Goal: Task Accomplishment & Management: Manage account settings

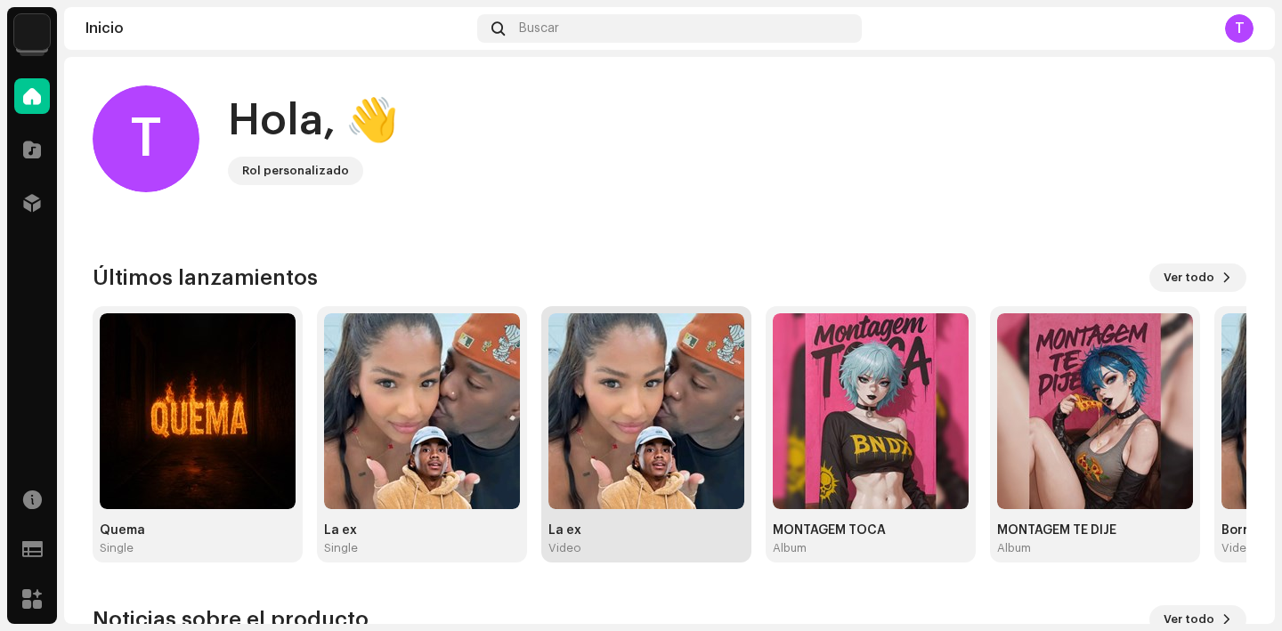
click at [616, 432] on img at bounding box center [647, 411] width 196 height 196
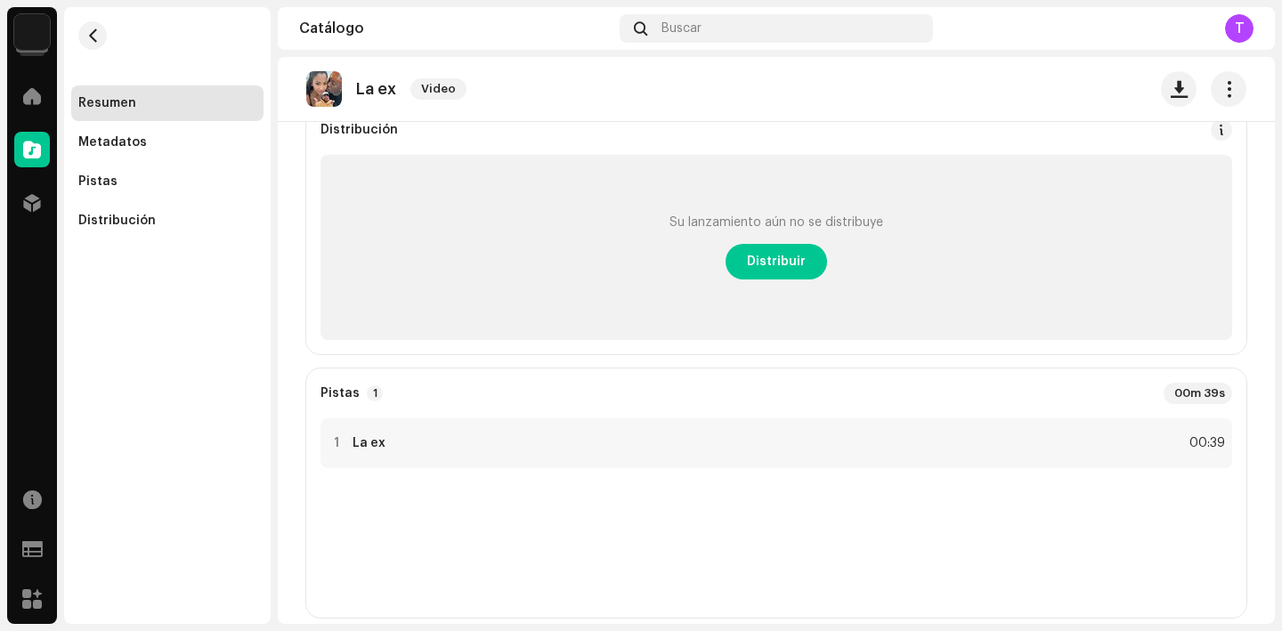
scroll to position [167, 0]
click at [706, 453] on div "1 La ex 00:39" at bounding box center [777, 443] width 912 height 50
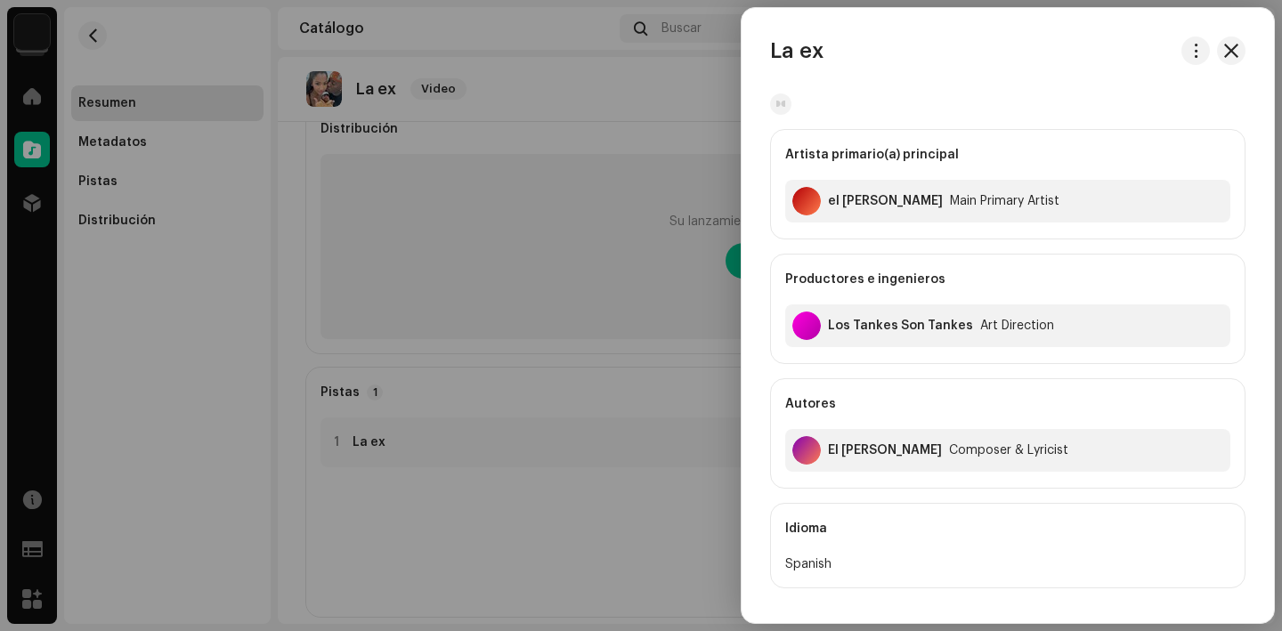
click at [469, 444] on div at bounding box center [641, 315] width 1282 height 631
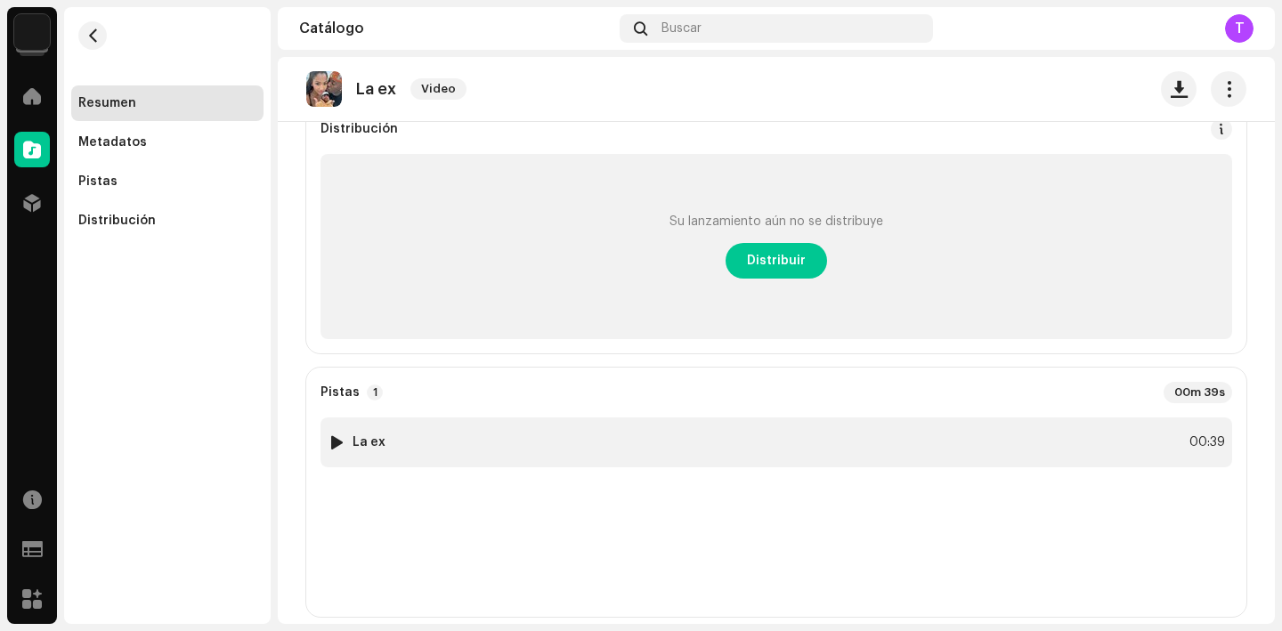
click at [332, 447] on div at bounding box center [336, 442] width 13 height 14
click at [471, 594] on div at bounding box center [485, 588] width 28 height 28
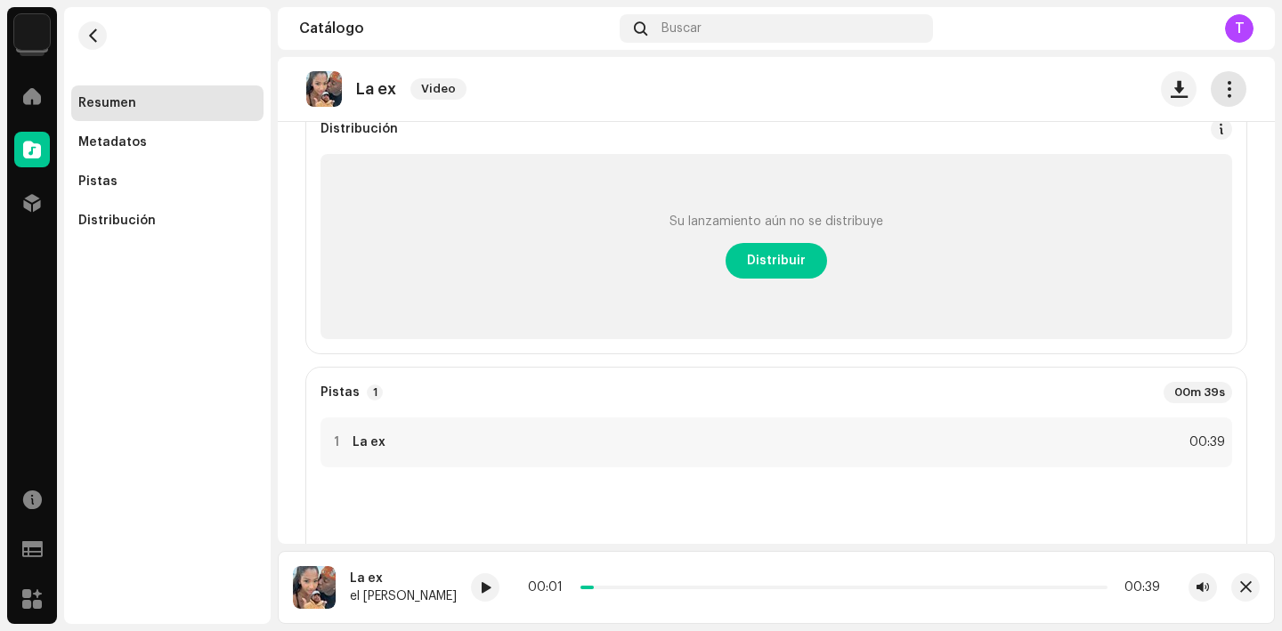
click at [1211, 77] on button "button" at bounding box center [1229, 89] width 36 height 36
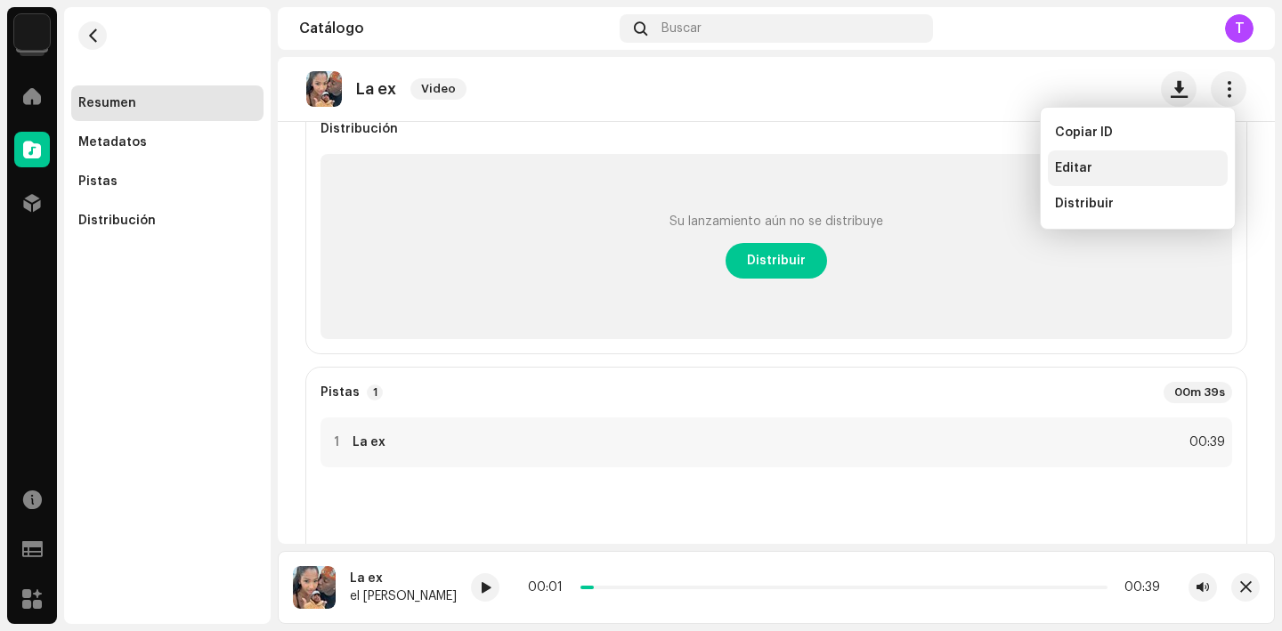
click at [1054, 180] on div "Editar" at bounding box center [1138, 169] width 180 height 36
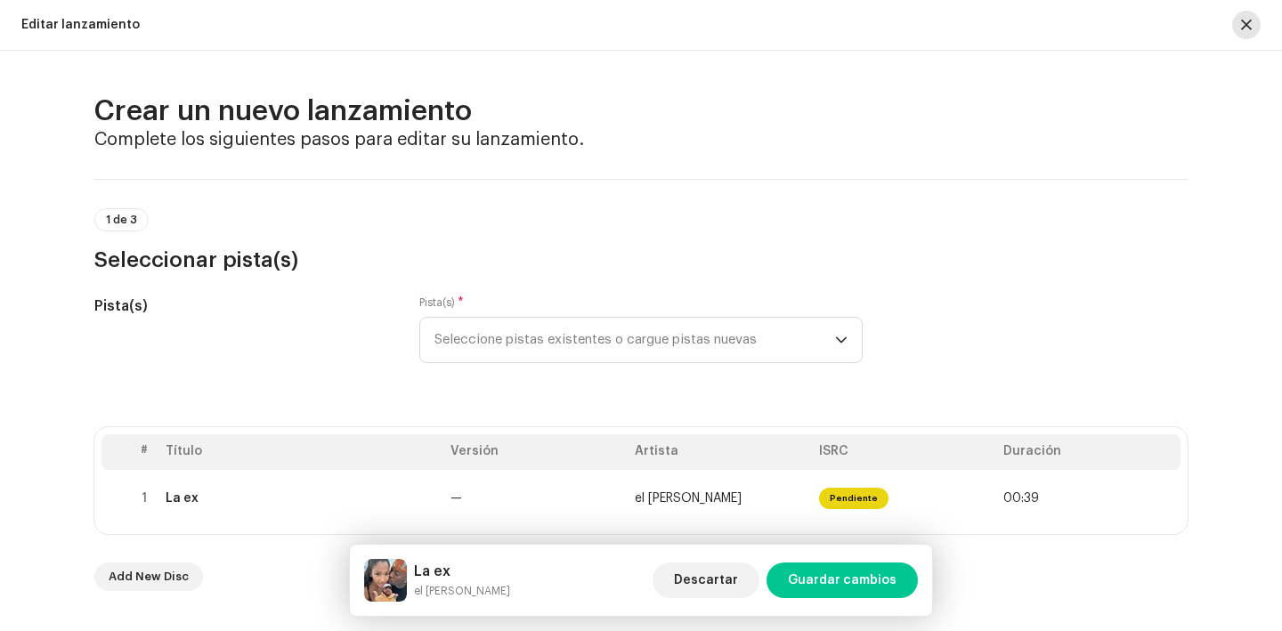
click at [1257, 32] on button "button" at bounding box center [1247, 25] width 28 height 28
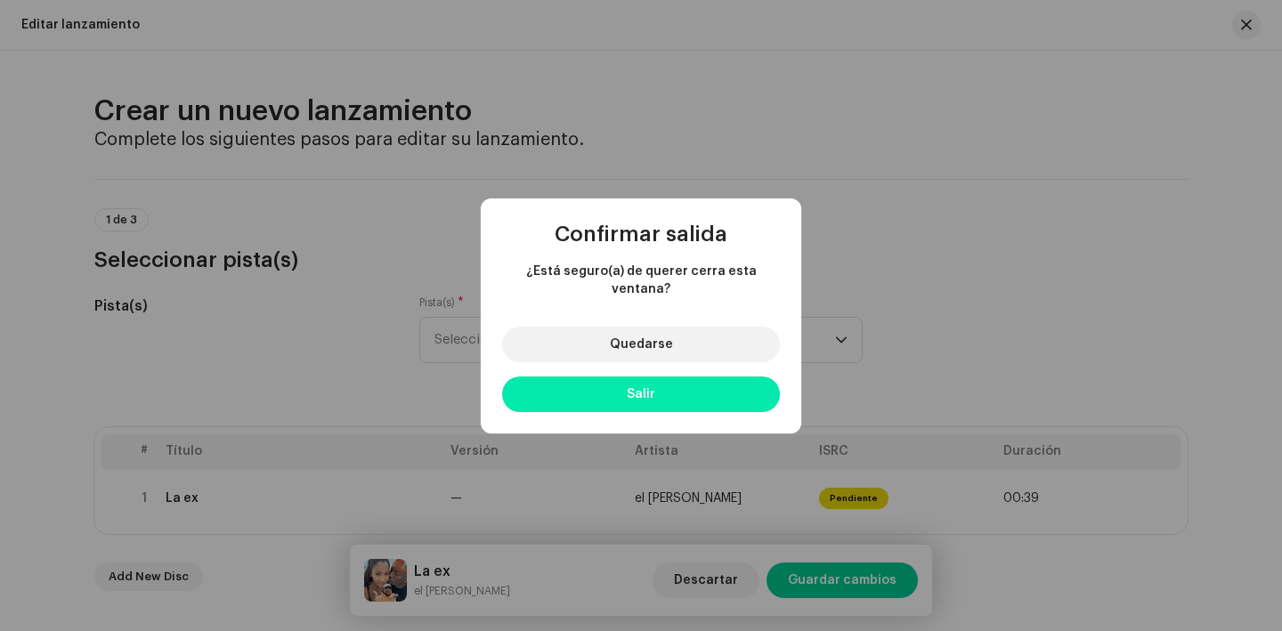
click at [659, 395] on button "Salir" at bounding box center [641, 395] width 278 height 36
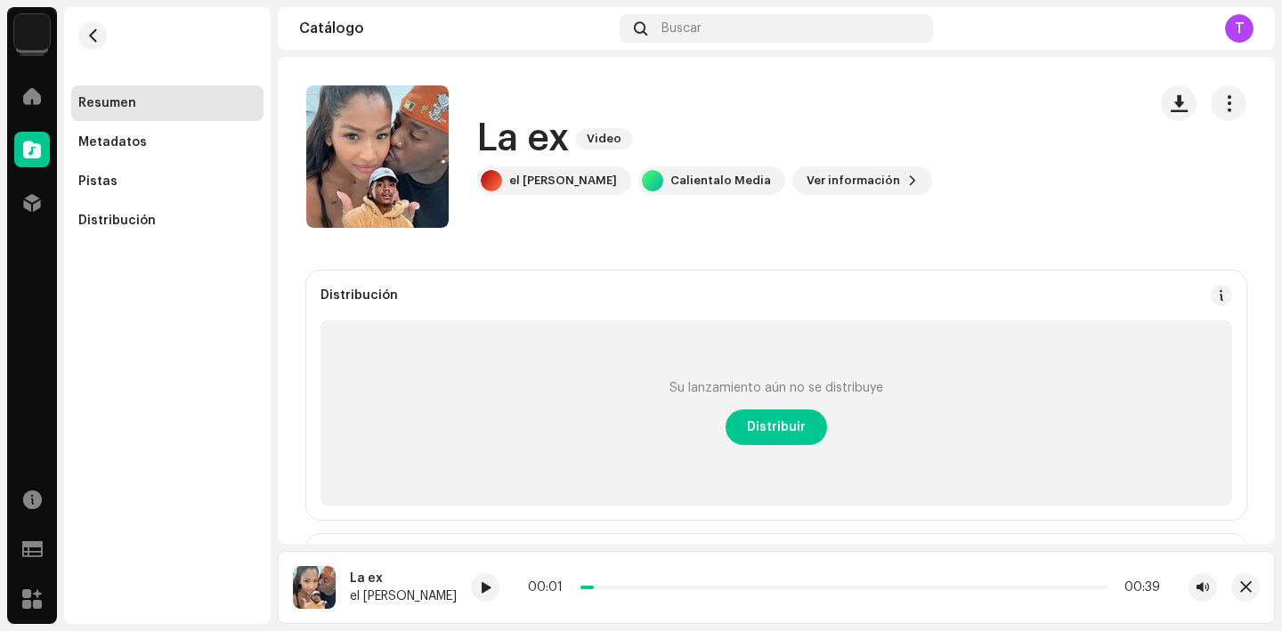
click at [40, 29] on img at bounding box center [32, 32] width 36 height 36
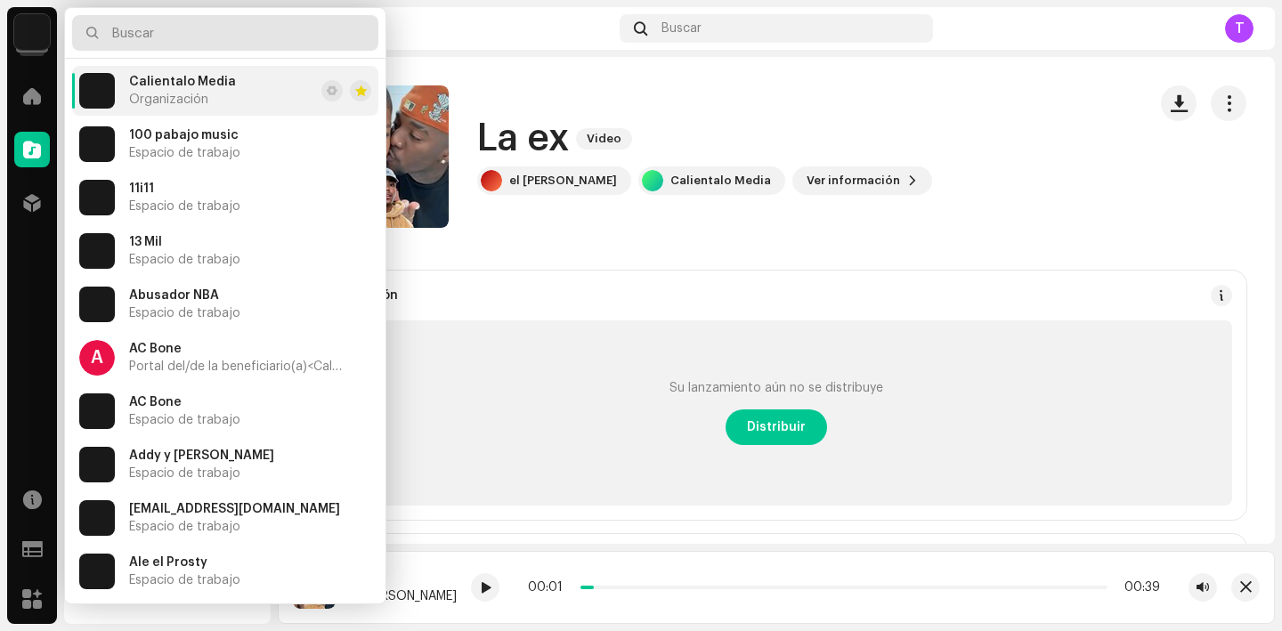
click at [173, 28] on input "text" at bounding box center [225, 33] width 306 height 36
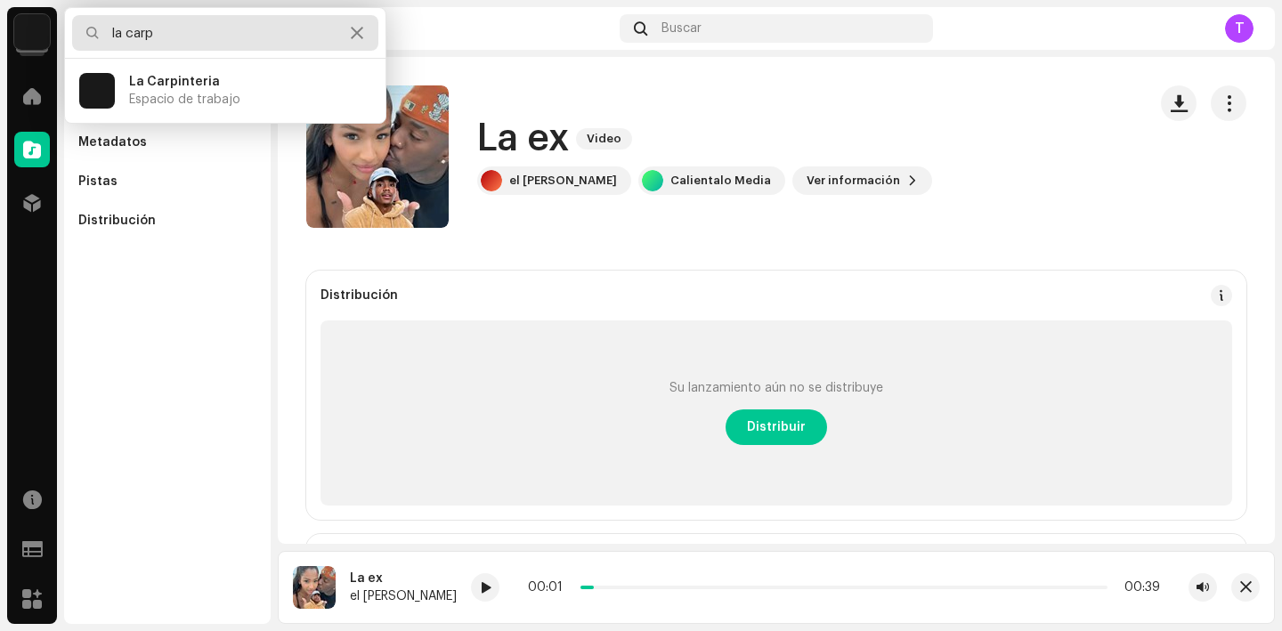
type input "la carp"
click at [242, 116] on ul "La Carpinteria Espacio de trabajo" at bounding box center [225, 91] width 321 height 64
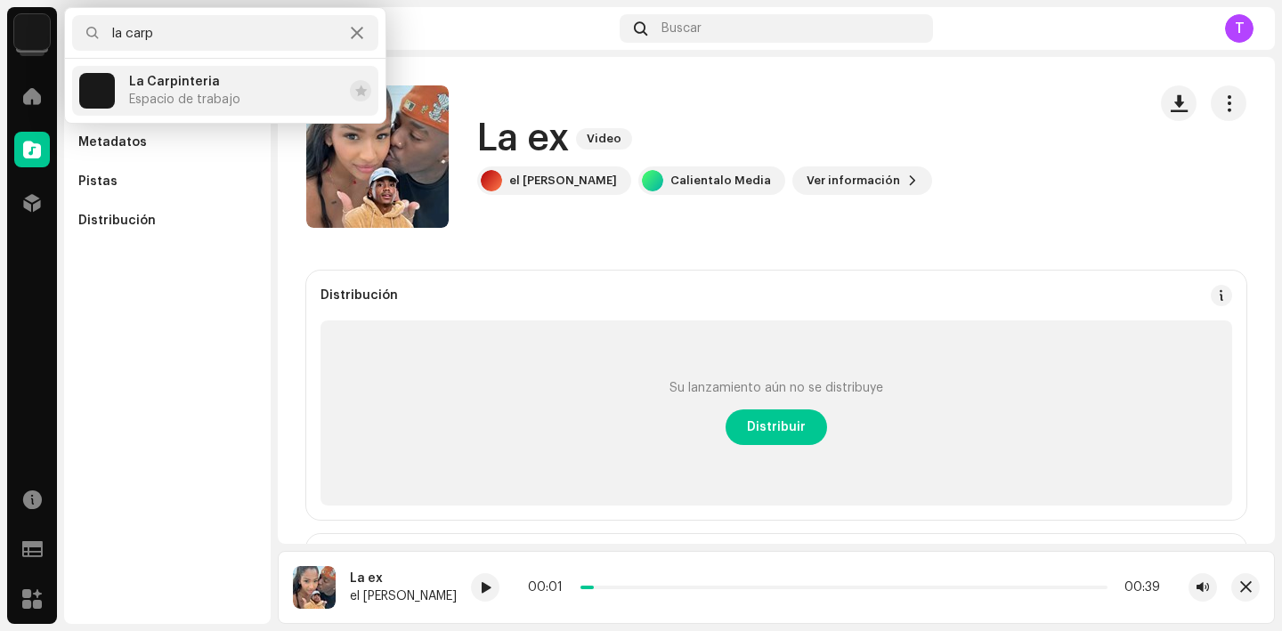
click at [240, 100] on li "La Carpinteria Espacio de trabajo" at bounding box center [225, 91] width 306 height 50
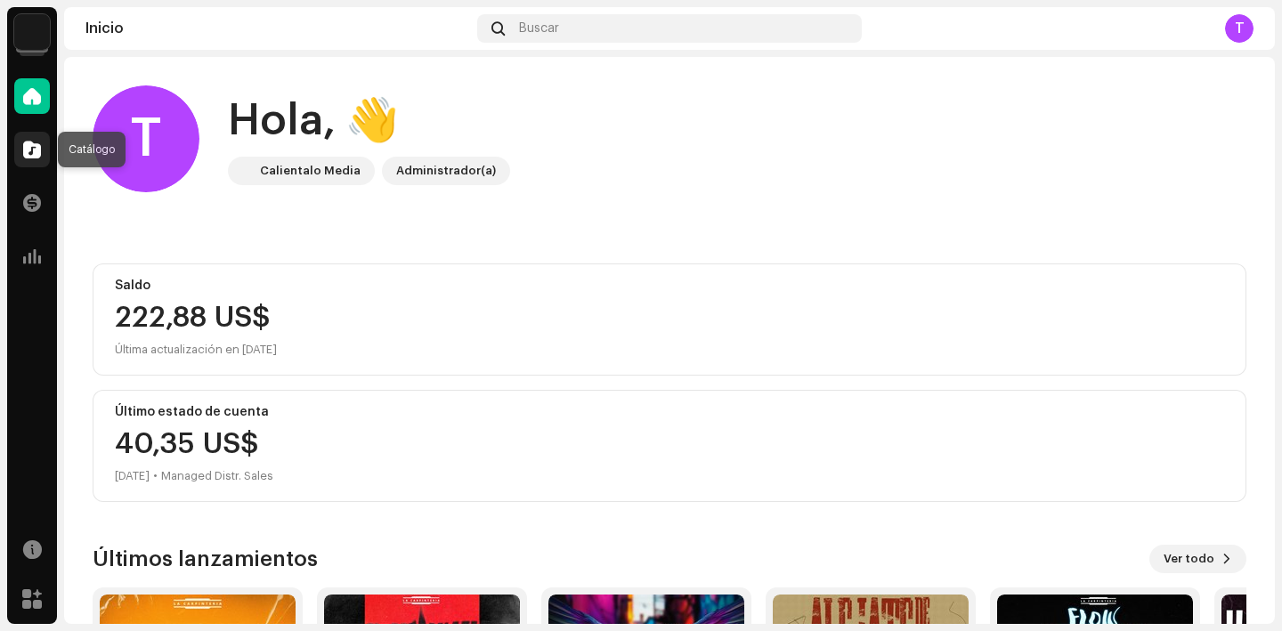
click at [24, 142] on span at bounding box center [32, 149] width 18 height 14
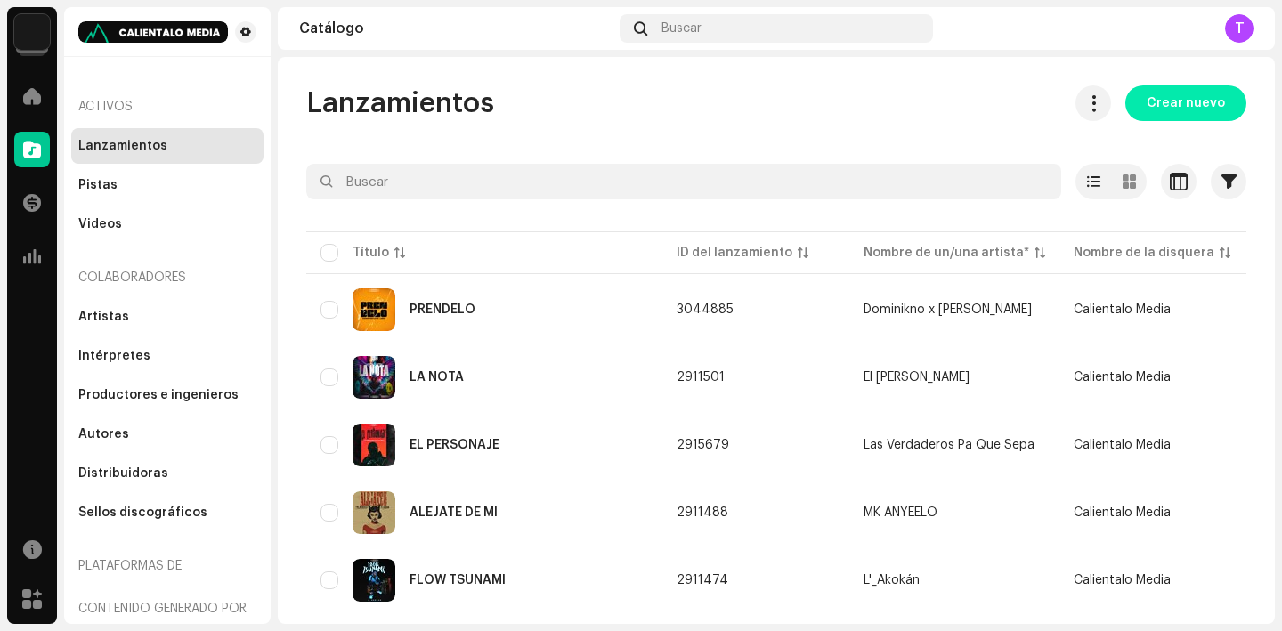
click at [1176, 95] on span "Crear nuevo" at bounding box center [1186, 103] width 78 height 36
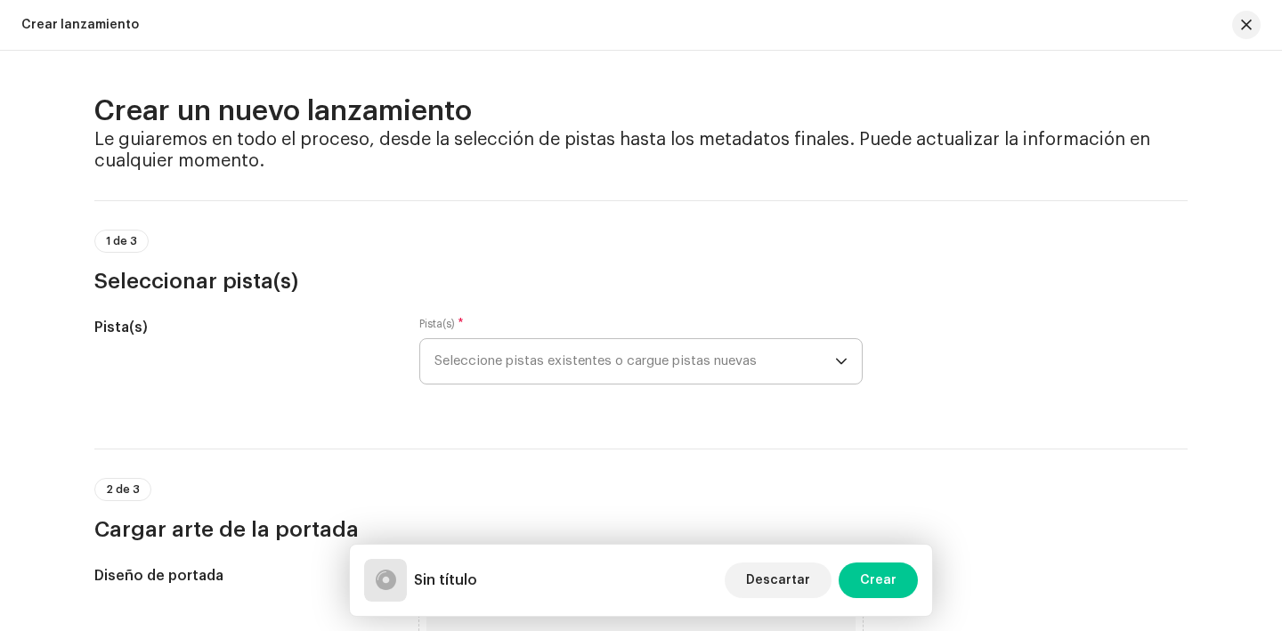
click at [619, 369] on span "Seleccione pistas existentes o cargue pistas nuevas" at bounding box center [635, 361] width 401 height 45
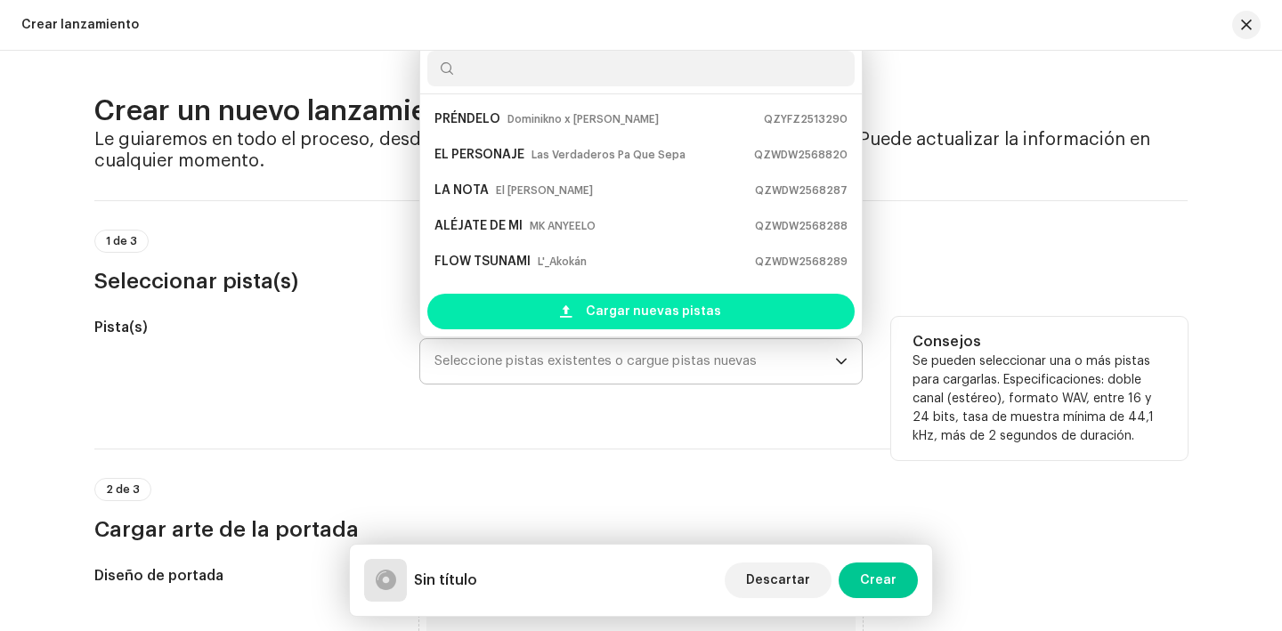
click at [616, 305] on span "Cargar nuevas pistas" at bounding box center [653, 312] width 135 height 36
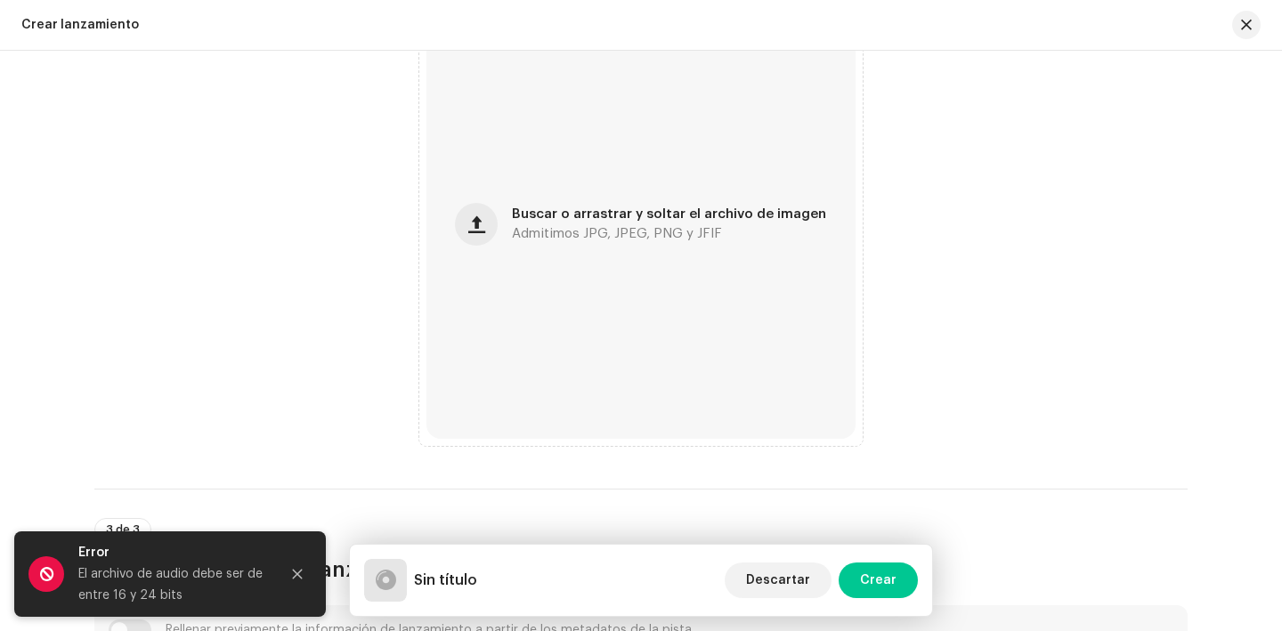
scroll to position [566, 0]
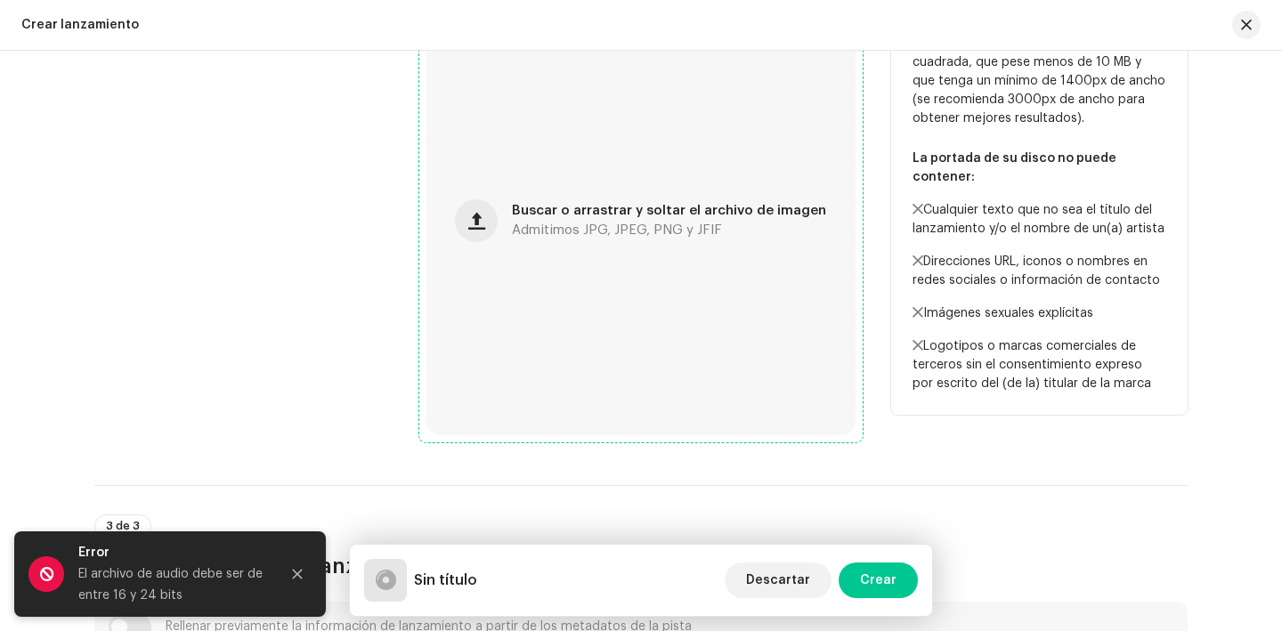
click at [476, 245] on div "Buscar o arrastrar y soltar el archivo de imagen Admitimos JPG, JPEG, PNG y JFIF" at bounding box center [641, 220] width 429 height 429
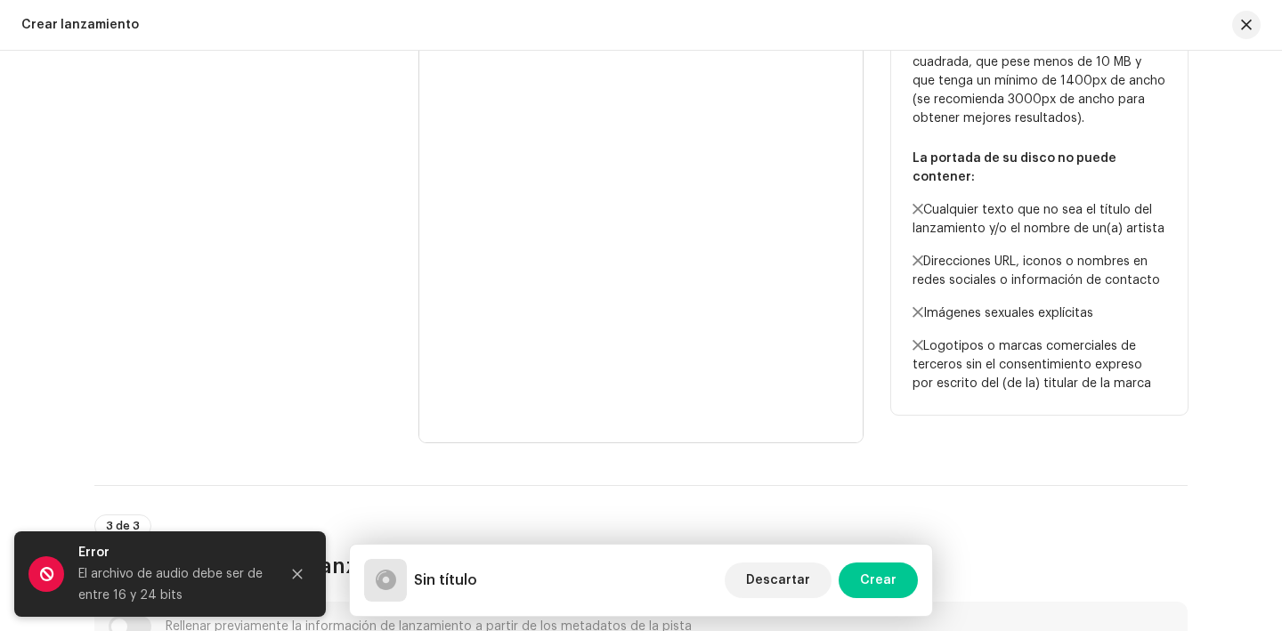
scroll to position [0, 0]
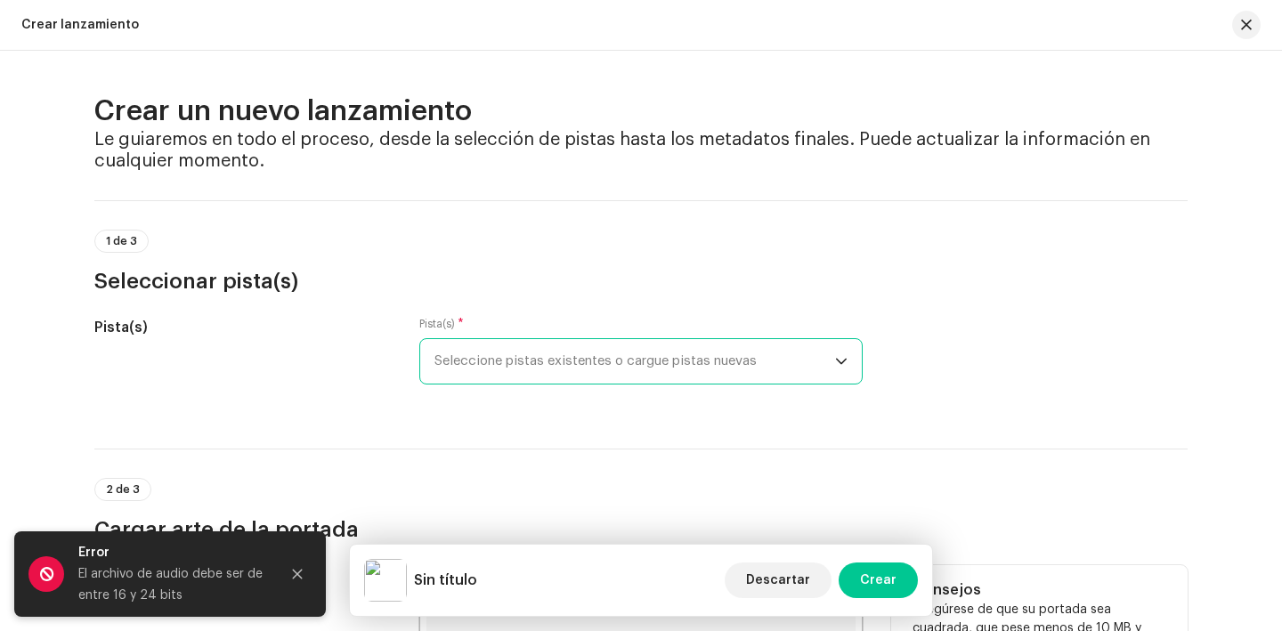
click at [550, 381] on span "Seleccione pistas existentes o cargue pistas nuevas" at bounding box center [635, 361] width 401 height 45
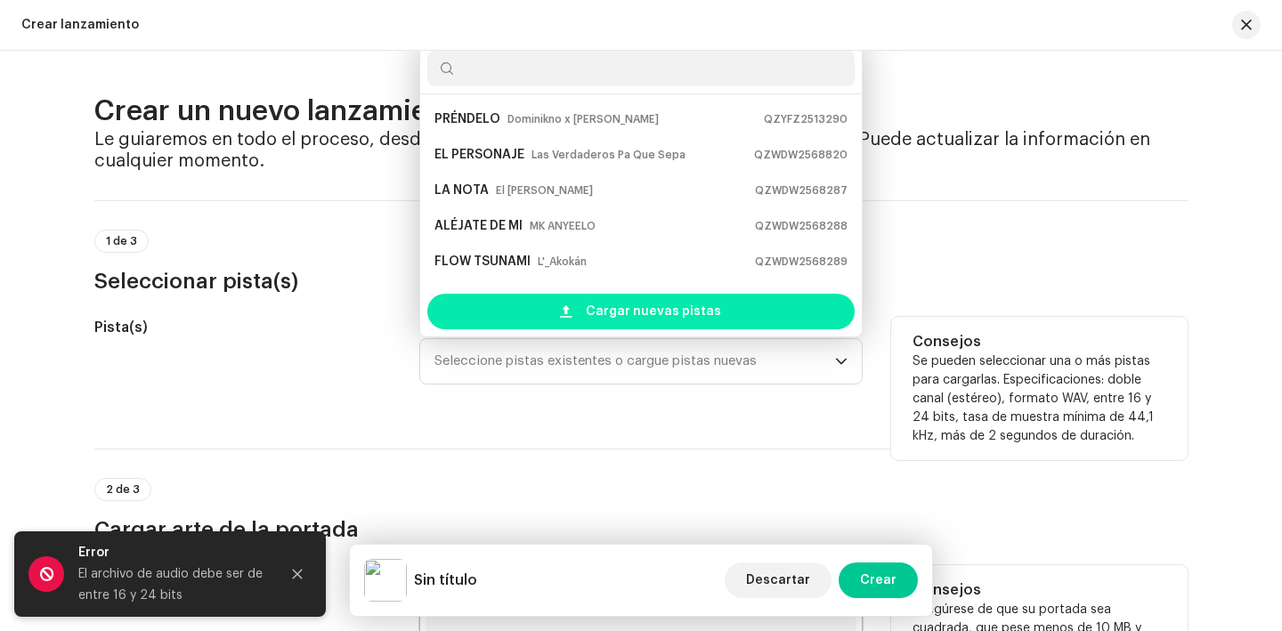
click at [558, 320] on div "Cargar nuevas pistas" at bounding box center [640, 312] width 427 height 36
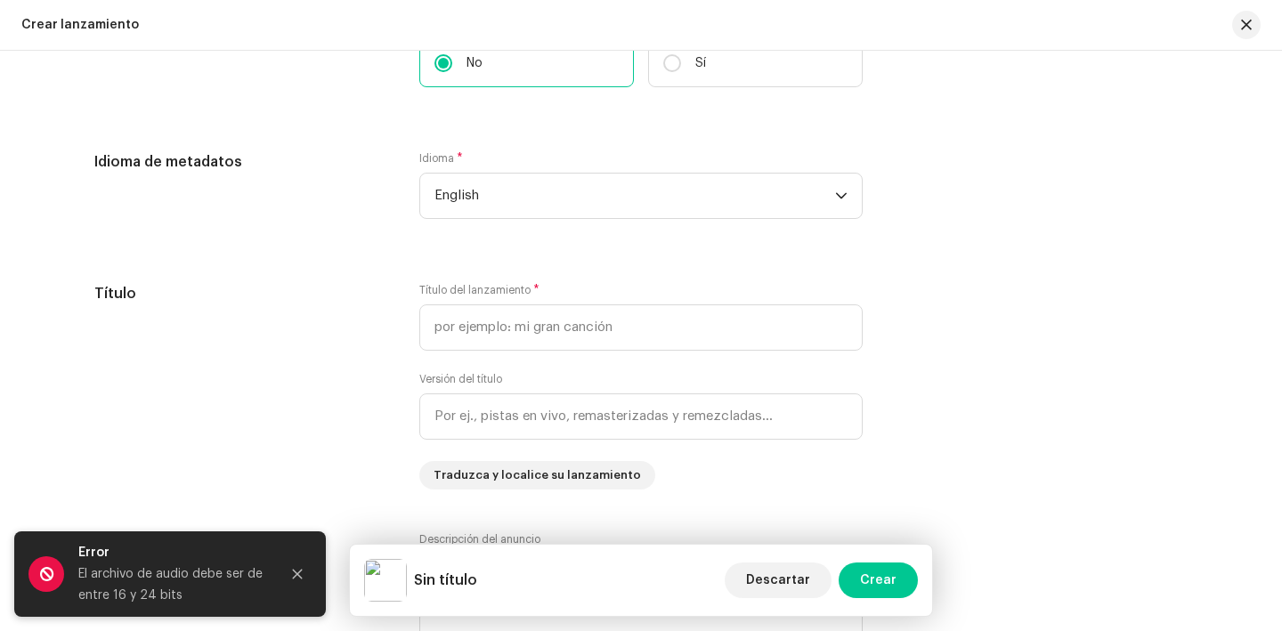
scroll to position [1468, 0]
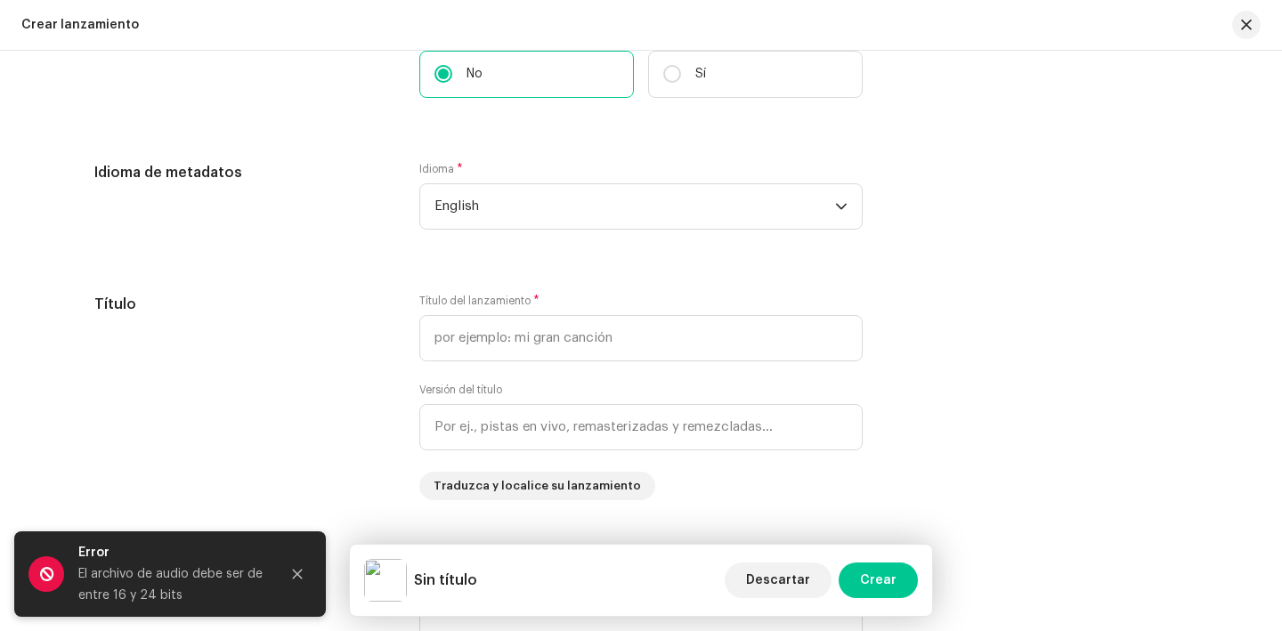
click at [538, 232] on div "Idioma * English" at bounding box center [641, 206] width 444 height 89
click at [535, 199] on span "English" at bounding box center [635, 206] width 401 height 45
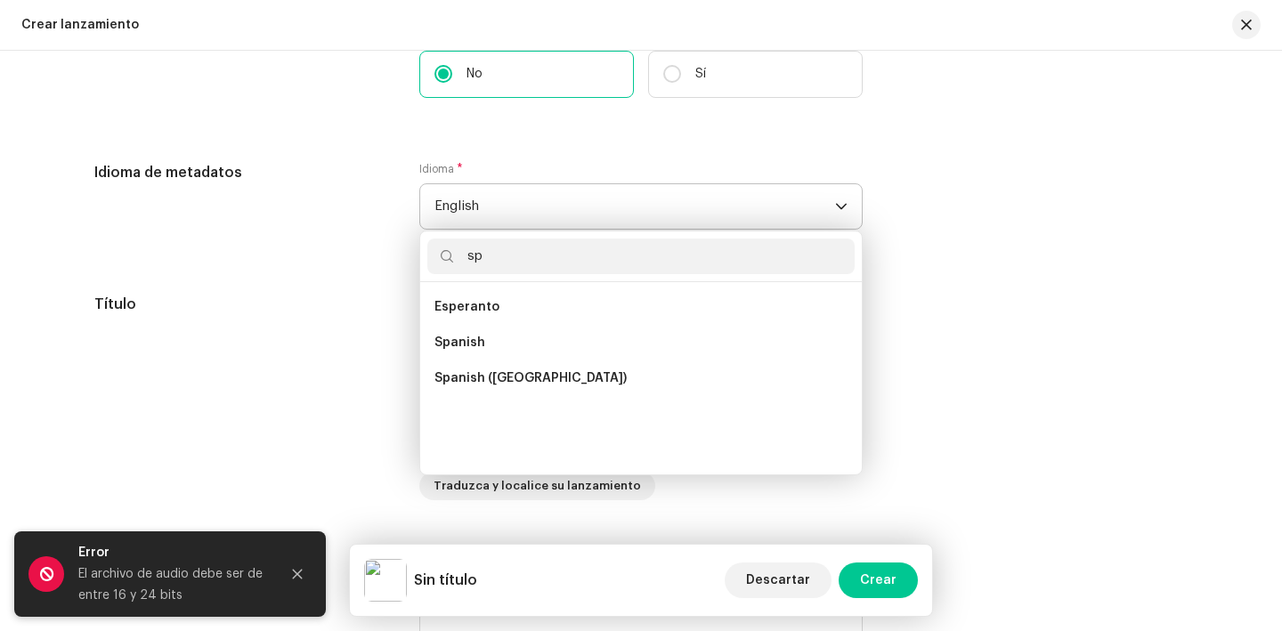
scroll to position [0, 0]
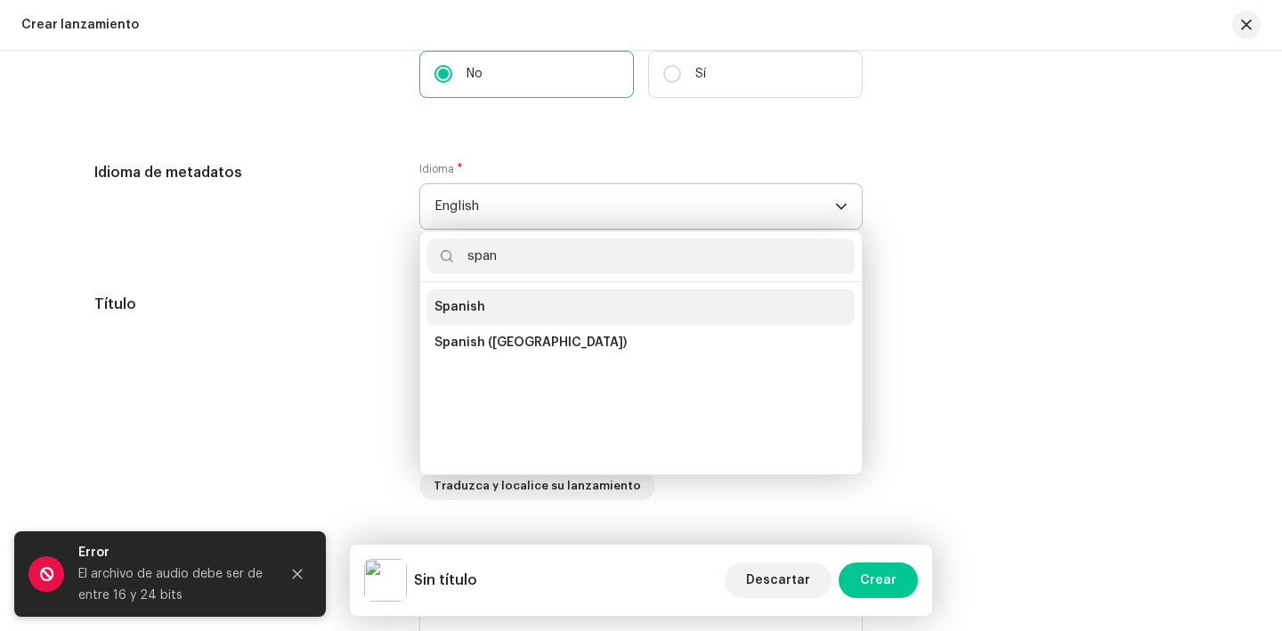
type input "span"
click at [476, 301] on span "Spanish" at bounding box center [460, 307] width 51 height 18
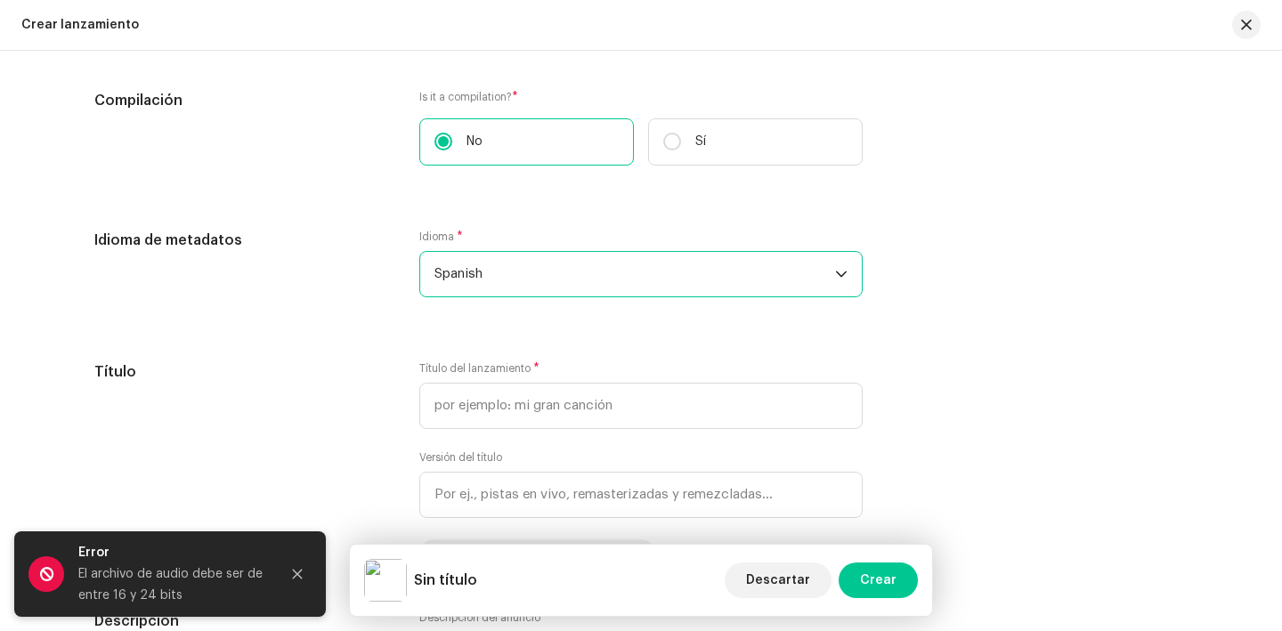
scroll to position [1402, 0]
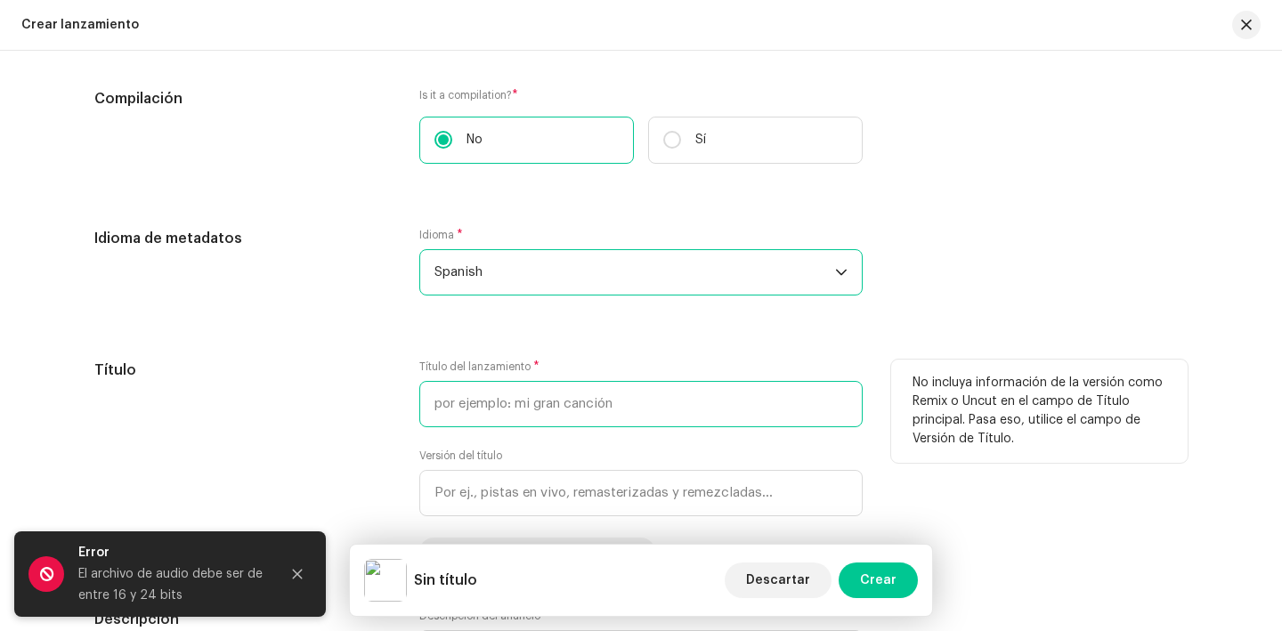
click at [484, 413] on input "text" at bounding box center [641, 404] width 444 height 46
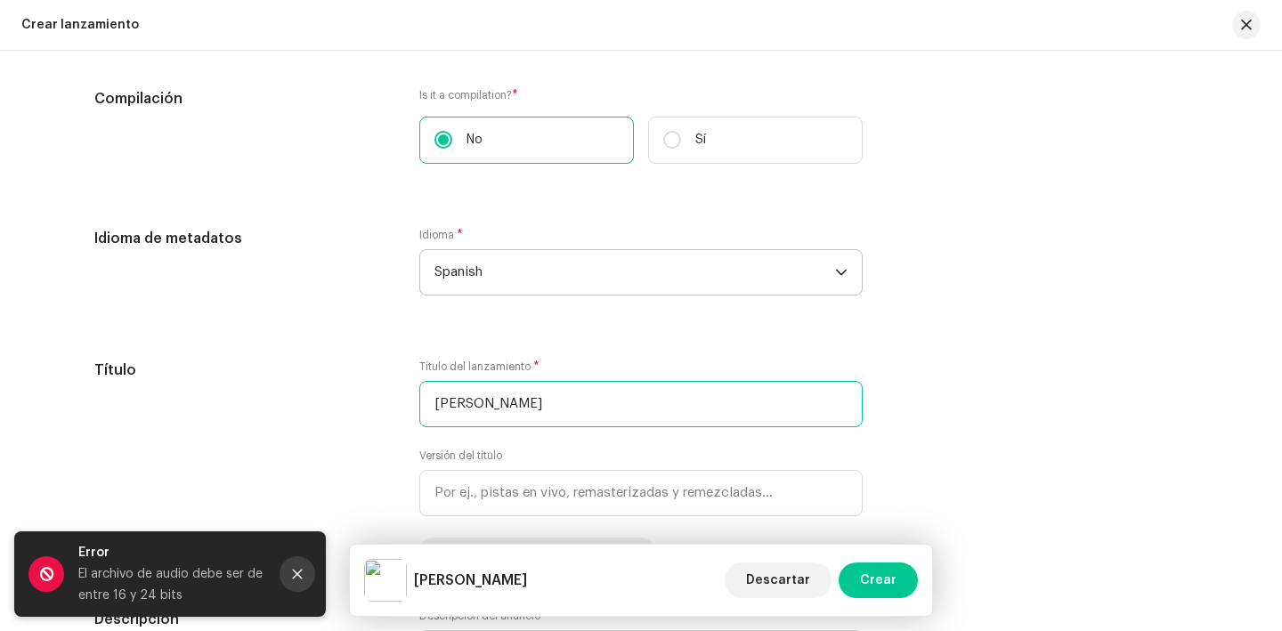
type input "[PERSON_NAME]"
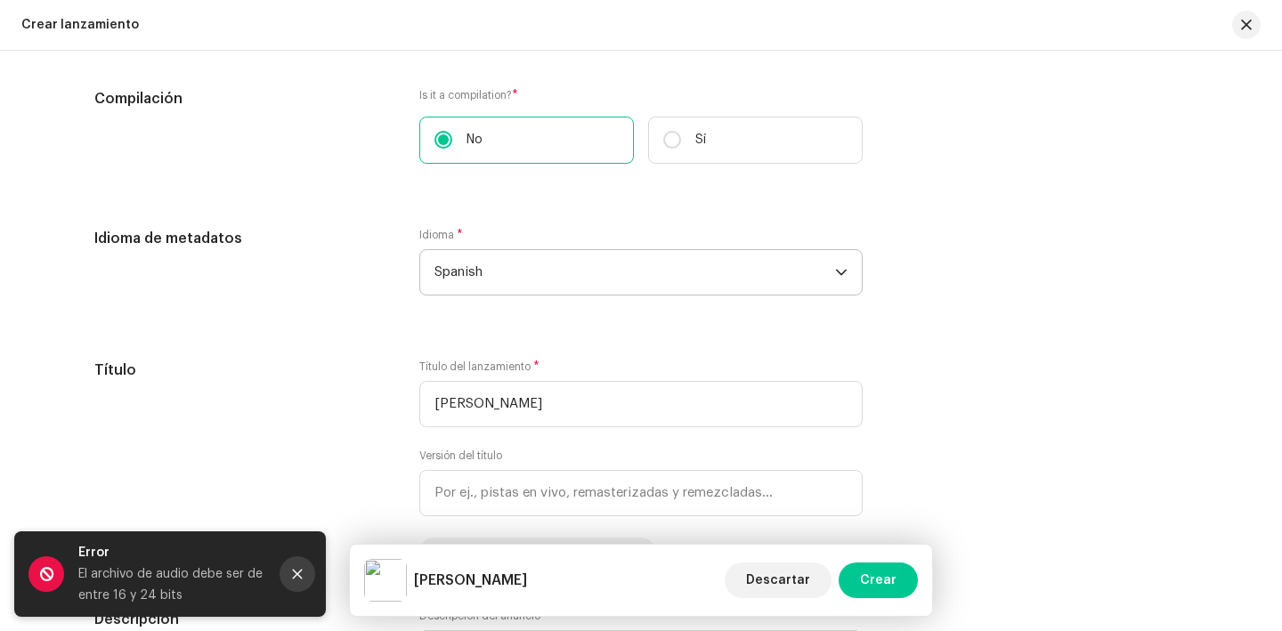
click at [289, 574] on button "Close" at bounding box center [298, 575] width 36 height 36
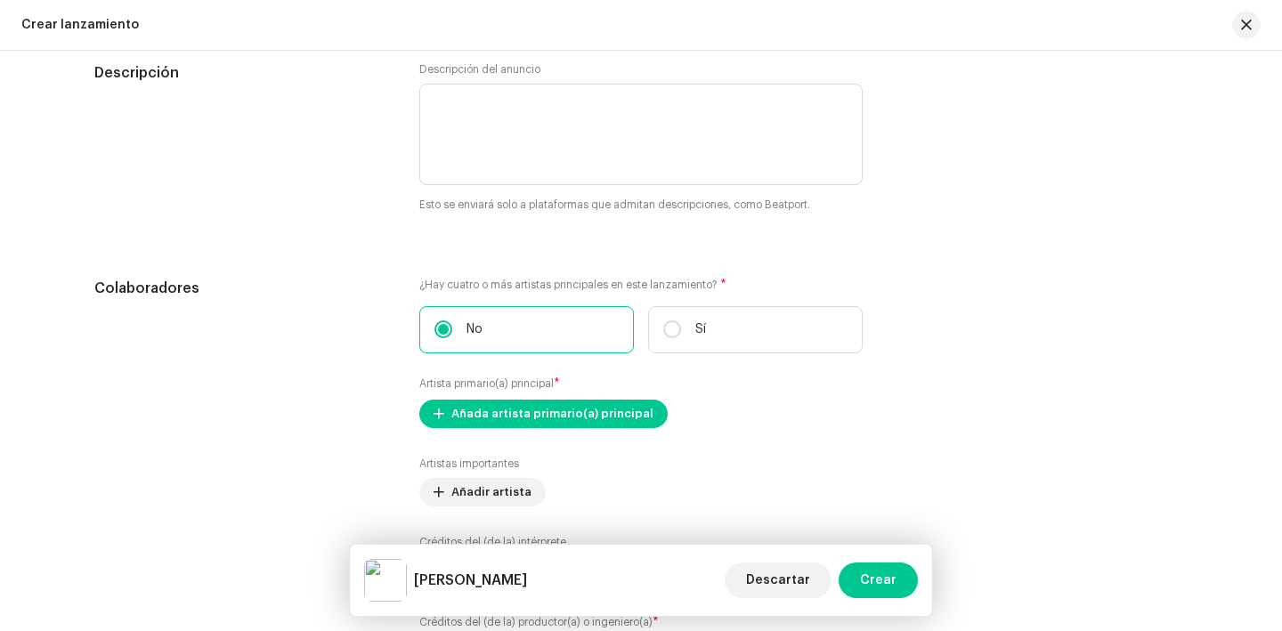
scroll to position [1966, 0]
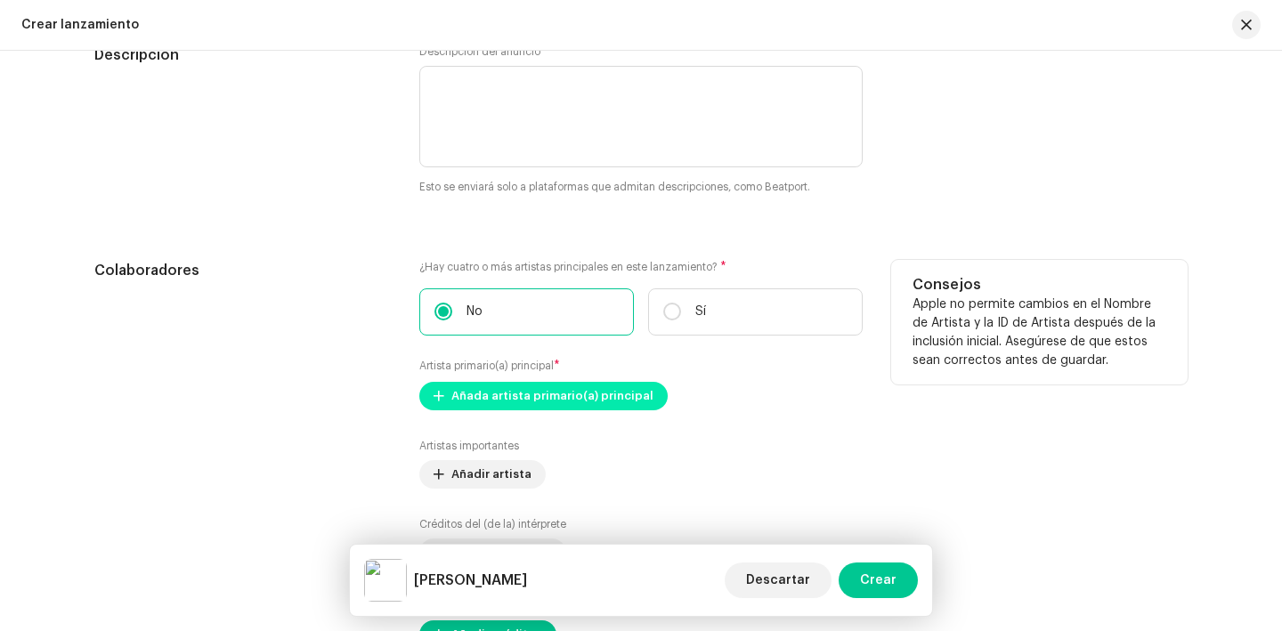
click at [503, 399] on span "Añada artista primario(a) principal" at bounding box center [553, 396] width 202 height 36
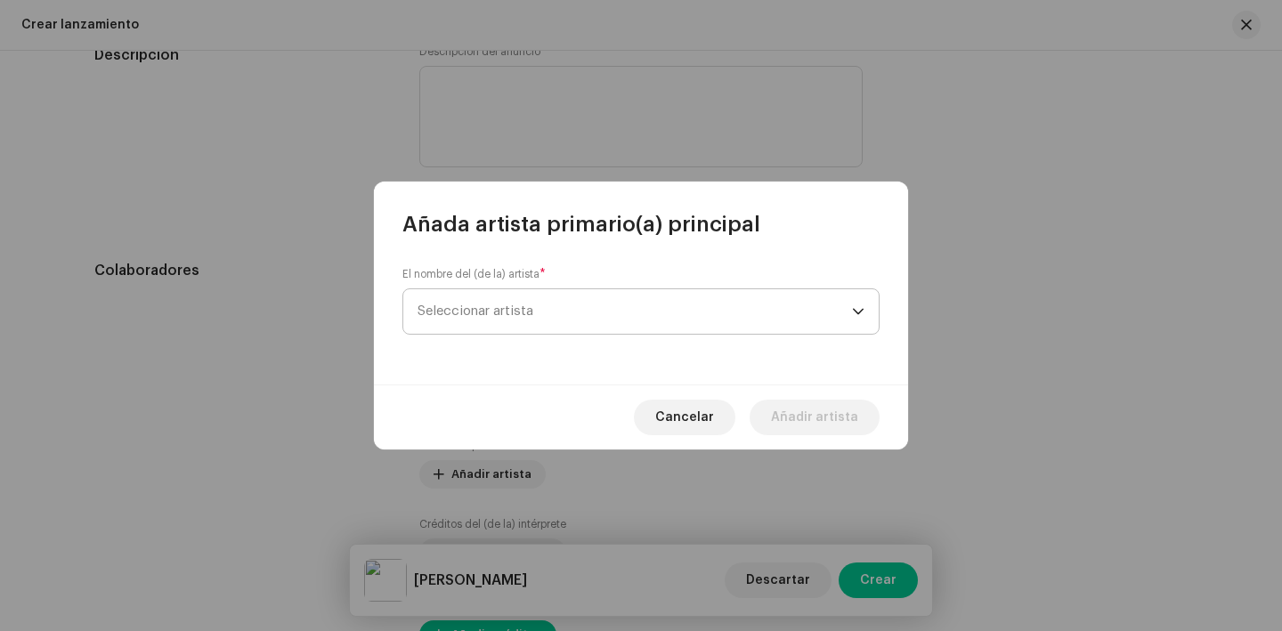
click at [531, 322] on span "Seleccionar artista" at bounding box center [635, 311] width 435 height 45
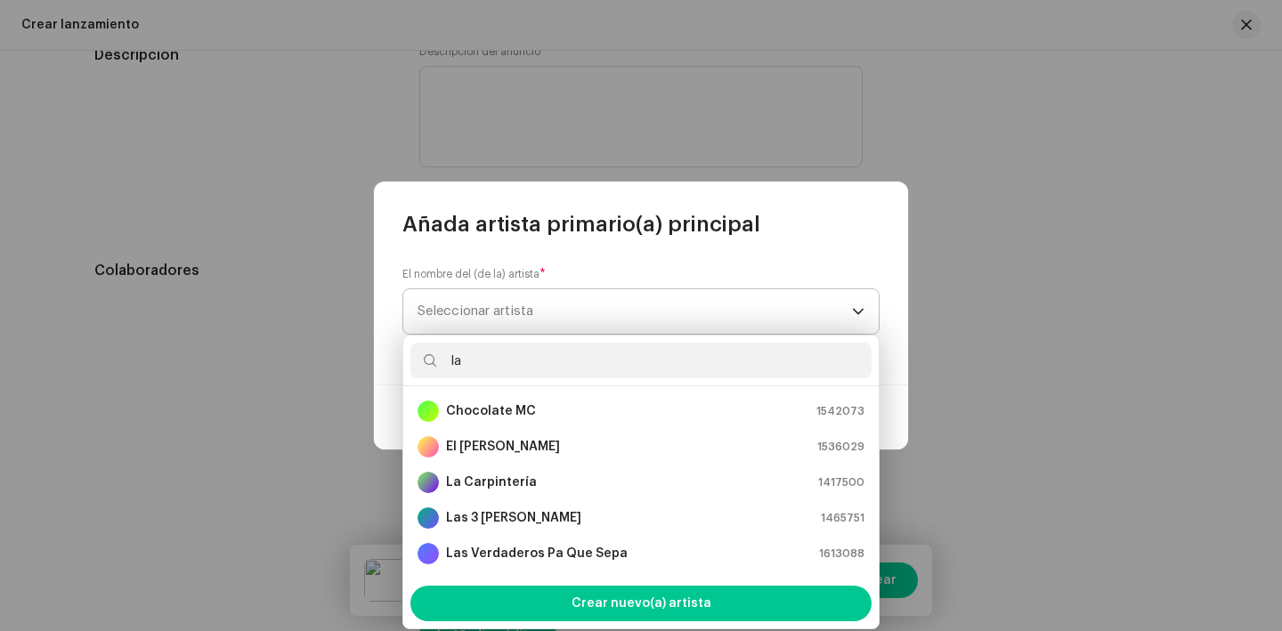
type input "l"
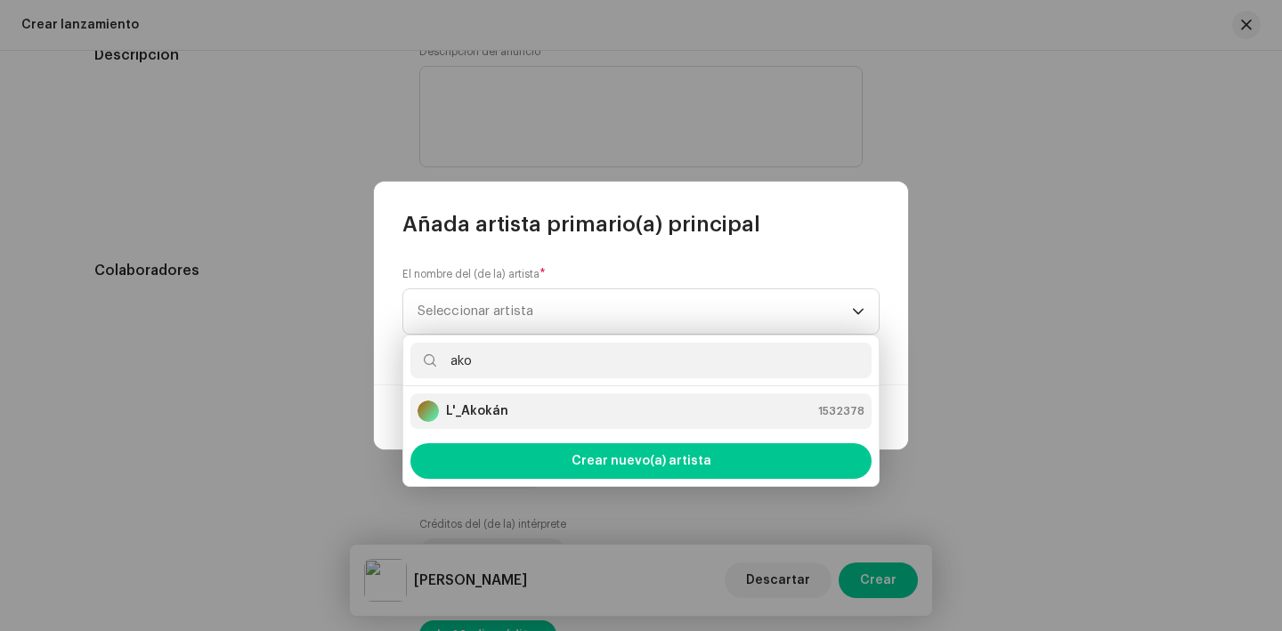
type input "ako"
click at [541, 416] on div "L'_Akokán 1532378" at bounding box center [641, 411] width 447 height 21
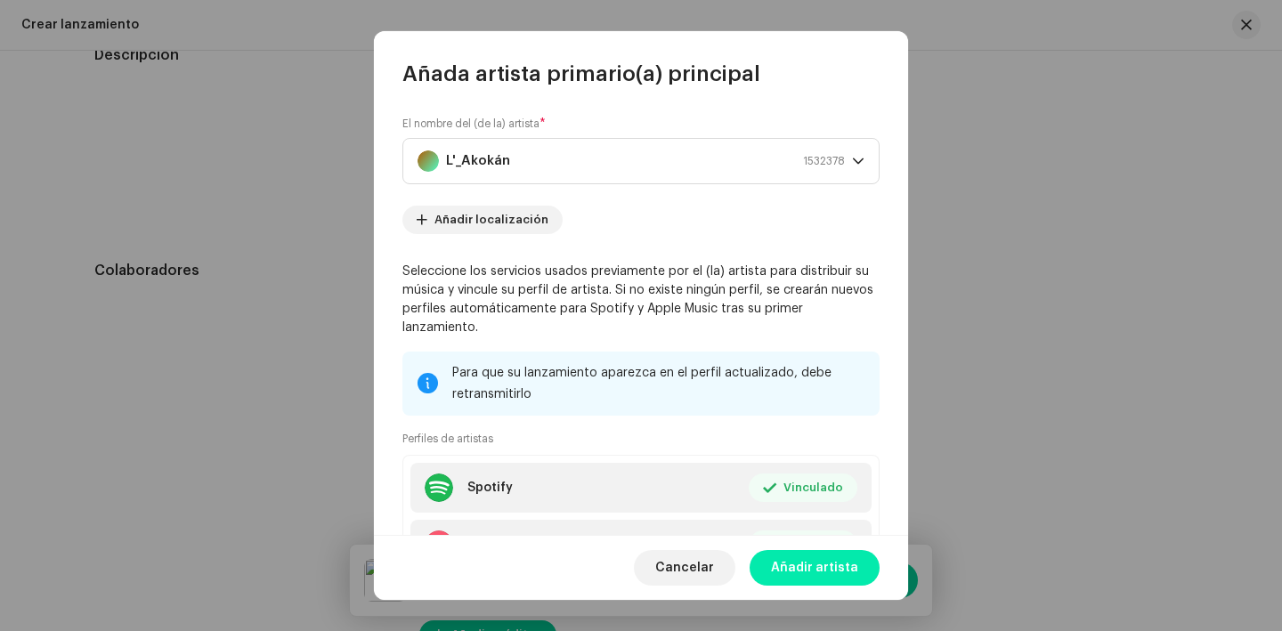
click at [829, 570] on span "Añadir artista" at bounding box center [814, 568] width 87 height 36
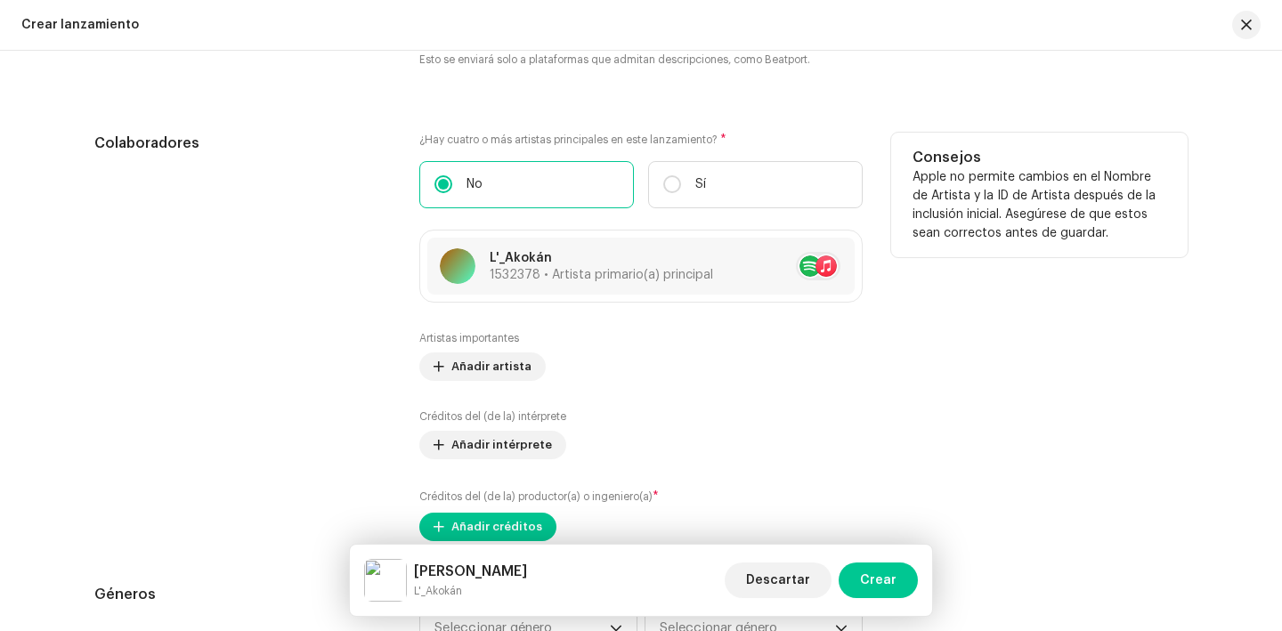
scroll to position [2100, 0]
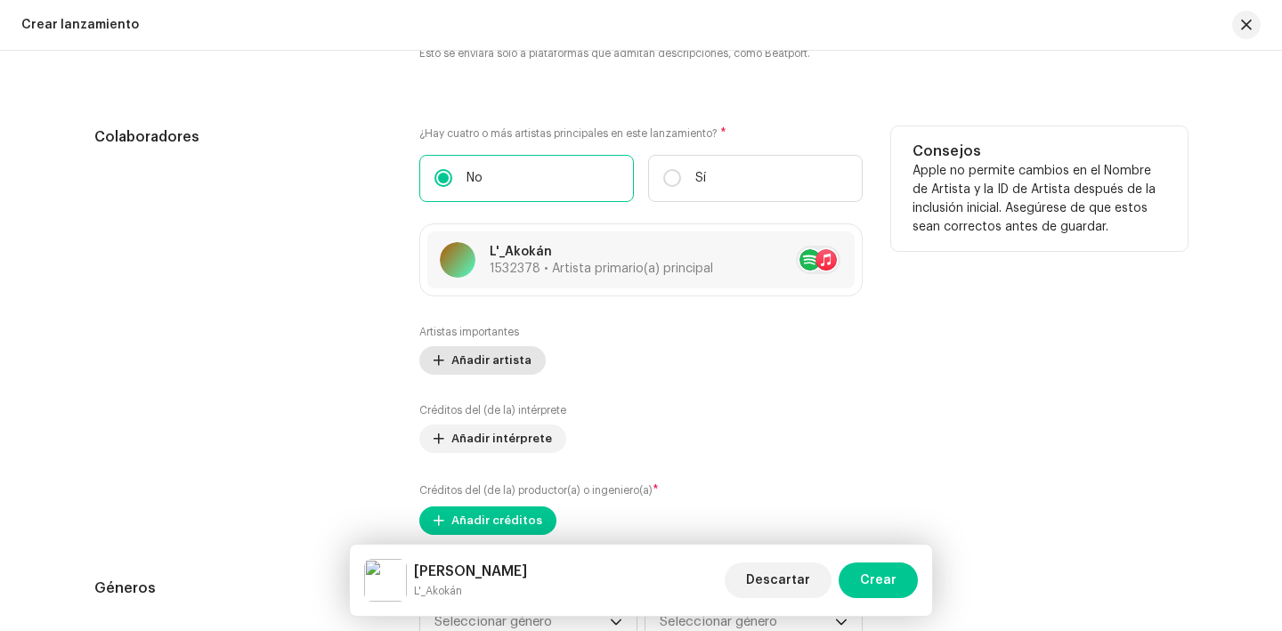
click at [437, 349] on button "Añadir artista" at bounding box center [482, 360] width 126 height 28
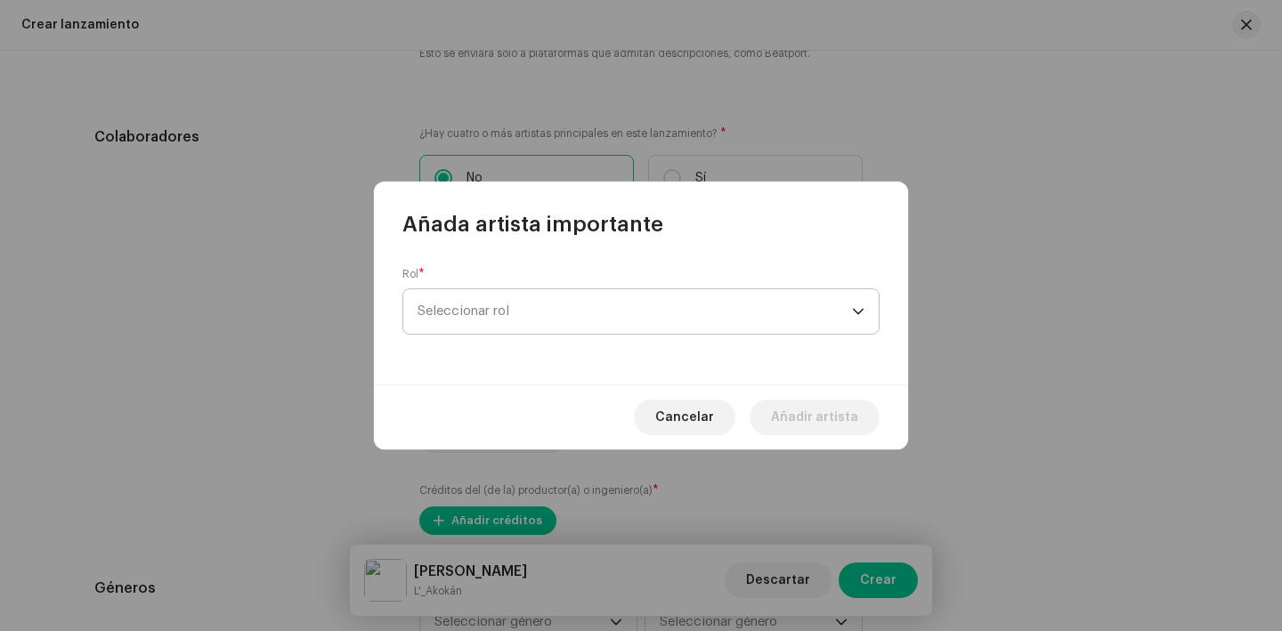
click at [455, 316] on span "Seleccionar rol" at bounding box center [635, 311] width 435 height 45
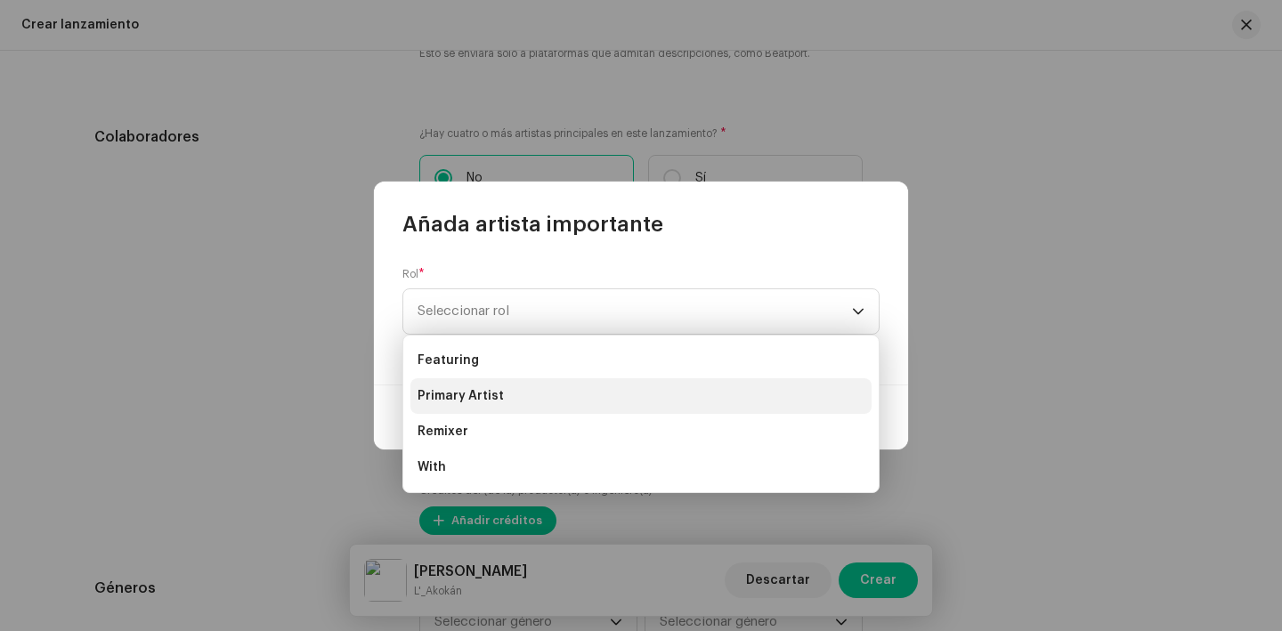
click at [477, 389] on span "Primary Artist" at bounding box center [461, 396] width 86 height 18
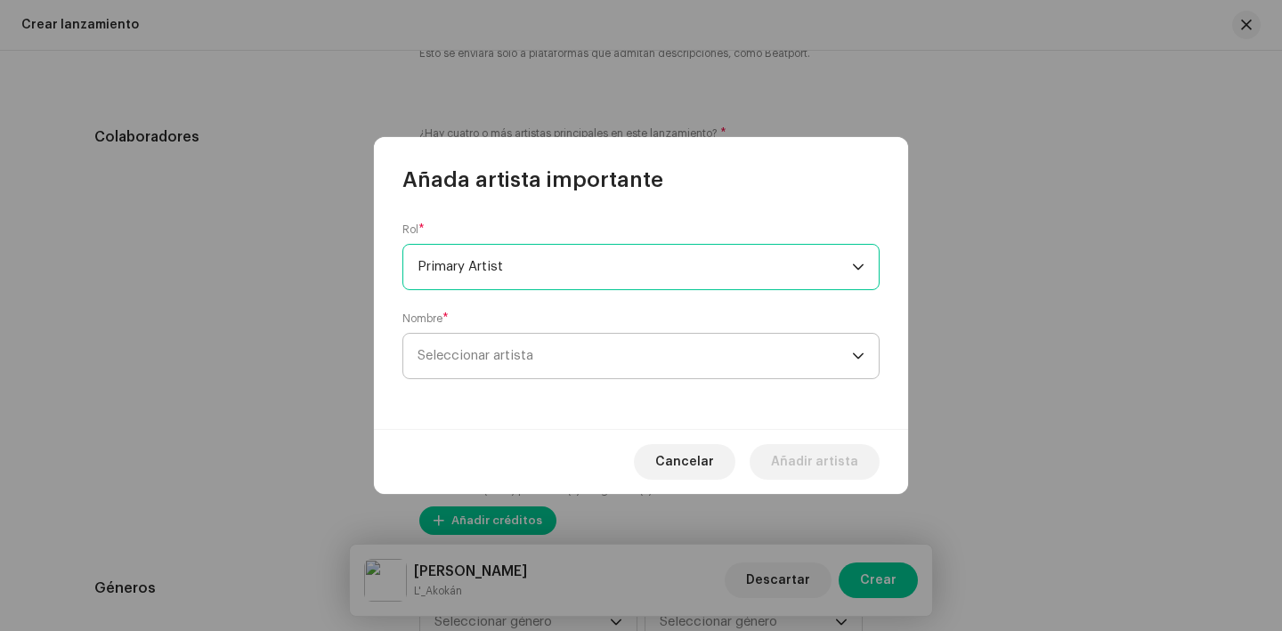
click at [517, 375] on span "Seleccionar artista" at bounding box center [635, 356] width 435 height 45
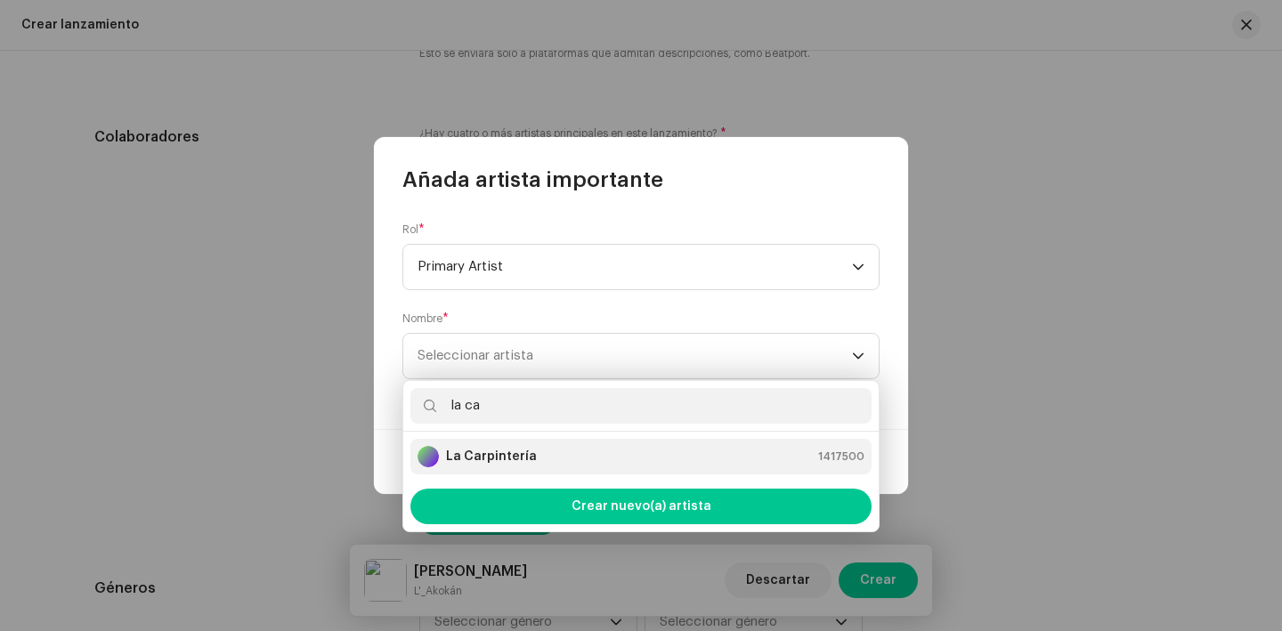
type input "la ca"
click at [522, 468] on li "La Carpintería 1417500" at bounding box center [641, 457] width 461 height 36
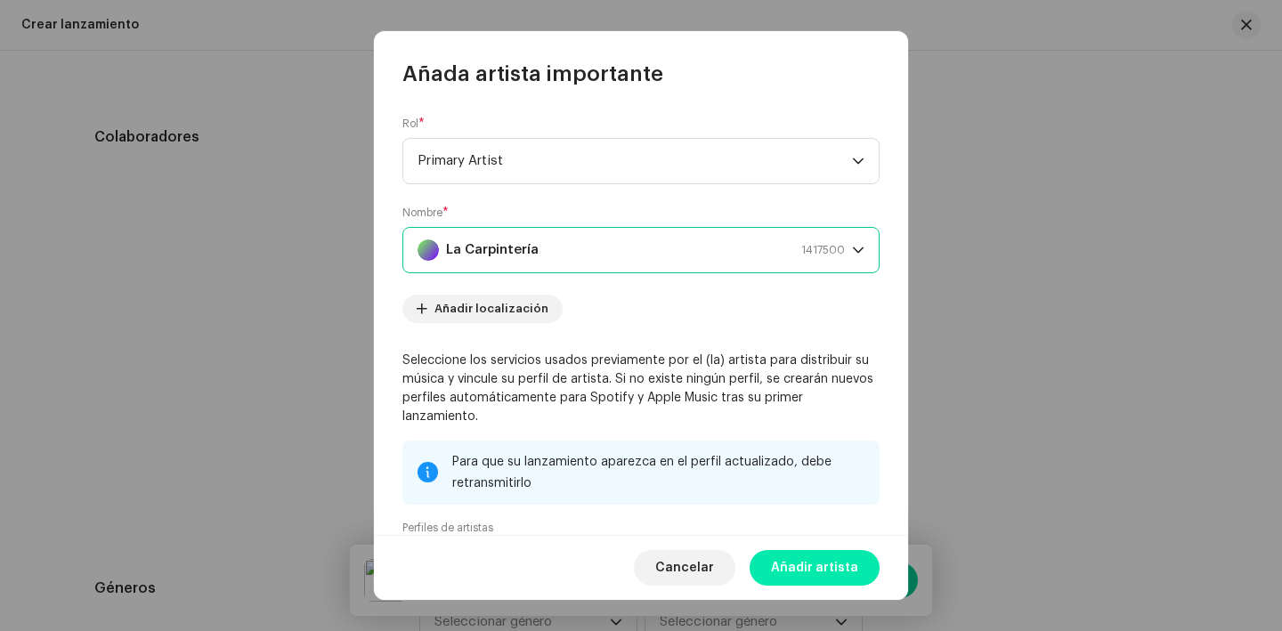
click at [841, 567] on span "Añadir artista" at bounding box center [814, 568] width 87 height 36
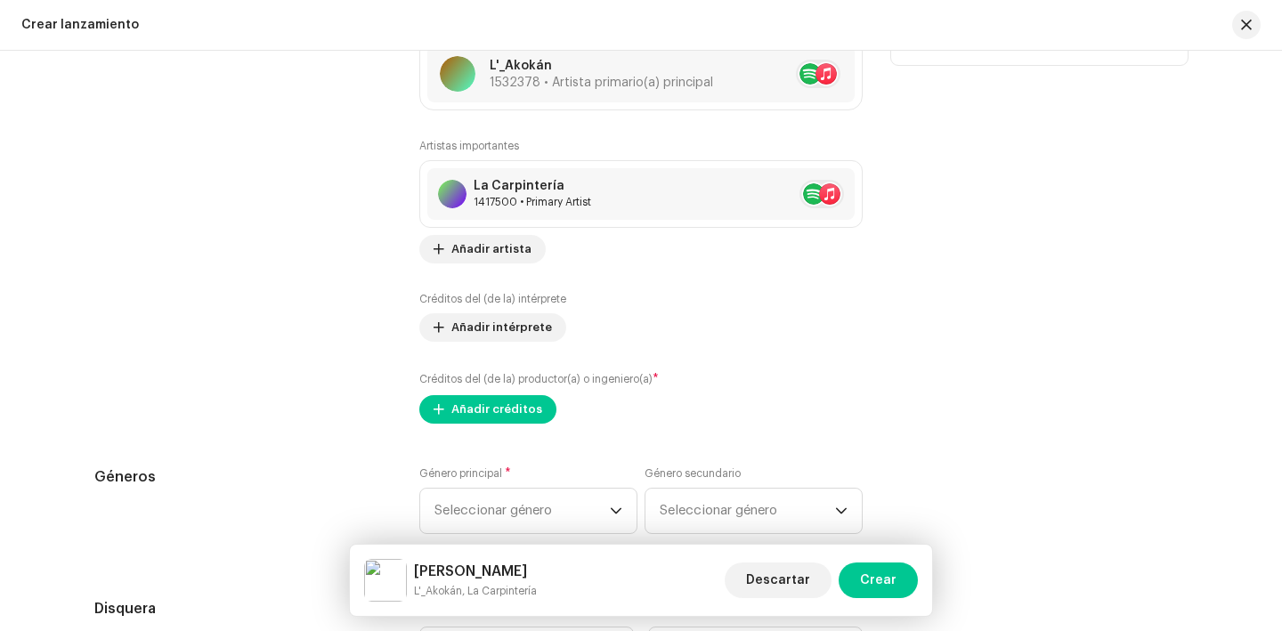
scroll to position [2291, 0]
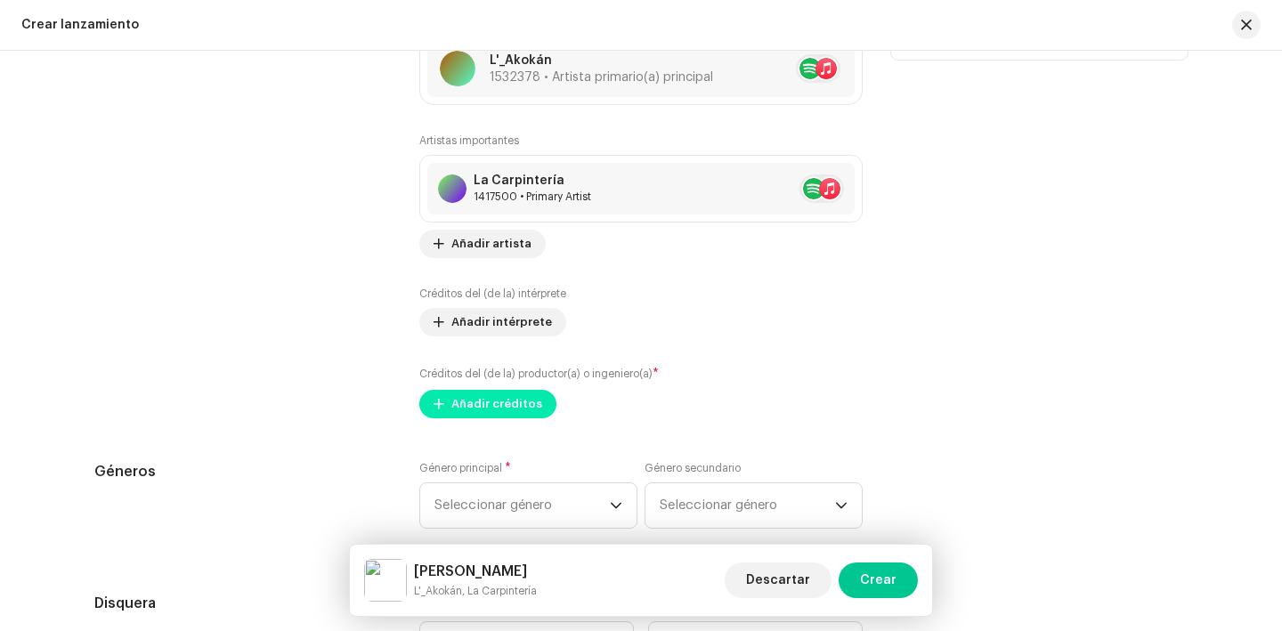
click at [500, 417] on span "Añadir créditos" at bounding box center [497, 405] width 91 height 36
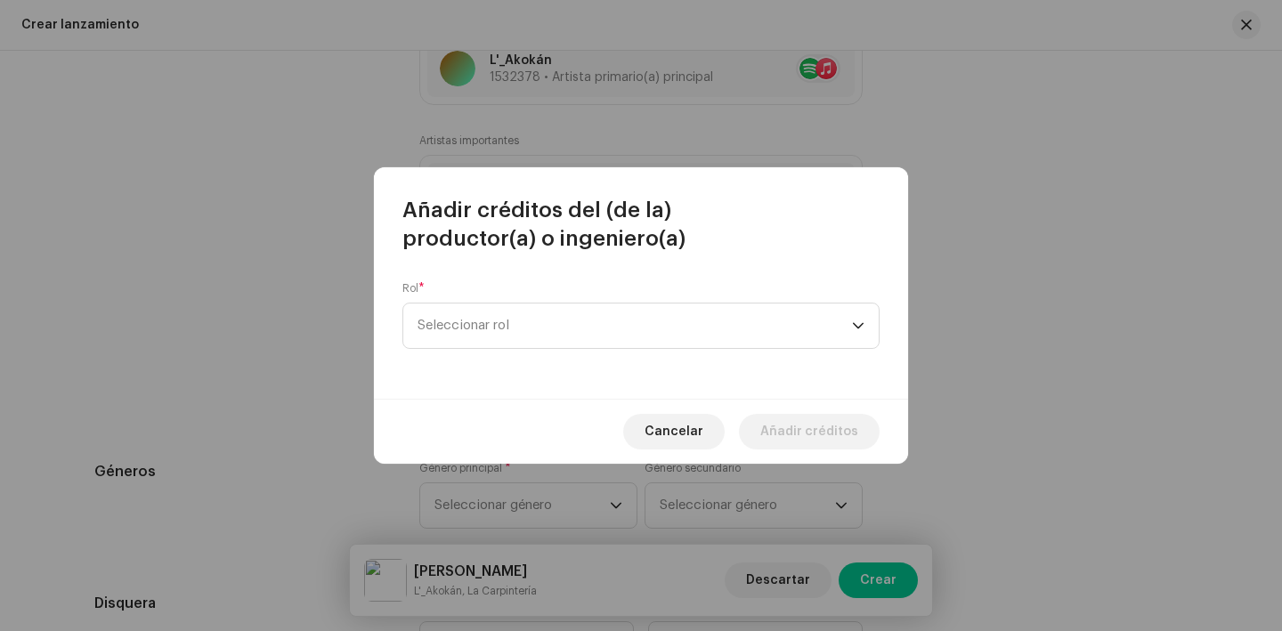
click at [483, 287] on div "Rol * Seleccionar rol" at bounding box center [641, 315] width 477 height 68
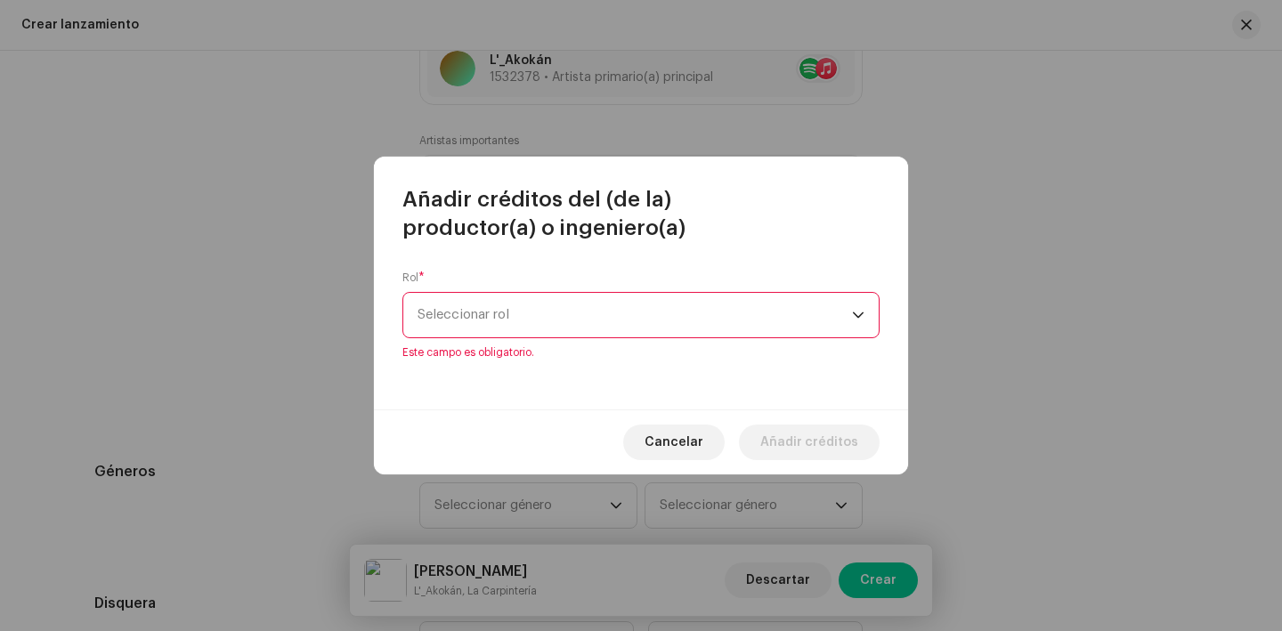
click at [483, 323] on span "Seleccionar rol" at bounding box center [635, 315] width 435 height 45
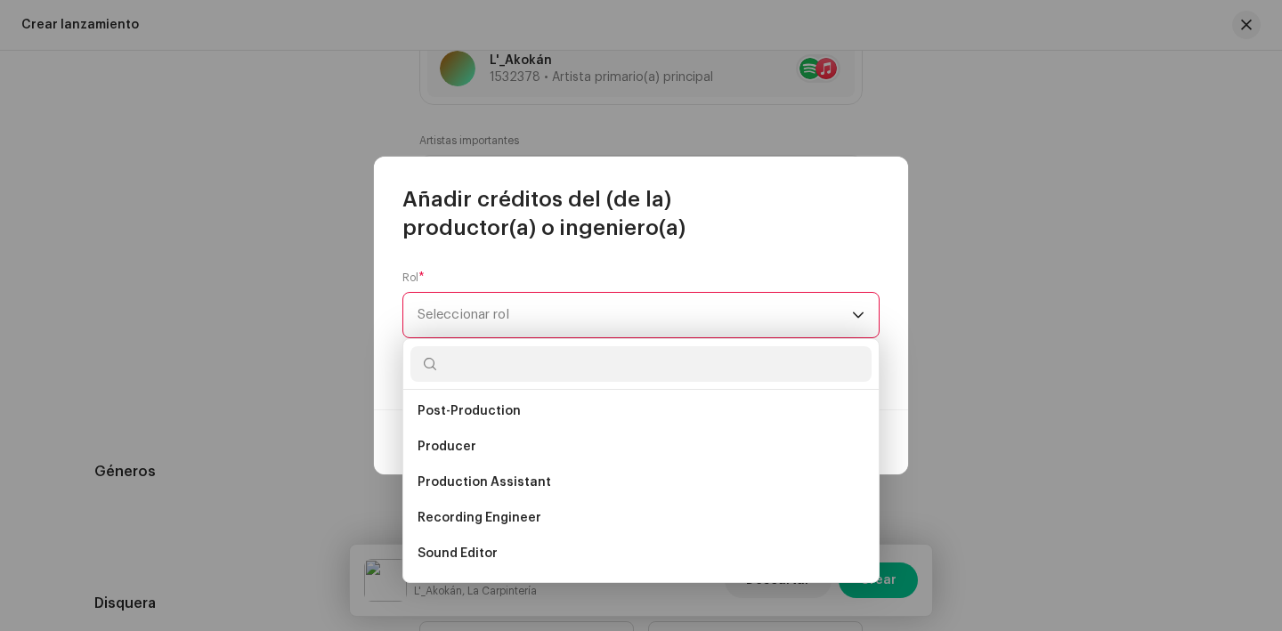
scroll to position [680, 0]
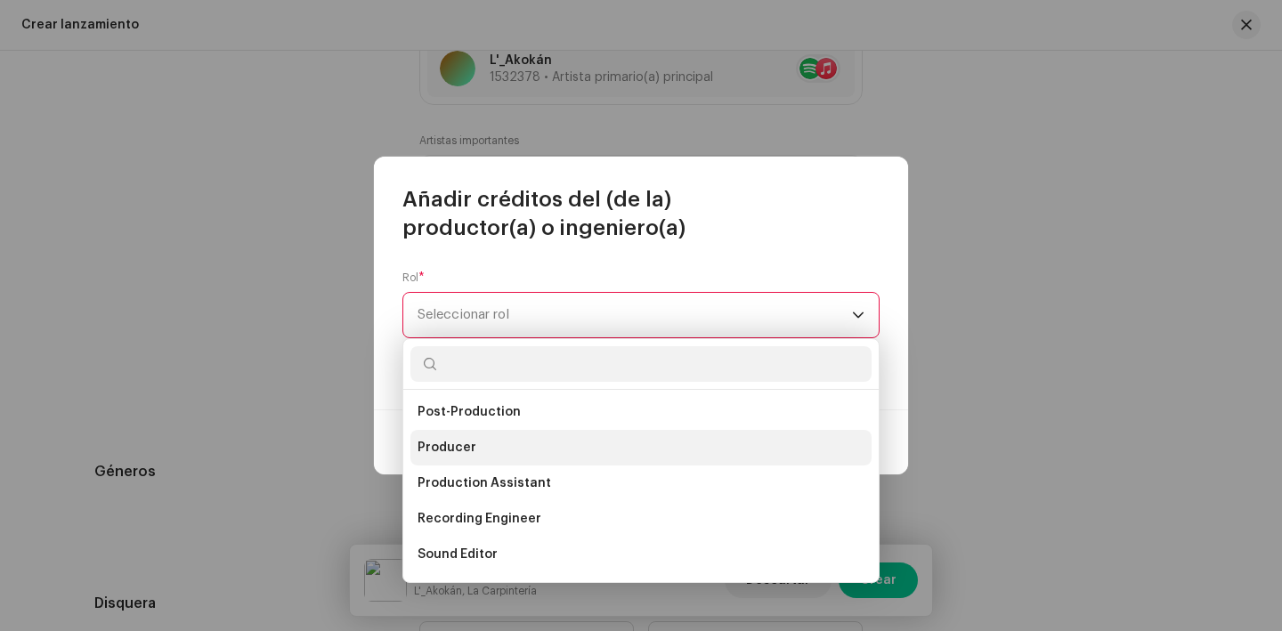
click at [483, 452] on li "Producer" at bounding box center [641, 448] width 461 height 36
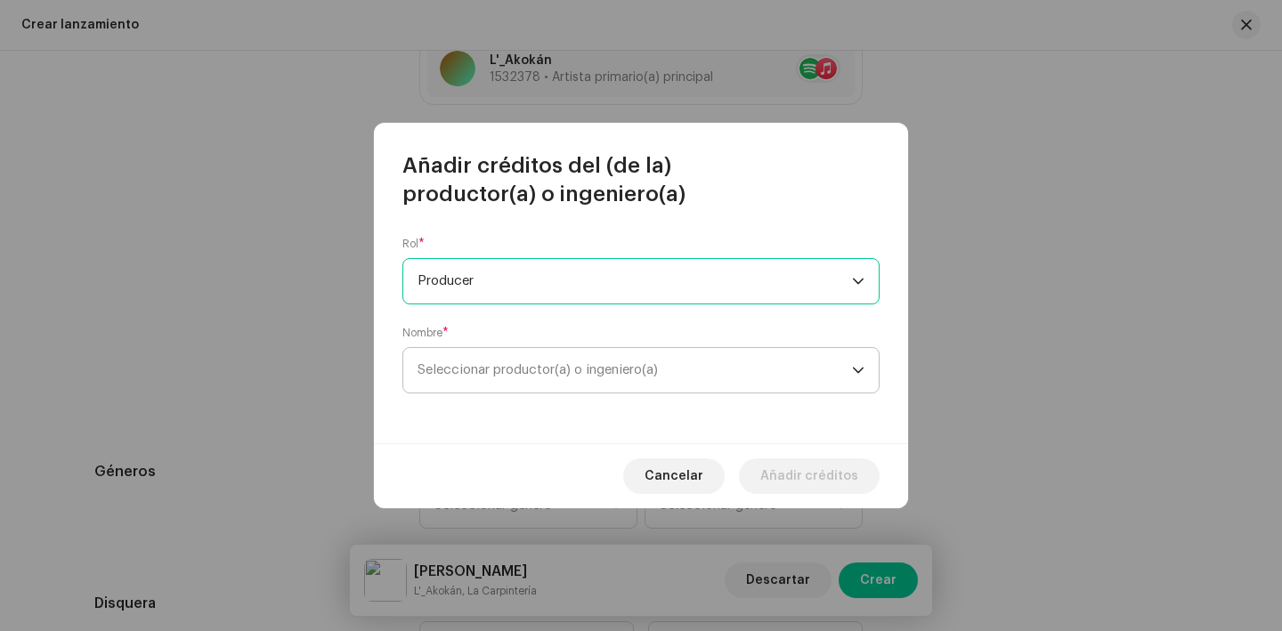
click at [496, 380] on span "Seleccionar productor(a) o ingeniero(a)" at bounding box center [635, 370] width 435 height 45
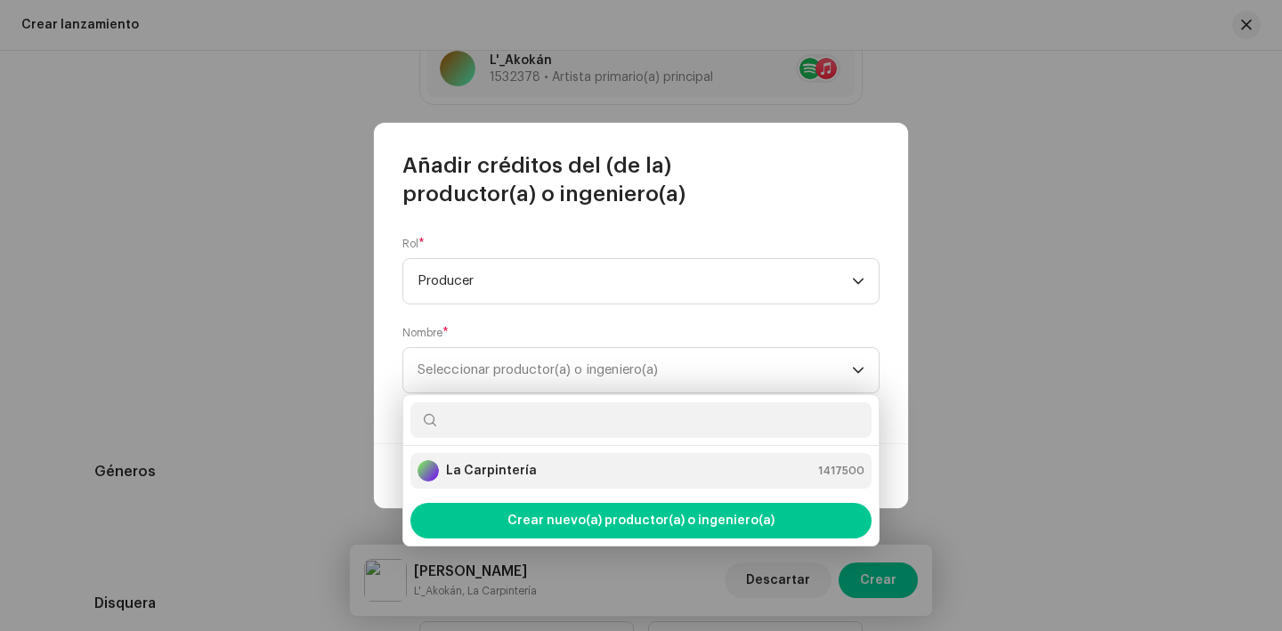
click at [495, 488] on li "La Carpintería 1417500" at bounding box center [641, 471] width 461 height 36
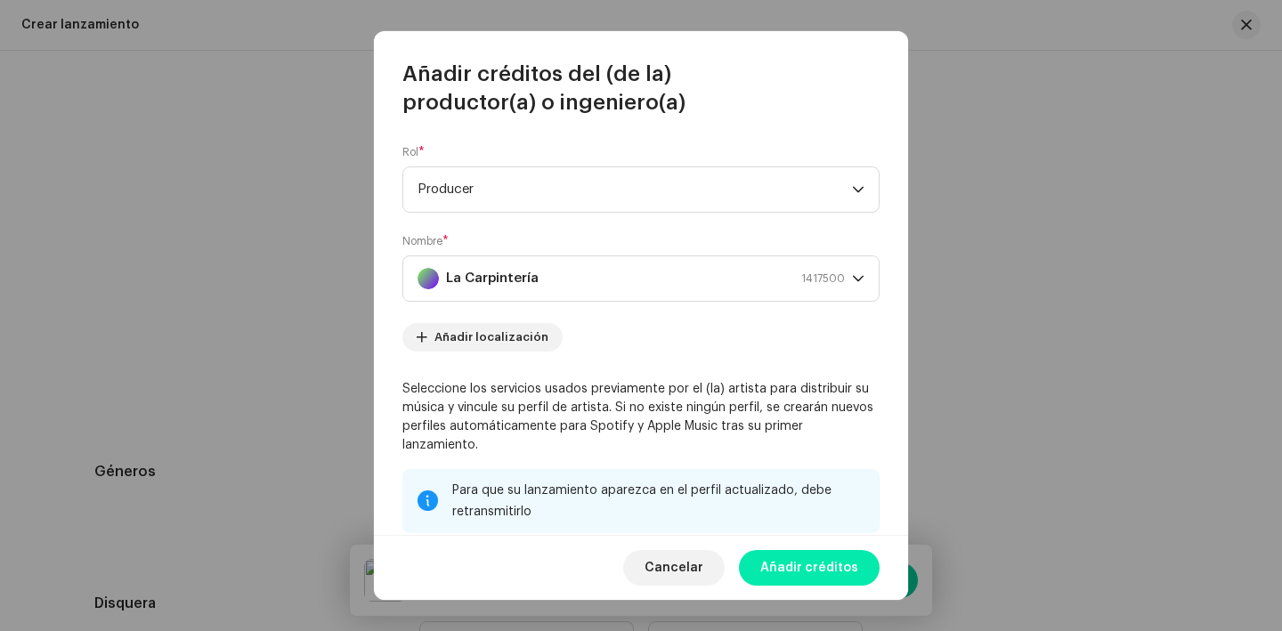
click at [849, 568] on span "Añadir créditos" at bounding box center [810, 568] width 98 height 36
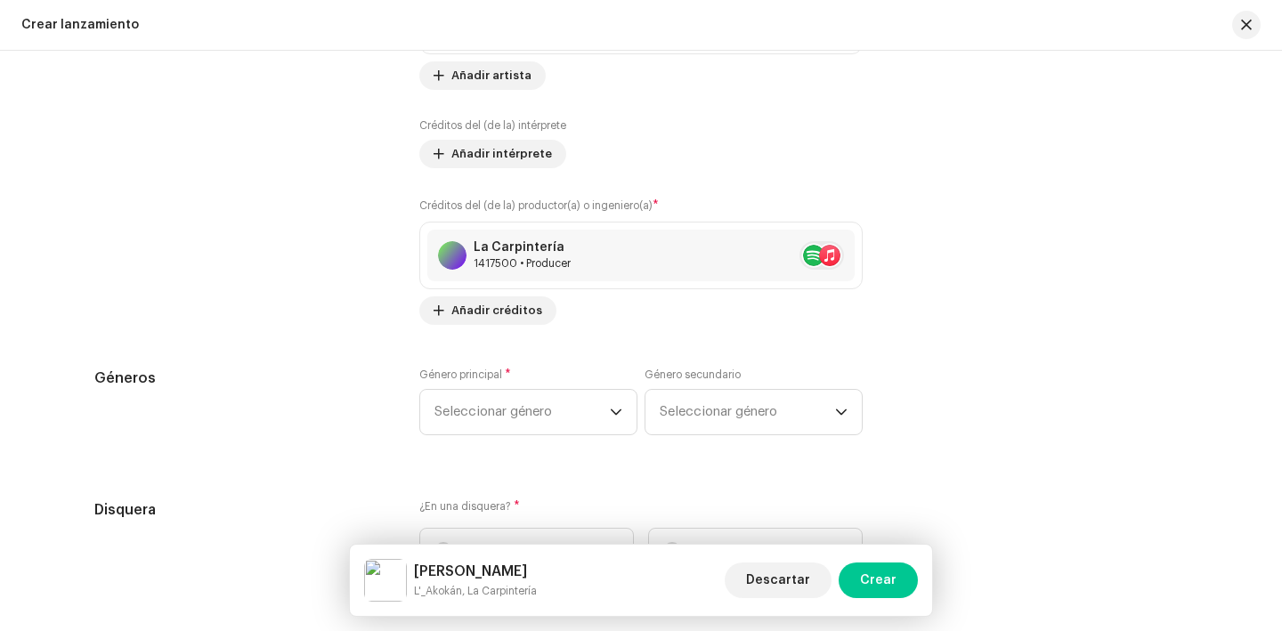
scroll to position [2475, 0]
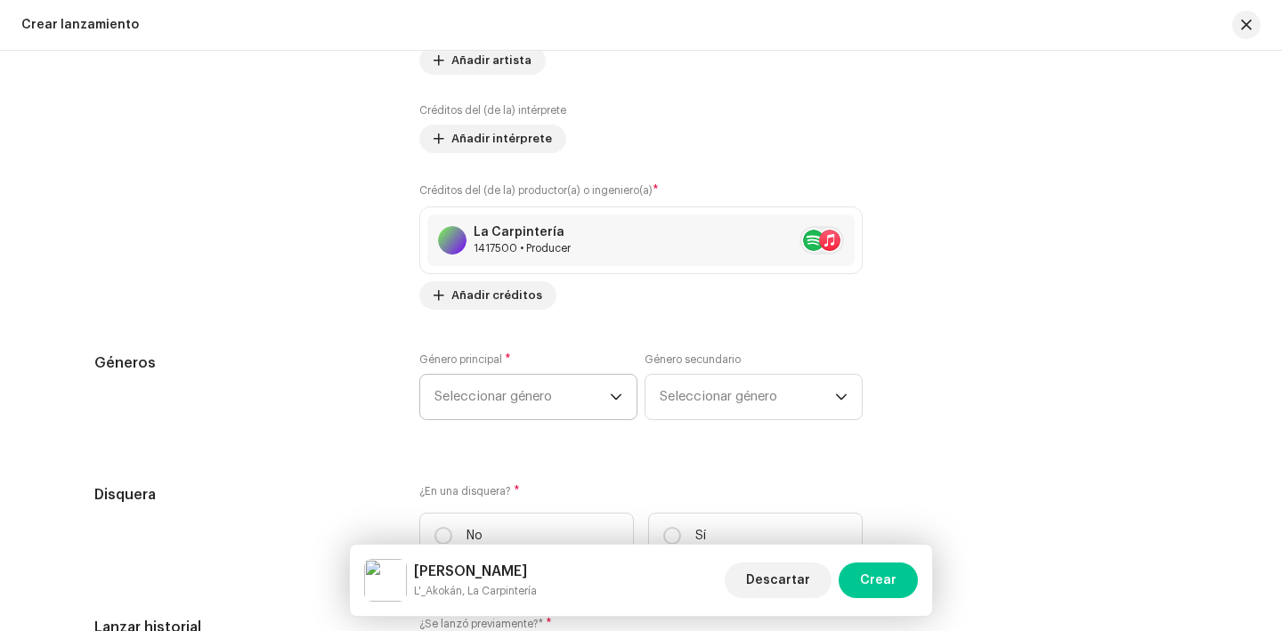
click at [524, 412] on span "Seleccionar género" at bounding box center [522, 397] width 175 height 45
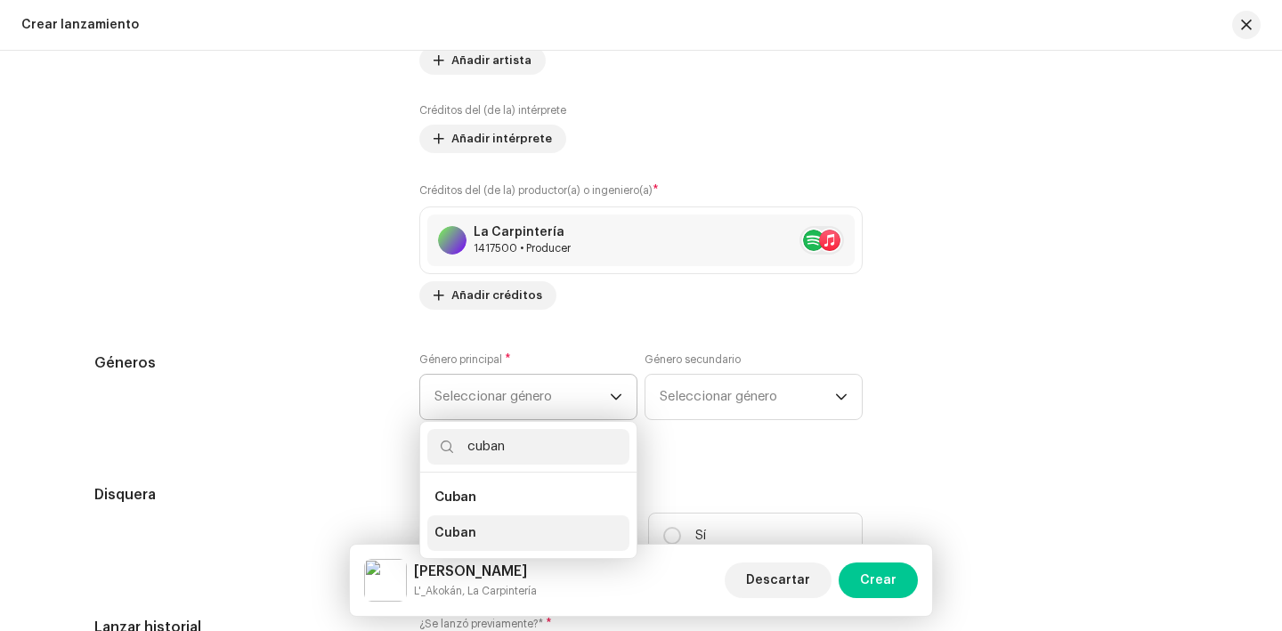
type input "cuban"
click at [467, 527] on span "Cuban" at bounding box center [456, 534] width 42 height 18
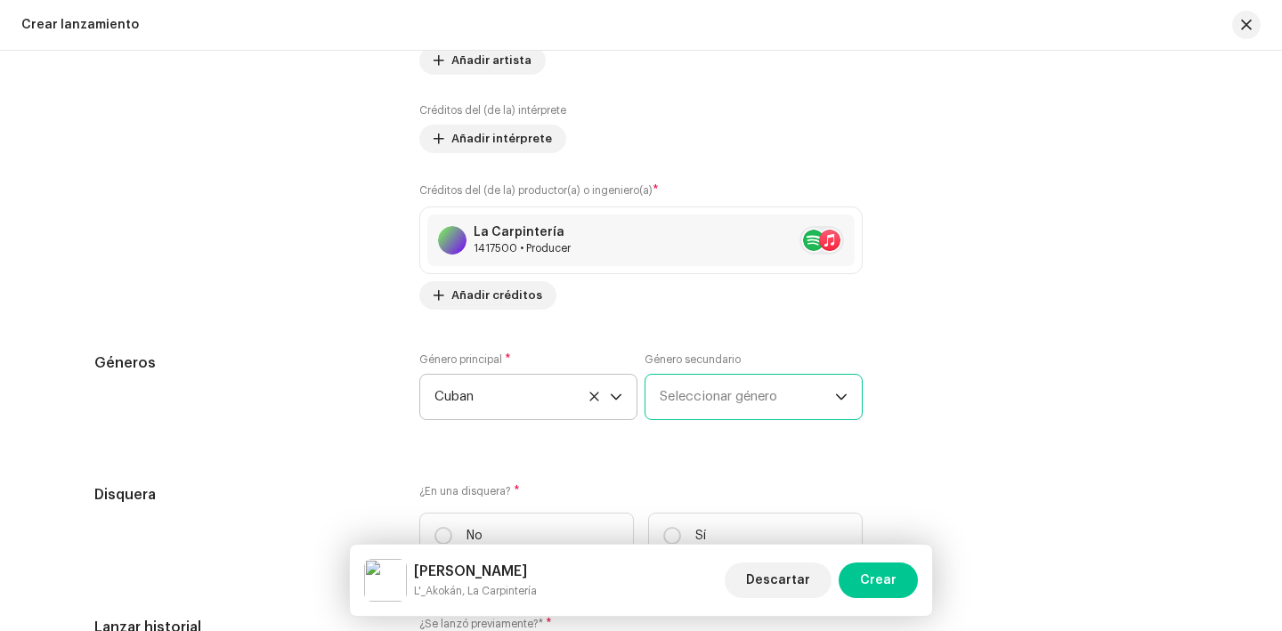
click at [729, 384] on span "Seleccionar género" at bounding box center [747, 397] width 175 height 45
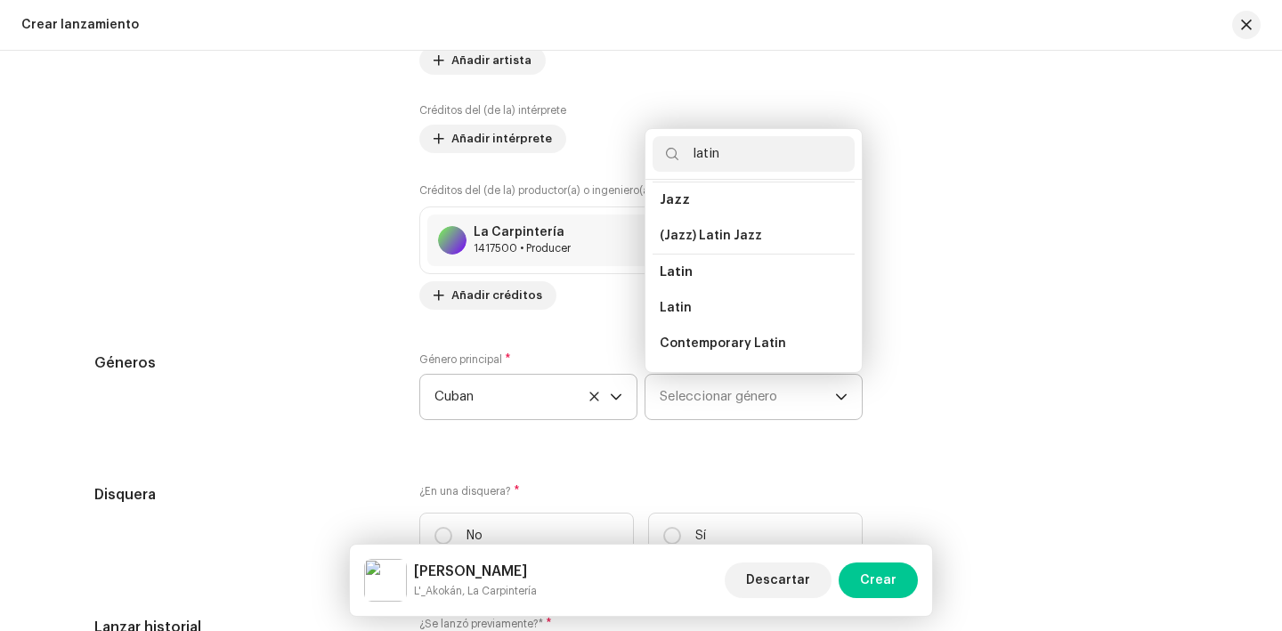
scroll to position [95, 0]
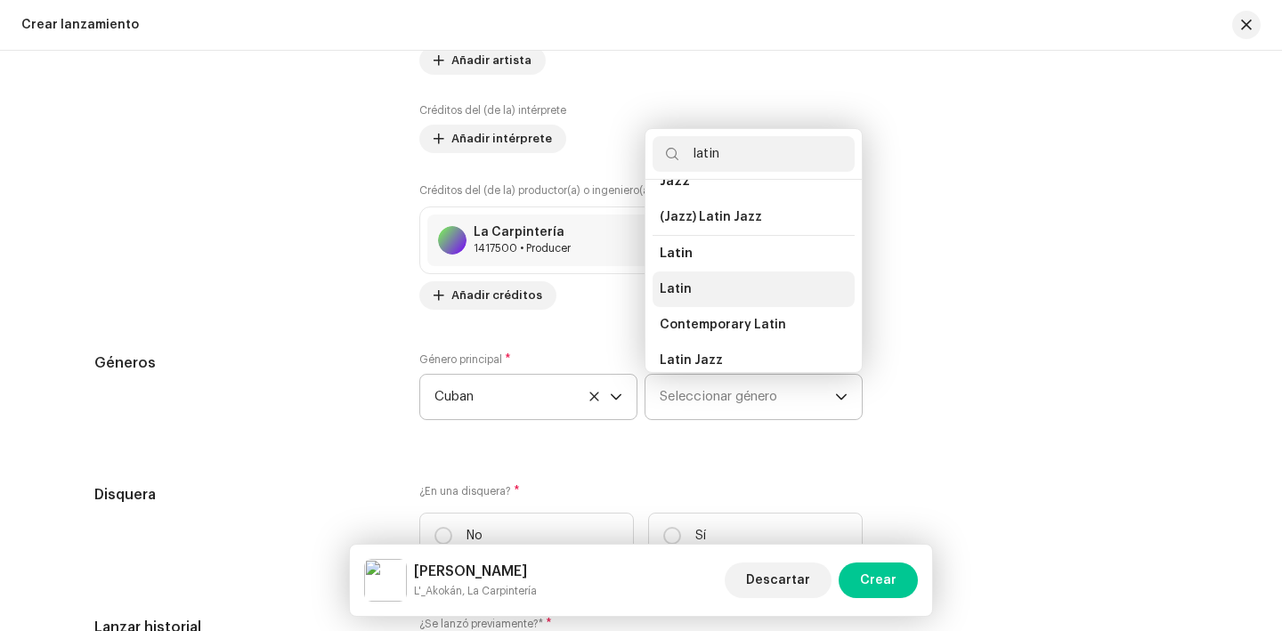
type input "latin"
click at [735, 300] on li "Latin" at bounding box center [754, 290] width 202 height 36
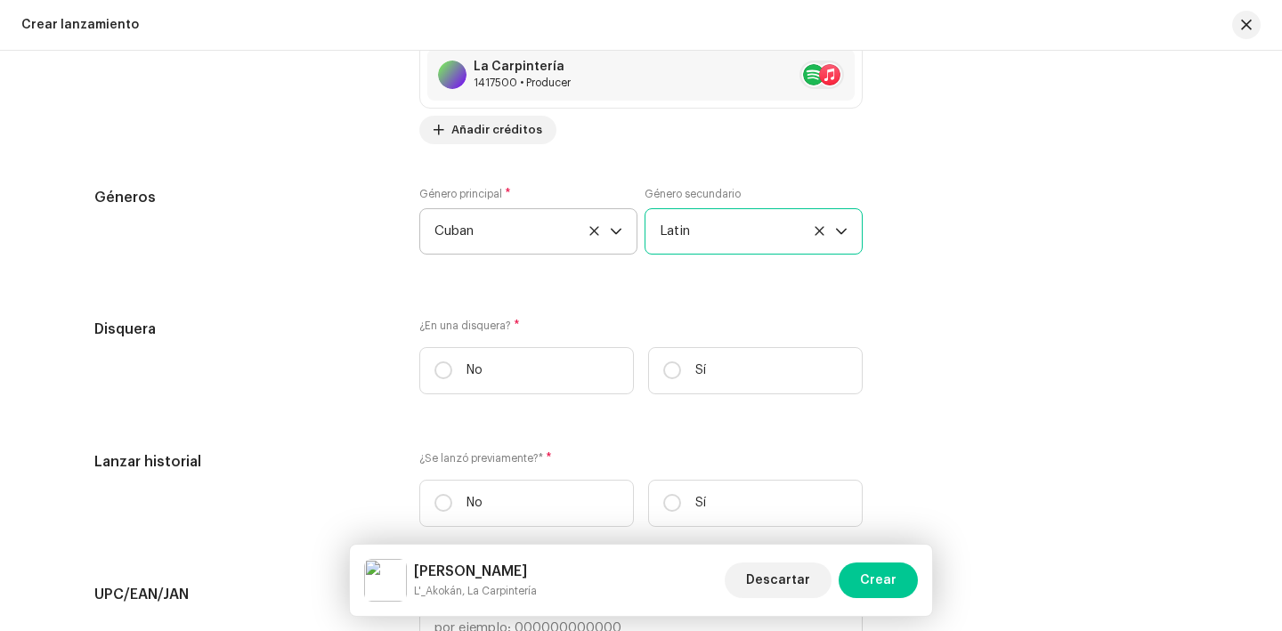
scroll to position [2643, 0]
click at [721, 363] on label "Sí" at bounding box center [755, 368] width 215 height 47
click at [681, 363] on input "Sí" at bounding box center [672, 368] width 18 height 18
radio input "true"
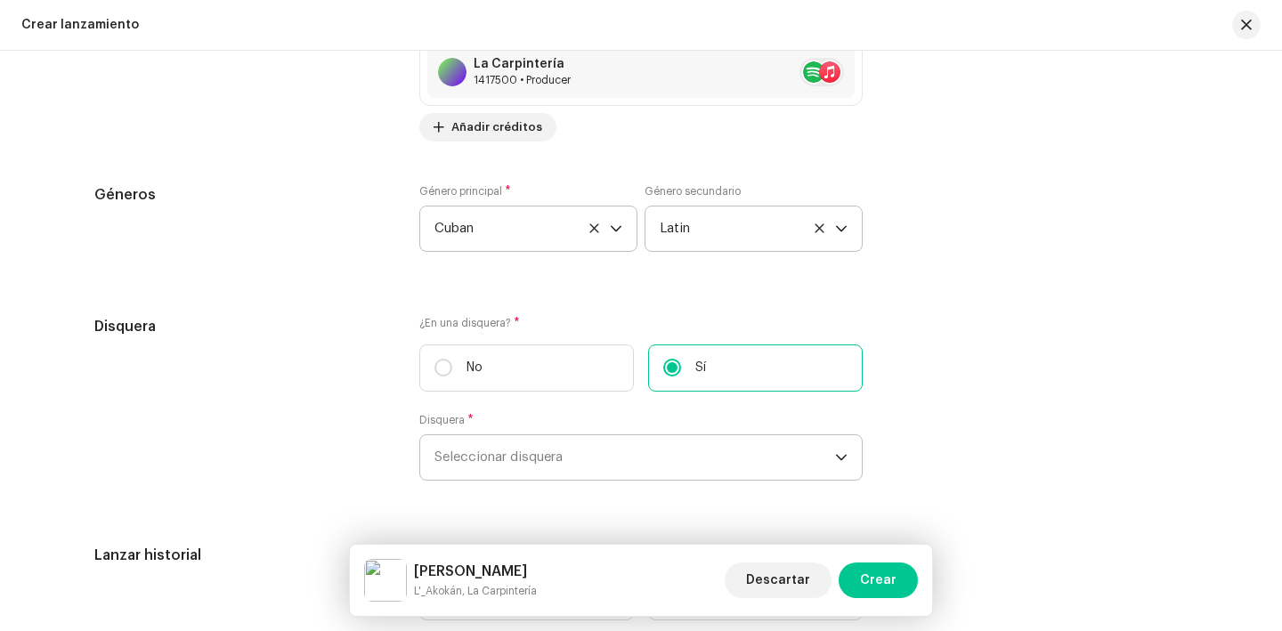
click at [548, 439] on span "Seleccionar disquera" at bounding box center [635, 457] width 401 height 45
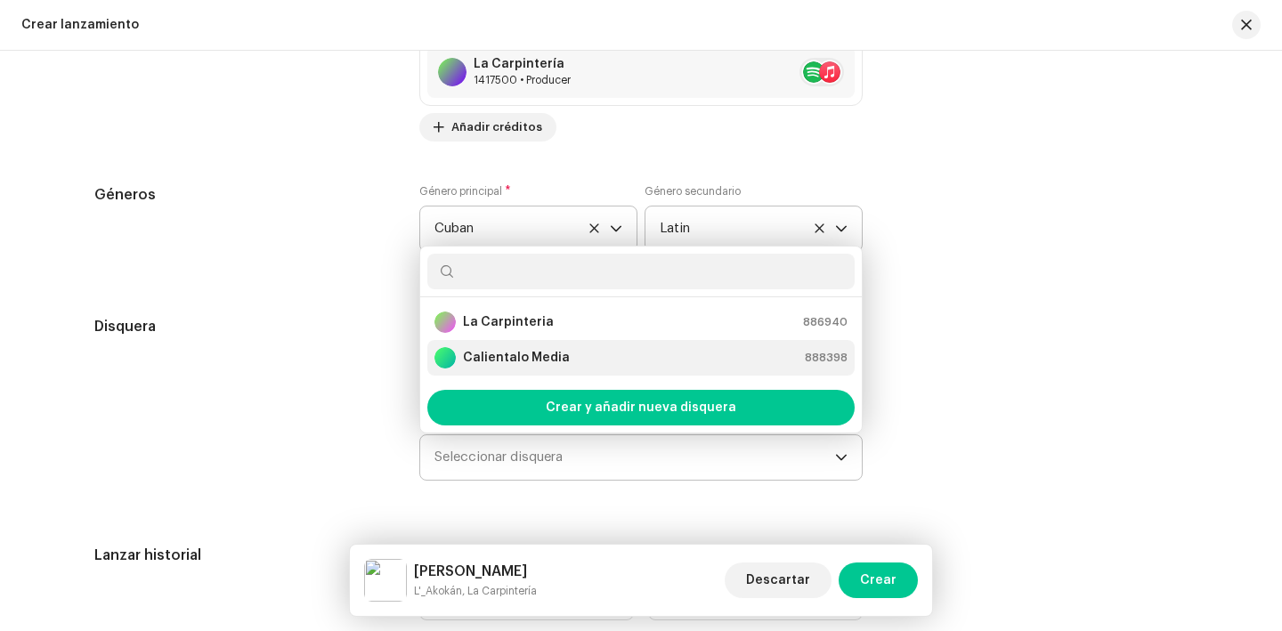
click at [551, 356] on strong "Calientalo Media" at bounding box center [516, 358] width 107 height 18
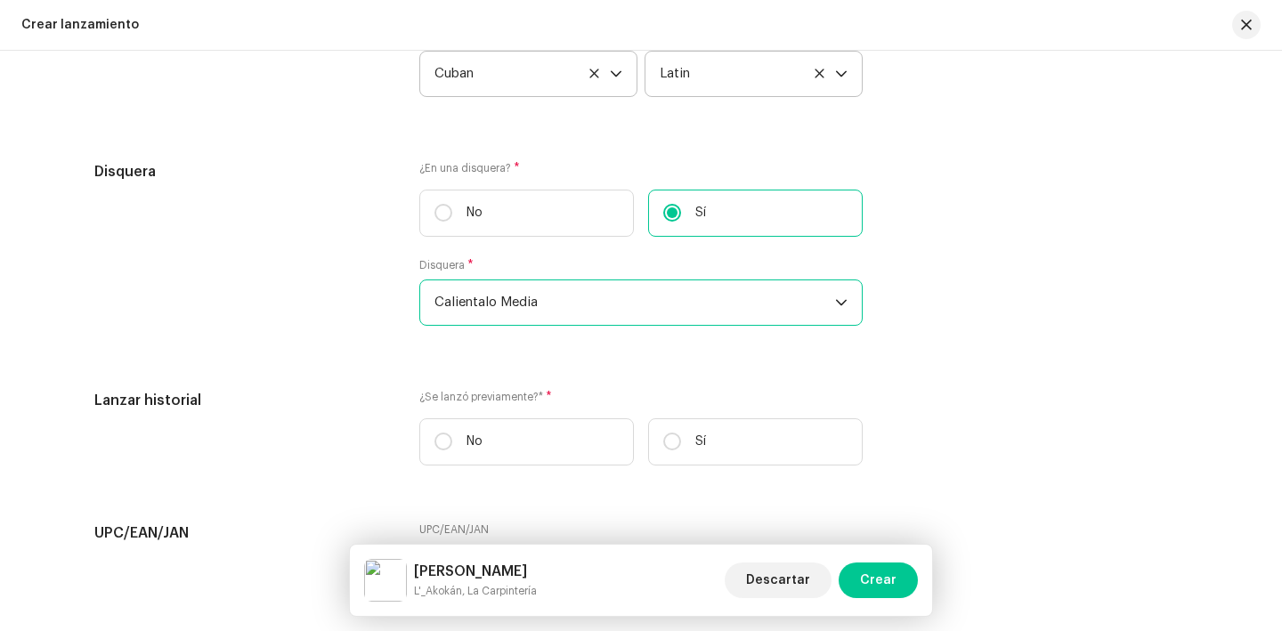
scroll to position [2800, 0]
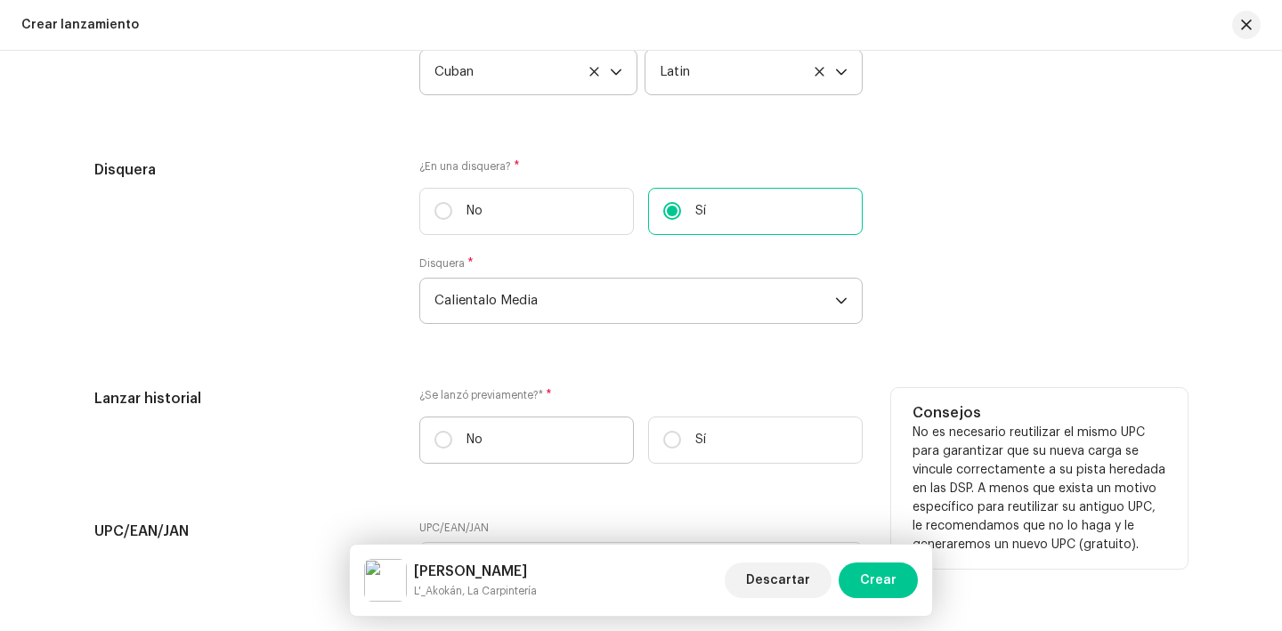
click at [525, 424] on label "No" at bounding box center [526, 440] width 215 height 47
click at [452, 431] on input "No" at bounding box center [444, 440] width 18 height 18
radio input "true"
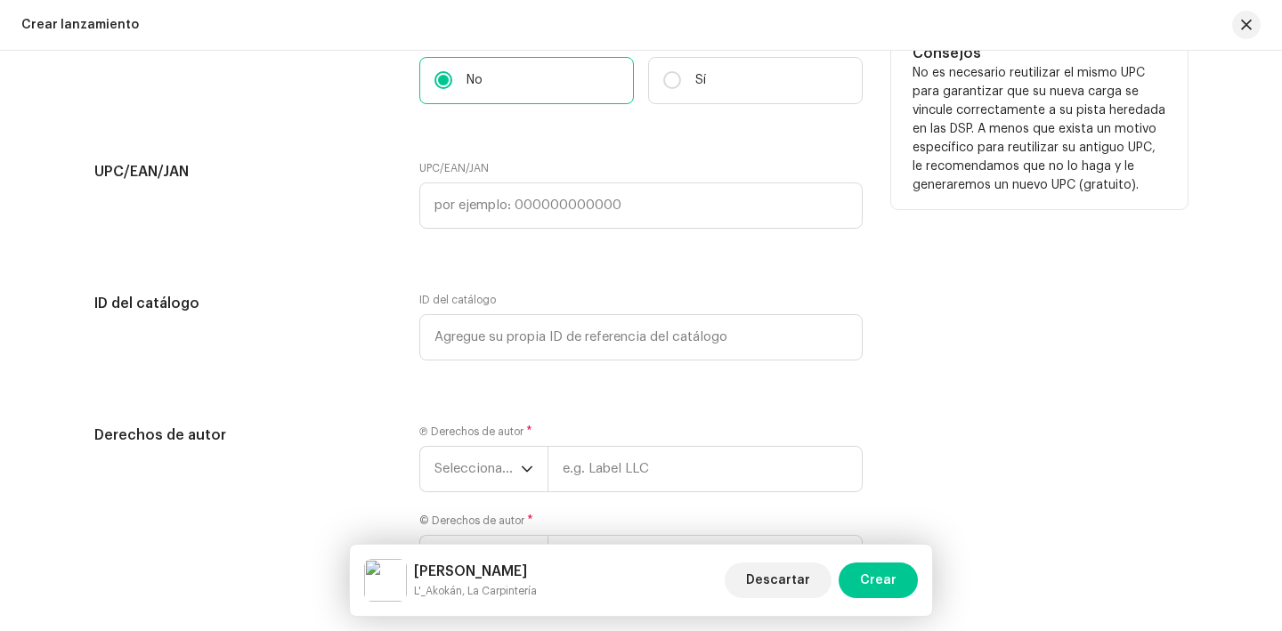
scroll to position [3308, 0]
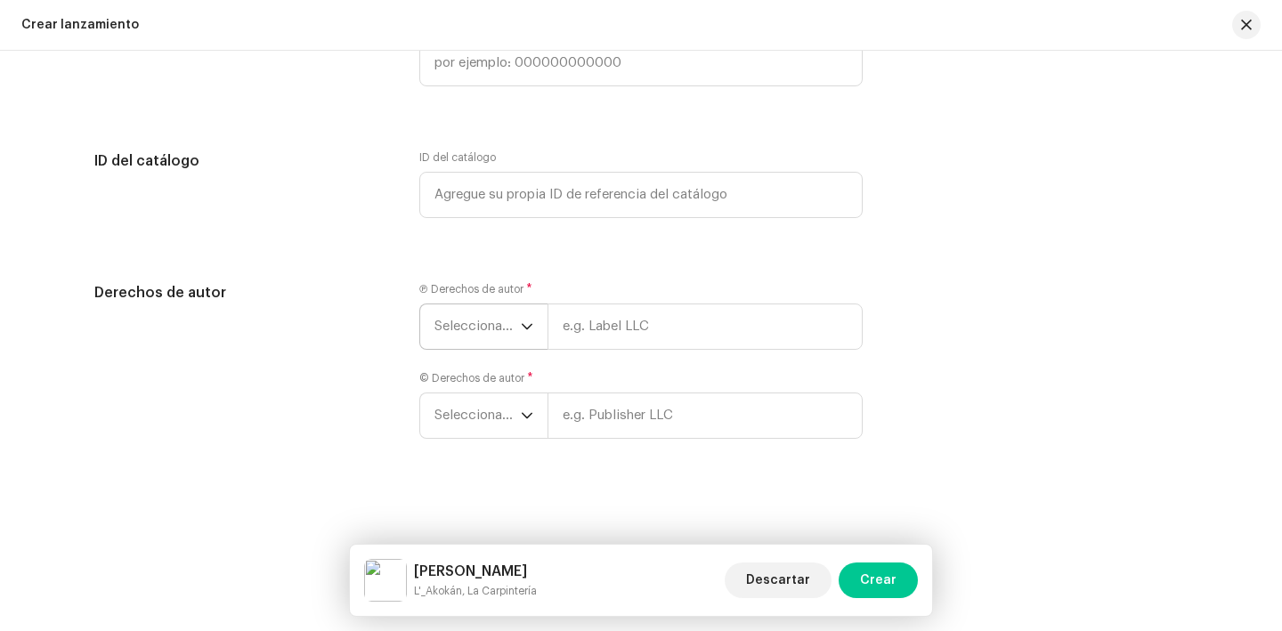
click at [493, 334] on span "Seleccionar año" at bounding box center [478, 327] width 86 height 45
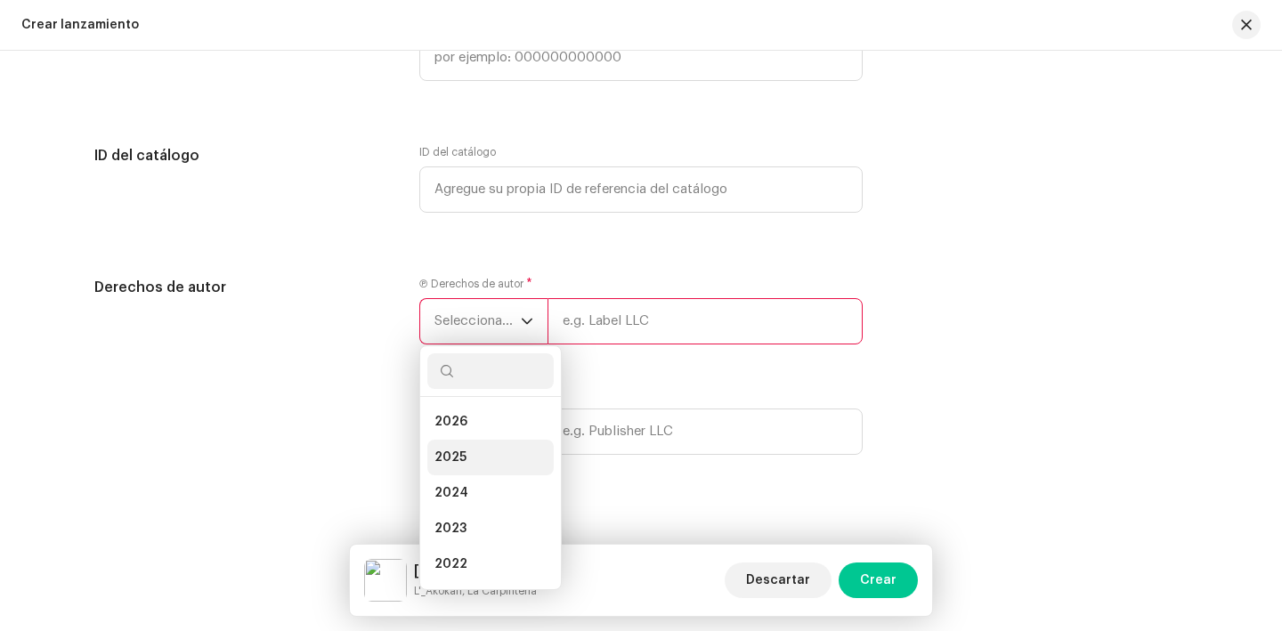
click at [480, 452] on li "2025" at bounding box center [490, 458] width 126 height 36
click at [480, 452] on span "Seleccionar año" at bounding box center [478, 446] width 86 height 45
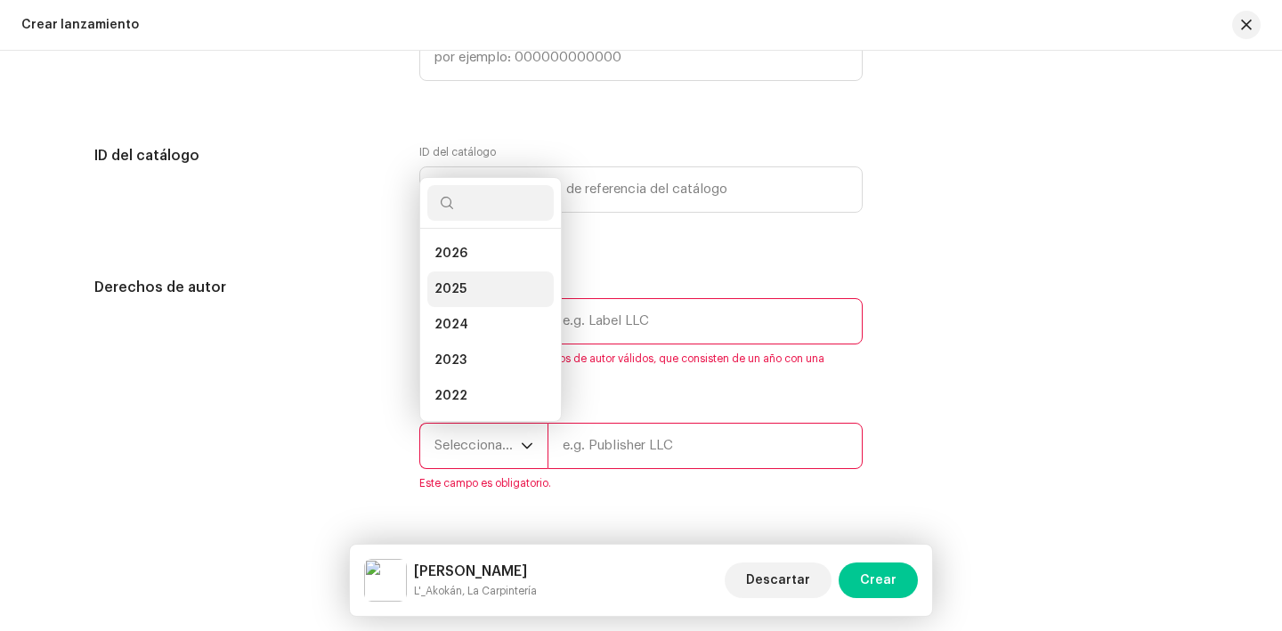
click at [453, 298] on span "2025" at bounding box center [451, 290] width 32 height 18
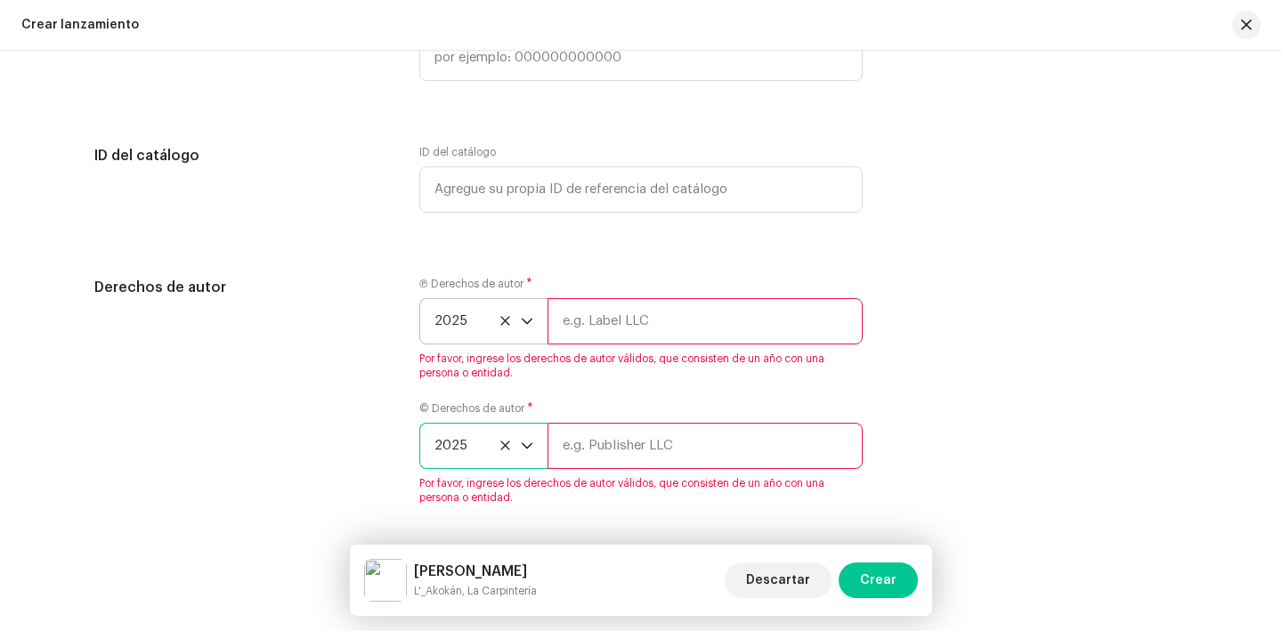
click at [590, 336] on input "text" at bounding box center [705, 321] width 315 height 46
type input "La Carpintería [powered by Calientalo Media]"
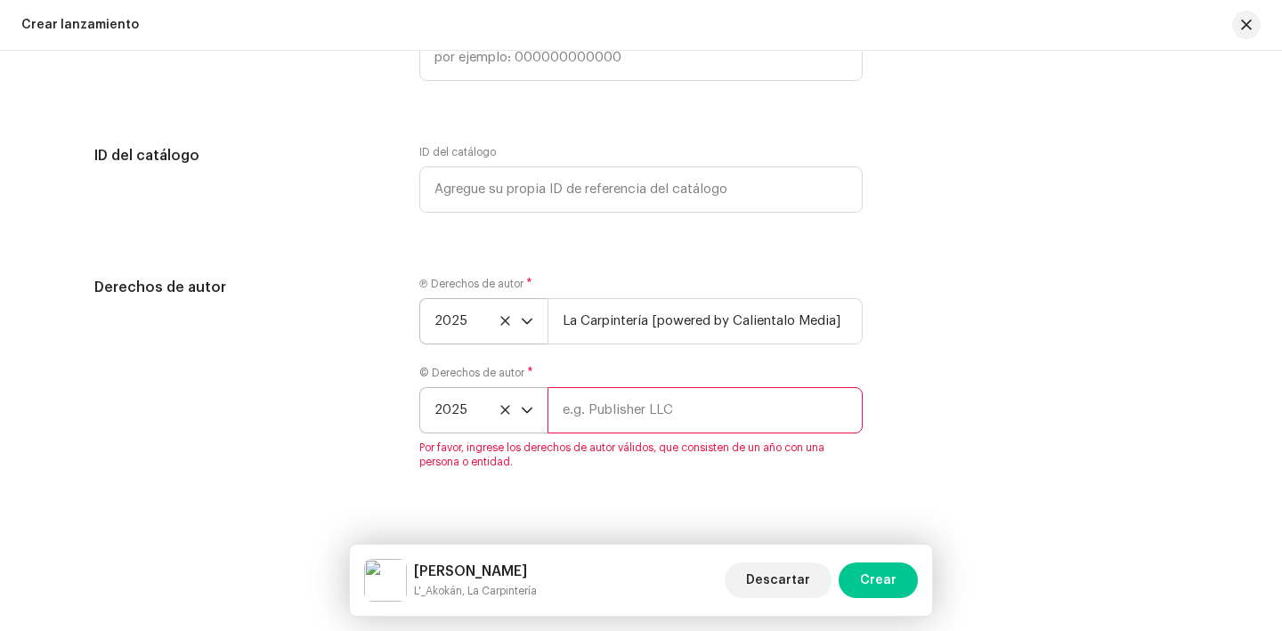
click at [606, 442] on div "© Derechos de autor * 2025 Por favor, ingrese los derechos de autor válidos, qu…" at bounding box center [641, 417] width 444 height 103
click at [607, 417] on input "text" at bounding box center [705, 410] width 315 height 46
type input "La Carpintería [powered by Calientalo Media]"
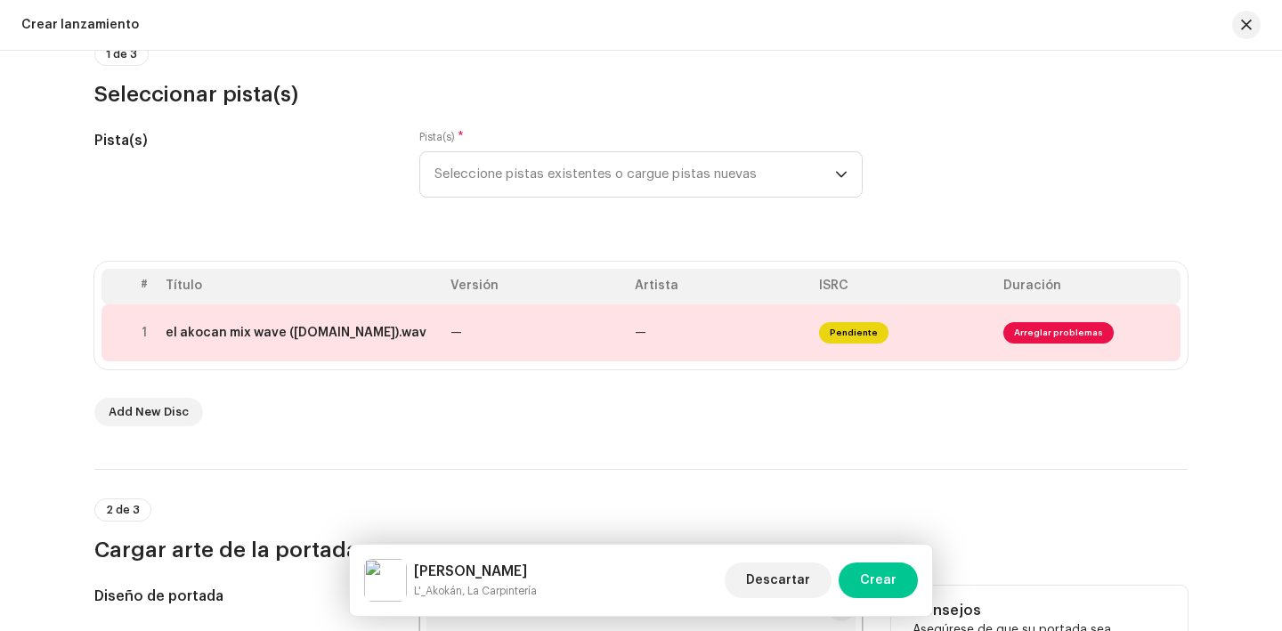
scroll to position [190, 0]
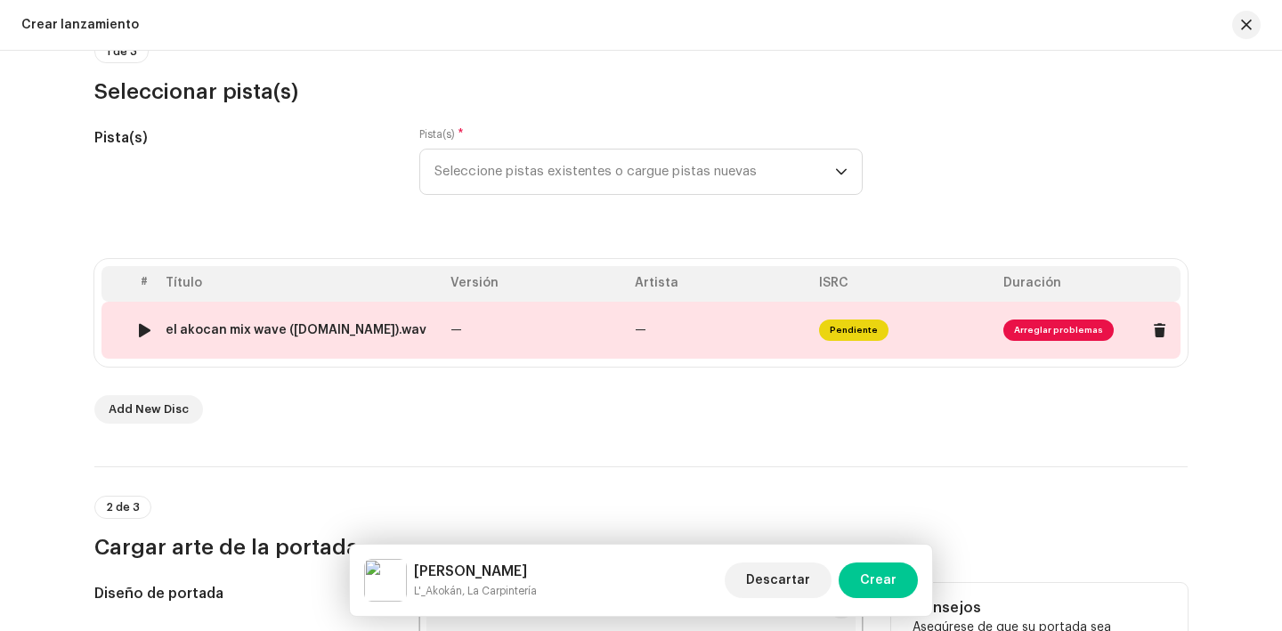
click at [1056, 341] on span "Arreglar problemas" at bounding box center [1089, 330] width 170 height 28
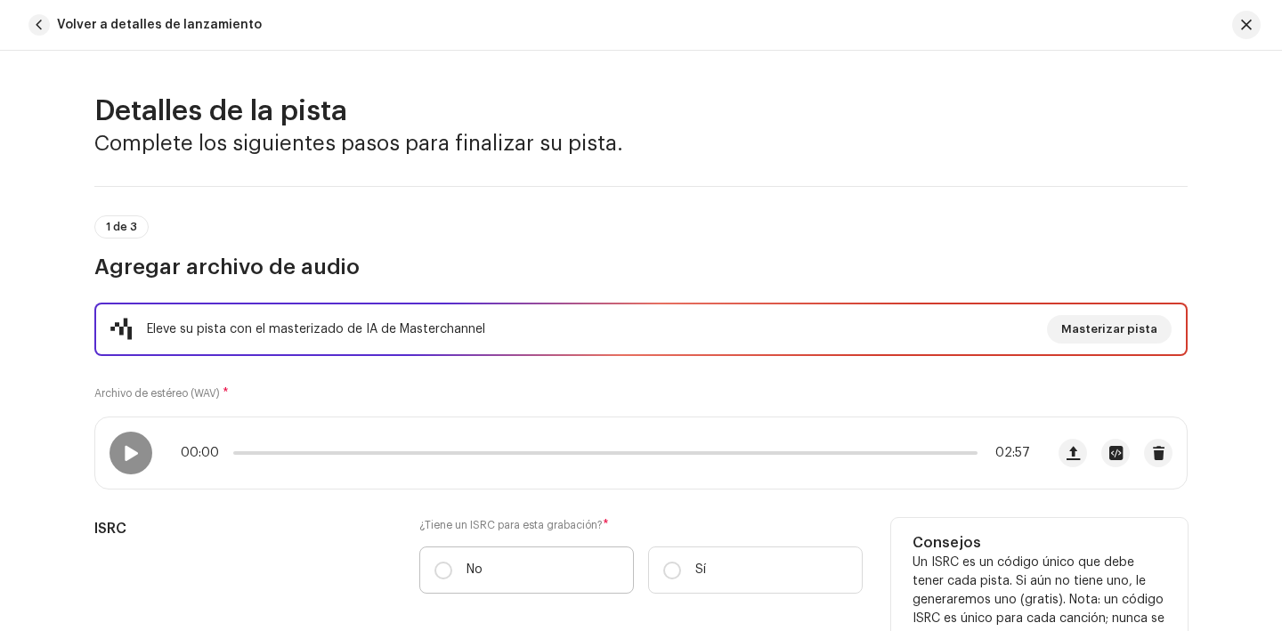
click at [469, 558] on label "No" at bounding box center [526, 570] width 215 height 47
click at [452, 562] on input "No" at bounding box center [444, 571] width 18 height 18
radio input "true"
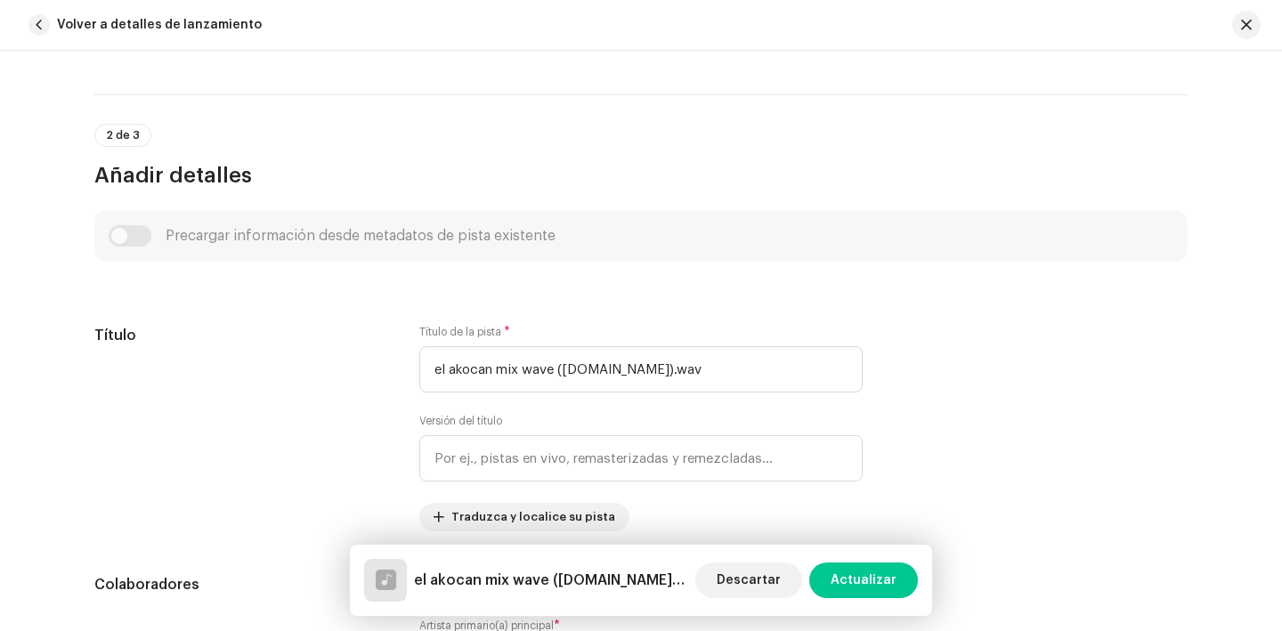
scroll to position [629, 0]
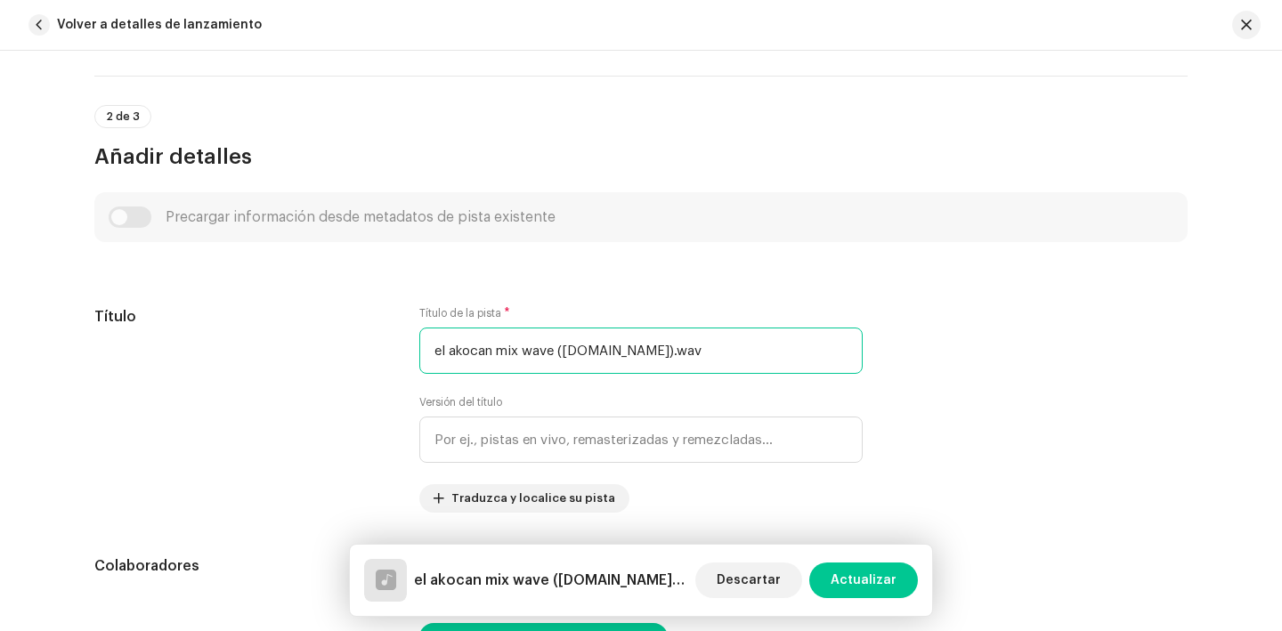
drag, startPoint x: 787, startPoint y: 358, endPoint x: 318, endPoint y: 303, distance: 472.6
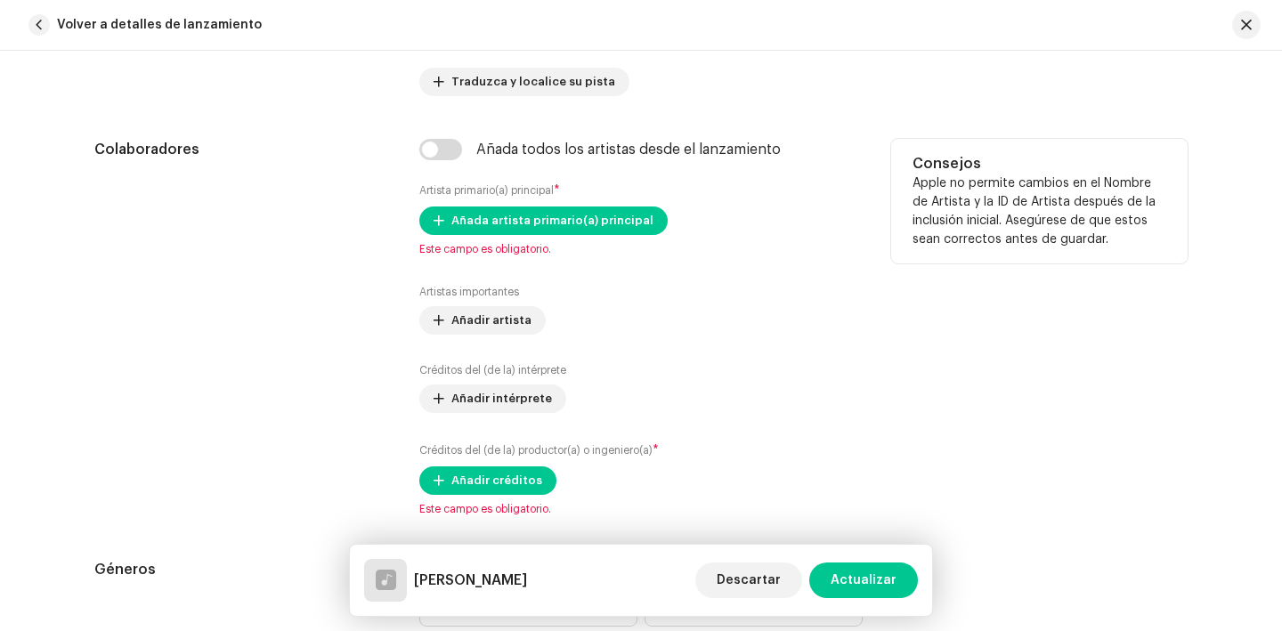
scroll to position [1026, 0]
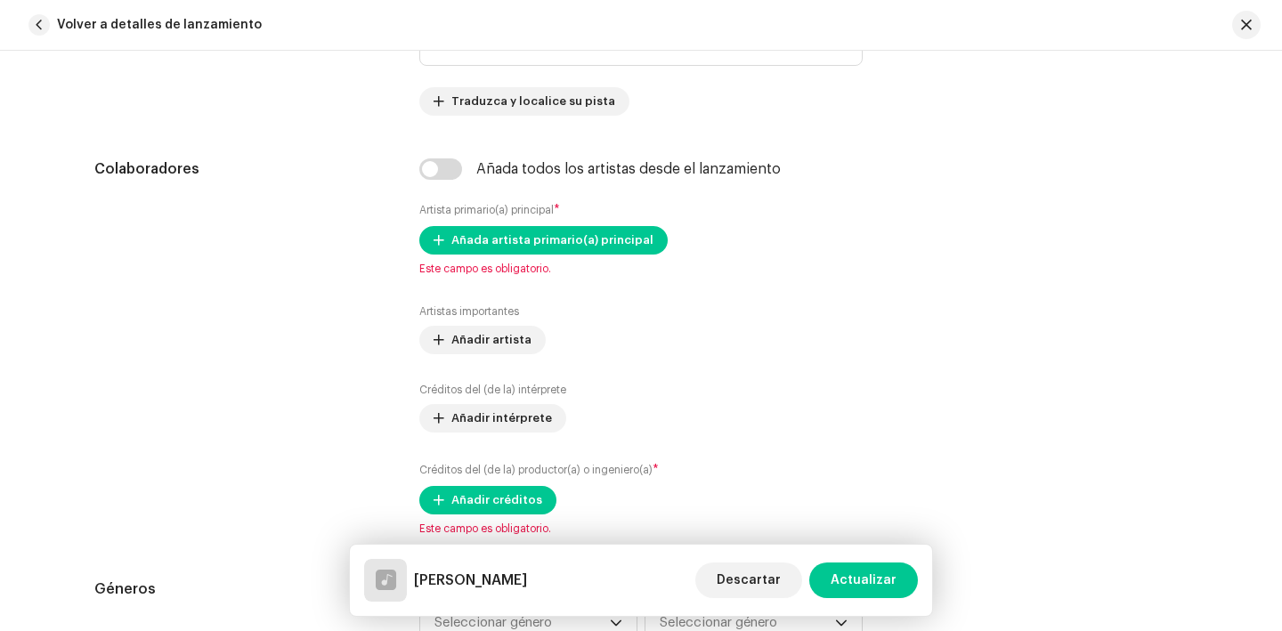
type input "[PERSON_NAME]"
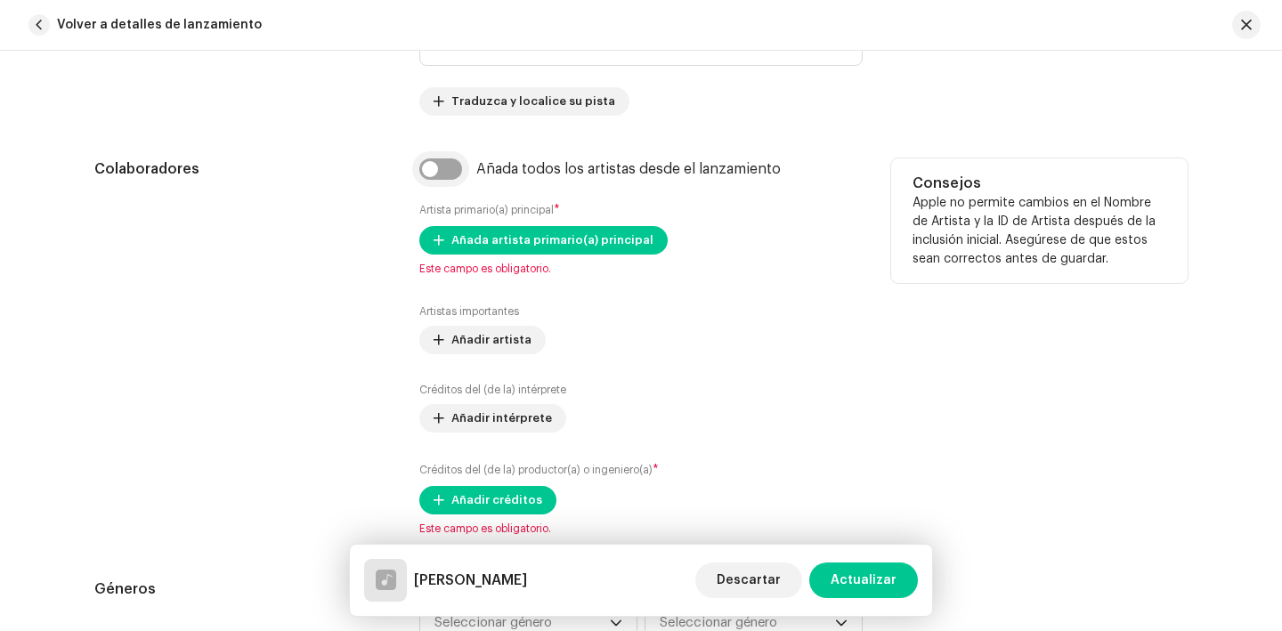
click at [444, 162] on input "checkbox" at bounding box center [440, 169] width 43 height 21
checkbox input "true"
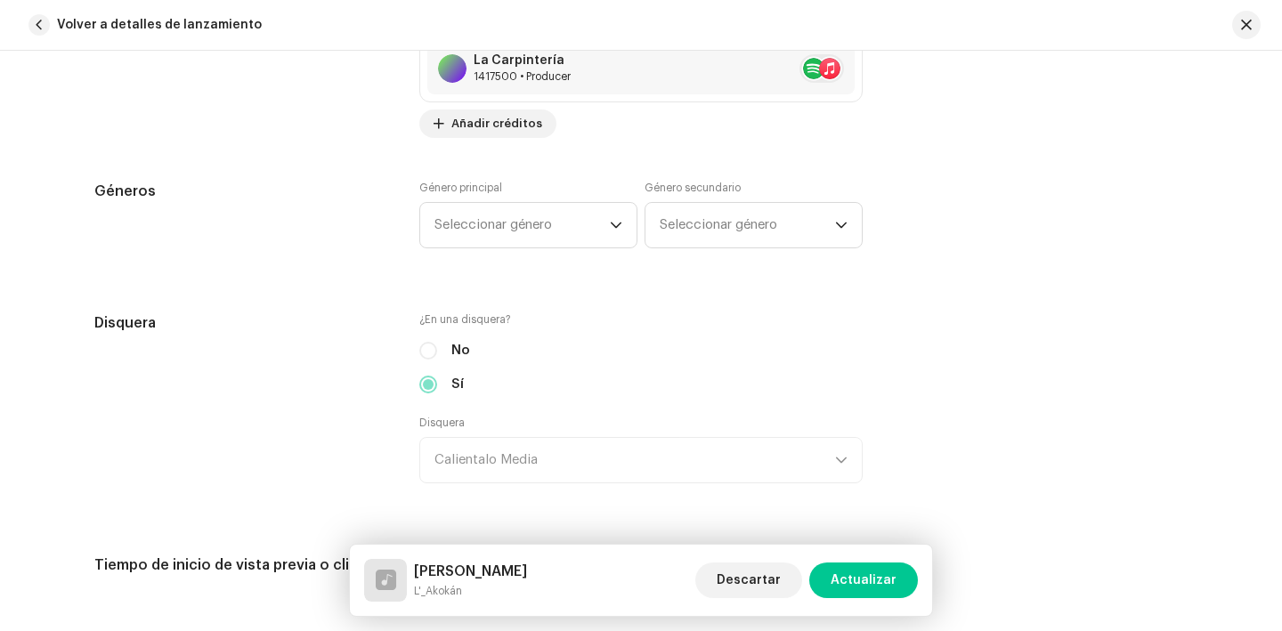
scroll to position [1609, 0]
click at [516, 232] on span "Seleccionar género" at bounding box center [522, 224] width 175 height 45
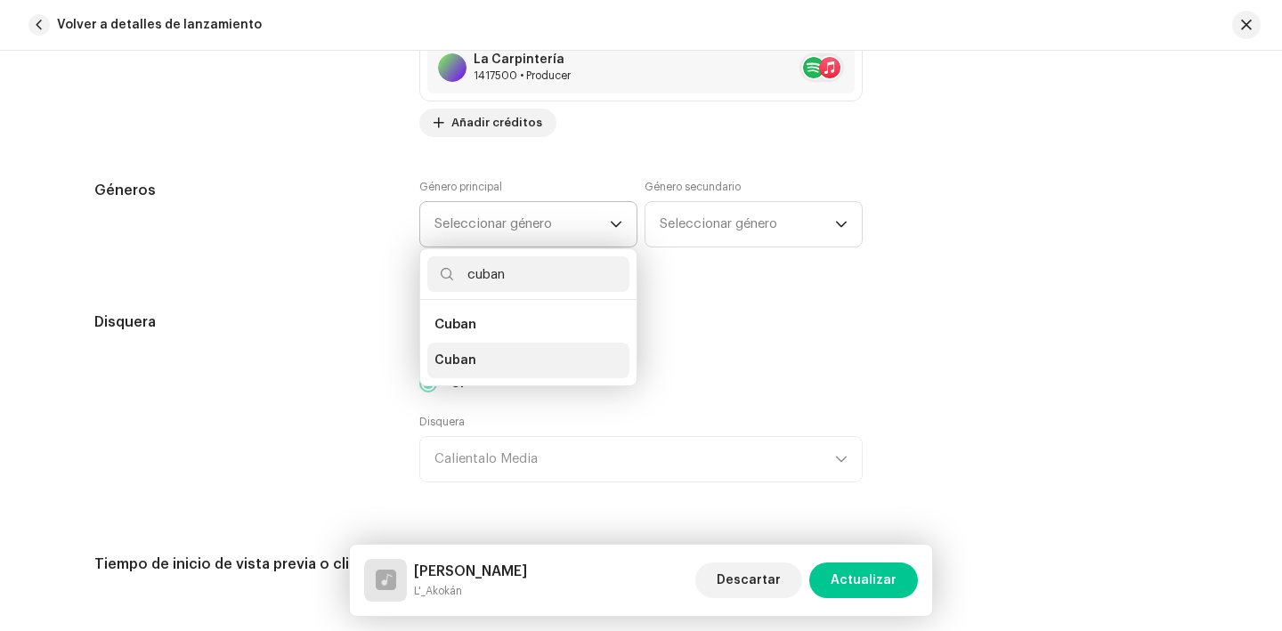
type input "cuban"
click at [468, 363] on span "Cuban" at bounding box center [456, 361] width 42 height 18
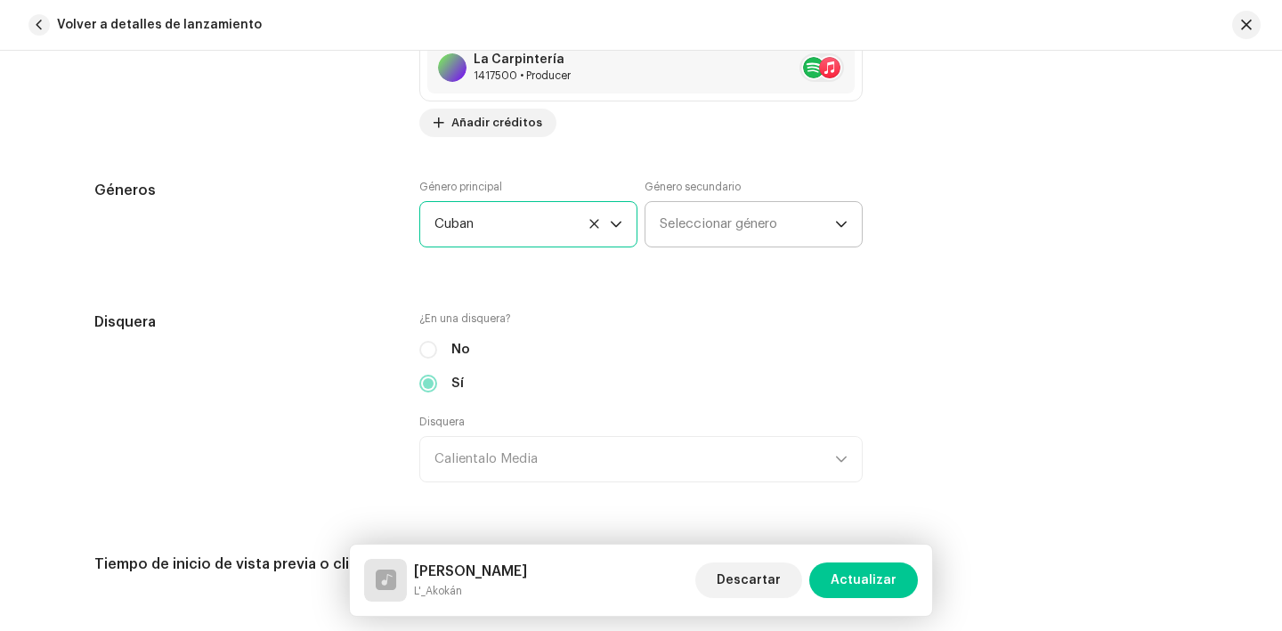
click at [708, 224] on span "Seleccionar género" at bounding box center [747, 224] width 175 height 45
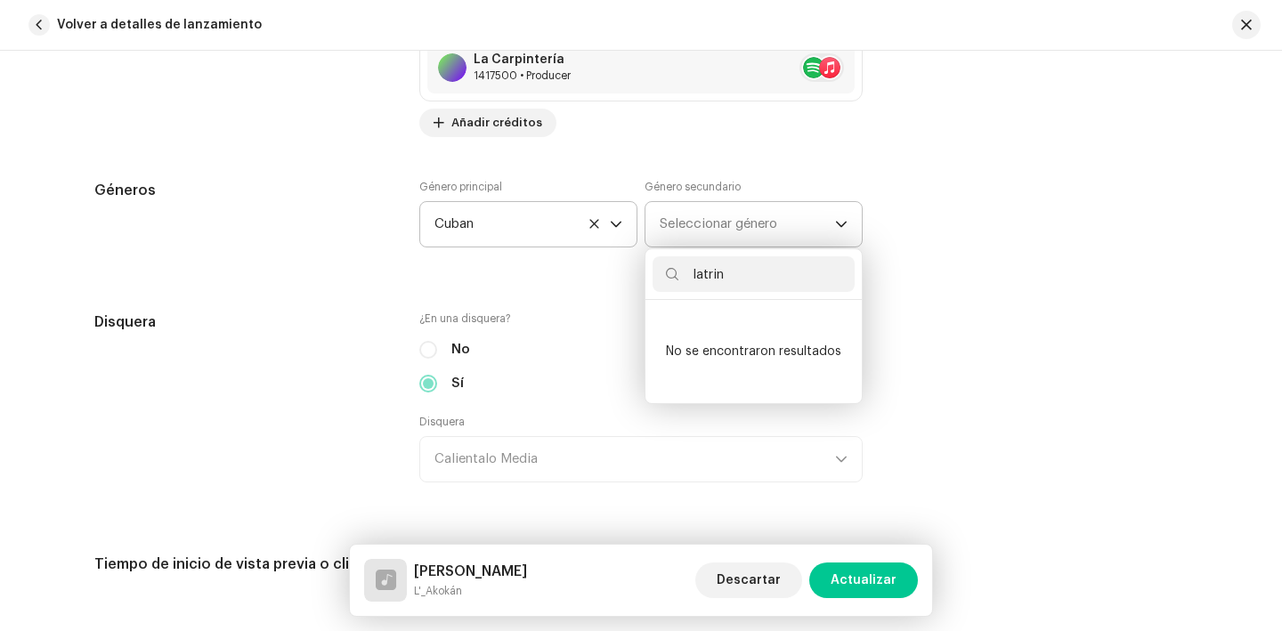
click at [776, 280] on input "latrin" at bounding box center [754, 274] width 202 height 36
click at [741, 281] on input "latrin" at bounding box center [754, 274] width 202 height 36
type input "latrin"
click at [816, 217] on span "Seleccionar género" at bounding box center [747, 224] width 175 height 45
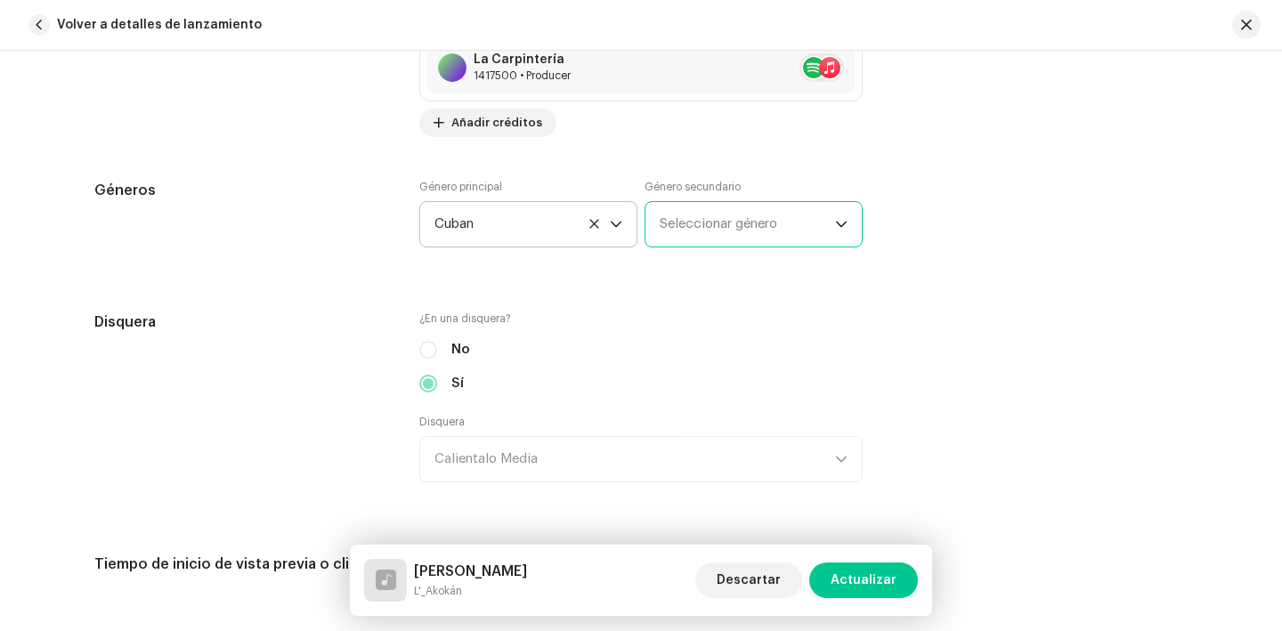
click at [792, 226] on span "Seleccionar género" at bounding box center [747, 224] width 175 height 45
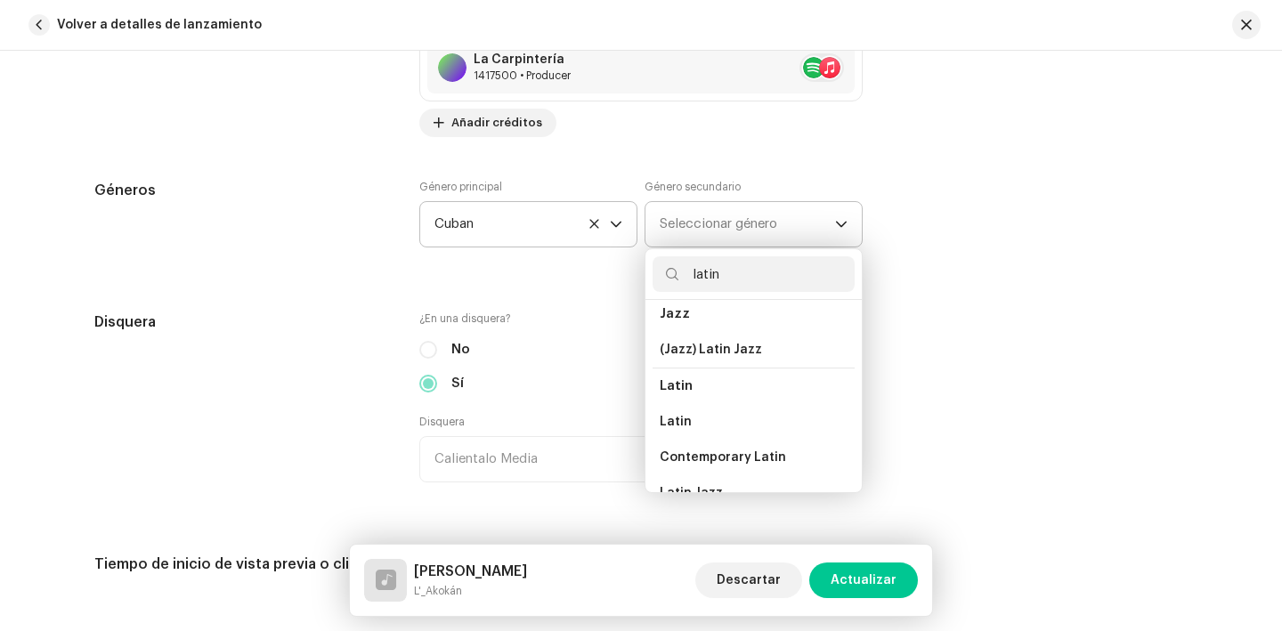
scroll to position [89, 0]
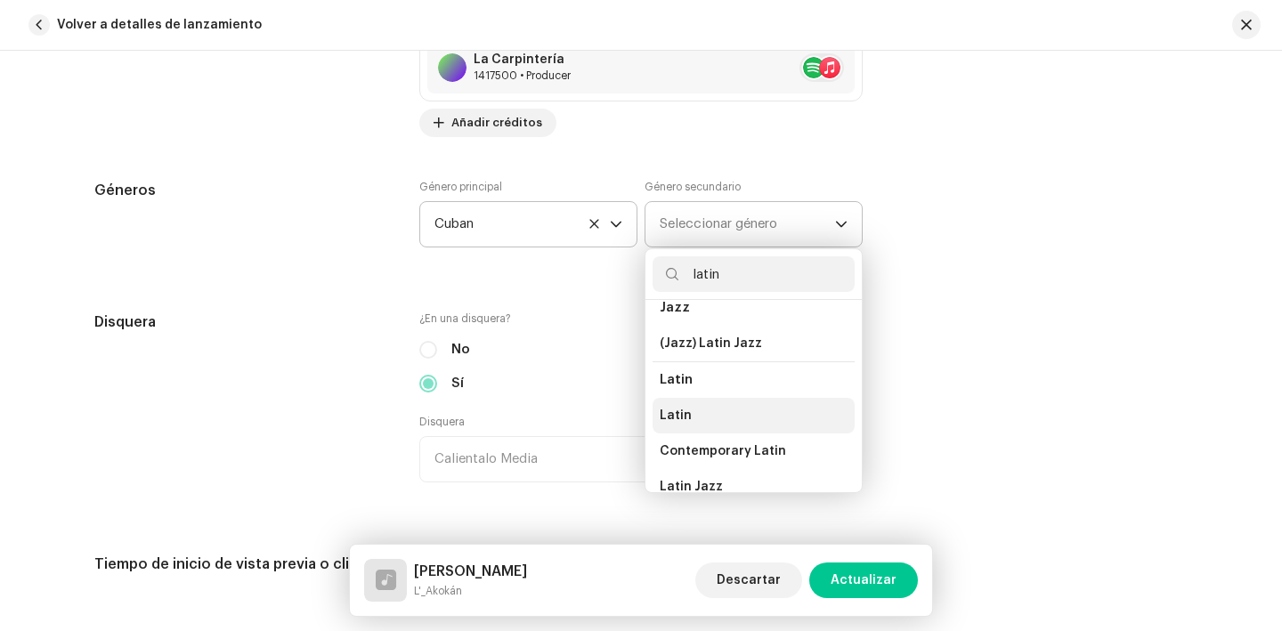
type input "latin"
click at [701, 417] on li "Latin" at bounding box center [754, 416] width 202 height 36
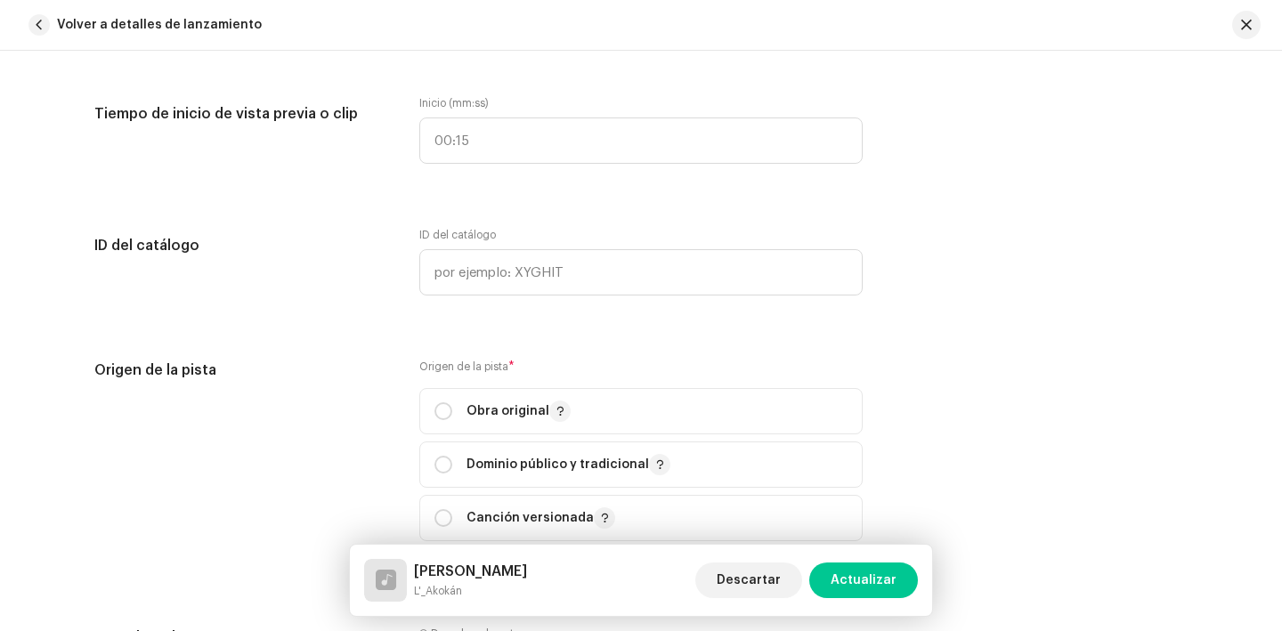
scroll to position [2283, 0]
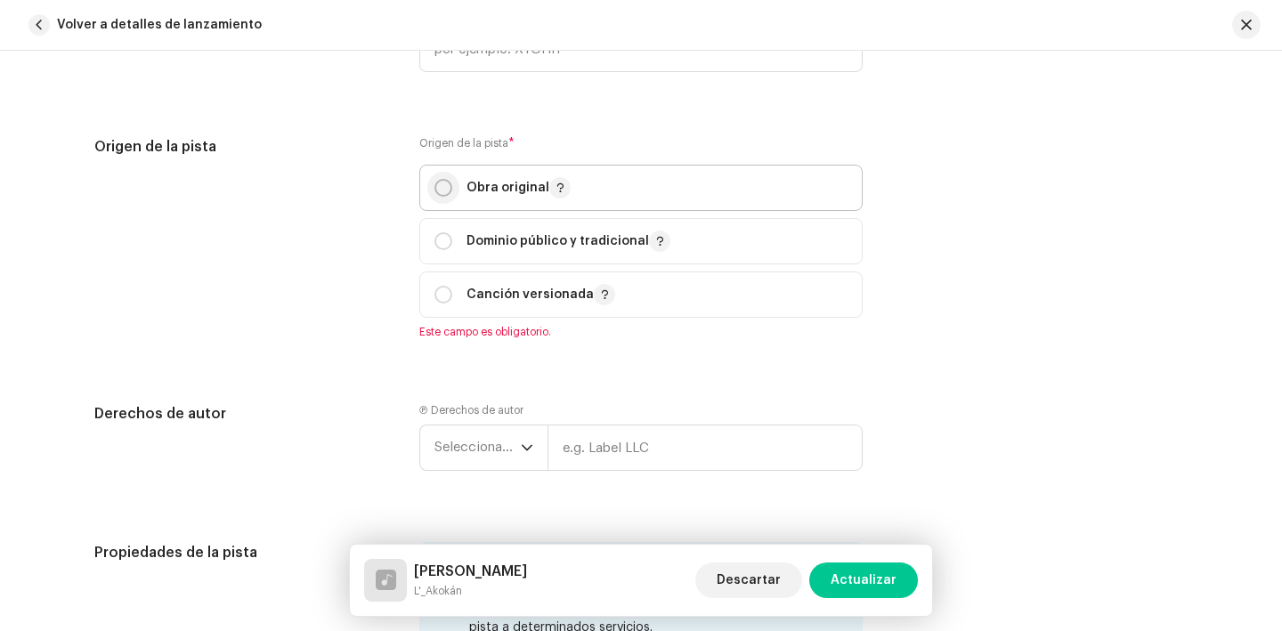
click at [440, 193] on input "radio" at bounding box center [444, 188] width 18 height 18
radio input "true"
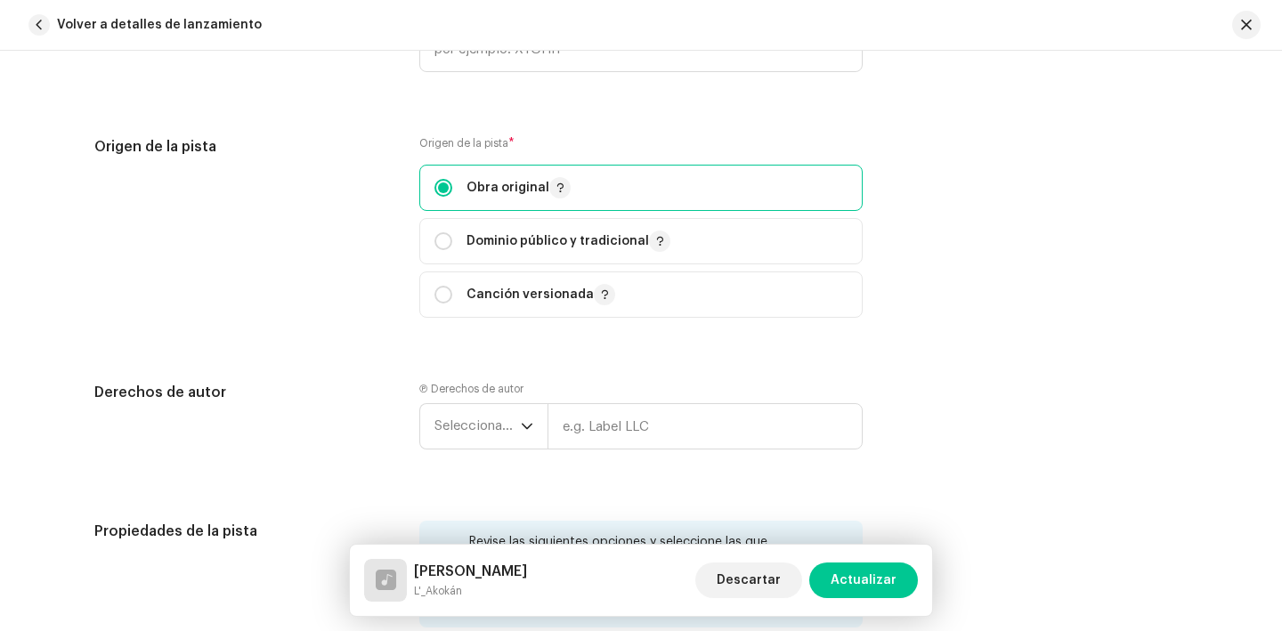
scroll to position [2433, 0]
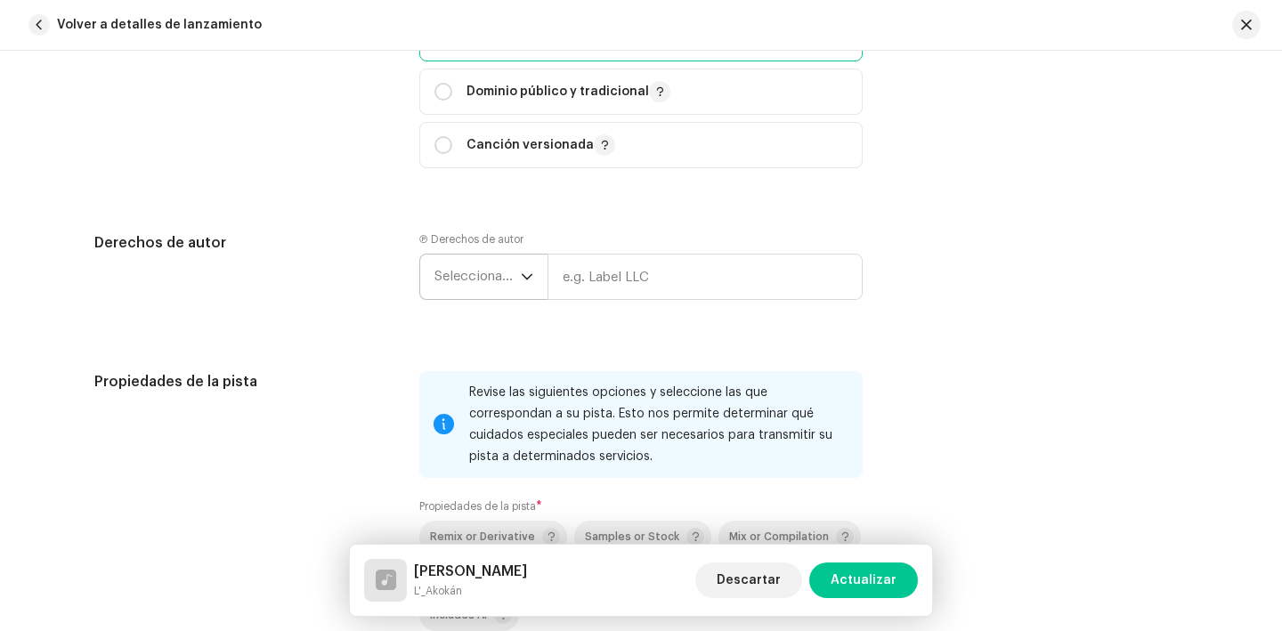
click at [491, 268] on span "Seleccionar año" at bounding box center [478, 277] width 86 height 45
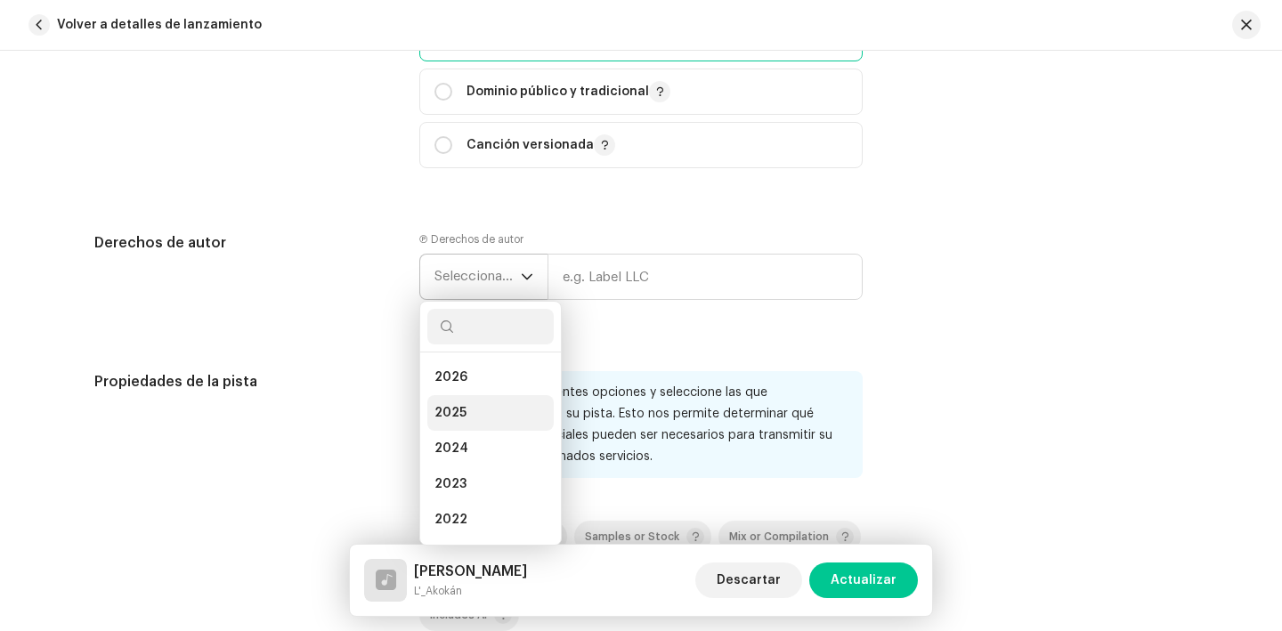
click at [475, 419] on li "2025" at bounding box center [490, 413] width 126 height 36
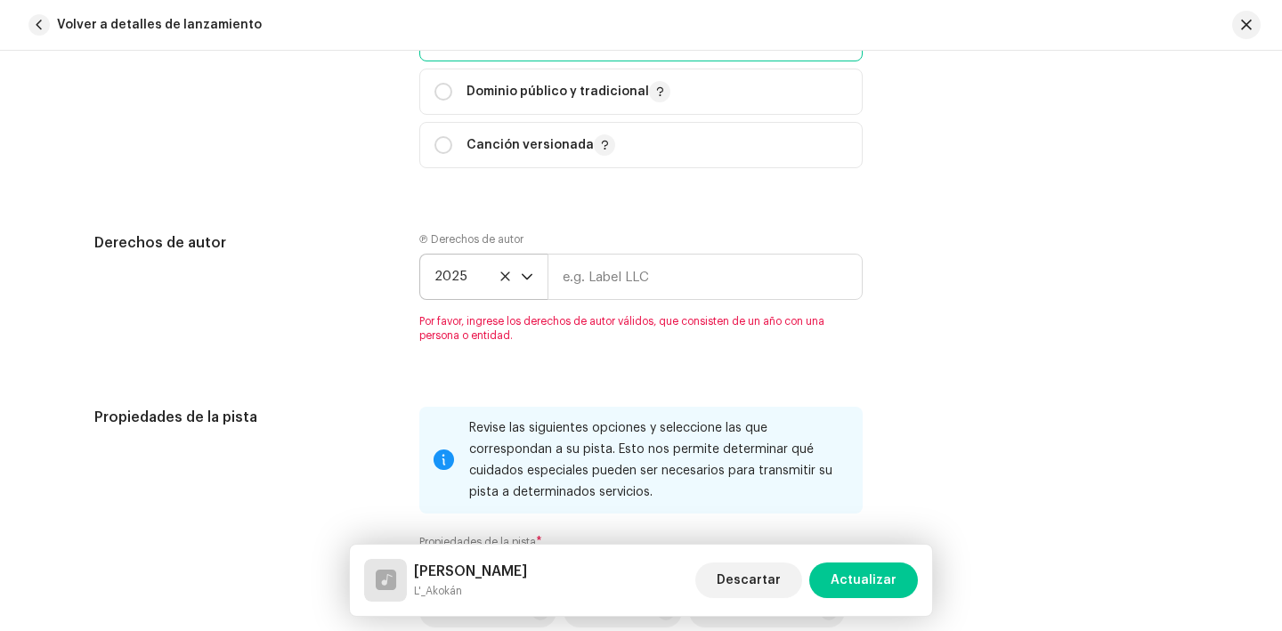
click at [623, 249] on div "Ⓟ Derechos de autor 2025 Por favor, ingrese los derechos de autor válidos, que …" at bounding box center [641, 287] width 444 height 110
click at [623, 261] on input "text" at bounding box center [705, 277] width 315 height 46
type input "La Carpintería [powered by Calientalo Media]"
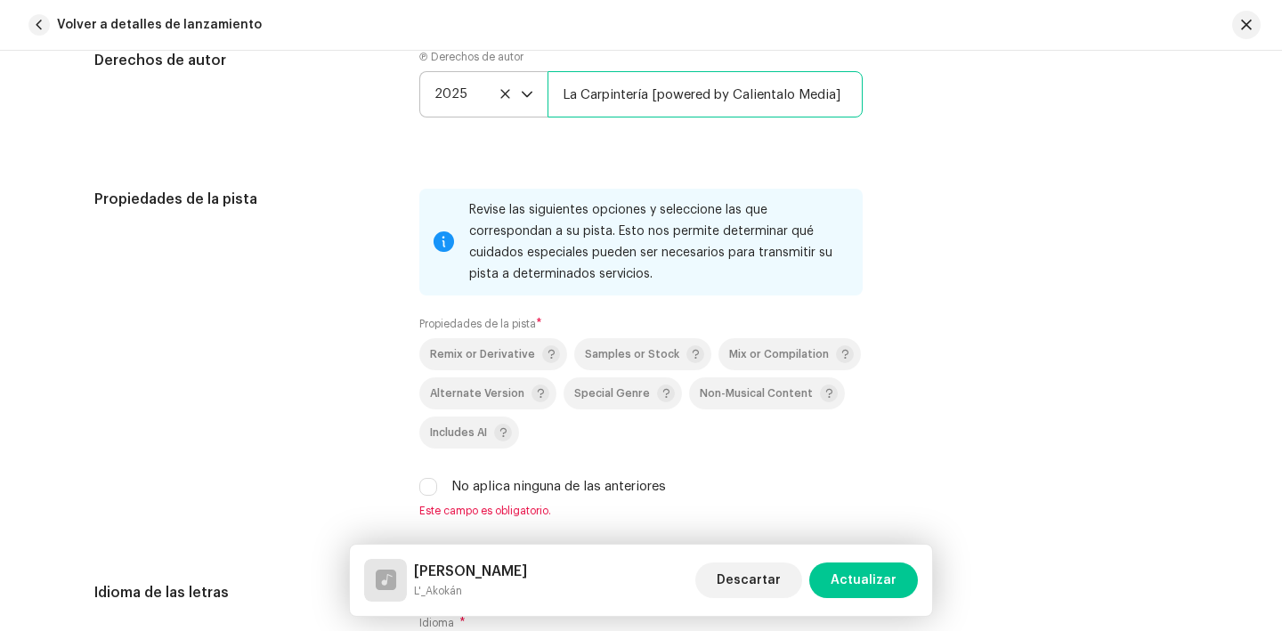
scroll to position [2621, 0]
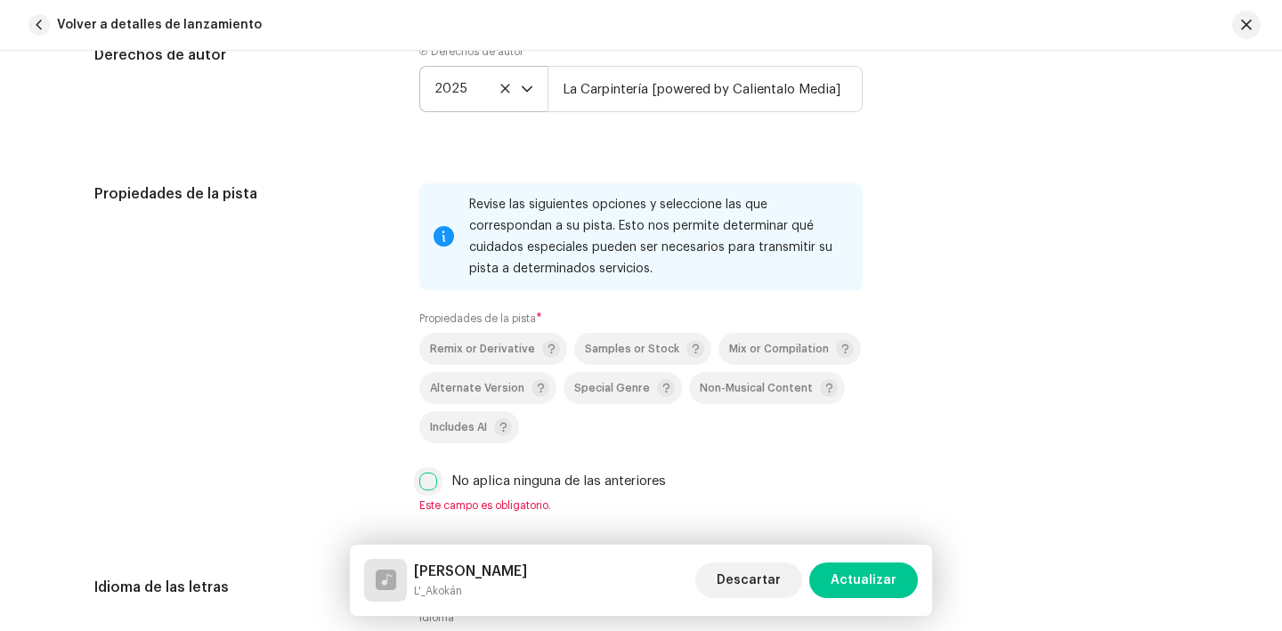
click at [426, 477] on input "No aplica ninguna de las anteriores" at bounding box center [428, 482] width 18 height 18
checkbox input "true"
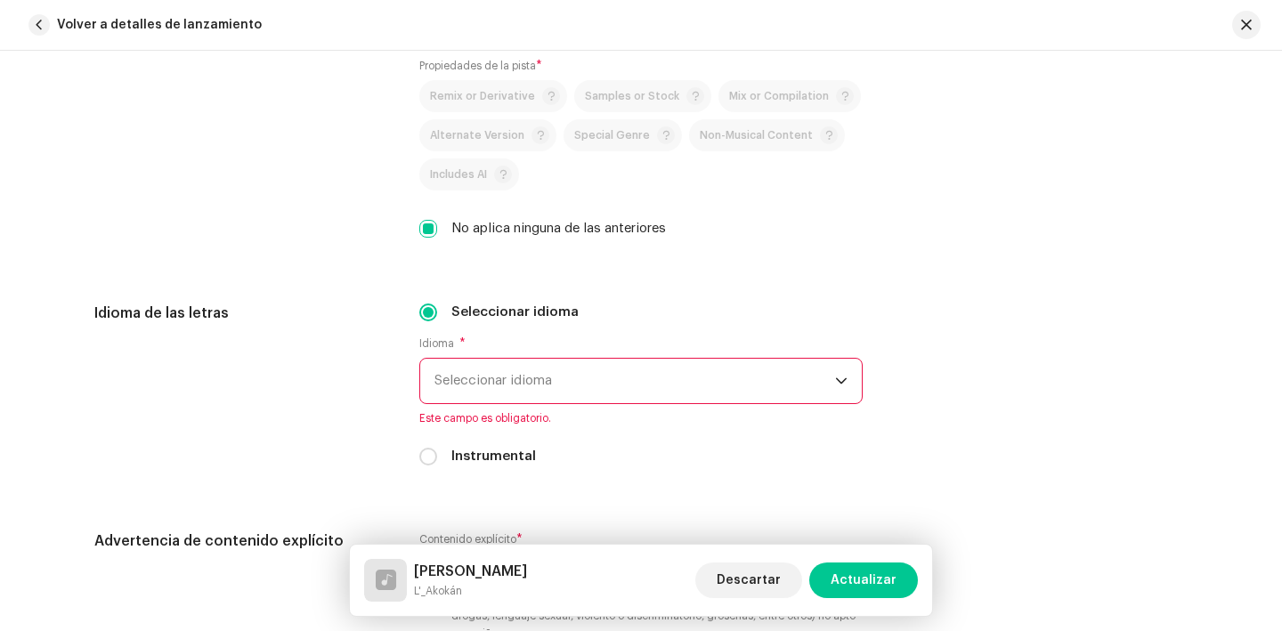
scroll to position [3113, 0]
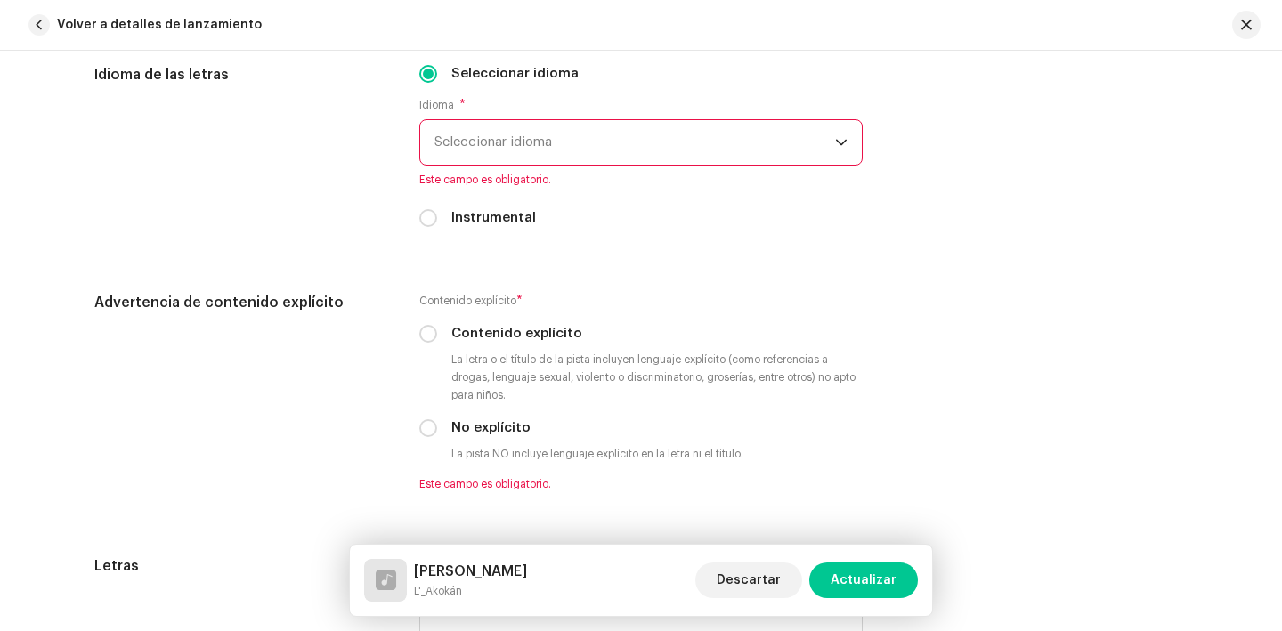
click at [503, 145] on span "Seleccionar idioma" at bounding box center [635, 142] width 401 height 45
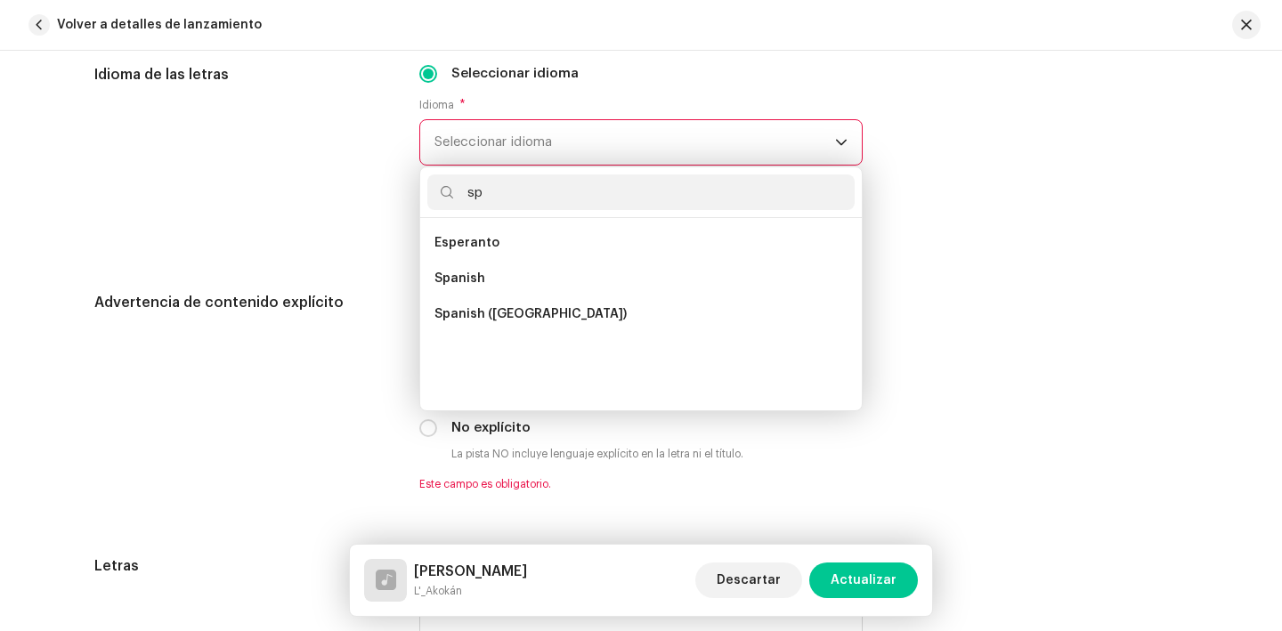
scroll to position [0, 0]
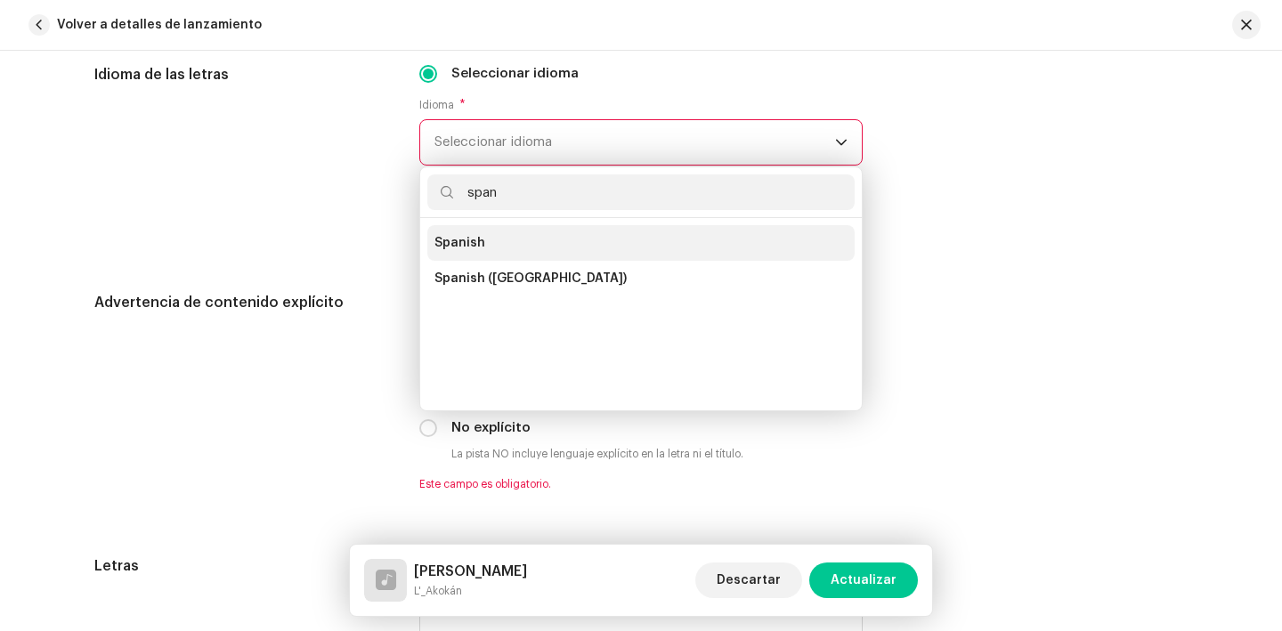
type input "span"
click at [470, 241] on span "Spanish" at bounding box center [460, 243] width 51 height 18
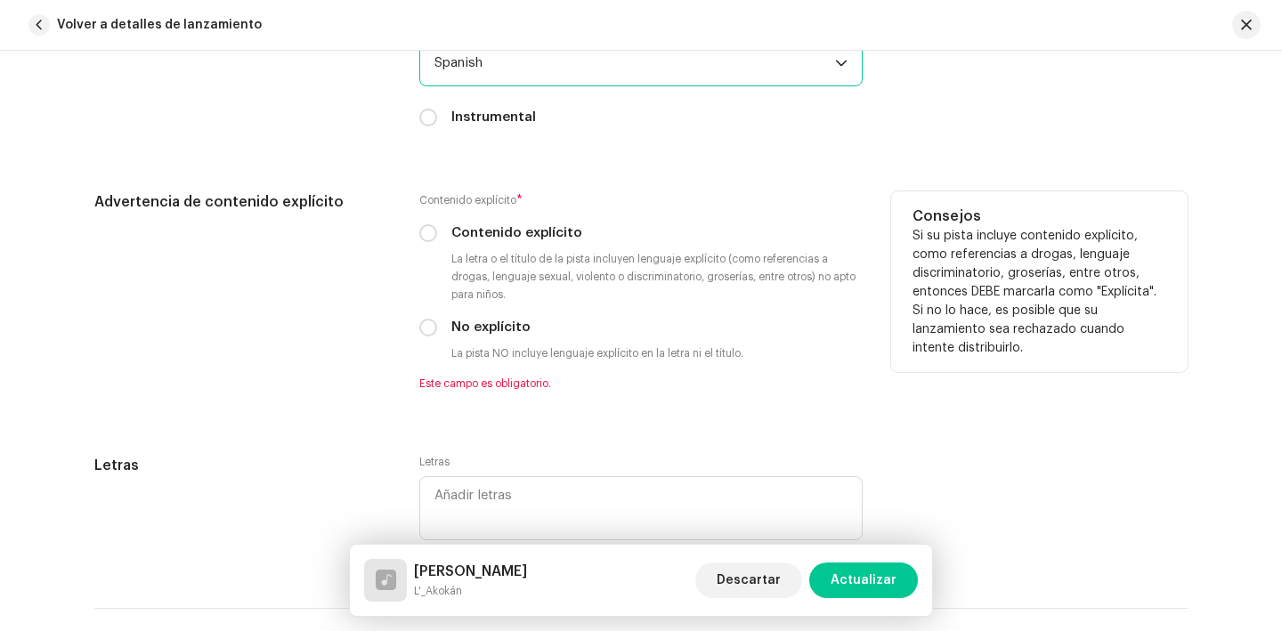
scroll to position [3204, 0]
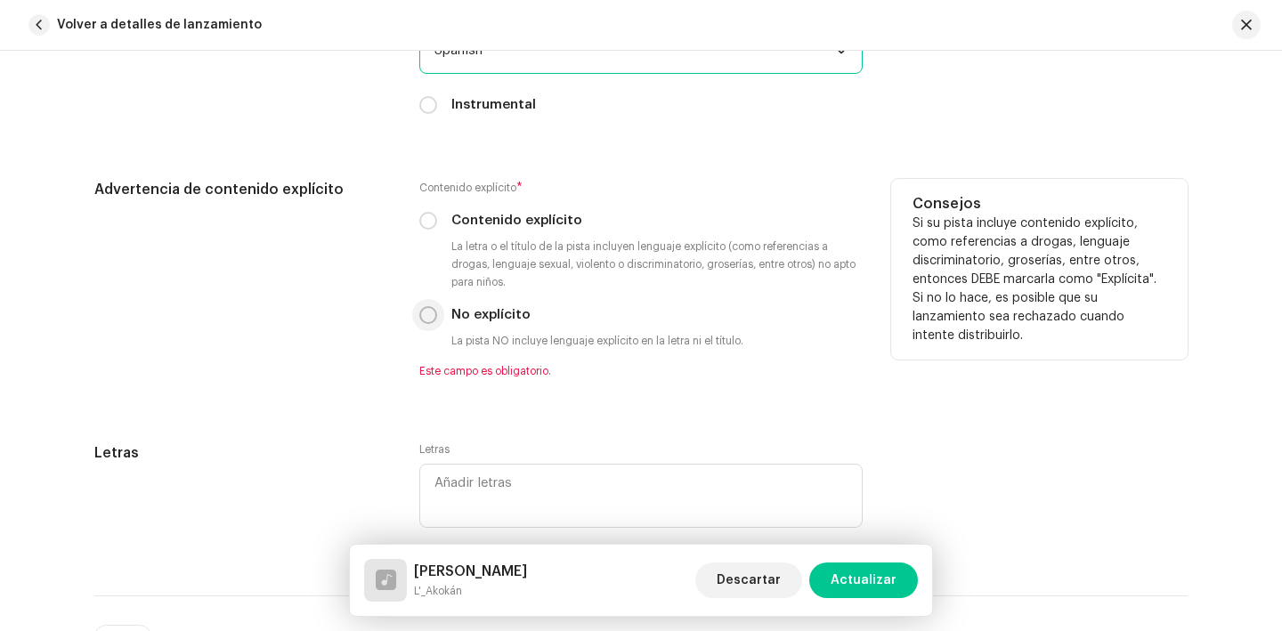
click at [425, 322] on input "No explícito" at bounding box center [428, 315] width 18 height 18
radio input "true"
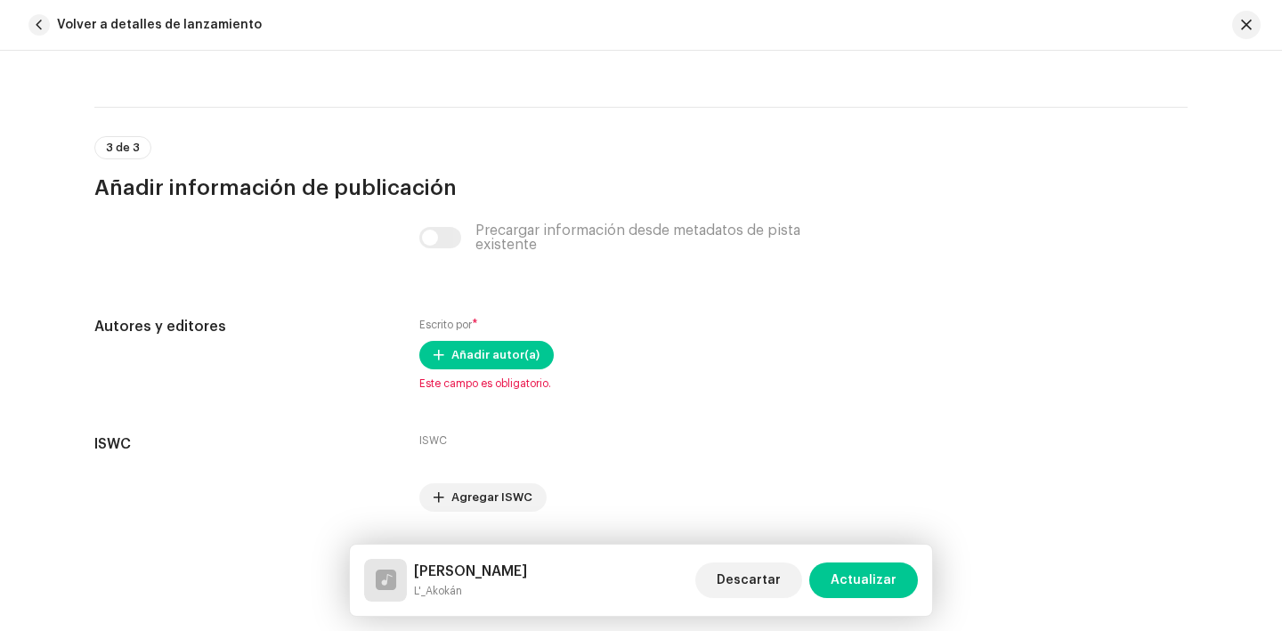
scroll to position [3728, 0]
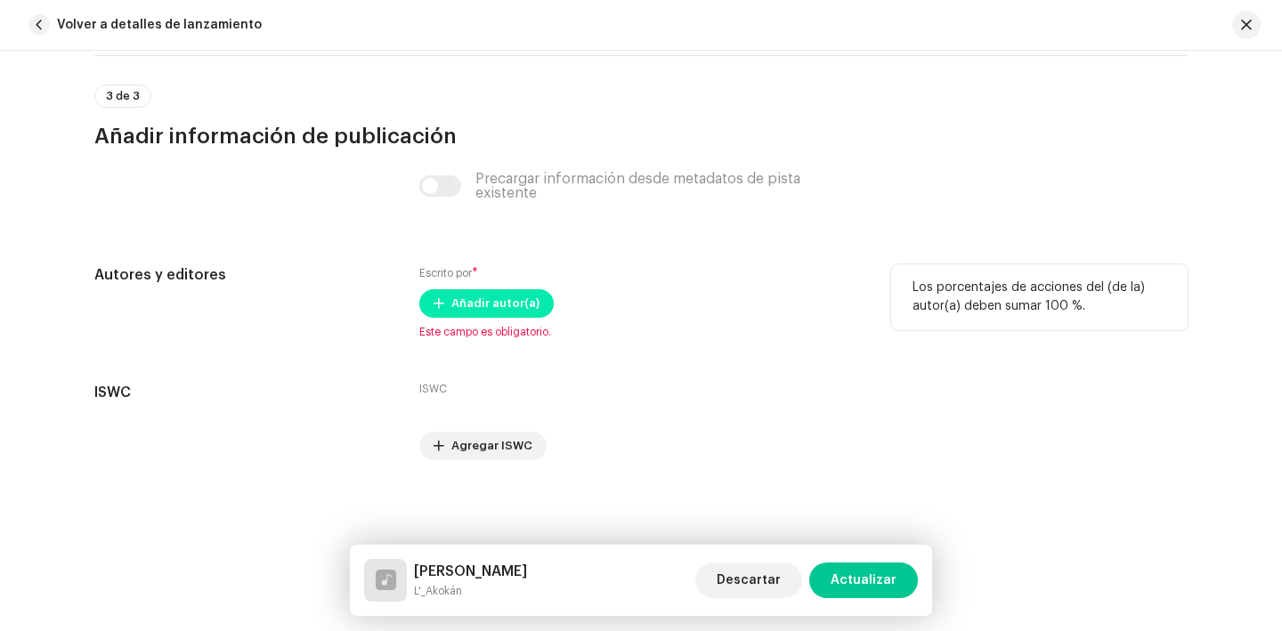
click at [484, 303] on span "Añadir autor(a)" at bounding box center [496, 304] width 88 height 36
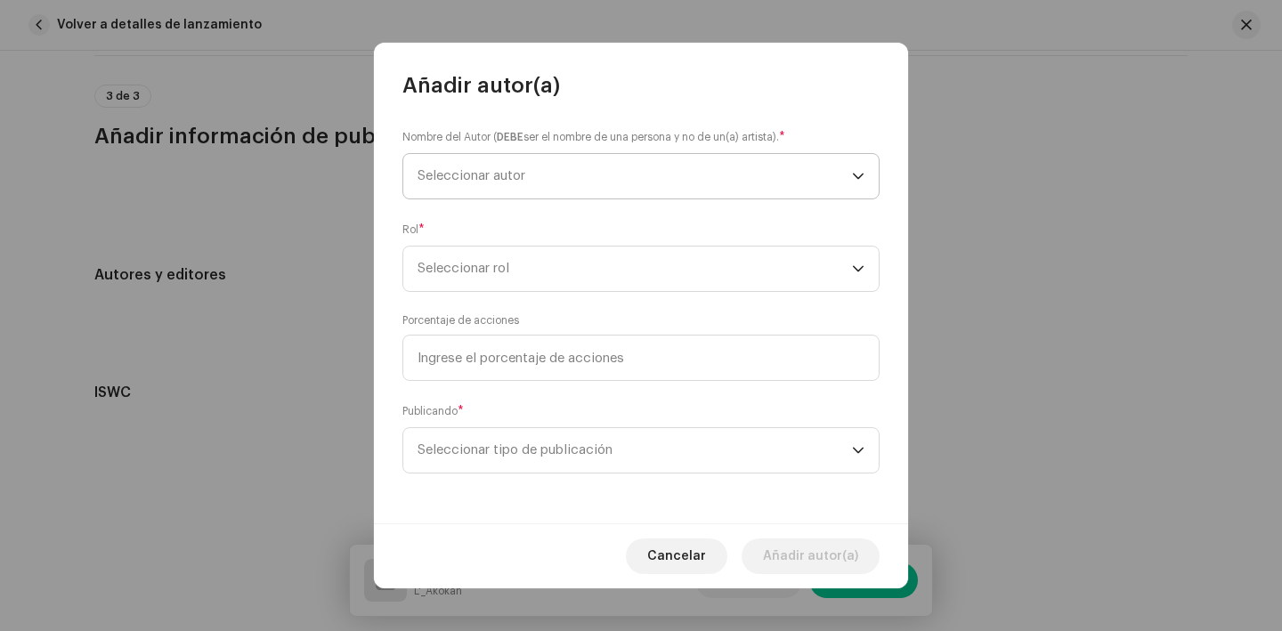
click at [520, 183] on span "Seleccionar autor" at bounding box center [635, 176] width 435 height 45
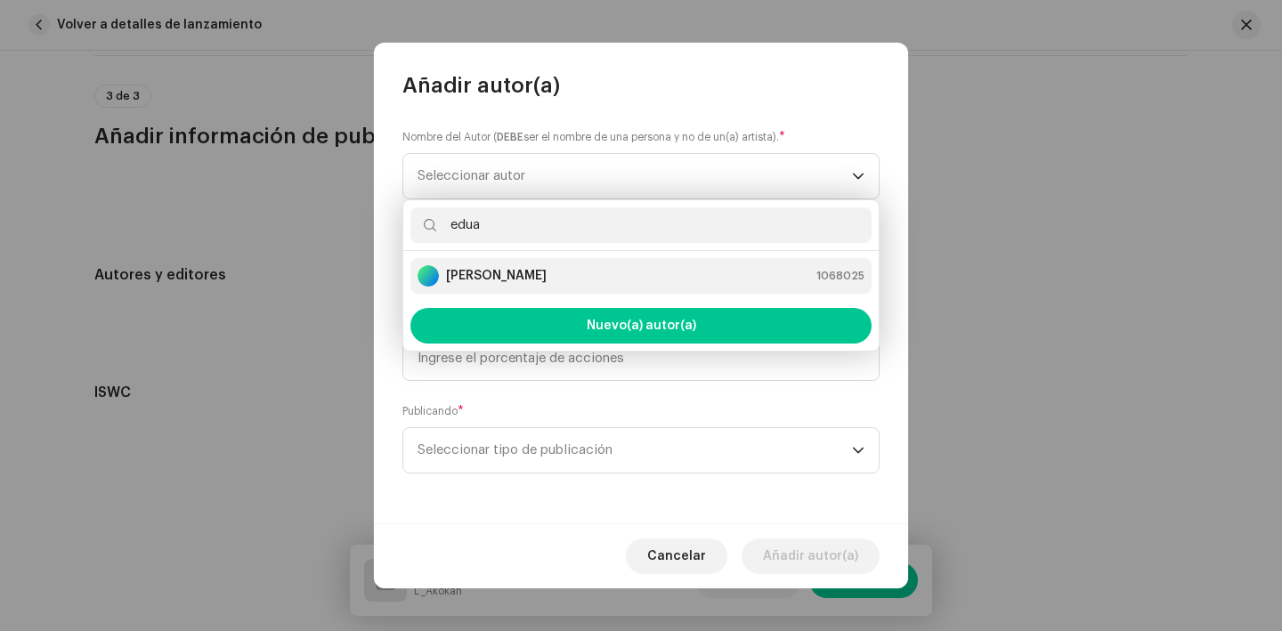
type input "edua"
click at [538, 275] on strong "Eduardo Alfonso Cabrera" at bounding box center [496, 276] width 101 height 18
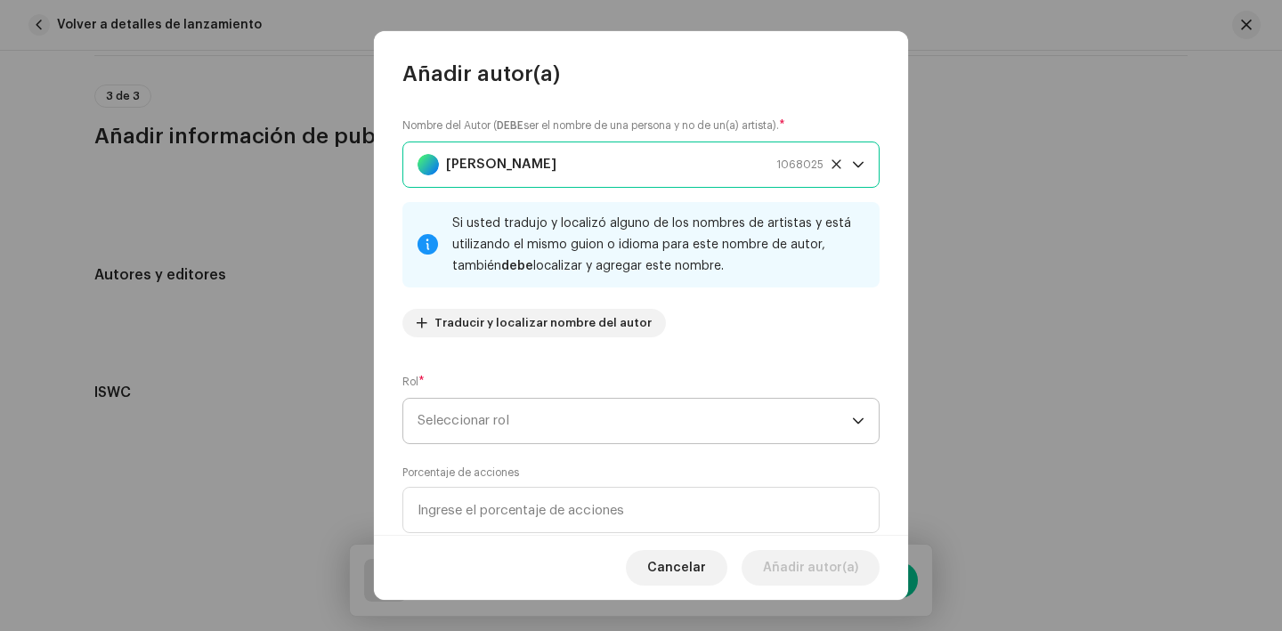
click at [475, 420] on span "Seleccionar rol" at bounding box center [635, 421] width 435 height 45
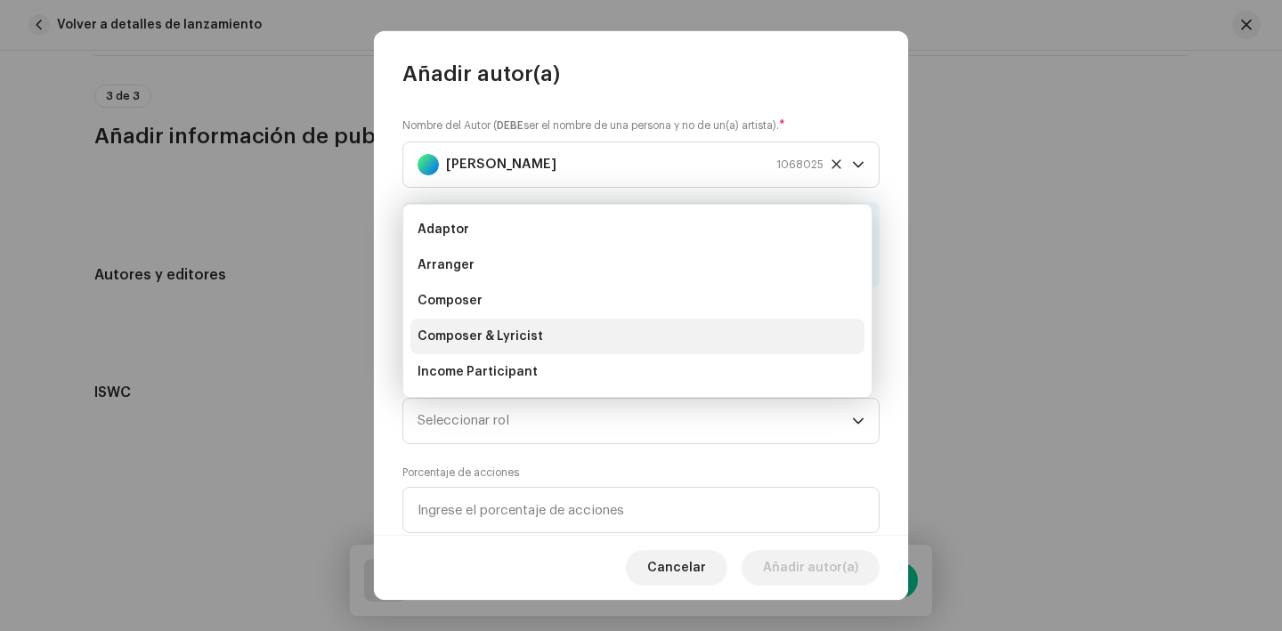
scroll to position [28, 0]
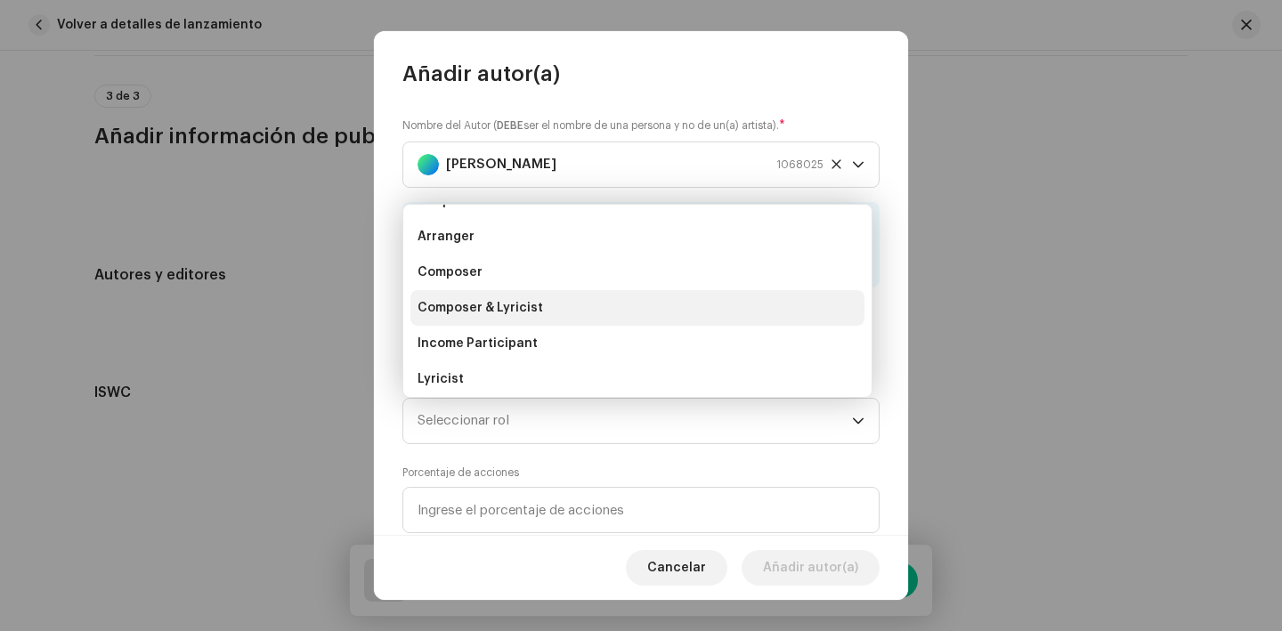
click at [495, 305] on span "Composer & Lyricist" at bounding box center [481, 308] width 126 height 18
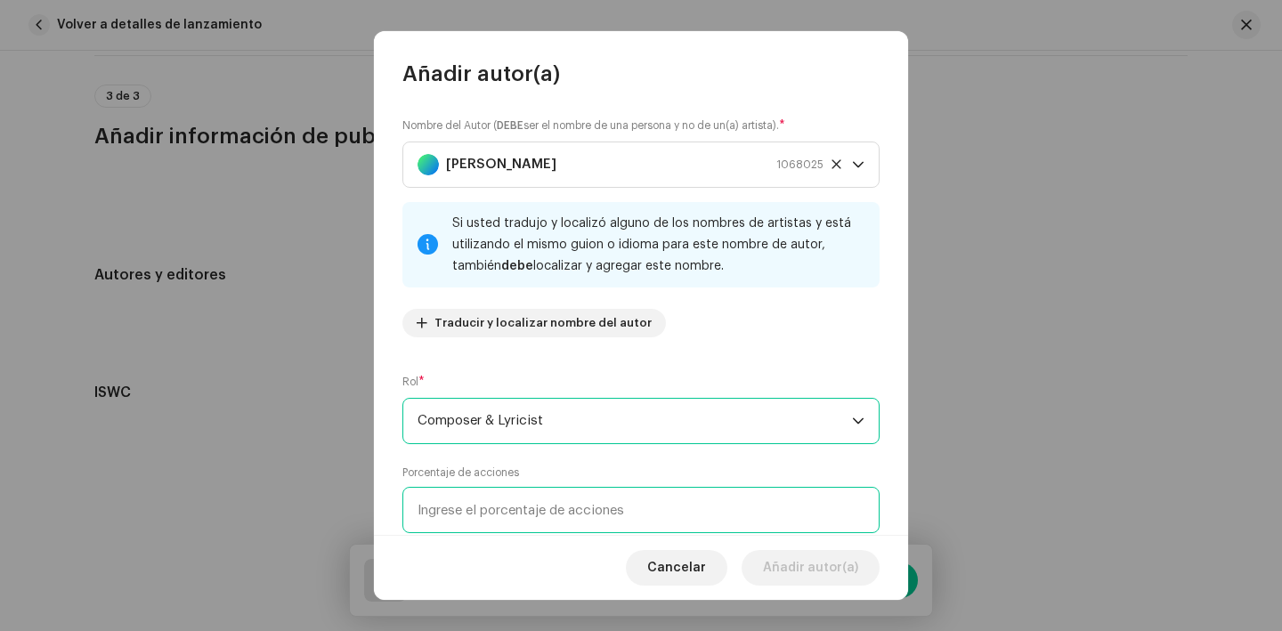
click at [501, 513] on input at bounding box center [641, 510] width 477 height 46
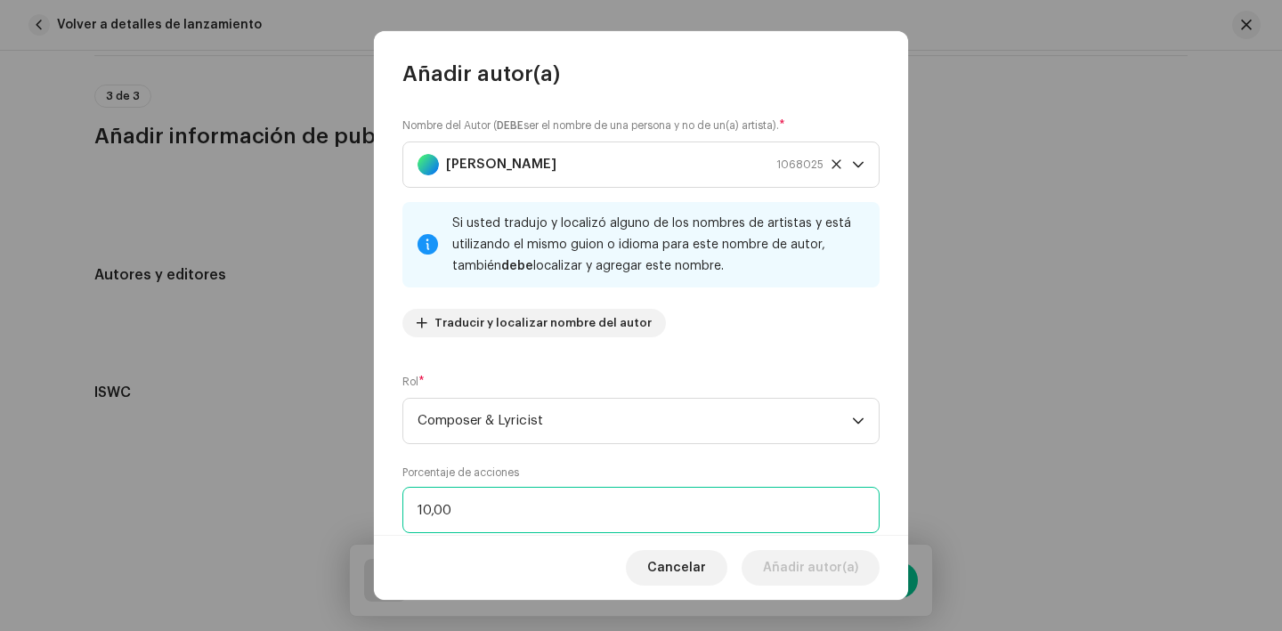
type input "100,00"
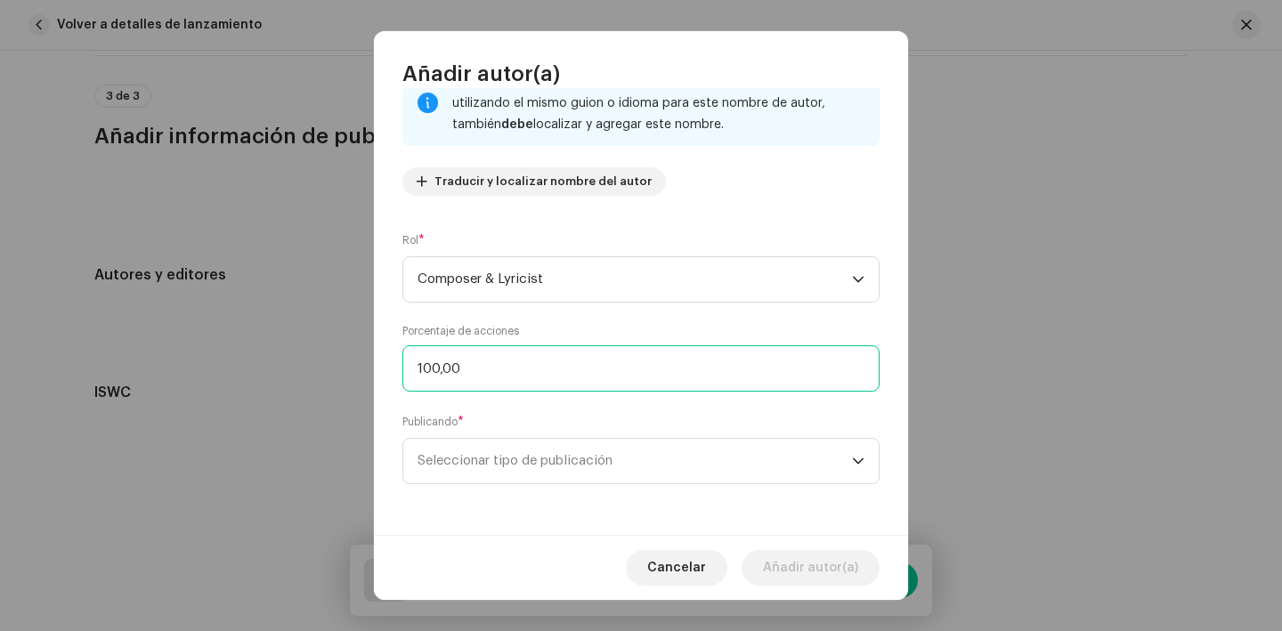
scroll to position [141, 0]
click at [545, 476] on span "Seleccionar tipo de publicación" at bounding box center [635, 462] width 435 height 45
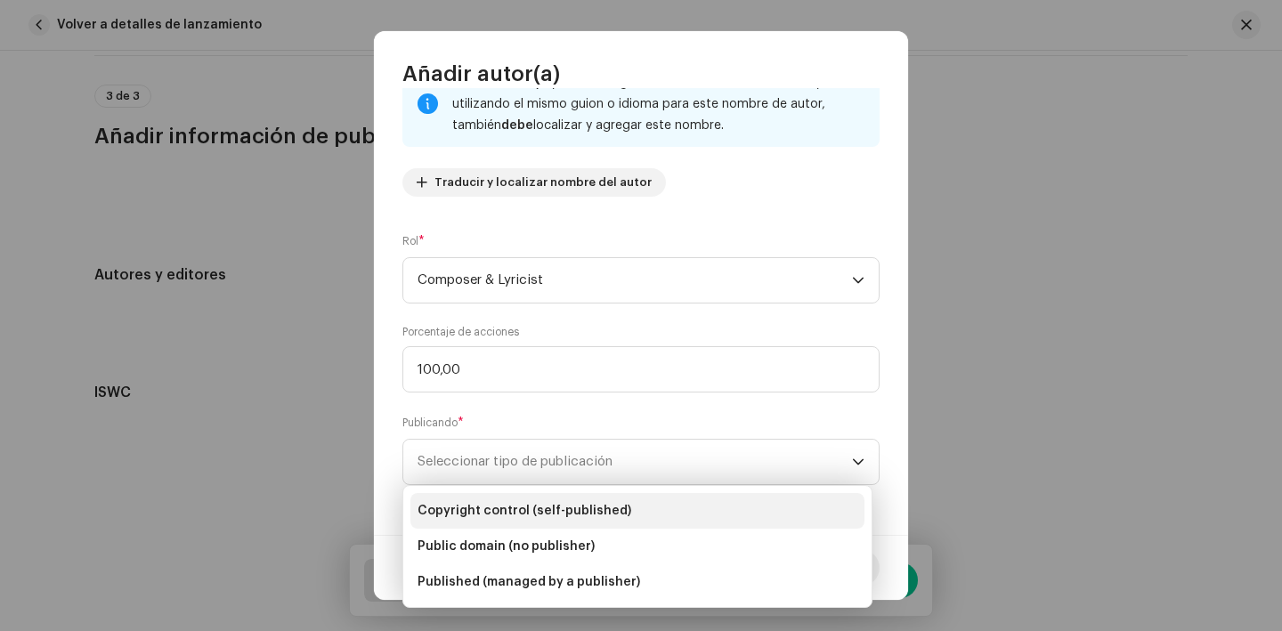
click at [559, 502] on span "Copyright control (self-published)" at bounding box center [525, 511] width 214 height 18
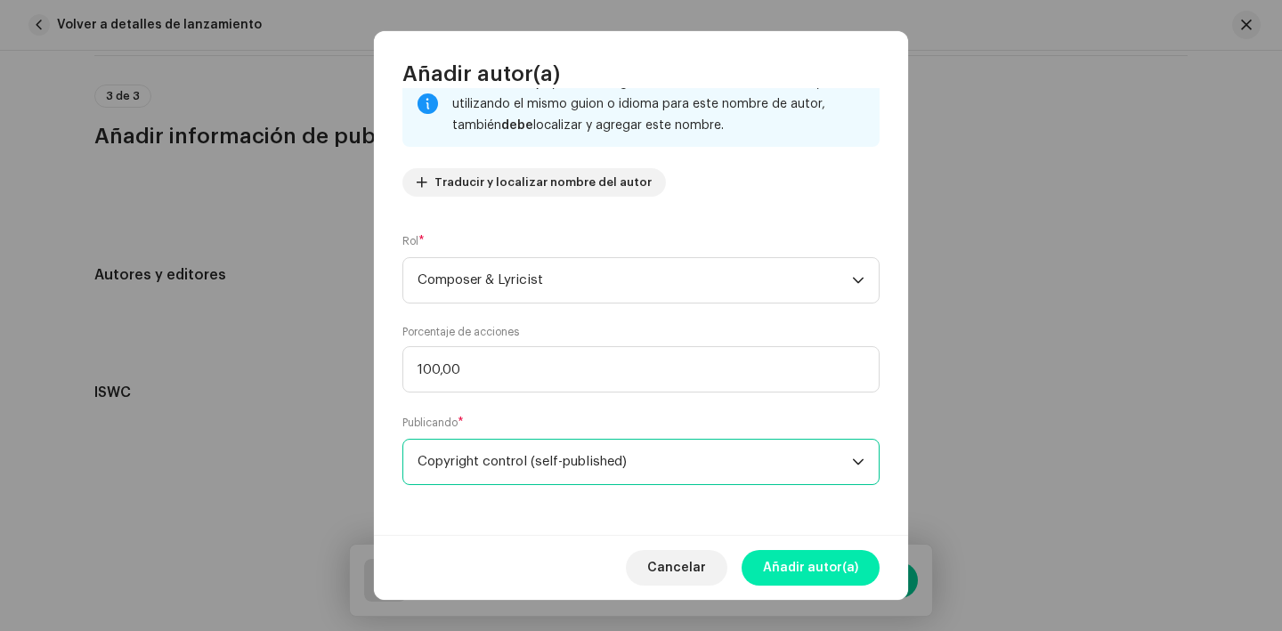
click at [871, 574] on button "Añadir autor(a)" at bounding box center [811, 568] width 138 height 36
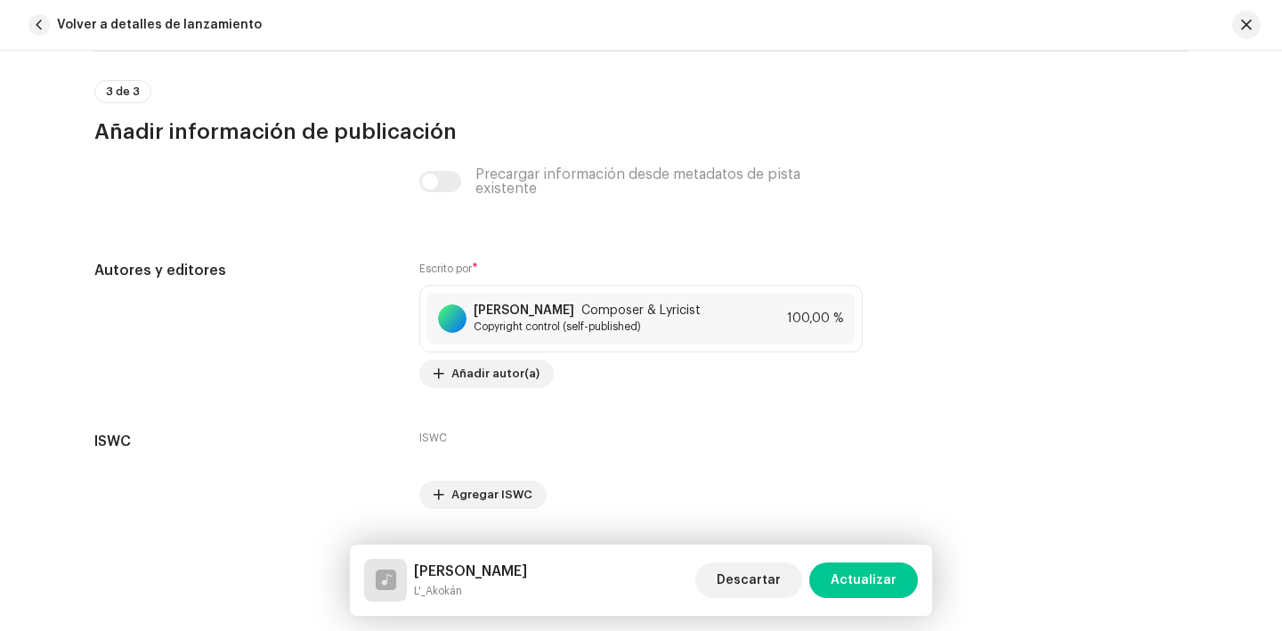
click at [871, 574] on span "Actualizar" at bounding box center [864, 581] width 66 height 36
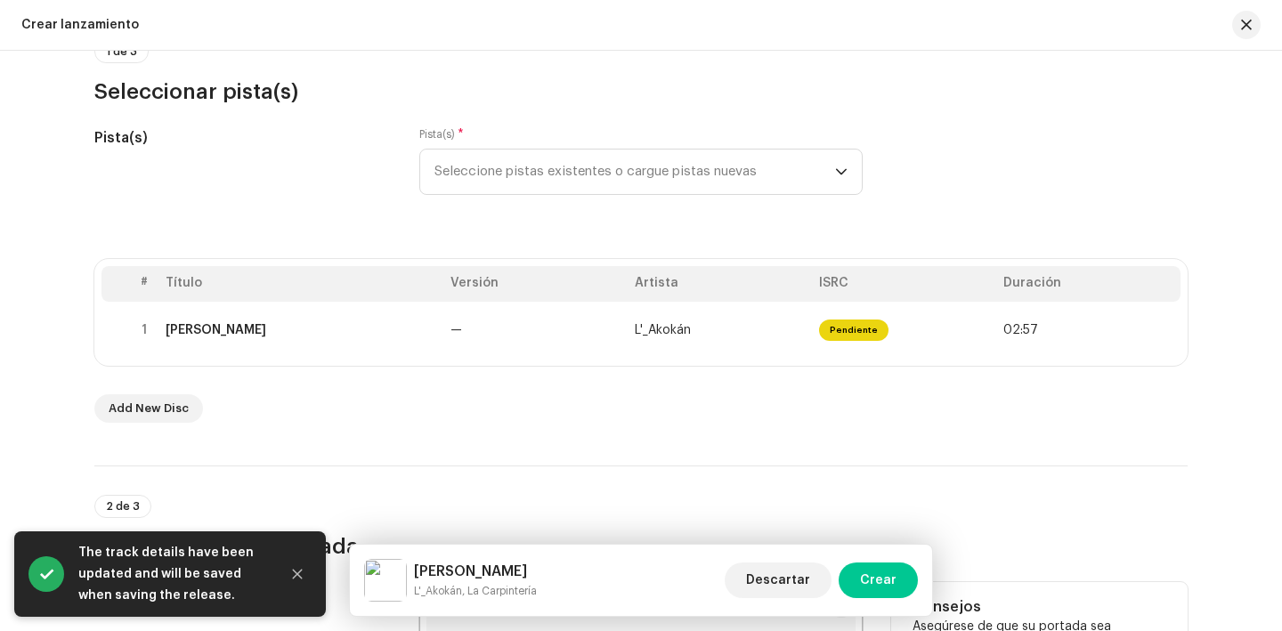
click at [871, 574] on span "Crear" at bounding box center [878, 581] width 37 height 36
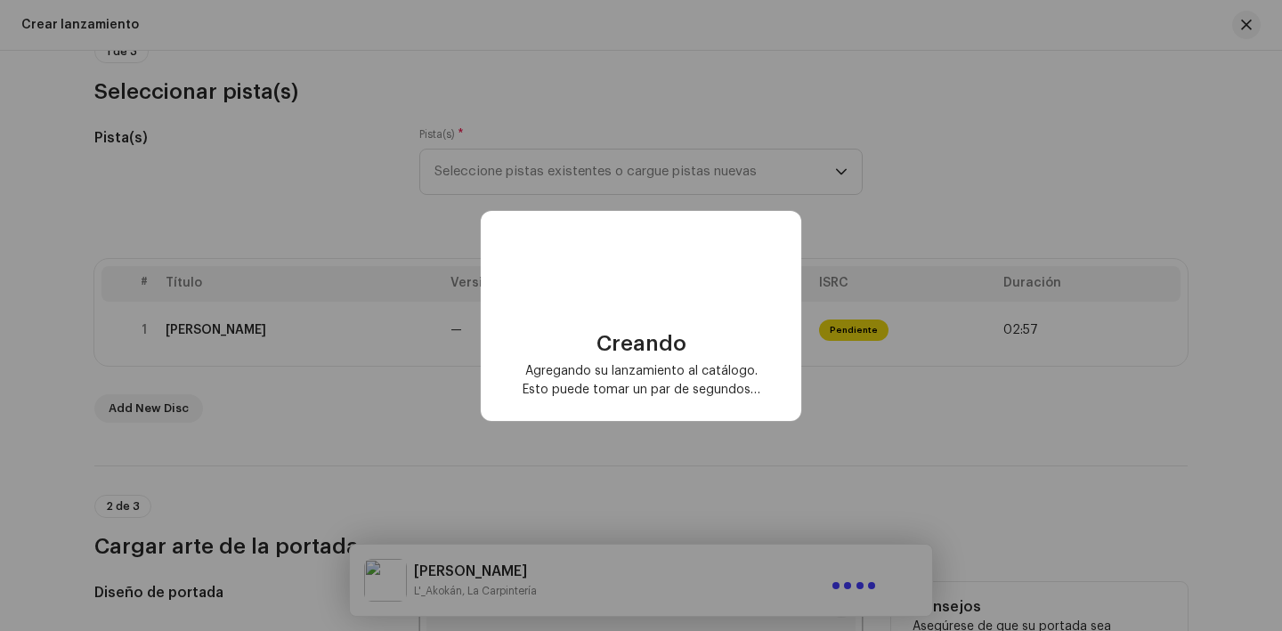
click at [871, 574] on div "Creando Agregando su lanzamiento al catálogo. Esto puede tomar un par de segund…" at bounding box center [641, 315] width 1282 height 631
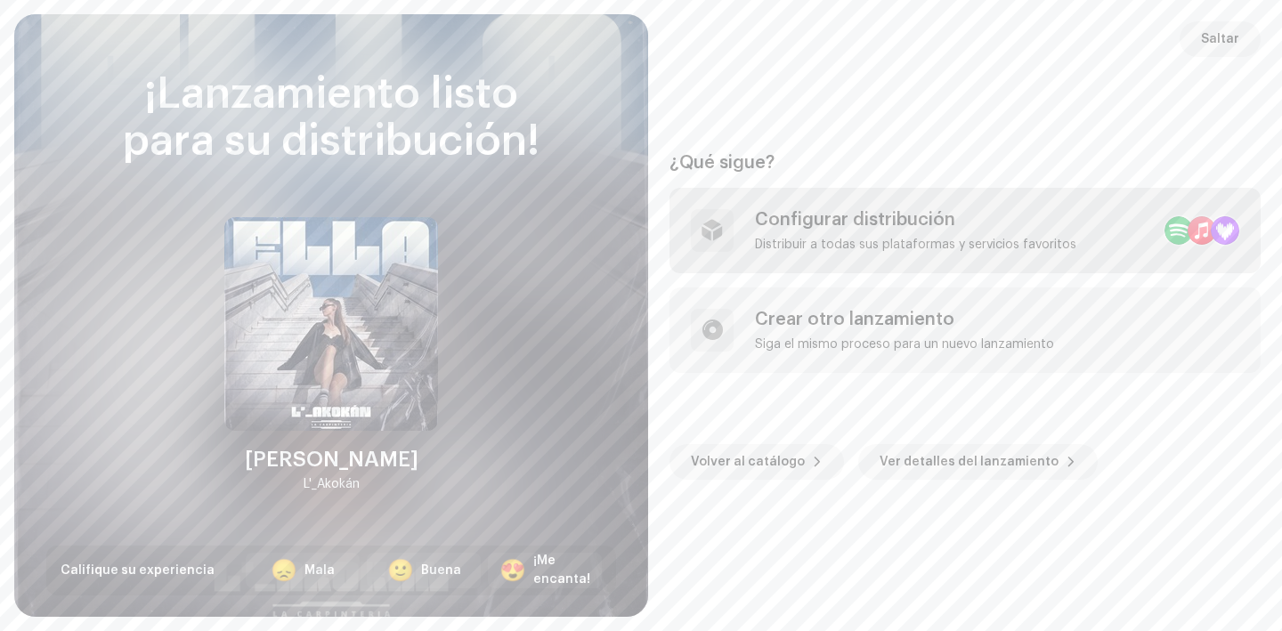
click at [938, 204] on div "Configurar distribución Distribuir a todas sus plataformas y servicios favoritos" at bounding box center [965, 230] width 591 height 85
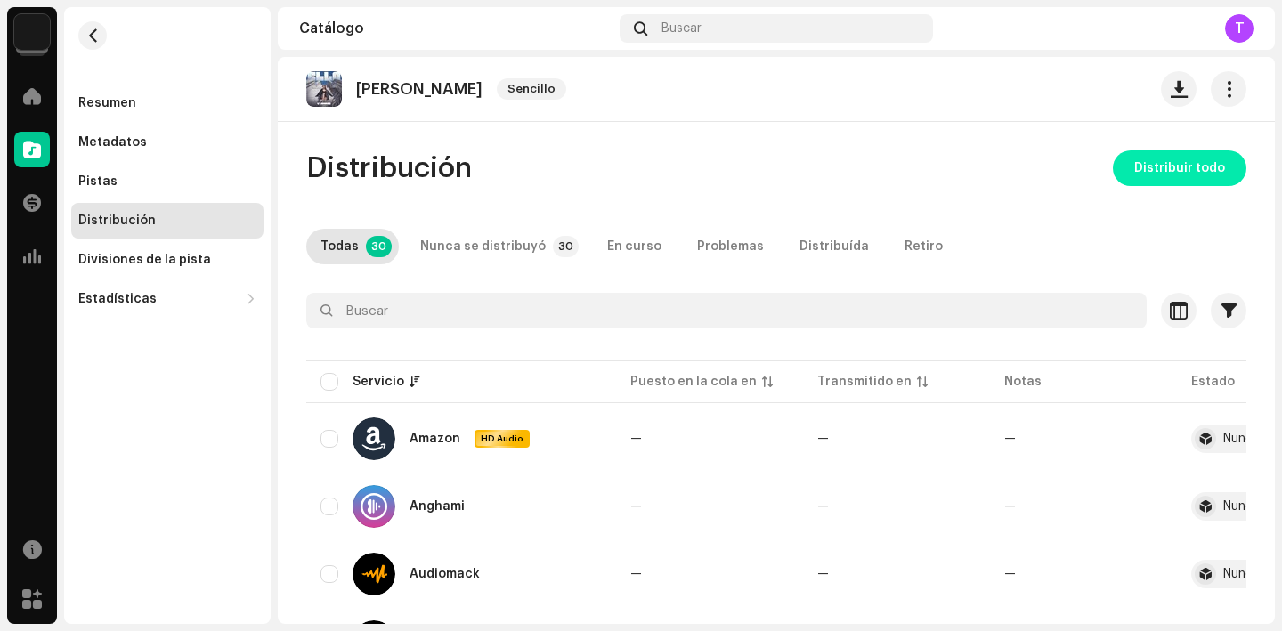
click at [1190, 151] on span "Distribuir todo" at bounding box center [1180, 169] width 91 height 36
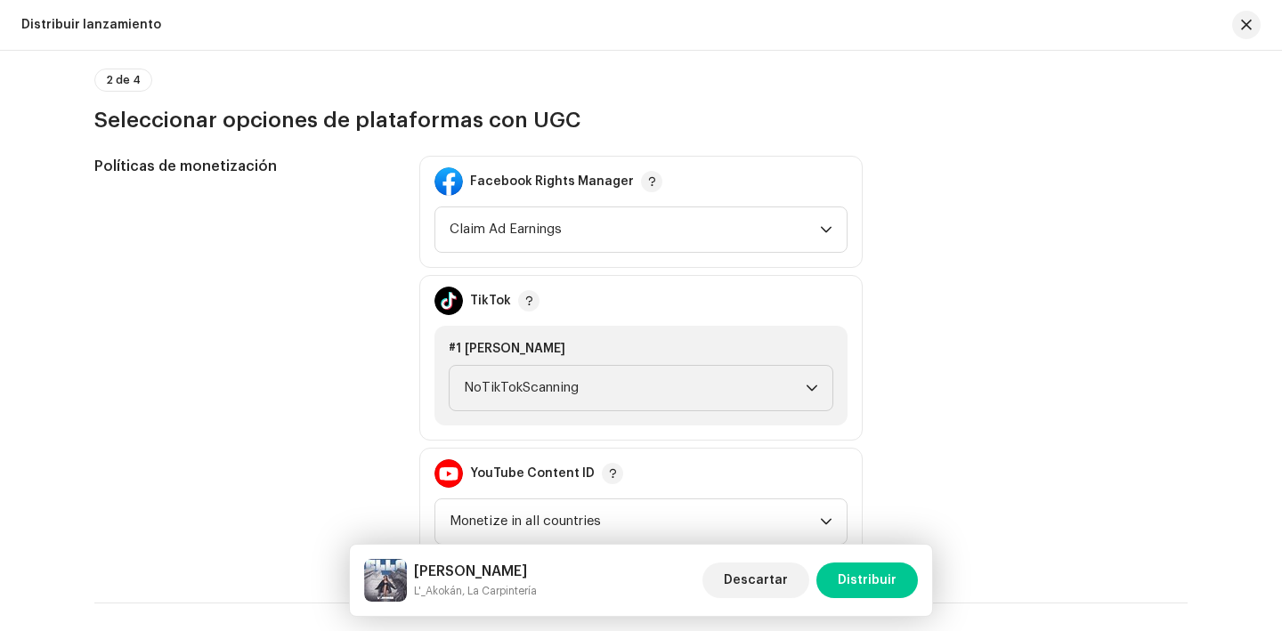
scroll to position [1914, 0]
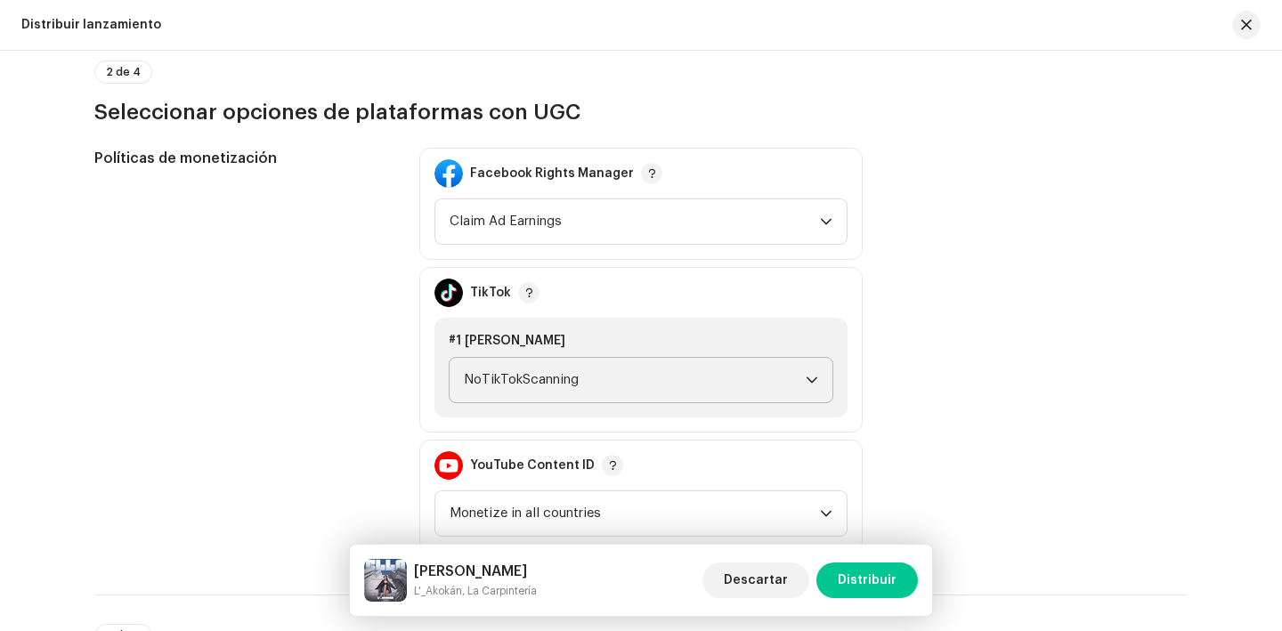
click at [633, 356] on div "#1 ELLA NoTikTokScanning" at bounding box center [641, 368] width 413 height 100
click at [571, 377] on span "NoTikTokScanning" at bounding box center [635, 380] width 342 height 45
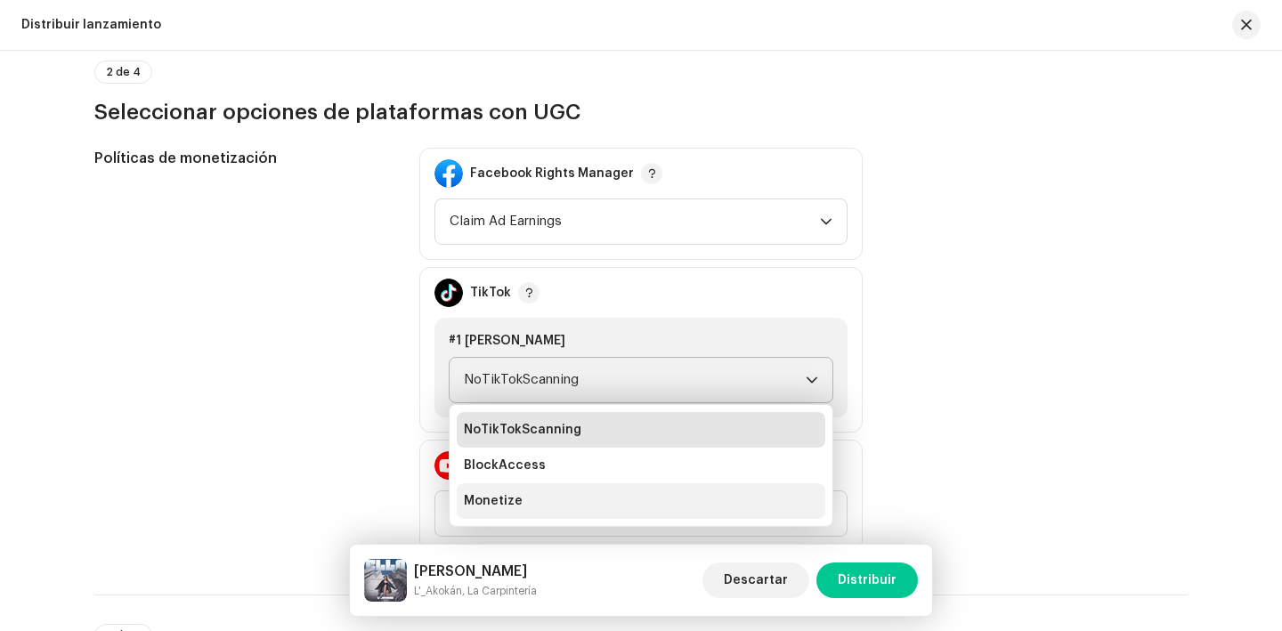
click at [533, 509] on li "Monetize" at bounding box center [641, 502] width 369 height 36
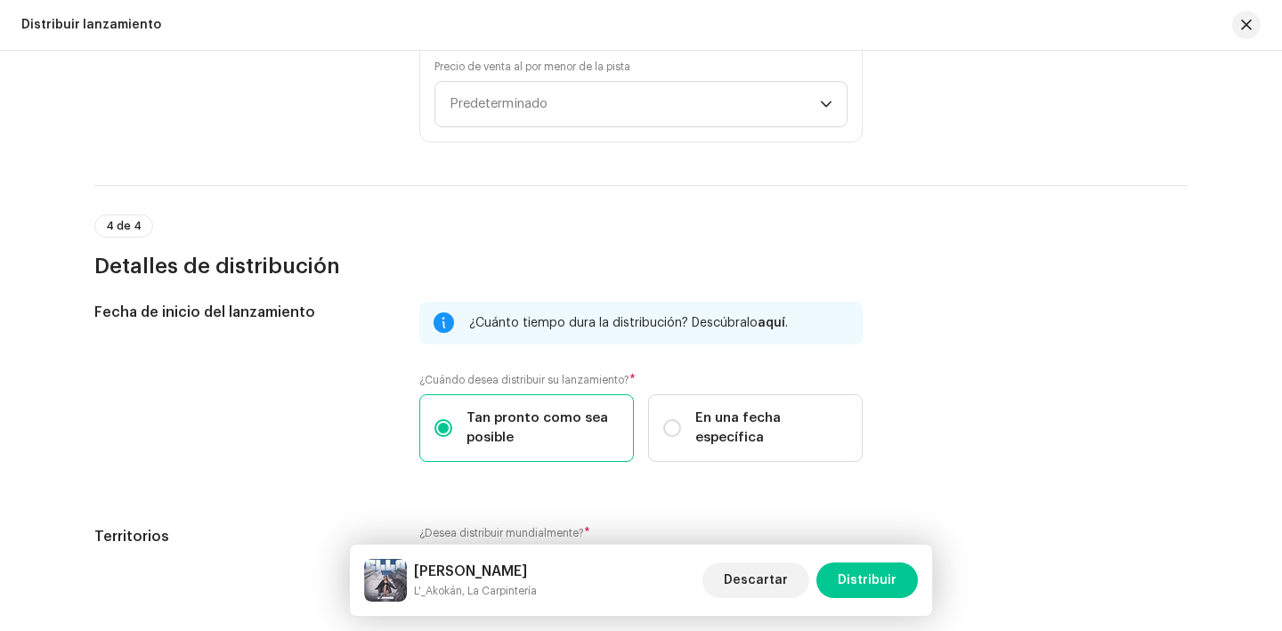
scroll to position [2749, 0]
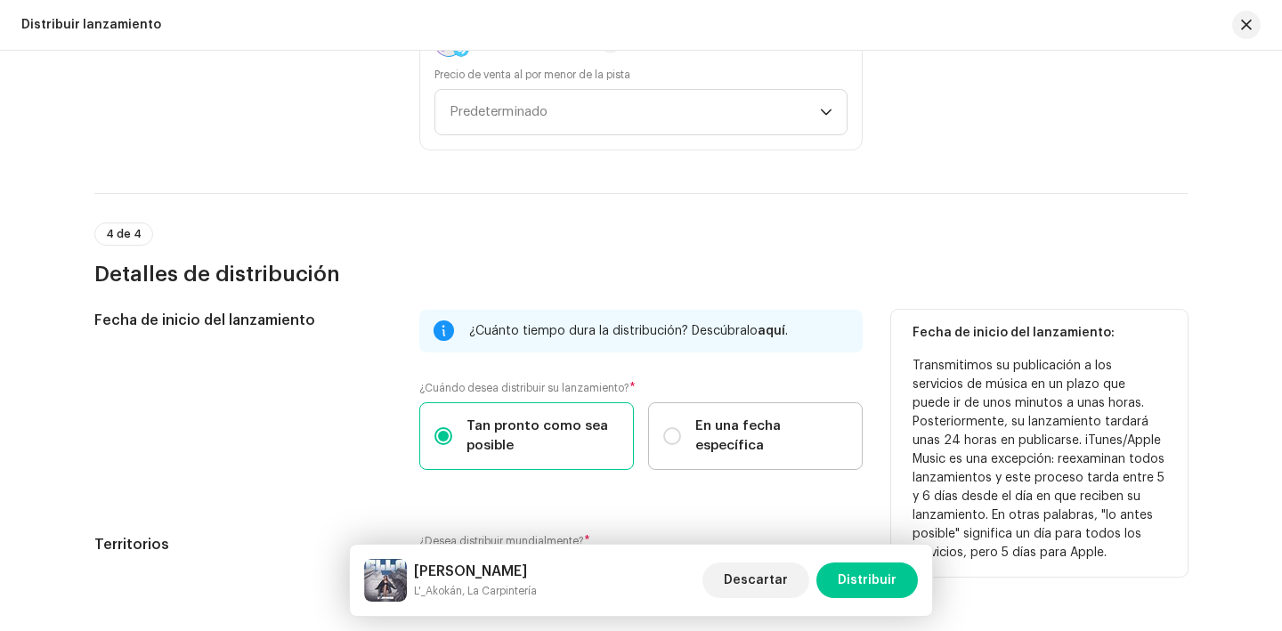
click at [793, 429] on span "En una fecha específica" at bounding box center [772, 436] width 152 height 39
click at [681, 429] on input "En una fecha específica" at bounding box center [672, 436] width 18 height 18
radio input "true"
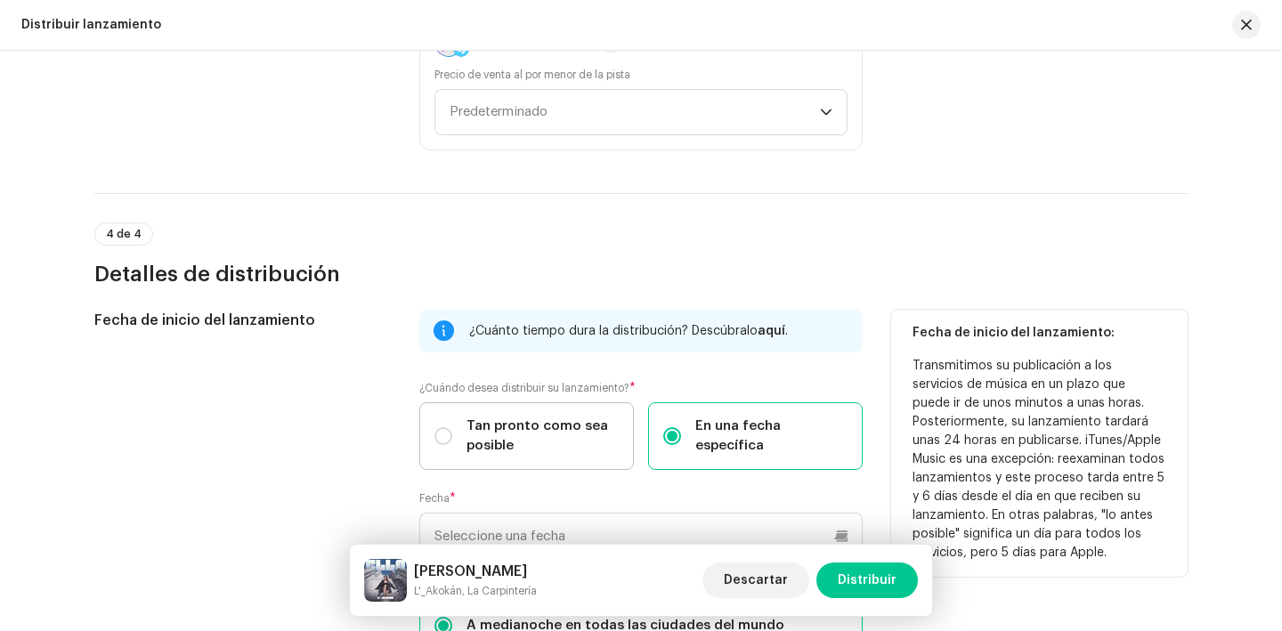
click at [509, 423] on span "Tan pronto como sea posible" at bounding box center [543, 436] width 152 height 39
click at [452, 427] on input "Tan pronto como sea posible" at bounding box center [444, 436] width 18 height 18
radio input "true"
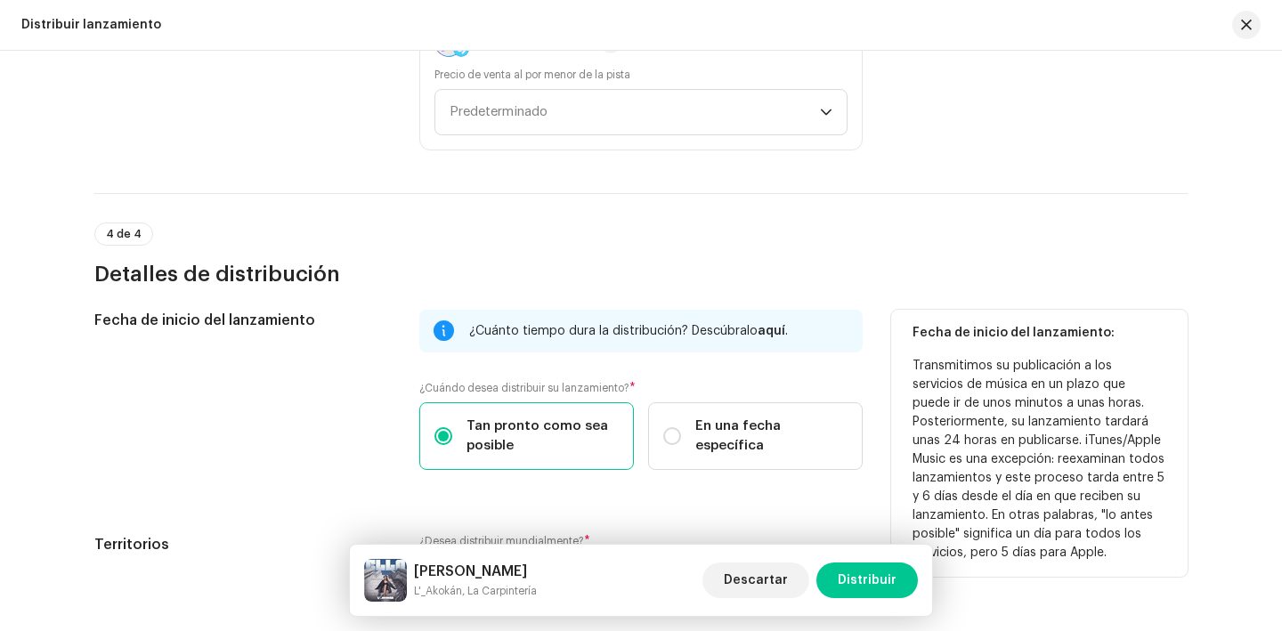
scroll to position [2916, 0]
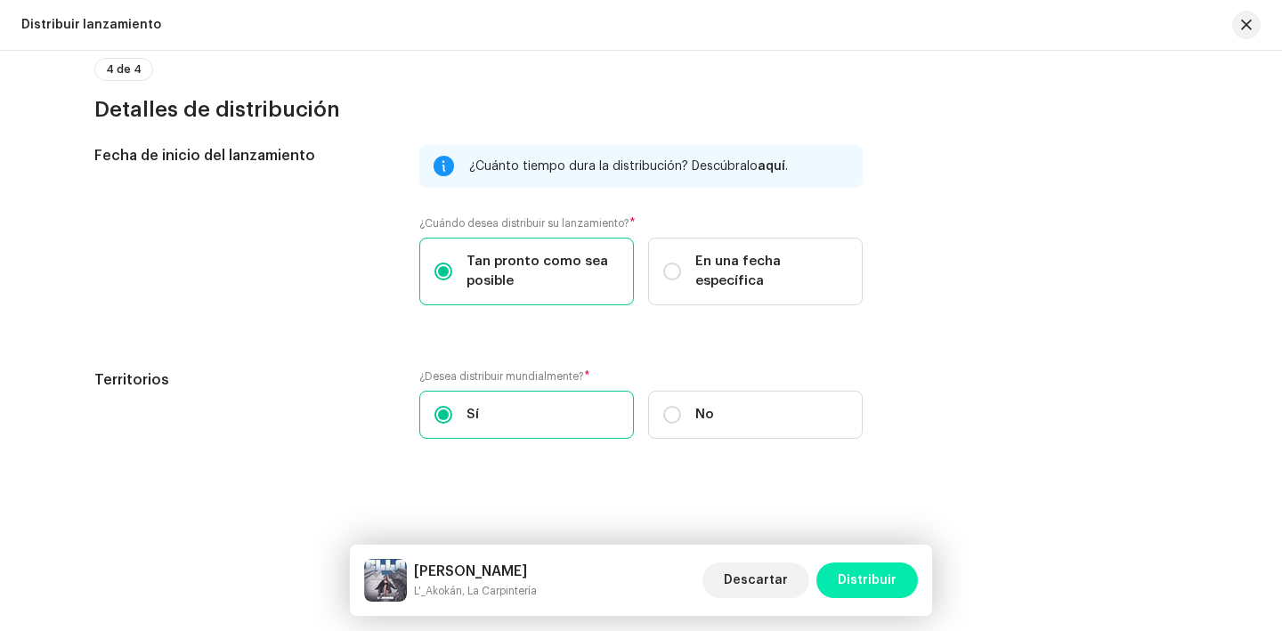
click at [867, 582] on span "Distribuir" at bounding box center [867, 581] width 59 height 36
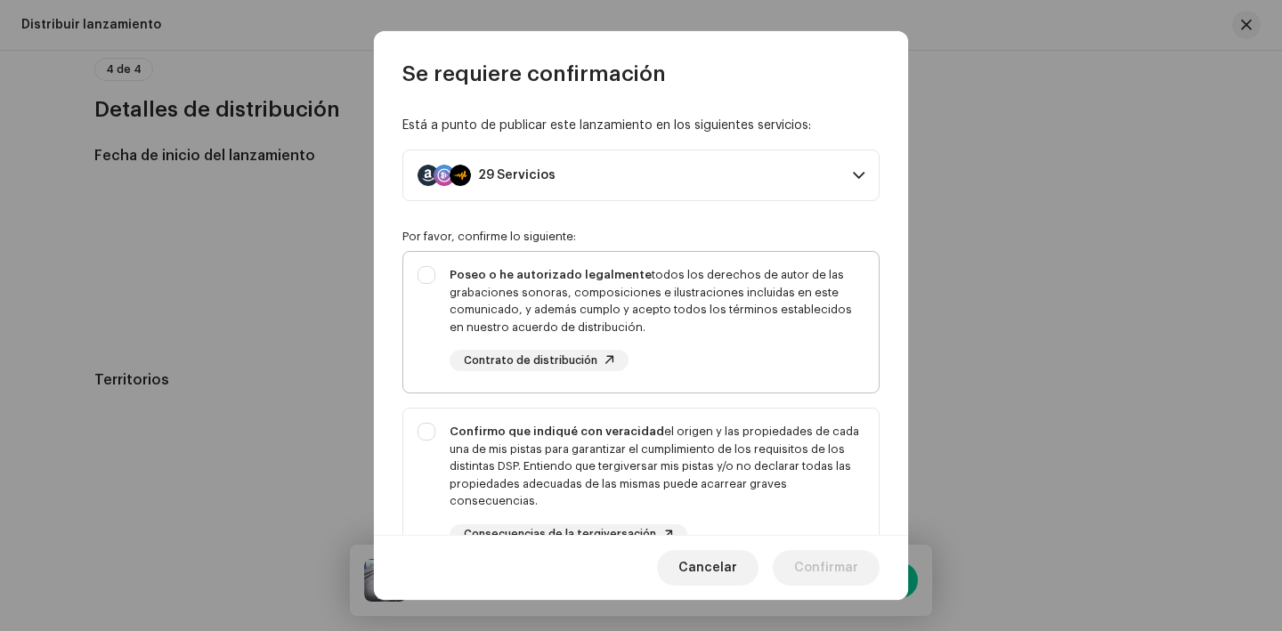
click at [697, 302] on div "Poseo o he autorizado legalmente todos los derechos de autor de las grabaciones…" at bounding box center [657, 300] width 415 height 69
checkbox input "true"
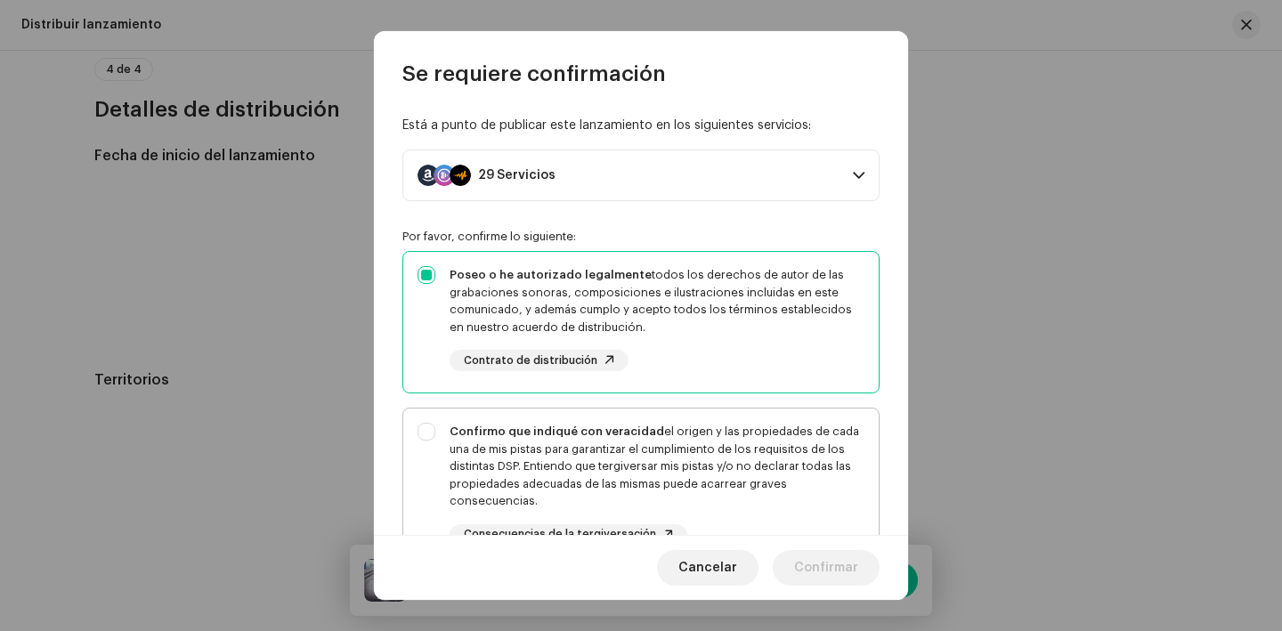
click at [697, 475] on div "Confirmo que indiqué con veracidad el origen y las propiedades de cada una de m…" at bounding box center [657, 466] width 415 height 87
checkbox input "true"
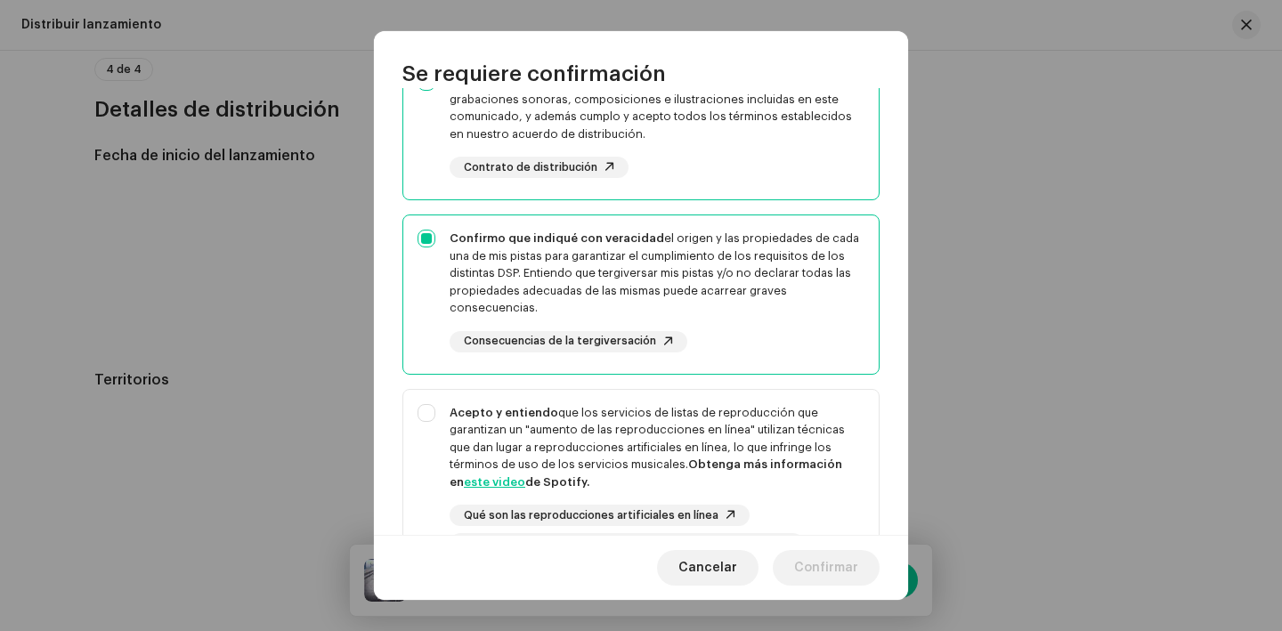
scroll to position [194, 0]
click at [697, 475] on div "Acepto y entiendo que los servicios de listas de reproducción que garantizan un…" at bounding box center [657, 446] width 415 height 87
checkbox input "true"
click at [796, 544] on div "Cancelar Confirmar" at bounding box center [641, 567] width 534 height 65
click at [810, 565] on span "Confirmar" at bounding box center [826, 568] width 64 height 36
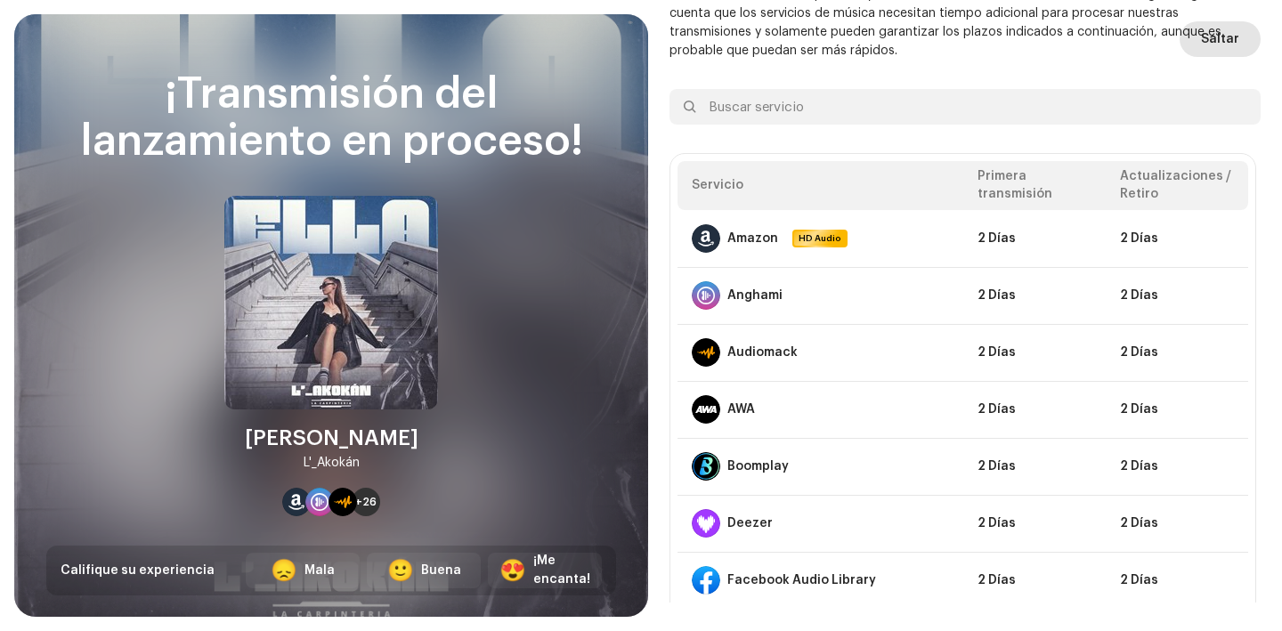
click at [1218, 31] on span "Saltar" at bounding box center [1220, 39] width 38 height 36
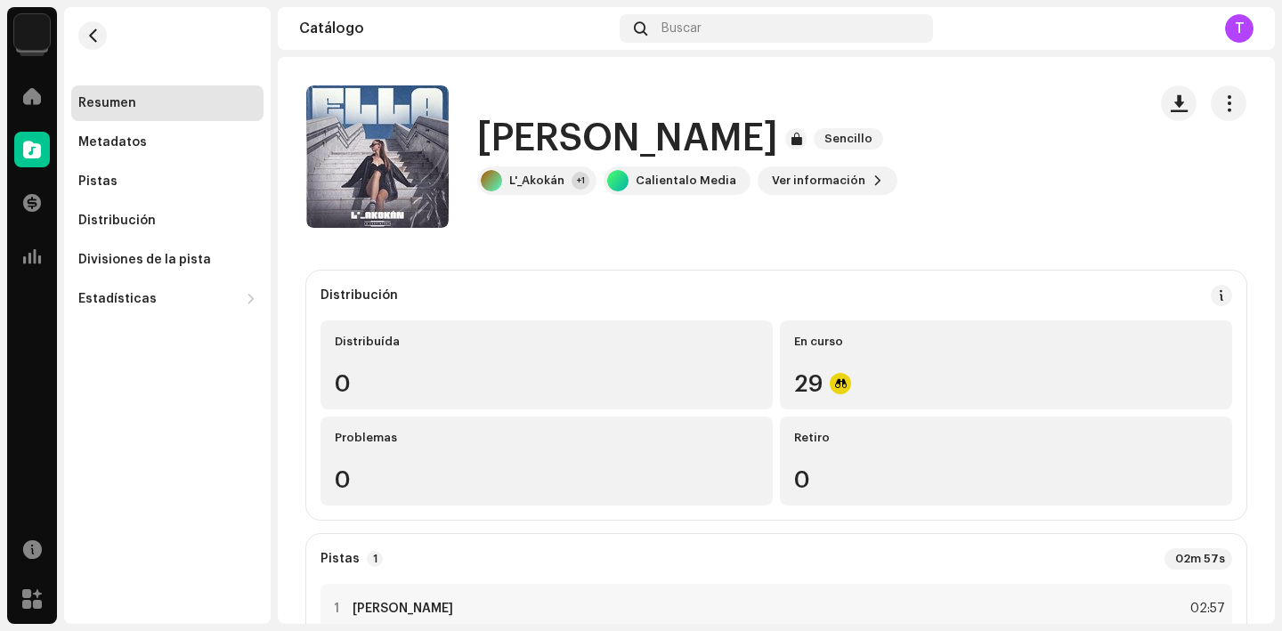
click at [36, 37] on img at bounding box center [32, 32] width 36 height 36
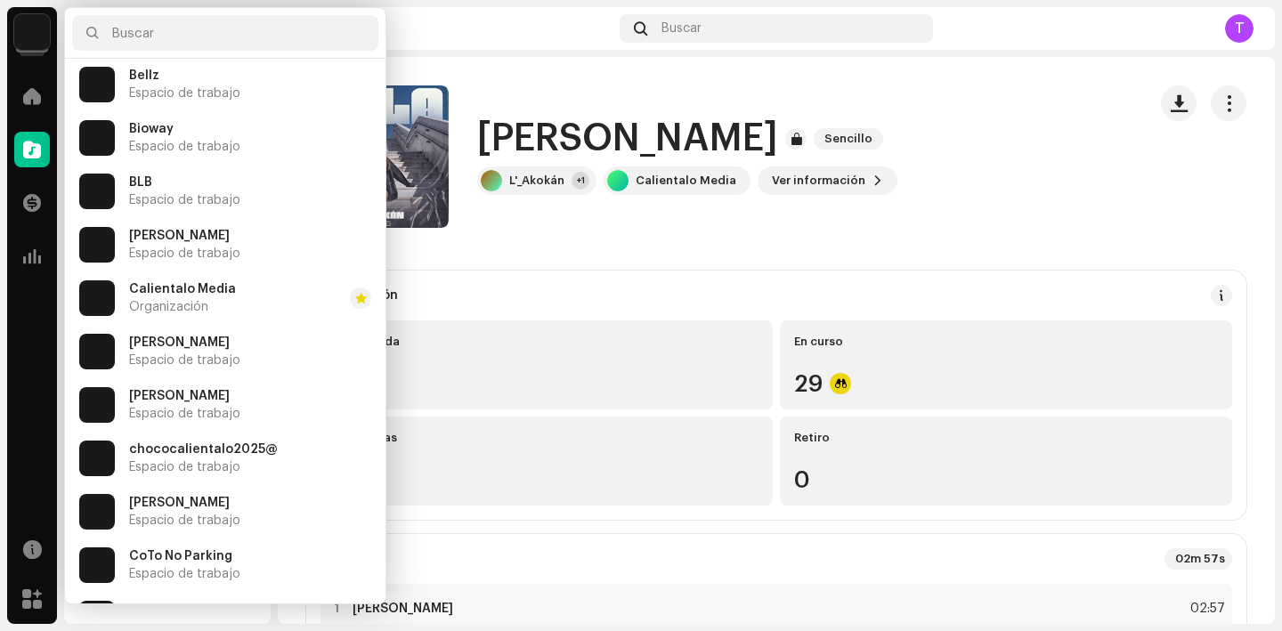
scroll to position [1289, 0]
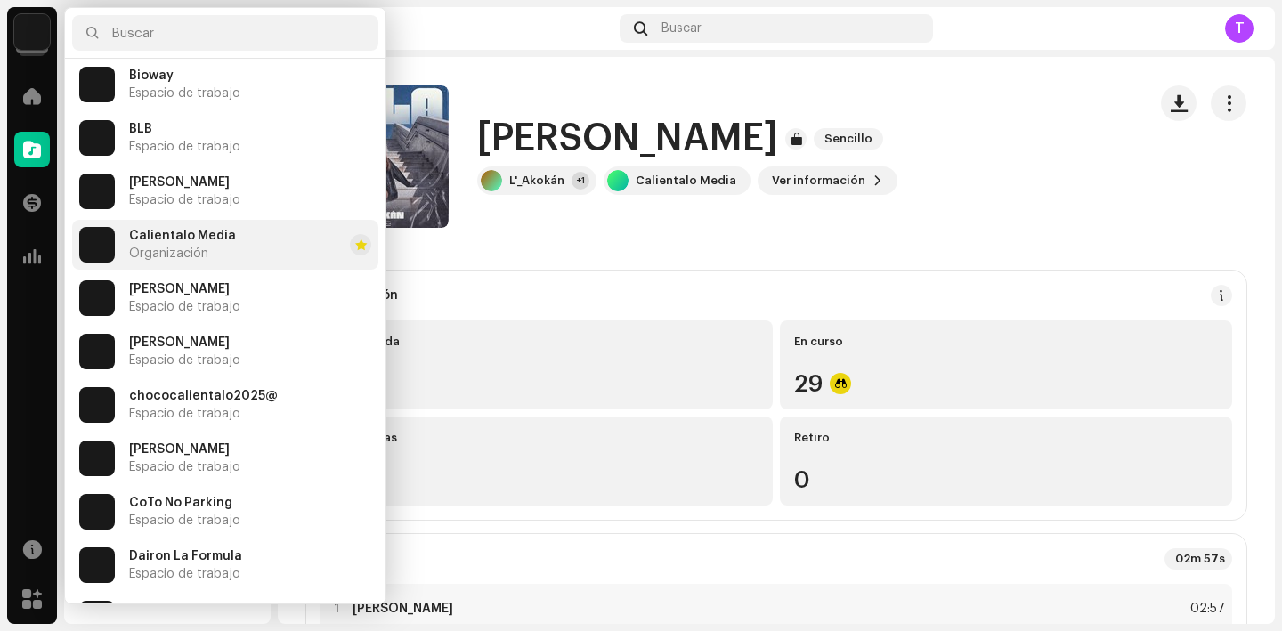
click at [209, 243] on div "Calientalo Media Organización" at bounding box center [182, 245] width 107 height 32
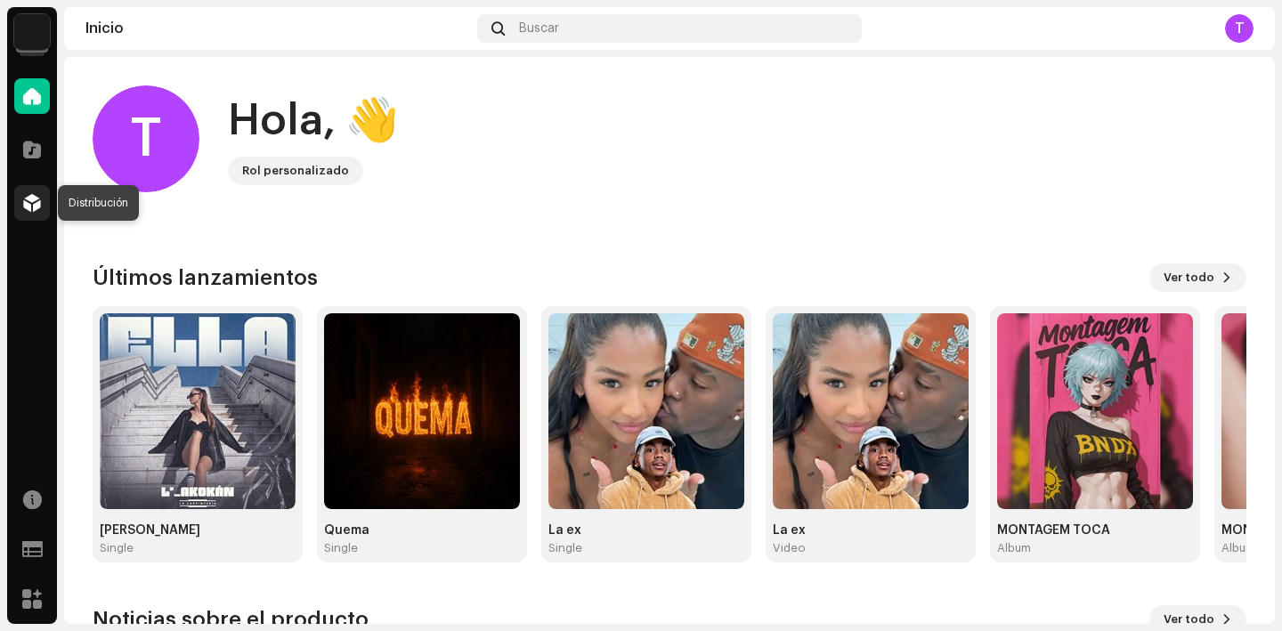
click at [28, 202] on span at bounding box center [32, 203] width 18 height 14
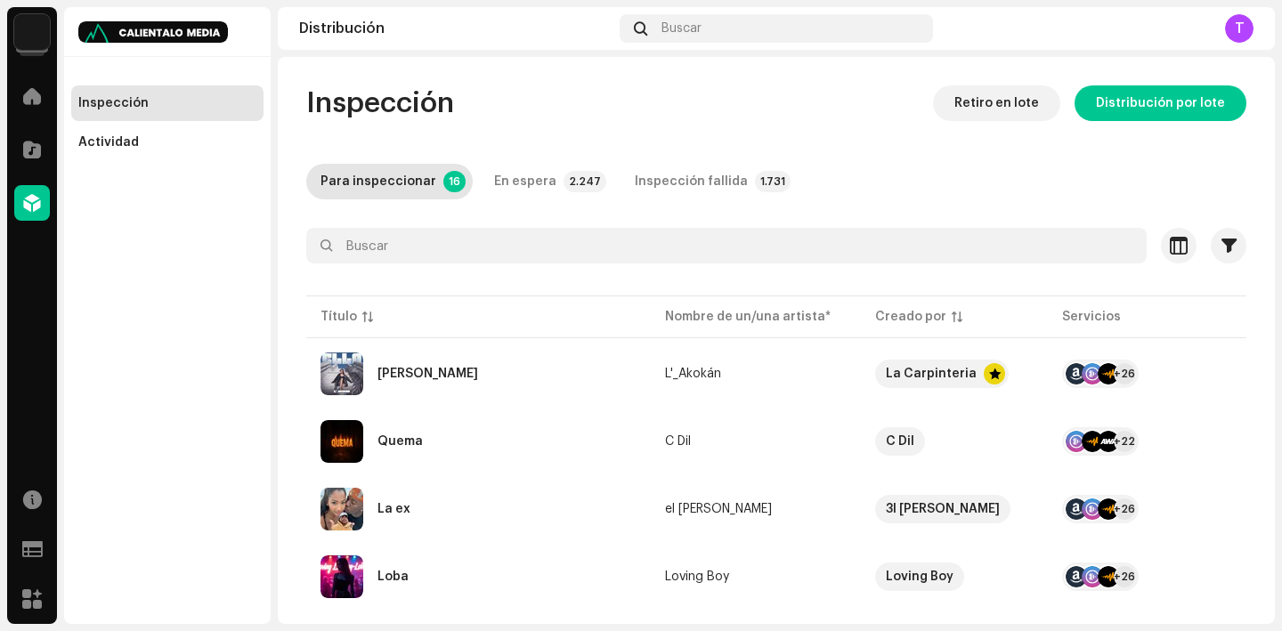
scroll to position [855, 0]
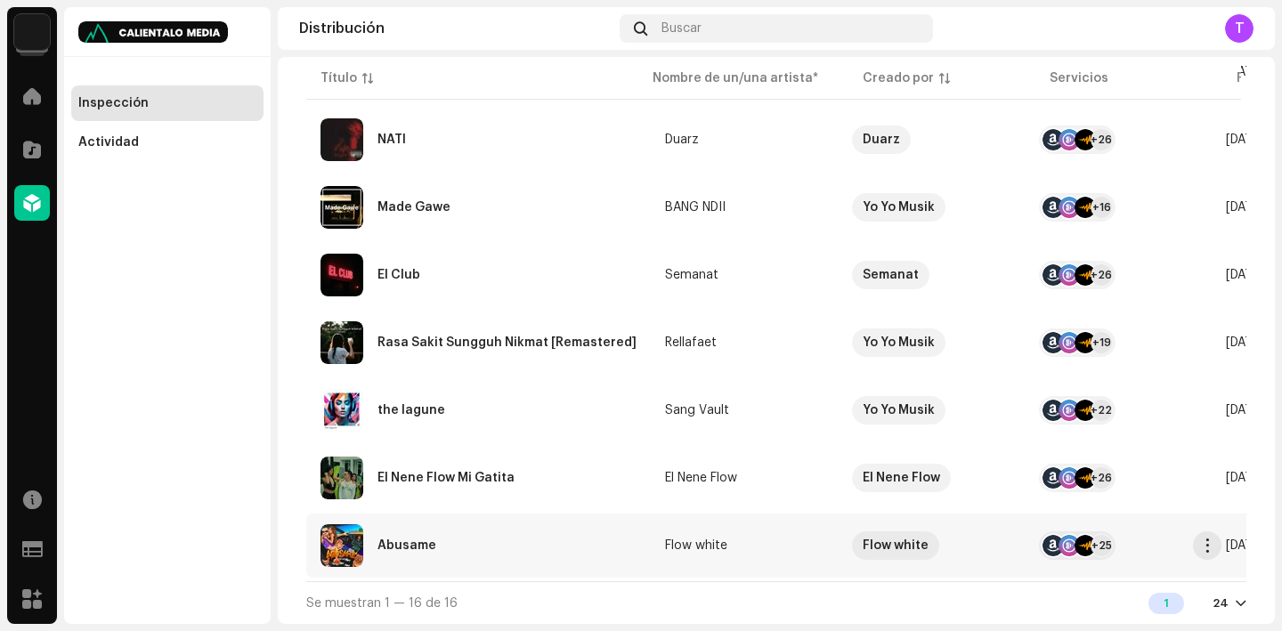
click at [425, 549] on div "Abusame" at bounding box center [479, 546] width 316 height 43
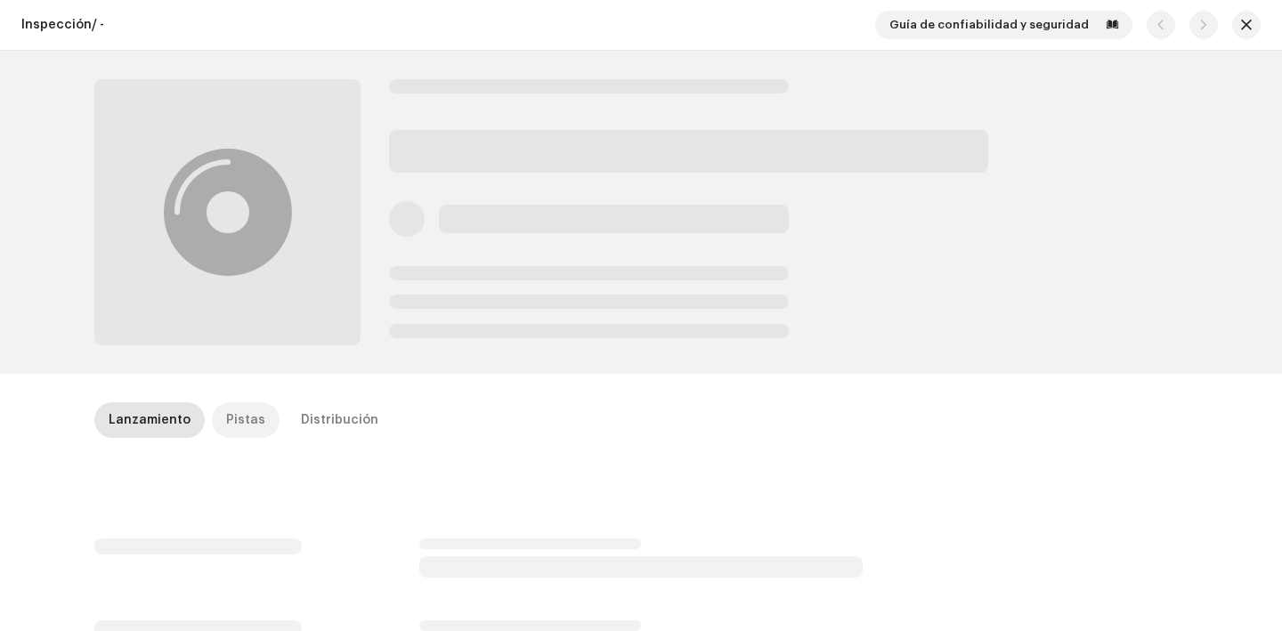
click at [248, 426] on div "Pistas" at bounding box center [245, 421] width 39 height 36
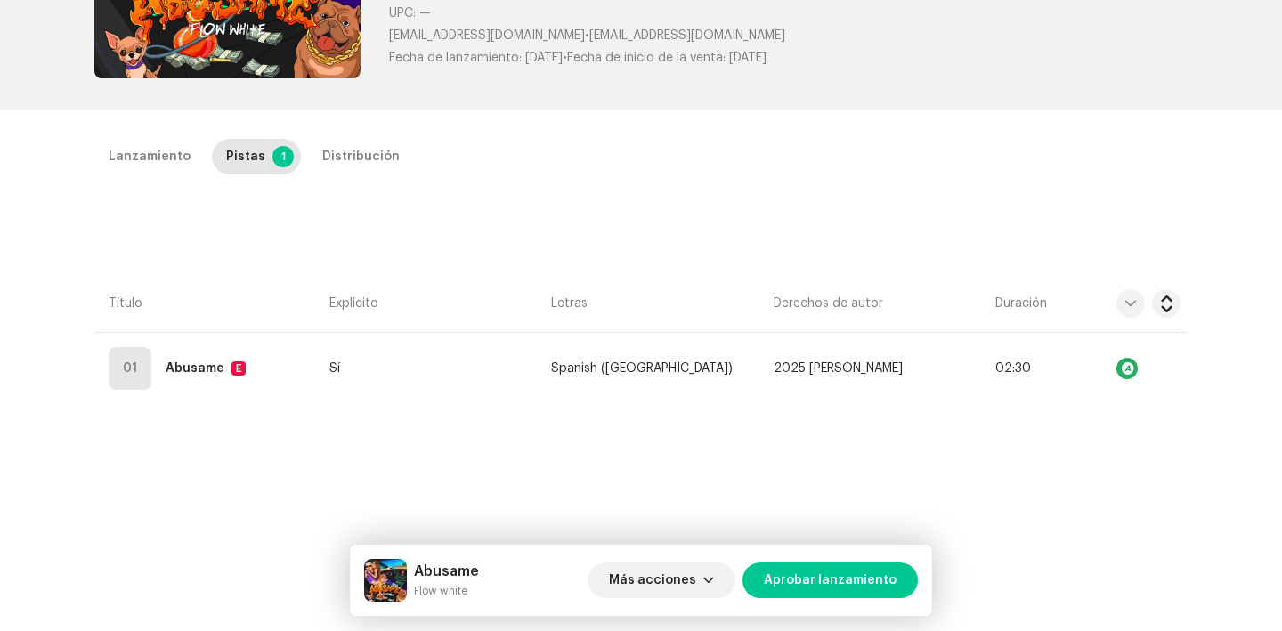
scroll to position [297, 0]
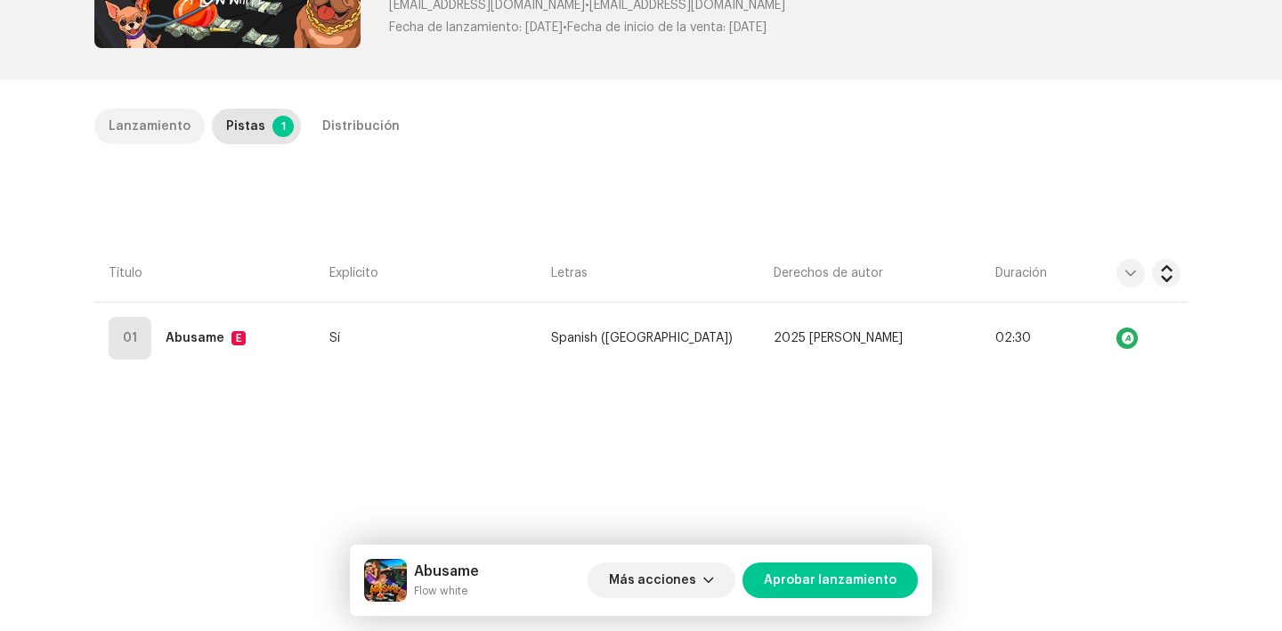
click at [139, 115] on div "Lanzamiento" at bounding box center [150, 127] width 82 height 36
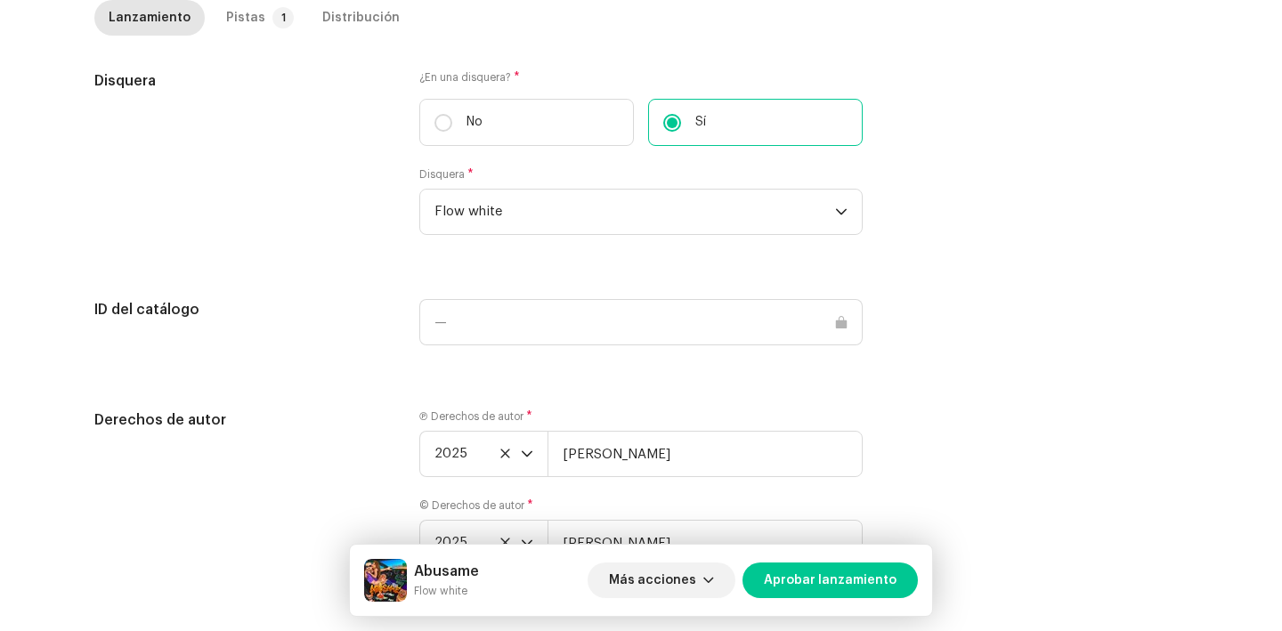
scroll to position [1867, 0]
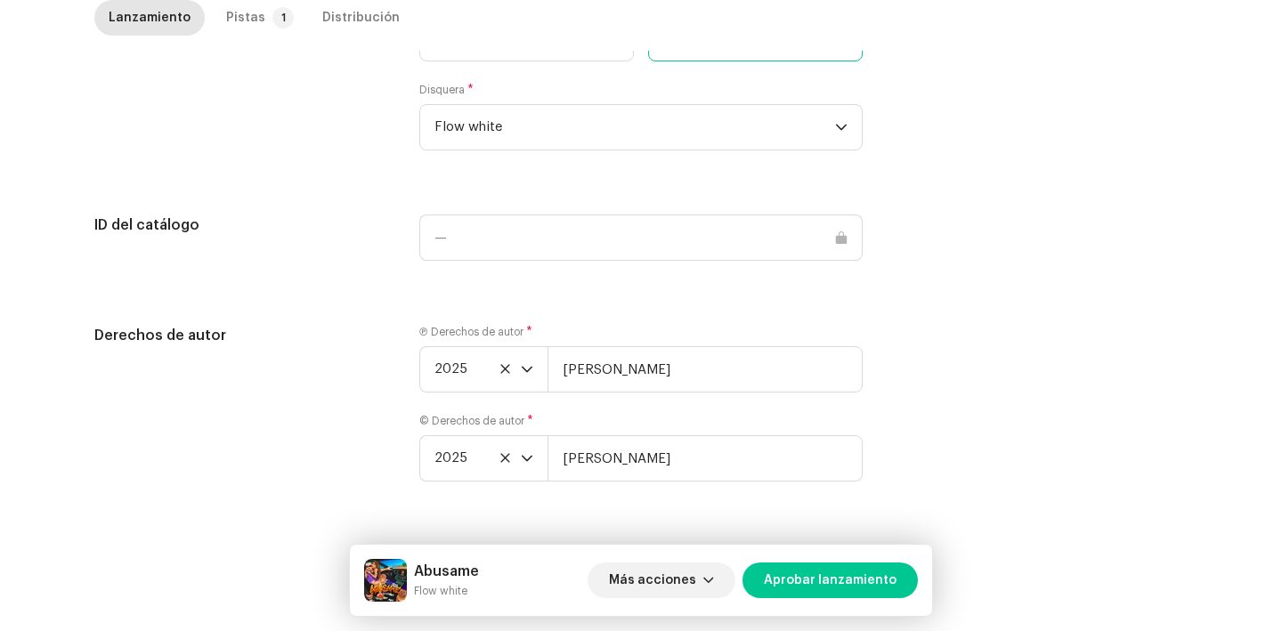
click at [229, 38] on div "Lanzamiento Pistas 1 Distribución" at bounding box center [641, 25] width 1094 height 51
click at [232, 21] on div "Pistas" at bounding box center [245, 18] width 39 height 36
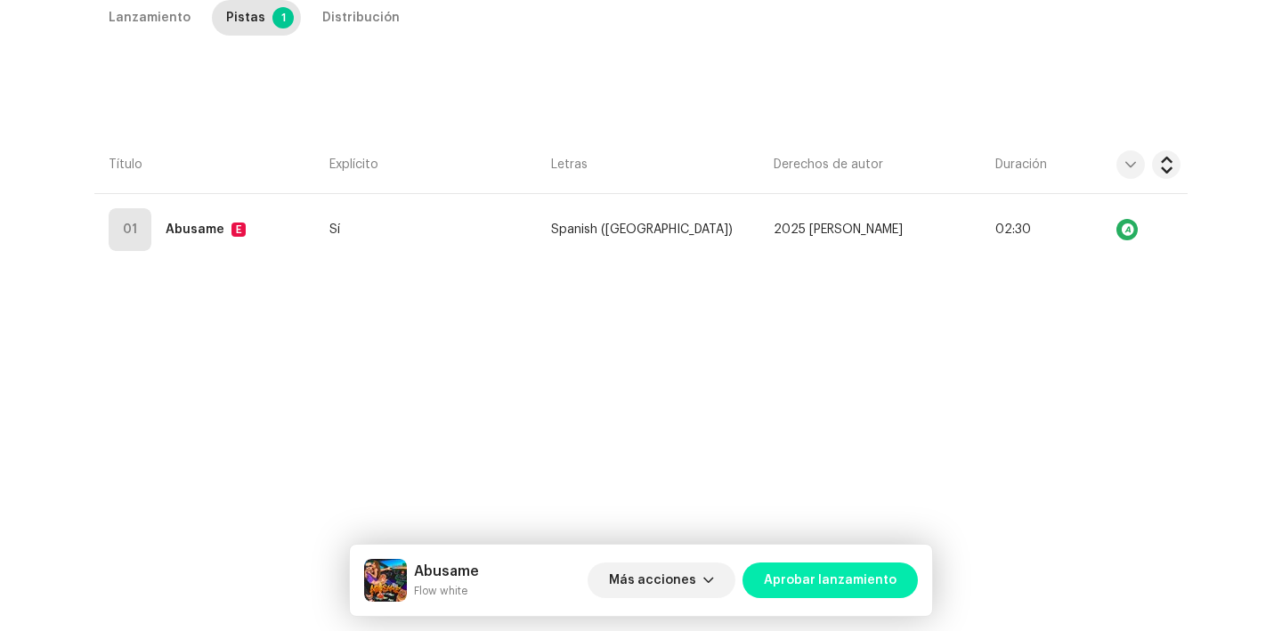
click at [846, 590] on span "Aprobar lanzamiento" at bounding box center [830, 581] width 133 height 36
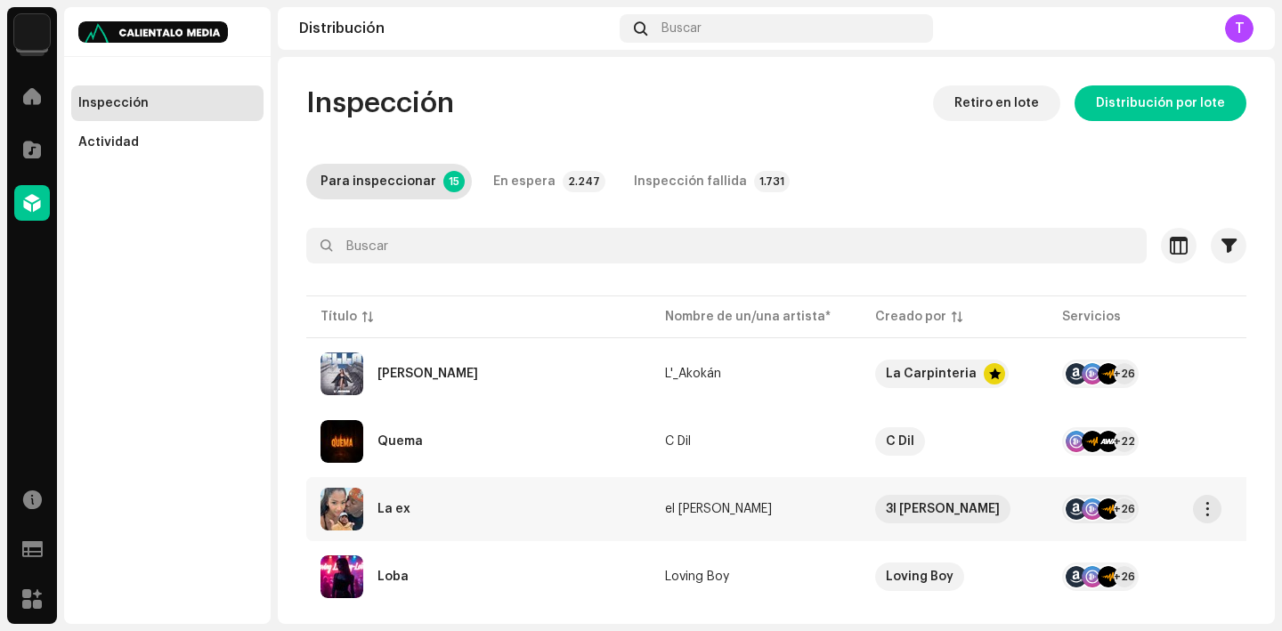
scroll to position [787, 0]
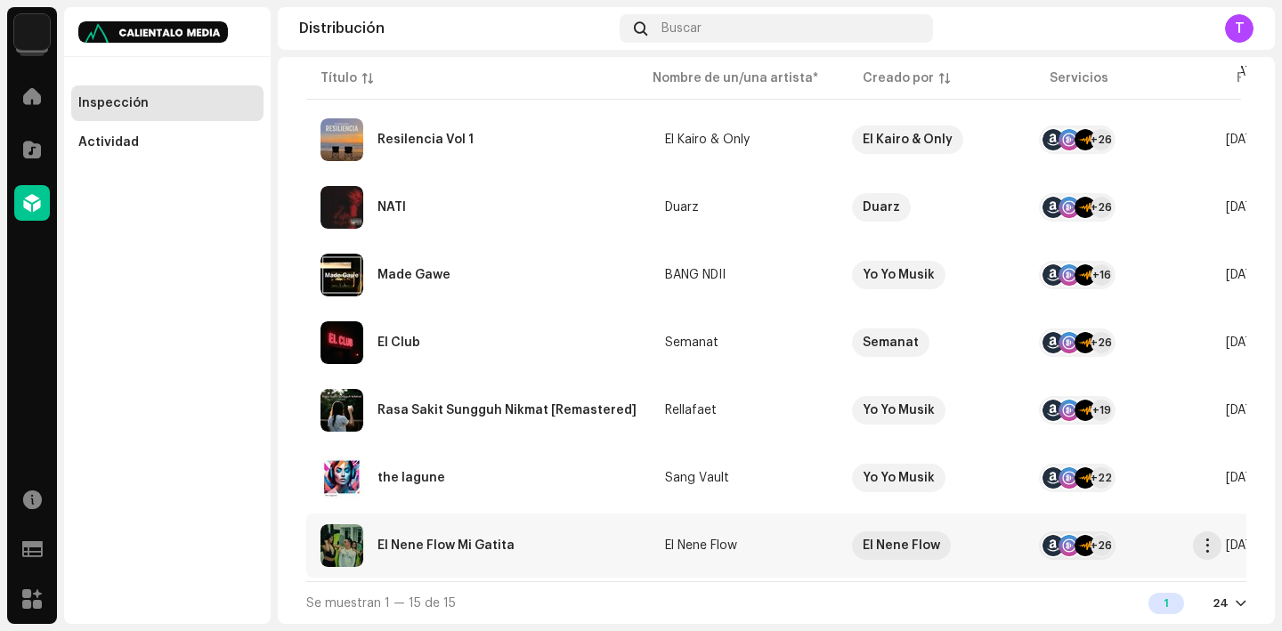
click at [463, 543] on div "El Nene Flow Mi Gatita" at bounding box center [446, 546] width 137 height 12
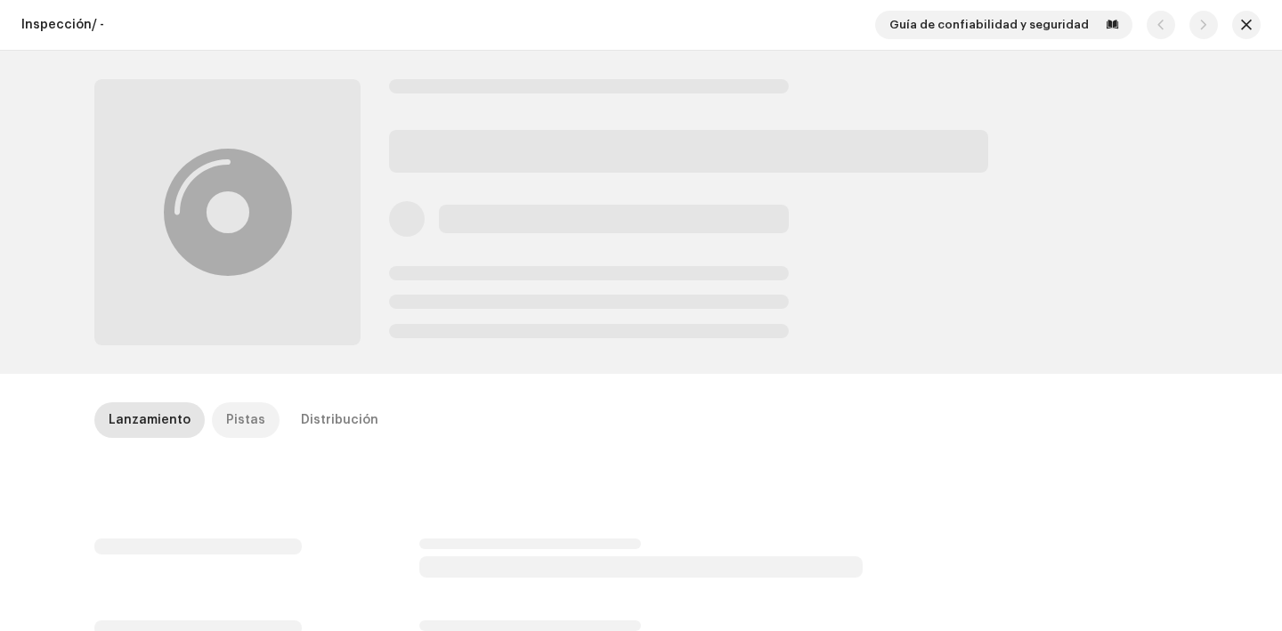
click at [232, 421] on div "Pistas" at bounding box center [245, 421] width 39 height 36
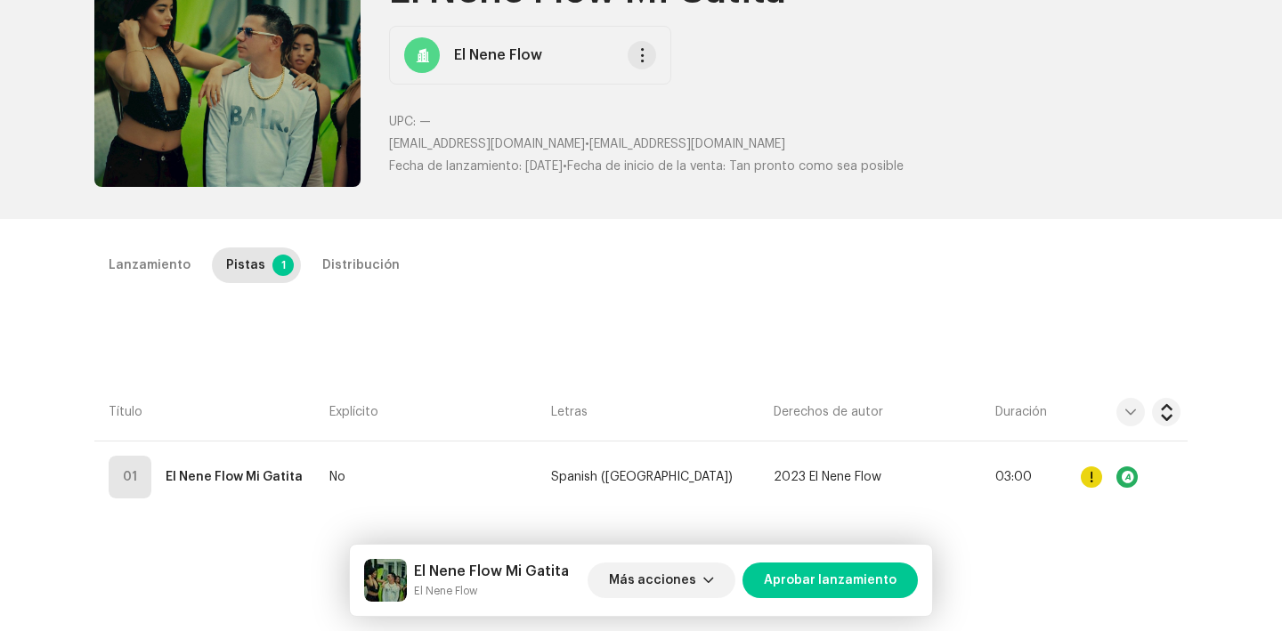
scroll to position [160, 0]
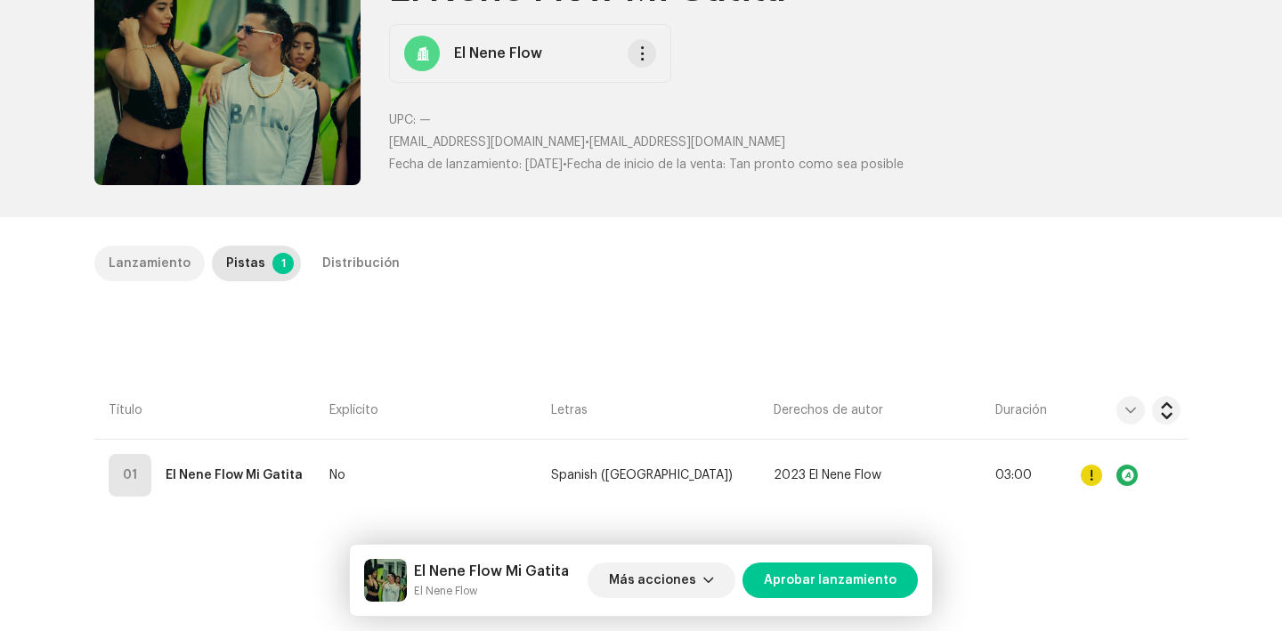
click at [143, 273] on div "Lanzamiento" at bounding box center [150, 264] width 82 height 36
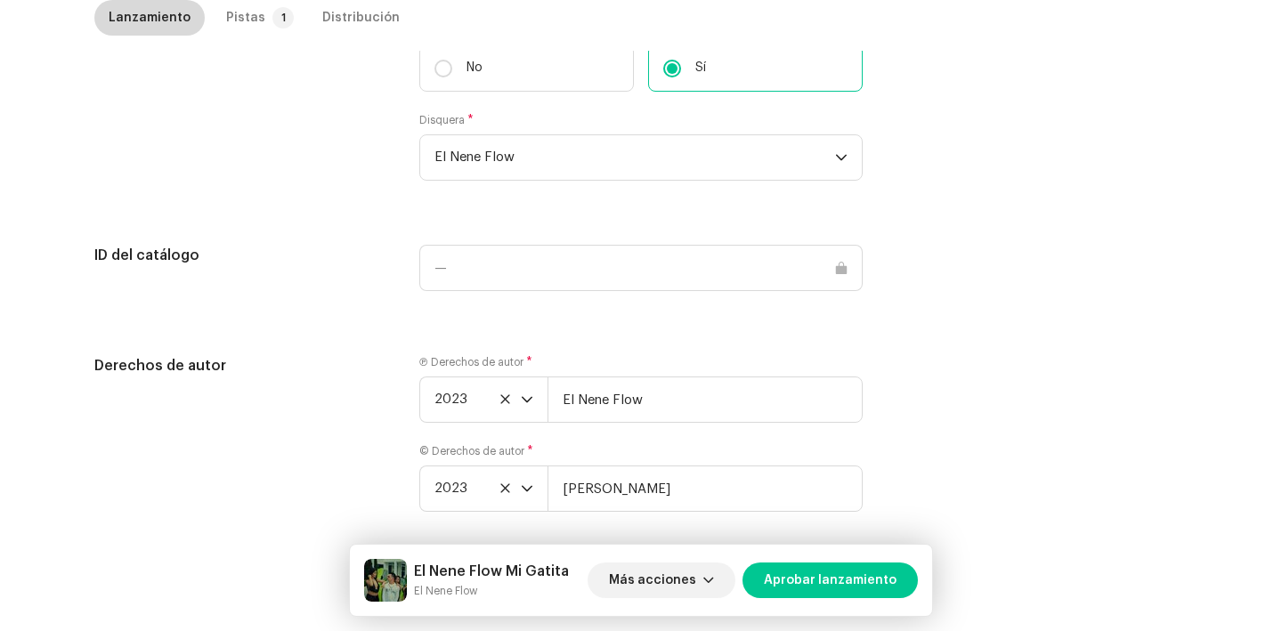
scroll to position [1815, 0]
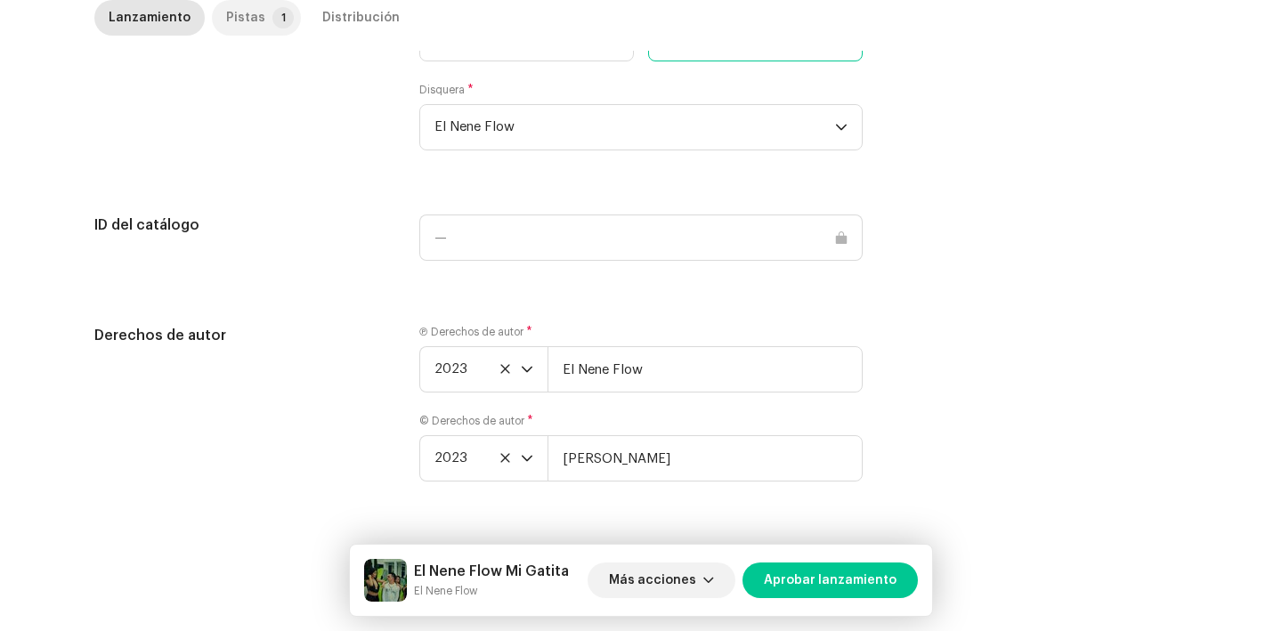
click at [250, 26] on div "Pistas" at bounding box center [245, 18] width 39 height 36
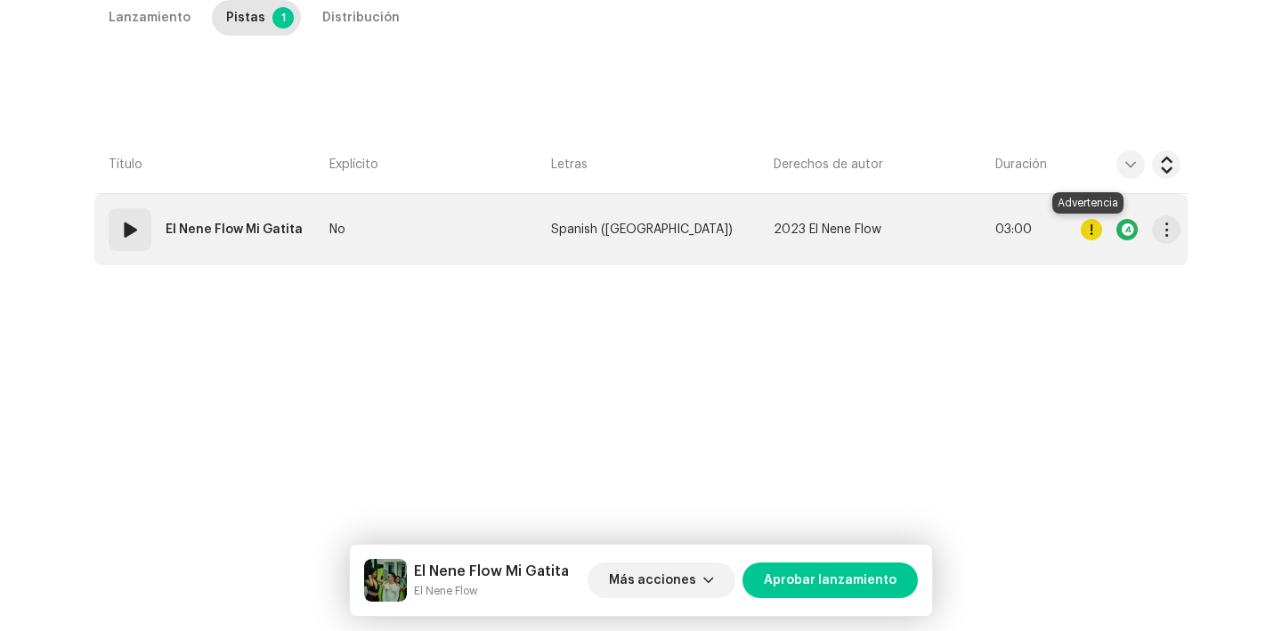
click at [1086, 227] on div at bounding box center [1091, 229] width 21 height 21
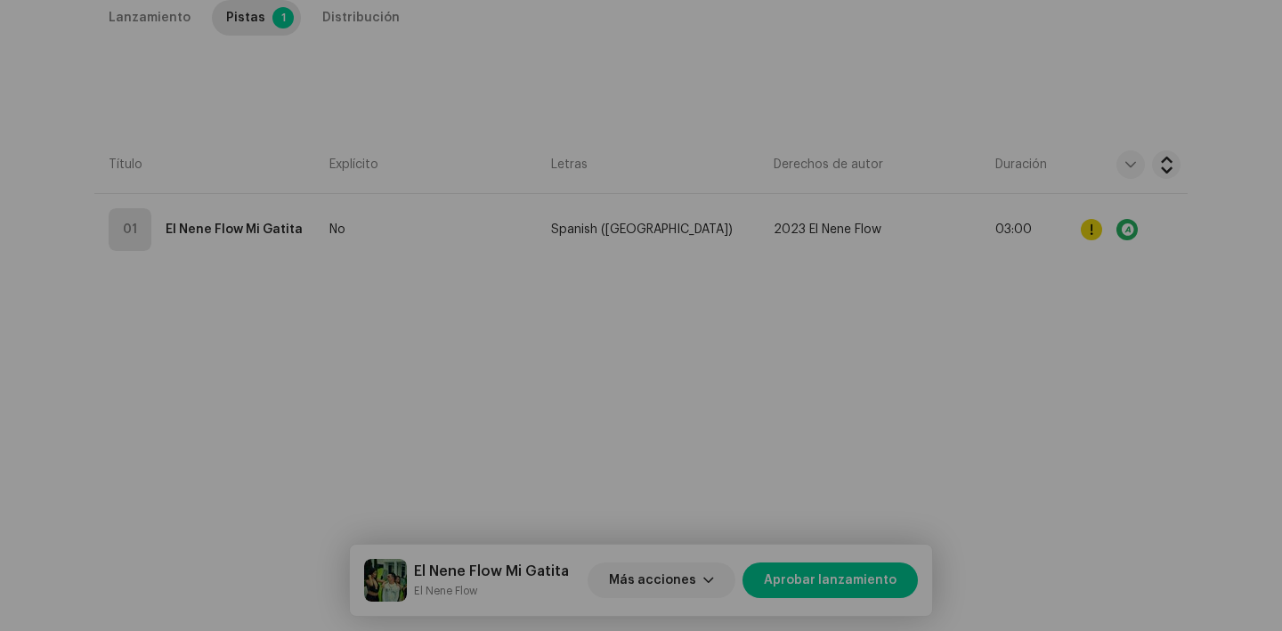
click at [976, 360] on div "Errores y advertencias Error Advertencias 1 Por favor, revise estas advertencia…" at bounding box center [641, 315] width 1282 height 631
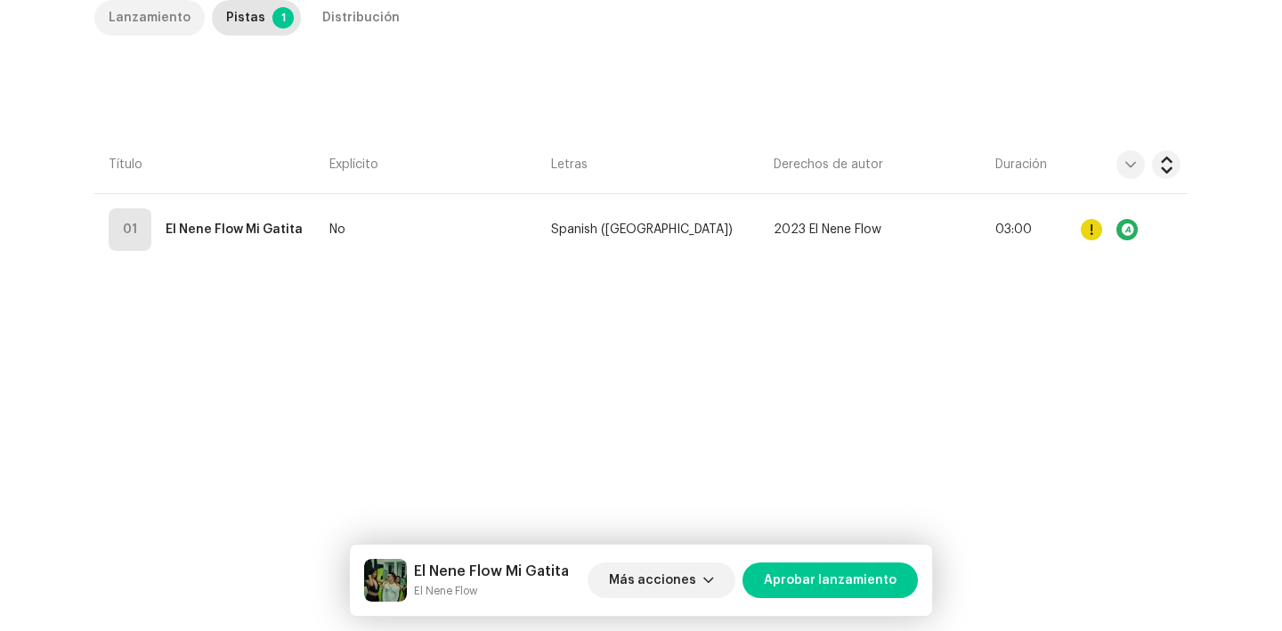
click at [167, 12] on div "Lanzamiento" at bounding box center [150, 18] width 82 height 36
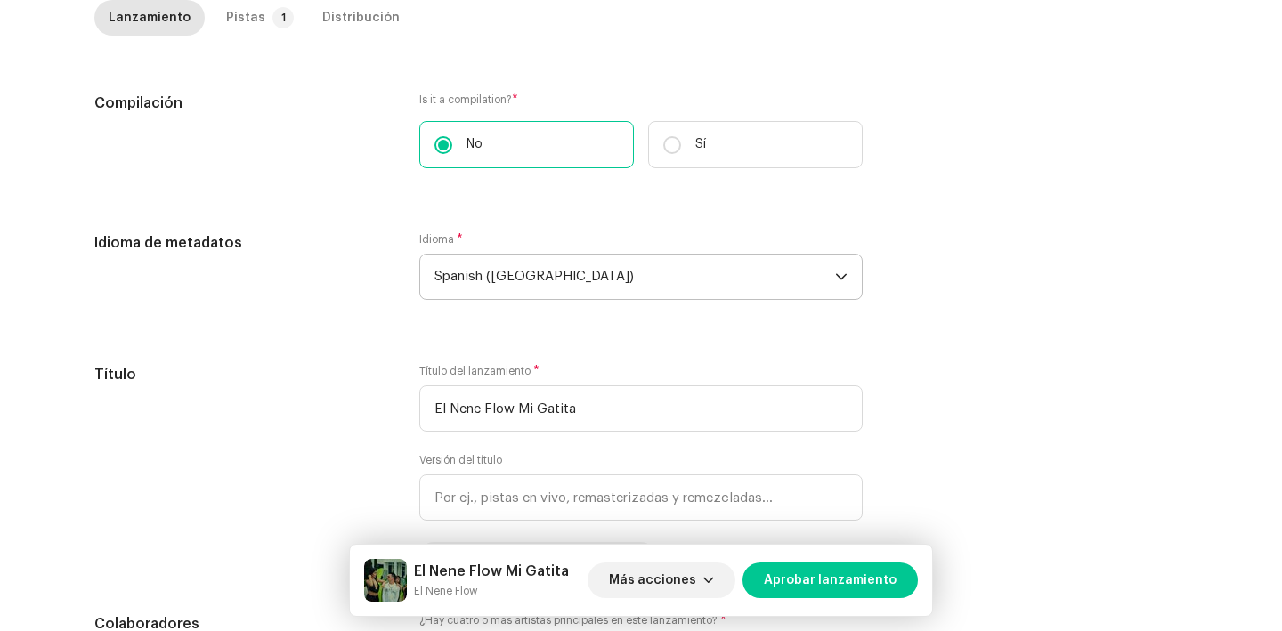
scroll to position [451, 0]
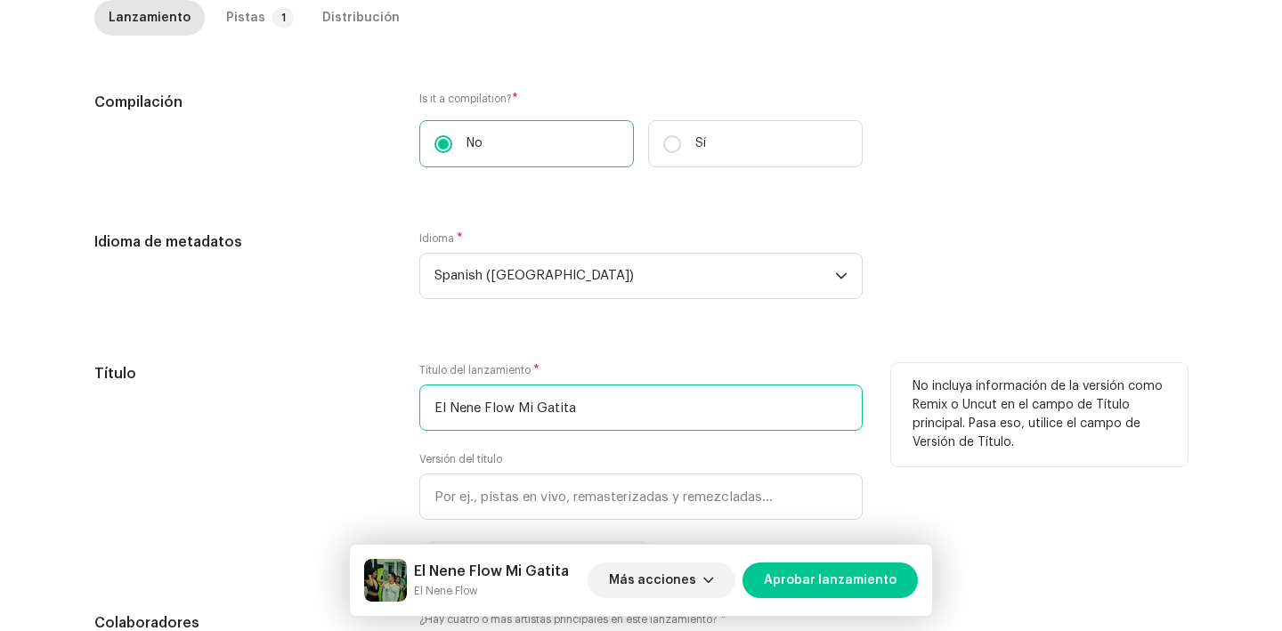
drag, startPoint x: 517, startPoint y: 412, endPoint x: 356, endPoint y: 404, distance: 160.5
click at [356, 404] on div "Título Título del lanzamiento * El Nene Flow Mi Gatita Versión del título Tradu…" at bounding box center [641, 466] width 1094 height 207
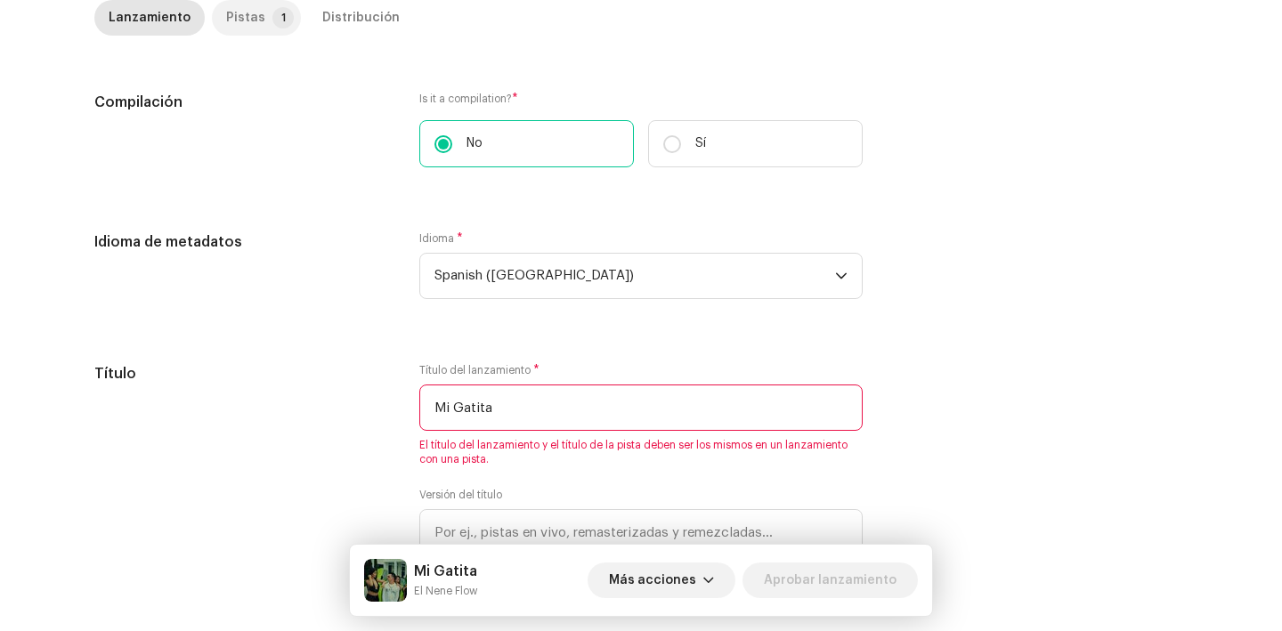
type input "Mi Gatita"
click at [226, 20] on div "Pistas" at bounding box center [245, 18] width 39 height 36
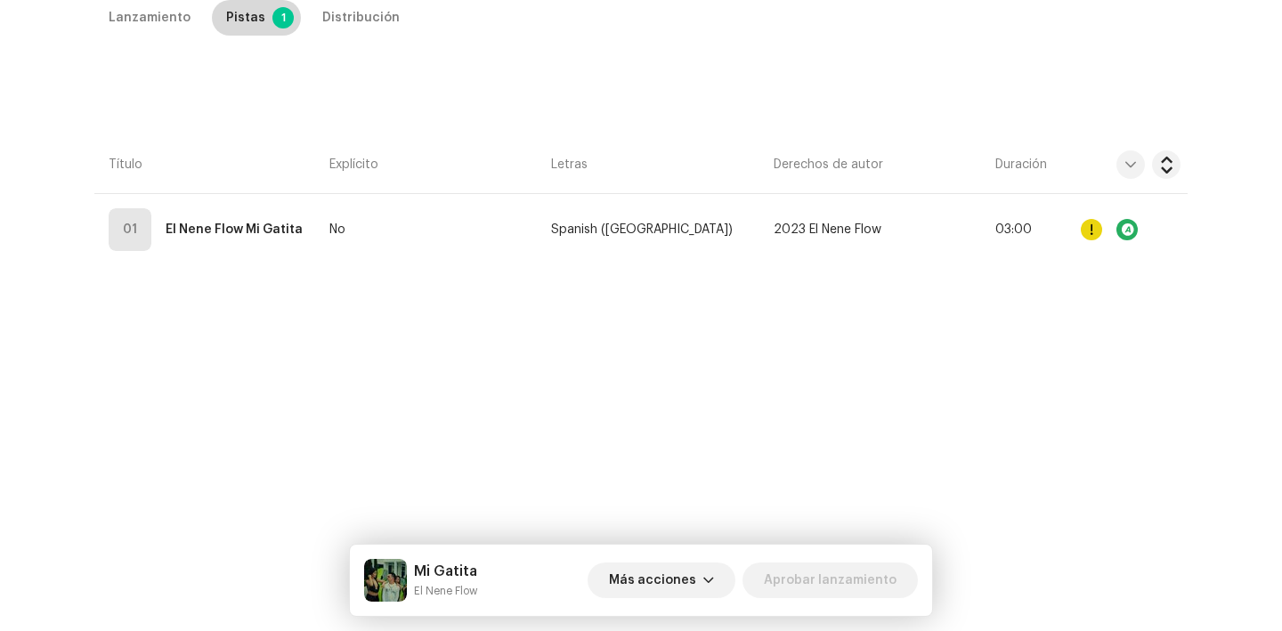
scroll to position [406, 0]
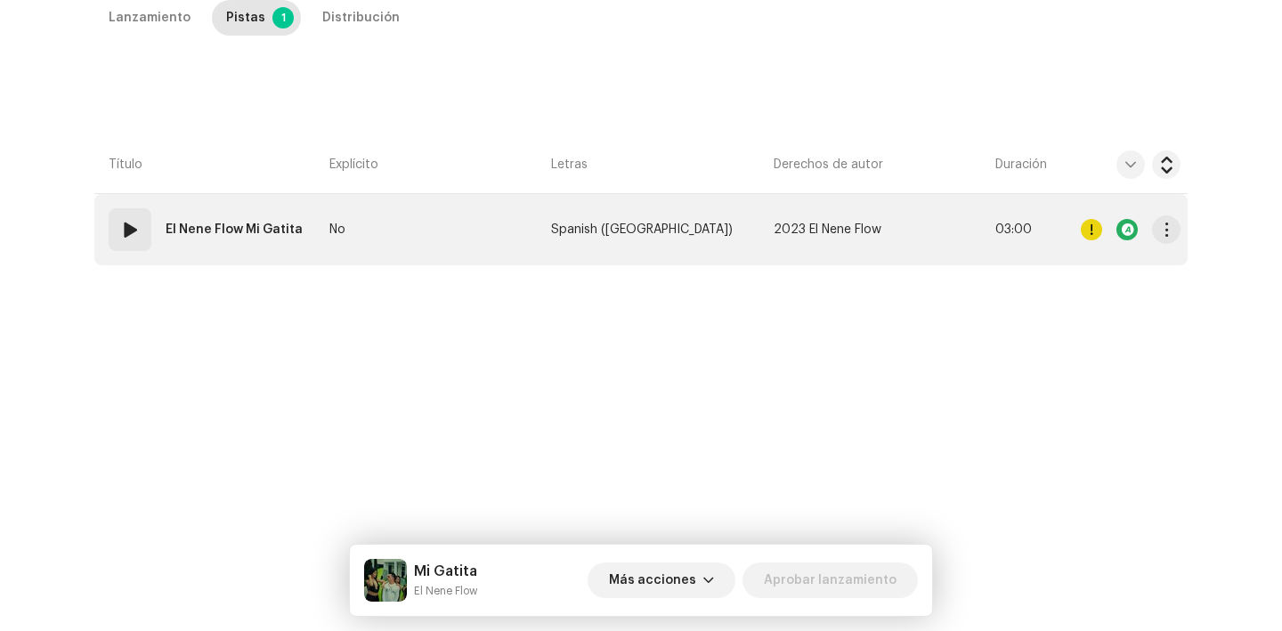
click at [218, 232] on strong "El Nene Flow Mi Gatita" at bounding box center [234, 230] width 137 height 36
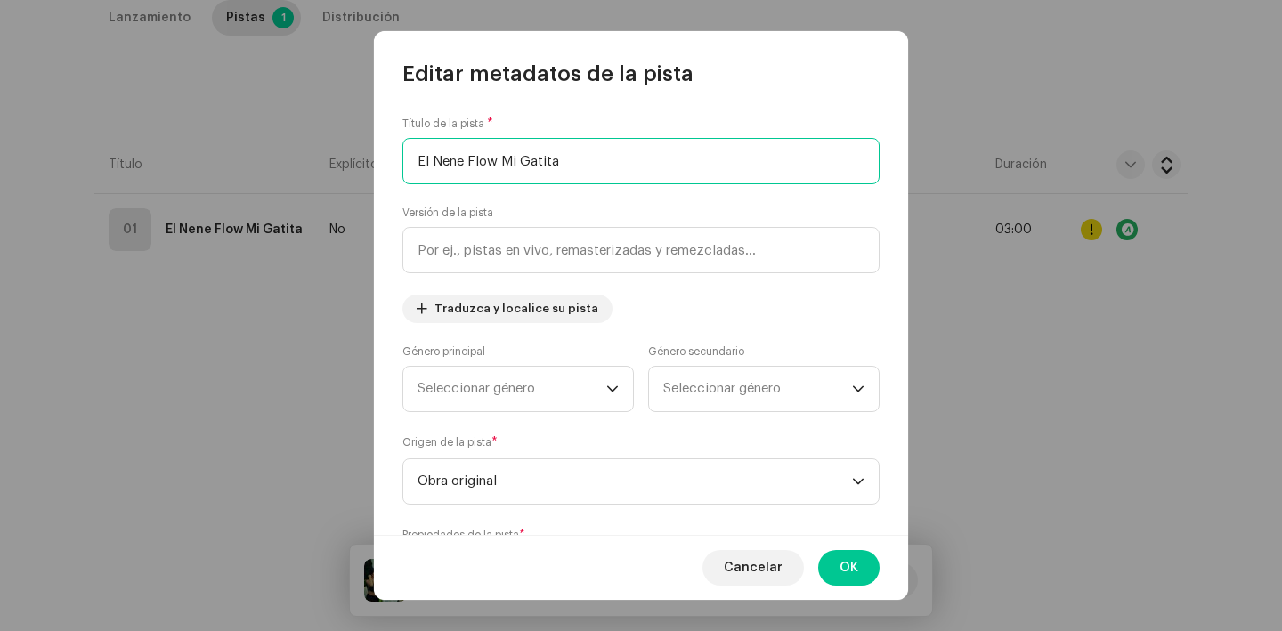
drag, startPoint x: 502, startPoint y: 166, endPoint x: 163, endPoint y: 116, distance: 343.0
click at [163, 116] on div "Editar metadatos de la pista Título de la pista * El Nene Flow Mi Gatita Versió…" at bounding box center [641, 315] width 1282 height 631
type input "Mi Gatita"
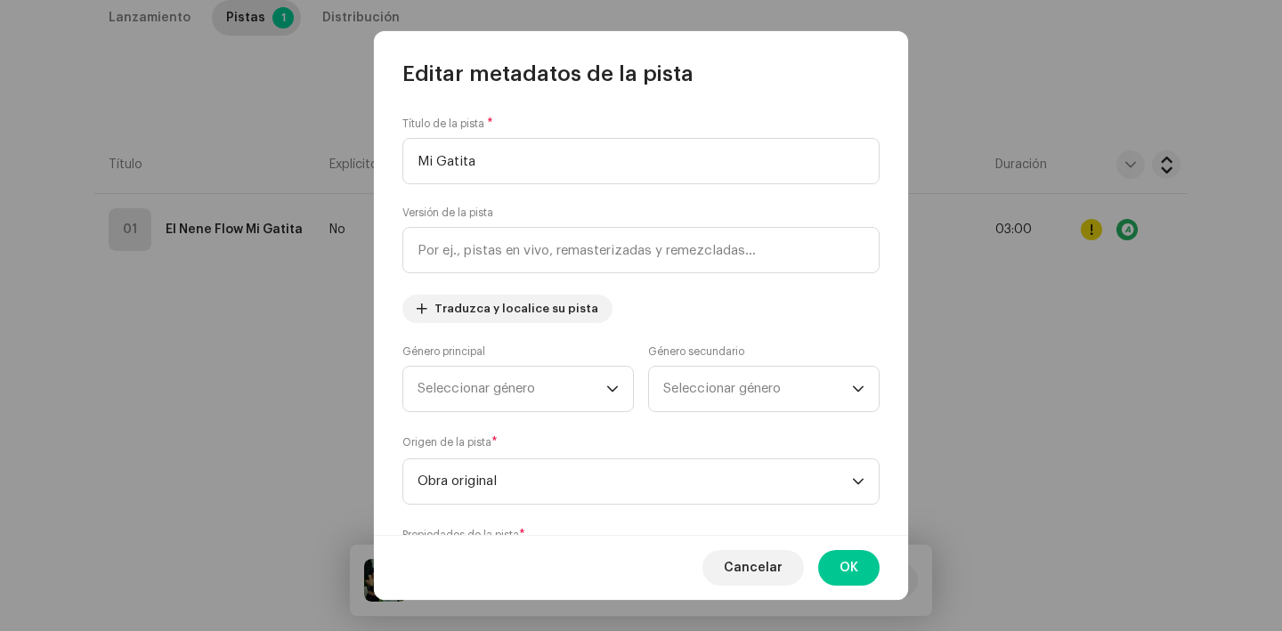
click at [846, 548] on div "Cancelar OK" at bounding box center [641, 567] width 534 height 65
click at [843, 564] on span "OK" at bounding box center [849, 568] width 19 height 36
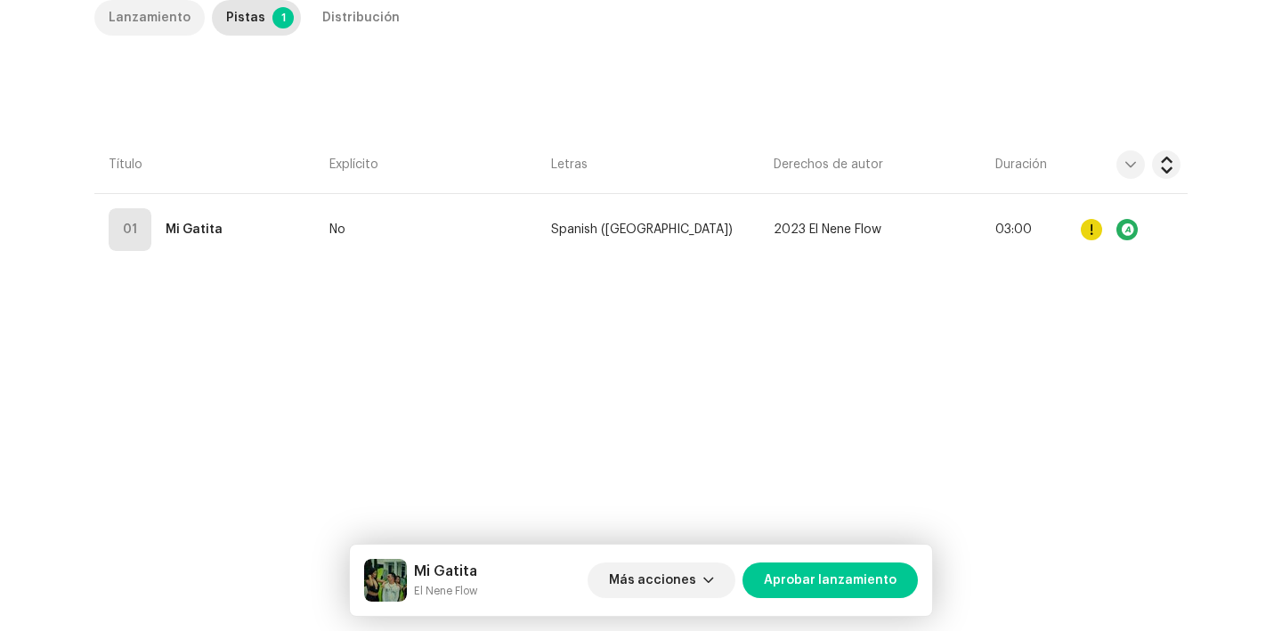
click at [164, 28] on div "Lanzamiento" at bounding box center [150, 18] width 82 height 36
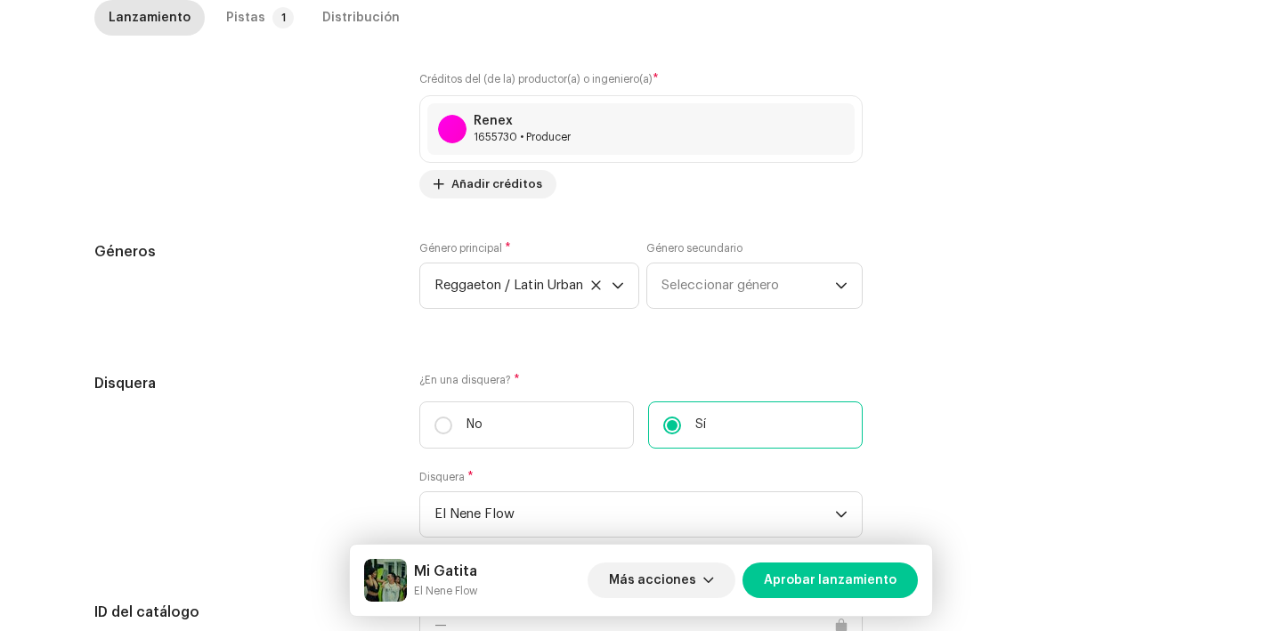
scroll to position [1815, 0]
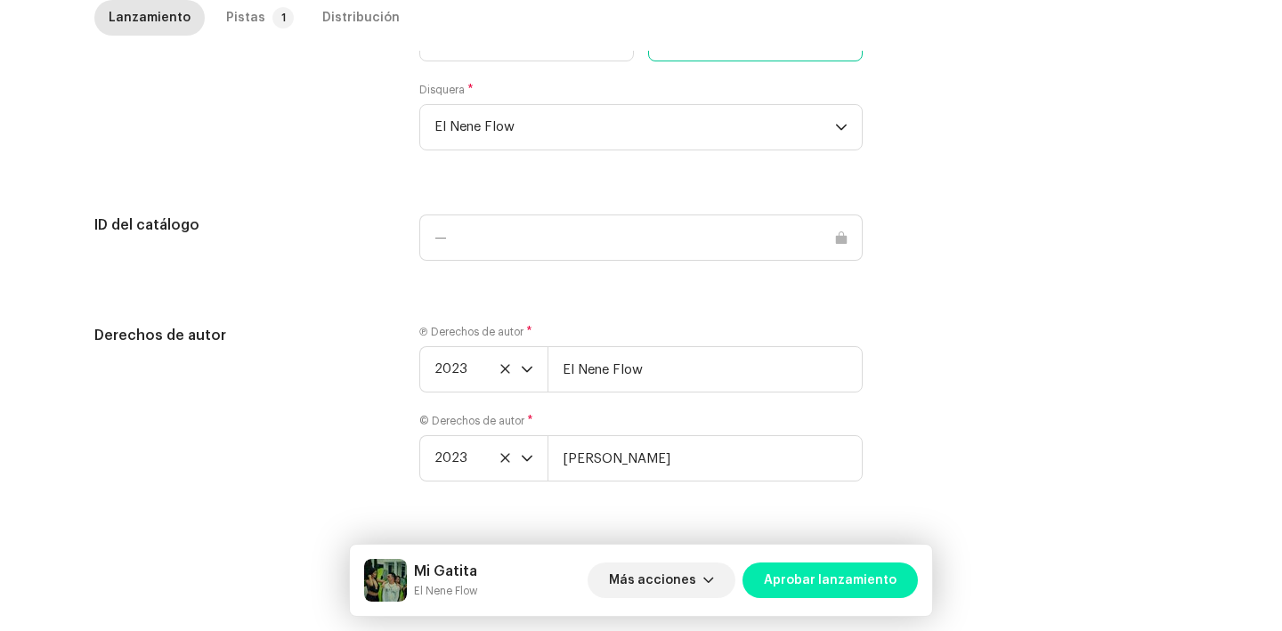
click at [823, 574] on span "Aprobar lanzamiento" at bounding box center [830, 581] width 133 height 36
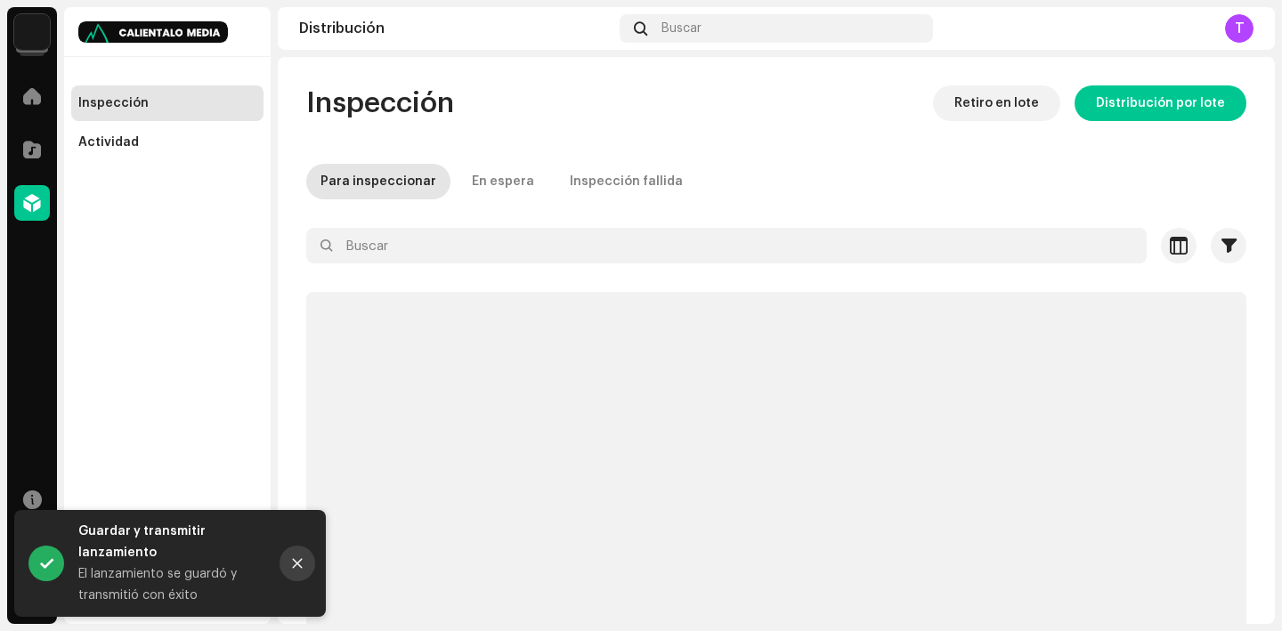
click at [293, 568] on icon "Close" at bounding box center [297, 564] width 12 height 12
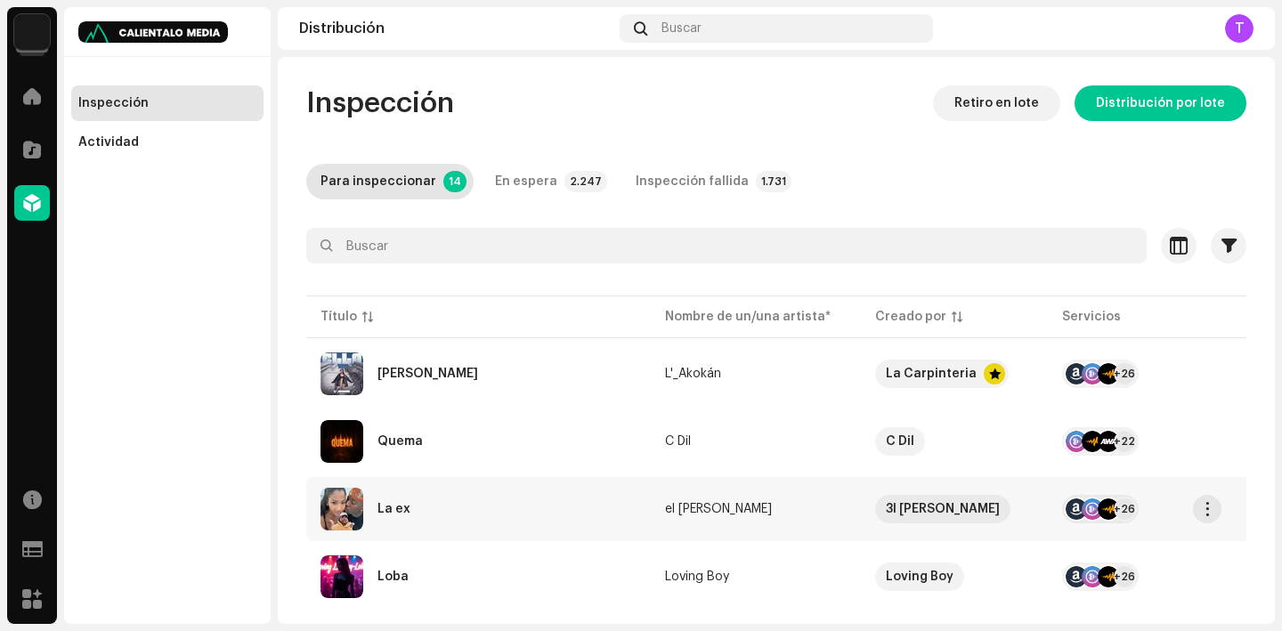
scroll to position [720, 0]
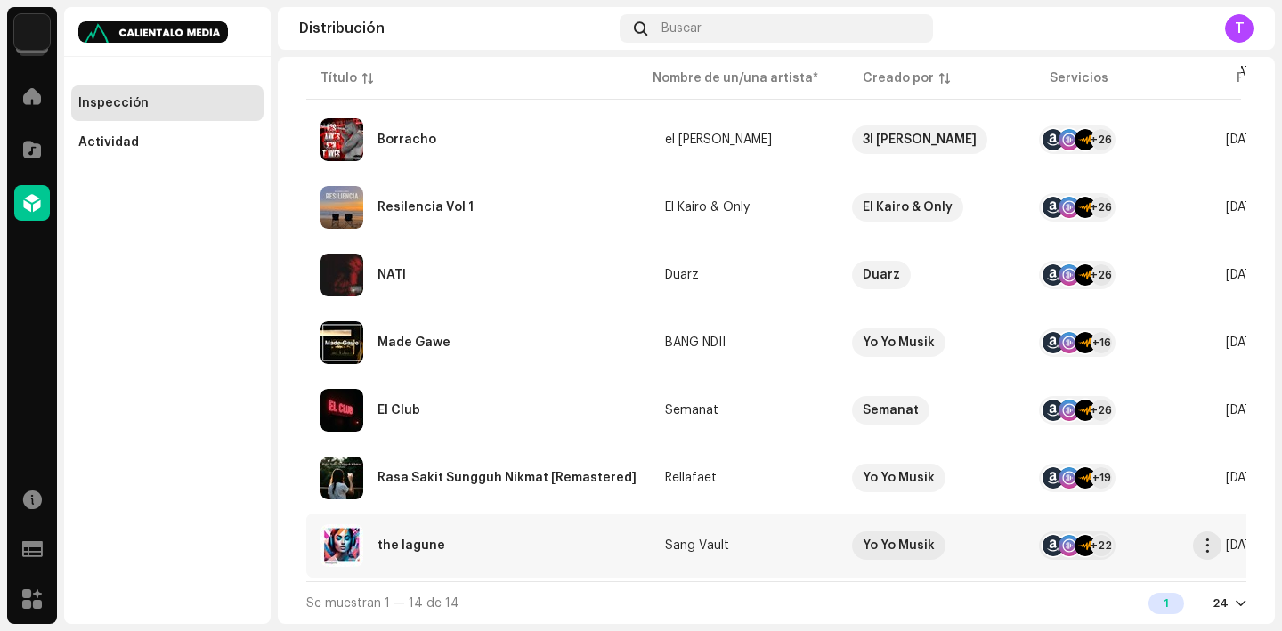
click at [434, 540] on div "the lagune" at bounding box center [412, 546] width 68 height 12
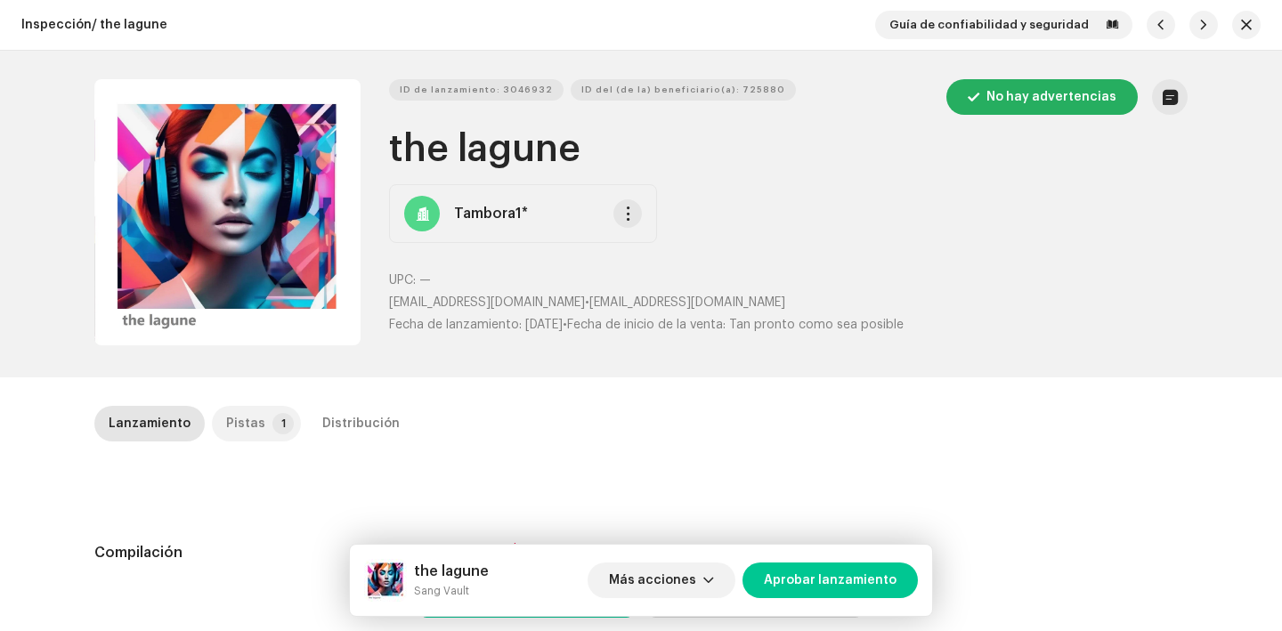
click at [257, 428] on p-tab "Pistas 1" at bounding box center [256, 424] width 89 height 36
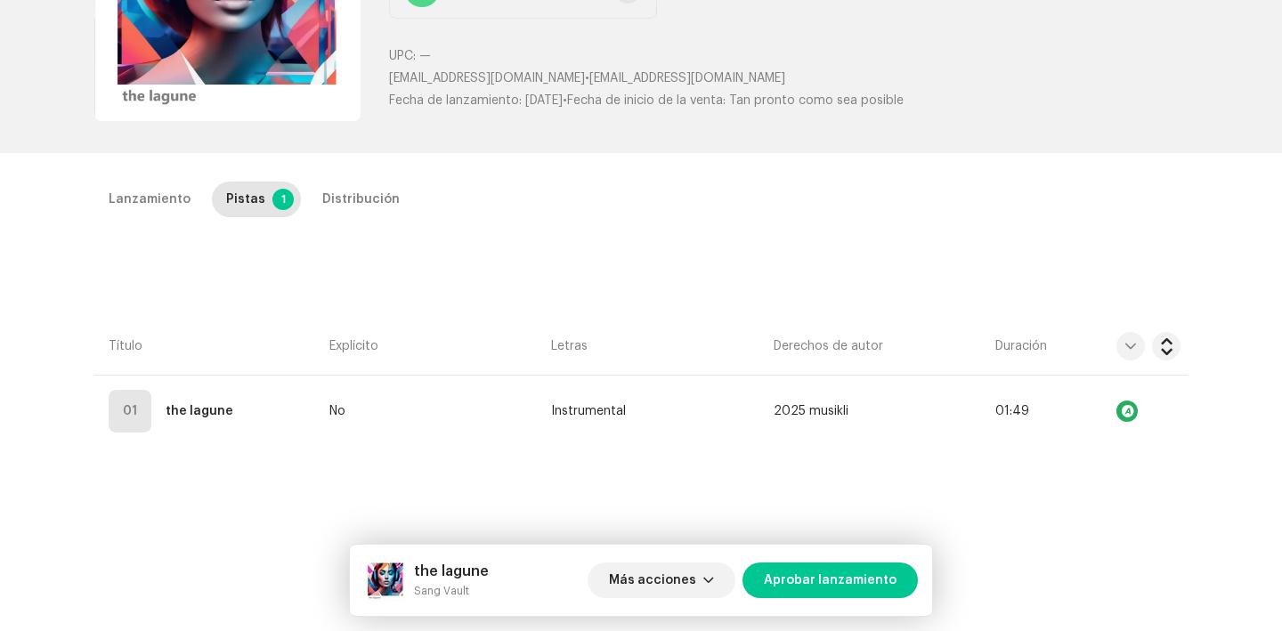
scroll to position [236, 0]
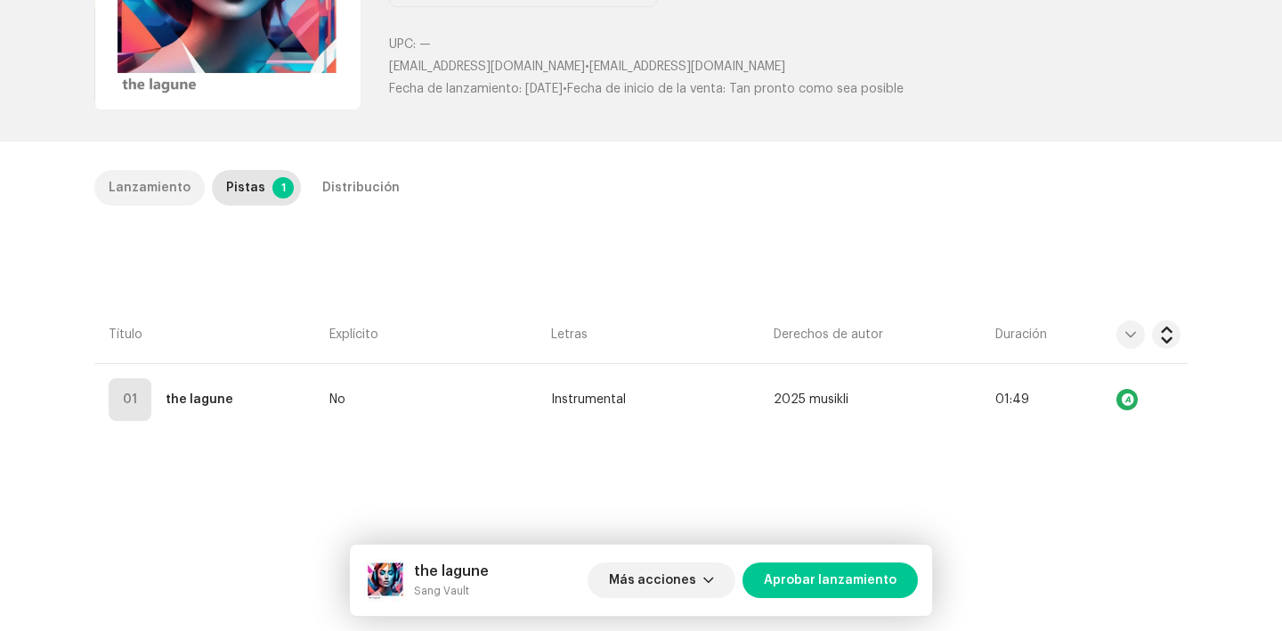
click at [130, 193] on div "Lanzamiento" at bounding box center [150, 188] width 82 height 36
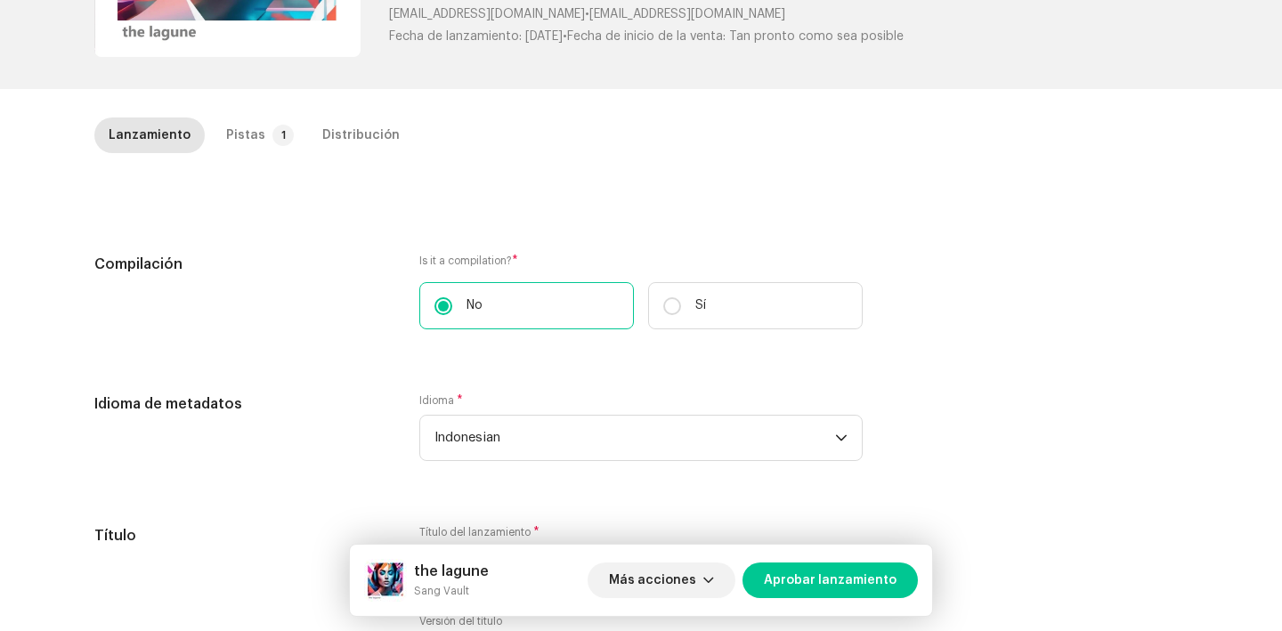
scroll to position [320, 0]
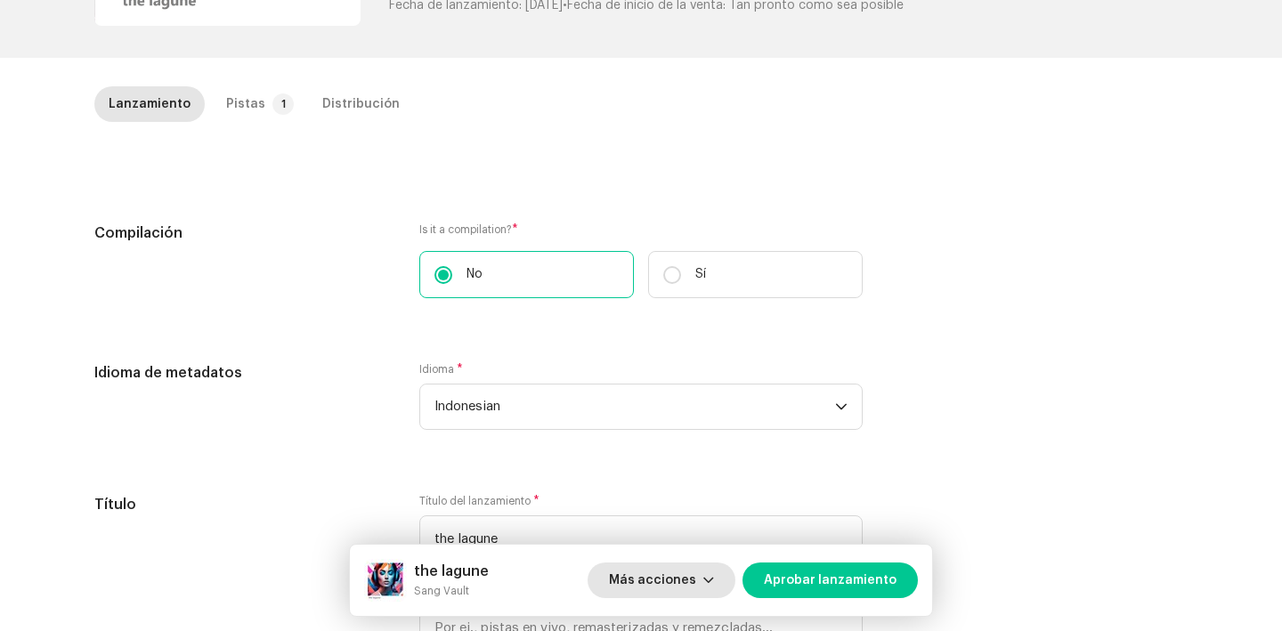
click at [714, 584] on span "button" at bounding box center [709, 581] width 11 height 14
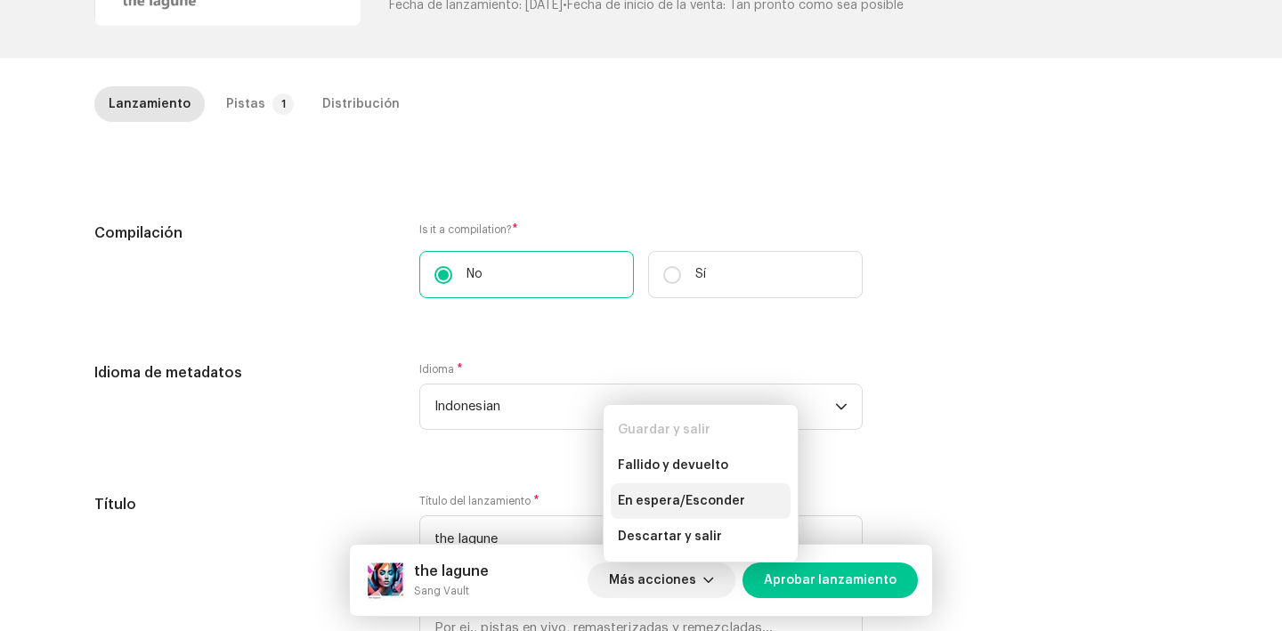
click at [722, 510] on div "En espera/Esconder" at bounding box center [701, 502] width 180 height 36
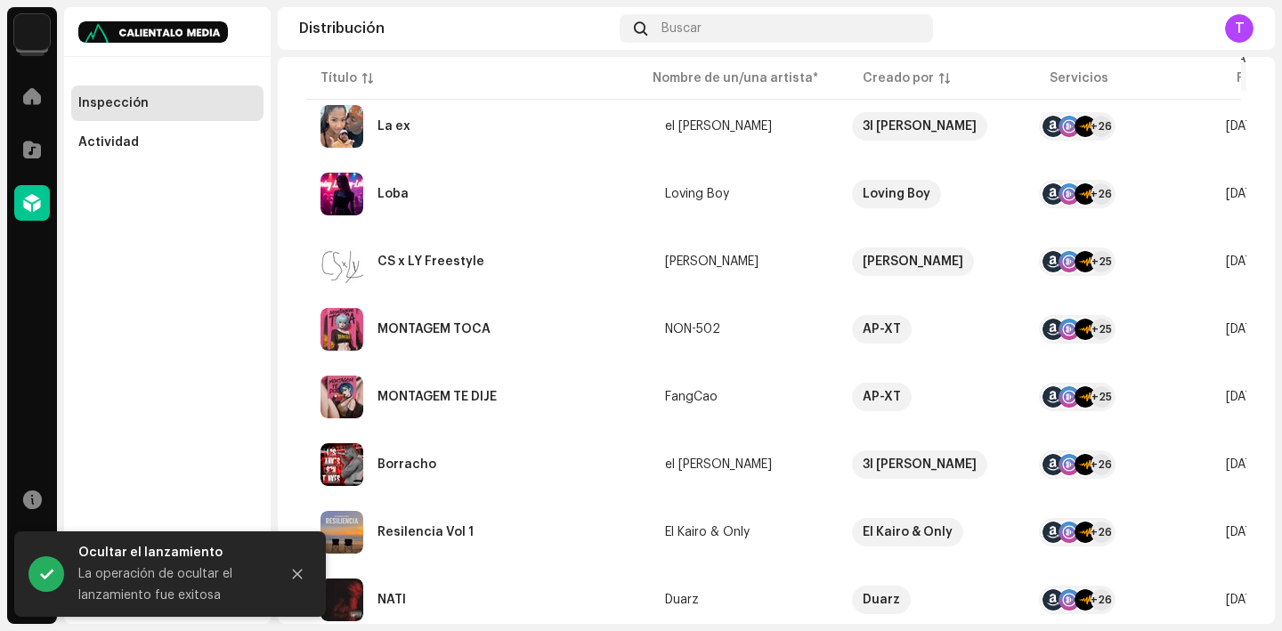
scroll to position [652, 0]
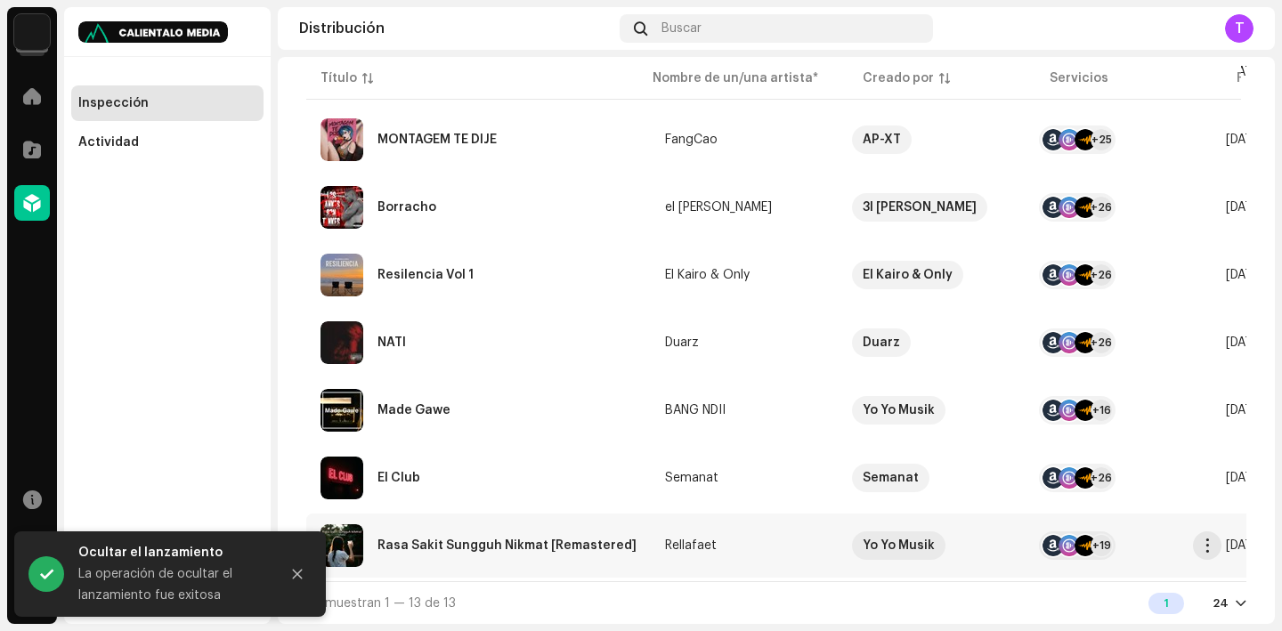
click at [415, 549] on div "Rasa Sakit Sungguh Nikmat [Remastered]" at bounding box center [479, 546] width 316 height 43
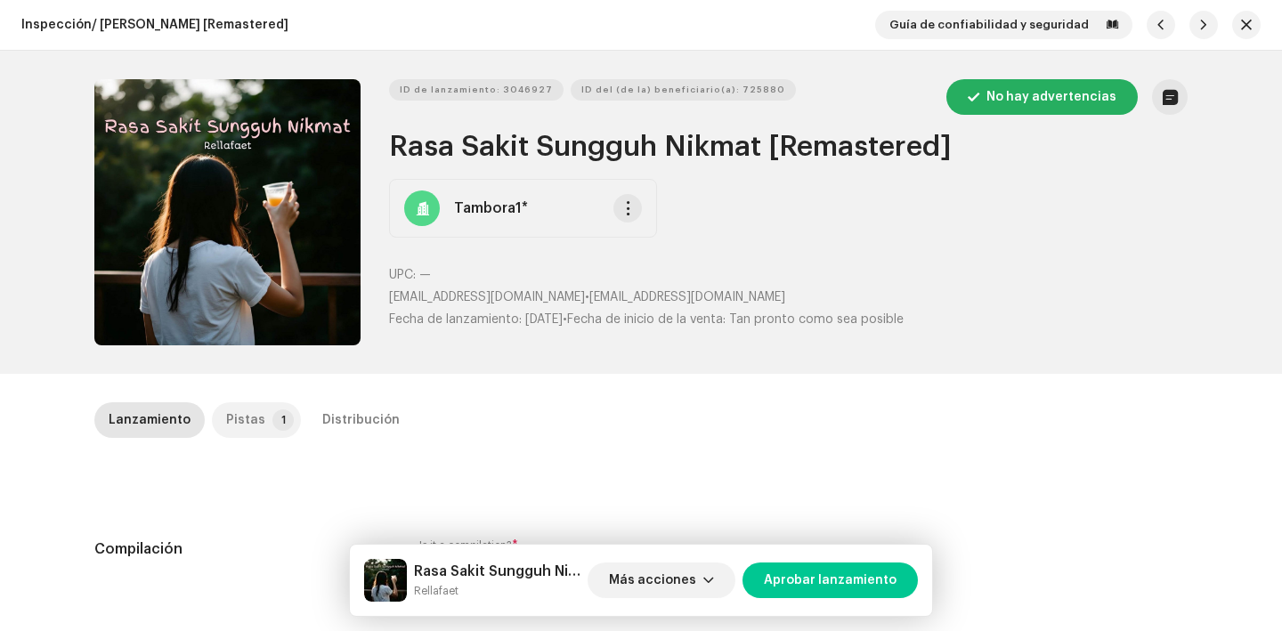
click at [232, 425] on div "Pistas" at bounding box center [245, 421] width 39 height 36
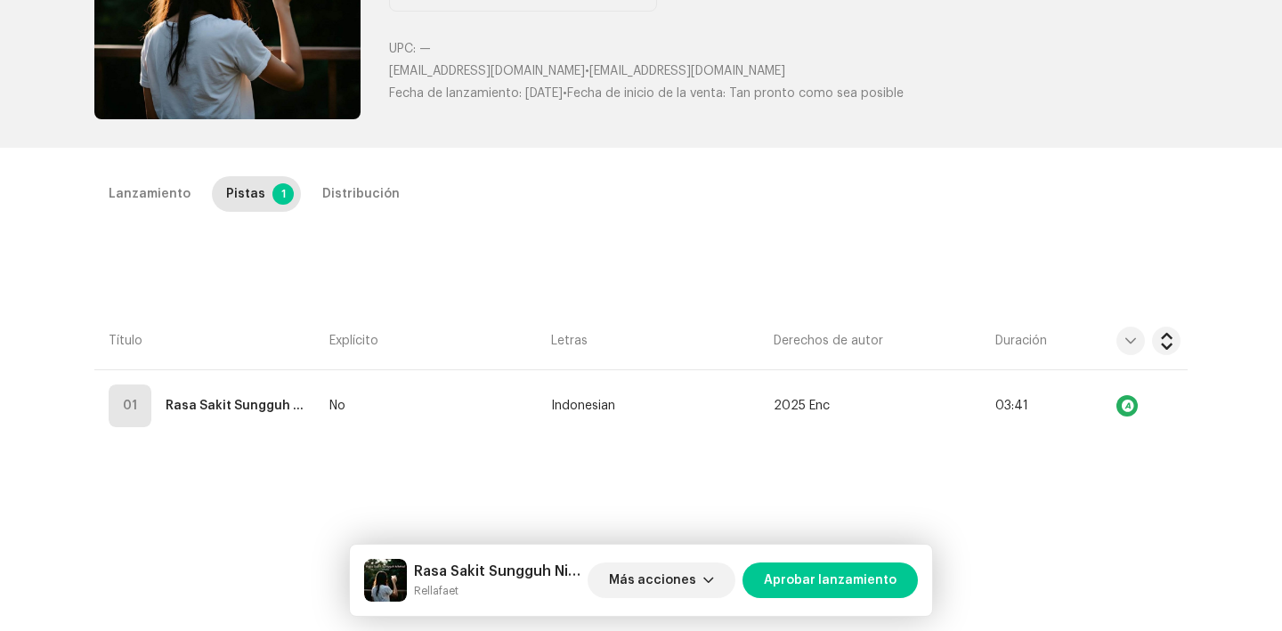
scroll to position [234, 0]
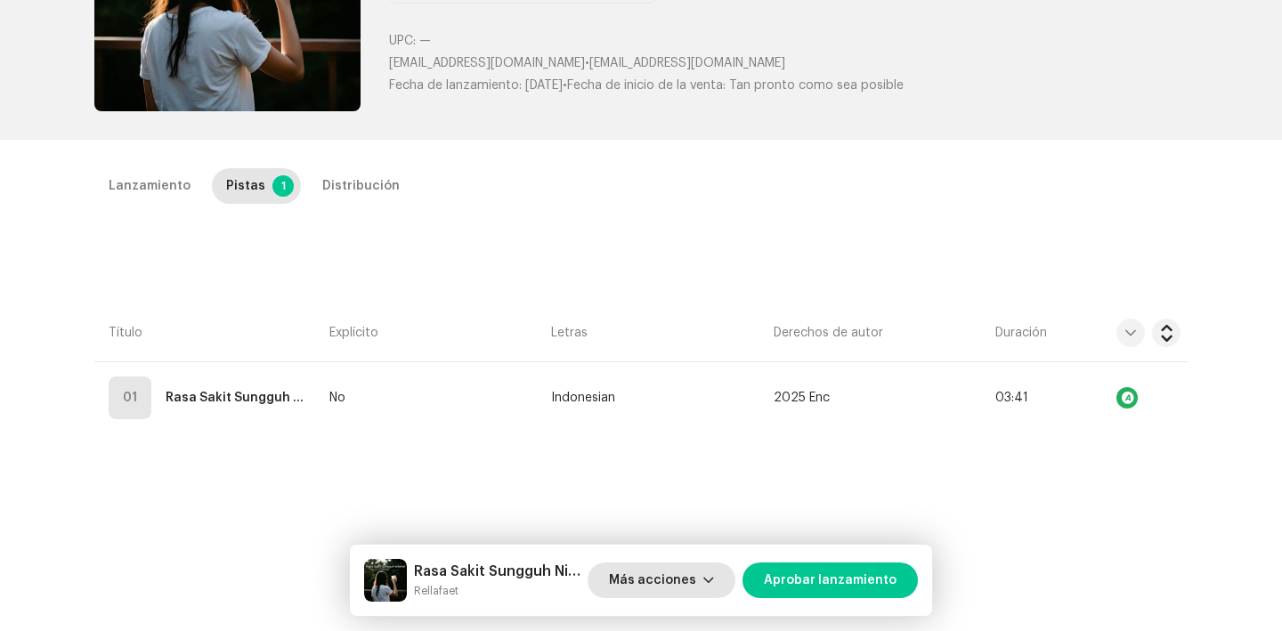
click at [714, 582] on span "button" at bounding box center [709, 581] width 11 height 14
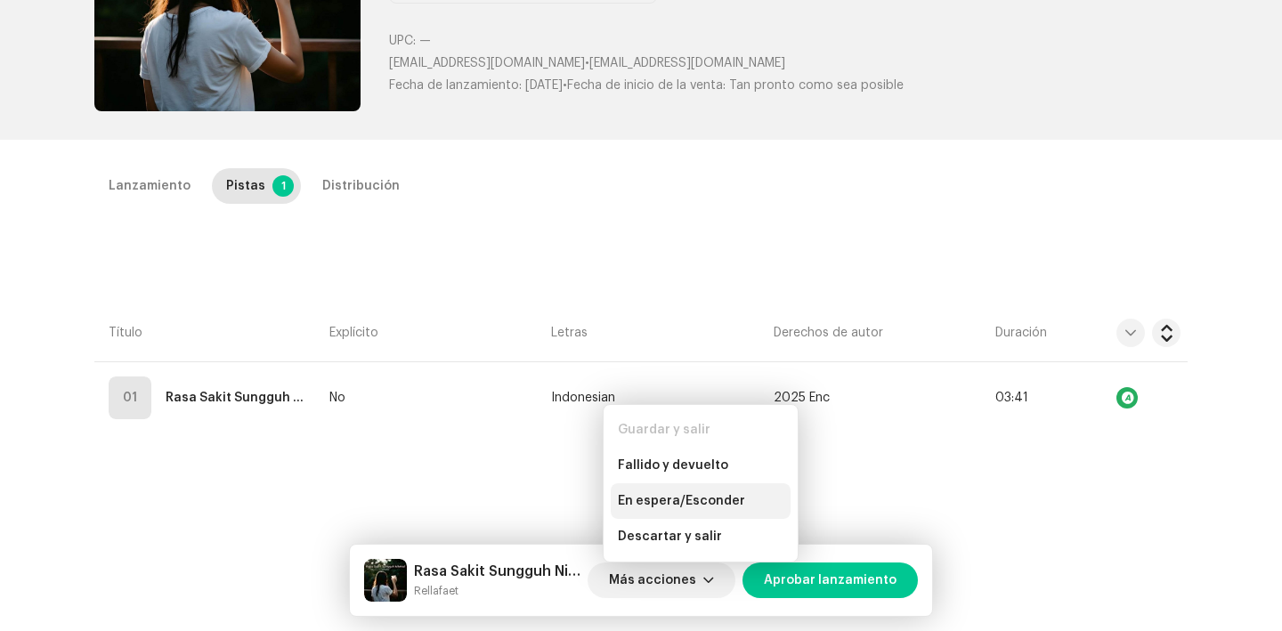
click at [723, 505] on span "En espera/Esconder" at bounding box center [681, 501] width 127 height 14
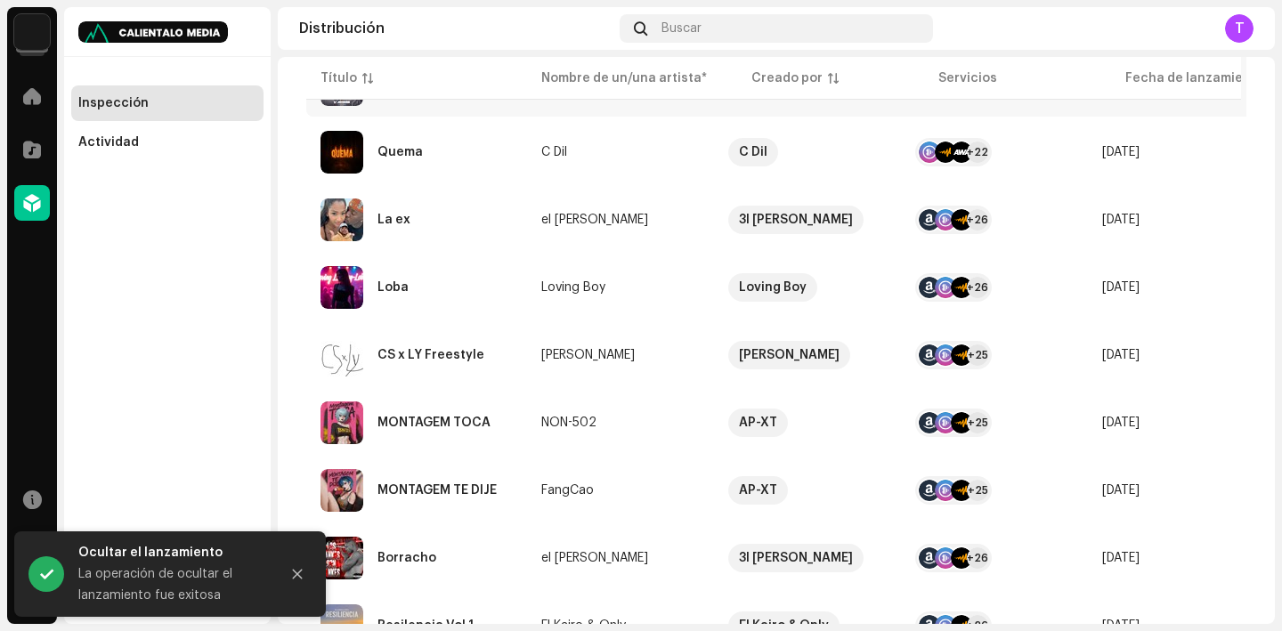
scroll to position [584, 0]
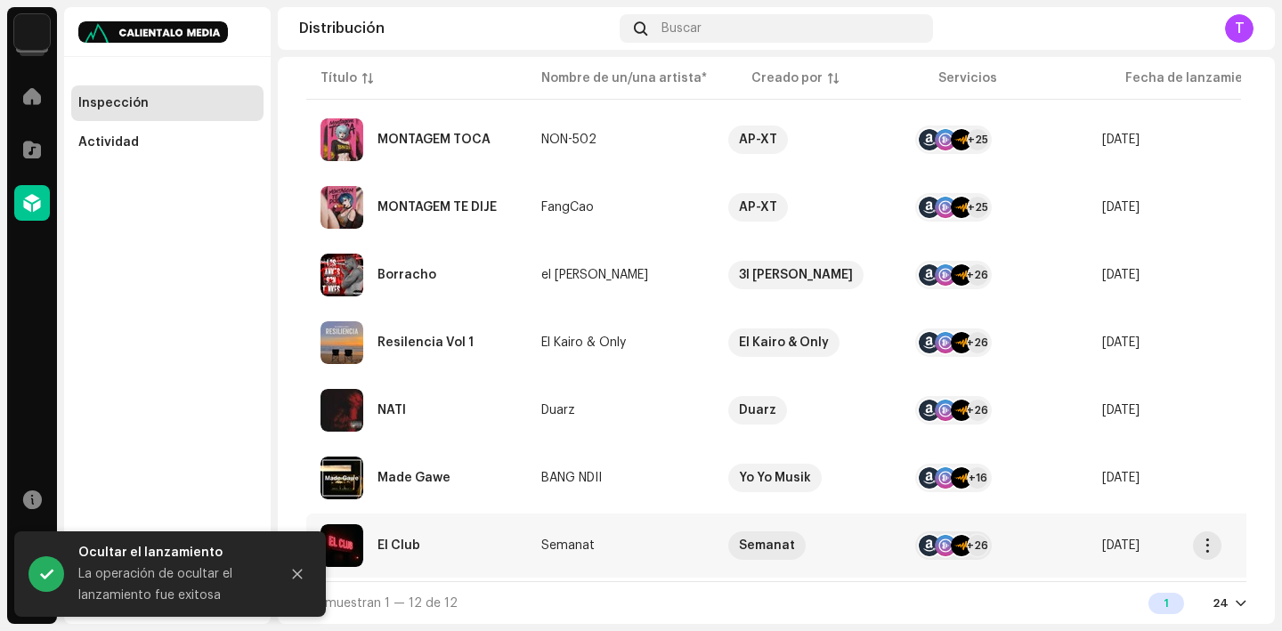
click at [408, 551] on div "El Club" at bounding box center [417, 546] width 192 height 43
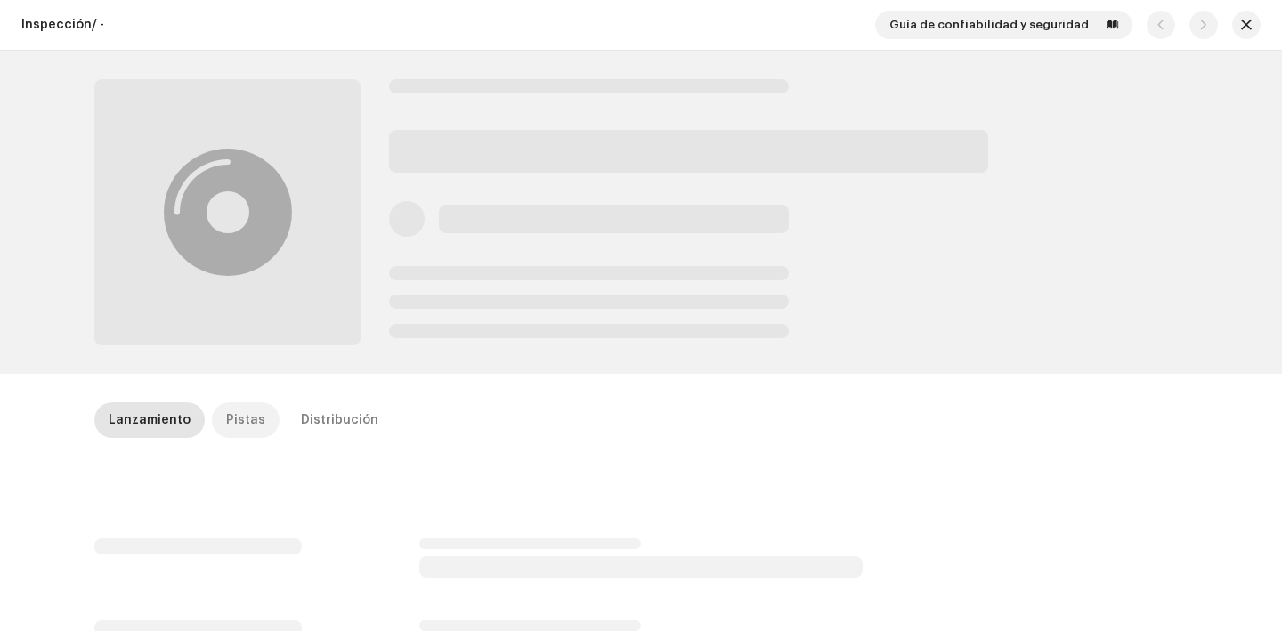
click at [226, 415] on div "Pistas" at bounding box center [245, 421] width 39 height 36
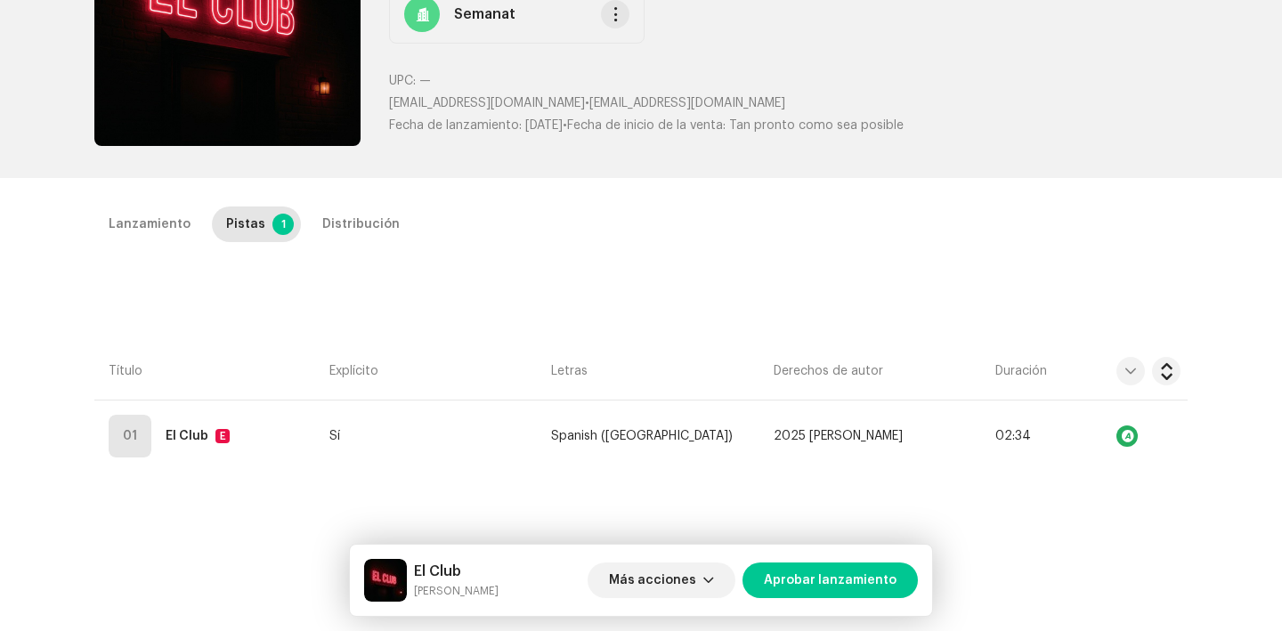
scroll to position [205, 0]
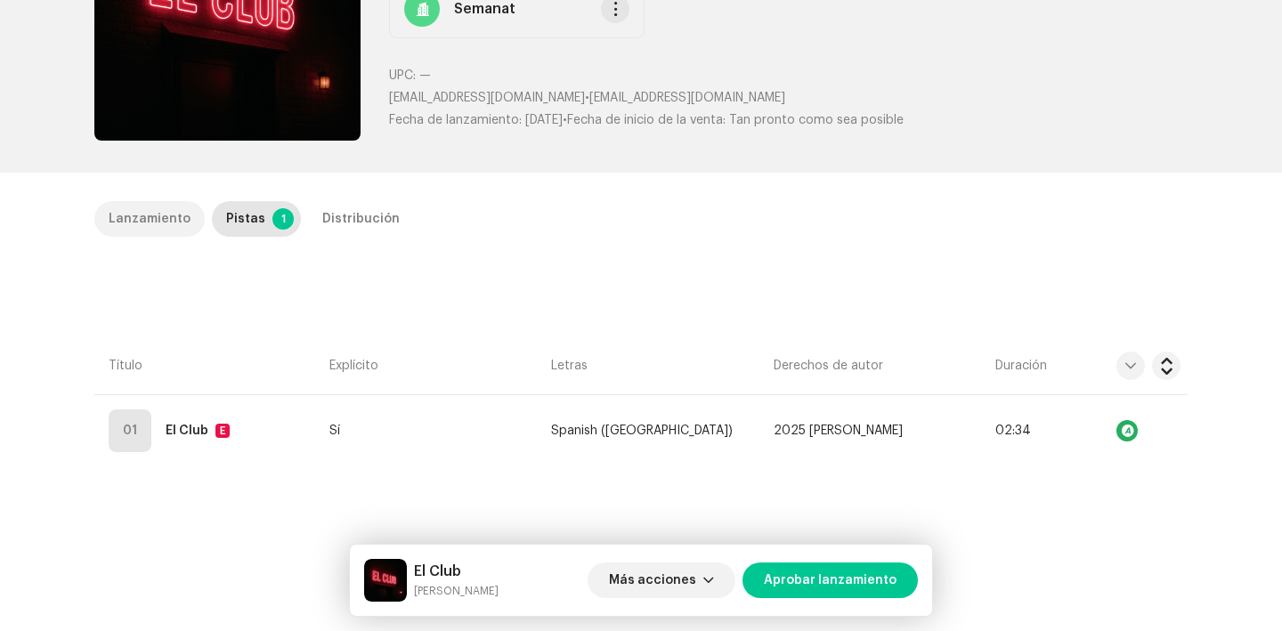
click at [168, 224] on div "Lanzamiento" at bounding box center [150, 219] width 82 height 36
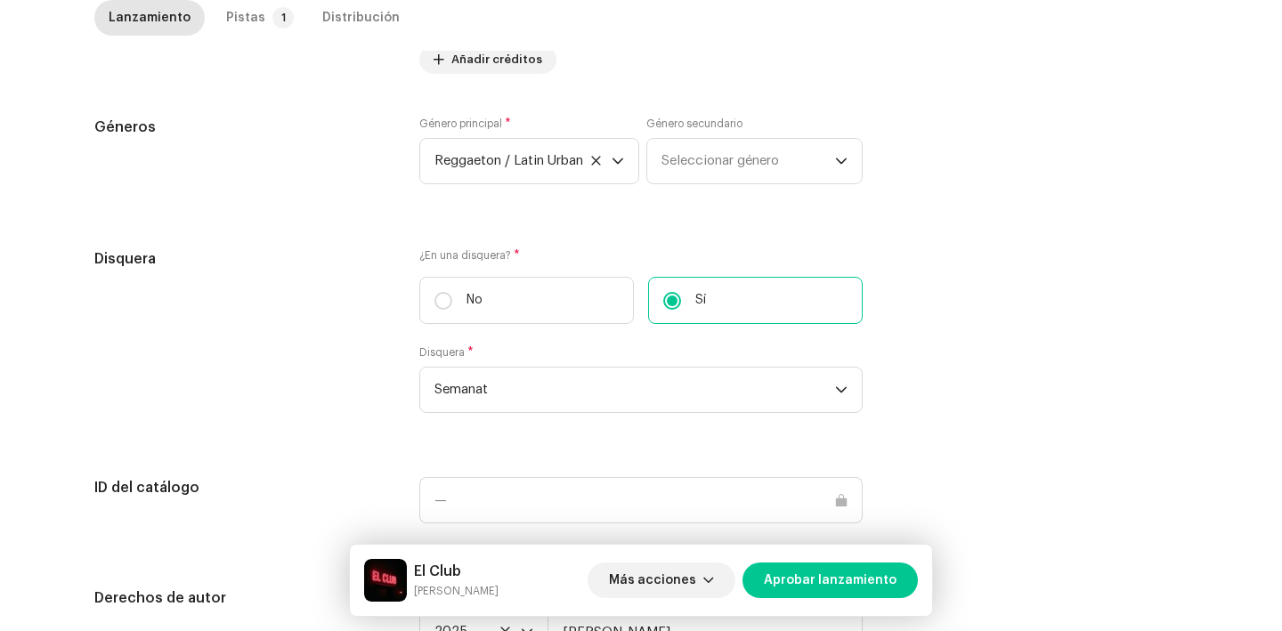
scroll to position [1815, 0]
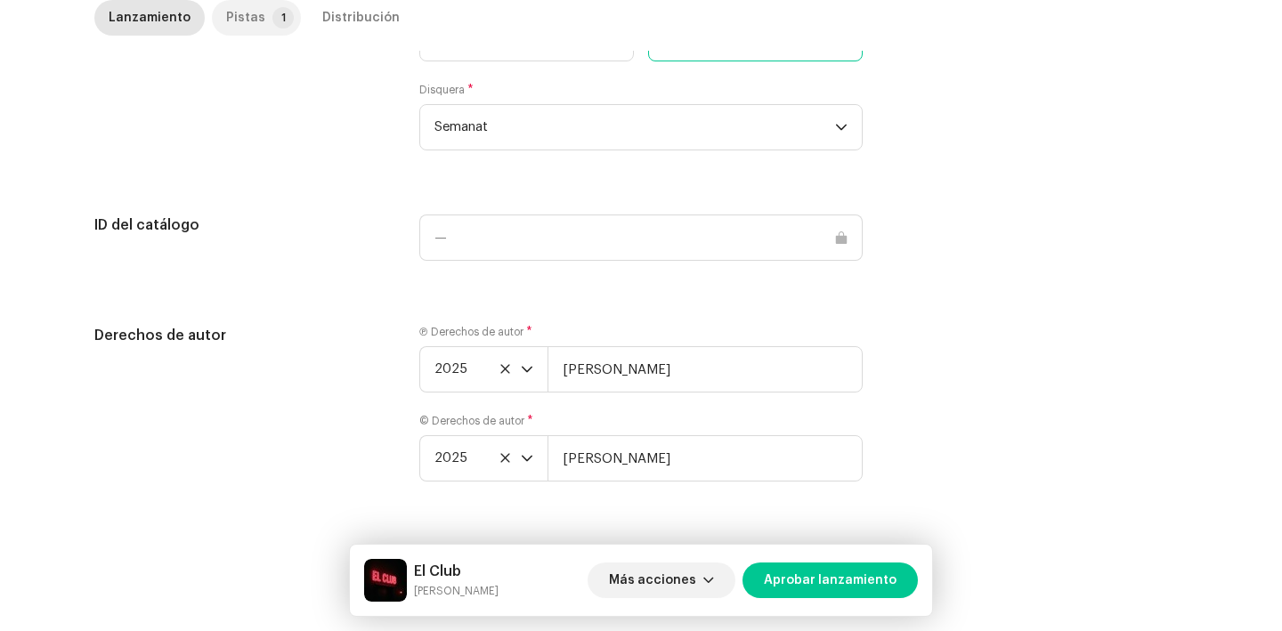
click at [256, 4] on p-tab "Pistas 1" at bounding box center [256, 18] width 89 height 36
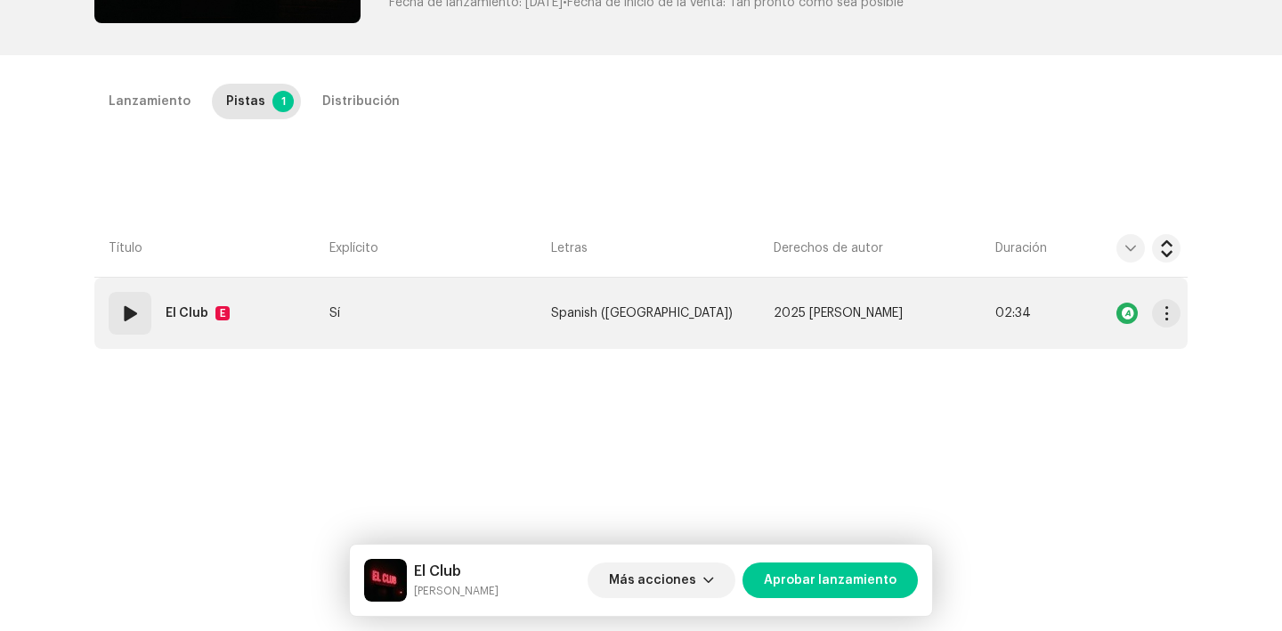
scroll to position [321, 0]
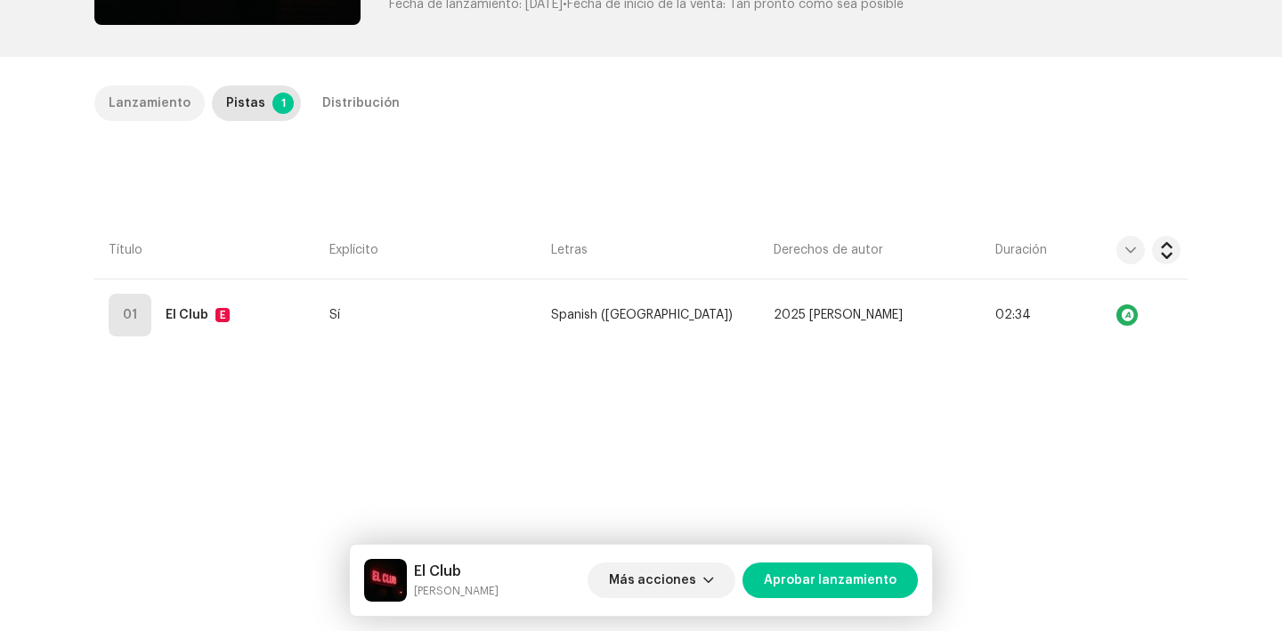
click at [160, 102] on div "Lanzamiento" at bounding box center [150, 103] width 82 height 36
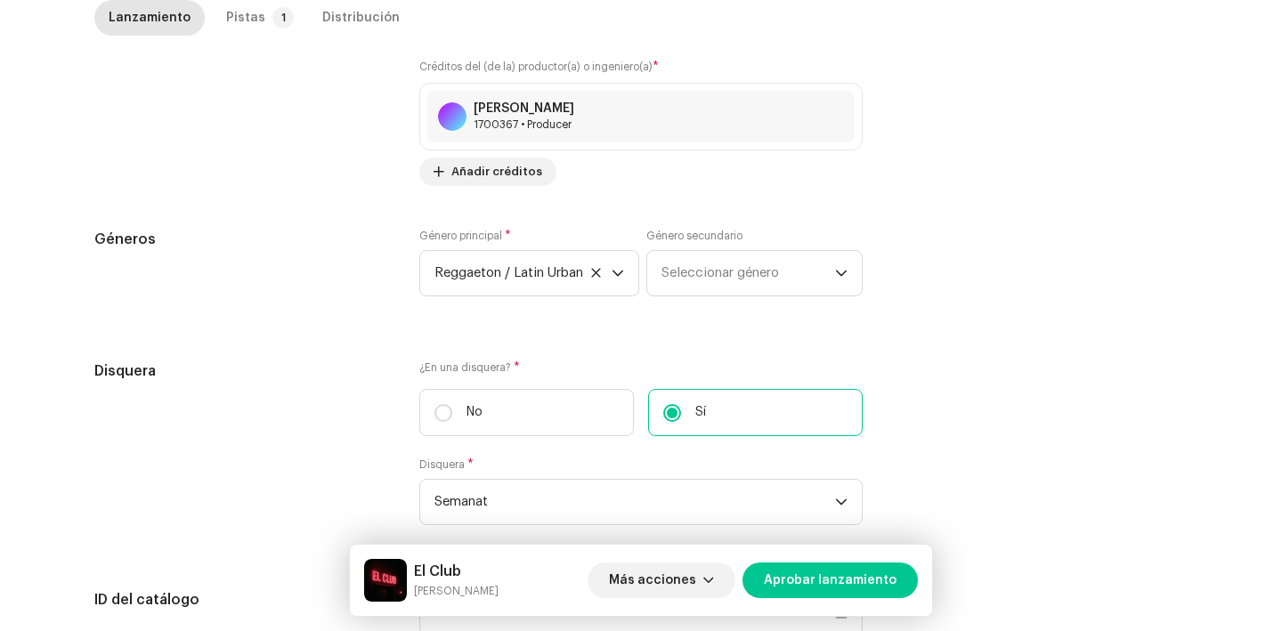
scroll to position [1815, 0]
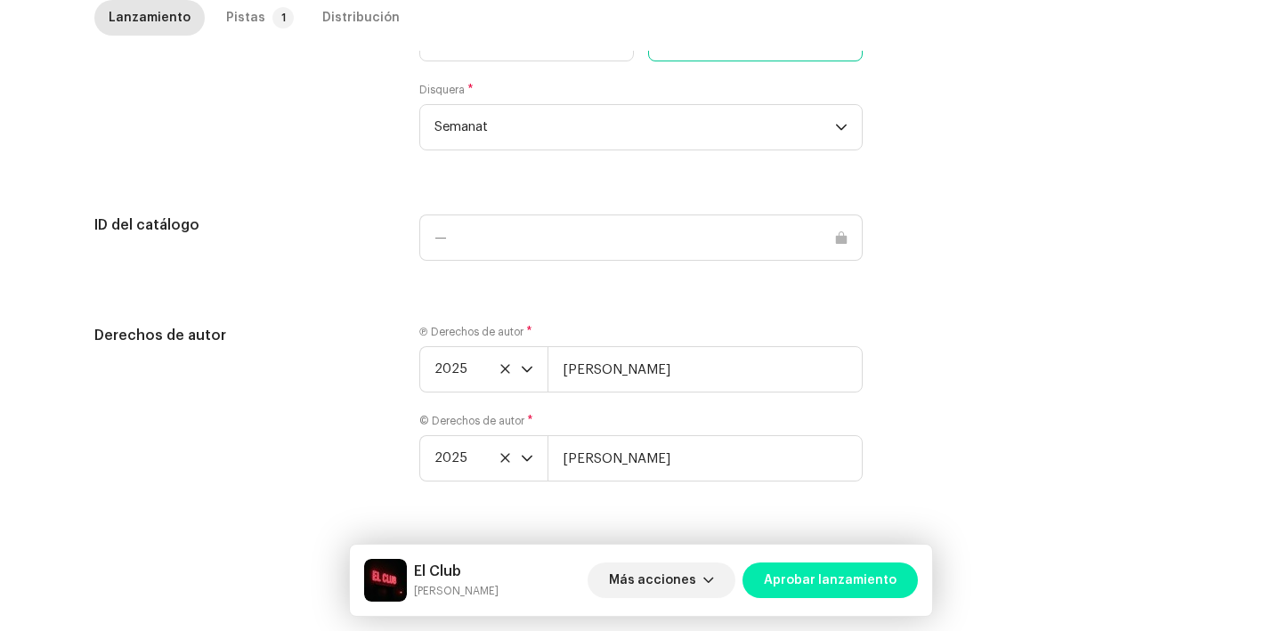
click at [856, 590] on span "Aprobar lanzamiento" at bounding box center [830, 581] width 133 height 36
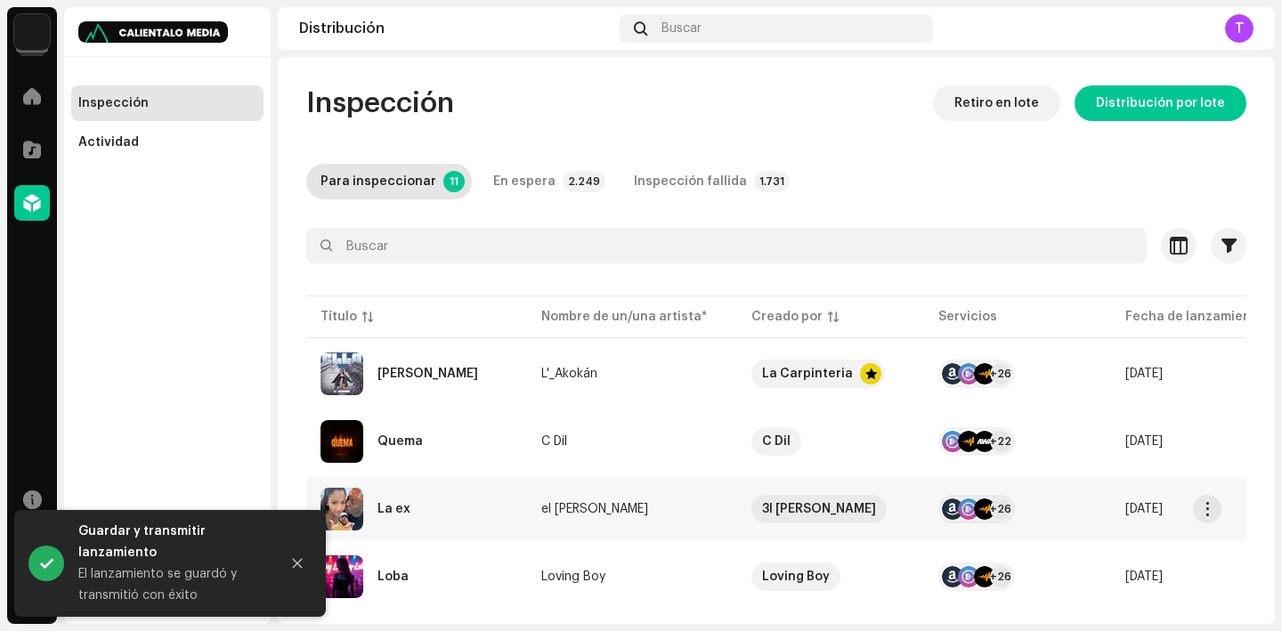
scroll to position [517, 0]
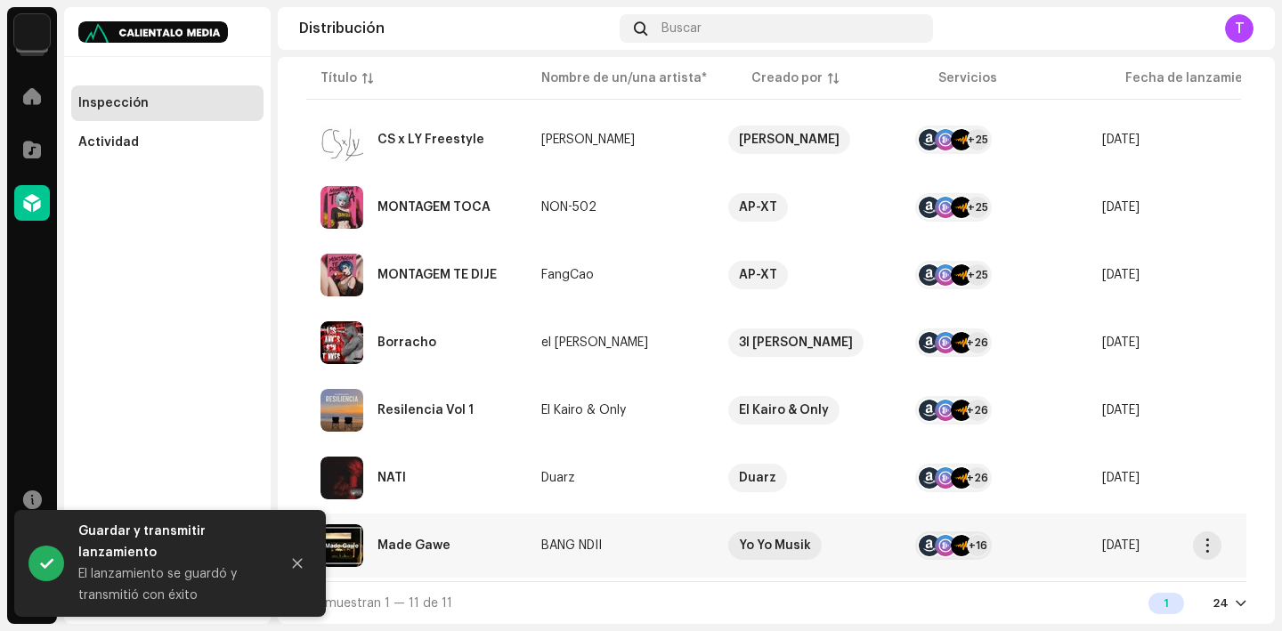
click at [412, 540] on div "Made Gawe" at bounding box center [414, 546] width 73 height 12
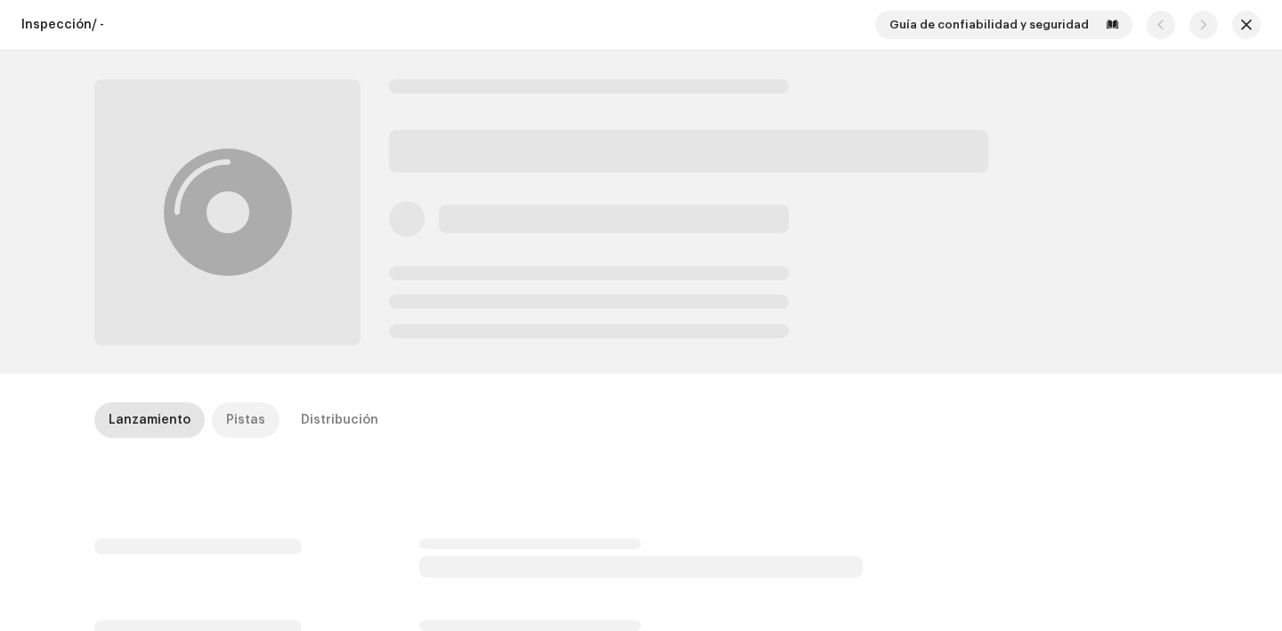
click at [226, 416] on div "Pistas" at bounding box center [245, 421] width 39 height 36
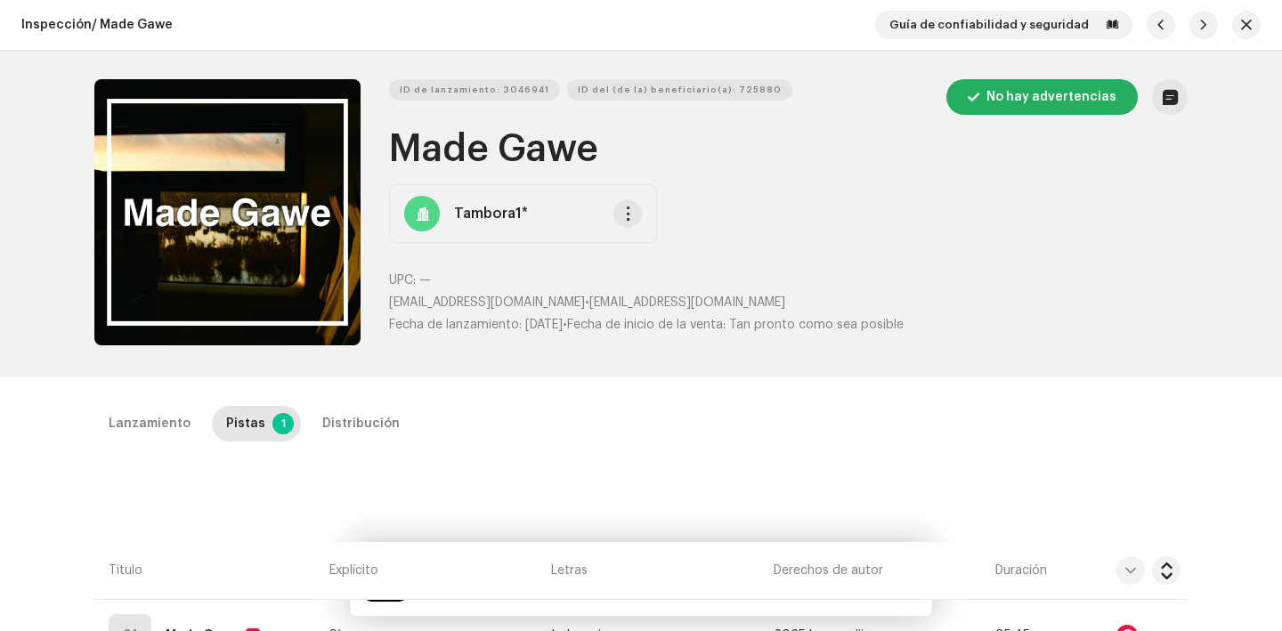
scroll to position [219, 0]
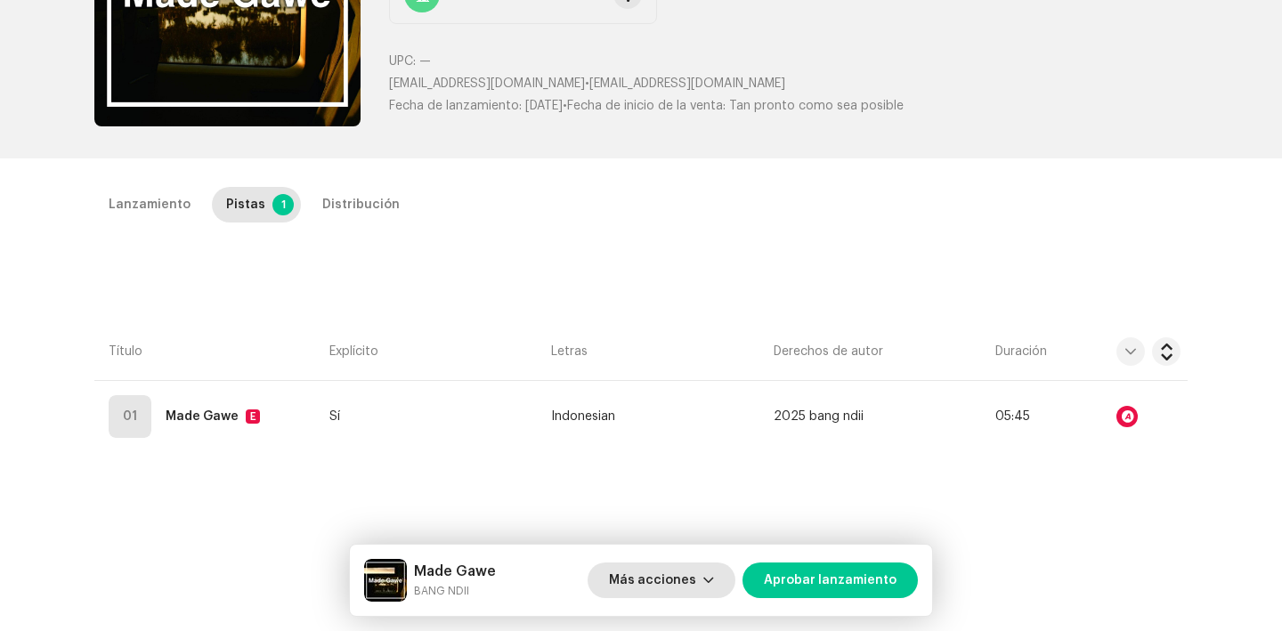
click at [712, 571] on button "Más acciones" at bounding box center [662, 581] width 148 height 36
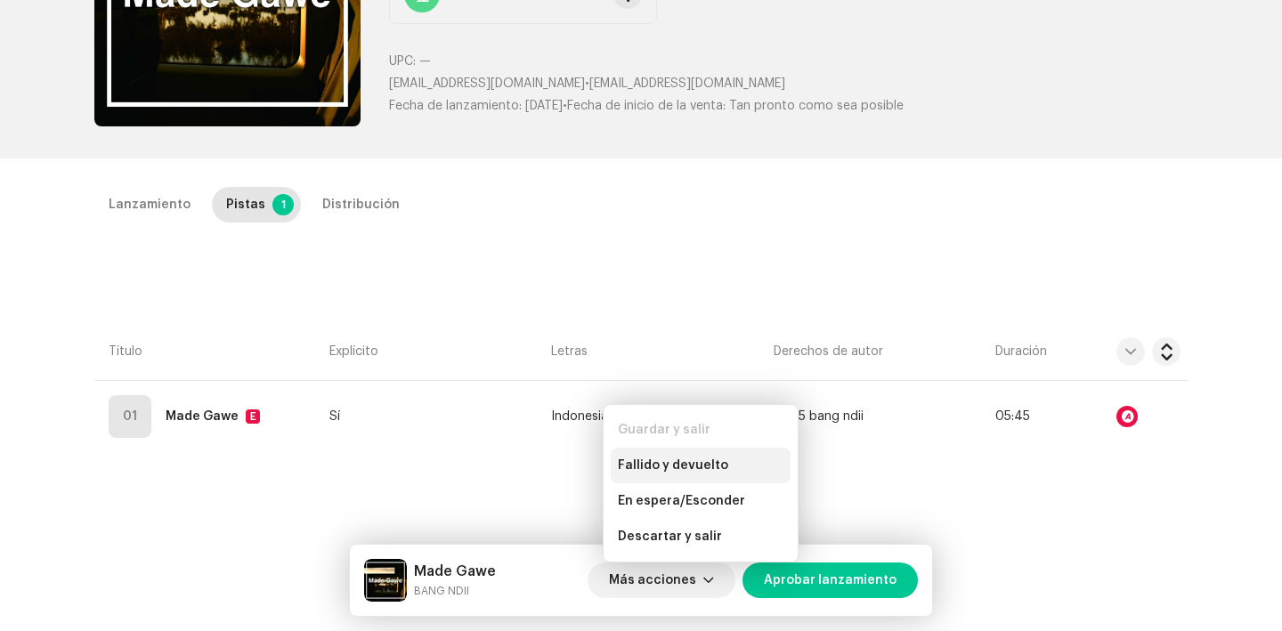
click at [695, 455] on div "Fallido y devuelto" at bounding box center [701, 466] width 180 height 36
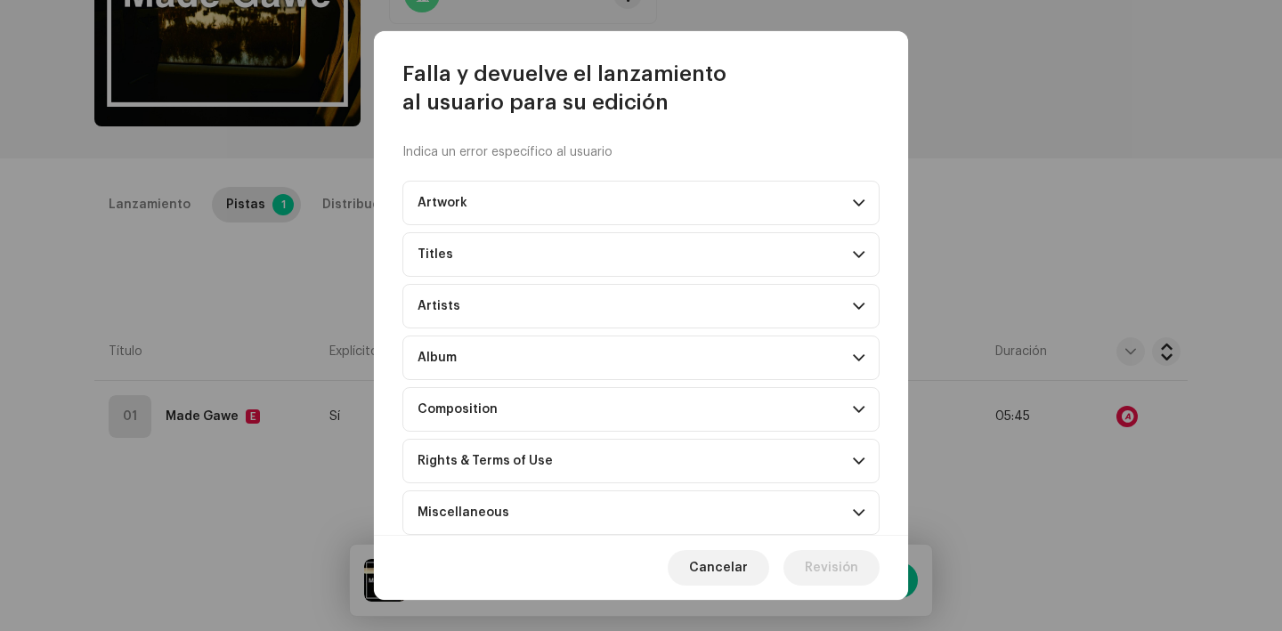
click at [476, 416] on div "Composition" at bounding box center [458, 410] width 80 height 14
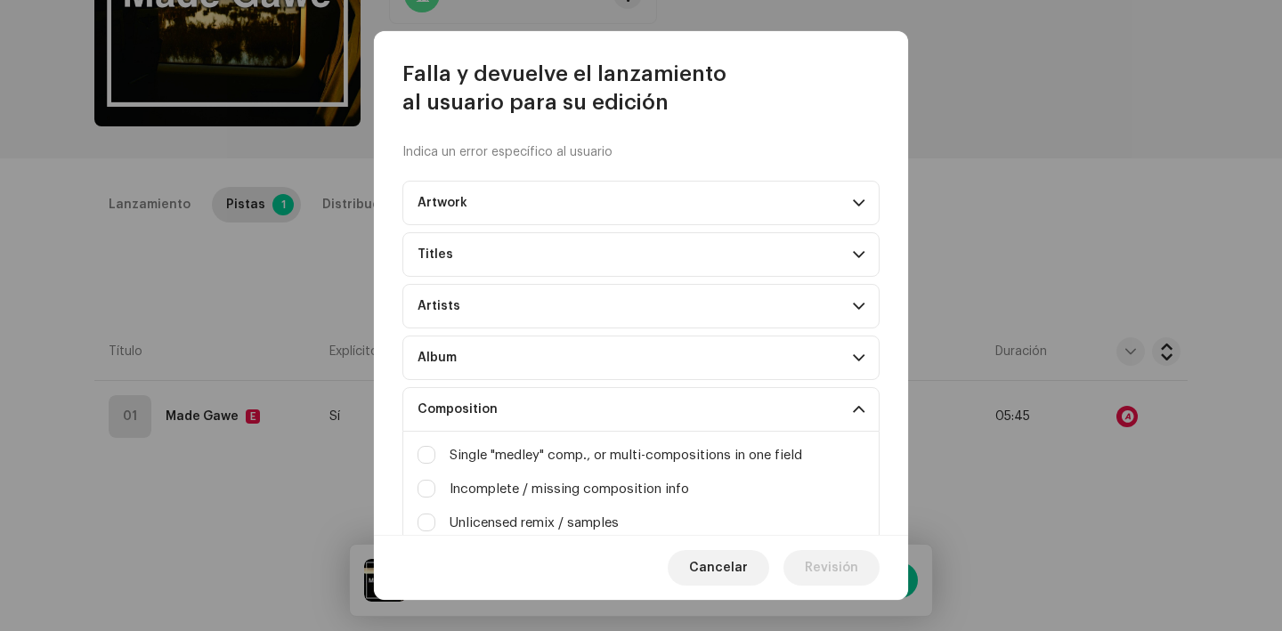
scroll to position [176, 0]
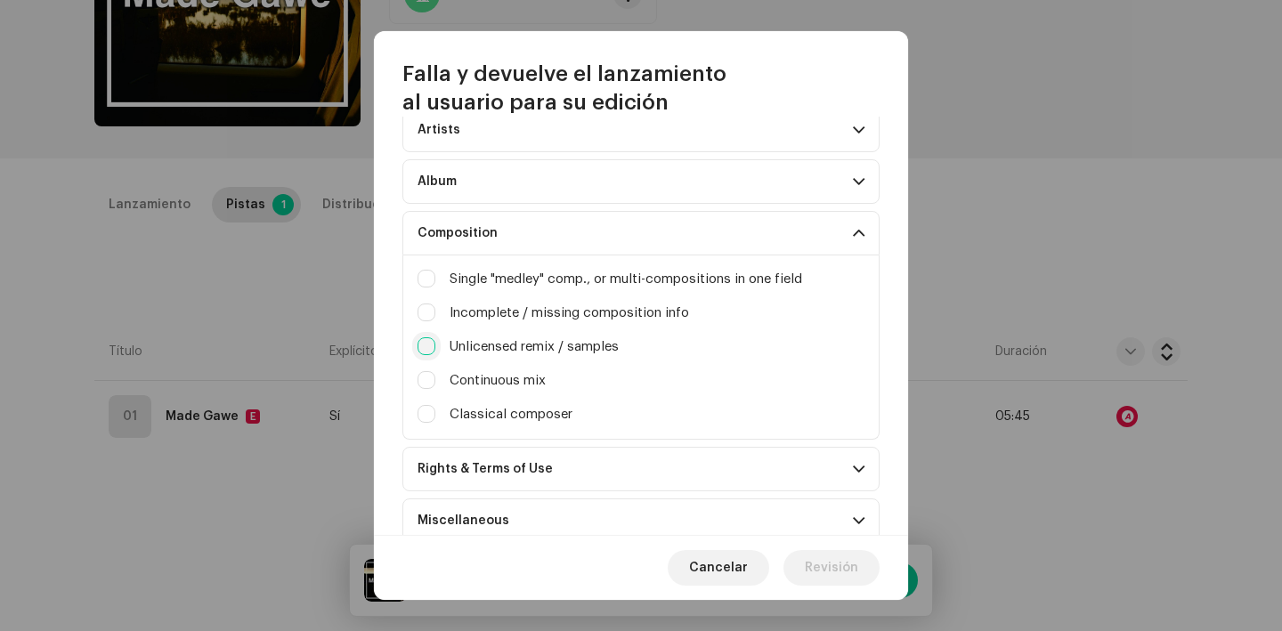
click at [431, 339] on input "Irrelevant / excessive information" at bounding box center [427, 347] width 18 height 18
checkbox input "true"
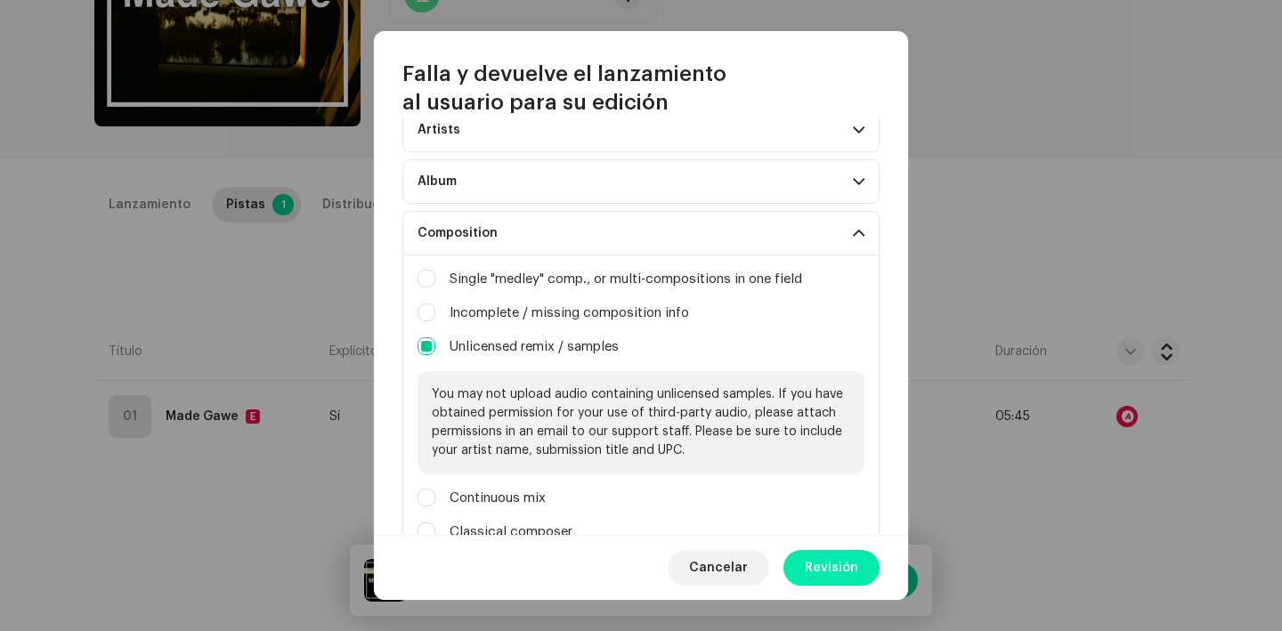
click at [794, 574] on button "Revisión" at bounding box center [832, 568] width 96 height 36
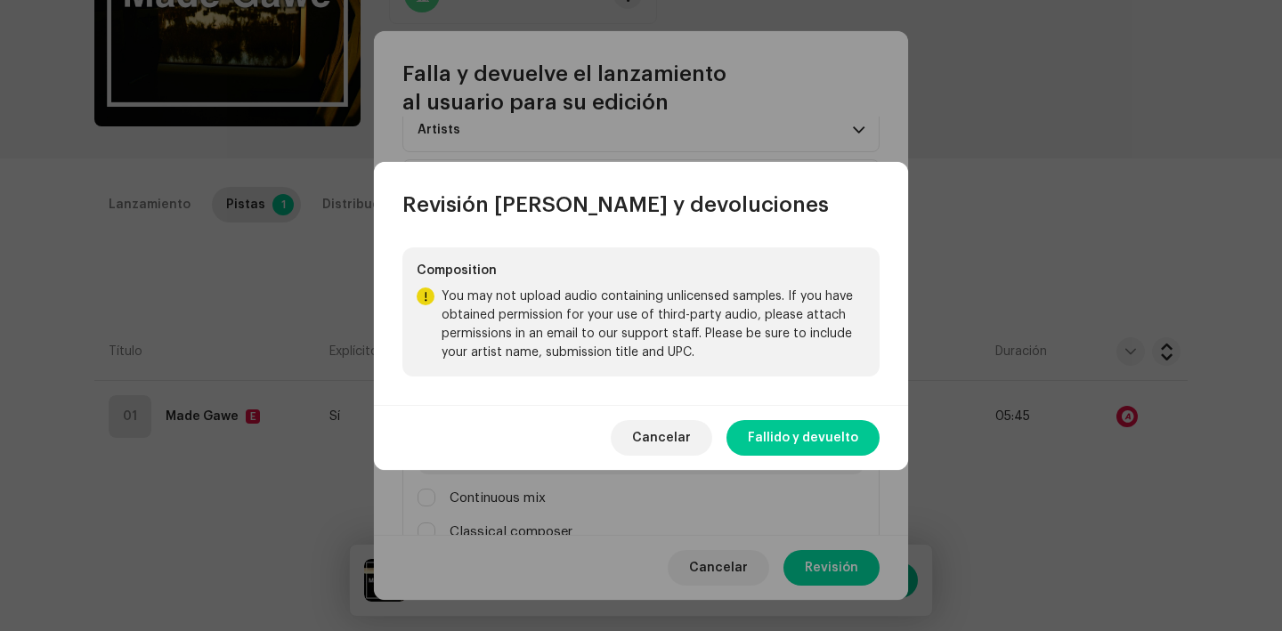
click at [827, 409] on div "Cancelar Fallido y devuelto" at bounding box center [641, 437] width 534 height 65
click at [826, 440] on span "Fallido y devuelto" at bounding box center [803, 438] width 110 height 36
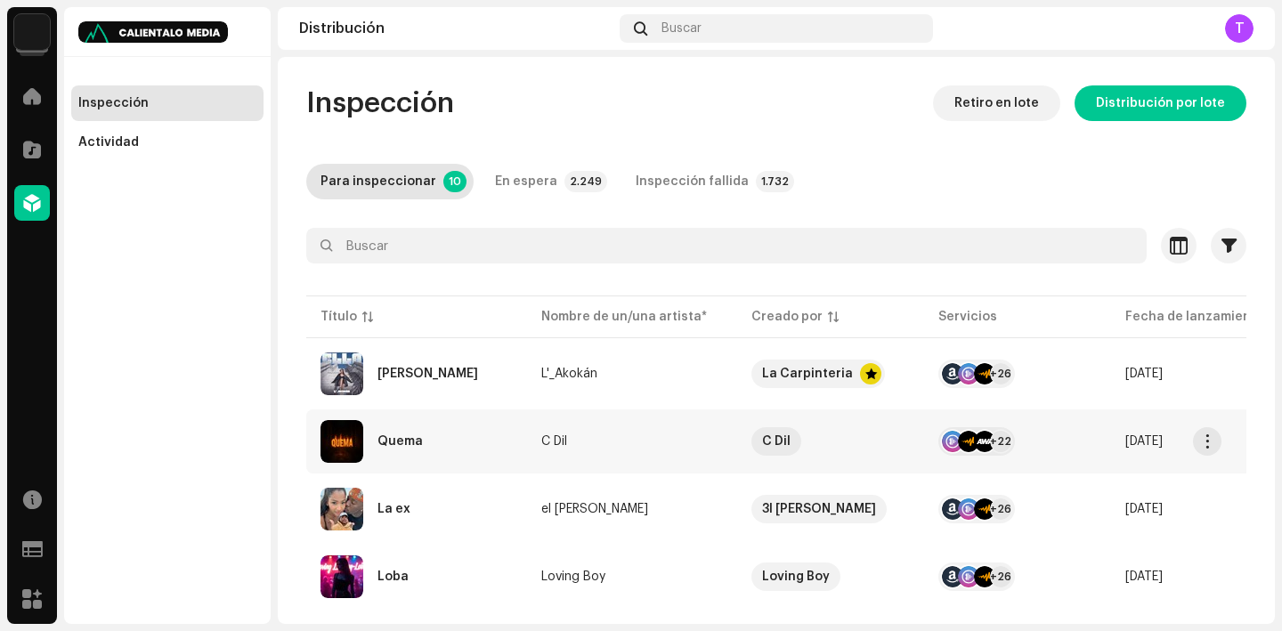
scroll to position [449, 0]
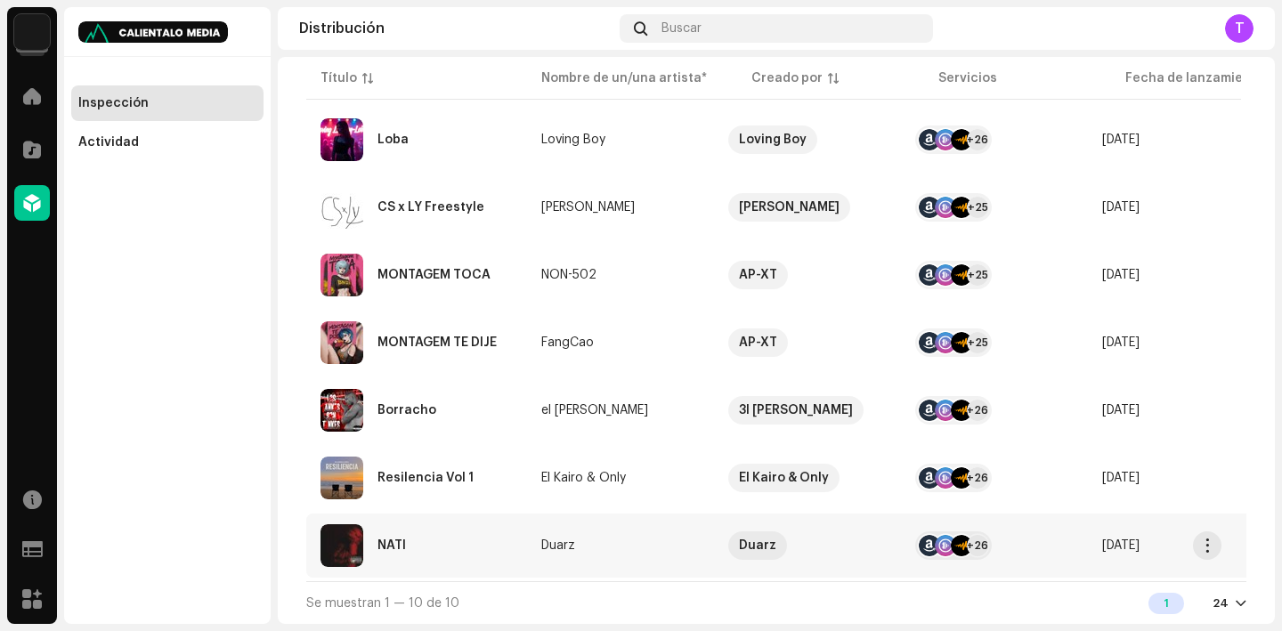
click at [384, 531] on div "NATI" at bounding box center [417, 546] width 192 height 43
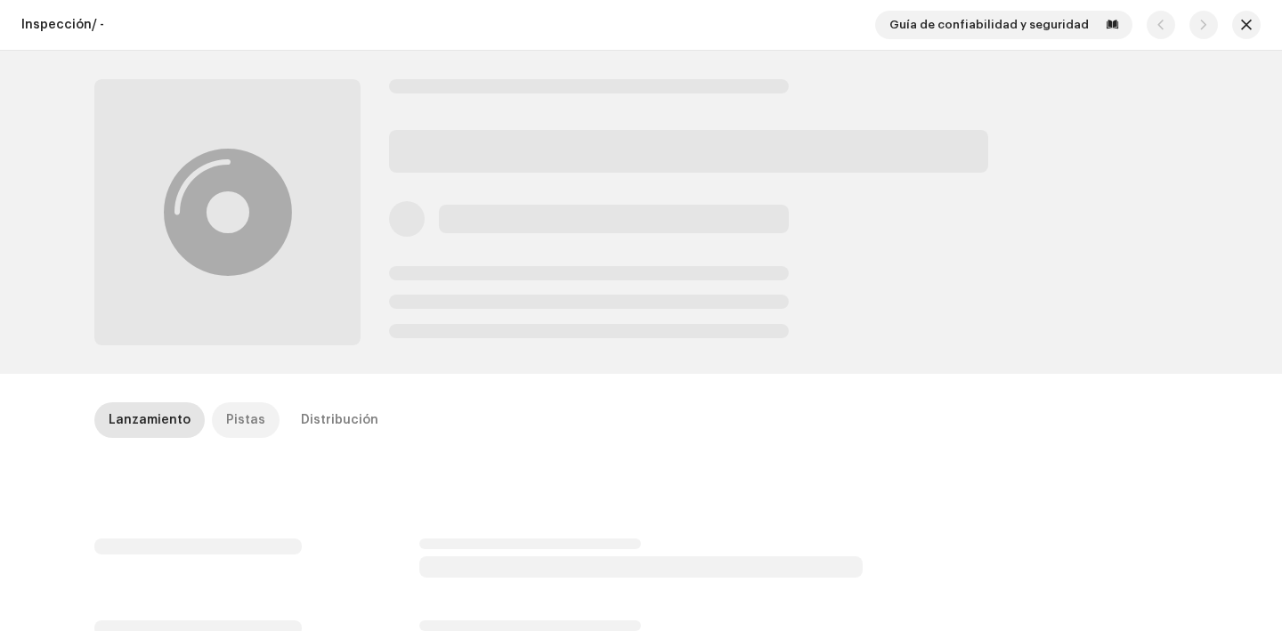
click at [238, 420] on div "Pistas" at bounding box center [245, 421] width 39 height 36
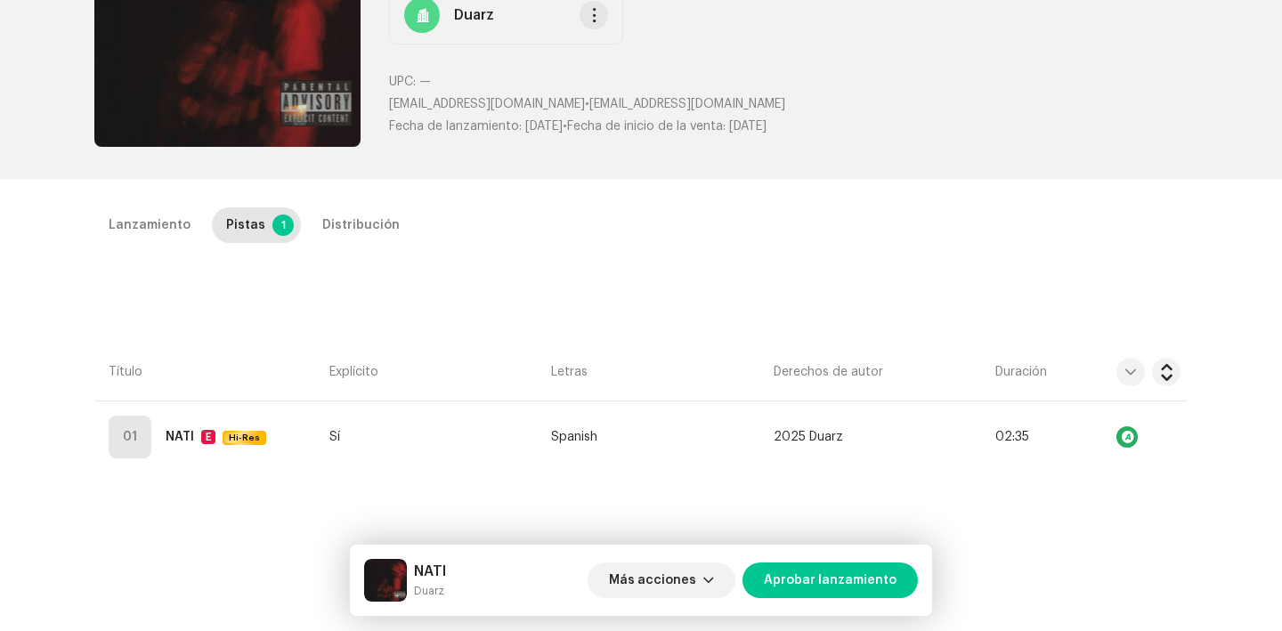
scroll to position [201, 0]
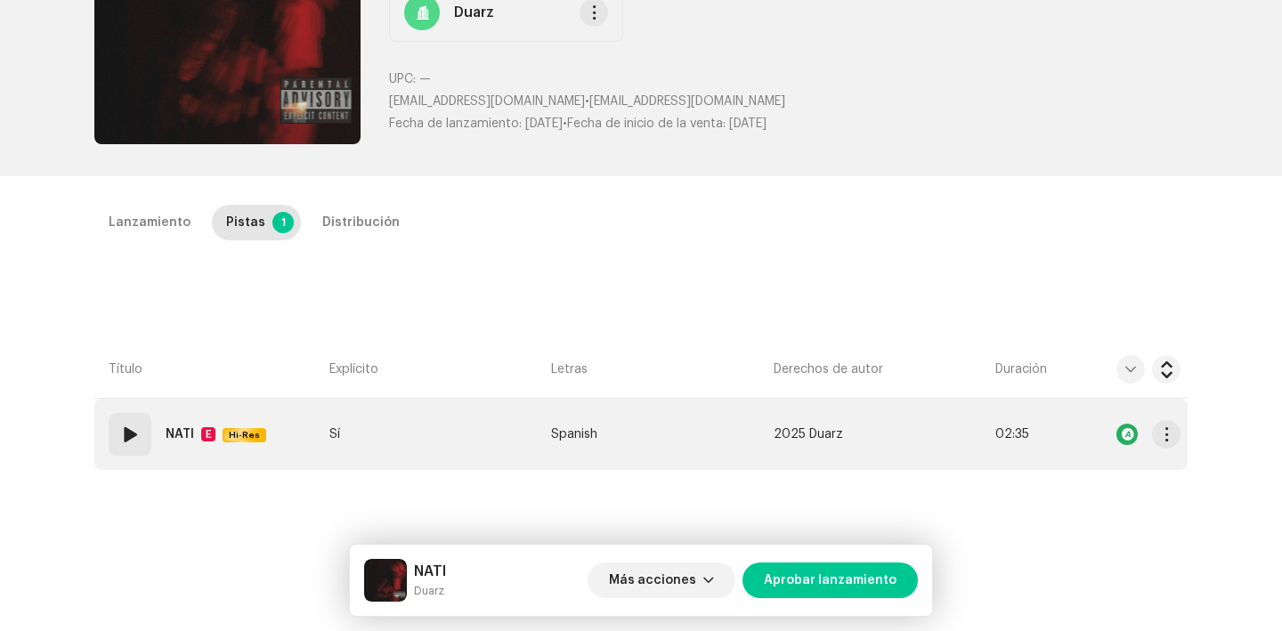
click at [130, 442] on span at bounding box center [129, 434] width 21 height 21
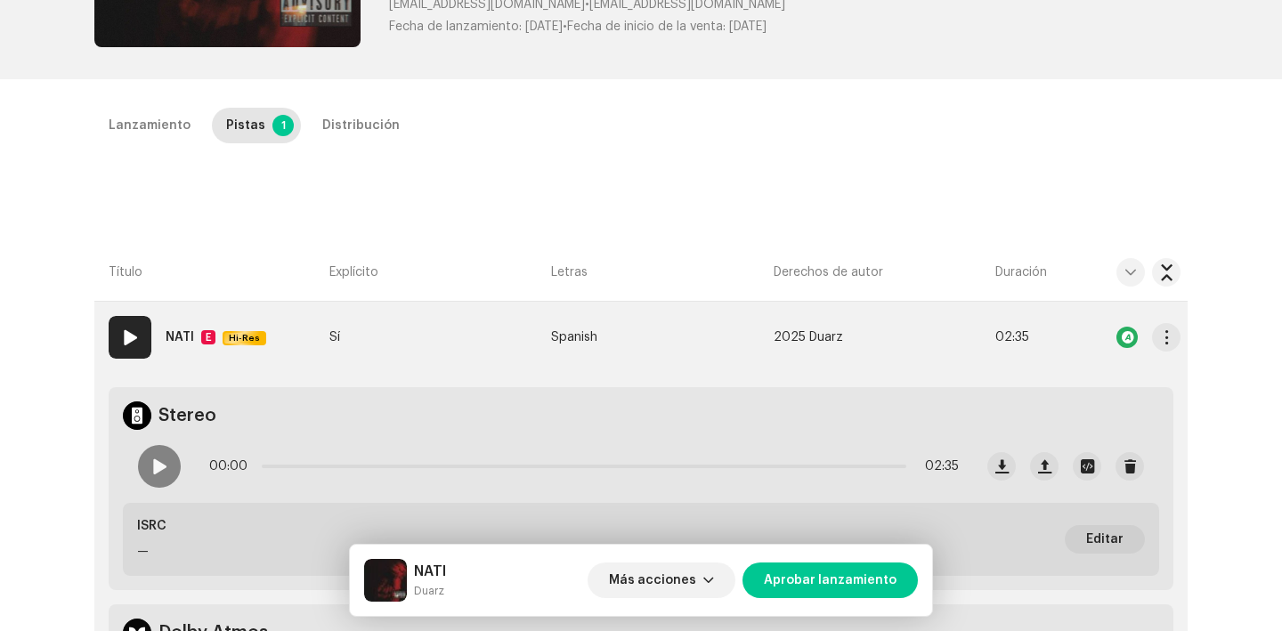
scroll to position [304, 0]
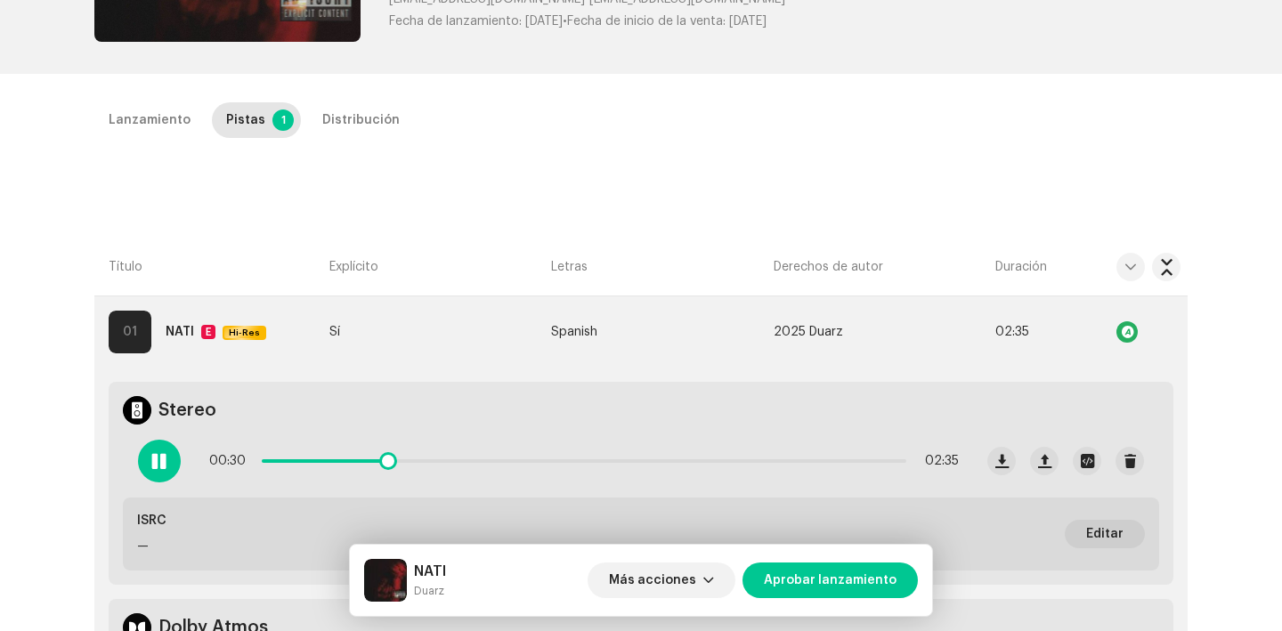
drag, startPoint x: 256, startPoint y: 465, endPoint x: 328, endPoint y: 448, distance: 73.2
click at [328, 448] on div "00:30 02:35" at bounding box center [584, 462] width 750 height 36
click at [155, 466] on span at bounding box center [158, 461] width 15 height 14
click at [161, 107] on div "Lanzamiento" at bounding box center [150, 120] width 82 height 36
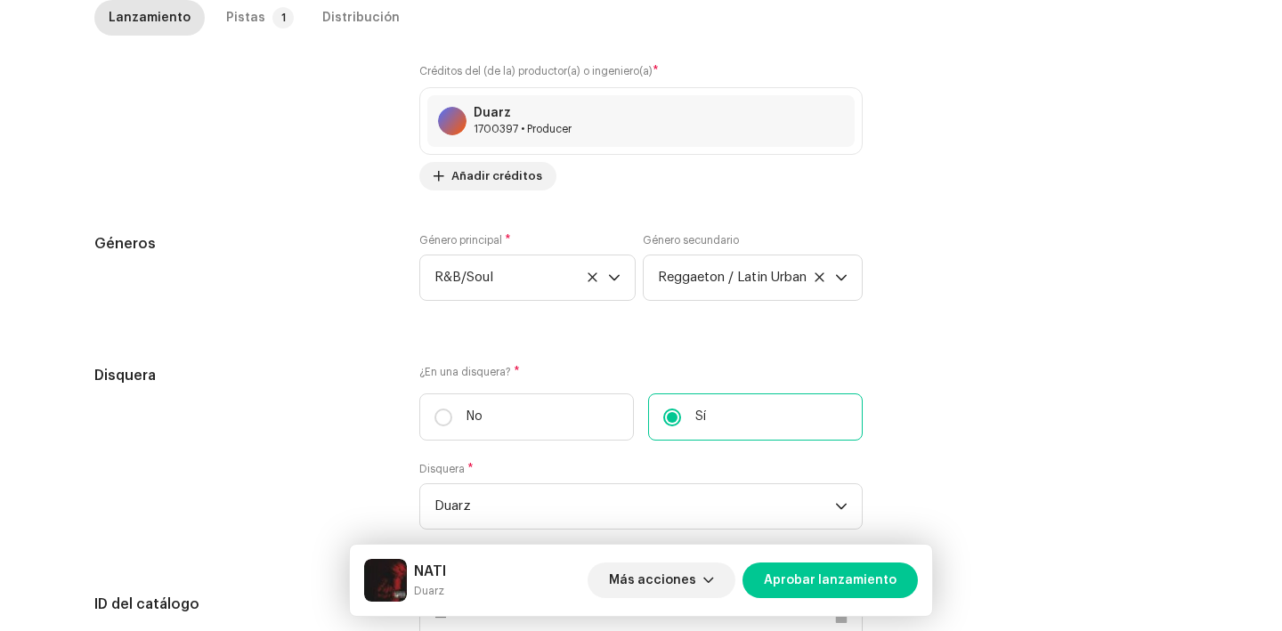
scroll to position [1815, 0]
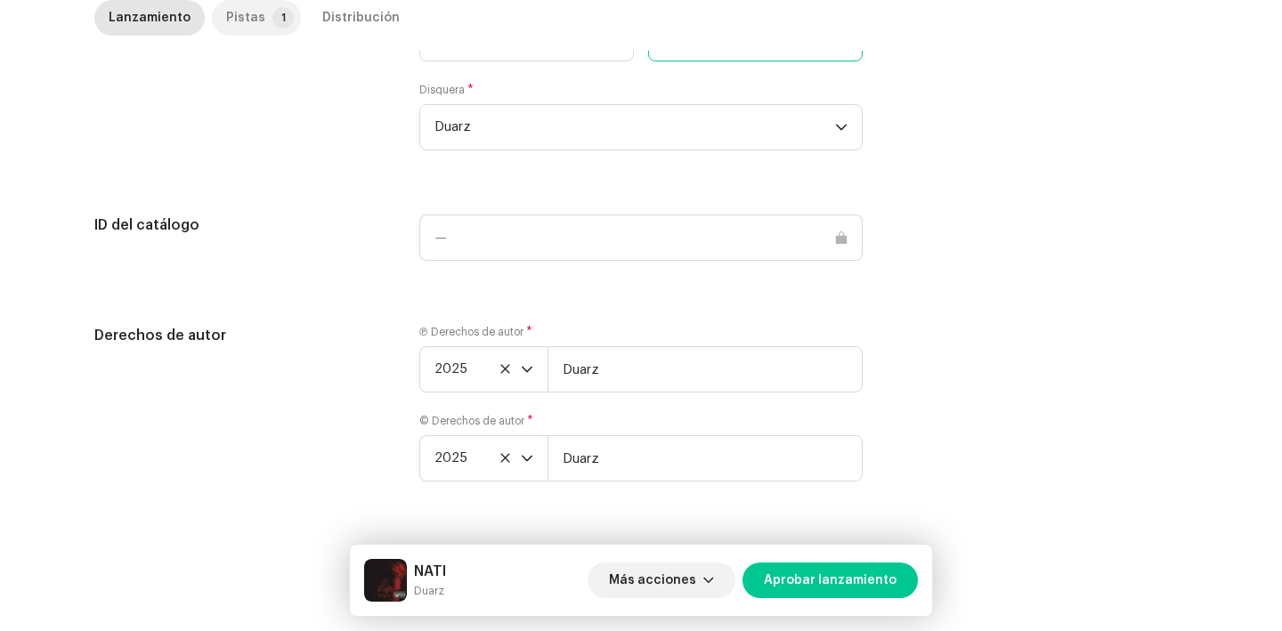
click at [273, 27] on p-badge "1" at bounding box center [283, 17] width 21 height 21
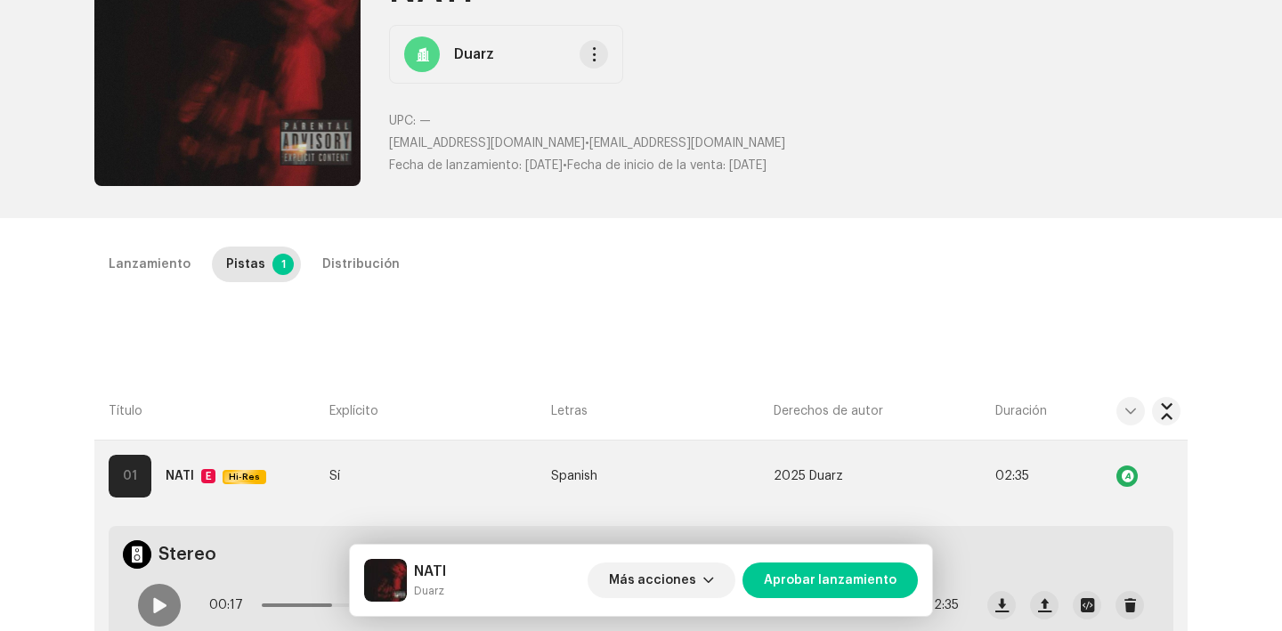
scroll to position [944, 0]
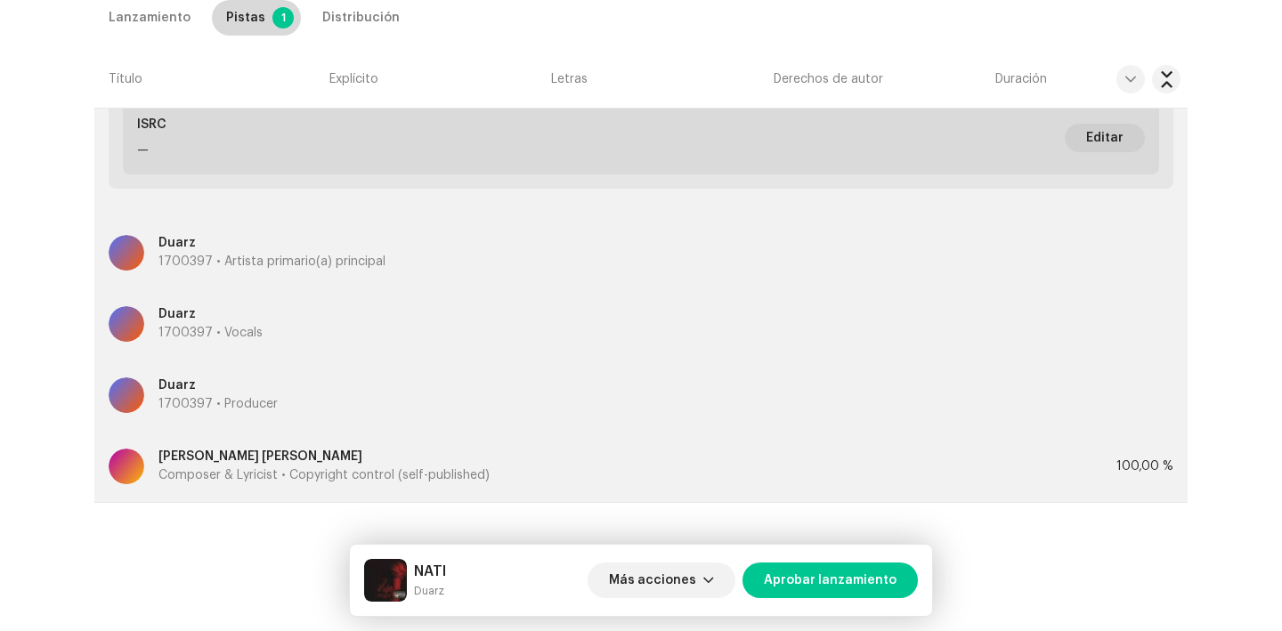
click at [241, 20] on div "Pistas" at bounding box center [245, 18] width 39 height 36
click at [142, 12] on div "Lanzamiento" at bounding box center [150, 18] width 82 height 36
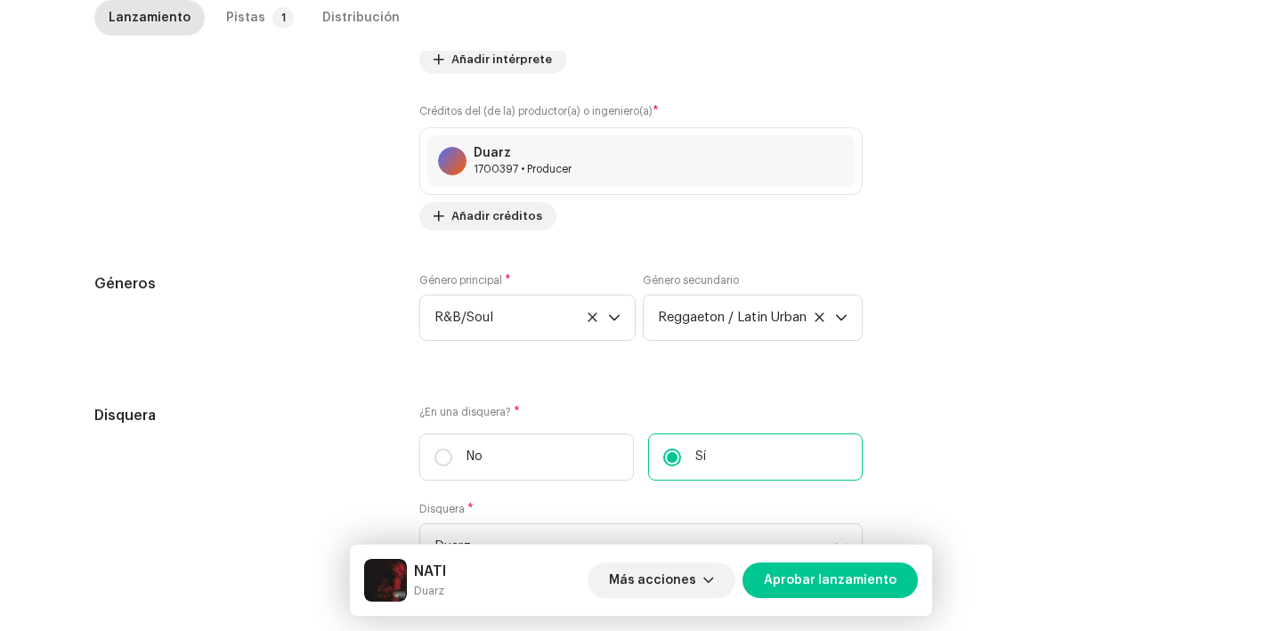
scroll to position [1815, 0]
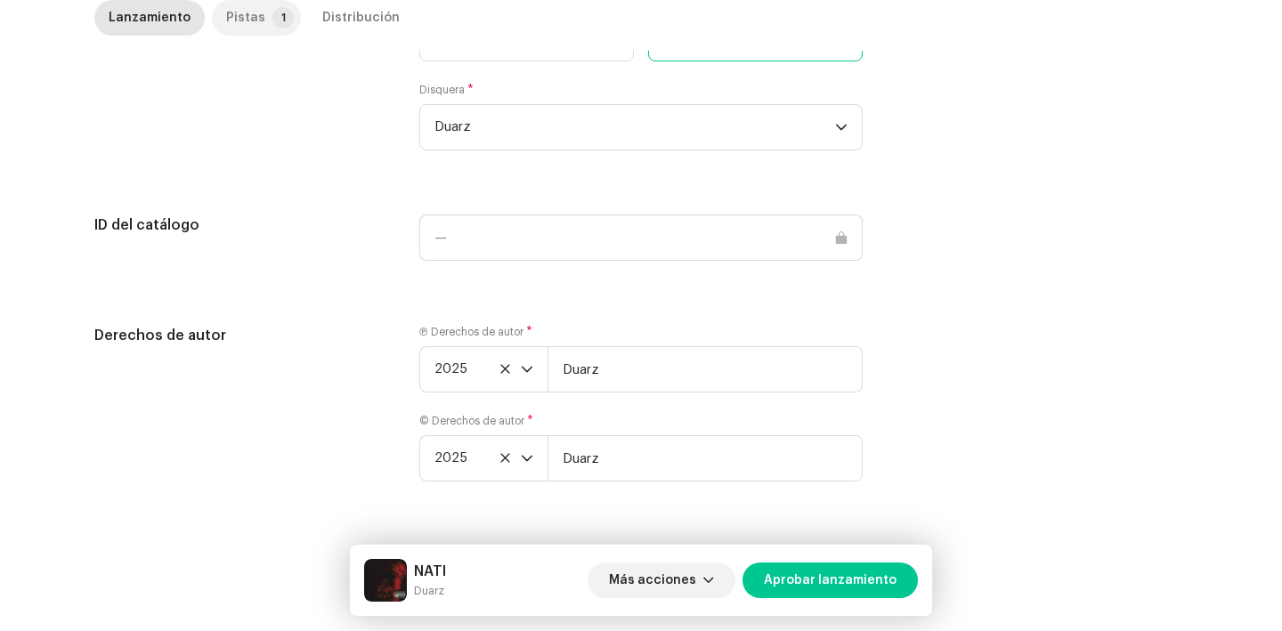
click at [275, 29] on p-tab "Pistas 1" at bounding box center [256, 18] width 89 height 36
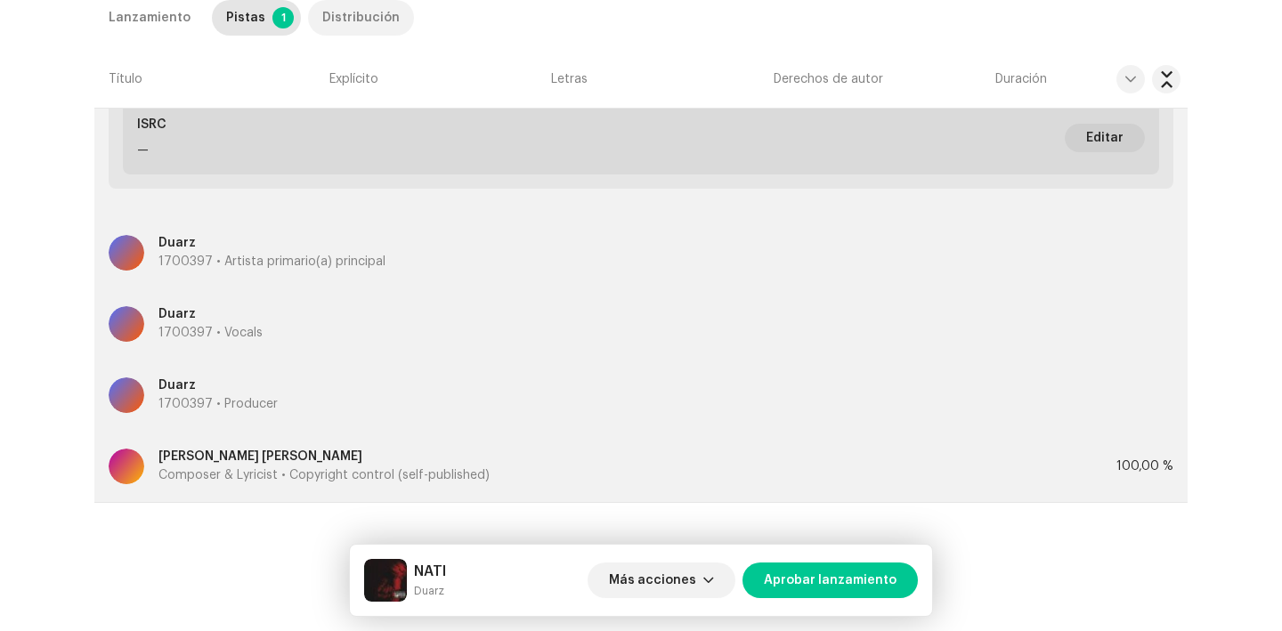
click at [327, 27] on div "Distribución" at bounding box center [360, 18] width 77 height 36
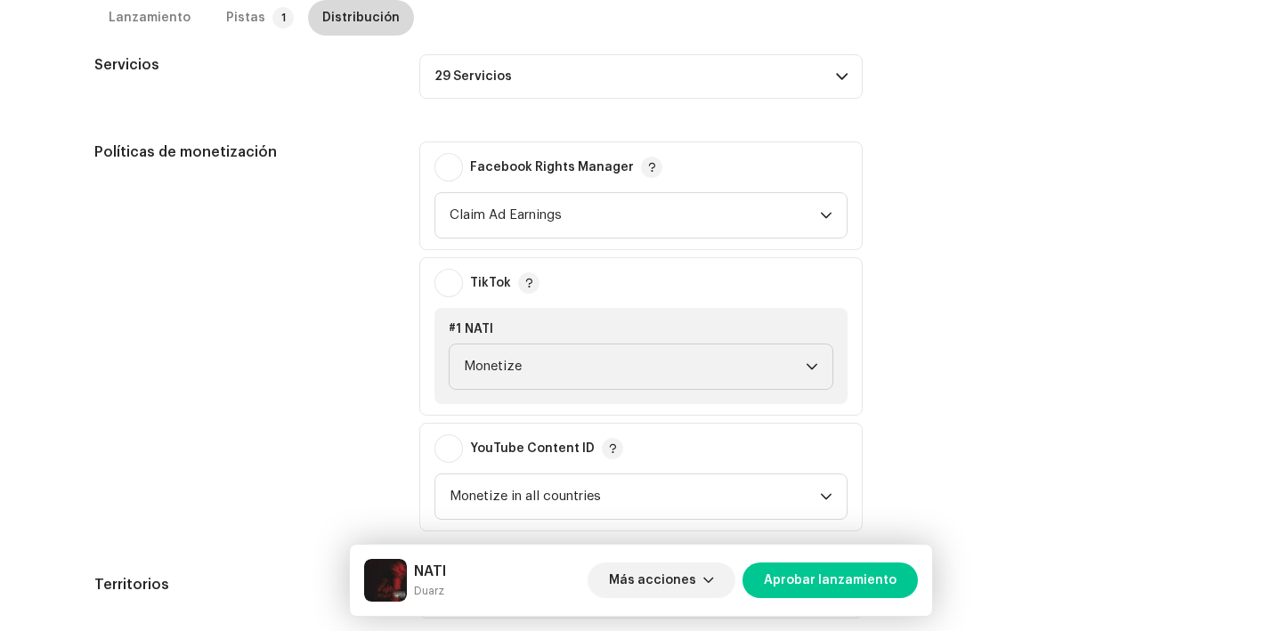
click at [325, 7] on div "Distribución" at bounding box center [360, 18] width 77 height 36
click at [251, 8] on p-tab "Pistas 1" at bounding box center [256, 18] width 89 height 36
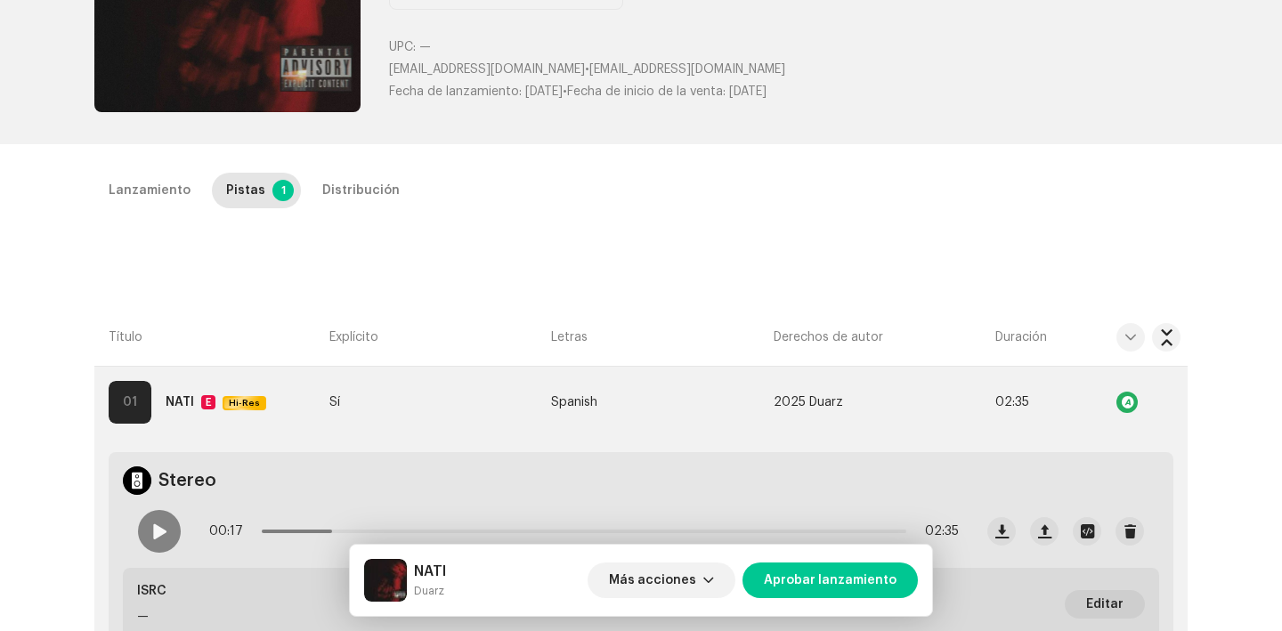
scroll to position [234, 0]
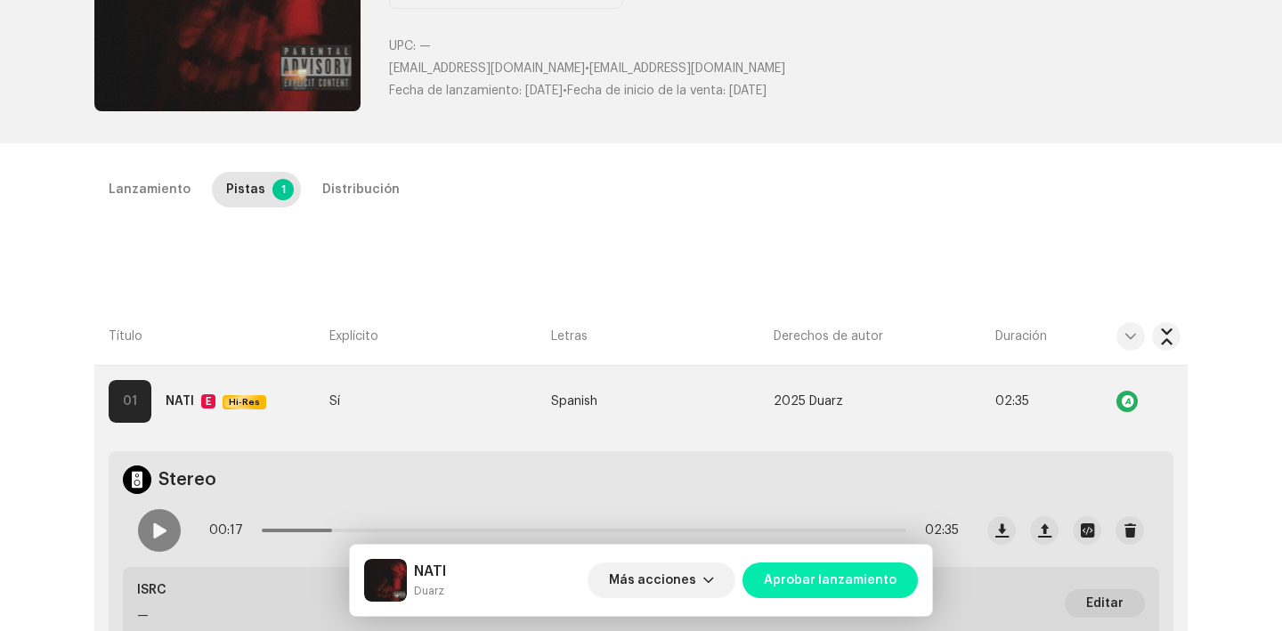
click at [800, 575] on span "Aprobar lanzamiento" at bounding box center [830, 581] width 133 height 36
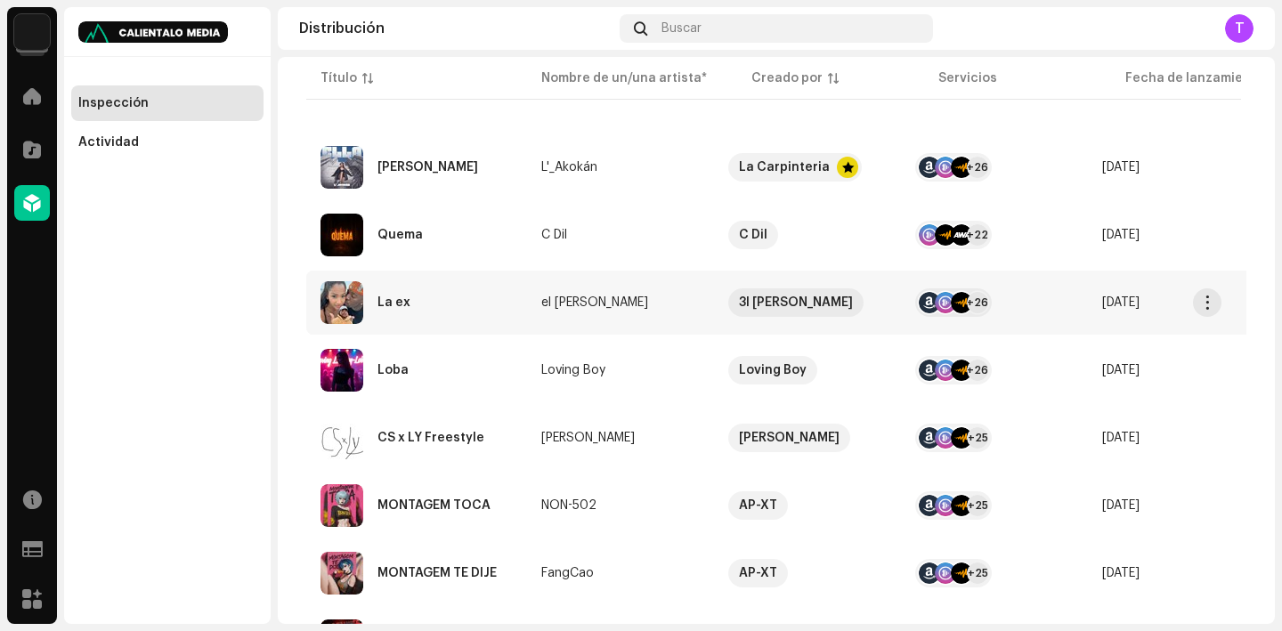
scroll to position [381, 0]
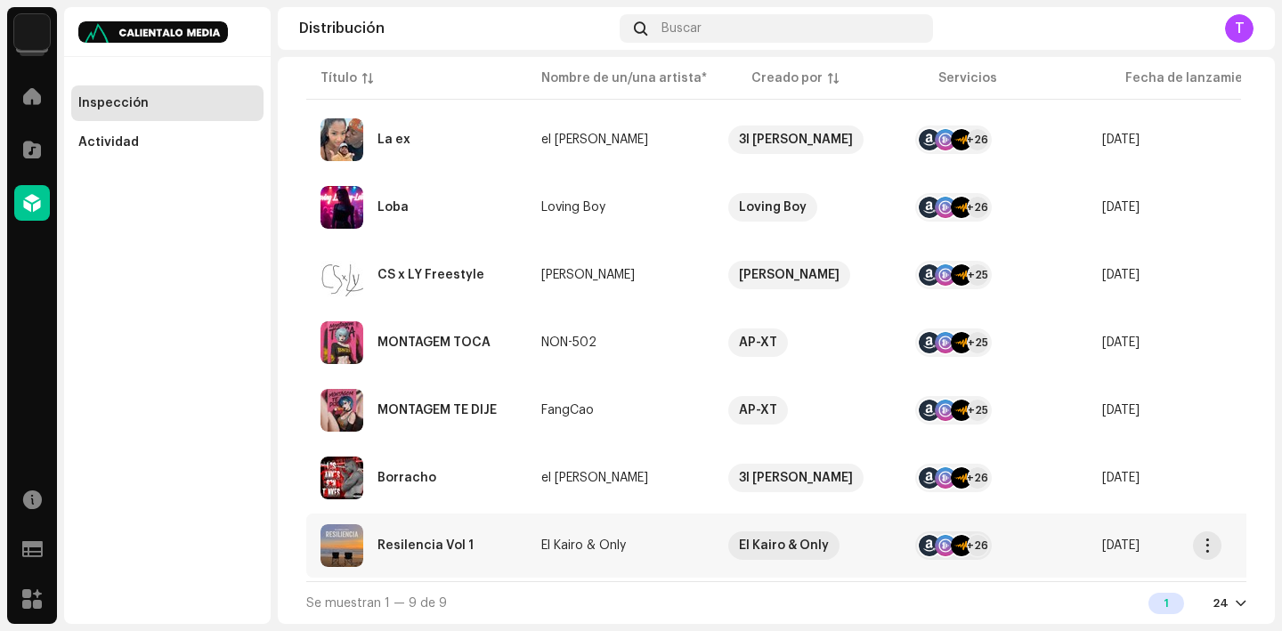
click at [418, 545] on div "Resilencia Vol 1" at bounding box center [417, 546] width 192 height 43
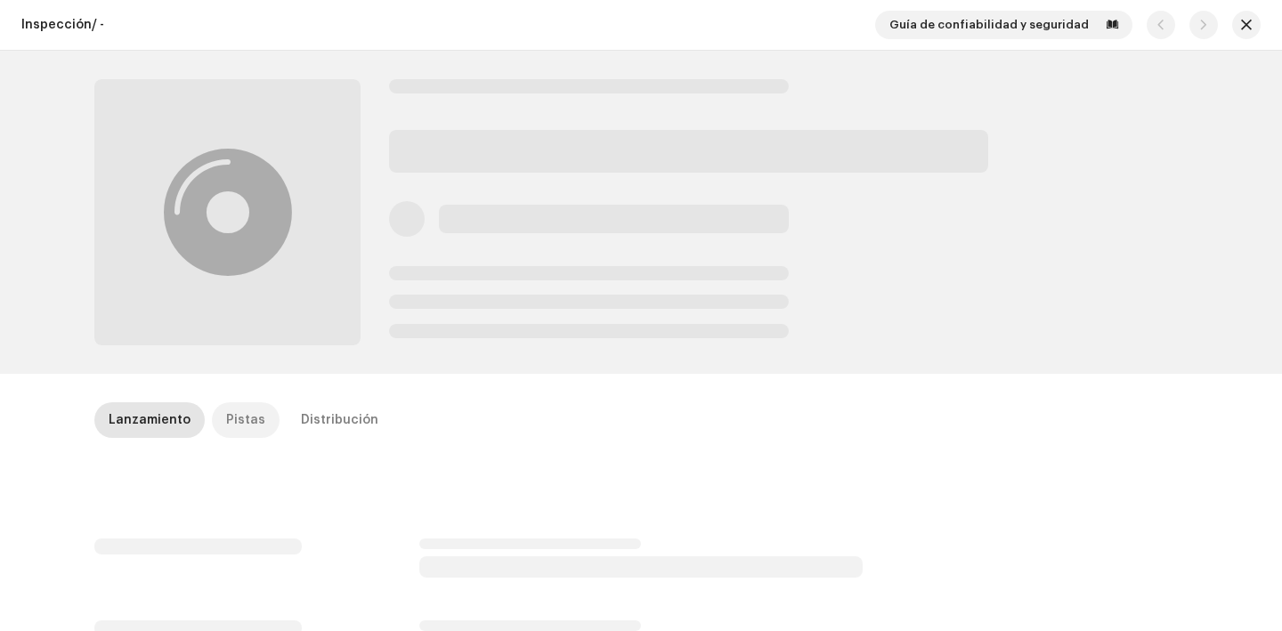
click at [237, 419] on div "Pistas" at bounding box center [245, 421] width 39 height 36
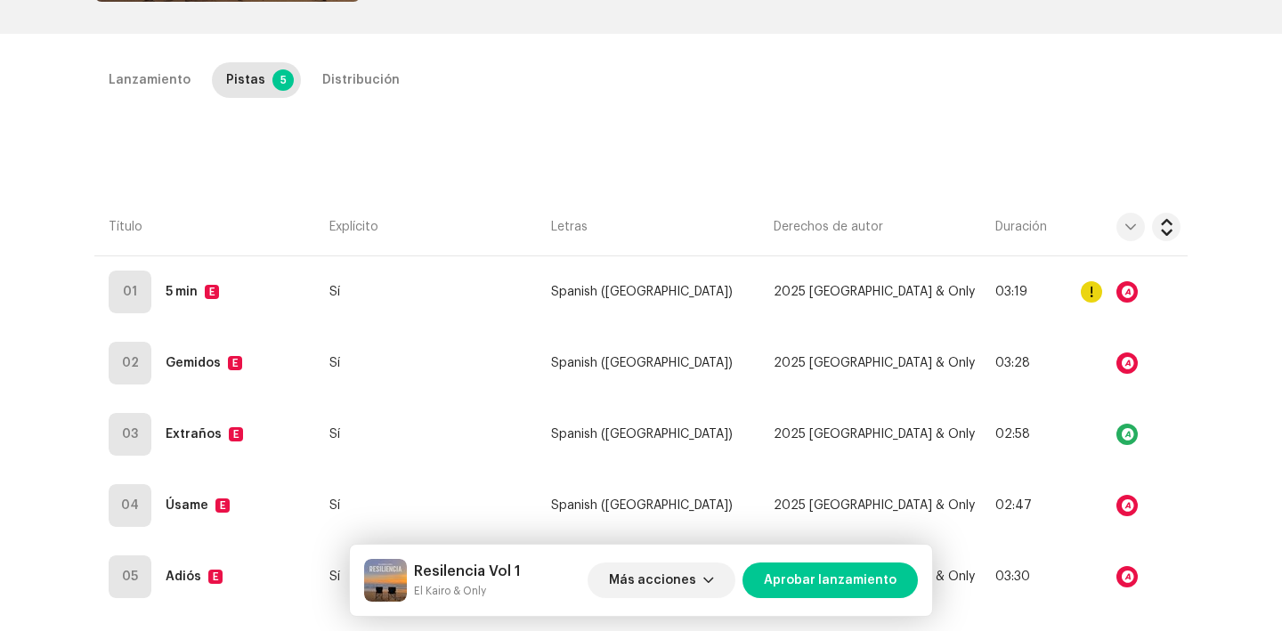
scroll to position [453, 0]
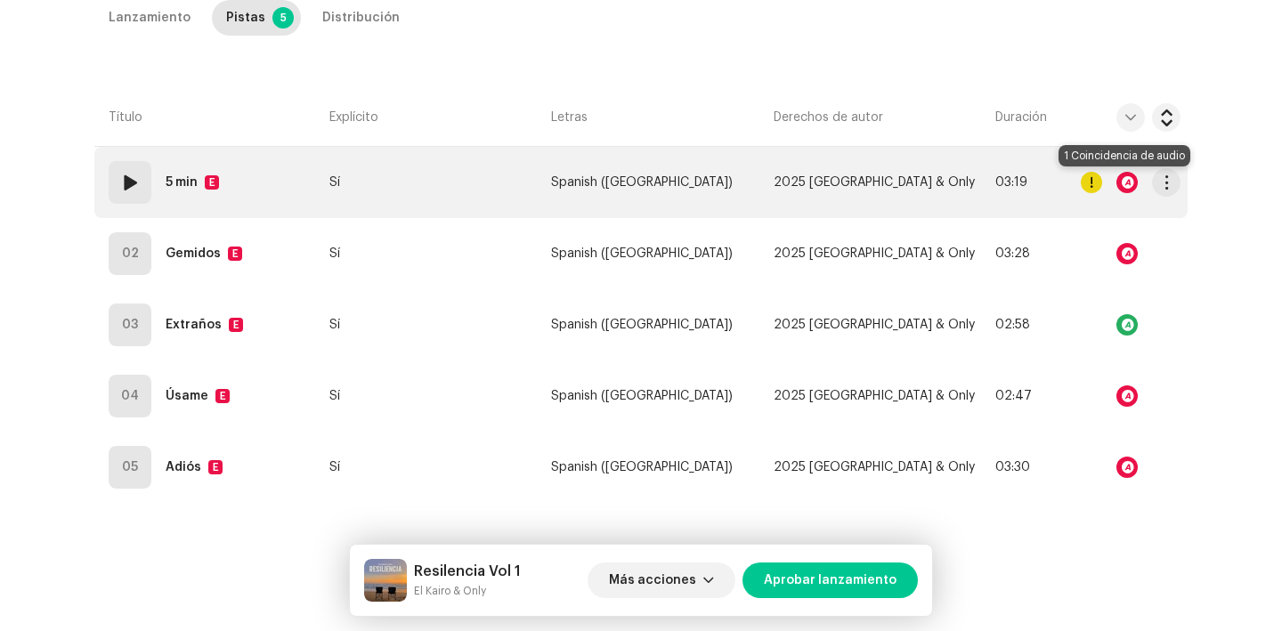
click at [1127, 175] on div at bounding box center [1127, 182] width 21 height 21
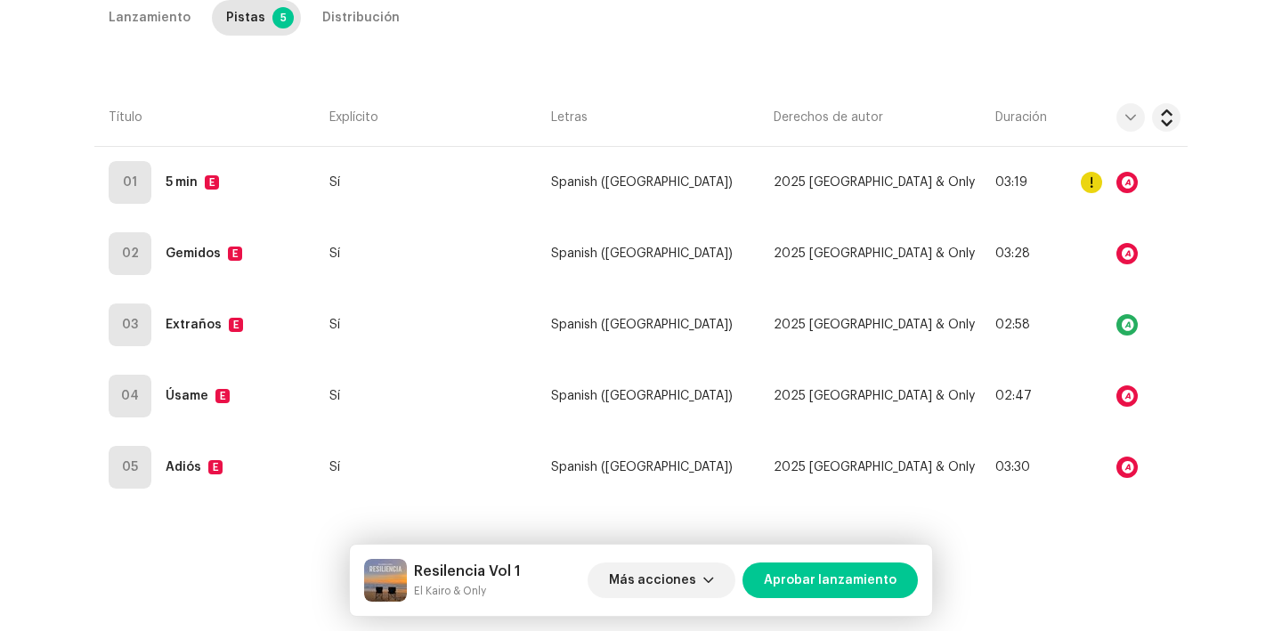
click at [998, 249] on div "Reconocimiento de audio por Remezclas o muestras 1 Todos los resultados requier…" at bounding box center [641, 315] width 1282 height 631
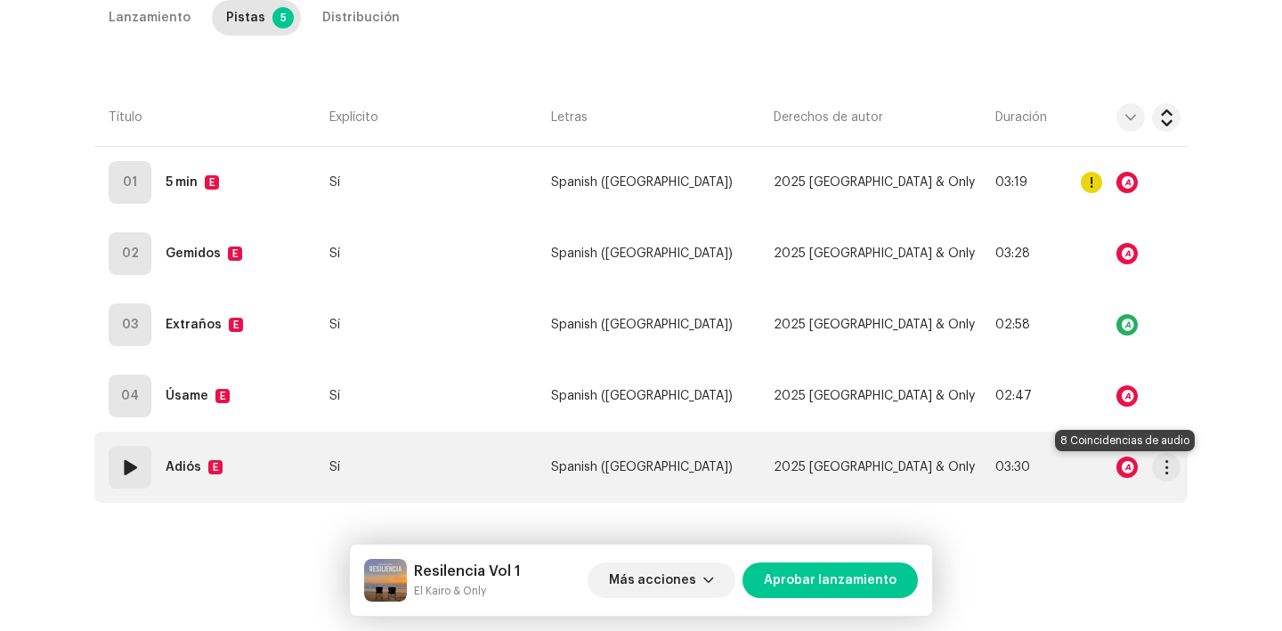
click at [1122, 476] on div at bounding box center [1127, 467] width 21 height 21
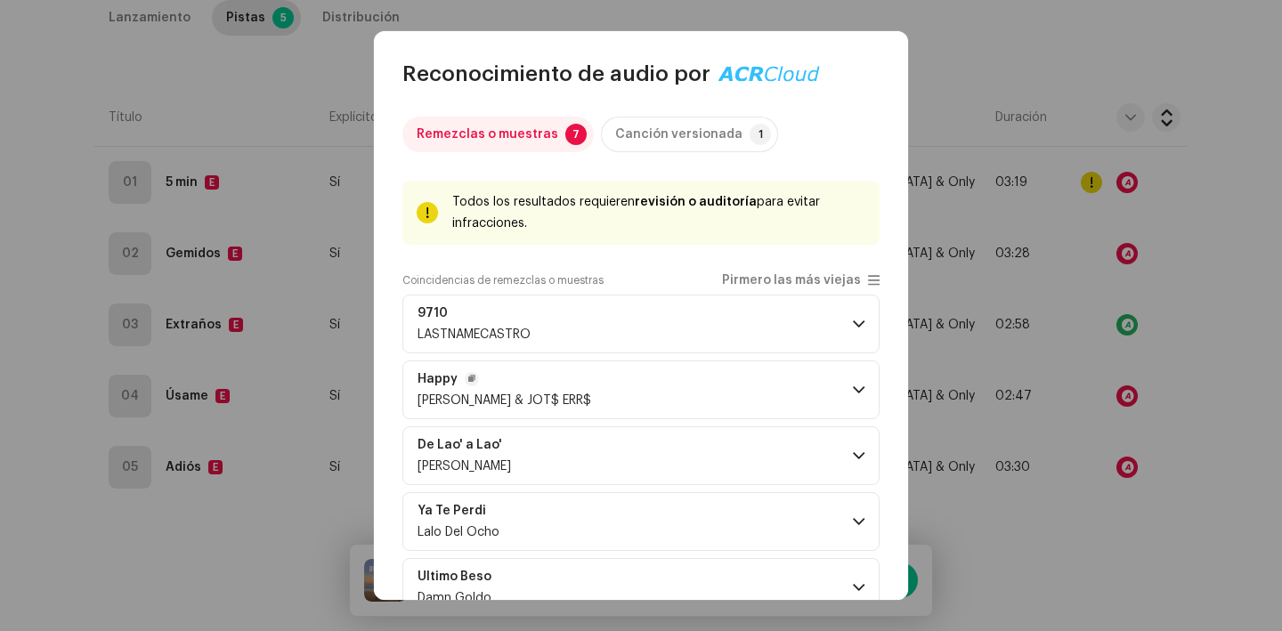
scroll to position [178, 0]
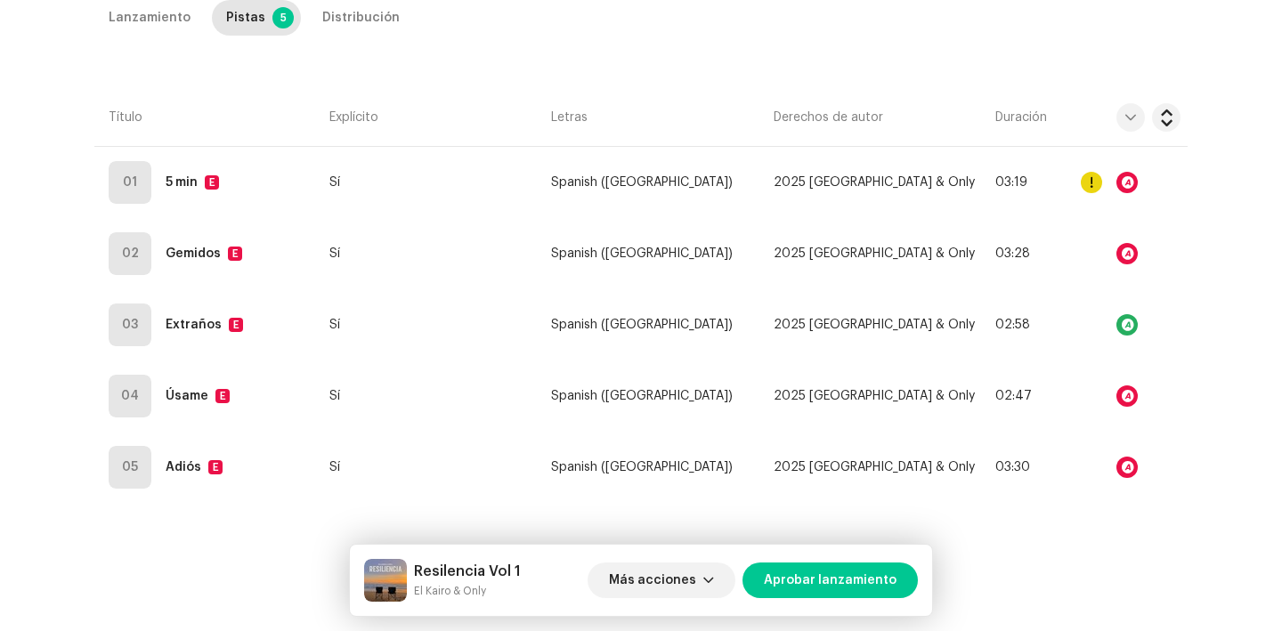
click at [977, 325] on div "Reconocimiento de audio por Remezclas o muestras 7 Canción versionada 1 Todos l…" at bounding box center [641, 315] width 1282 height 631
click at [653, 573] on span "Más acciones" at bounding box center [652, 581] width 87 height 36
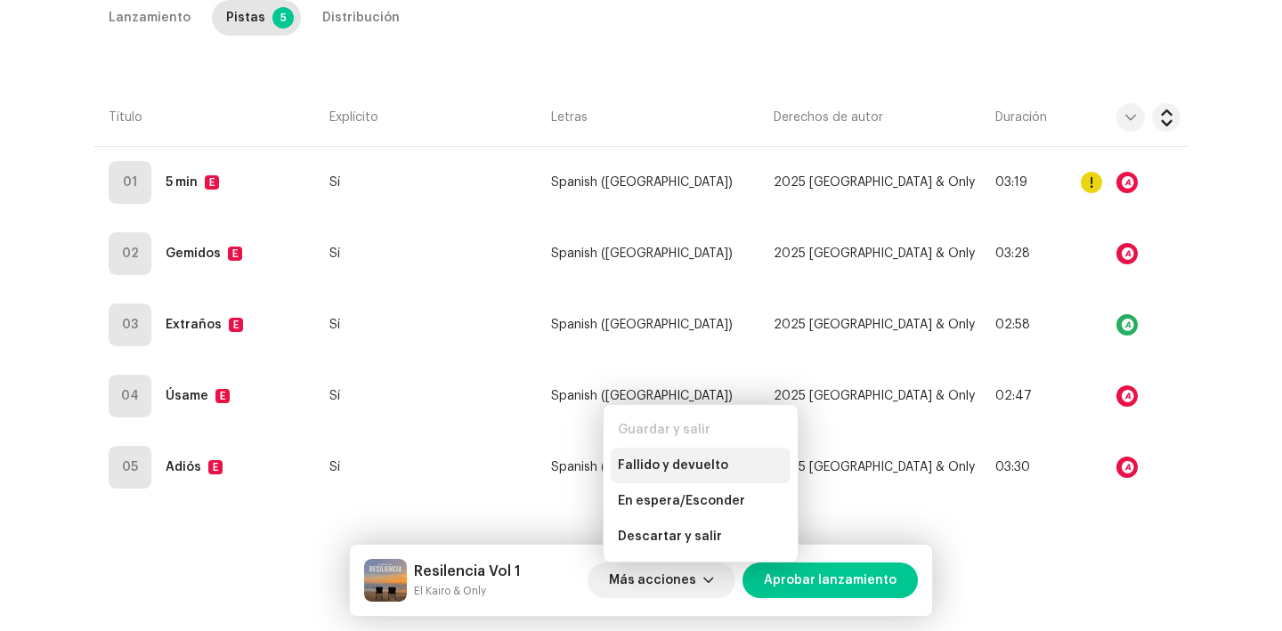
click at [652, 454] on div "Fallido y devuelto" at bounding box center [701, 466] width 180 height 36
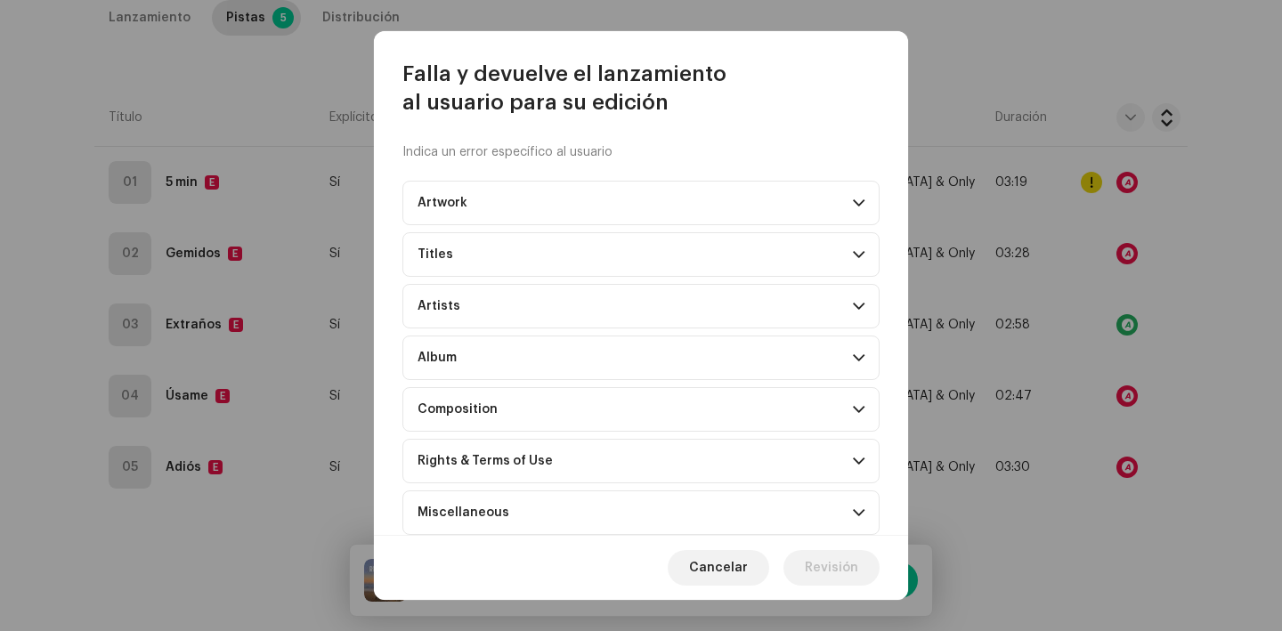
click at [505, 436] on p-accordion "Artwork Upscaled art / bad quality Logo / trademark violation Irrelevant / exce…" at bounding box center [641, 358] width 477 height 354
click at [507, 447] on p-accordion-header "Rights & Terms of Use" at bounding box center [641, 461] width 477 height 45
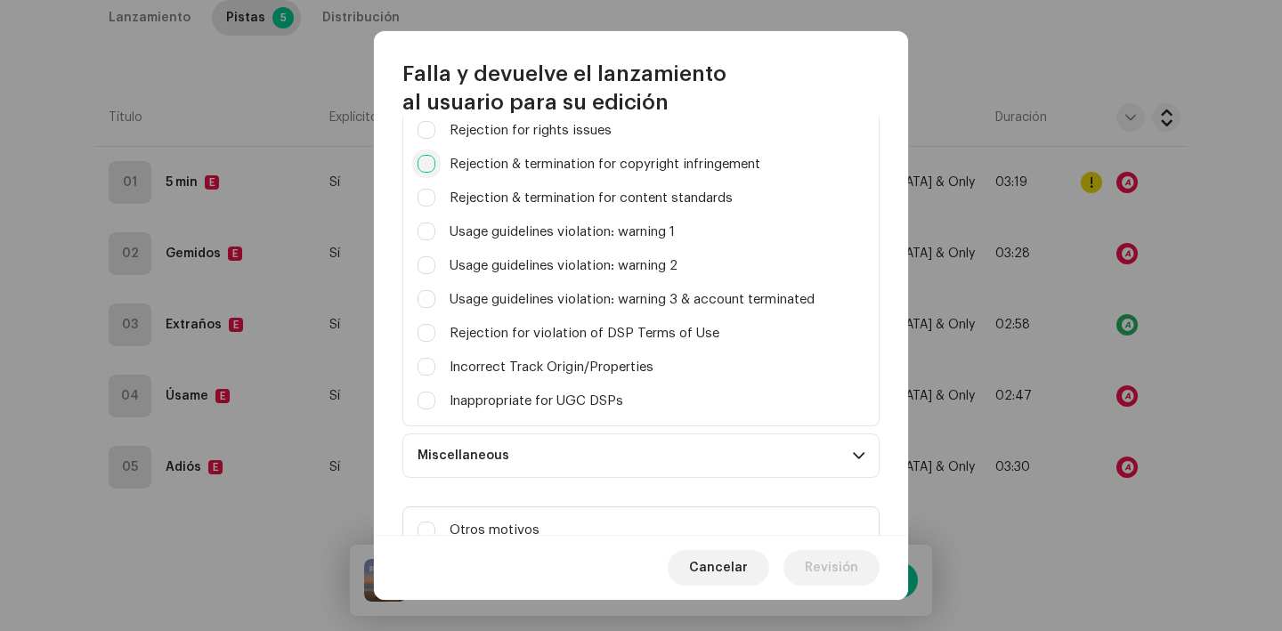
scroll to position [488, 0]
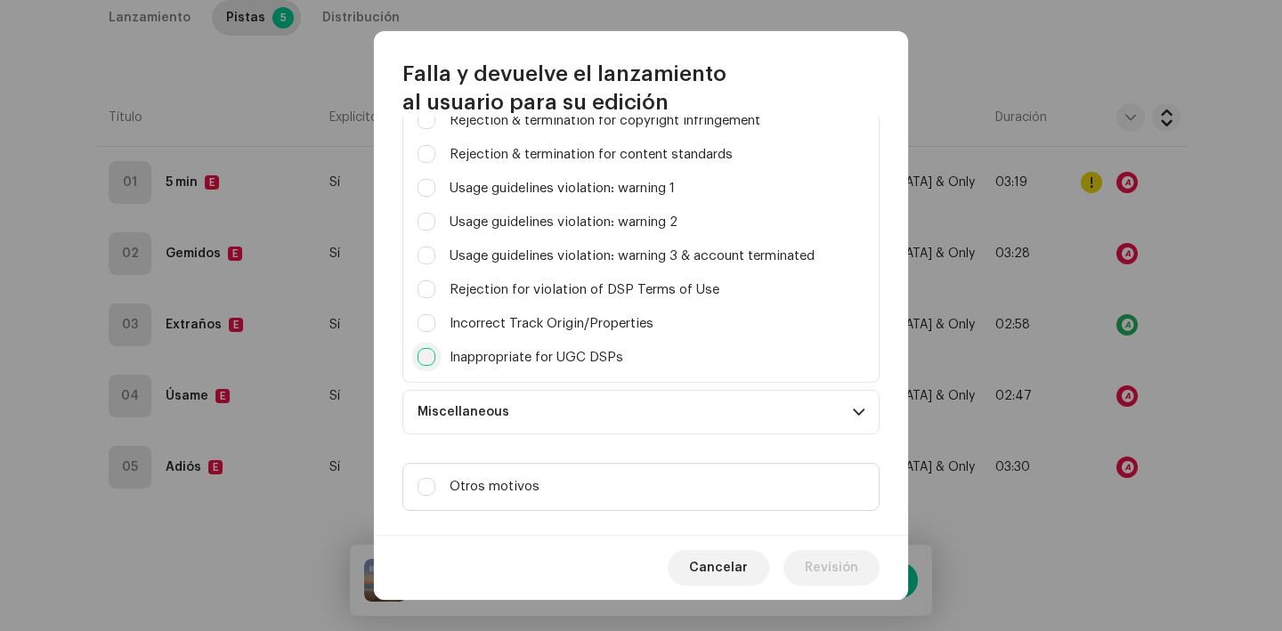
click at [431, 354] on input "Parental advisory on art, but not explicit in metadata" at bounding box center [427, 357] width 18 height 18
checkbox input "true"
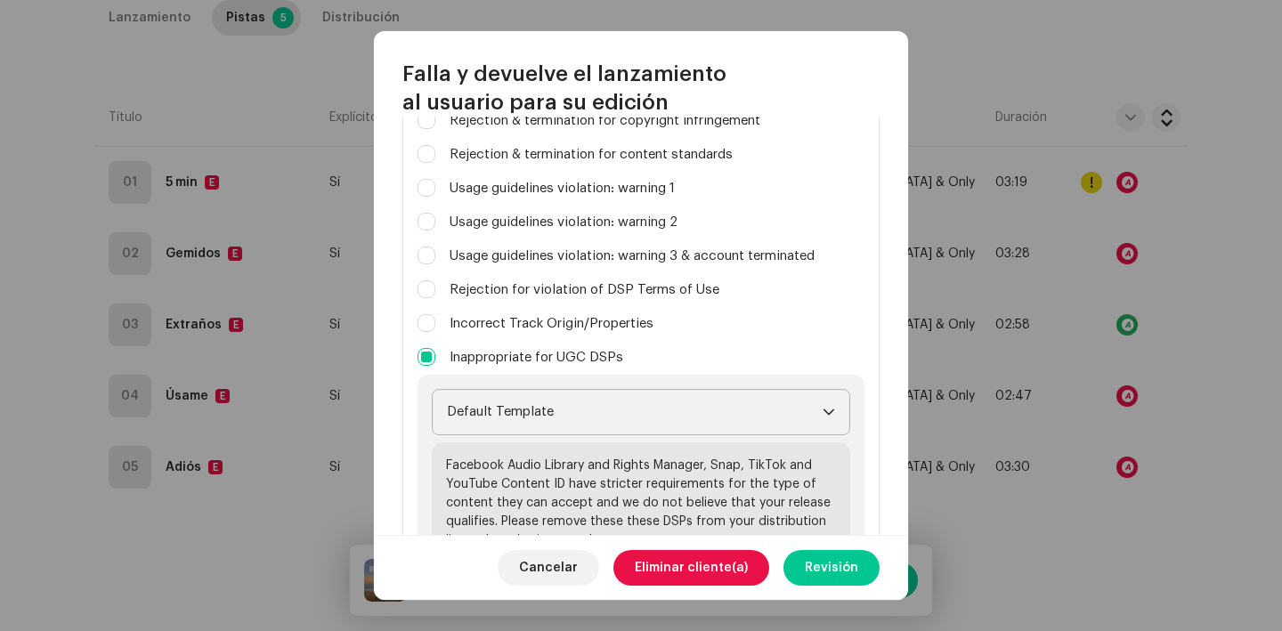
click at [579, 424] on span "Default Template" at bounding box center [635, 412] width 376 height 45
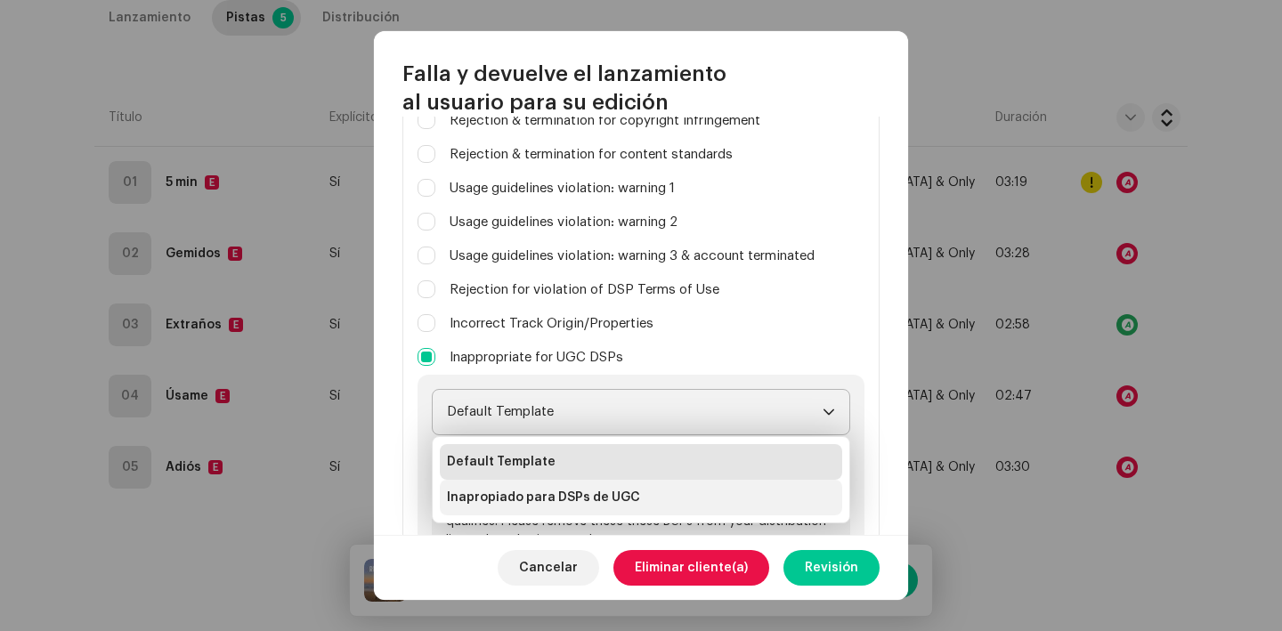
click at [596, 500] on span "Inapropiado para DSPs de UGC" at bounding box center [543, 498] width 193 height 18
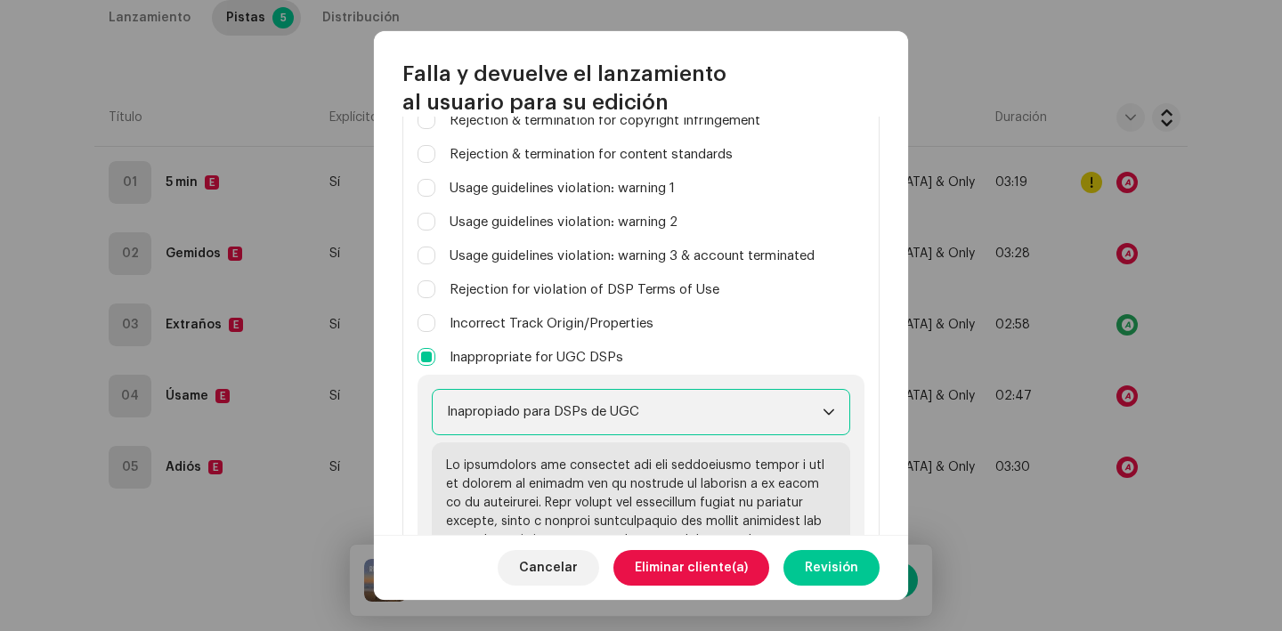
scroll to position [1025, 0]
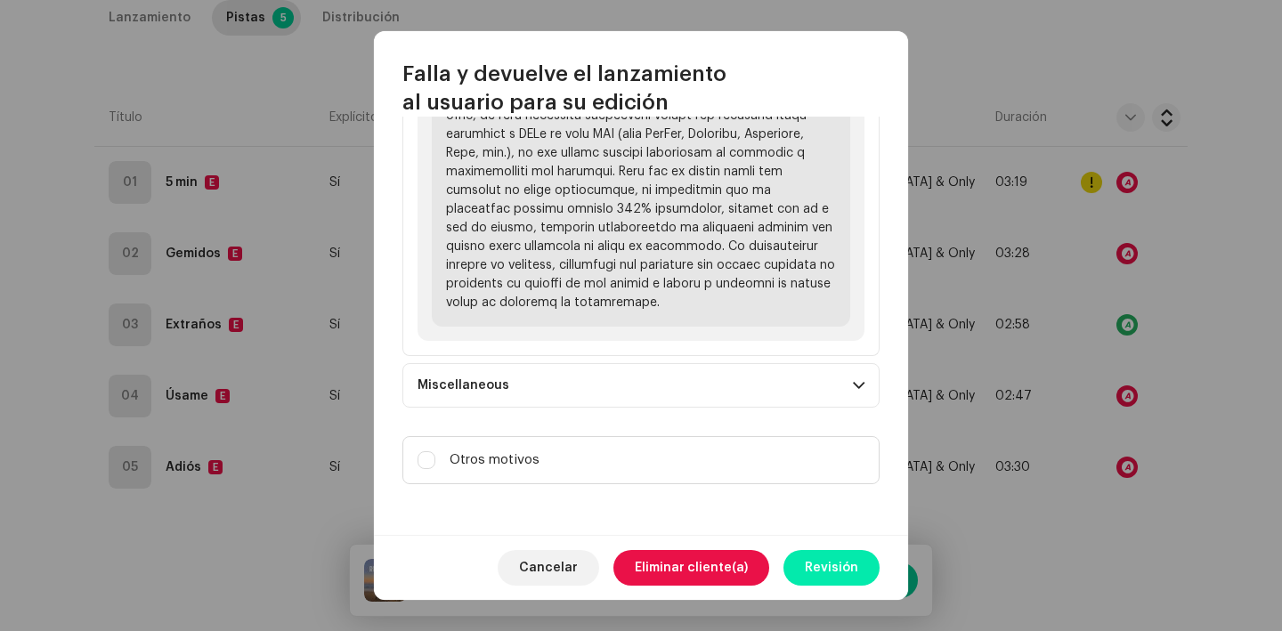
click at [843, 564] on span "Revisión" at bounding box center [831, 568] width 53 height 36
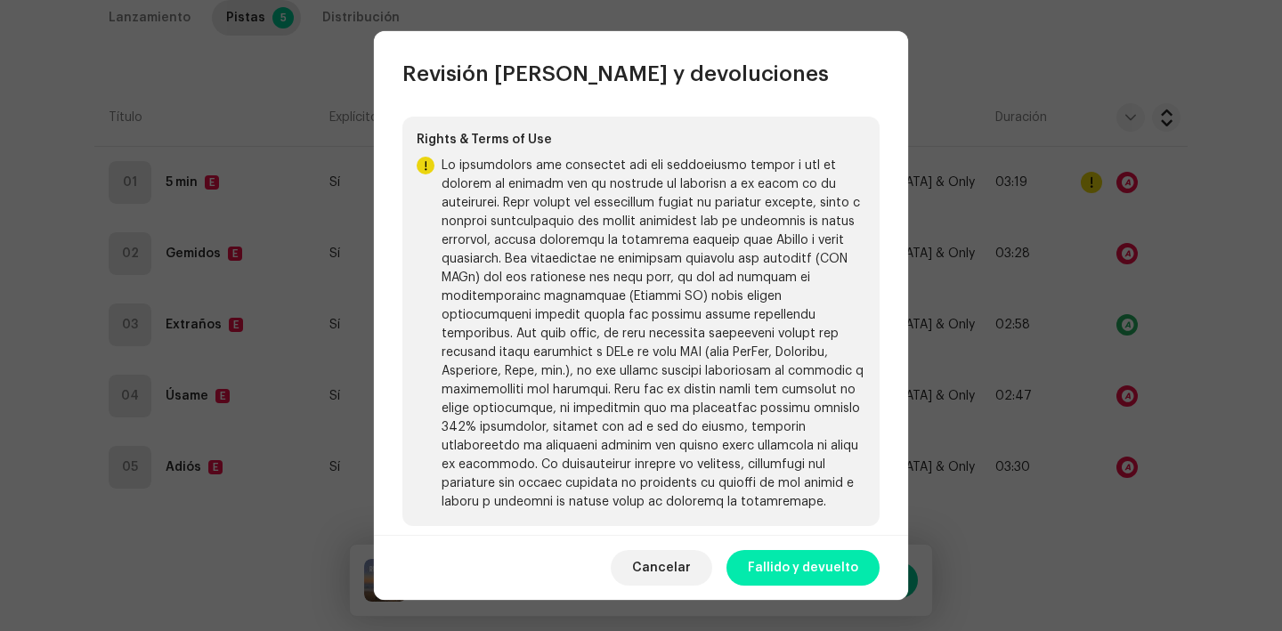
click at [826, 571] on span "Fallido y devuelto" at bounding box center [803, 568] width 110 height 36
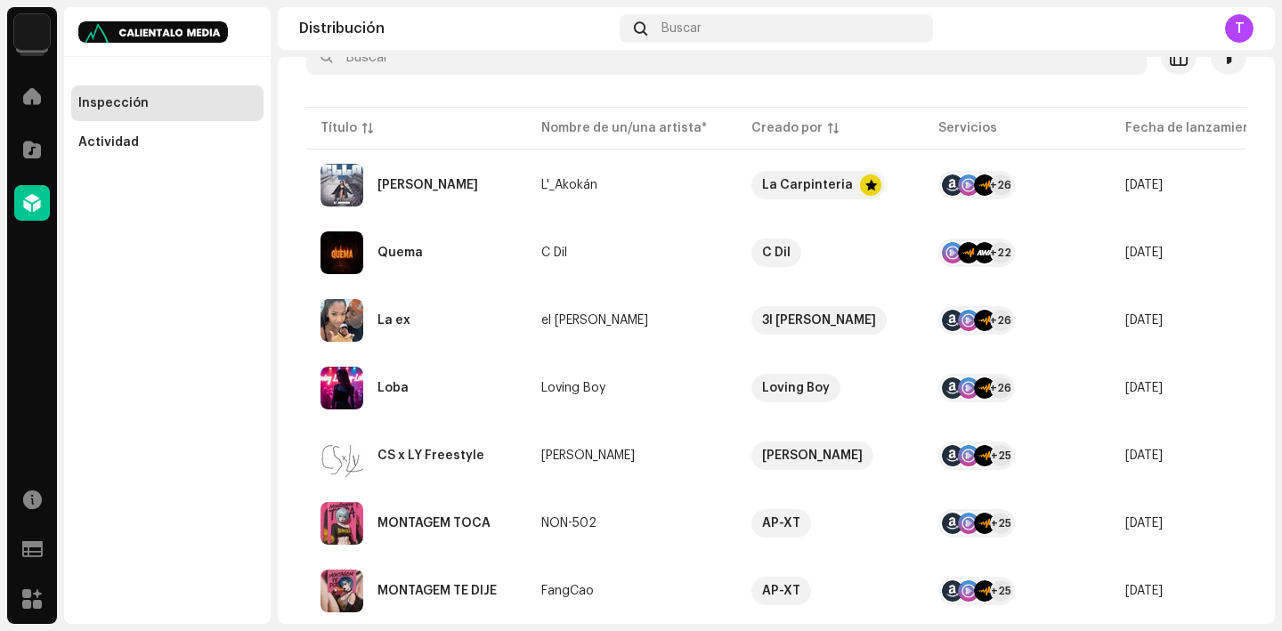
scroll to position [313, 0]
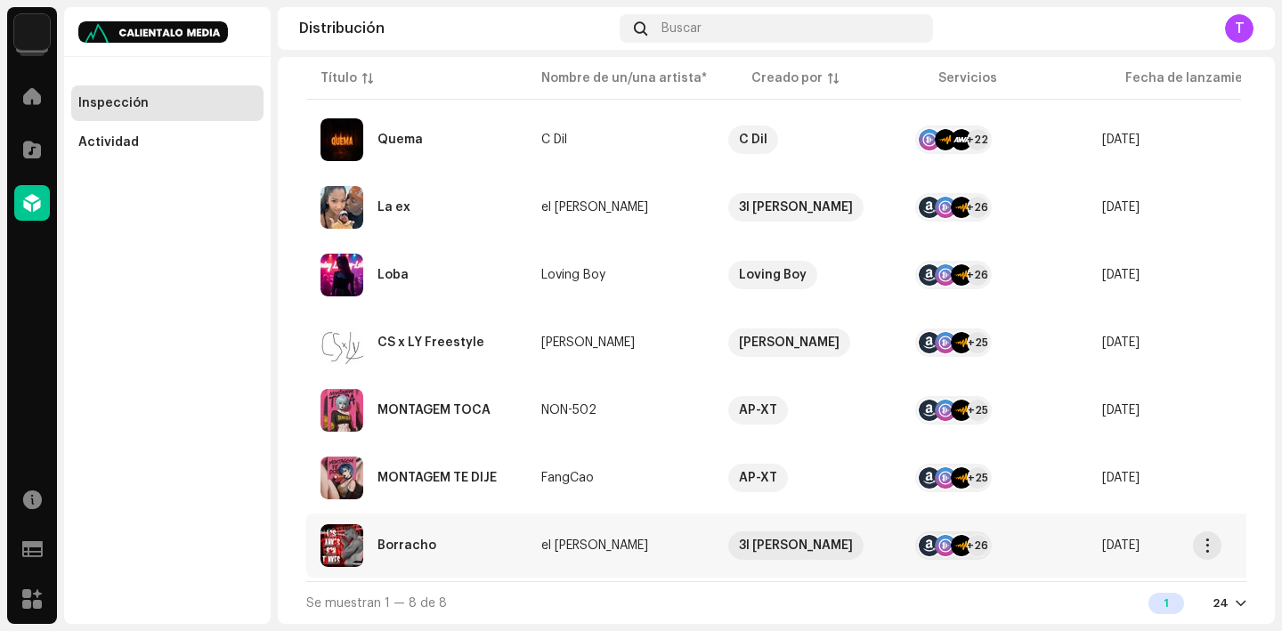
click at [384, 541] on div "Borracho" at bounding box center [407, 546] width 59 height 12
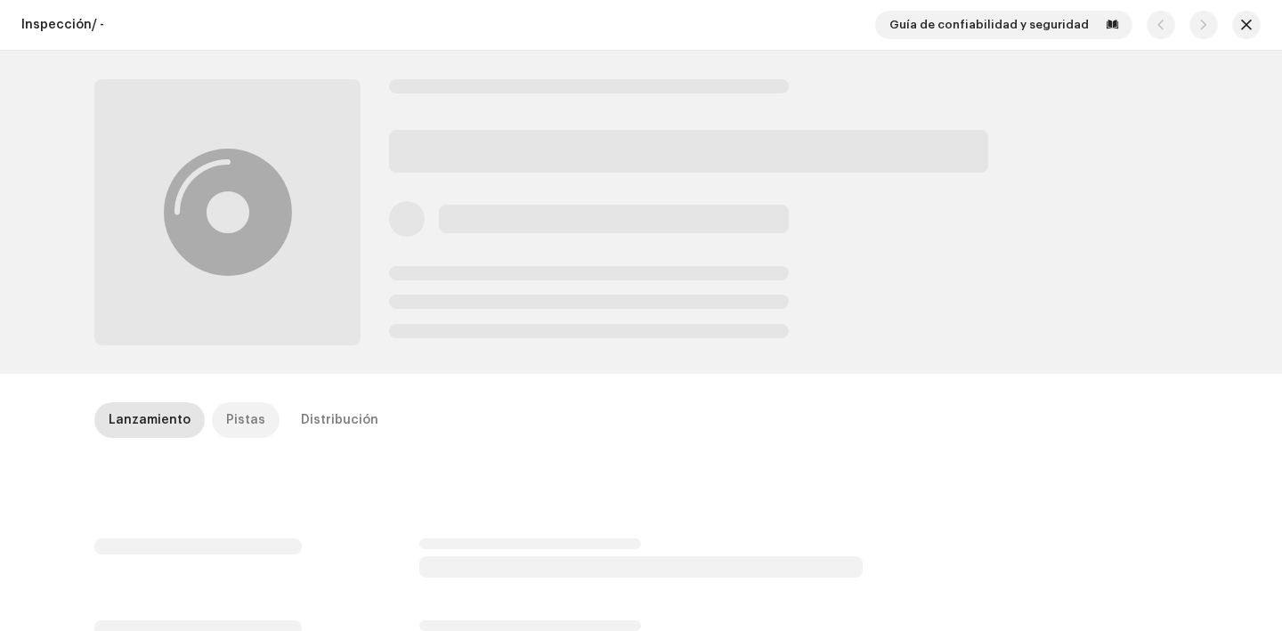
click at [241, 408] on div "Pistas" at bounding box center [245, 421] width 39 height 36
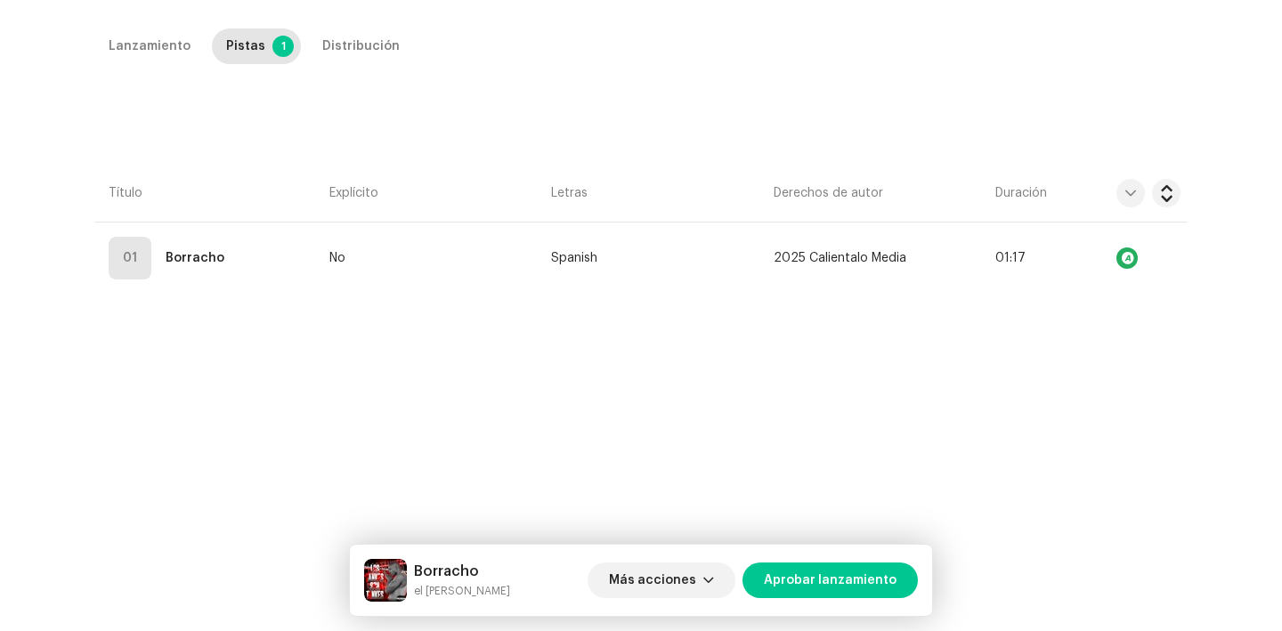
scroll to position [378, 0]
click at [135, 48] on div "Lanzamiento" at bounding box center [150, 46] width 82 height 36
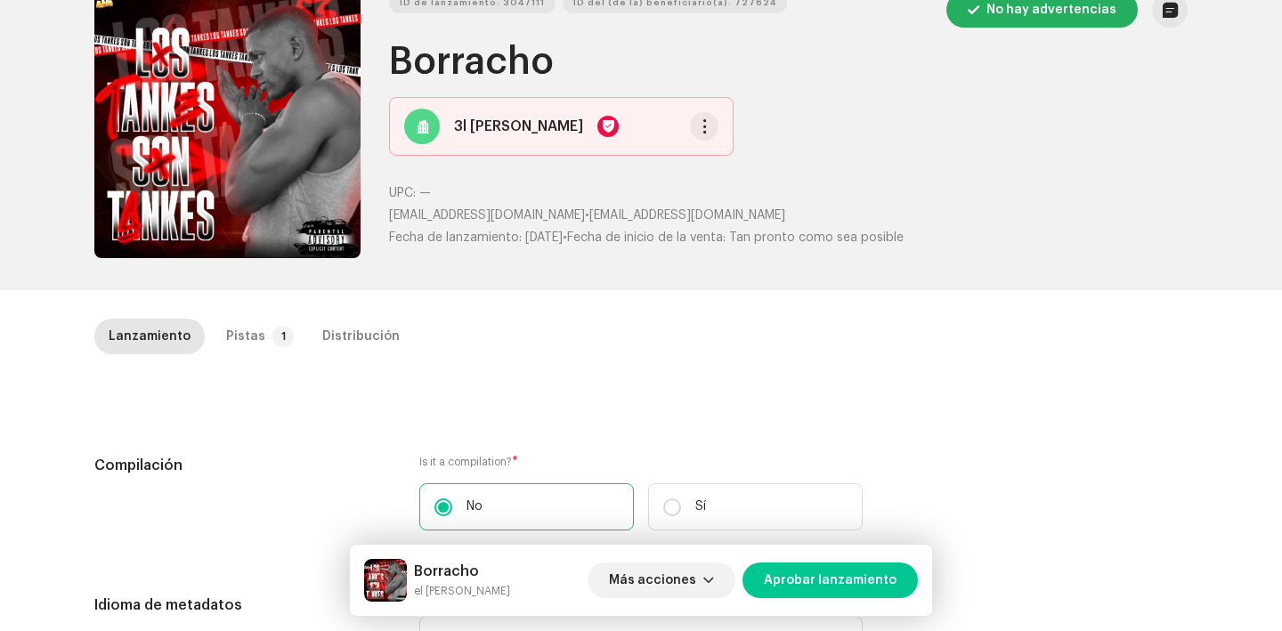
scroll to position [91, 0]
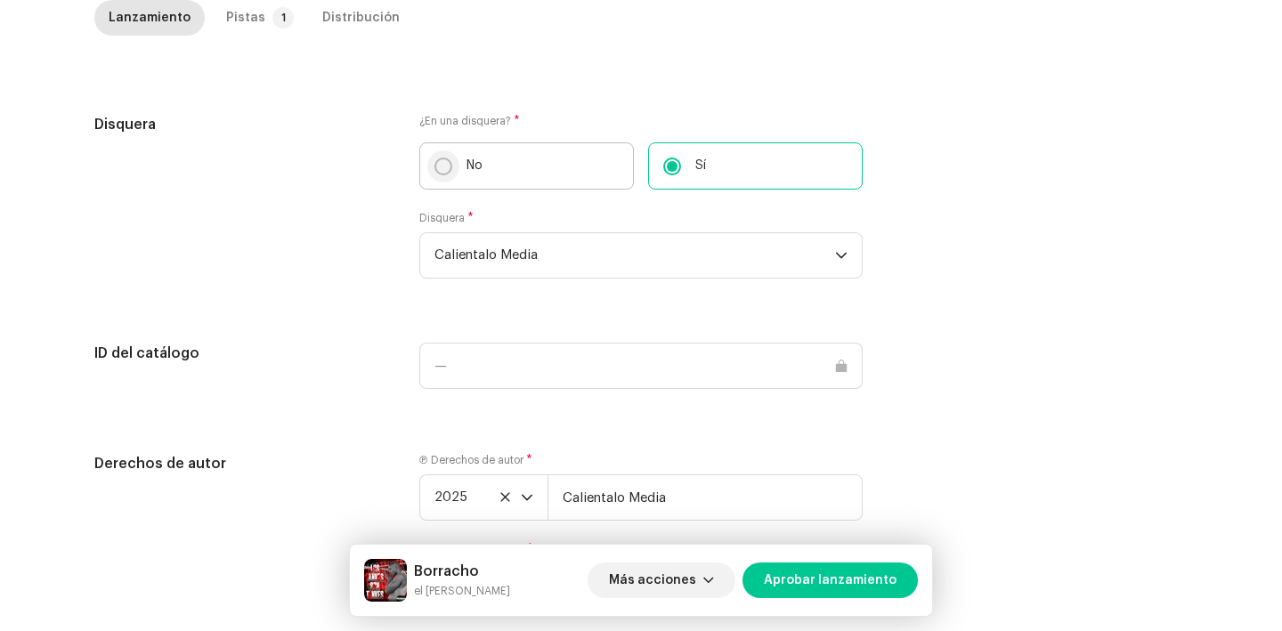
click at [444, 161] on input "No" at bounding box center [444, 167] width 18 height 18
radio input "true"
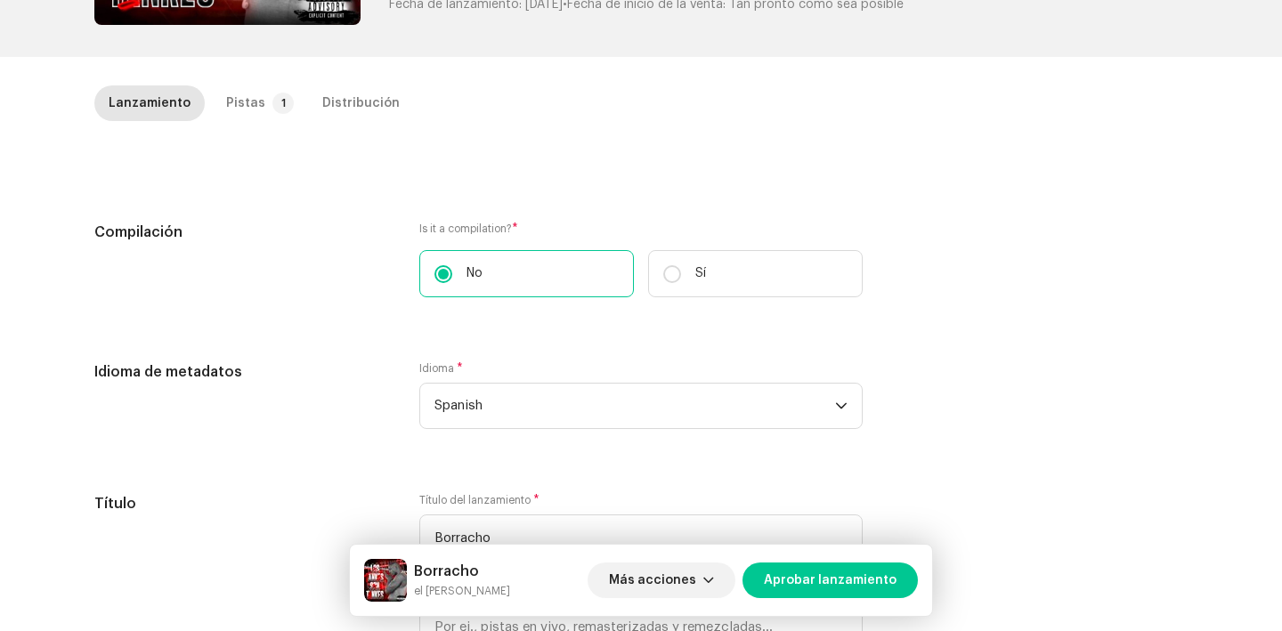
scroll to position [0, 0]
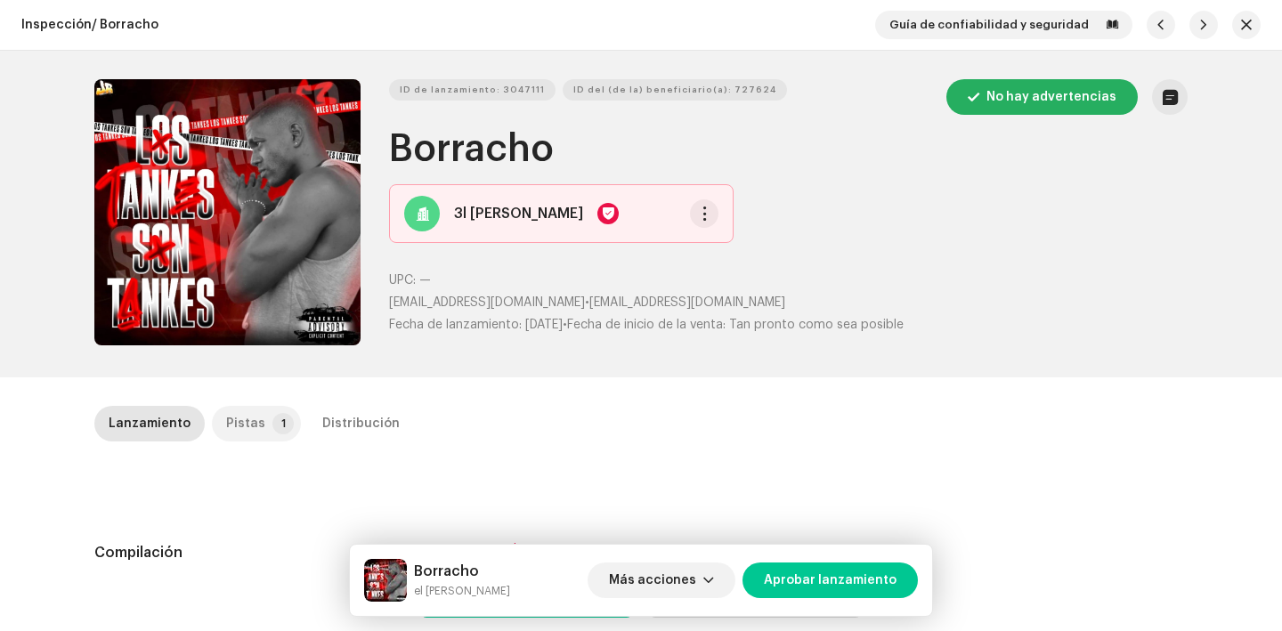
click at [241, 424] on div "Pistas" at bounding box center [245, 424] width 39 height 36
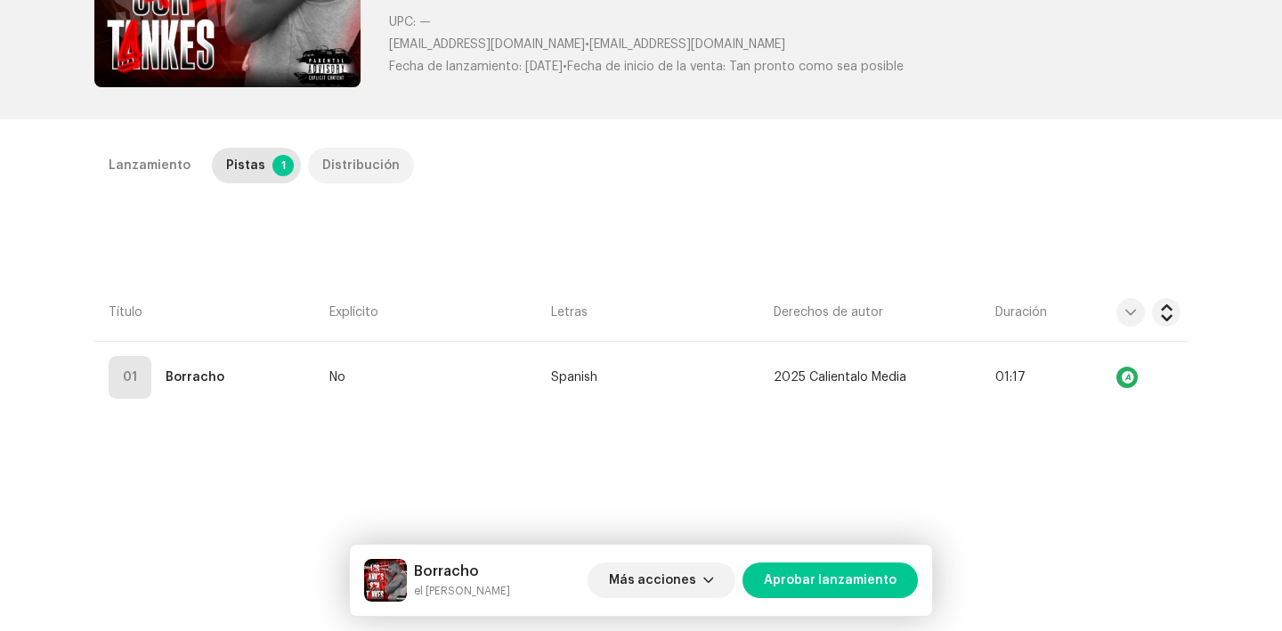
scroll to position [259, 0]
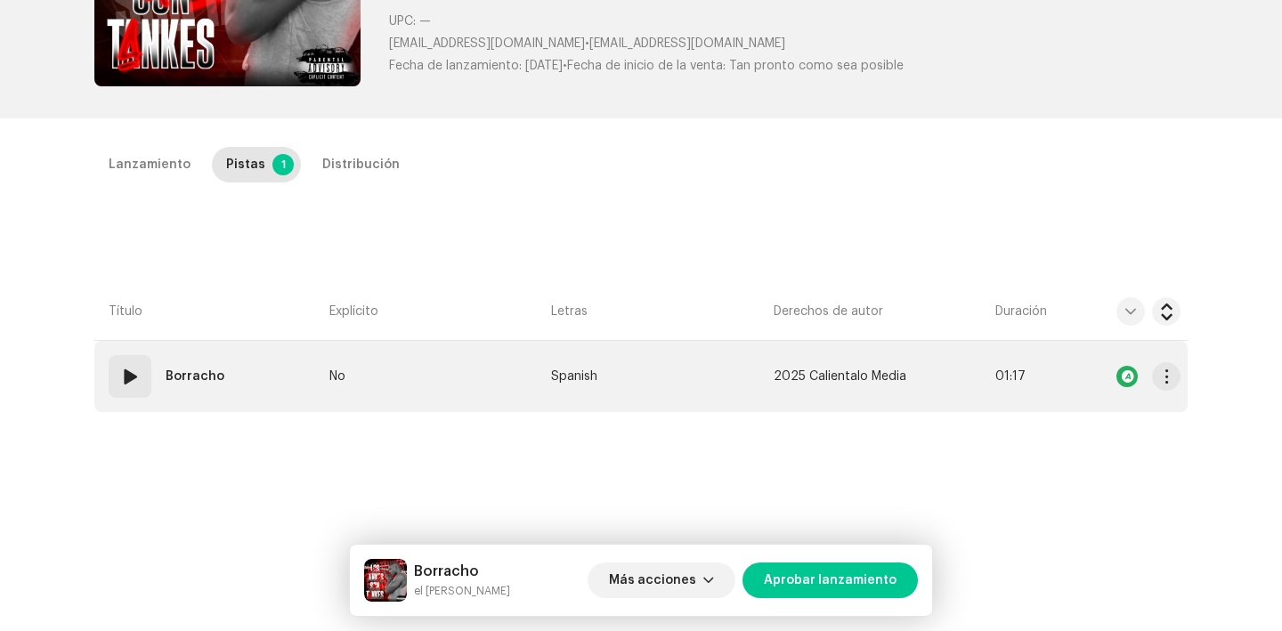
click at [120, 384] on span at bounding box center [129, 376] width 21 height 21
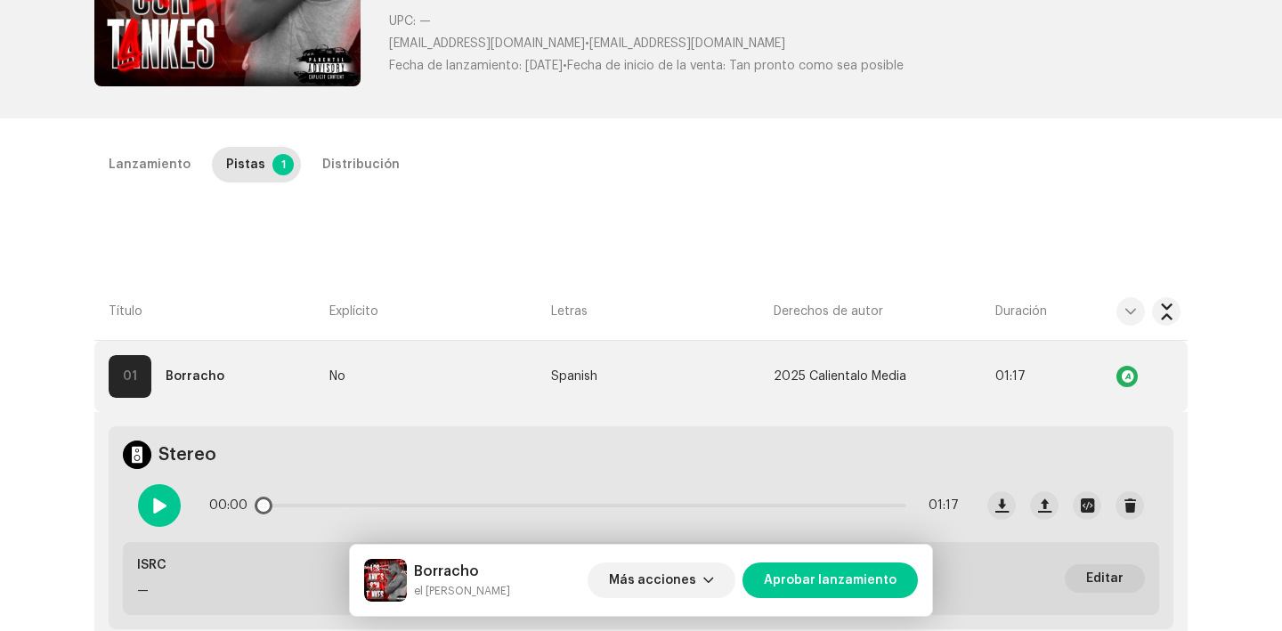
click at [164, 506] on div at bounding box center [159, 505] width 43 height 43
drag, startPoint x: 269, startPoint y: 506, endPoint x: 641, endPoint y: 500, distance: 372.3
click at [641, 500] on div "00:01 01:17" at bounding box center [584, 506] width 750 height 36
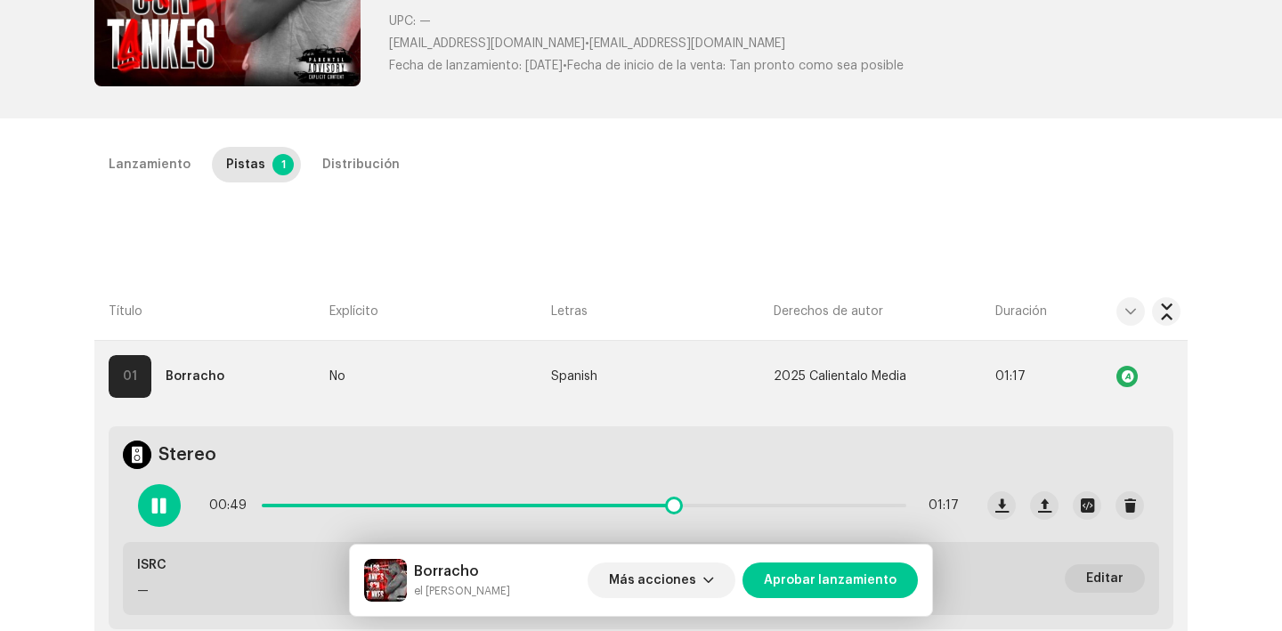
click at [160, 499] on span at bounding box center [158, 506] width 15 height 14
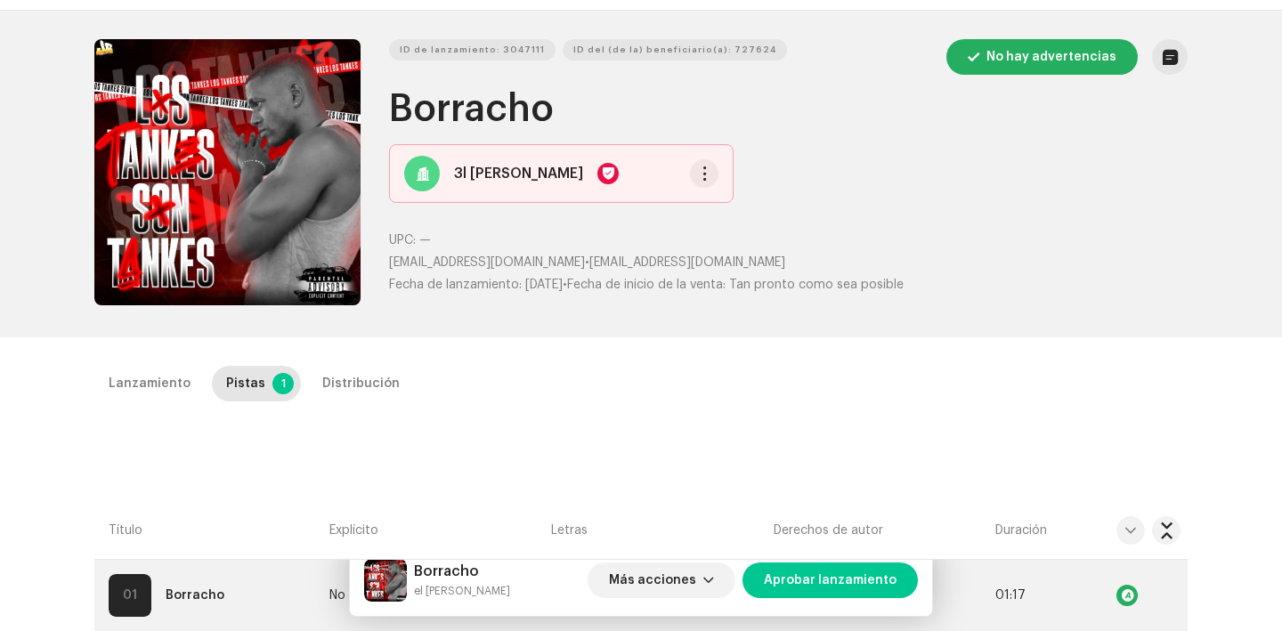
scroll to position [0, 0]
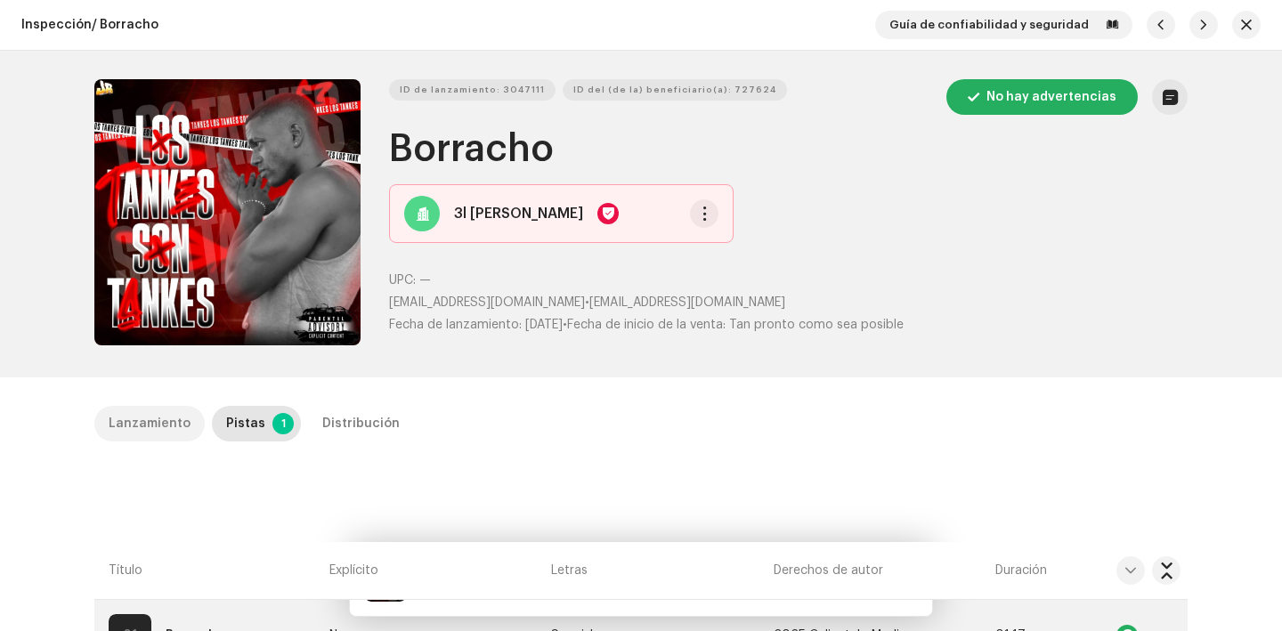
click at [157, 423] on div "Lanzamiento" at bounding box center [150, 424] width 82 height 36
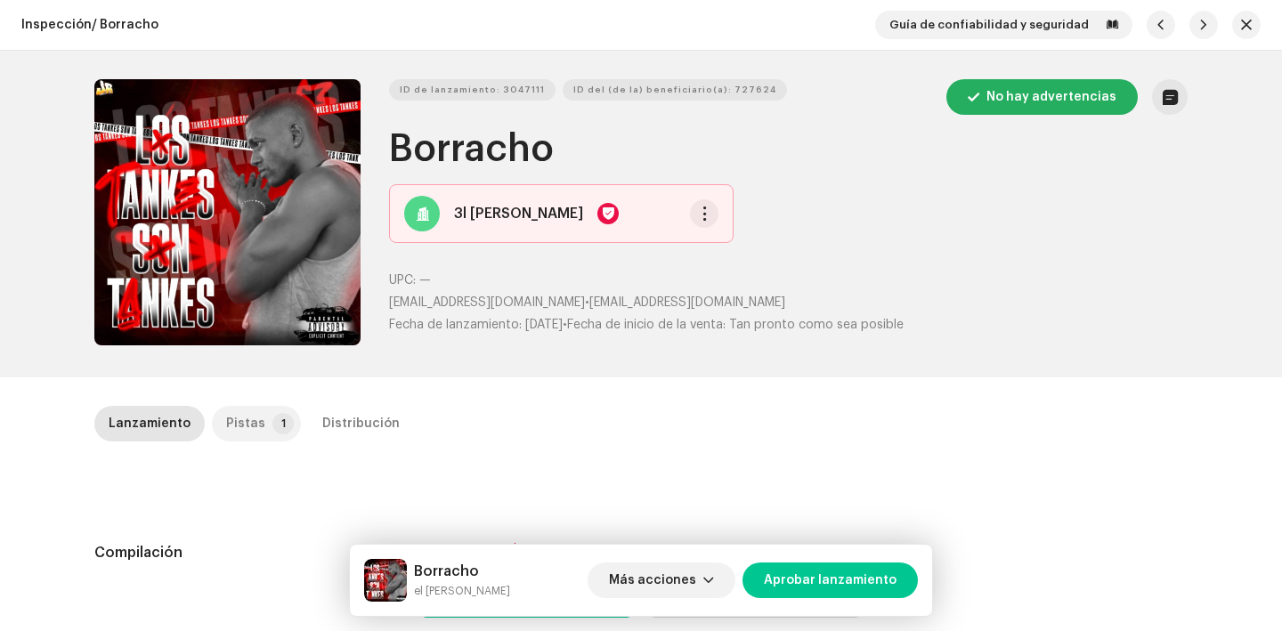
click at [273, 422] on p-badge "1" at bounding box center [283, 423] width 21 height 21
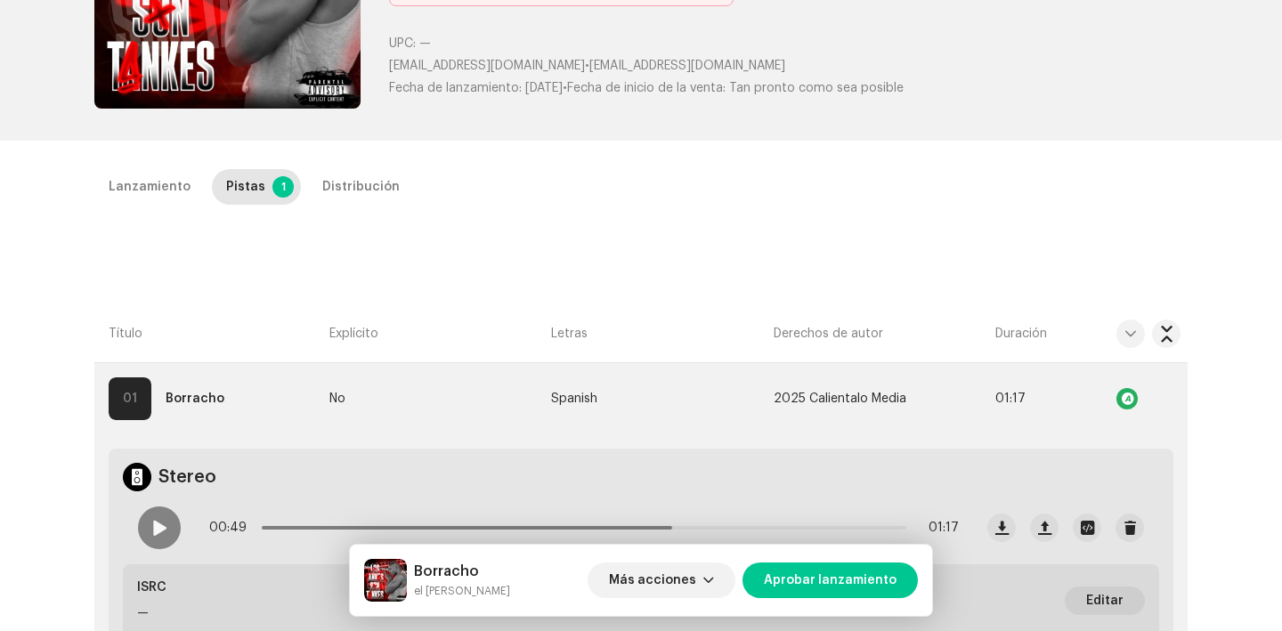
scroll to position [275, 0]
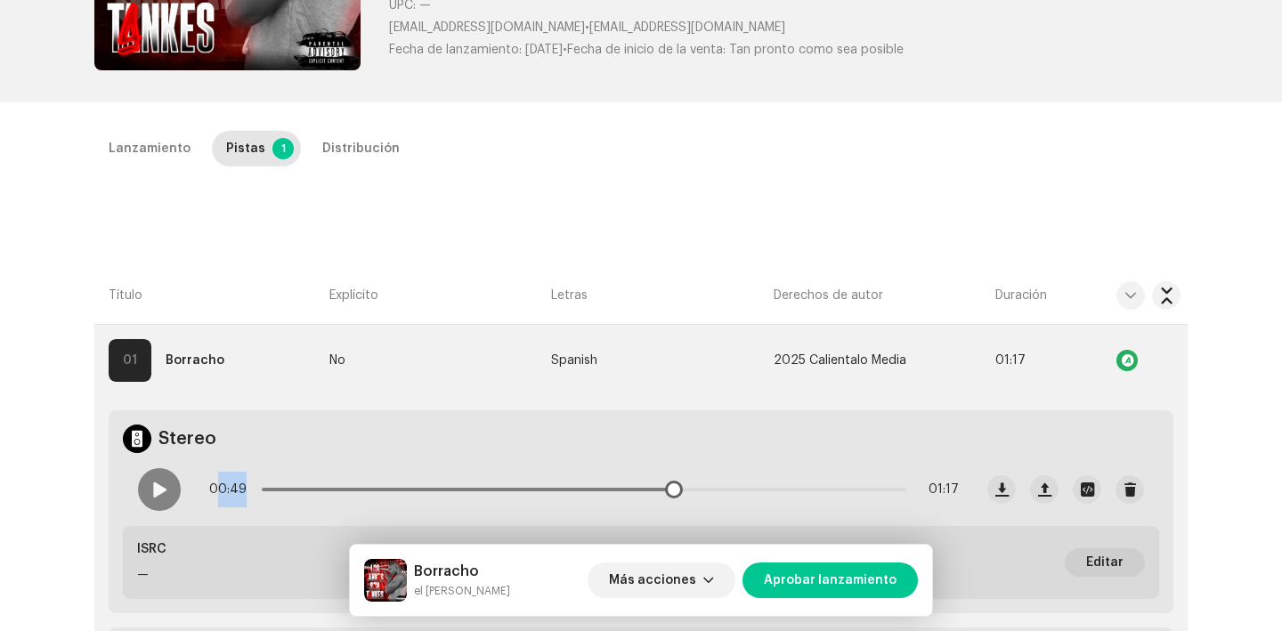
drag, startPoint x: 277, startPoint y: 490, endPoint x: 218, endPoint y: 490, distance: 58.8
click at [218, 490] on div "00:49 01:17" at bounding box center [584, 490] width 750 height 36
click at [19, 362] on div "Inspección / Borracho Guía de confiabilidad y seguridad ID de lanzamiento: 3047…" at bounding box center [641, 315] width 1282 height 631
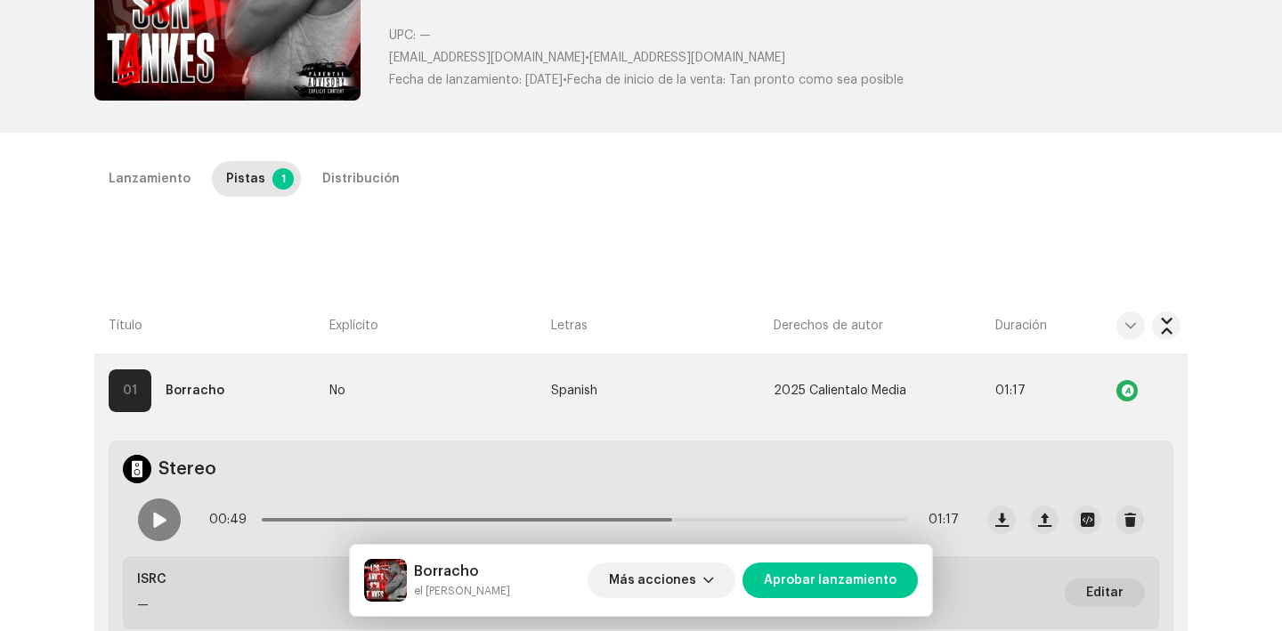
scroll to position [247, 0]
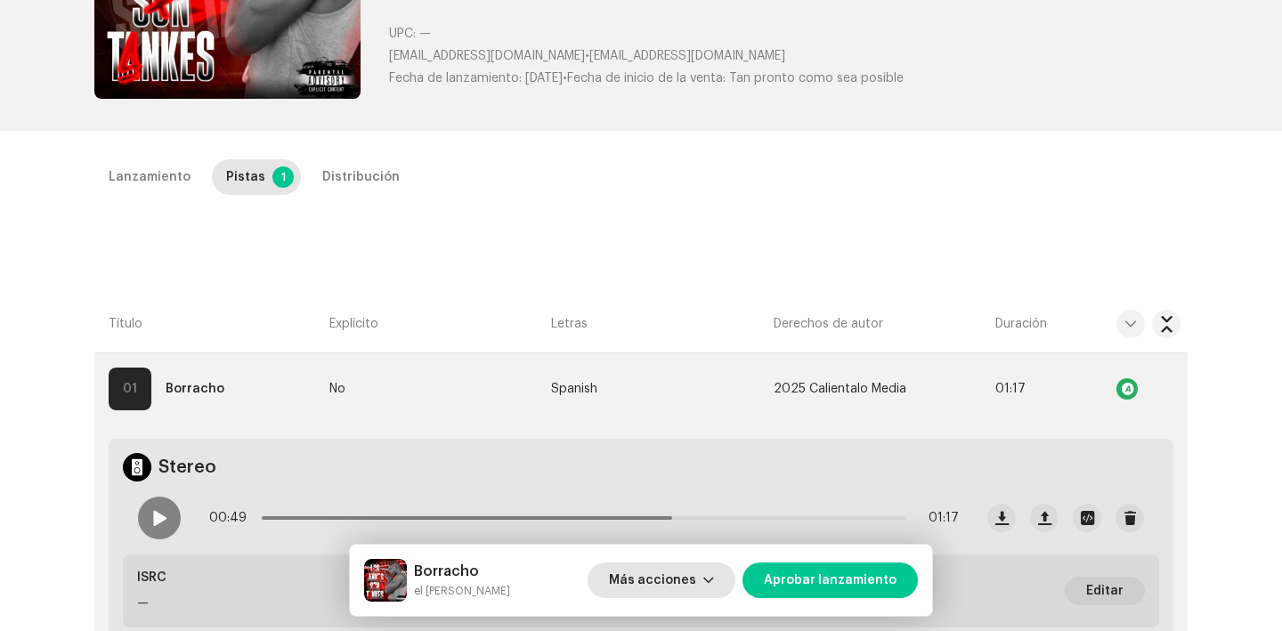
click at [678, 579] on span "Más acciones" at bounding box center [652, 581] width 87 height 36
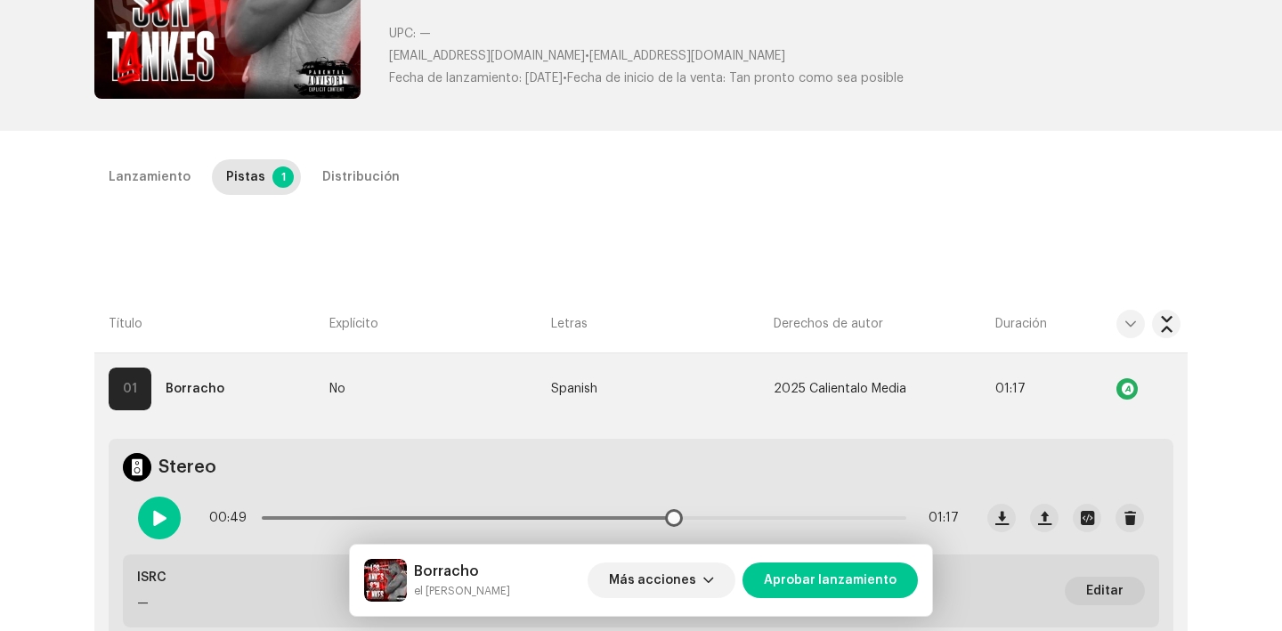
click at [146, 513] on div at bounding box center [159, 518] width 43 height 43
drag, startPoint x: 339, startPoint y: 514, endPoint x: 273, endPoint y: 514, distance: 66.8
click at [273, 514] on div "00:50 01:17" at bounding box center [584, 519] width 750 height 36
drag, startPoint x: 269, startPoint y: 519, endPoint x: 283, endPoint y: 519, distance: 14.2
click at [283, 519] on span at bounding box center [475, 519] width 427 height 4
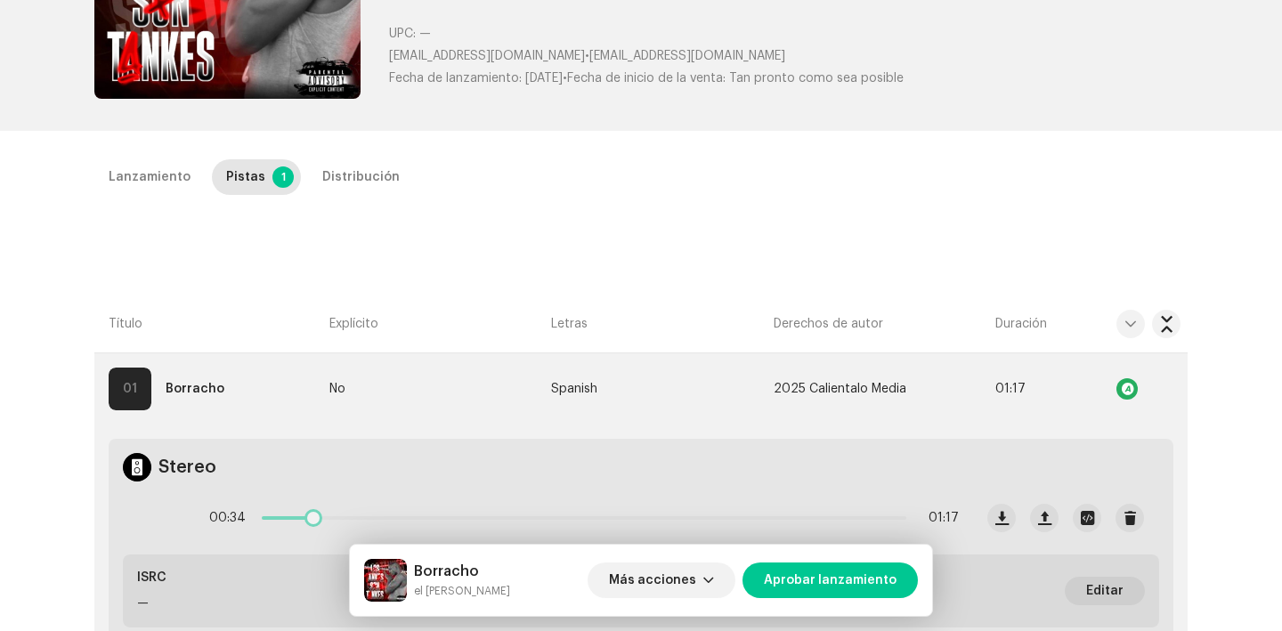
drag, startPoint x: 700, startPoint y: 519, endPoint x: 248, endPoint y: 515, distance: 451.5
click at [248, 515] on div "00:34 01:17" at bounding box center [584, 519] width 750 height 36
click at [683, 577] on span "Más acciones" at bounding box center [652, 581] width 87 height 36
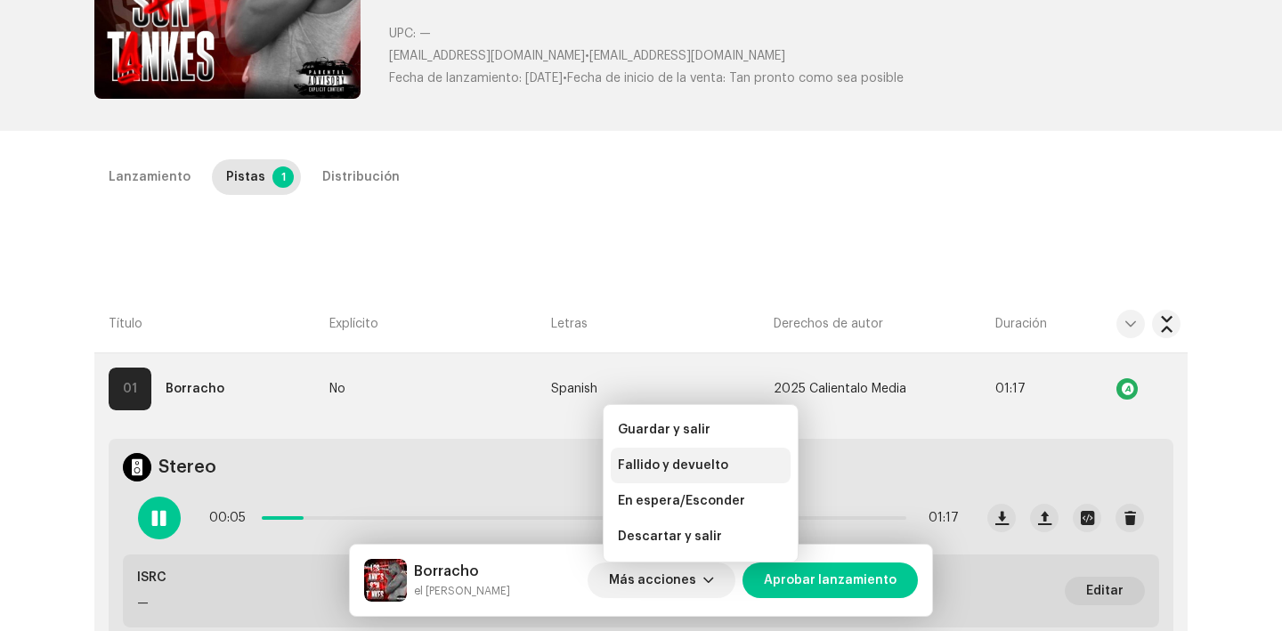
click at [684, 465] on span "Fallido y devuelto" at bounding box center [673, 466] width 110 height 14
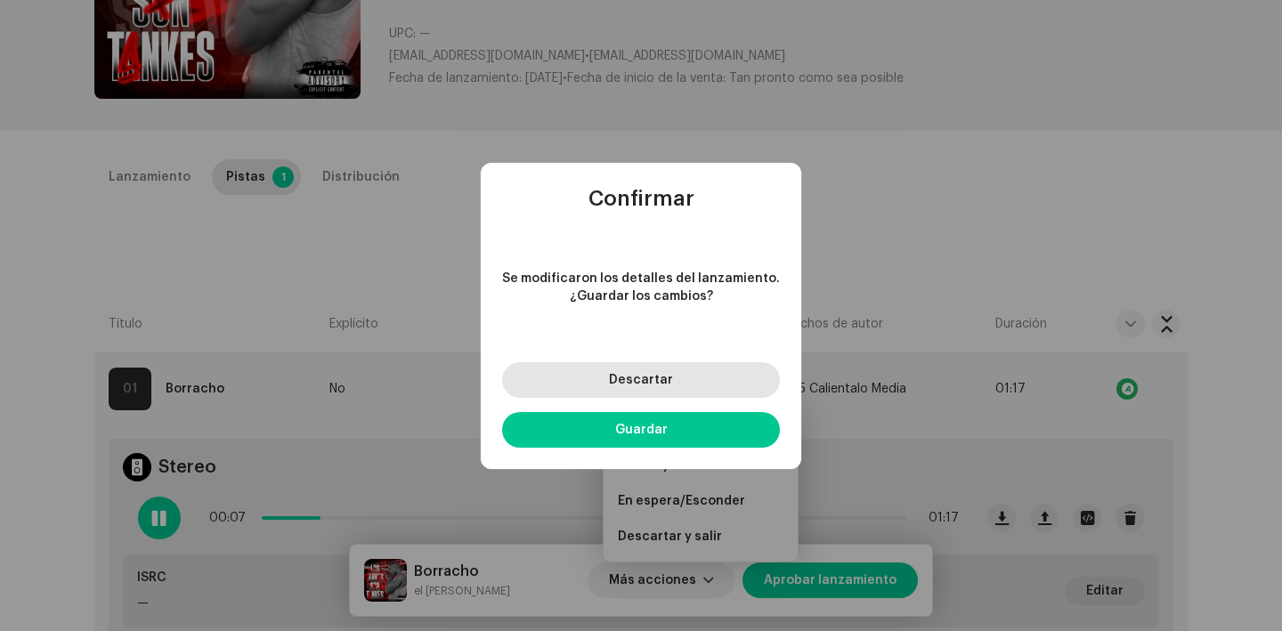
click at [632, 386] on button "Descartar" at bounding box center [641, 380] width 278 height 36
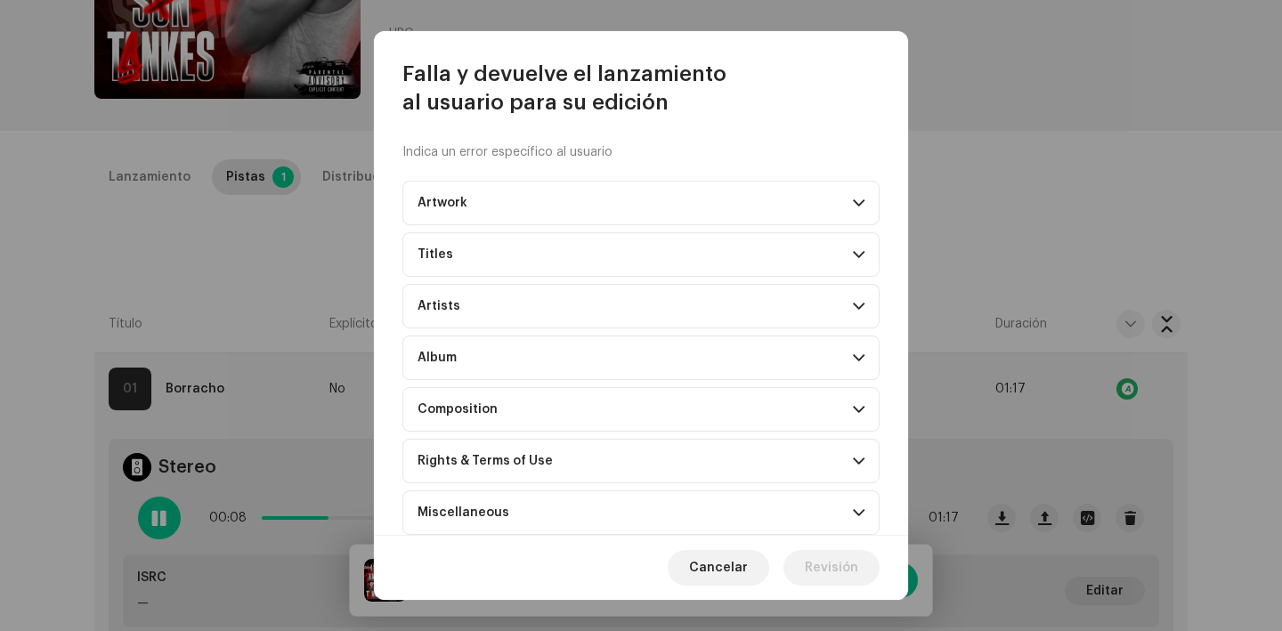
scroll to position [109, 0]
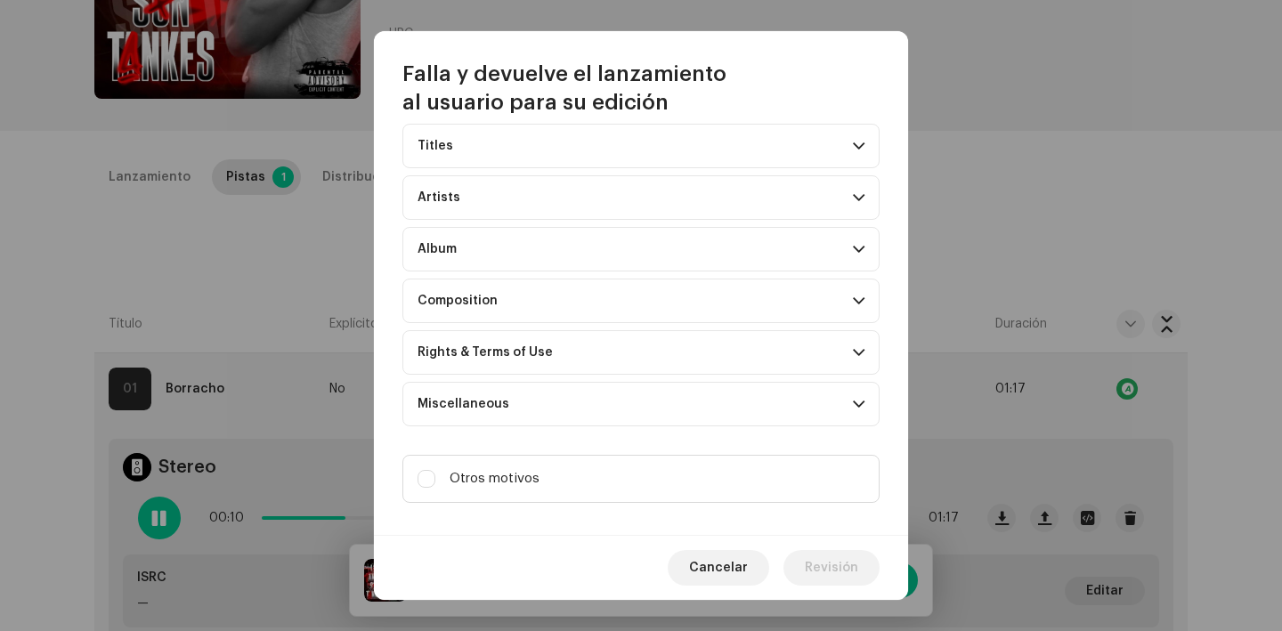
click at [481, 350] on div "Rights & Terms of Use" at bounding box center [485, 353] width 135 height 14
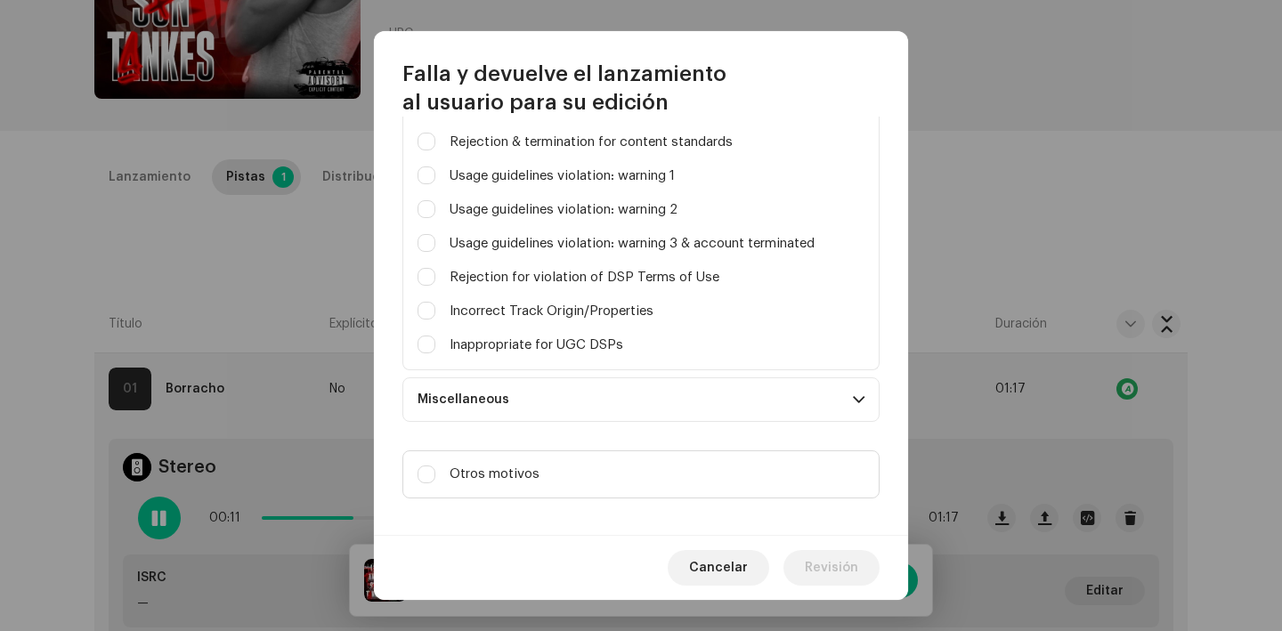
scroll to position [506, 0]
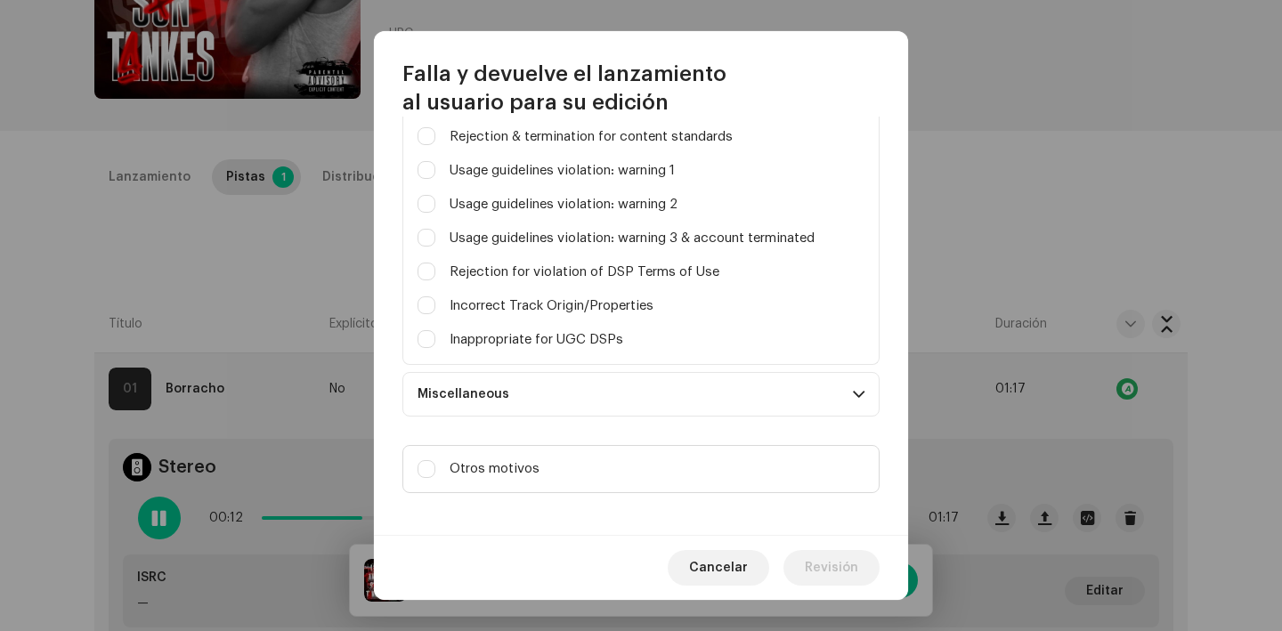
click at [436, 338] on div "Inappropriate for UGC DSPs" at bounding box center [641, 340] width 447 height 20
click at [428, 338] on input "Parental advisory on art, but not explicit in metadata" at bounding box center [427, 339] width 18 height 18
checkbox input "true"
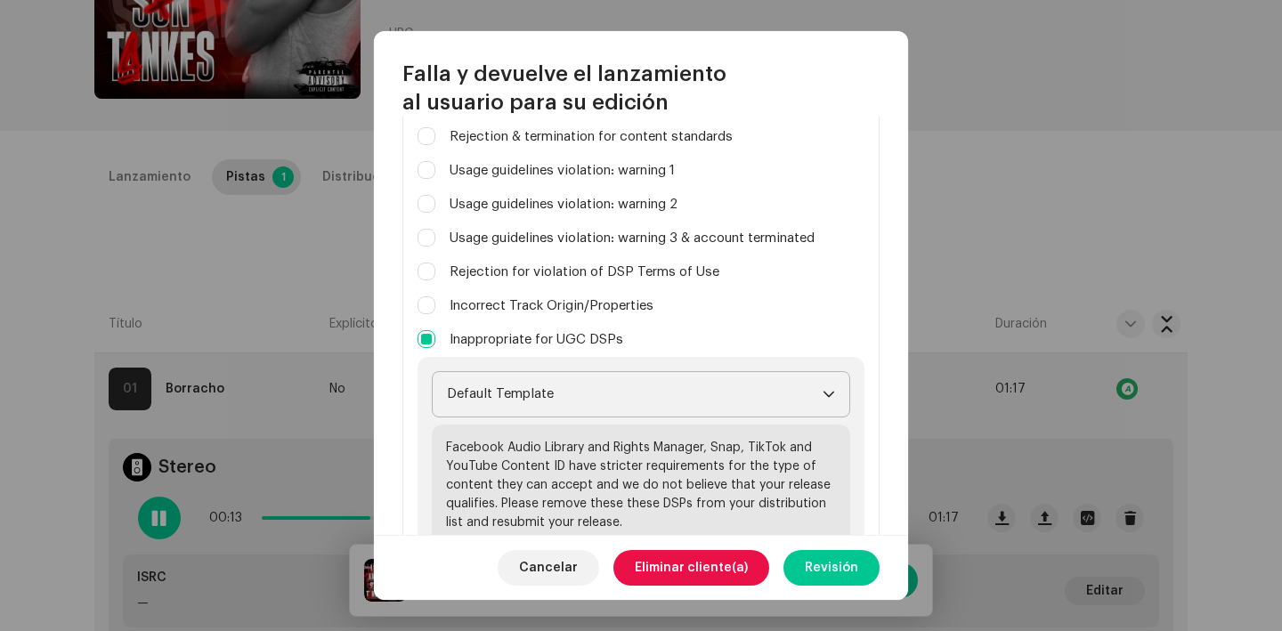
click at [759, 395] on span "Default Template" at bounding box center [635, 394] width 376 height 45
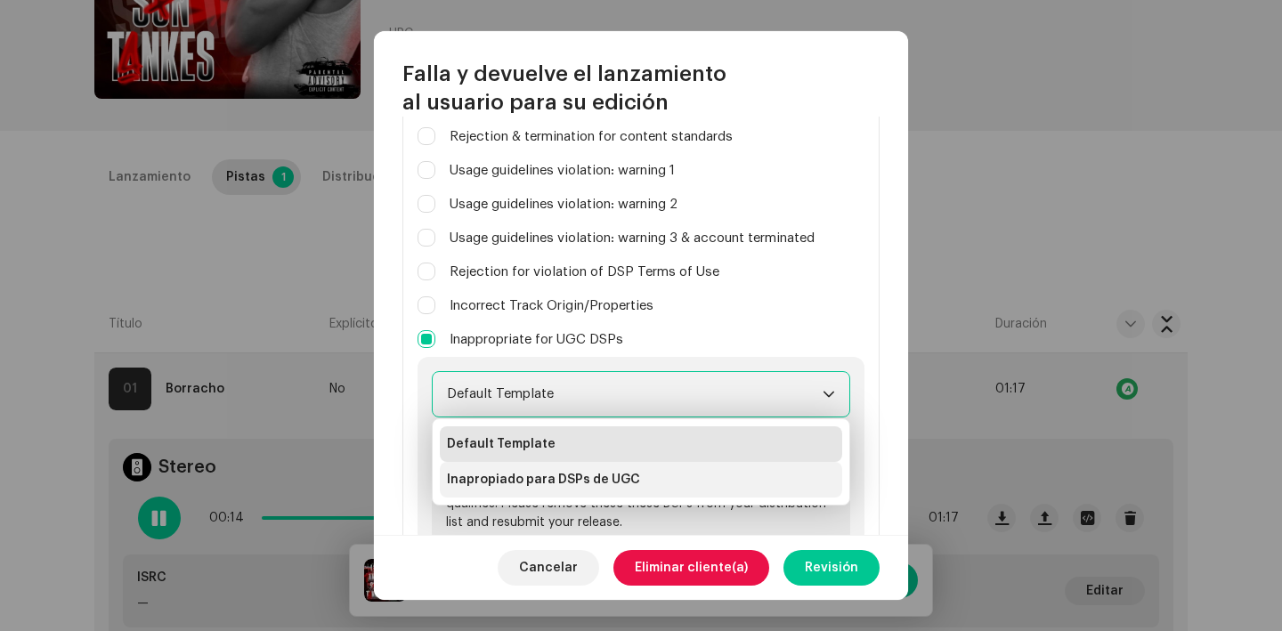
click at [660, 486] on li "Inapropiado para DSPs de UGC" at bounding box center [641, 480] width 403 height 36
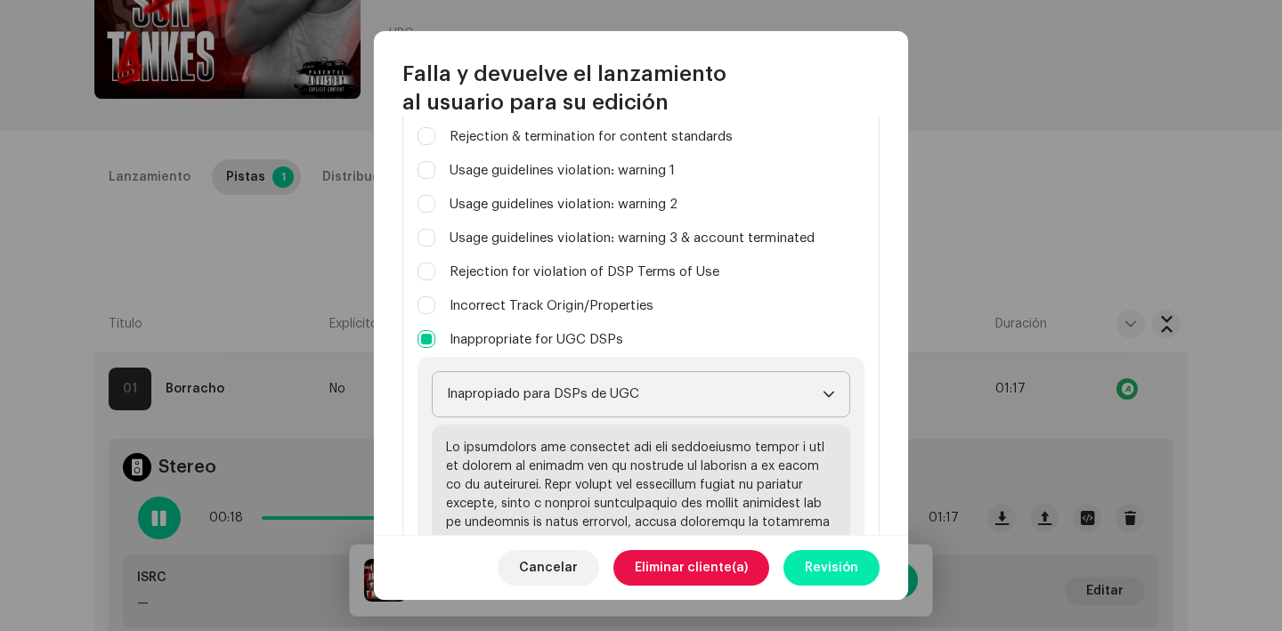
click at [814, 560] on span "Revisión" at bounding box center [831, 568] width 53 height 36
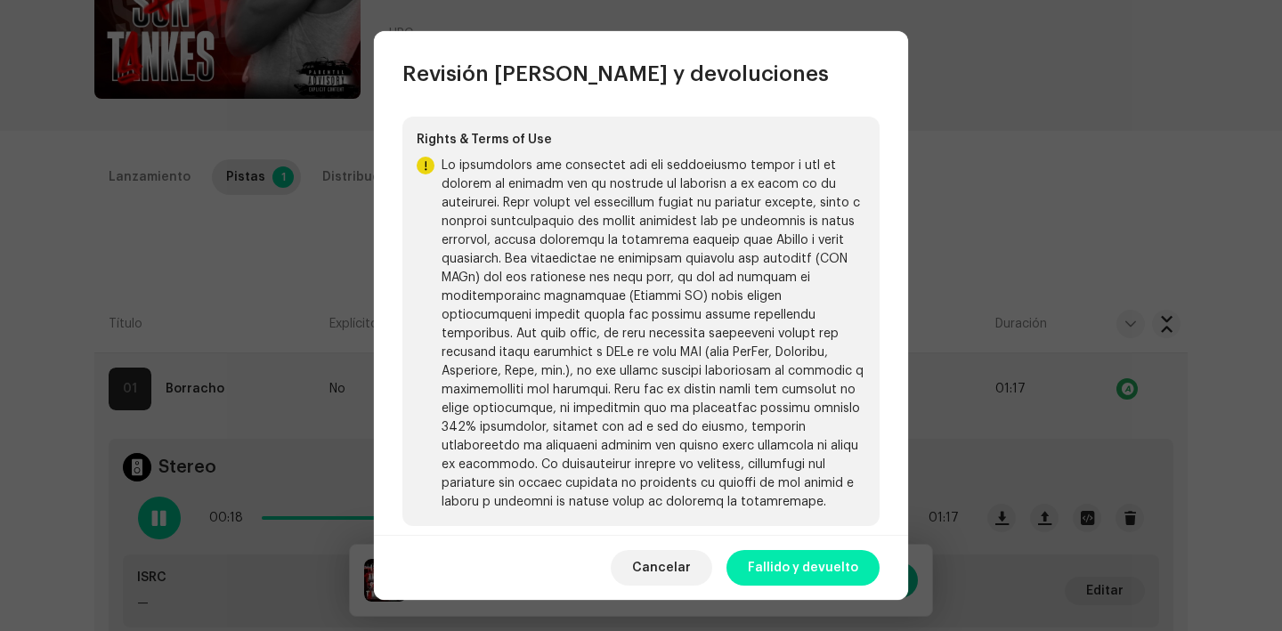
click at [805, 561] on span "Fallido y devuelto" at bounding box center [803, 568] width 110 height 36
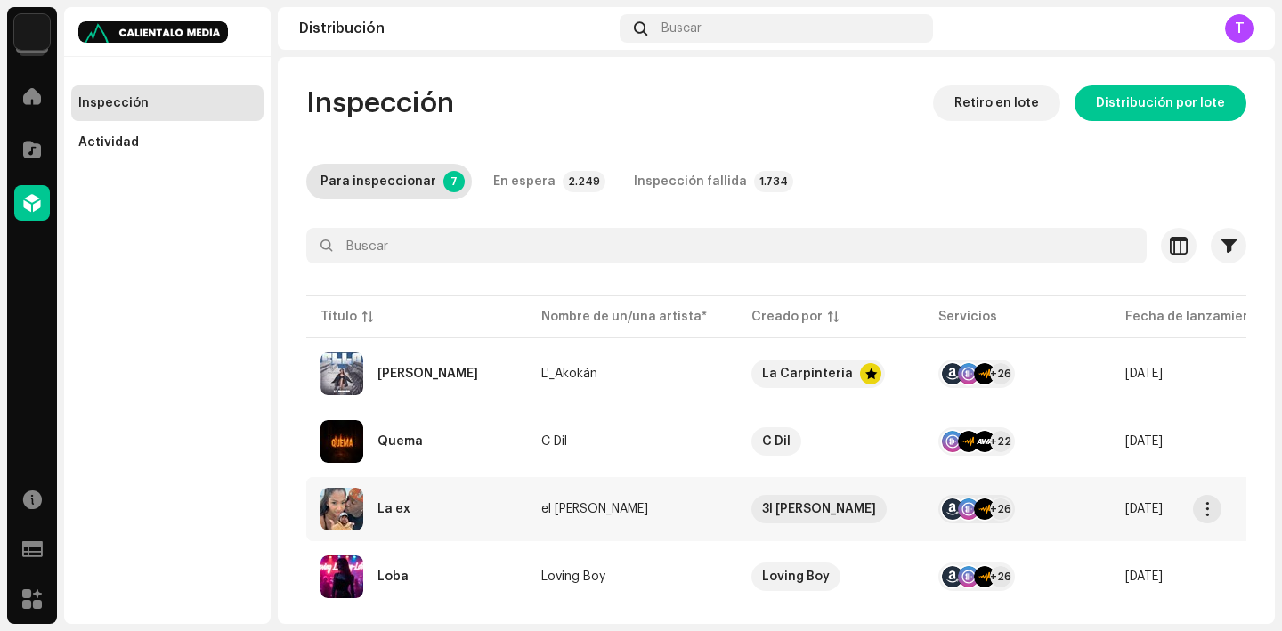
scroll to position [246, 0]
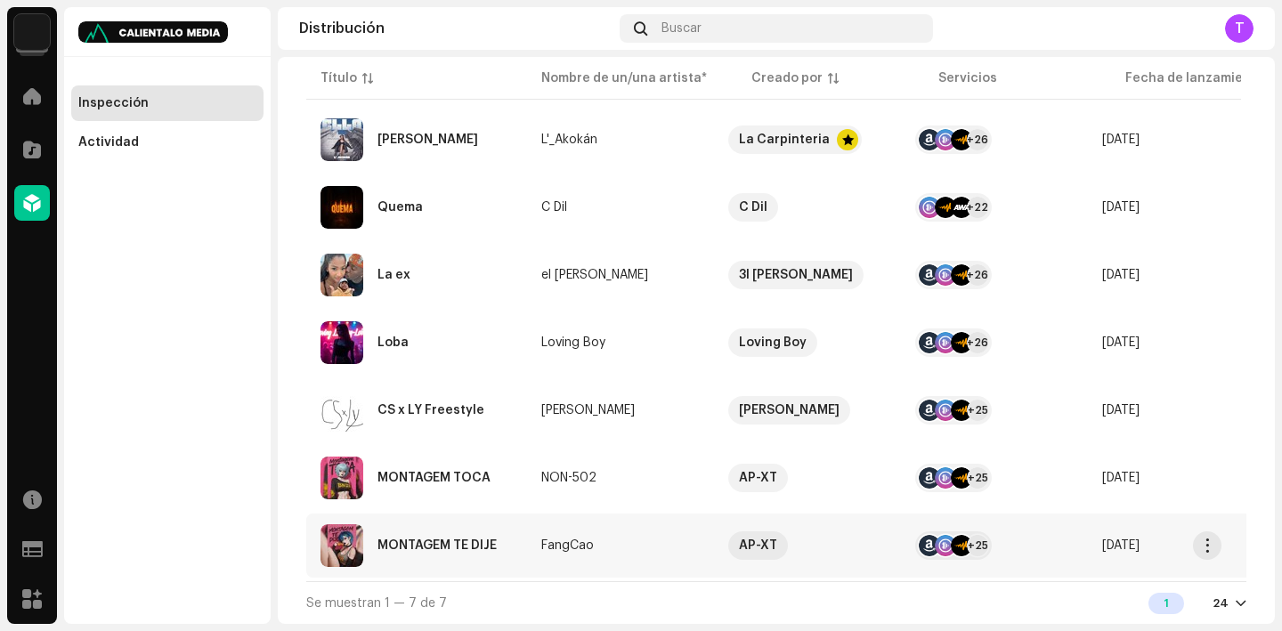
click at [395, 540] on div "MONTAGEM TE DIJE" at bounding box center [437, 546] width 119 height 12
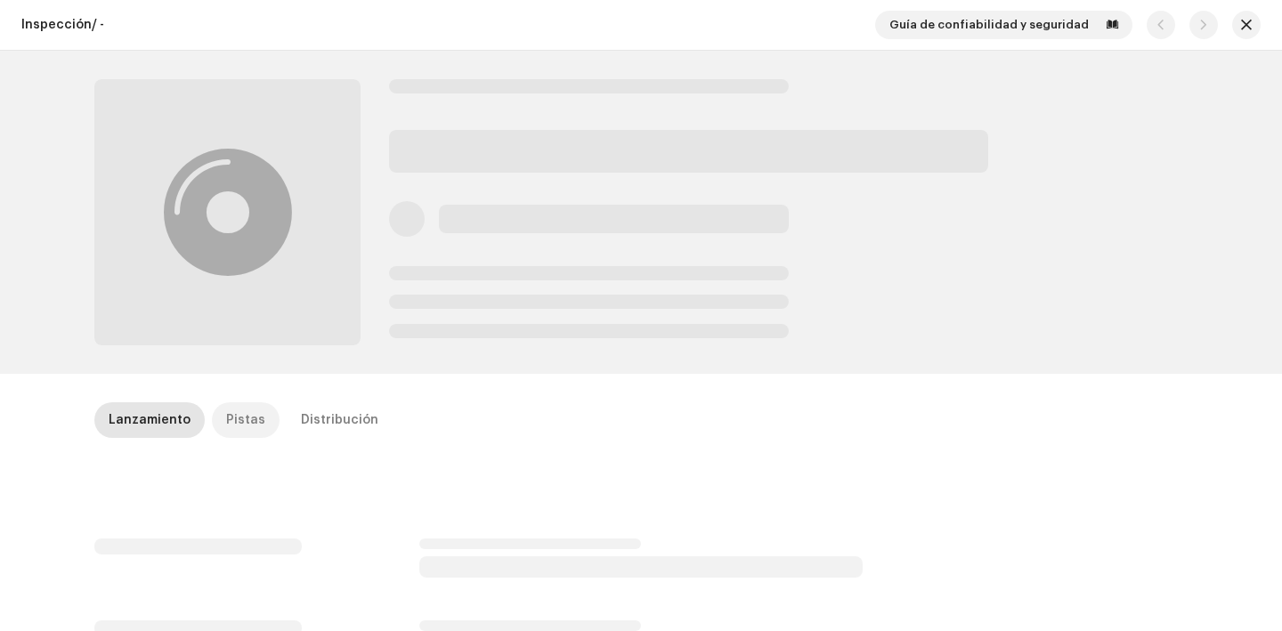
click at [244, 422] on div "Pistas" at bounding box center [245, 421] width 39 height 36
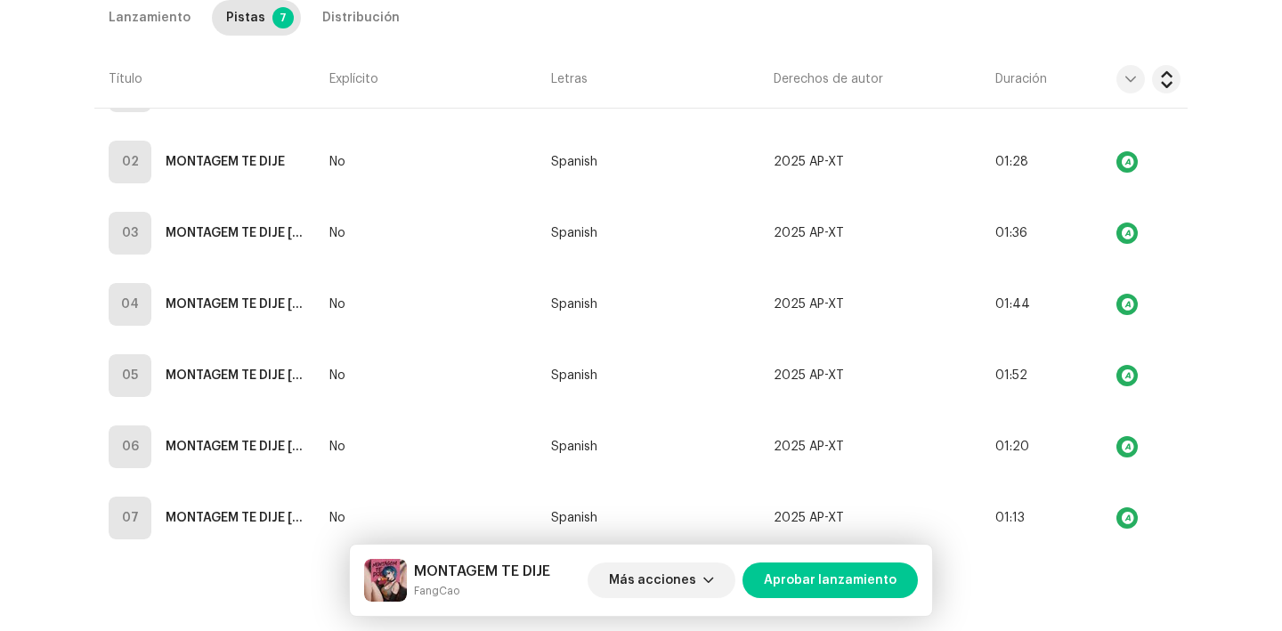
scroll to position [554, 0]
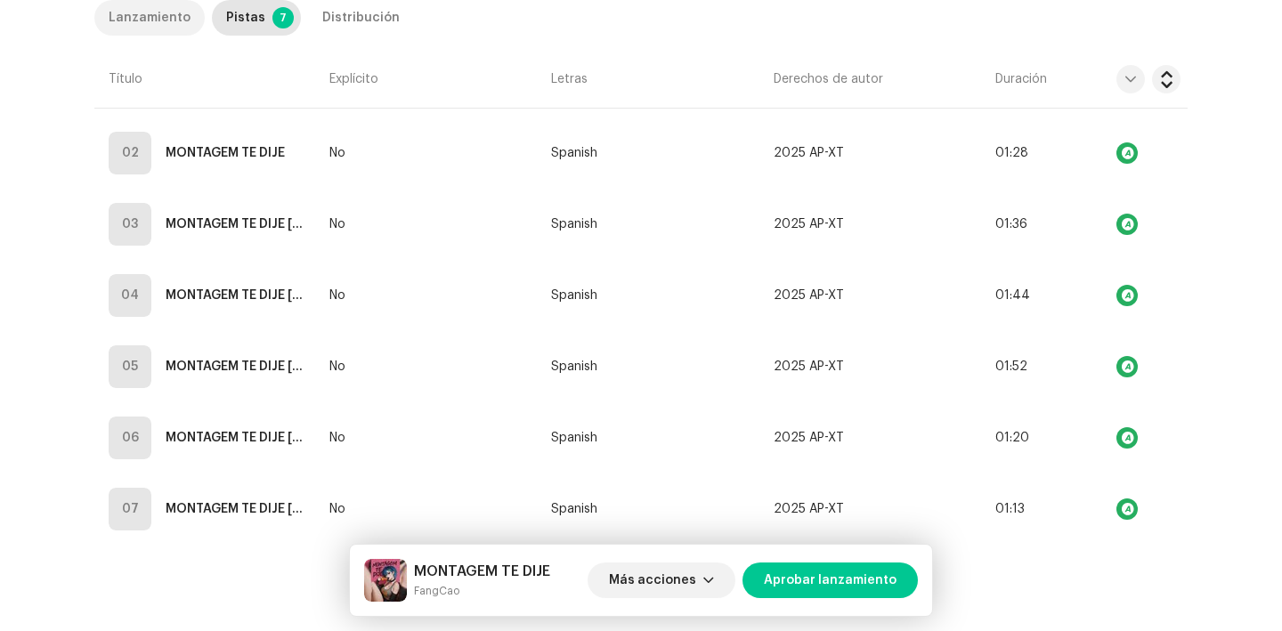
click at [188, 17] on p-tab "Lanzamiento" at bounding box center [149, 18] width 110 height 36
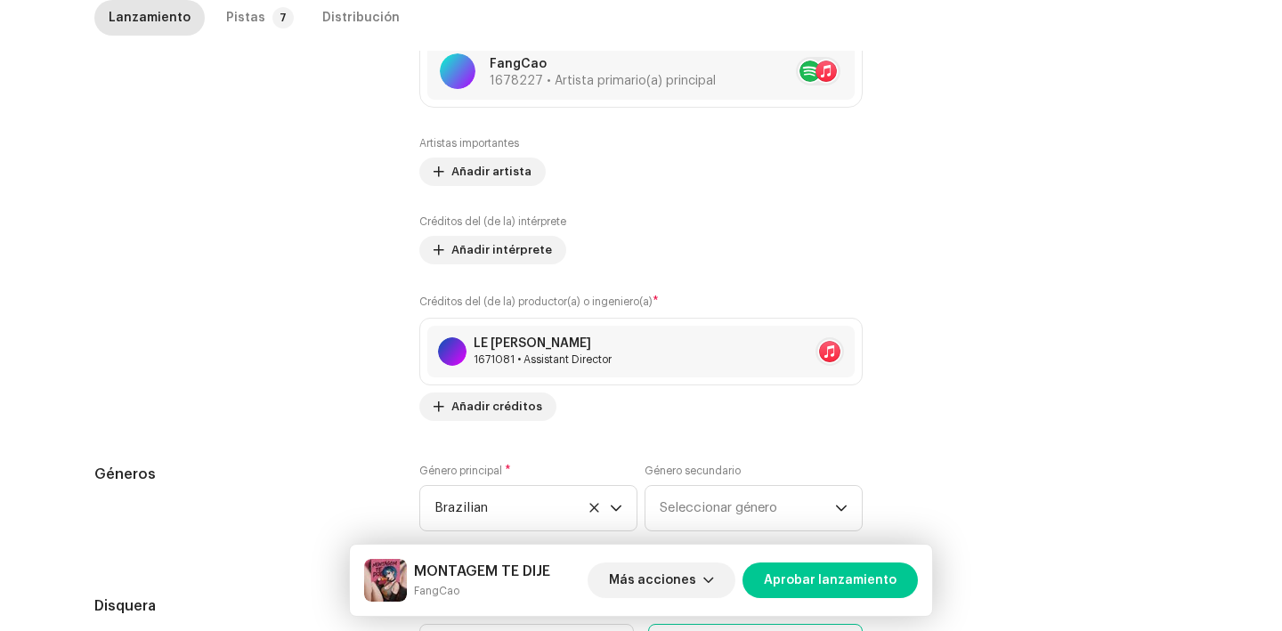
scroll to position [1740, 0]
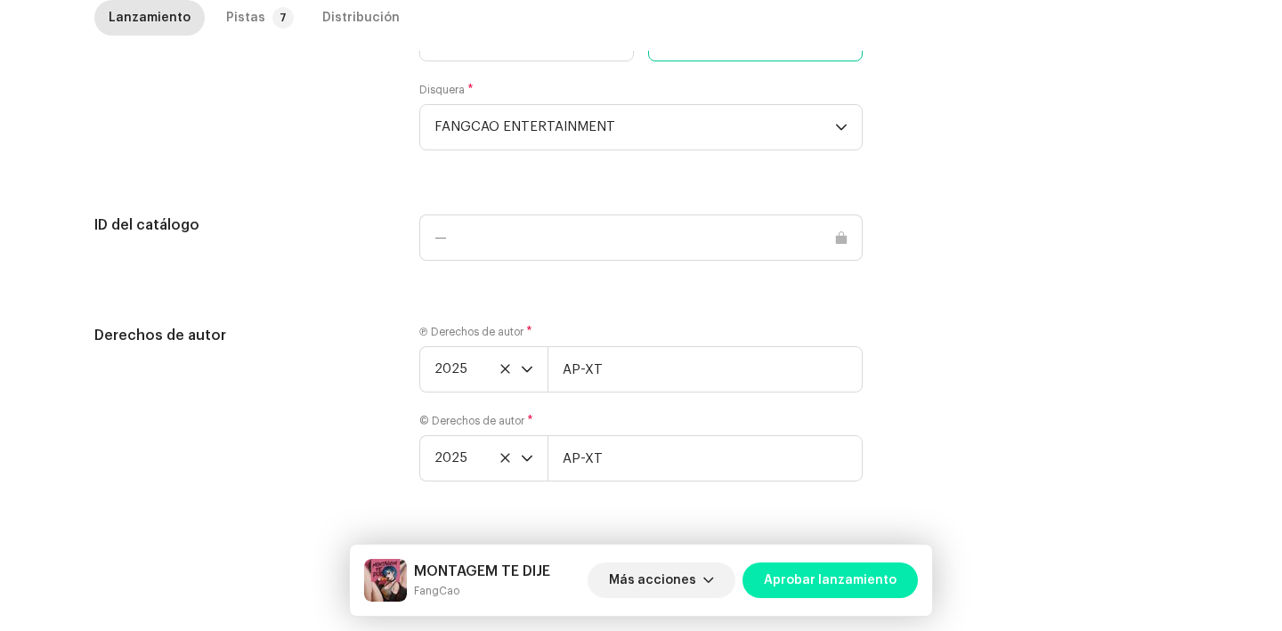
click at [877, 569] on span "Aprobar lanzamiento" at bounding box center [830, 581] width 133 height 36
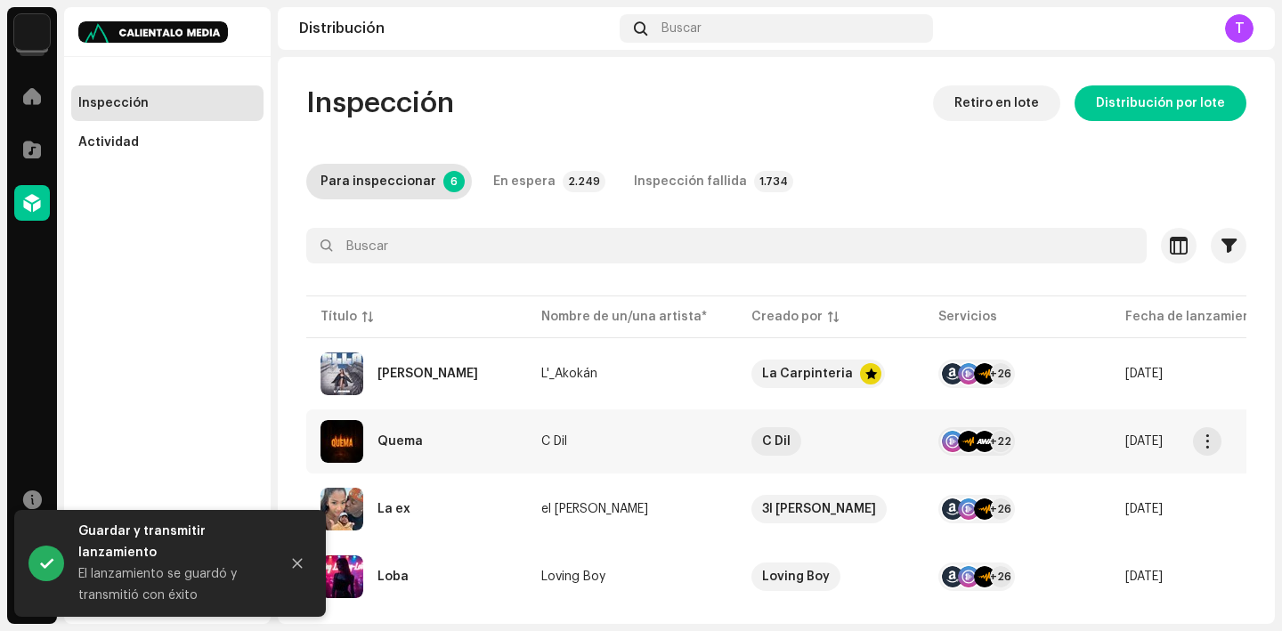
scroll to position [174, 0]
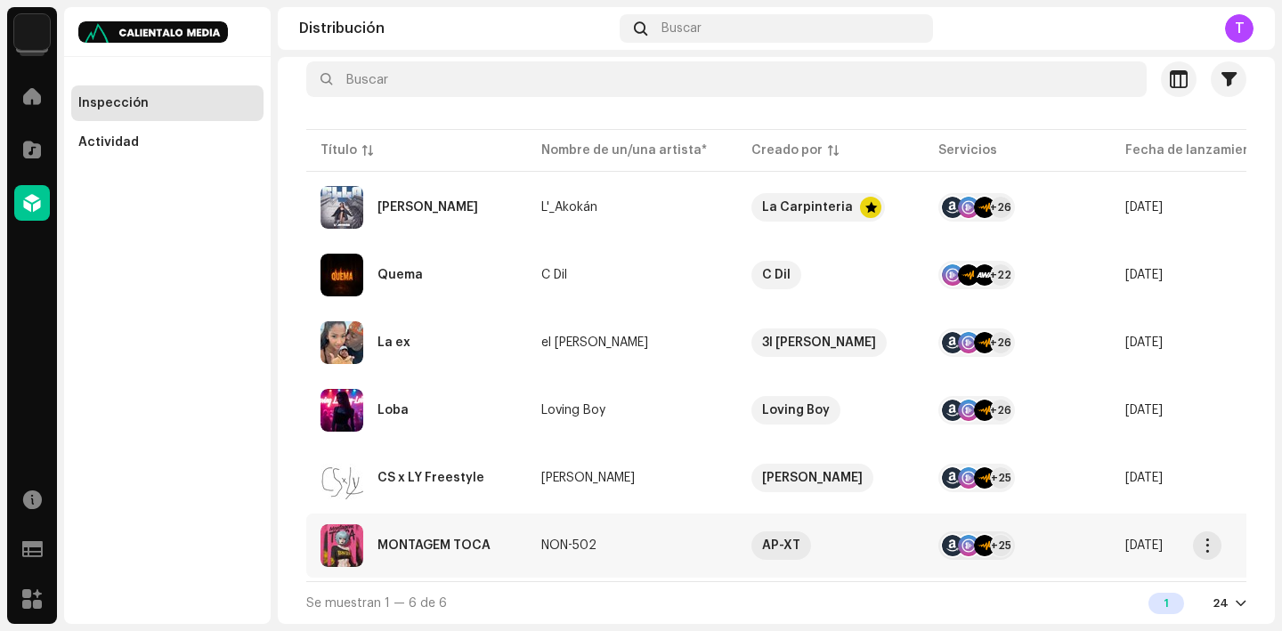
click at [418, 540] on div "MONTAGEM TOCA" at bounding box center [434, 546] width 113 height 12
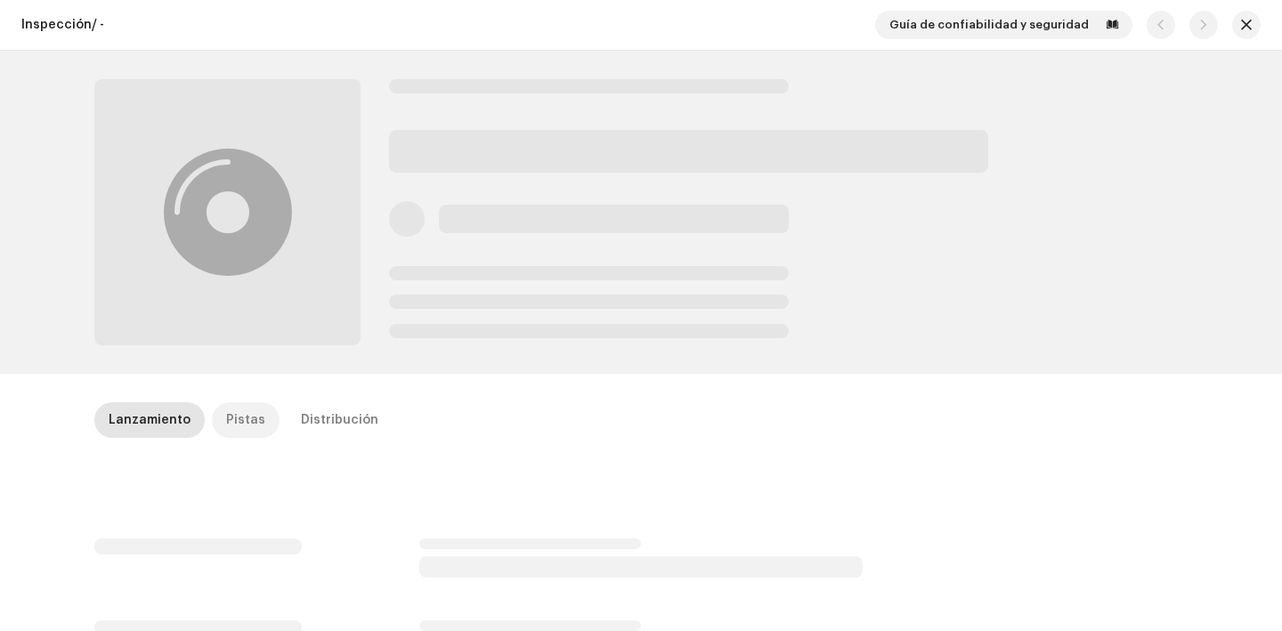
click at [251, 436] on div "Pistas" at bounding box center [245, 421] width 39 height 36
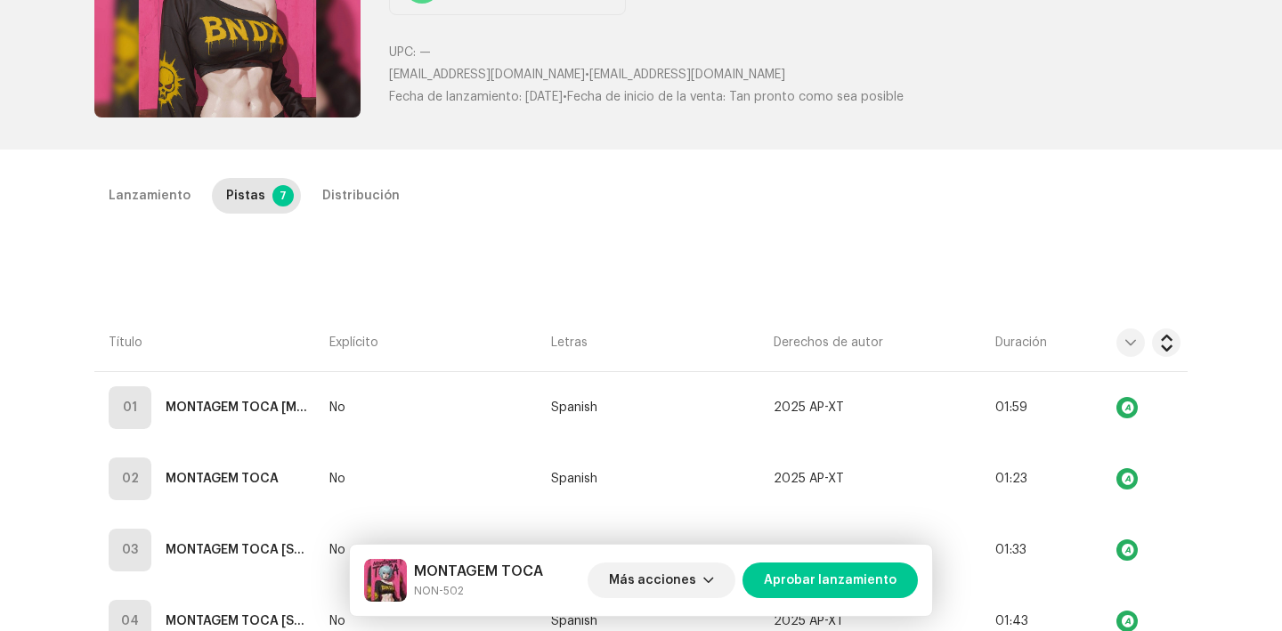
scroll to position [229, 0]
click at [145, 183] on div "Lanzamiento" at bounding box center [150, 195] width 82 height 36
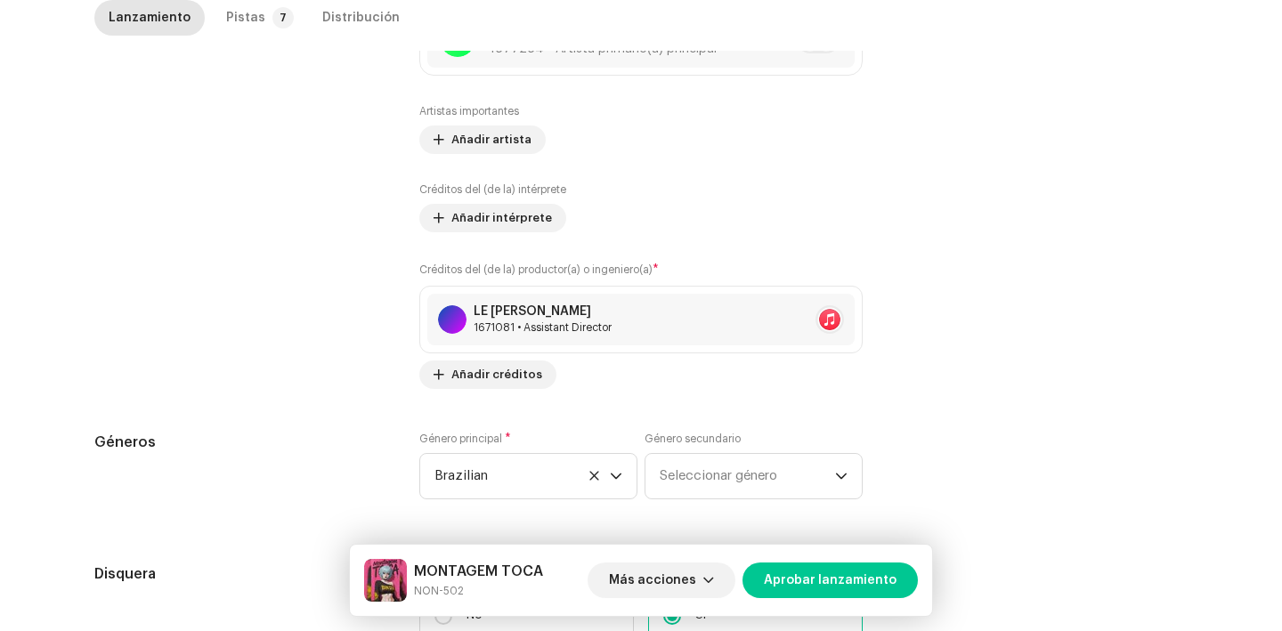
scroll to position [1740, 0]
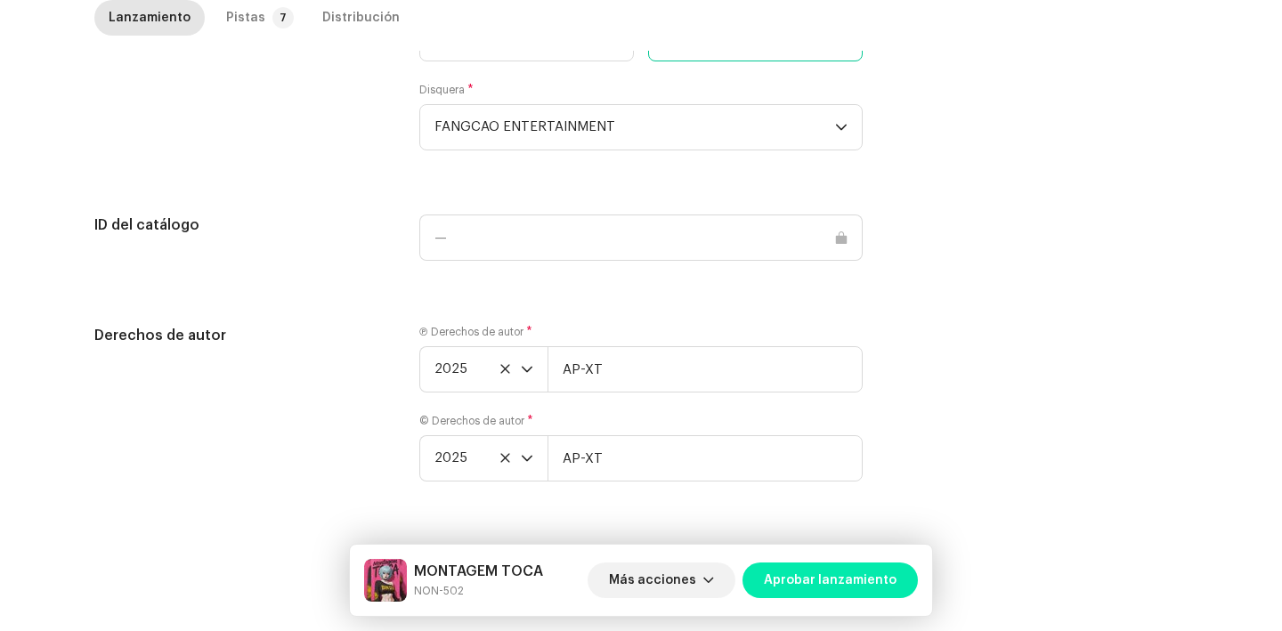
click at [872, 585] on span "Aprobar lanzamiento" at bounding box center [830, 581] width 133 height 36
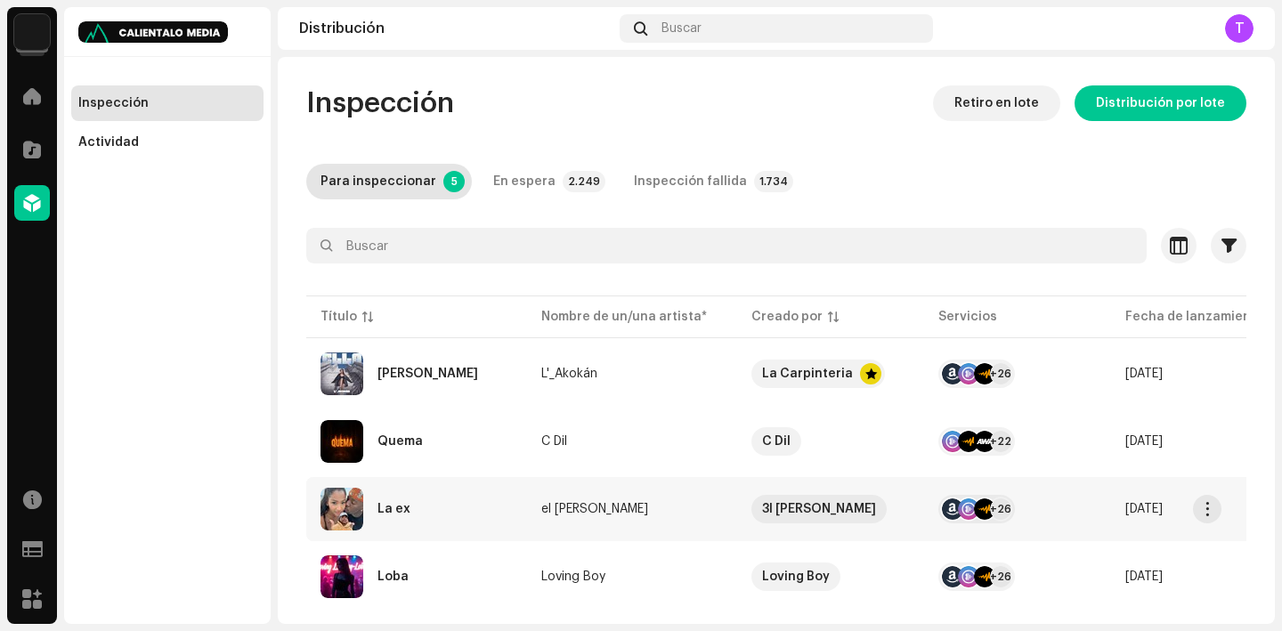
scroll to position [106, 0]
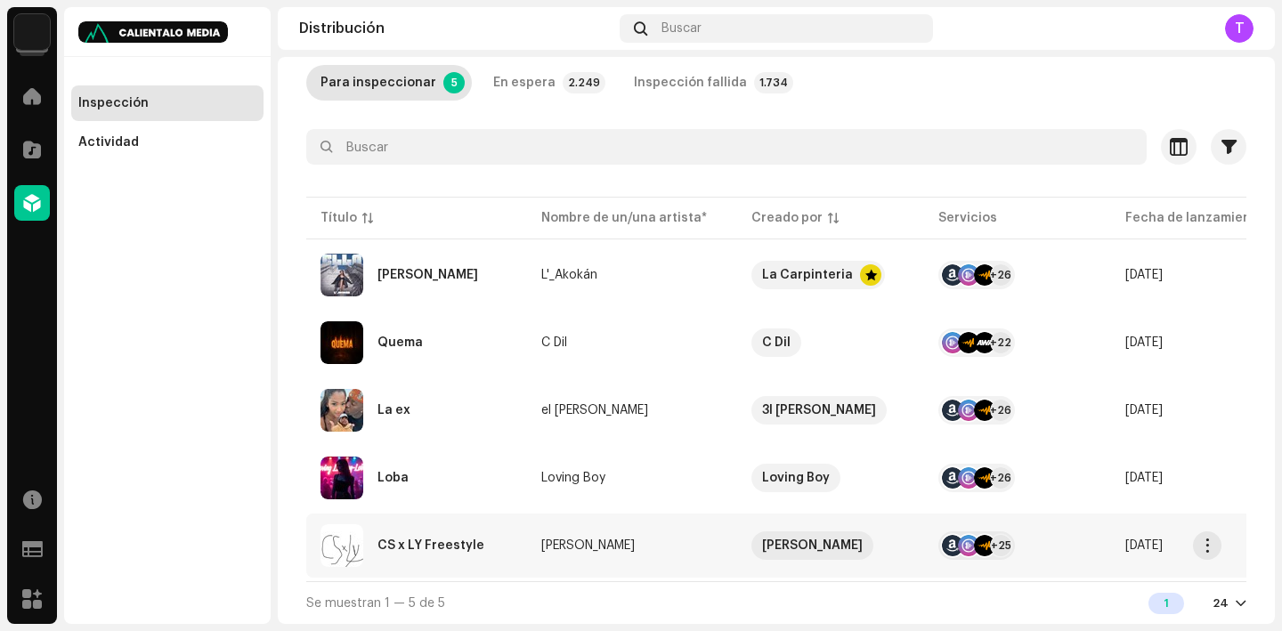
click at [416, 541] on div "CS x LY Freestyle" at bounding box center [431, 546] width 107 height 12
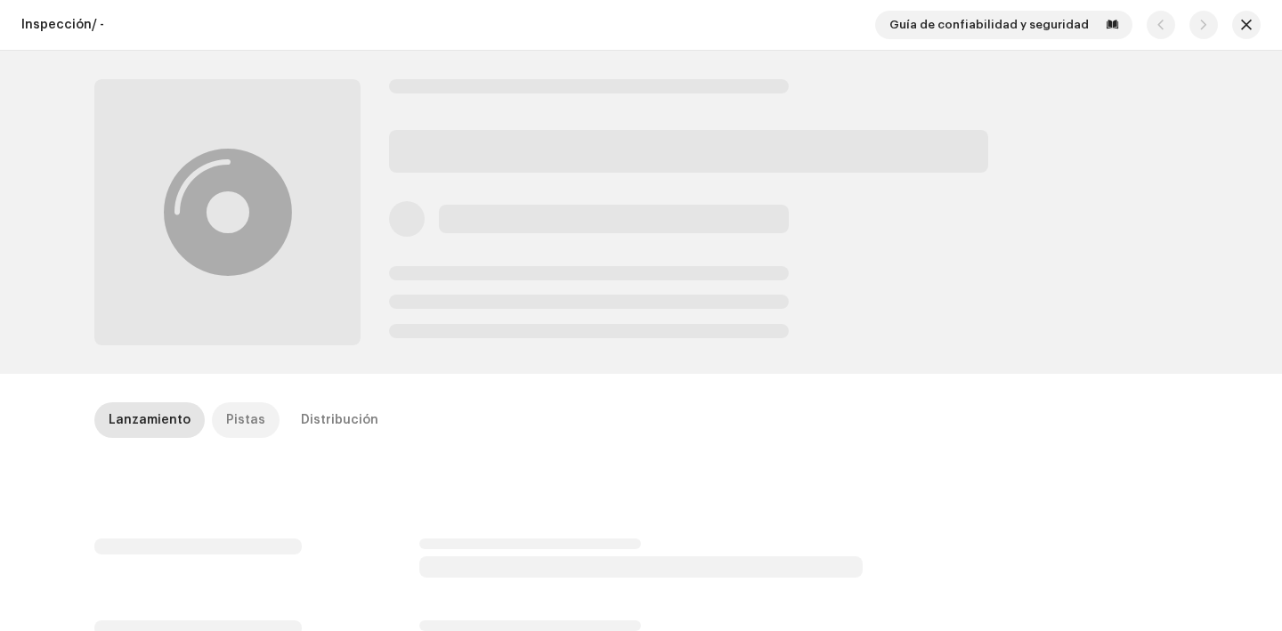
click at [212, 427] on p-tab "Pistas" at bounding box center [246, 421] width 68 height 36
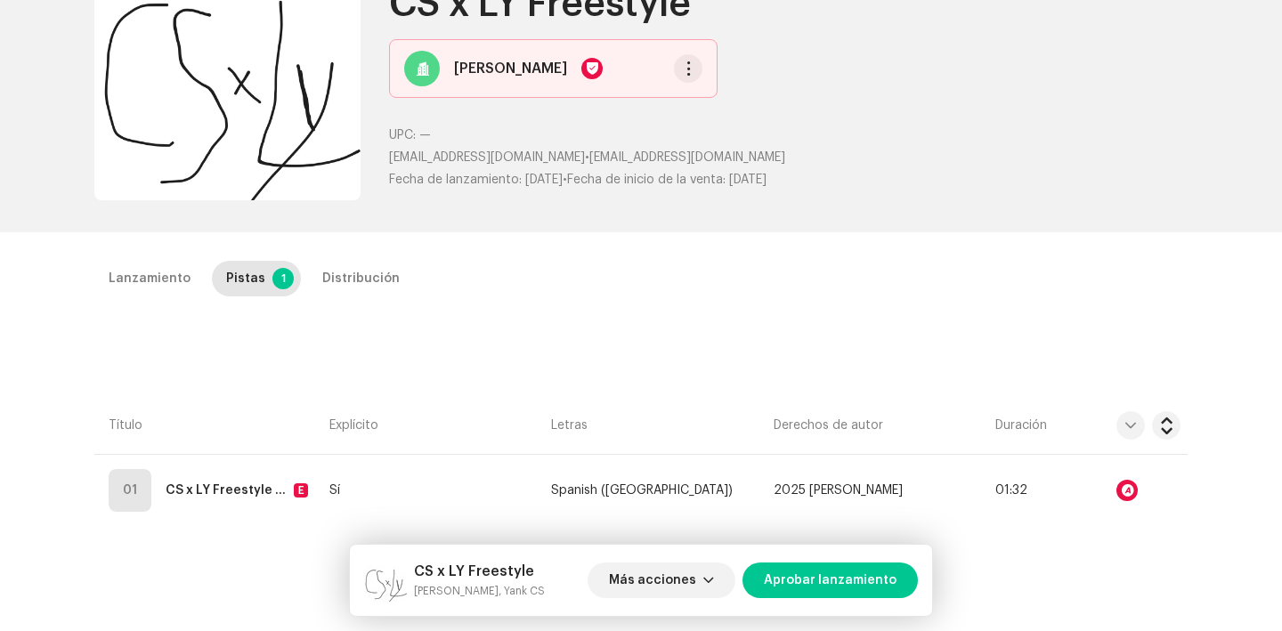
scroll to position [274, 0]
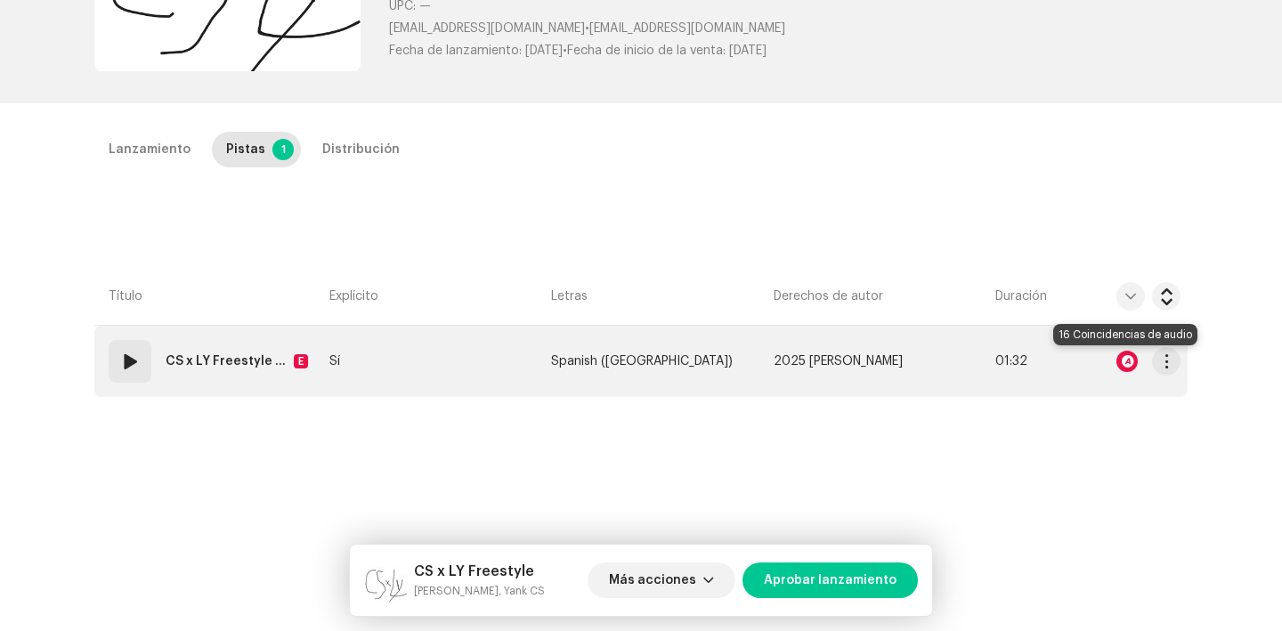
click at [1127, 355] on div at bounding box center [1127, 361] width 21 height 21
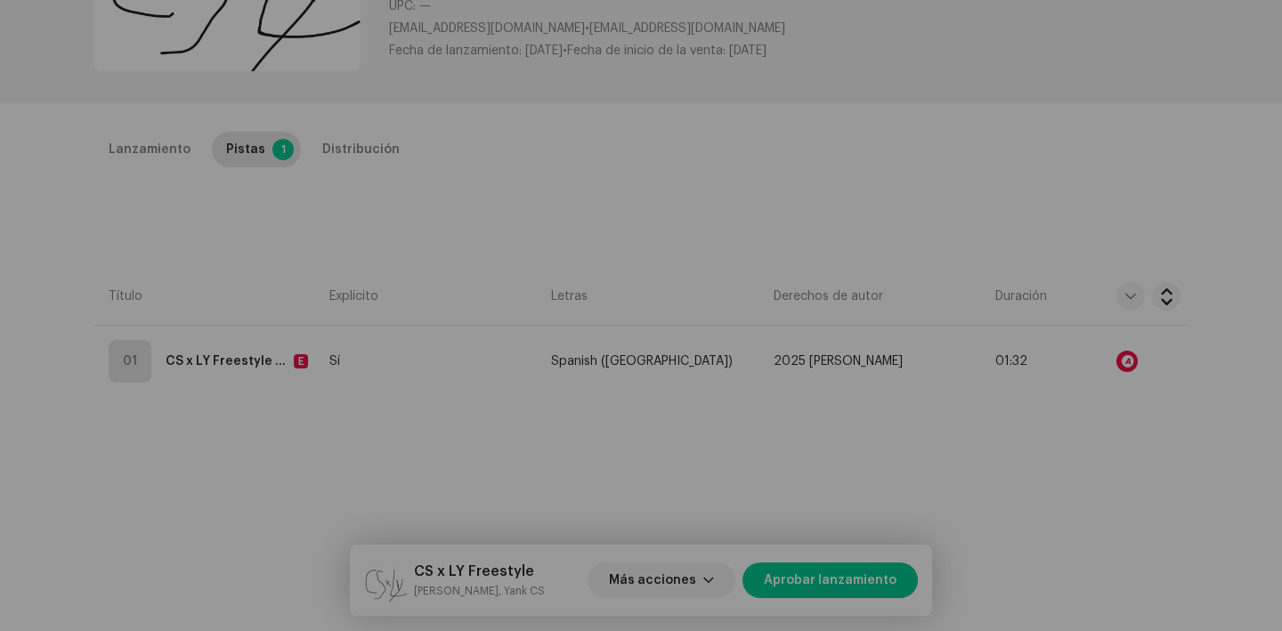
click at [1077, 331] on div "Reconocimiento de audio por Remezclas o muestras 16 Todos los resultados requie…" at bounding box center [641, 315] width 1282 height 631
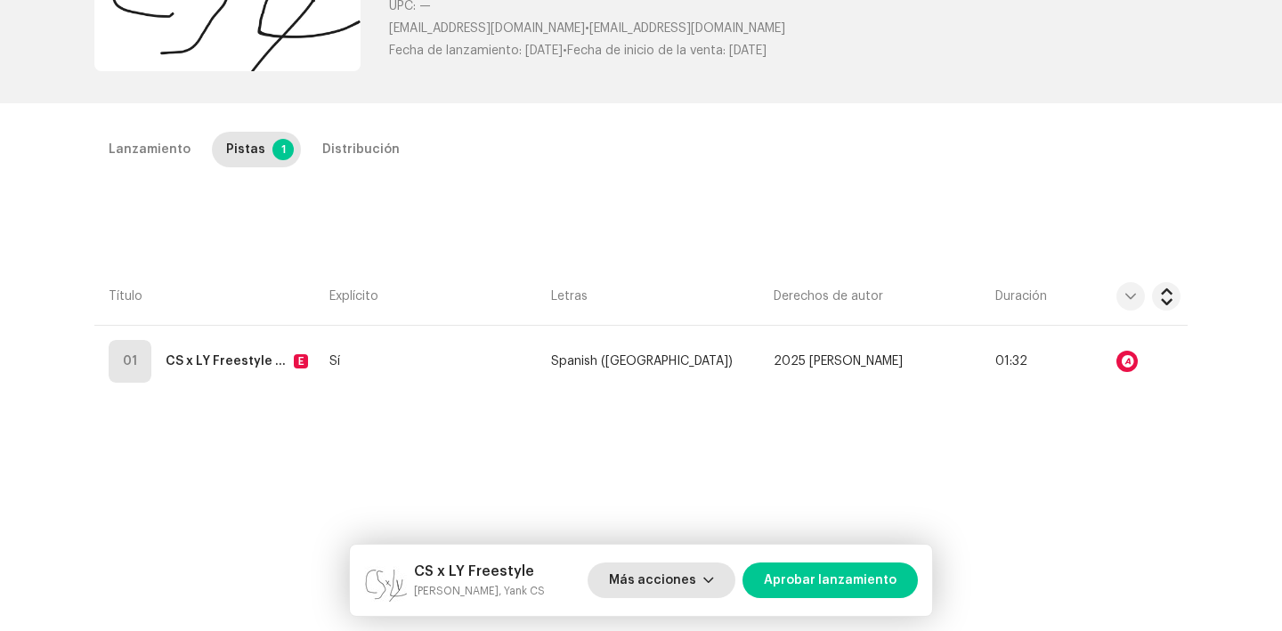
click at [687, 590] on span "Más acciones" at bounding box center [652, 581] width 87 height 36
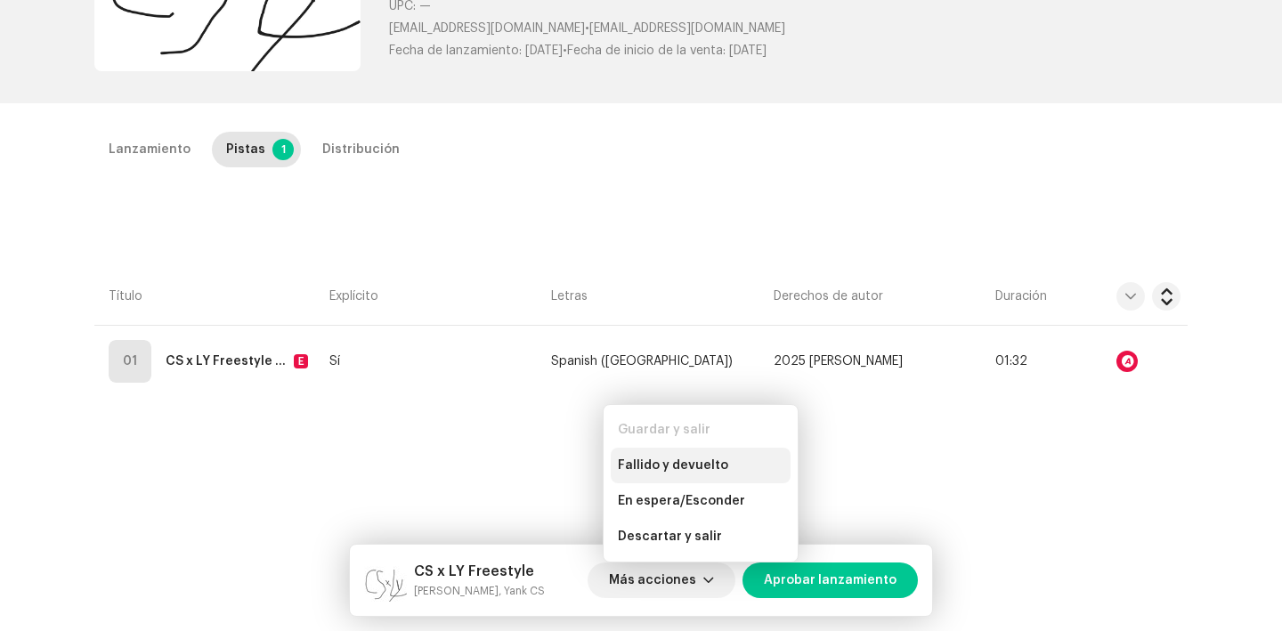
click at [686, 468] on span "Fallido y devuelto" at bounding box center [673, 466] width 110 height 14
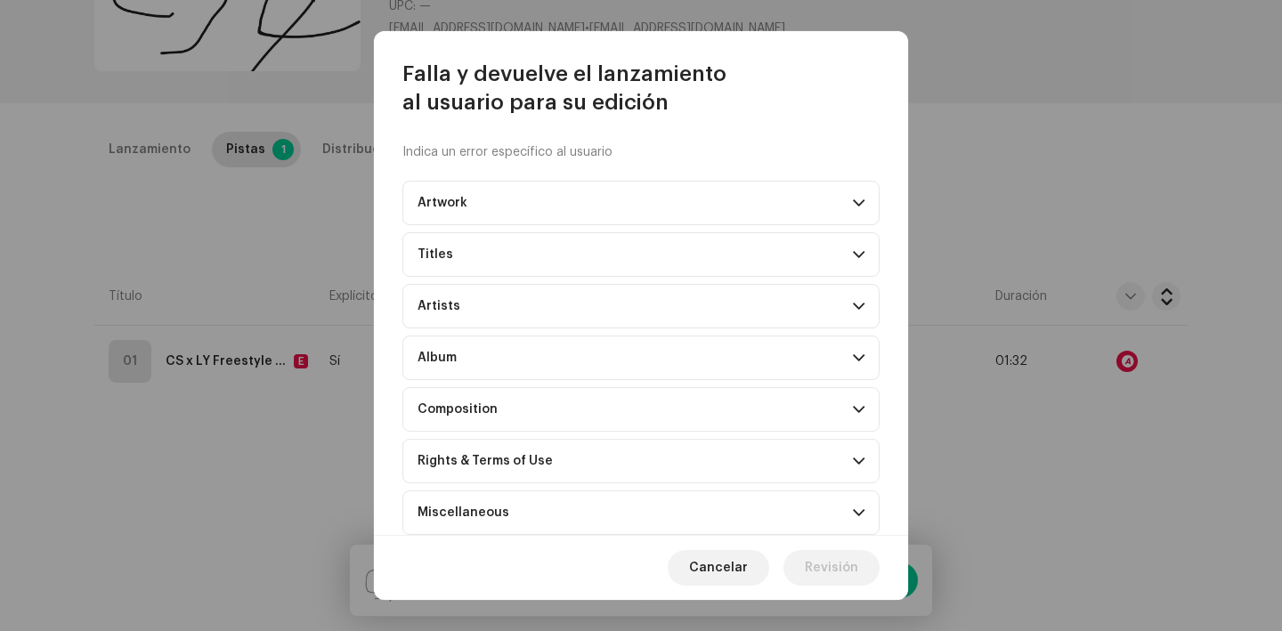
click at [494, 400] on p-accordion-header "Composition" at bounding box center [641, 409] width 477 height 45
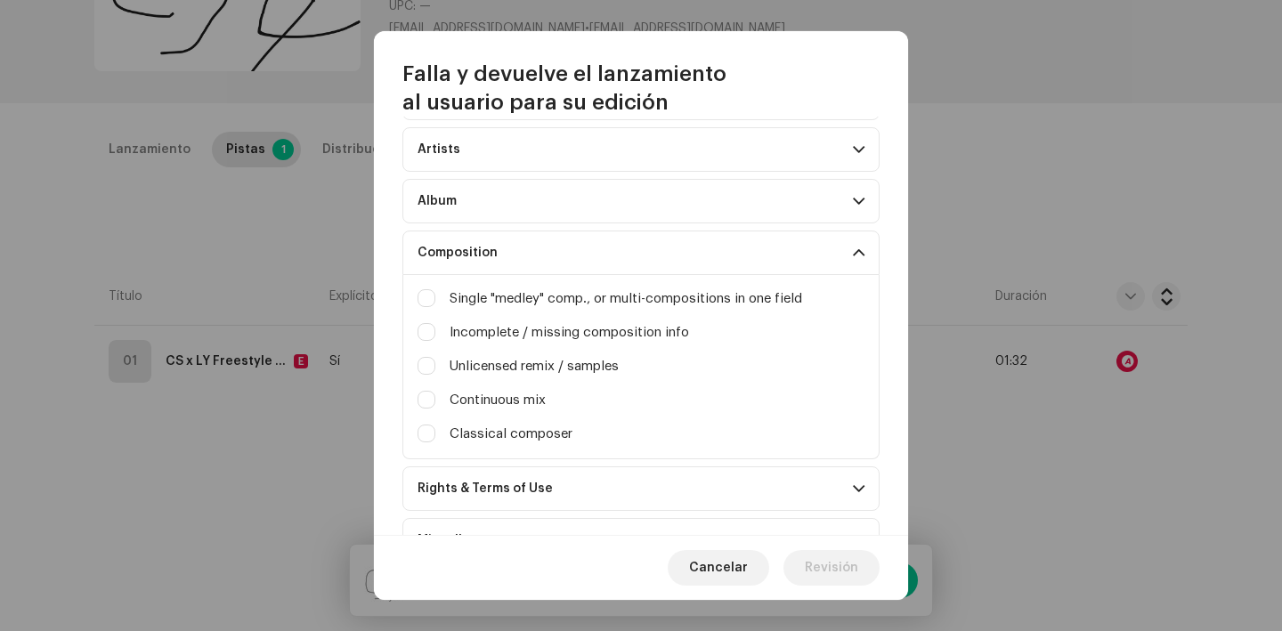
scroll to position [197, 0]
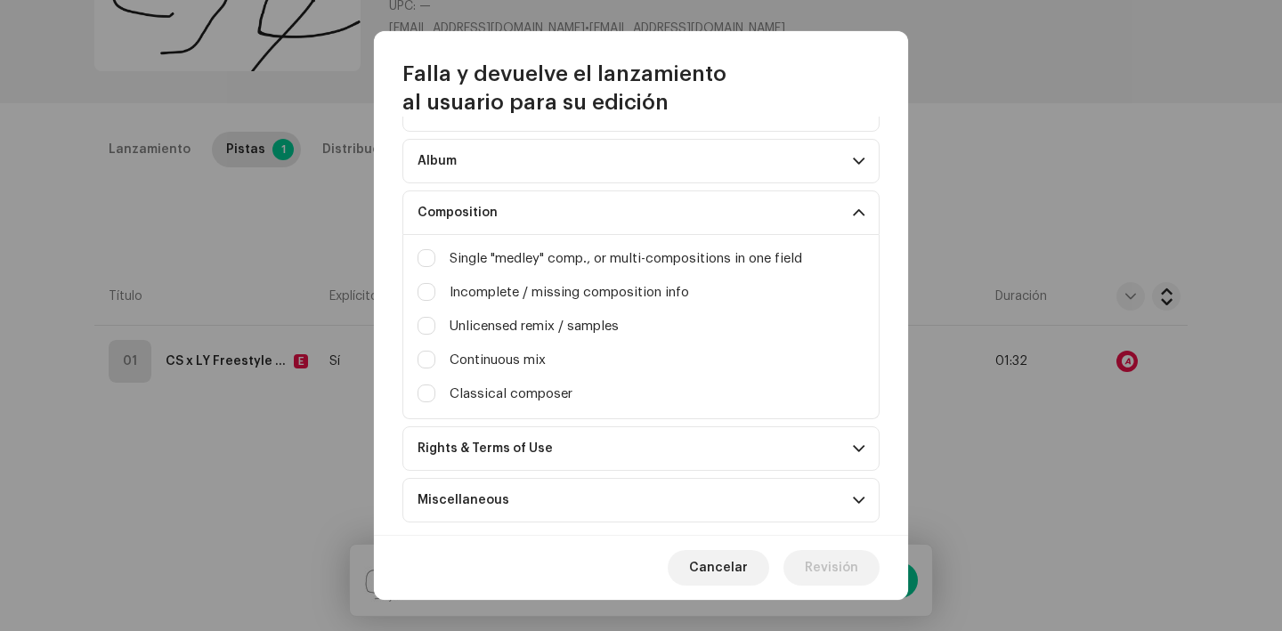
click at [442, 205] on p-accordion-header "Composition" at bounding box center [641, 213] width 477 height 45
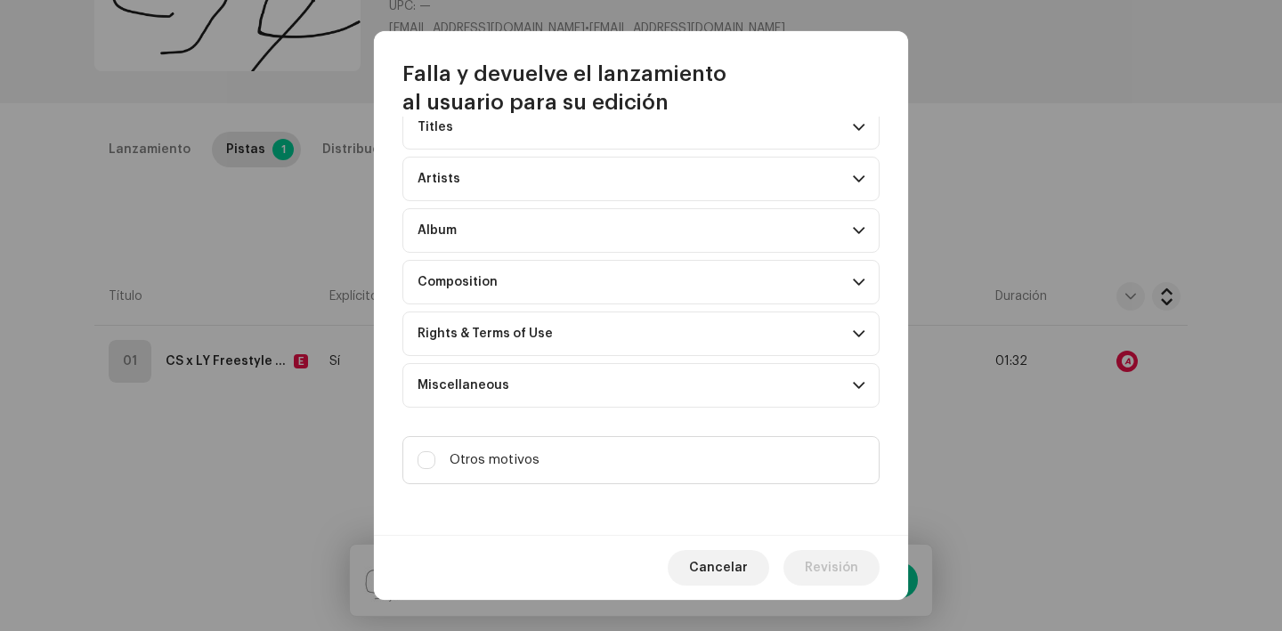
click at [483, 341] on p-accordion-header "Rights & Terms of Use" at bounding box center [641, 334] width 477 height 45
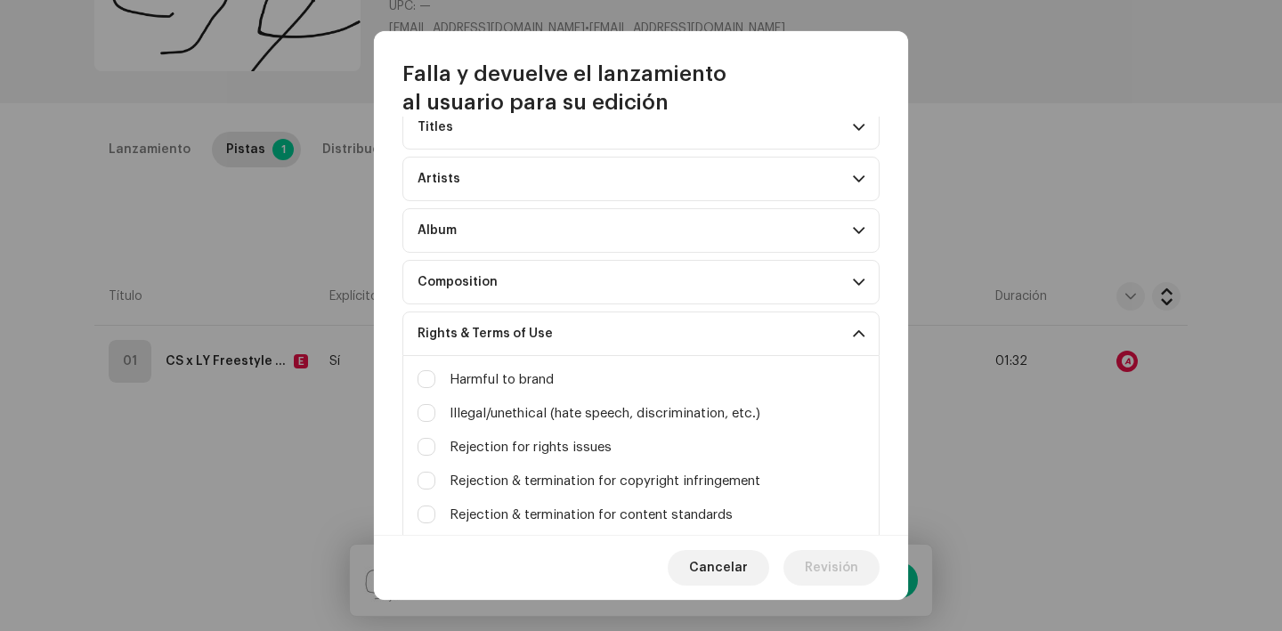
scroll to position [515, 0]
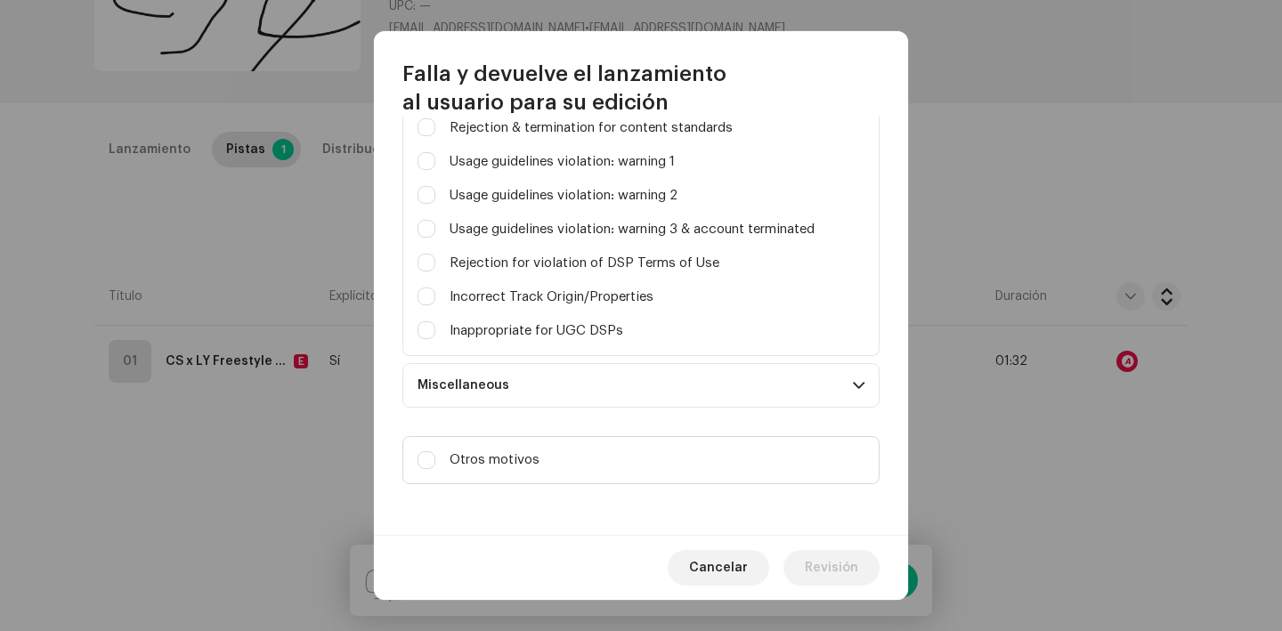
click at [438, 336] on div "Inappropriate for UGC DSPs" at bounding box center [641, 332] width 447 height 20
click at [422, 324] on input "Parental advisory on art, but not explicit in metadata" at bounding box center [427, 331] width 18 height 18
checkbox input "true"
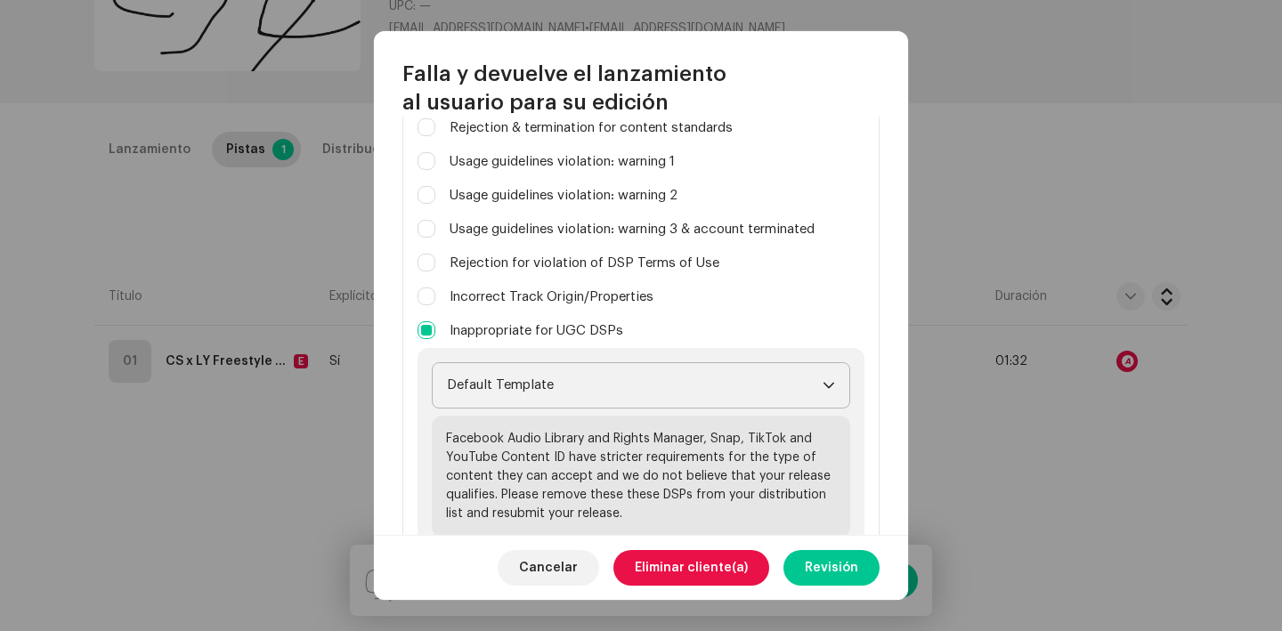
click at [494, 373] on span "Default Template" at bounding box center [635, 385] width 376 height 45
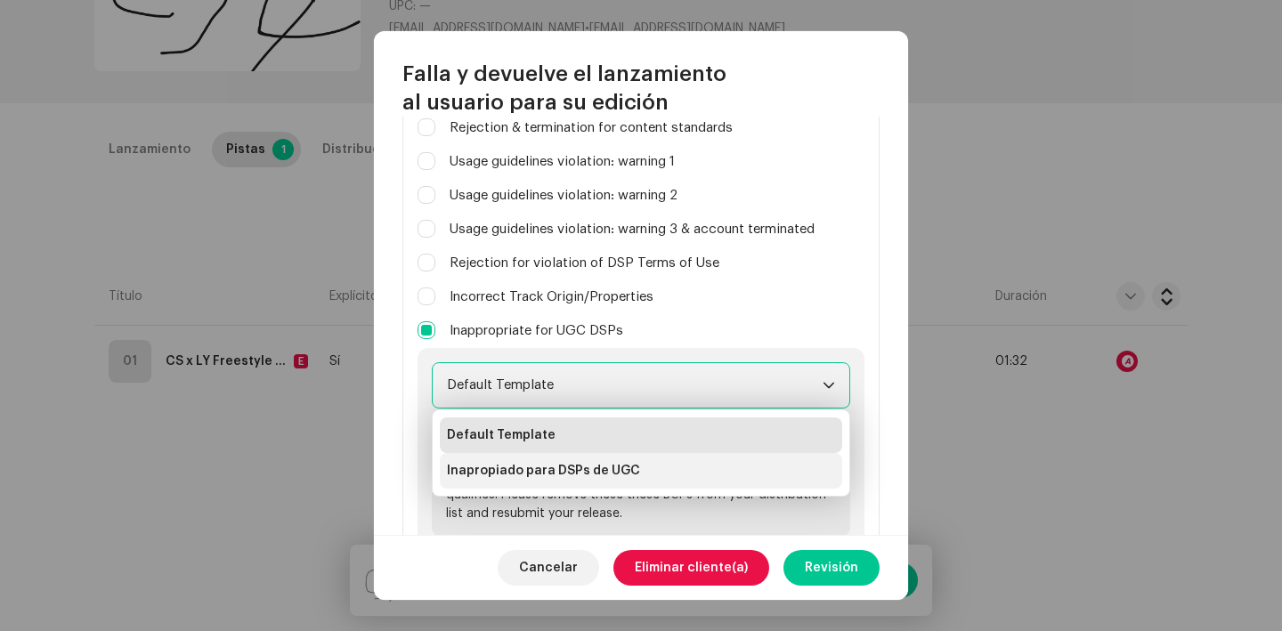
click at [553, 467] on span "Inapropiado para DSPs de UGC" at bounding box center [543, 471] width 193 height 18
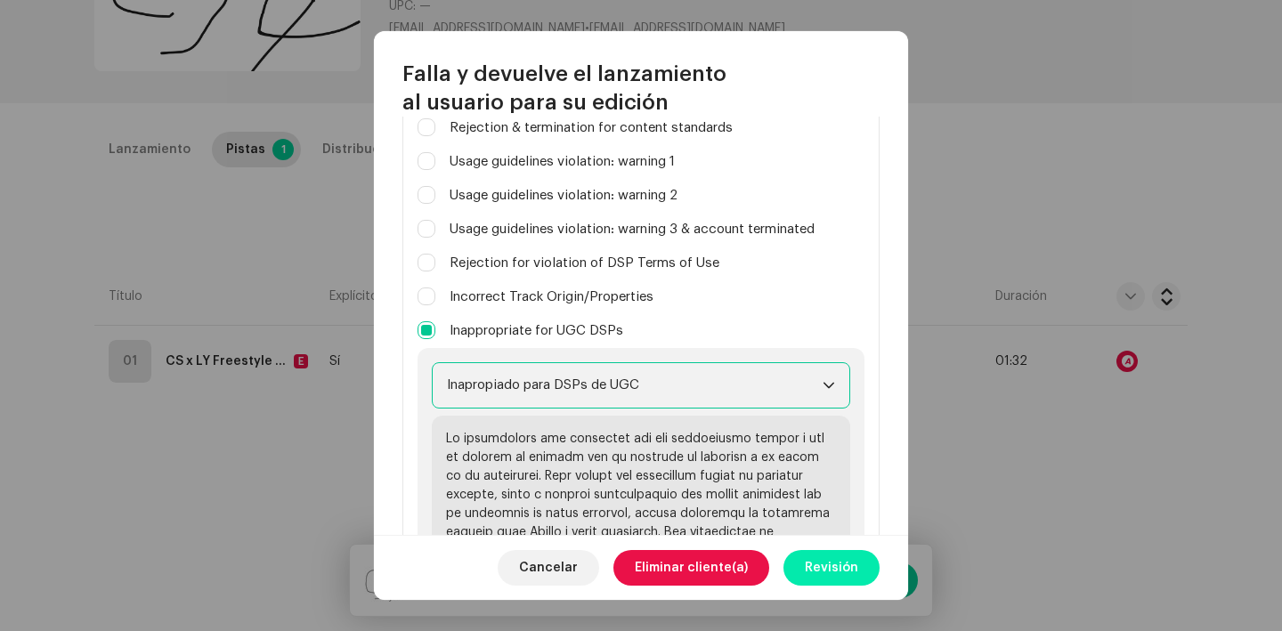
click at [842, 576] on span "Revisión" at bounding box center [831, 568] width 53 height 36
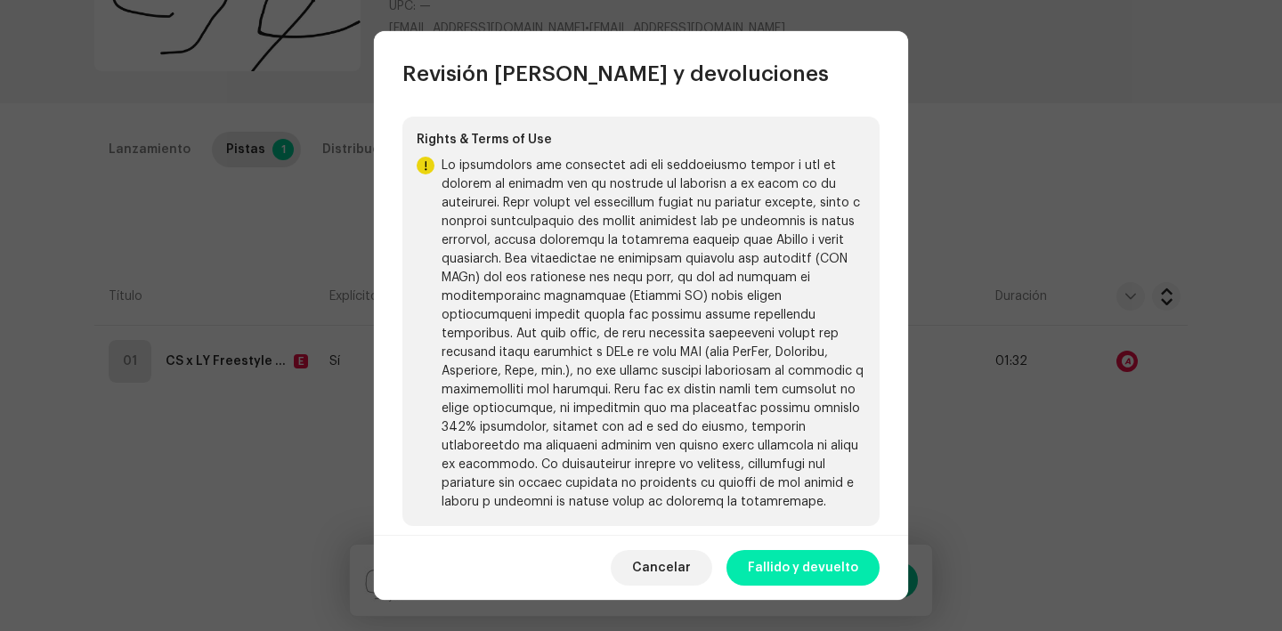
click at [838, 564] on span "Fallido y devuelto" at bounding box center [803, 568] width 110 height 36
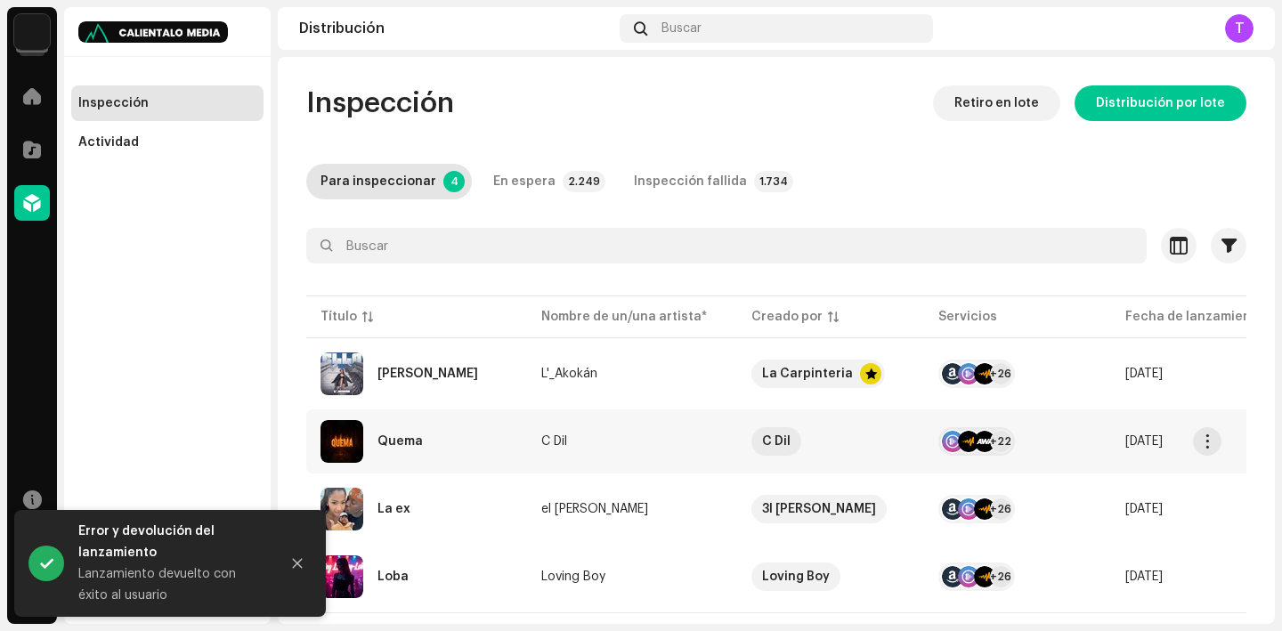
scroll to position [38, 0]
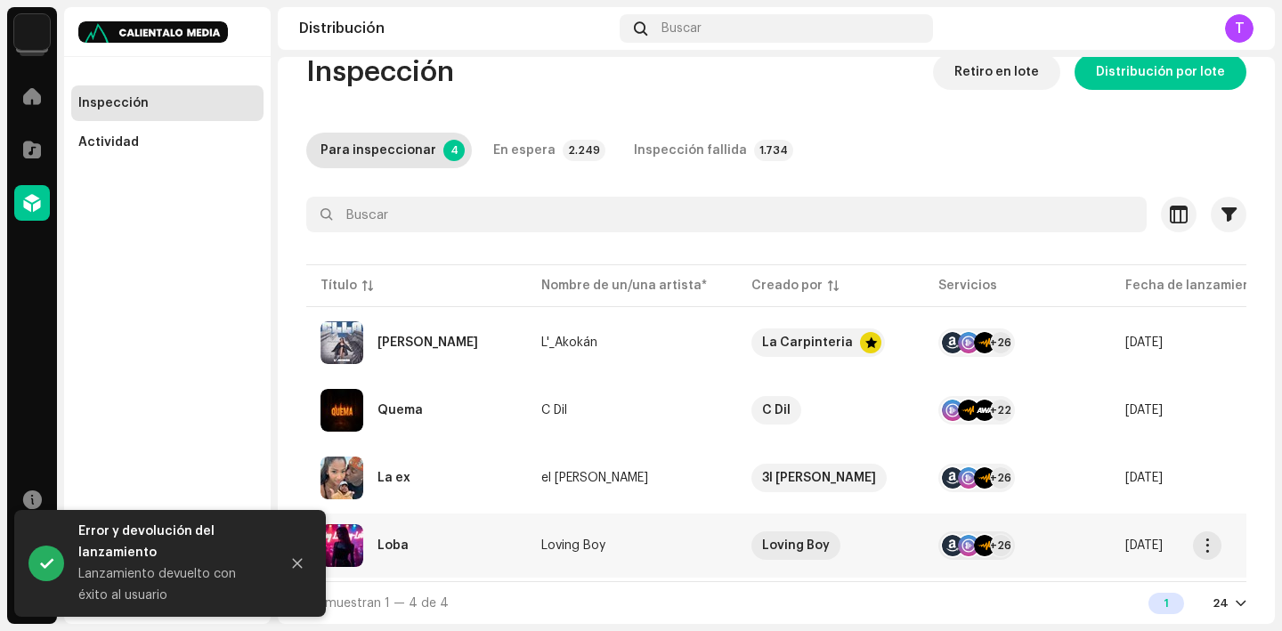
click at [395, 540] on div "Loba" at bounding box center [393, 546] width 31 height 12
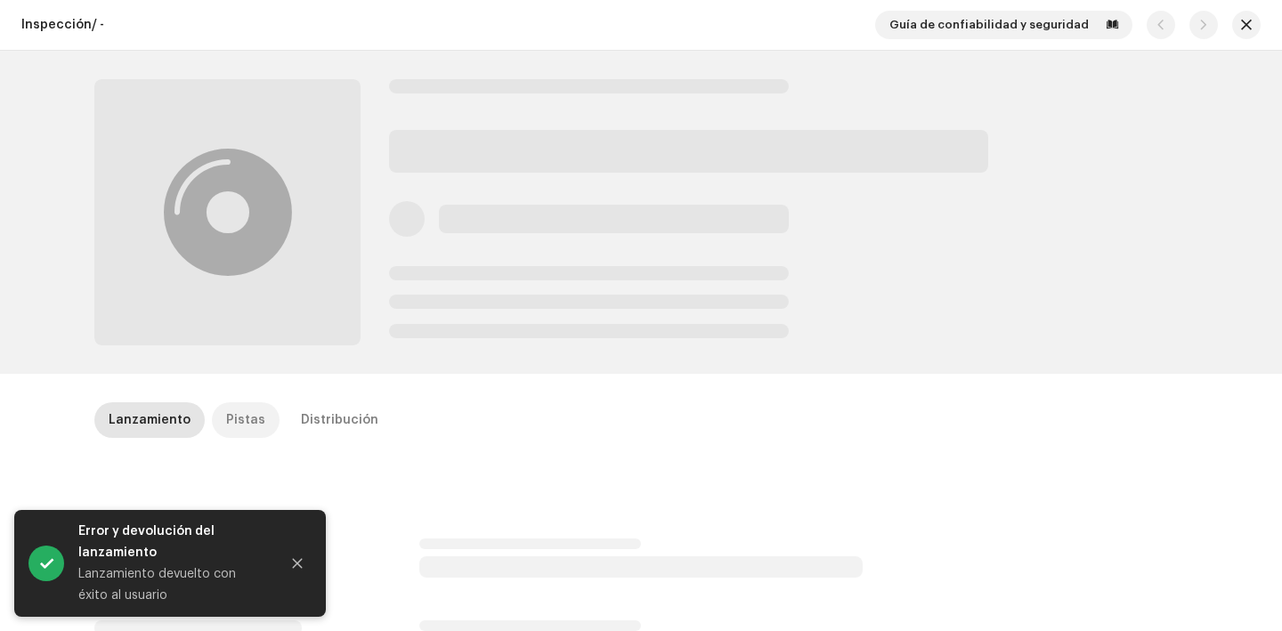
click at [212, 428] on p-tab "Pistas" at bounding box center [246, 421] width 68 height 36
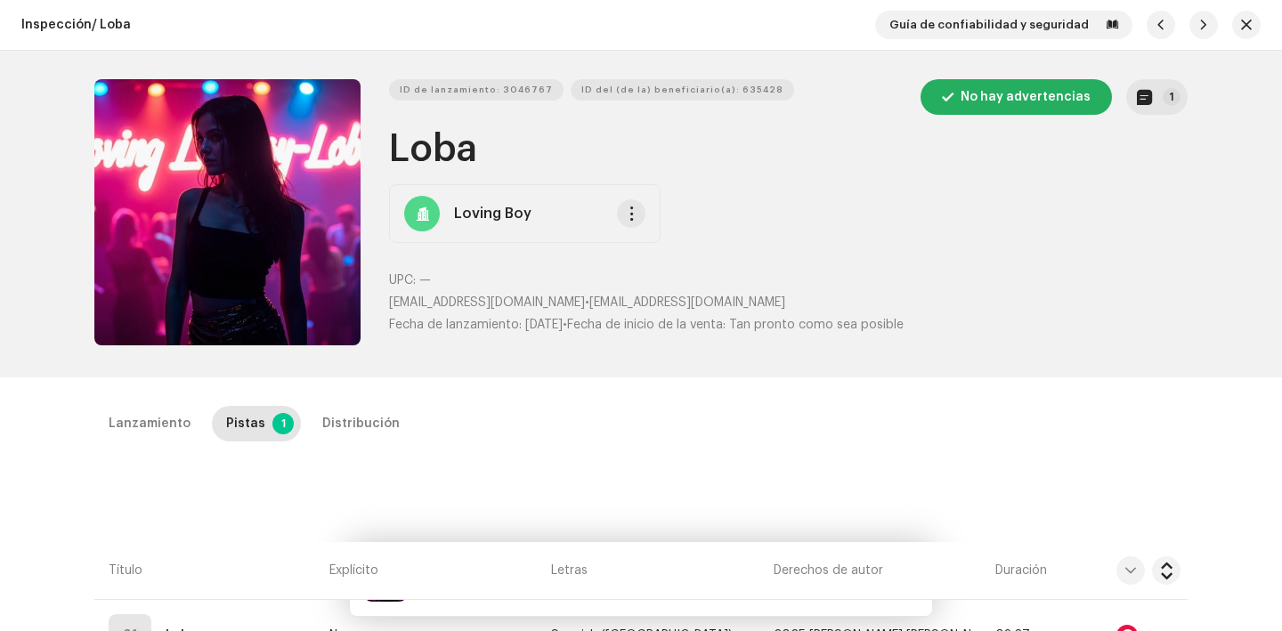
scroll to position [195, 0]
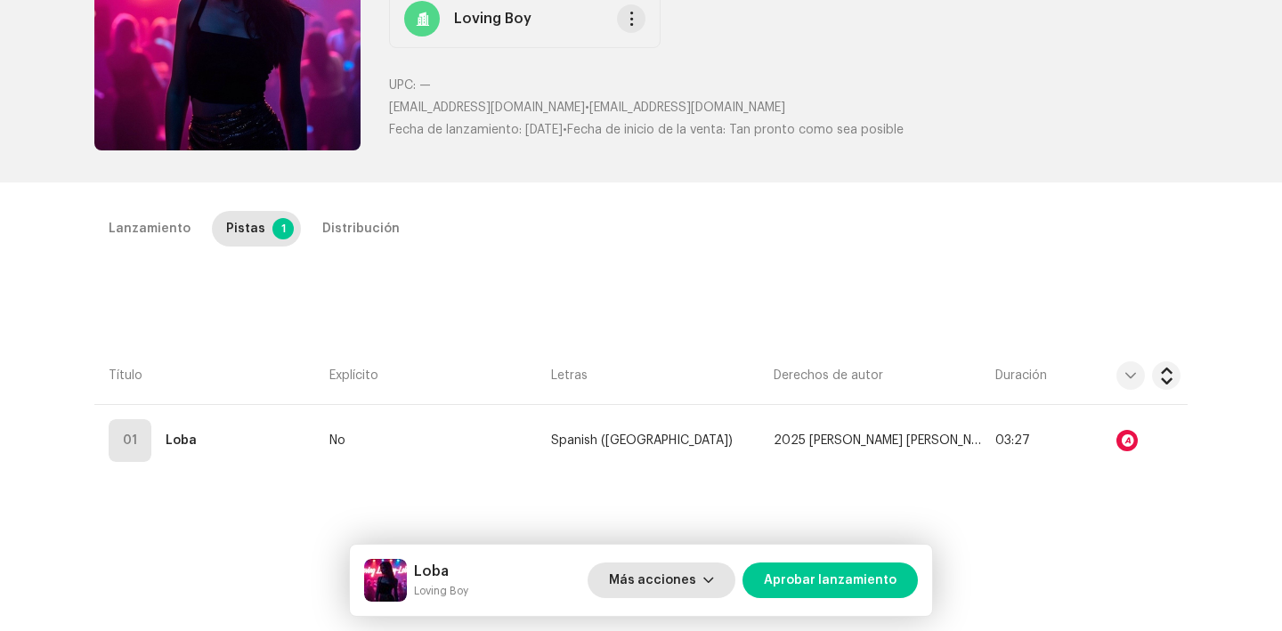
click at [630, 583] on span "Más acciones" at bounding box center [652, 581] width 87 height 36
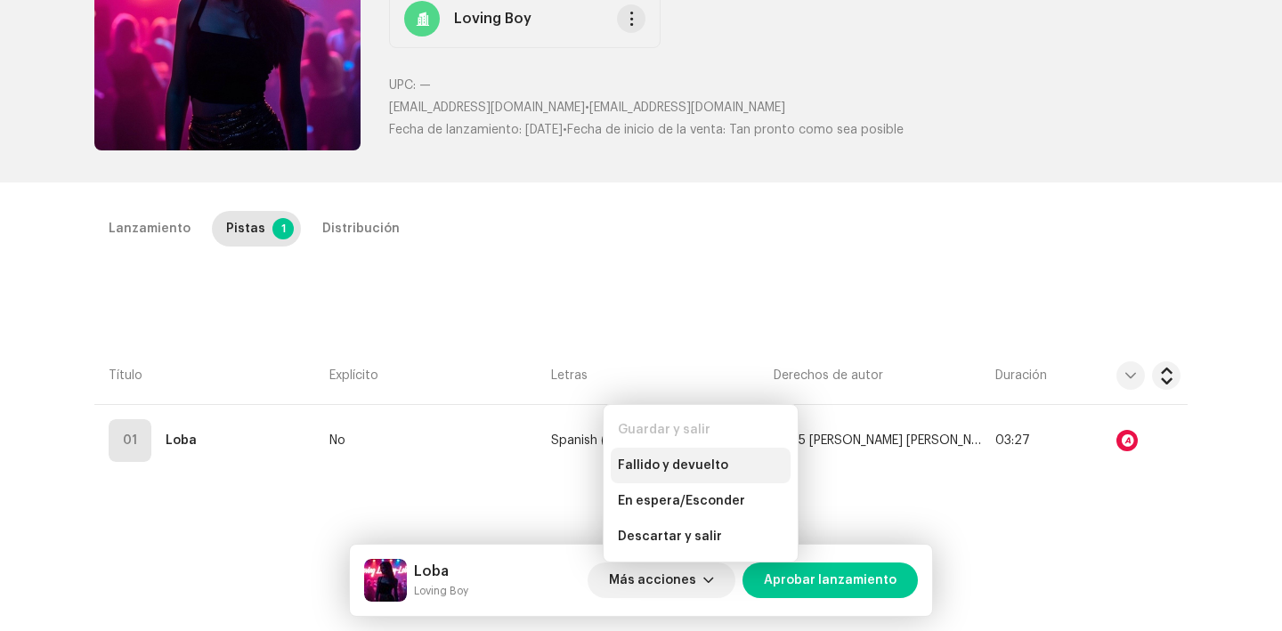
click at [646, 469] on span "Fallido y devuelto" at bounding box center [673, 466] width 110 height 14
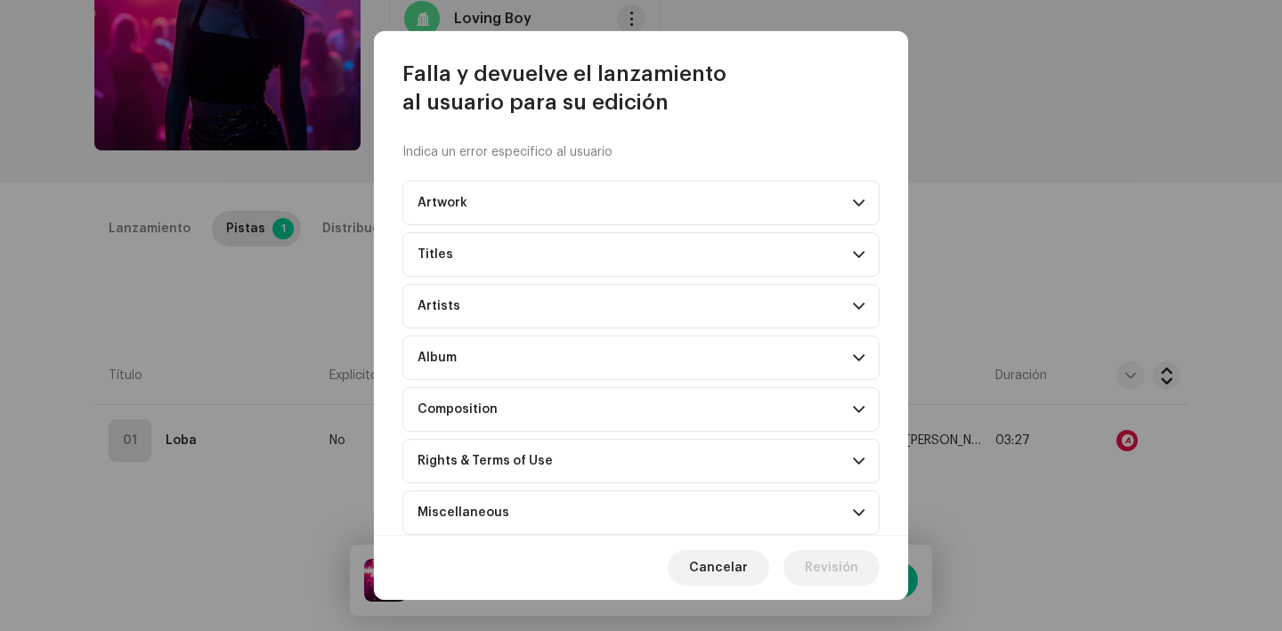
click at [479, 452] on p-accordion-header "Rights & Terms of Use" at bounding box center [641, 461] width 477 height 45
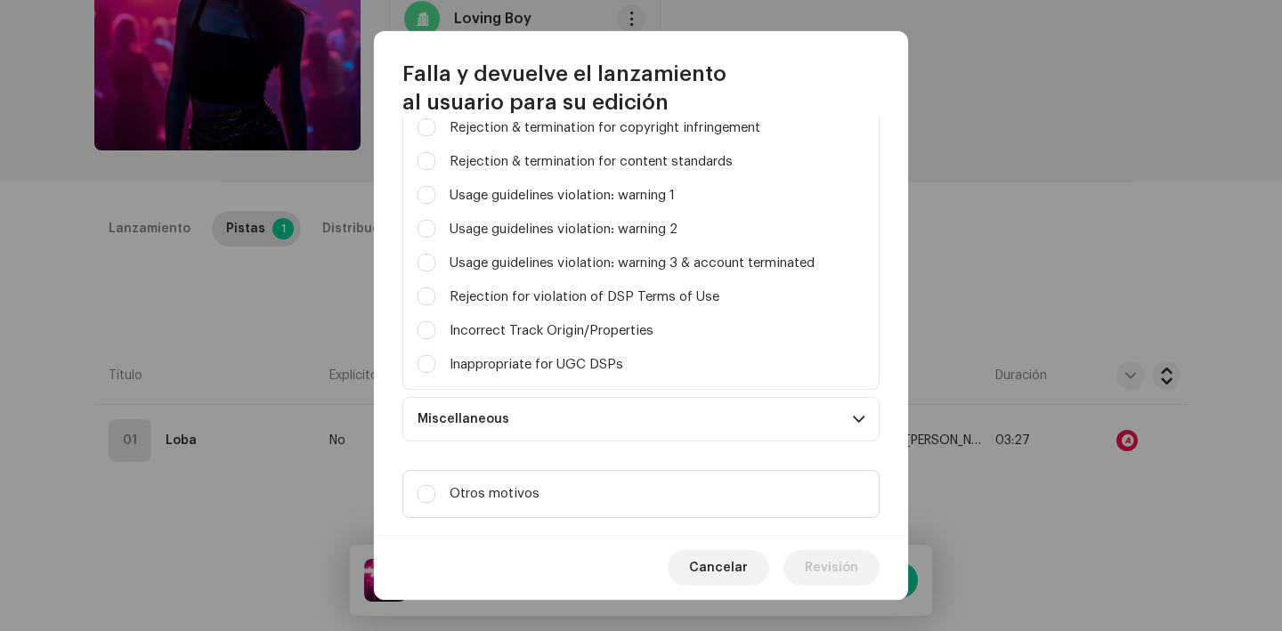
scroll to position [515, 0]
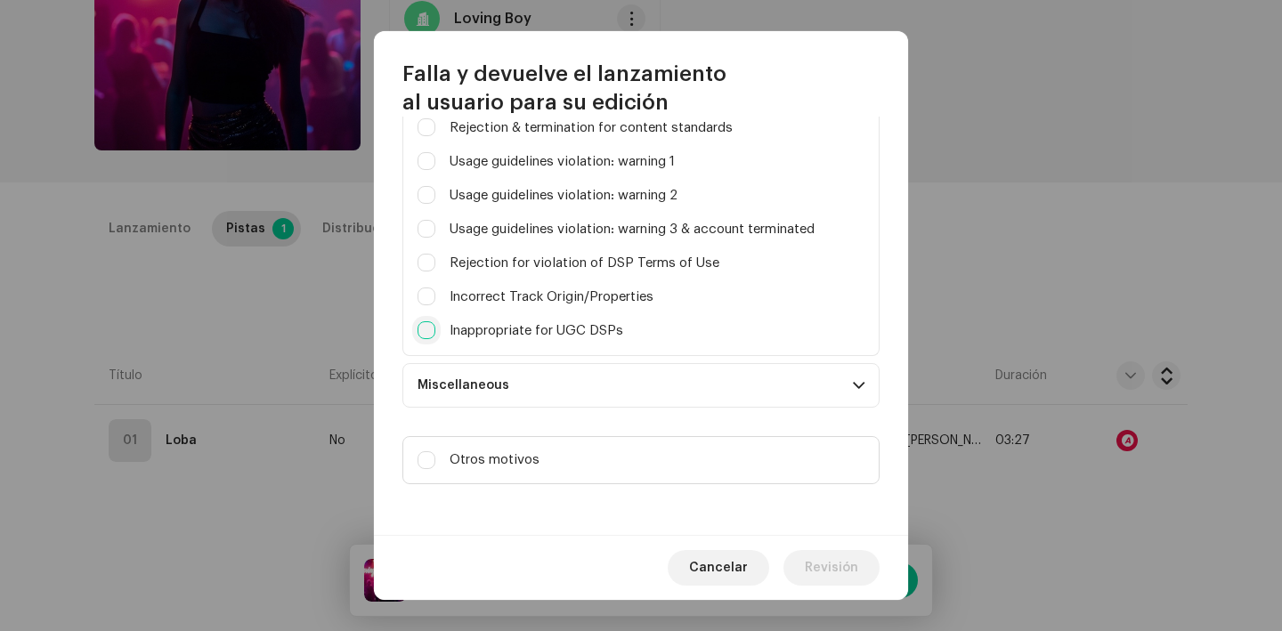
click at [427, 331] on input "Parental advisory on art, but not explicit in metadata" at bounding box center [427, 331] width 18 height 18
checkbox input "true"
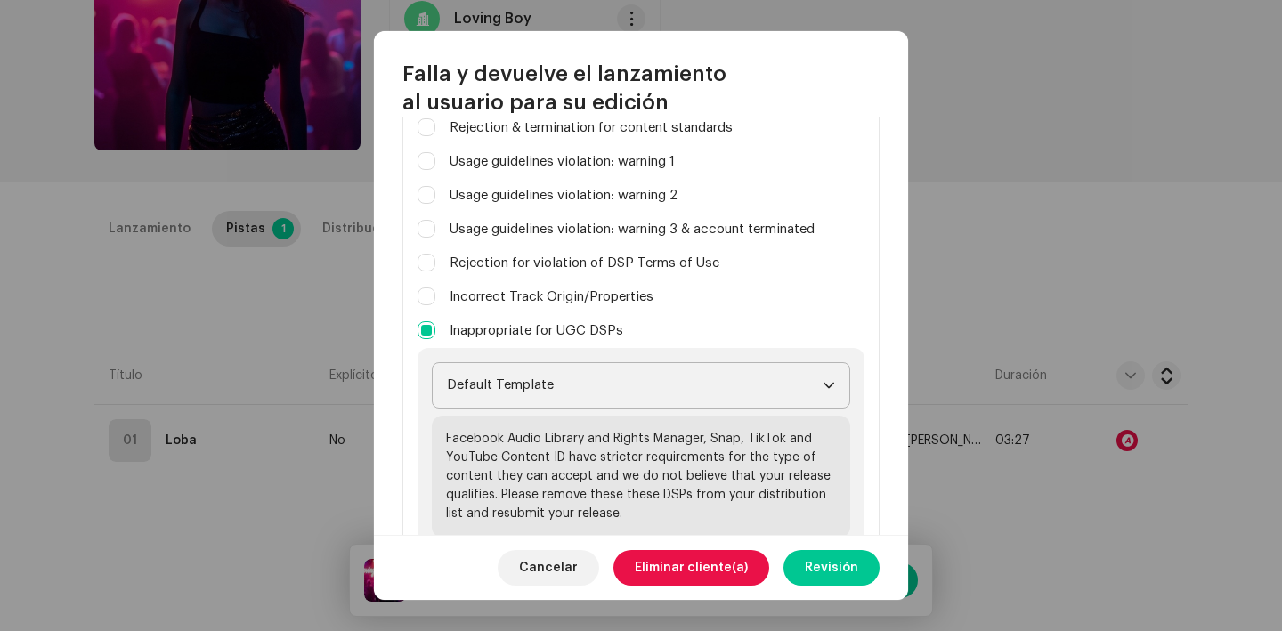
click at [504, 400] on span "Default Template" at bounding box center [635, 385] width 376 height 45
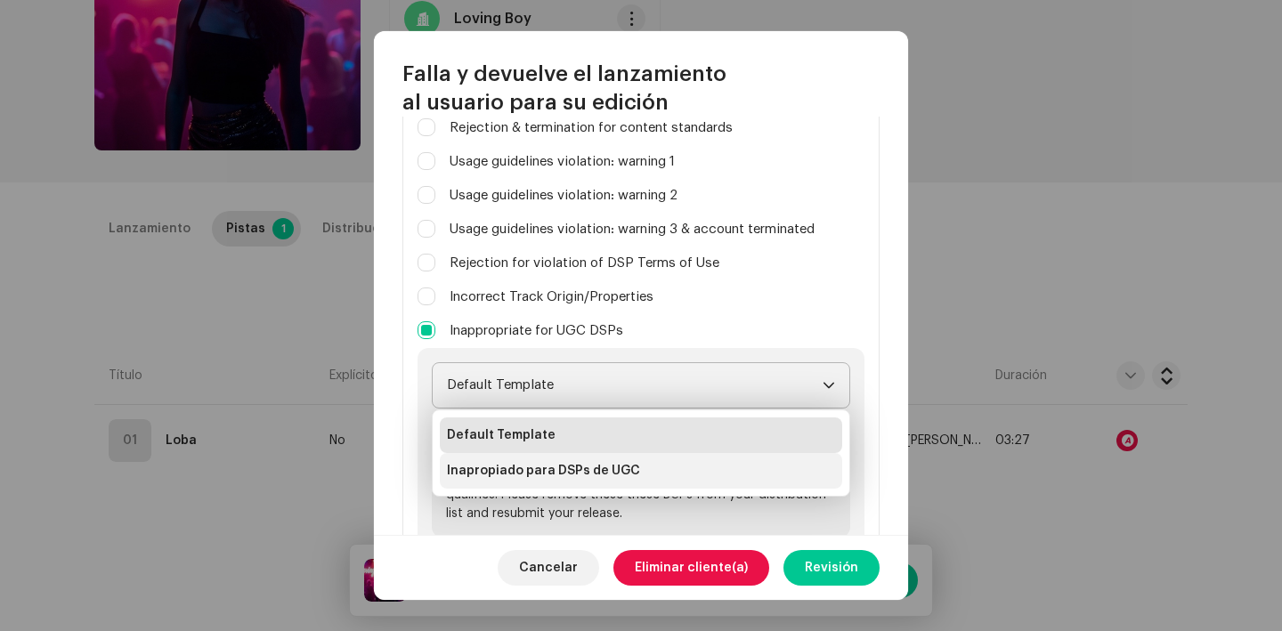
click at [524, 470] on span "Inapropiado para DSPs de UGC" at bounding box center [543, 471] width 193 height 18
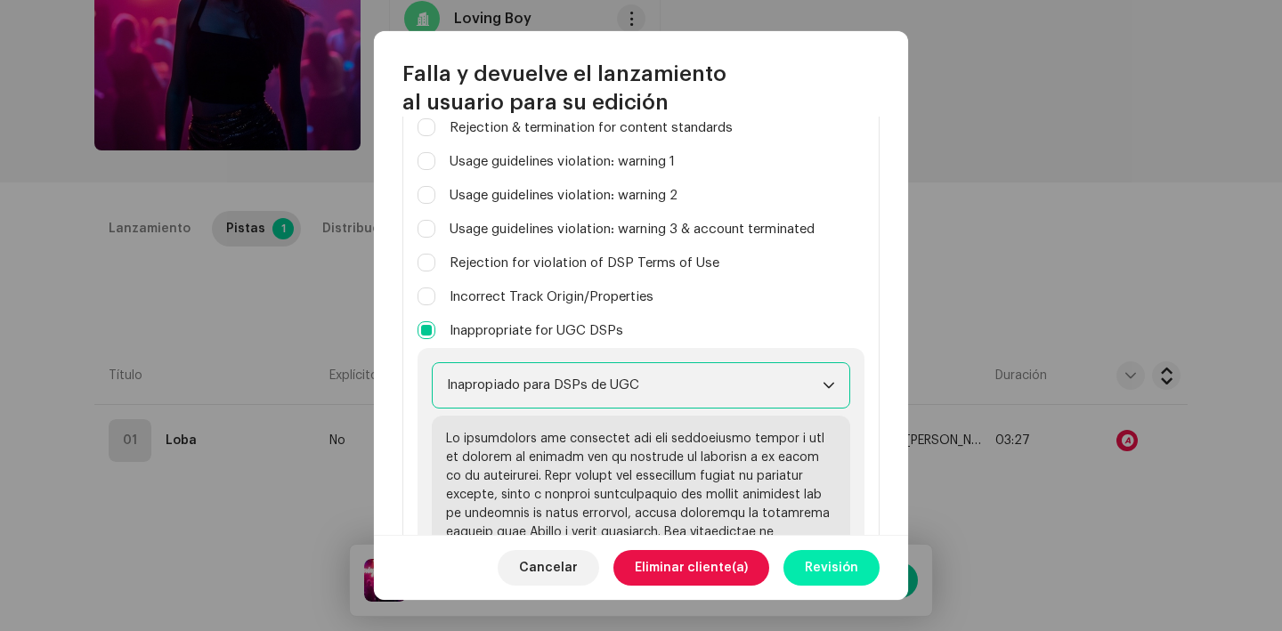
click at [819, 582] on span "Revisión" at bounding box center [831, 568] width 53 height 36
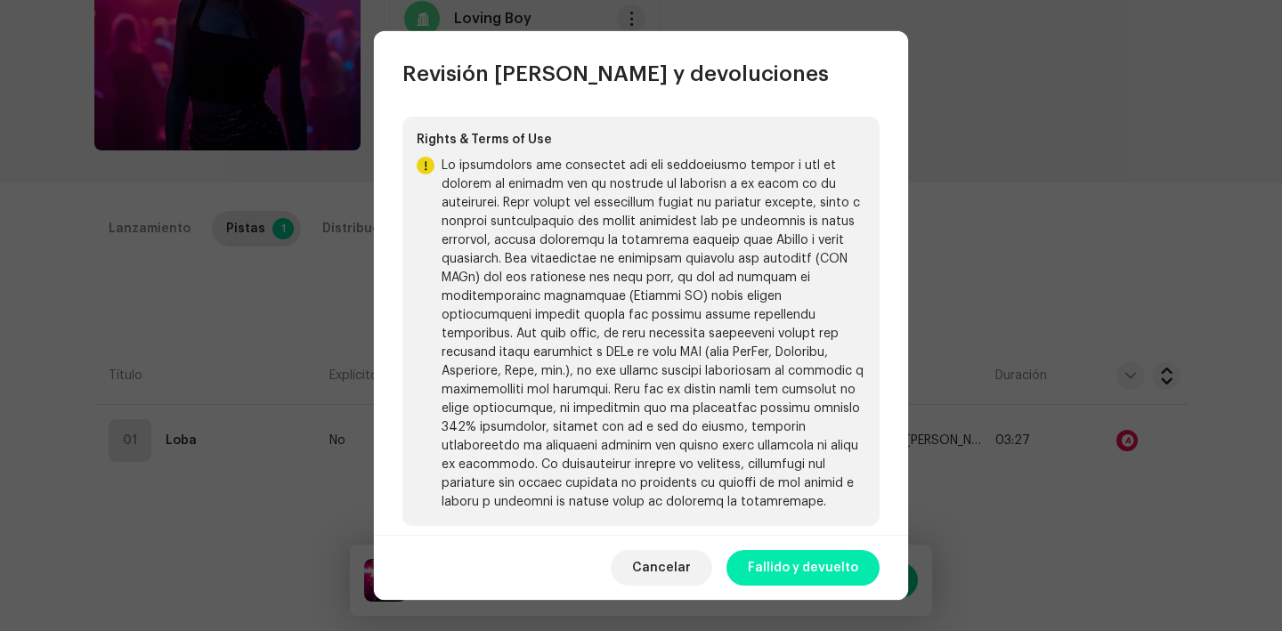
click at [824, 568] on span "Fallido y devuelto" at bounding box center [803, 568] width 110 height 36
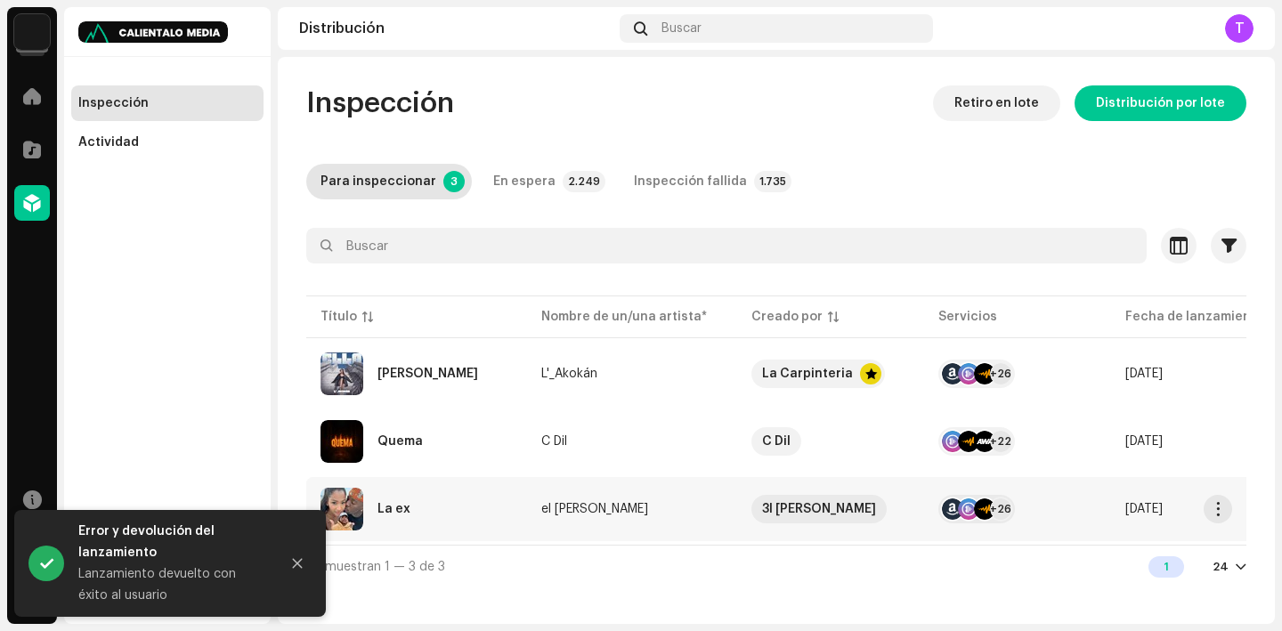
click at [387, 504] on div "La ex" at bounding box center [394, 509] width 33 height 12
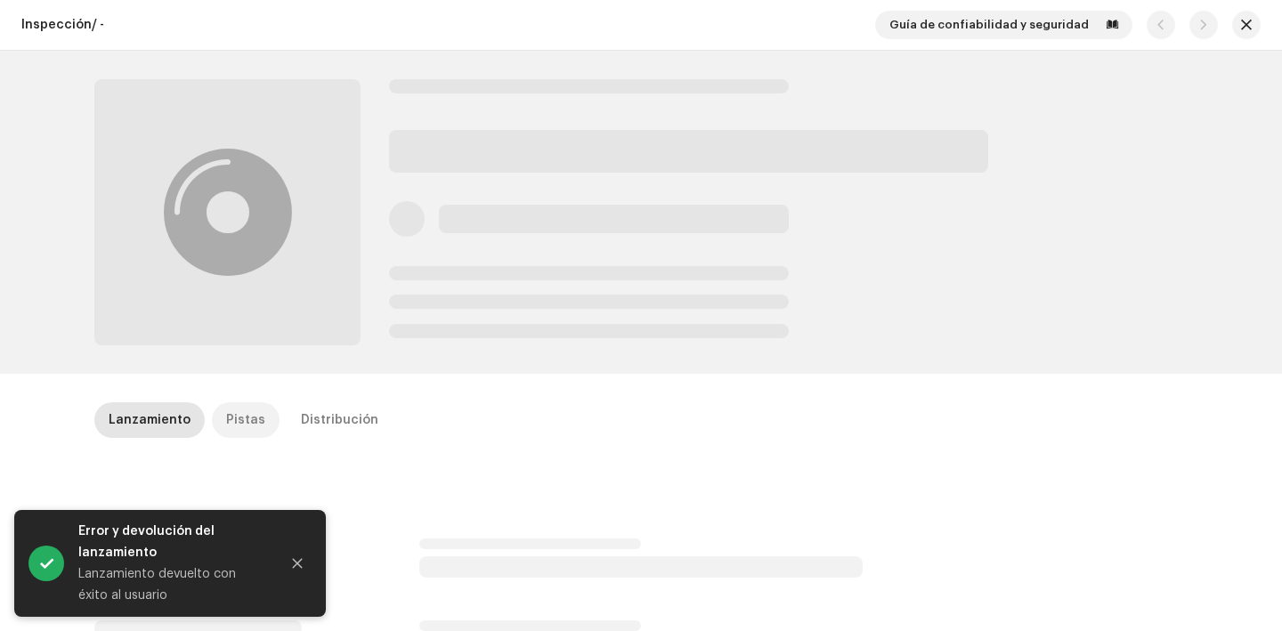
click at [232, 424] on div "Pistas" at bounding box center [245, 421] width 39 height 36
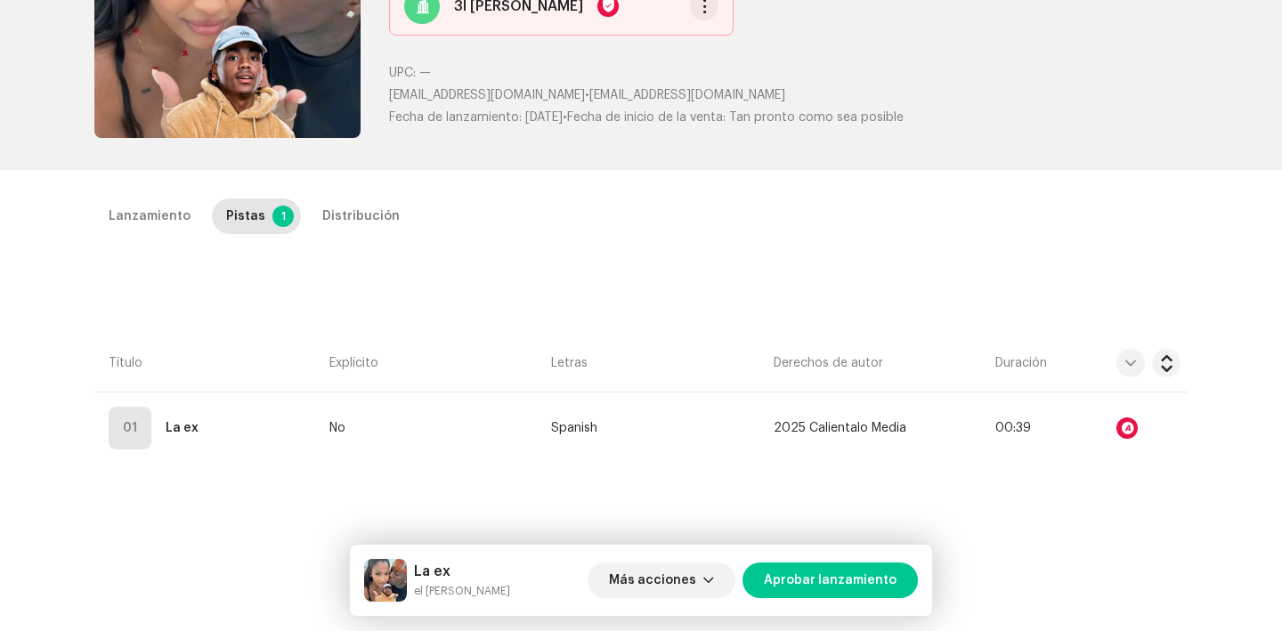
scroll to position [208, 0]
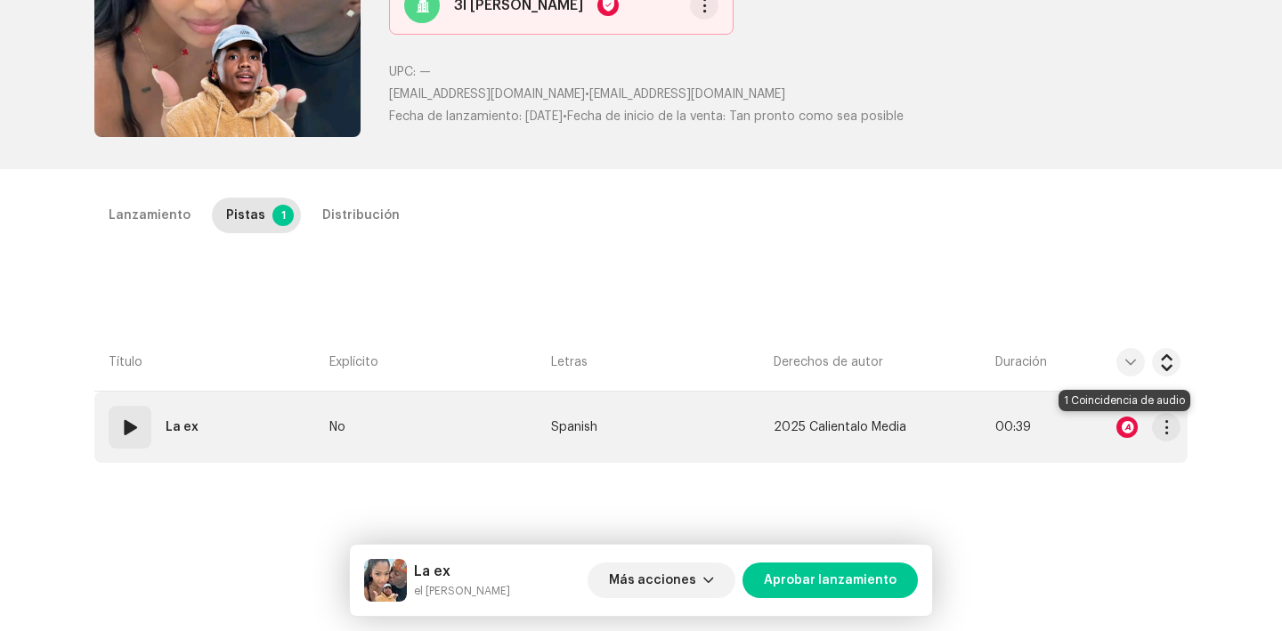
click at [1125, 432] on div at bounding box center [1127, 427] width 21 height 21
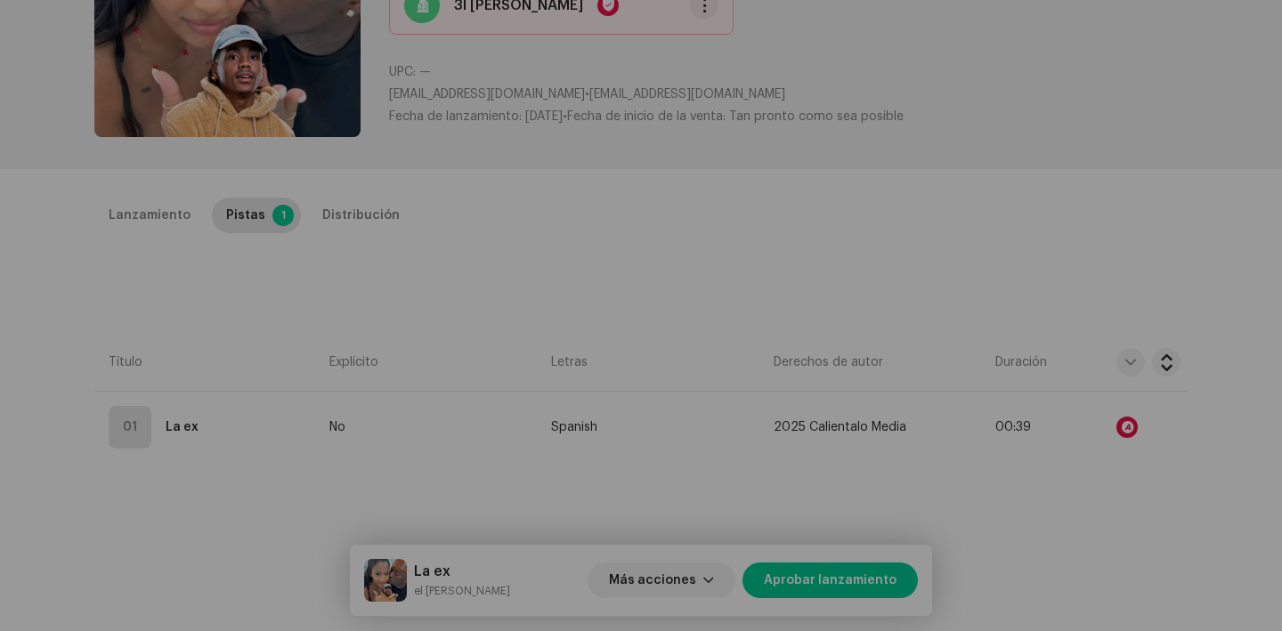
click at [1058, 338] on div "Reconocimiento de audio por Remezclas o muestras 1 Todos los resultados requier…" at bounding box center [641, 315] width 1282 height 631
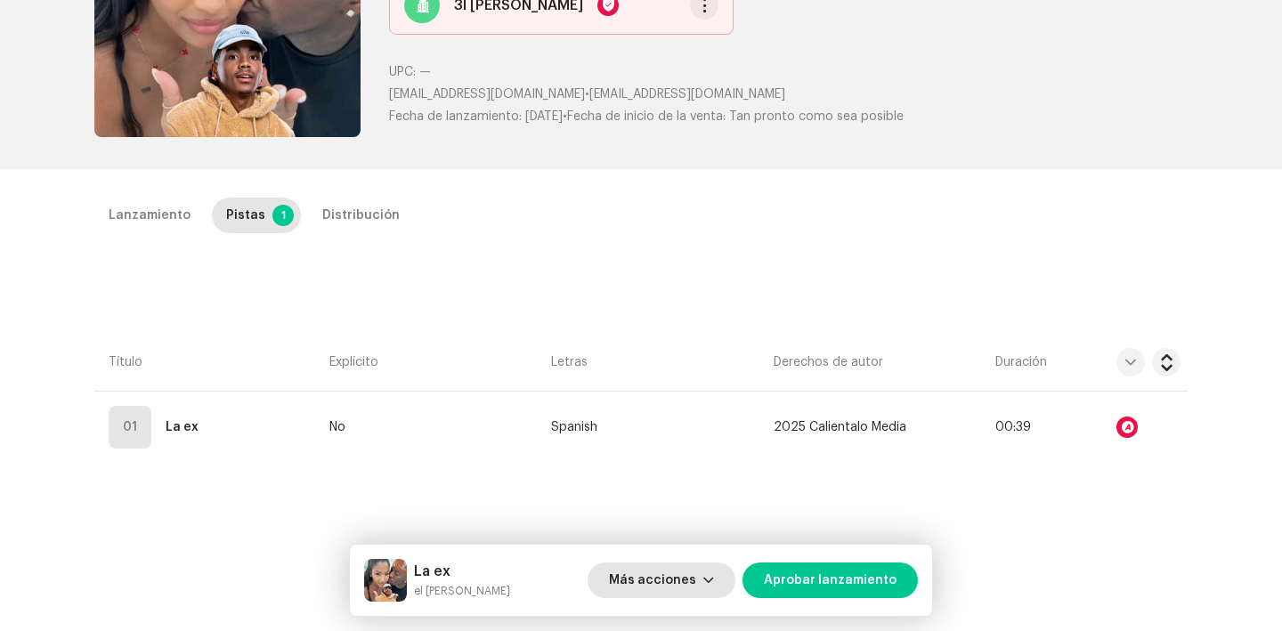
click at [681, 581] on span "Más acciones" at bounding box center [652, 581] width 87 height 36
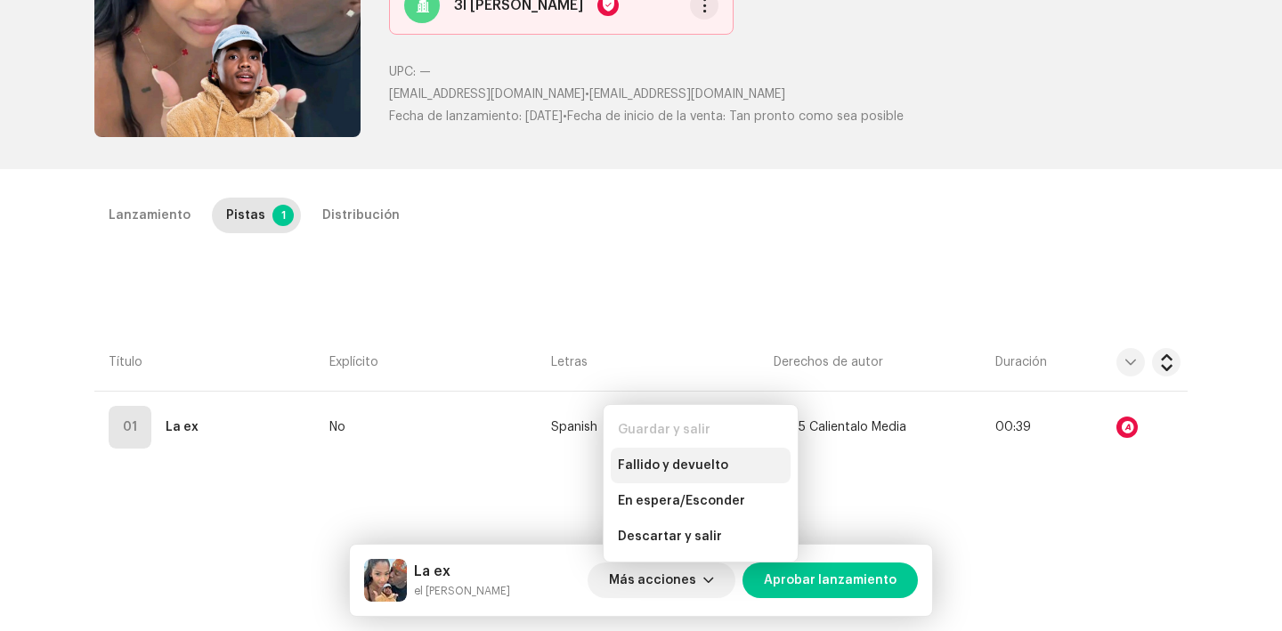
click at [668, 458] on div "Fallido y devuelto" at bounding box center [701, 466] width 180 height 36
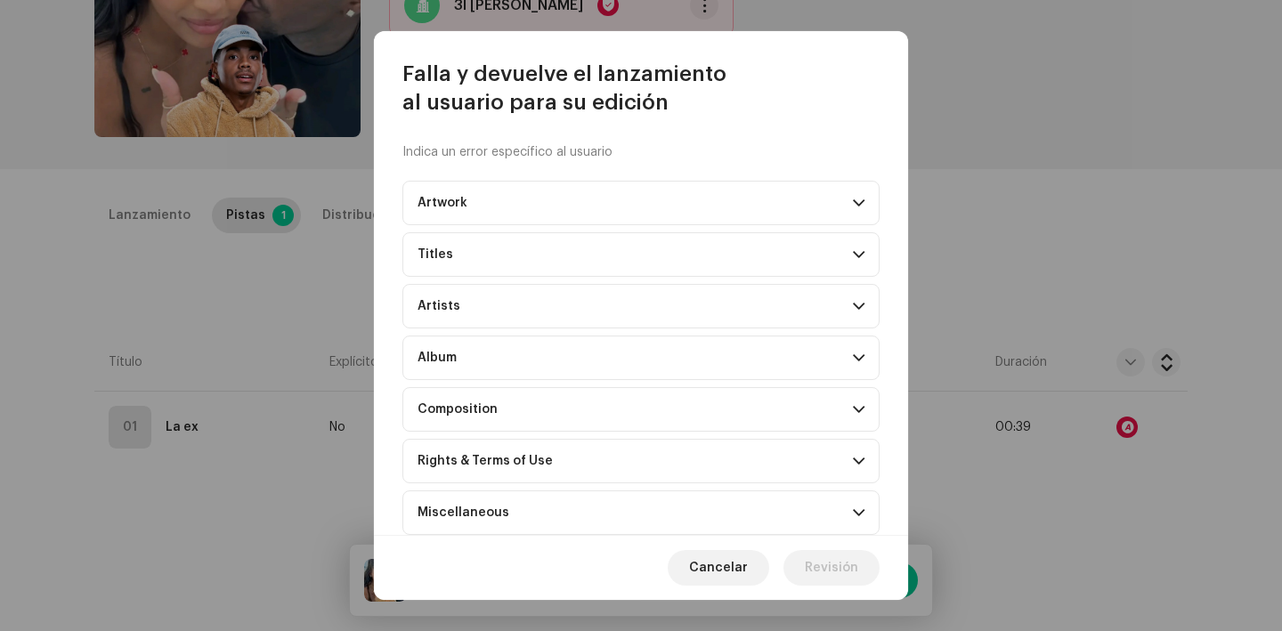
click at [502, 444] on p-accordion-header "Rights & Terms of Use" at bounding box center [641, 461] width 477 height 45
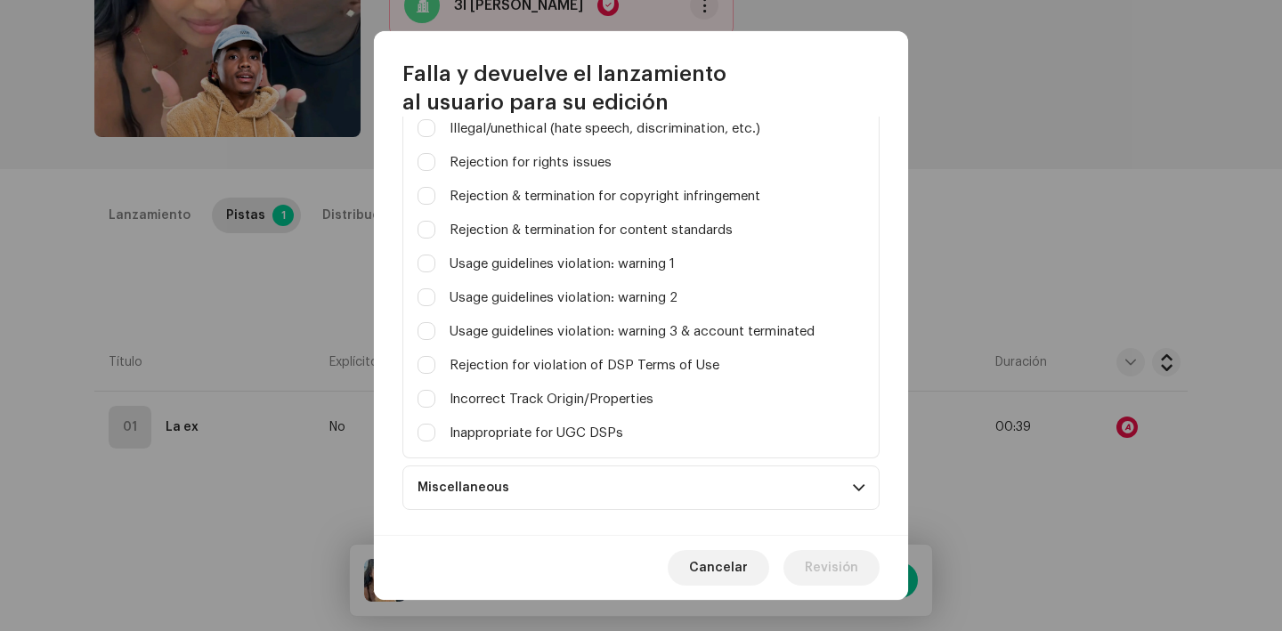
scroll to position [515, 0]
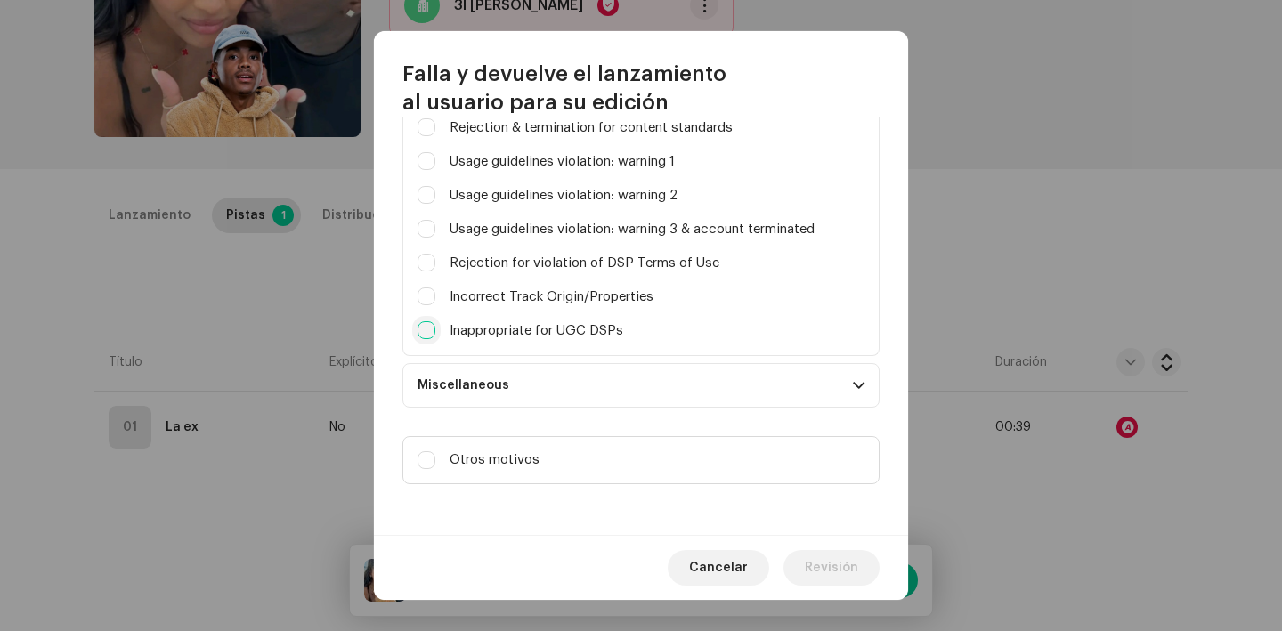
click at [427, 329] on input "Parental advisory on art, but not explicit in metadata" at bounding box center [427, 331] width 18 height 18
checkbox input "true"
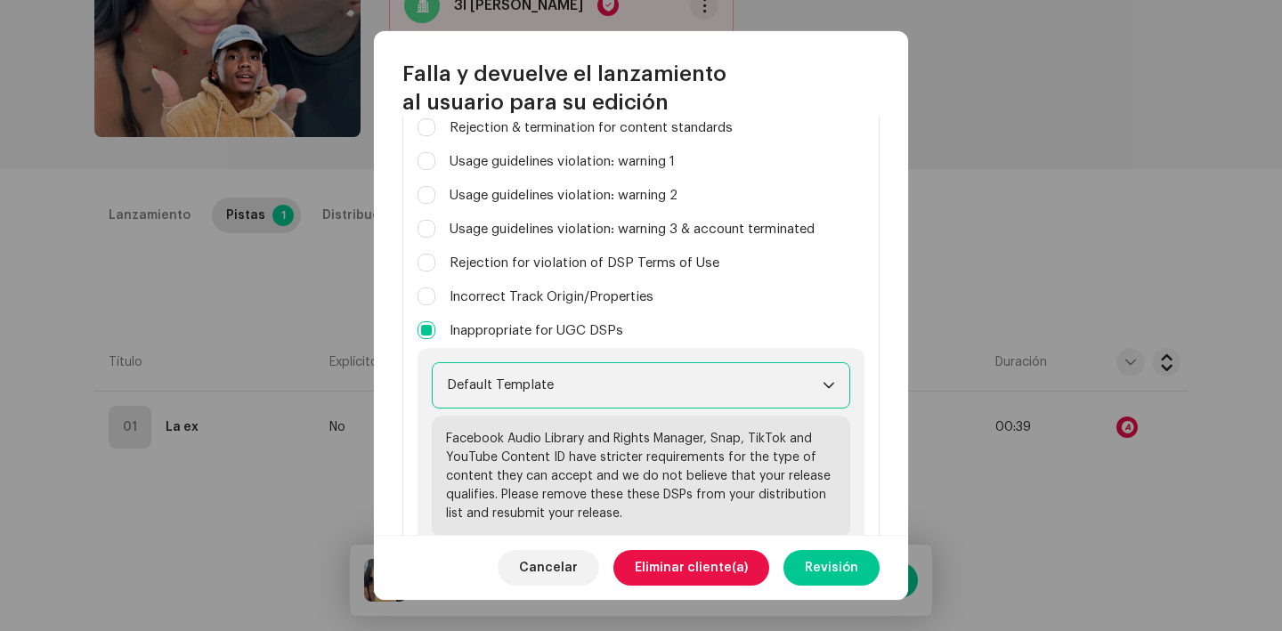
click at [503, 395] on span "Default Template" at bounding box center [635, 385] width 376 height 45
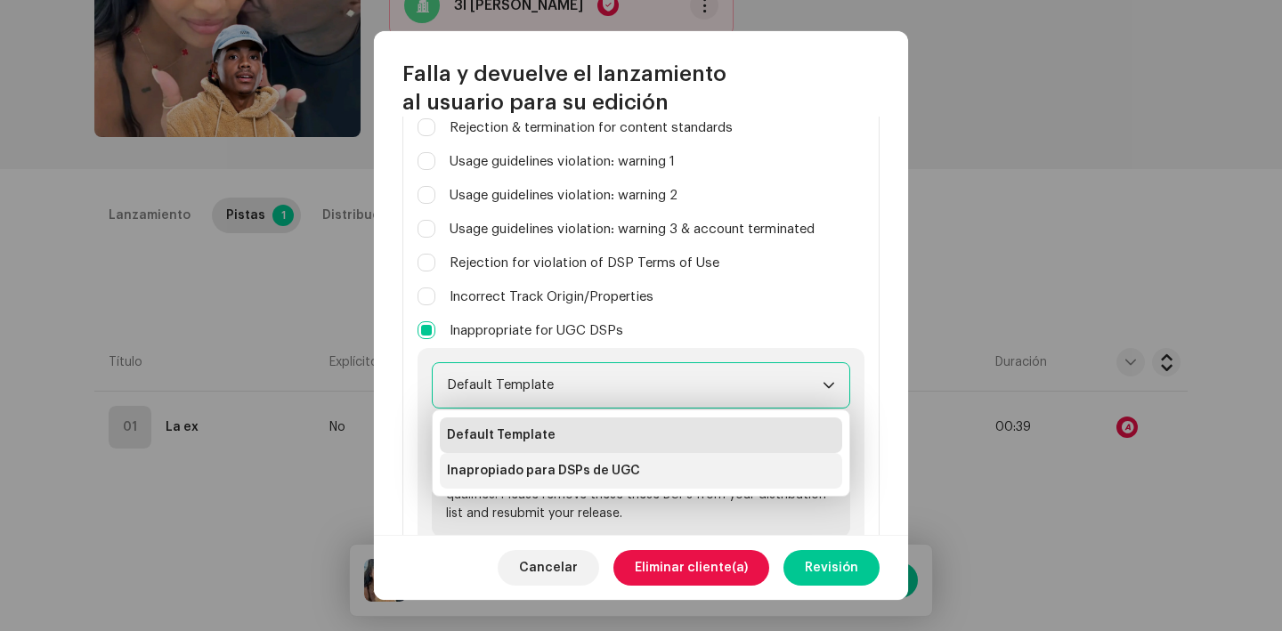
click at [551, 474] on span "Inapropiado para DSPs de UGC" at bounding box center [543, 471] width 193 height 18
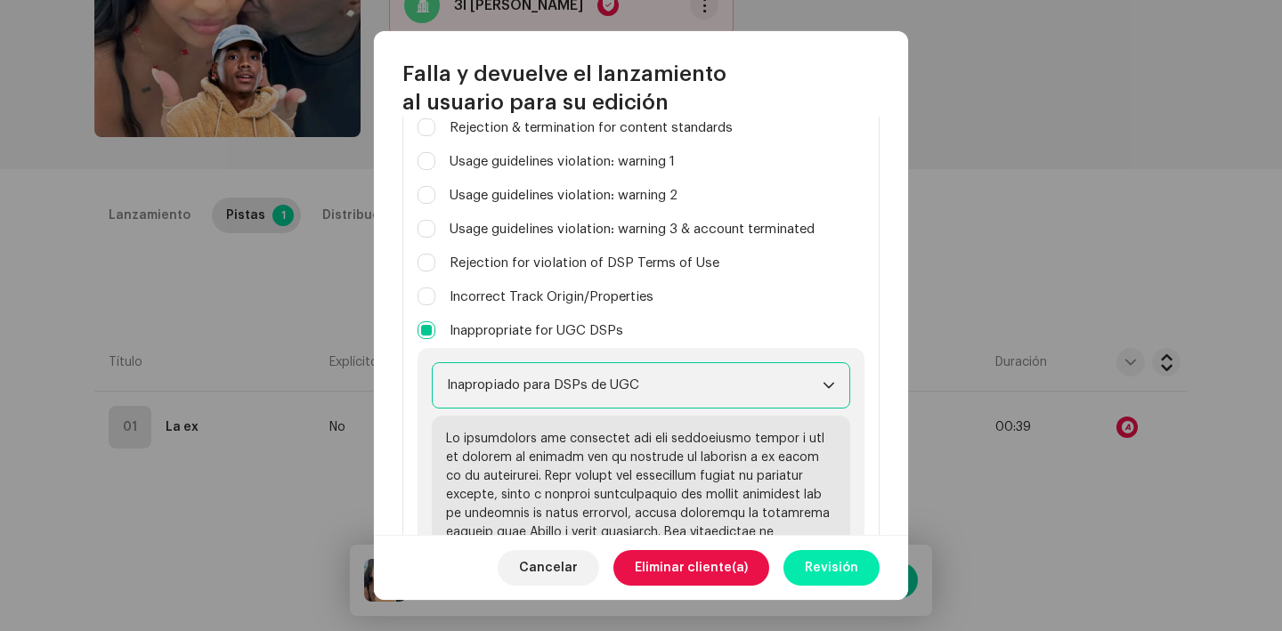
click at [851, 563] on span "Revisión" at bounding box center [831, 568] width 53 height 36
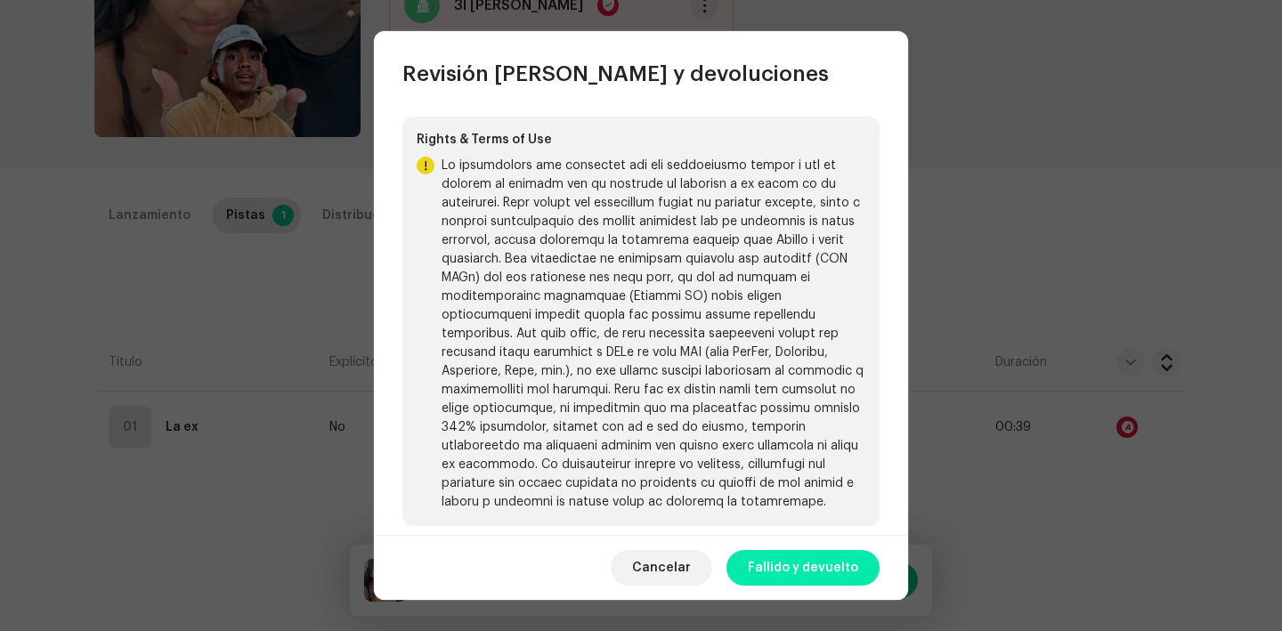
click at [821, 582] on span "Fallido y devuelto" at bounding box center [803, 568] width 110 height 36
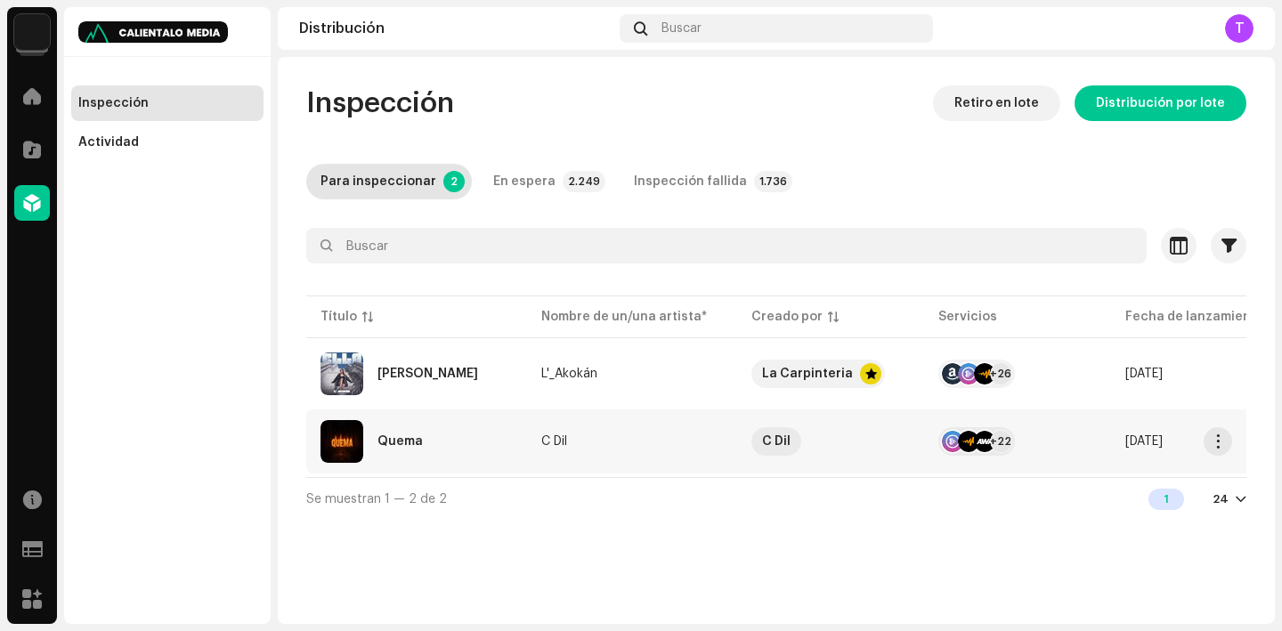
click at [402, 439] on div "Quema" at bounding box center [400, 441] width 45 height 12
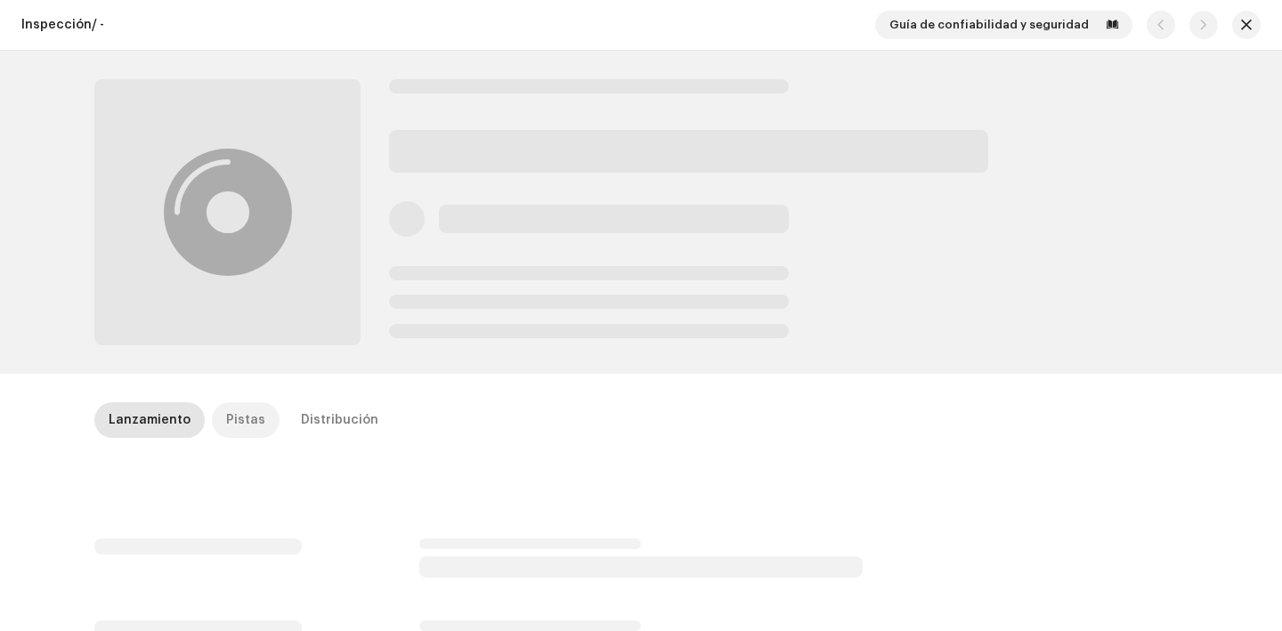
click at [215, 422] on p-tab "Pistas" at bounding box center [246, 421] width 68 height 36
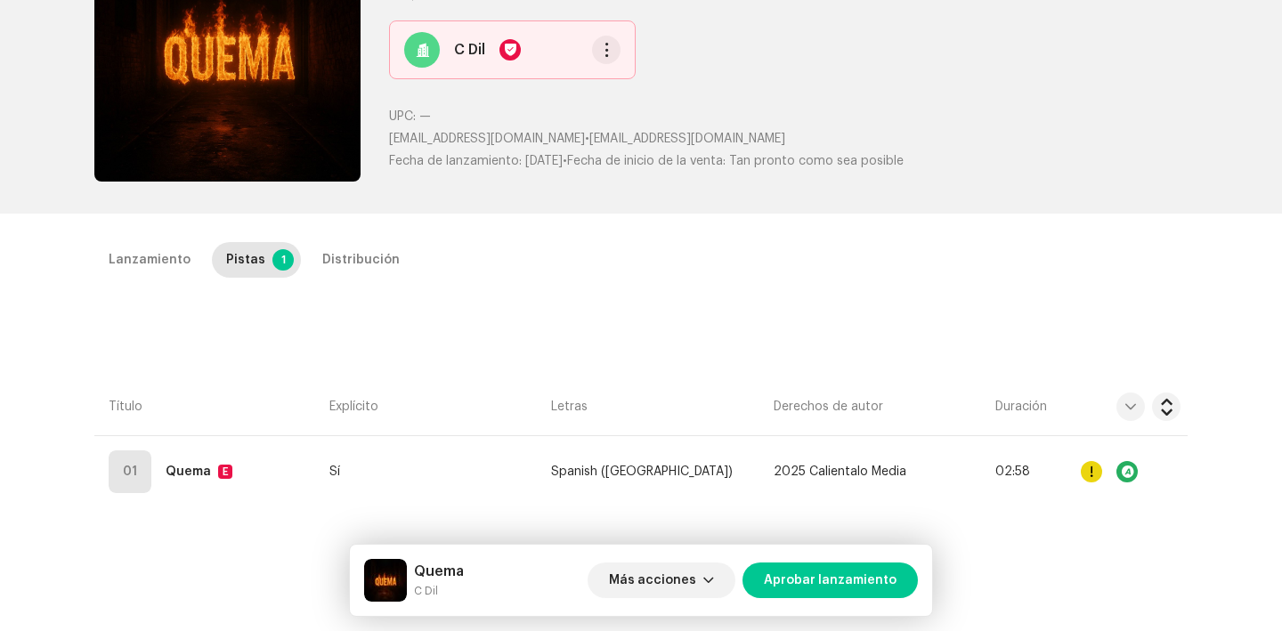
scroll to position [166, 0]
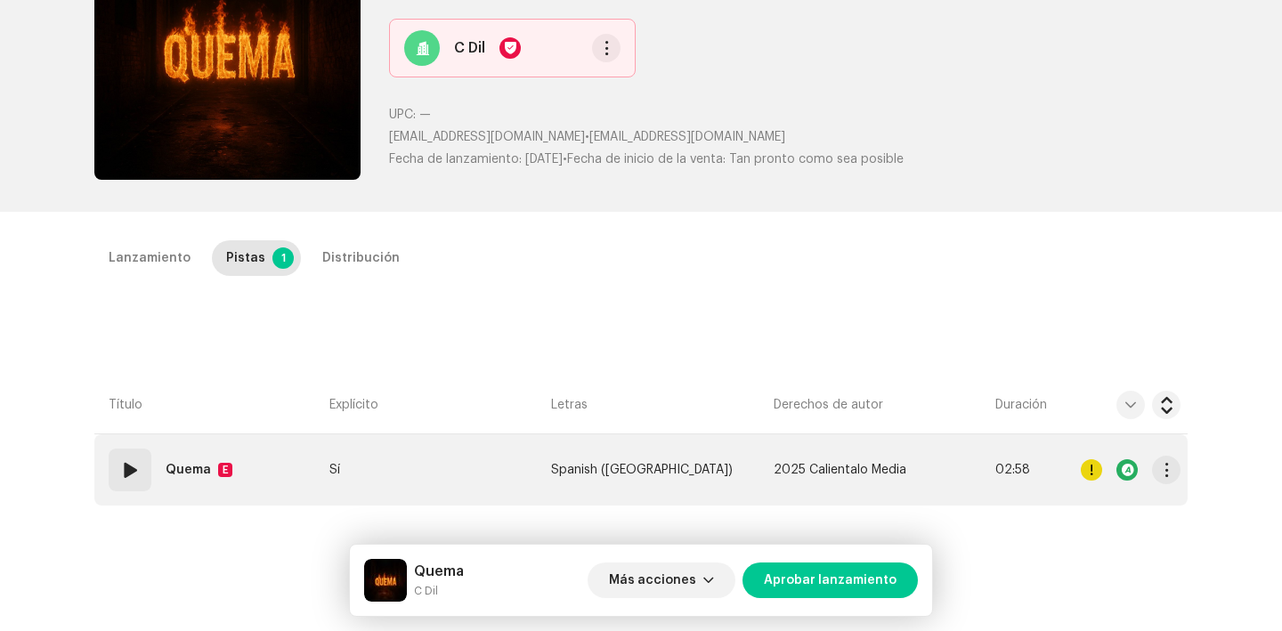
click at [126, 470] on span at bounding box center [129, 470] width 21 height 21
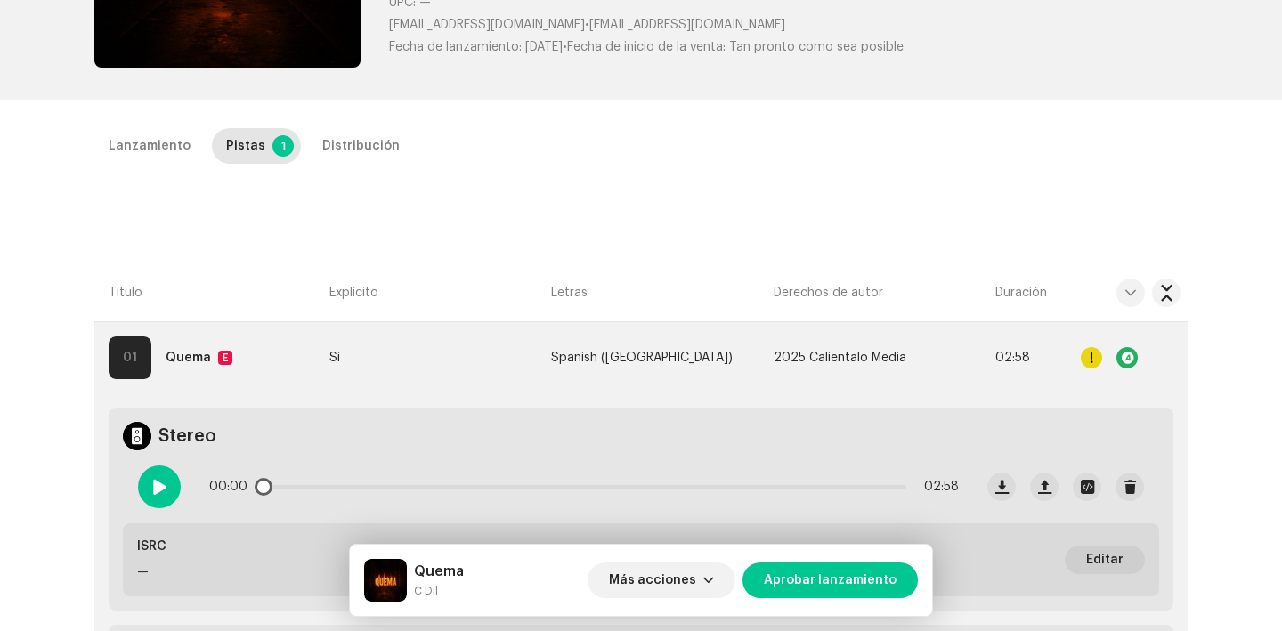
click at [151, 484] on span at bounding box center [158, 487] width 15 height 14
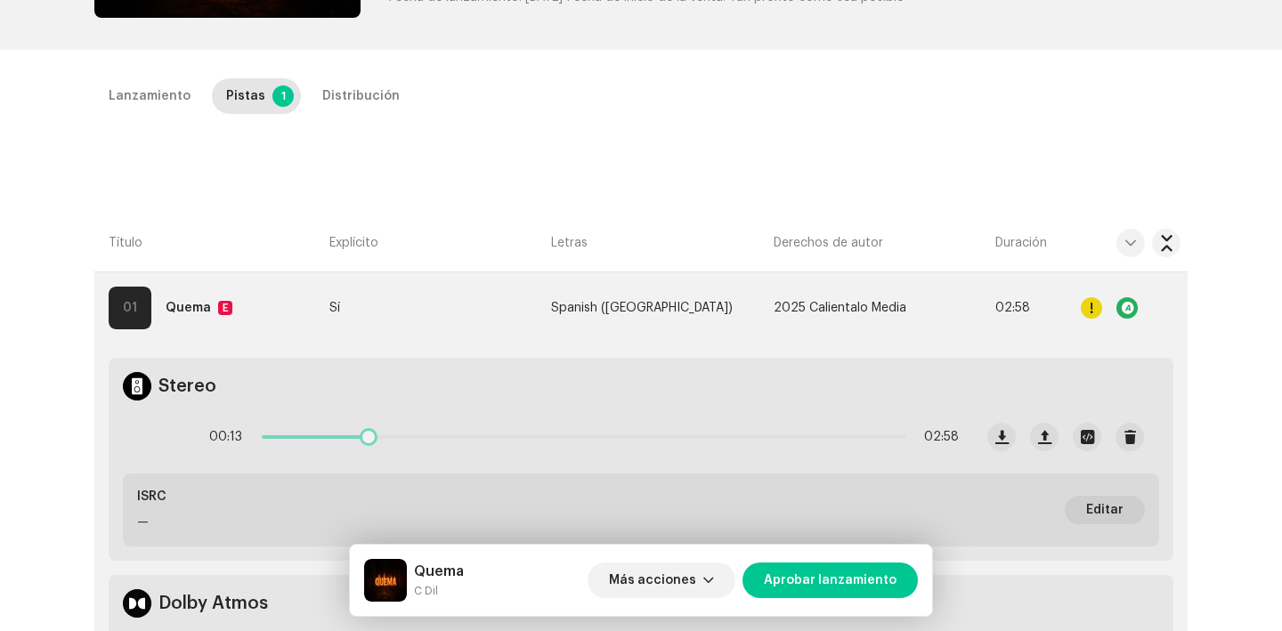
drag, startPoint x: 261, startPoint y: 434, endPoint x: 496, endPoint y: 413, distance: 236.0
click at [496, 413] on div "00:13 02:58" at bounding box center [549, 437] width 850 height 71
click at [162, 433] on span at bounding box center [158, 437] width 15 height 14
click at [144, 107] on div "Lanzamiento" at bounding box center [150, 96] width 82 height 36
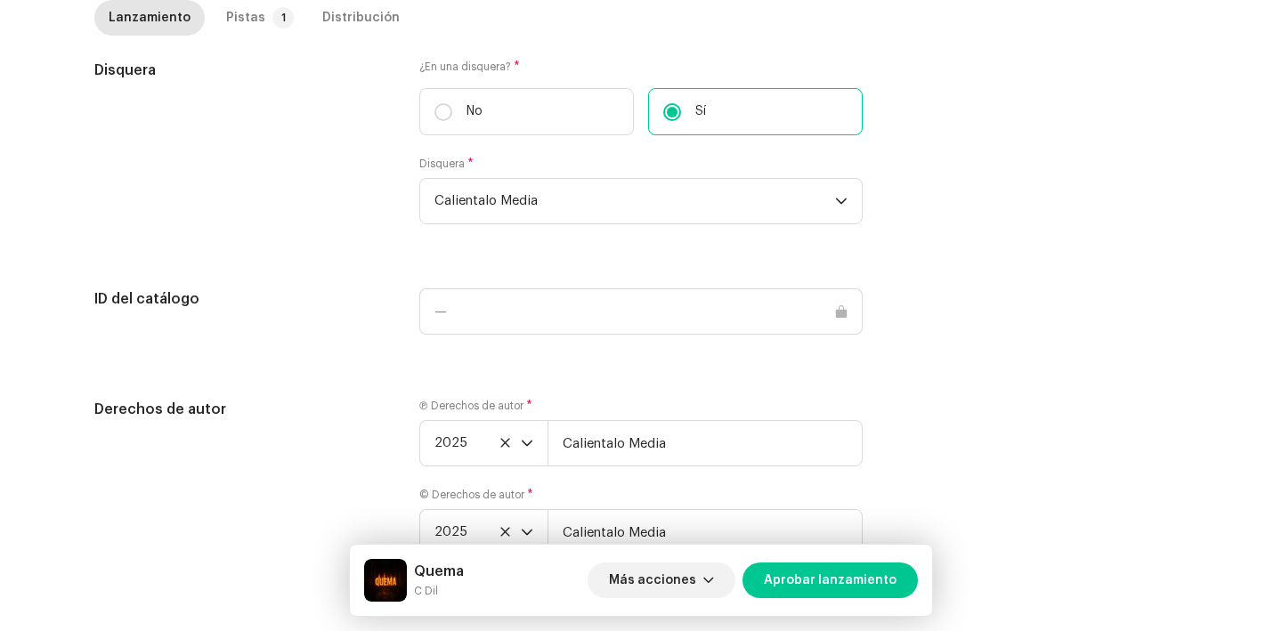
scroll to position [1740, 0]
click at [475, 133] on label "No" at bounding box center [526, 115] width 215 height 47
click at [452, 125] on input "No" at bounding box center [444, 116] width 18 height 18
radio input "true"
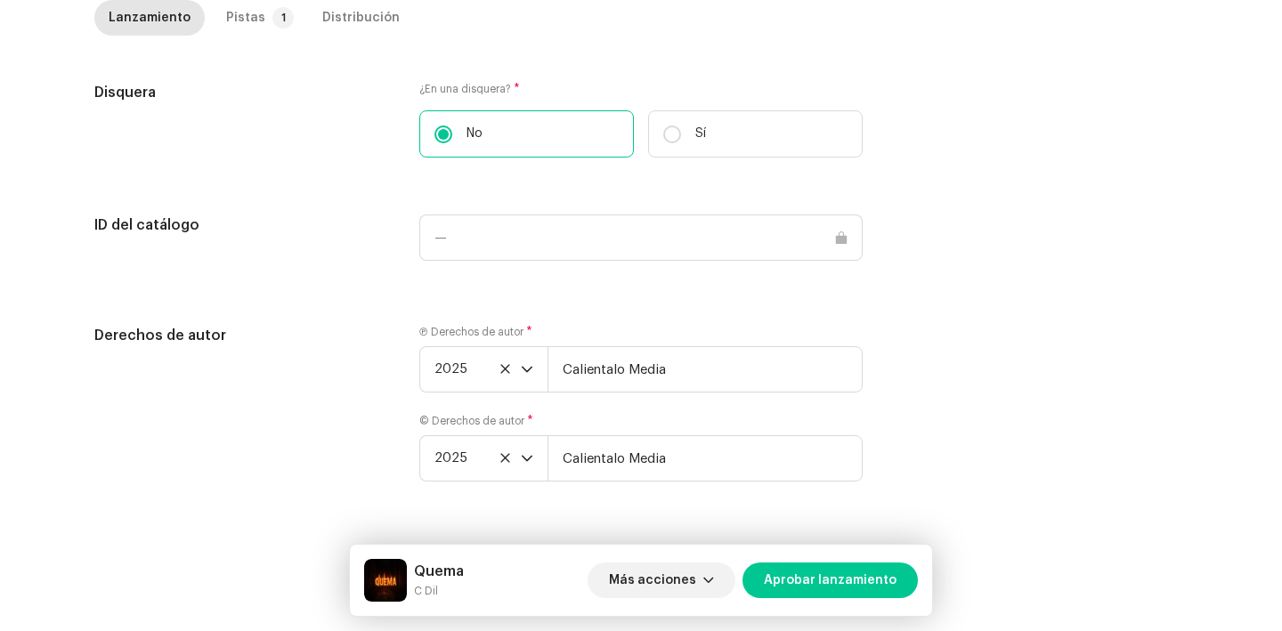
scroll to position [1643, 0]
click at [249, 16] on div "Pistas" at bounding box center [245, 18] width 39 height 36
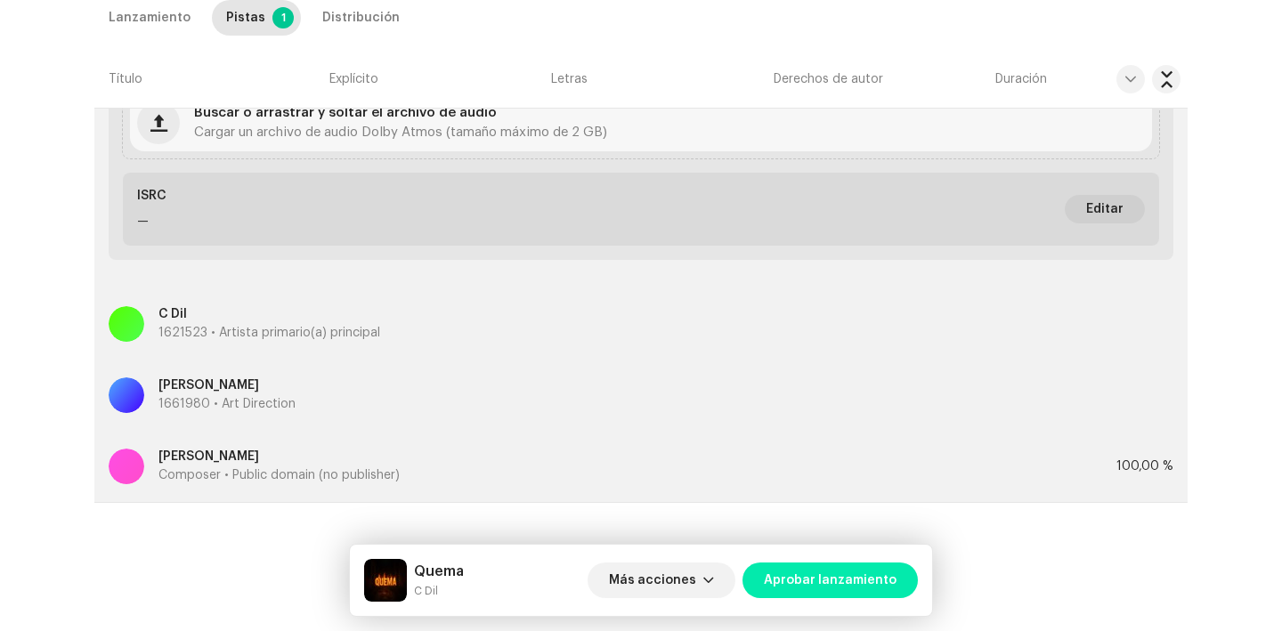
click at [807, 585] on span "Aprobar lanzamiento" at bounding box center [830, 581] width 133 height 36
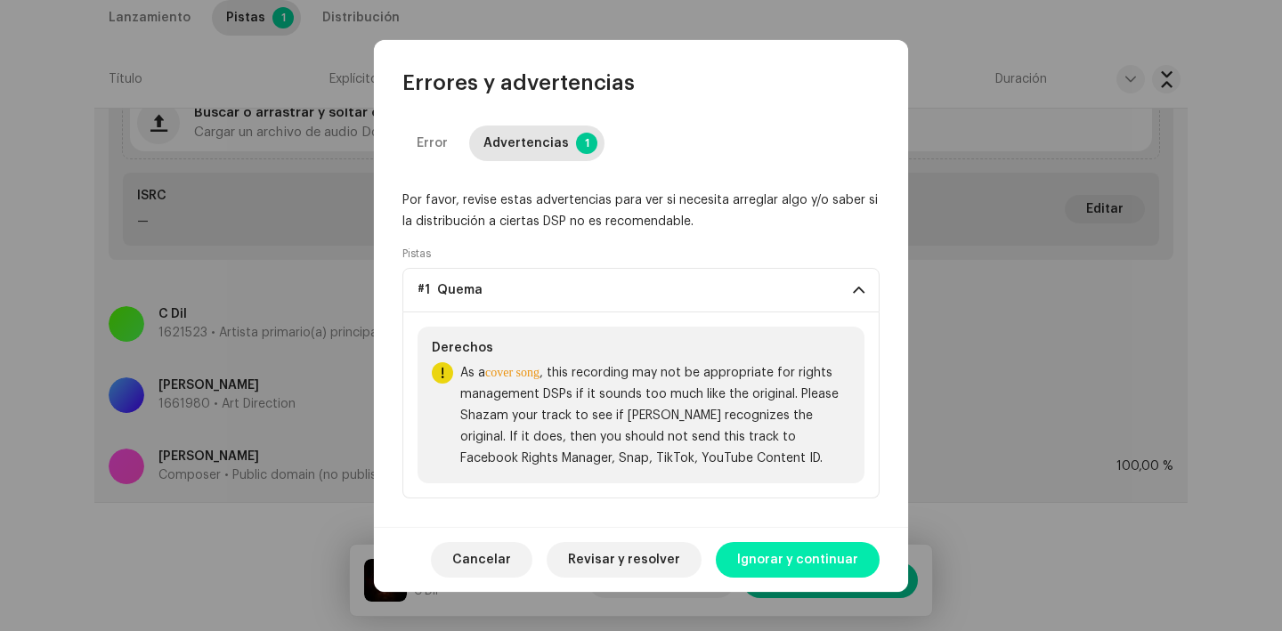
click at [803, 571] on span "Ignorar y continuar" at bounding box center [797, 560] width 121 height 36
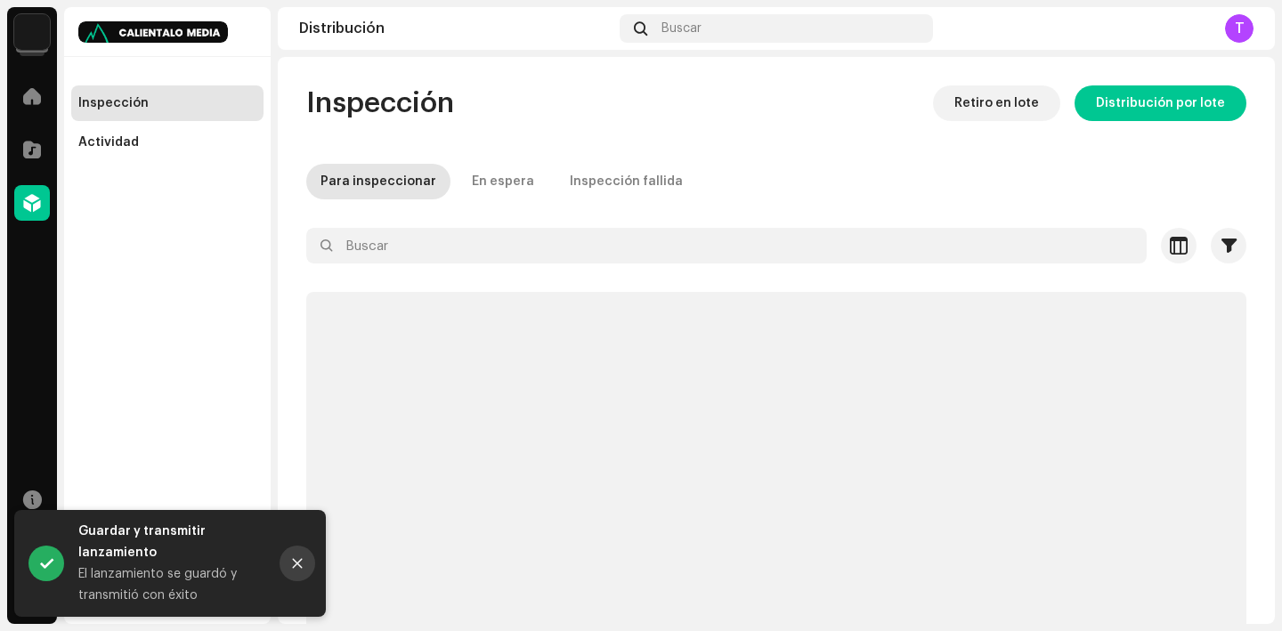
click at [305, 566] on button "Close" at bounding box center [298, 564] width 36 height 36
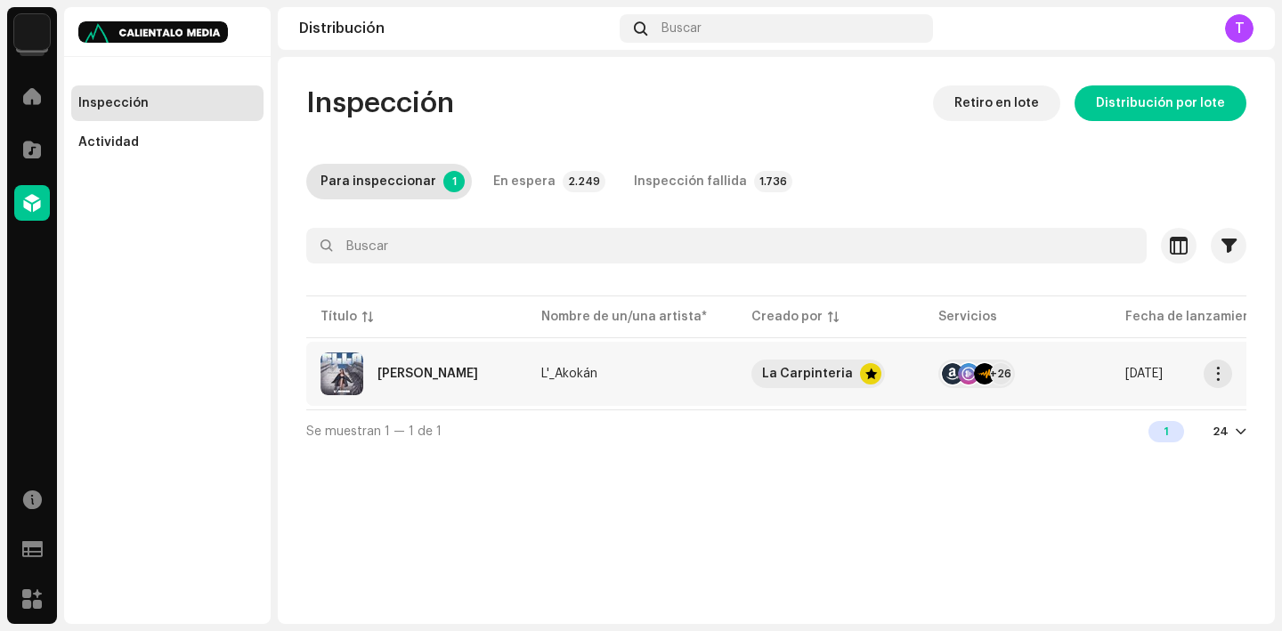
click at [401, 382] on div "[PERSON_NAME]" at bounding box center [417, 374] width 192 height 43
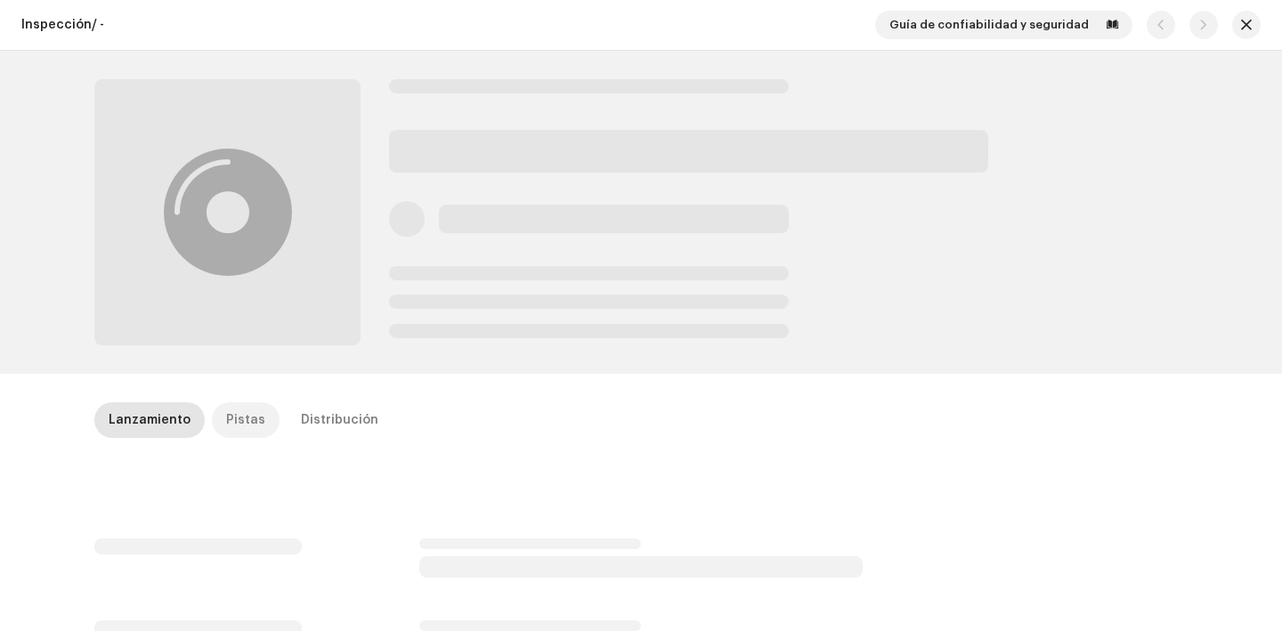
click at [245, 422] on div "Pistas" at bounding box center [245, 421] width 39 height 36
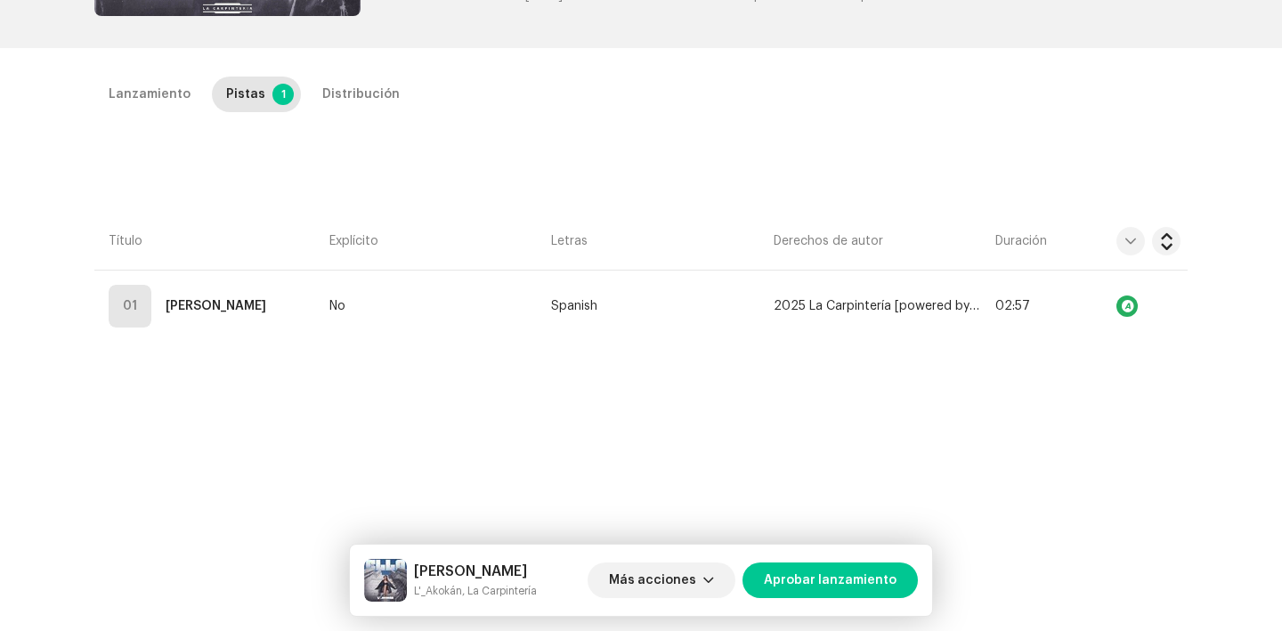
scroll to position [332, 0]
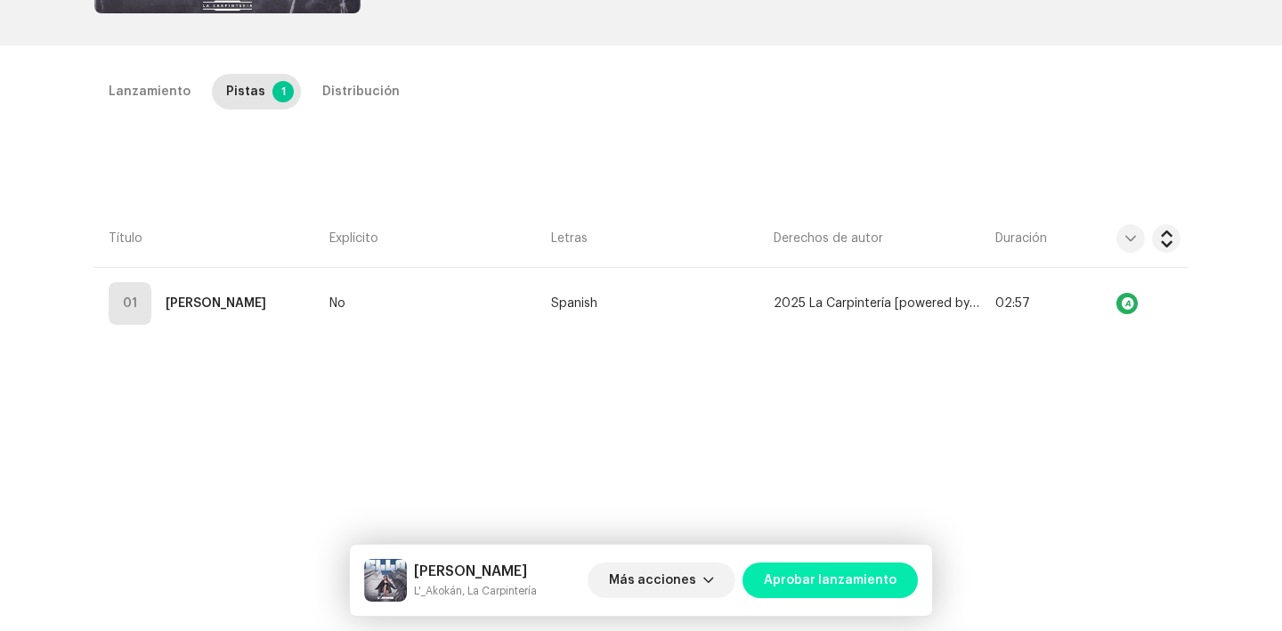
click at [794, 574] on span "Aprobar lanzamiento" at bounding box center [830, 581] width 133 height 36
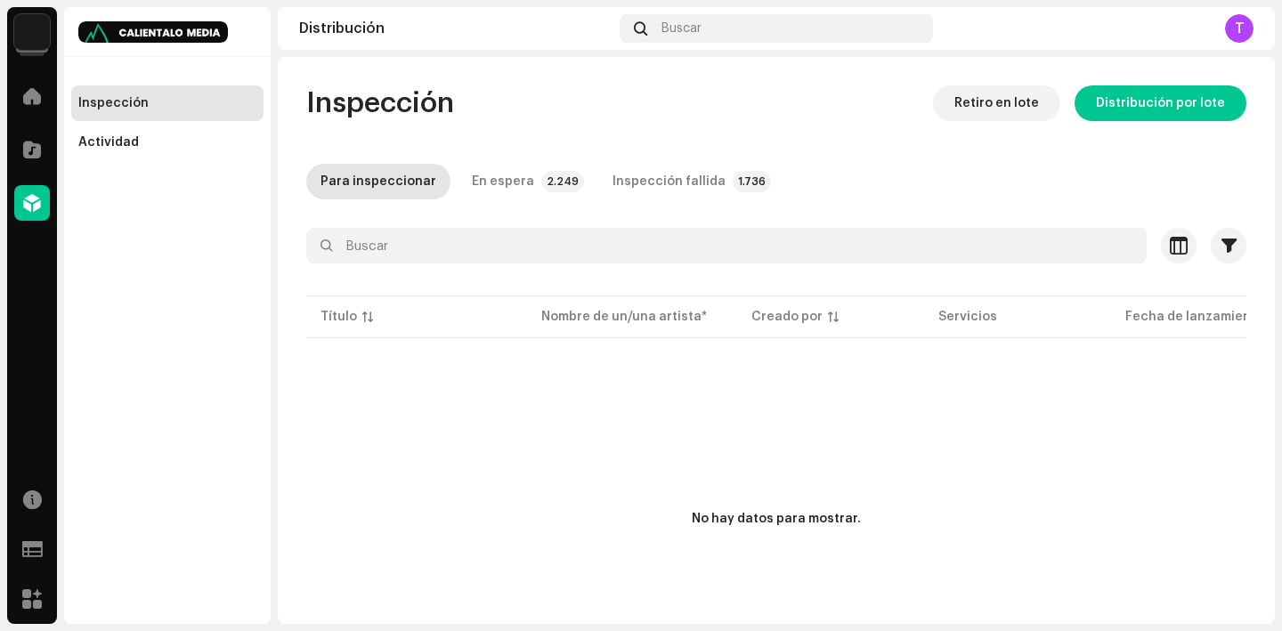
click at [22, 47] on img at bounding box center [32, 32] width 36 height 36
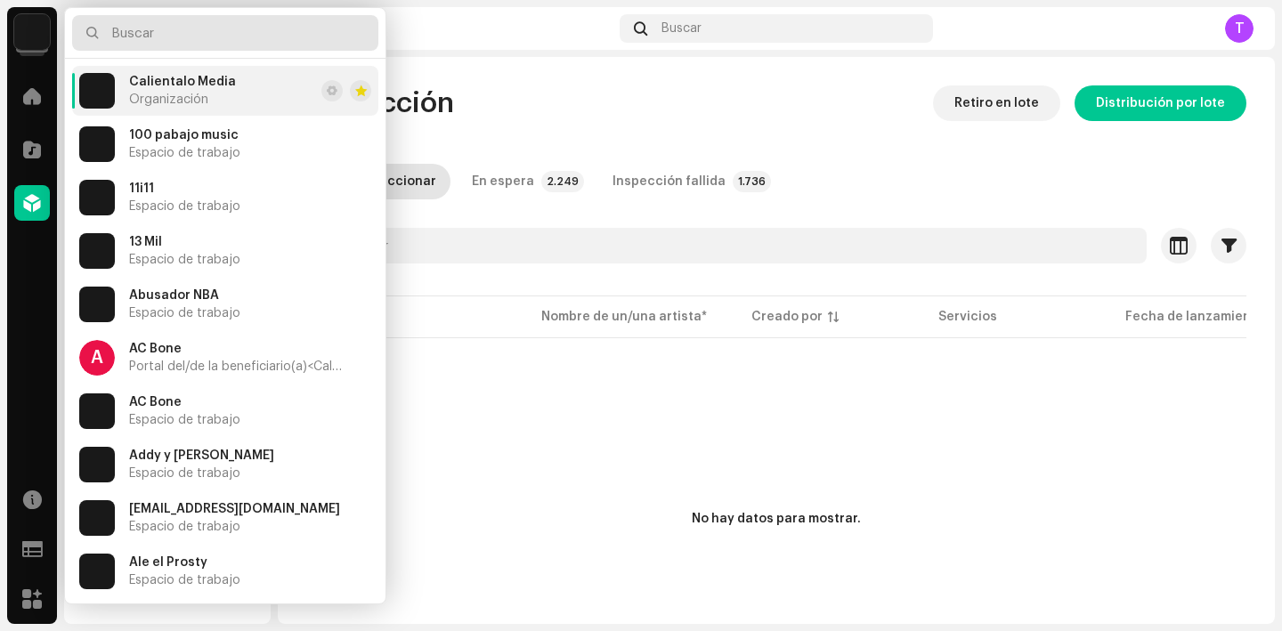
click at [132, 35] on input "text" at bounding box center [225, 33] width 306 height 36
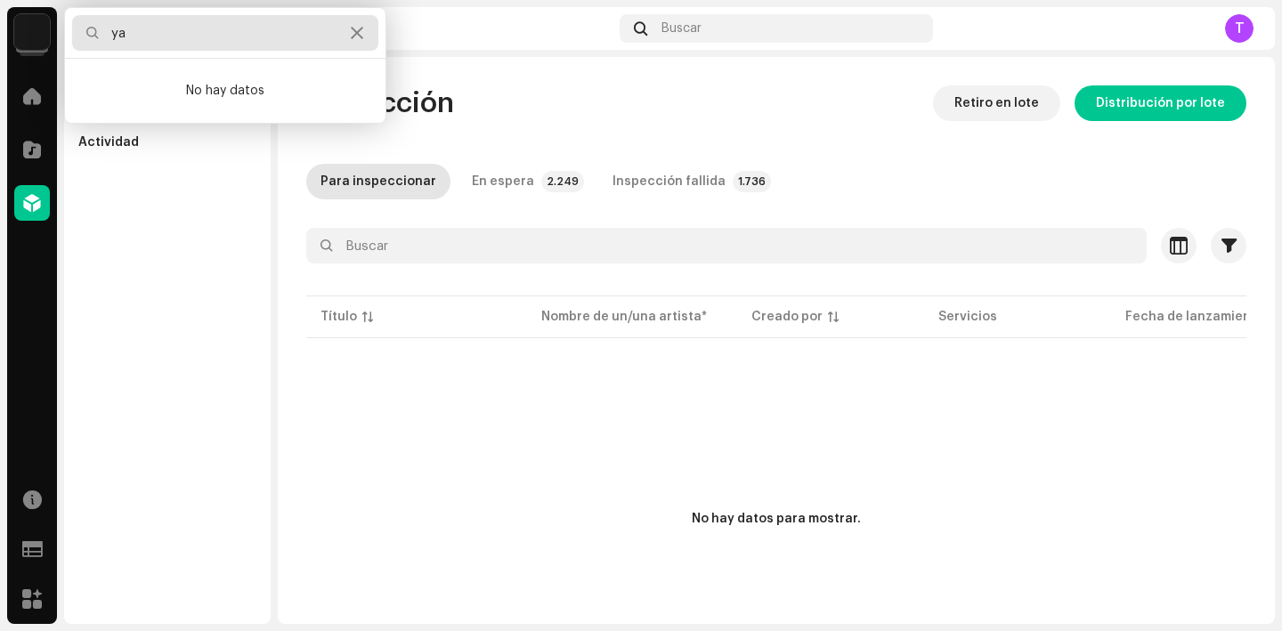
type input "y"
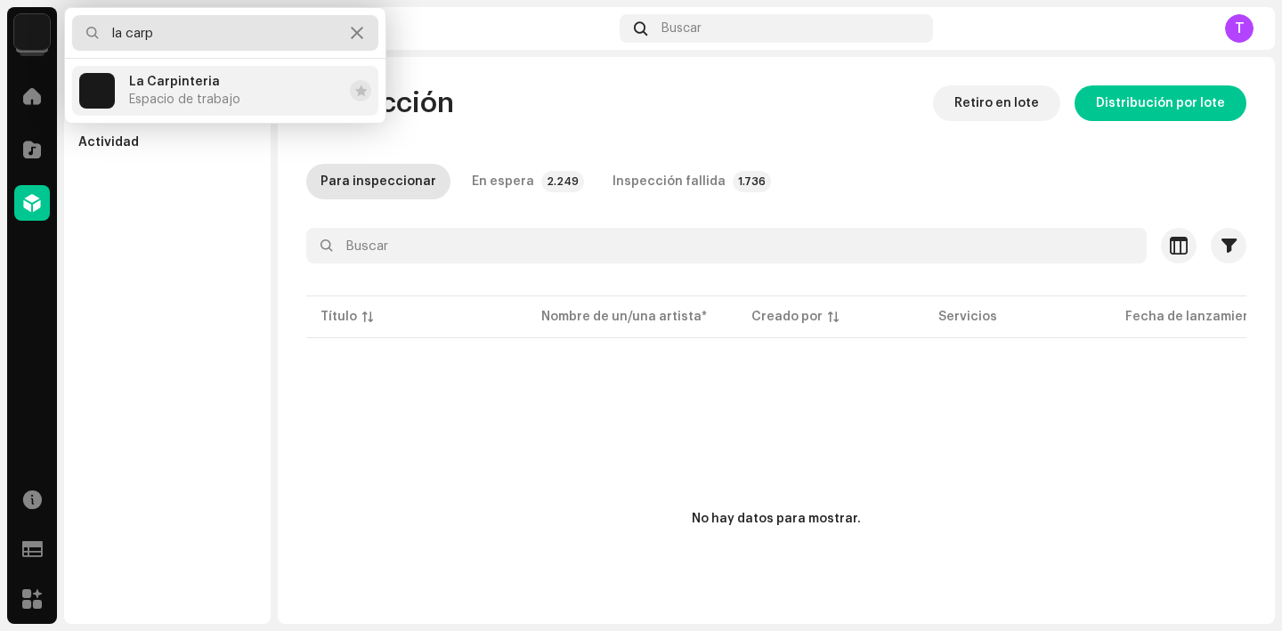
type input "la carp"
click at [201, 93] on span "Espacio de trabajo" at bounding box center [184, 100] width 111 height 14
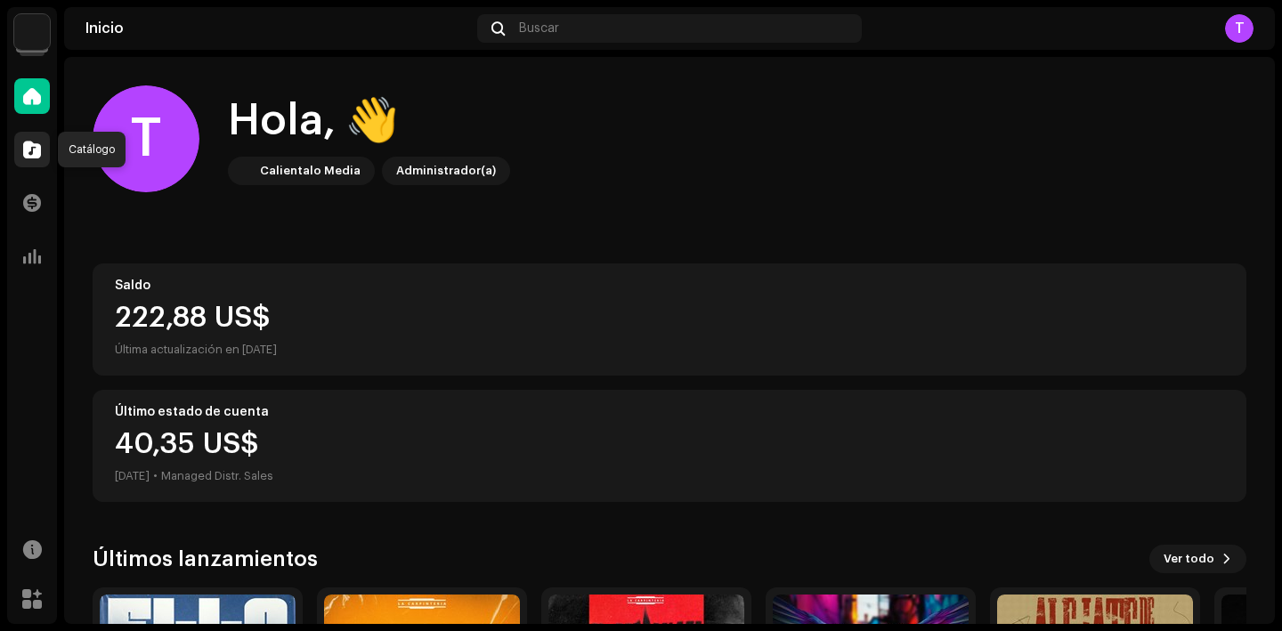
click at [23, 163] on div at bounding box center [32, 150] width 36 height 36
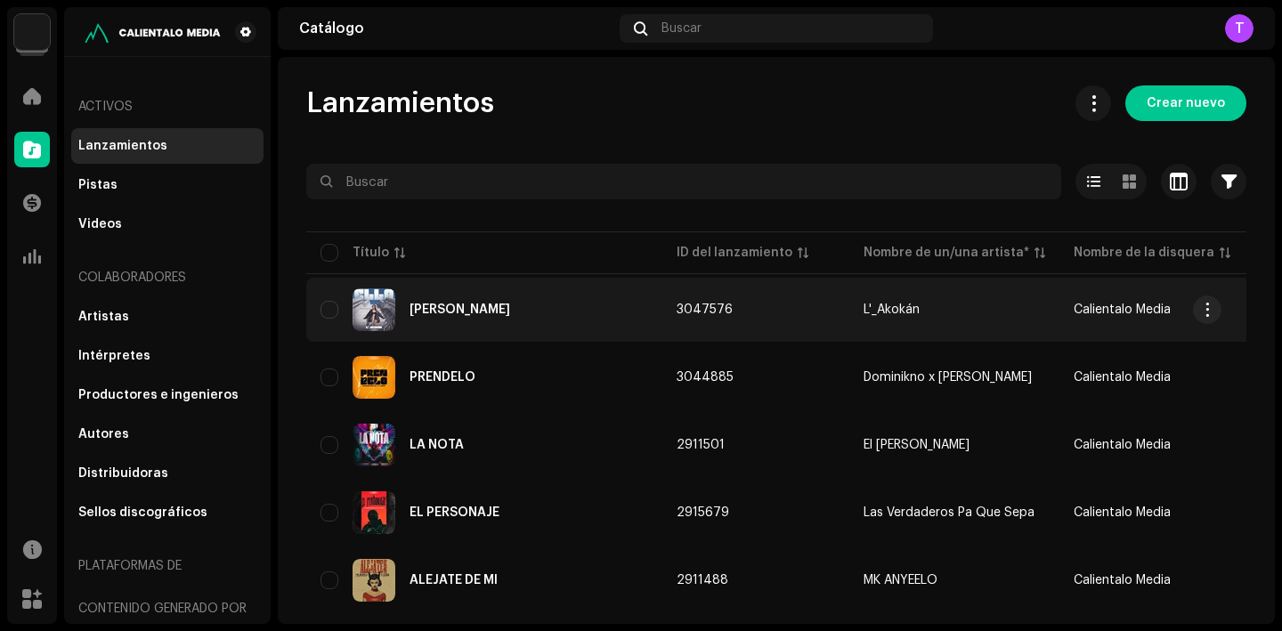
click at [443, 308] on div "[PERSON_NAME]" at bounding box center [485, 310] width 328 height 43
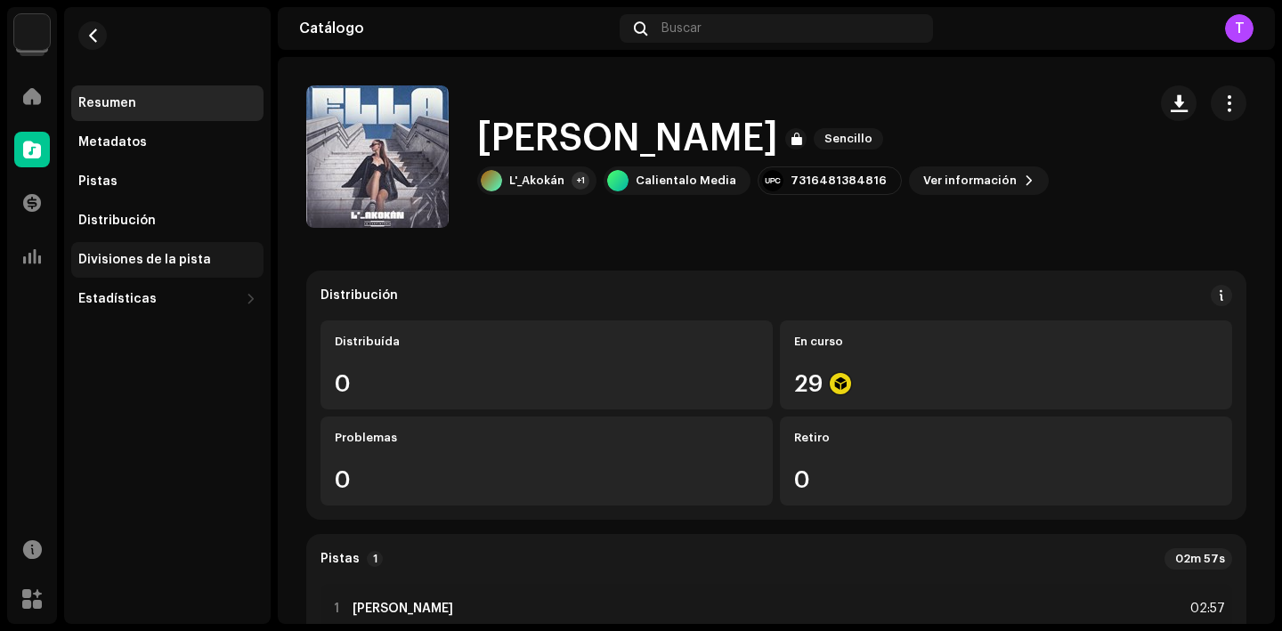
click at [193, 256] on div "Divisiones de la pista" at bounding box center [144, 260] width 133 height 14
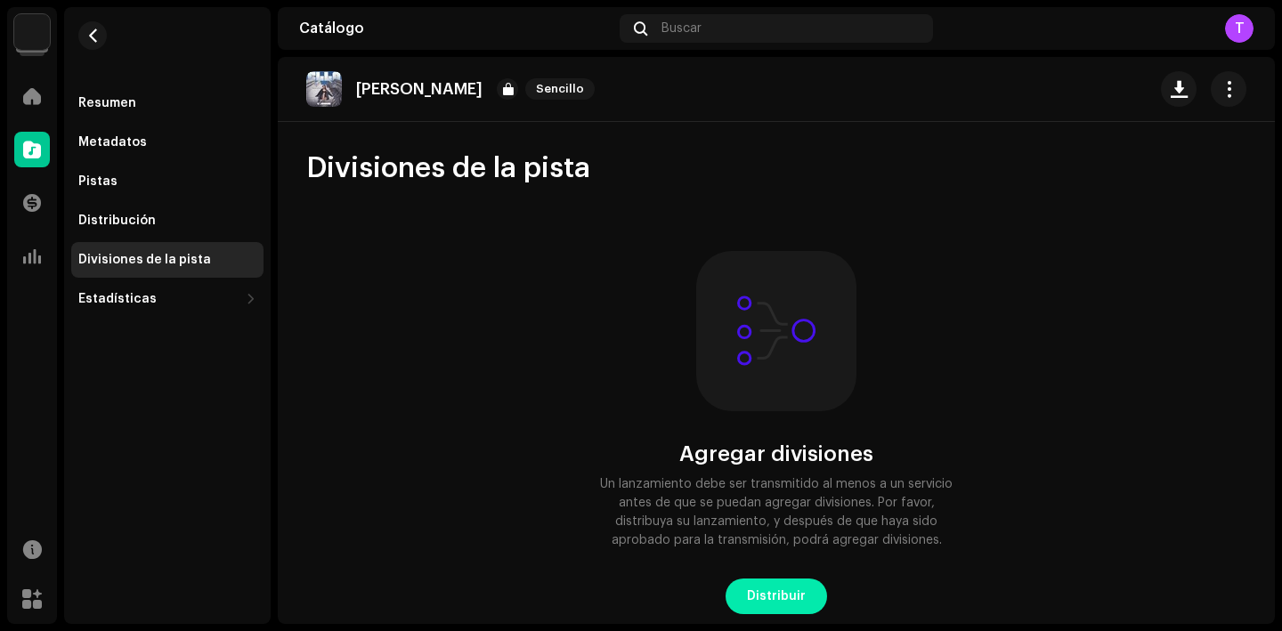
click at [780, 597] on span "Distribuir" at bounding box center [776, 597] width 59 height 36
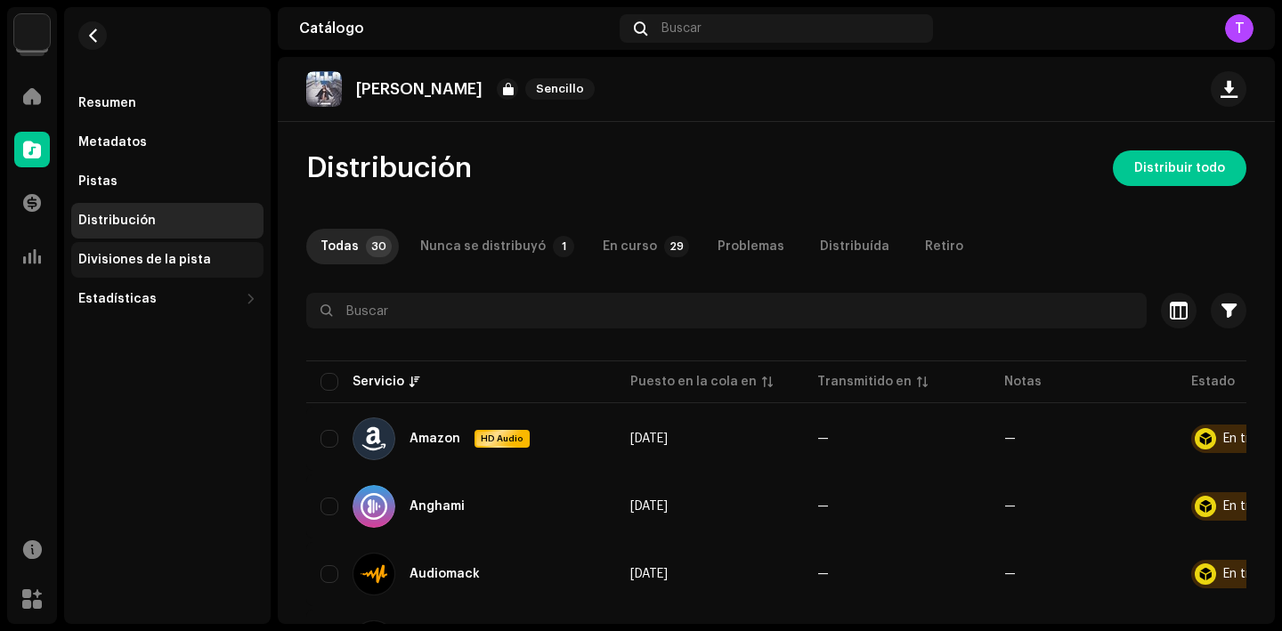
click at [150, 244] on div "Divisiones de la pista" at bounding box center [167, 260] width 192 height 36
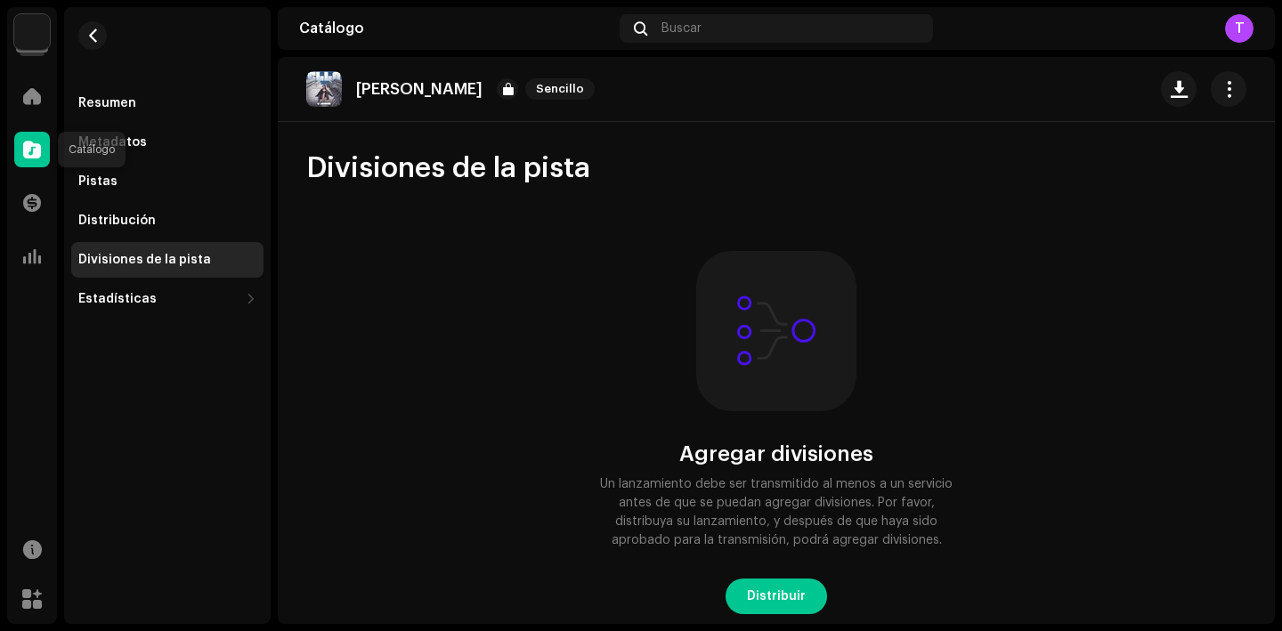
click at [38, 165] on div at bounding box center [32, 150] width 36 height 36
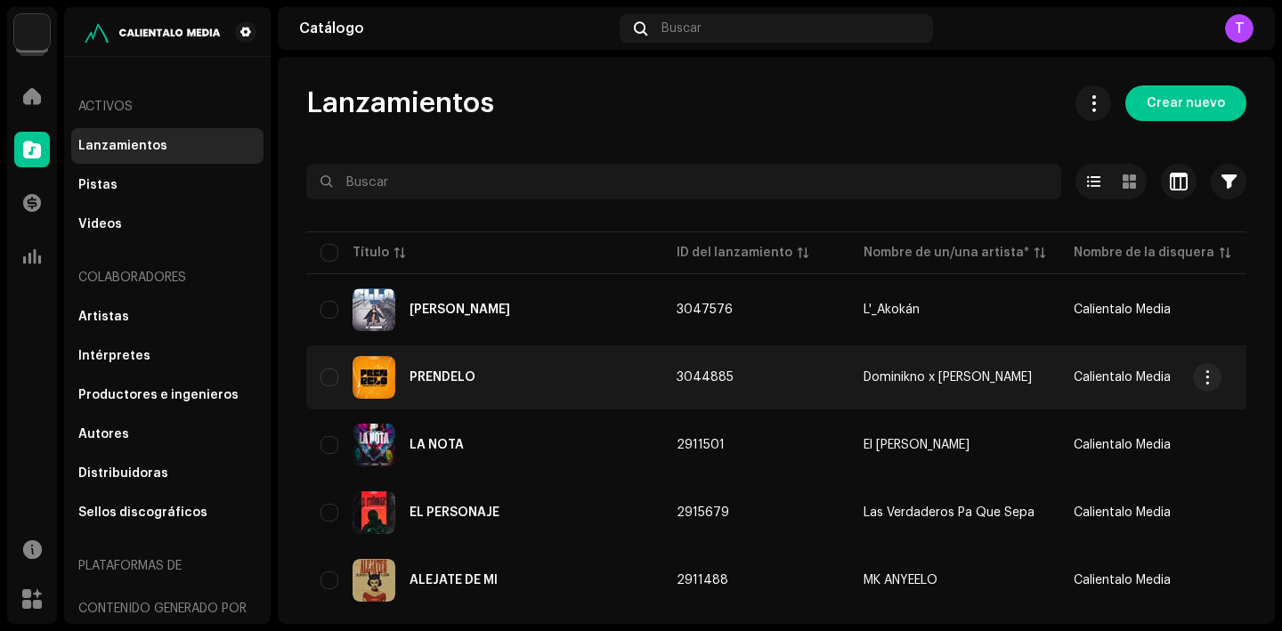
click at [456, 398] on div "PRÉNDELO" at bounding box center [485, 377] width 328 height 43
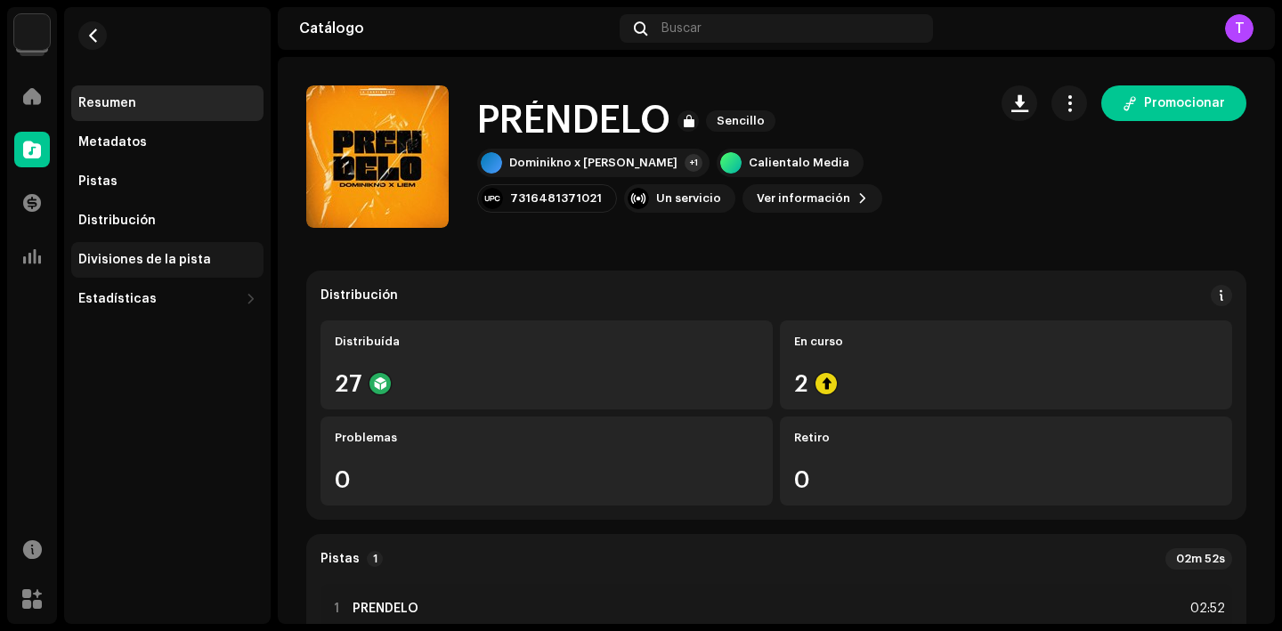
click at [198, 247] on div "Divisiones de la pista" at bounding box center [167, 260] width 192 height 36
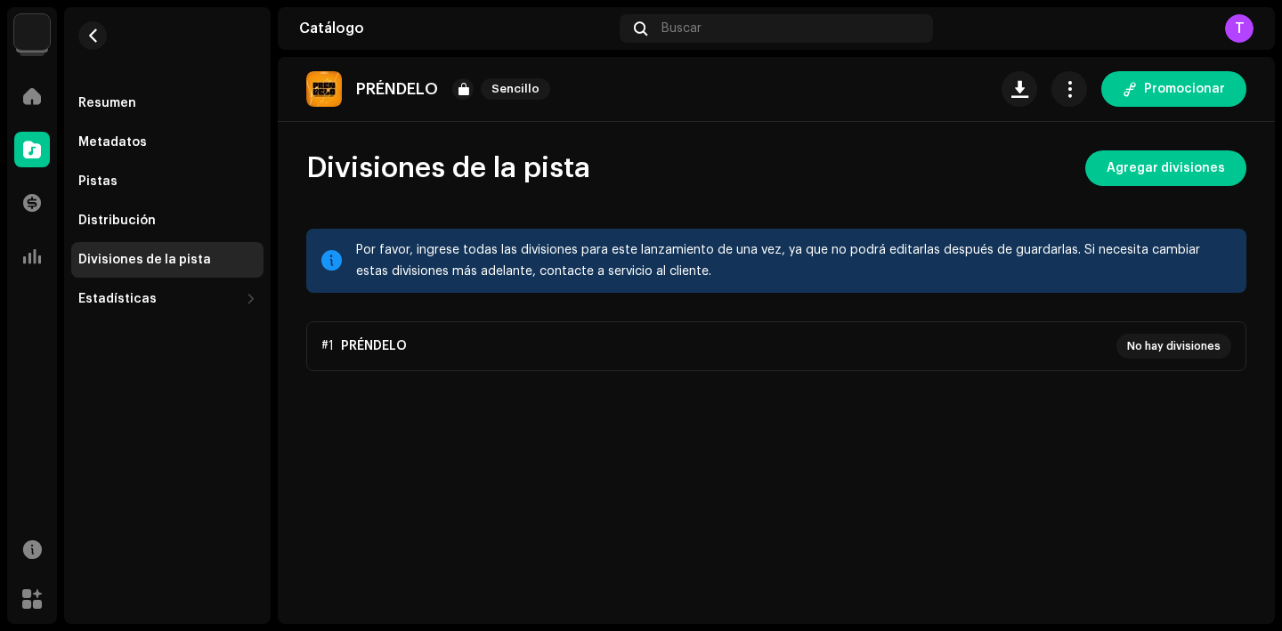
click at [1119, 361] on p-accordion "#1 PRÉNDELO No hay divisiones" at bounding box center [776, 347] width 940 height 50
click at [1179, 181] on span "Agregar divisiones" at bounding box center [1166, 169] width 118 height 36
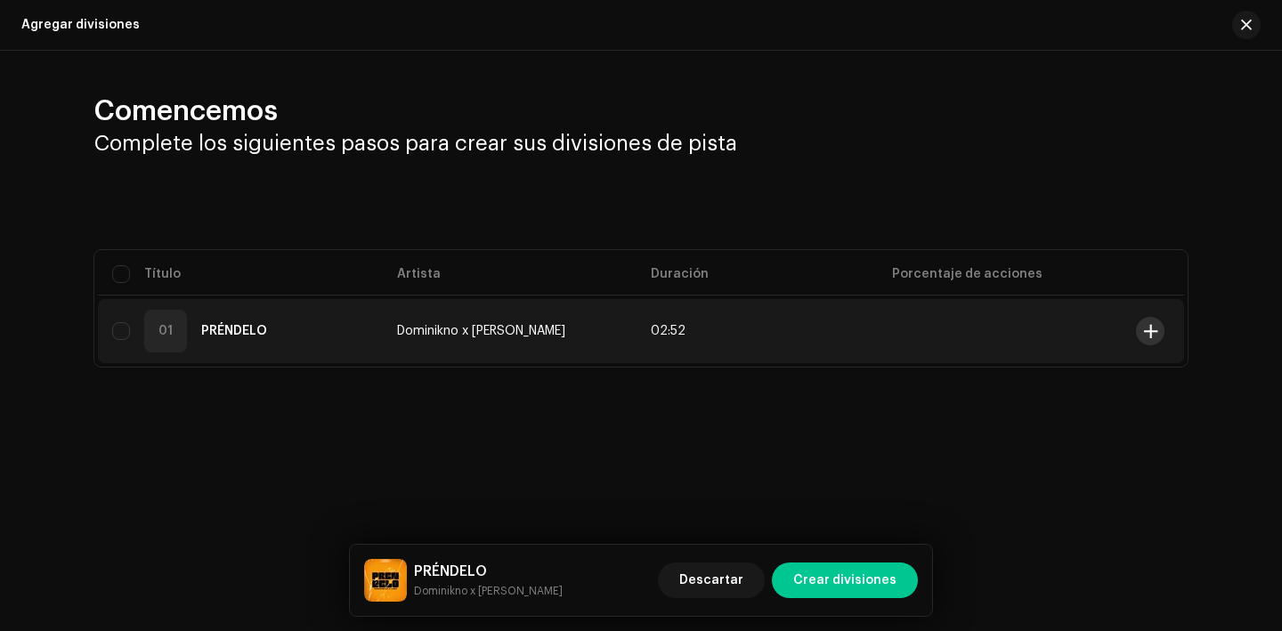
click at [1151, 330] on span at bounding box center [1150, 331] width 13 height 14
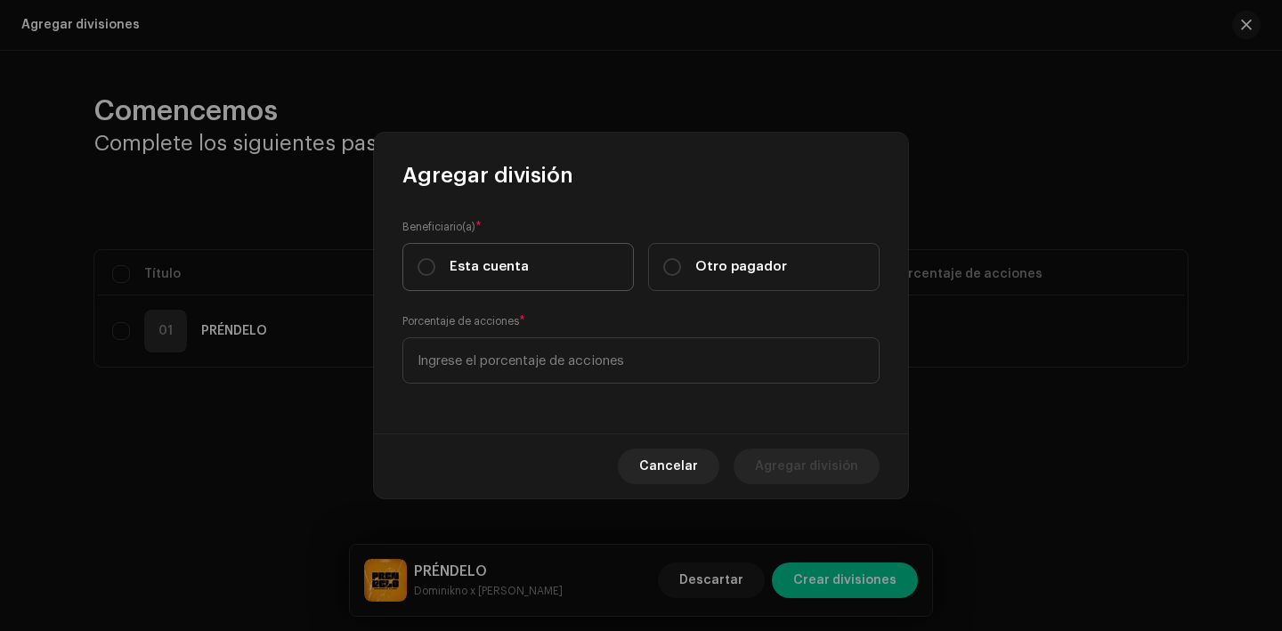
click at [527, 269] on label "Esta cuenta" at bounding box center [519, 267] width 232 height 48
click at [435, 269] on input "Esta cuenta" at bounding box center [427, 267] width 18 height 18
radio input "true"
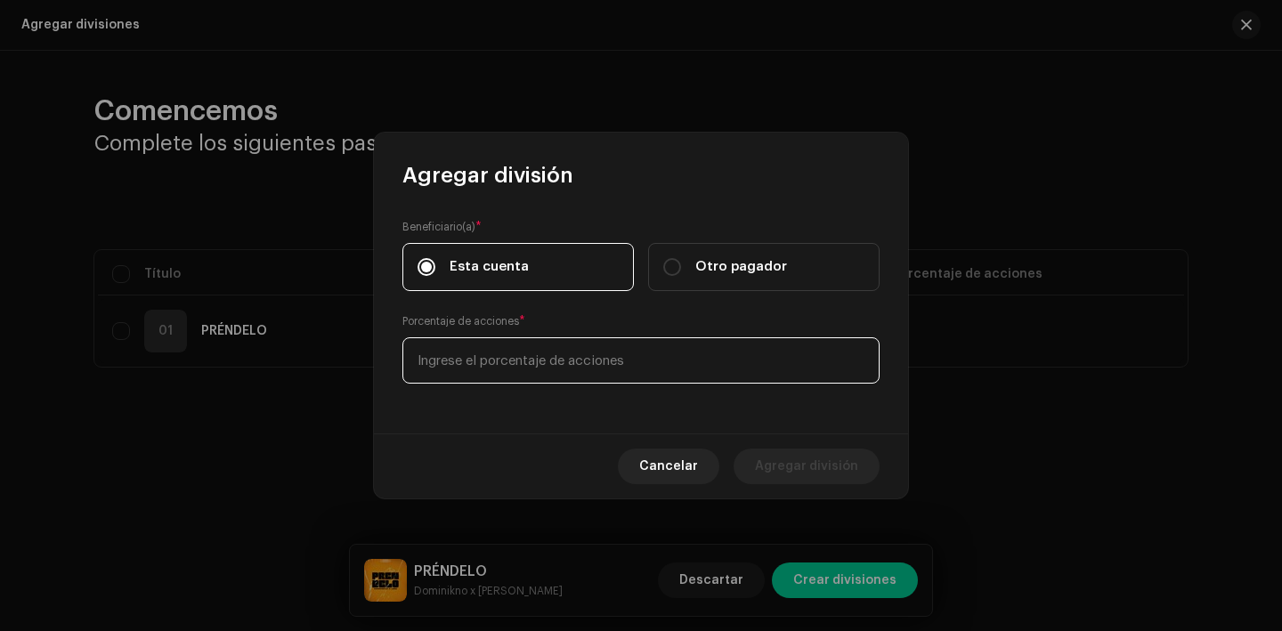
click at [535, 378] on input at bounding box center [641, 361] width 477 height 46
type input "70,00"
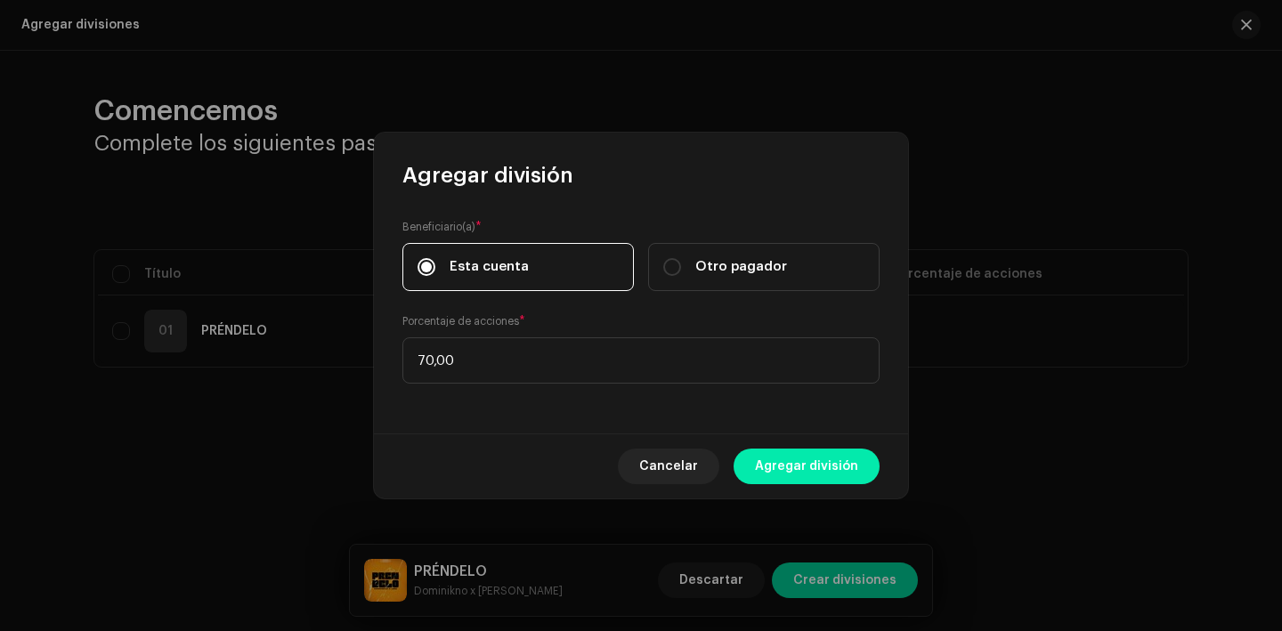
click at [814, 460] on span "Agregar división" at bounding box center [806, 467] width 103 height 36
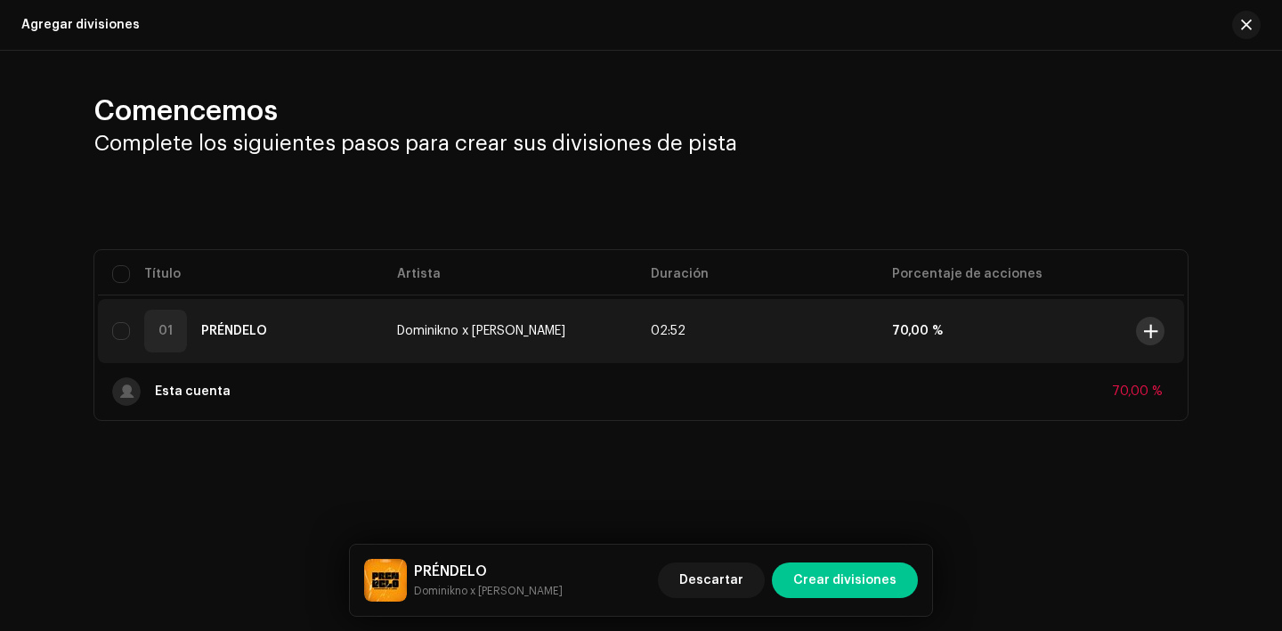
click at [1154, 332] on span at bounding box center [1150, 331] width 13 height 14
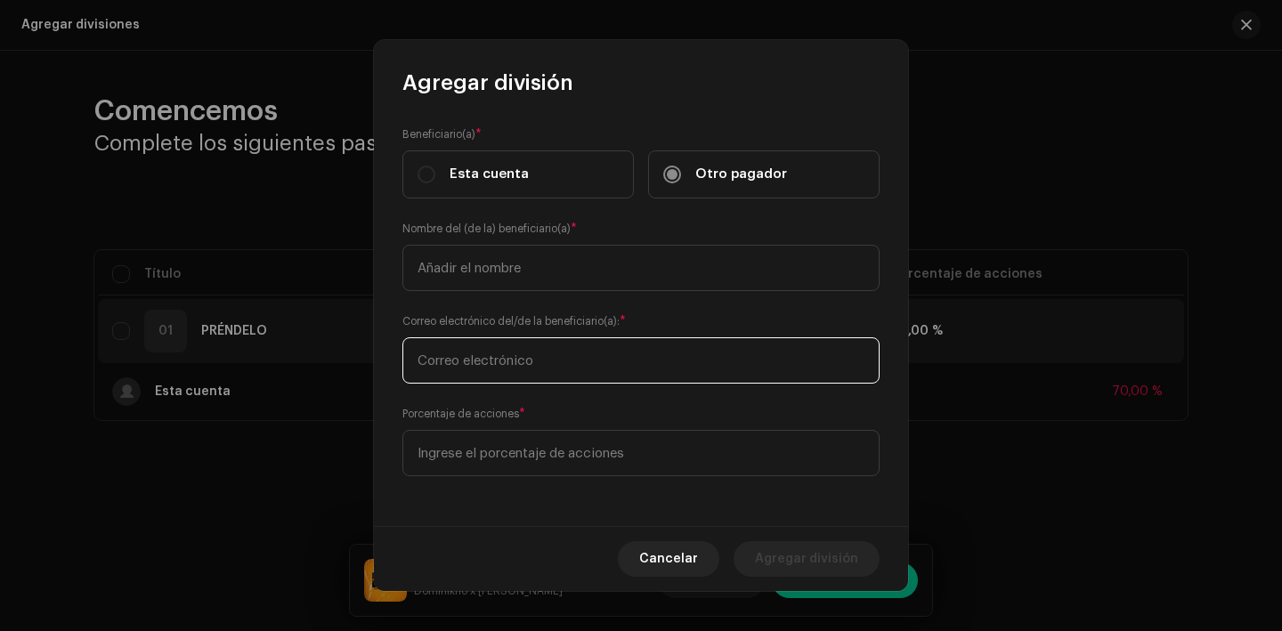
click at [615, 362] on input "text" at bounding box center [641, 361] width 477 height 46
paste input "fmichel1981@gmail.com"
type input "fmichel1981@gmail.com"
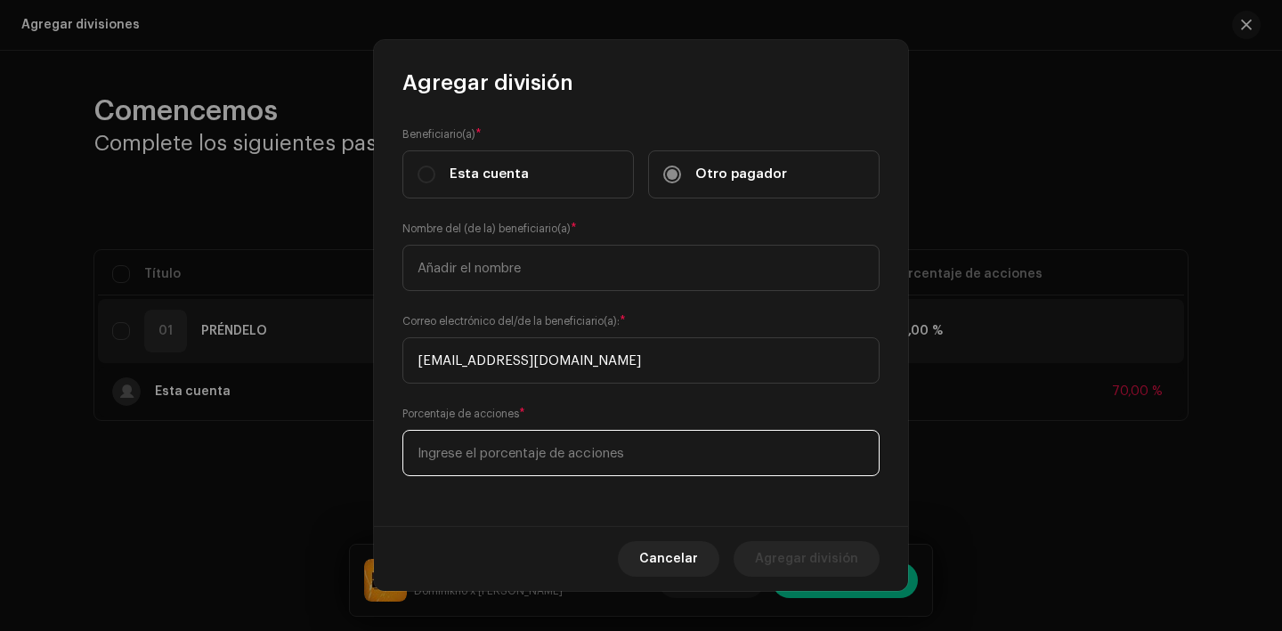
click at [537, 453] on input at bounding box center [641, 453] width 477 height 46
type input "20,00"
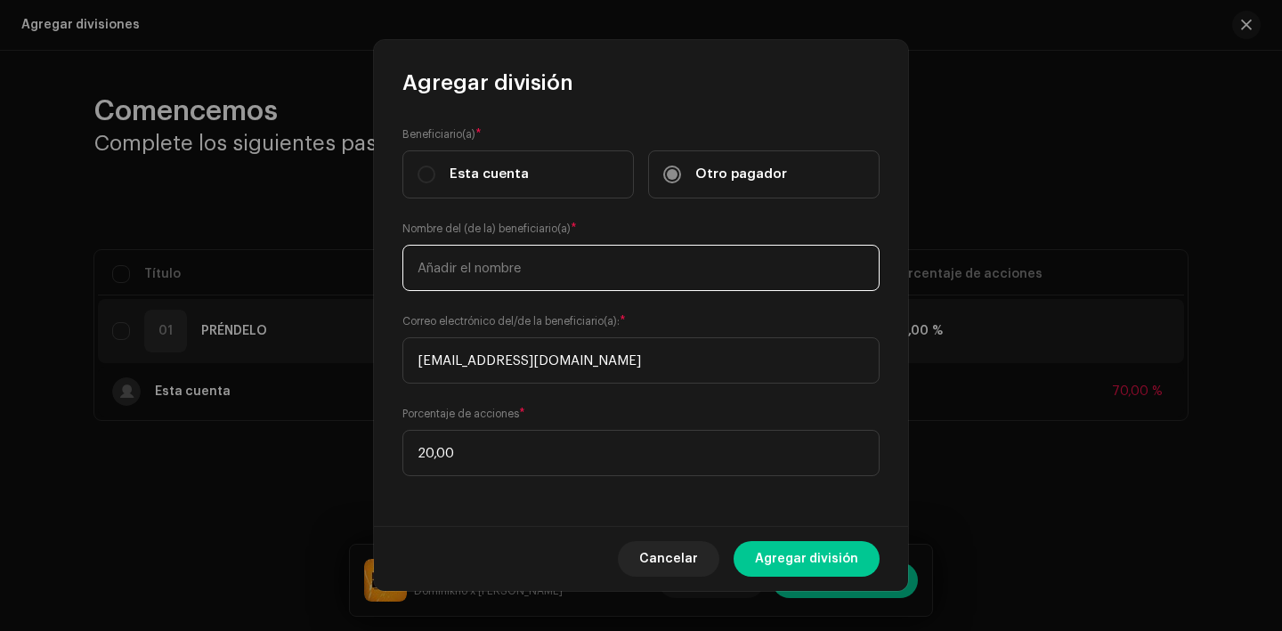
click at [468, 265] on input "text" at bounding box center [641, 268] width 477 height 46
type input "Francisco Michel Liburd Alvarez"
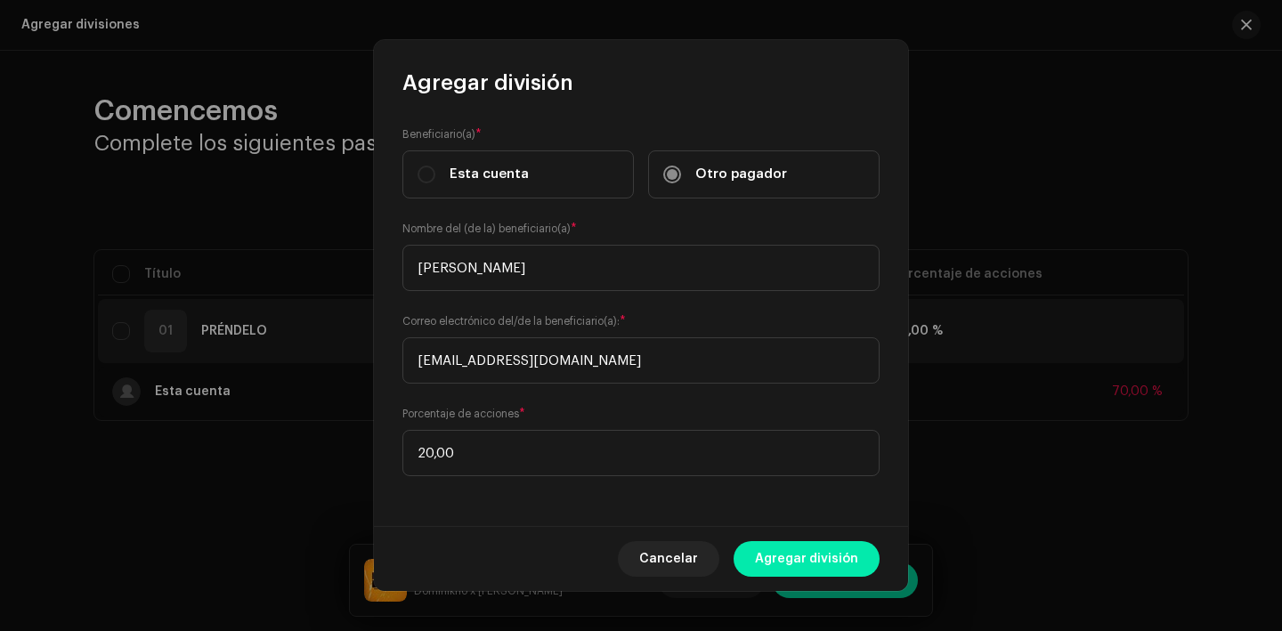
click at [744, 549] on button "Agregar división" at bounding box center [807, 559] width 146 height 36
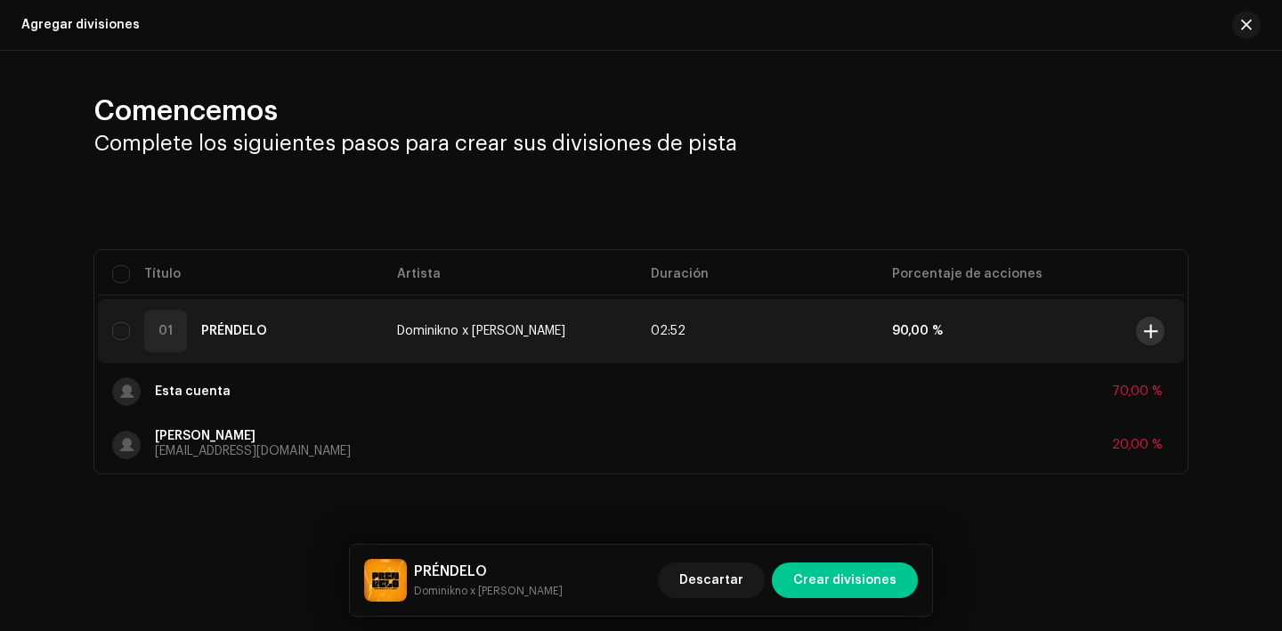
click at [1158, 334] on button at bounding box center [1150, 331] width 28 height 28
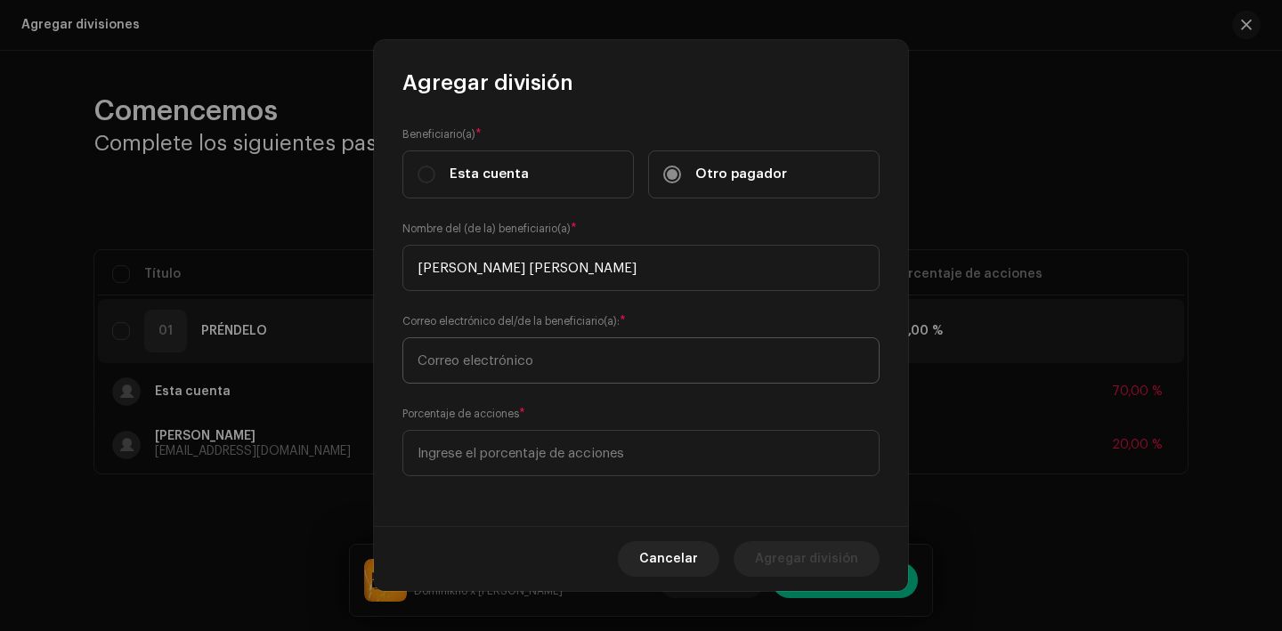
type input "Yarina Gonzalez Andreu"
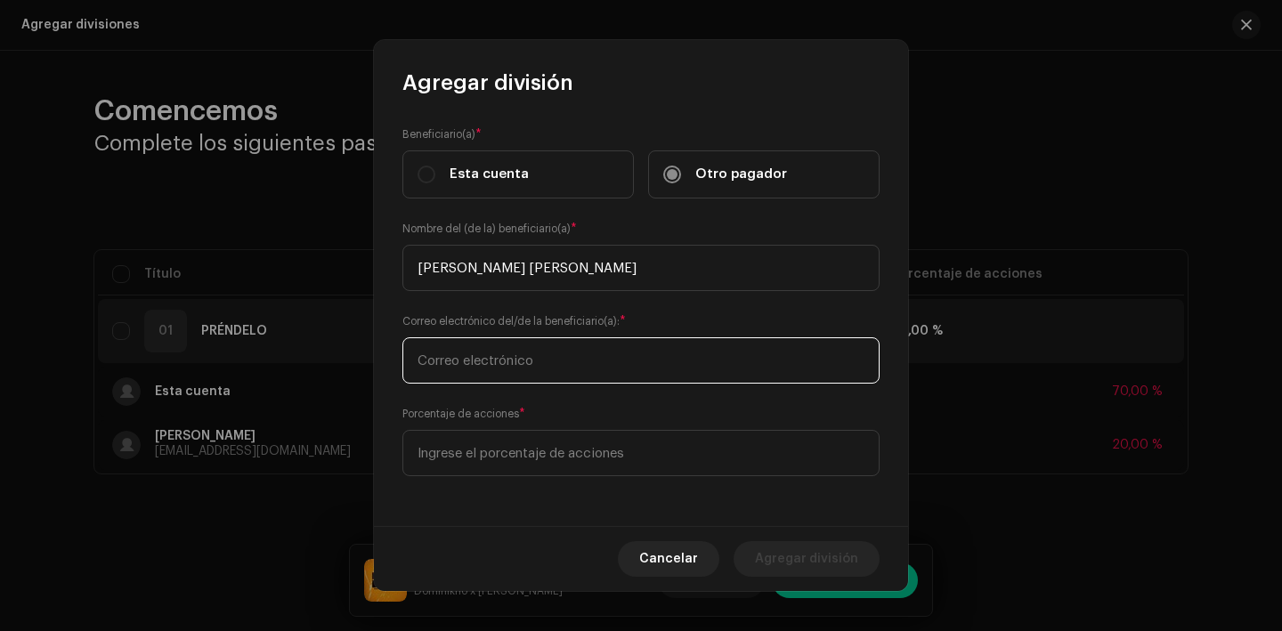
click at [615, 340] on input "text" at bounding box center [641, 361] width 477 height 46
type input "u"
type input "yarinasabe@gmail.com"
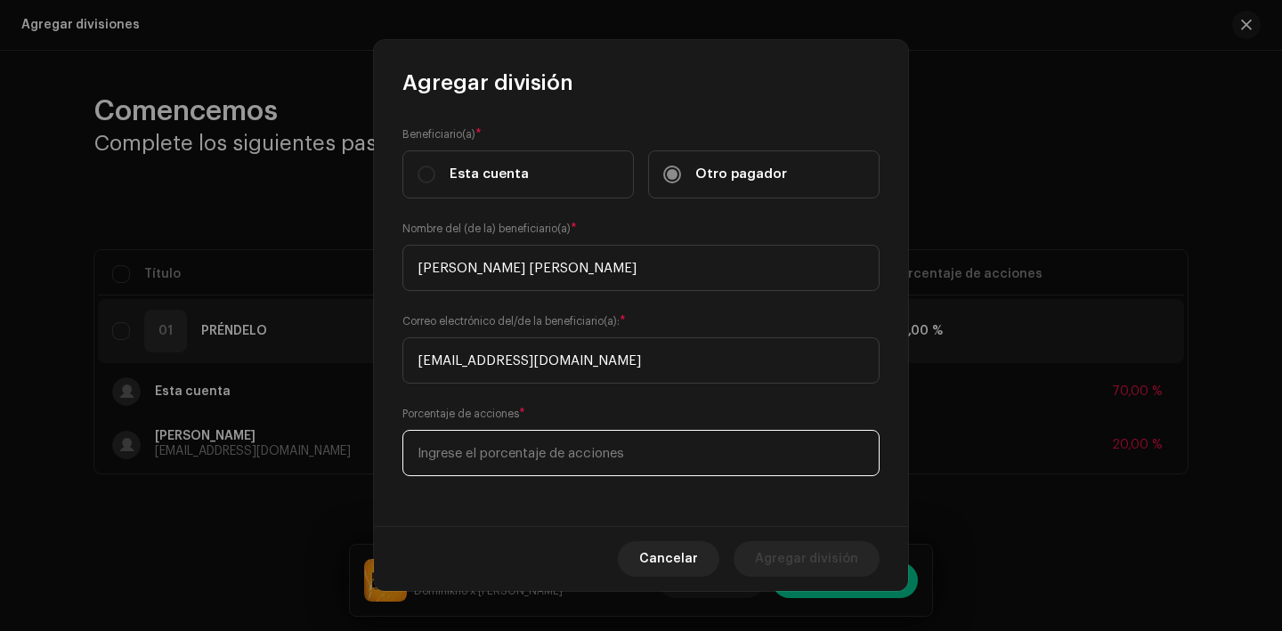
click at [507, 460] on input at bounding box center [641, 453] width 477 height 46
type input "10,00"
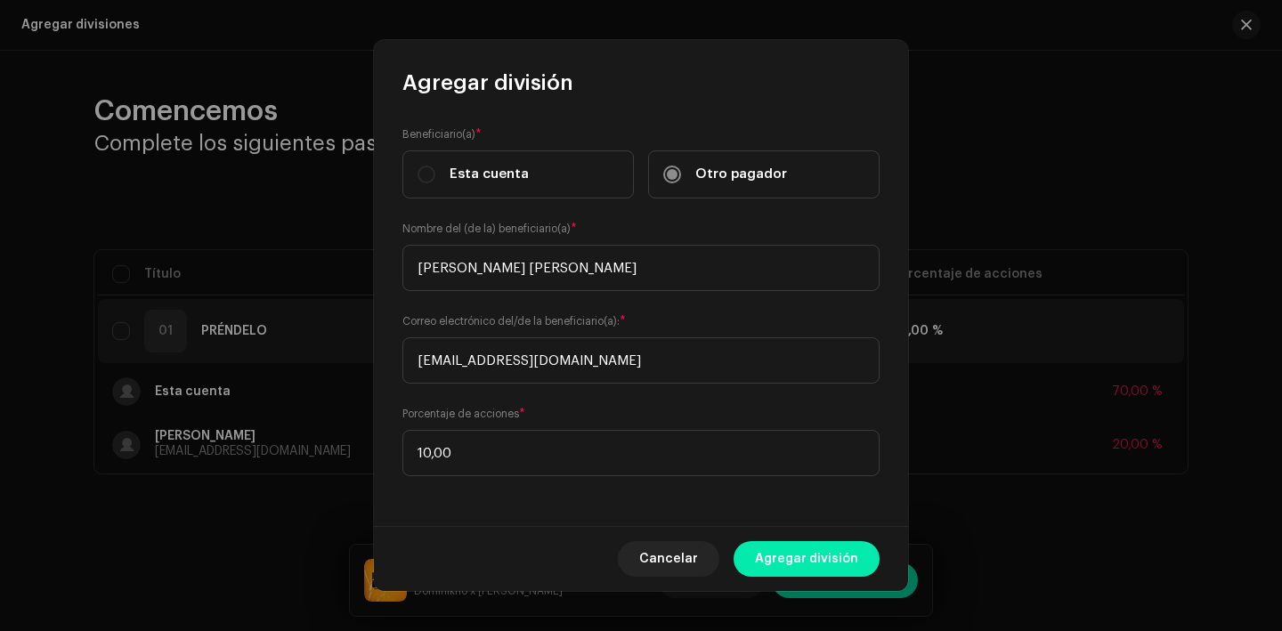
click at [826, 549] on span "Agregar división" at bounding box center [806, 559] width 103 height 36
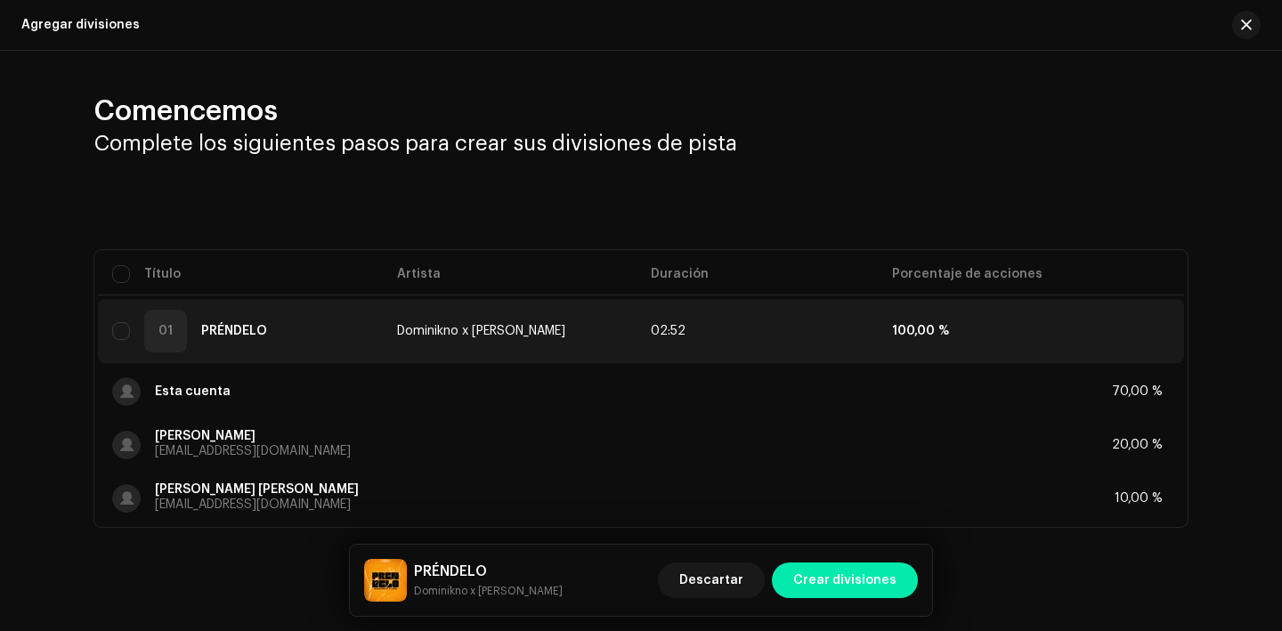
click at [860, 569] on span "Crear divisiones" at bounding box center [845, 581] width 103 height 36
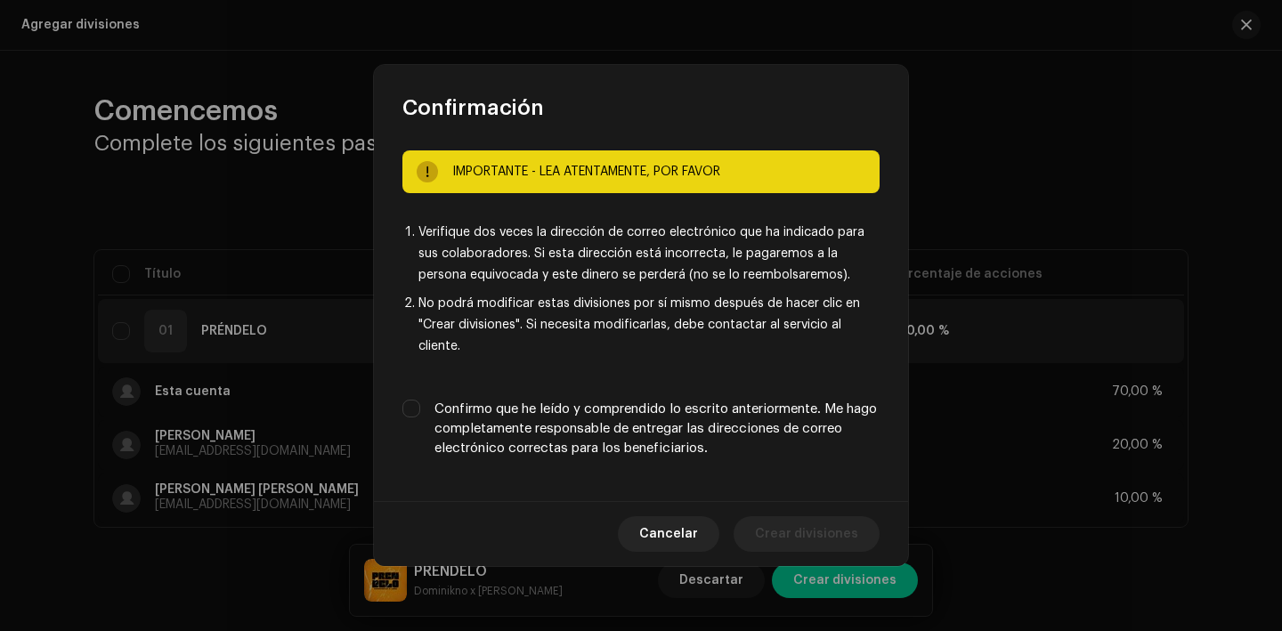
click at [642, 437] on label "Confirmo que he leído y comprendido lo escrito anteriormente. Me hago completam…" at bounding box center [657, 429] width 445 height 59
click at [420, 418] on input "Confirmo que he leído y comprendido lo escrito anteriormente. Me hago completam…" at bounding box center [412, 409] width 18 height 18
checkbox input "true"
click at [811, 528] on span "Crear divisiones" at bounding box center [806, 535] width 103 height 36
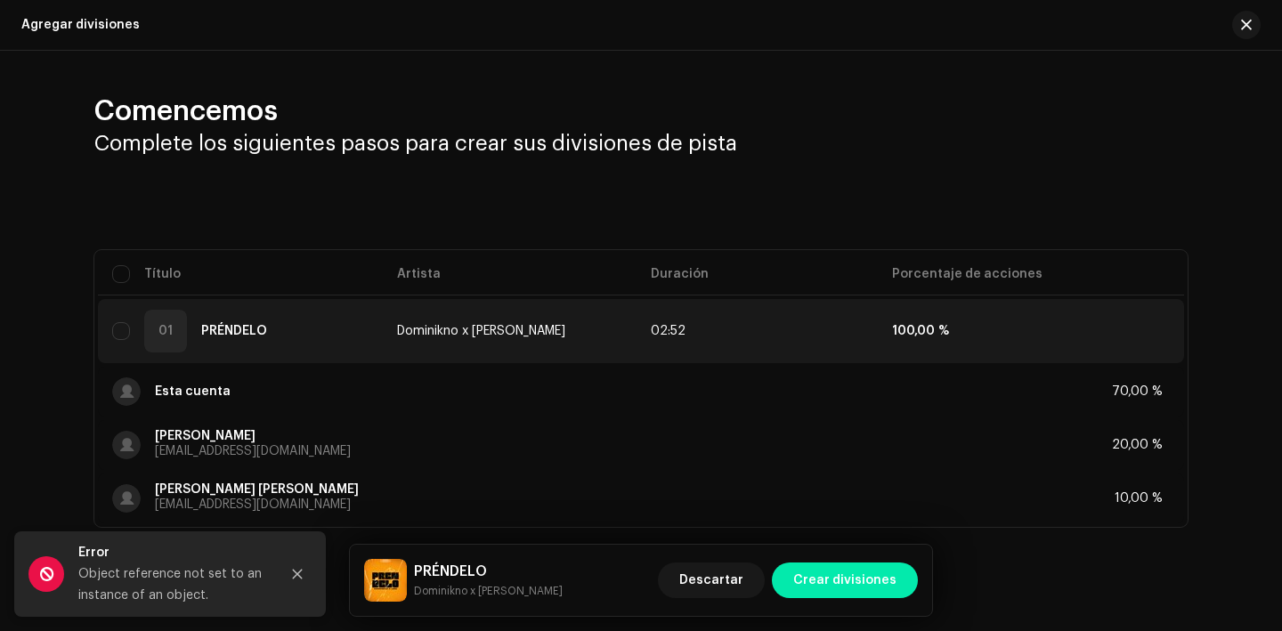
click at [834, 587] on span "Crear divisiones" at bounding box center [845, 581] width 103 height 36
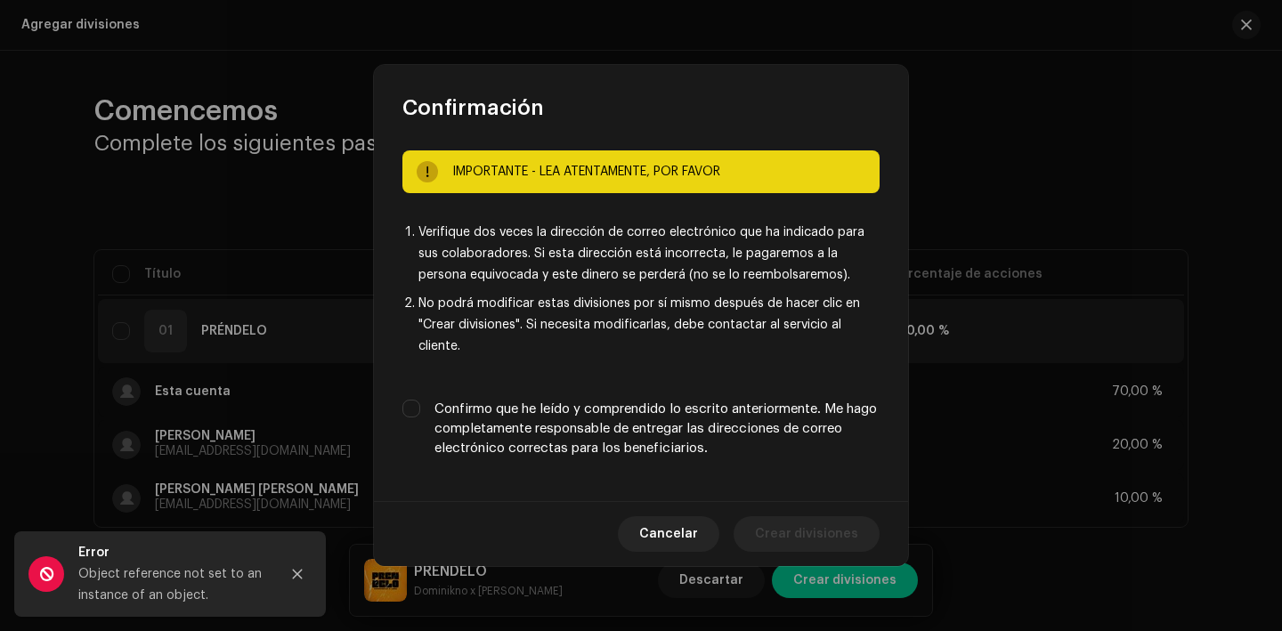
click at [654, 442] on label "Confirmo que he leído y comprendido lo escrito anteriormente. Me hago completam…" at bounding box center [657, 429] width 445 height 59
click at [420, 418] on input "Confirmo que he leído y comprendido lo escrito anteriormente. Me hago completam…" at bounding box center [412, 409] width 18 height 18
checkbox input "true"
click at [785, 513] on div "Cancelar Crear divisiones" at bounding box center [641, 533] width 534 height 65
click at [794, 528] on span "Crear divisiones" at bounding box center [806, 535] width 103 height 36
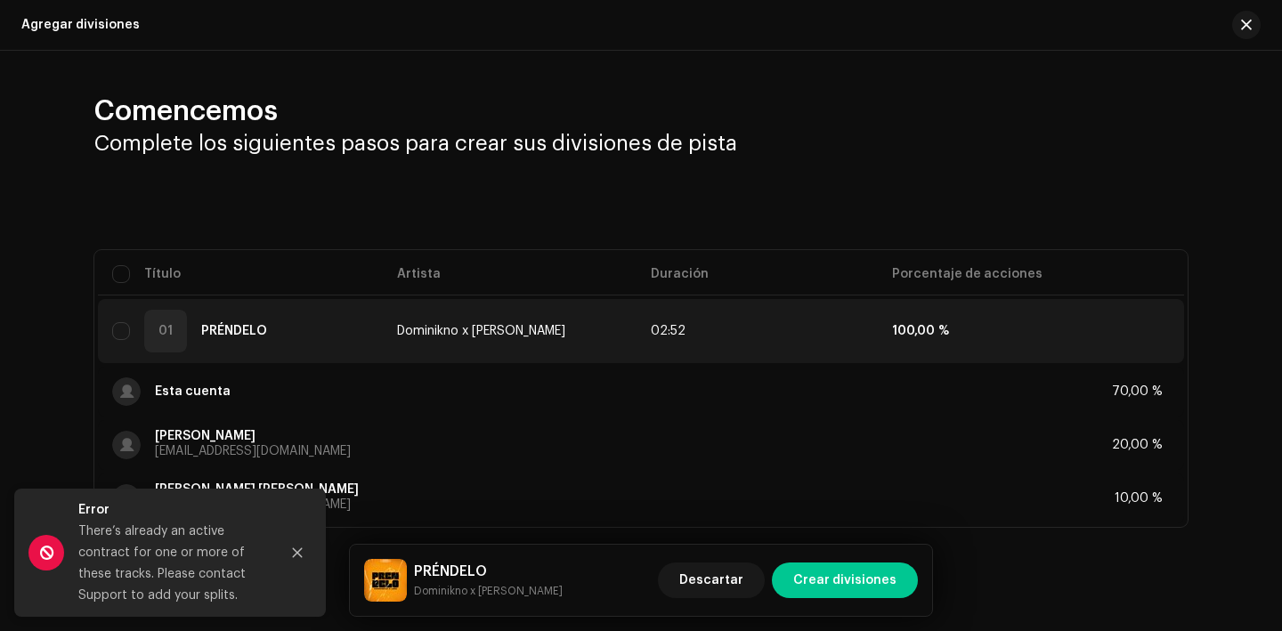
click at [1227, 34] on div at bounding box center [1239, 25] width 43 height 28
click at [1248, 23] on button "button" at bounding box center [1247, 25] width 28 height 28
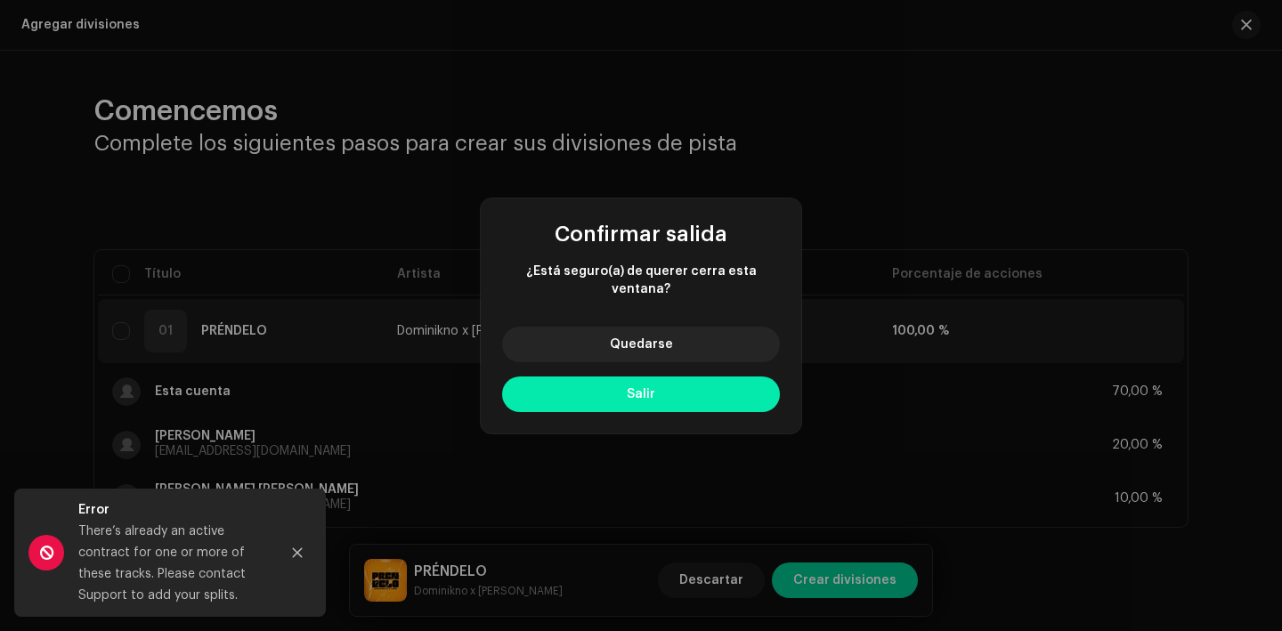
click at [578, 377] on button "Salir" at bounding box center [641, 395] width 278 height 36
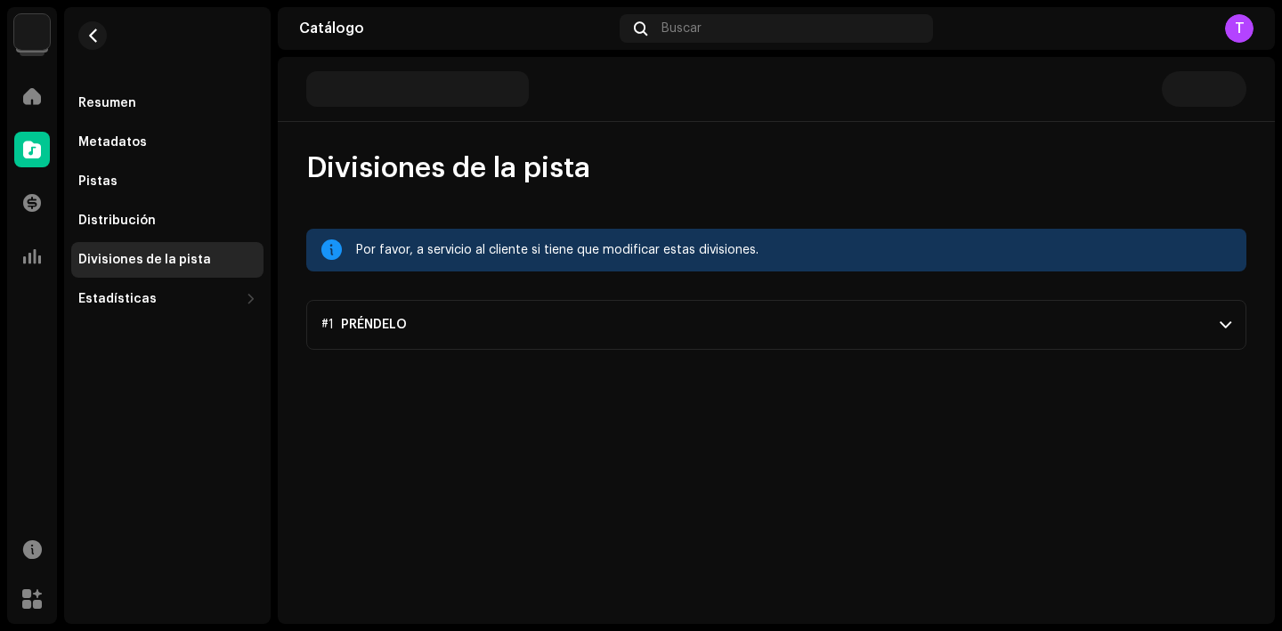
click at [674, 317] on p-accordion-header "#1 PRÉNDELO" at bounding box center [776, 325] width 940 height 50
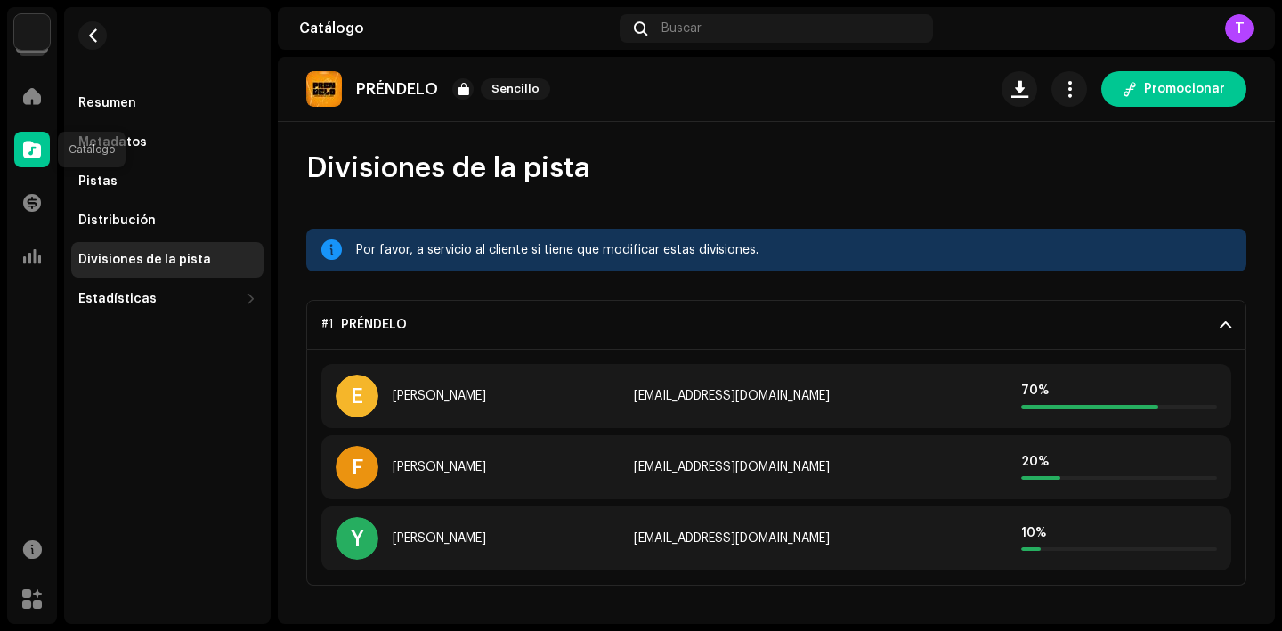
click at [20, 152] on div at bounding box center [32, 150] width 36 height 36
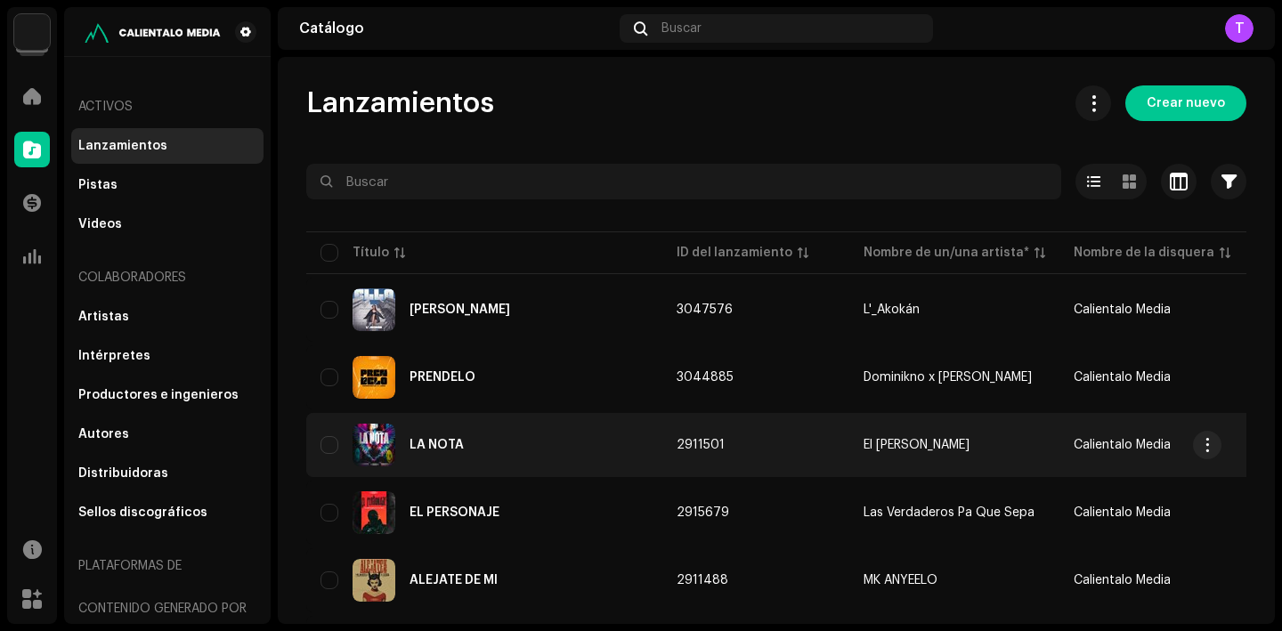
scroll to position [1332, 0]
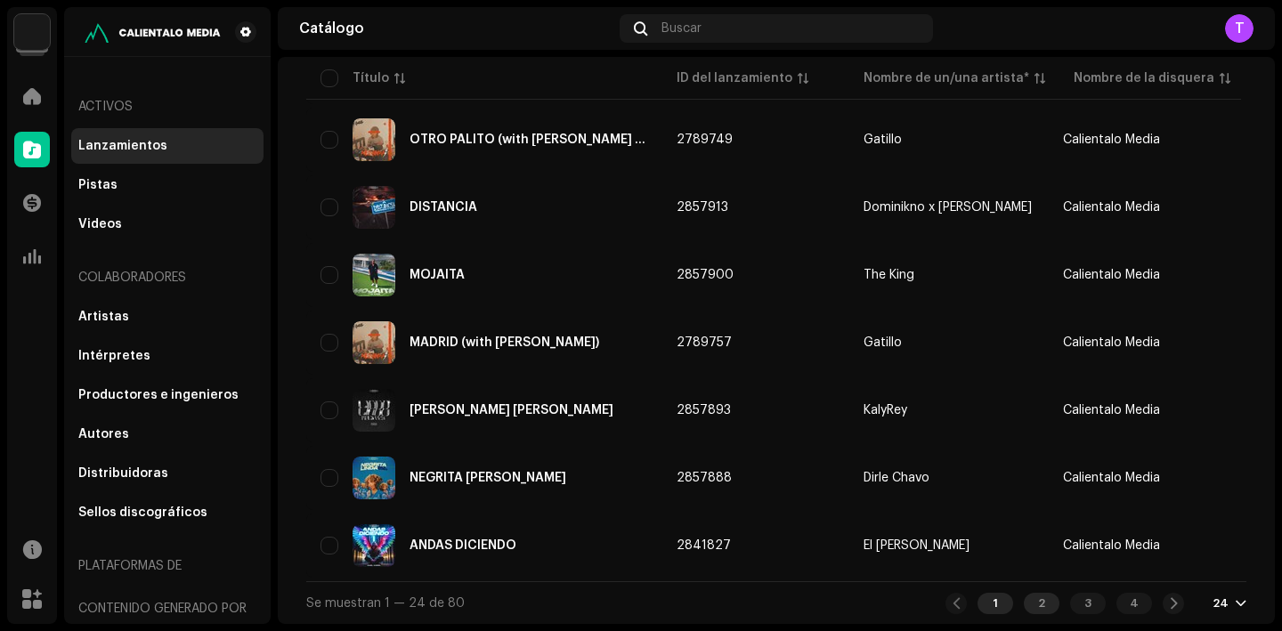
click at [1046, 601] on div "2" at bounding box center [1042, 603] width 36 height 21
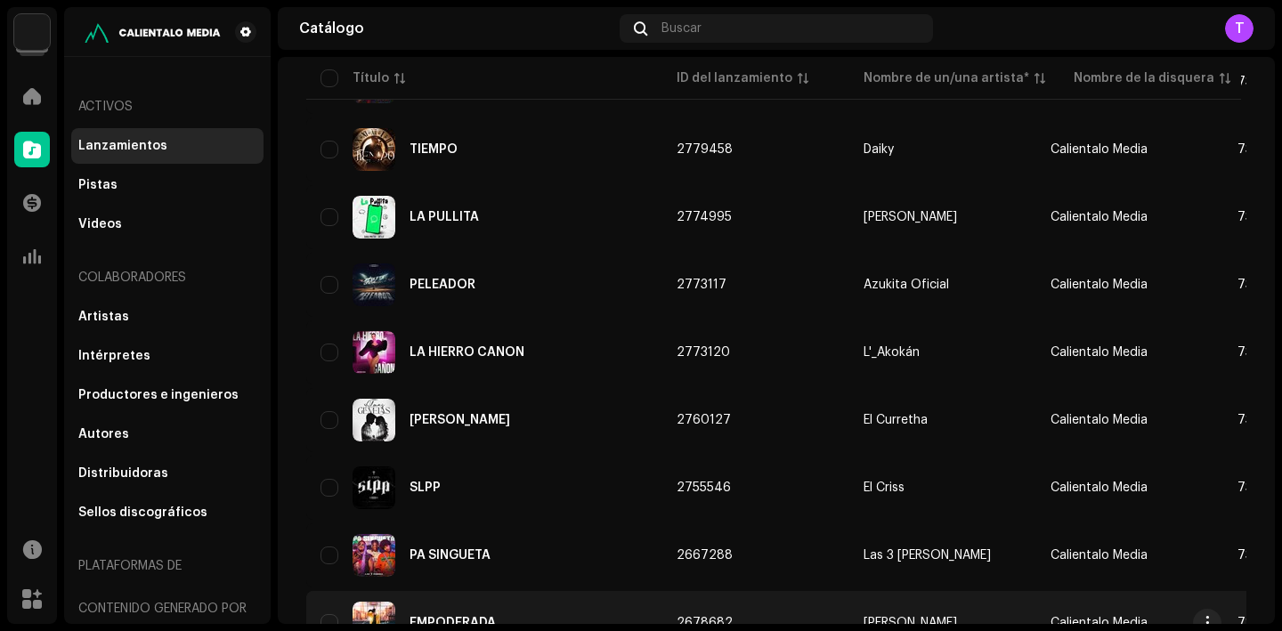
scroll to position [1048, 0]
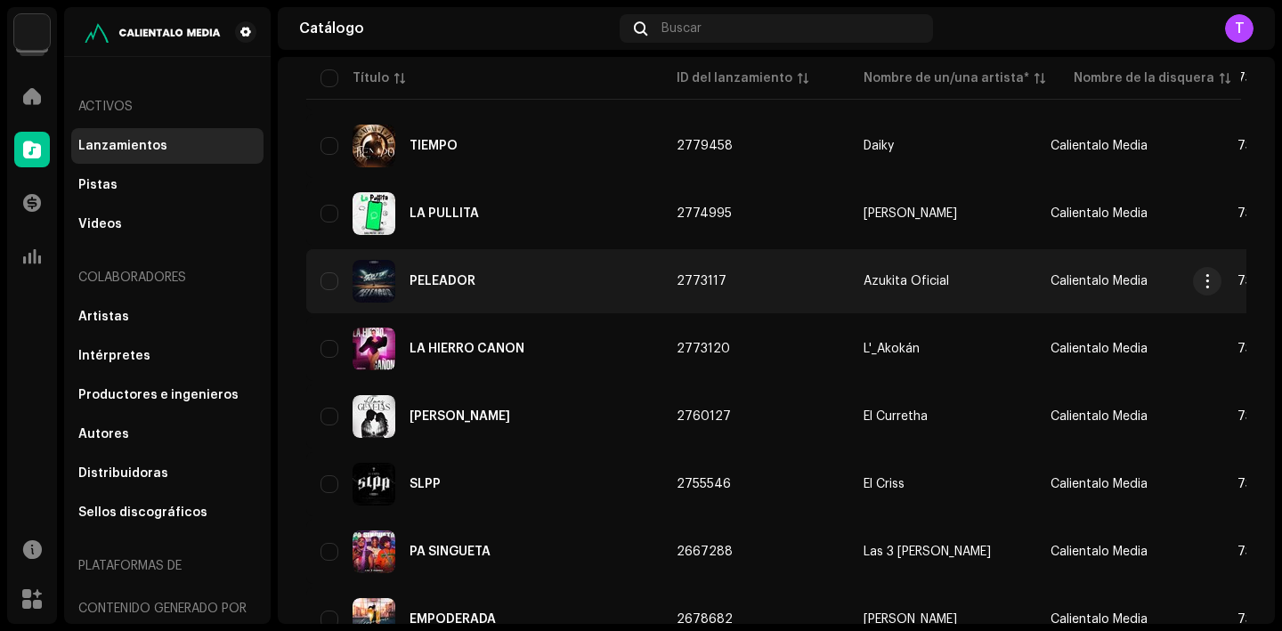
click at [440, 289] on div "PELEADOR" at bounding box center [485, 281] width 328 height 43
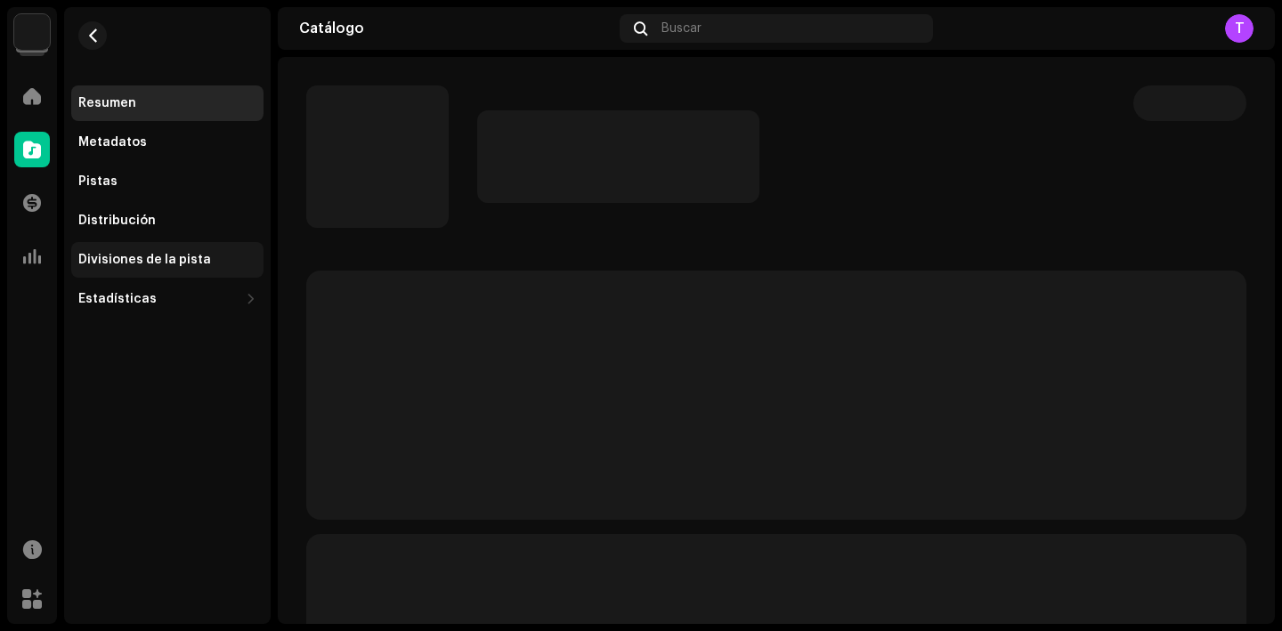
click at [214, 262] on div "Divisiones de la pista" at bounding box center [167, 260] width 178 height 14
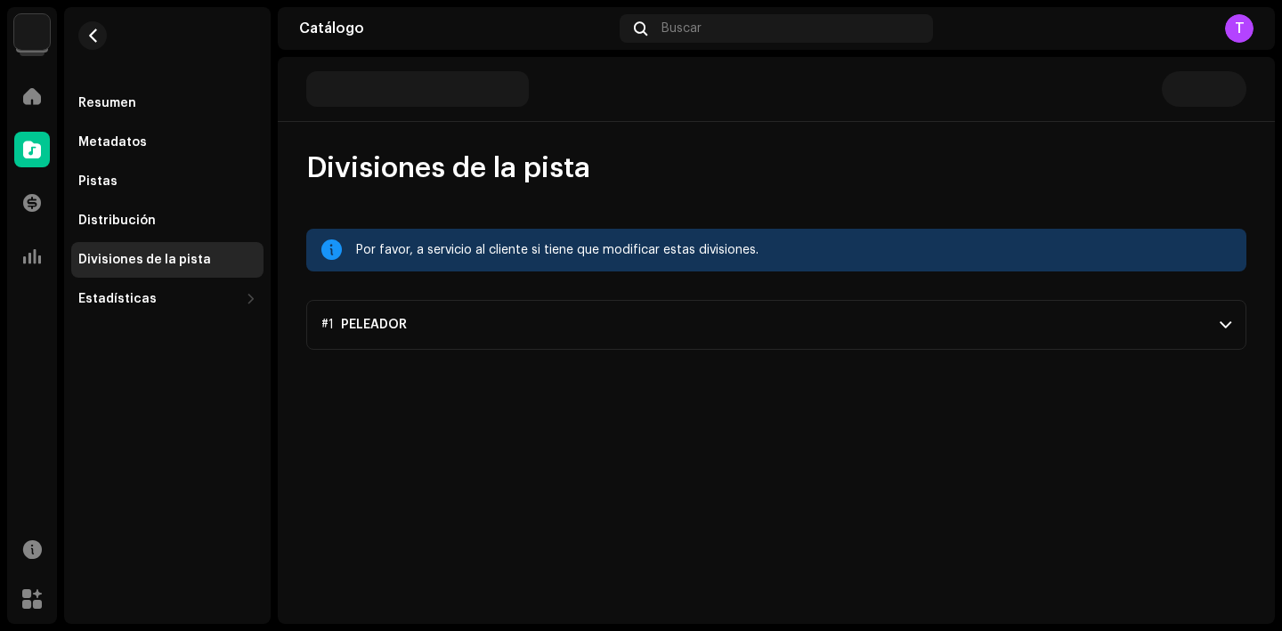
click at [546, 317] on p-accordion-header "#1 PELEADOR" at bounding box center [776, 325] width 940 height 50
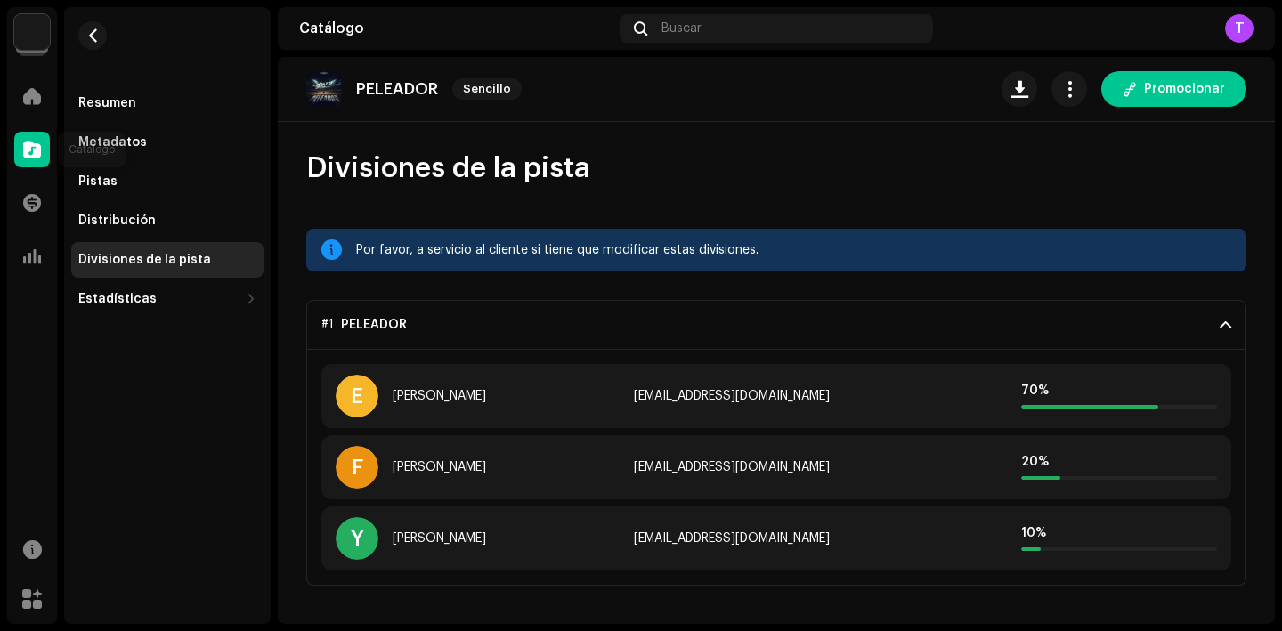
click at [38, 145] on span at bounding box center [32, 149] width 18 height 14
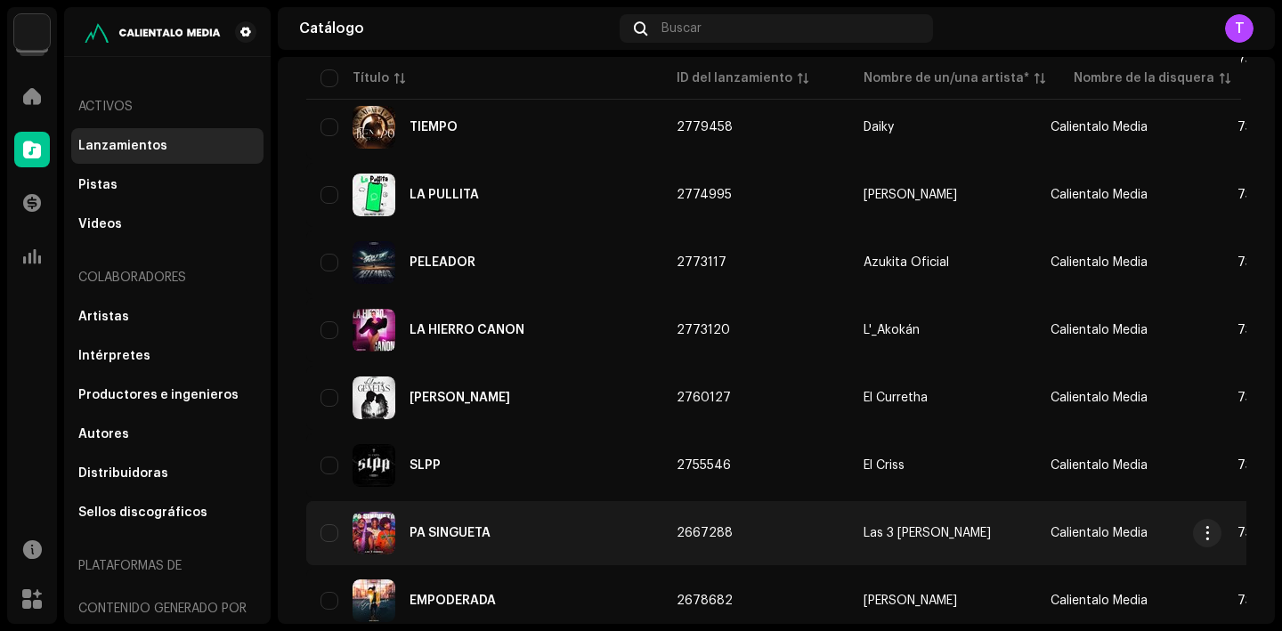
scroll to position [1066, 0]
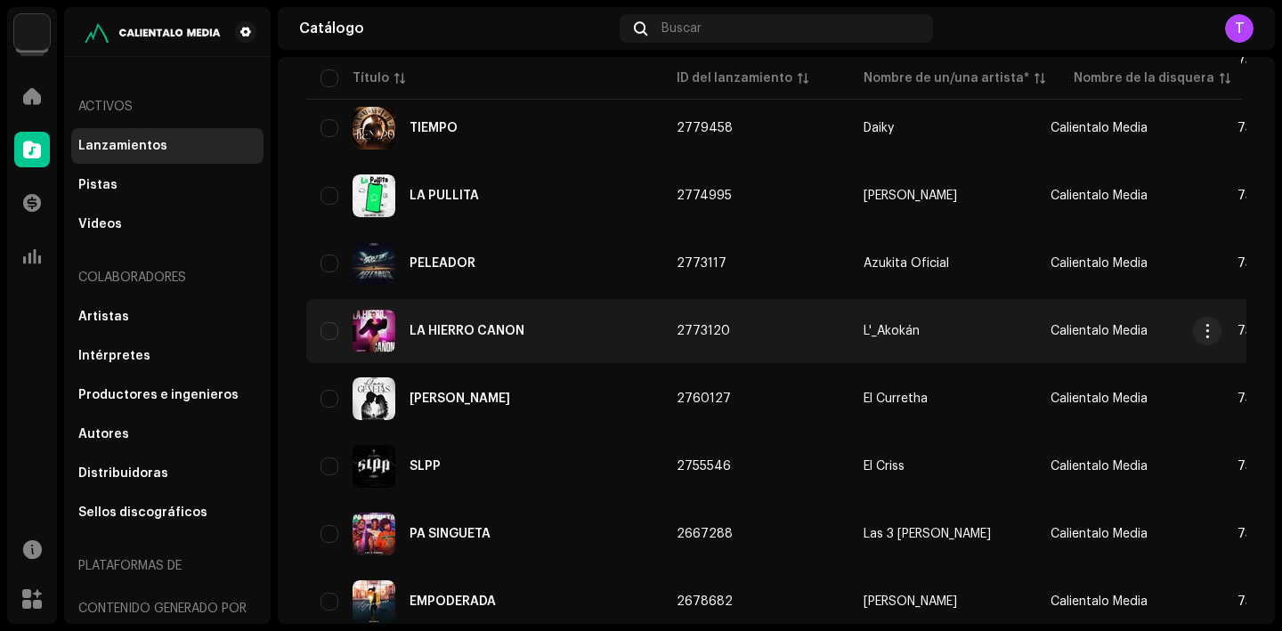
click at [476, 335] on div "LA HIERRO CAÑÓN" at bounding box center [467, 331] width 115 height 12
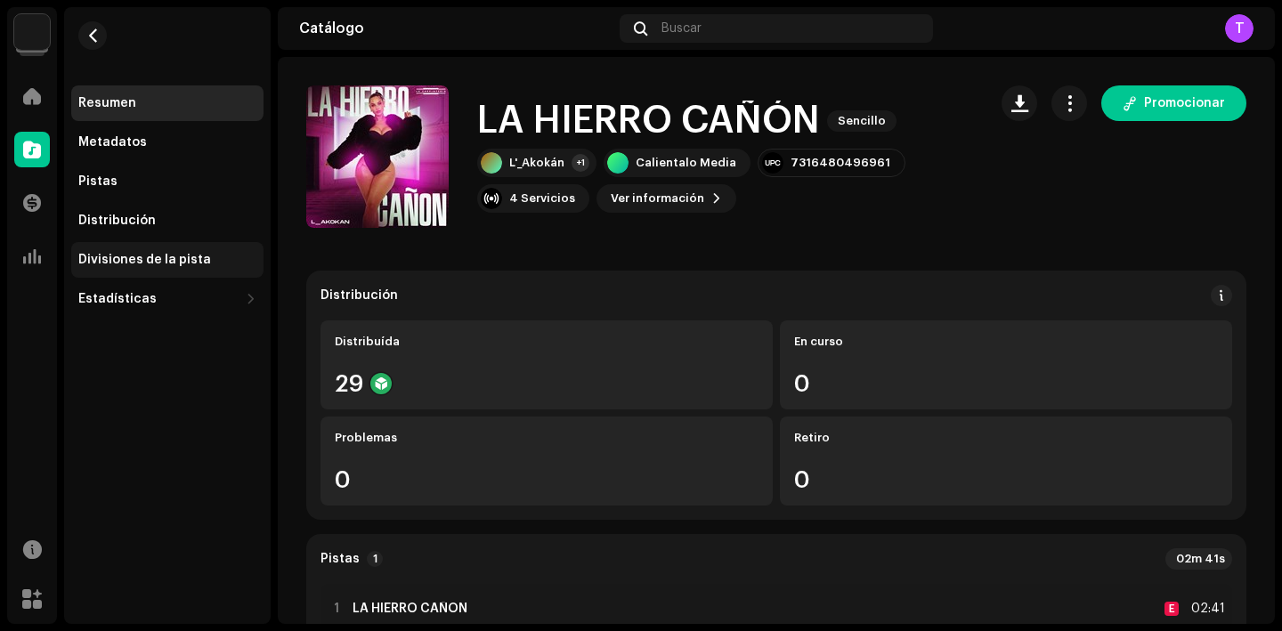
click at [247, 254] on div "Divisiones de la pista" at bounding box center [167, 260] width 178 height 14
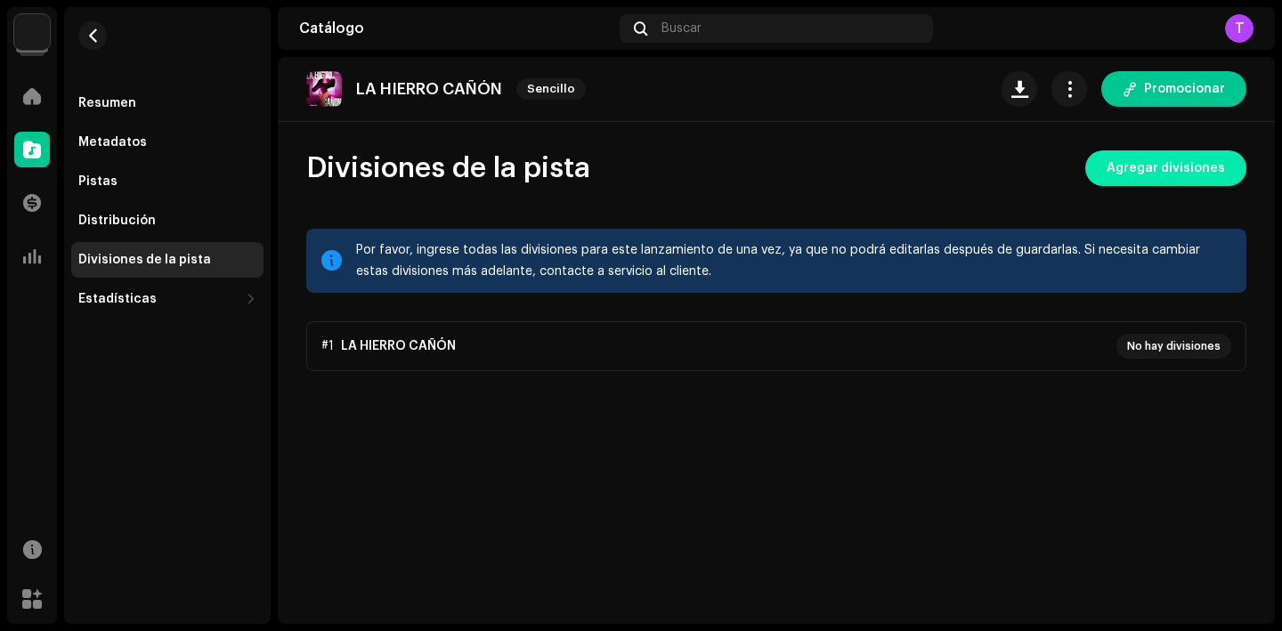
click at [1174, 173] on span "Agregar divisiones" at bounding box center [1166, 169] width 118 height 36
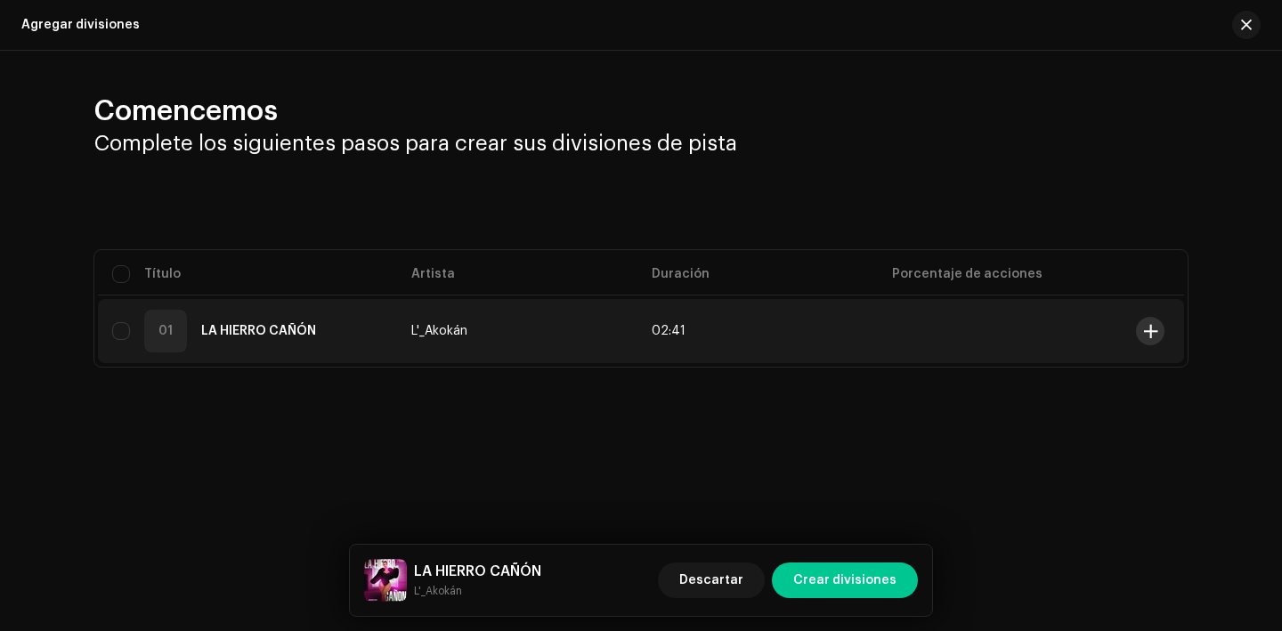
click at [1154, 338] on button at bounding box center [1150, 331] width 28 height 28
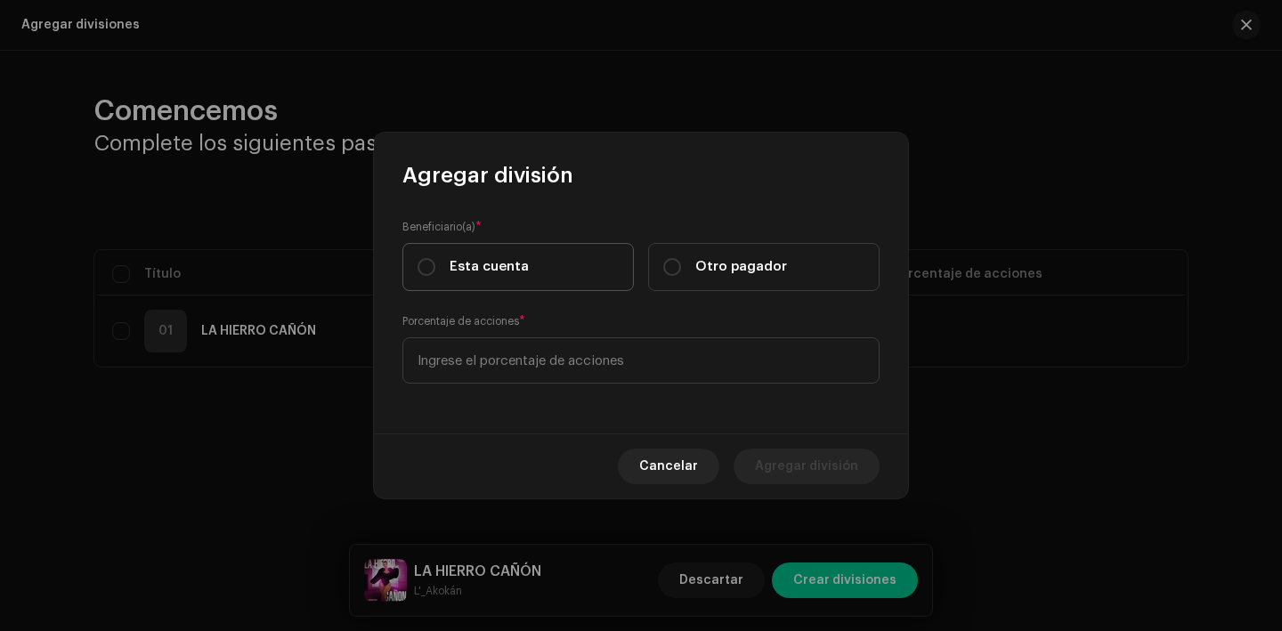
click at [549, 271] on label "Esta cuenta" at bounding box center [519, 267] width 232 height 48
click at [435, 271] on input "Esta cuenta" at bounding box center [427, 267] width 18 height 18
radio input "true"
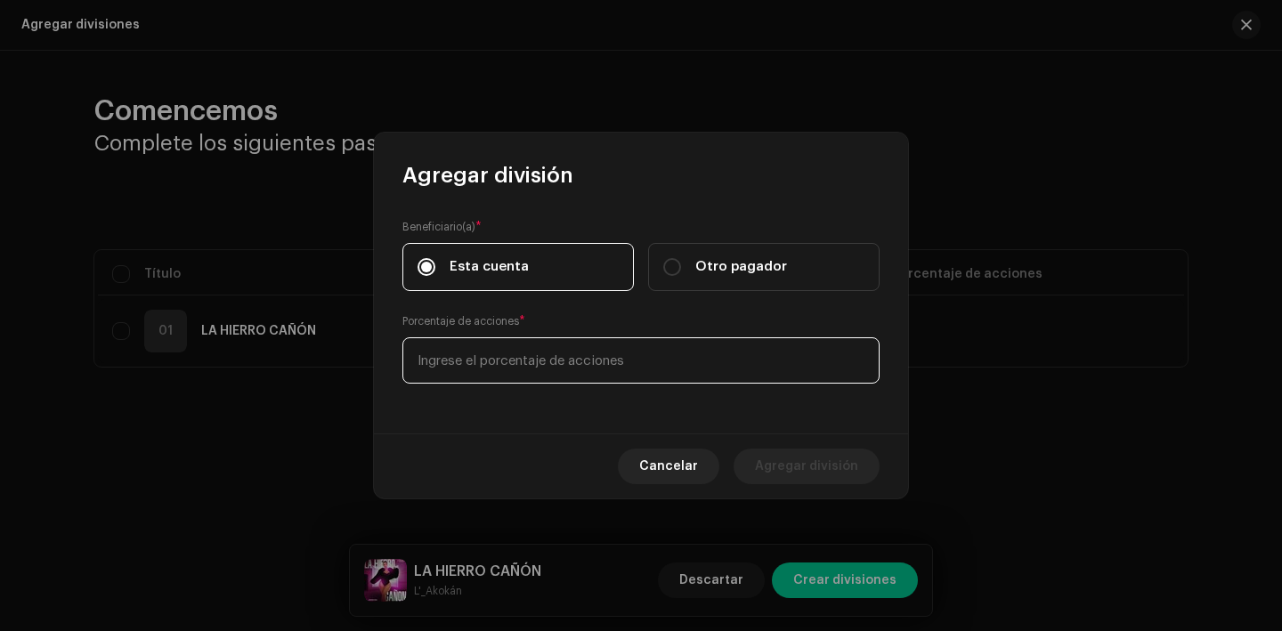
click at [542, 347] on input at bounding box center [641, 361] width 477 height 46
type input "70,00"
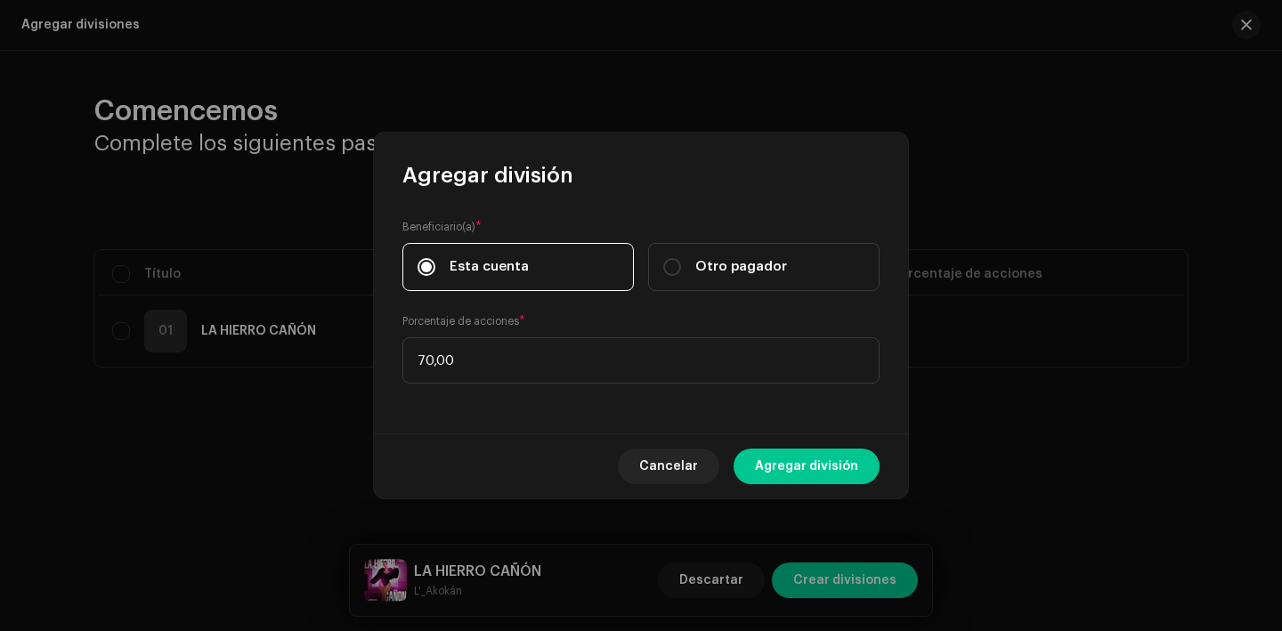
click at [867, 487] on div "Cancelar Agregar división" at bounding box center [641, 466] width 534 height 65
click at [851, 479] on span "Agregar división" at bounding box center [806, 467] width 103 height 36
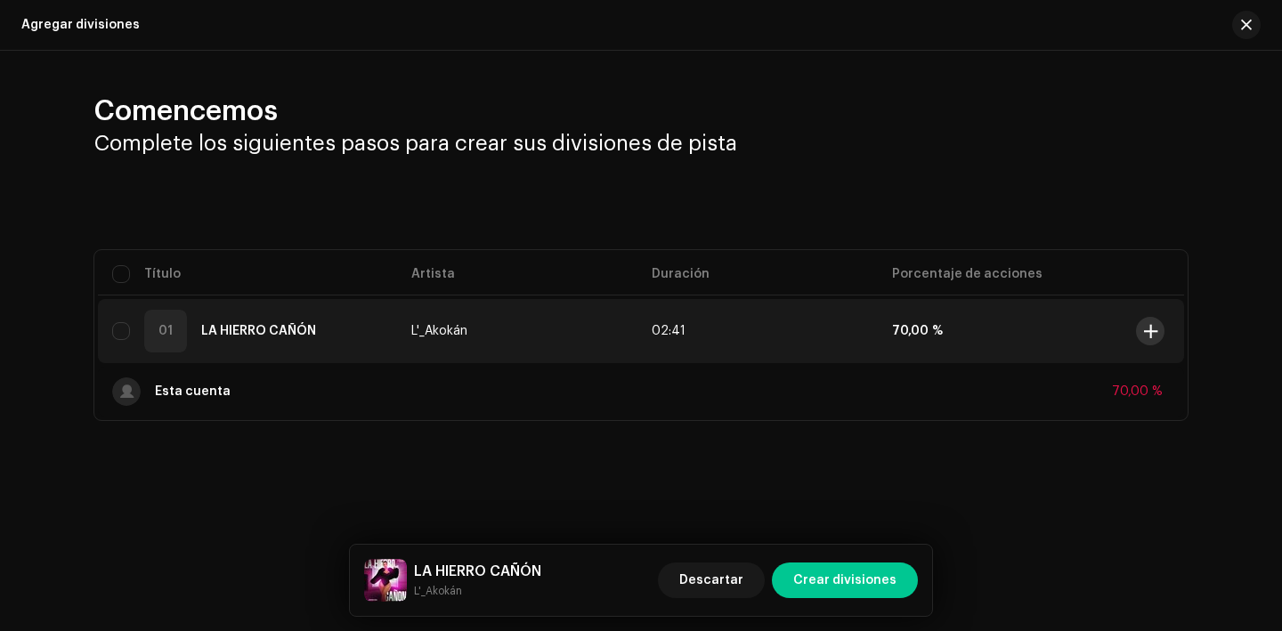
click at [1148, 331] on span at bounding box center [1150, 331] width 13 height 14
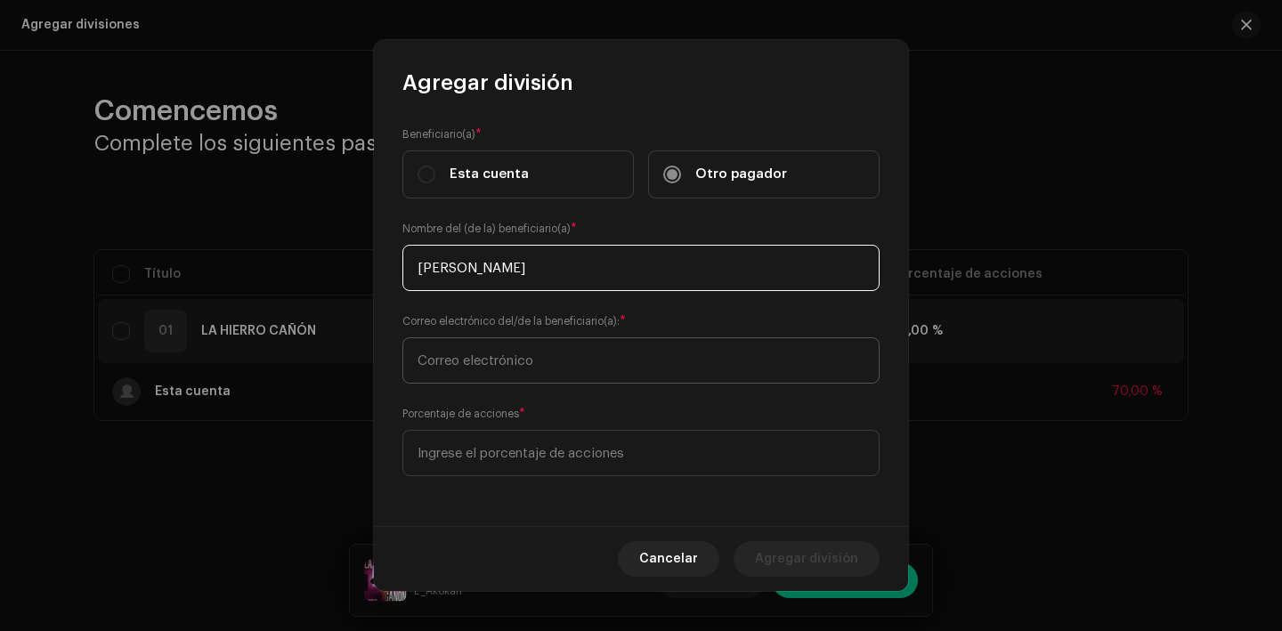
type input "[PERSON_NAME]"
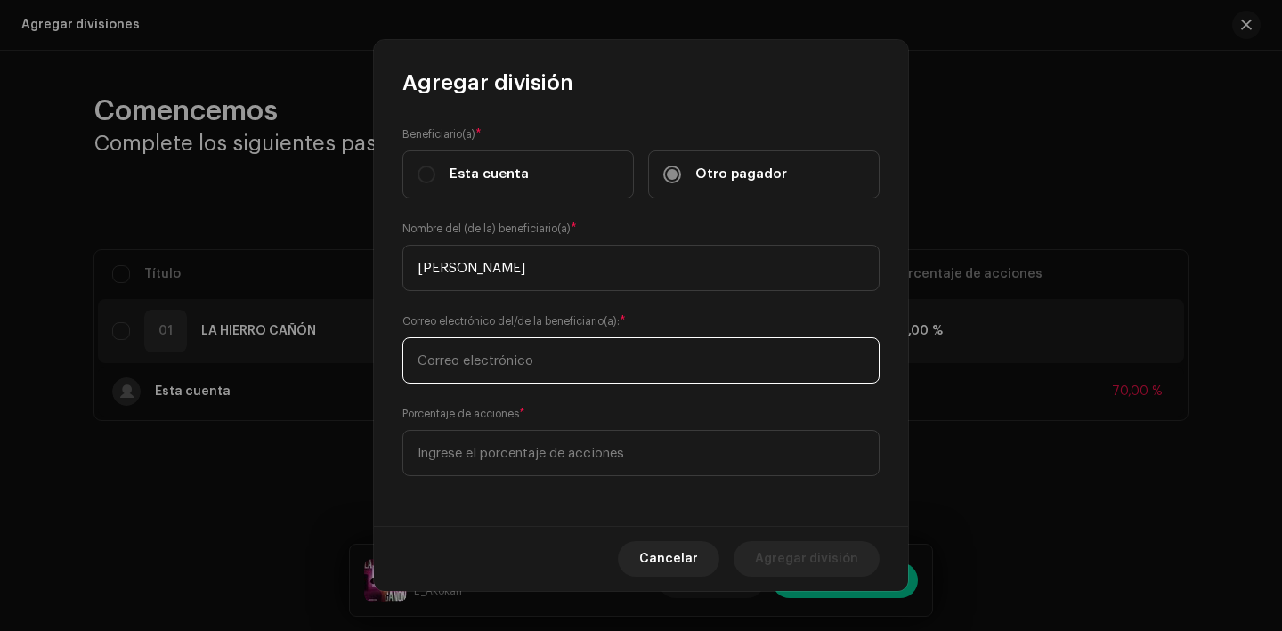
click at [537, 363] on input "text" at bounding box center [641, 361] width 477 height 46
paste input "[EMAIL_ADDRESS][DOMAIN_NAME]"
type input "[EMAIL_ADDRESS][DOMAIN_NAME]"
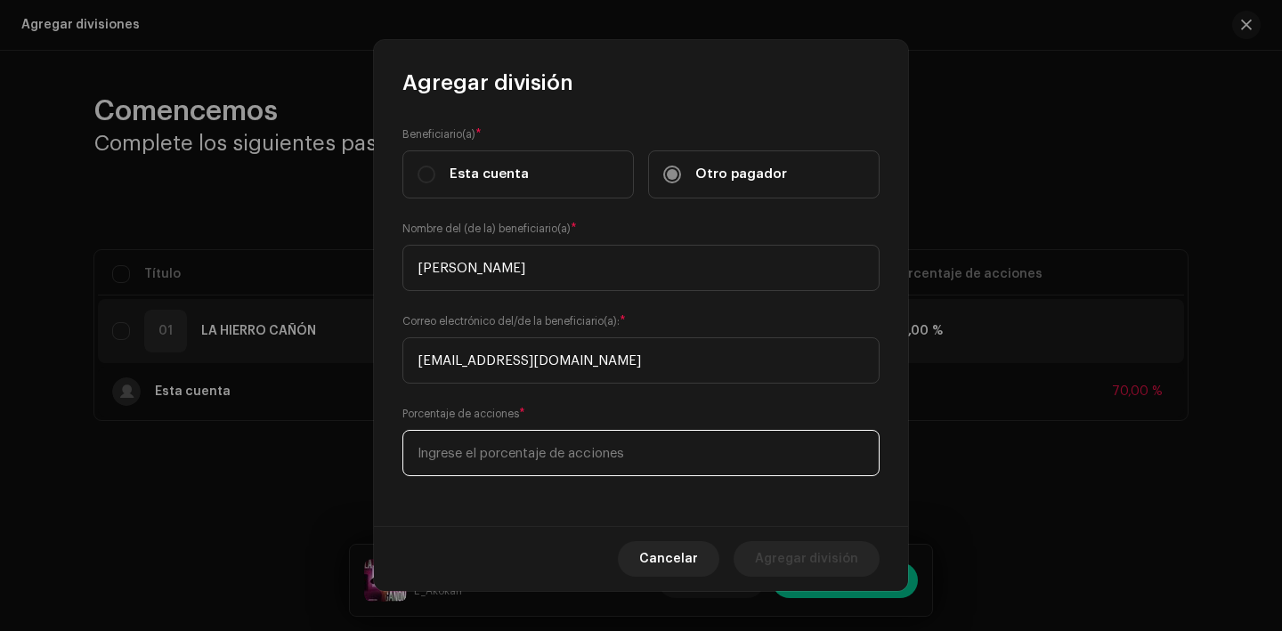
click at [525, 449] on input at bounding box center [641, 453] width 477 height 46
type input "20,00"
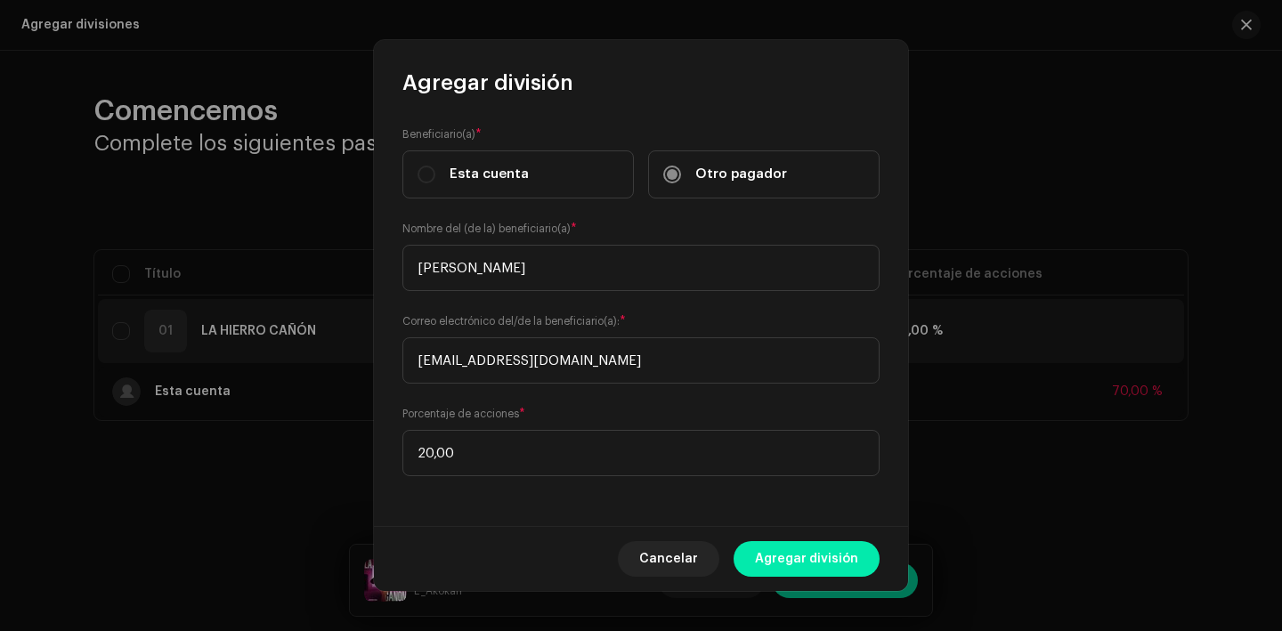
click at [817, 571] on span "Agregar división" at bounding box center [806, 559] width 103 height 36
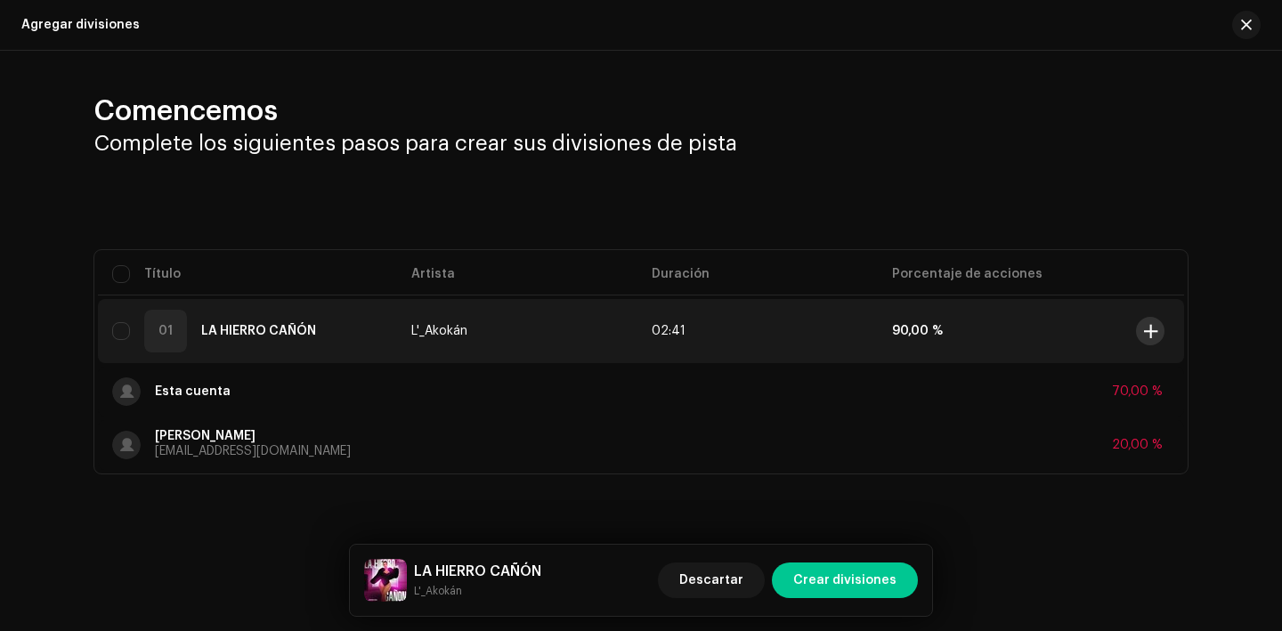
click at [1152, 333] on span at bounding box center [1150, 331] width 13 height 14
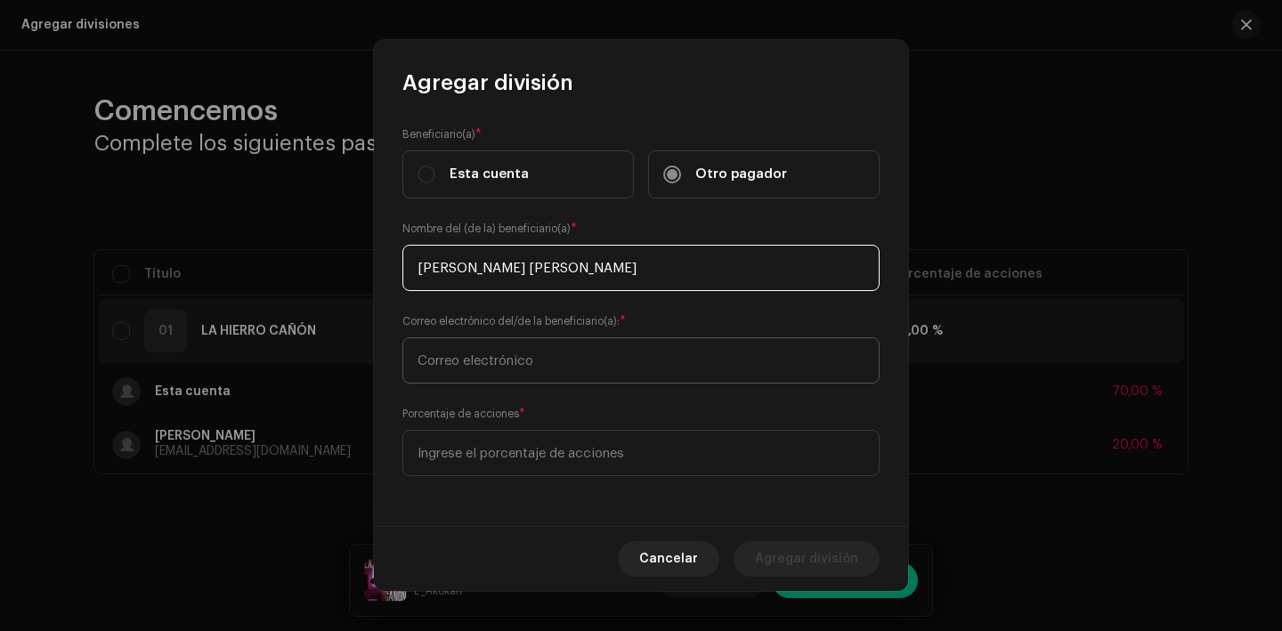
type input "[PERSON_NAME] [PERSON_NAME]"
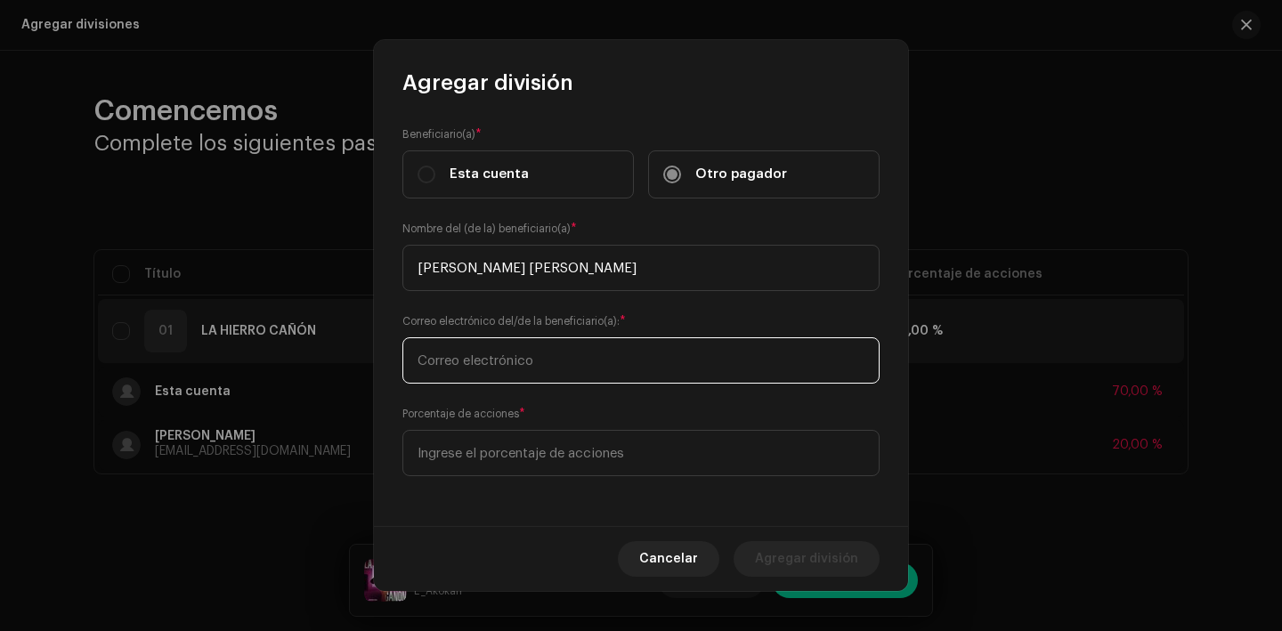
click at [546, 353] on input "text" at bounding box center [641, 361] width 477 height 46
type input "[EMAIL_ADDRESS][DOMAIN_NAME]"
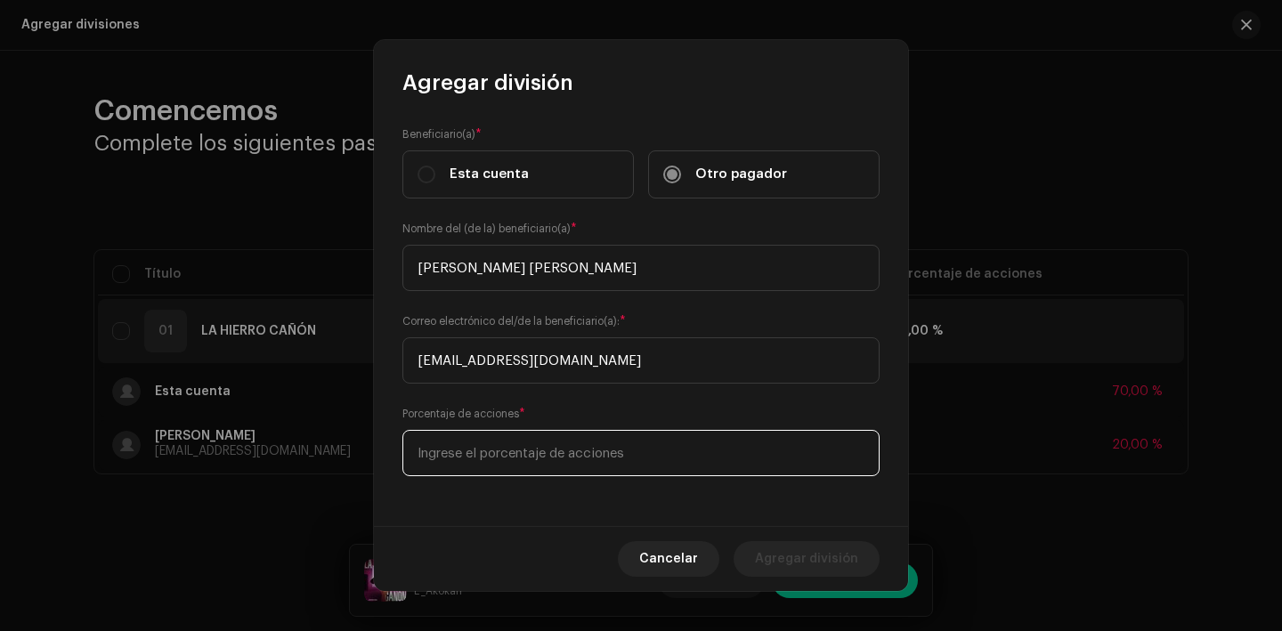
click at [552, 444] on input at bounding box center [641, 453] width 477 height 46
type input "10,00"
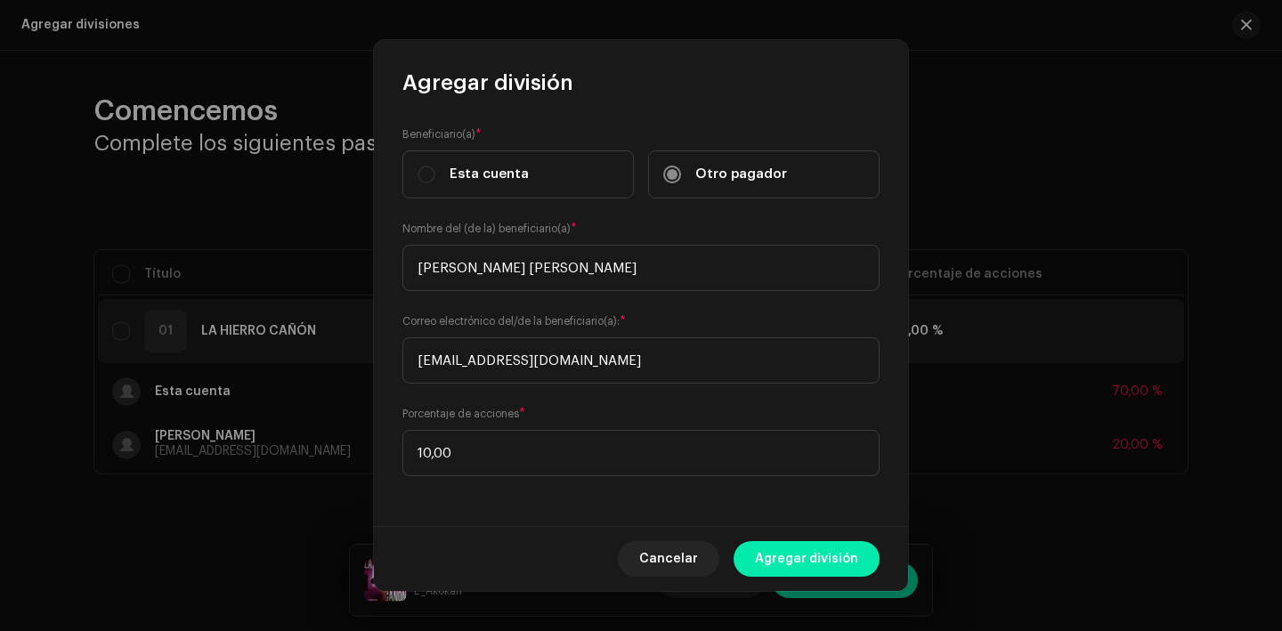
click at [805, 547] on span "Agregar división" at bounding box center [806, 559] width 103 height 36
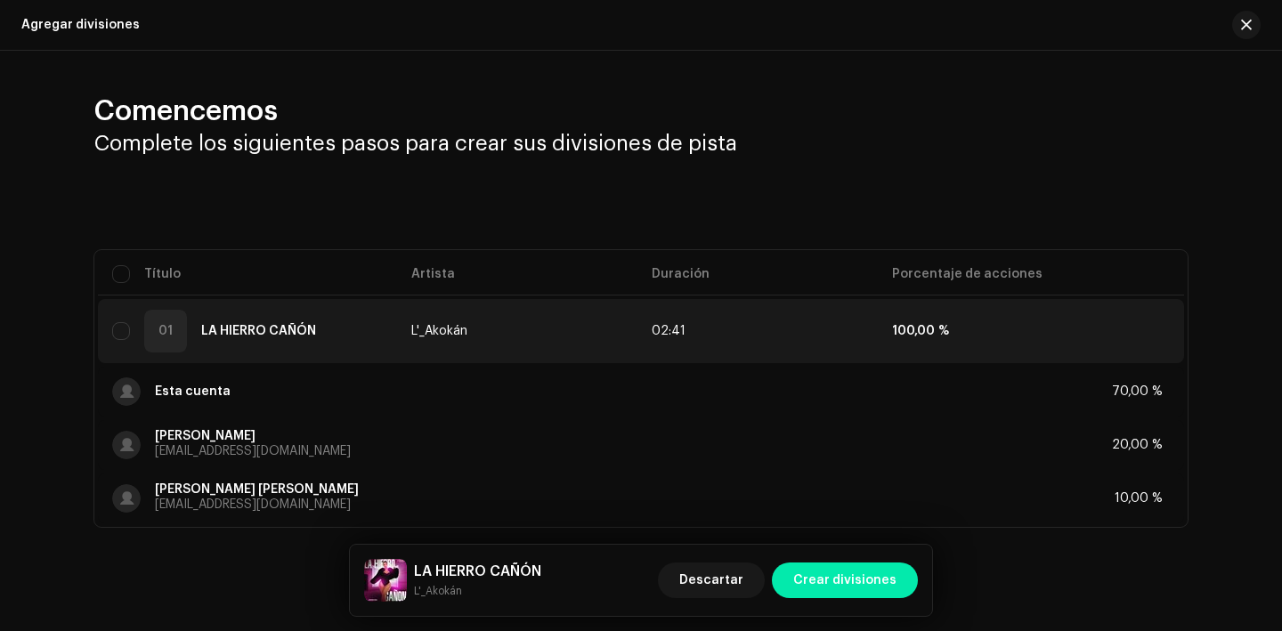
click at [858, 589] on span "Crear divisiones" at bounding box center [845, 581] width 103 height 36
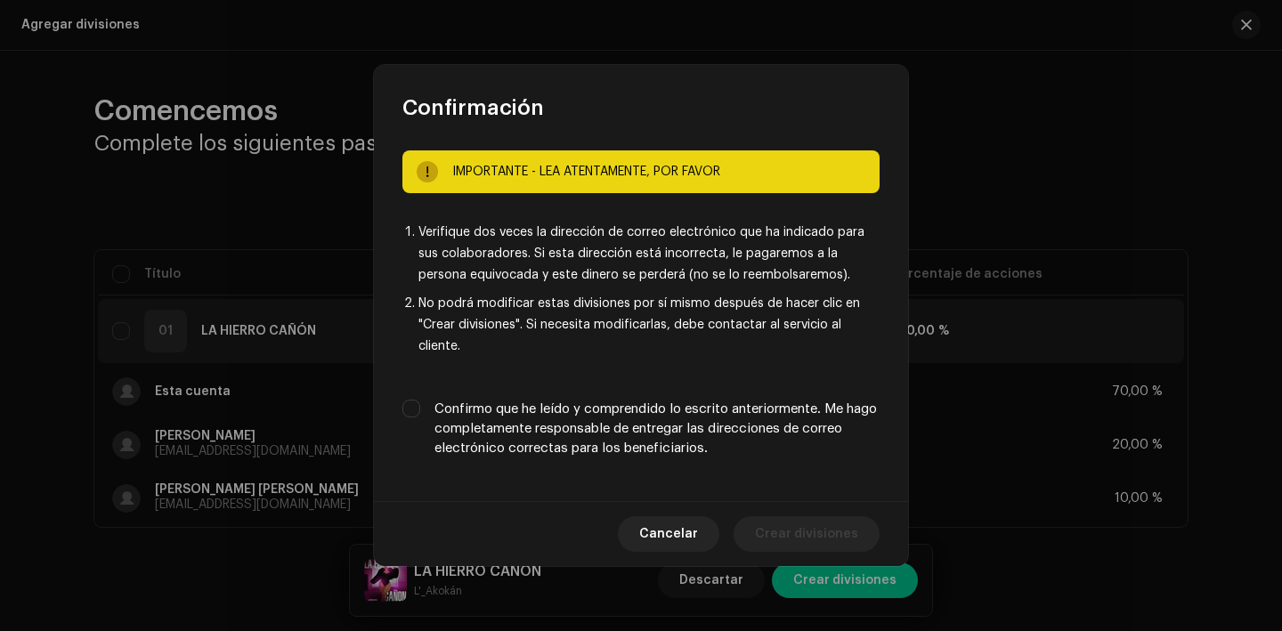
click at [693, 408] on label "Confirmo que he leído y comprendido lo escrito anteriormente. Me hago completam…" at bounding box center [657, 429] width 445 height 59
click at [420, 408] on input "Confirmo que he leído y comprendido lo escrito anteriormente. Me hago completam…" at bounding box center [412, 409] width 18 height 18
checkbox input "true"
click at [805, 527] on span "Crear divisiones" at bounding box center [806, 535] width 103 height 36
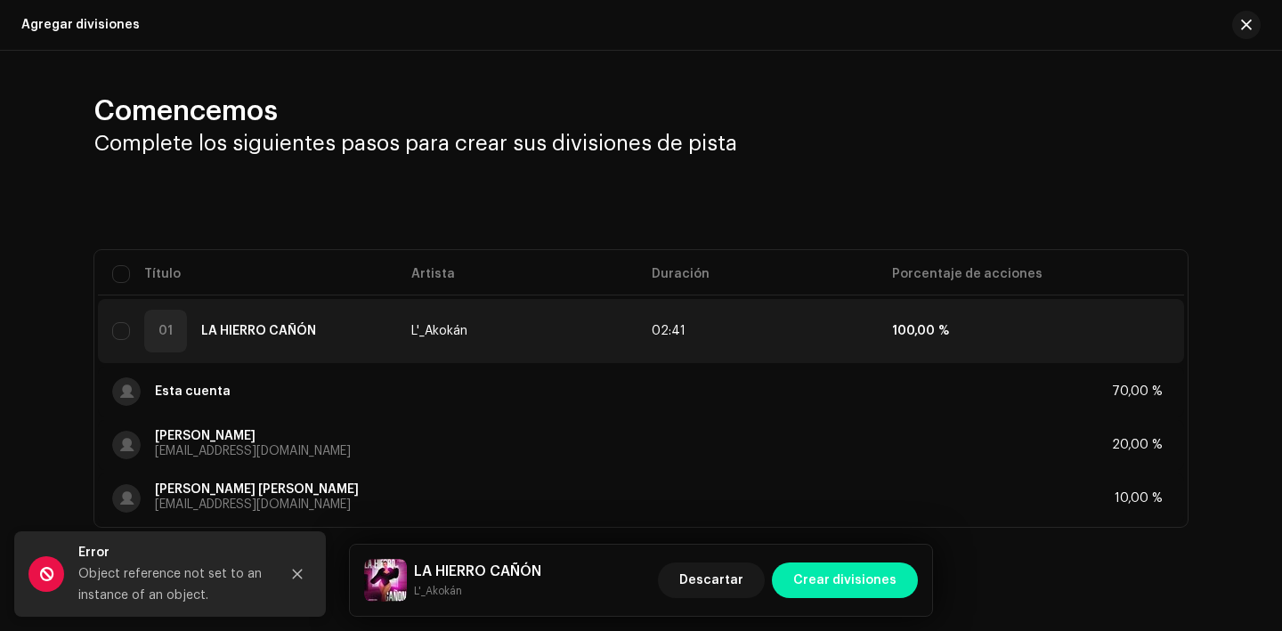
click at [823, 582] on span "Crear divisiones" at bounding box center [845, 581] width 103 height 36
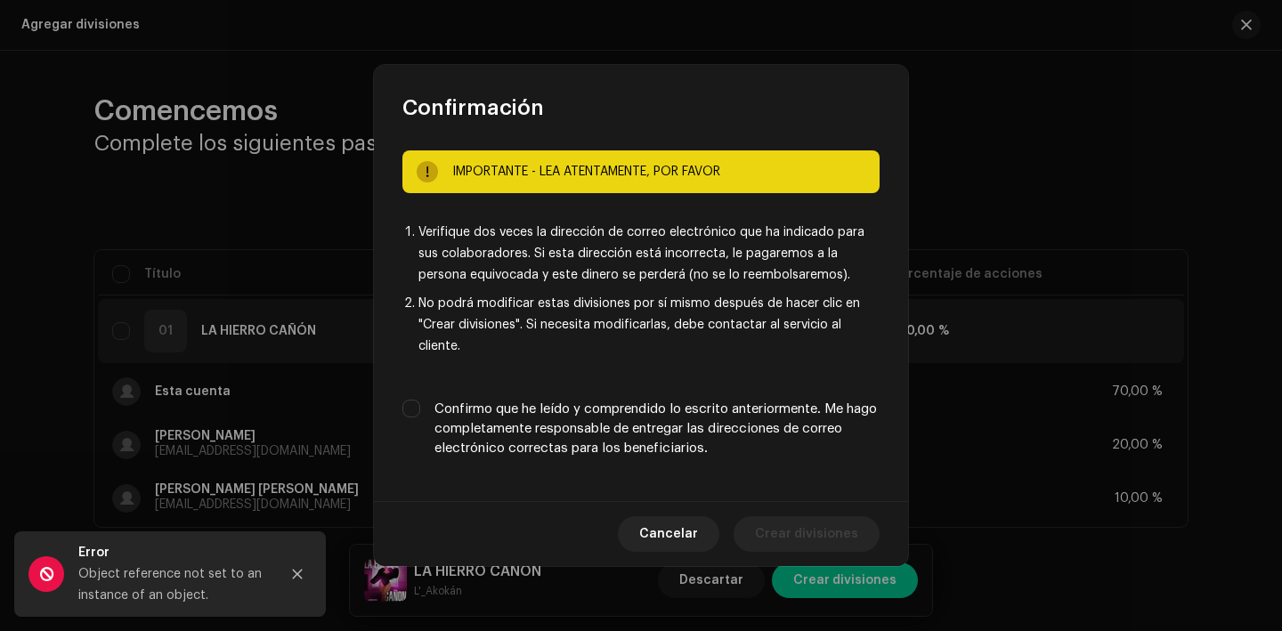
click at [599, 429] on label "Confirmo que he leído y comprendido lo escrito anteriormente. Me hago completam…" at bounding box center [657, 429] width 445 height 59
click at [420, 418] on input "Confirmo que he leído y comprendido lo escrito anteriormente. Me hago completam…" at bounding box center [412, 409] width 18 height 18
checkbox input "true"
click at [829, 531] on span "Crear divisiones" at bounding box center [806, 535] width 103 height 36
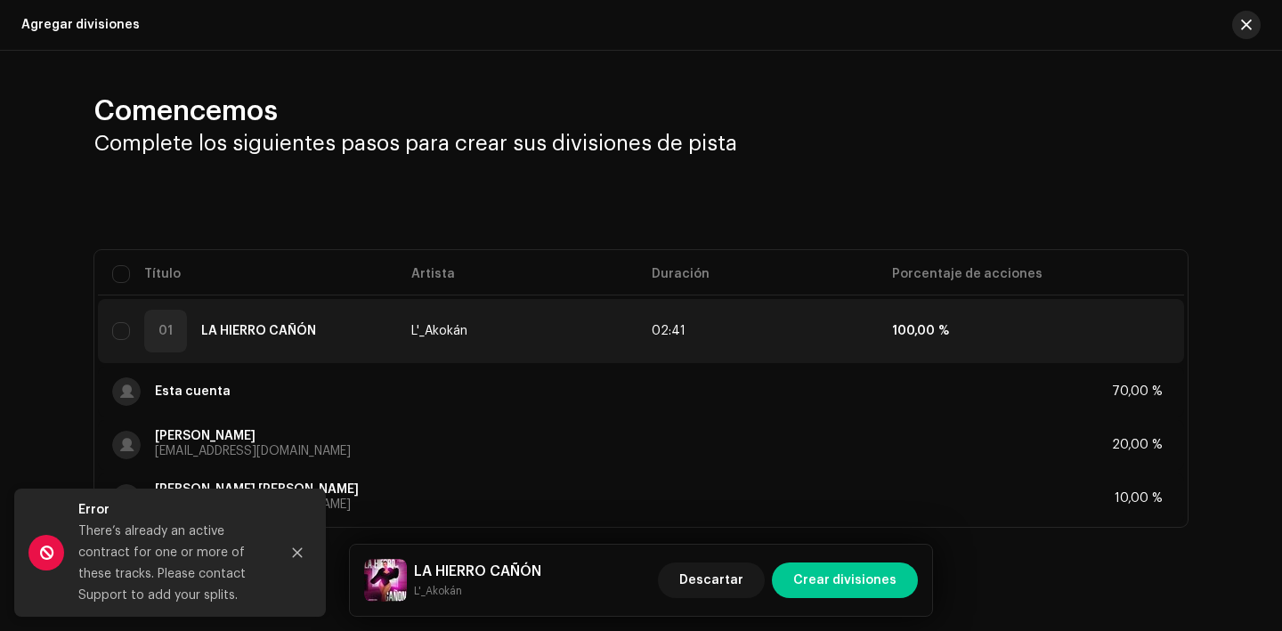
click at [1241, 28] on span "button" at bounding box center [1246, 25] width 11 height 14
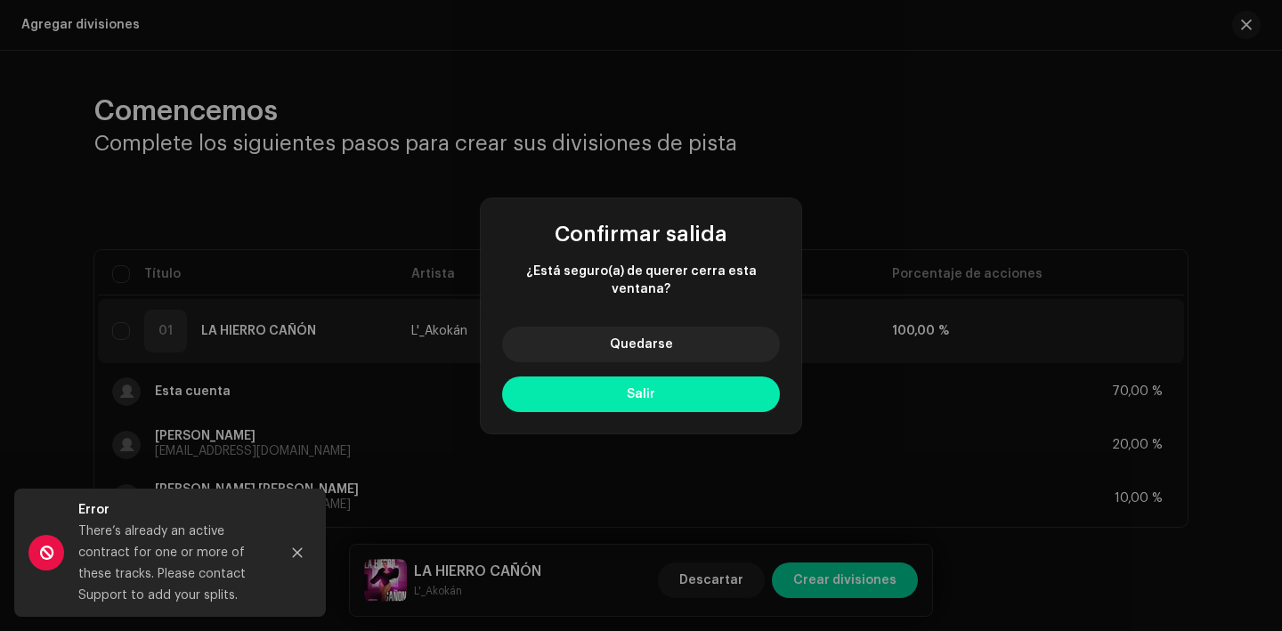
click at [702, 384] on button "Salir" at bounding box center [641, 395] width 278 height 36
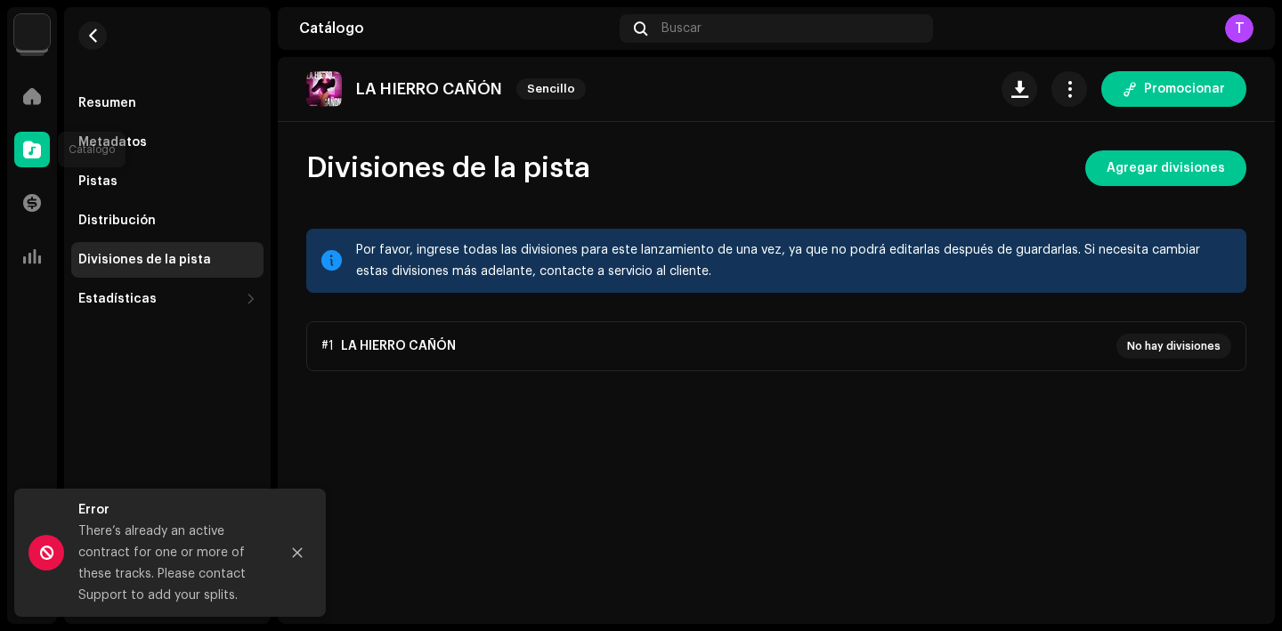
click at [40, 155] on span at bounding box center [32, 149] width 18 height 14
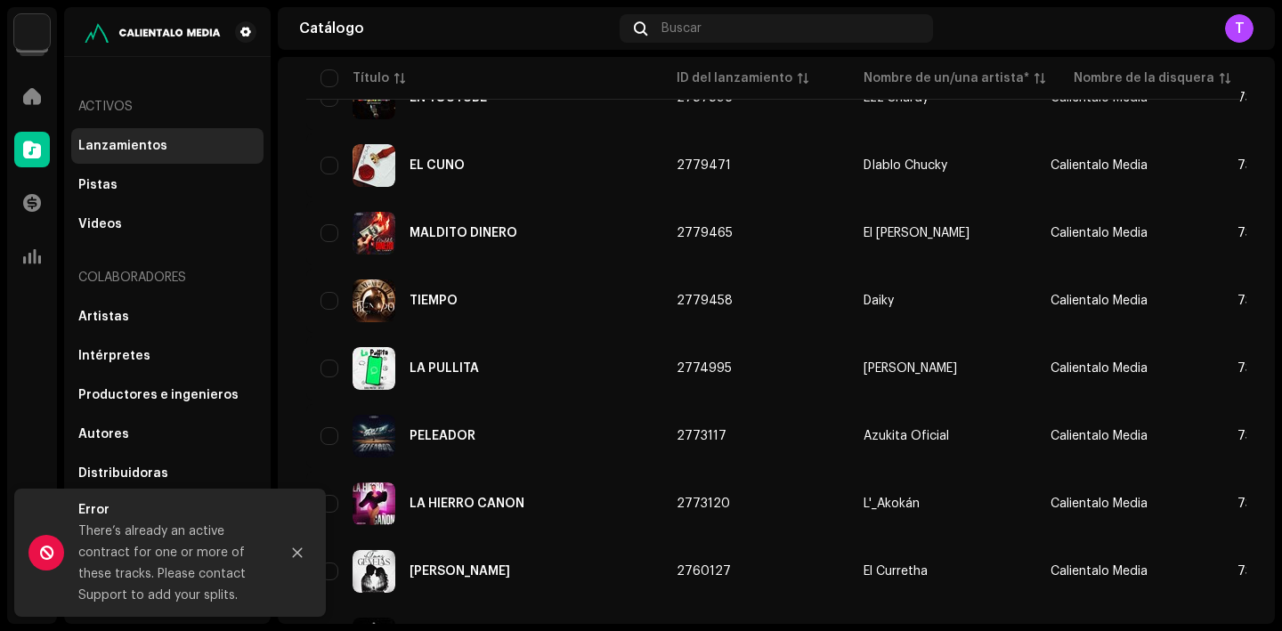
scroll to position [883, 0]
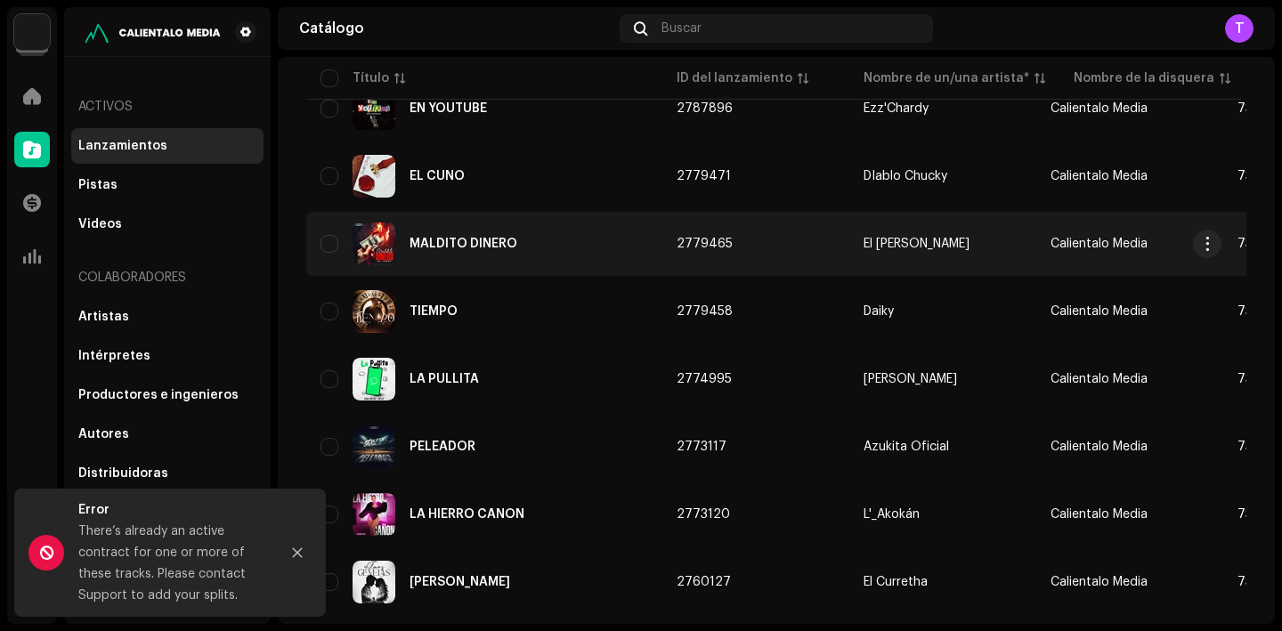
click at [452, 255] on div "MALDITO DINERO" at bounding box center [485, 244] width 328 height 43
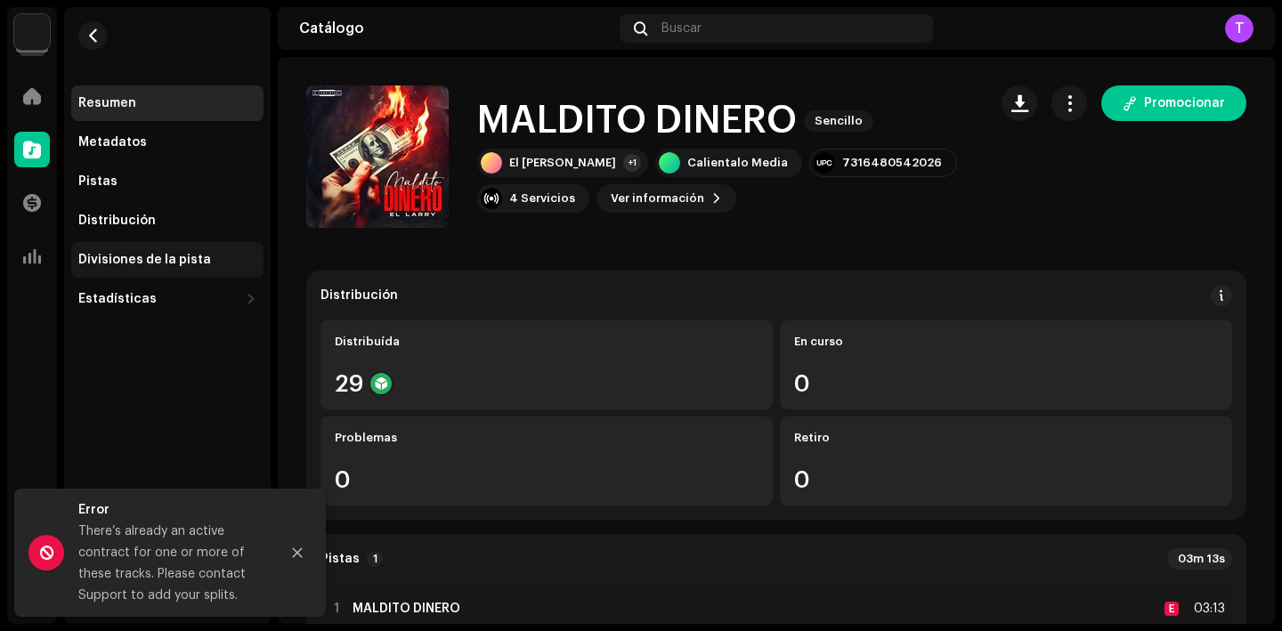
click at [174, 261] on div "Divisiones de la pista" at bounding box center [144, 260] width 133 height 14
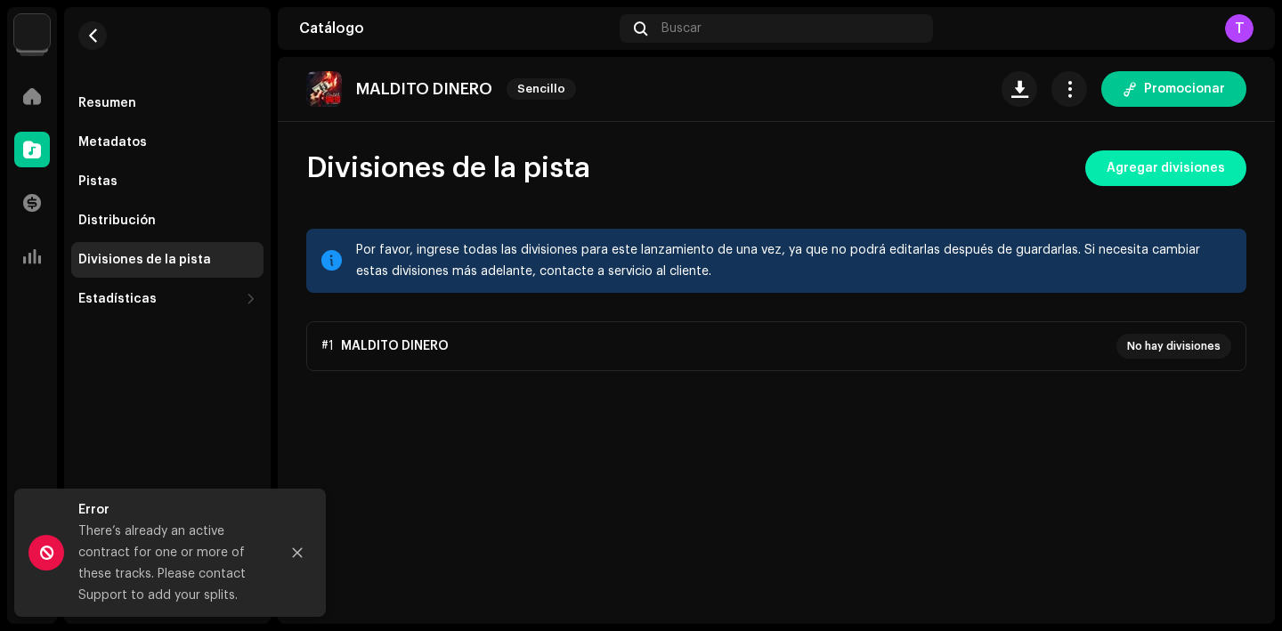
click at [1144, 183] on span "Agregar divisiones" at bounding box center [1166, 169] width 118 height 36
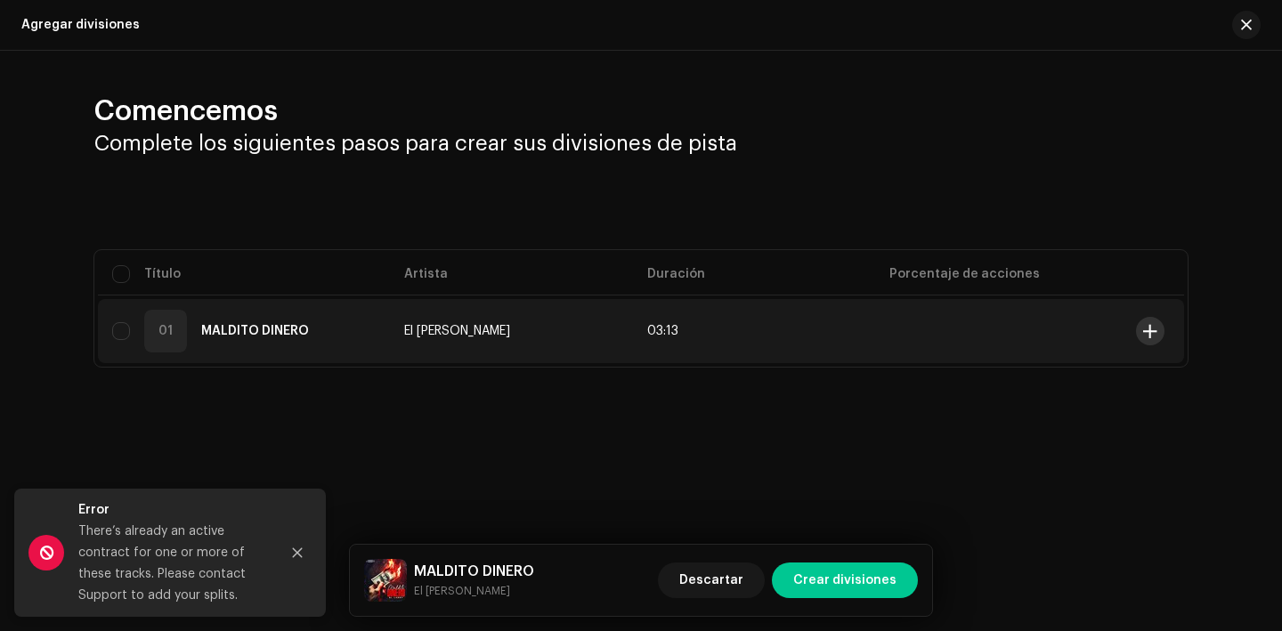
click at [1152, 331] on span at bounding box center [1150, 331] width 13 height 14
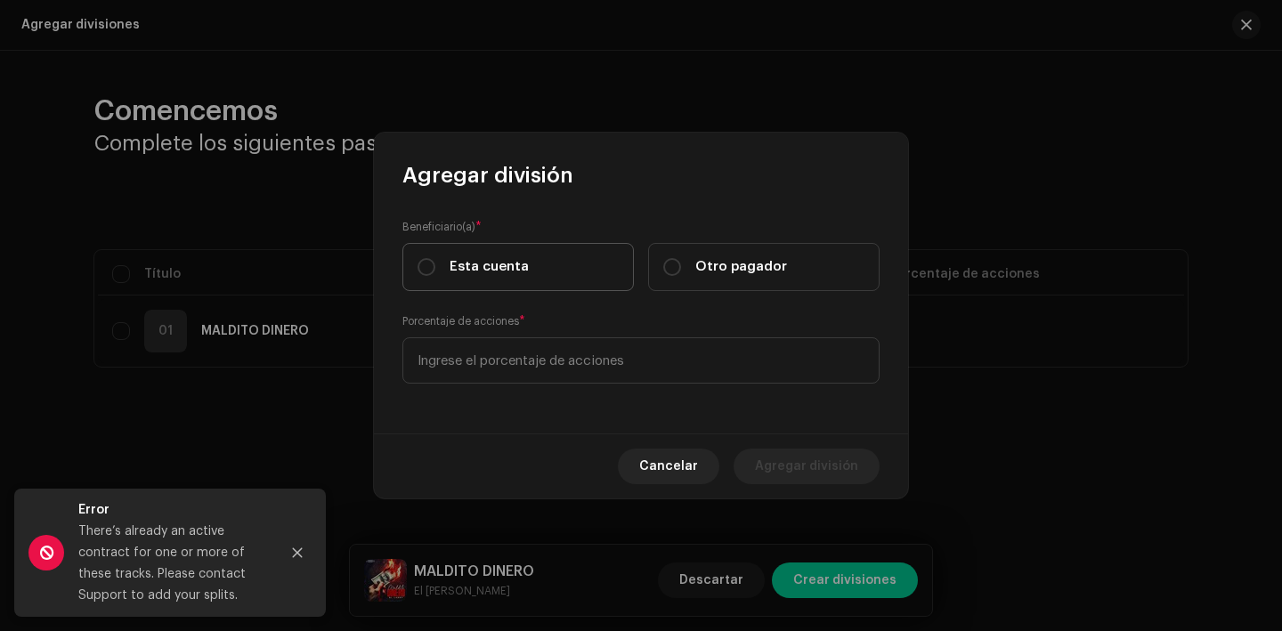
click at [517, 264] on span "Esta cuenta" at bounding box center [489, 267] width 79 height 20
click at [435, 264] on input "Esta cuenta" at bounding box center [427, 267] width 18 height 18
radio input "true"
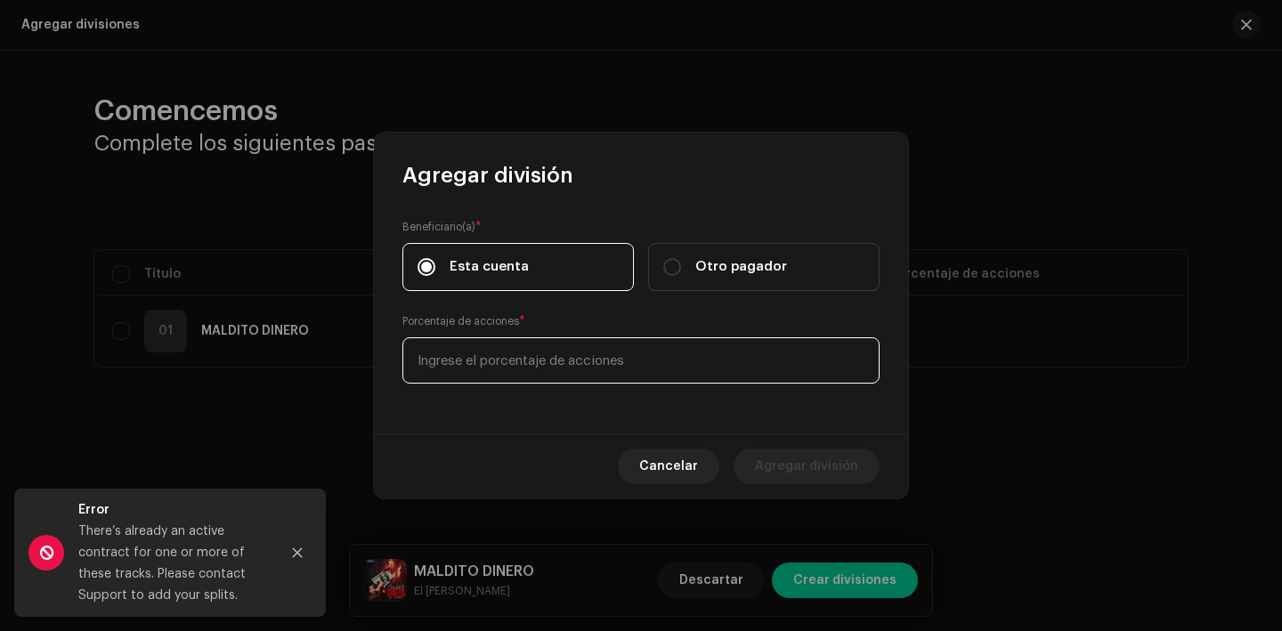
click at [600, 376] on input at bounding box center [641, 361] width 477 height 46
type input "70,00"
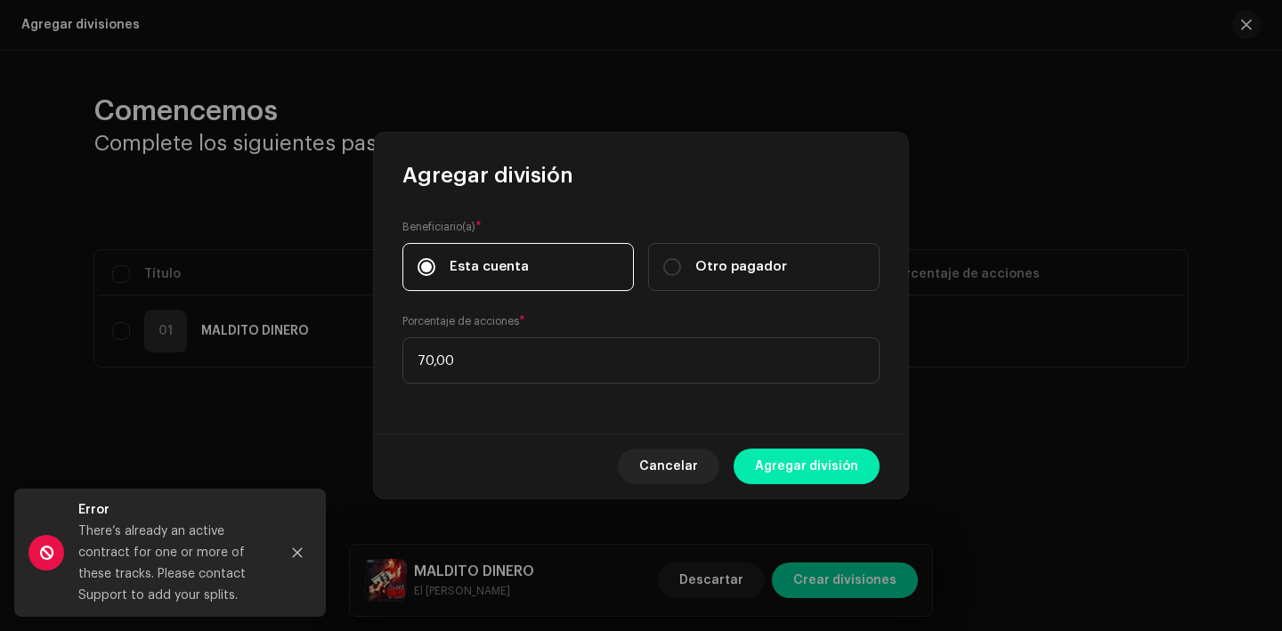
click at [802, 468] on span "Agregar división" at bounding box center [806, 467] width 103 height 36
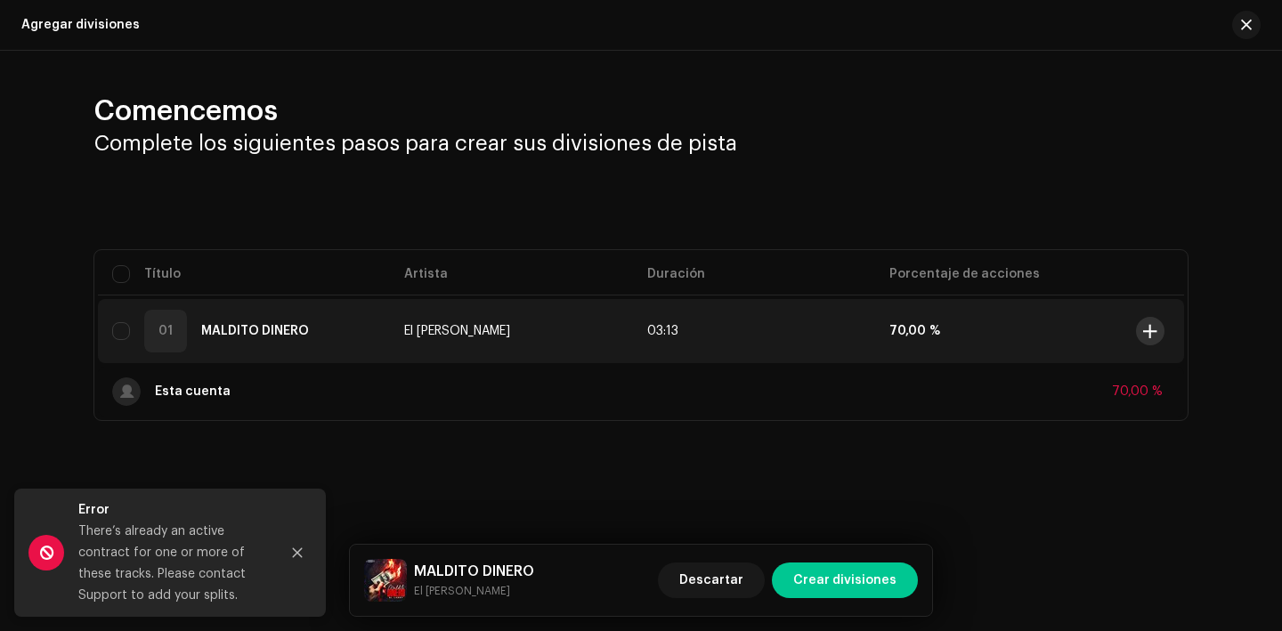
click at [1145, 322] on button at bounding box center [1150, 331] width 28 height 28
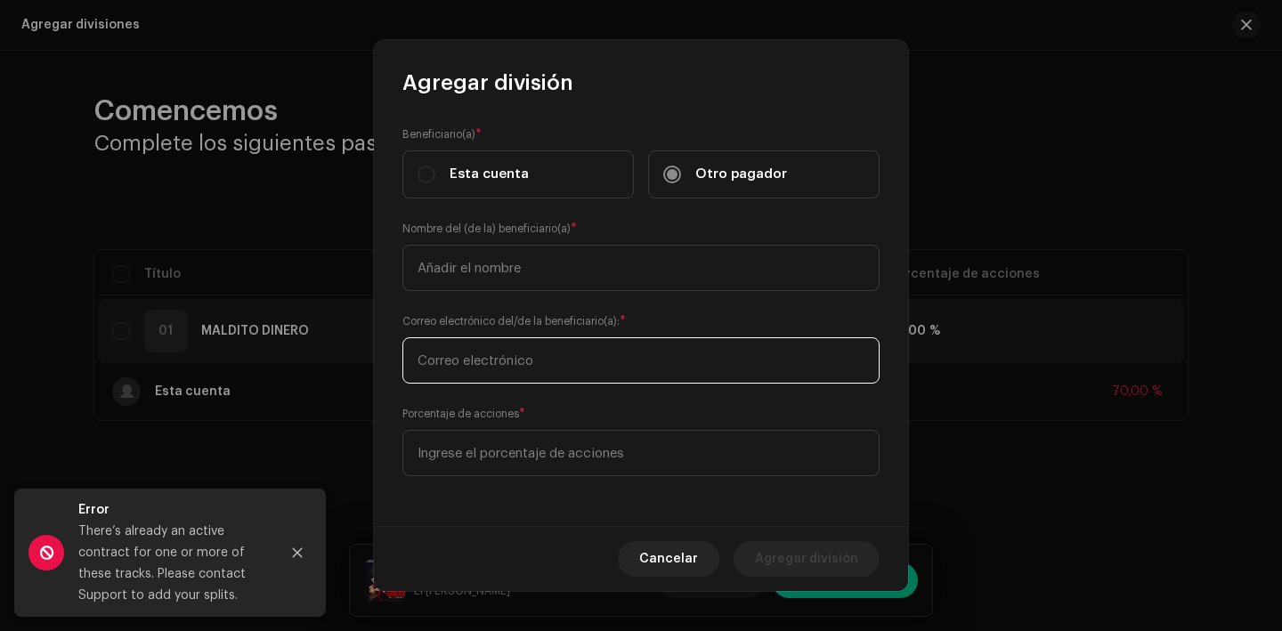
click at [556, 345] on input "text" at bounding box center [641, 361] width 477 height 46
paste input "[EMAIL_ADDRESS][DOMAIN_NAME]"
type input "[EMAIL_ADDRESS][DOMAIN_NAME]"
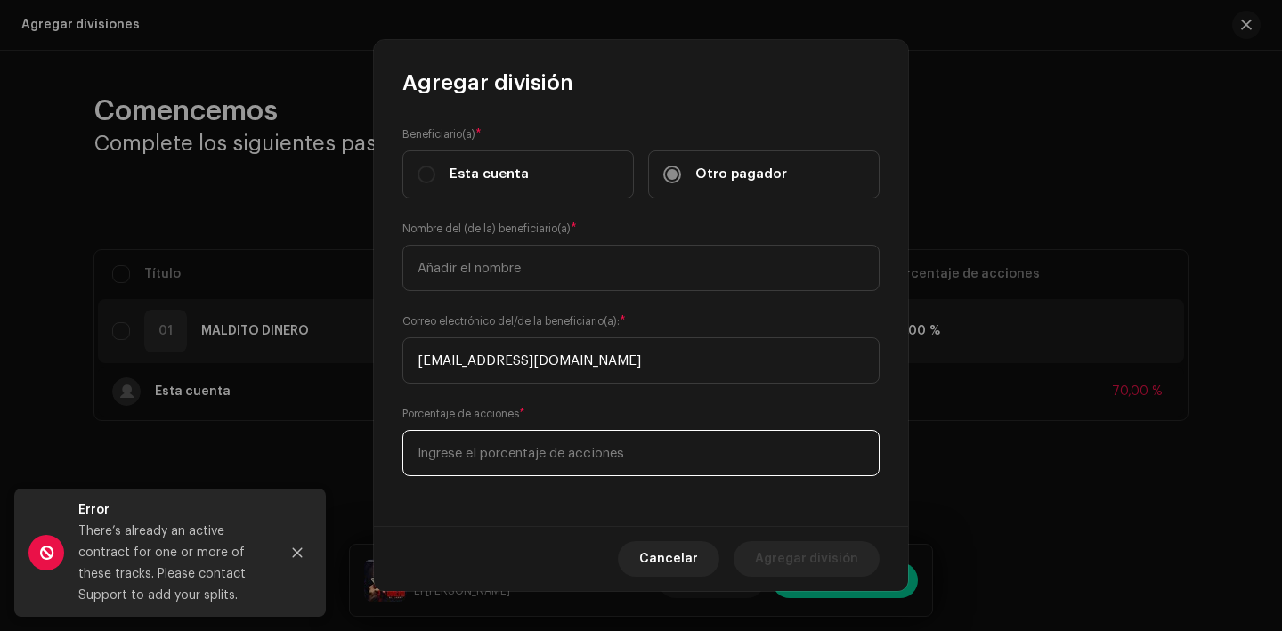
click at [507, 472] on input at bounding box center [641, 453] width 477 height 46
type input "20,00"
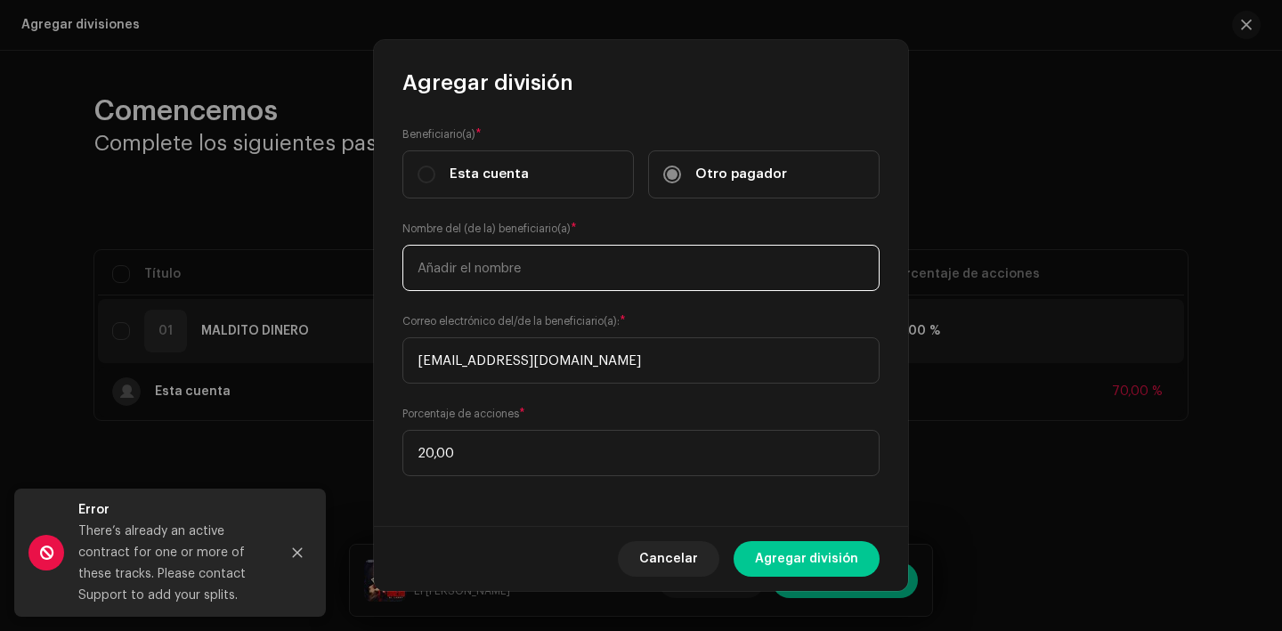
click at [506, 276] on input "text" at bounding box center [641, 268] width 477 height 46
type input "[PERSON_NAME]"
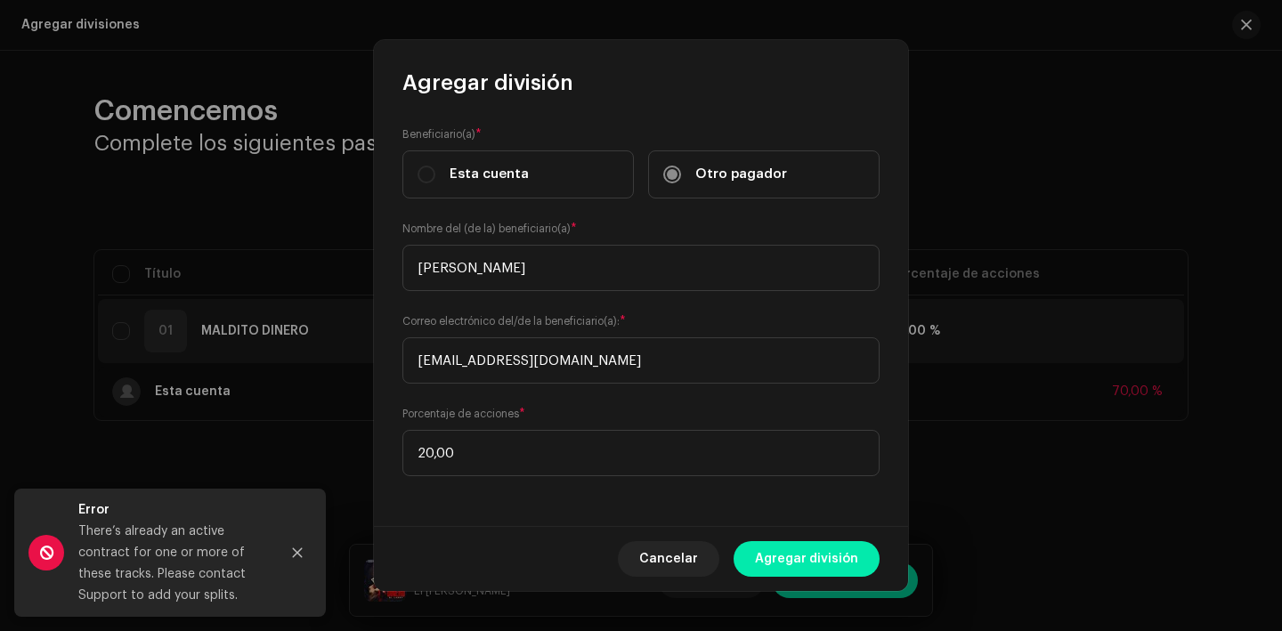
click at [832, 566] on span "Agregar división" at bounding box center [806, 559] width 103 height 36
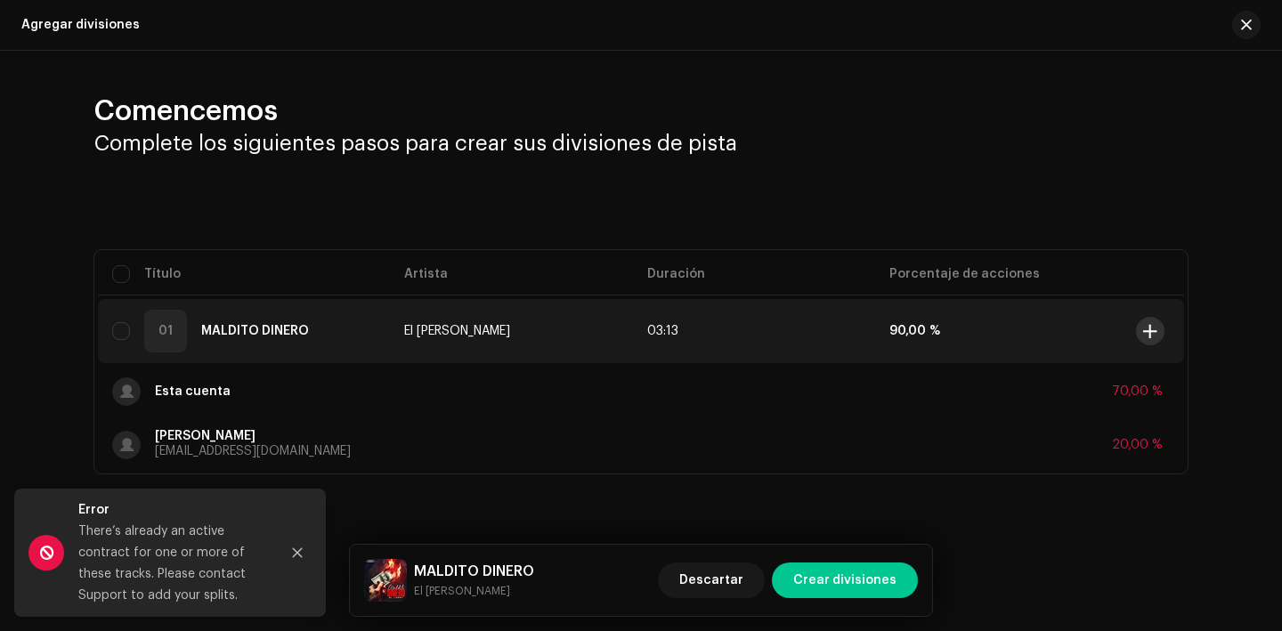
click at [1147, 328] on span at bounding box center [1150, 331] width 13 height 14
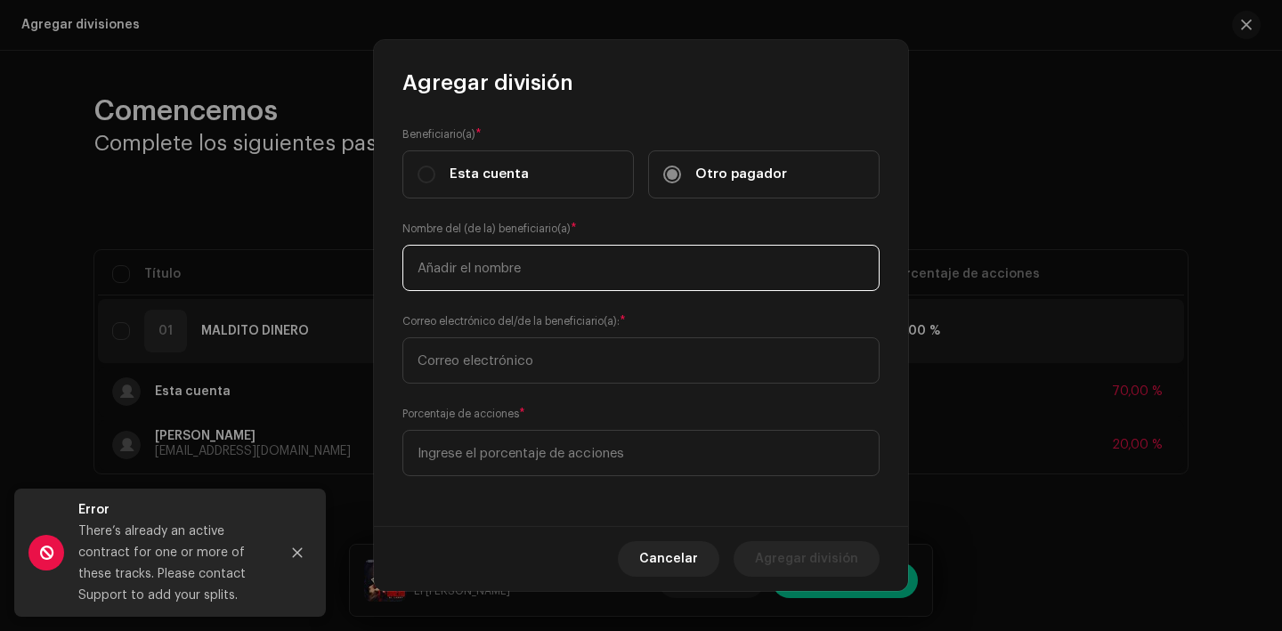
click at [576, 267] on input "text" at bounding box center [641, 268] width 477 height 46
type input "[PERSON_NAME] [PERSON_NAME]"
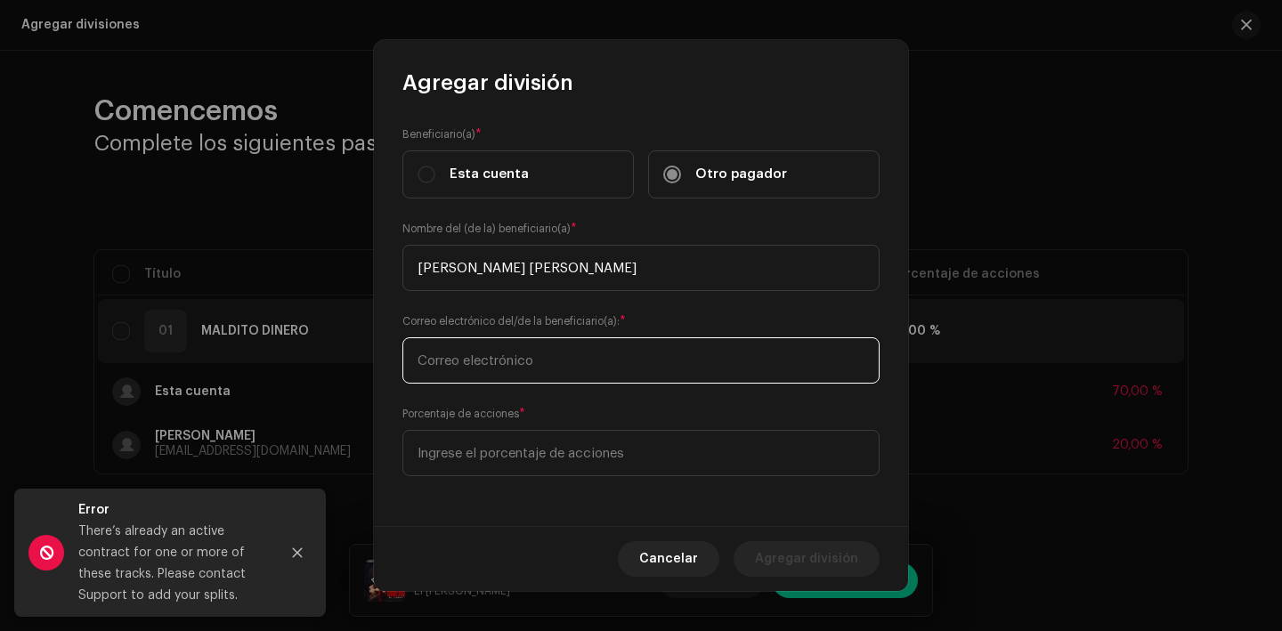
click at [515, 342] on input "text" at bounding box center [641, 361] width 477 height 46
type input "[EMAIL_ADDRESS][DOMAIN_NAME]"
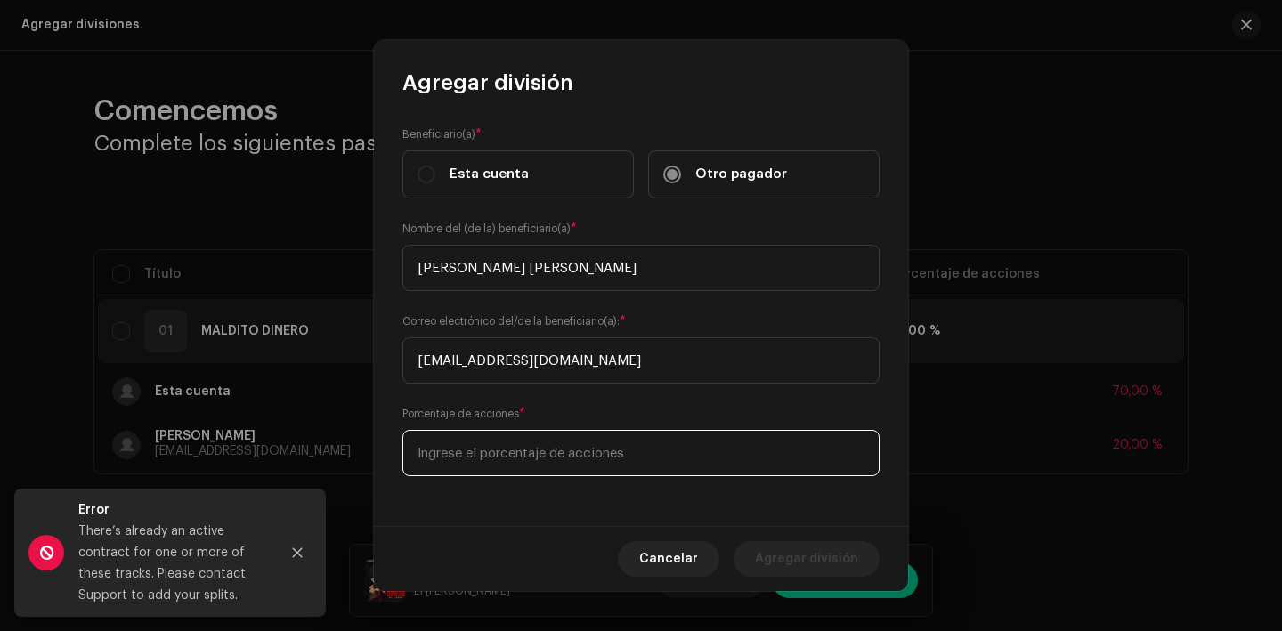
click at [510, 430] on input at bounding box center [641, 453] width 477 height 46
type input "10,00"
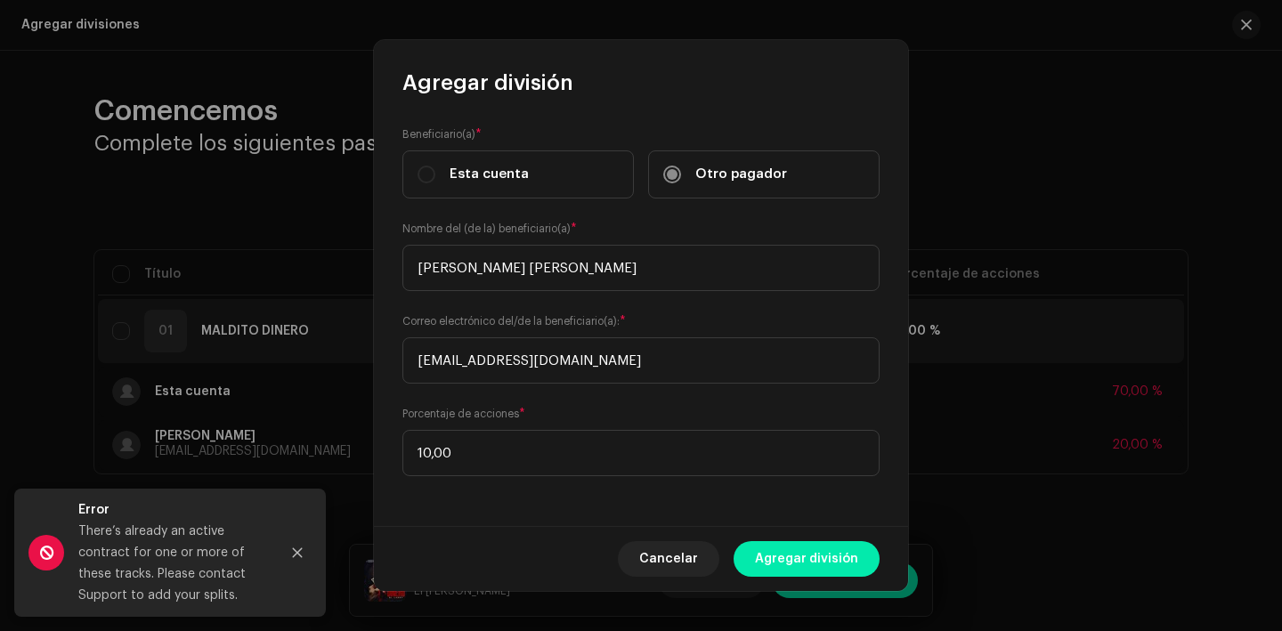
click at [842, 567] on span "Agregar división" at bounding box center [806, 559] width 103 height 36
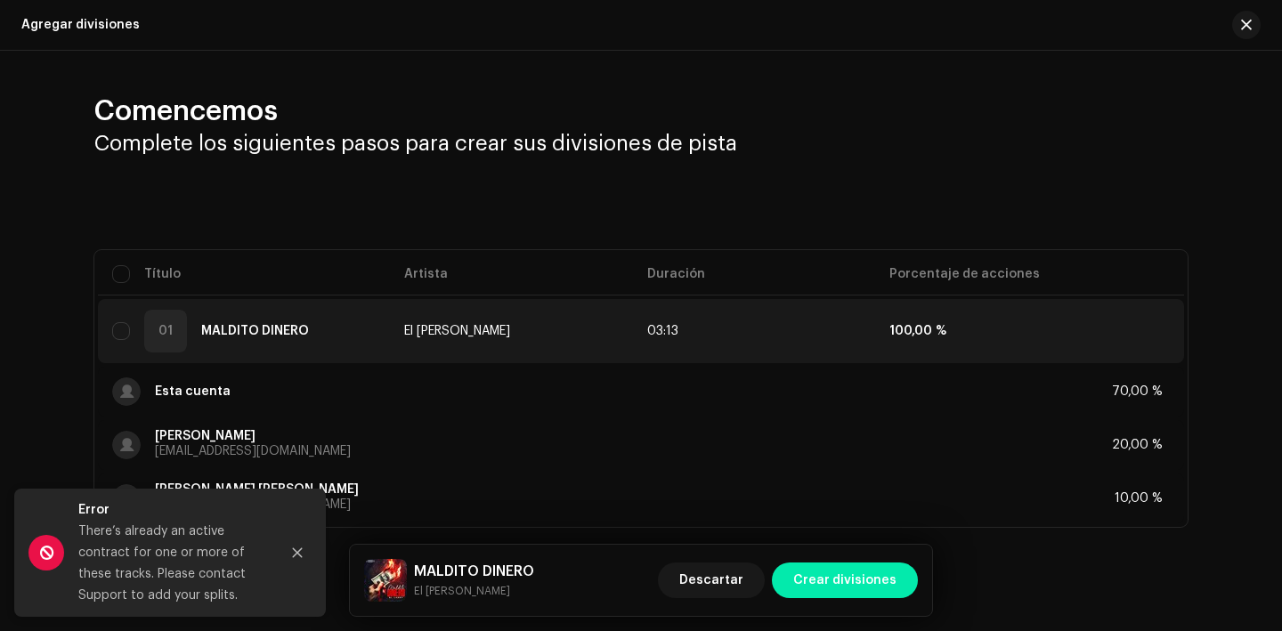
click at [887, 588] on span "Crear divisiones" at bounding box center [845, 581] width 103 height 36
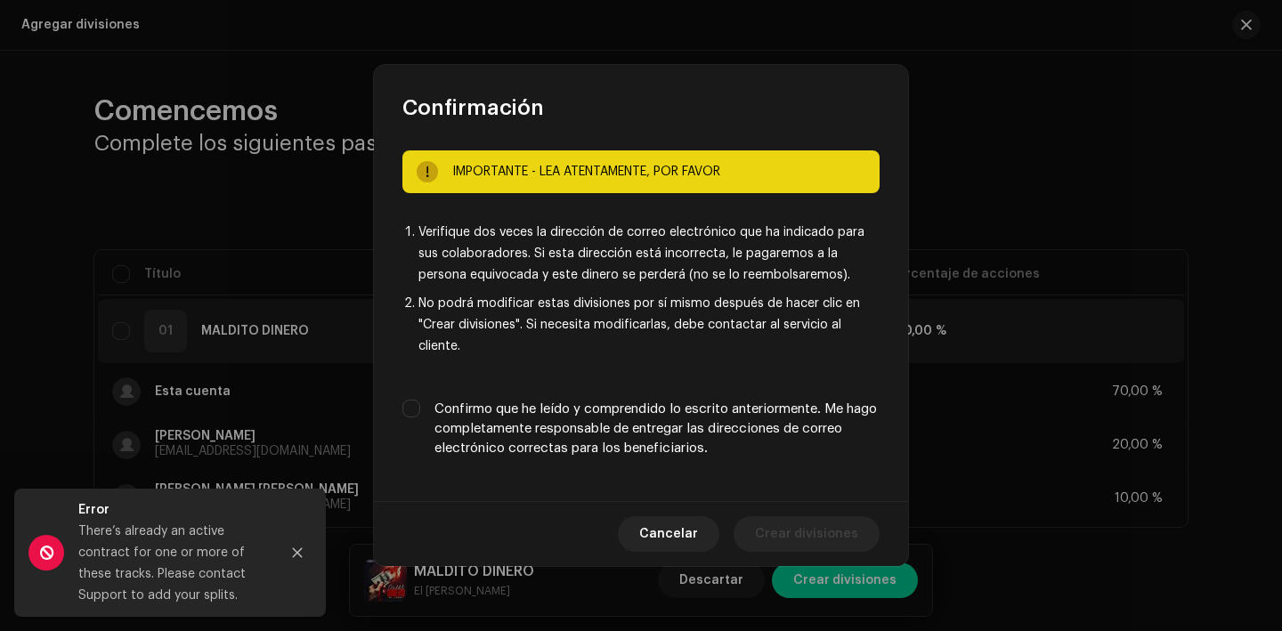
click at [718, 413] on label "Confirmo que he leído y comprendido lo escrito anteriormente. Me hago completam…" at bounding box center [657, 429] width 445 height 59
click at [420, 413] on input "Confirmo que he leído y comprendido lo escrito anteriormente. Me hago completam…" at bounding box center [412, 409] width 18 height 18
checkbox input "true"
click at [817, 525] on span "Crear divisiones" at bounding box center [806, 535] width 103 height 36
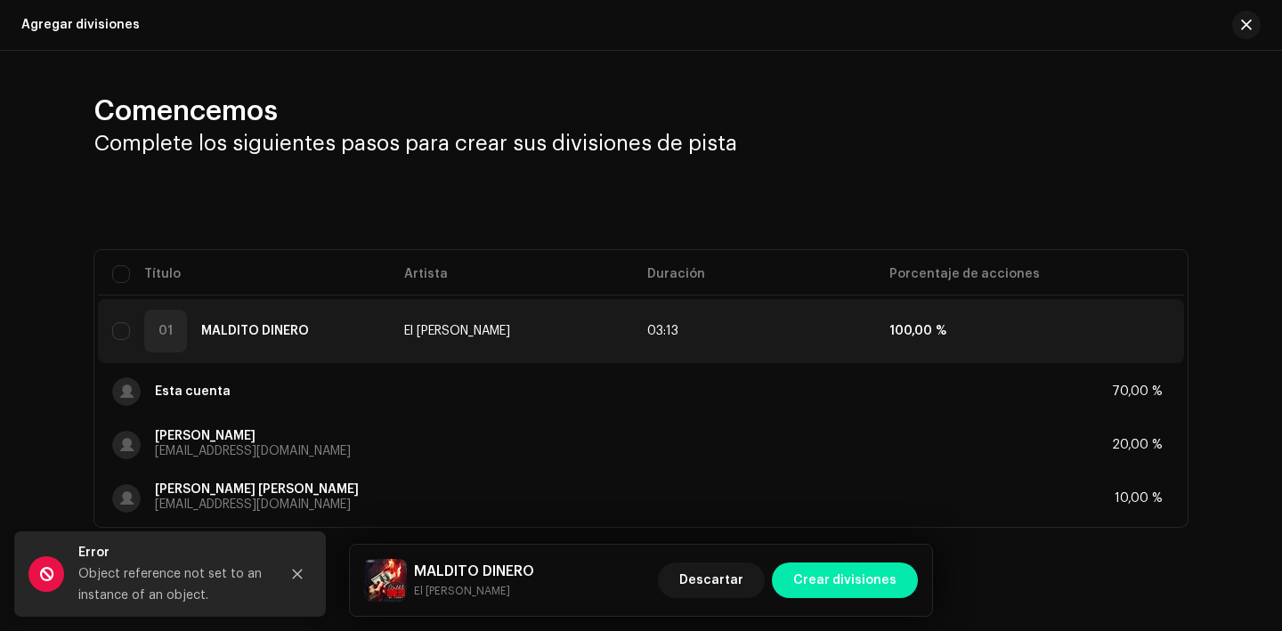
click at [881, 590] on span "Crear divisiones" at bounding box center [845, 581] width 103 height 36
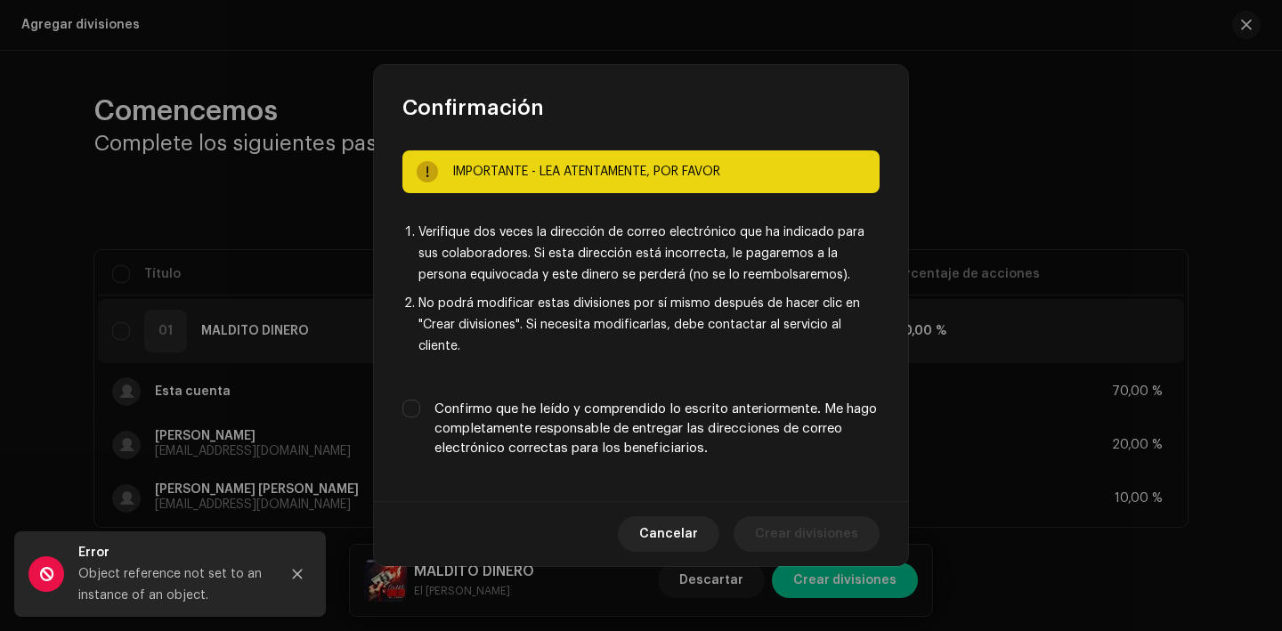
click at [618, 424] on label "Confirmo que he leído y comprendido lo escrito anteriormente. Me hago completam…" at bounding box center [657, 429] width 445 height 59
click at [420, 418] on input "Confirmo que he leído y comprendido lo escrito anteriormente. Me hago completam…" at bounding box center [412, 409] width 18 height 18
checkbox input "true"
click at [821, 548] on span "Crear divisiones" at bounding box center [806, 535] width 103 height 36
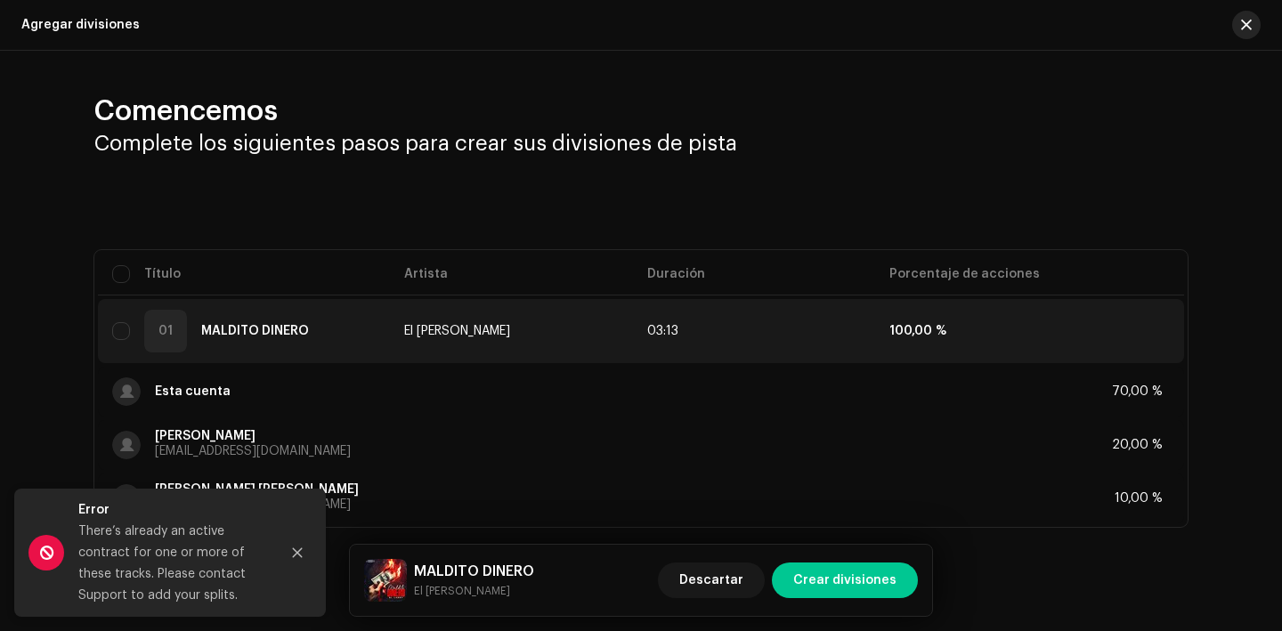
click at [1241, 24] on span "button" at bounding box center [1246, 25] width 11 height 14
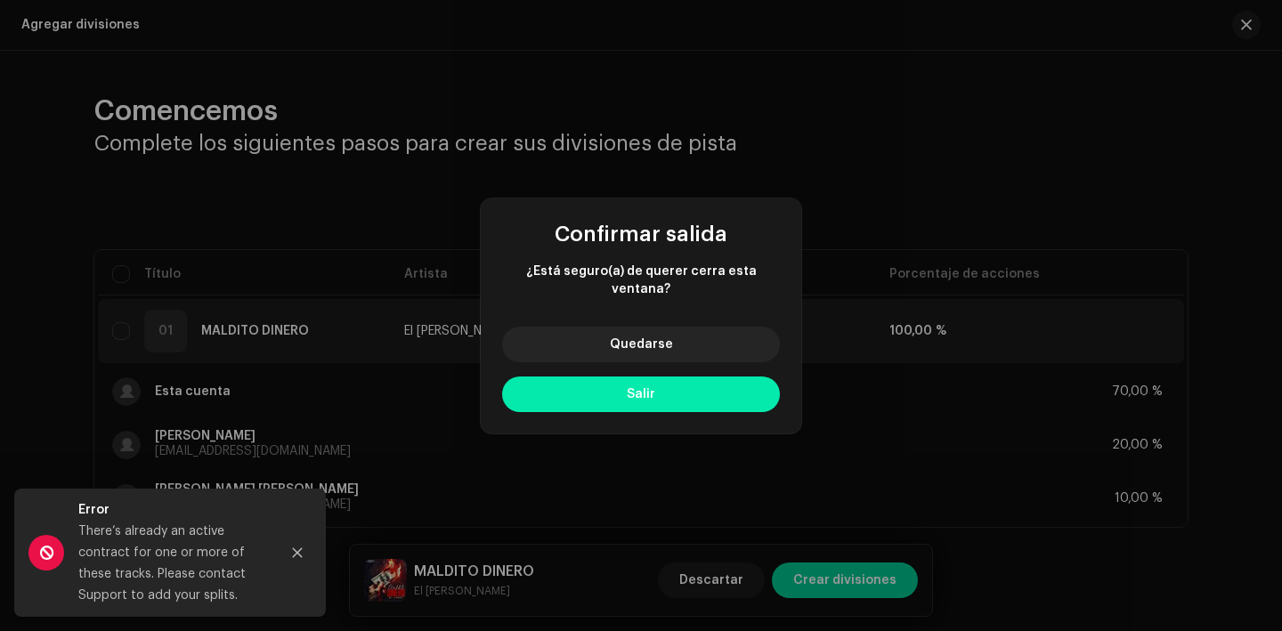
click at [711, 379] on button "Salir" at bounding box center [641, 395] width 278 height 36
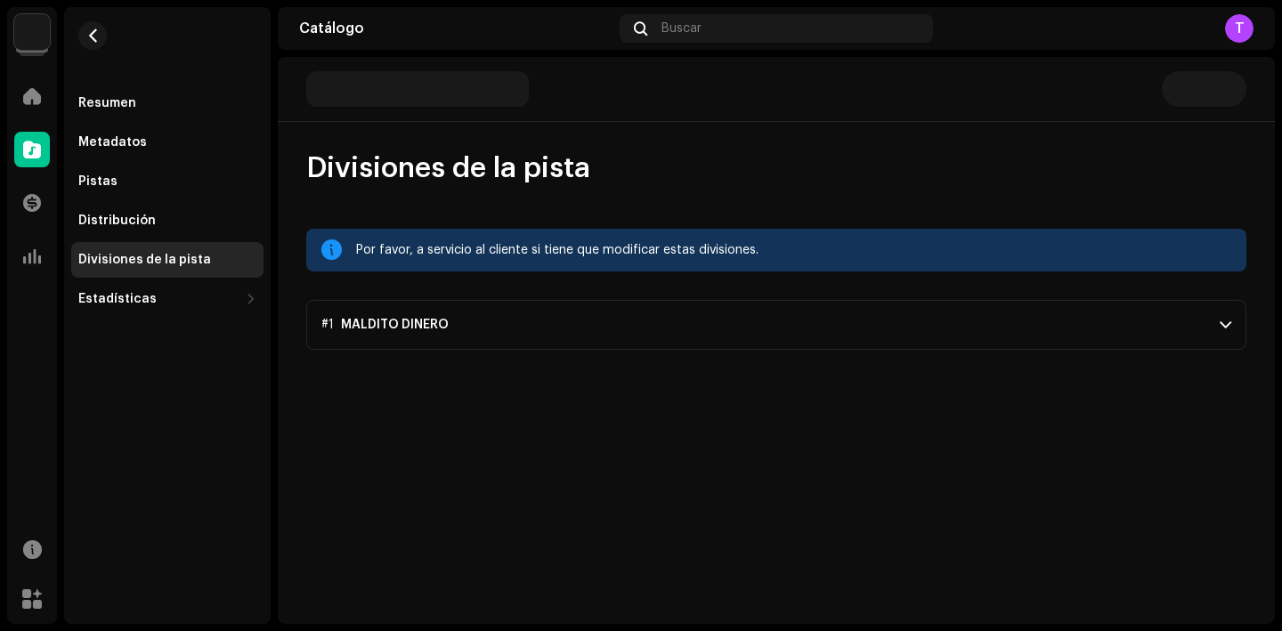
click at [665, 318] on p-accordion-header "#1 MALDITO DINERO" at bounding box center [776, 325] width 940 height 50
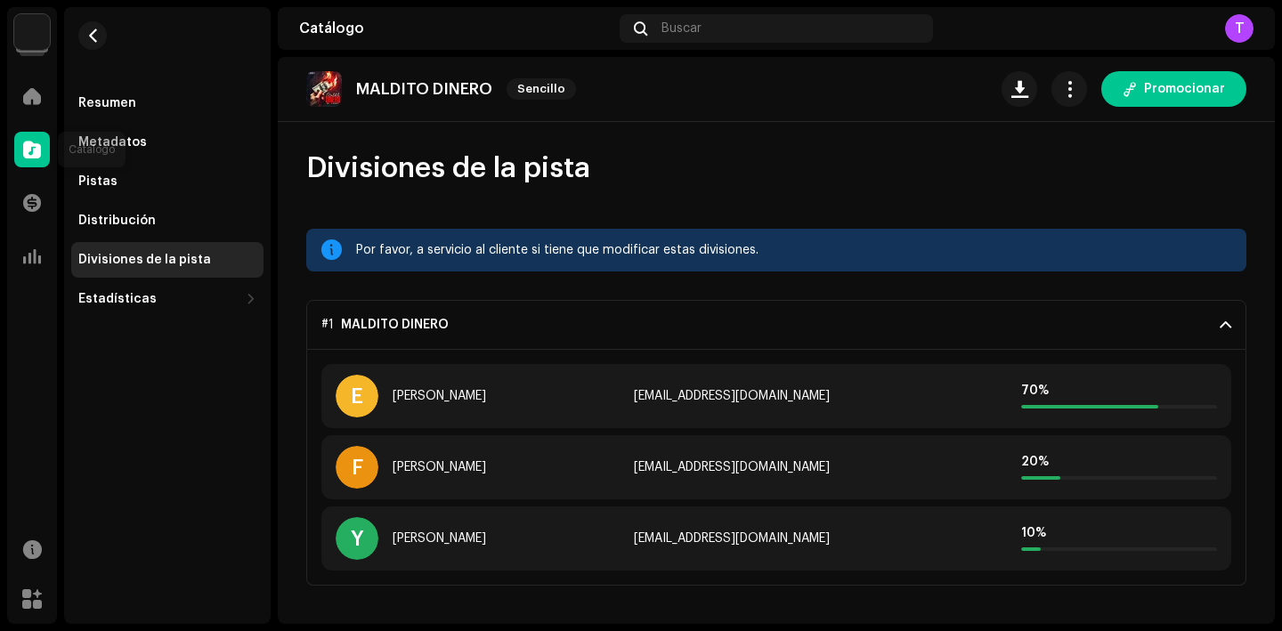
click at [41, 144] on div at bounding box center [32, 150] width 36 height 36
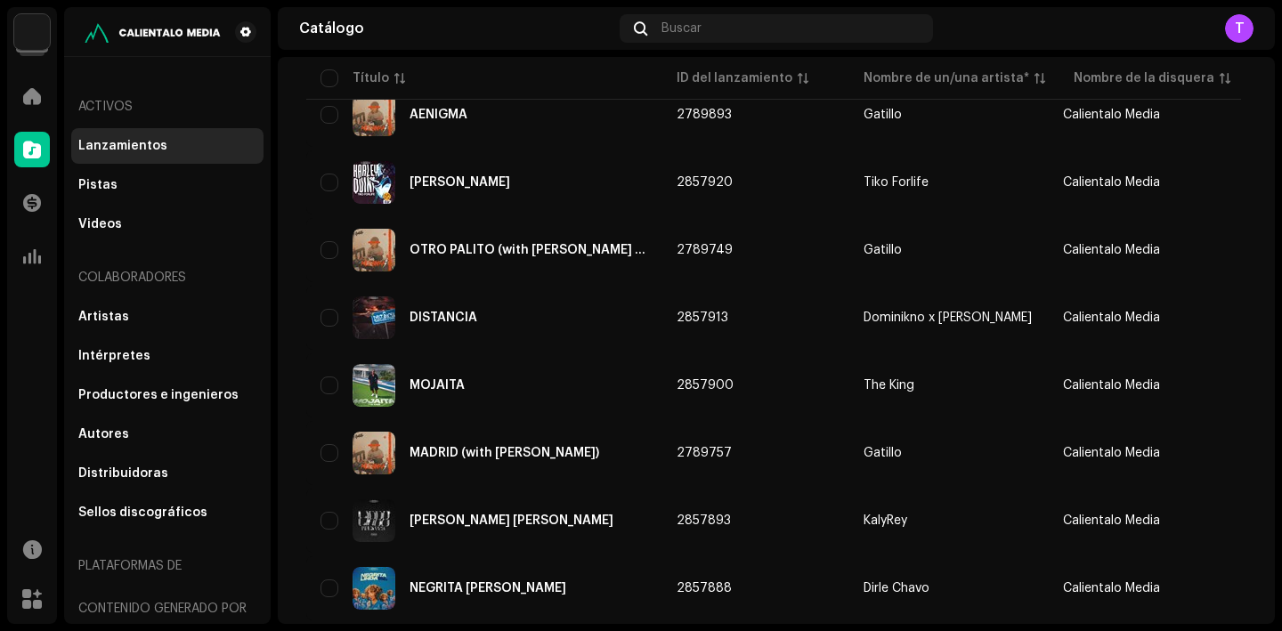
scroll to position [1332, 0]
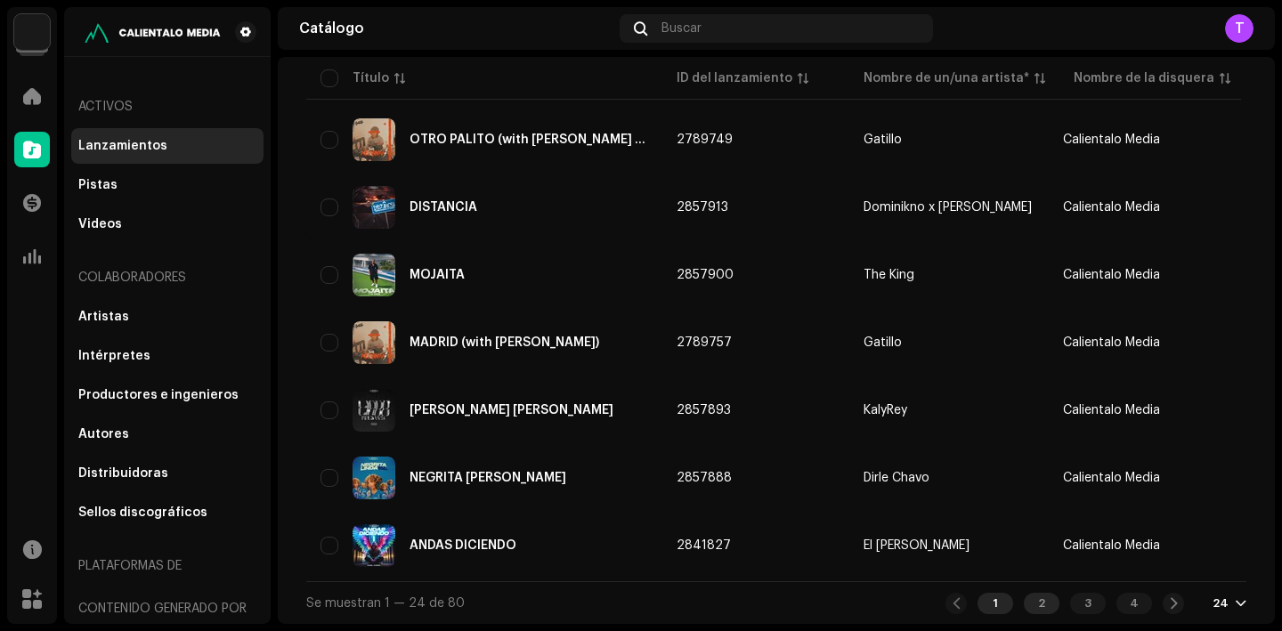
click at [1033, 613] on div "2" at bounding box center [1042, 603] width 36 height 21
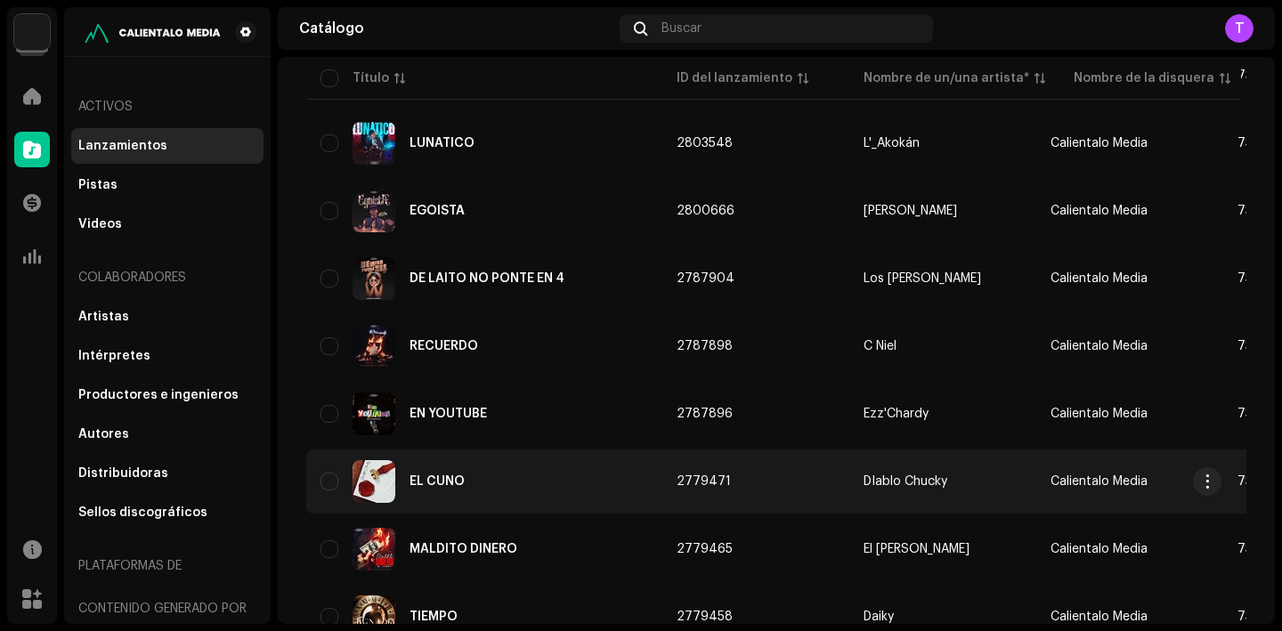
click at [448, 481] on div "EL CUÑO" at bounding box center [437, 482] width 55 height 12
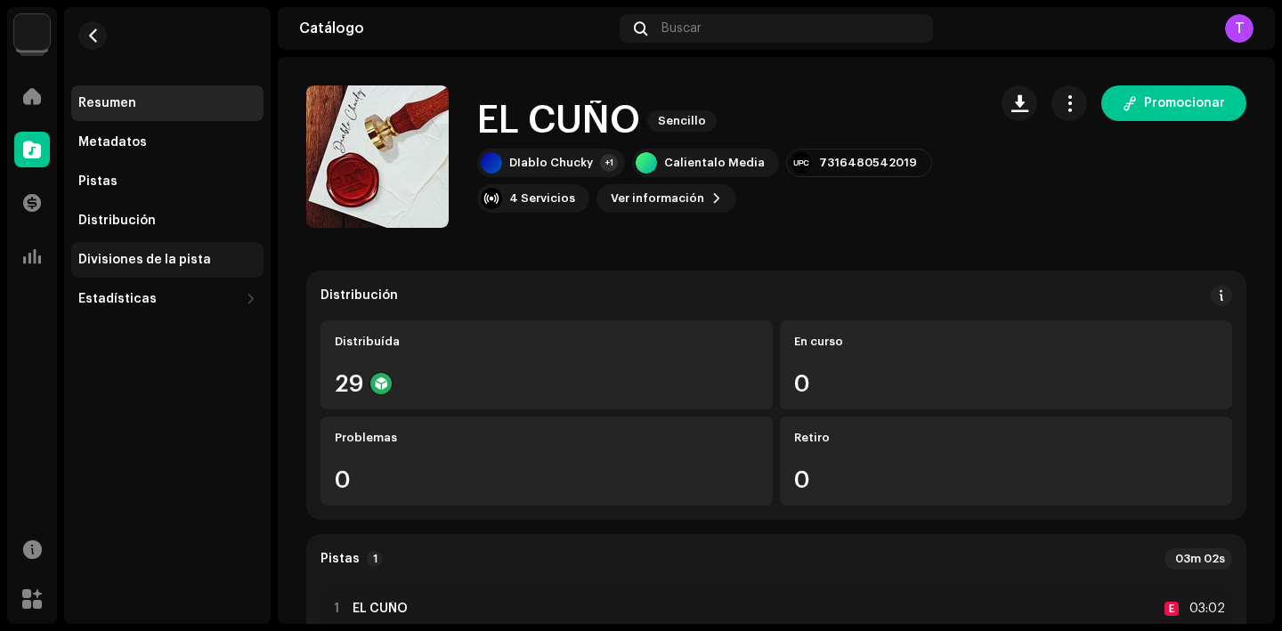
click at [199, 249] on div "Divisiones de la pista" at bounding box center [167, 260] width 192 height 36
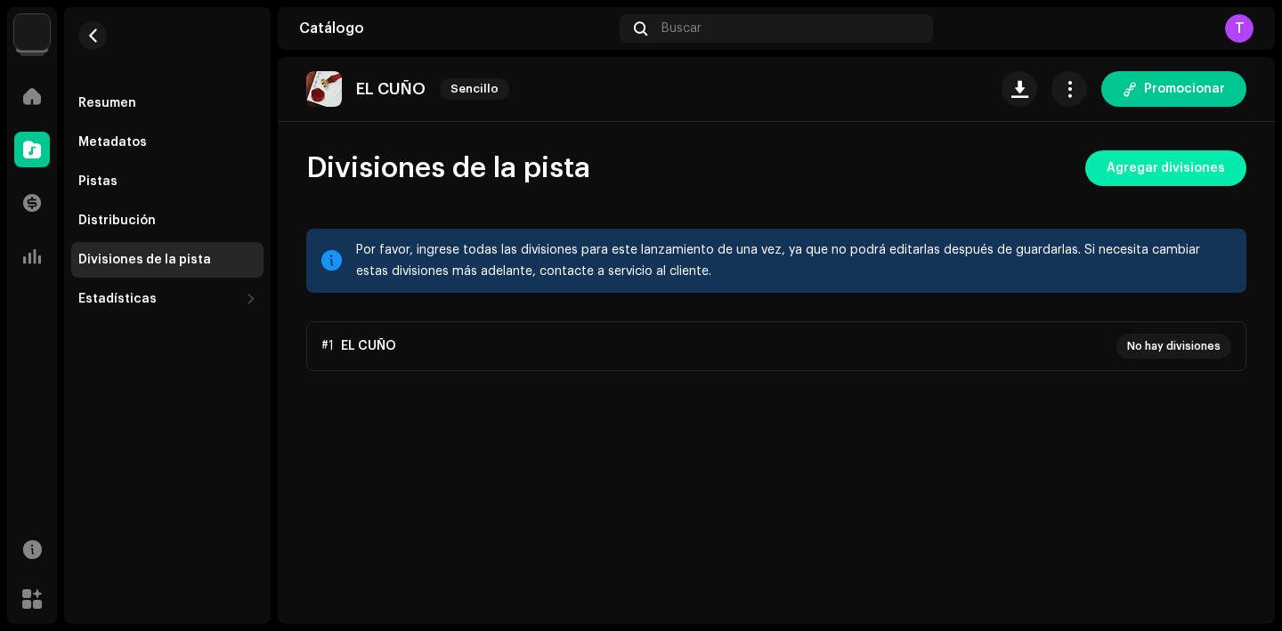
click at [1170, 183] on span "Agregar divisiones" at bounding box center [1166, 169] width 118 height 36
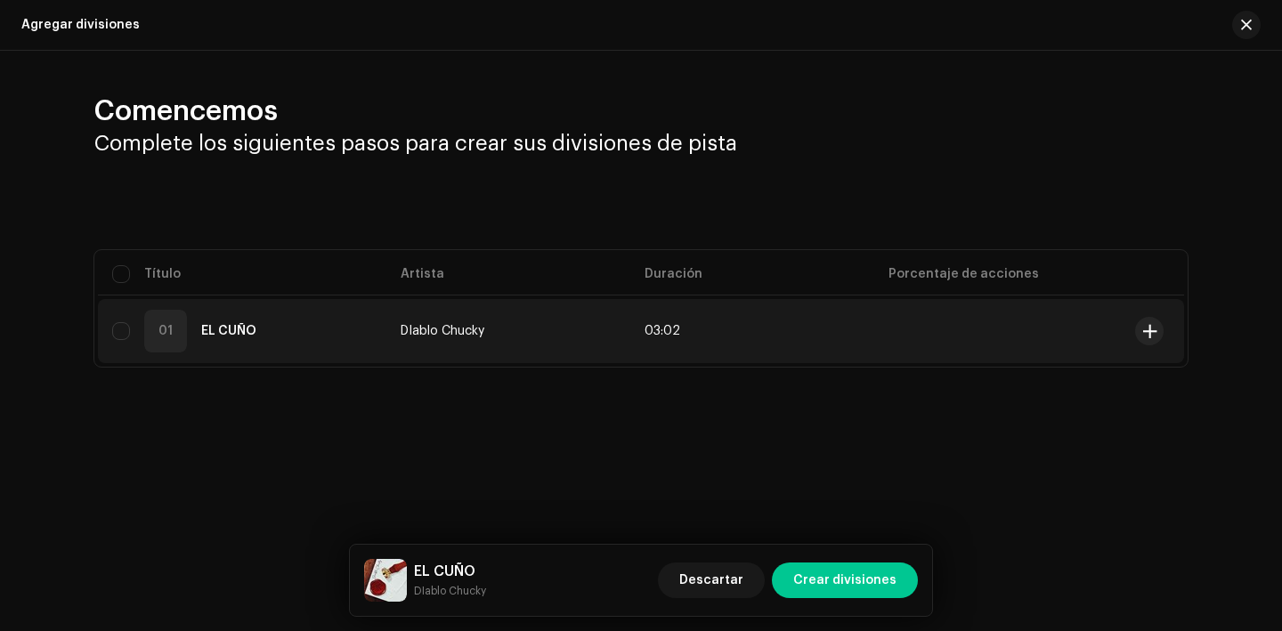
click at [1146, 347] on td at bounding box center [1156, 331] width 56 height 64
click at [1146, 331] on span at bounding box center [1150, 331] width 13 height 14
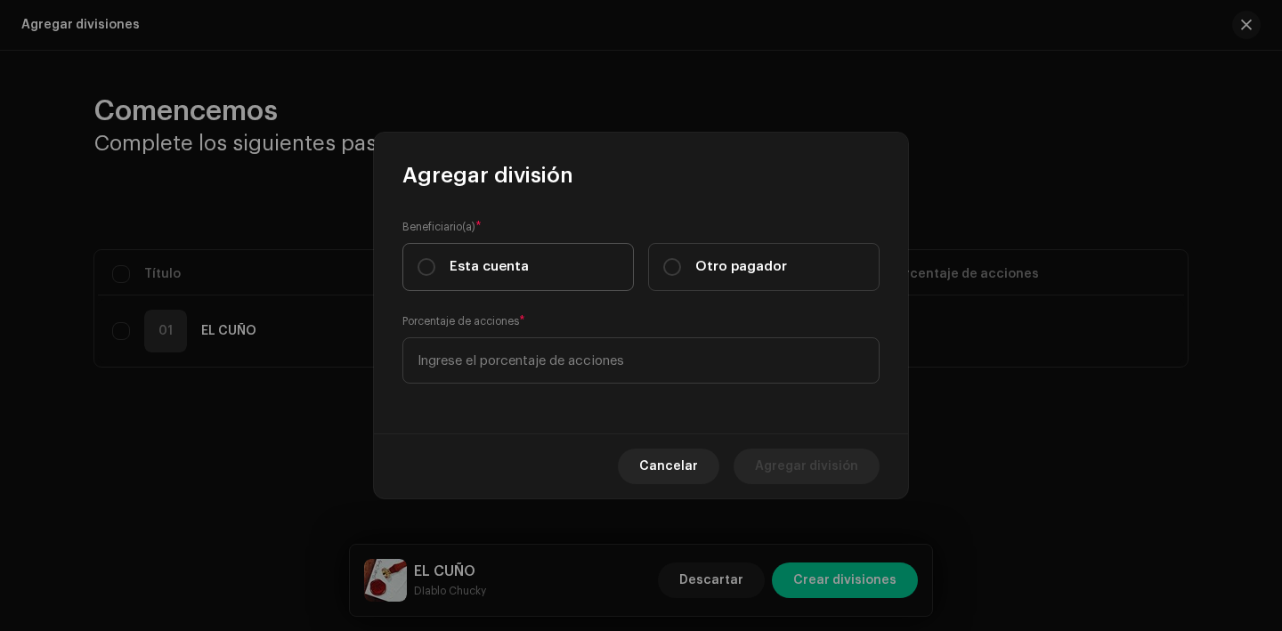
click at [585, 265] on label "Esta cuenta" at bounding box center [519, 267] width 232 height 48
click at [435, 265] on input "Esta cuenta" at bounding box center [427, 267] width 18 height 18
radio input "true"
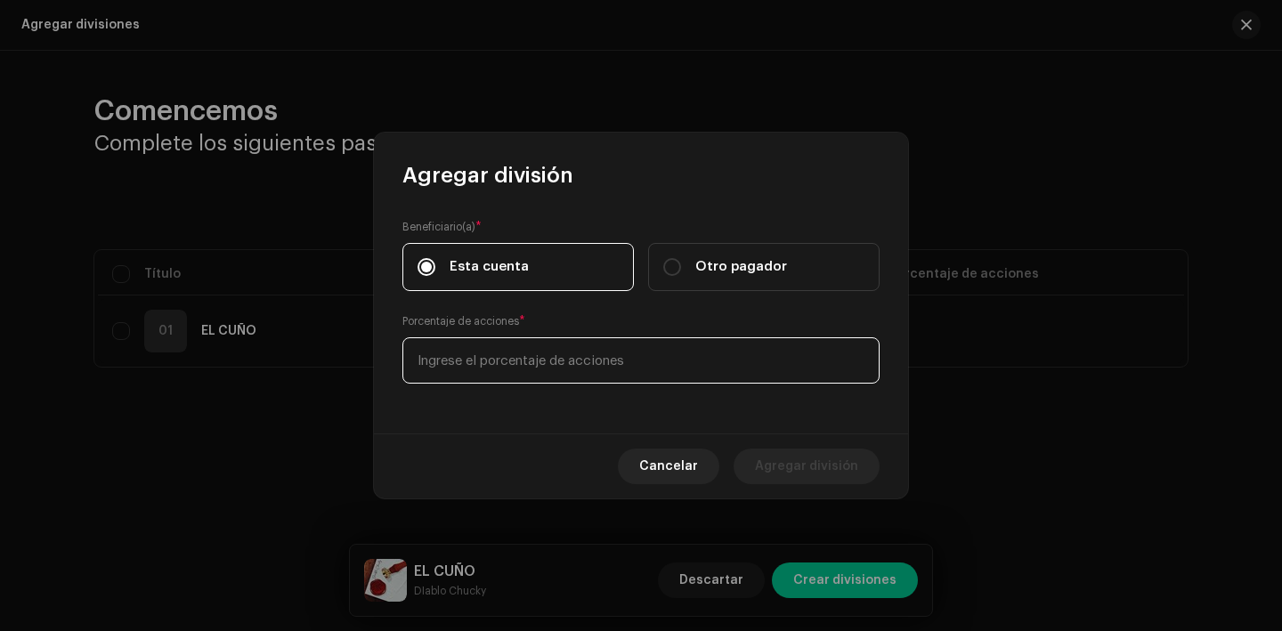
click at [576, 349] on input at bounding box center [641, 361] width 477 height 46
type input "70,00"
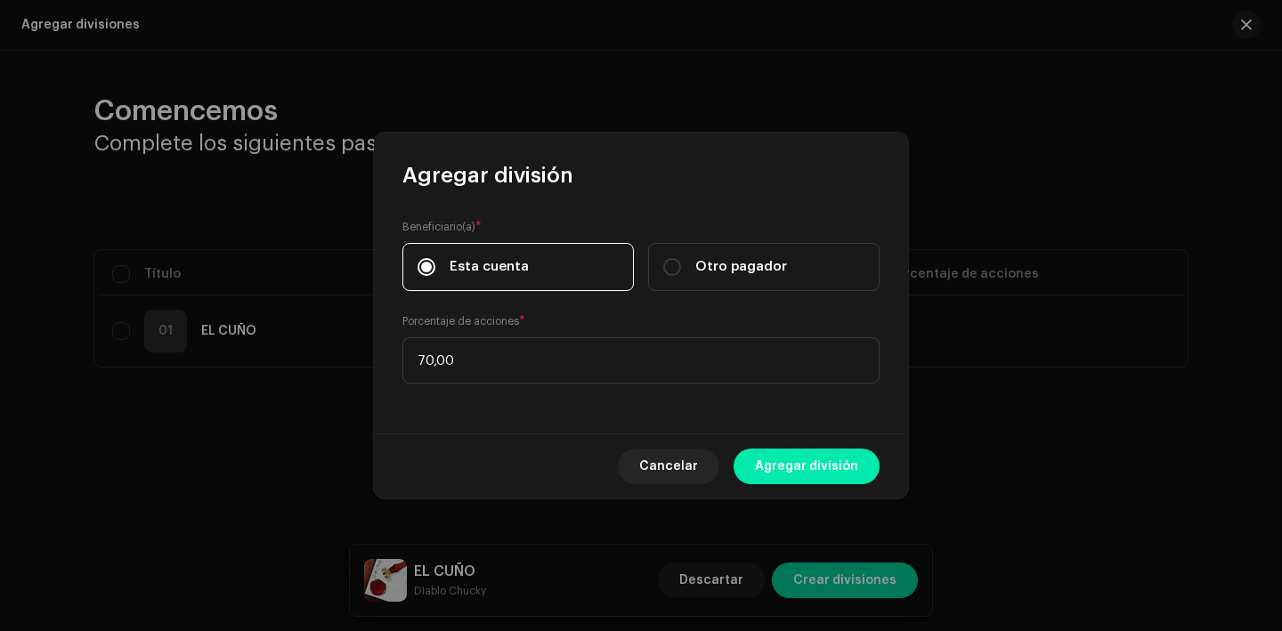
click at [828, 467] on span "Agregar división" at bounding box center [806, 467] width 103 height 36
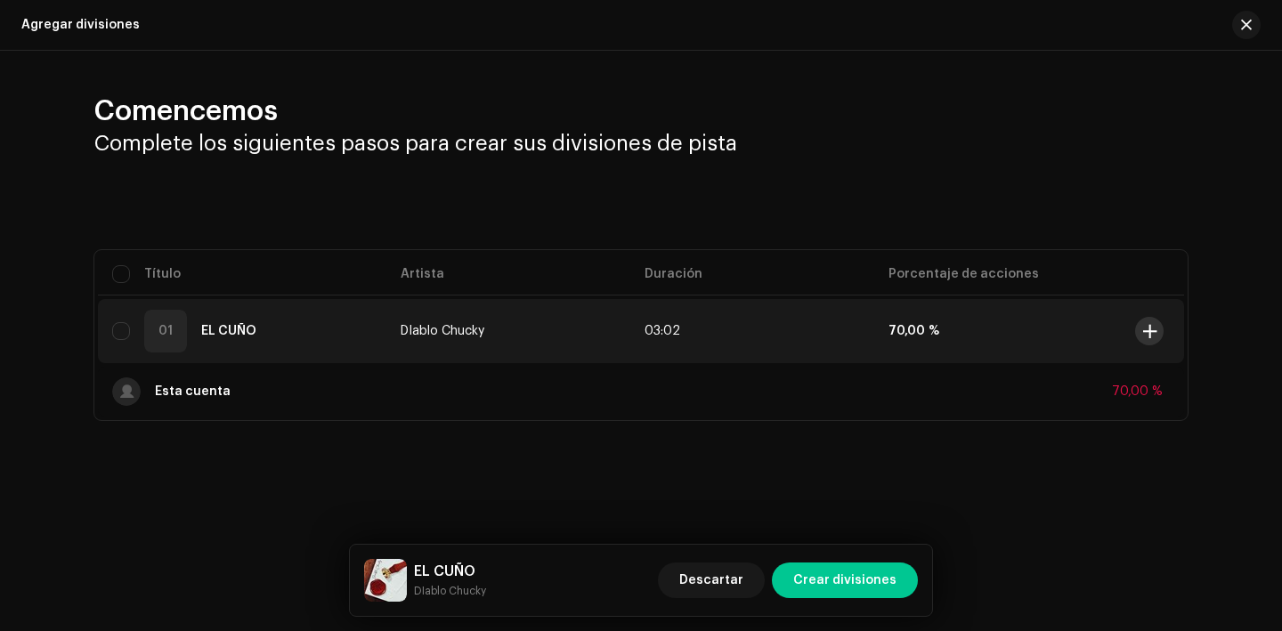
click at [1144, 329] on span at bounding box center [1150, 331] width 13 height 14
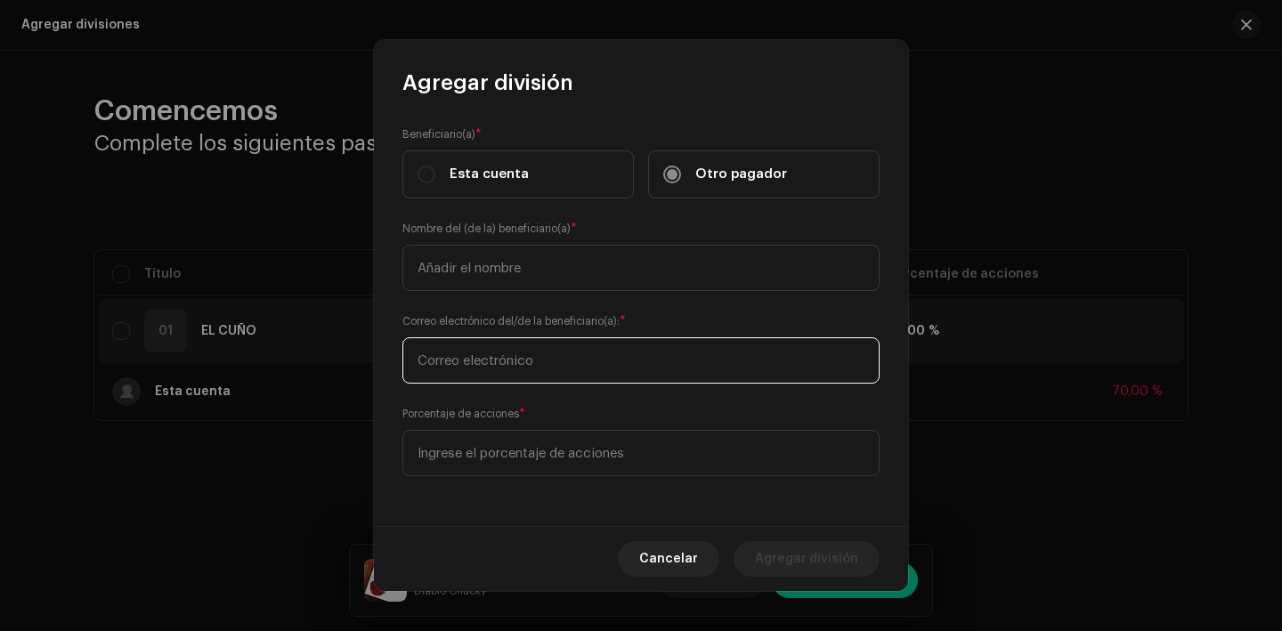
click at [520, 360] on input "text" at bounding box center [641, 361] width 477 height 46
paste input "[EMAIL_ADDRESS][DOMAIN_NAME]"
type input "[EMAIL_ADDRESS][DOMAIN_NAME]"
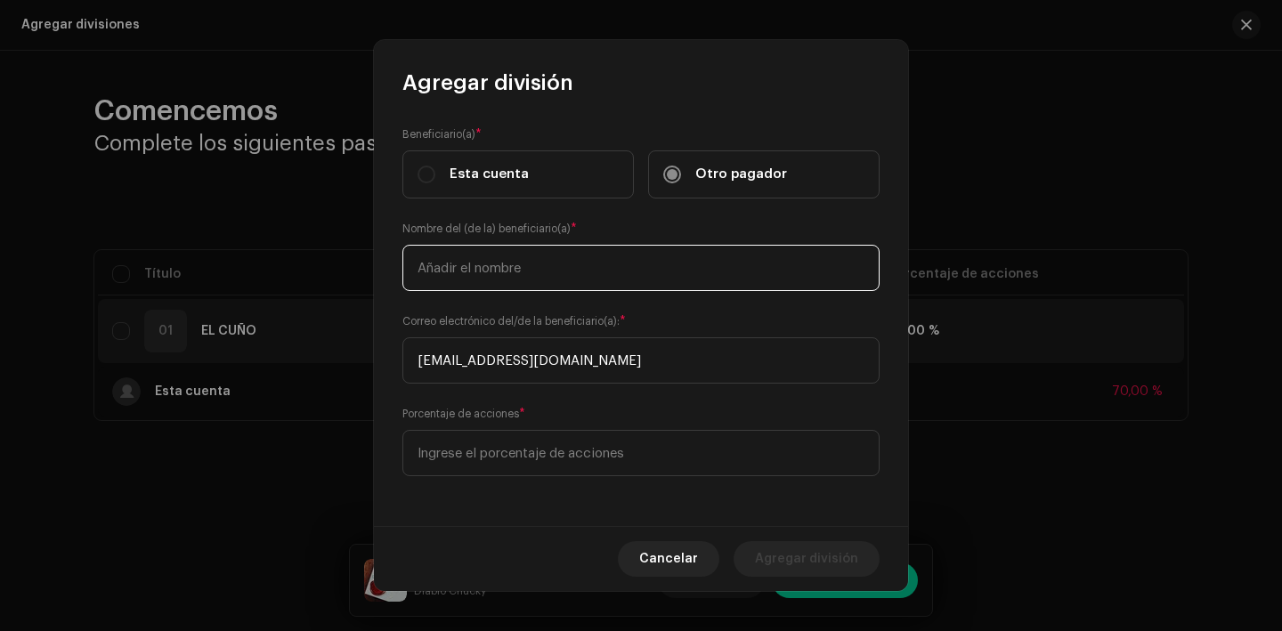
click at [492, 276] on input "text" at bounding box center [641, 268] width 477 height 46
type input "[PERSON_NAME]"
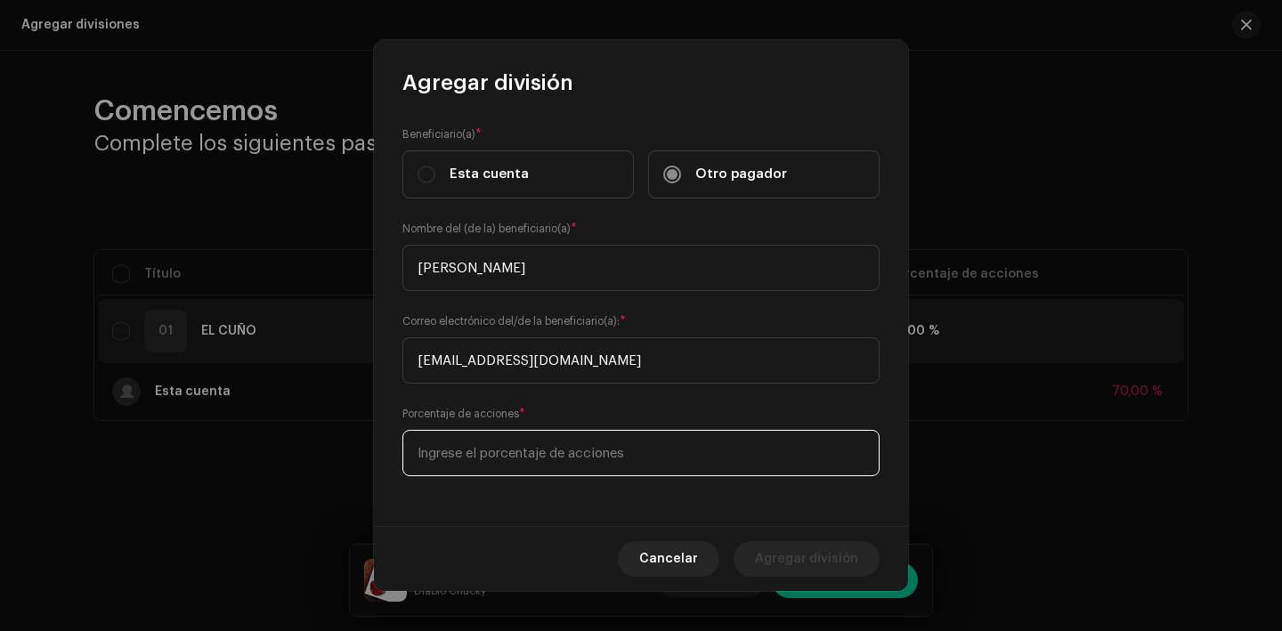
click at [493, 459] on input at bounding box center [641, 453] width 477 height 46
type input "20,00"
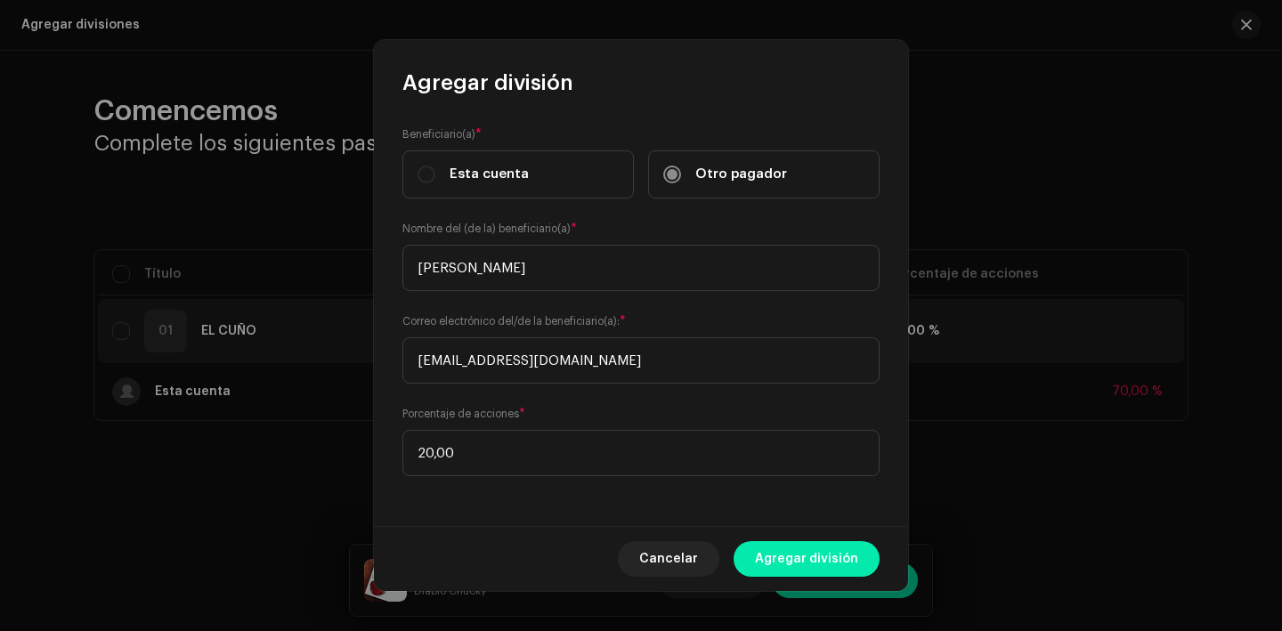
click at [777, 557] on span "Agregar división" at bounding box center [806, 559] width 103 height 36
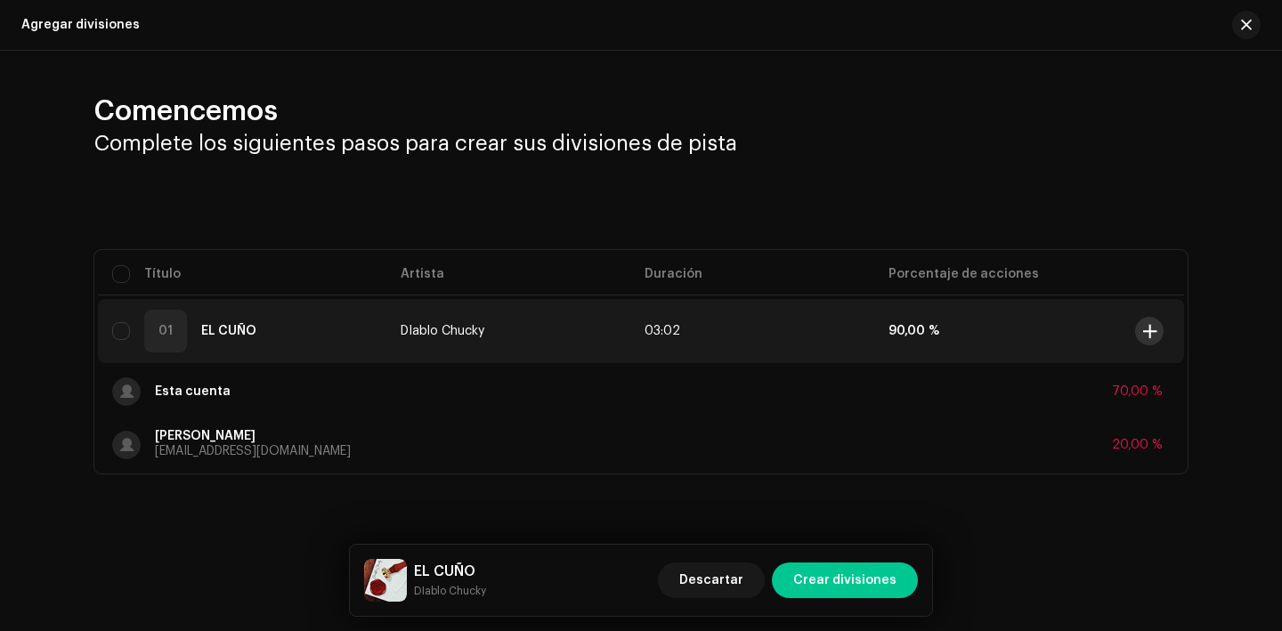
click at [1151, 335] on span at bounding box center [1150, 331] width 13 height 14
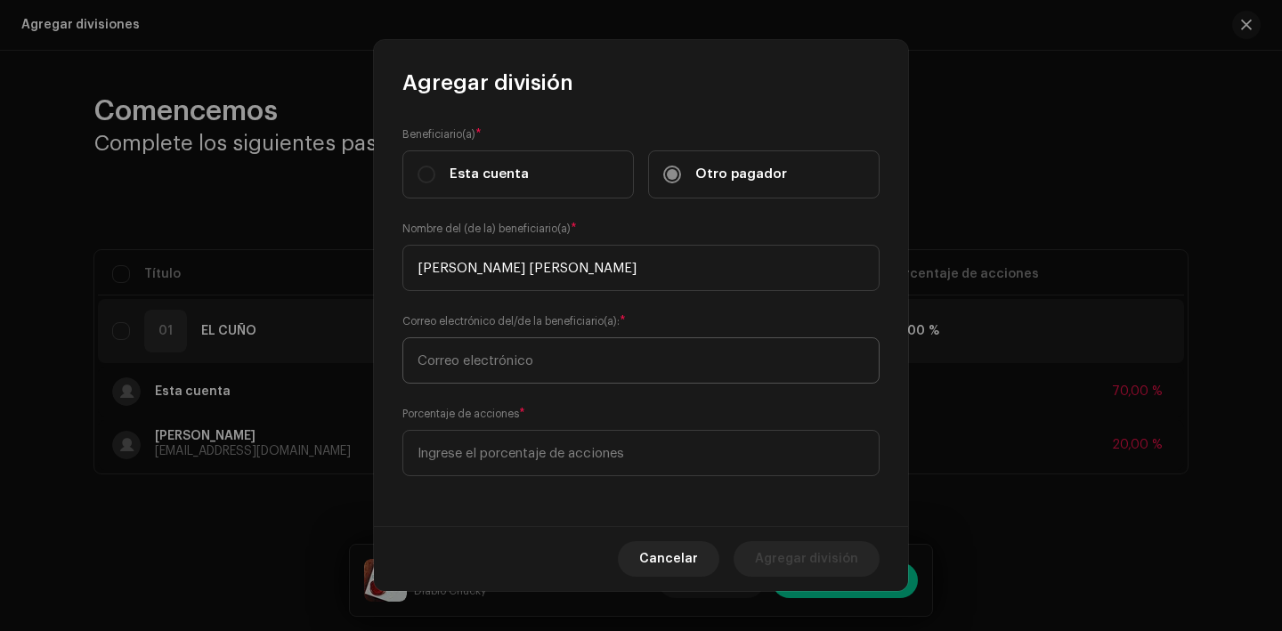
type input "[PERSON_NAME] [PERSON_NAME]"
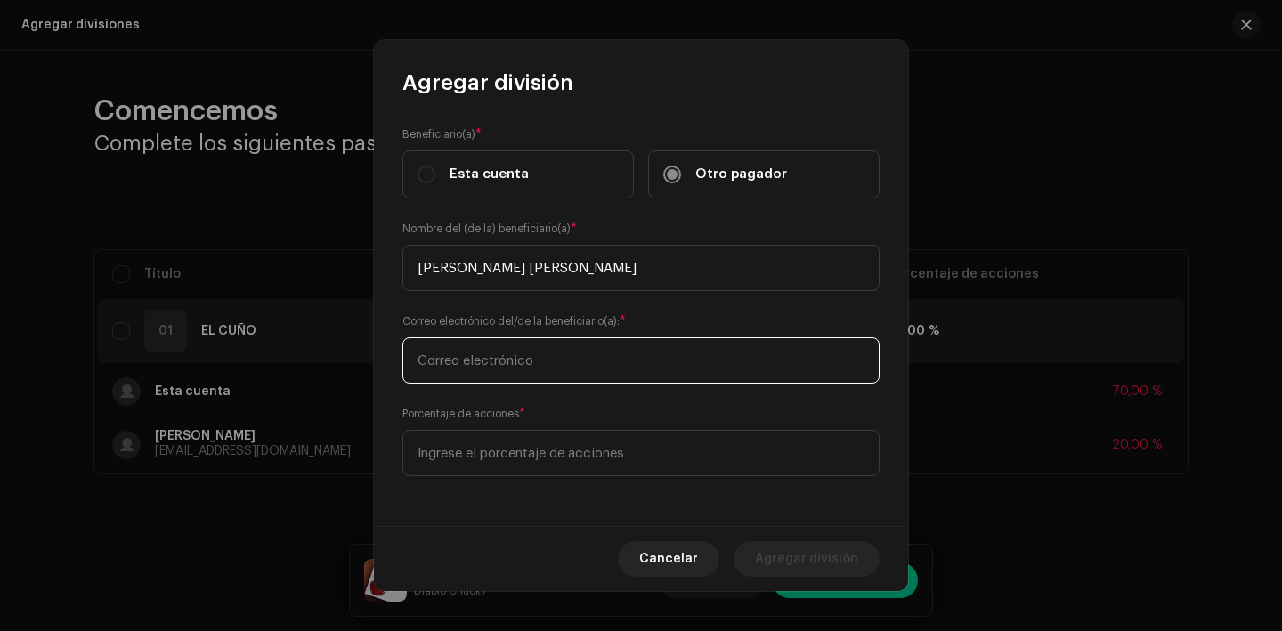
click at [495, 361] on input "text" at bounding box center [641, 361] width 477 height 46
type input "t"
type input "[EMAIL_ADDRESS][DOMAIN_NAME]"
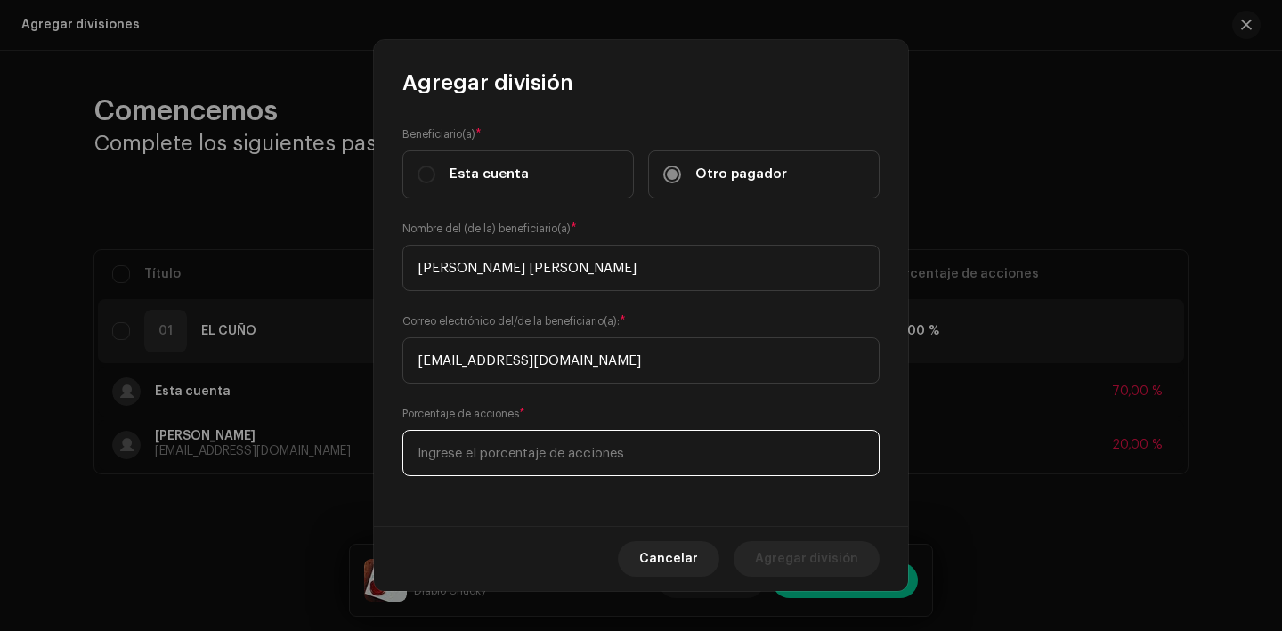
click at [499, 442] on input at bounding box center [641, 453] width 477 height 46
type input "10,00"
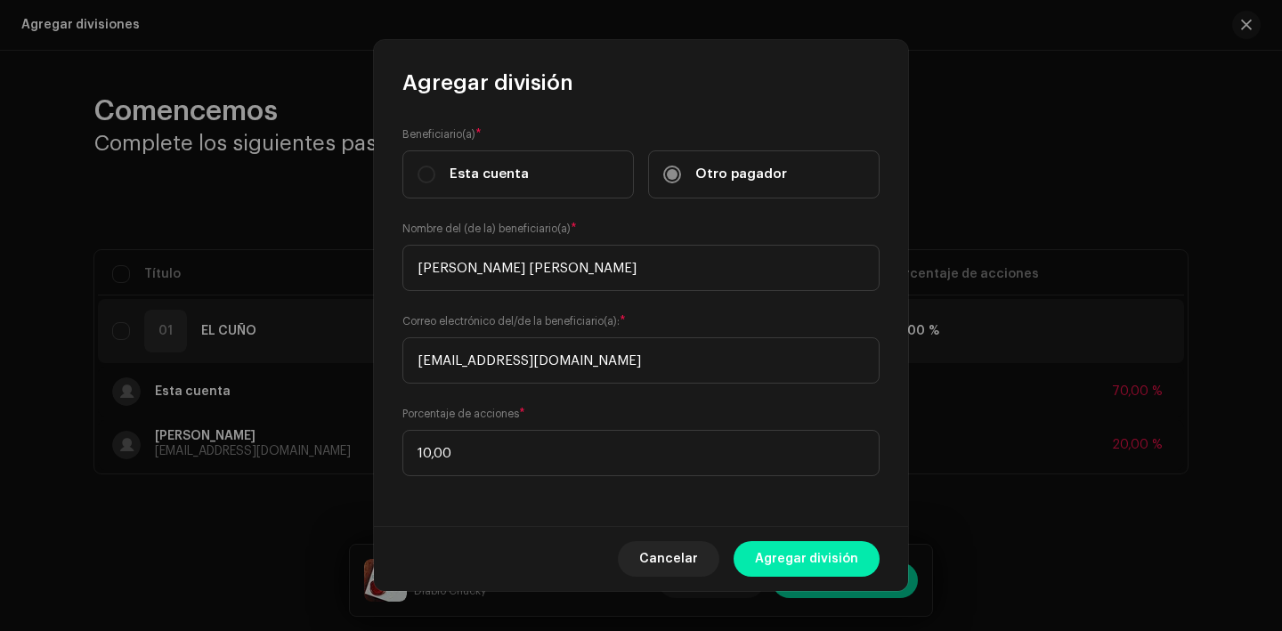
click at [817, 558] on span "Agregar división" at bounding box center [806, 559] width 103 height 36
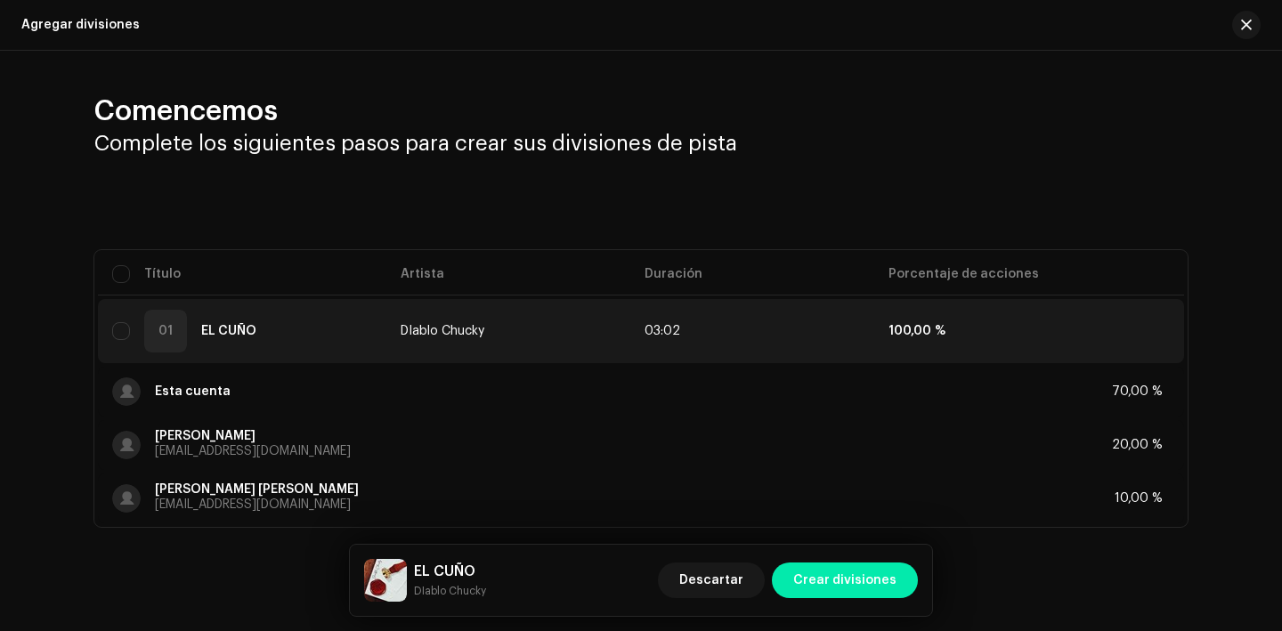
click at [849, 578] on span "Crear divisiones" at bounding box center [845, 581] width 103 height 36
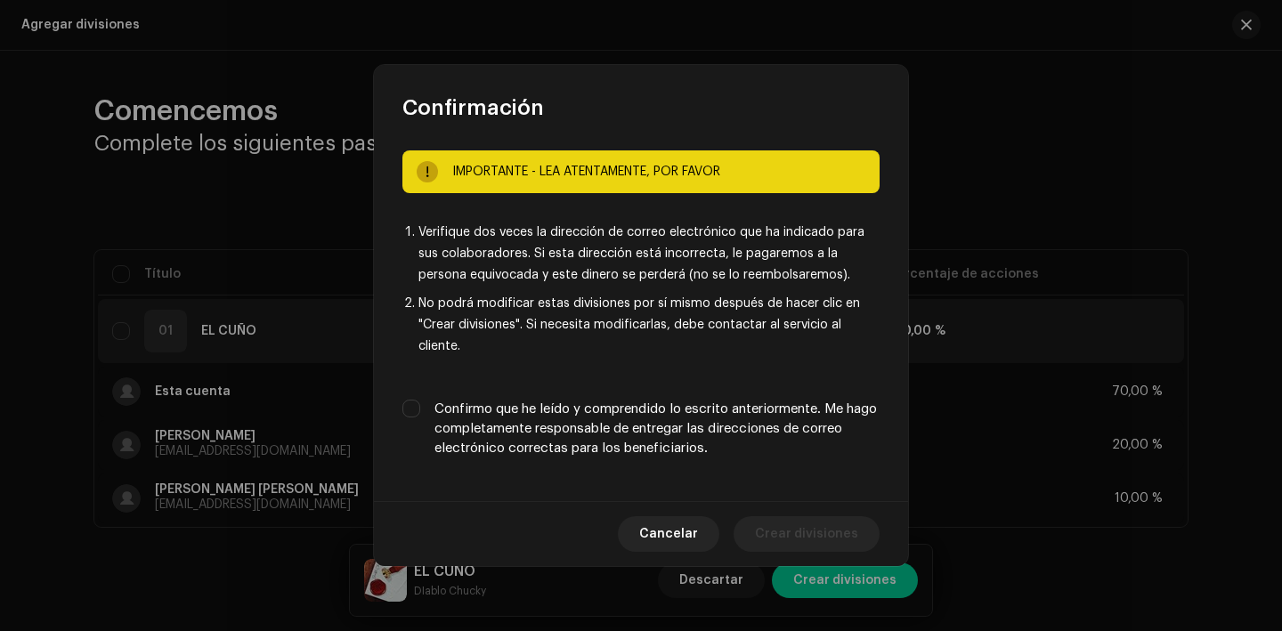
click at [635, 452] on label "Confirmo que he leído y comprendido lo escrito anteriormente. Me hago completam…" at bounding box center [657, 429] width 445 height 59
click at [420, 418] on input "Confirmo que he leído y comprendido lo escrito anteriormente. Me hago completam…" at bounding box center [412, 409] width 18 height 18
checkbox input "true"
click at [815, 533] on span "Crear divisiones" at bounding box center [806, 535] width 103 height 36
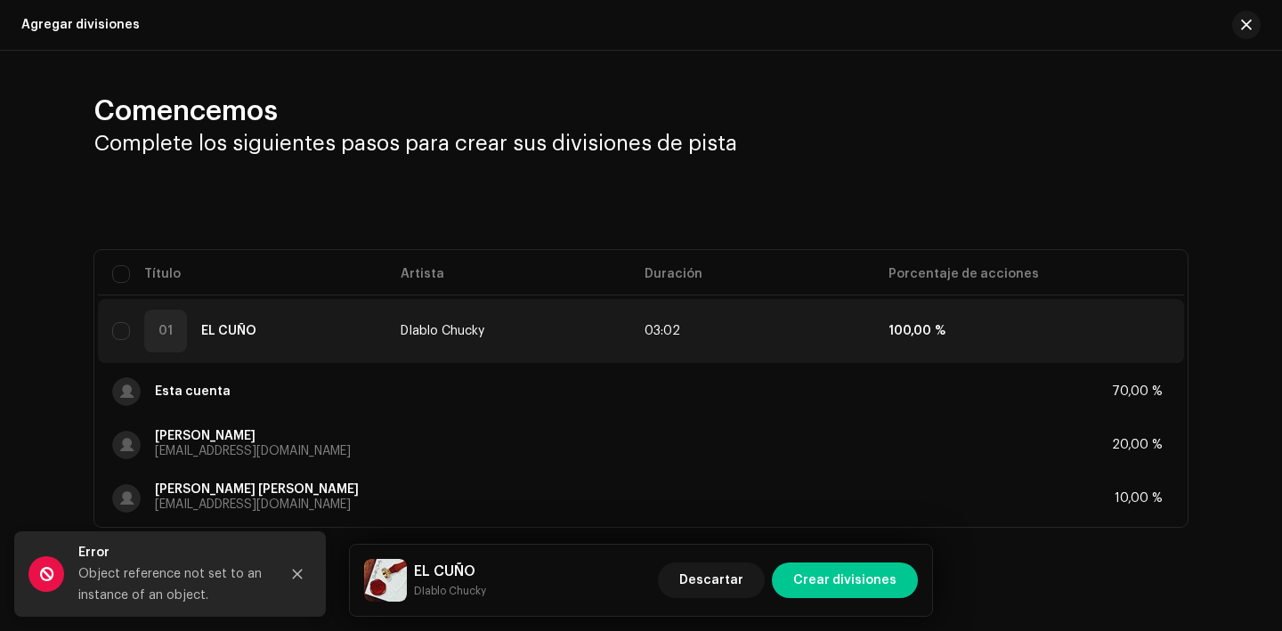
click at [848, 608] on div "EL CUÑO DIablo Chucky Descartar Crear divisiones" at bounding box center [641, 580] width 582 height 71
click at [848, 596] on span "Crear divisiones" at bounding box center [845, 581] width 103 height 36
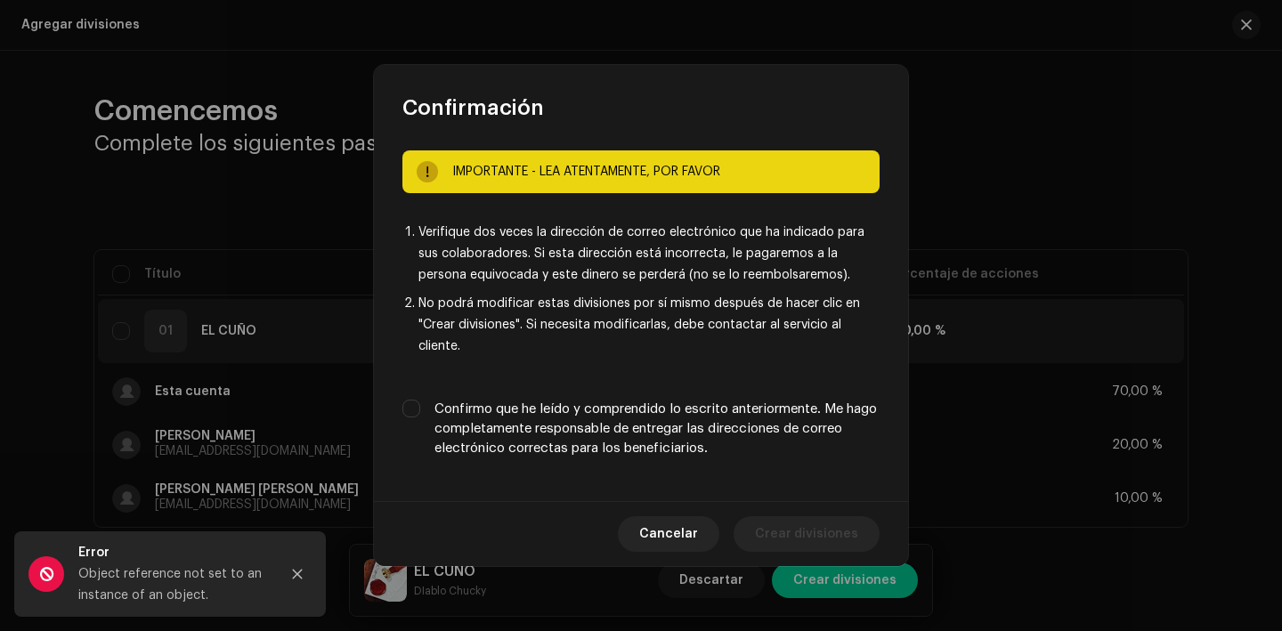
click at [718, 427] on label "Confirmo que he leído y comprendido lo escrito anteriormente. Me hago completam…" at bounding box center [657, 429] width 445 height 59
click at [420, 418] on input "Confirmo que he leído y comprendido lo escrito anteriormente. Me hago completam…" at bounding box center [412, 409] width 18 height 18
checkbox input "true"
click at [801, 540] on span "Crear divisiones" at bounding box center [806, 535] width 103 height 36
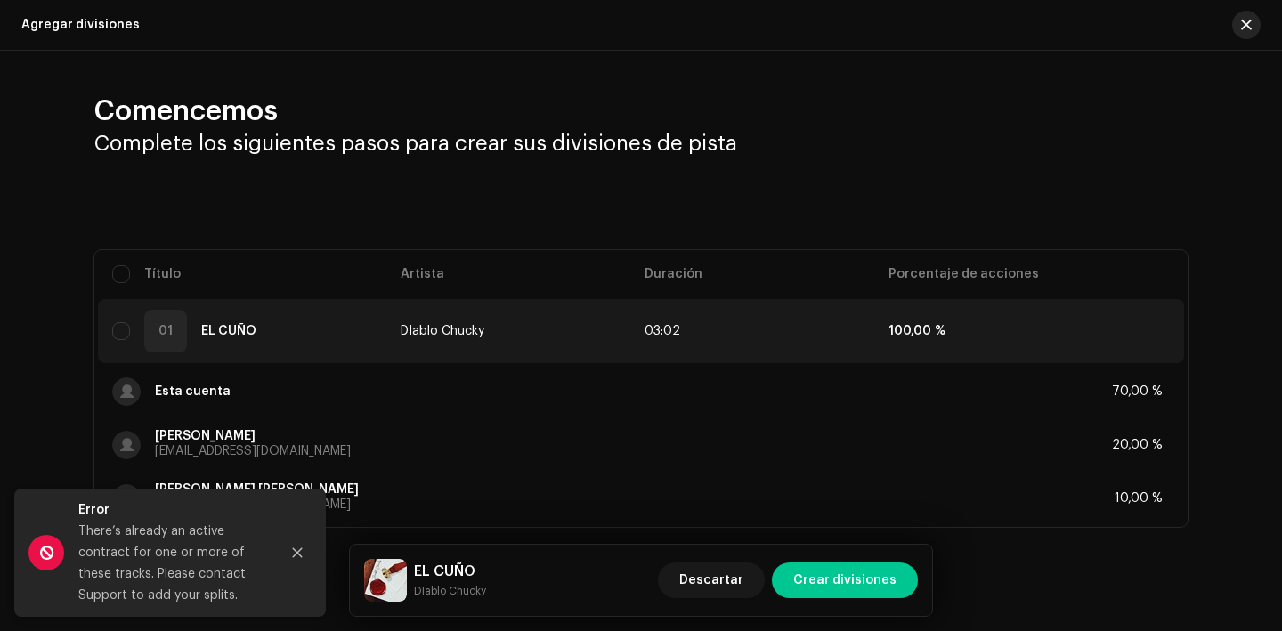
click at [1244, 33] on button "button" at bounding box center [1247, 25] width 28 height 28
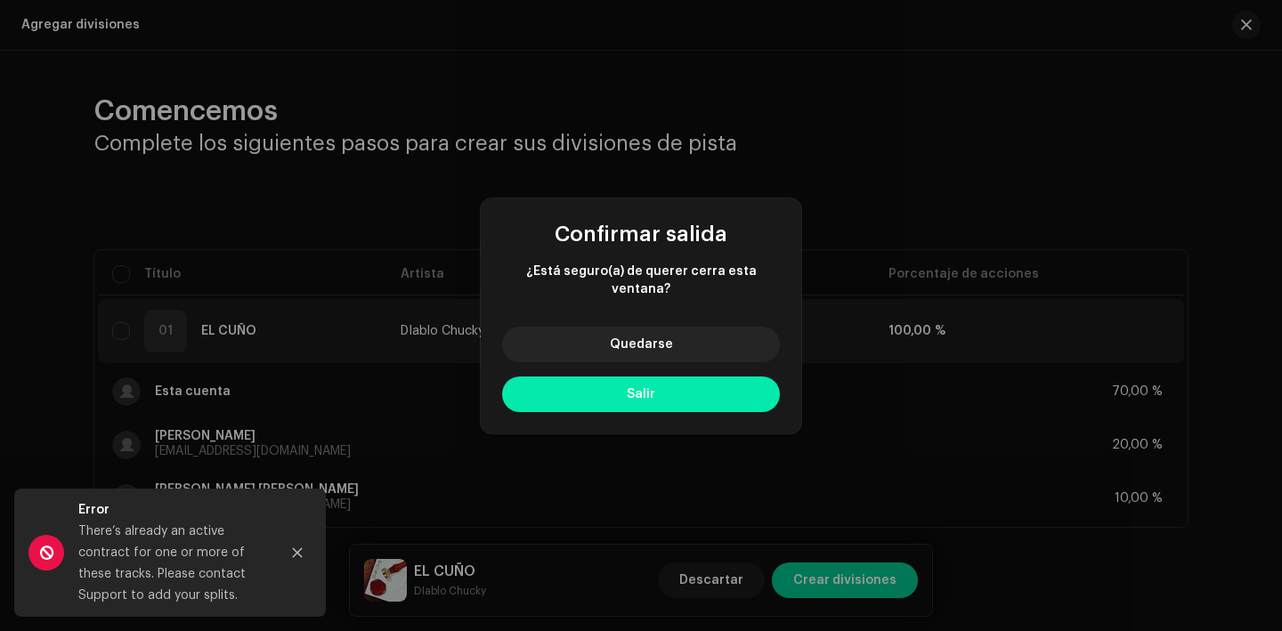
click at [694, 387] on button "Salir" at bounding box center [641, 395] width 278 height 36
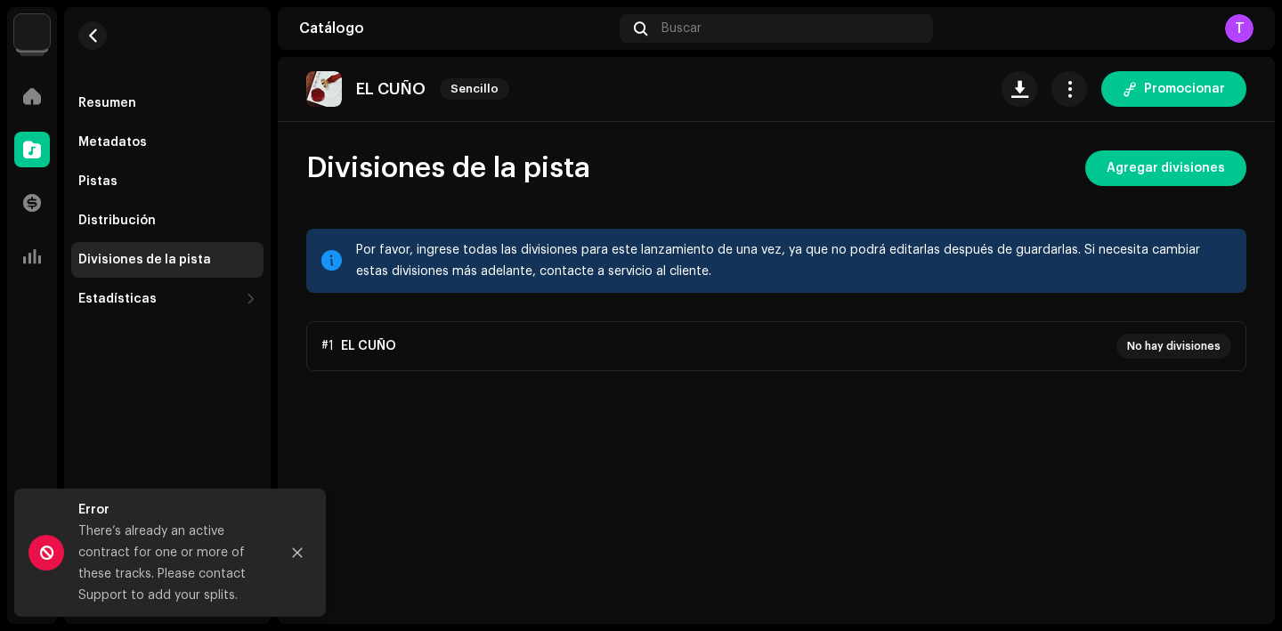
click at [160, 243] on div "Divisiones de la pista" at bounding box center [167, 260] width 192 height 36
click at [94, 31] on span "button" at bounding box center [92, 35] width 13 height 14
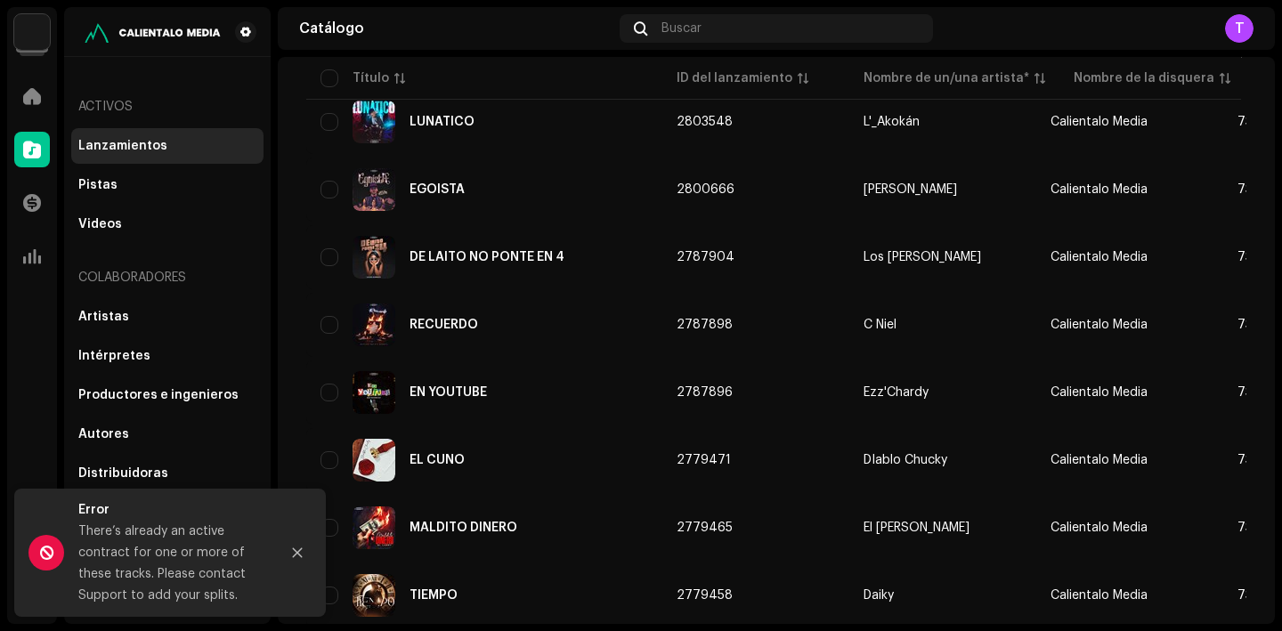
scroll to position [591, 0]
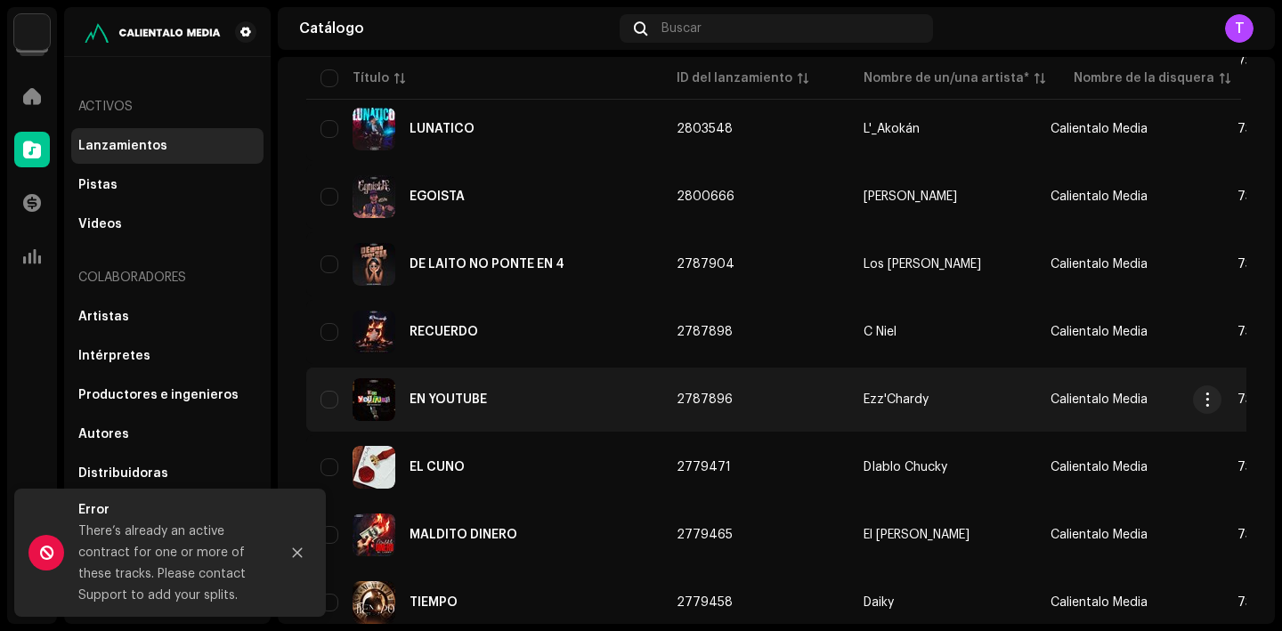
click at [447, 407] on div "EN YOUTUBE" at bounding box center [485, 399] width 328 height 43
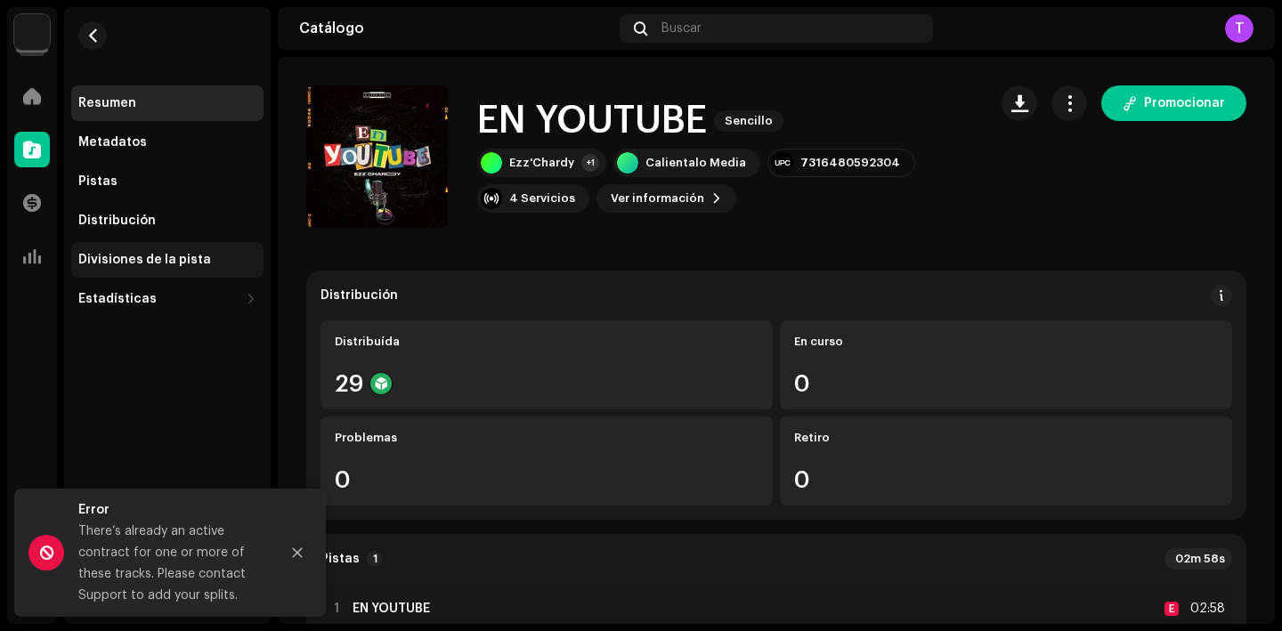
click at [112, 246] on div "Divisiones de la pista" at bounding box center [167, 260] width 192 height 36
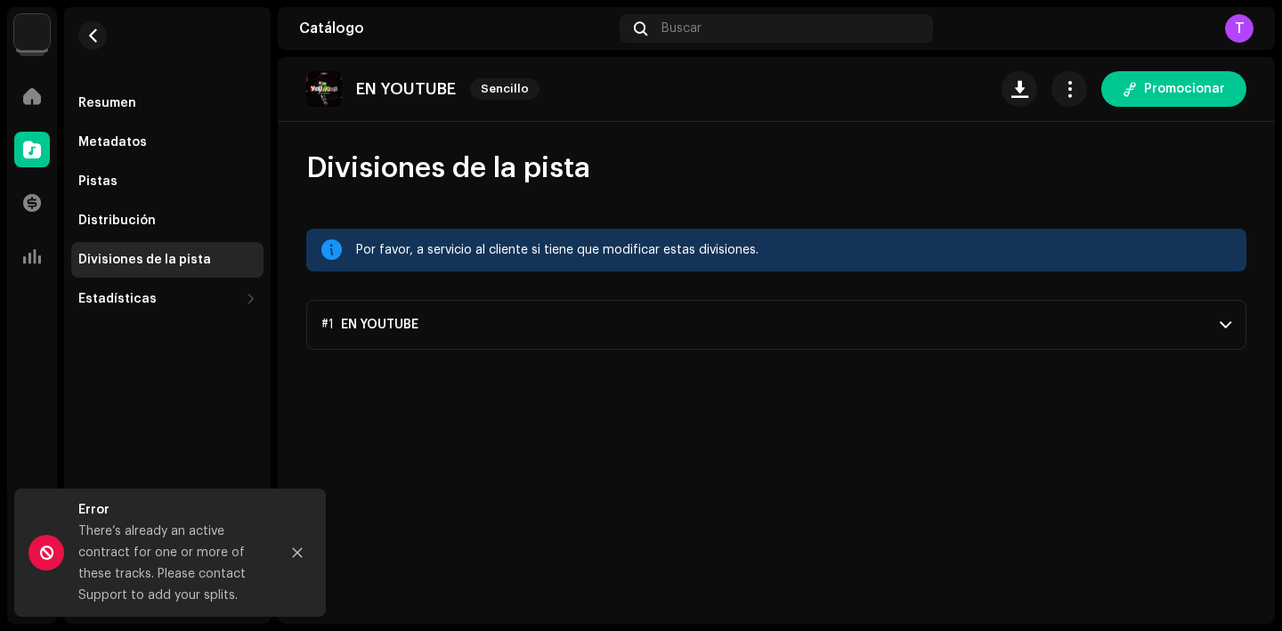
click at [571, 321] on p-accordion-header "#1 EN YOUTUBE" at bounding box center [776, 325] width 940 height 50
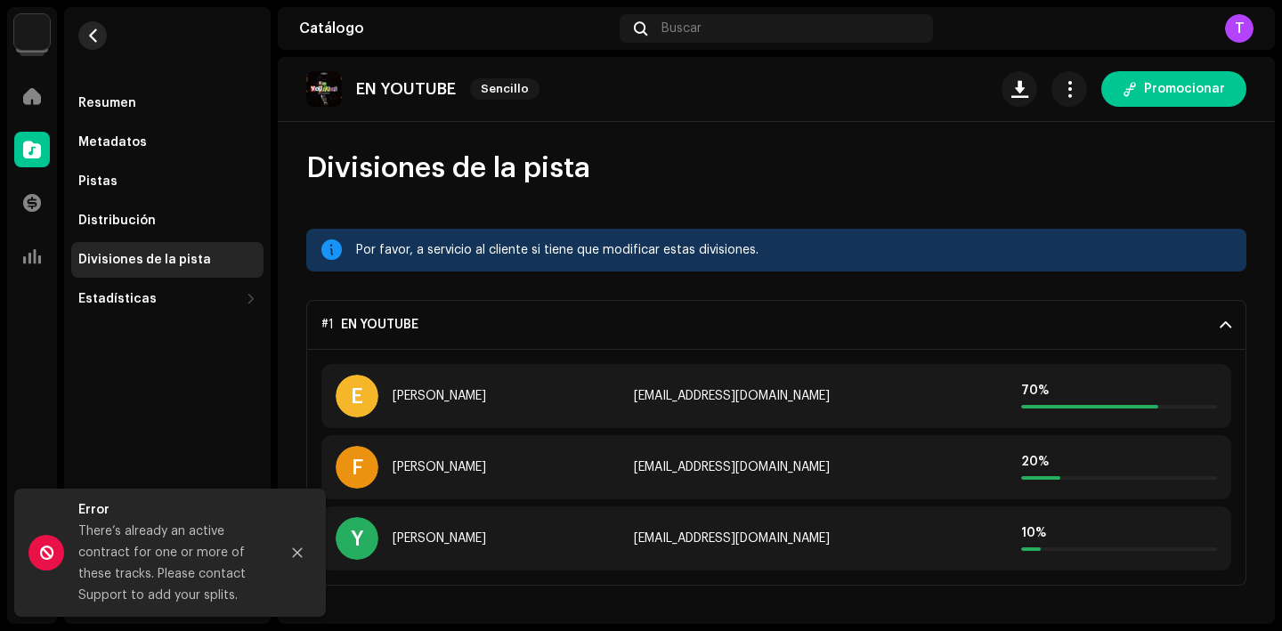
click at [104, 41] on button "button" at bounding box center [92, 35] width 28 height 28
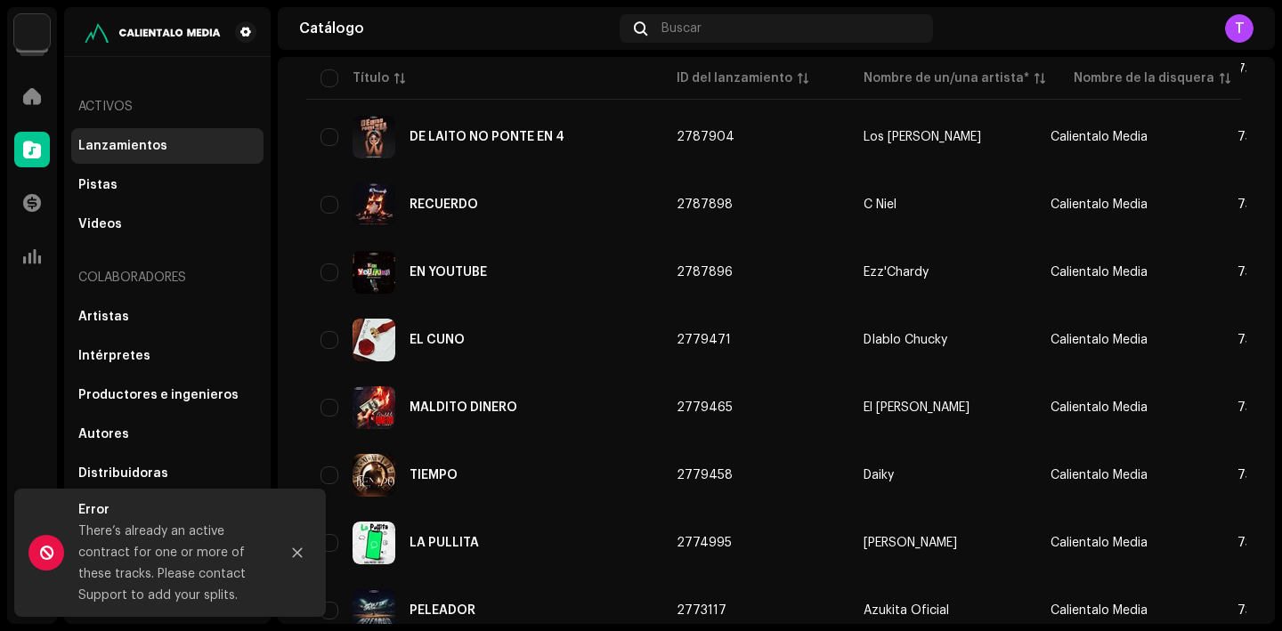
scroll to position [717, 0]
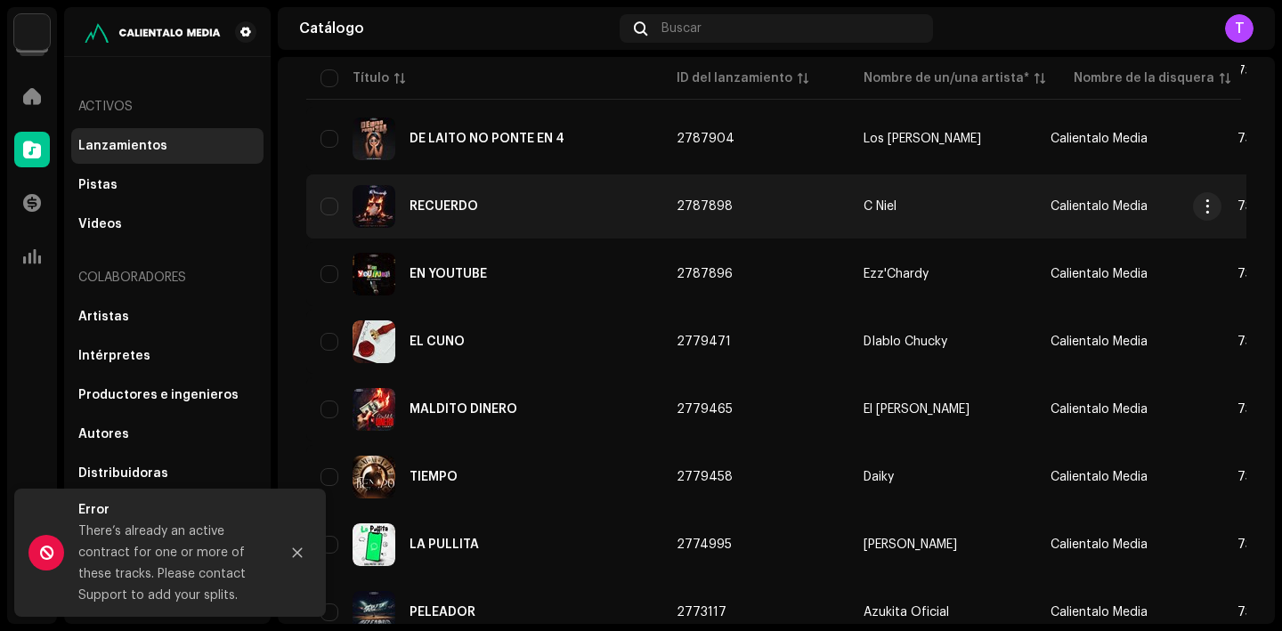
click at [464, 205] on div "RECUERDO" at bounding box center [444, 206] width 69 height 12
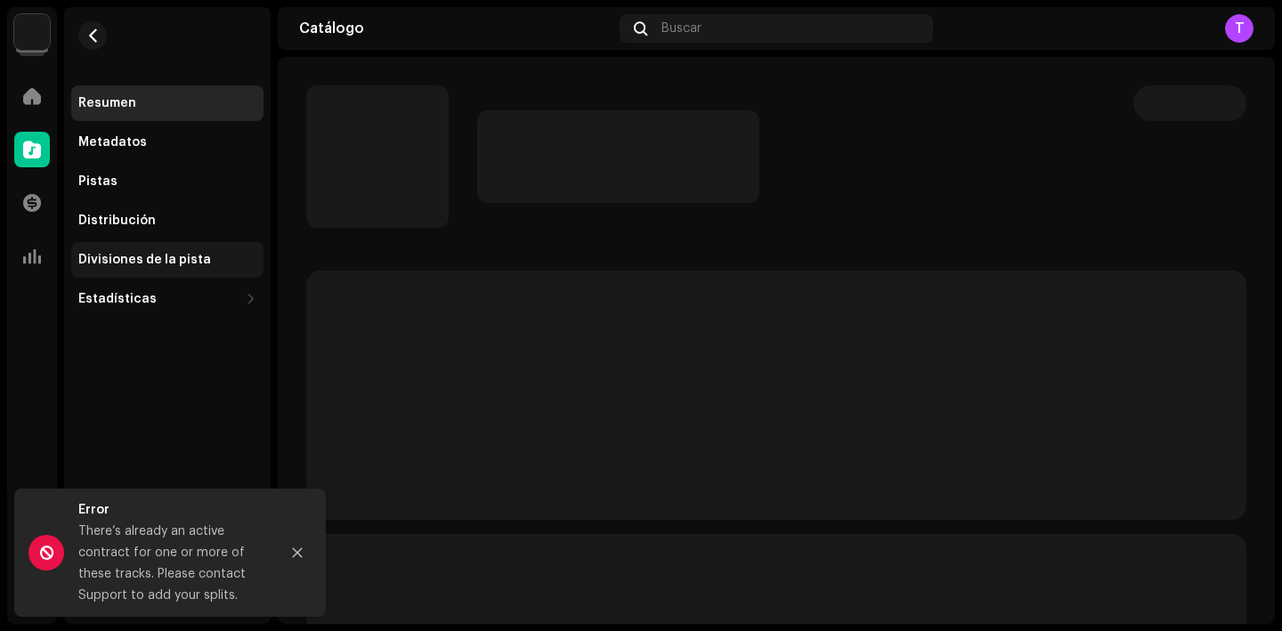
click at [208, 256] on div "Divisiones de la pista" at bounding box center [167, 260] width 178 height 14
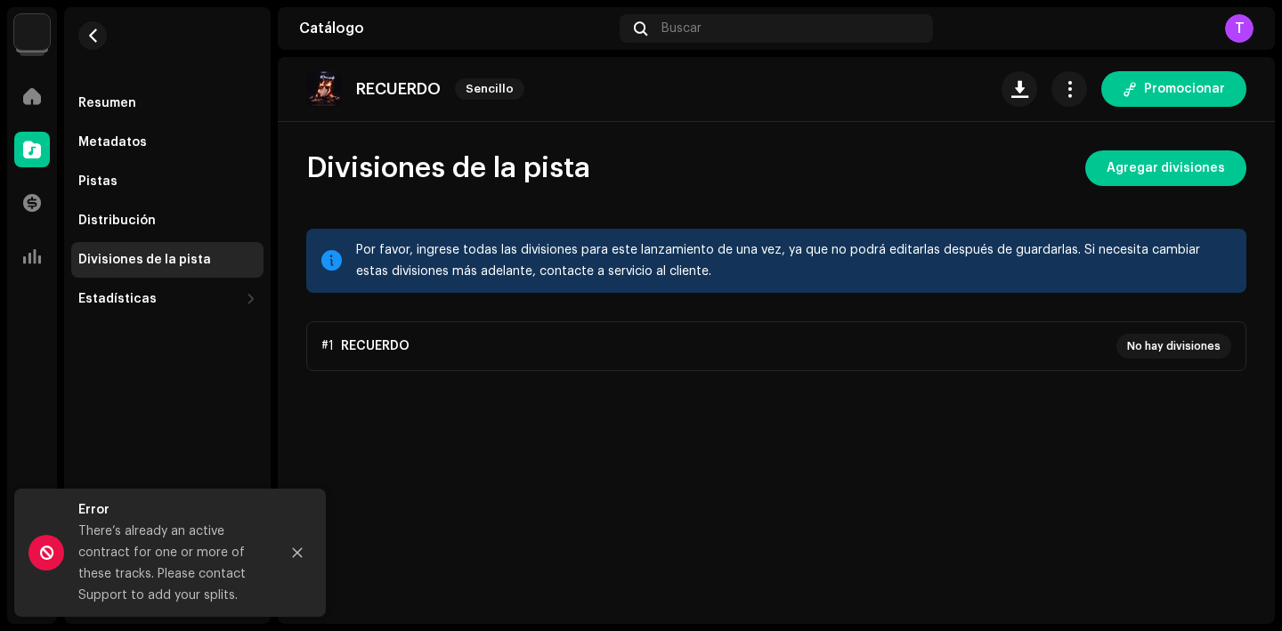
click at [1148, 145] on div "RECUERDO Sencillo Promocionar Divisiones de la pista Agregar divisiones Por fav…" at bounding box center [776, 340] width 997 height 567
click at [1134, 158] on span "Agregar divisiones" at bounding box center [1166, 169] width 118 height 36
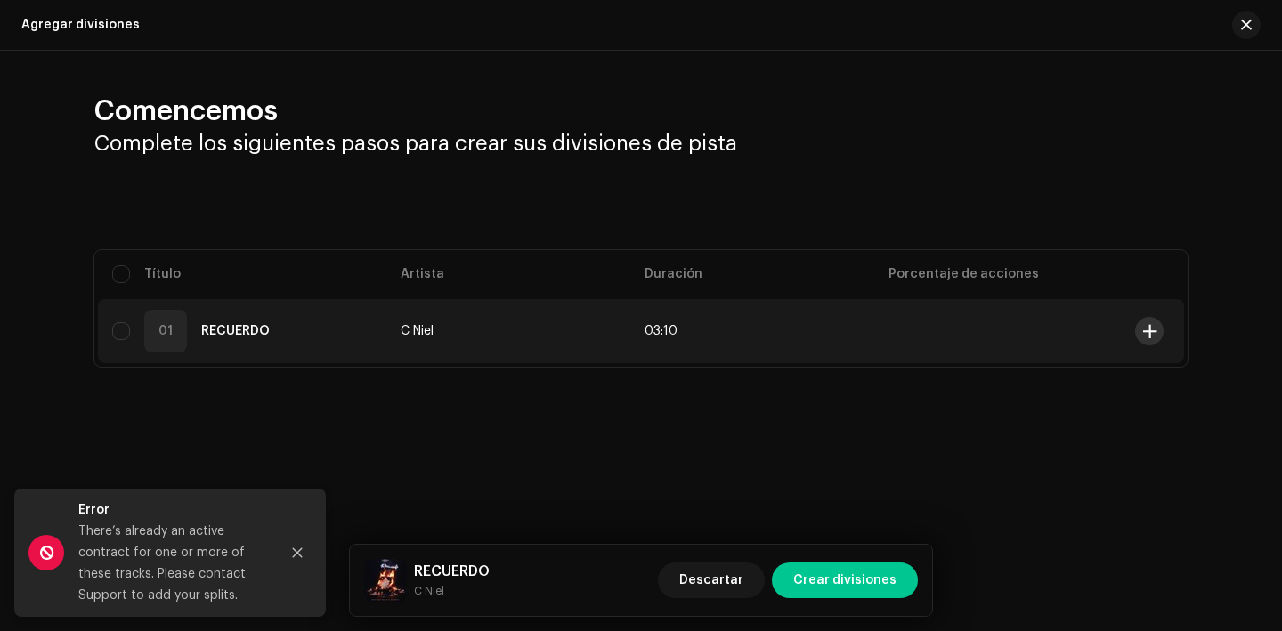
click at [1156, 329] on span at bounding box center [1150, 331] width 13 height 14
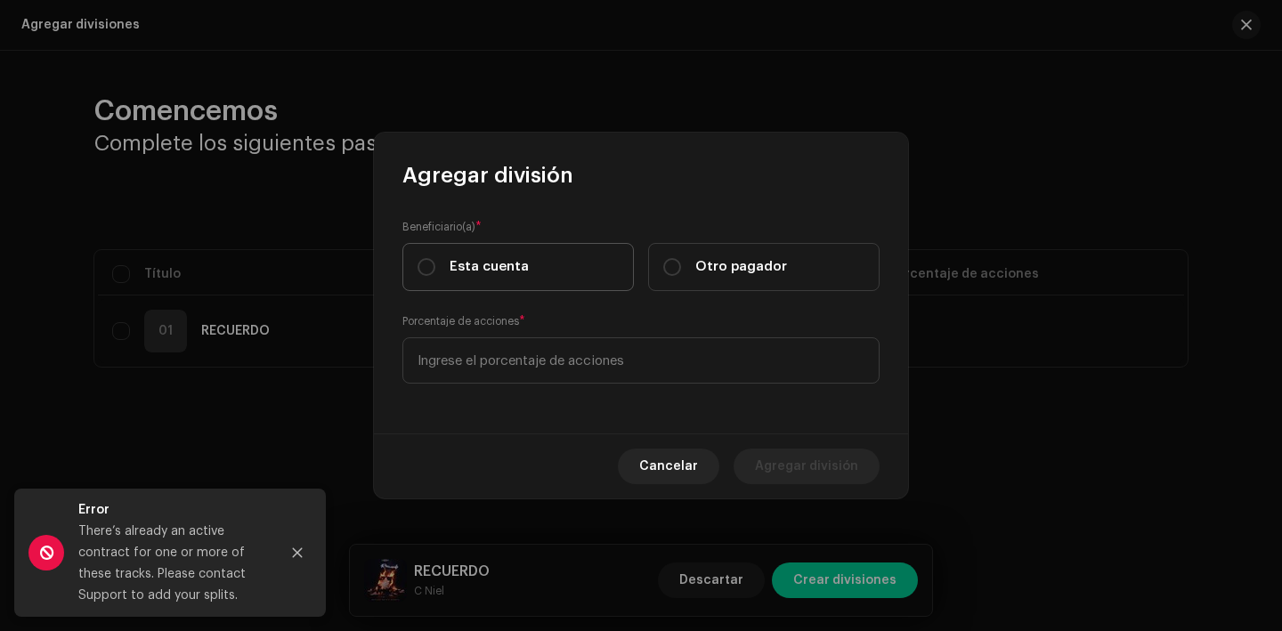
click at [457, 270] on span "Esta cuenta" at bounding box center [489, 267] width 79 height 20
click at [435, 270] on input "Esta cuenta" at bounding box center [427, 267] width 18 height 18
radio input "true"
click at [535, 399] on div "Beneficiario(a) * Esta cuenta Otro pagador Porcentaje de acciones *" at bounding box center [641, 312] width 534 height 244
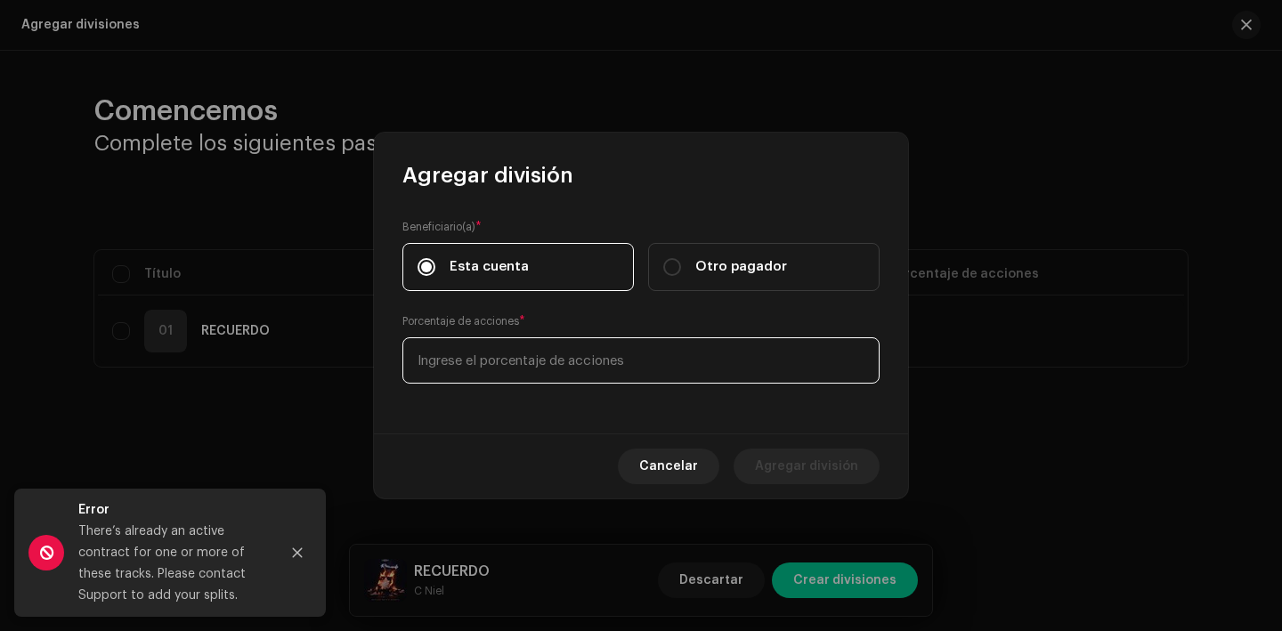
click at [536, 363] on input at bounding box center [641, 361] width 477 height 46
type input "70,00"
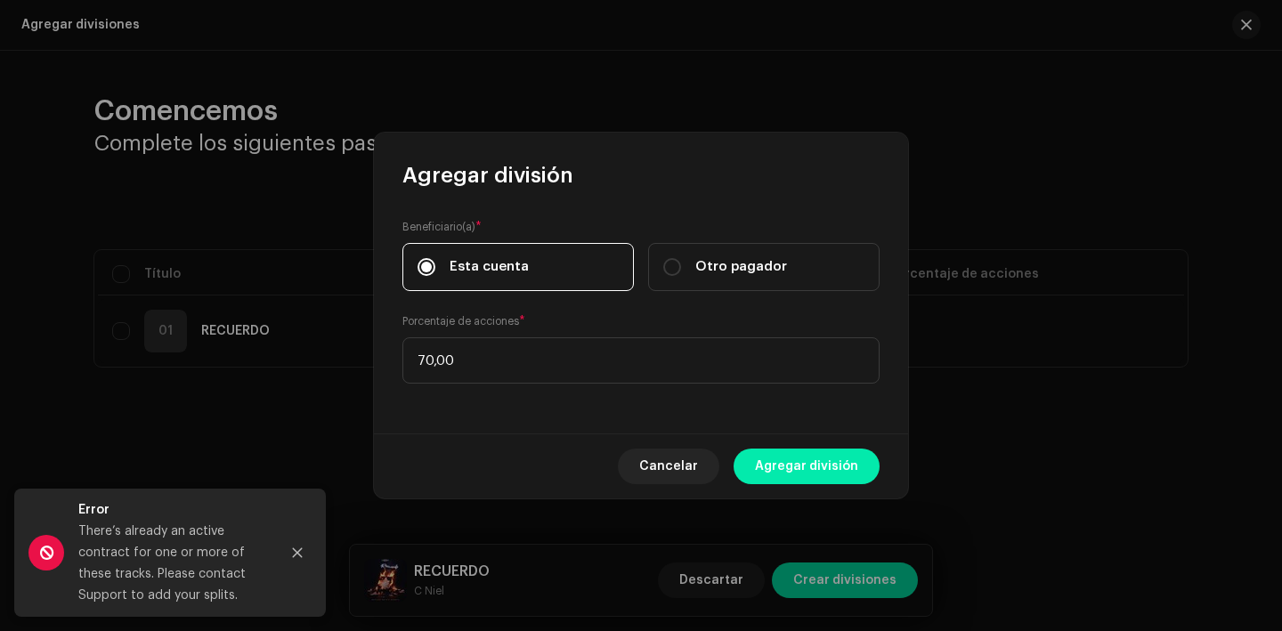
click at [783, 465] on span "Agregar división" at bounding box center [806, 467] width 103 height 36
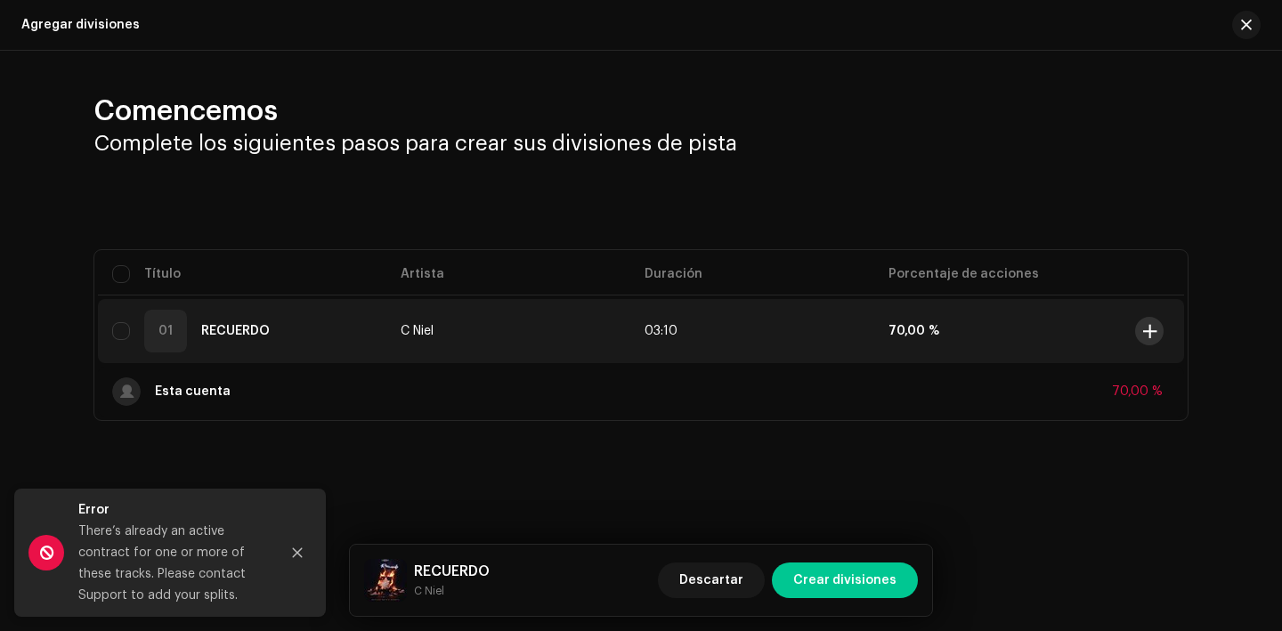
click at [1150, 321] on button at bounding box center [1149, 331] width 28 height 28
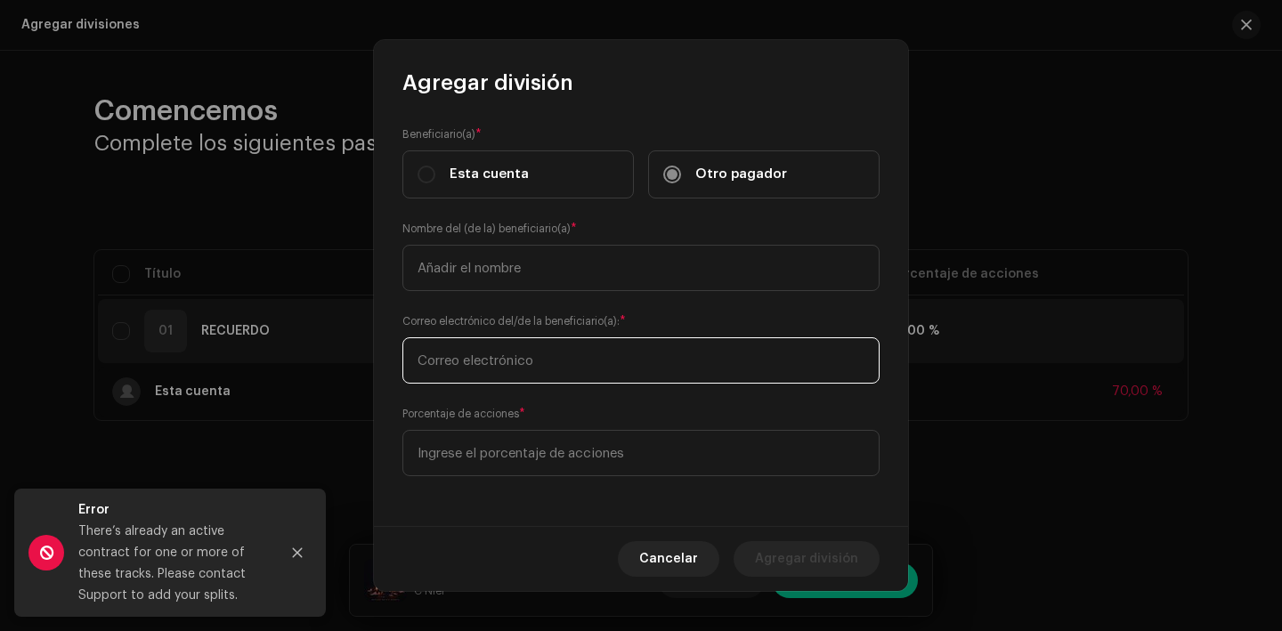
click at [553, 375] on input "text" at bounding box center [641, 361] width 477 height 46
paste input "[EMAIL_ADDRESS][DOMAIN_NAME]"
type input "[EMAIL_ADDRESS][DOMAIN_NAME]"
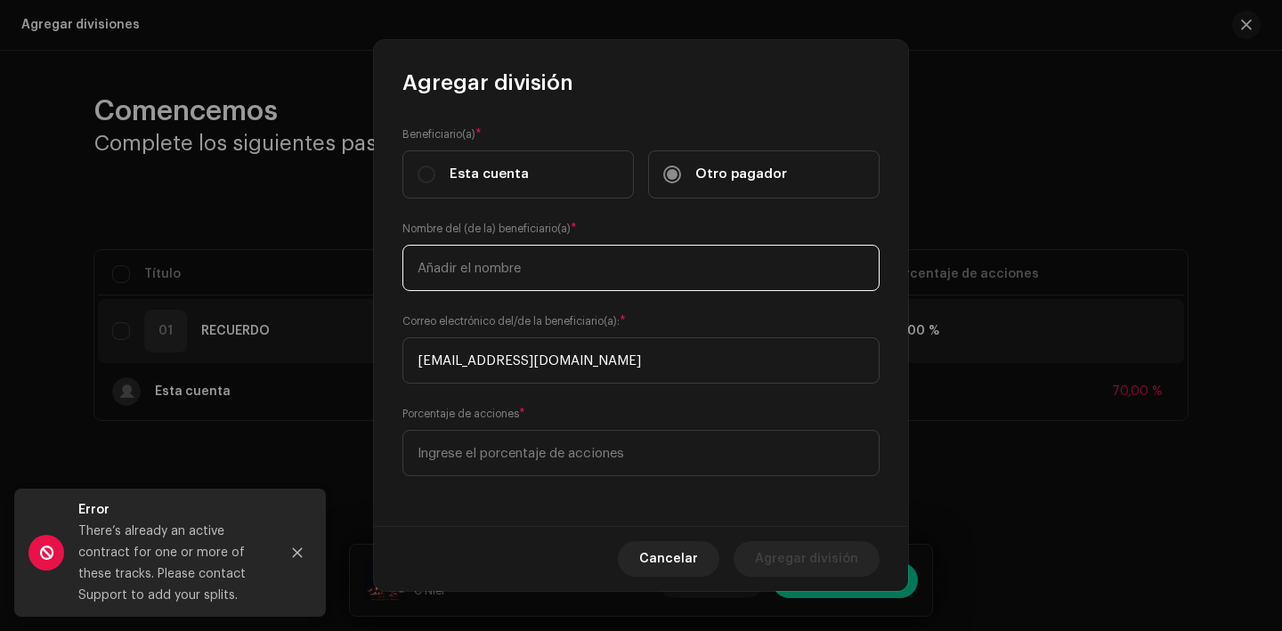
click at [463, 288] on input "text" at bounding box center [641, 268] width 477 height 46
type input "[PERSON_NAME]"
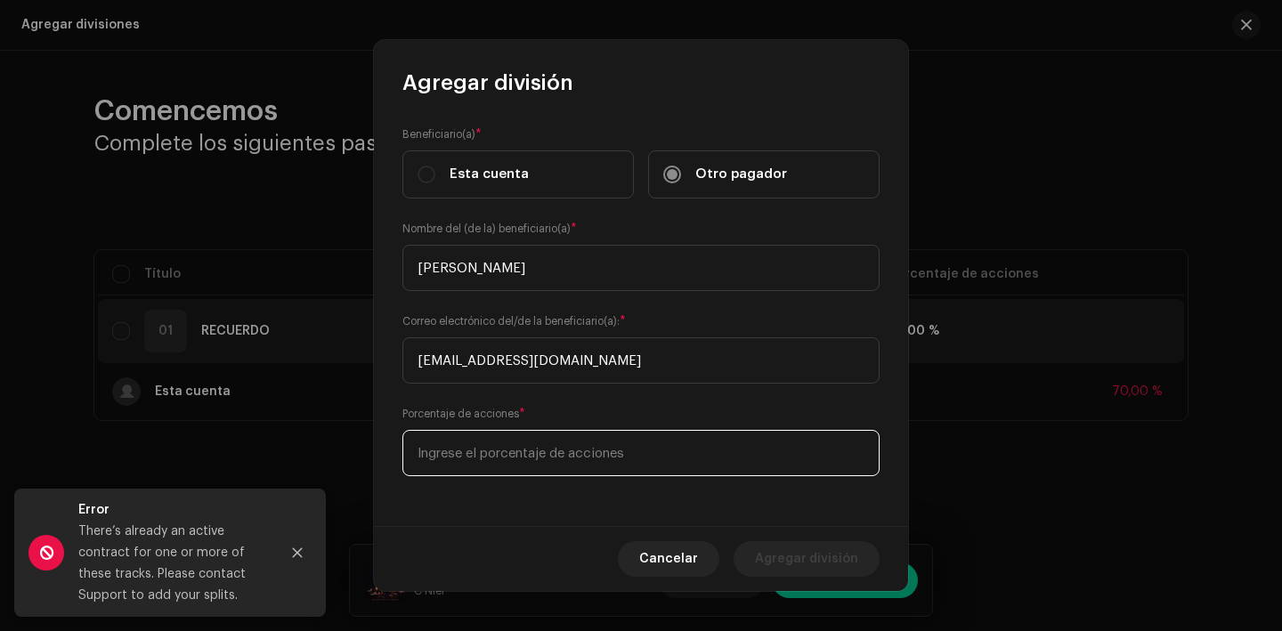
click at [447, 466] on input at bounding box center [641, 453] width 477 height 46
type input "20,00"
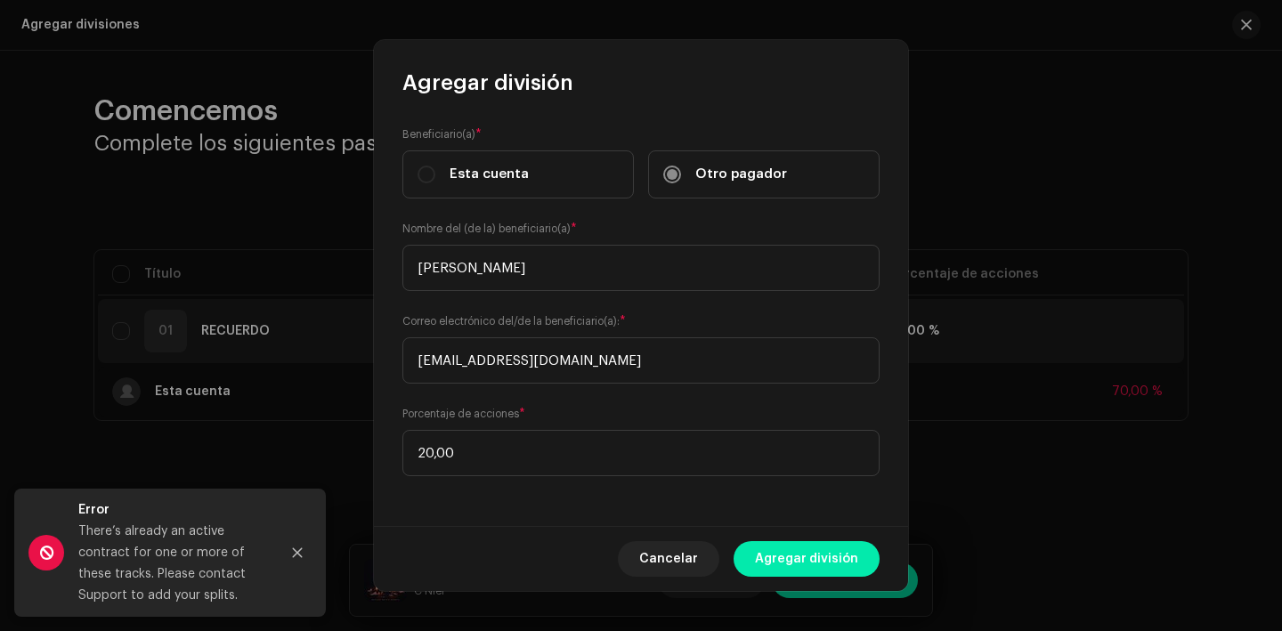
click at [798, 562] on span "Agregar división" at bounding box center [806, 559] width 103 height 36
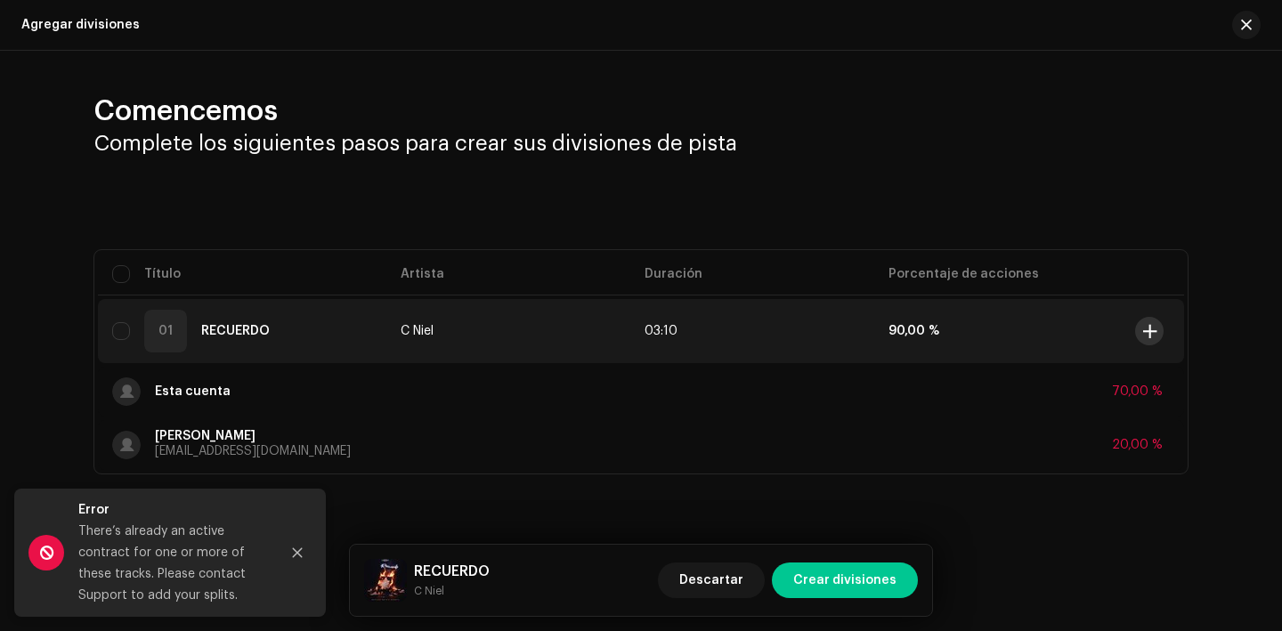
click at [1149, 324] on span at bounding box center [1150, 331] width 13 height 14
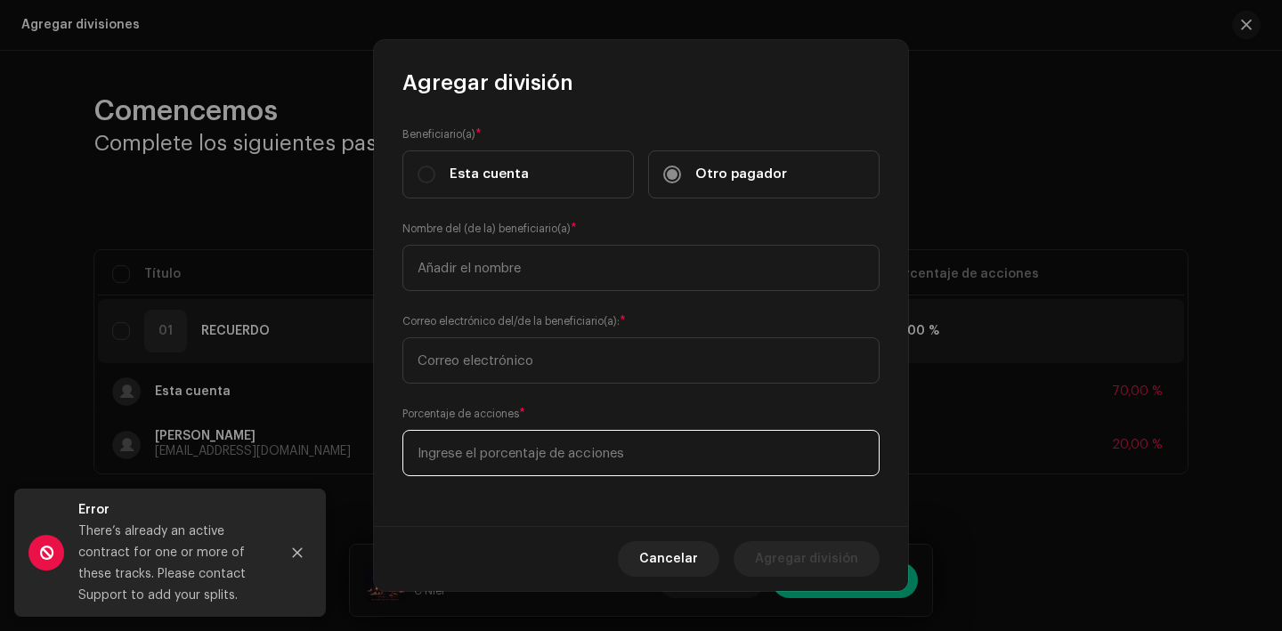
click at [561, 449] on input at bounding box center [641, 453] width 477 height 46
type input "10,00"
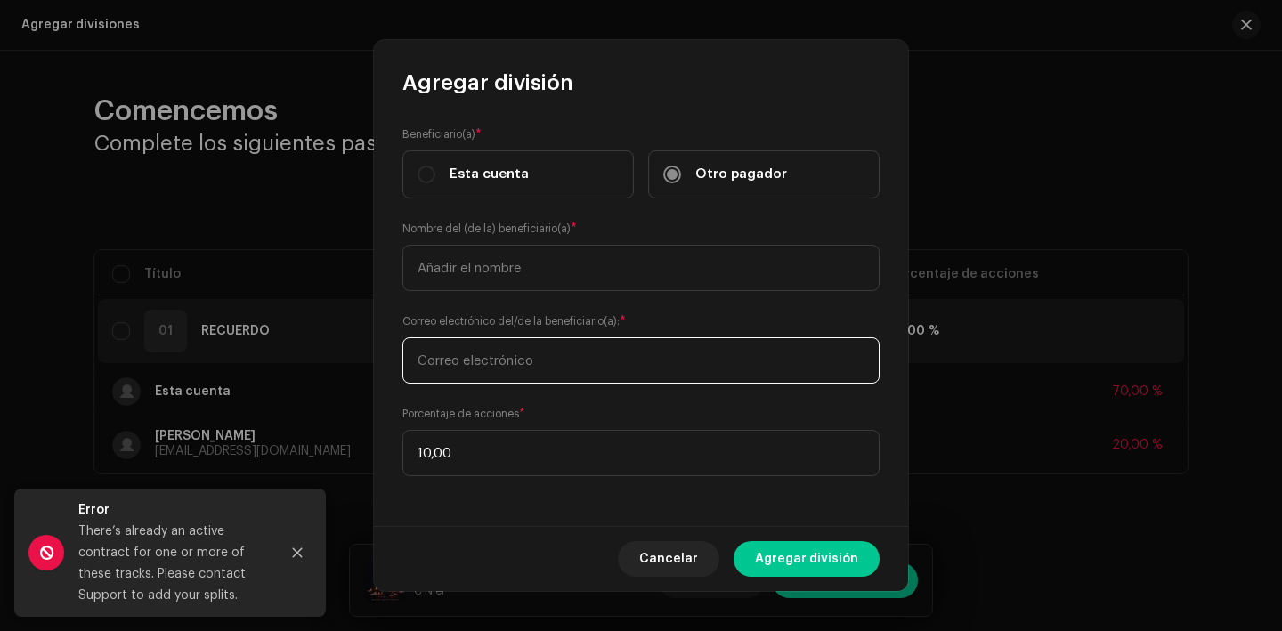
click at [482, 365] on input "text" at bounding box center [641, 361] width 477 height 46
type input "[EMAIL_ADDRESS][DOMAIN_NAME]"
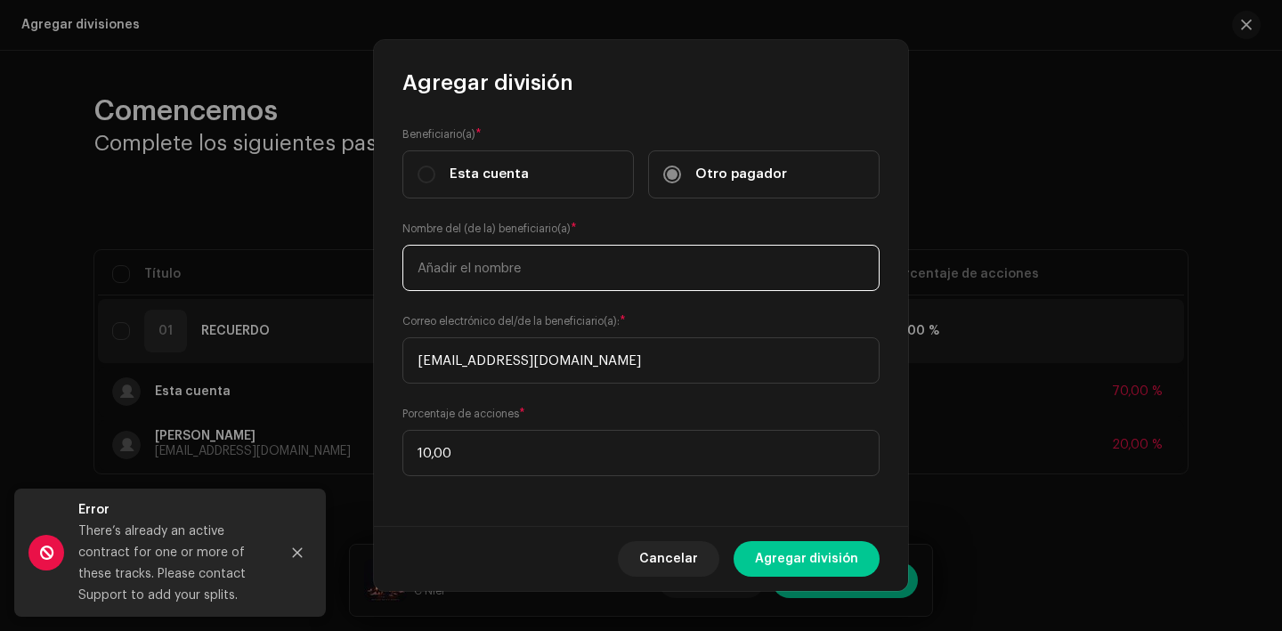
click at [483, 263] on input "text" at bounding box center [641, 268] width 477 height 46
type input "[PERSON_NAME] [PERSON_NAME]"
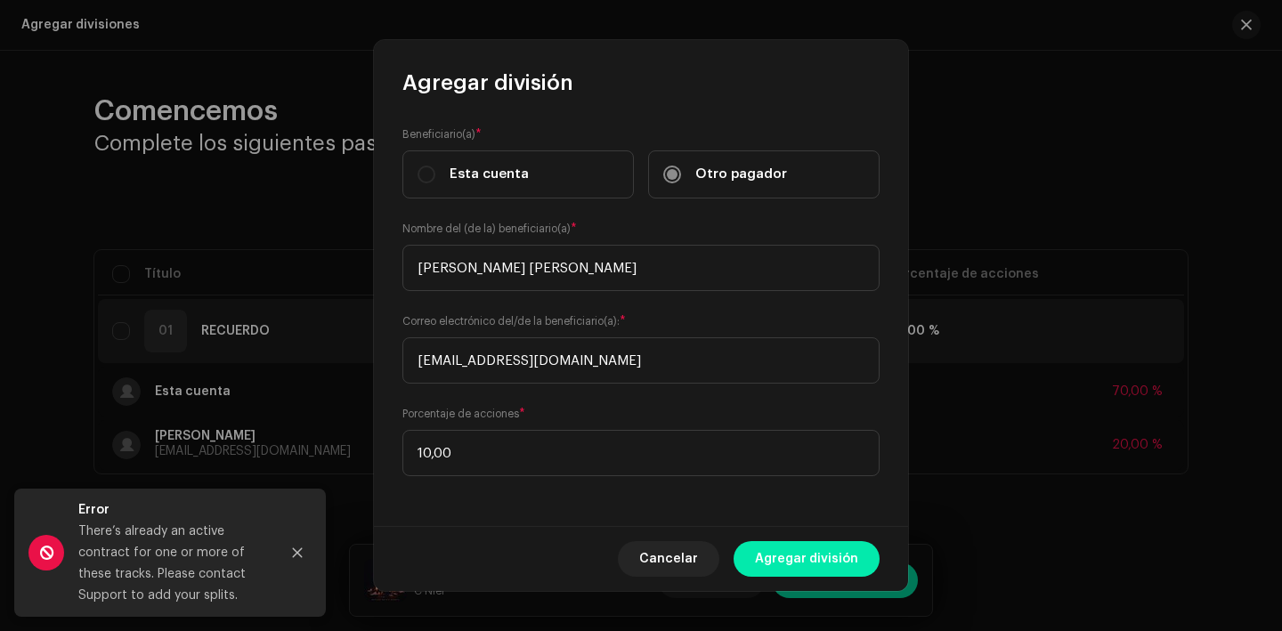
click at [780, 556] on span "Agregar división" at bounding box center [806, 559] width 103 height 36
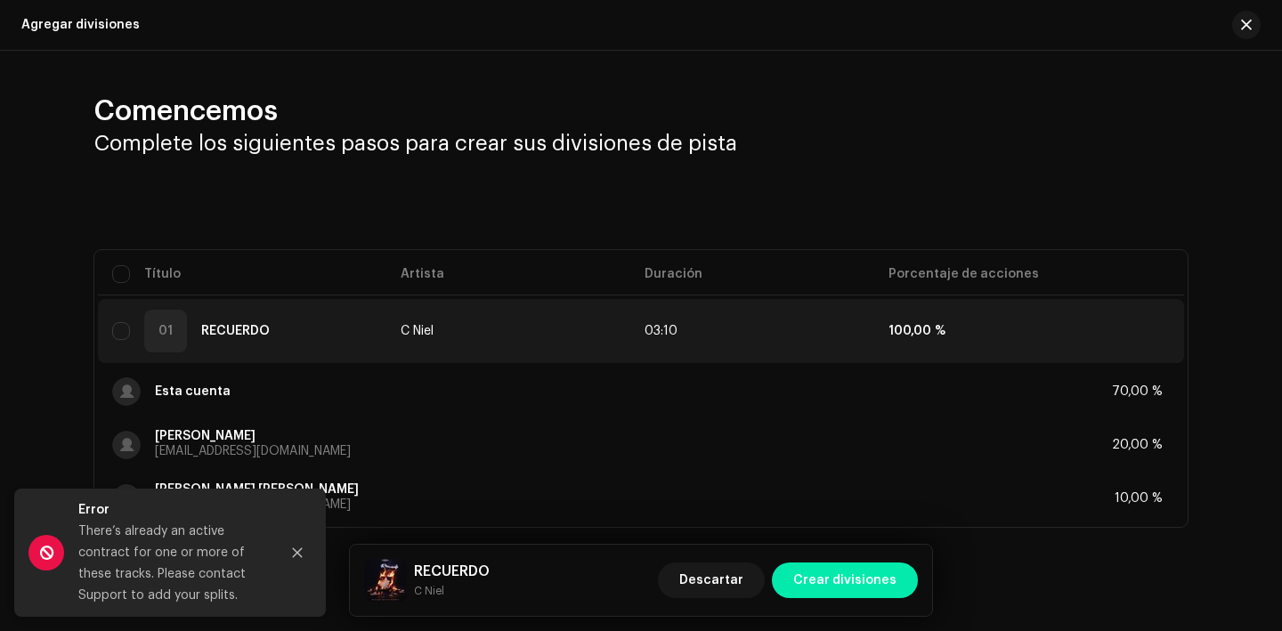
click at [836, 589] on span "Crear divisiones" at bounding box center [845, 581] width 103 height 36
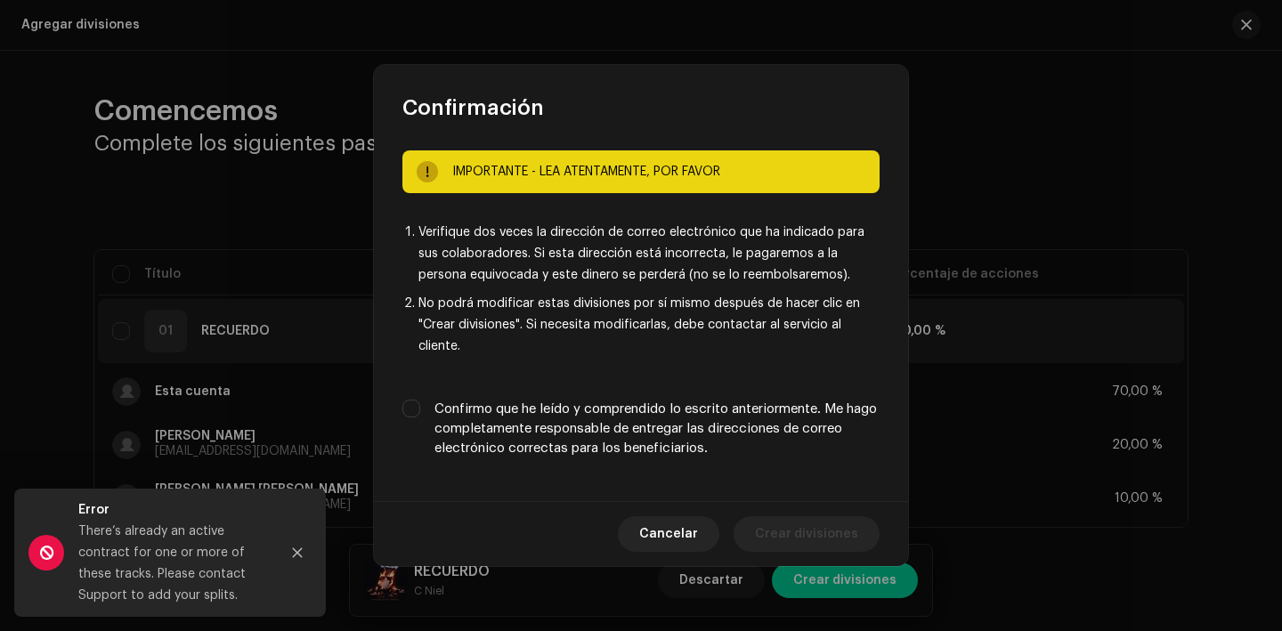
click at [649, 421] on label "Confirmo que he leído y comprendido lo escrito anteriormente. Me hago completam…" at bounding box center [657, 429] width 445 height 59
click at [420, 418] on input "Confirmo que he leído y comprendido lo escrito anteriormente. Me hago completam…" at bounding box center [412, 409] width 18 height 18
checkbox input "true"
click at [830, 540] on span "Crear divisiones" at bounding box center [806, 535] width 103 height 36
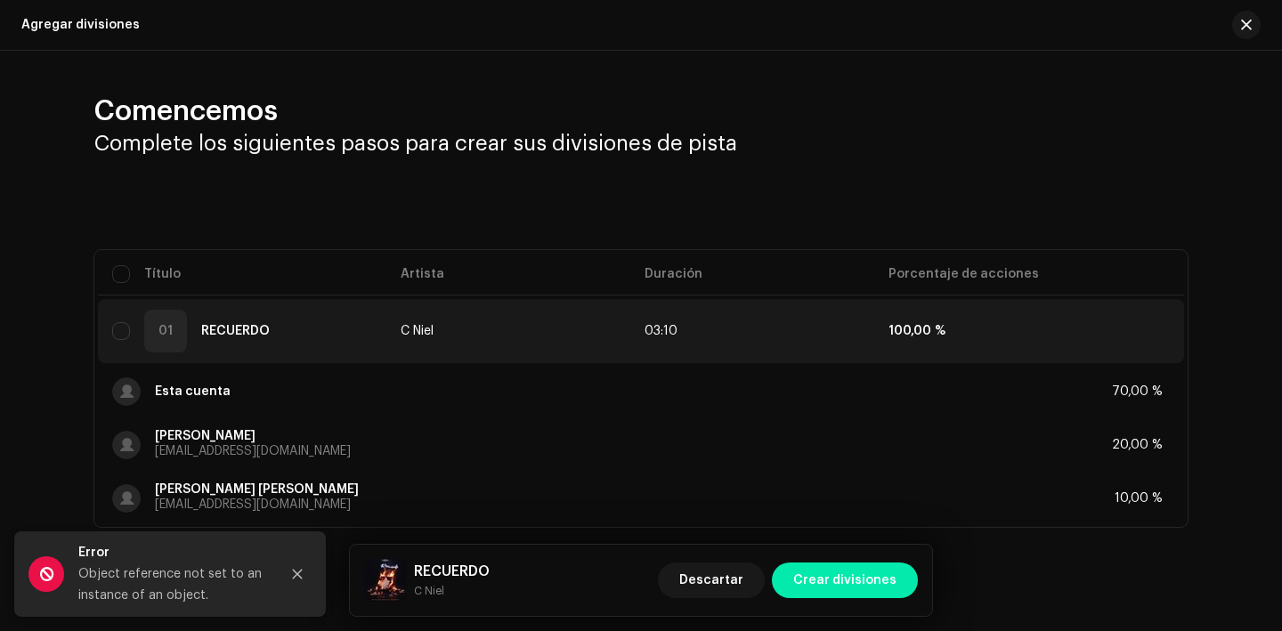
click at [827, 586] on span "Crear divisiones" at bounding box center [845, 581] width 103 height 36
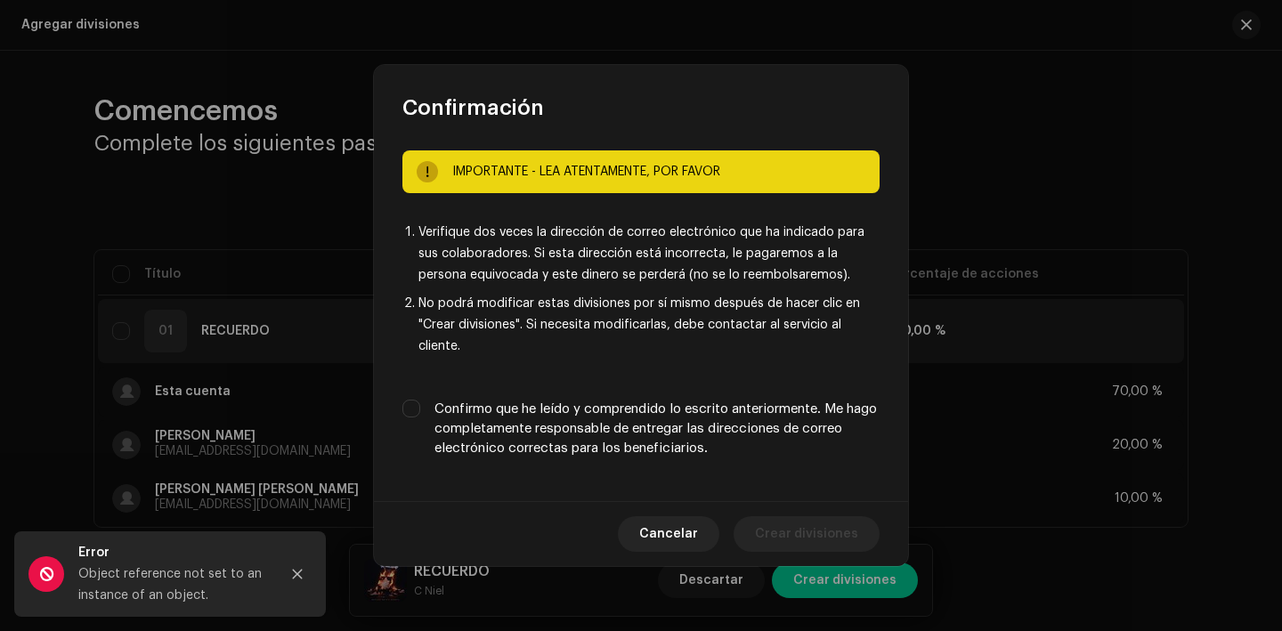
click at [718, 437] on label "Confirmo que he leído y comprendido lo escrito anteriormente. Me hago completam…" at bounding box center [657, 429] width 445 height 59
click at [420, 418] on input "Confirmo que he leído y comprendido lo escrito anteriormente. Me hago completam…" at bounding box center [412, 409] width 18 height 18
checkbox input "true"
click at [804, 532] on span "Crear divisiones" at bounding box center [806, 535] width 103 height 36
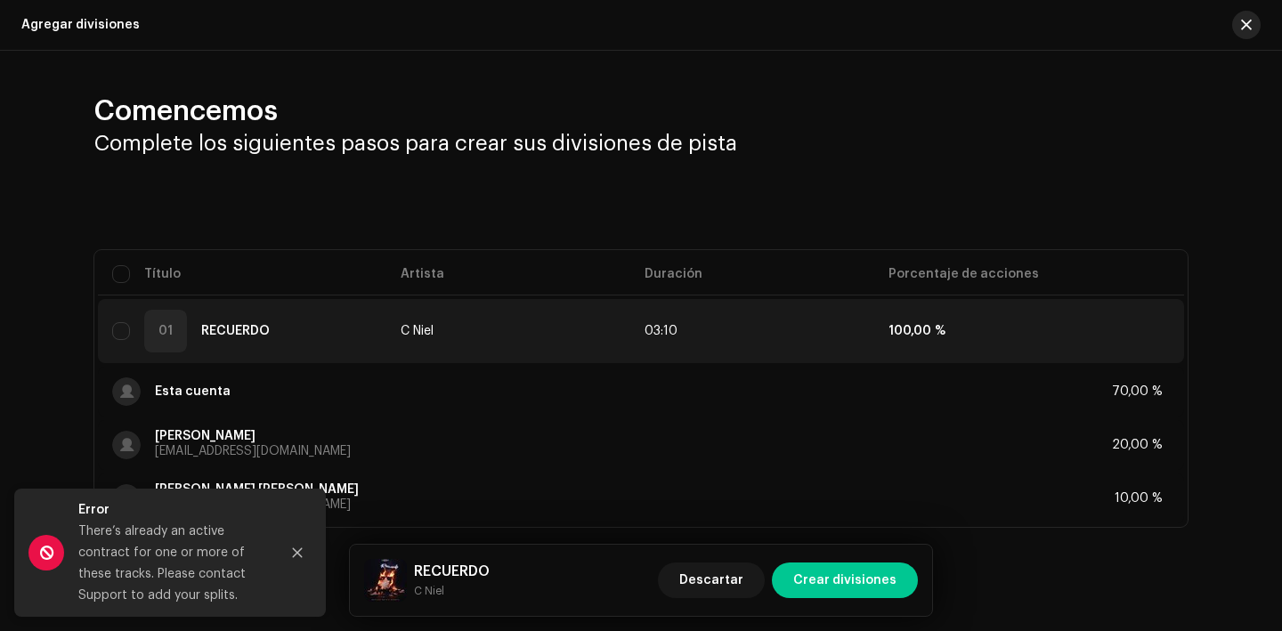
click at [1241, 23] on span "button" at bounding box center [1246, 25] width 11 height 14
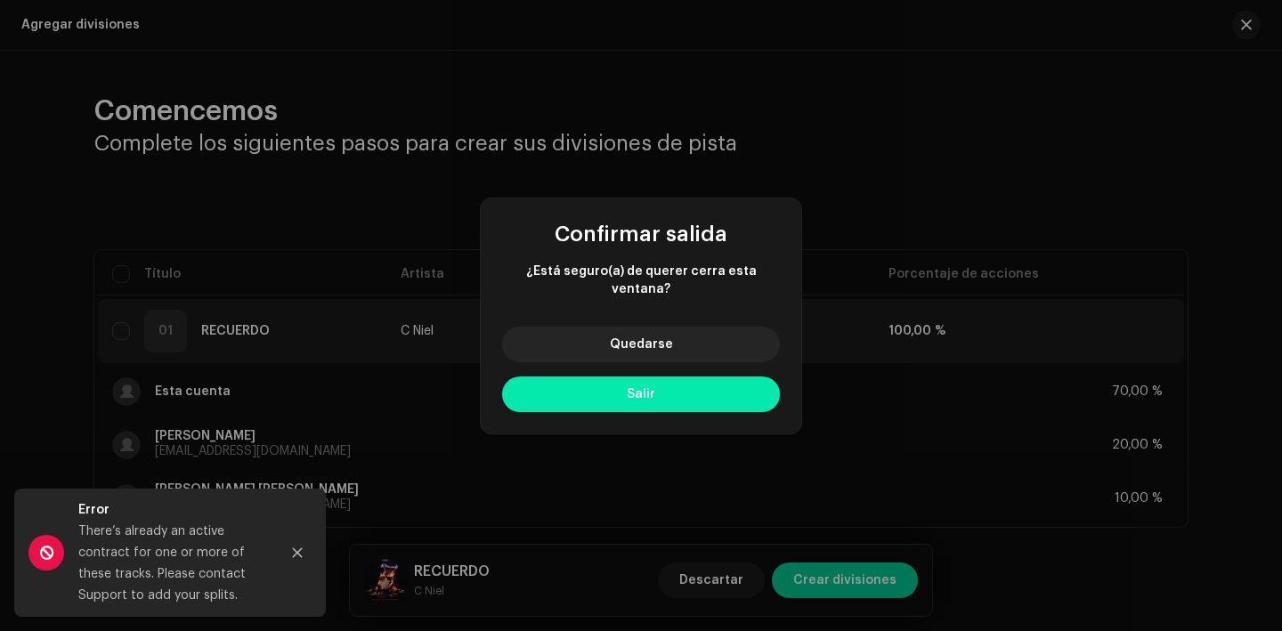
click at [734, 381] on button "Salir" at bounding box center [641, 395] width 278 height 36
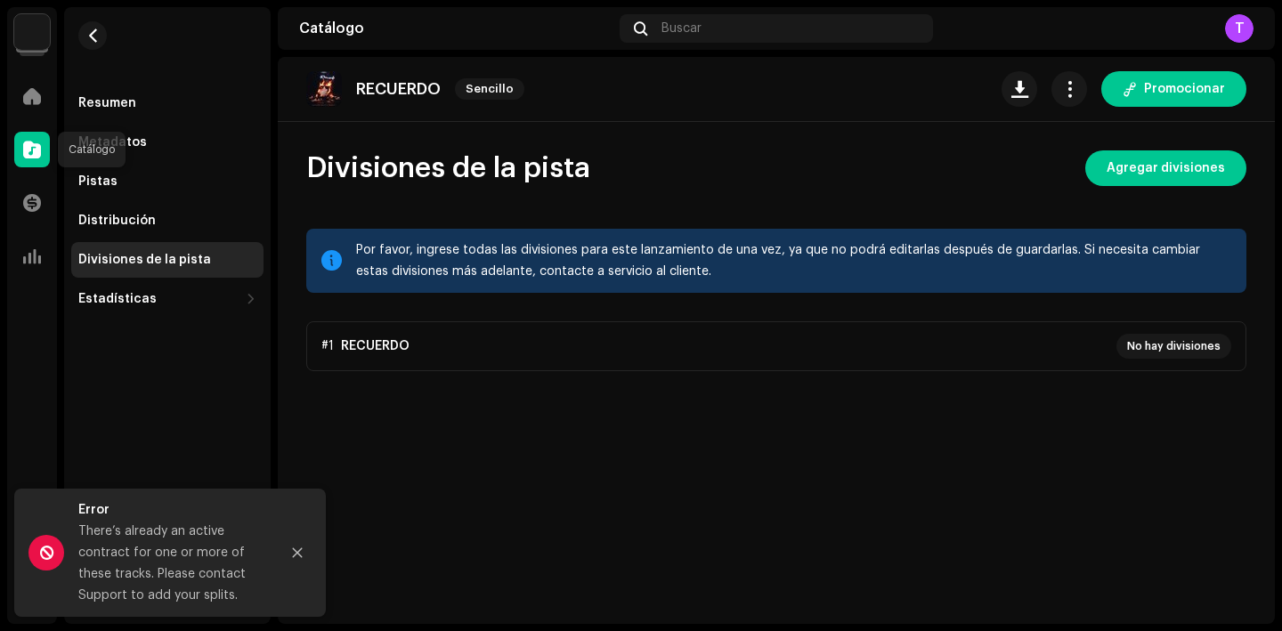
click at [41, 154] on div at bounding box center [32, 150] width 36 height 36
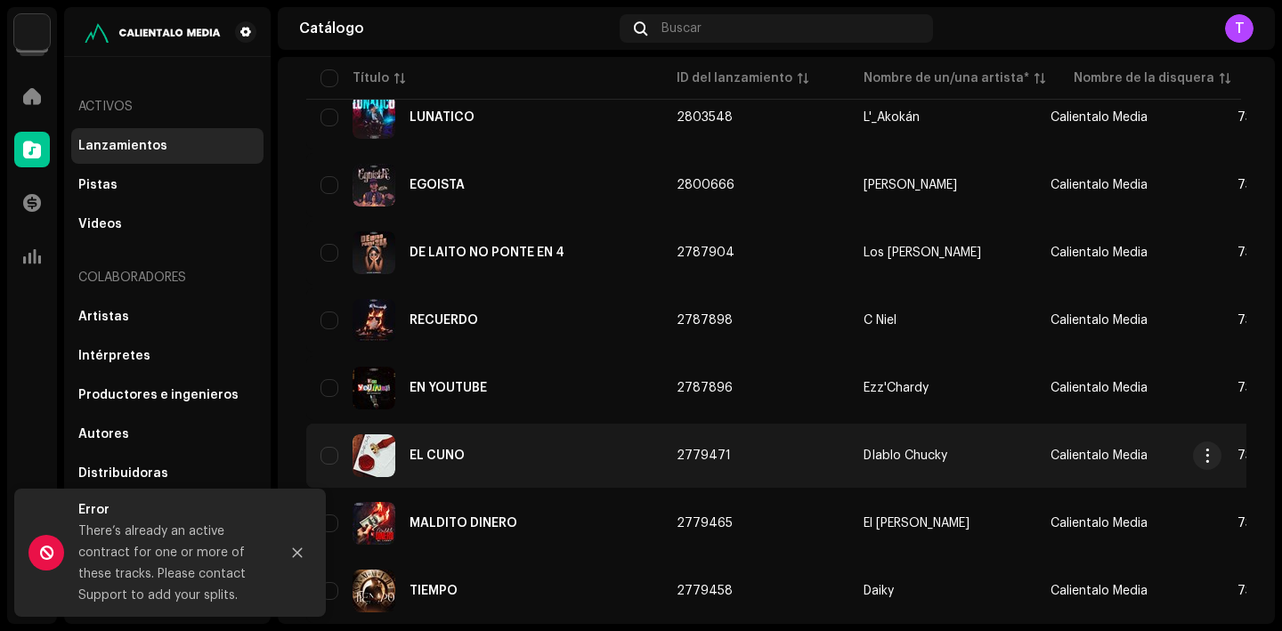
scroll to position [602, 0]
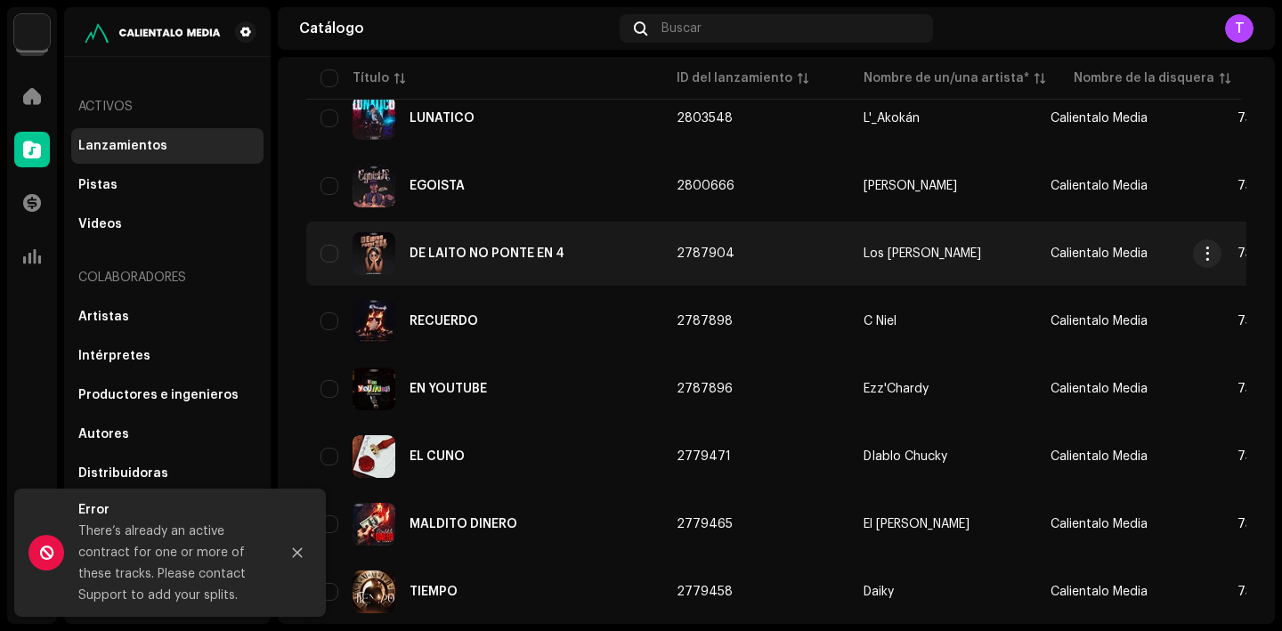
click at [503, 254] on div "DE LAITO NO PONTE EN 4" at bounding box center [487, 254] width 155 height 12
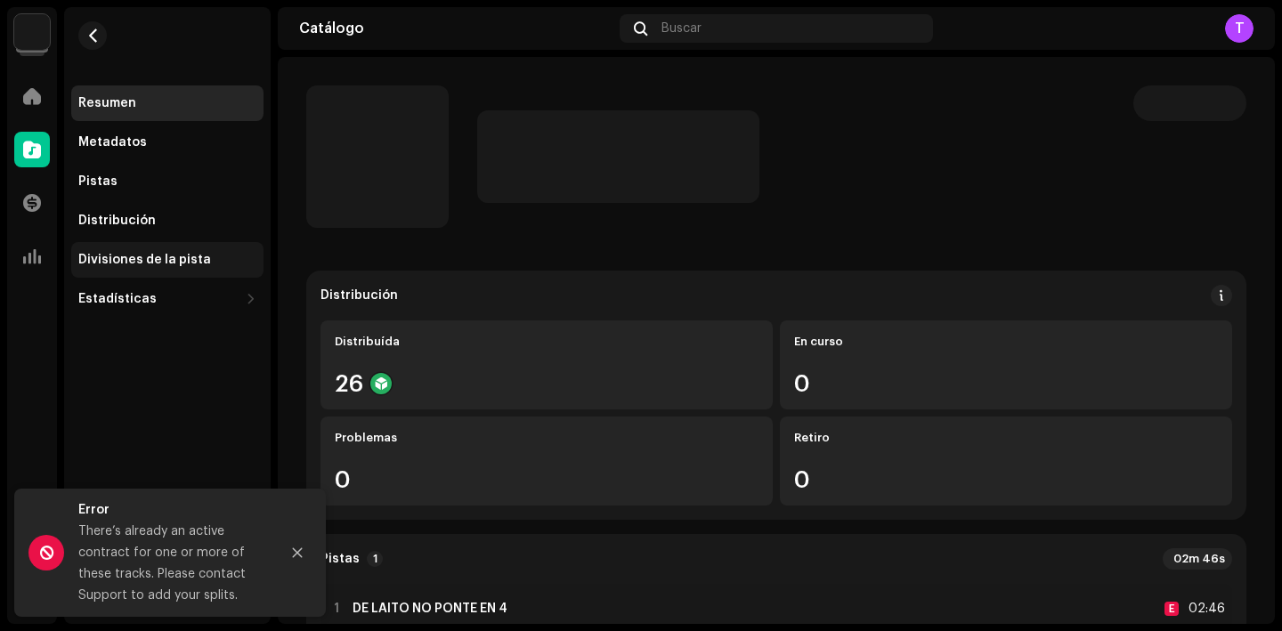
click at [203, 256] on div "Divisiones de la pista" at bounding box center [167, 260] width 178 height 14
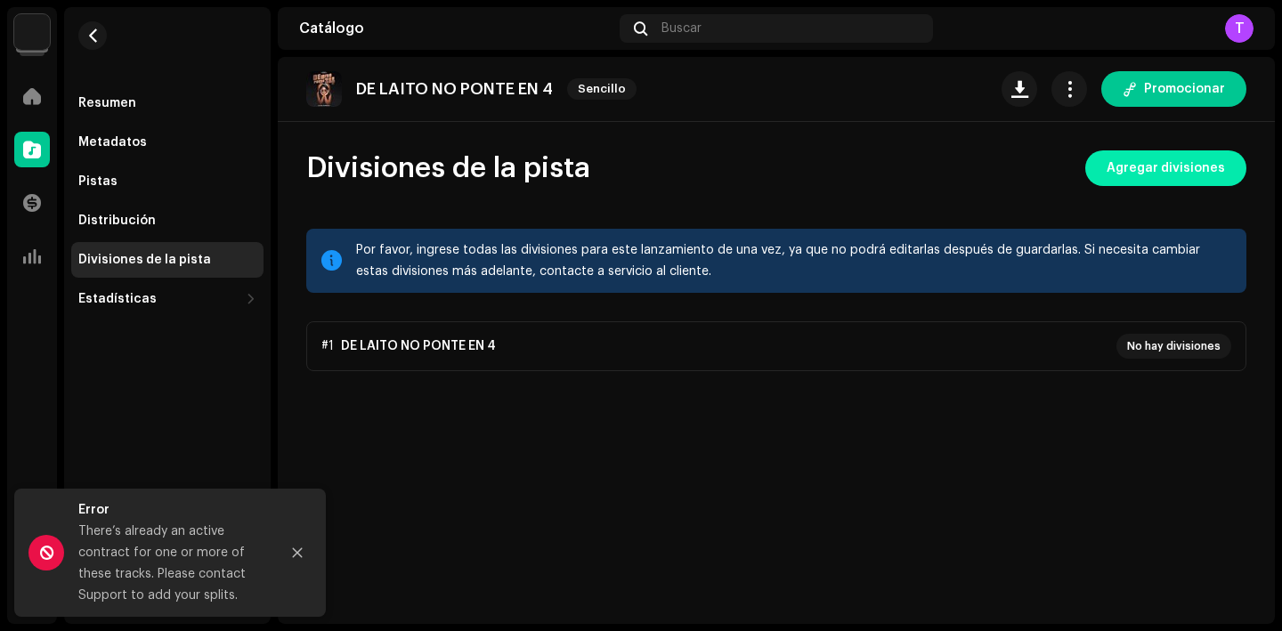
click at [1159, 183] on span "Agregar divisiones" at bounding box center [1166, 169] width 118 height 36
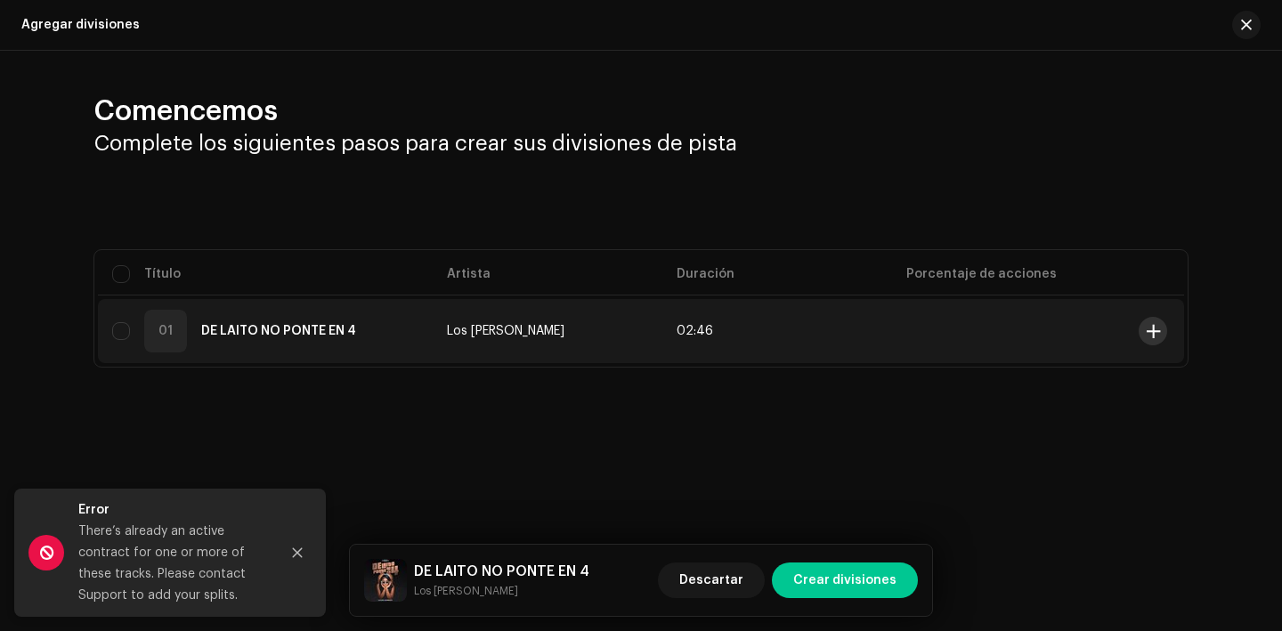
click at [1152, 342] on button at bounding box center [1153, 331] width 28 height 28
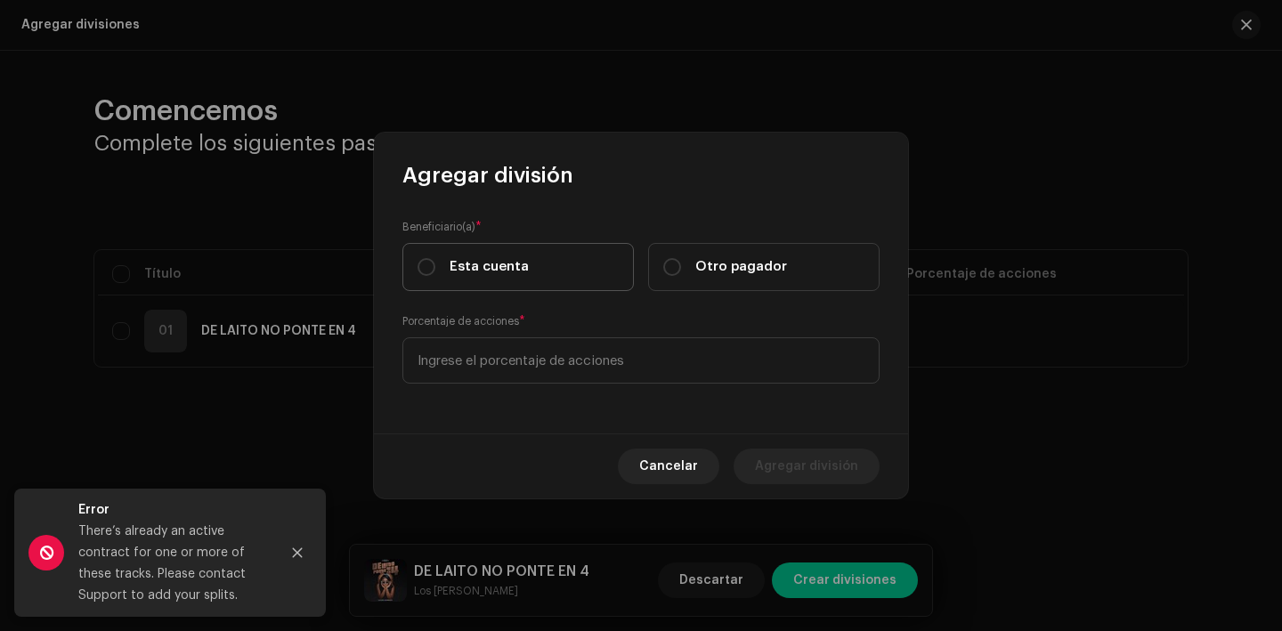
click at [499, 271] on span "Esta cuenta" at bounding box center [489, 267] width 79 height 20
click at [435, 271] on input "Esta cuenta" at bounding box center [427, 267] width 18 height 18
radio input "true"
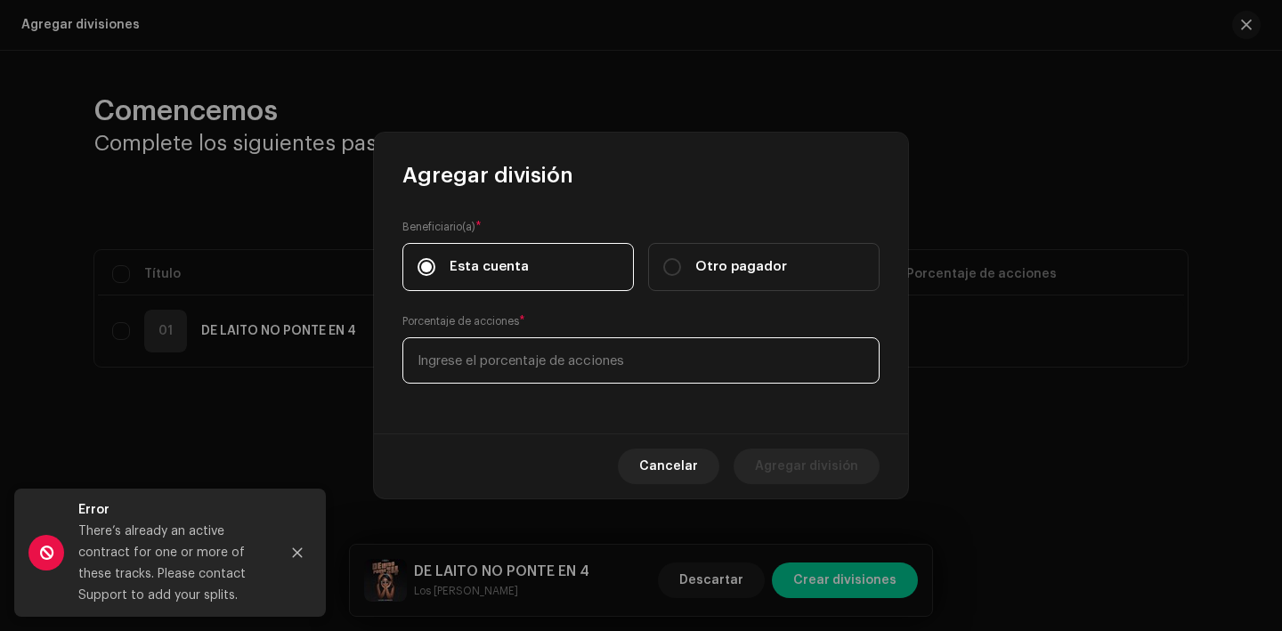
click at [534, 338] on input at bounding box center [641, 361] width 477 height 46
type input "70,00"
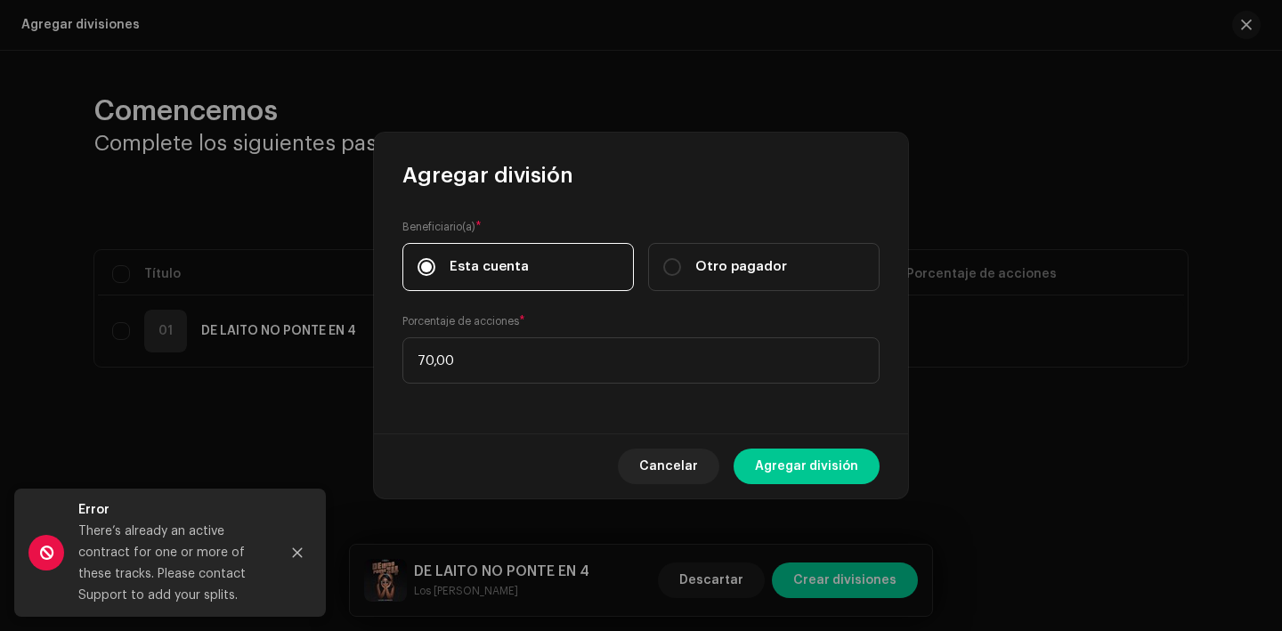
click at [807, 445] on div "Cancelar Agregar división" at bounding box center [641, 466] width 534 height 65
click at [819, 463] on span "Agregar división" at bounding box center [806, 467] width 103 height 36
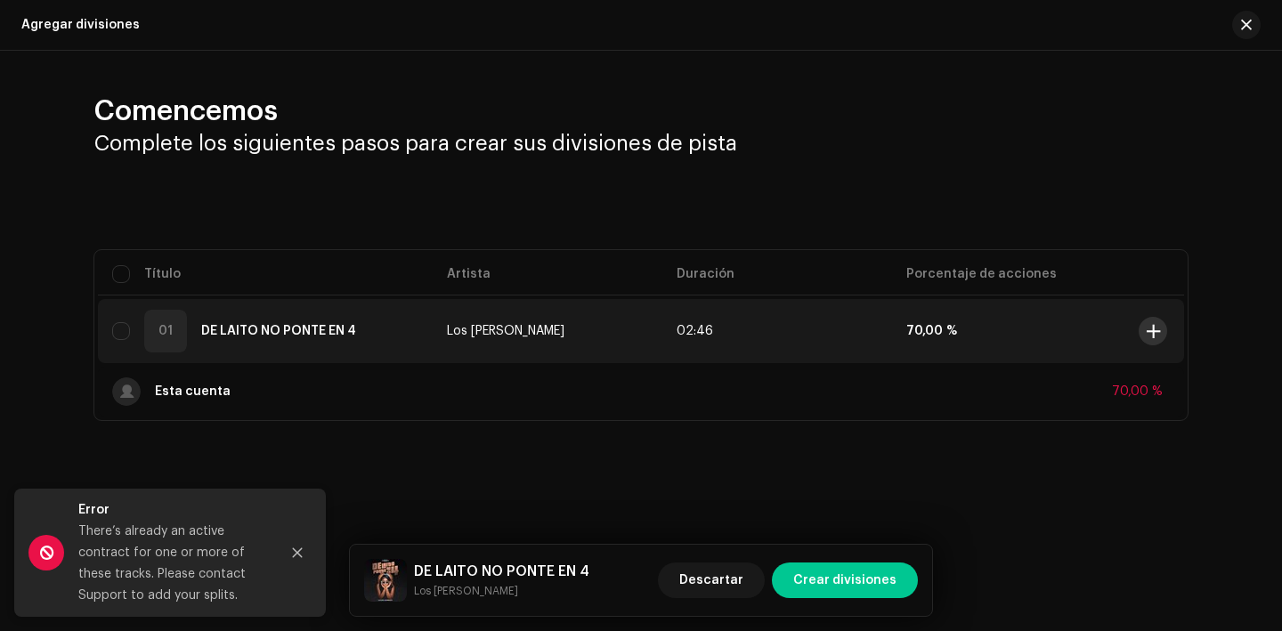
click at [1147, 333] on span at bounding box center [1153, 331] width 13 height 14
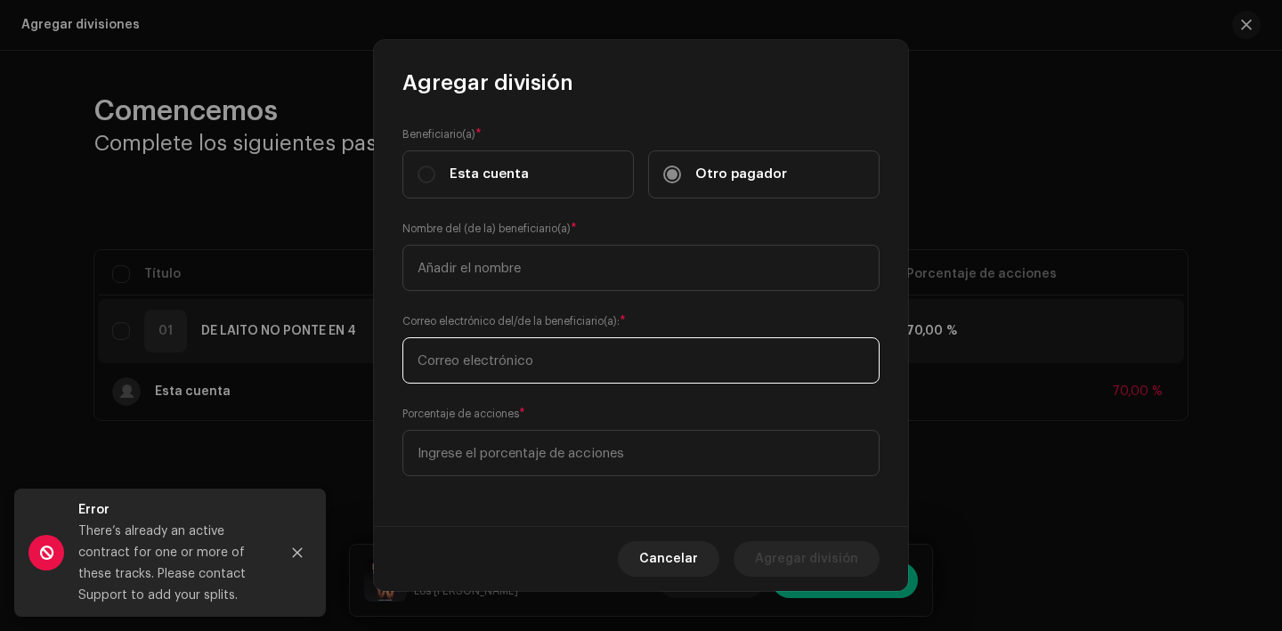
click at [581, 362] on input "text" at bounding box center [641, 361] width 477 height 46
paste input "[EMAIL_ADDRESS][DOMAIN_NAME]"
type input "[EMAIL_ADDRESS][DOMAIN_NAME]"
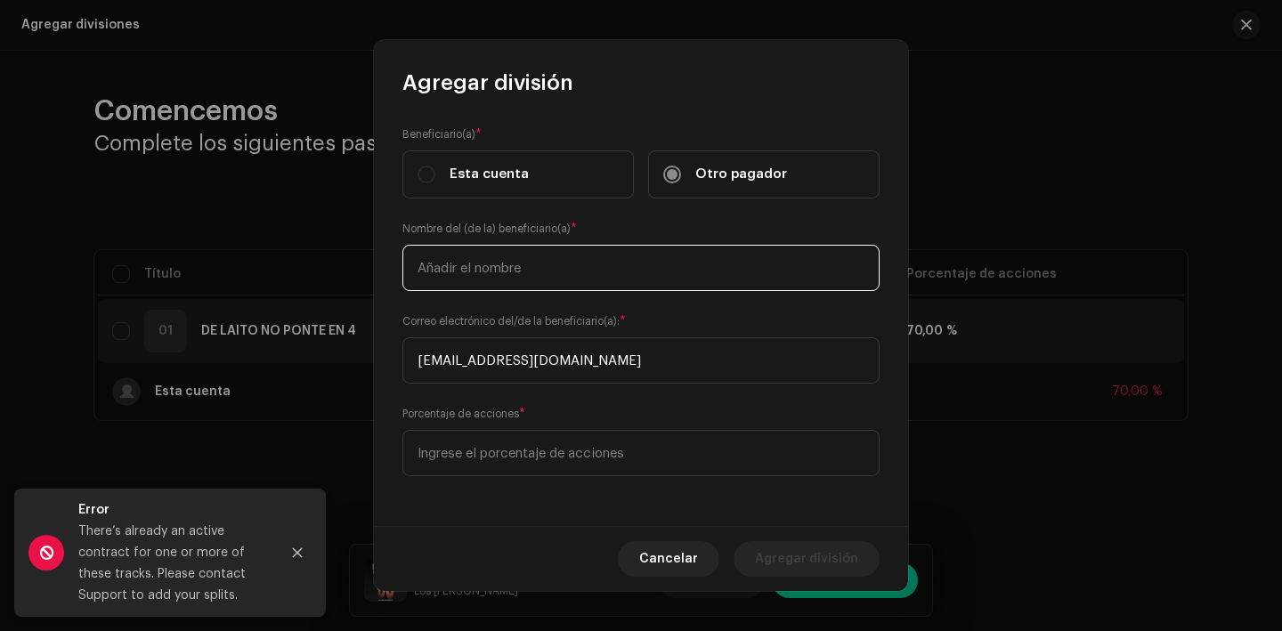
click at [518, 256] on input "text" at bounding box center [641, 268] width 477 height 46
type input "[PERSON_NAME]"
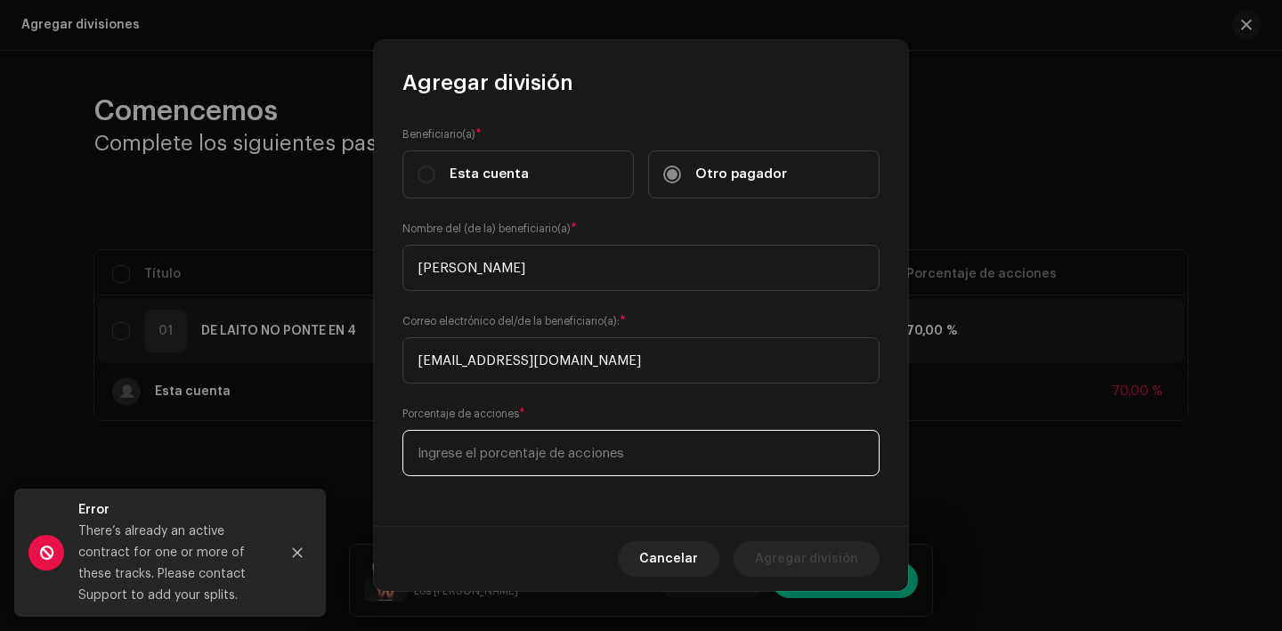
click at [547, 458] on input at bounding box center [641, 453] width 477 height 46
type input "20,00"
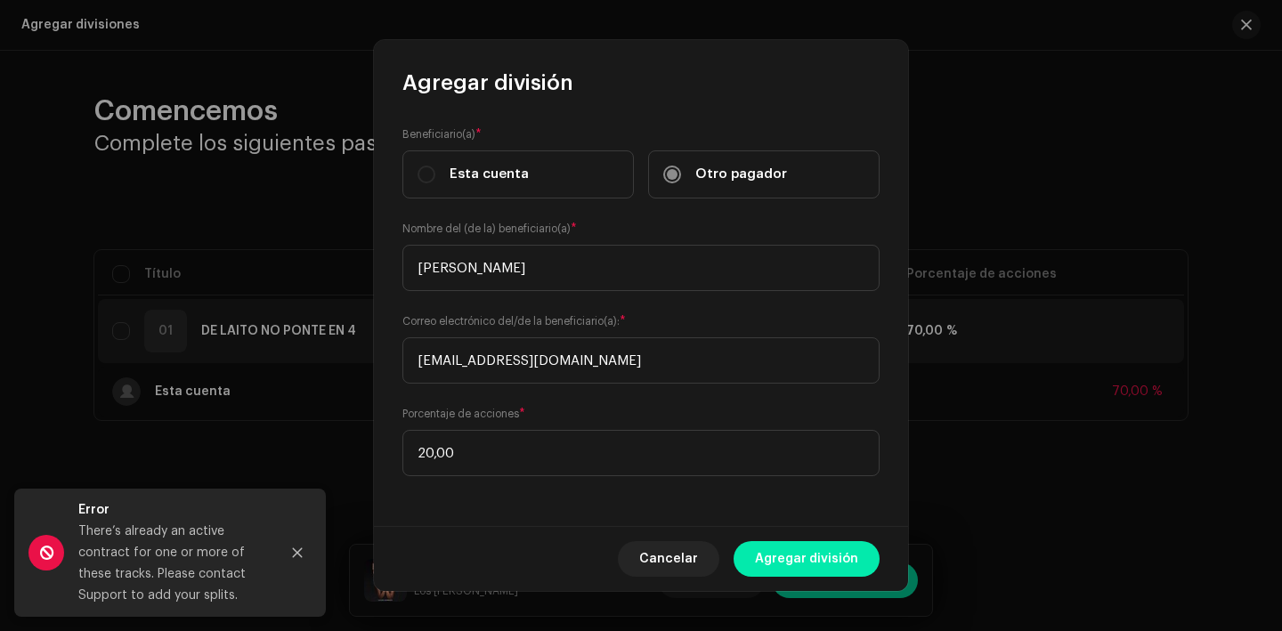
click at [827, 567] on span "Agregar división" at bounding box center [806, 559] width 103 height 36
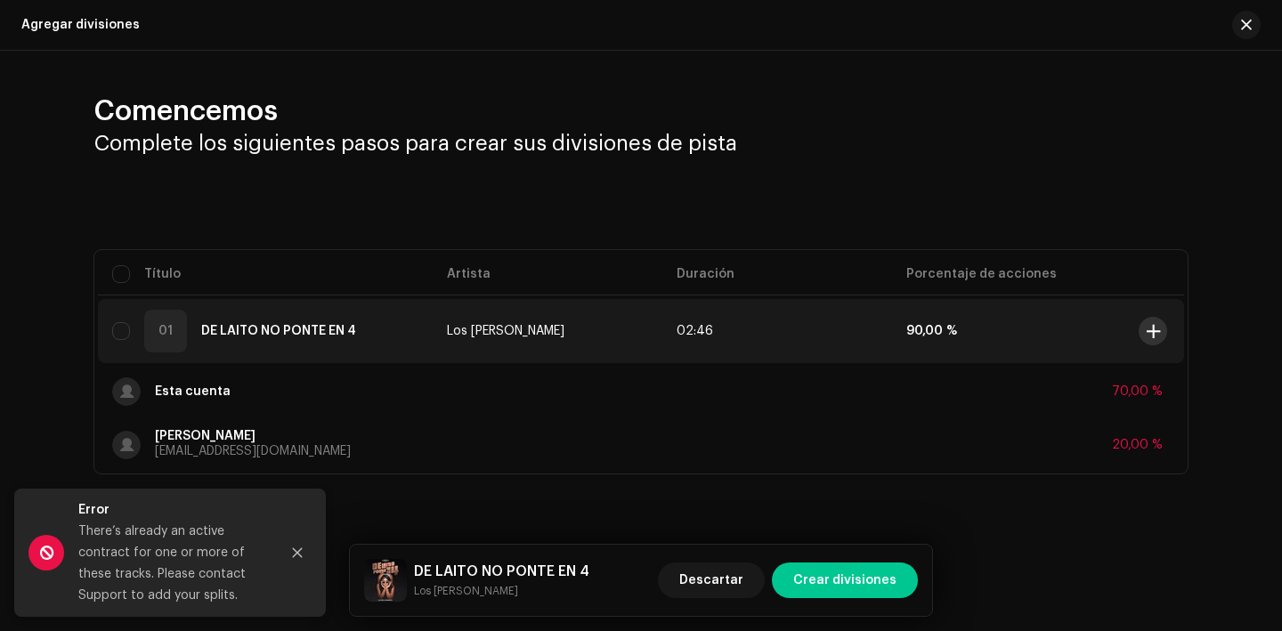
click at [1157, 332] on span at bounding box center [1153, 331] width 13 height 14
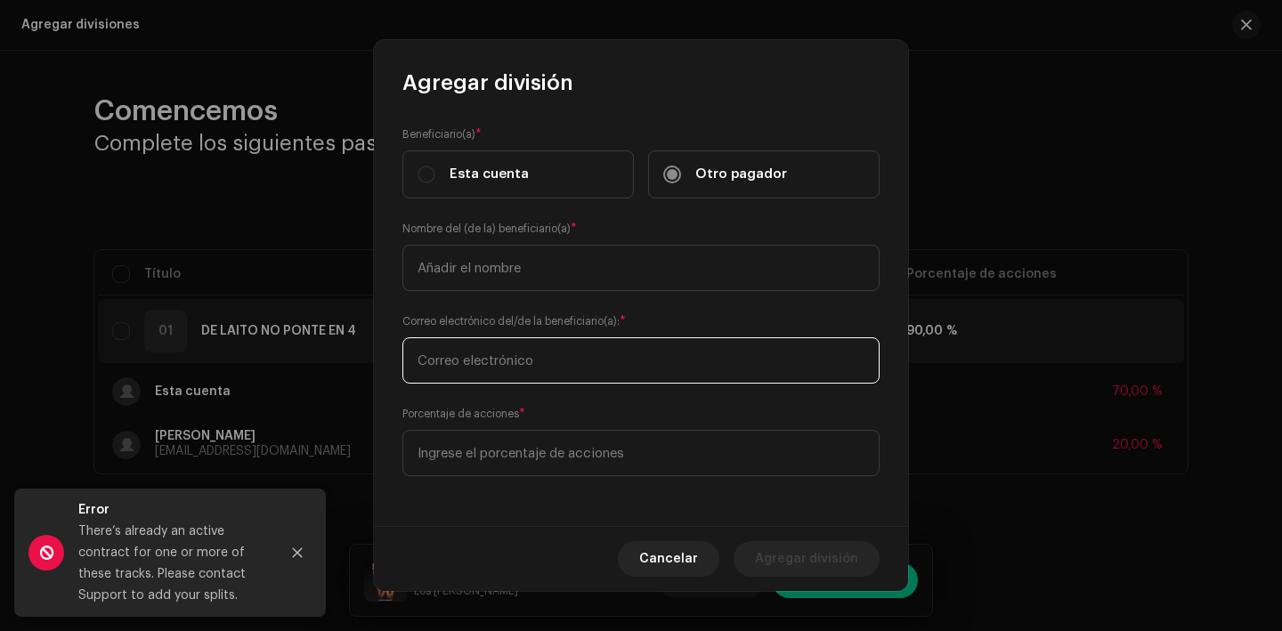
click at [644, 371] on input "text" at bounding box center [641, 361] width 477 height 46
type input "[EMAIL_ADDRESS][DOMAIN_NAME]"
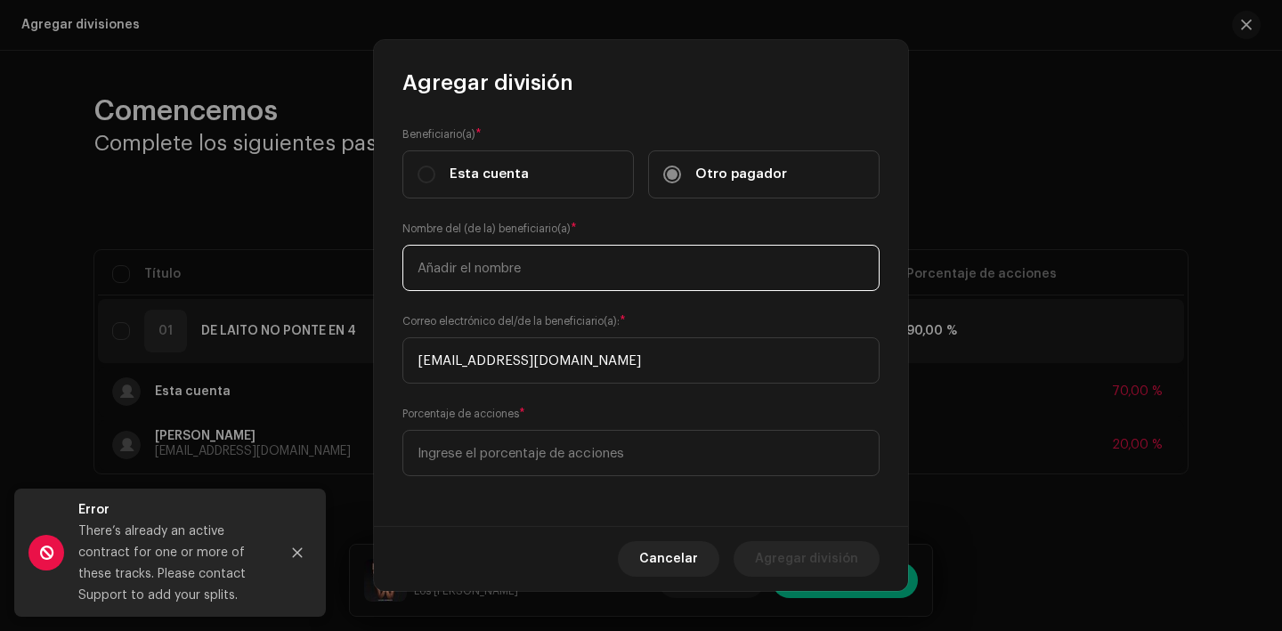
click at [585, 267] on input "text" at bounding box center [641, 268] width 477 height 46
type input "[PERSON_NAME]"
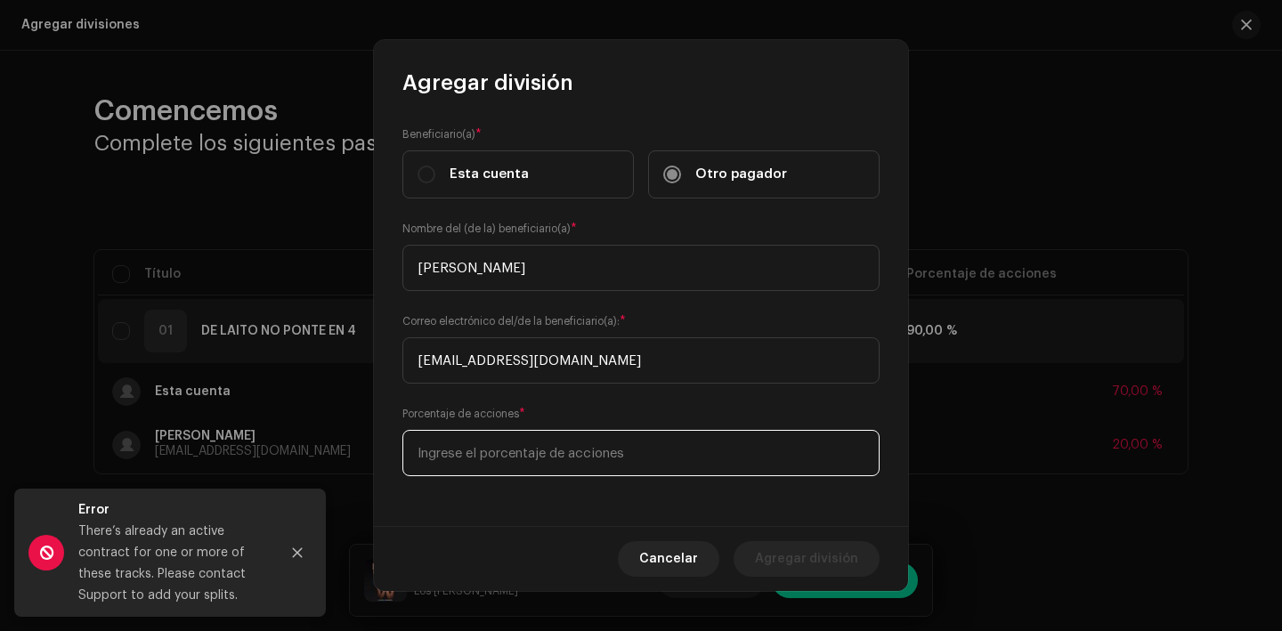
click at [537, 434] on input at bounding box center [641, 453] width 477 height 46
type input "10,00"
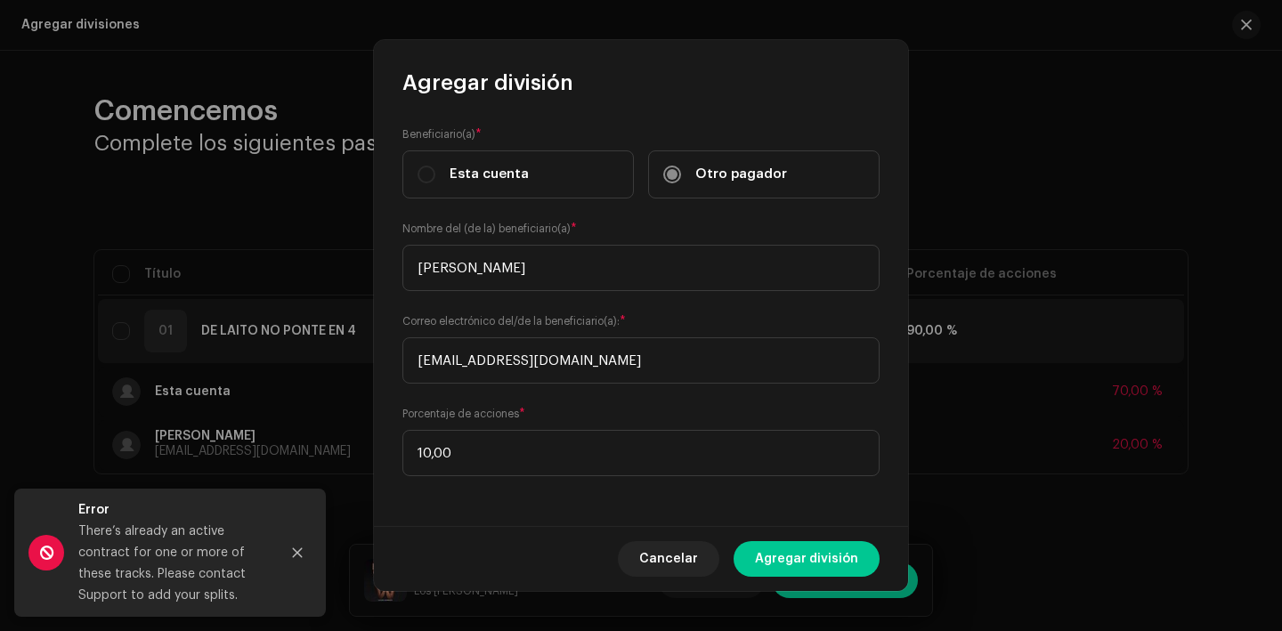
click at [794, 574] on span "Agregar división" at bounding box center [806, 559] width 103 height 36
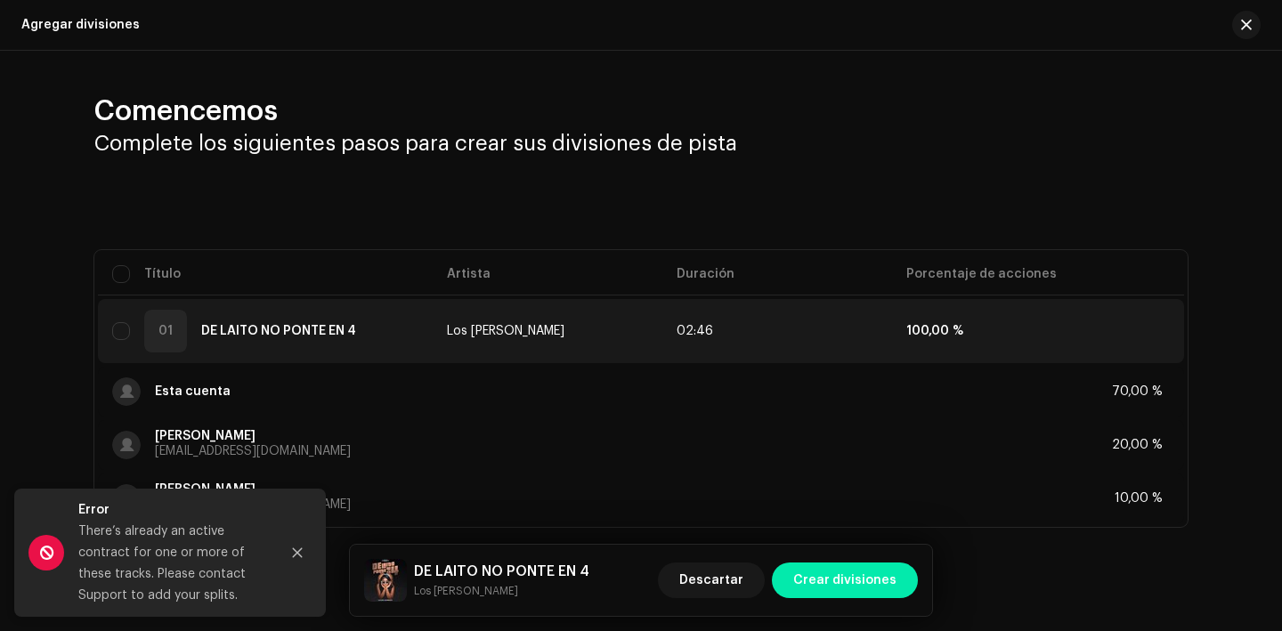
click at [893, 575] on span "Crear divisiones" at bounding box center [845, 581] width 103 height 36
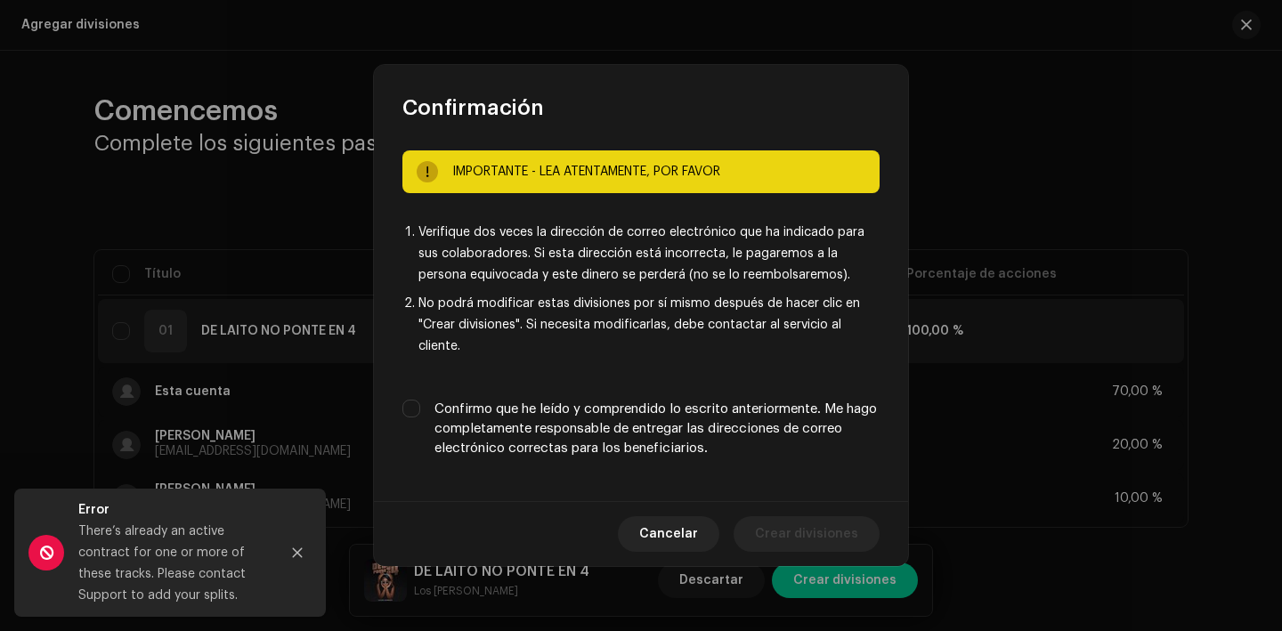
click at [592, 409] on label "Confirmo que he leído y comprendido lo escrito anteriormente. Me hago completam…" at bounding box center [657, 429] width 445 height 59
click at [420, 409] on input "Confirmo que he leído y comprendido lo escrito anteriormente. Me hago completam…" at bounding box center [412, 409] width 18 height 18
checkbox input "true"
click at [801, 530] on span "Crear divisiones" at bounding box center [806, 535] width 103 height 36
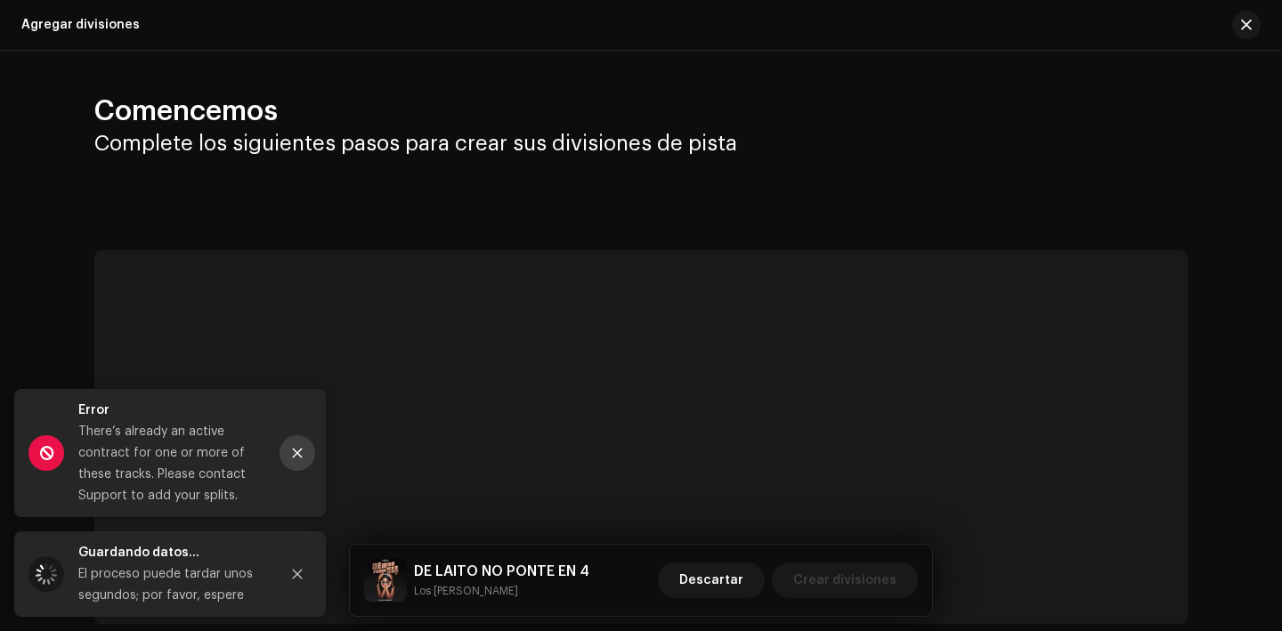
click at [294, 459] on icon "Close" at bounding box center [297, 453] width 12 height 12
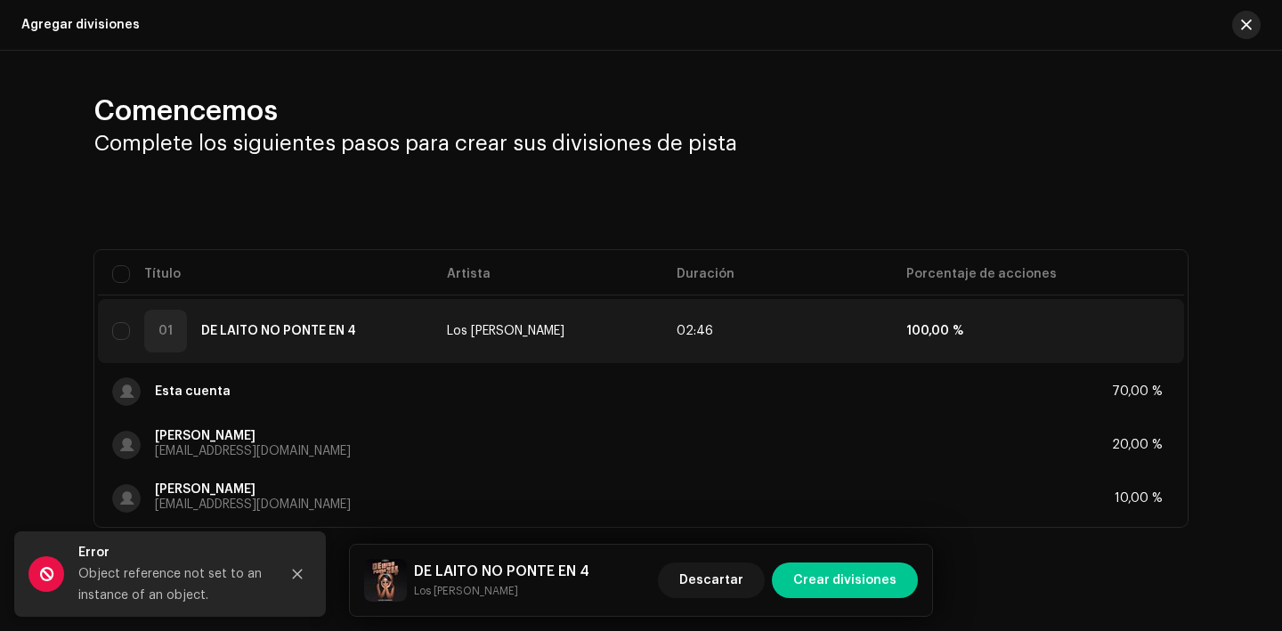
click at [1233, 24] on button "button" at bounding box center [1247, 25] width 28 height 28
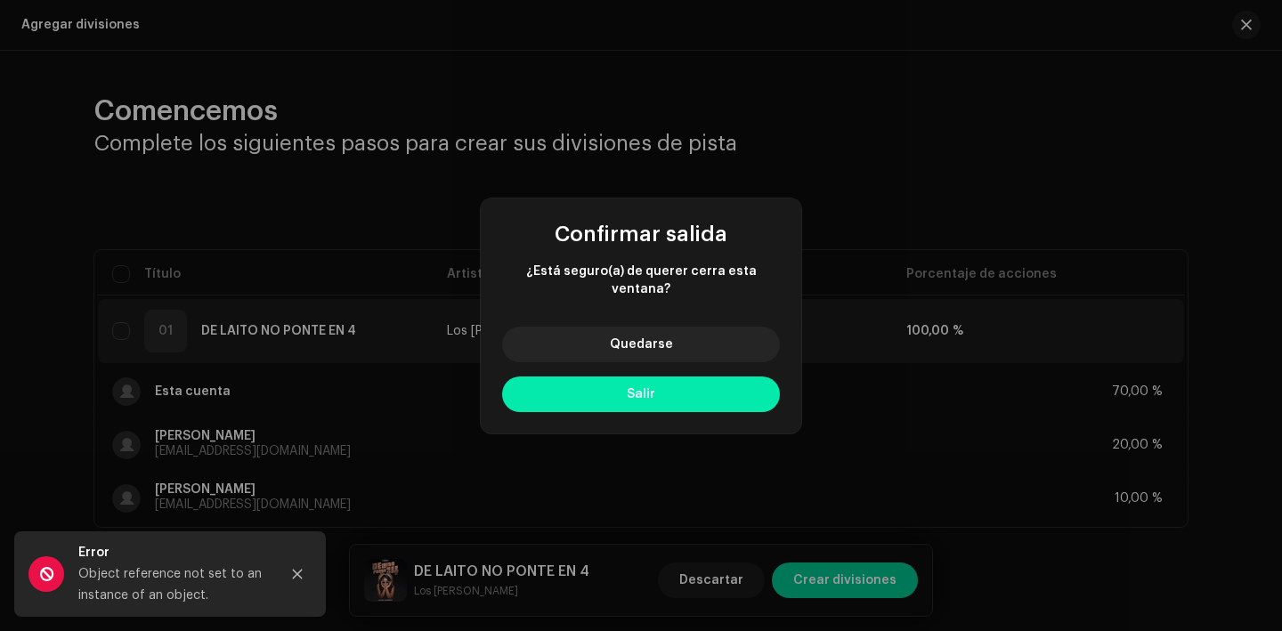
click at [603, 379] on button "Salir" at bounding box center [641, 395] width 278 height 36
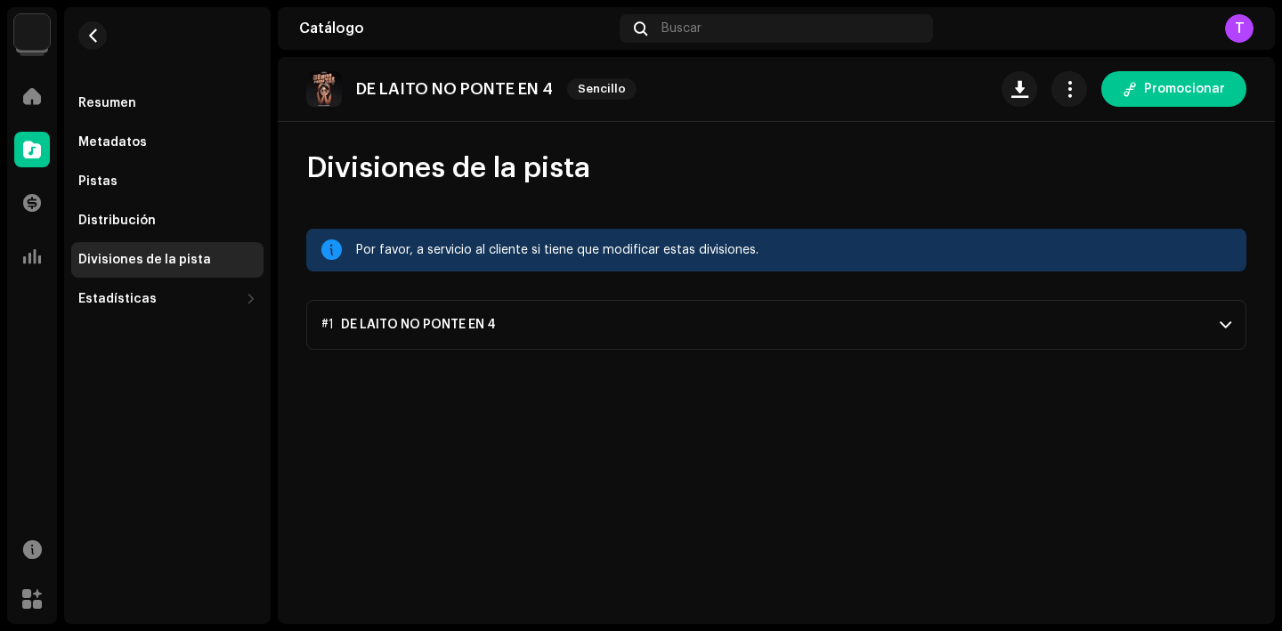
click at [946, 346] on p-accordion-header "#1 DE LAITO NO PONTE EN 4" at bounding box center [776, 325] width 940 height 50
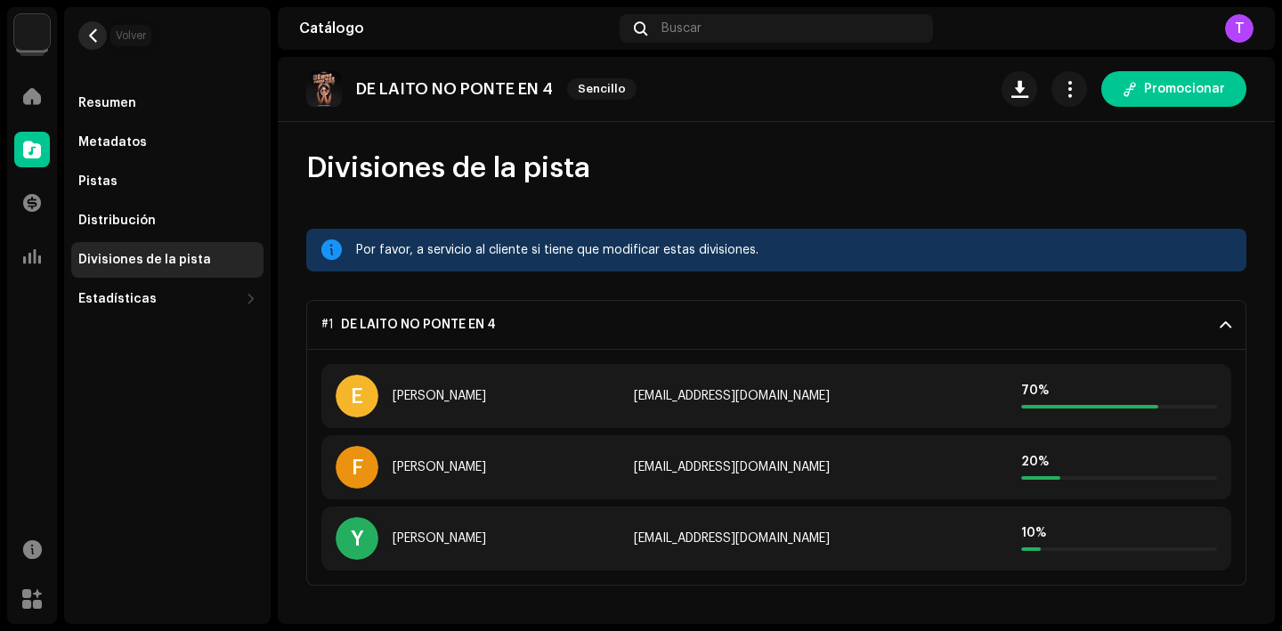
click at [92, 28] on span "button" at bounding box center [92, 35] width 13 height 14
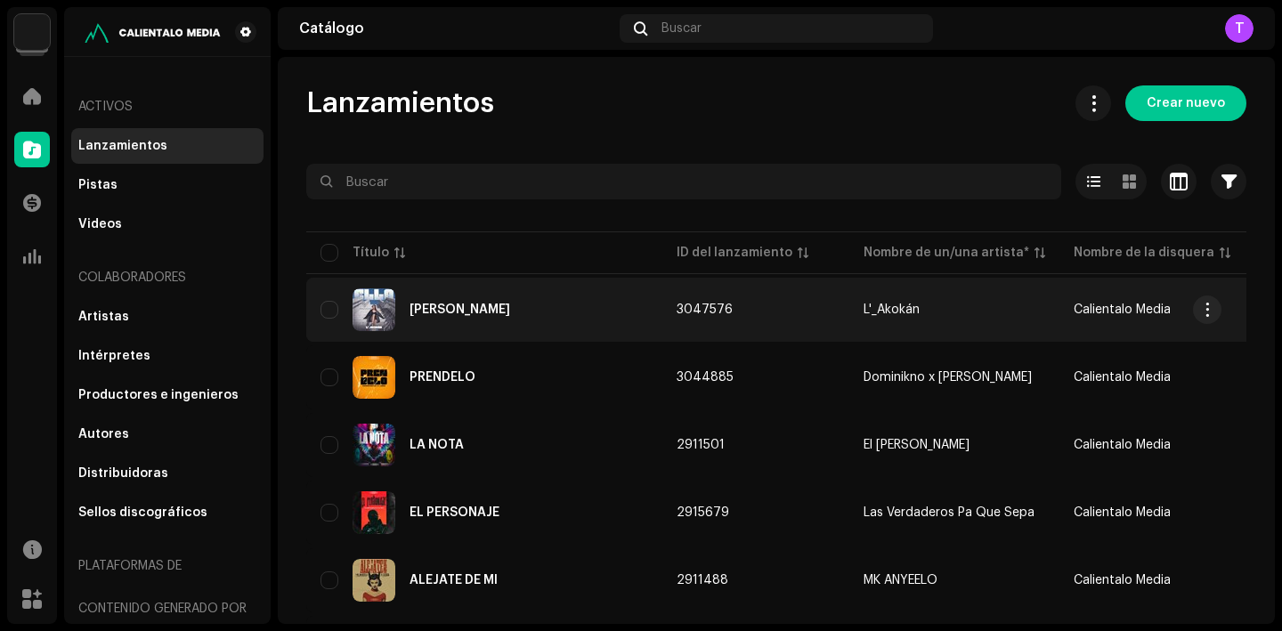
click at [414, 307] on div "[PERSON_NAME]" at bounding box center [460, 310] width 101 height 12
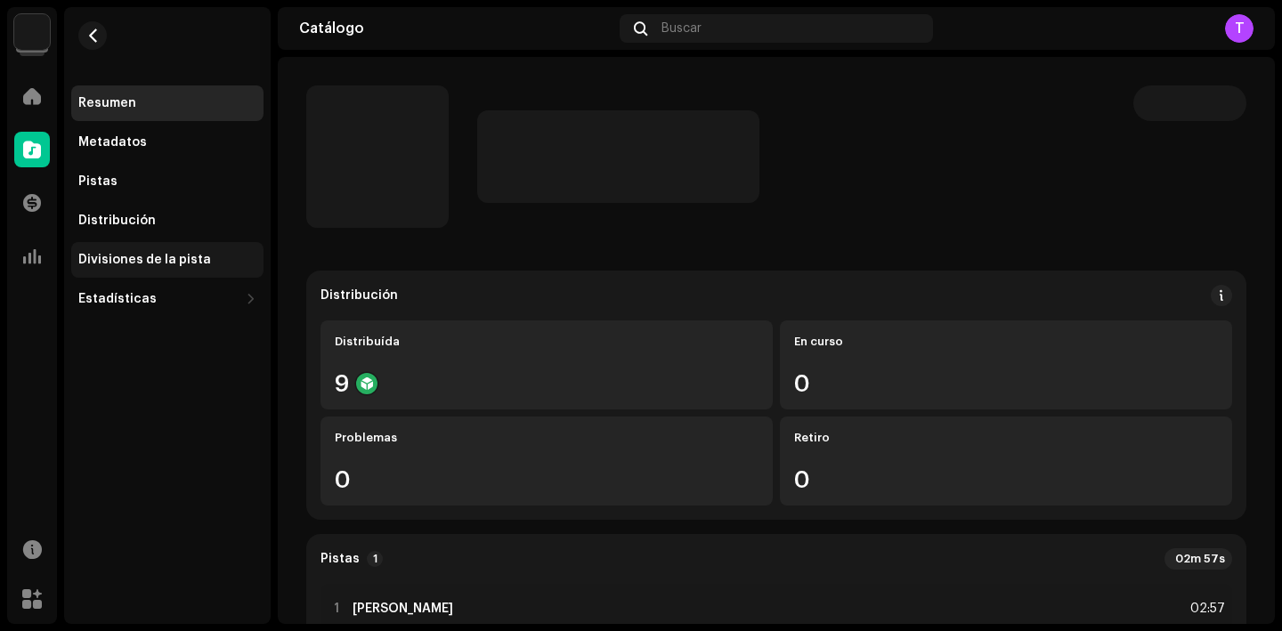
click at [200, 264] on div "Divisiones de la pista" at bounding box center [144, 260] width 133 height 14
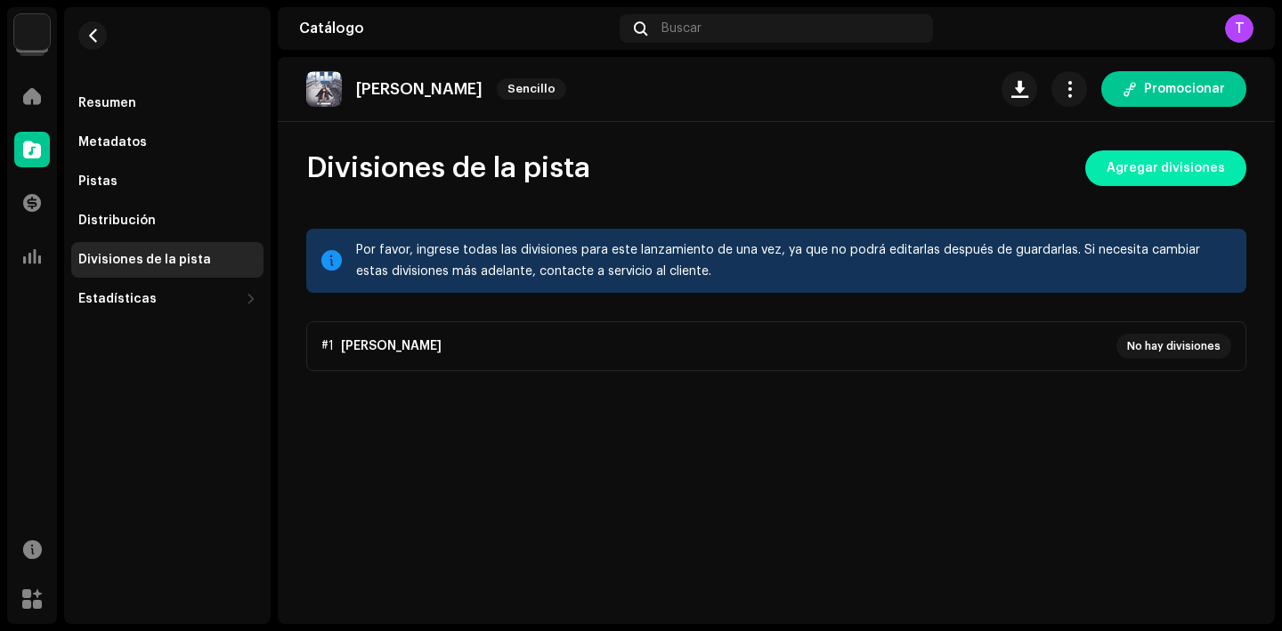
click at [1210, 151] on span "Agregar divisiones" at bounding box center [1166, 169] width 118 height 36
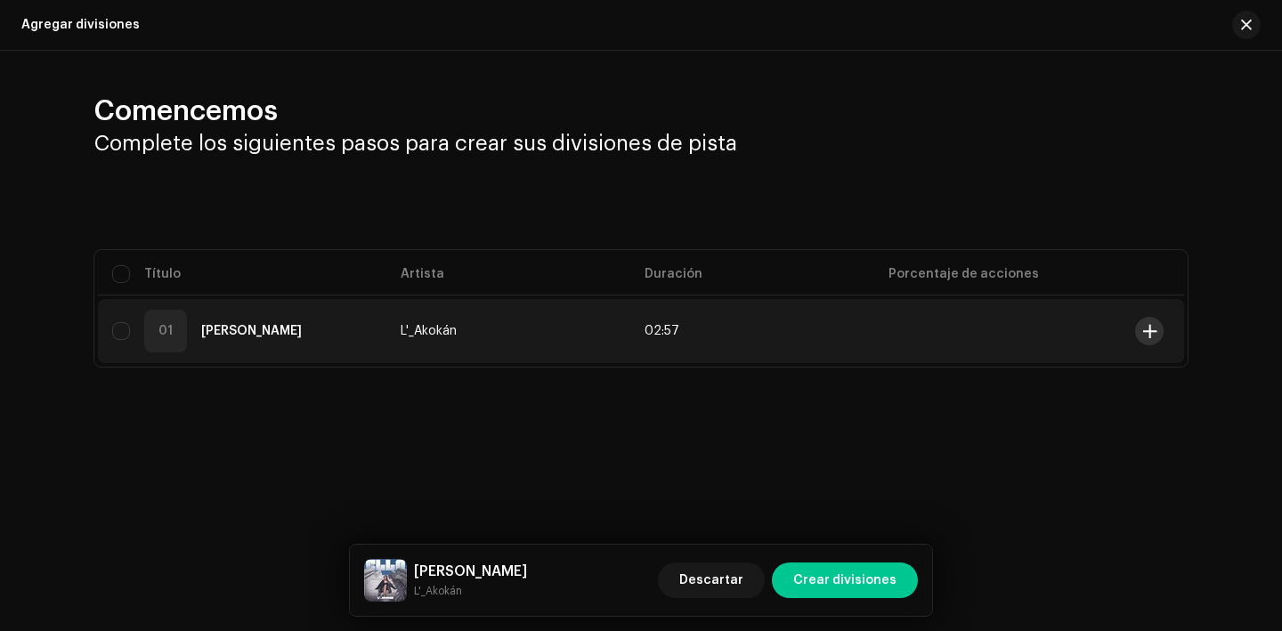
click at [1144, 333] on span at bounding box center [1150, 331] width 13 height 14
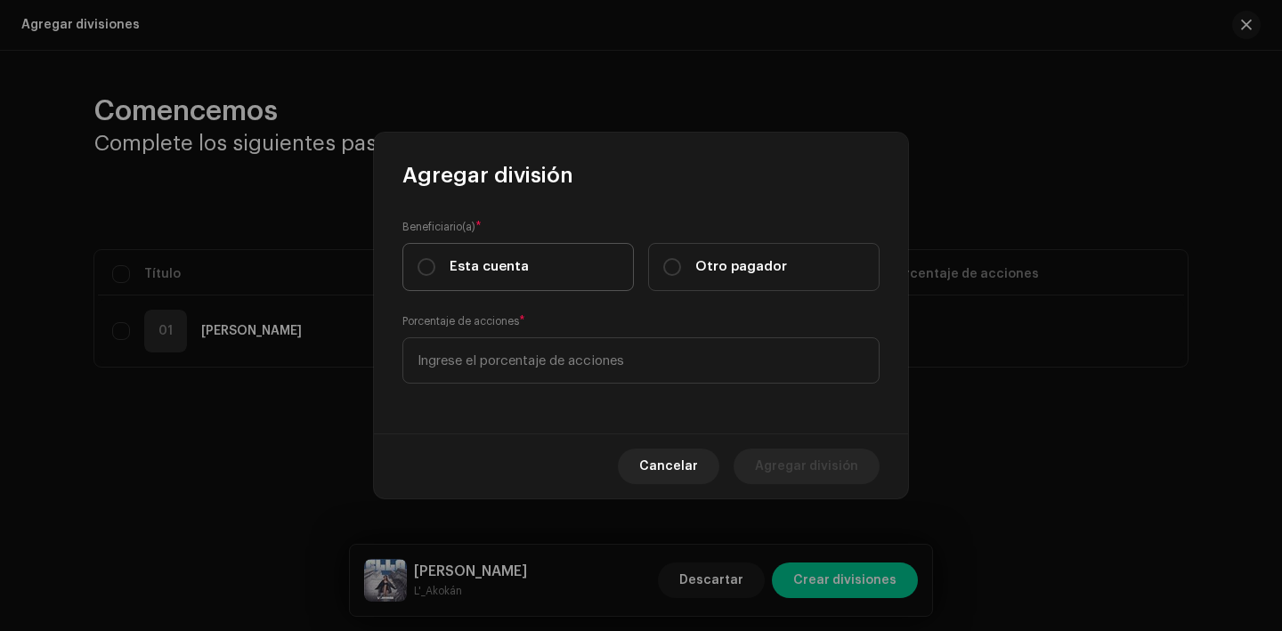
click at [529, 258] on label "Esta cuenta" at bounding box center [519, 267] width 232 height 48
click at [435, 258] on input "Esta cuenta" at bounding box center [427, 267] width 18 height 18
radio input "true"
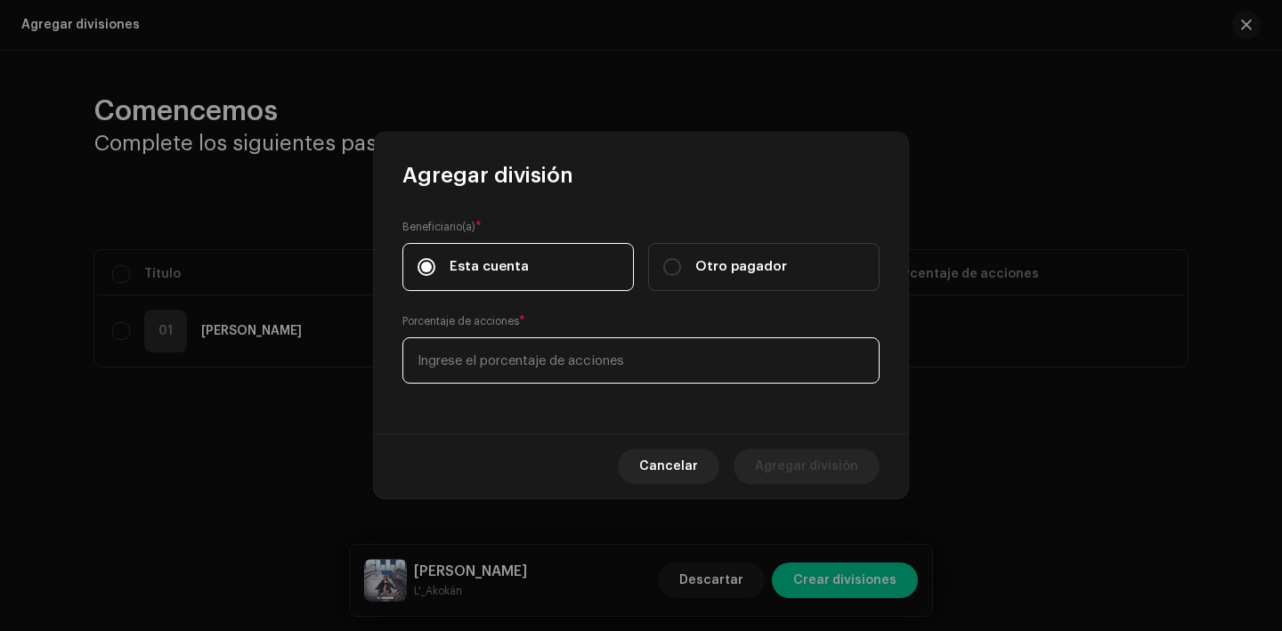
click at [552, 369] on input at bounding box center [641, 361] width 477 height 46
type input "70,00"
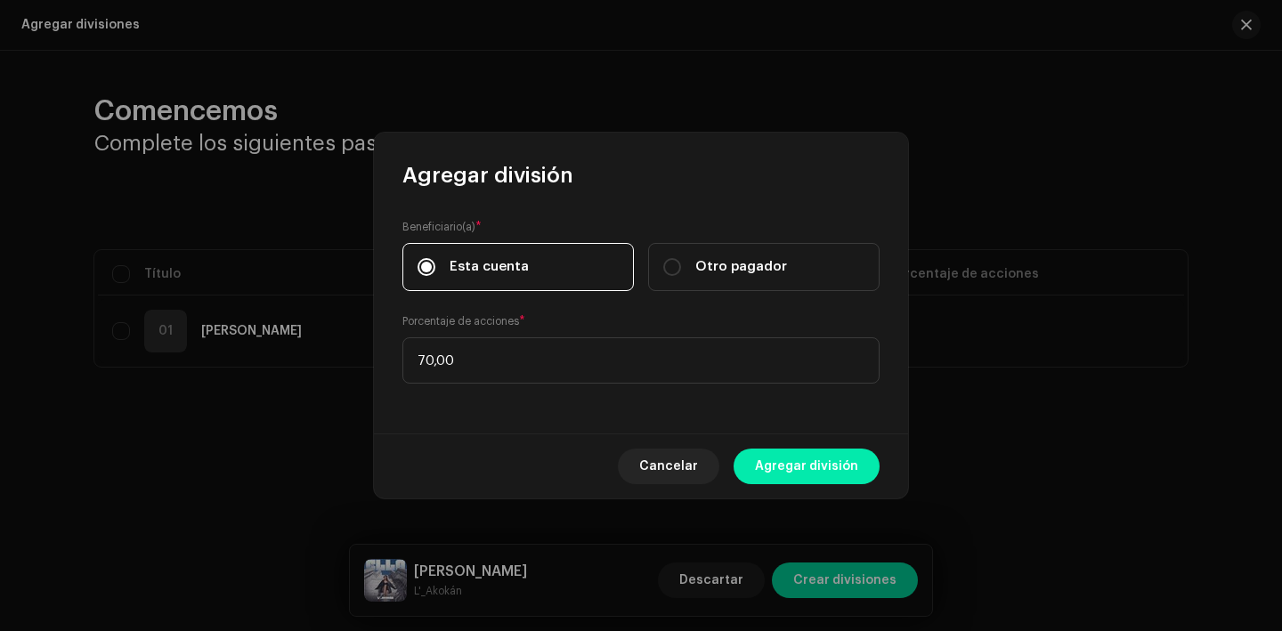
click at [840, 474] on span "Agregar división" at bounding box center [806, 467] width 103 height 36
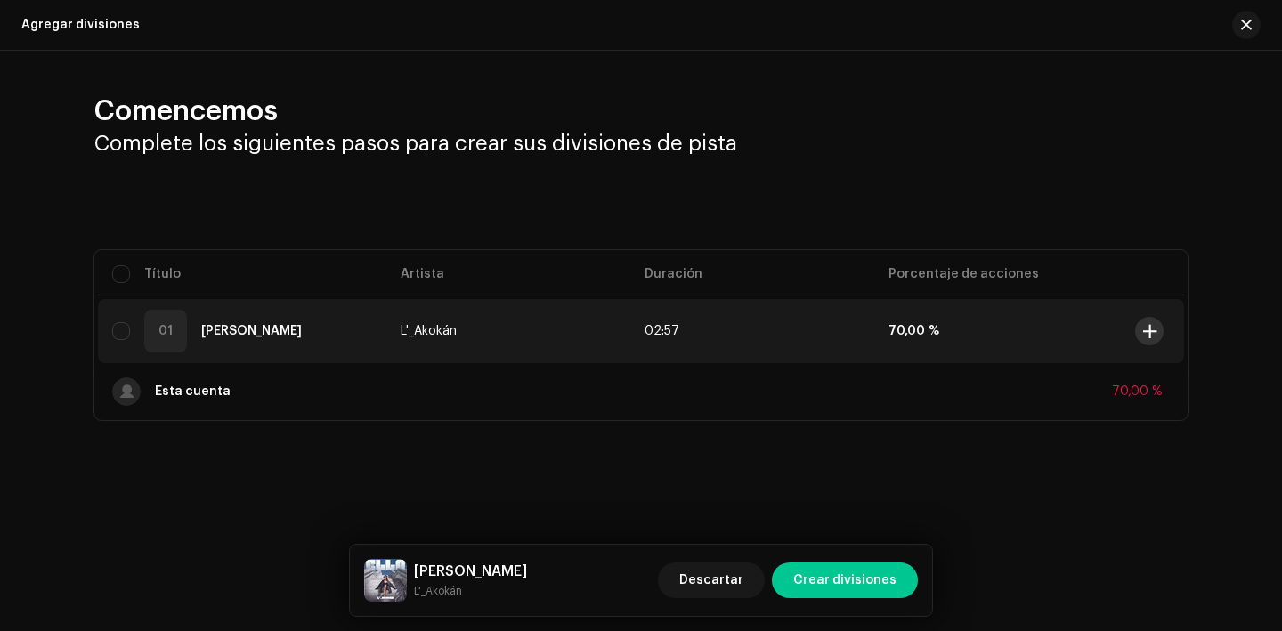
click at [1157, 319] on button at bounding box center [1149, 331] width 28 height 28
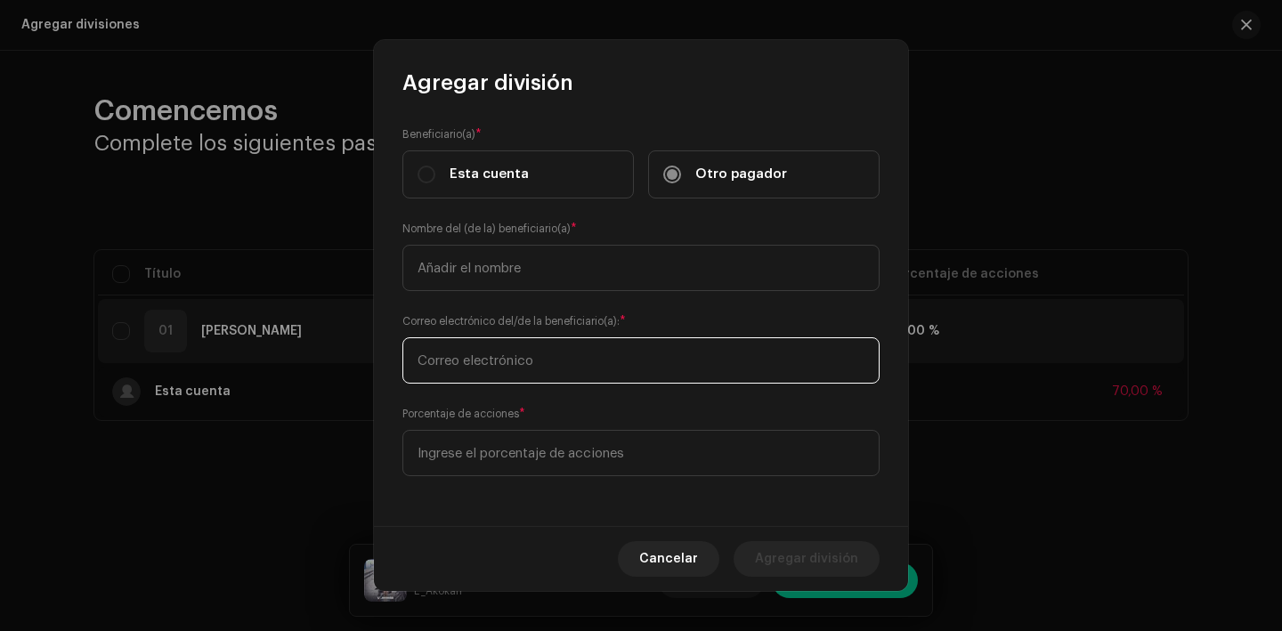
click at [536, 366] on input "text" at bounding box center [641, 361] width 477 height 46
paste input "[EMAIL_ADDRESS][DOMAIN_NAME]"
type input "[EMAIL_ADDRESS][DOMAIN_NAME]"
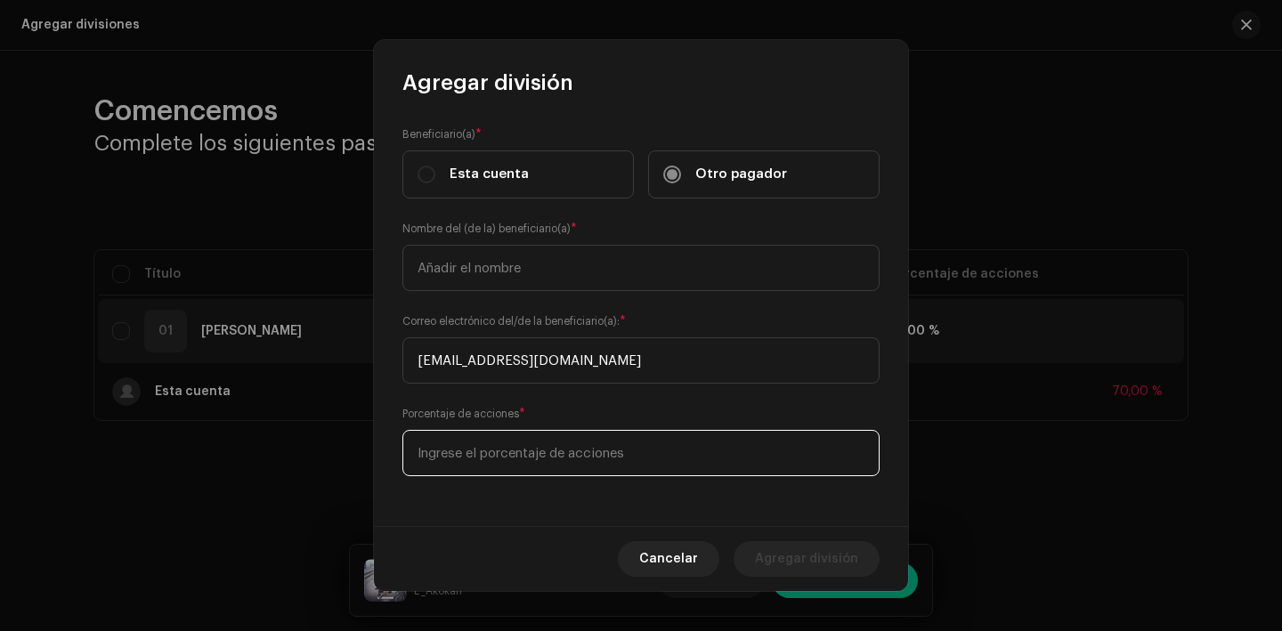
click at [644, 449] on input at bounding box center [641, 453] width 477 height 46
type input "20,00"
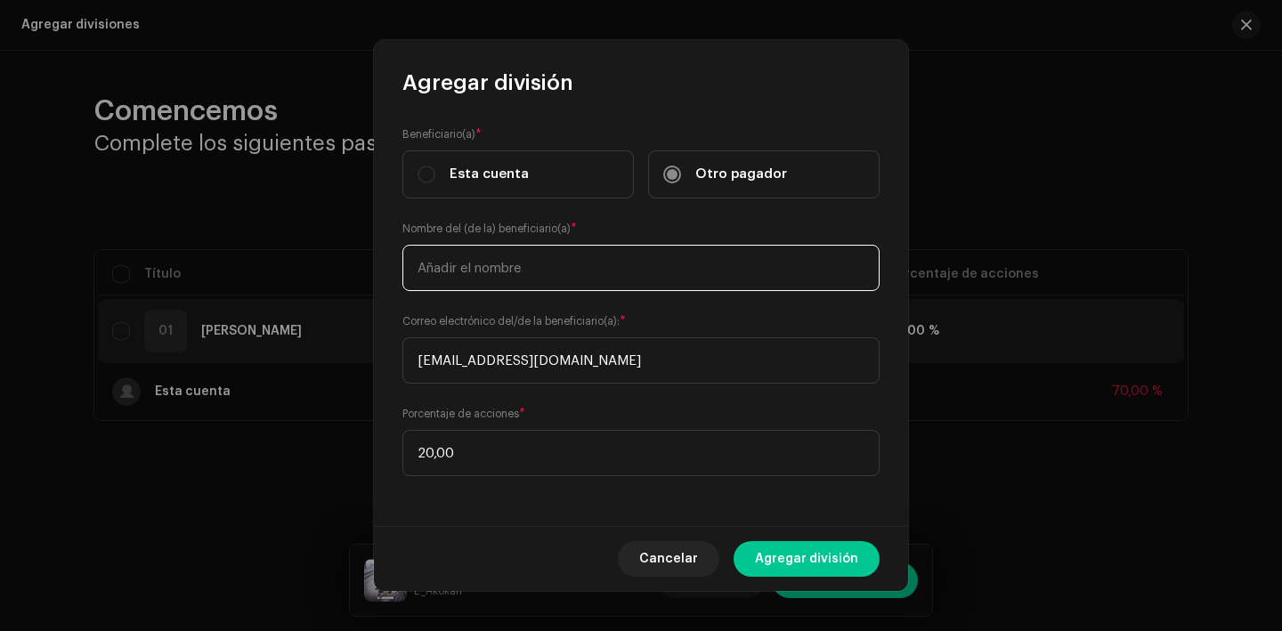
click at [554, 270] on input "text" at bounding box center [641, 268] width 477 height 46
type input "[PERSON_NAME]"
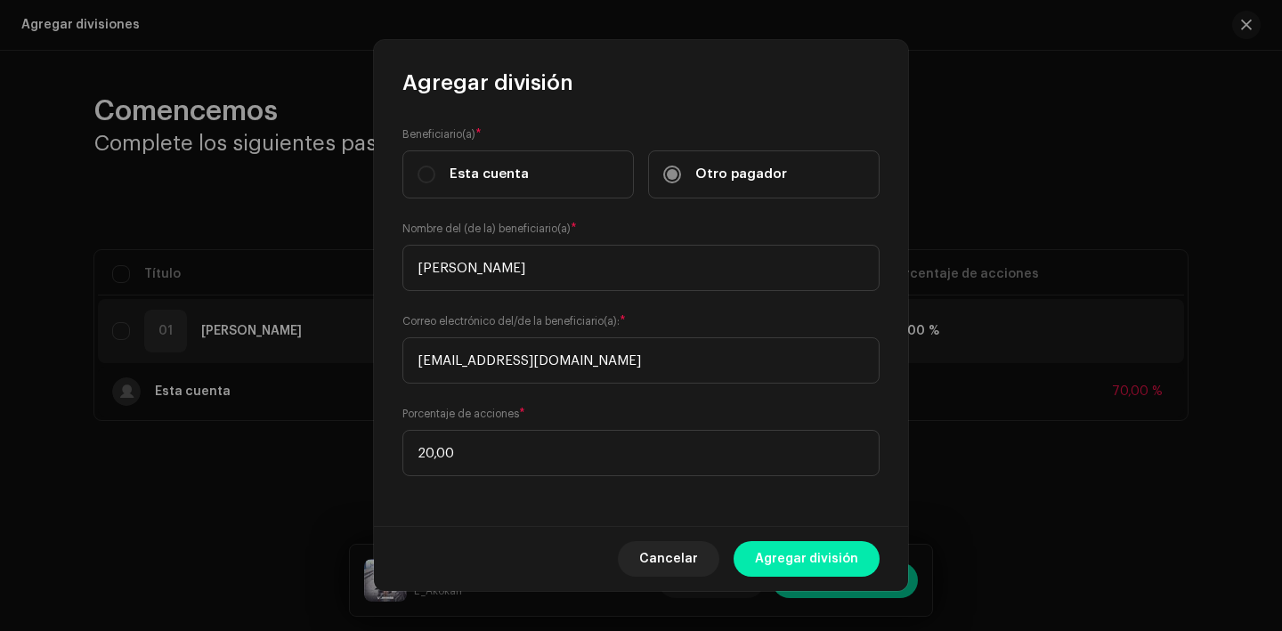
click at [822, 570] on span "Agregar división" at bounding box center [806, 559] width 103 height 36
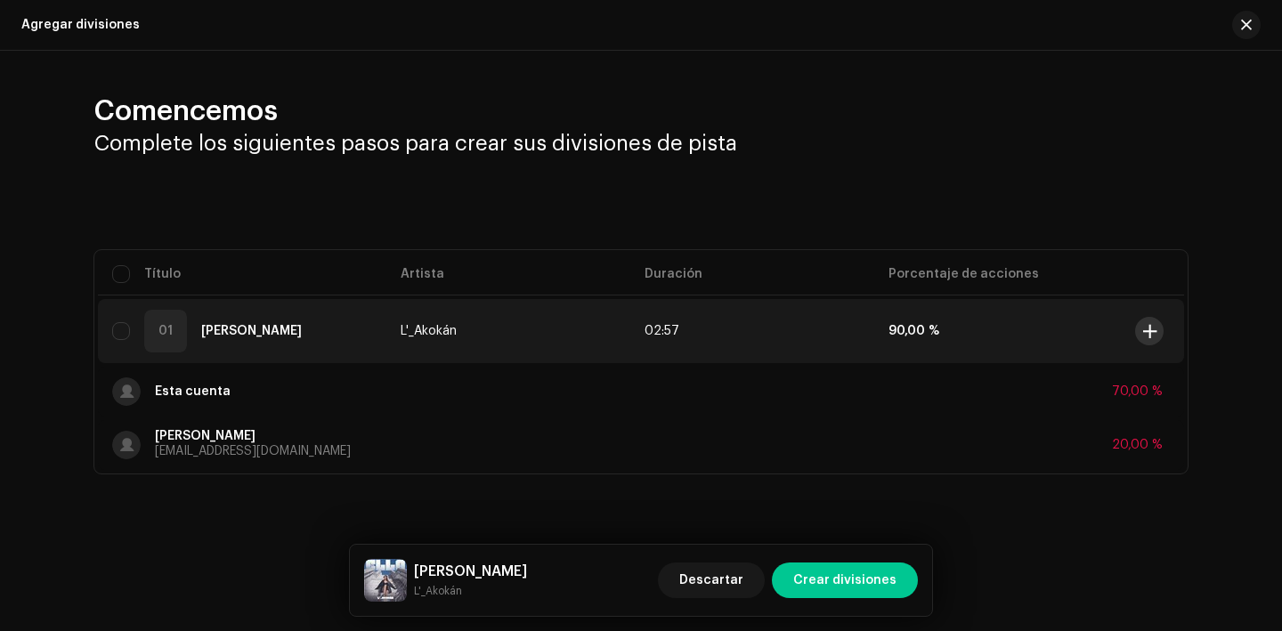
click at [1160, 336] on button at bounding box center [1149, 331] width 28 height 28
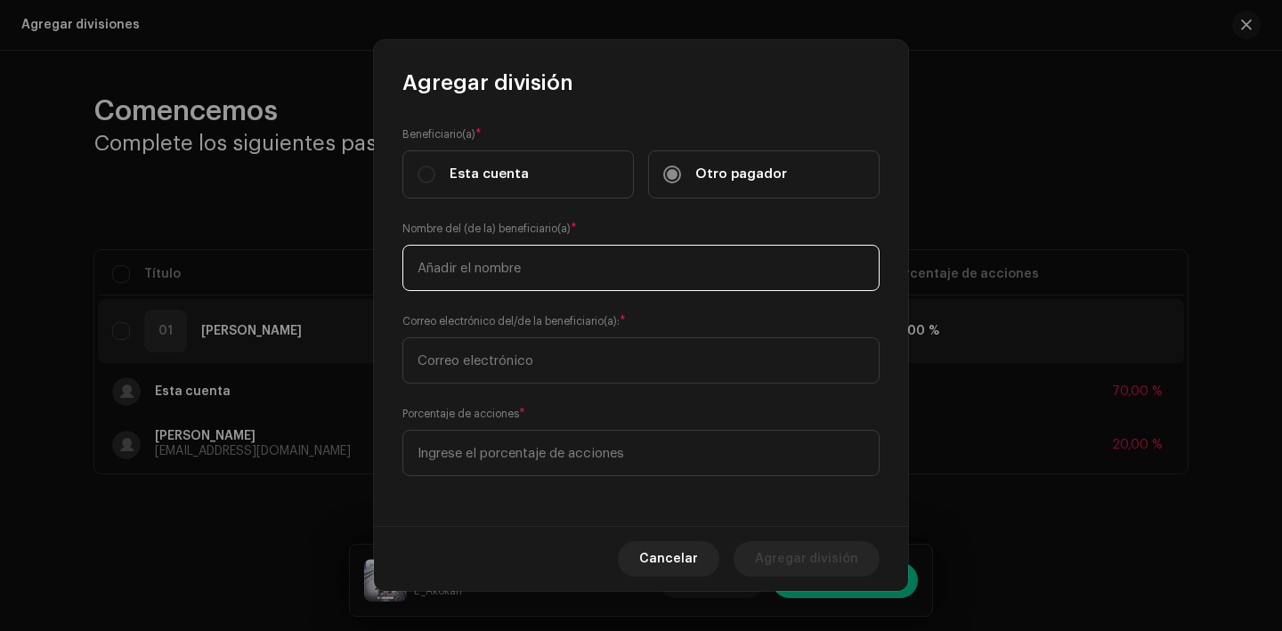
click at [608, 259] on input "text" at bounding box center [641, 268] width 477 height 46
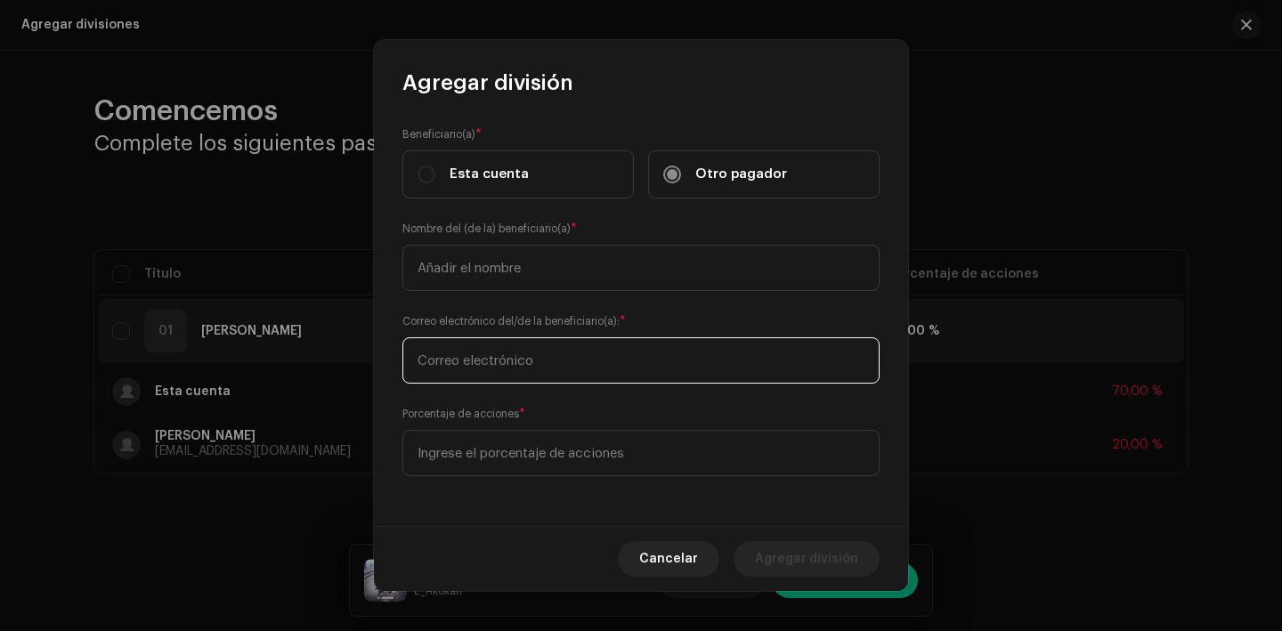
click at [576, 363] on input "text" at bounding box center [641, 361] width 477 height 46
type input "1"
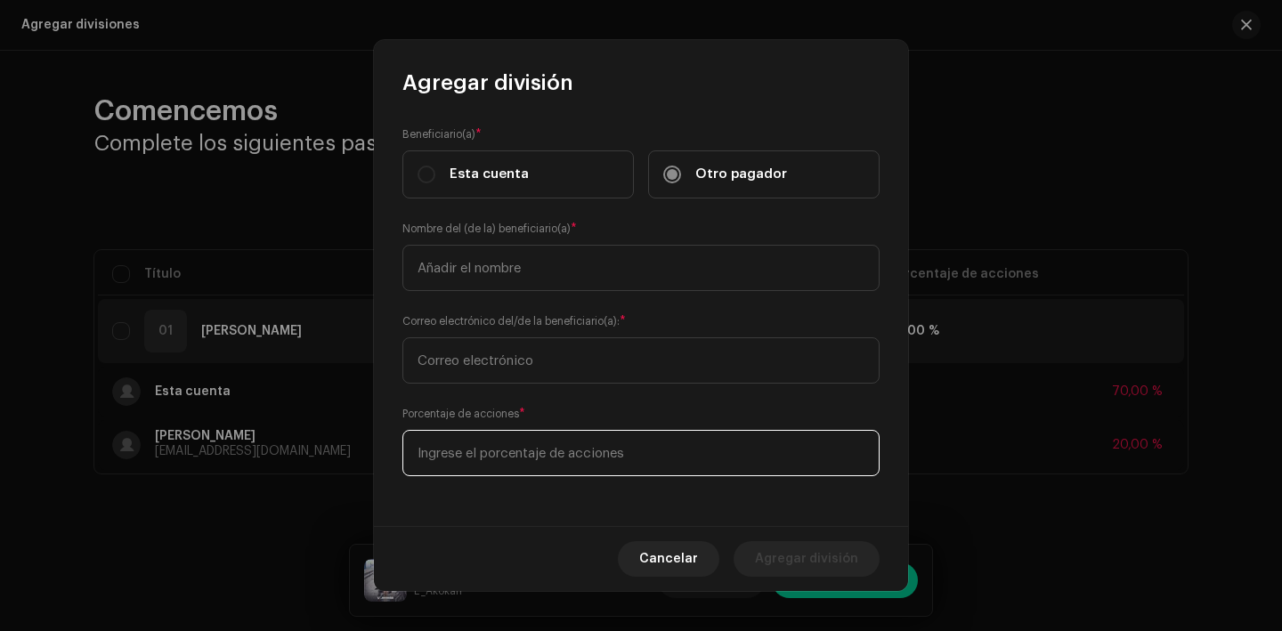
click at [583, 465] on input at bounding box center [641, 453] width 477 height 46
type input "10,00"
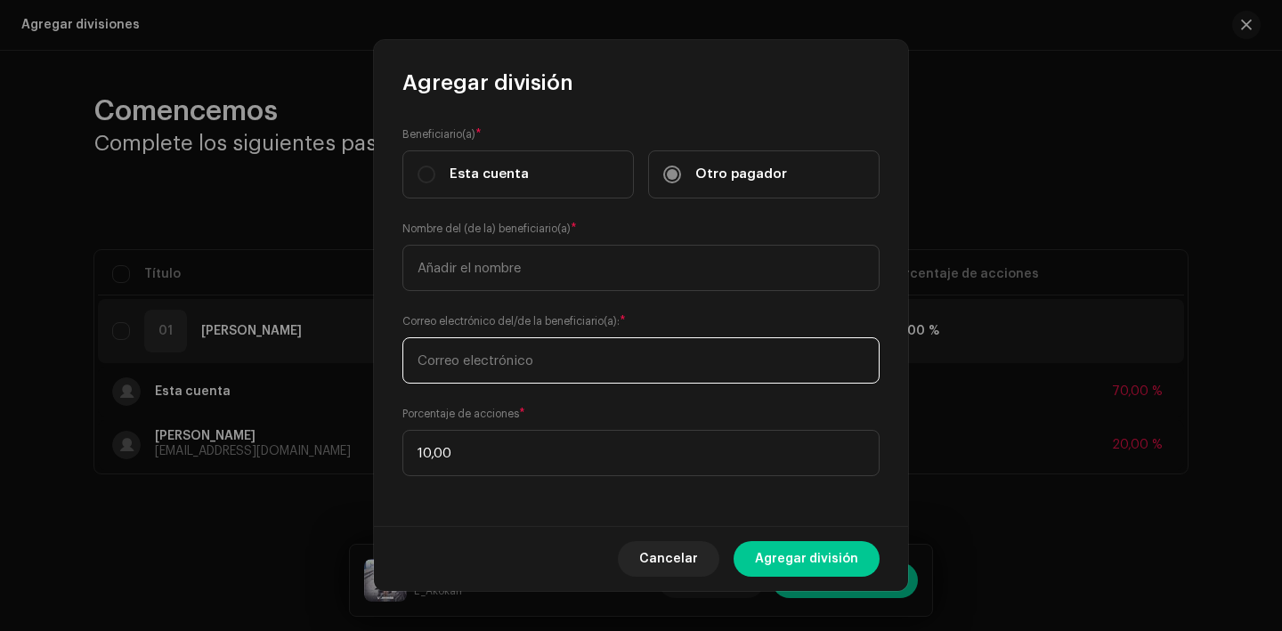
click at [558, 358] on input "text" at bounding box center [641, 361] width 477 height 46
type input "[EMAIL_ADDRESS][DOMAIN_NAME]"
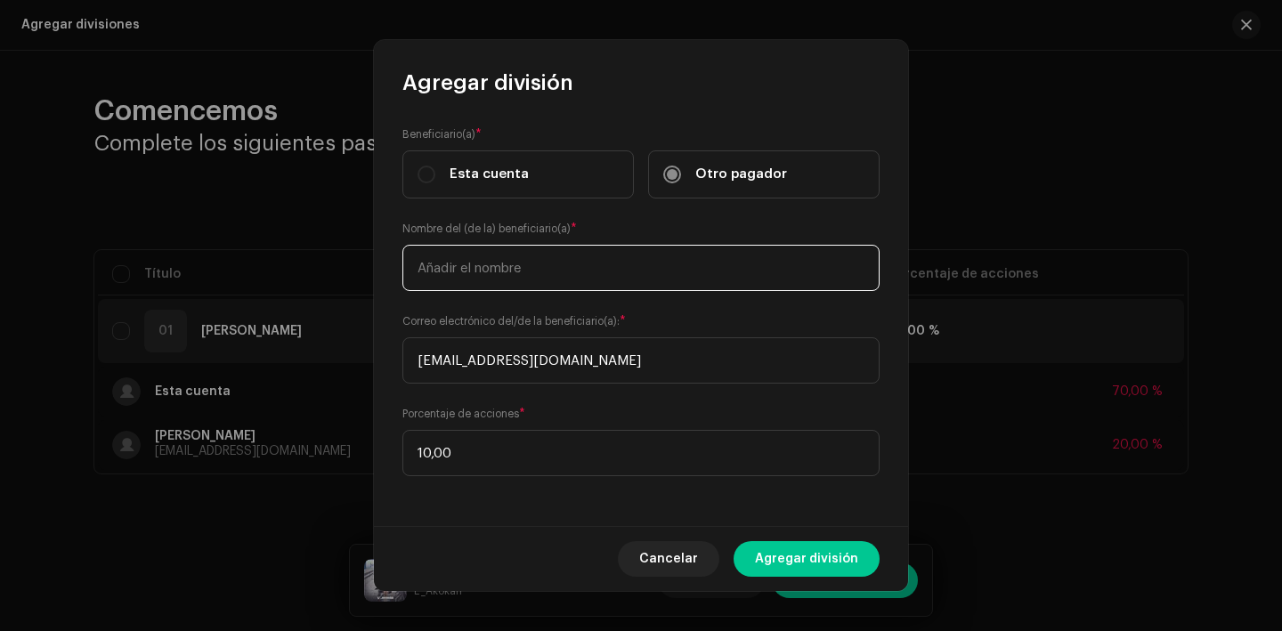
click at [549, 255] on input "text" at bounding box center [641, 268] width 477 height 46
type input "[PERSON_NAME] [PERSON_NAME]"
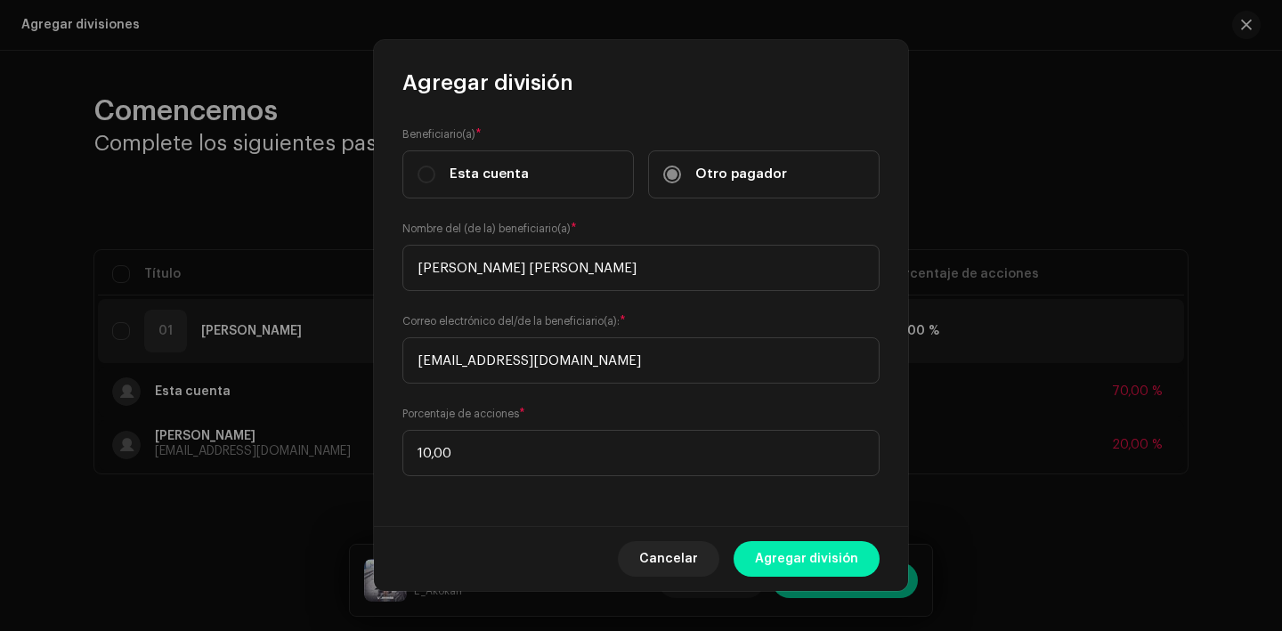
click at [826, 560] on span "Agregar división" at bounding box center [806, 559] width 103 height 36
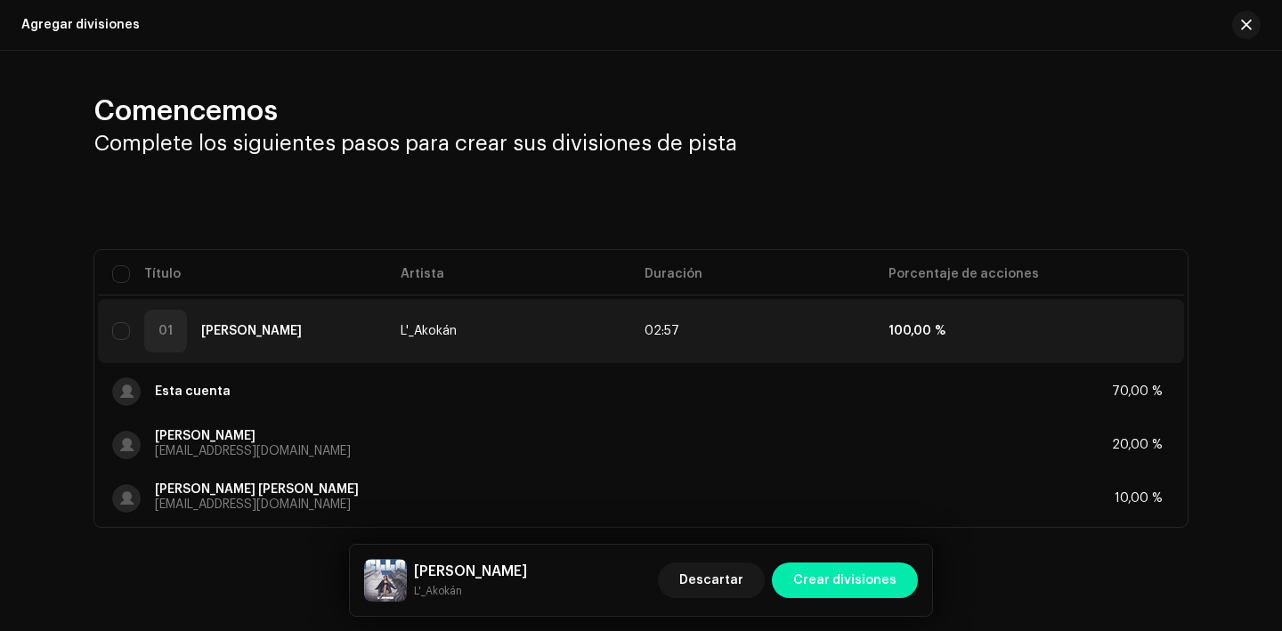
click at [894, 579] on span "Crear divisiones" at bounding box center [845, 581] width 103 height 36
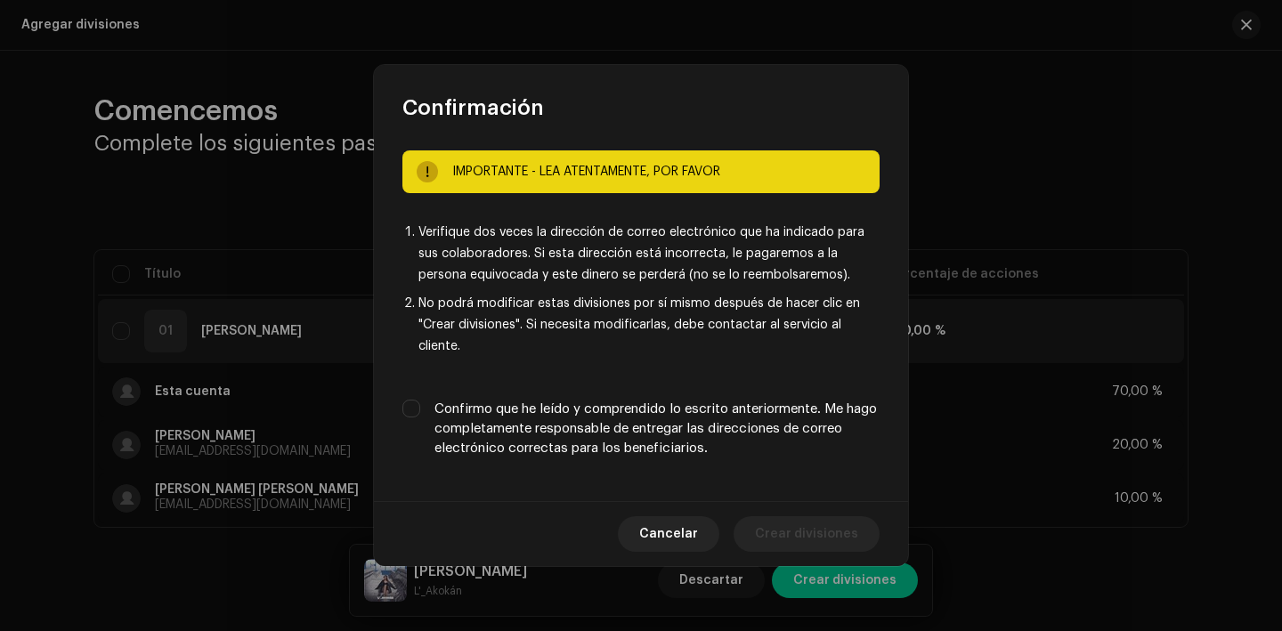
click at [620, 432] on label "Confirmo que he leído y comprendido lo escrito anteriormente. Me hago completam…" at bounding box center [657, 429] width 445 height 59
click at [420, 418] on input "Confirmo que he leído y comprendido lo escrito anteriormente. Me hago completam…" at bounding box center [412, 409] width 18 height 18
checkbox input "true"
click at [848, 541] on span "Crear divisiones" at bounding box center [806, 535] width 103 height 36
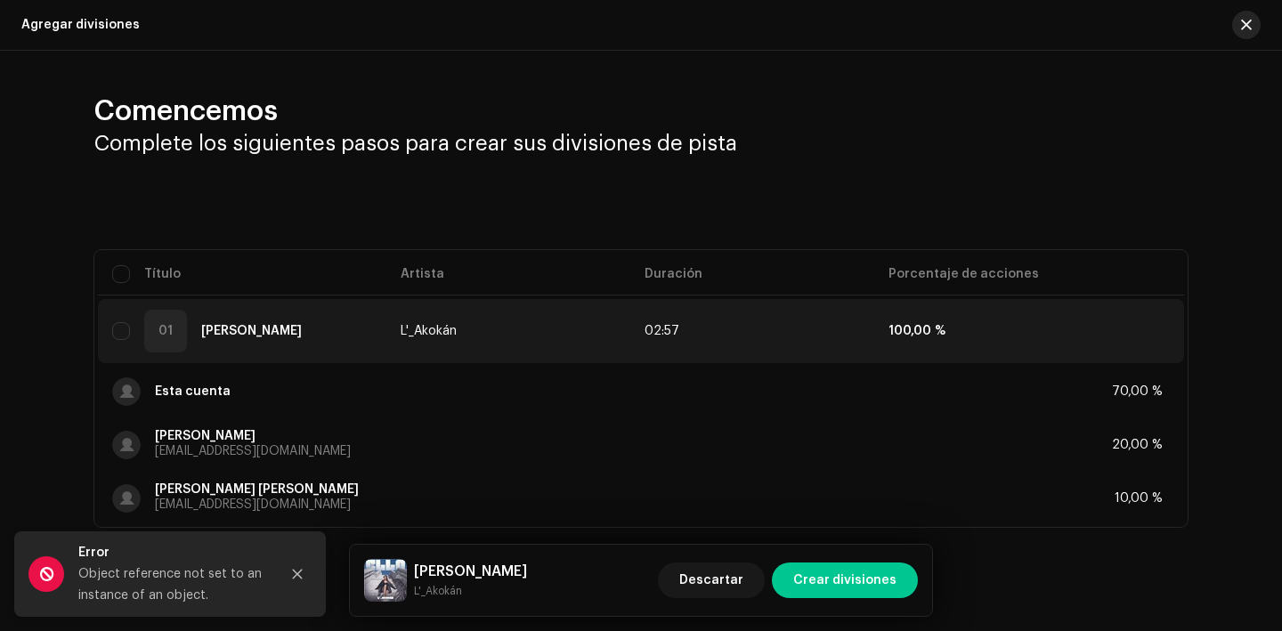
click at [1233, 28] on button "button" at bounding box center [1247, 25] width 28 height 28
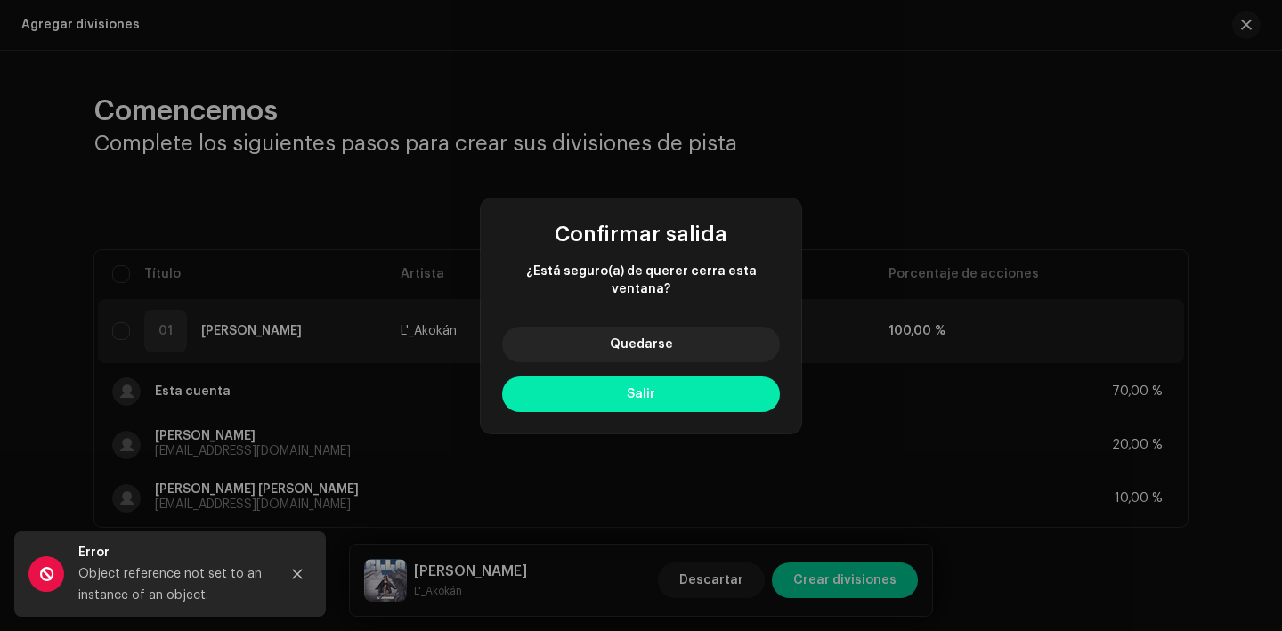
click at [732, 383] on button "Salir" at bounding box center [641, 395] width 278 height 36
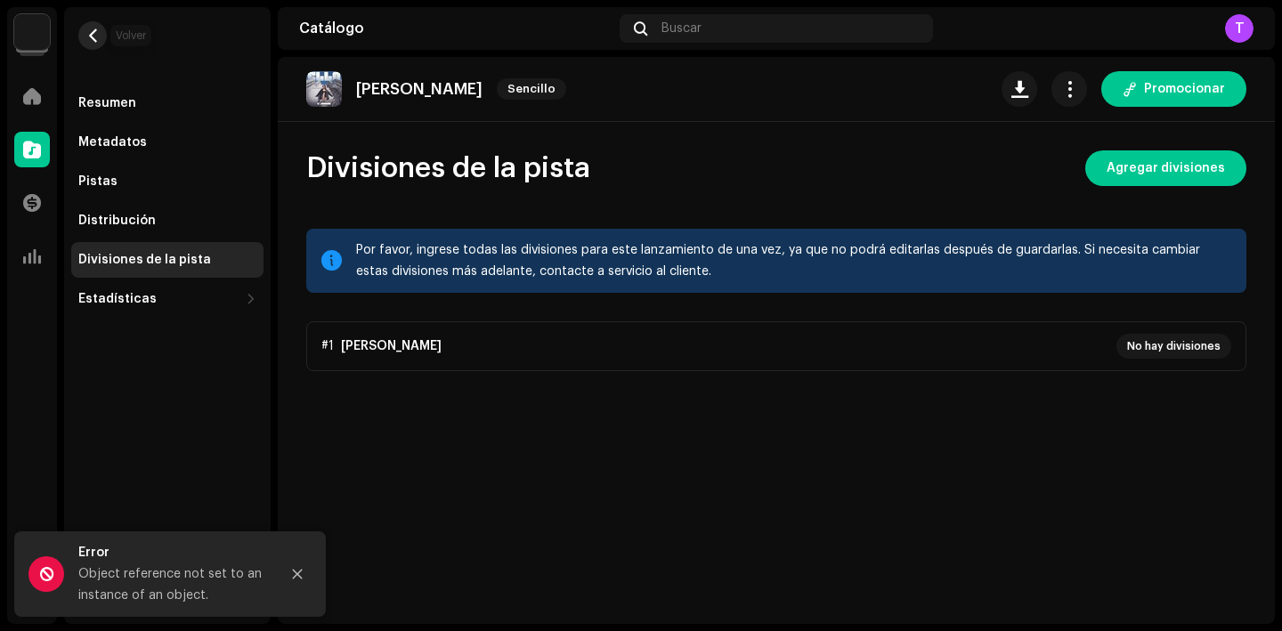
click at [86, 40] on span "button" at bounding box center [92, 35] width 13 height 14
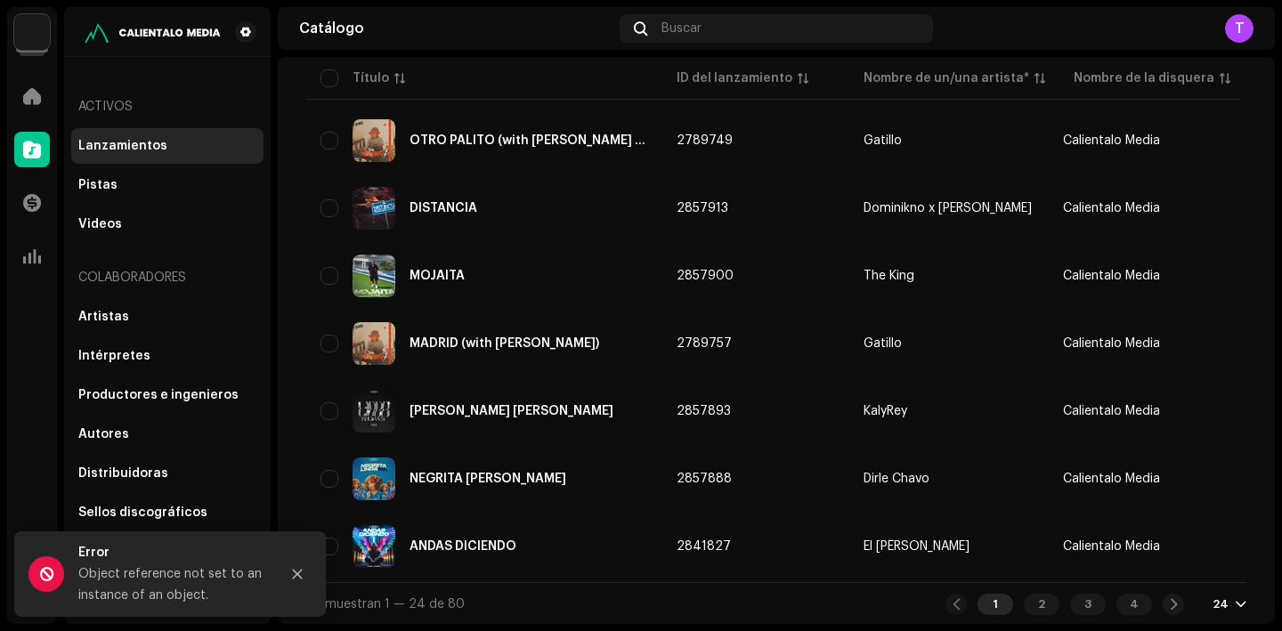
scroll to position [1332, 0]
click at [1034, 601] on div "2" at bounding box center [1042, 603] width 36 height 21
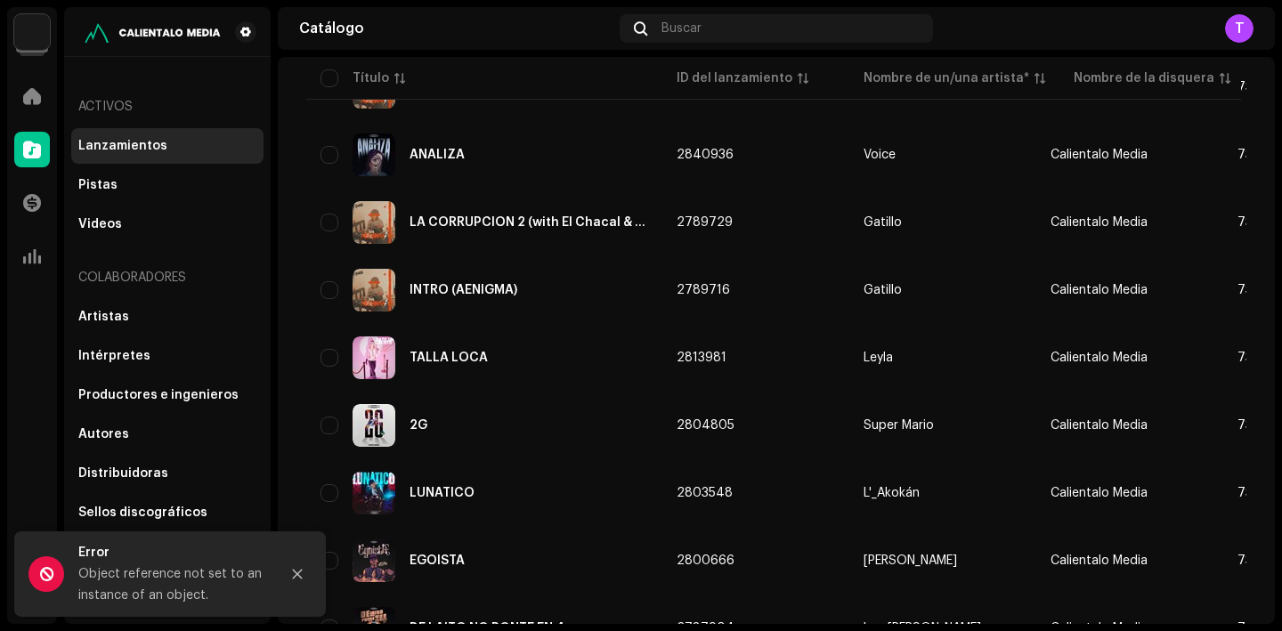
scroll to position [269, 0]
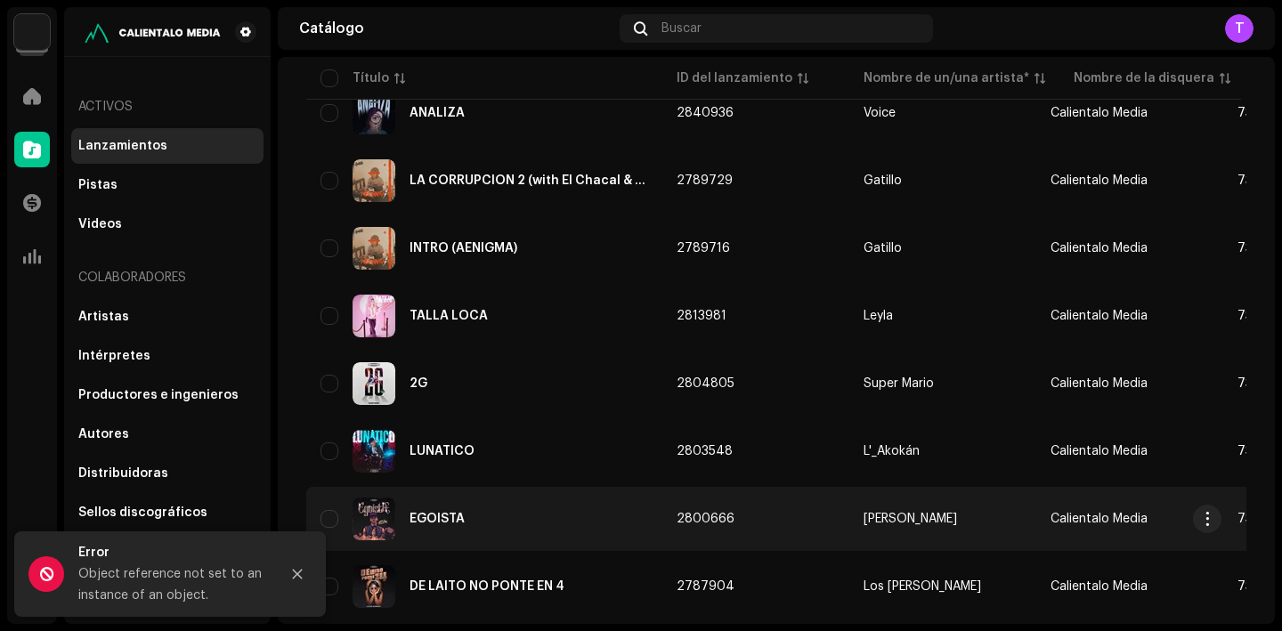
click at [458, 517] on div "EGOISTA" at bounding box center [437, 519] width 55 height 12
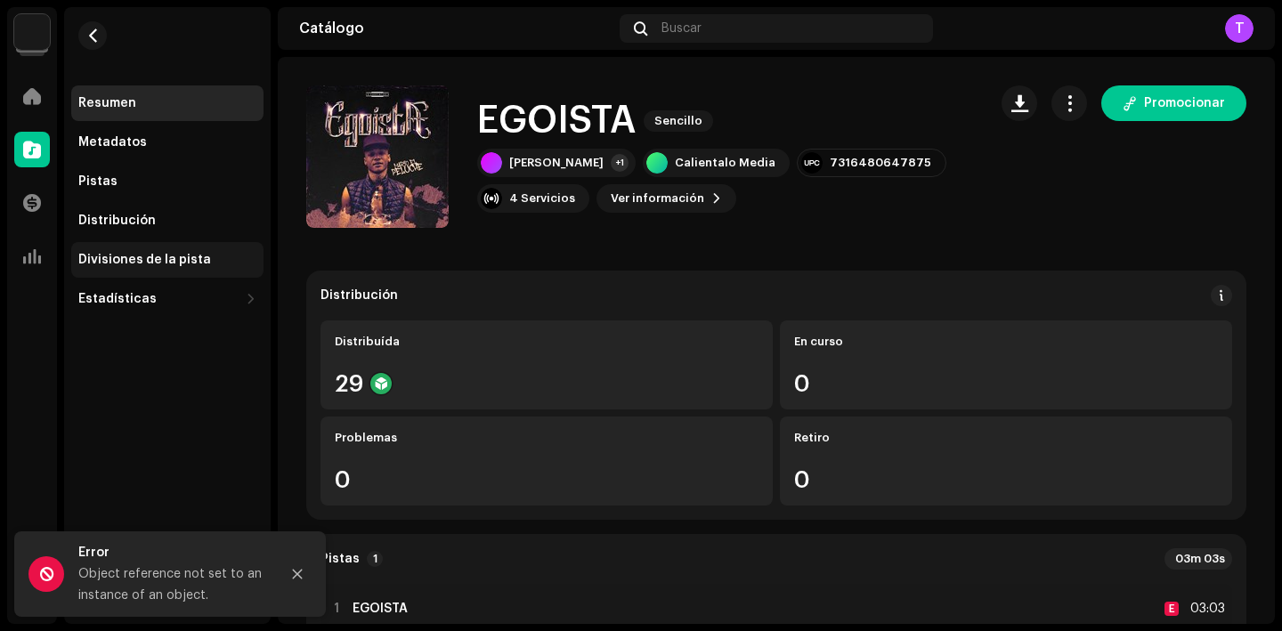
click at [157, 265] on div "Divisiones de la pista" at bounding box center [144, 260] width 133 height 14
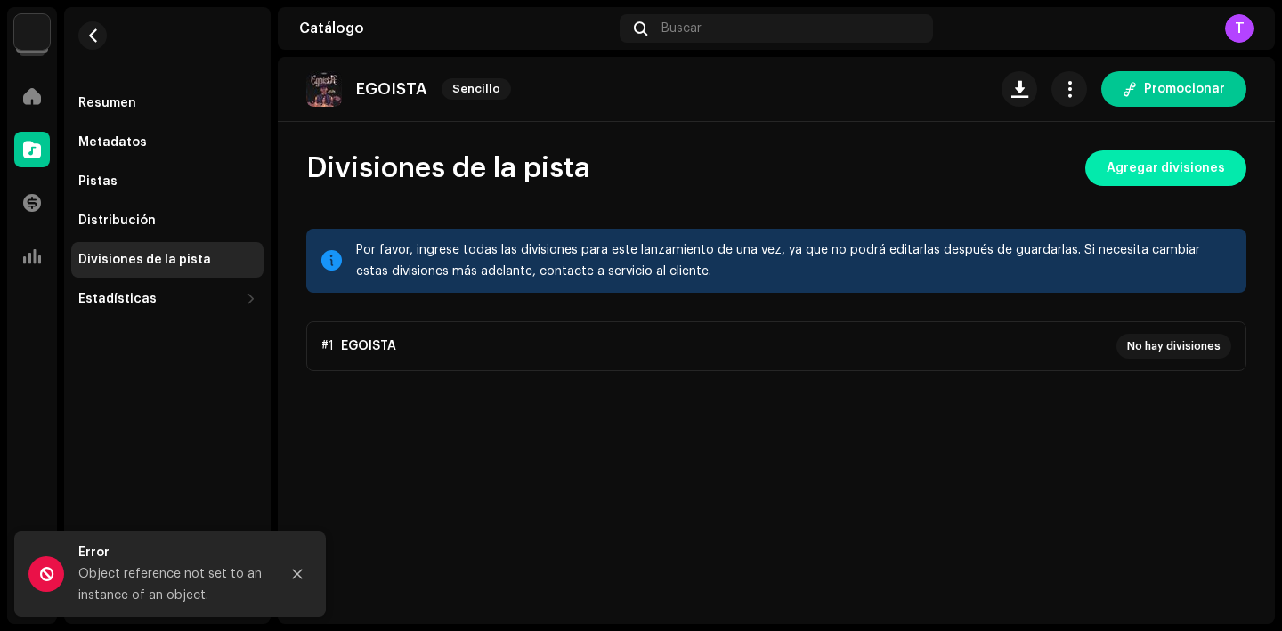
click at [1126, 156] on span "Agregar divisiones" at bounding box center [1166, 169] width 118 height 36
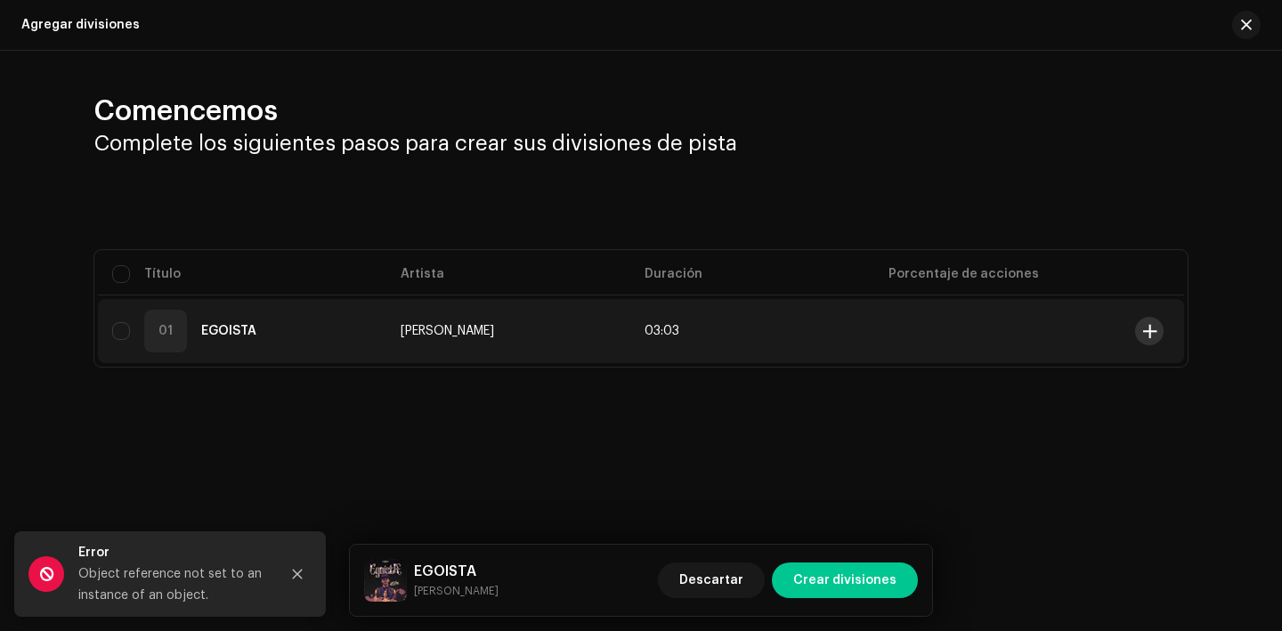
click at [1148, 330] on span at bounding box center [1150, 331] width 13 height 14
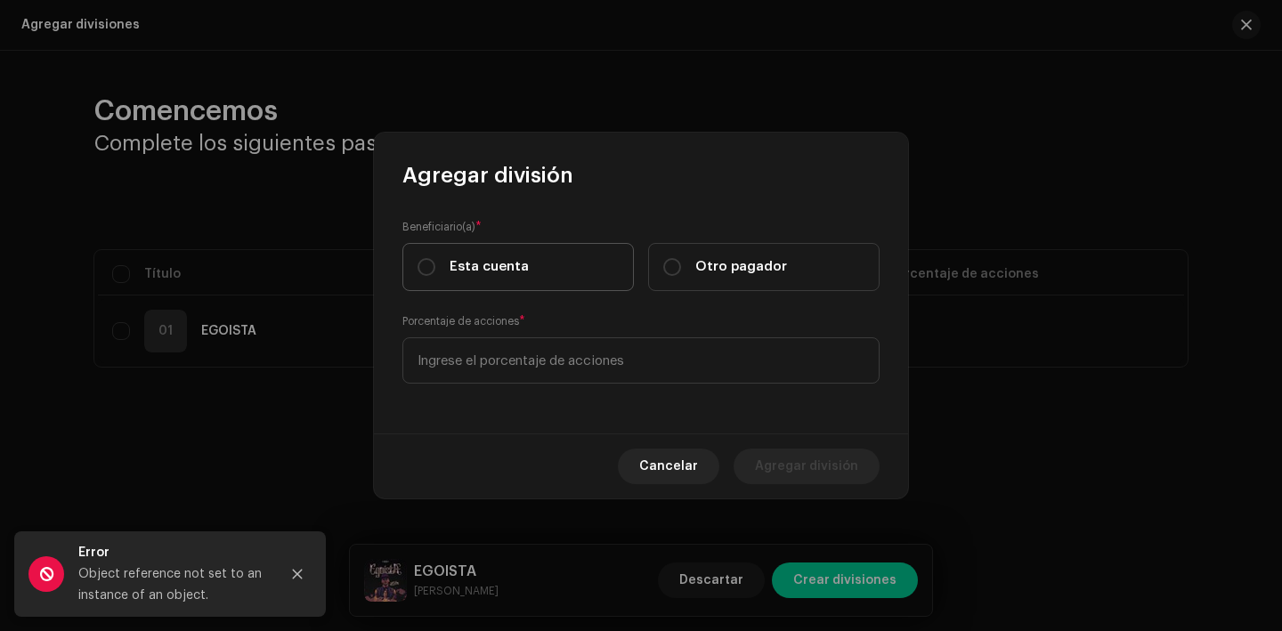
click at [492, 284] on label "Esta cuenta" at bounding box center [519, 267] width 232 height 48
click at [435, 276] on input "Esta cuenta" at bounding box center [427, 267] width 18 height 18
radio input "true"
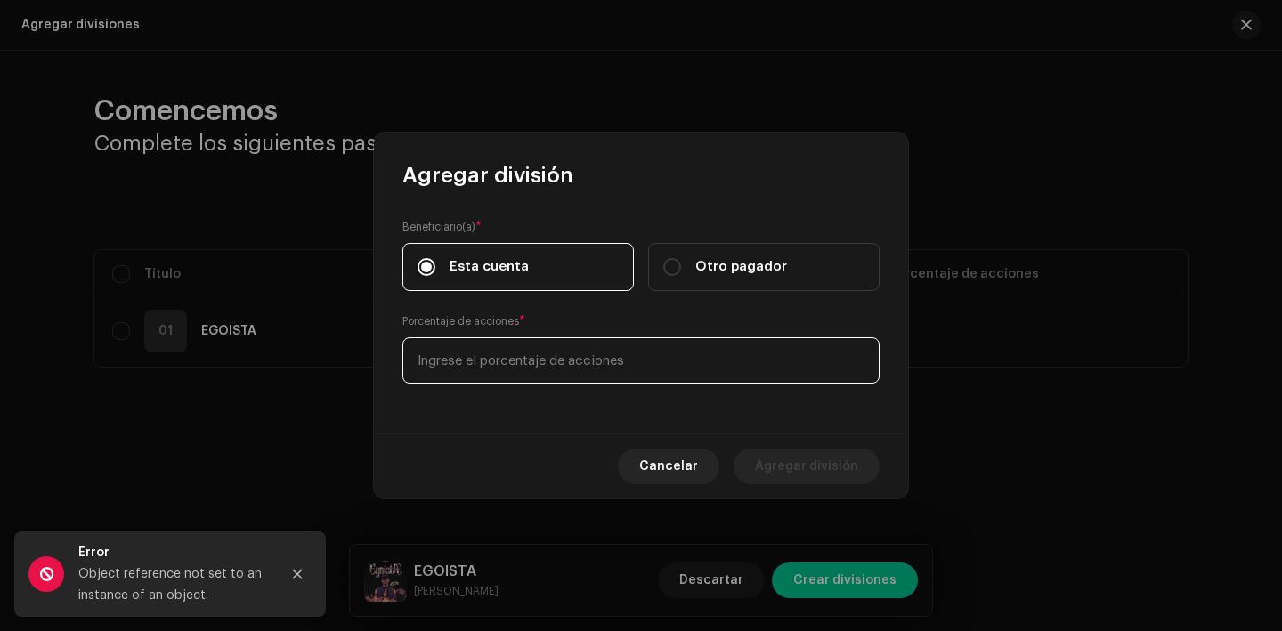
click at [534, 370] on input at bounding box center [641, 361] width 477 height 46
type input "70,00"
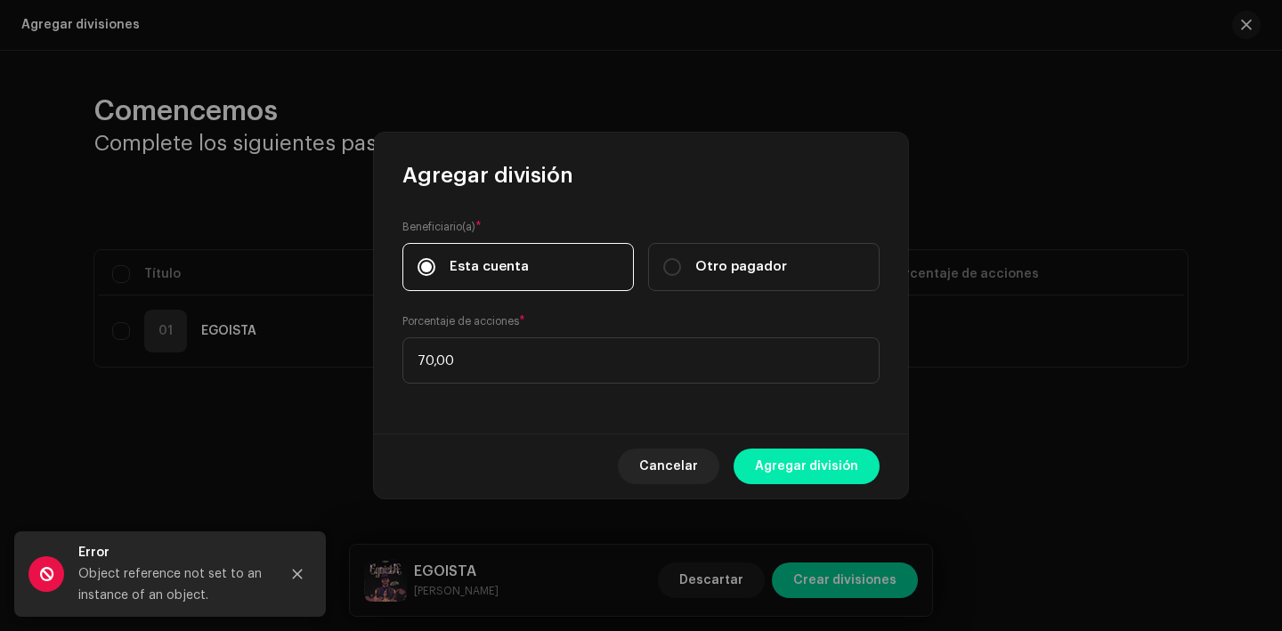
click at [827, 468] on span "Agregar división" at bounding box center [806, 467] width 103 height 36
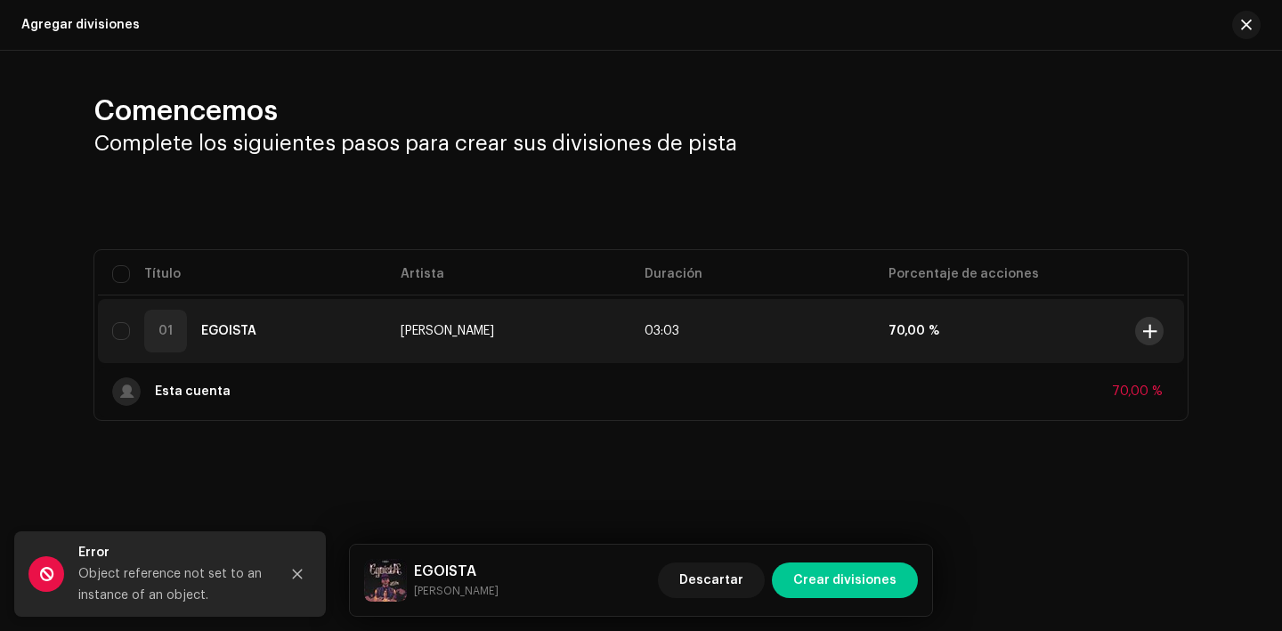
click at [1152, 329] on span at bounding box center [1150, 331] width 13 height 14
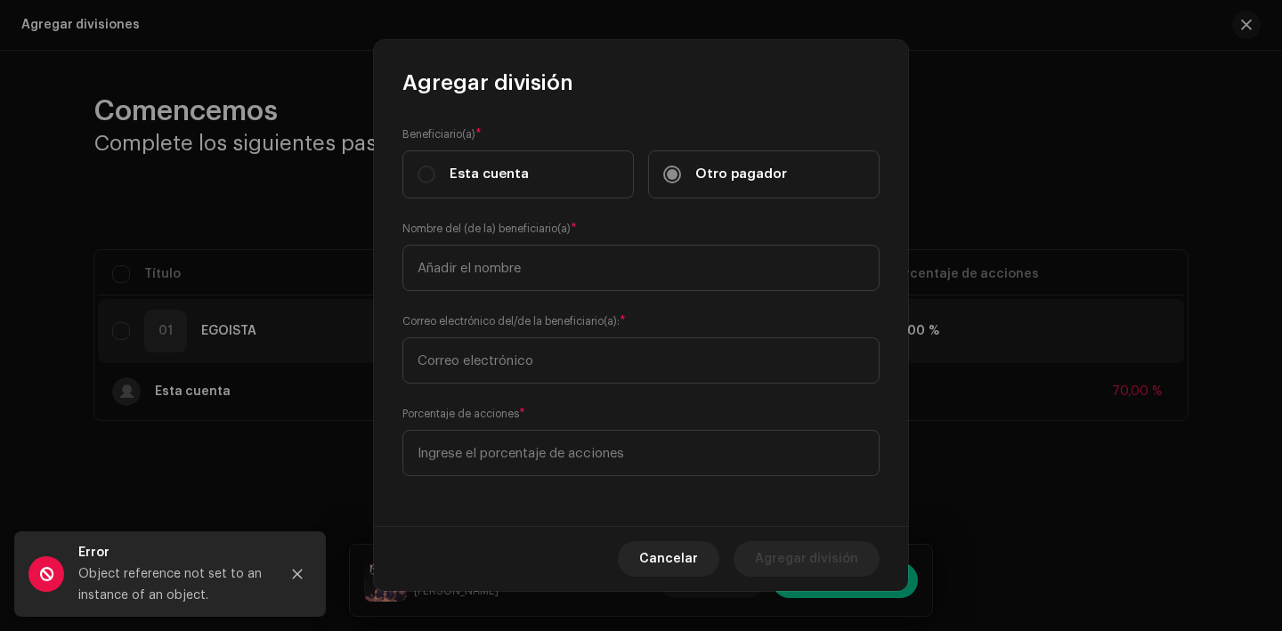
click at [511, 387] on div "Beneficiario(a) * Esta cuenta Otro pagador Nombre del (de la) beneficiario(a) *…" at bounding box center [641, 311] width 534 height 429
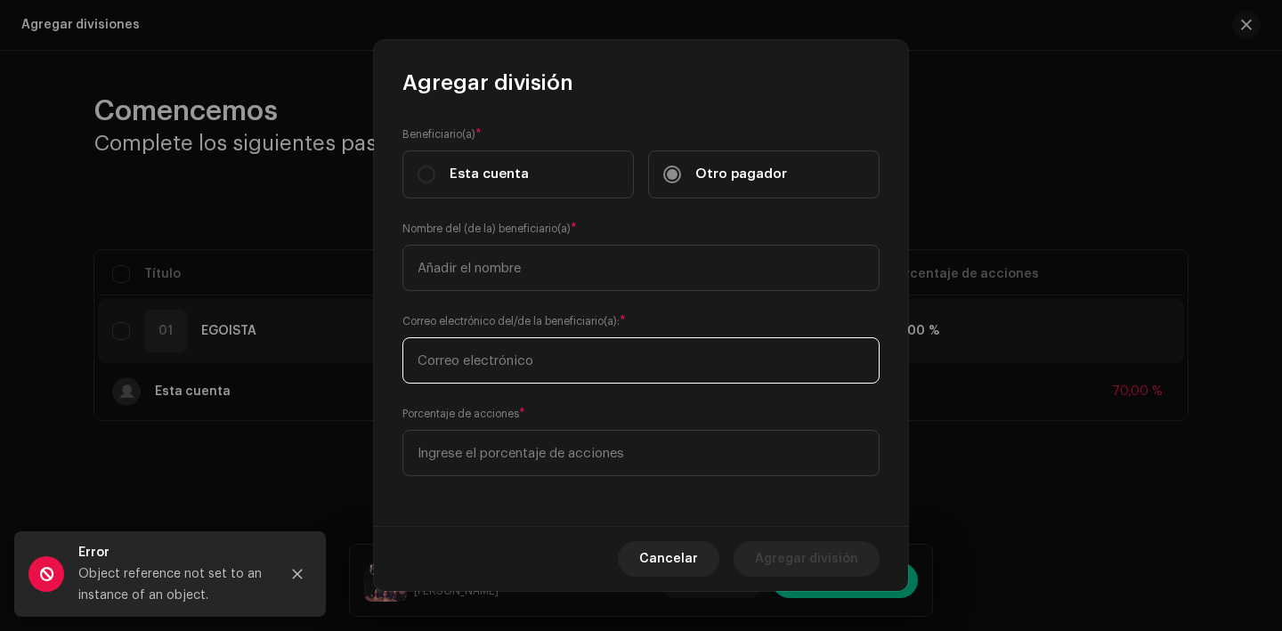
click at [511, 363] on input "text" at bounding box center [641, 361] width 477 height 46
paste input "[EMAIL_ADDRESS][DOMAIN_NAME]"
type input "[EMAIL_ADDRESS][DOMAIN_NAME]"
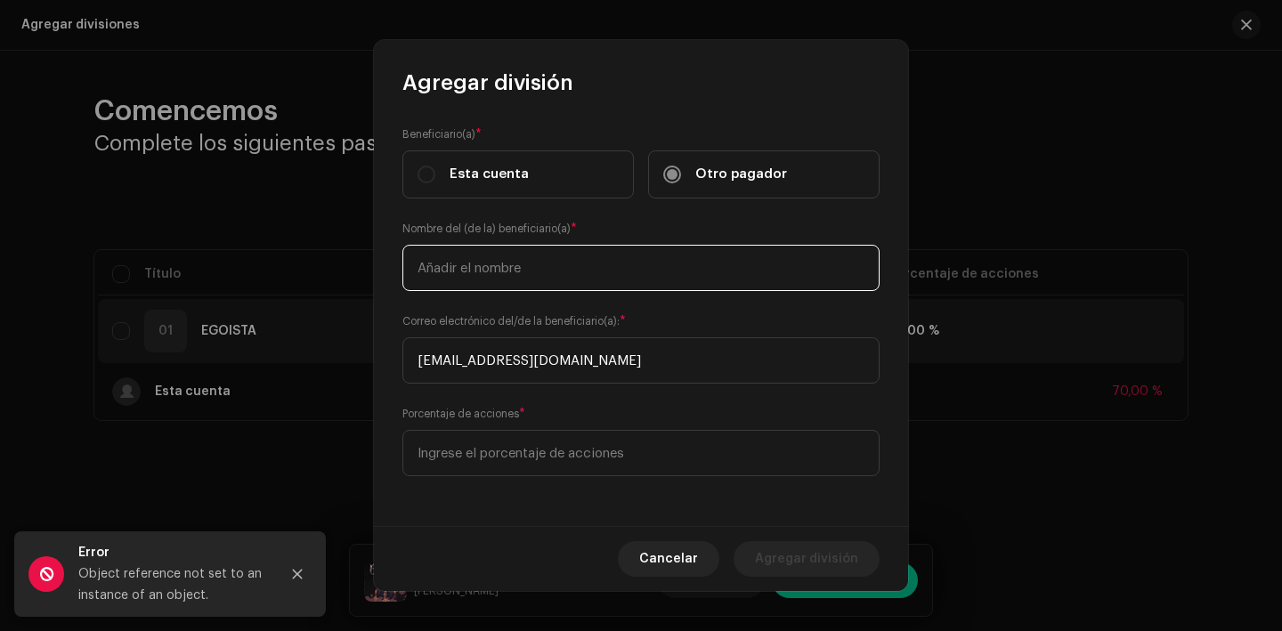
click at [492, 278] on input "text" at bounding box center [641, 268] width 477 height 46
type input "W"
type input "[PERSON_NAME]"
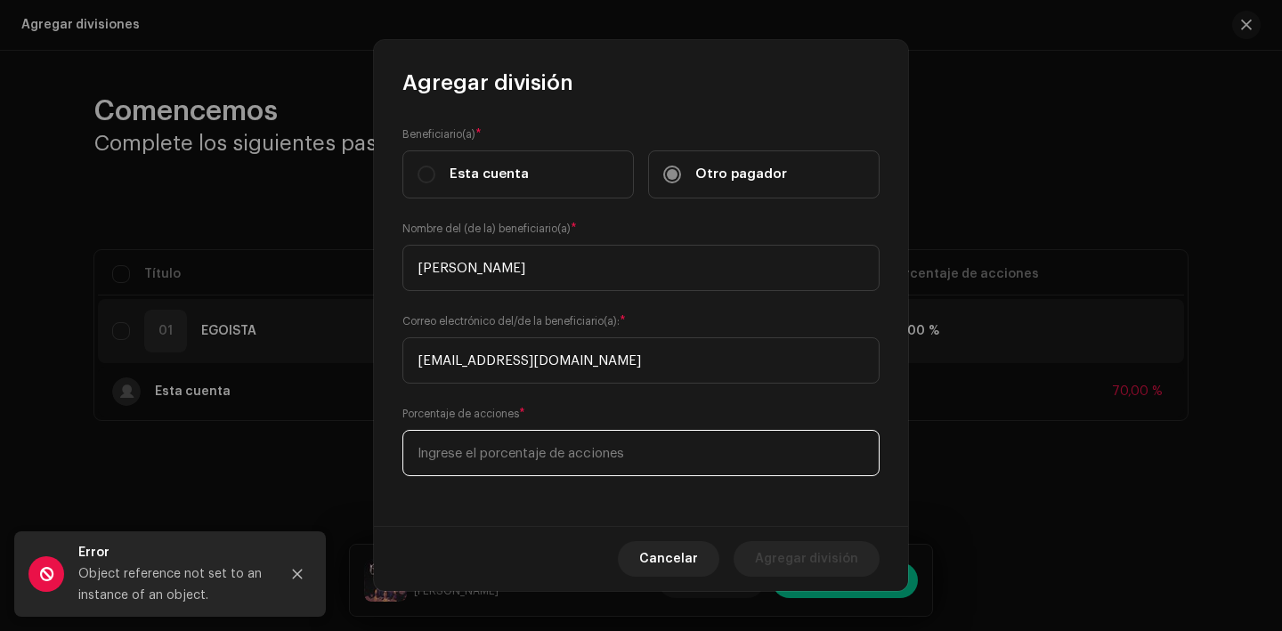
click at [506, 456] on input at bounding box center [641, 453] width 477 height 46
type input "20,00"
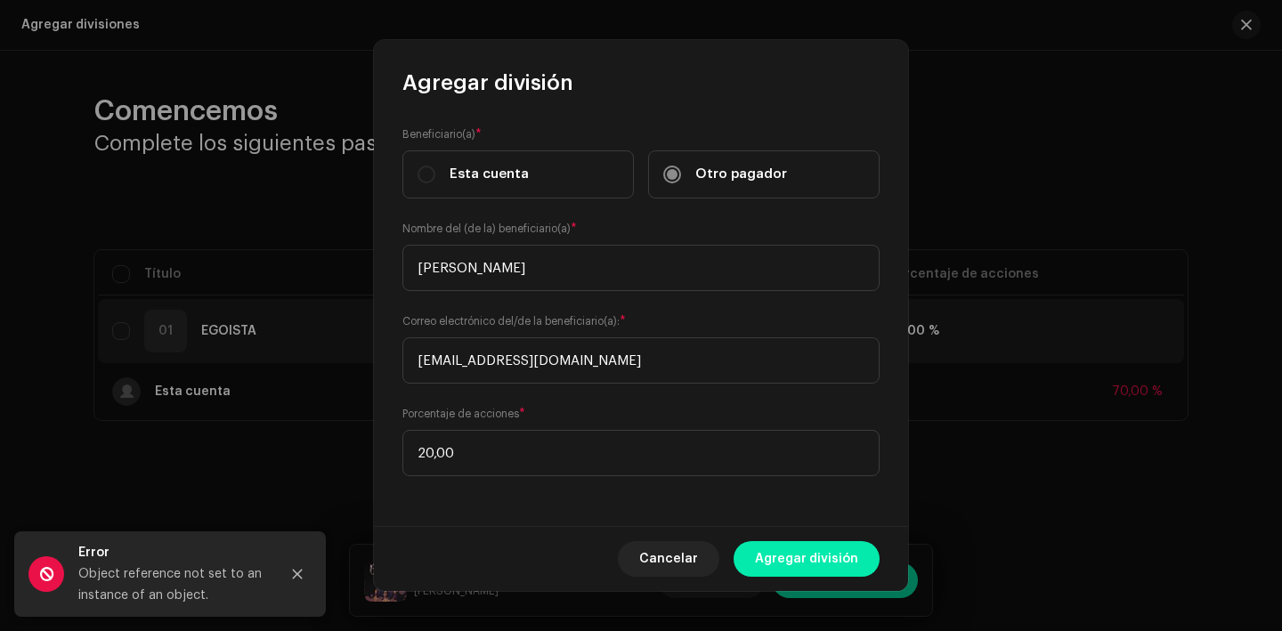
click at [813, 555] on span "Agregar división" at bounding box center [806, 559] width 103 height 36
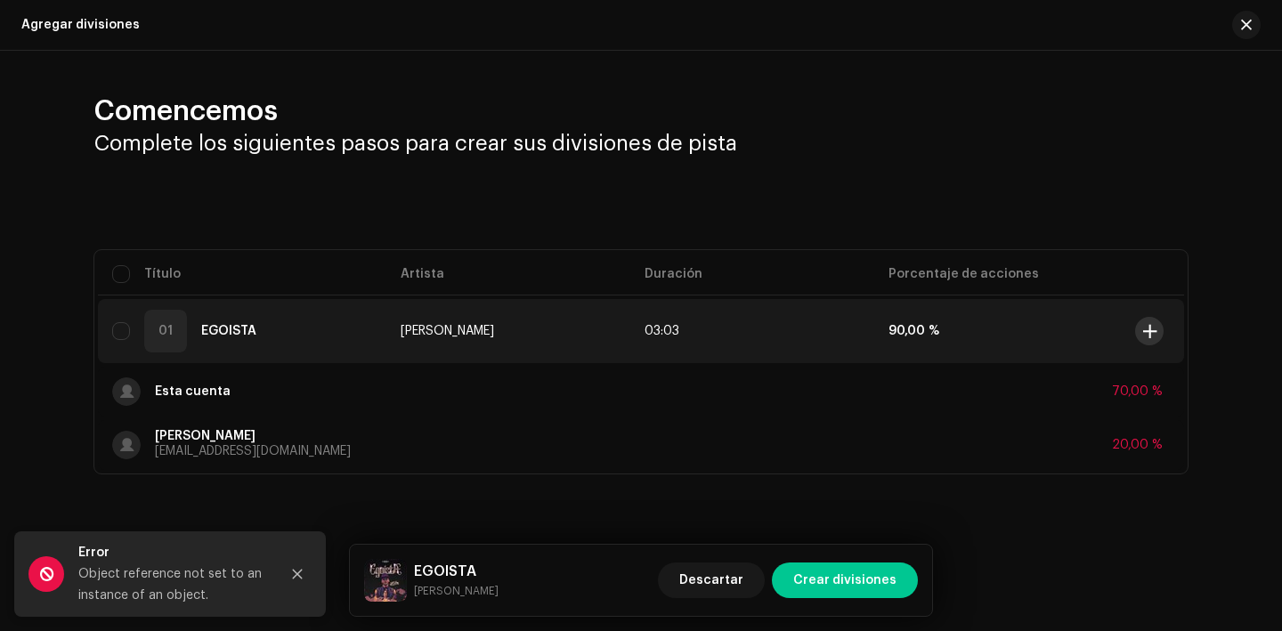
click at [1155, 324] on span at bounding box center [1150, 331] width 13 height 14
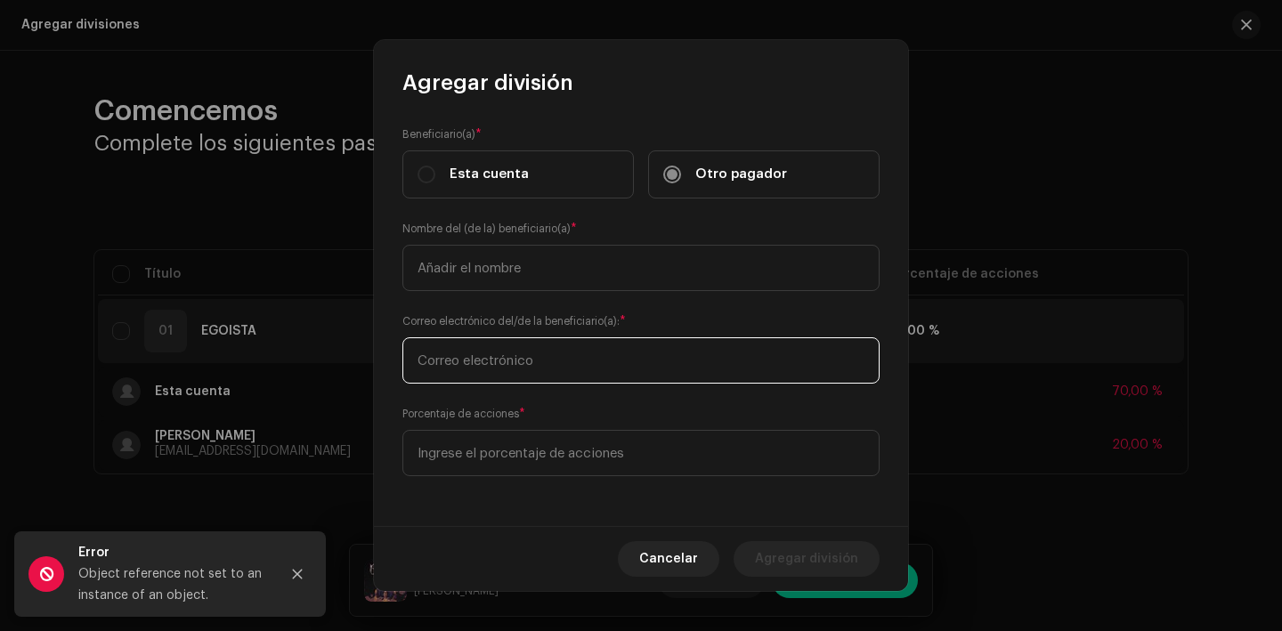
click at [510, 360] on input "text" at bounding box center [641, 361] width 477 height 46
type input "[EMAIL_ADDRESS][DOMAIN_NAME]"
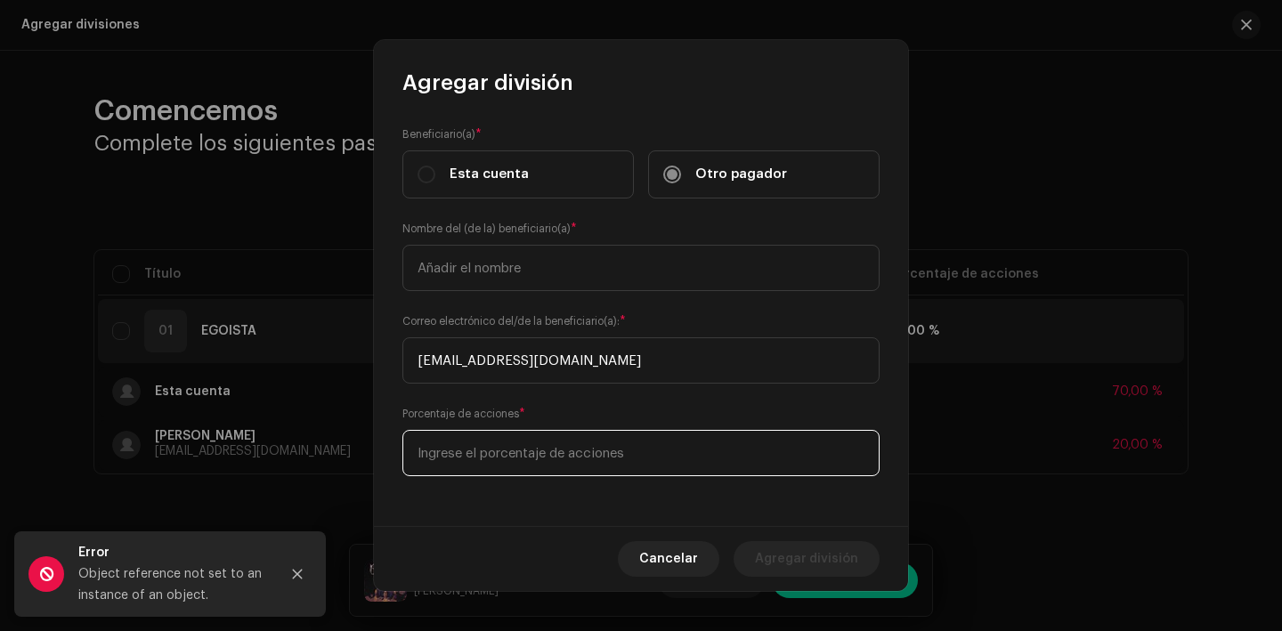
click at [517, 449] on input at bounding box center [641, 453] width 477 height 46
type input "10,00"
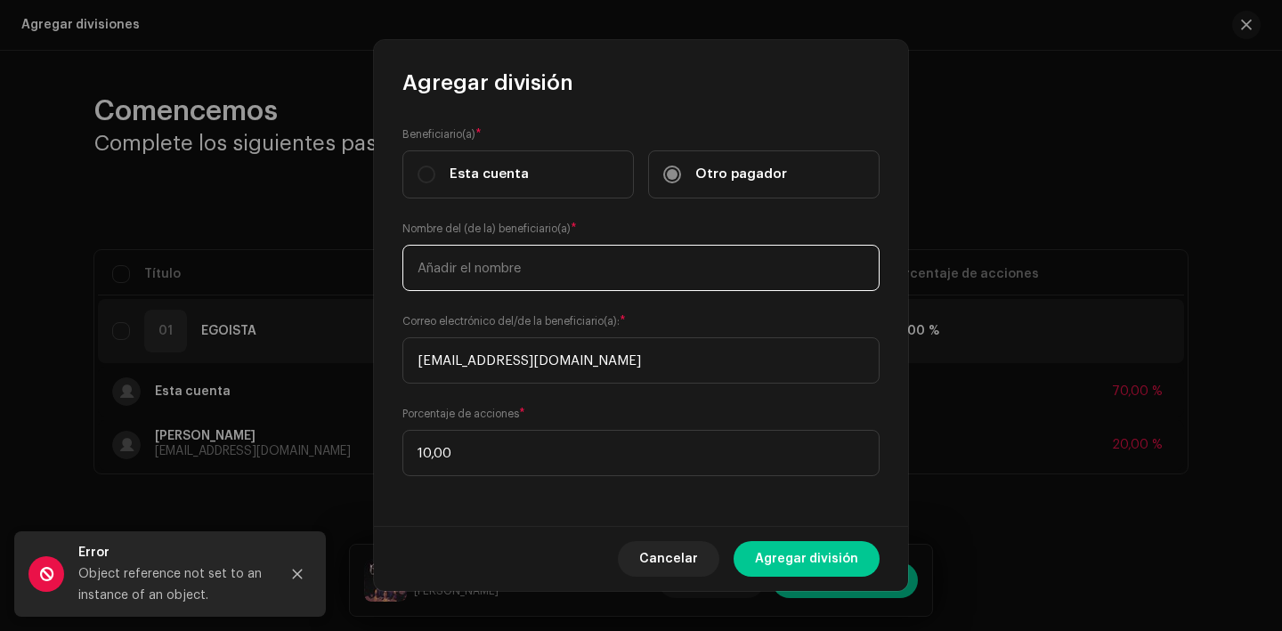
click at [524, 277] on input "text" at bounding box center [641, 268] width 477 height 46
type input "[PERSON_NAME] [PERSON_NAME]"
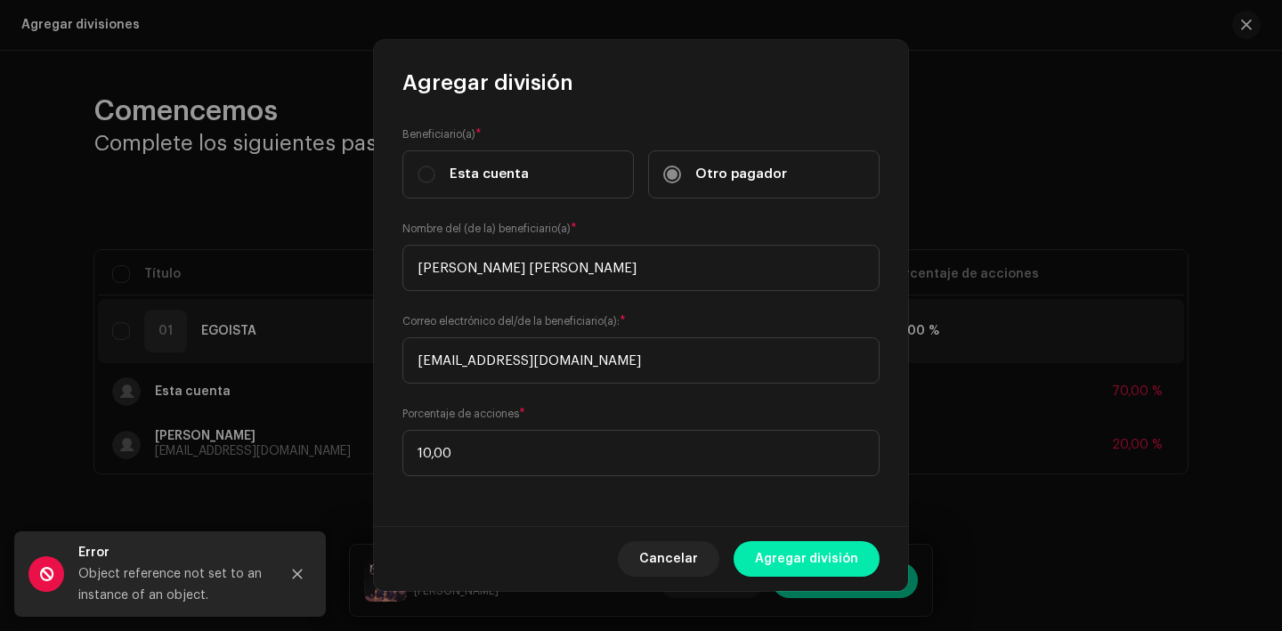
click at [788, 567] on span "Agregar división" at bounding box center [806, 559] width 103 height 36
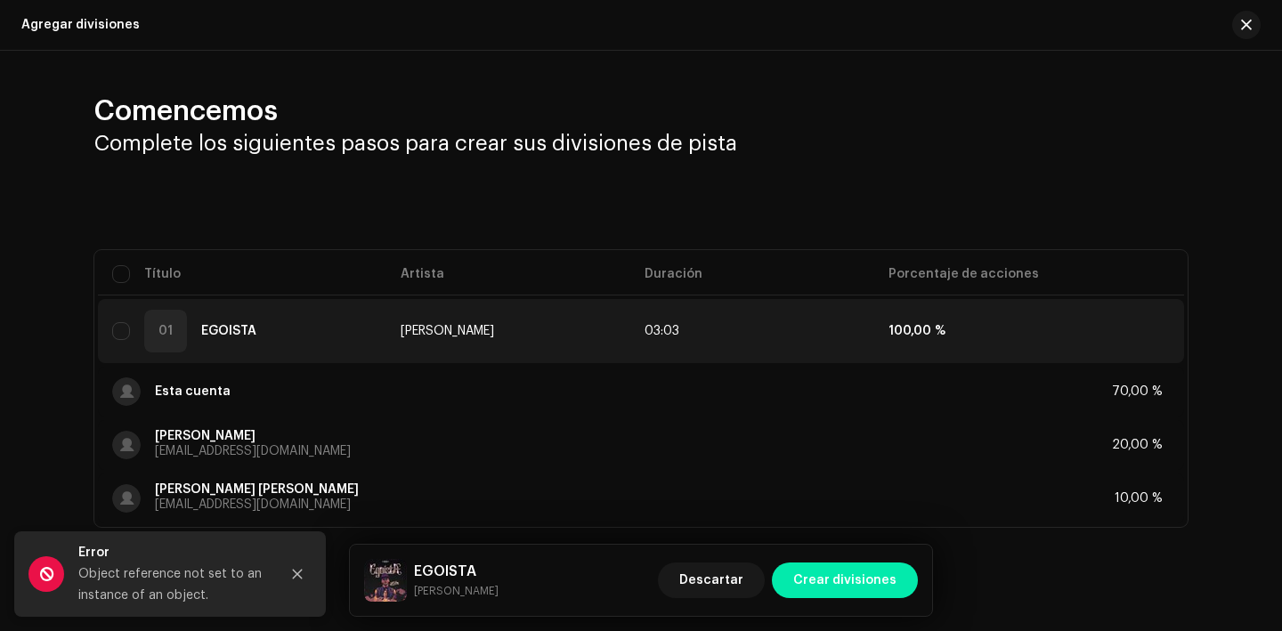
click at [861, 575] on span "Crear divisiones" at bounding box center [845, 581] width 103 height 36
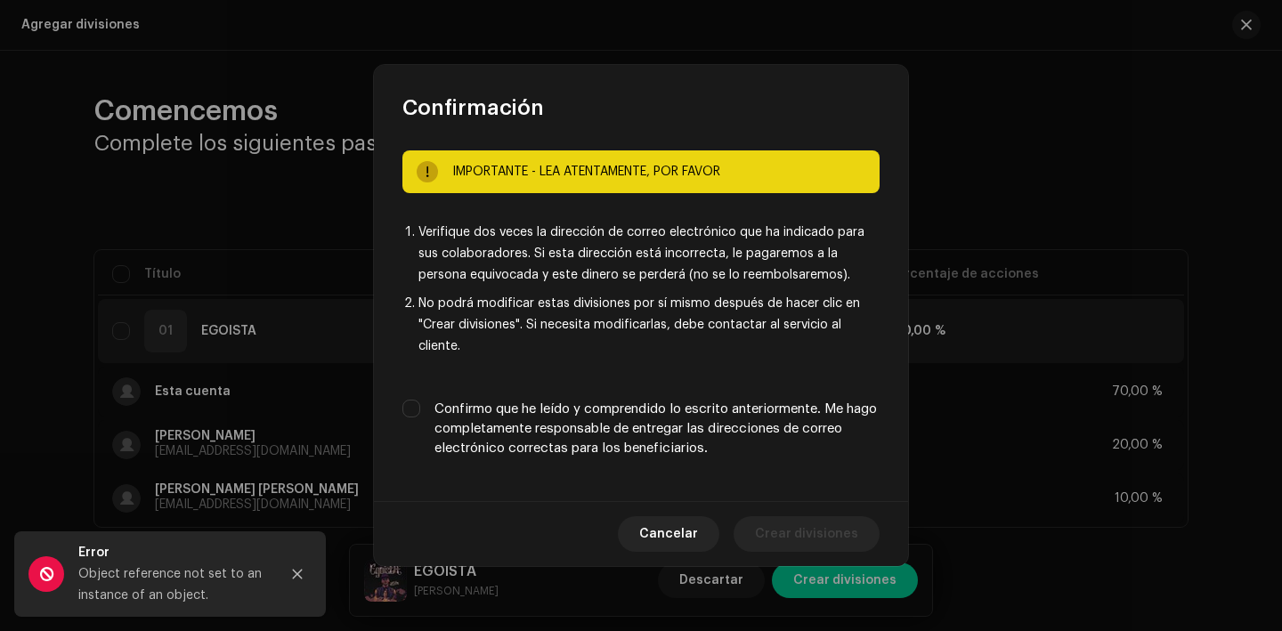
click at [785, 430] on label "Confirmo que he leído y comprendido lo escrito anteriormente. Me hago completam…" at bounding box center [657, 429] width 445 height 59
click at [420, 418] on input "Confirmo que he leído y comprendido lo escrito anteriormente. Me hago completam…" at bounding box center [412, 409] width 18 height 18
checkbox input "true"
click at [814, 531] on span "Crear divisiones" at bounding box center [806, 535] width 103 height 36
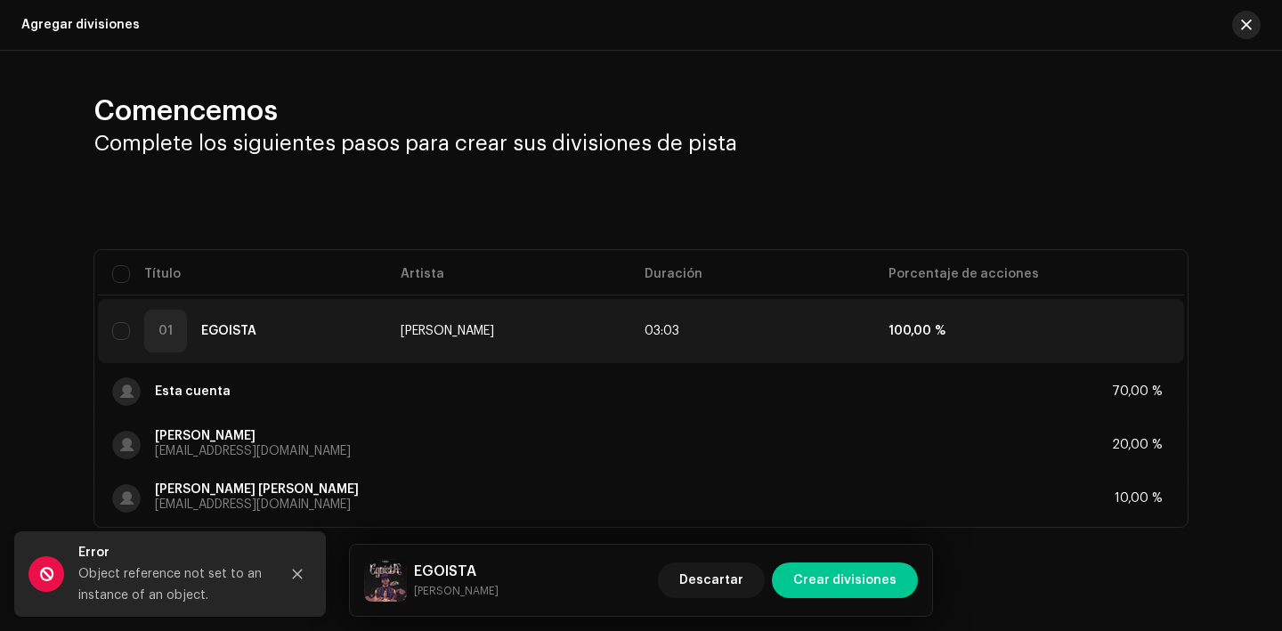
click at [1241, 23] on span "button" at bounding box center [1246, 25] width 11 height 14
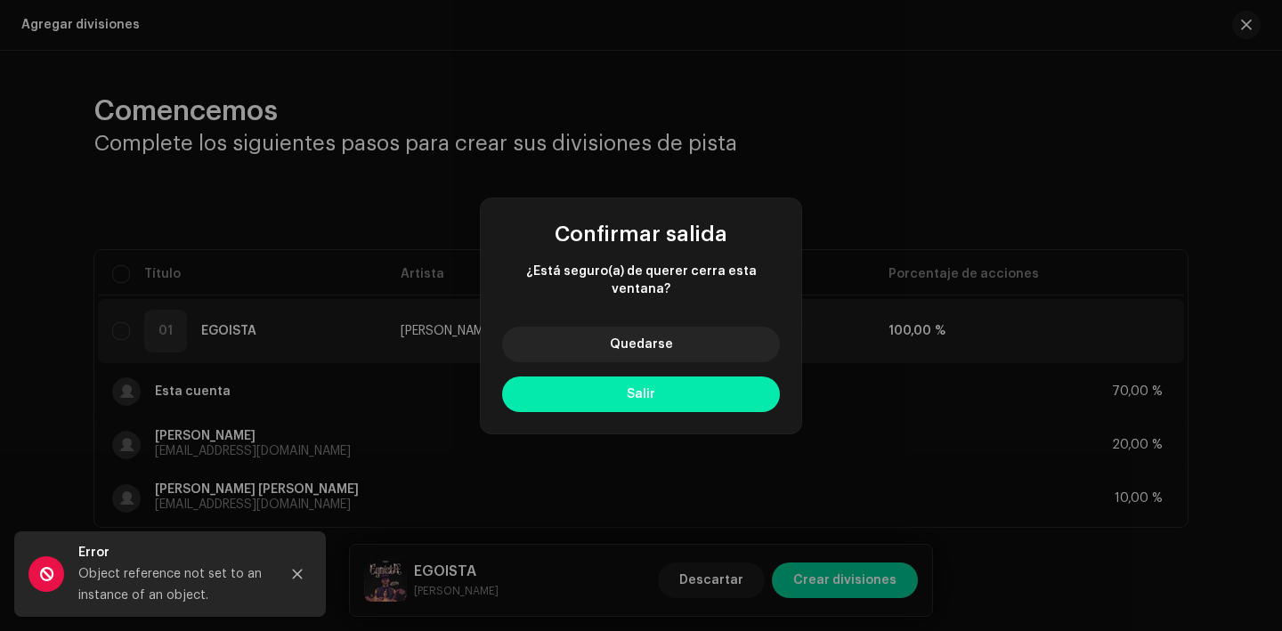
click at [598, 378] on button "Salir" at bounding box center [641, 395] width 278 height 36
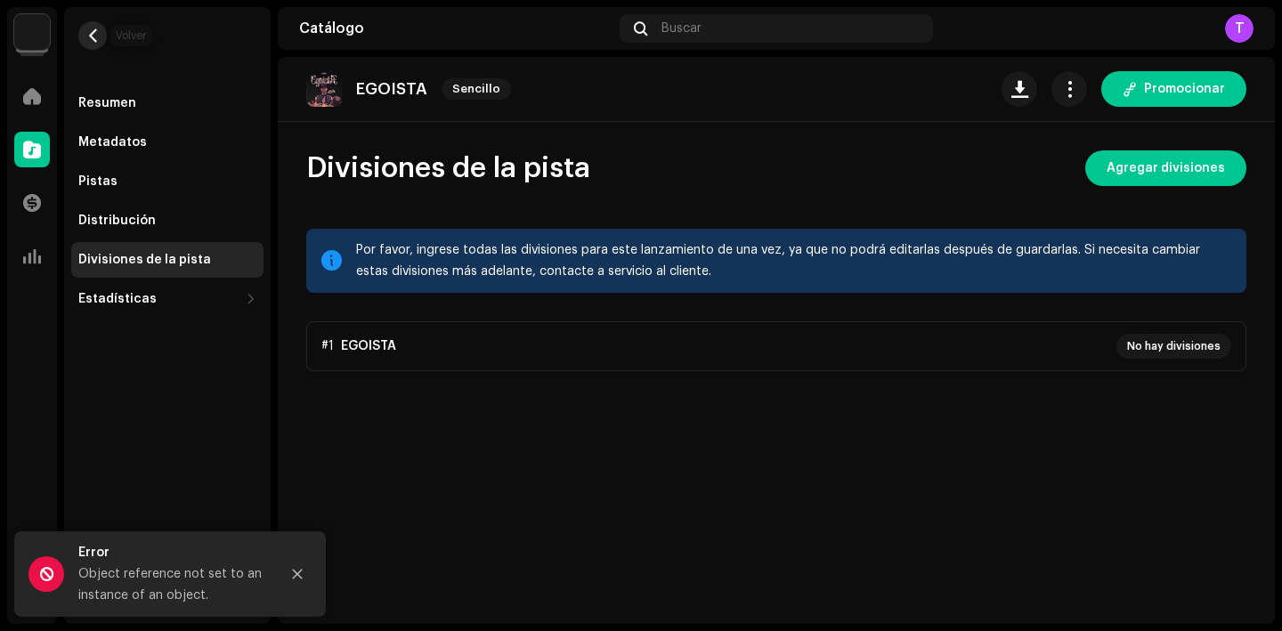
click at [91, 28] on span "button" at bounding box center [92, 35] width 13 height 14
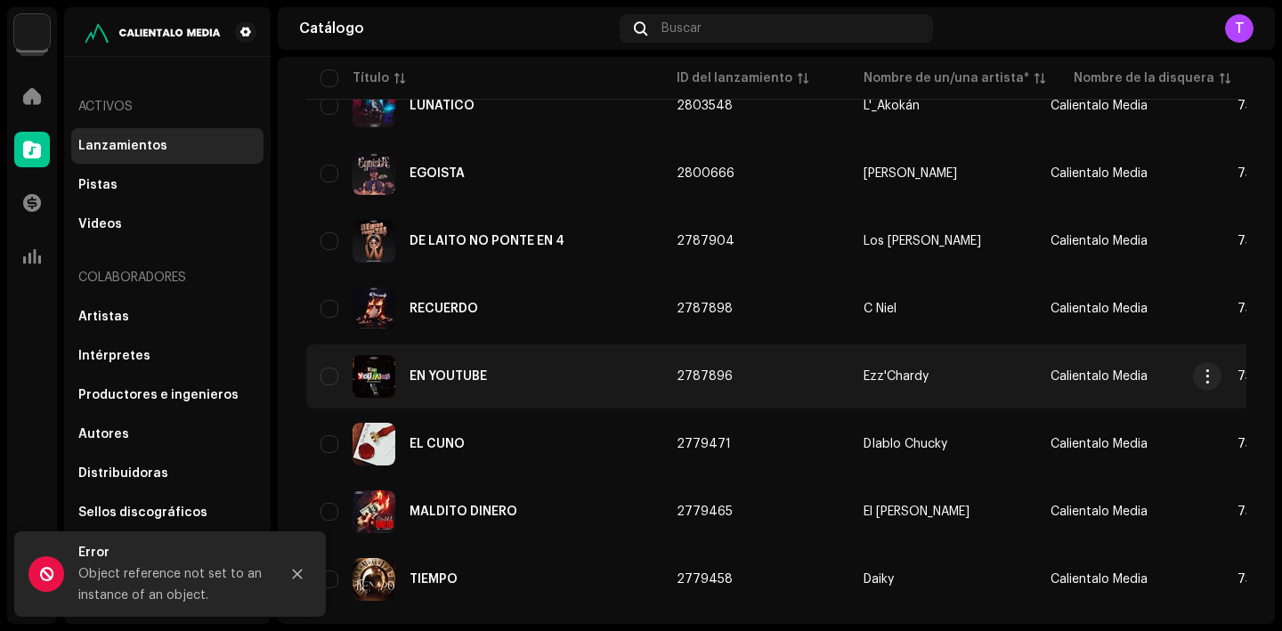
scroll to position [614, 0]
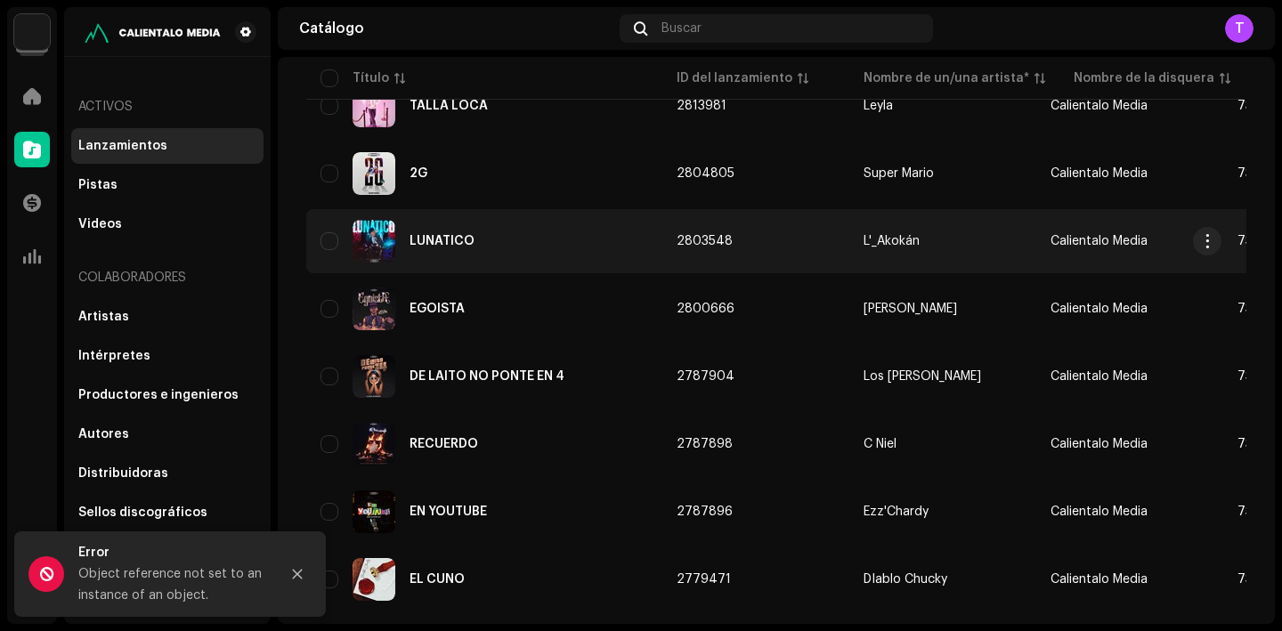
click at [476, 242] on div "LUNATICO" at bounding box center [485, 241] width 328 height 43
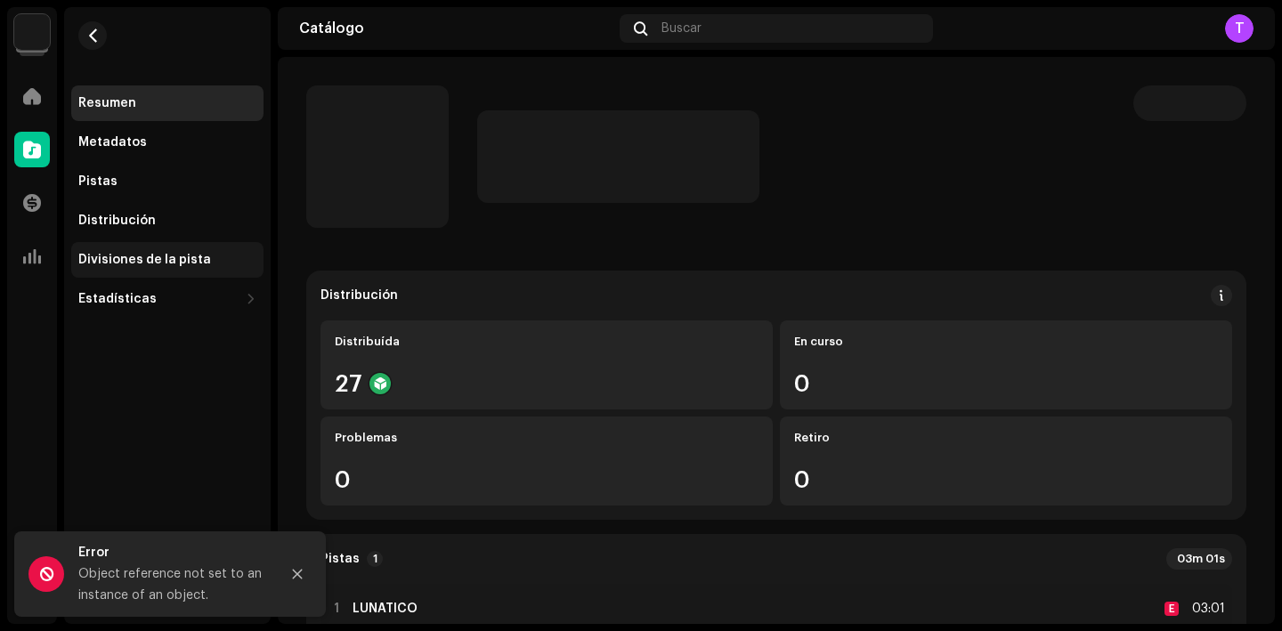
click at [217, 248] on div "Divisiones de la pista" at bounding box center [167, 260] width 192 height 36
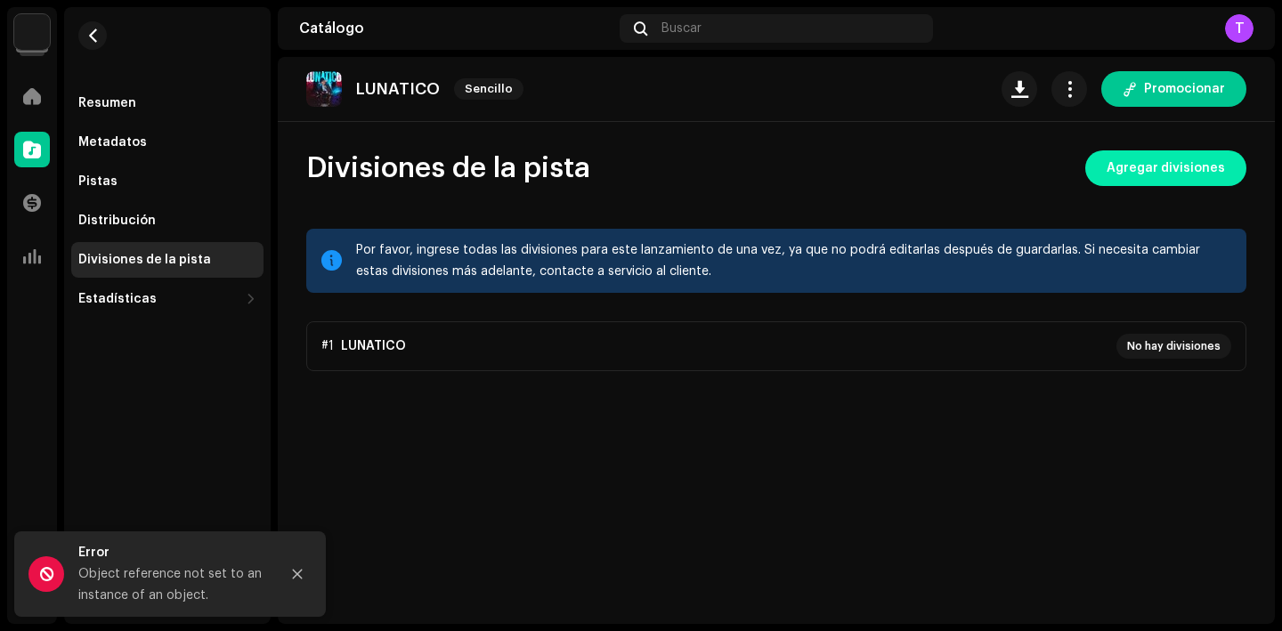
click at [1224, 173] on span "Agregar divisiones" at bounding box center [1166, 169] width 118 height 36
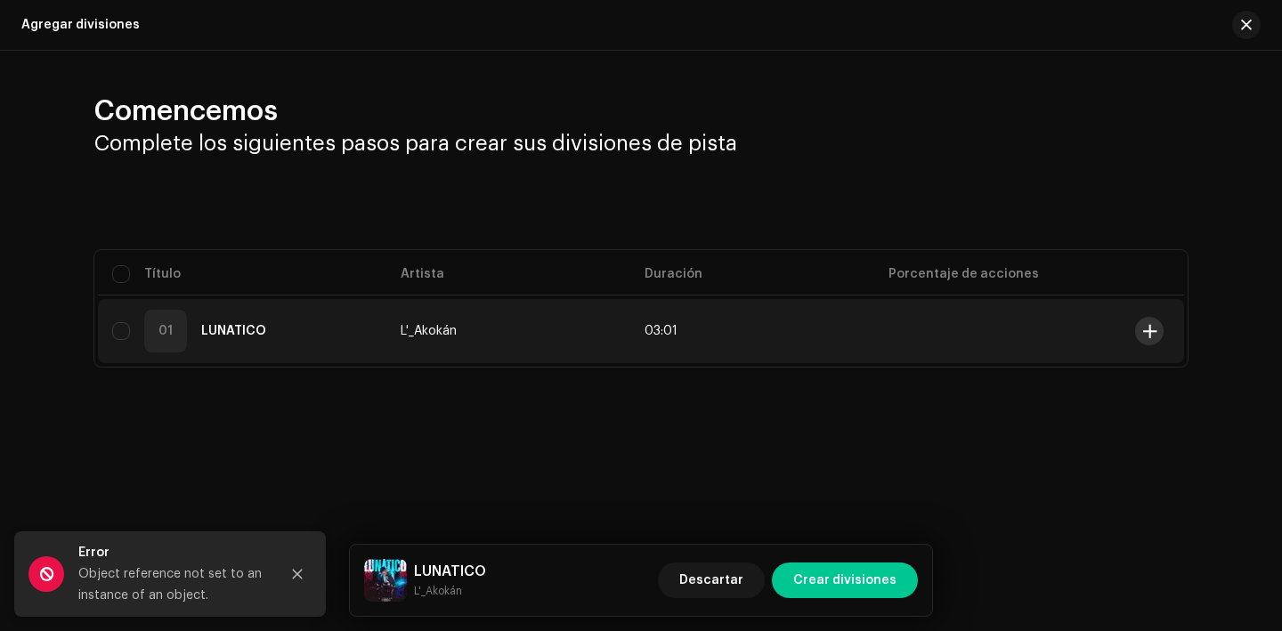
click at [1147, 336] on span at bounding box center [1150, 331] width 13 height 14
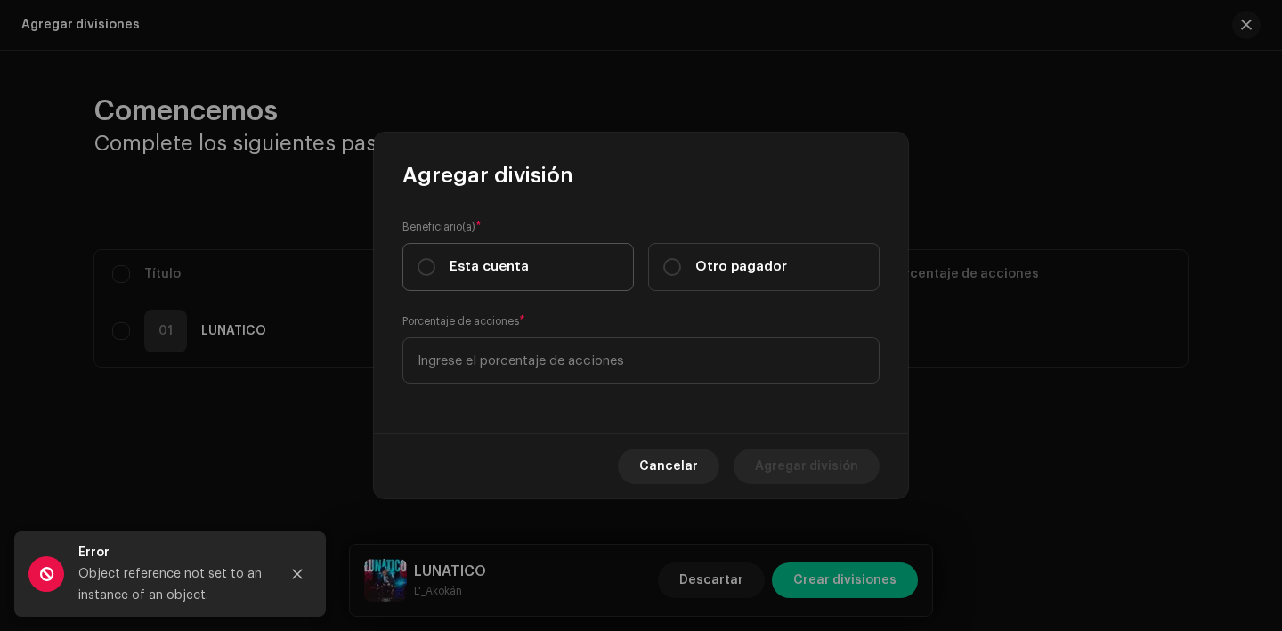
click at [574, 277] on label "Esta cuenta" at bounding box center [519, 267] width 232 height 48
click at [435, 276] on input "Esta cuenta" at bounding box center [427, 267] width 18 height 18
radio input "true"
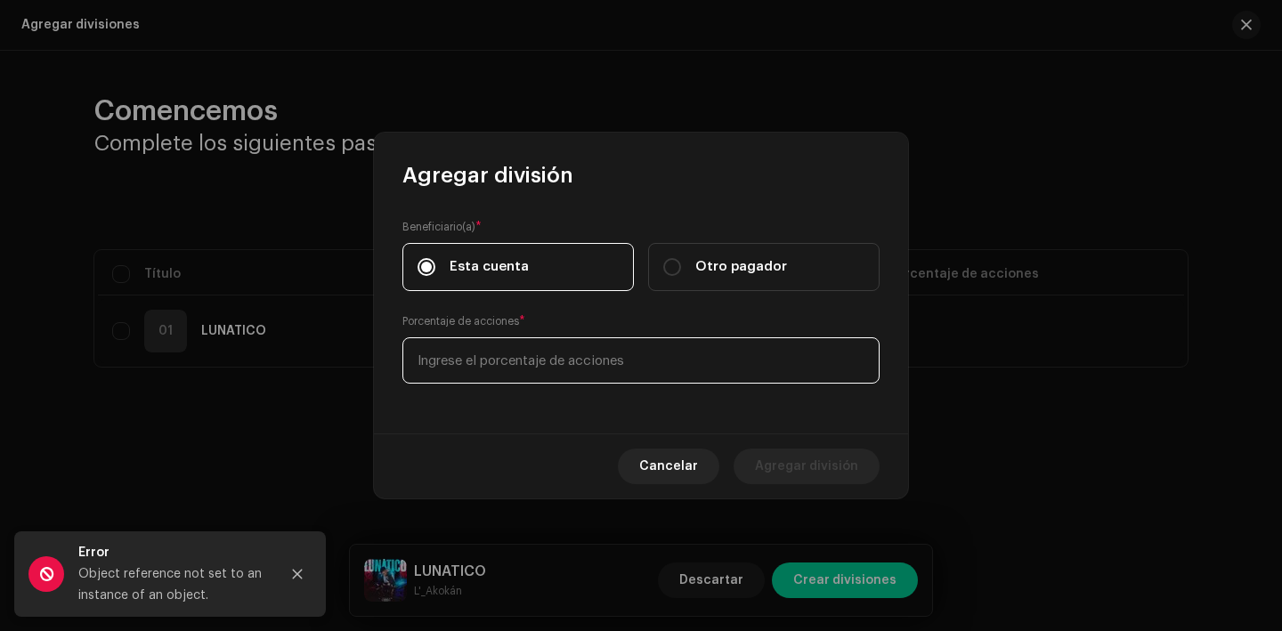
click at [574, 354] on input at bounding box center [641, 361] width 477 height 46
type input "70,00"
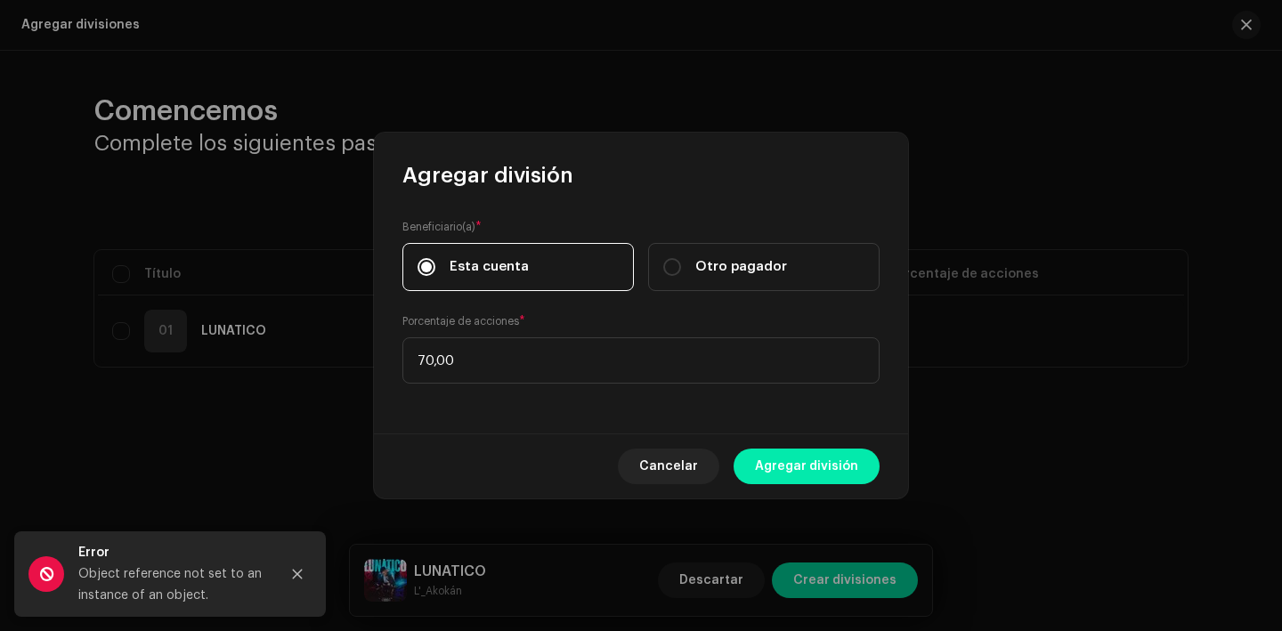
click at [869, 480] on button "Agregar división" at bounding box center [807, 467] width 146 height 36
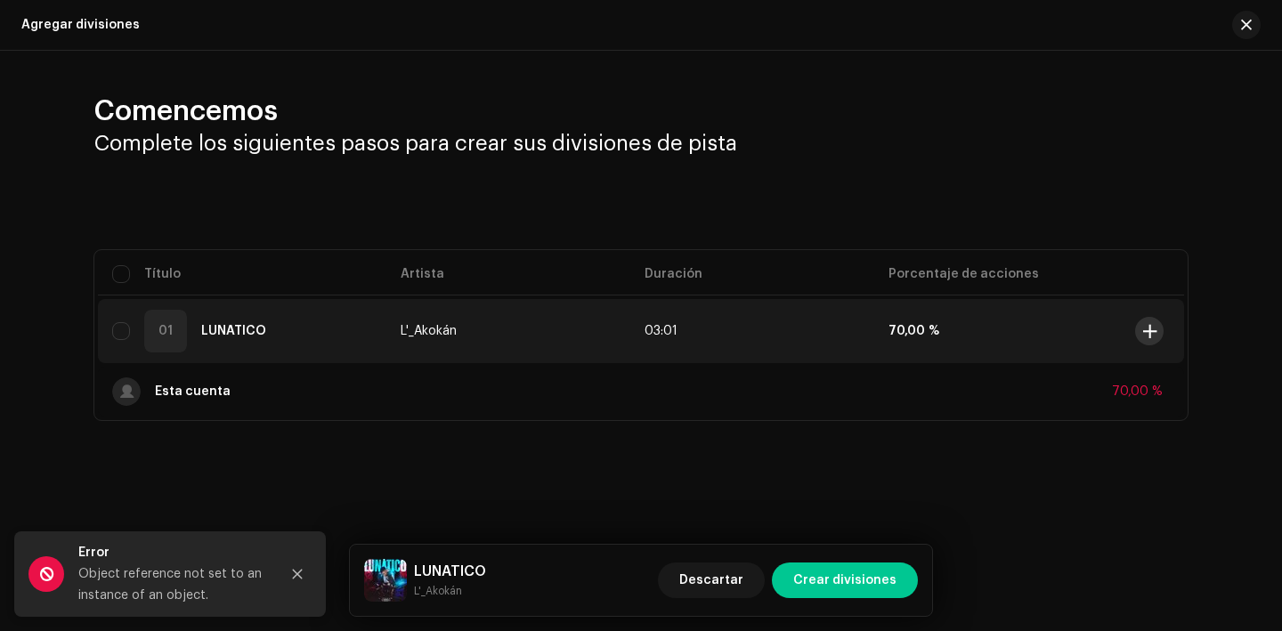
click at [1147, 331] on span at bounding box center [1150, 331] width 13 height 14
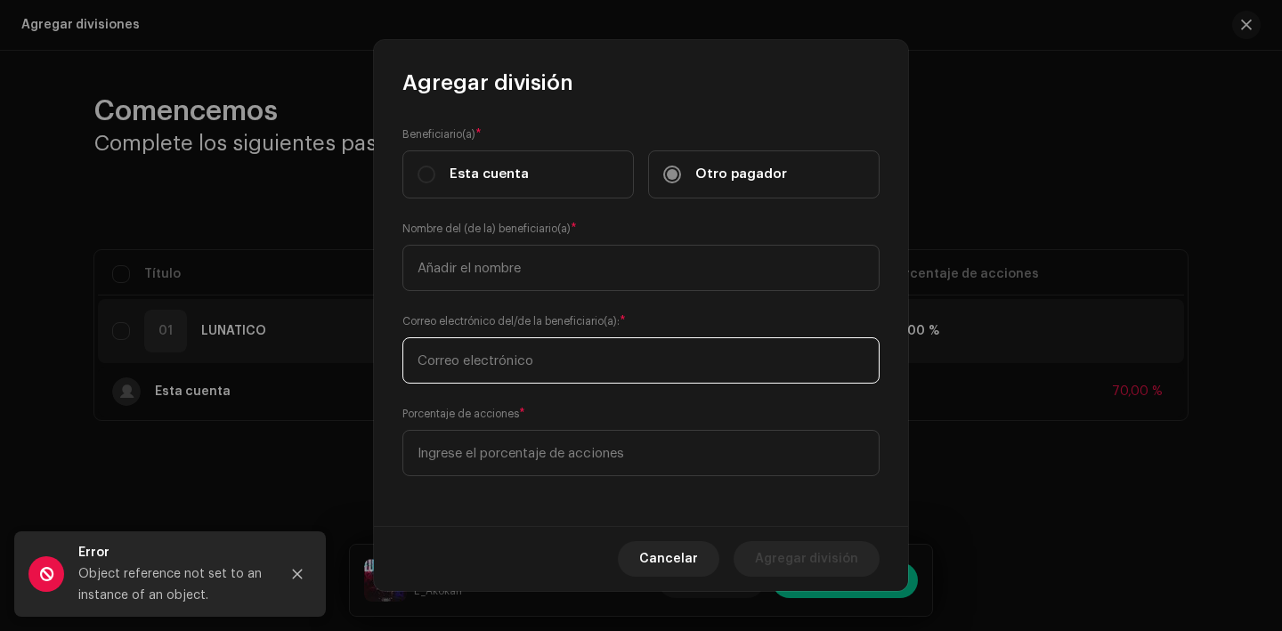
click at [541, 367] on input "text" at bounding box center [641, 361] width 477 height 46
paste input "[EMAIL_ADDRESS][DOMAIN_NAME]"
type input "[EMAIL_ADDRESS][DOMAIN_NAME]"
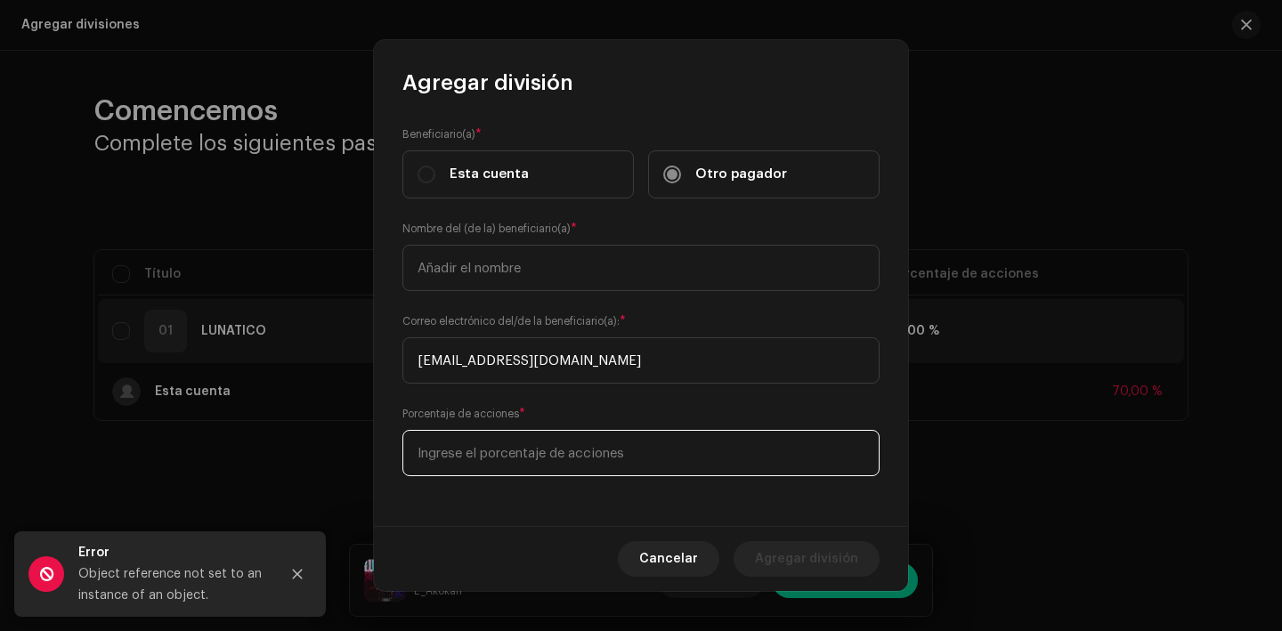
click at [517, 440] on input at bounding box center [641, 453] width 477 height 46
type input "20,00"
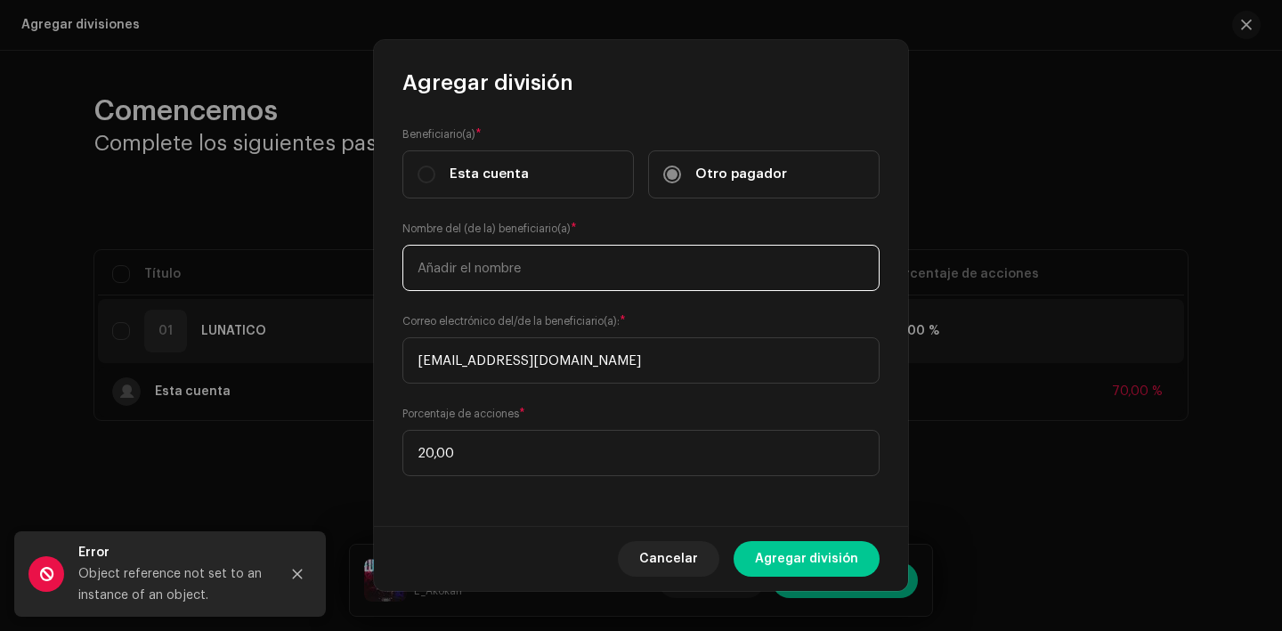
click at [510, 287] on input "text" at bounding box center [641, 268] width 477 height 46
type input "[PERSON_NAME]"
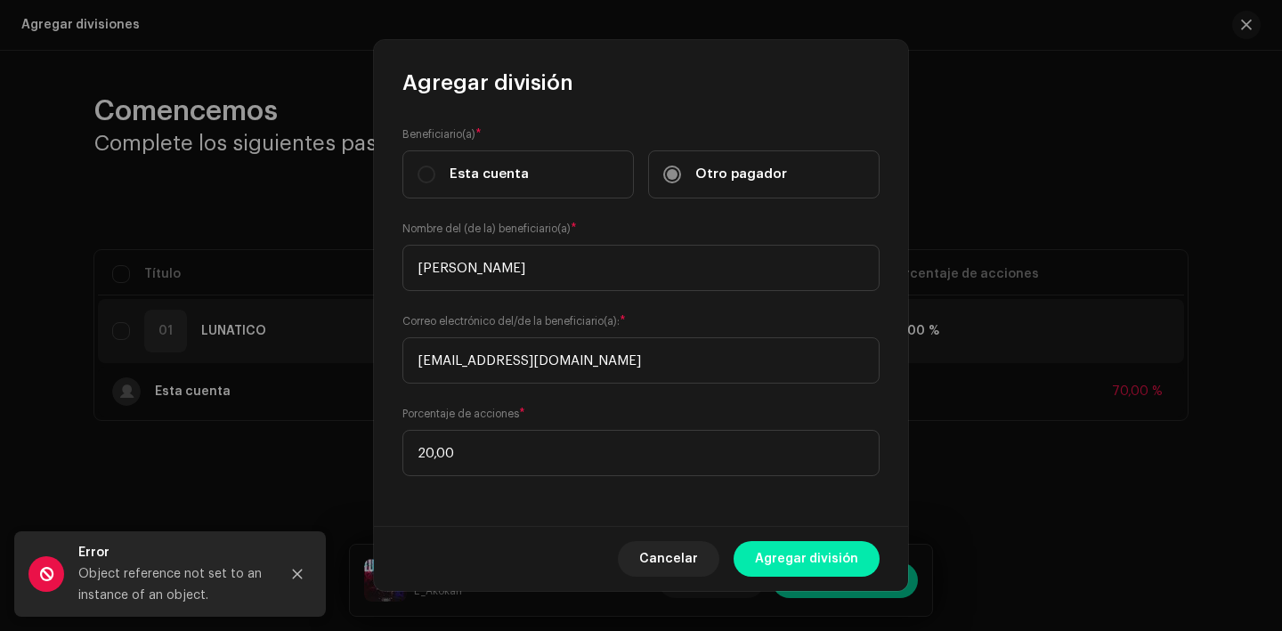
click at [788, 553] on span "Agregar división" at bounding box center [806, 559] width 103 height 36
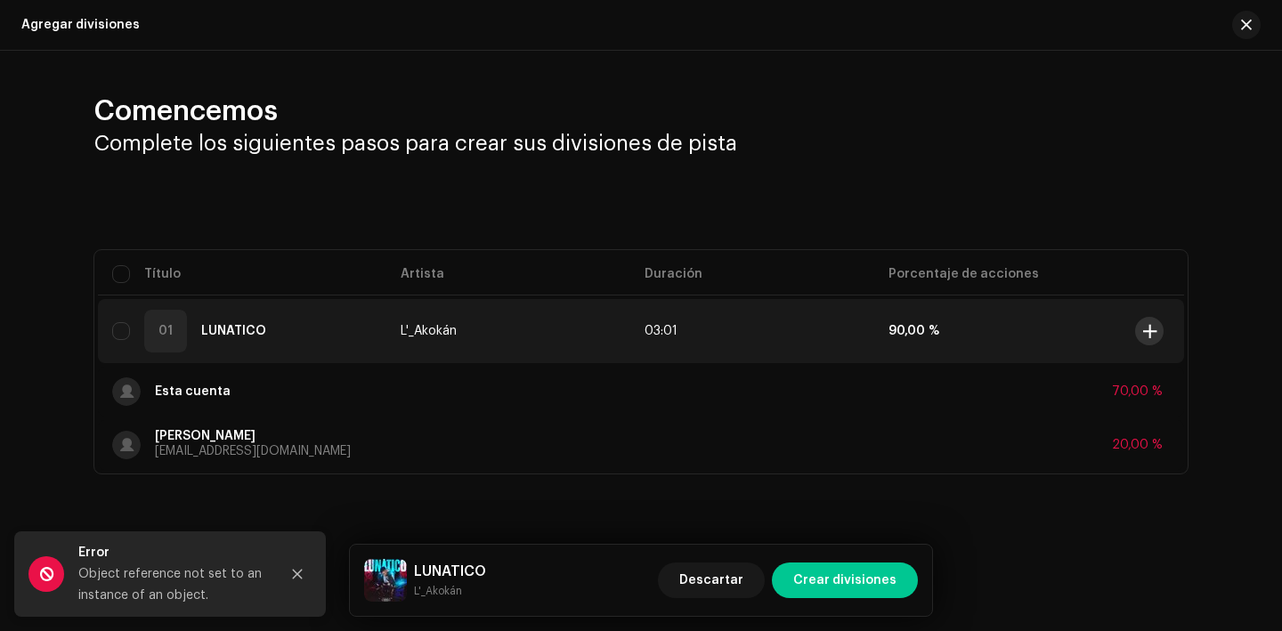
click at [1144, 334] on span at bounding box center [1150, 331] width 13 height 14
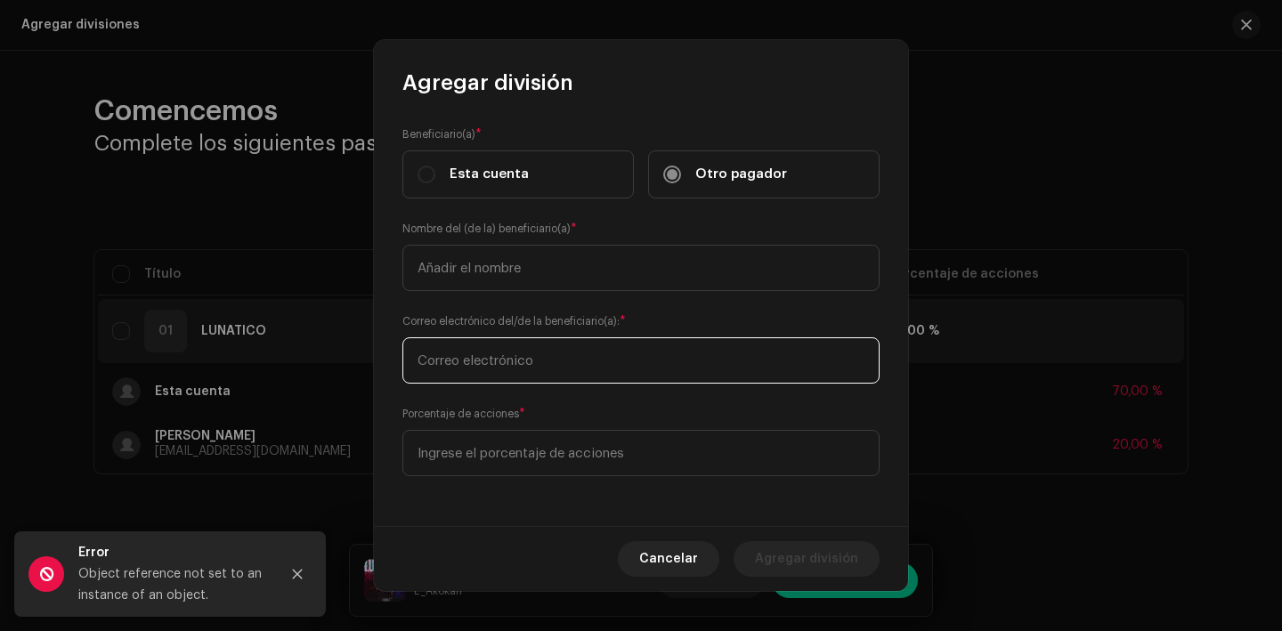
click at [591, 358] on input "text" at bounding box center [641, 361] width 477 height 46
type input "[EMAIL_ADDRESS][DOMAIN_NAME]"
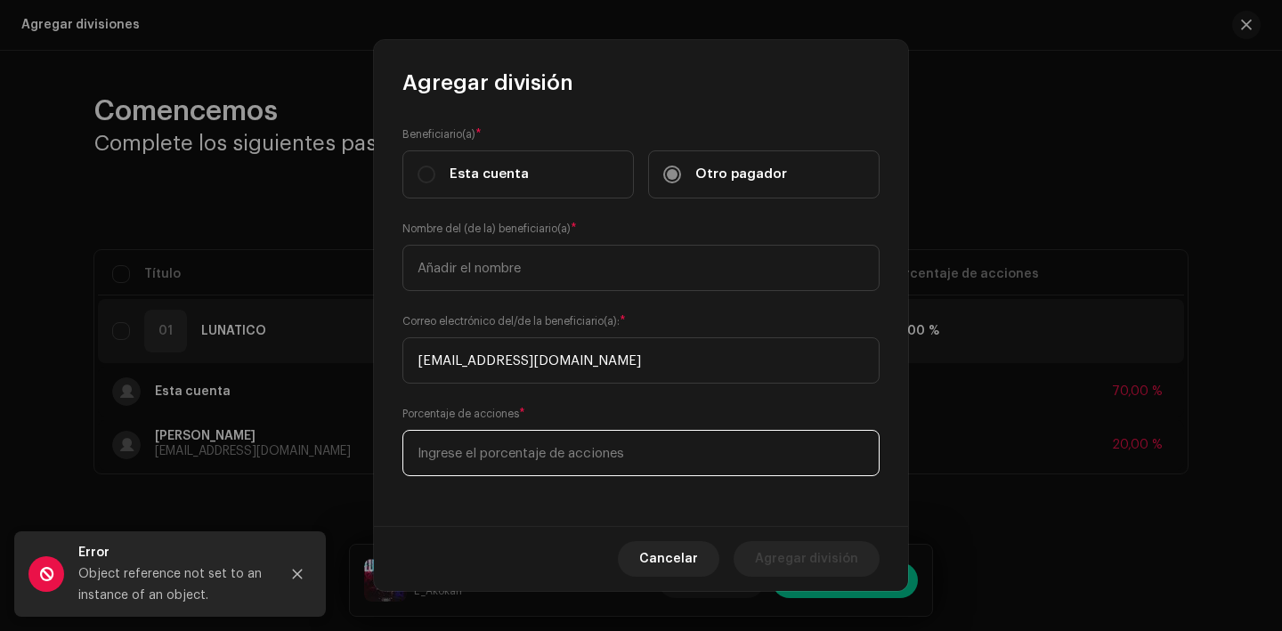
click at [548, 443] on input at bounding box center [641, 453] width 477 height 46
type input "10,00"
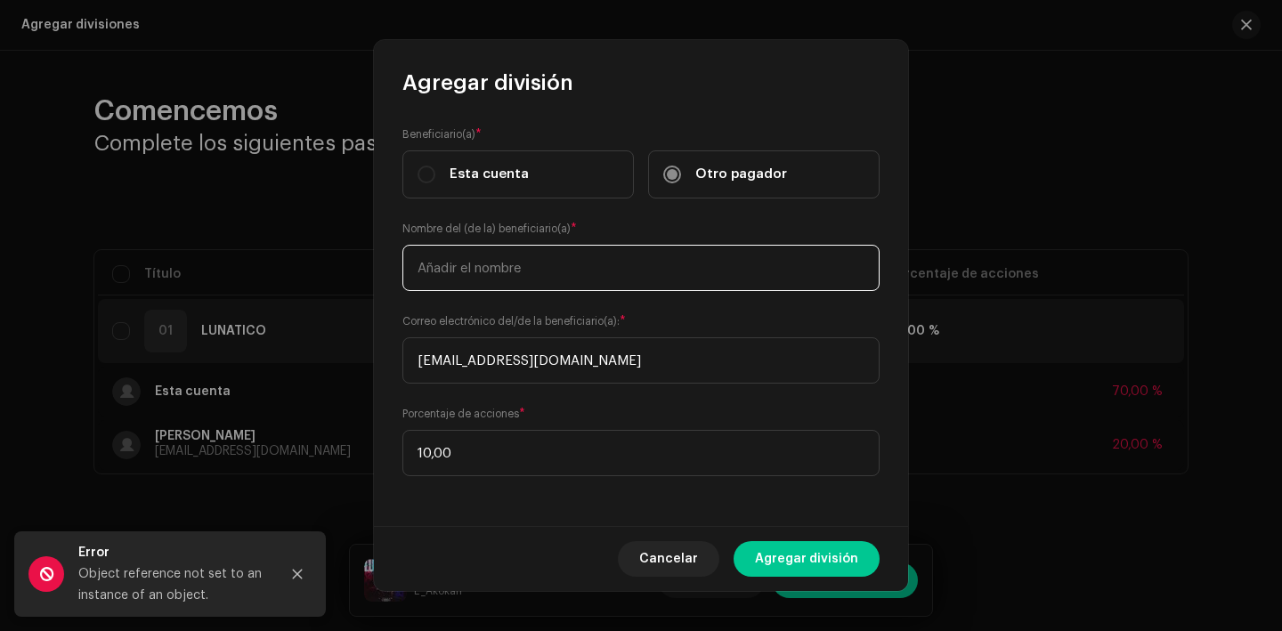
click at [544, 266] on input "text" at bounding box center [641, 268] width 477 height 46
type input "[PERSON_NAME] [PERSON_NAME]"
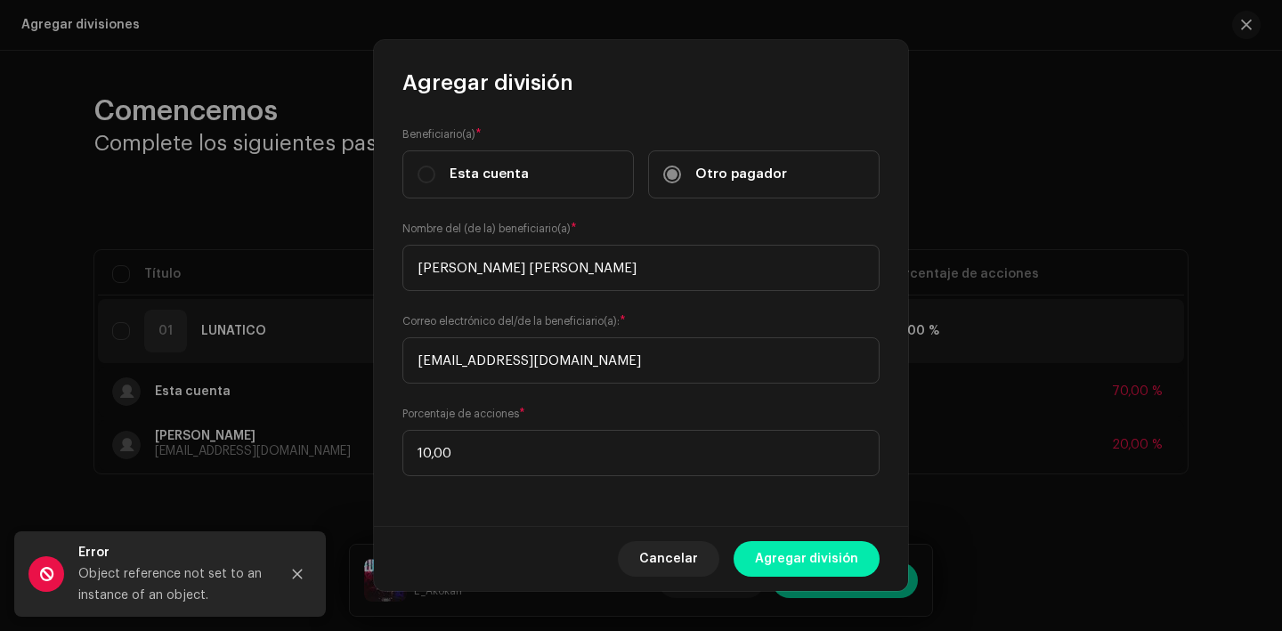
click at [809, 564] on span "Agregar división" at bounding box center [806, 559] width 103 height 36
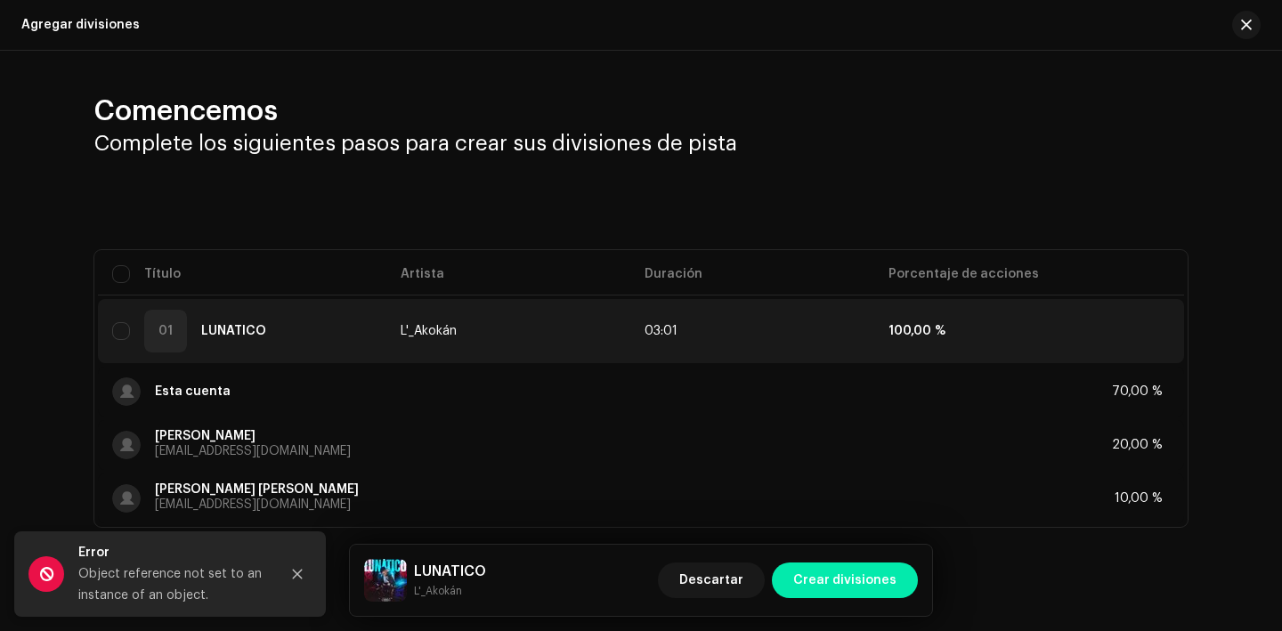
click at [874, 588] on span "Crear divisiones" at bounding box center [845, 581] width 103 height 36
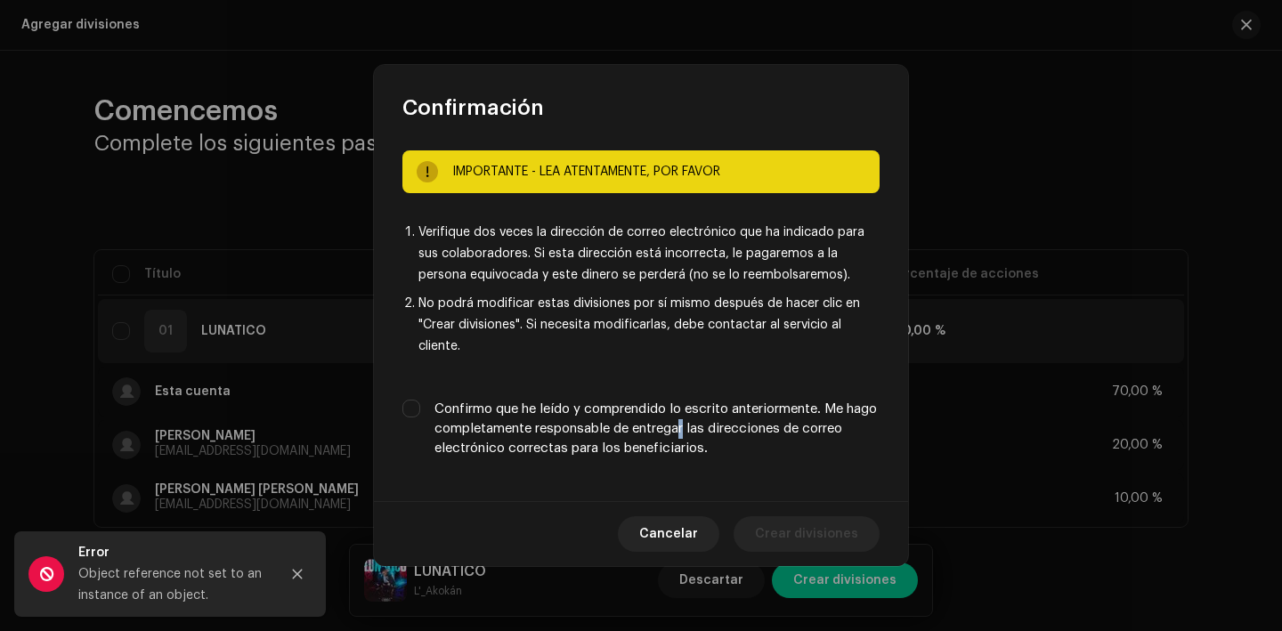
click at [722, 426] on label "Confirmo que he leído y comprendido lo escrito anteriormente. Me hago completam…" at bounding box center [657, 429] width 445 height 59
click at [504, 436] on label "Confirmo que he leído y comprendido lo escrito anteriormente. Me hago completam…" at bounding box center [657, 429] width 445 height 59
click at [420, 418] on input "Confirmo que he leído y comprendido lo escrito anteriormente. Me hago completam…" at bounding box center [412, 409] width 18 height 18
checkbox input "true"
click at [810, 556] on div "Cancelar Crear divisiones" at bounding box center [641, 533] width 534 height 65
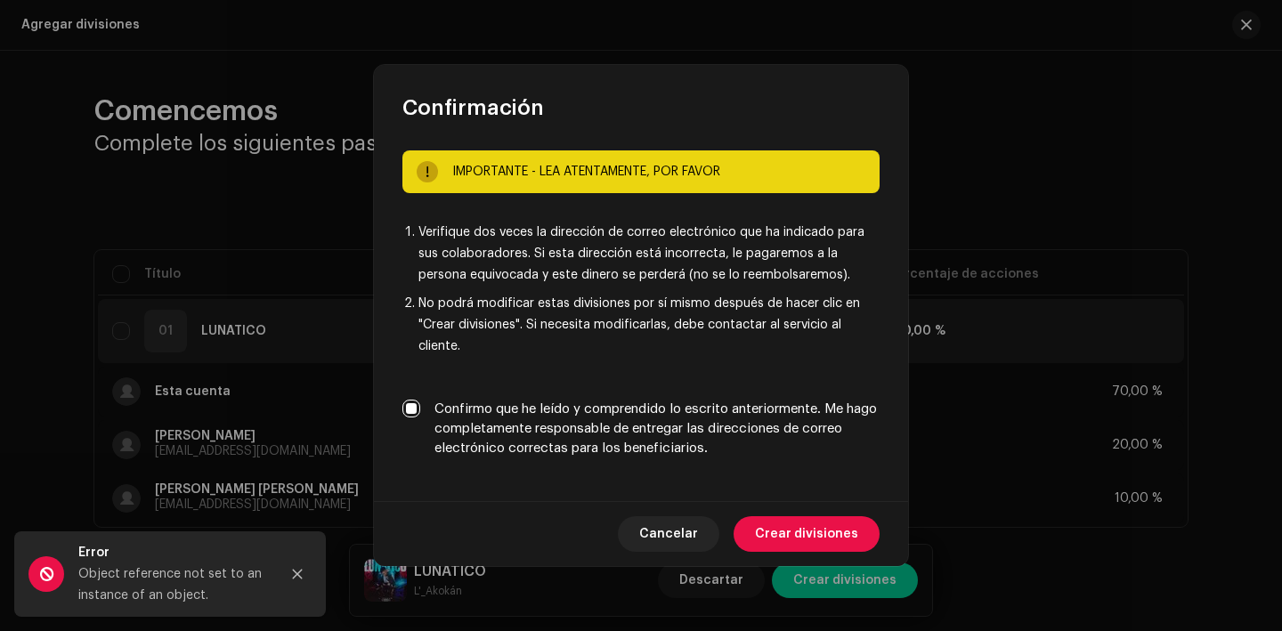
click at [814, 541] on span "Crear divisiones" at bounding box center [806, 535] width 103 height 36
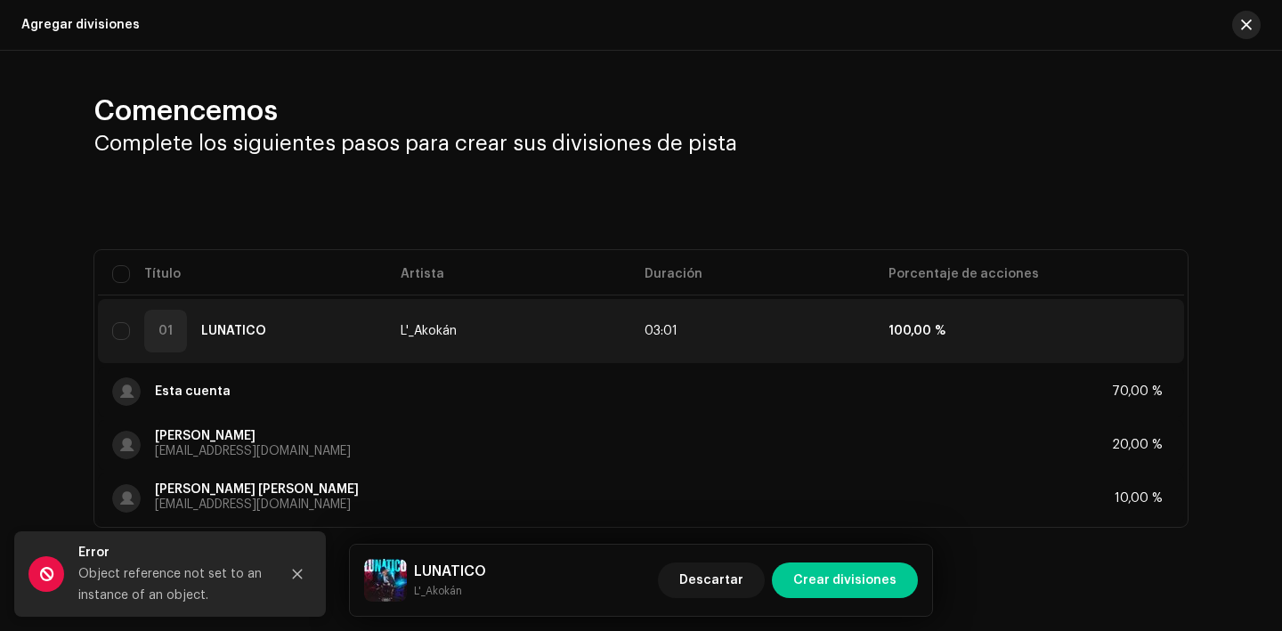
click at [1250, 25] on button "button" at bounding box center [1247, 25] width 28 height 28
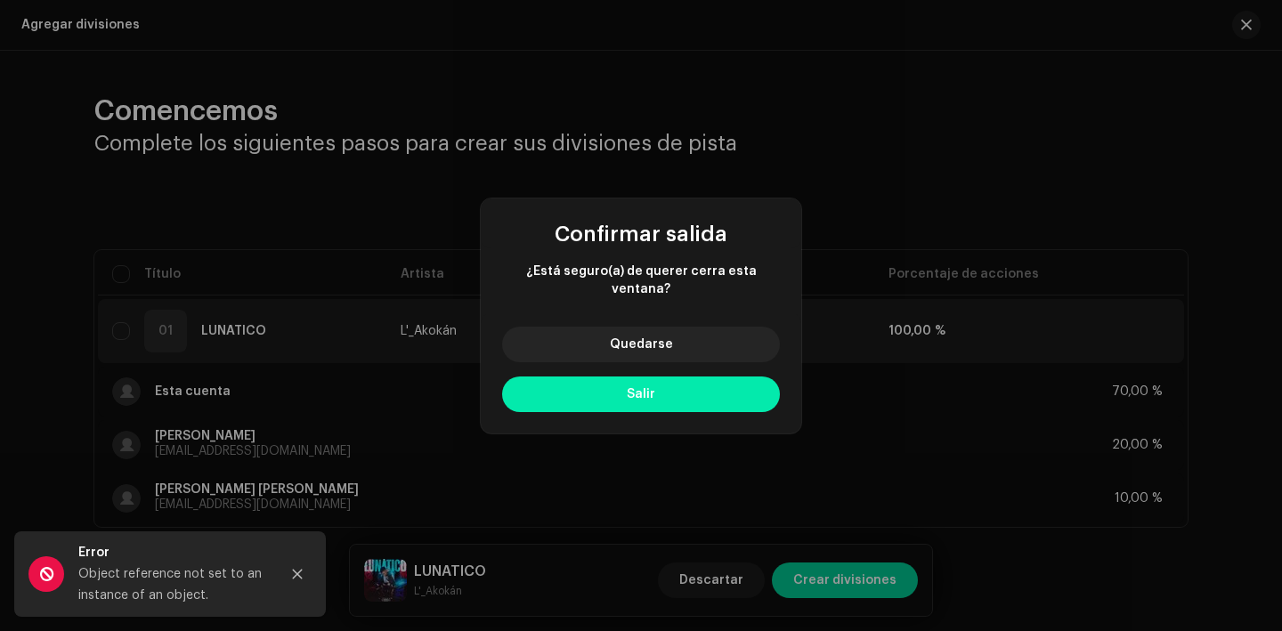
click at [624, 377] on button "Salir" at bounding box center [641, 395] width 278 height 36
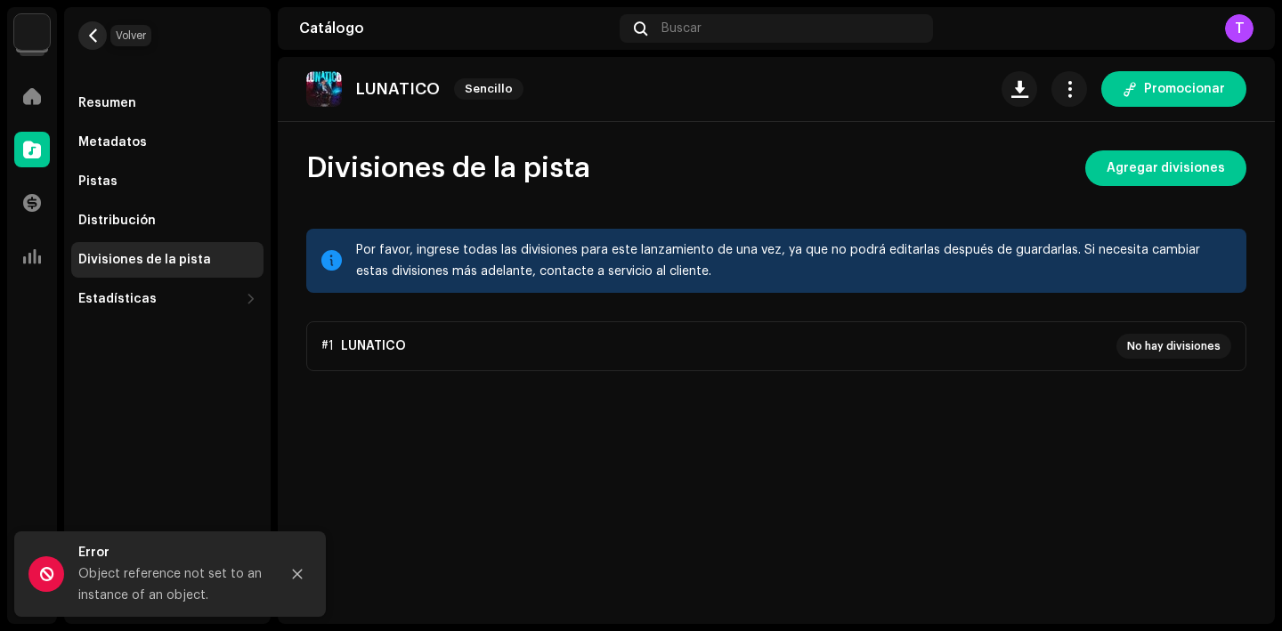
click at [85, 34] on button "button" at bounding box center [92, 35] width 28 height 28
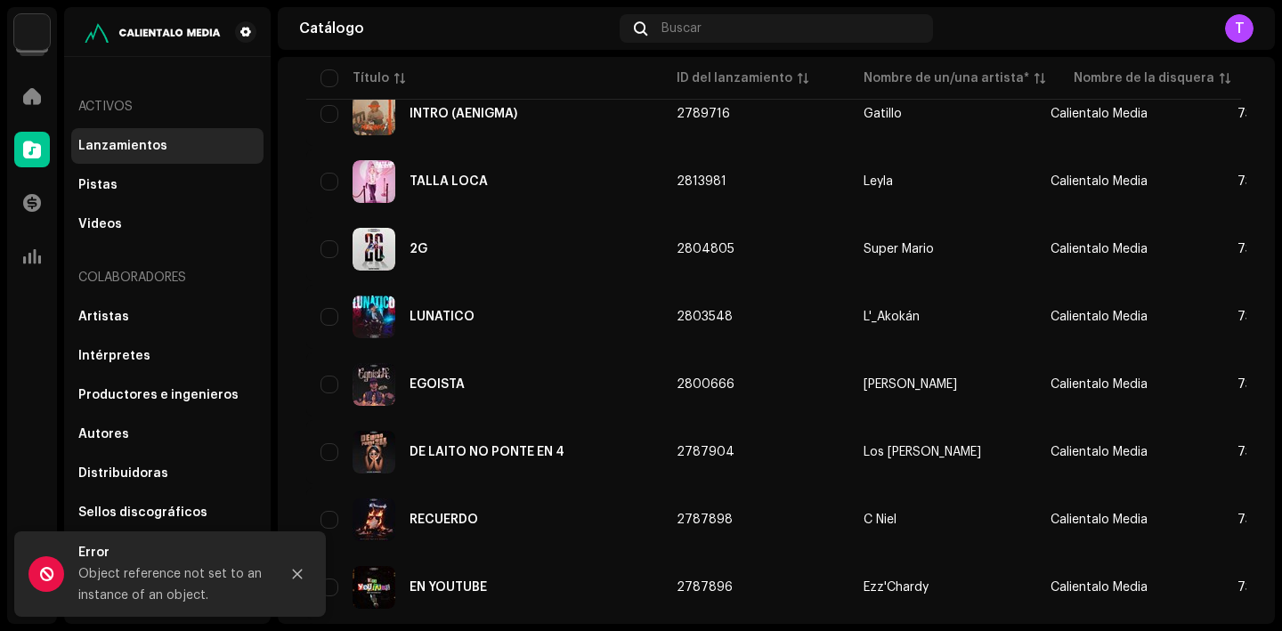
scroll to position [399, 0]
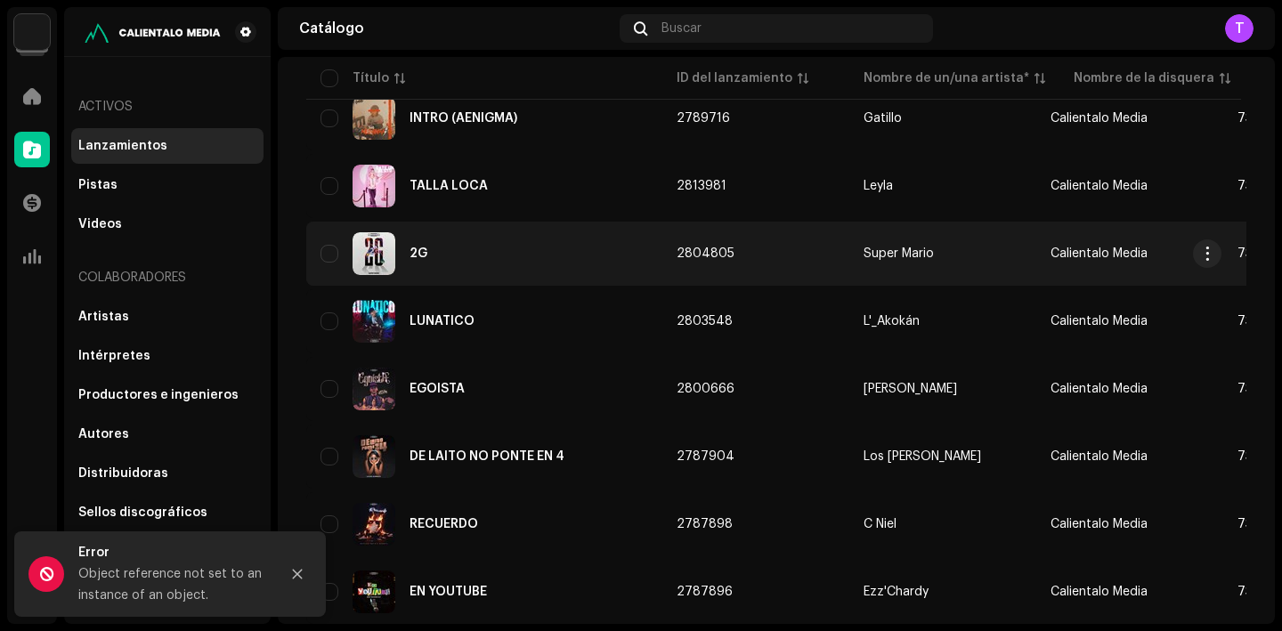
click at [432, 253] on div "2G" at bounding box center [485, 253] width 328 height 43
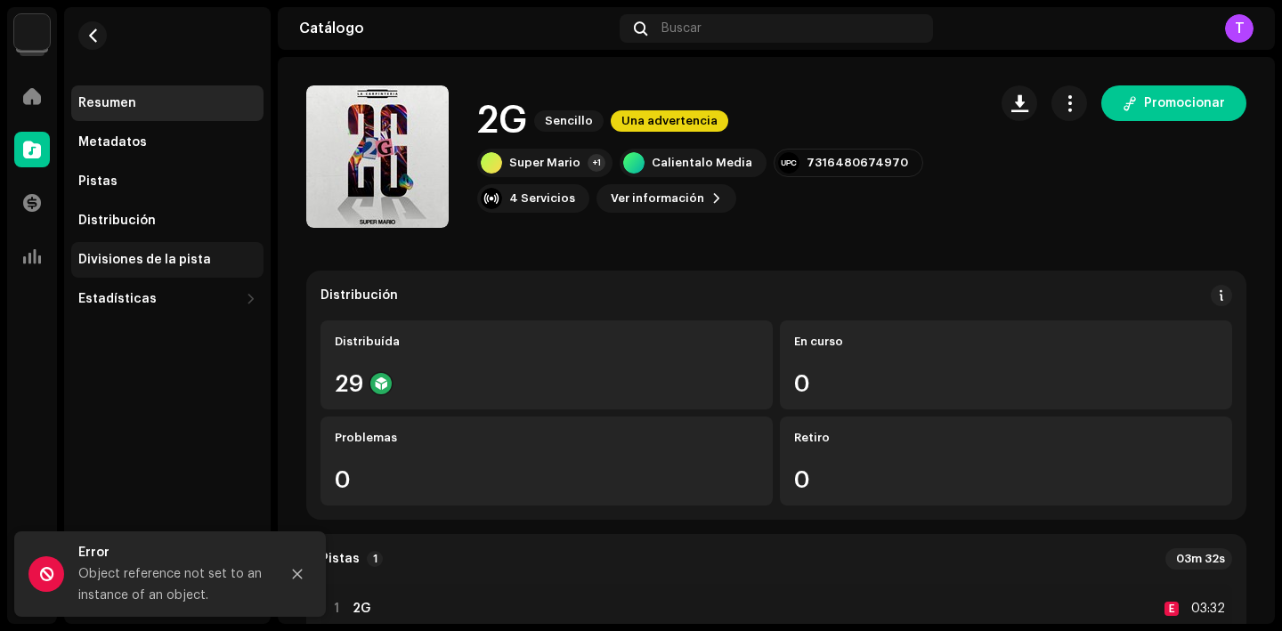
click at [205, 248] on div "Divisiones de la pista" at bounding box center [167, 260] width 192 height 36
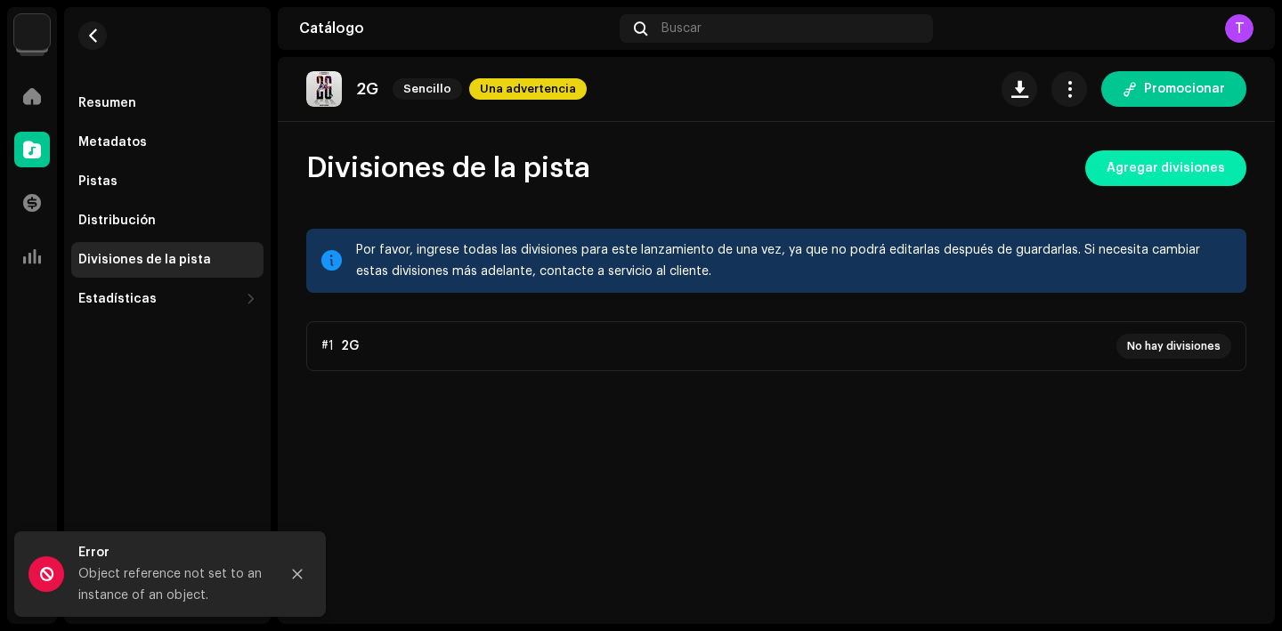
click at [1186, 159] on span "Agregar divisiones" at bounding box center [1166, 169] width 118 height 36
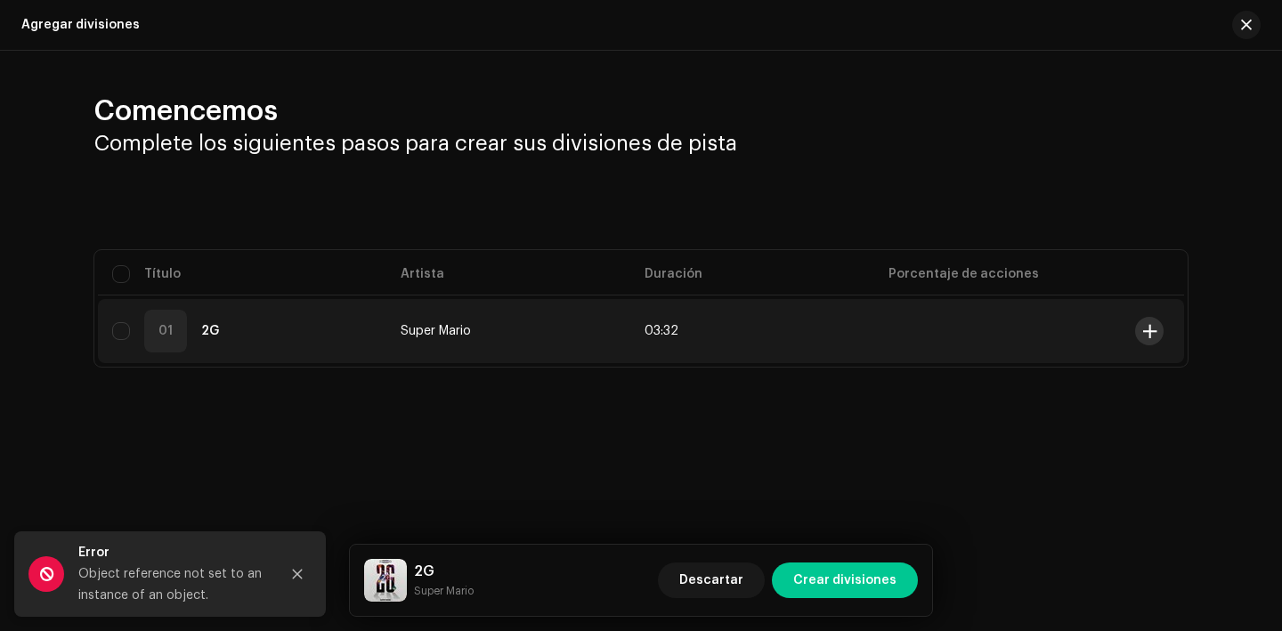
click at [1145, 326] on span at bounding box center [1150, 331] width 13 height 14
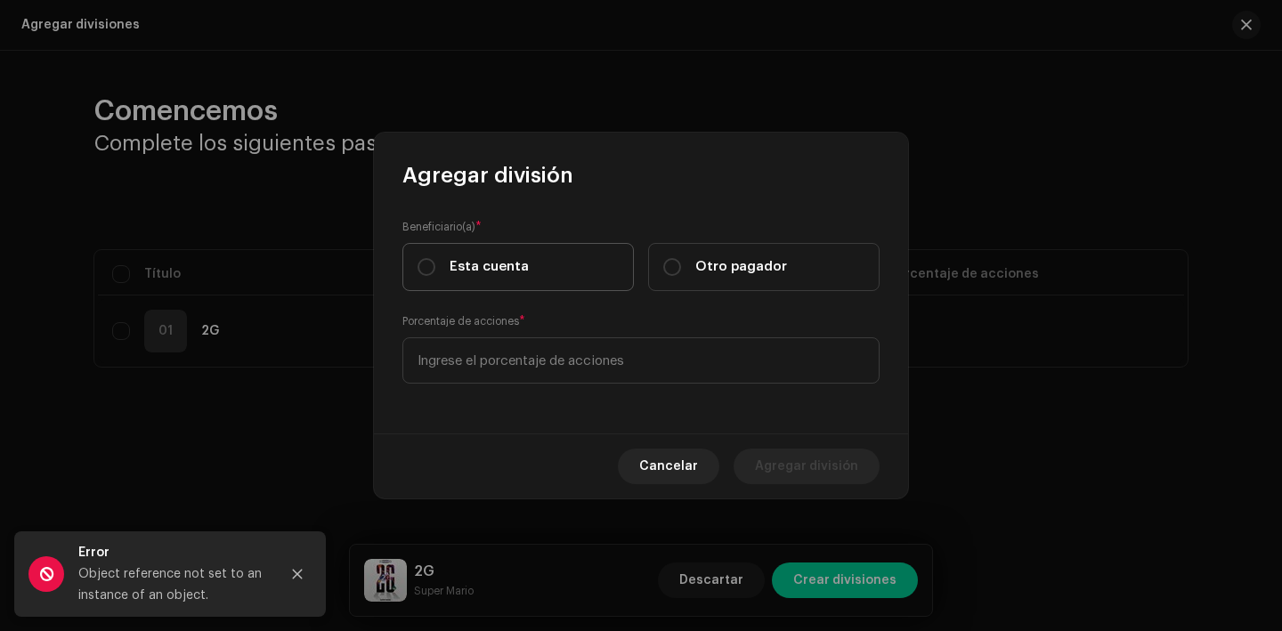
click at [525, 273] on label "Esta cuenta" at bounding box center [519, 267] width 232 height 48
click at [435, 273] on input "Esta cuenta" at bounding box center [427, 267] width 18 height 18
radio input "true"
click at [540, 387] on div "Beneficiario(a) * Esta cuenta Otro pagador Porcentaje de acciones *" at bounding box center [641, 312] width 534 height 244
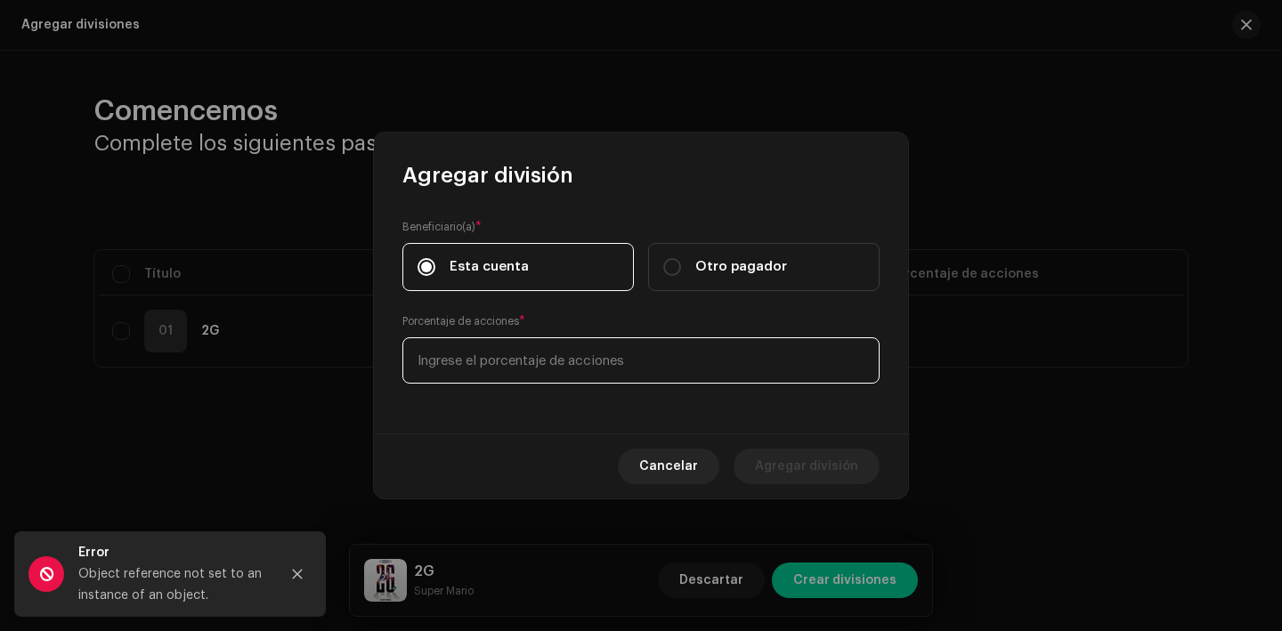
click at [540, 370] on input at bounding box center [641, 361] width 477 height 46
type input "70,00"
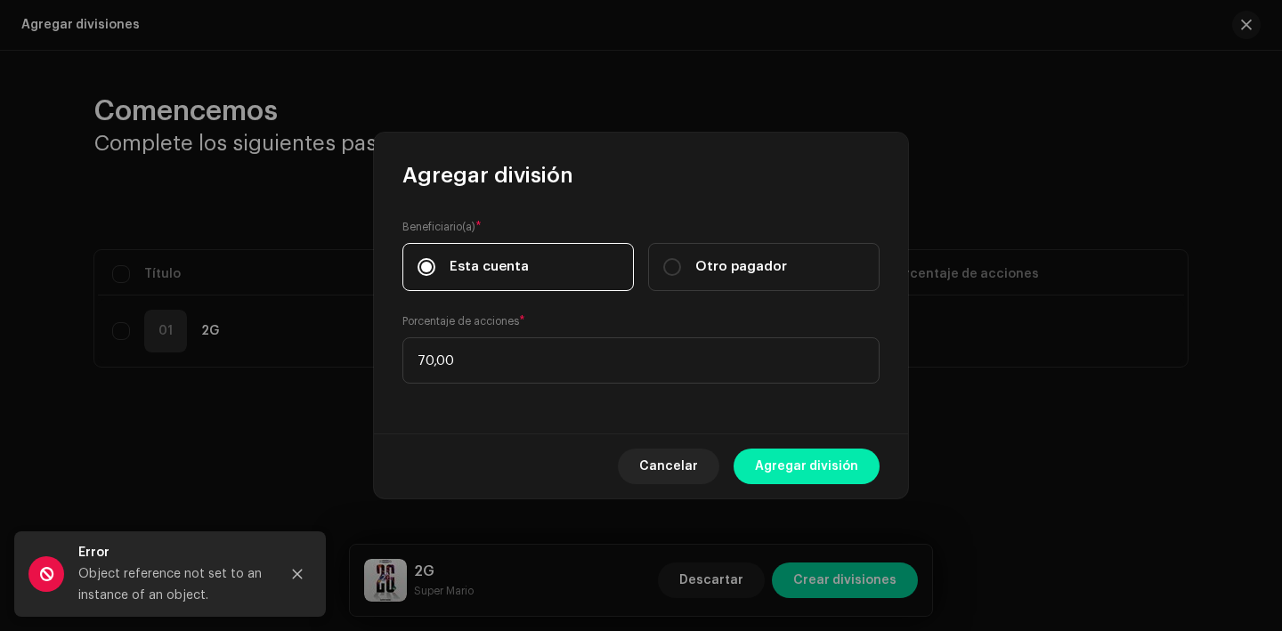
click at [791, 454] on span "Agregar división" at bounding box center [806, 467] width 103 height 36
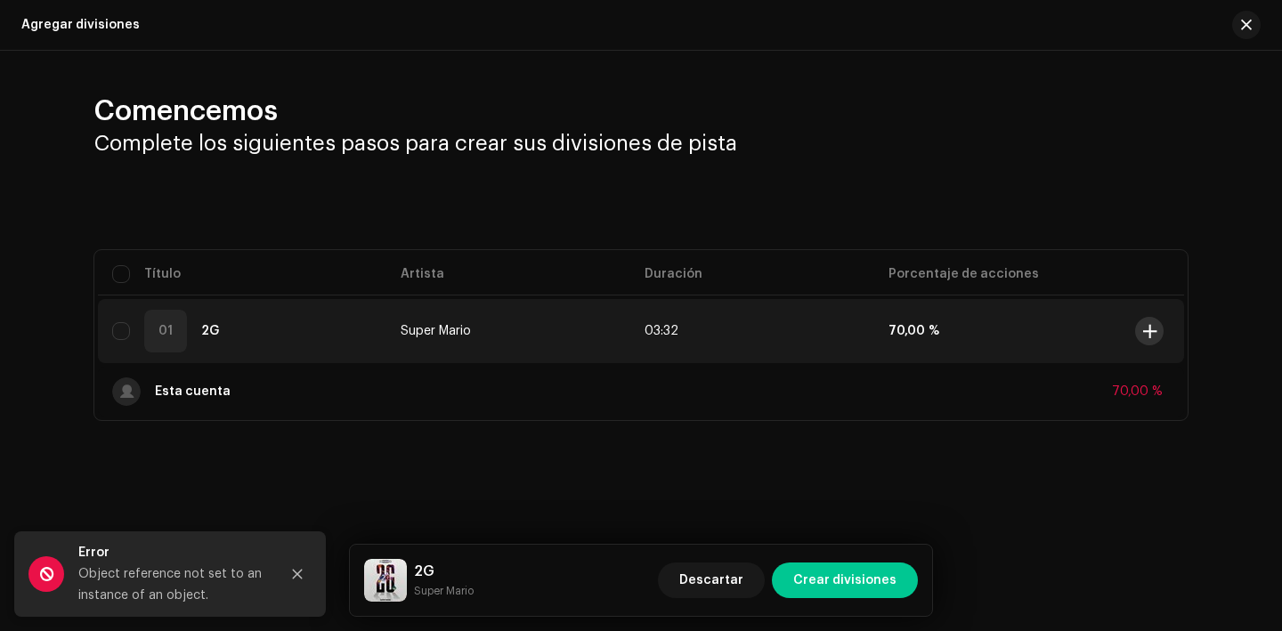
click at [1153, 326] on span at bounding box center [1150, 331] width 13 height 14
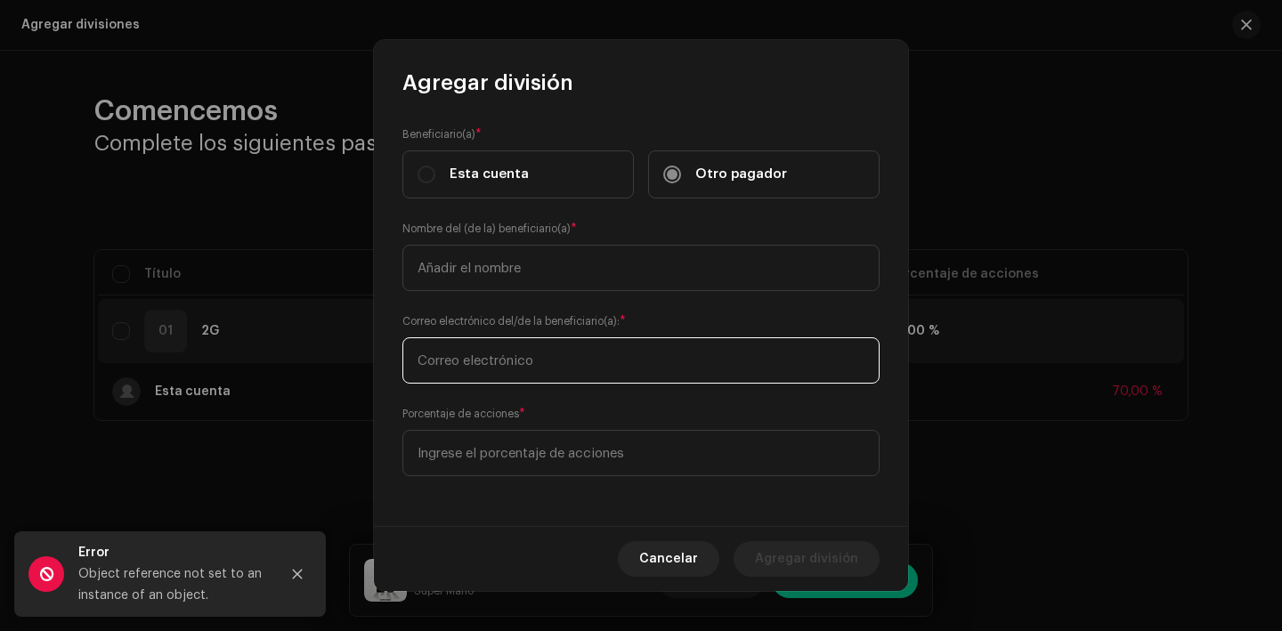
click at [541, 364] on input "text" at bounding box center [641, 361] width 477 height 46
paste input "[EMAIL_ADDRESS][DOMAIN_NAME]"
type input "[EMAIL_ADDRESS][DOMAIN_NAME]"
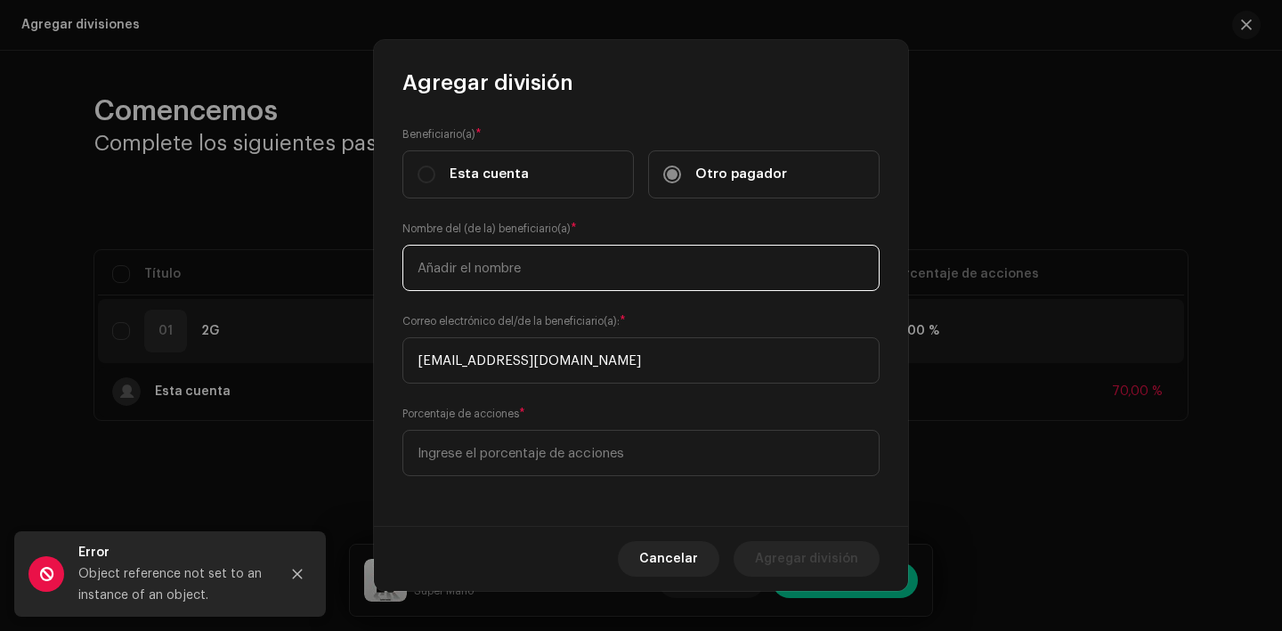
click at [493, 273] on input "text" at bounding box center [641, 268] width 477 height 46
click at [480, 266] on input "Francisco Liburd Alvarez" at bounding box center [641, 268] width 477 height 46
type input "[PERSON_NAME]"
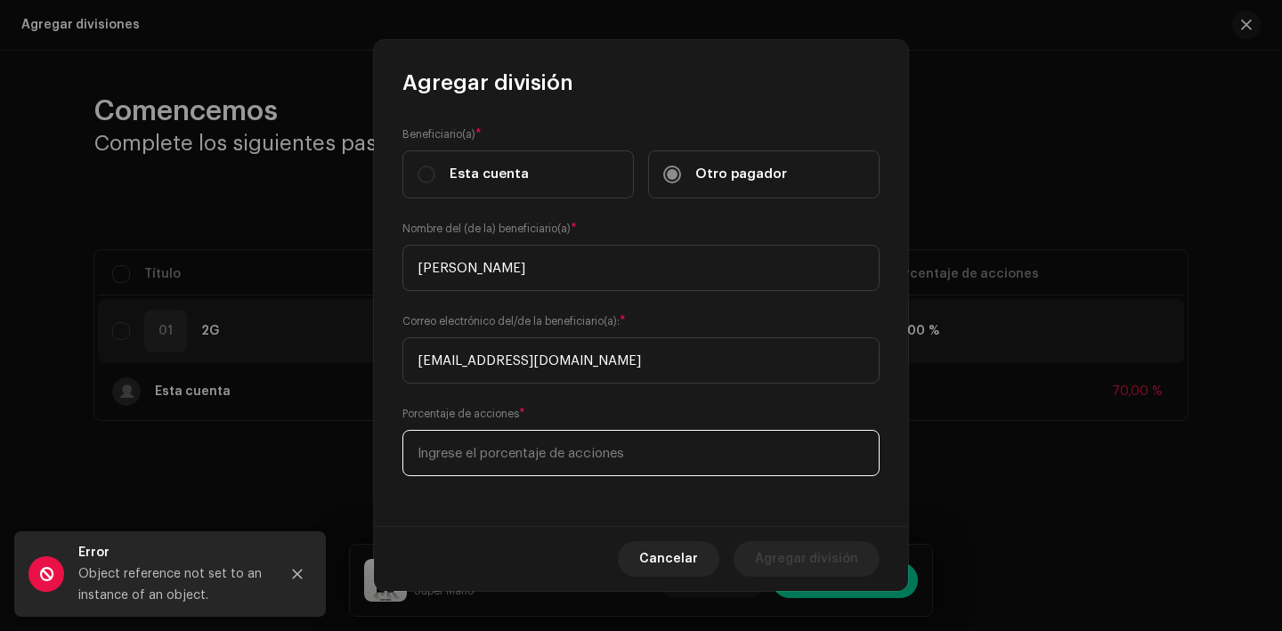
click at [775, 447] on input at bounding box center [641, 453] width 477 height 46
type input "20,00"
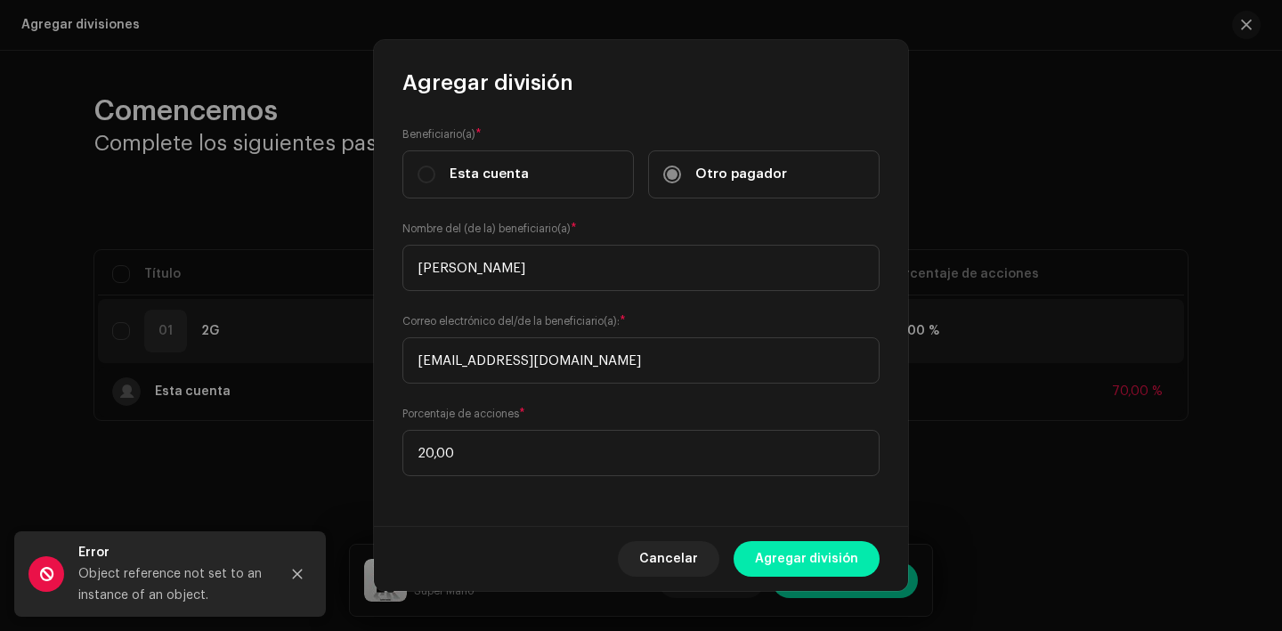
click at [838, 558] on span "Agregar división" at bounding box center [806, 559] width 103 height 36
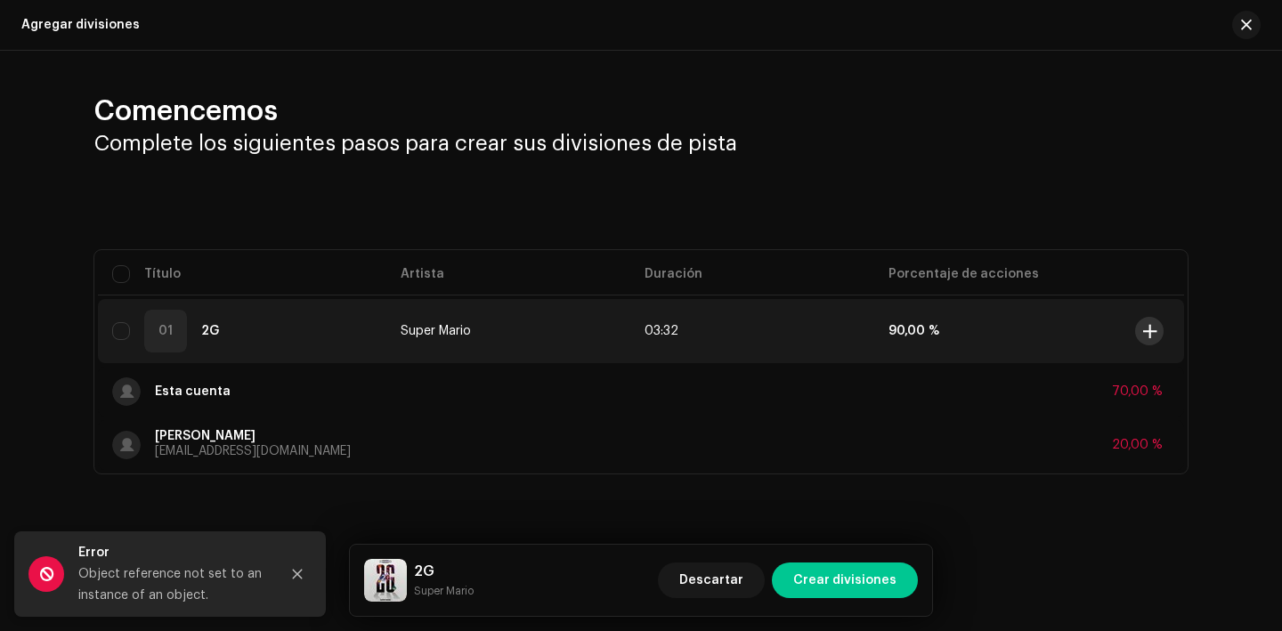
click at [1152, 321] on button at bounding box center [1149, 331] width 28 height 28
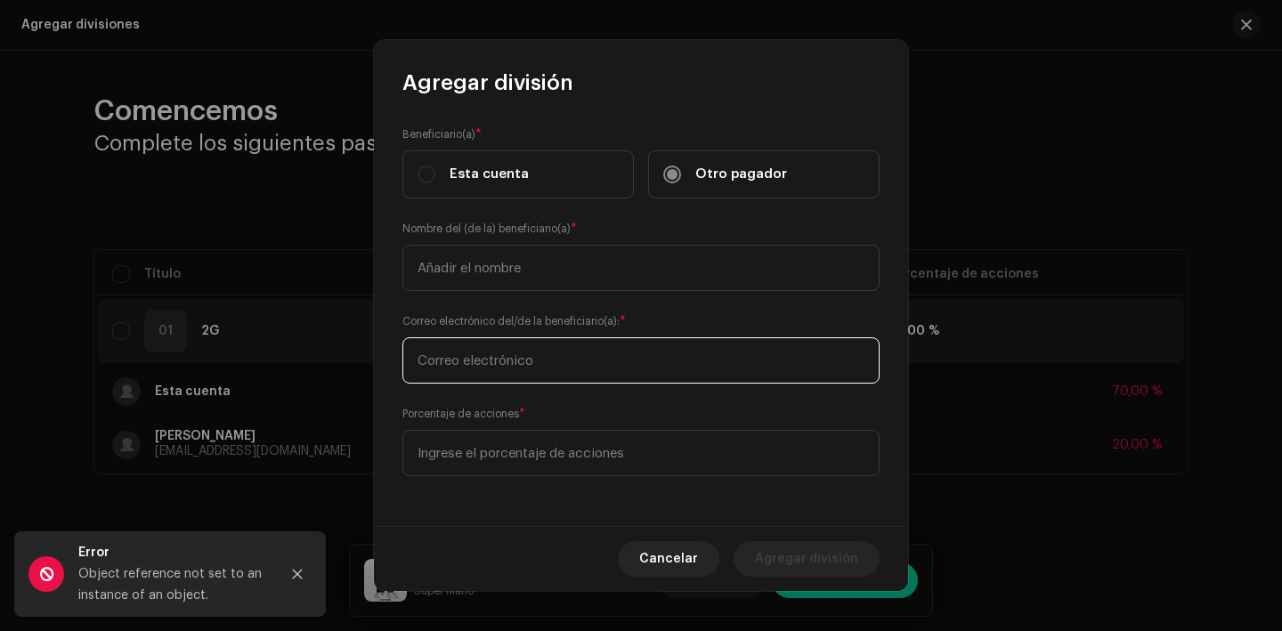
click at [562, 350] on input "text" at bounding box center [641, 361] width 477 height 46
type input "[EMAIL_ADDRESS][DOMAIN_NAME]"
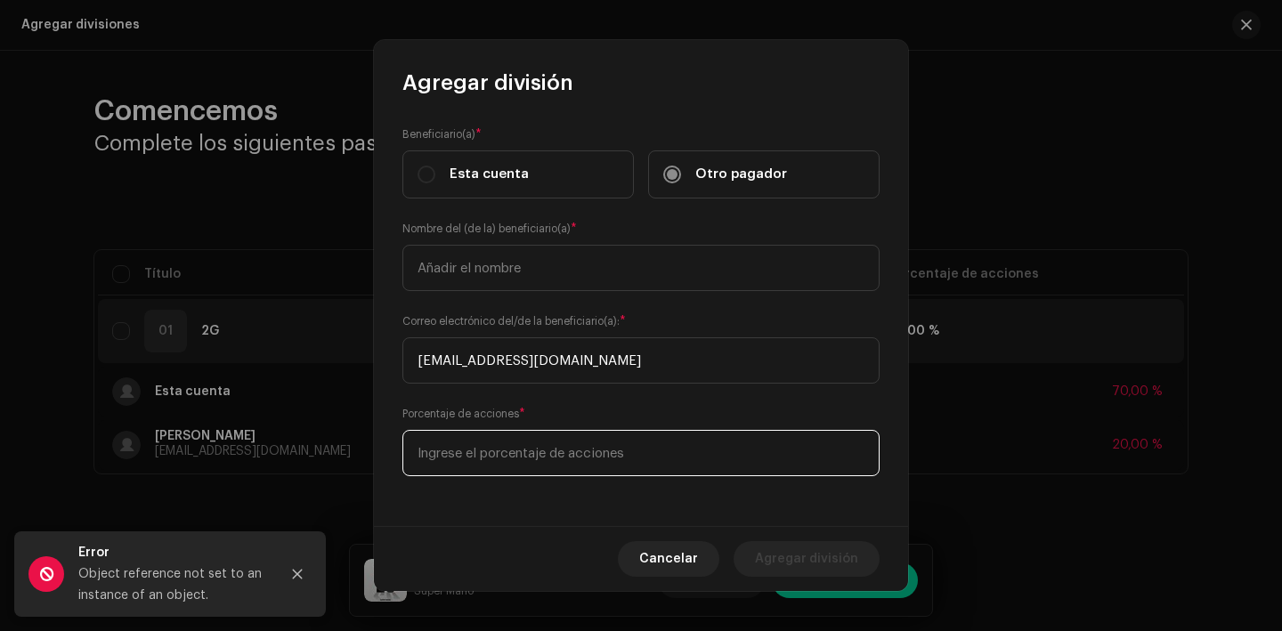
click at [556, 448] on input at bounding box center [641, 453] width 477 height 46
type input "10,00"
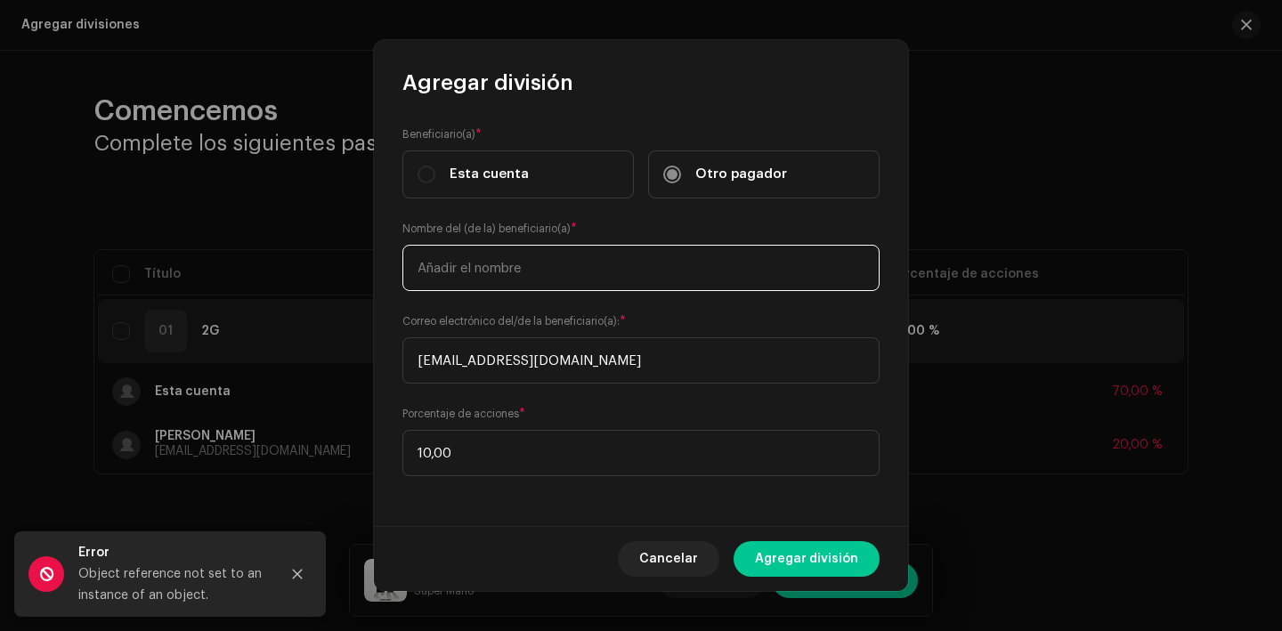
click at [537, 274] on input "text" at bounding box center [641, 268] width 477 height 46
type input "[PERSON_NAME]"
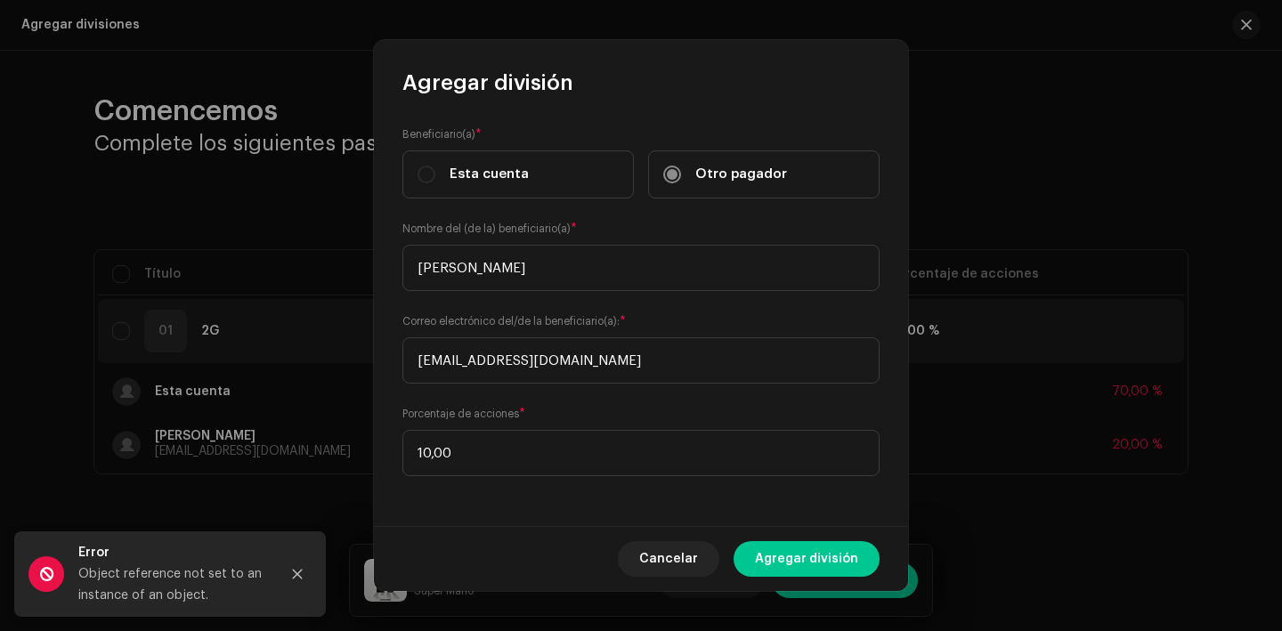
click at [802, 577] on div "Cancelar Agregar división" at bounding box center [641, 558] width 534 height 65
click at [808, 555] on span "Agregar división" at bounding box center [806, 559] width 103 height 36
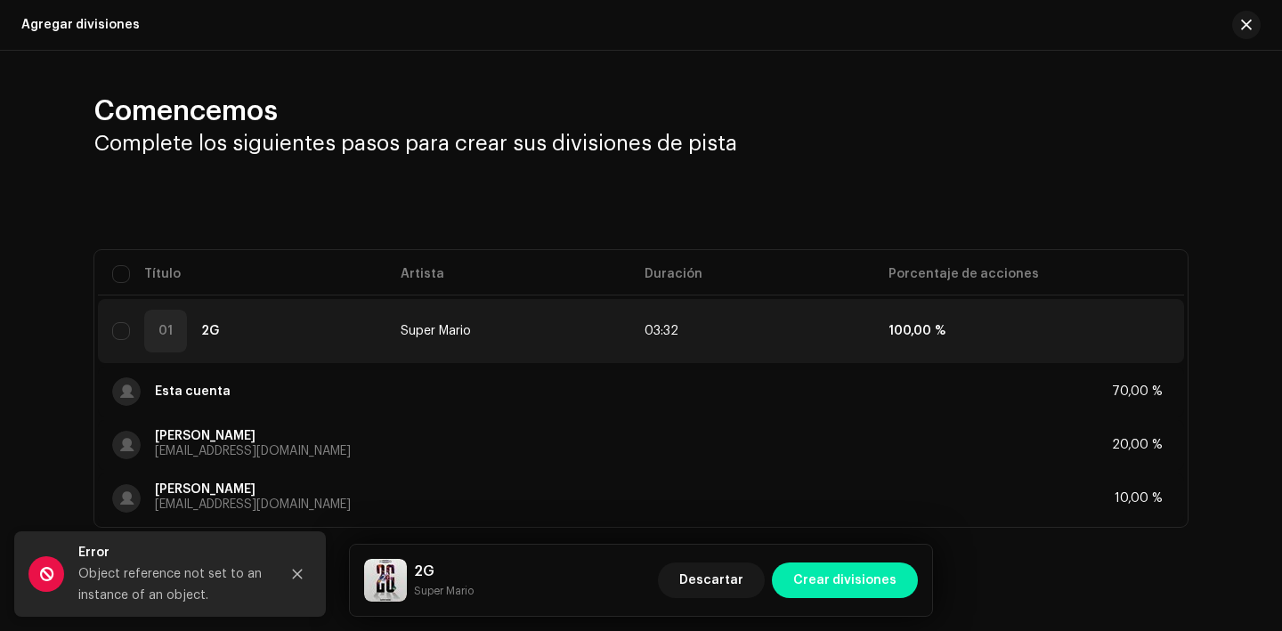
click at [873, 567] on span "Crear divisiones" at bounding box center [845, 581] width 103 height 36
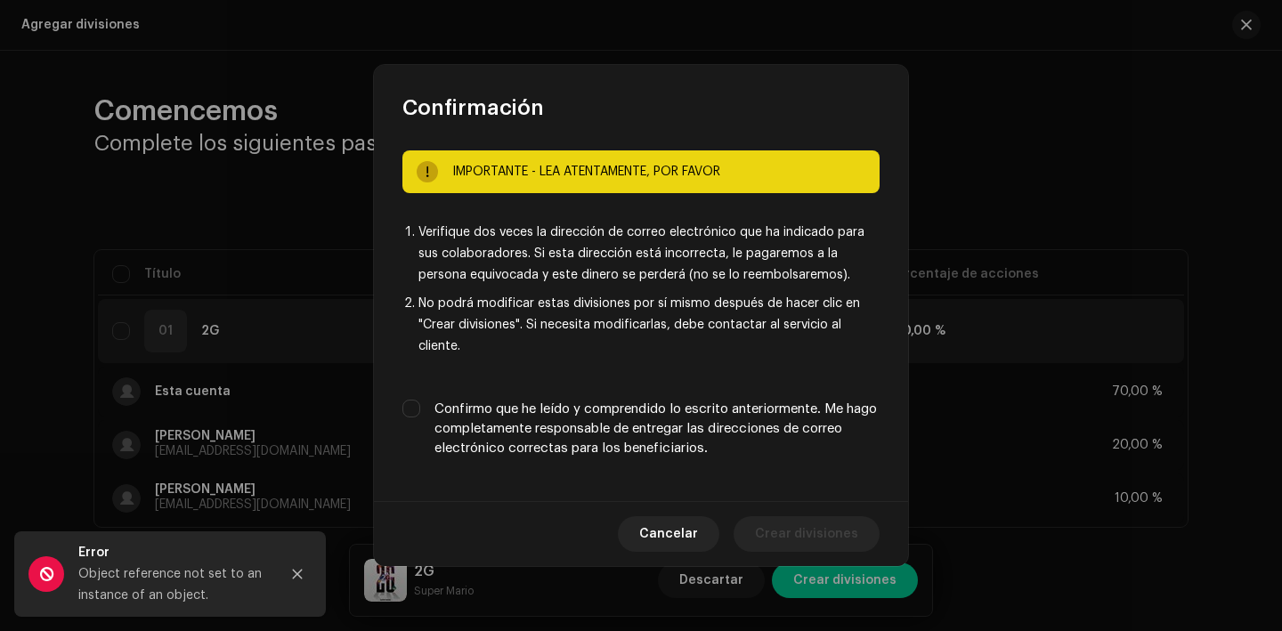
click at [691, 428] on label "Confirmo que he leído y comprendido lo escrito anteriormente. Me hago completam…" at bounding box center [657, 429] width 445 height 59
click at [420, 418] on input "Confirmo que he leído y comprendido lo escrito anteriormente. Me hago completam…" at bounding box center [412, 409] width 18 height 18
checkbox input "true"
click at [818, 524] on span "Crear divisiones" at bounding box center [806, 535] width 103 height 36
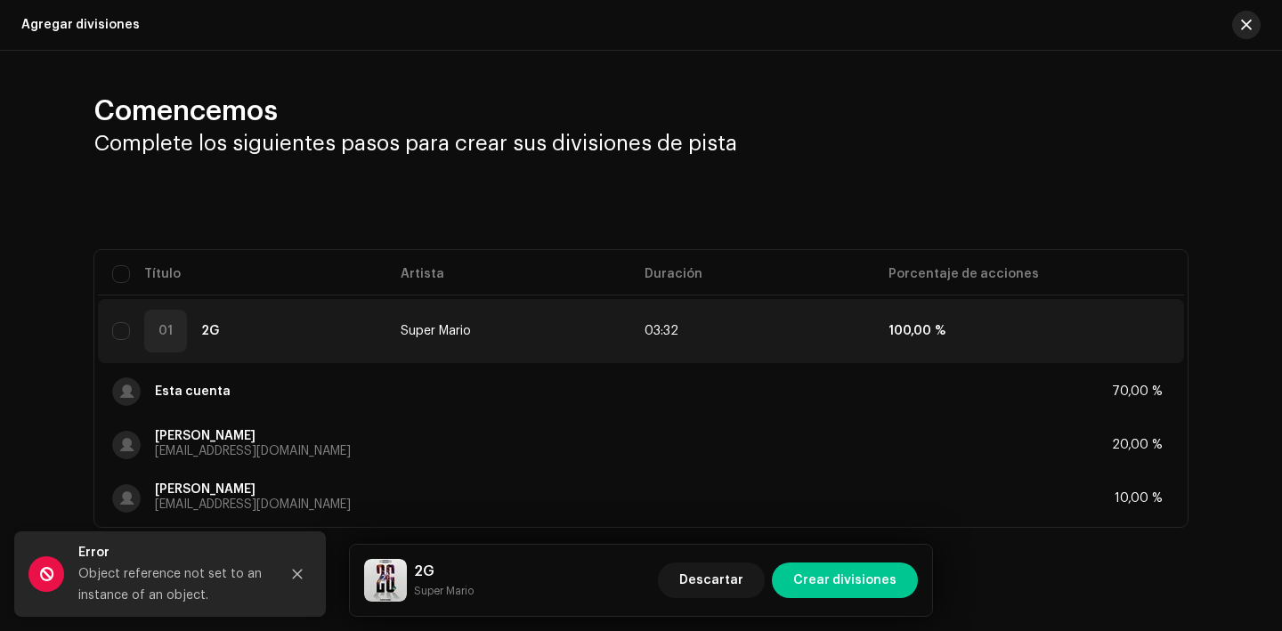
click at [1245, 28] on button "button" at bounding box center [1247, 25] width 28 height 28
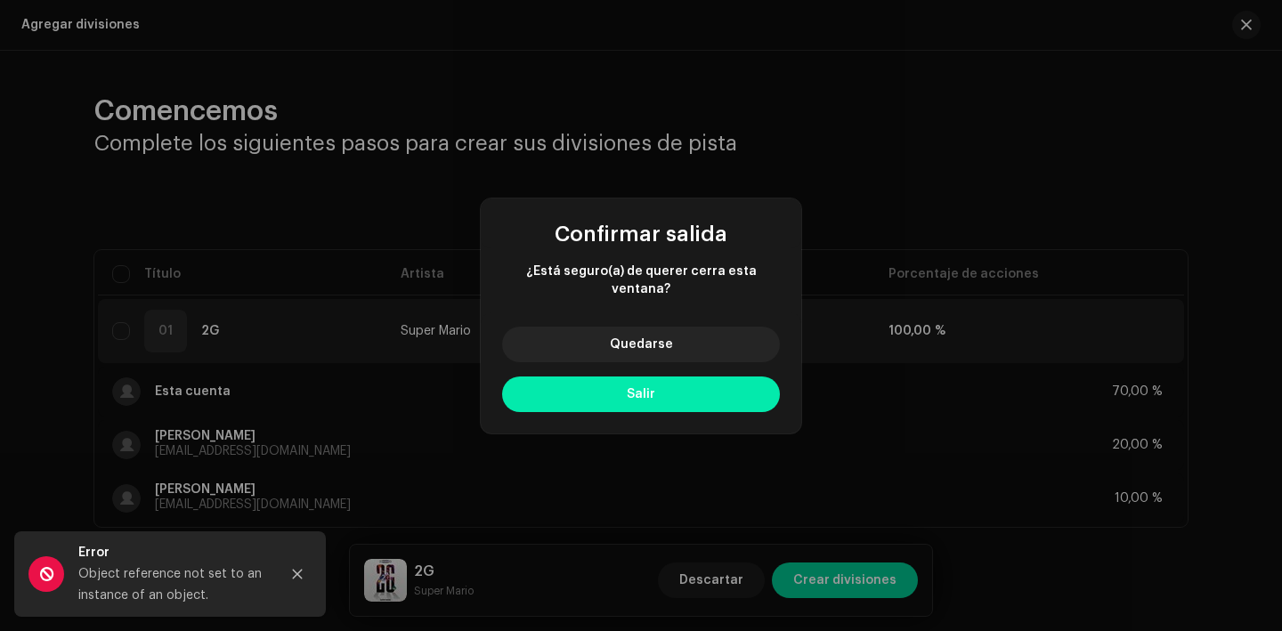
click at [691, 391] on button "Salir" at bounding box center [641, 395] width 278 height 36
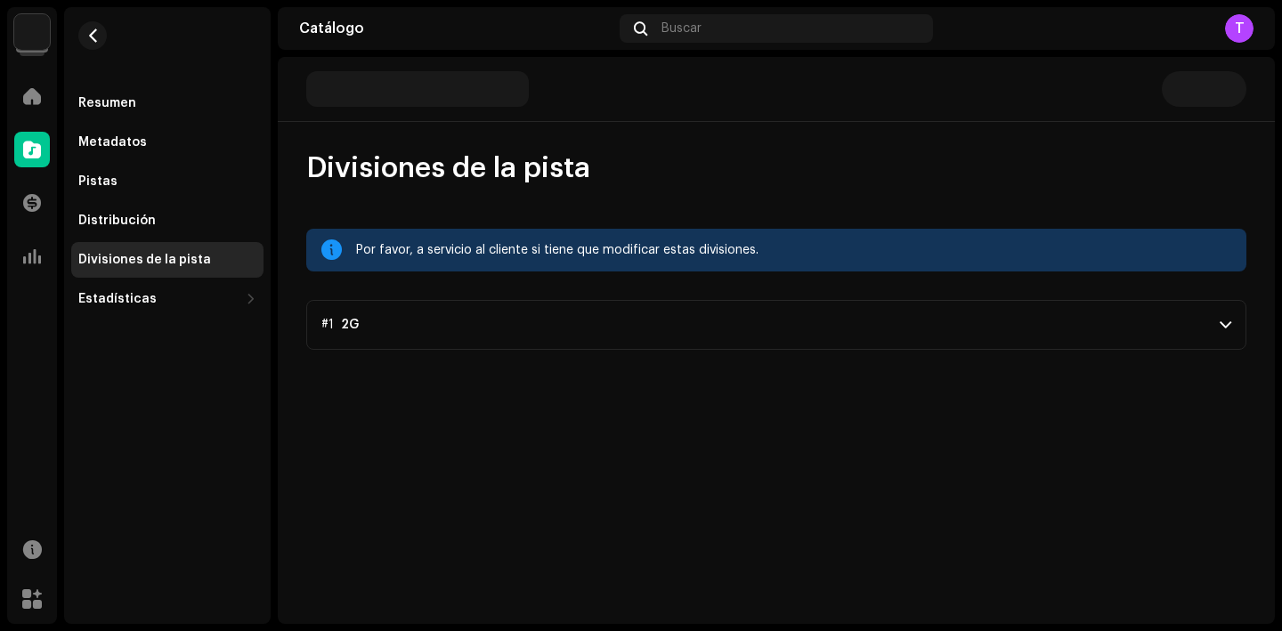
click at [792, 304] on p-accordion-header "#1 2G" at bounding box center [776, 325] width 940 height 50
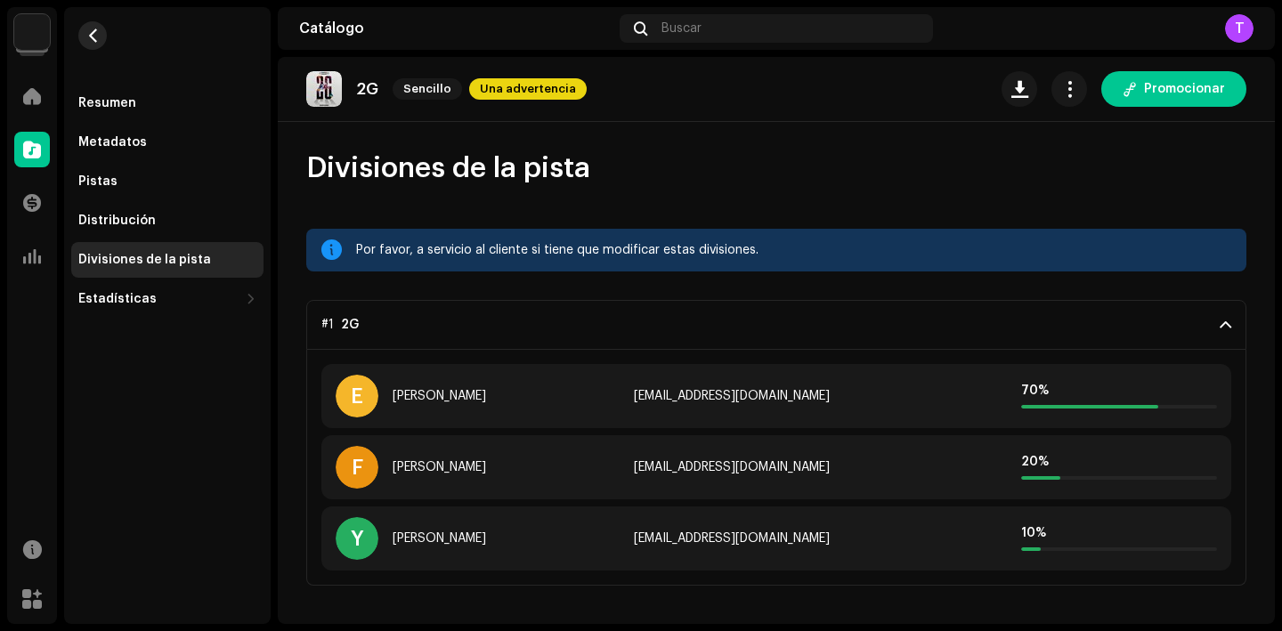
click at [91, 46] on button "button" at bounding box center [92, 35] width 28 height 28
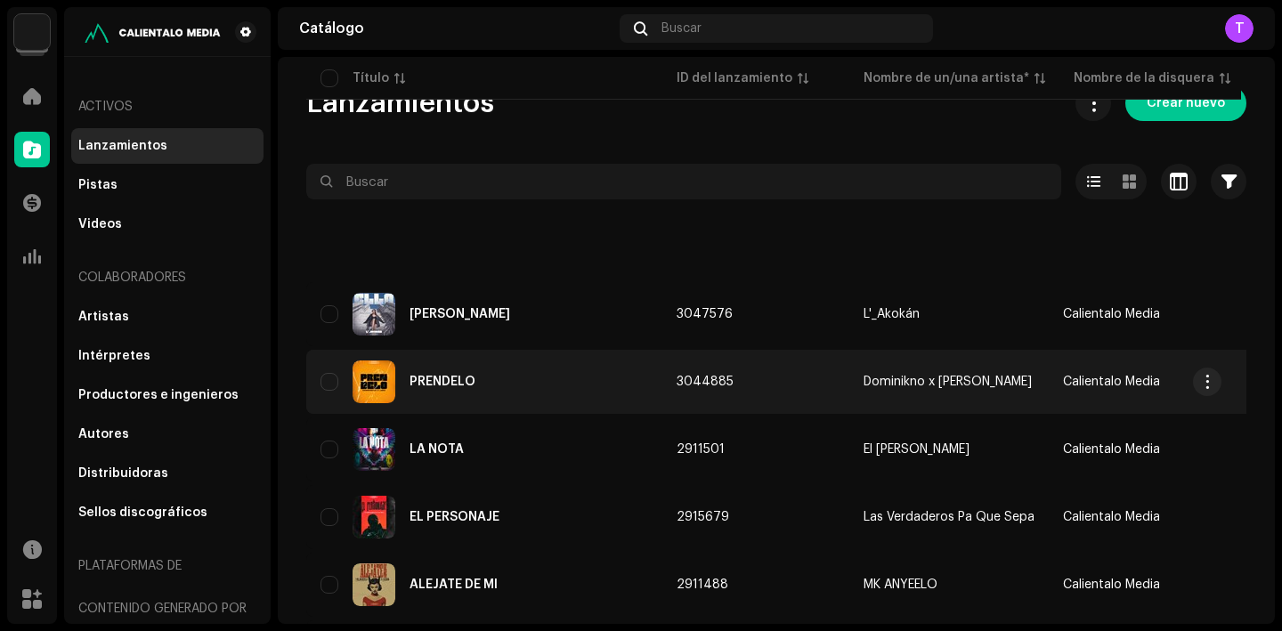
scroll to position [1332, 0]
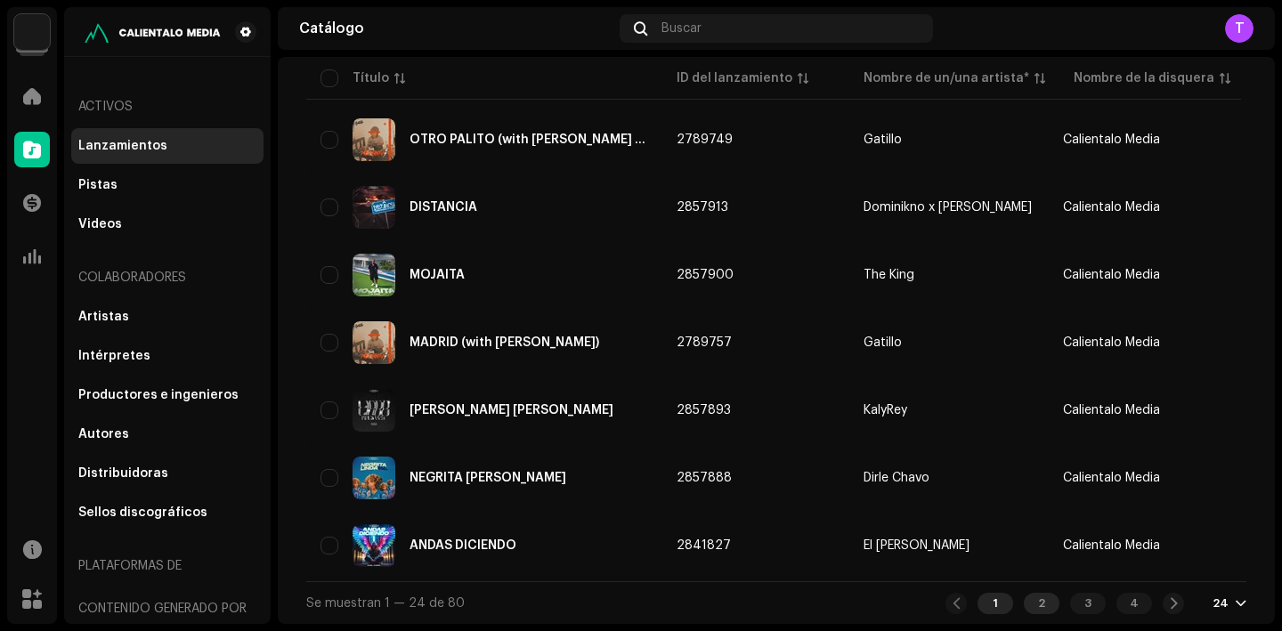
click at [1035, 600] on div "2" at bounding box center [1042, 603] width 36 height 21
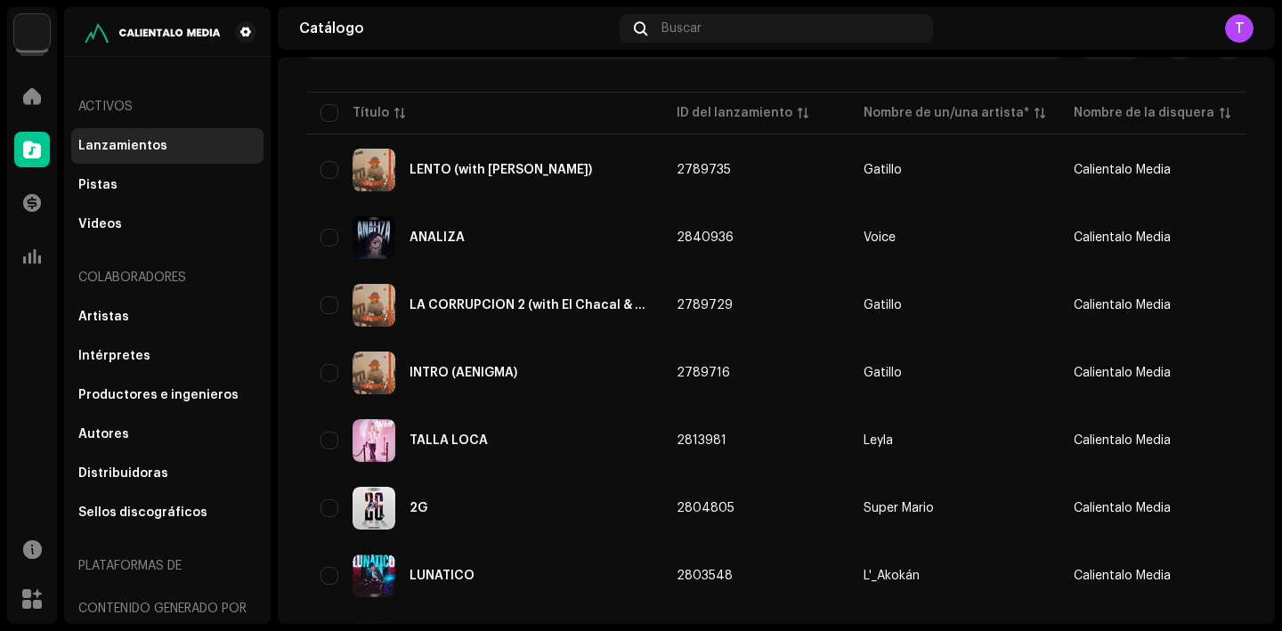
scroll to position [159, 0]
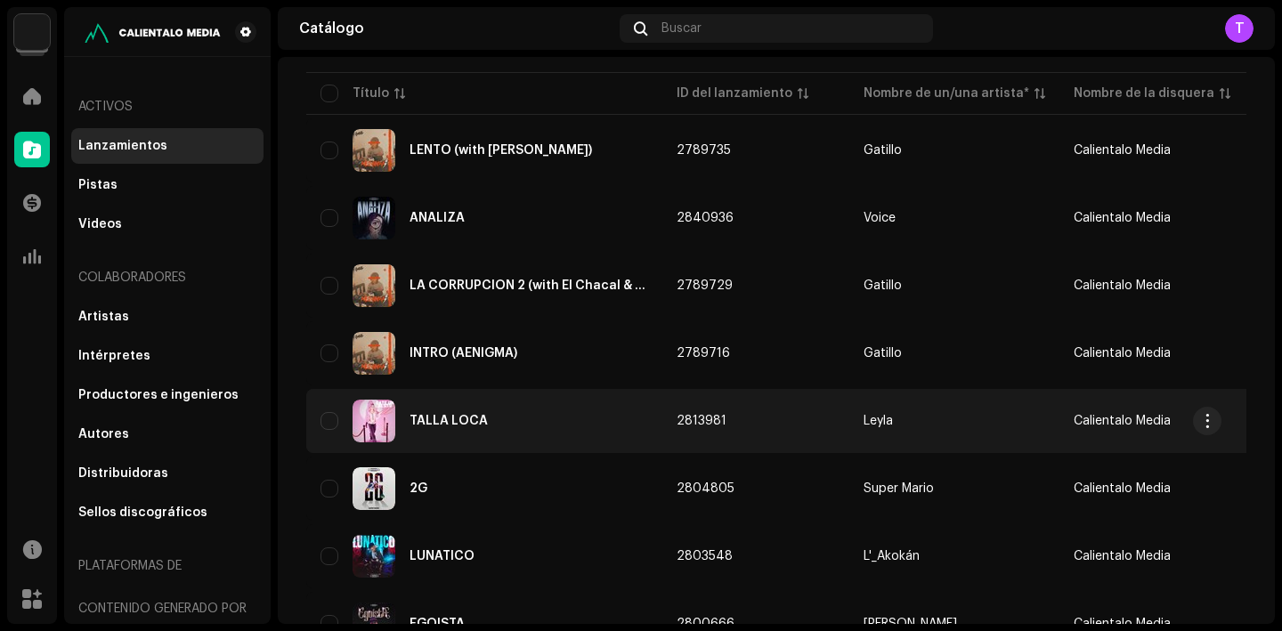
click at [490, 413] on div "TALLA LOCA" at bounding box center [485, 421] width 328 height 43
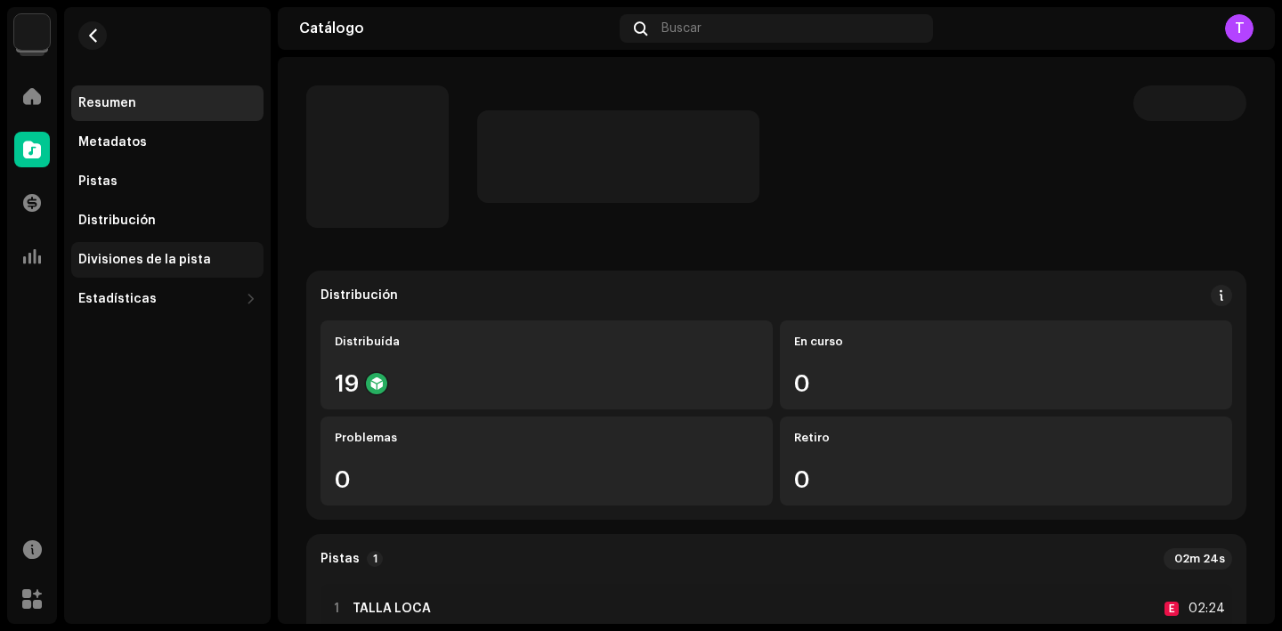
click at [184, 258] on div "Divisiones de la pista" at bounding box center [144, 260] width 133 height 14
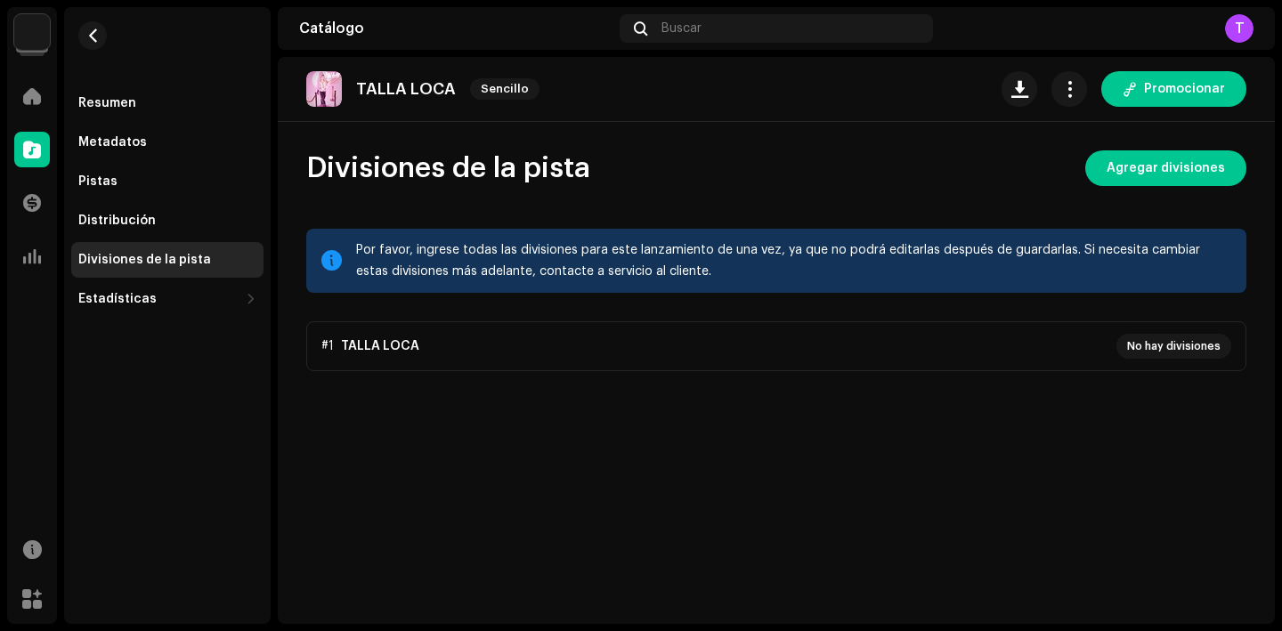
click at [750, 333] on p-accordion "#1 TALLA LOCA No hay divisiones" at bounding box center [776, 347] width 940 height 50
click at [1184, 175] on span "Agregar divisiones" at bounding box center [1166, 169] width 118 height 36
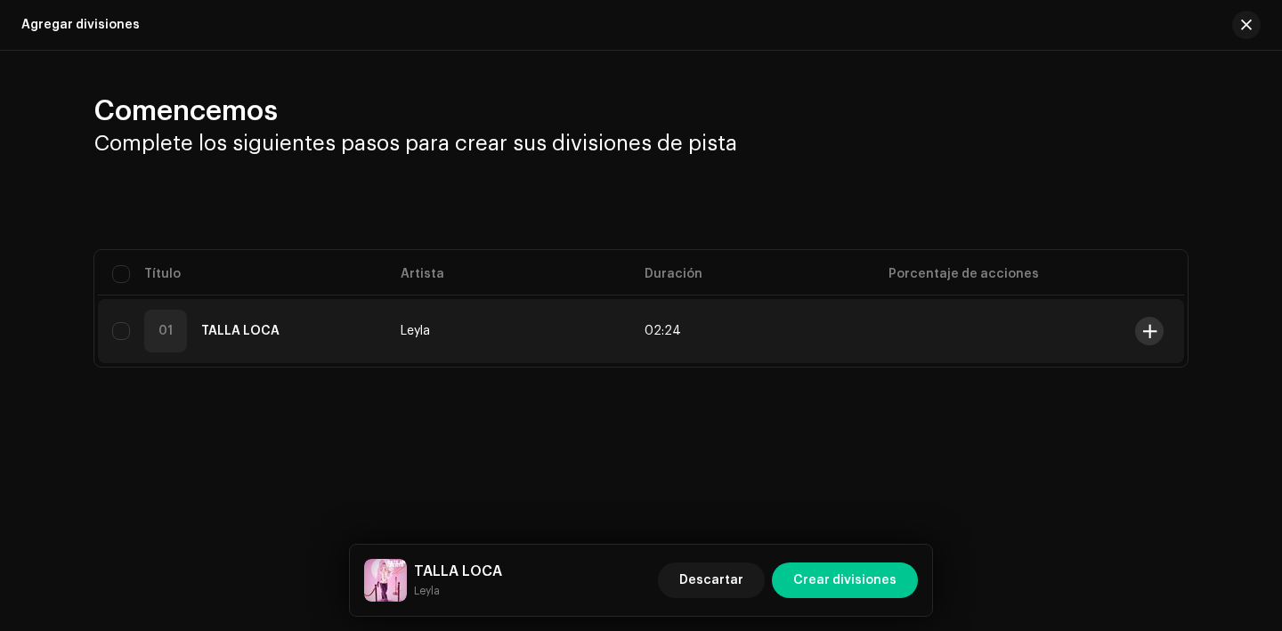
click at [1152, 324] on span at bounding box center [1150, 331] width 13 height 14
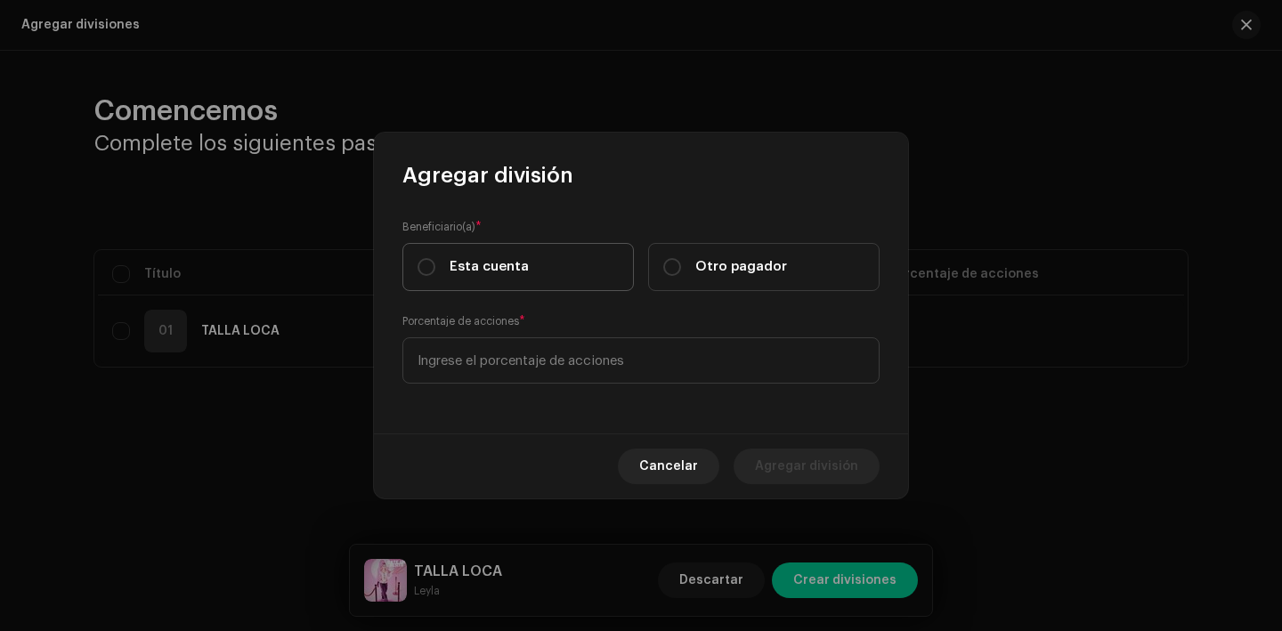
click at [515, 256] on label "Esta cuenta" at bounding box center [519, 267] width 232 height 48
click at [435, 258] on input "Esta cuenta" at bounding box center [427, 267] width 18 height 18
radio input "true"
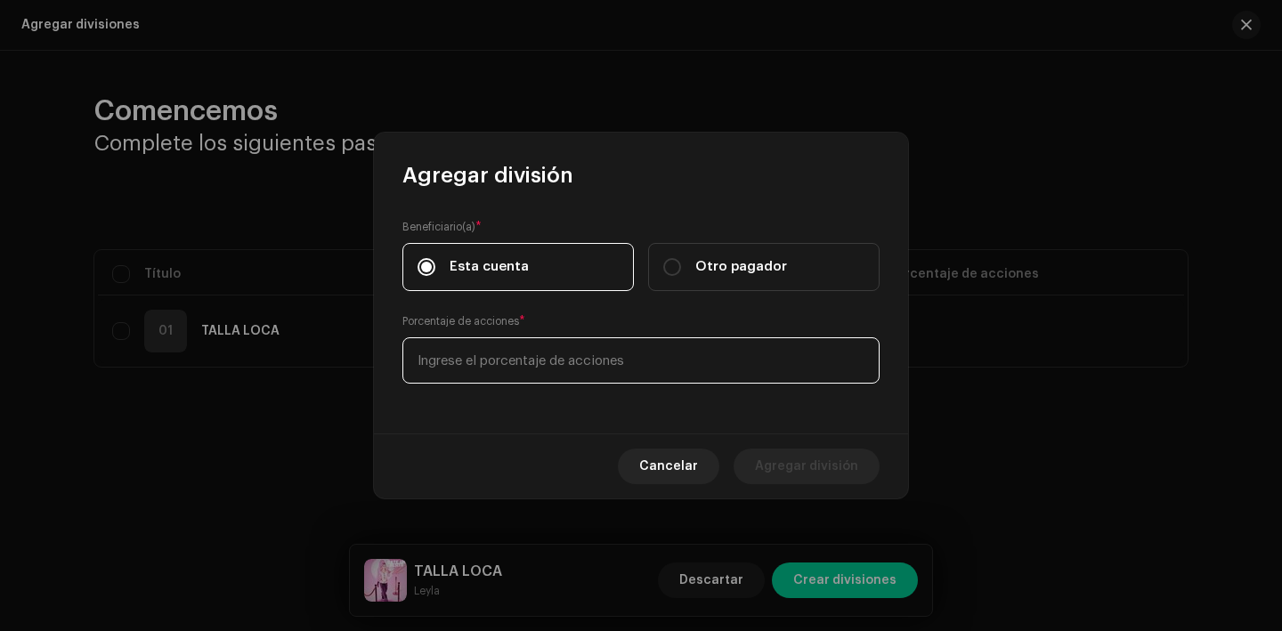
click at [526, 383] on input at bounding box center [641, 361] width 477 height 46
type input "70,00"
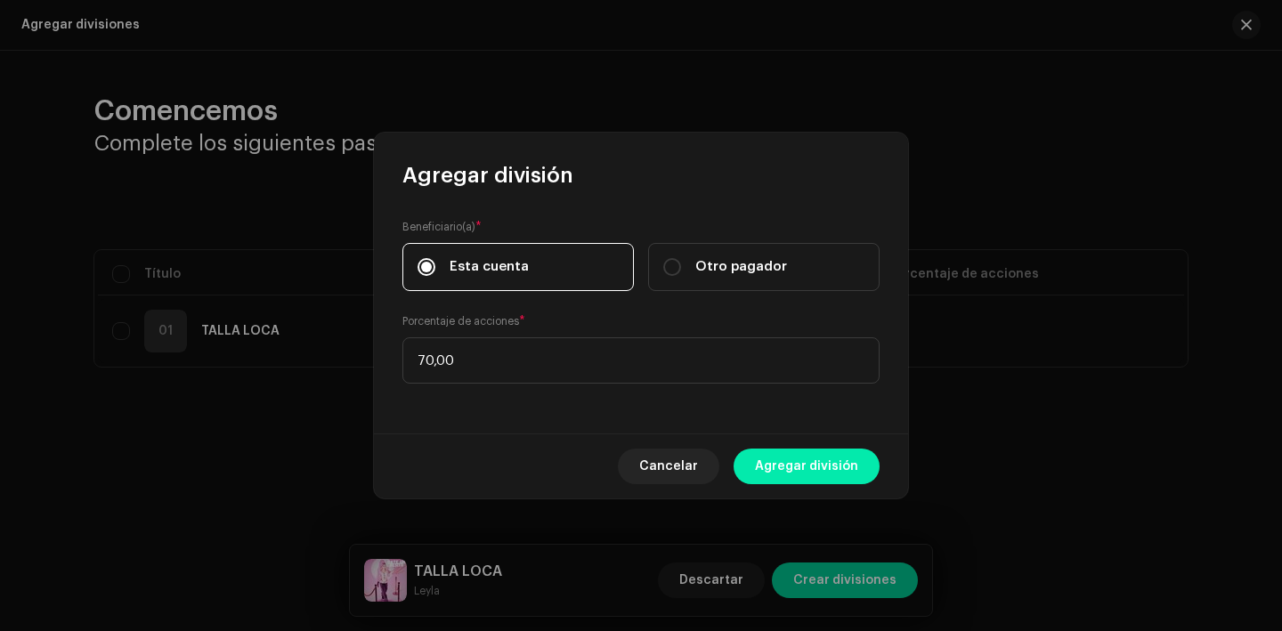
click at [766, 450] on span "Agregar división" at bounding box center [806, 467] width 103 height 36
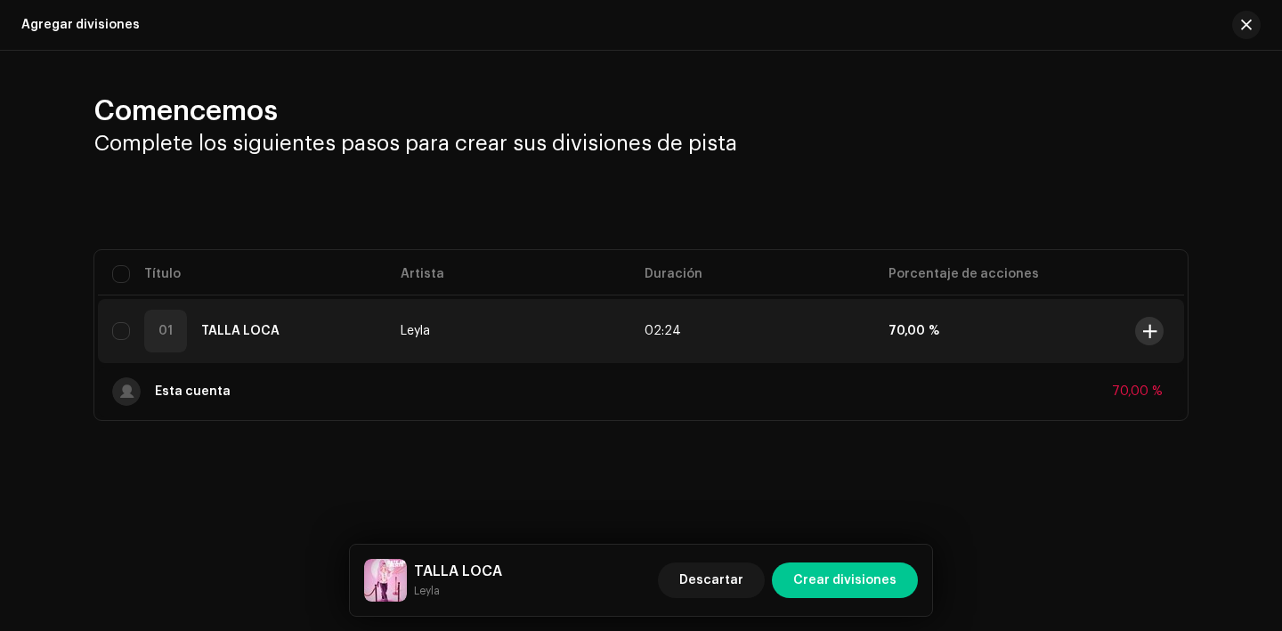
click at [1154, 322] on button at bounding box center [1149, 331] width 28 height 28
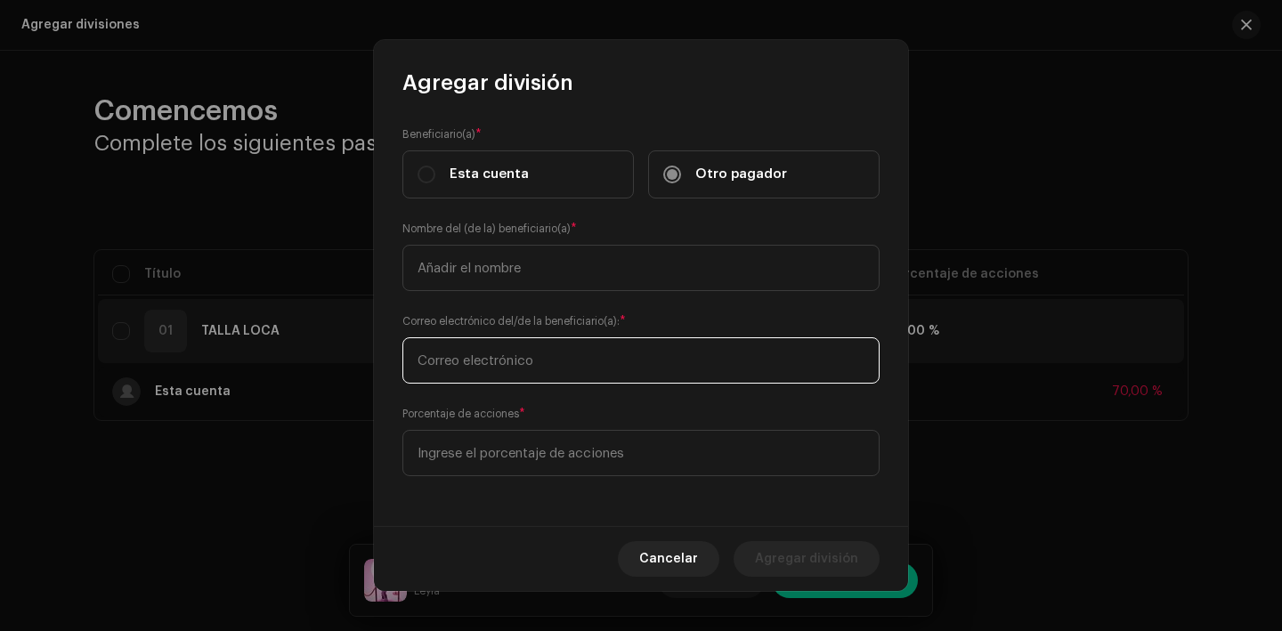
click at [615, 366] on input "text" at bounding box center [641, 361] width 477 height 46
paste input "[EMAIL_ADDRESS][DOMAIN_NAME]"
type input "[EMAIL_ADDRESS][DOMAIN_NAME]"
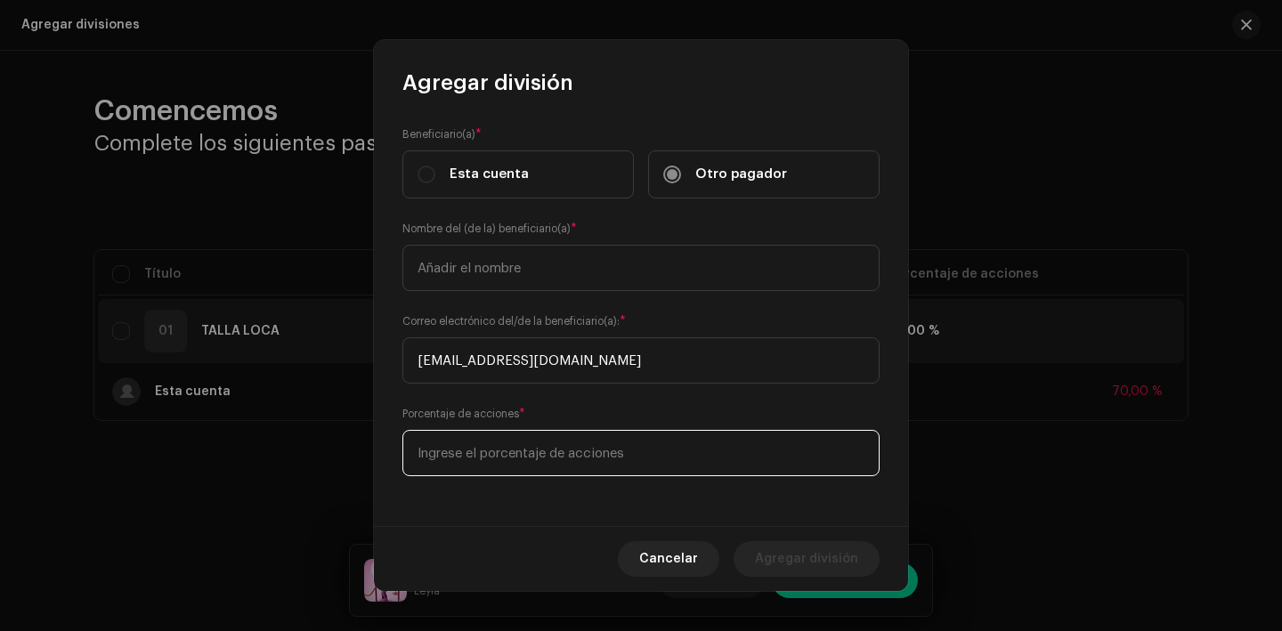
click at [521, 446] on input at bounding box center [641, 453] width 477 height 46
type input "20,00"
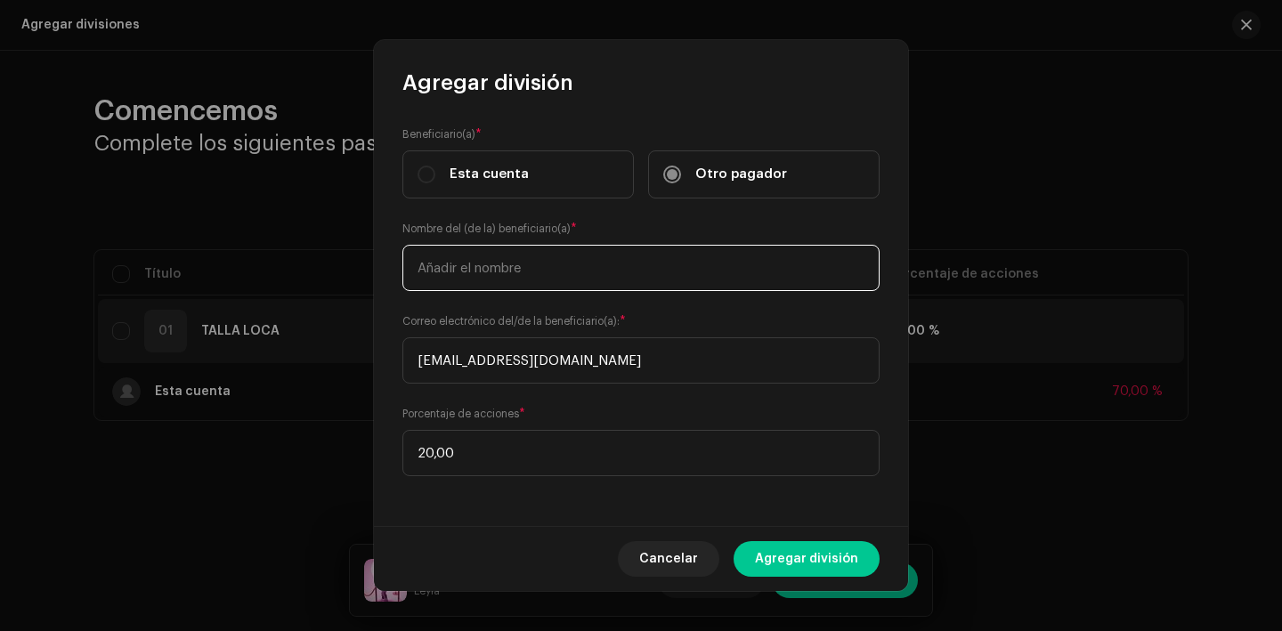
click at [531, 275] on input "text" at bounding box center [641, 268] width 477 height 46
type input "[PERSON_NAME]"
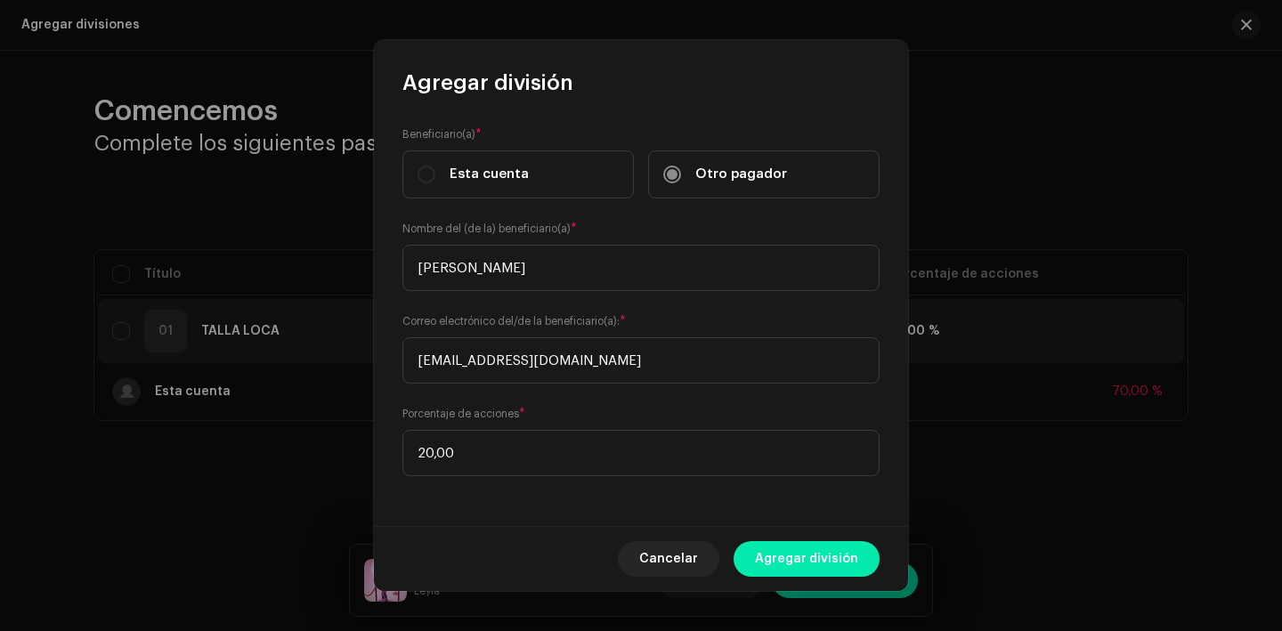
click at [843, 553] on span "Agregar división" at bounding box center [806, 559] width 103 height 36
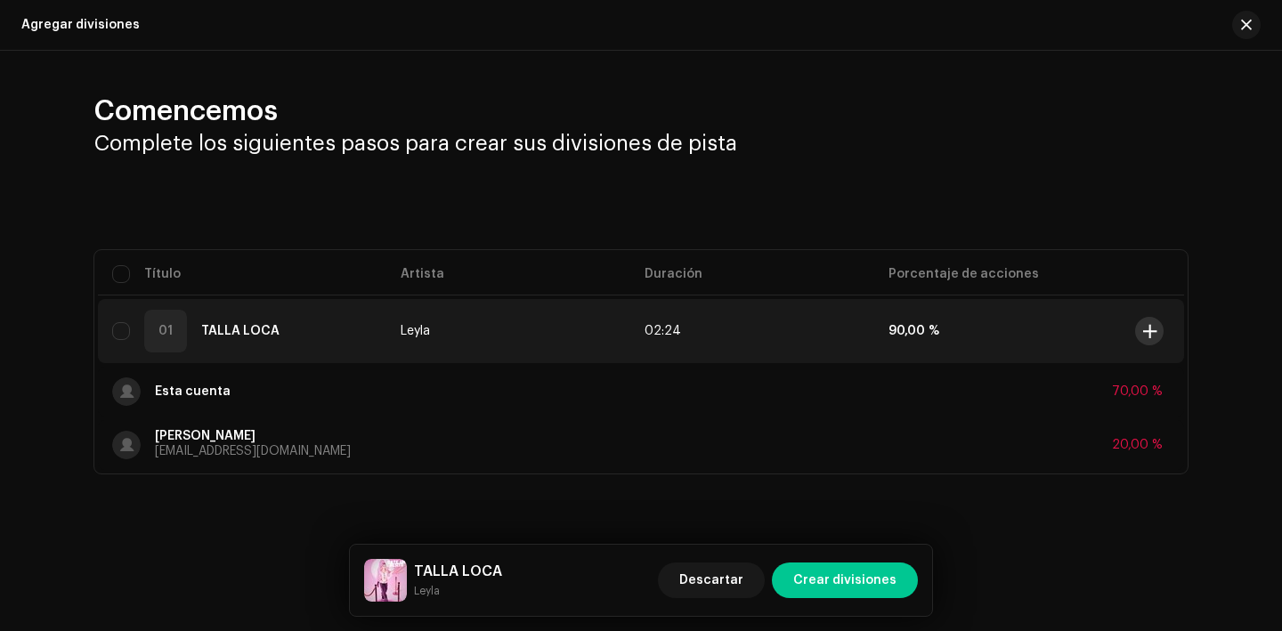
click at [1150, 319] on button at bounding box center [1149, 331] width 28 height 28
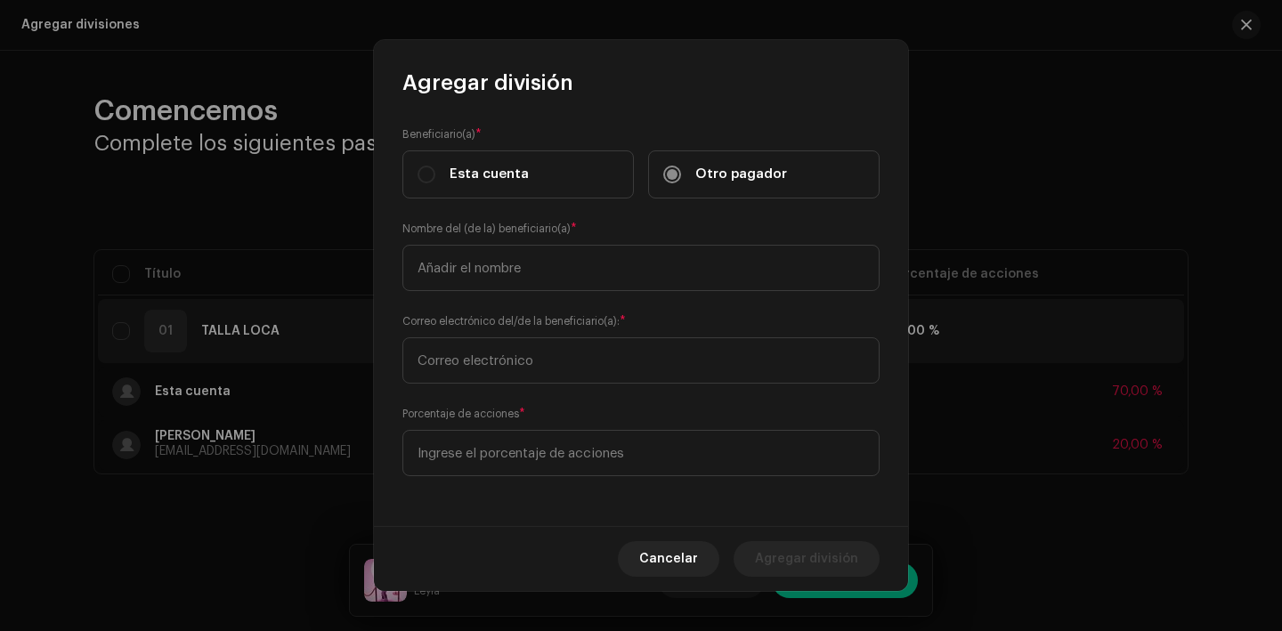
click at [725, 477] on div "Beneficiario(a) * Esta cuenta Otro pagador Nombre del (de la) beneficiario(a) *…" at bounding box center [641, 311] width 534 height 429
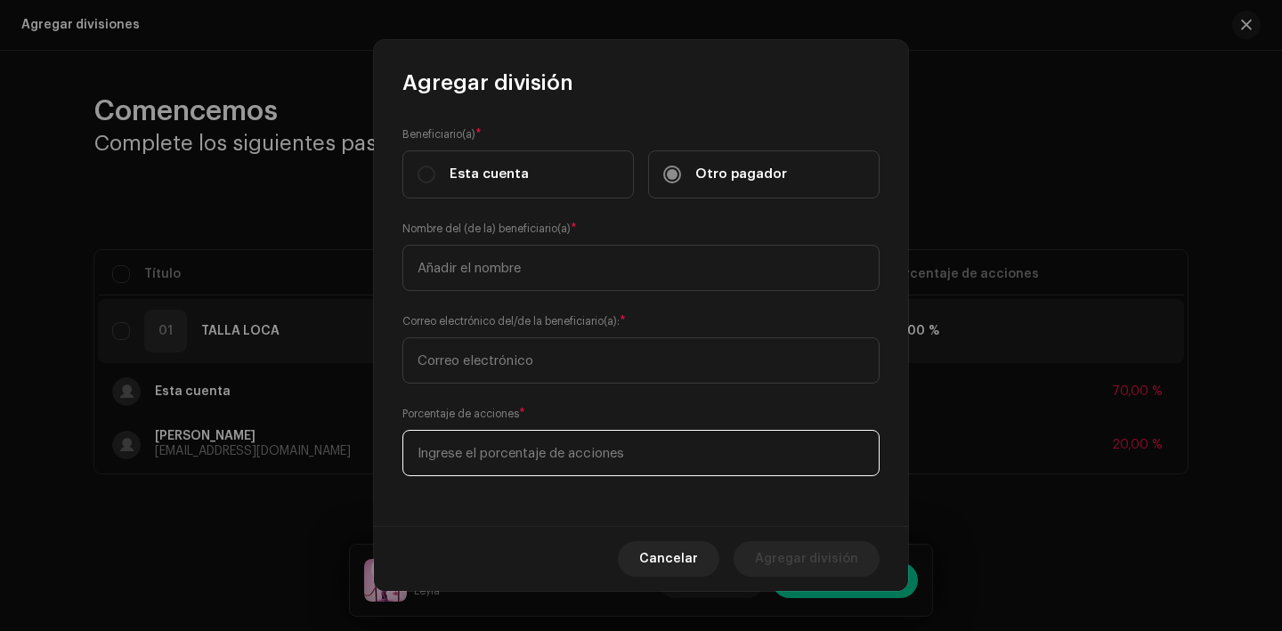
click at [713, 460] on input at bounding box center [641, 453] width 477 height 46
type input "10,00"
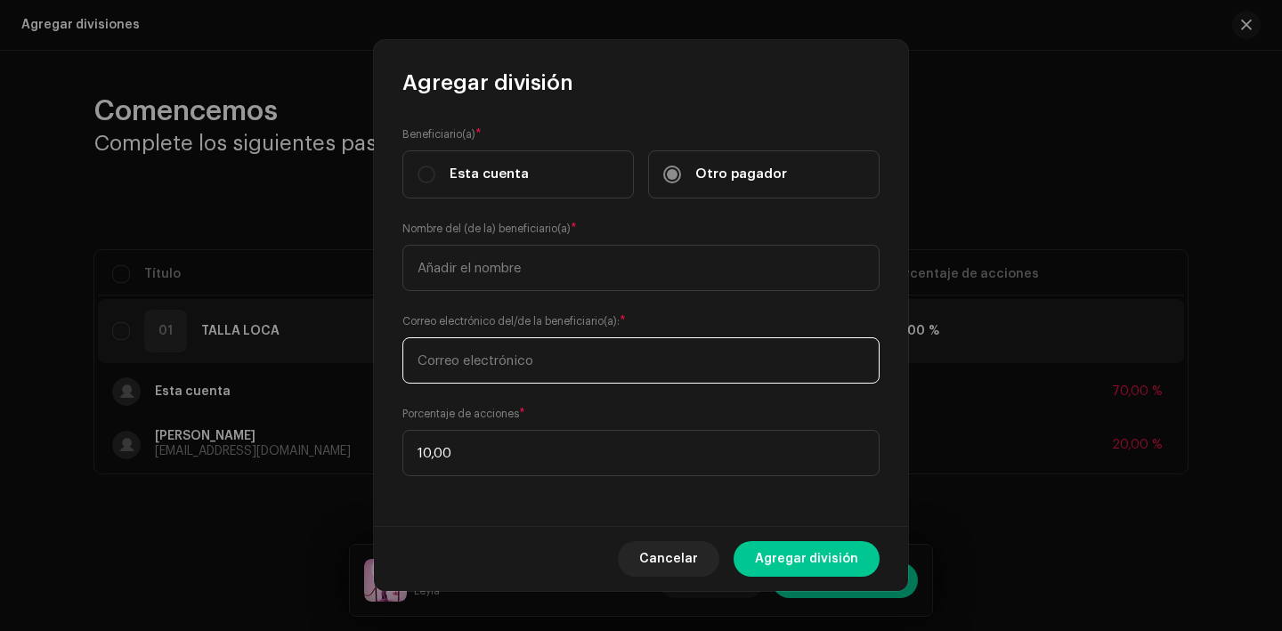
click at [593, 350] on input "text" at bounding box center [641, 361] width 477 height 46
type input "[EMAIL_ADDRESS][DOMAIN_NAME]"
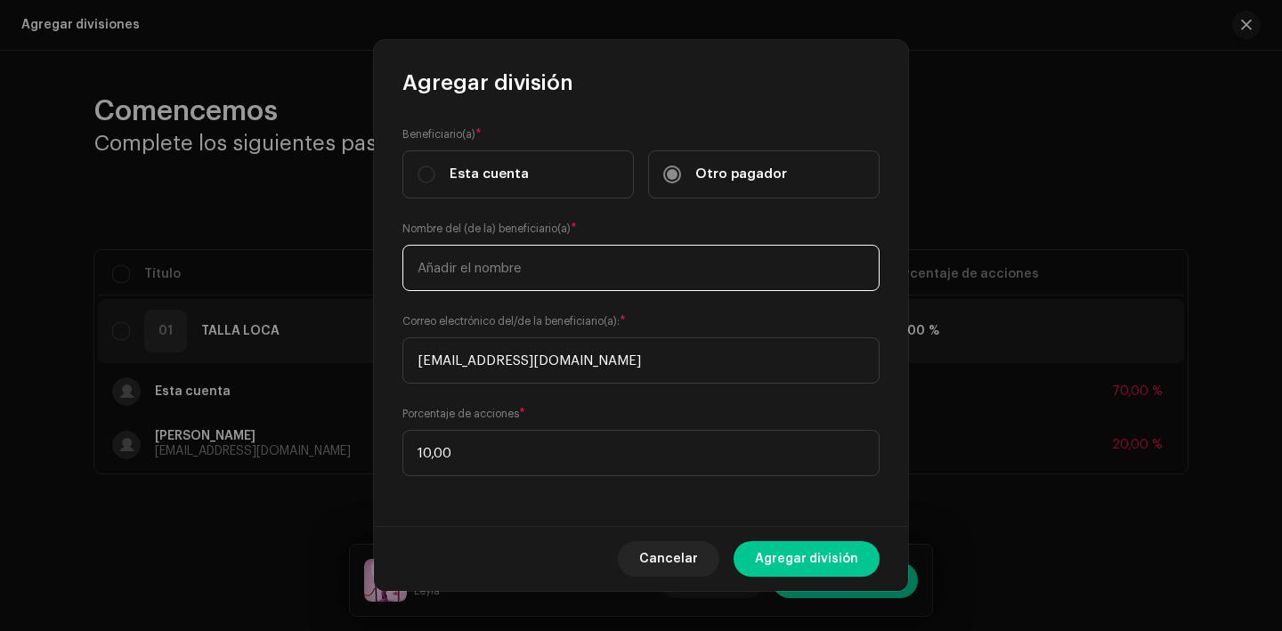
click at [563, 265] on input "text" at bounding box center [641, 268] width 477 height 46
type input "[PERSON_NAME] [PERSON_NAME]"
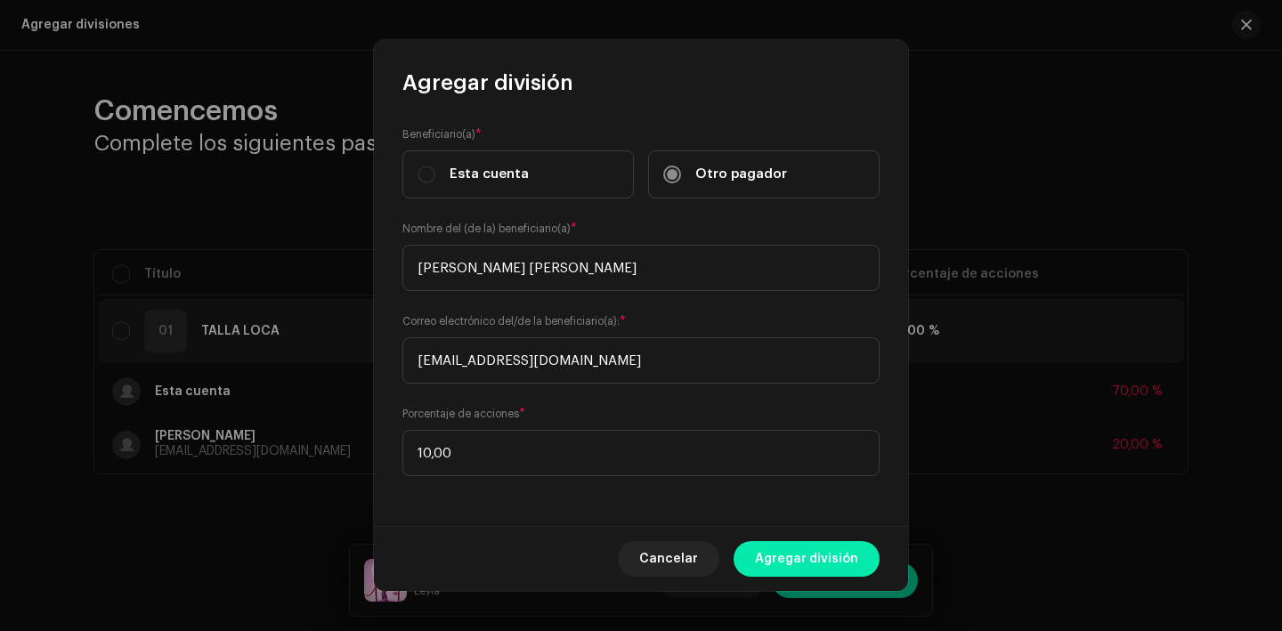
click at [793, 554] on span "Agregar división" at bounding box center [806, 559] width 103 height 36
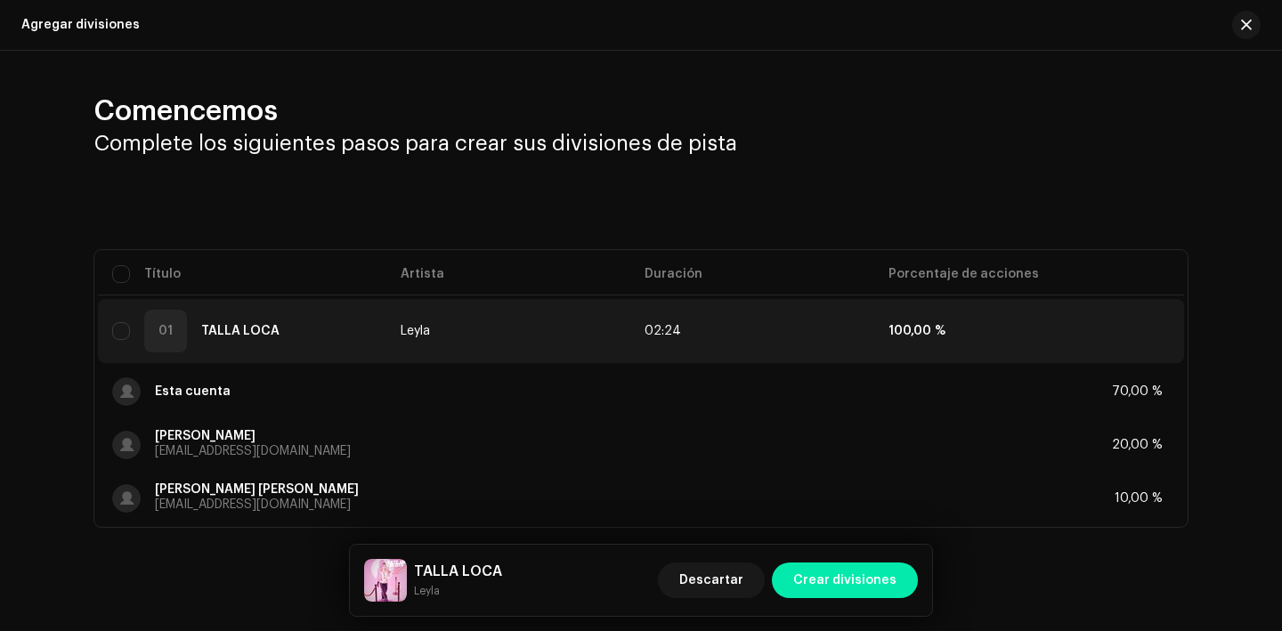
click at [845, 579] on span "Crear divisiones" at bounding box center [845, 581] width 103 height 36
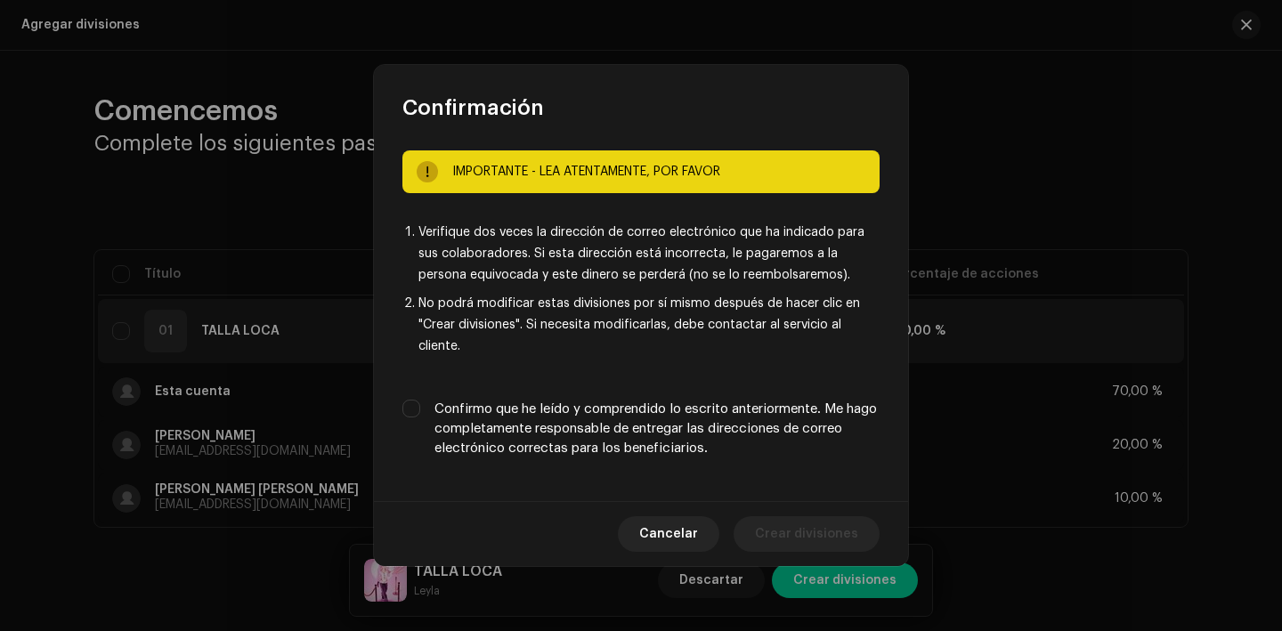
click at [708, 404] on label "Confirmo que he leído y comprendido lo escrito anteriormente. Me hago completam…" at bounding box center [657, 429] width 445 height 59
click at [420, 404] on input "Confirmo que he leído y comprendido lo escrito anteriormente. Me hago completam…" at bounding box center [412, 409] width 18 height 18
checkbox input "true"
click at [807, 523] on span "Crear divisiones" at bounding box center [806, 535] width 103 height 36
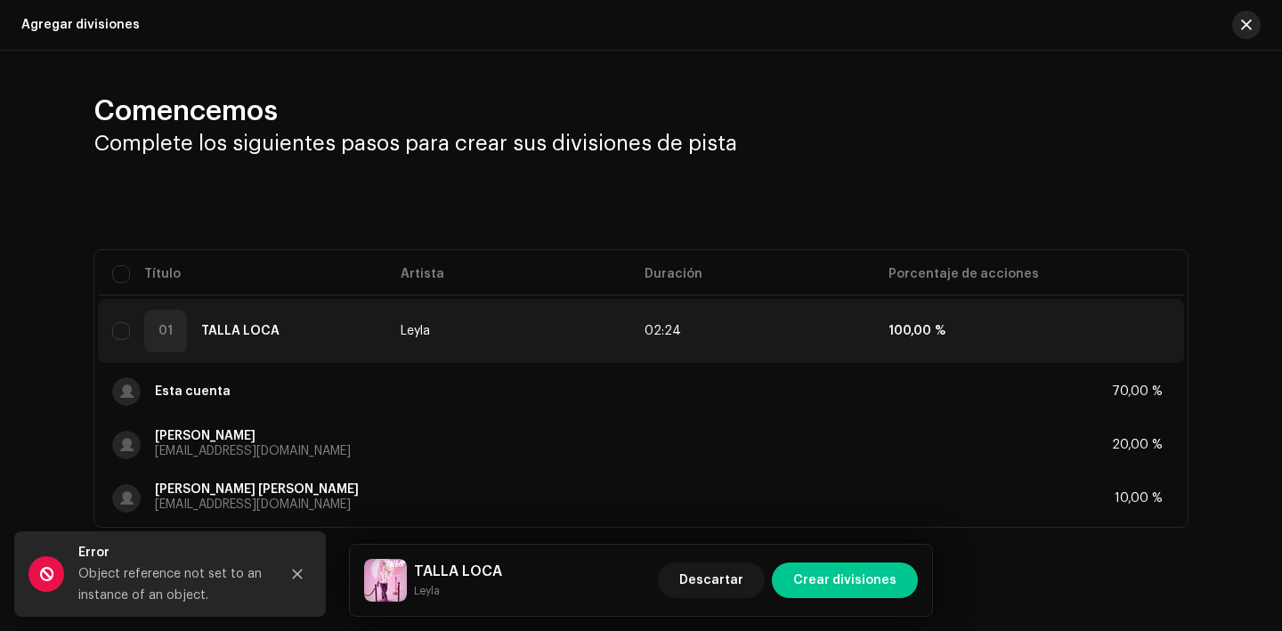
click at [1241, 28] on span "button" at bounding box center [1246, 25] width 11 height 14
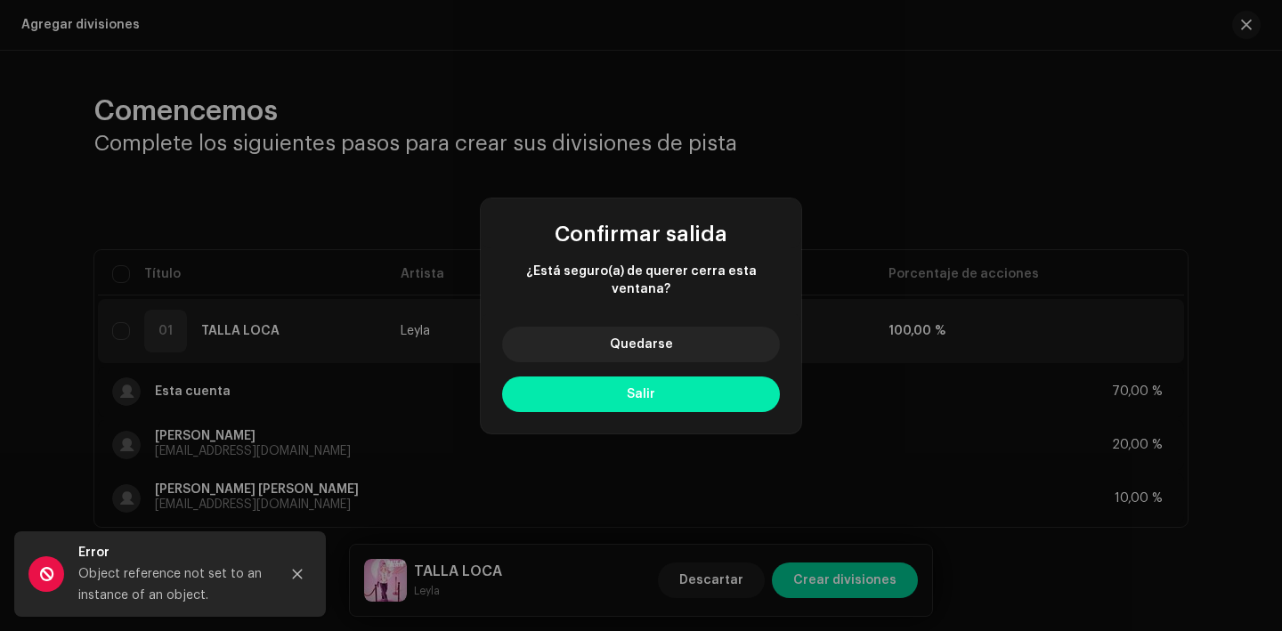
click at [607, 386] on button "Salir" at bounding box center [641, 395] width 278 height 36
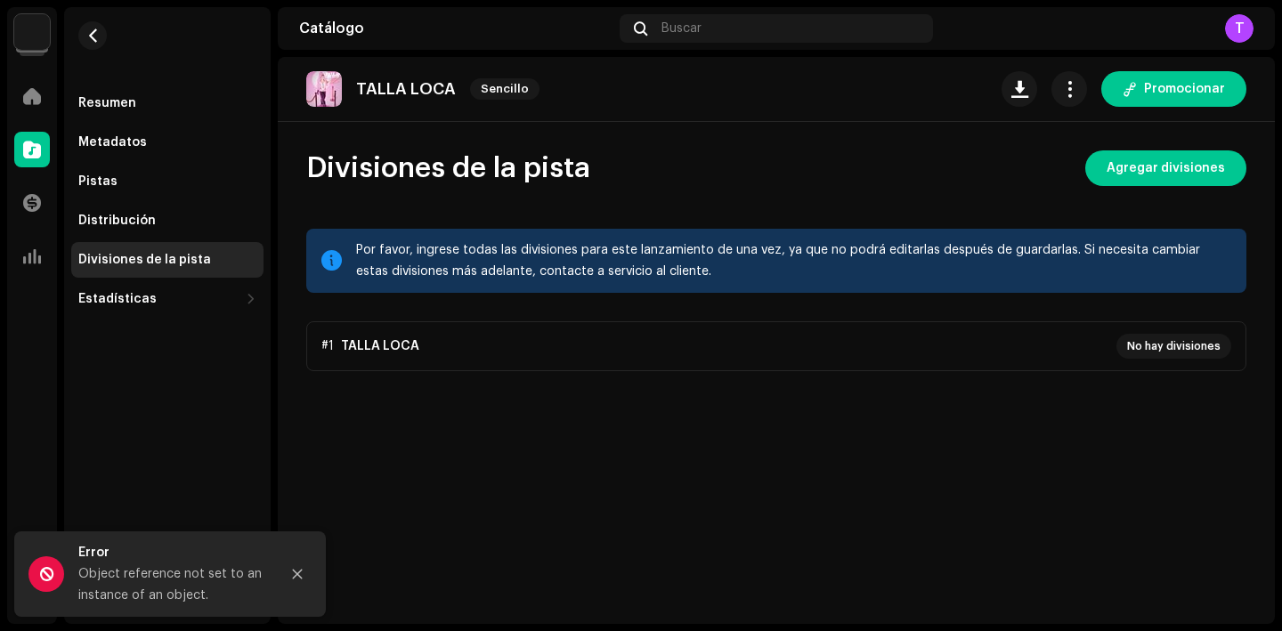
click at [104, 23] on re-m-nav-back at bounding box center [92, 46] width 43 height 78
click at [94, 46] on button "button" at bounding box center [92, 35] width 28 height 28
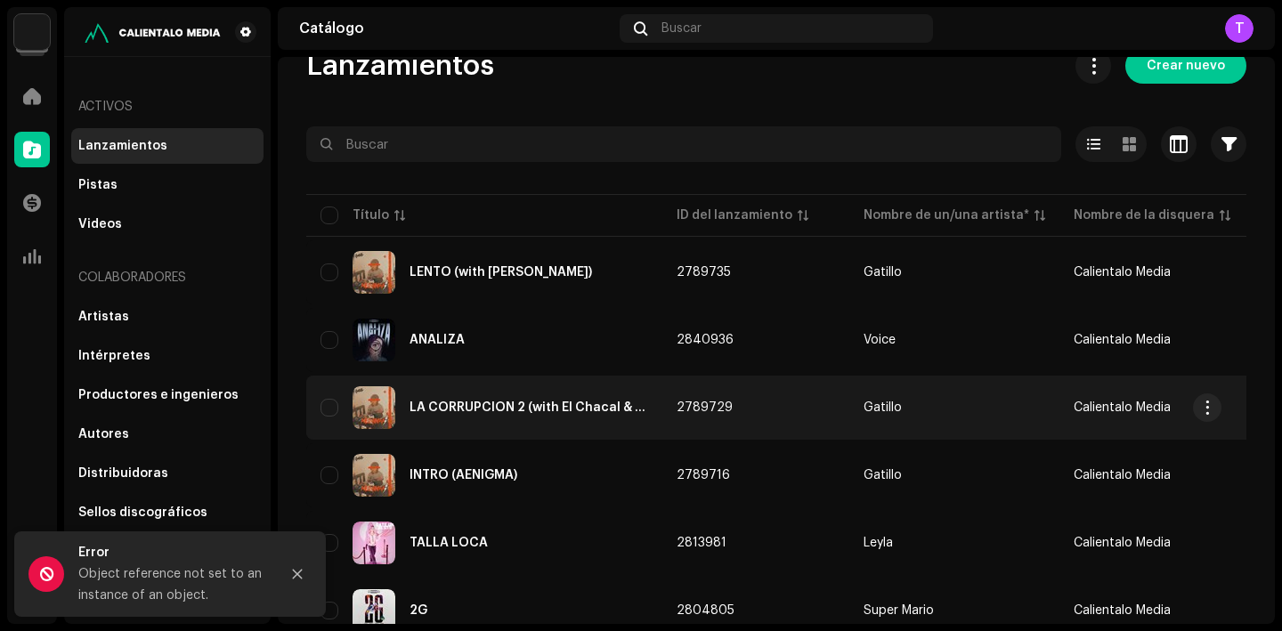
scroll to position [48, 0]
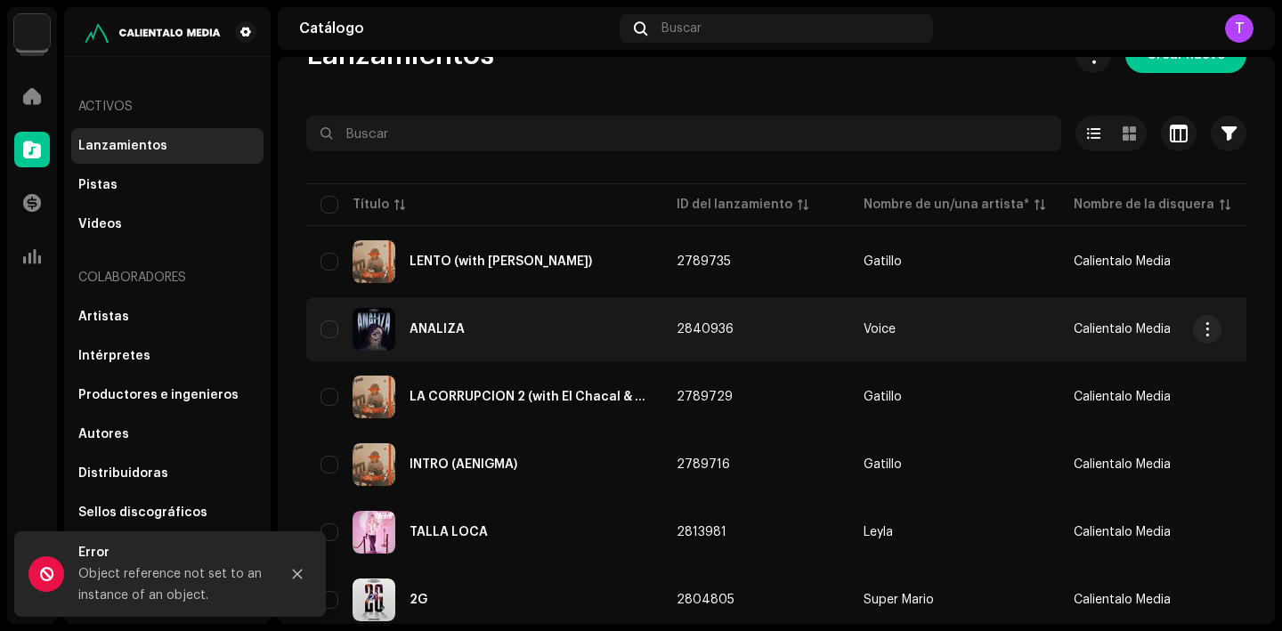
click at [448, 330] on div "ANALIZA" at bounding box center [437, 329] width 55 height 12
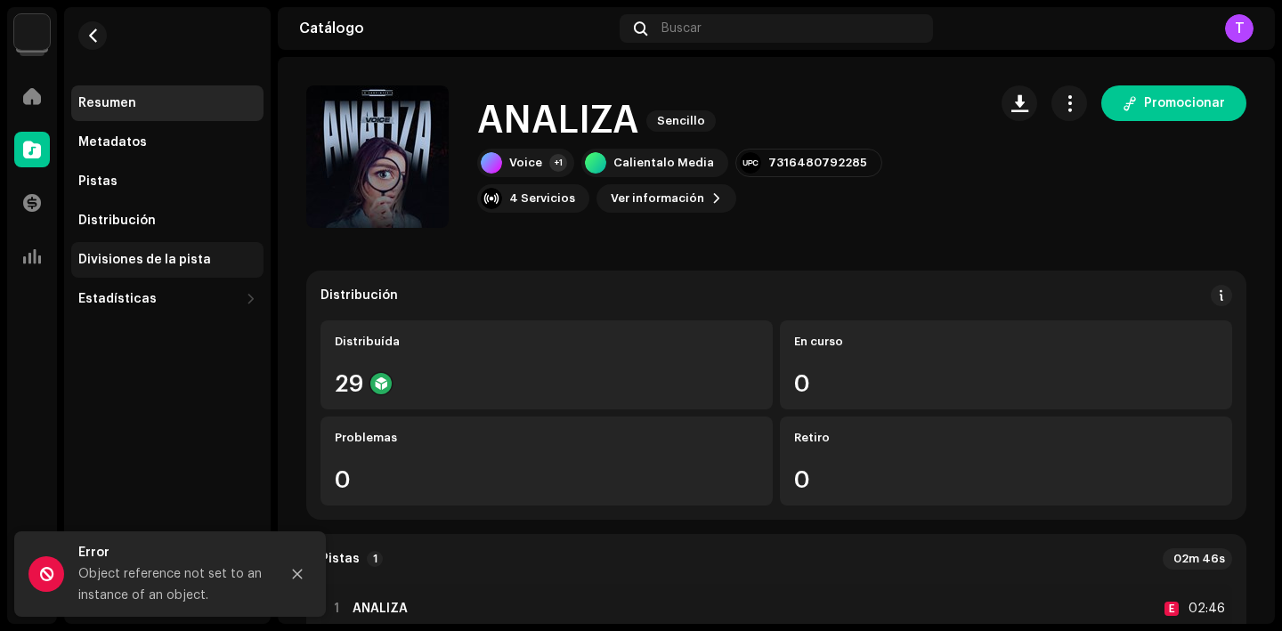
click at [174, 253] on div "Divisiones de la pista" at bounding box center [144, 260] width 133 height 14
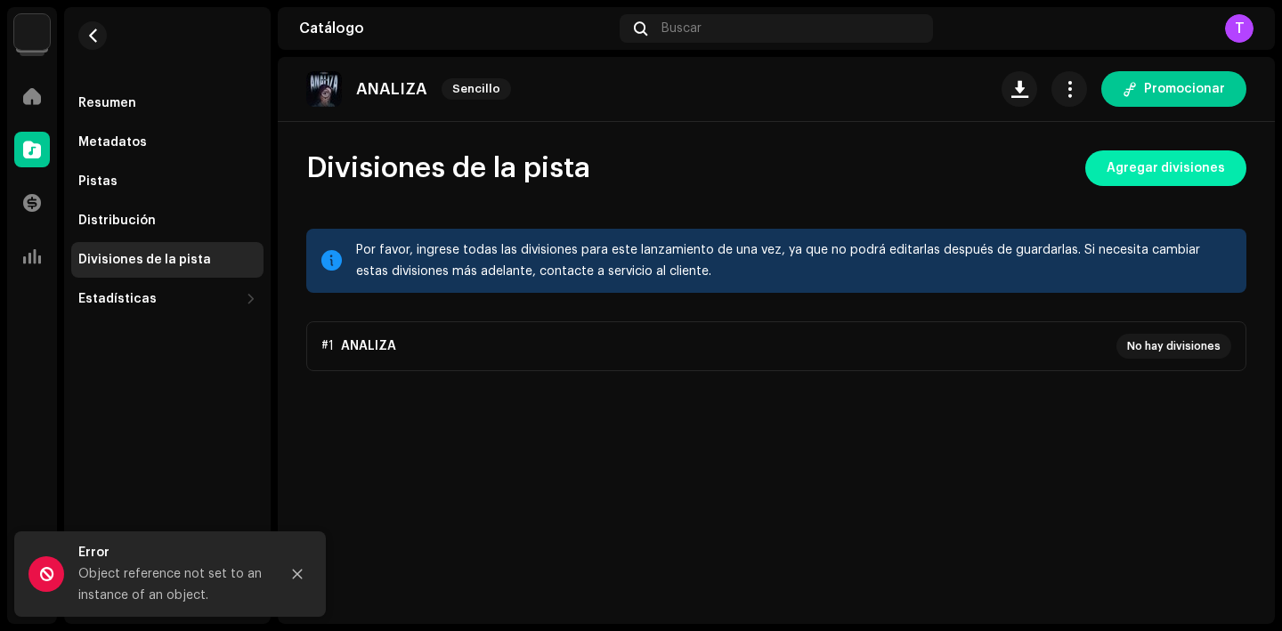
click at [1159, 179] on span "Agregar divisiones" at bounding box center [1166, 169] width 118 height 36
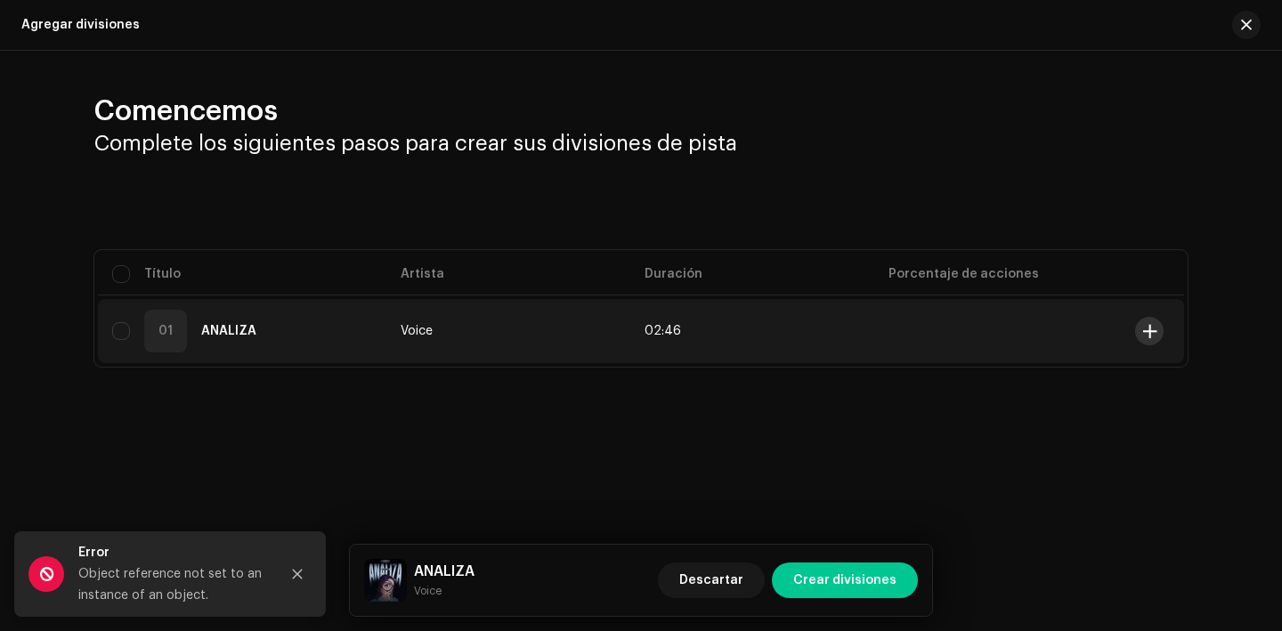
click at [1151, 327] on span at bounding box center [1150, 331] width 13 height 14
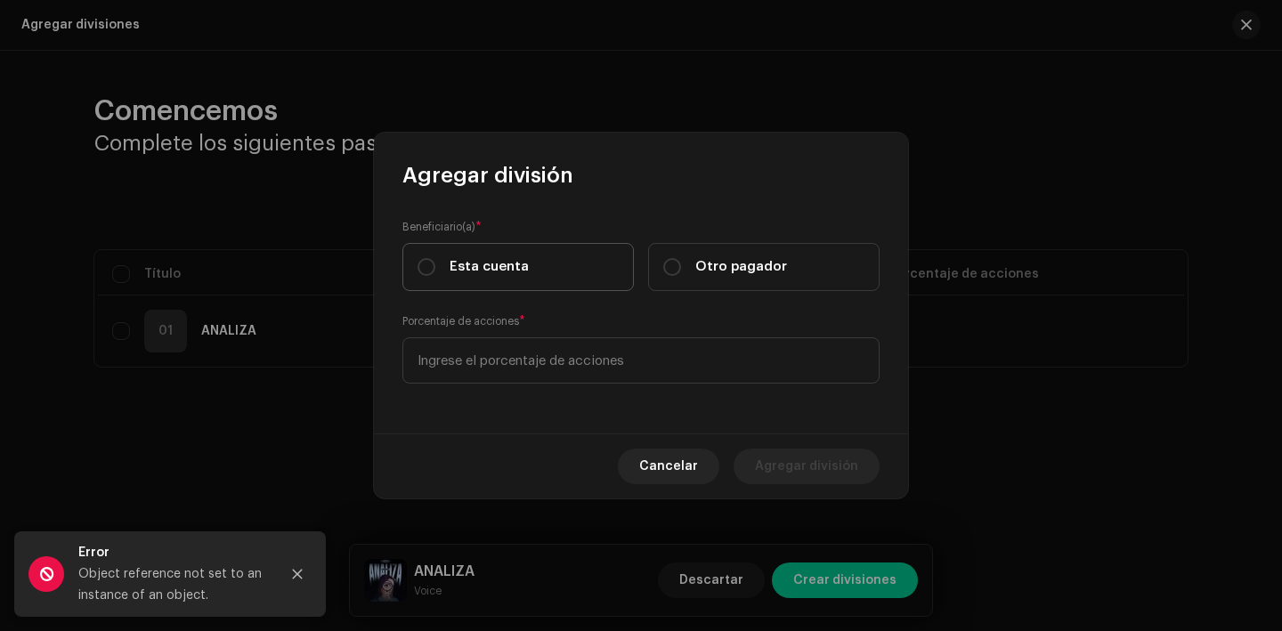
click at [495, 266] on span "Esta cuenta" at bounding box center [489, 267] width 79 height 20
click at [435, 266] on input "Esta cuenta" at bounding box center [427, 267] width 18 height 18
radio input "true"
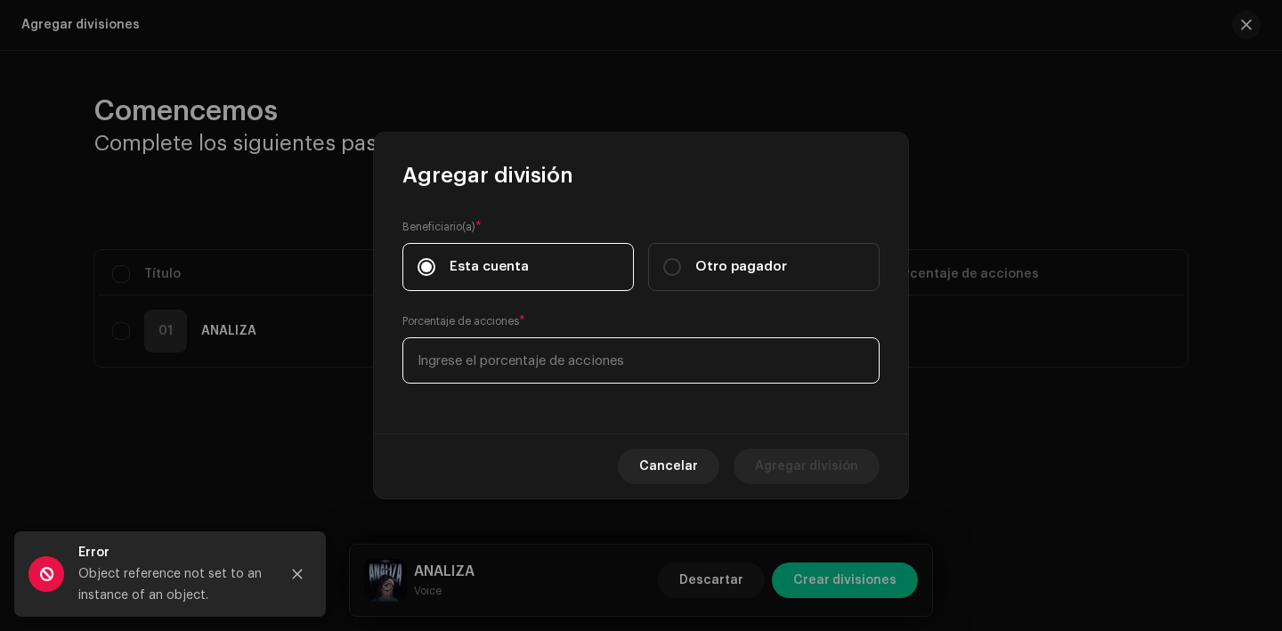
click at [525, 353] on input at bounding box center [641, 361] width 477 height 46
type input "70,00"
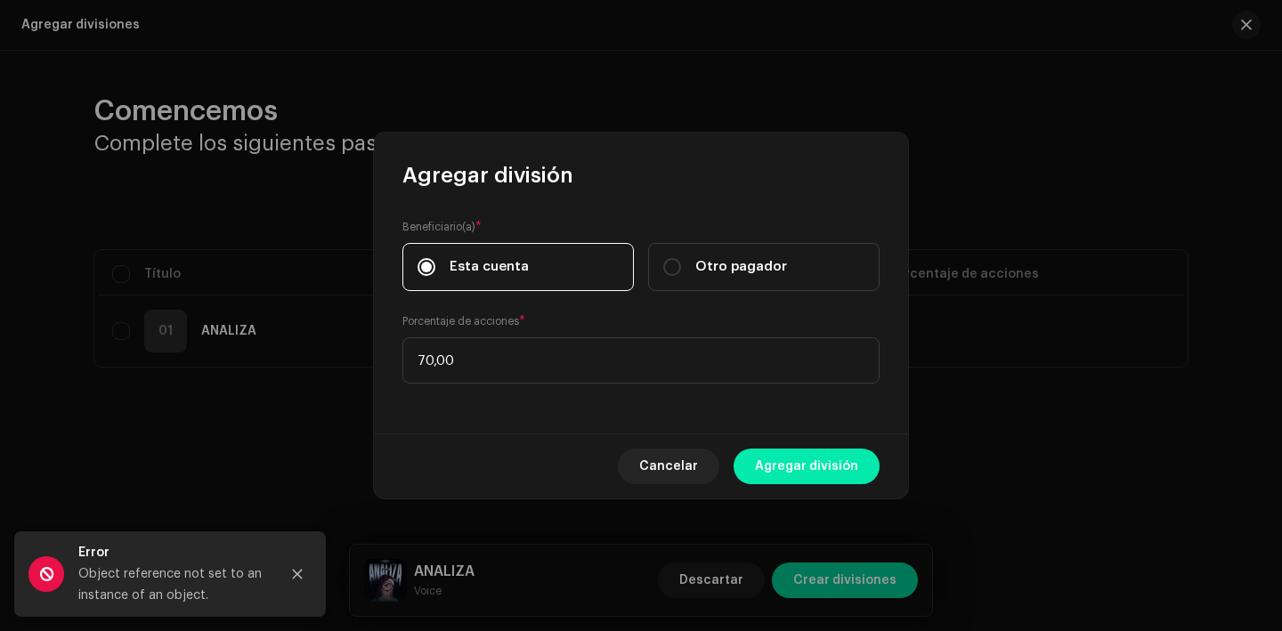
click at [818, 467] on span "Agregar división" at bounding box center [806, 467] width 103 height 36
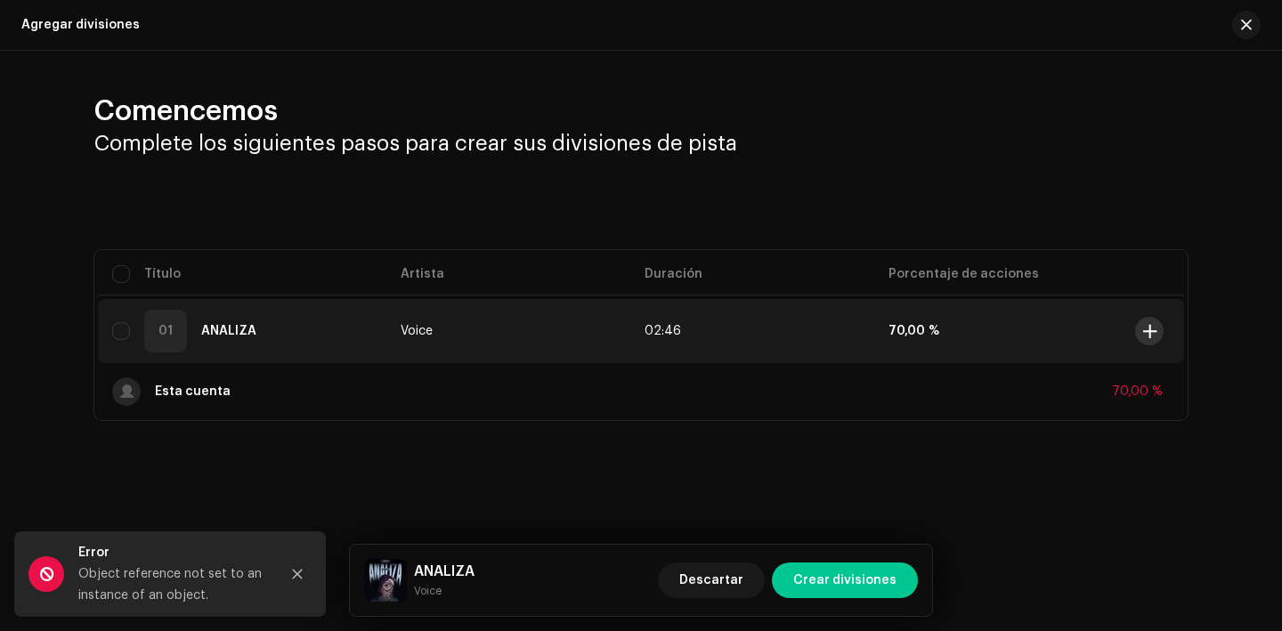
click at [1144, 330] on span at bounding box center [1150, 331] width 13 height 14
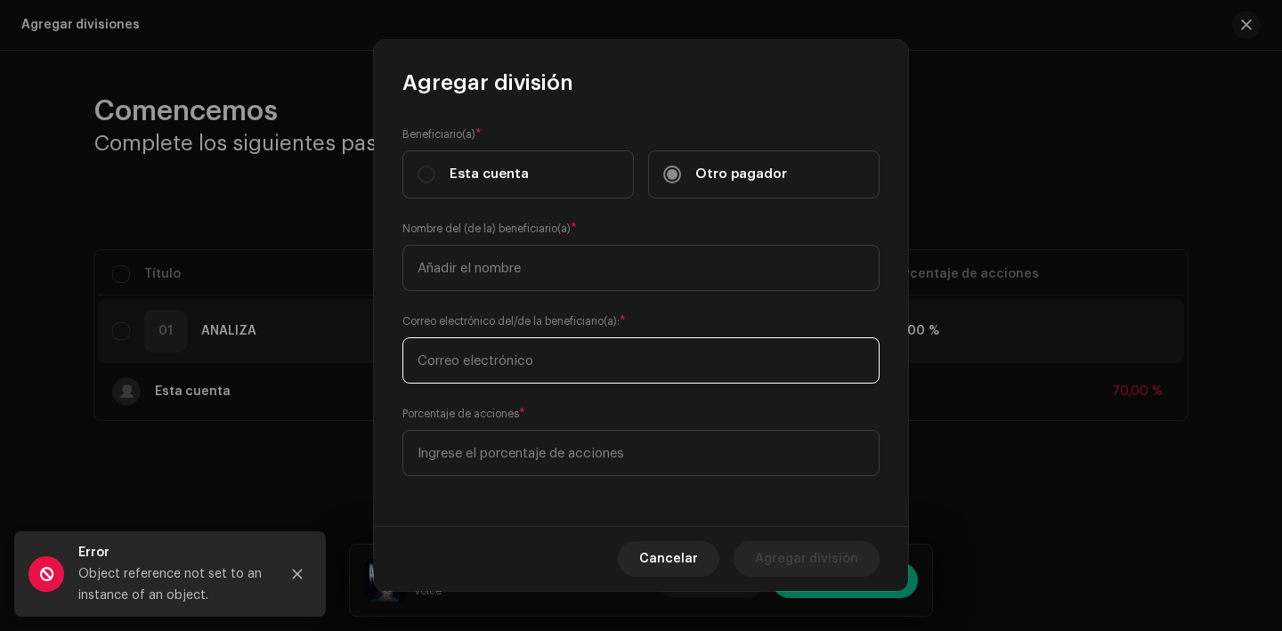
click at [493, 343] on input "text" at bounding box center [641, 361] width 477 height 46
paste input "[EMAIL_ADDRESS][DOMAIN_NAME]"
type input "[EMAIL_ADDRESS][DOMAIN_NAME]"
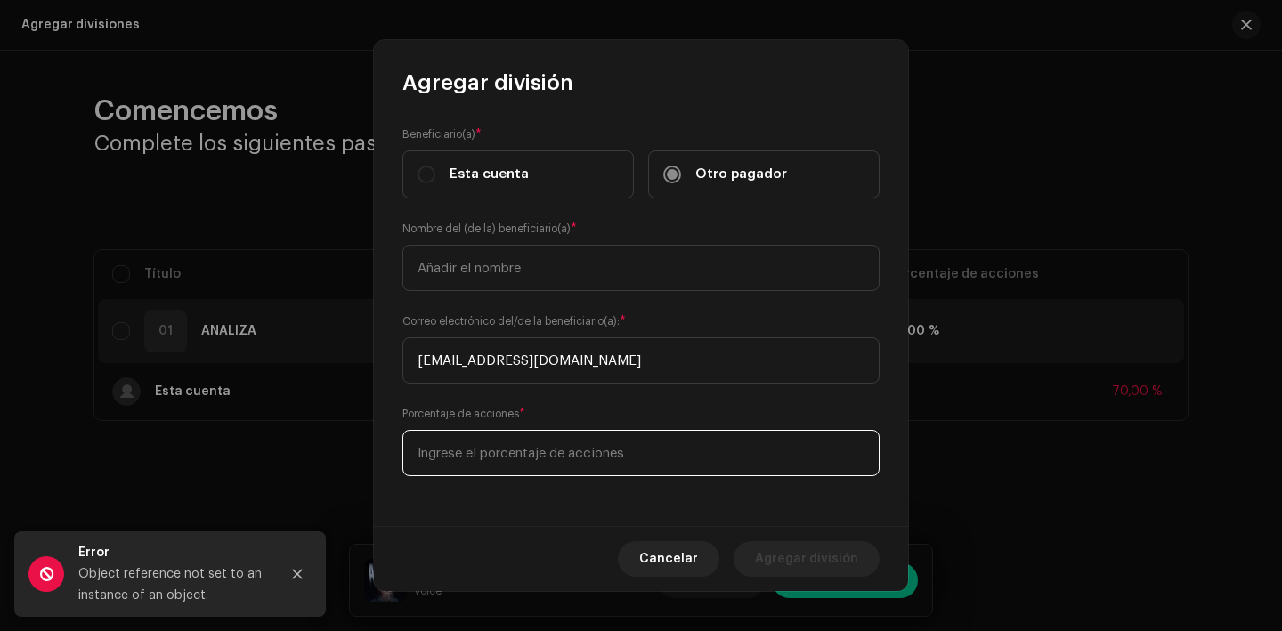
click at [503, 444] on input at bounding box center [641, 453] width 477 height 46
type input "20,00"
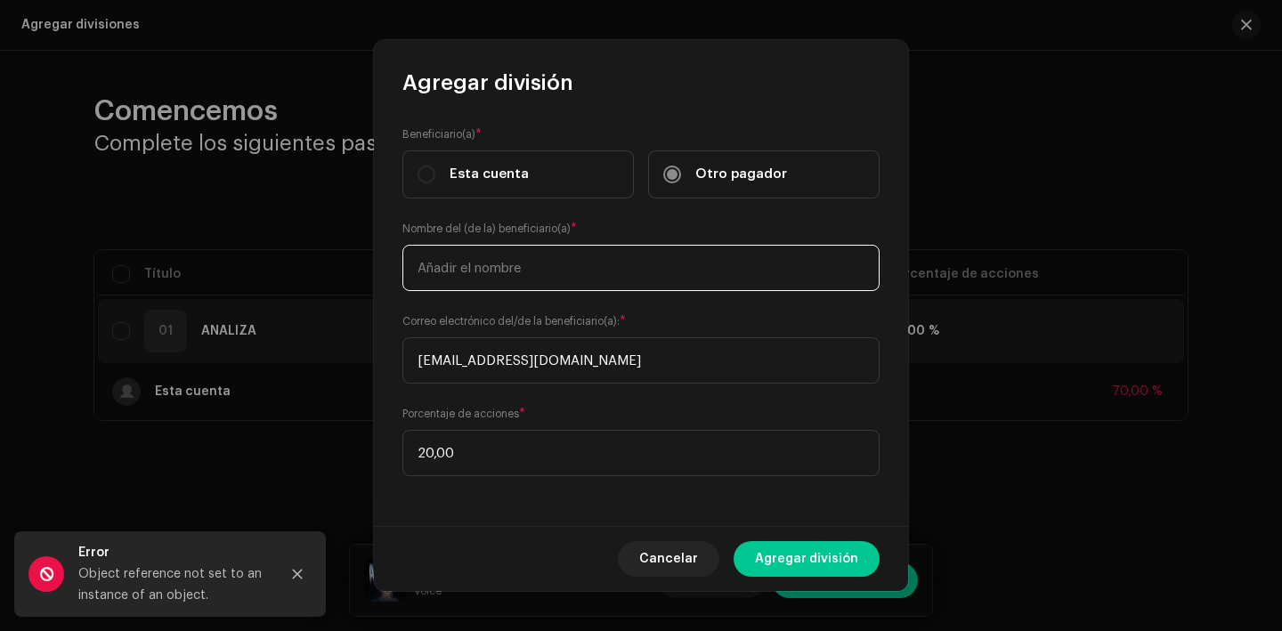
click at [518, 256] on input "text" at bounding box center [641, 268] width 477 height 46
type input "[PERSON_NAME]"
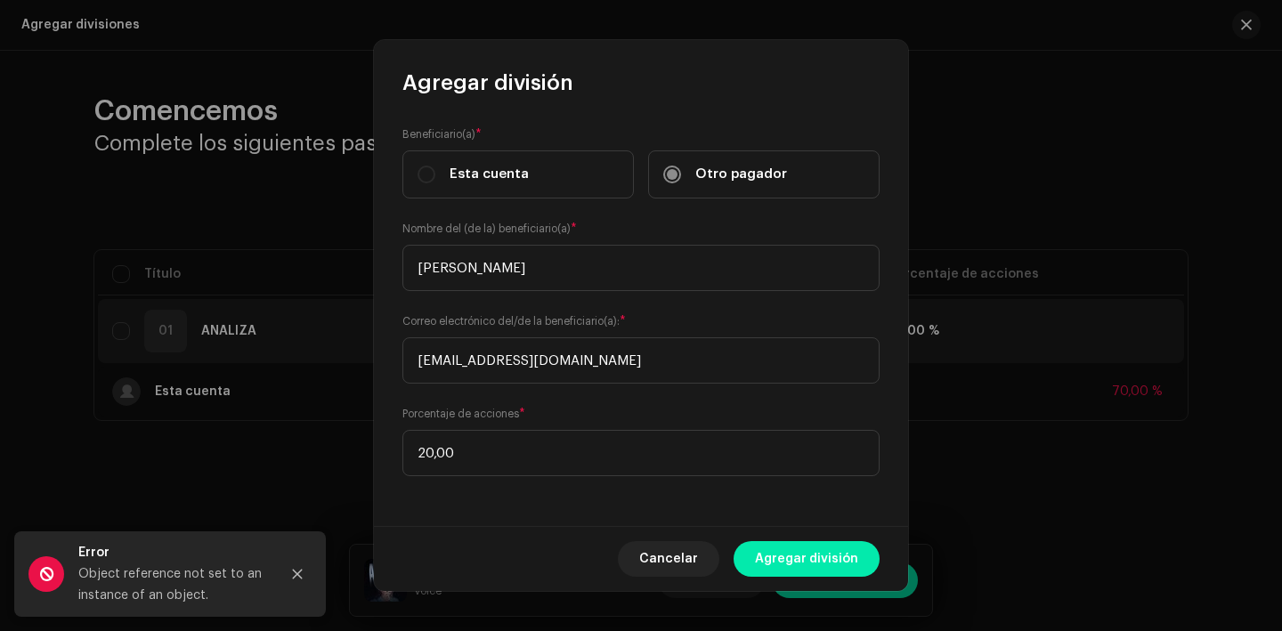
click at [812, 568] on span "Agregar división" at bounding box center [806, 559] width 103 height 36
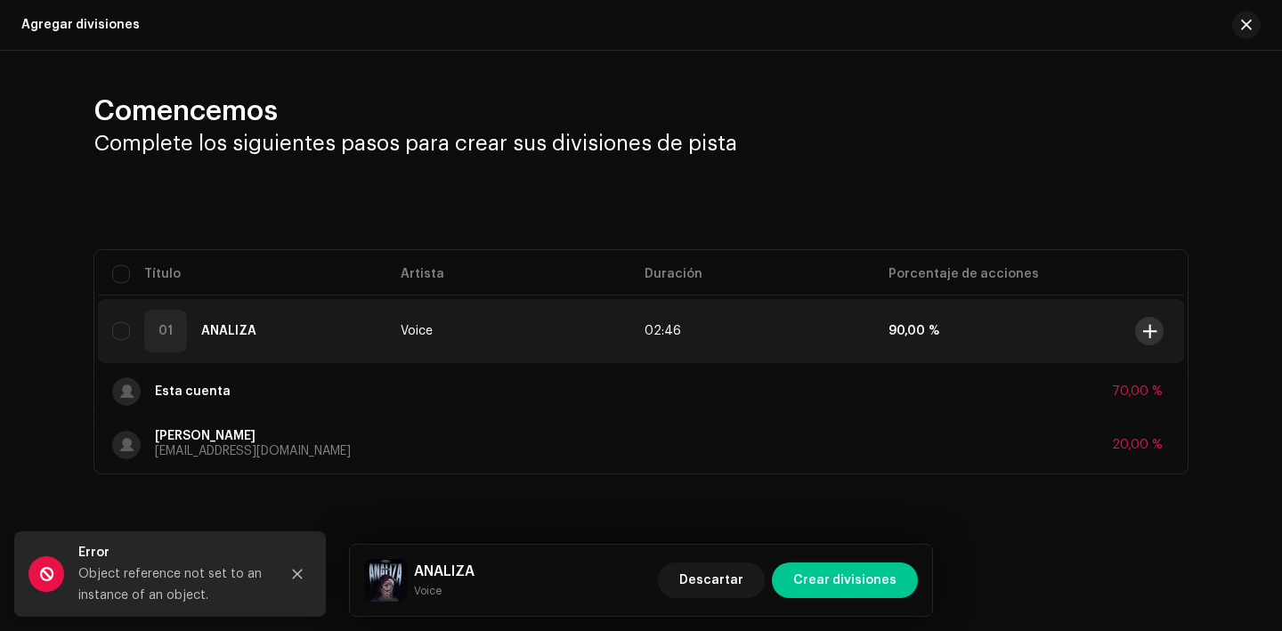
click at [1146, 329] on span at bounding box center [1150, 331] width 13 height 14
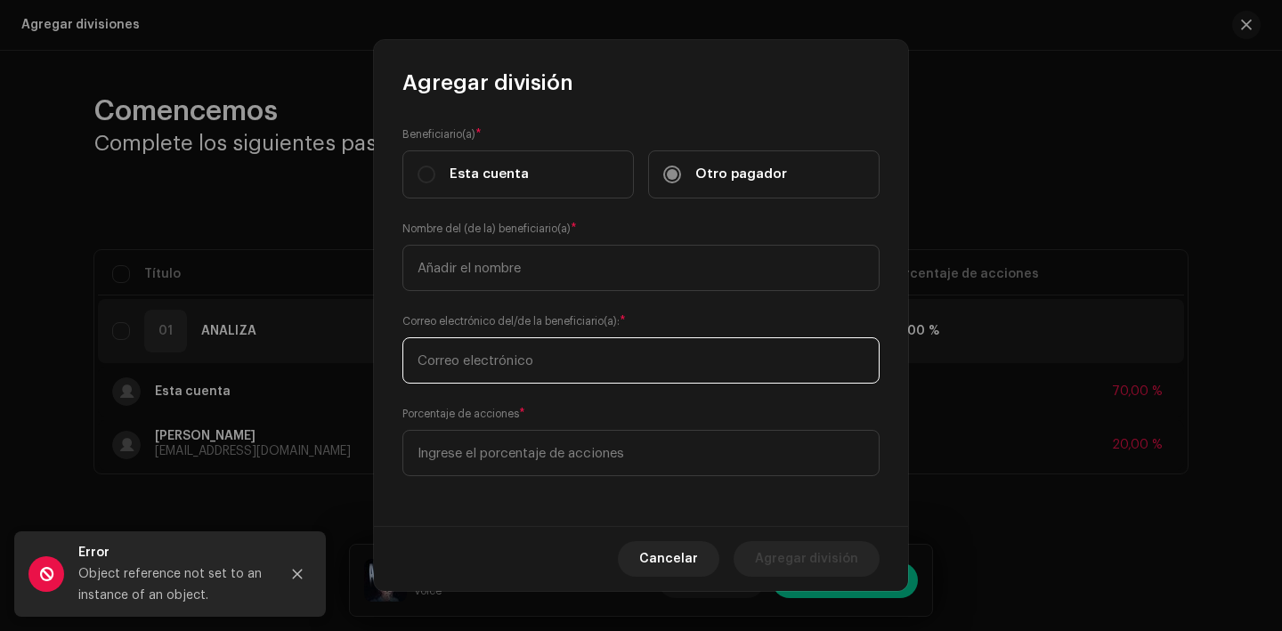
click at [509, 362] on input "text" at bounding box center [641, 361] width 477 height 46
type input "[EMAIL_ADDRESS][DOMAIN_NAME]"
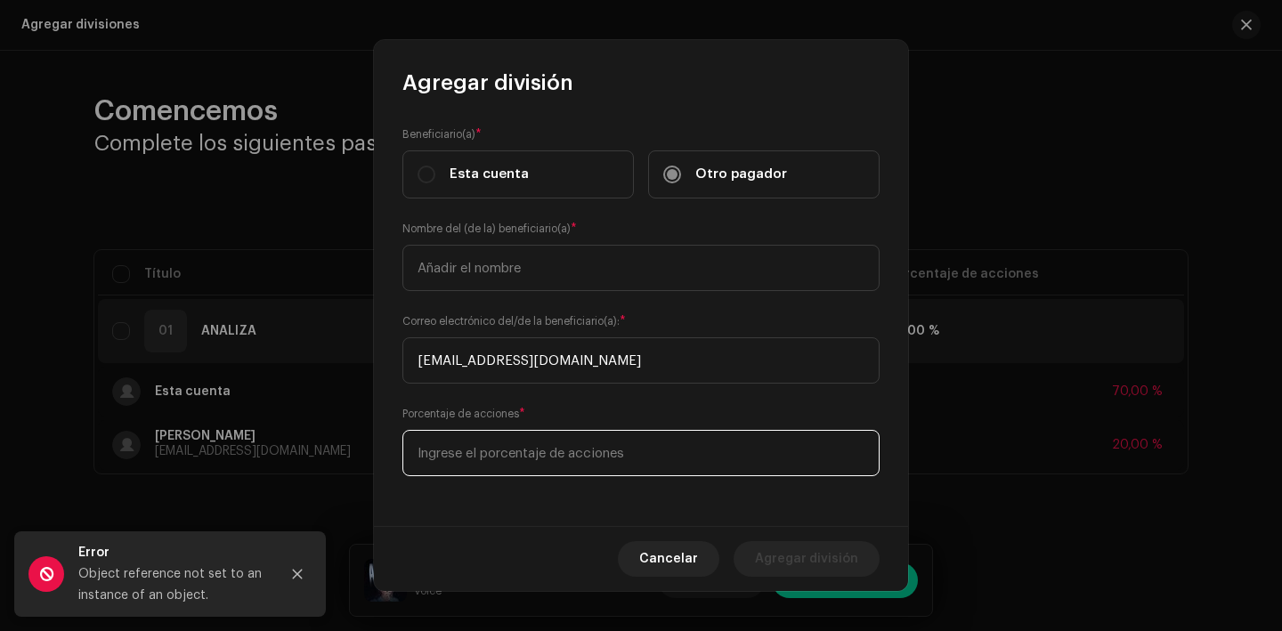
click at [506, 432] on input at bounding box center [641, 453] width 477 height 46
type input "10,00"
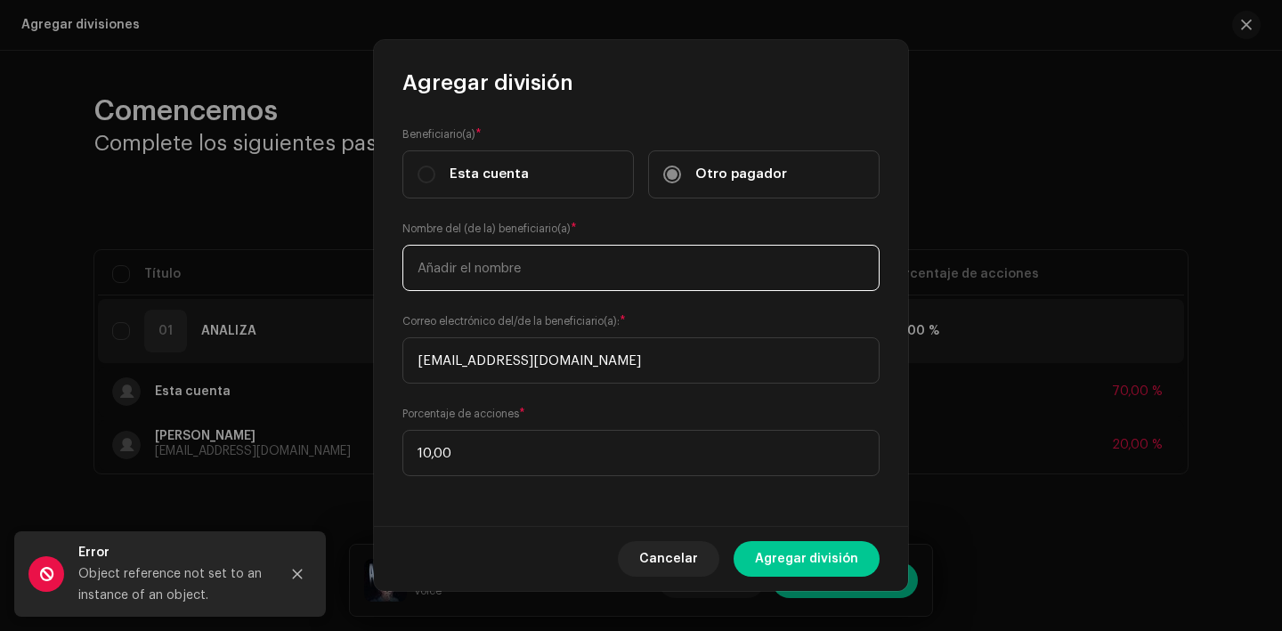
click at [520, 276] on input "text" at bounding box center [641, 268] width 477 height 46
type input "[PERSON_NAME] [PERSON_NAME]"
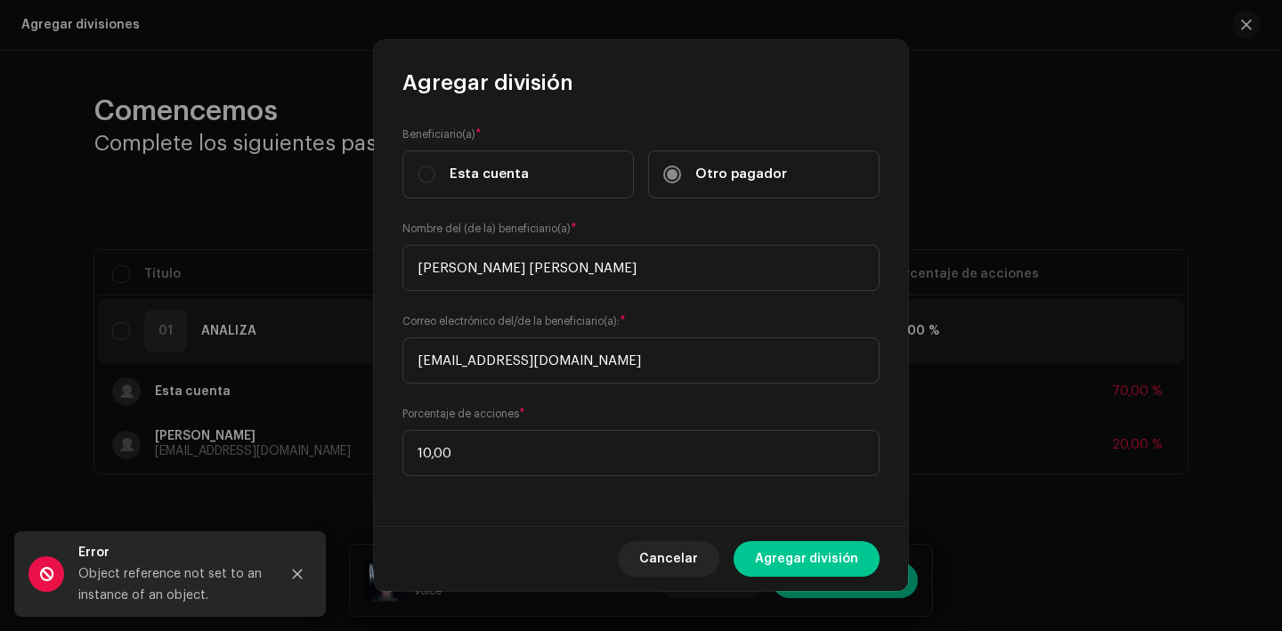
click at [871, 585] on div "Cancelar Agregar división" at bounding box center [641, 558] width 534 height 65
click at [849, 543] on span "Agregar división" at bounding box center [806, 559] width 103 height 36
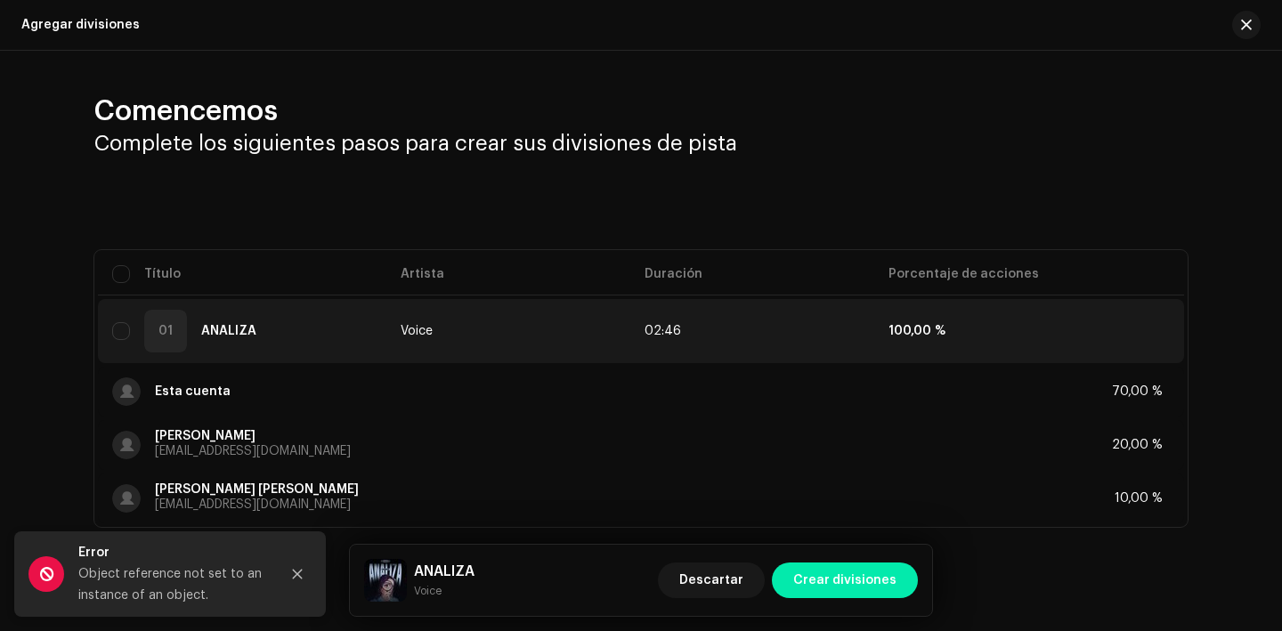
click at [875, 577] on span "Crear divisiones" at bounding box center [845, 581] width 103 height 36
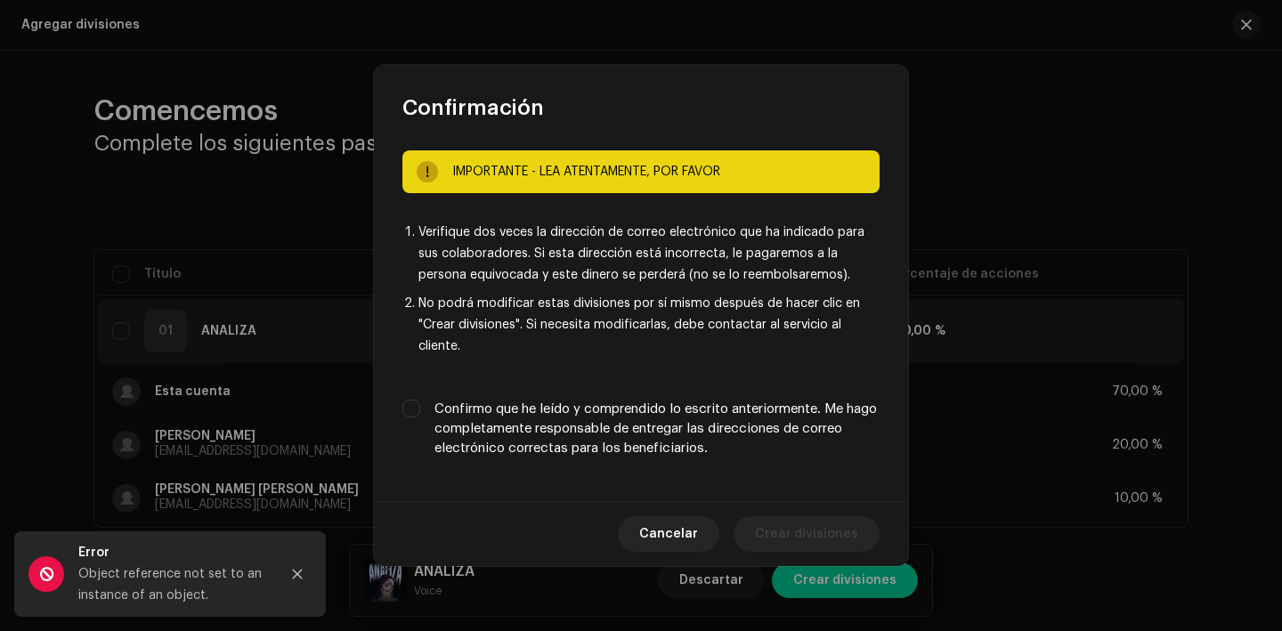
click at [777, 406] on label "Confirmo que he leído y comprendido lo escrito anteriormente. Me hago completam…" at bounding box center [657, 429] width 445 height 59
click at [420, 406] on input "Confirmo que he leído y comprendido lo escrito anteriormente. Me hago completam…" at bounding box center [412, 409] width 18 height 18
checkbox input "true"
click at [826, 527] on span "Crear divisiones" at bounding box center [806, 535] width 103 height 36
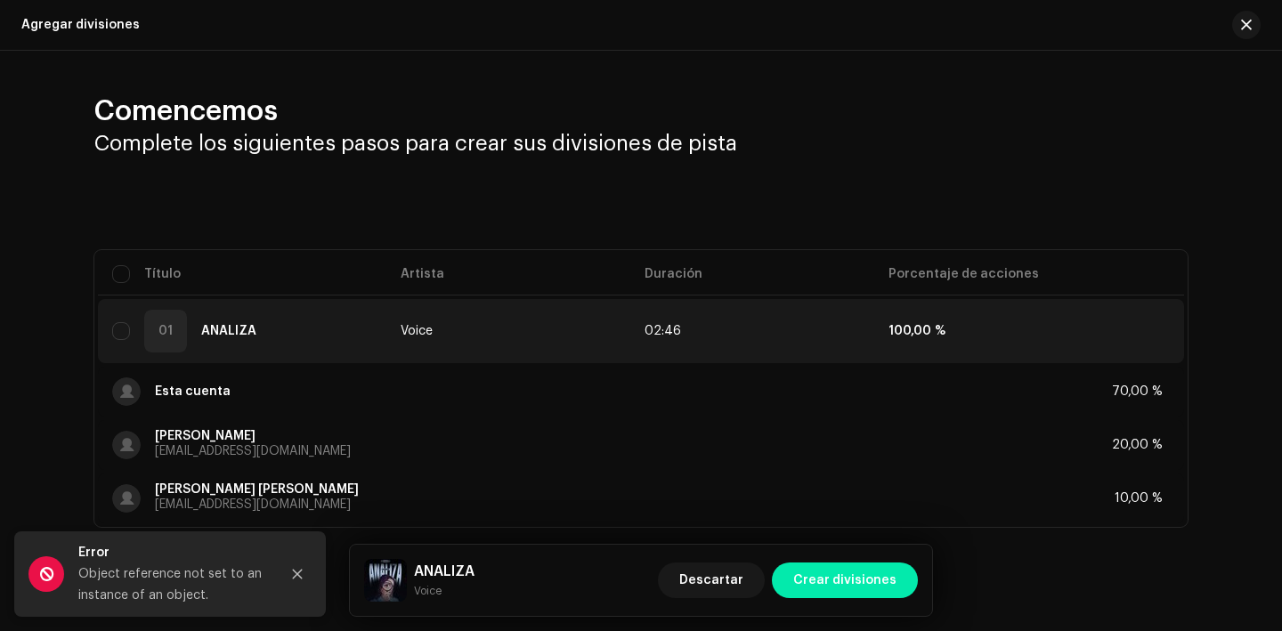
click at [879, 581] on span "Crear divisiones" at bounding box center [845, 581] width 103 height 36
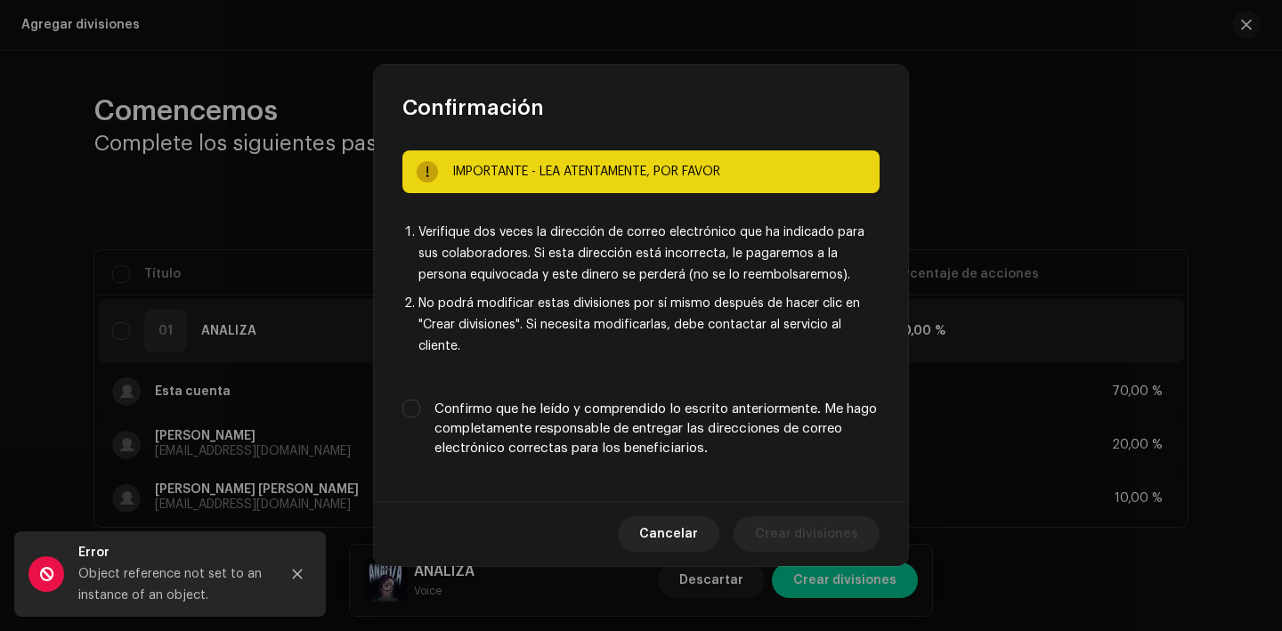
click at [728, 434] on label "Confirmo que he leído y comprendido lo escrito anteriormente. Me hago completam…" at bounding box center [657, 429] width 445 height 59
click at [420, 418] on input "Confirmo que he leído y comprendido lo escrito anteriormente. Me hago completam…" at bounding box center [412, 409] width 18 height 18
checkbox input "true"
click at [811, 533] on span "Crear divisiones" at bounding box center [806, 535] width 103 height 36
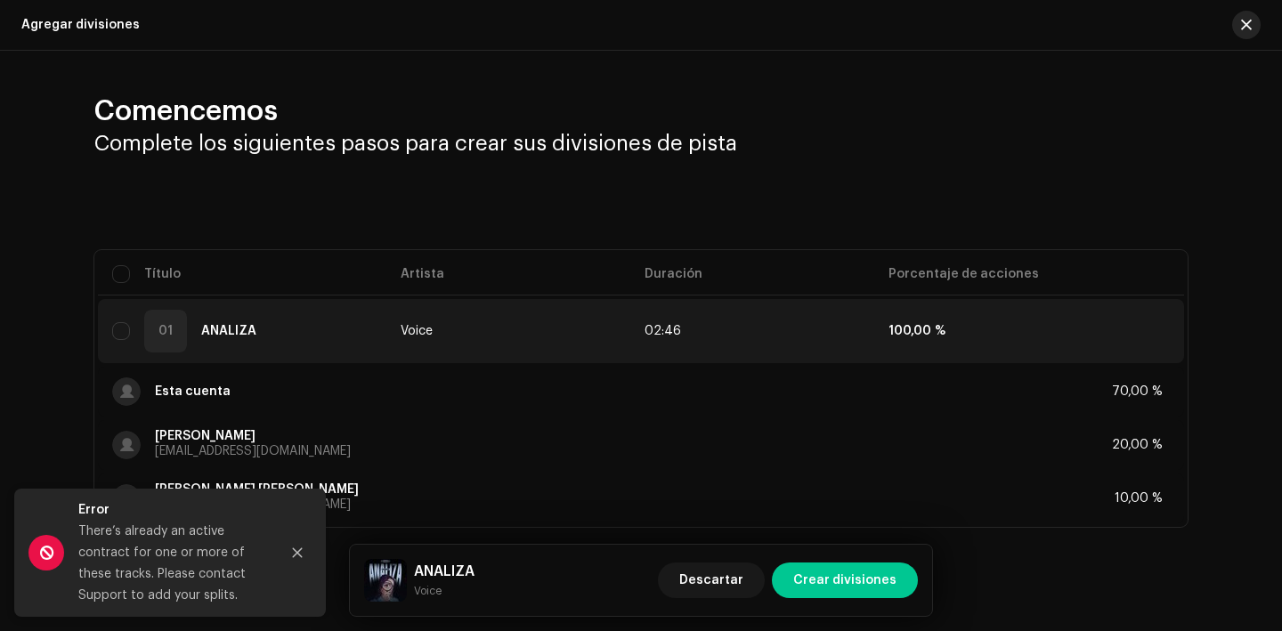
click at [1244, 26] on span "button" at bounding box center [1246, 25] width 11 height 14
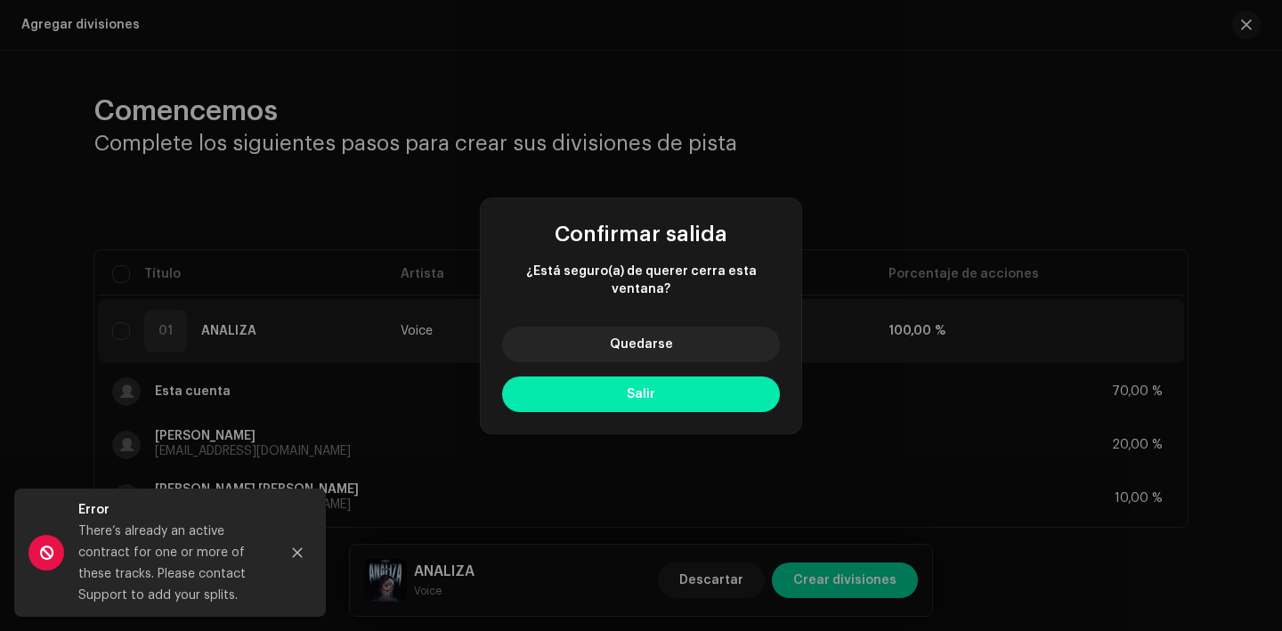
click at [734, 377] on button "Salir" at bounding box center [641, 395] width 278 height 36
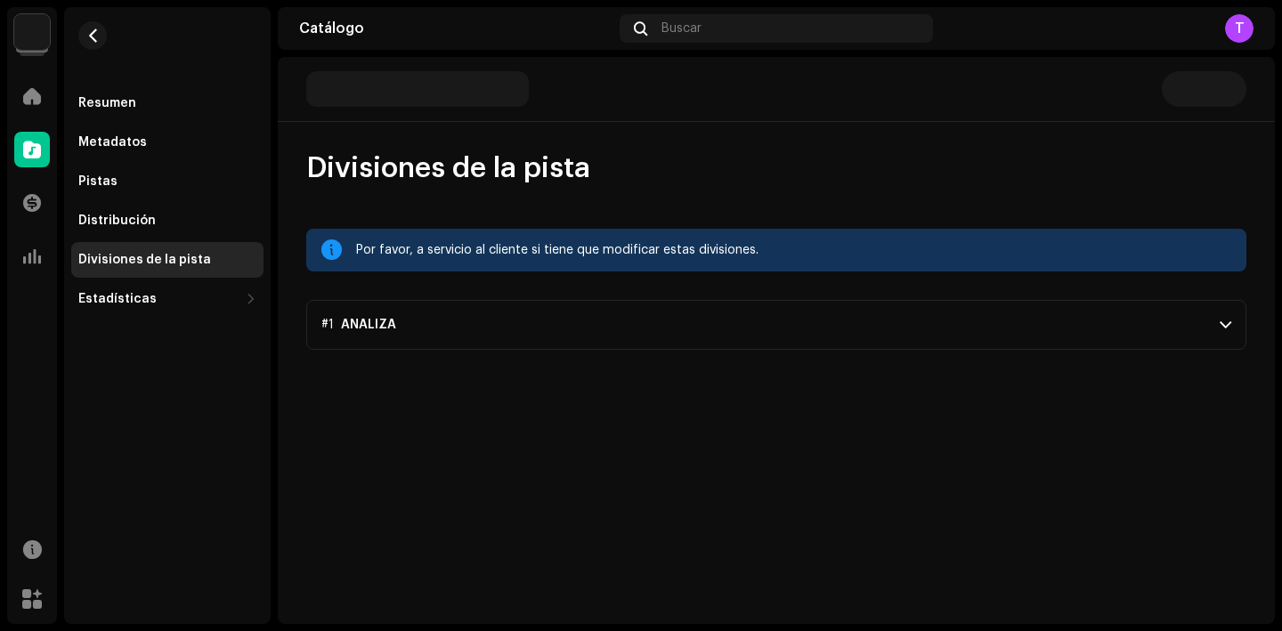
click at [747, 330] on p-accordion-header "#1 ANALIZA" at bounding box center [776, 325] width 940 height 50
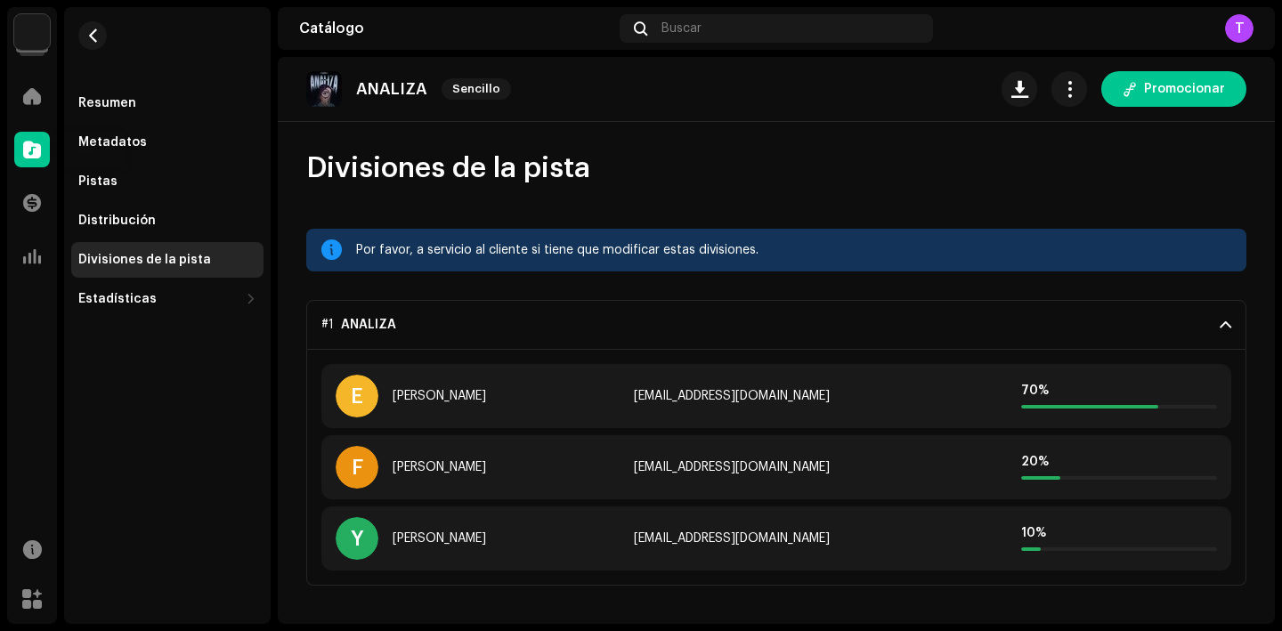
click at [39, 147] on span at bounding box center [32, 149] width 18 height 14
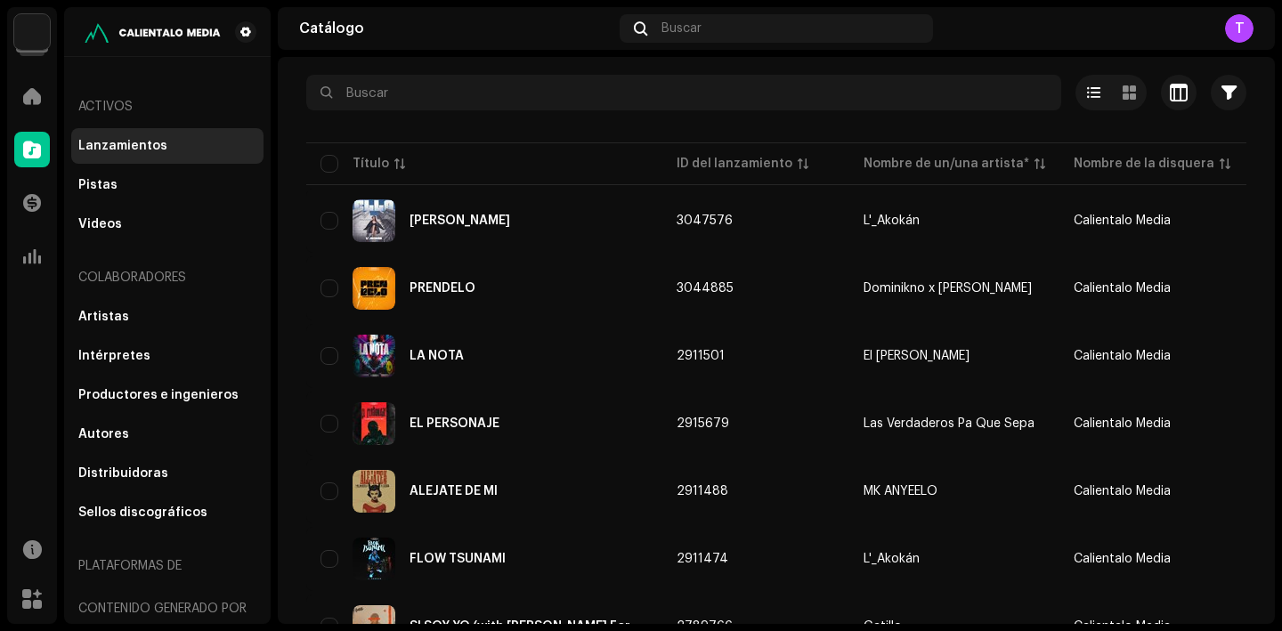
scroll to position [85, 0]
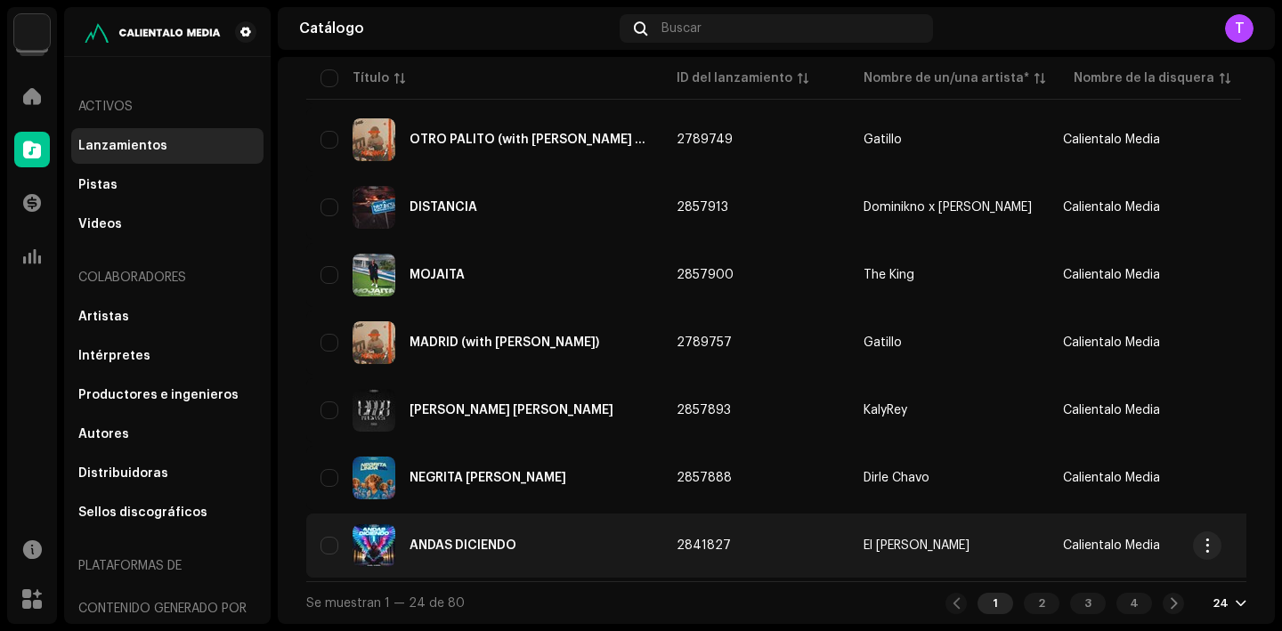
click at [463, 541] on div "ANDAS DICIENDO" at bounding box center [463, 546] width 107 height 12
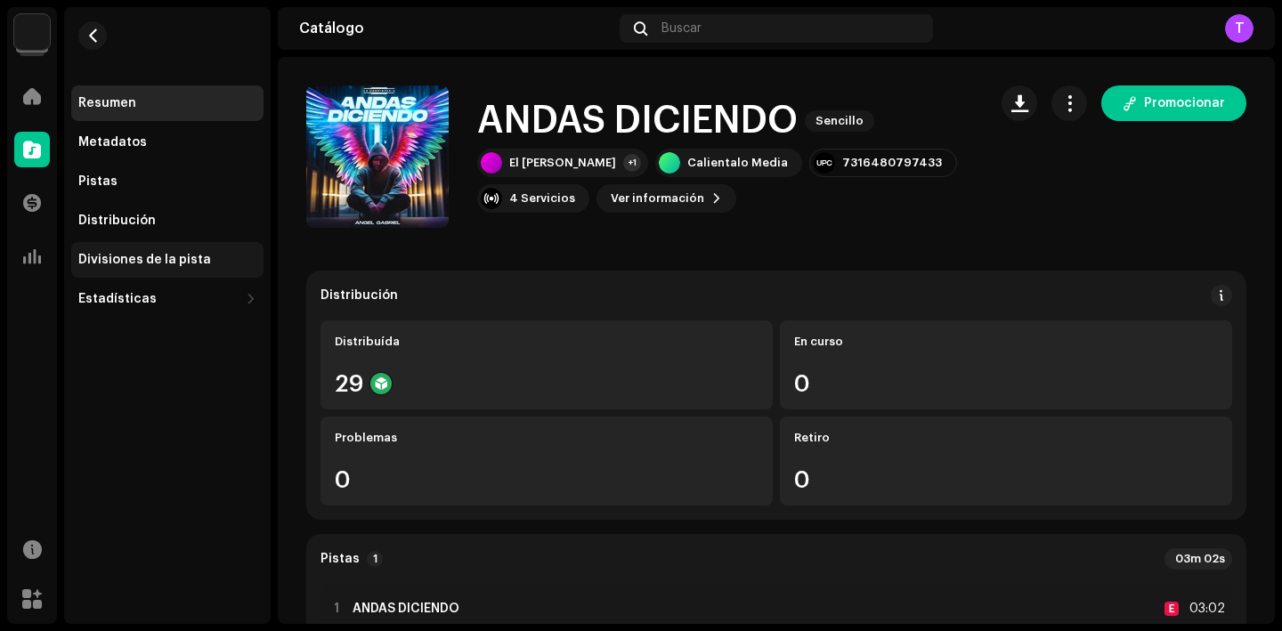
click at [174, 254] on div "Divisiones de la pista" at bounding box center [144, 260] width 133 height 14
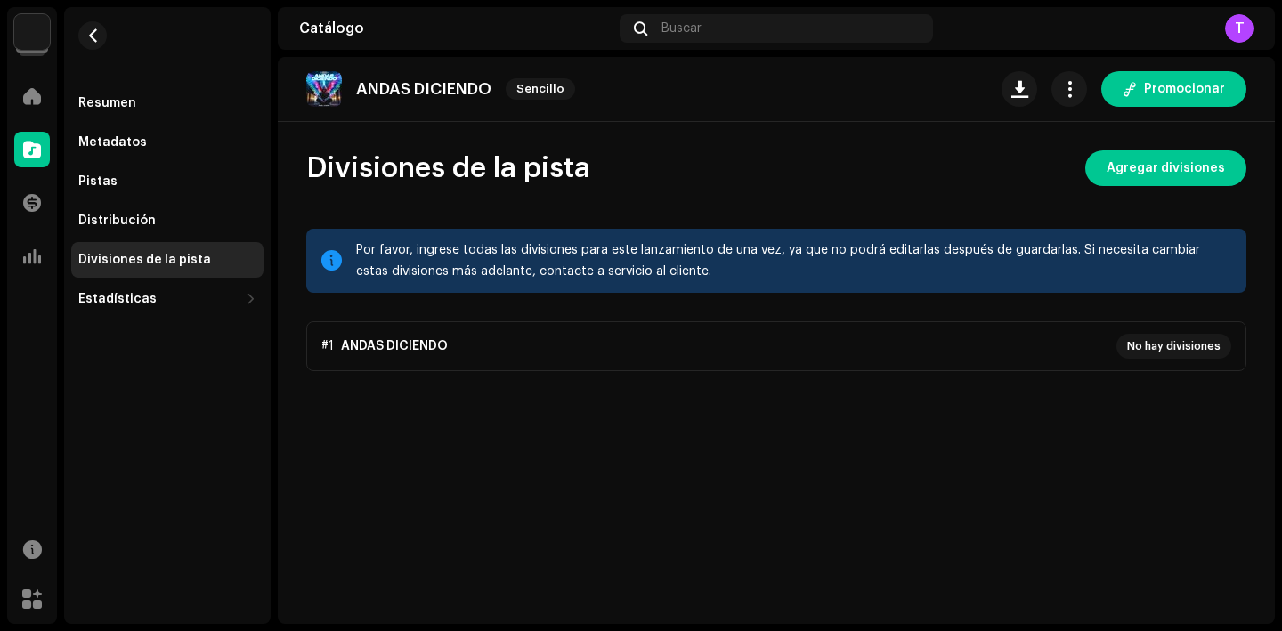
click at [174, 254] on div "Divisiones de la pista" at bounding box center [144, 260] width 133 height 14
click at [1213, 153] on span "Agregar divisiones" at bounding box center [1166, 169] width 118 height 36
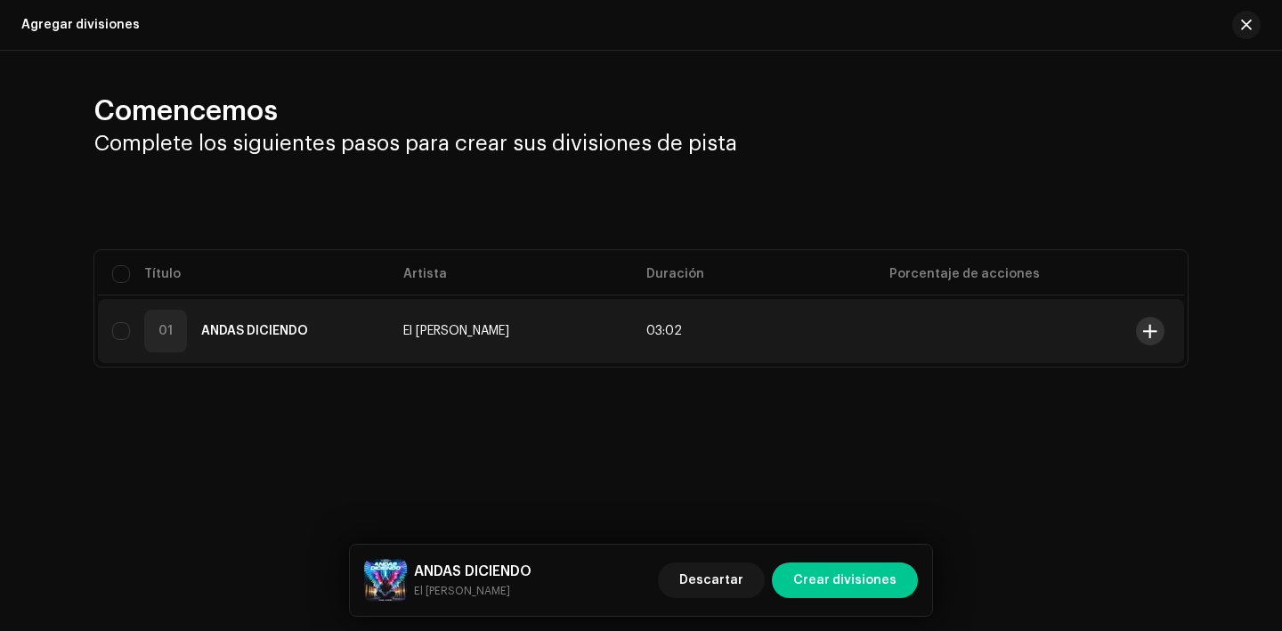
click at [1149, 331] on span at bounding box center [1150, 331] width 13 height 14
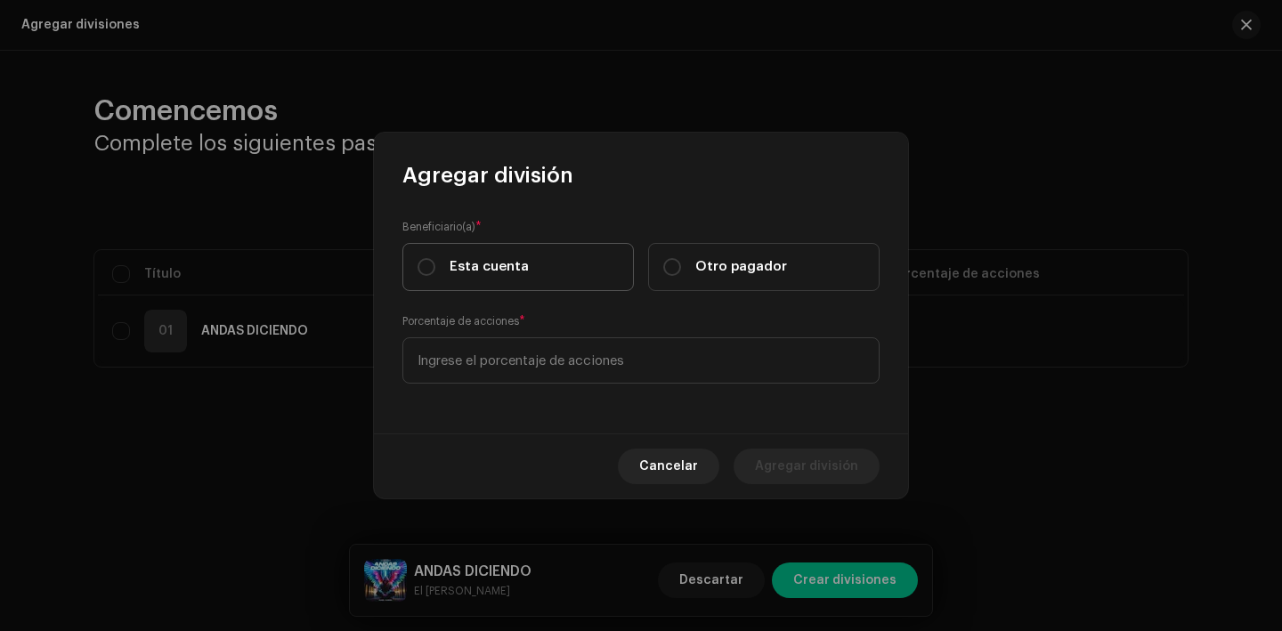
click at [558, 281] on label "Esta cuenta" at bounding box center [519, 267] width 232 height 48
click at [435, 276] on input "Esta cuenta" at bounding box center [427, 267] width 18 height 18
radio input "true"
click at [546, 385] on div "Beneficiario(a) * Esta cuenta Otro pagador Porcentaje de acciones *" at bounding box center [641, 312] width 534 height 244
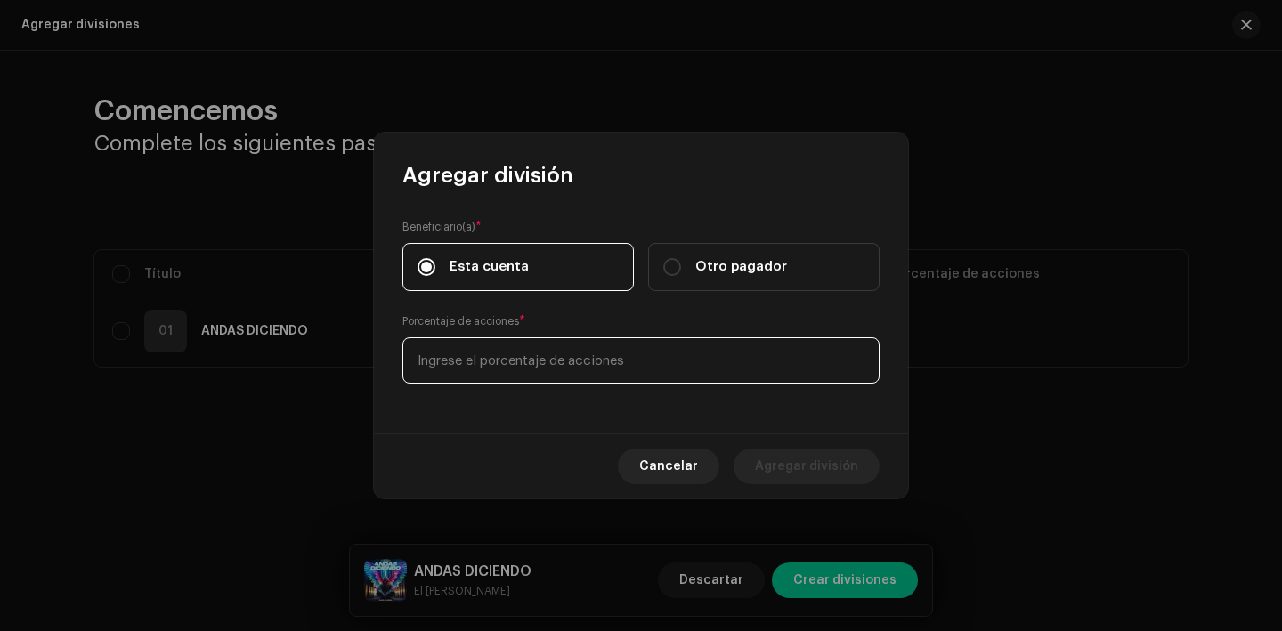
click at [546, 353] on input at bounding box center [641, 361] width 477 height 46
type input "70,00"
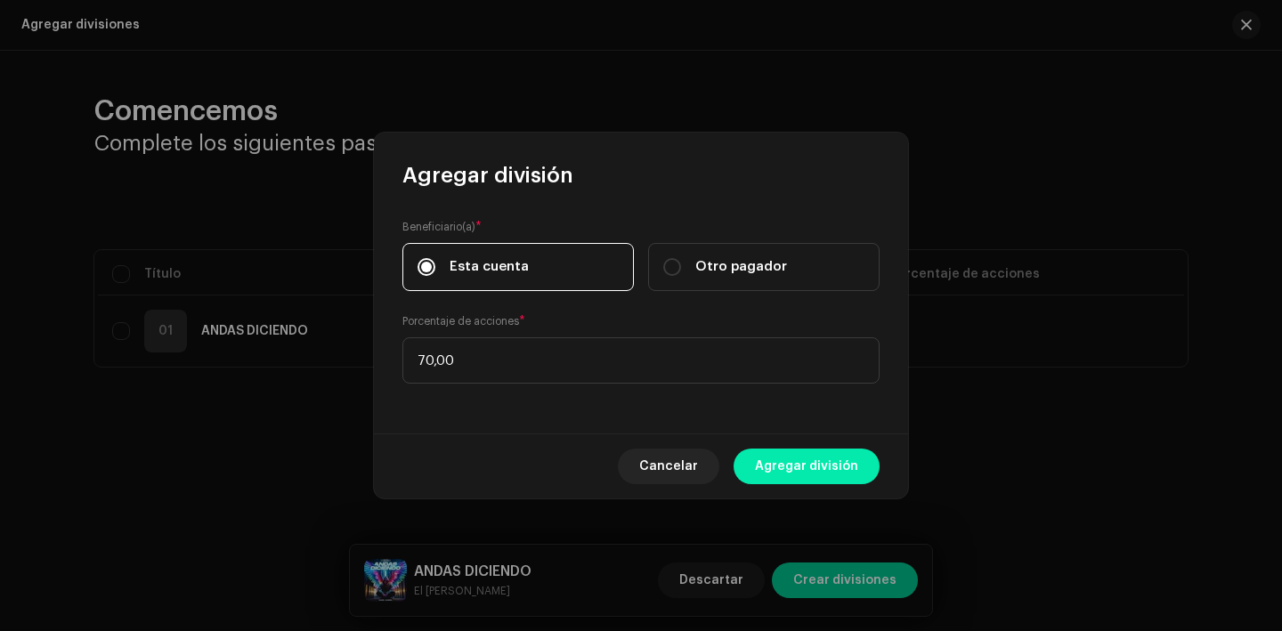
click at [798, 476] on span "Agregar división" at bounding box center [806, 467] width 103 height 36
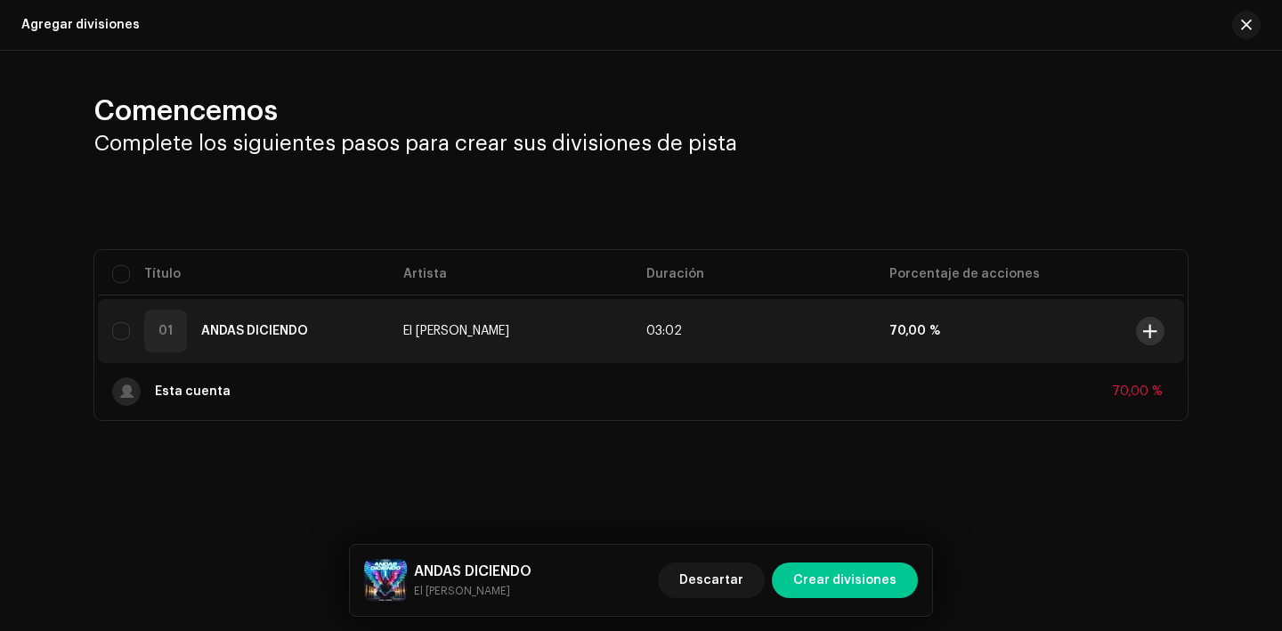
click at [1153, 322] on button at bounding box center [1150, 331] width 28 height 28
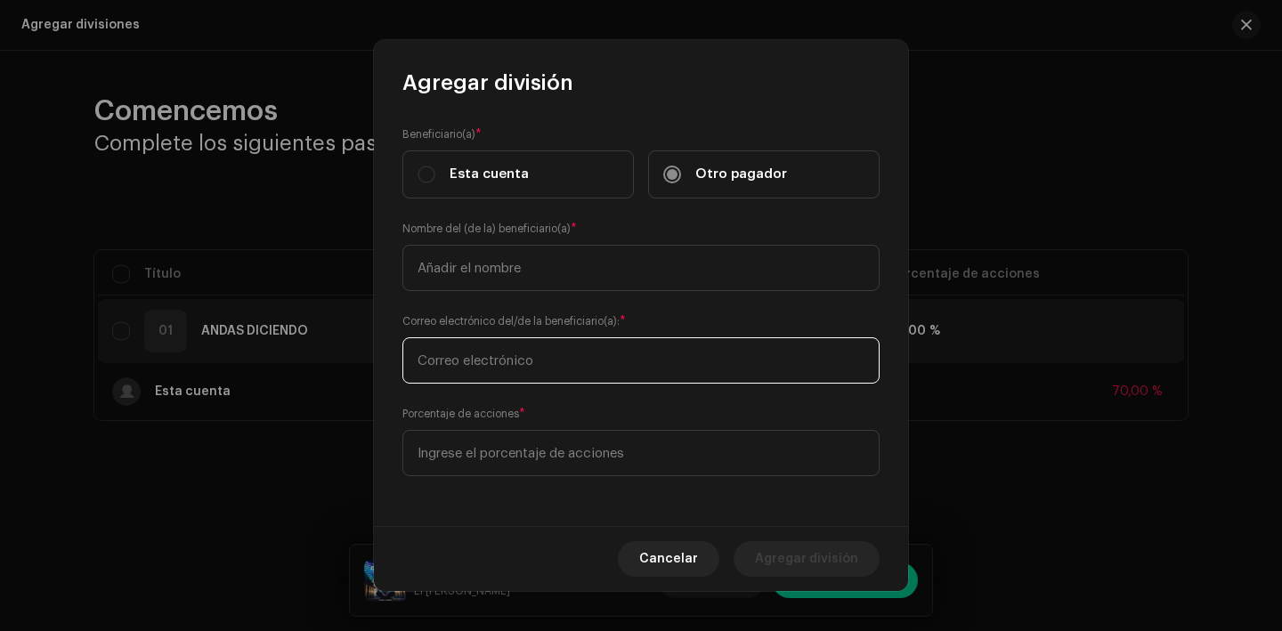
click at [679, 353] on input "text" at bounding box center [641, 361] width 477 height 46
paste input "[EMAIL_ADDRESS][DOMAIN_NAME]"
type input "[EMAIL_ADDRESS][DOMAIN_NAME]"
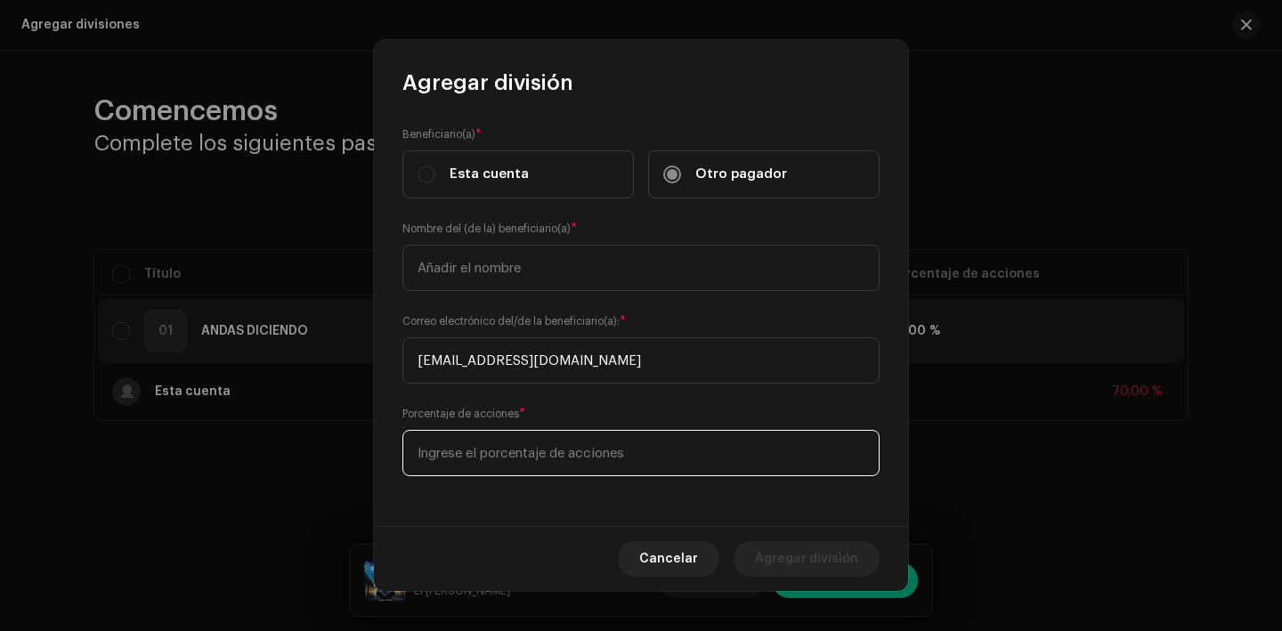
click at [557, 444] on input at bounding box center [641, 453] width 477 height 46
type input "20,00"
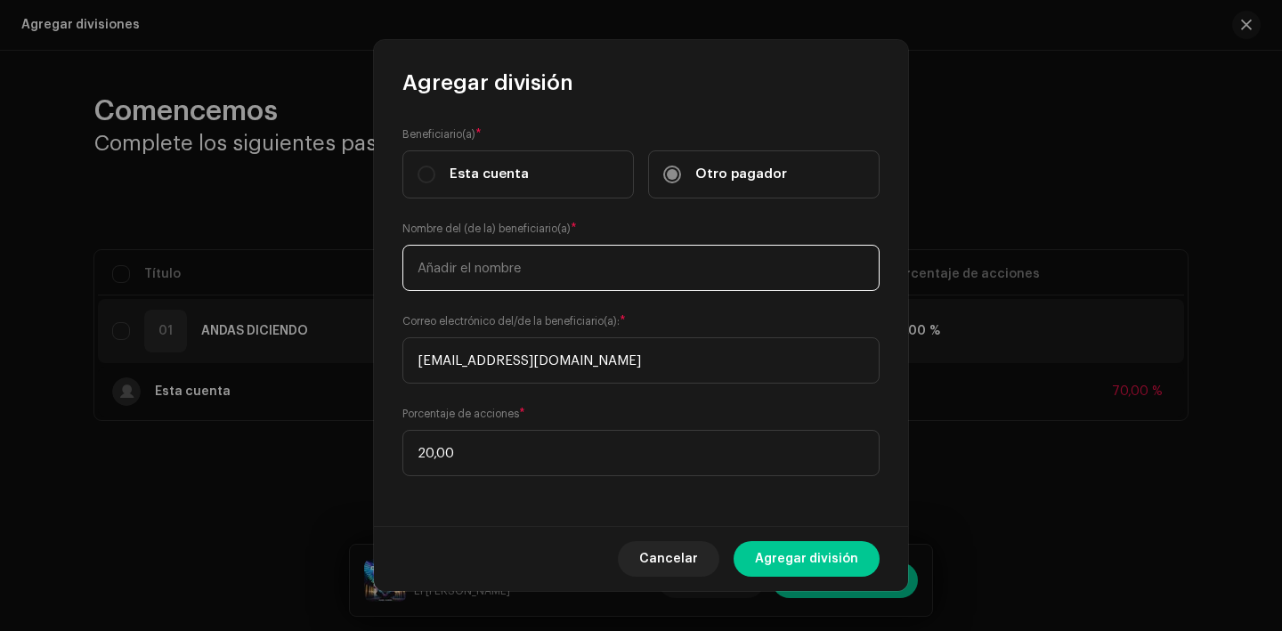
click at [462, 275] on input "text" at bounding box center [641, 268] width 477 height 46
type input "[PERSON_NAME]"
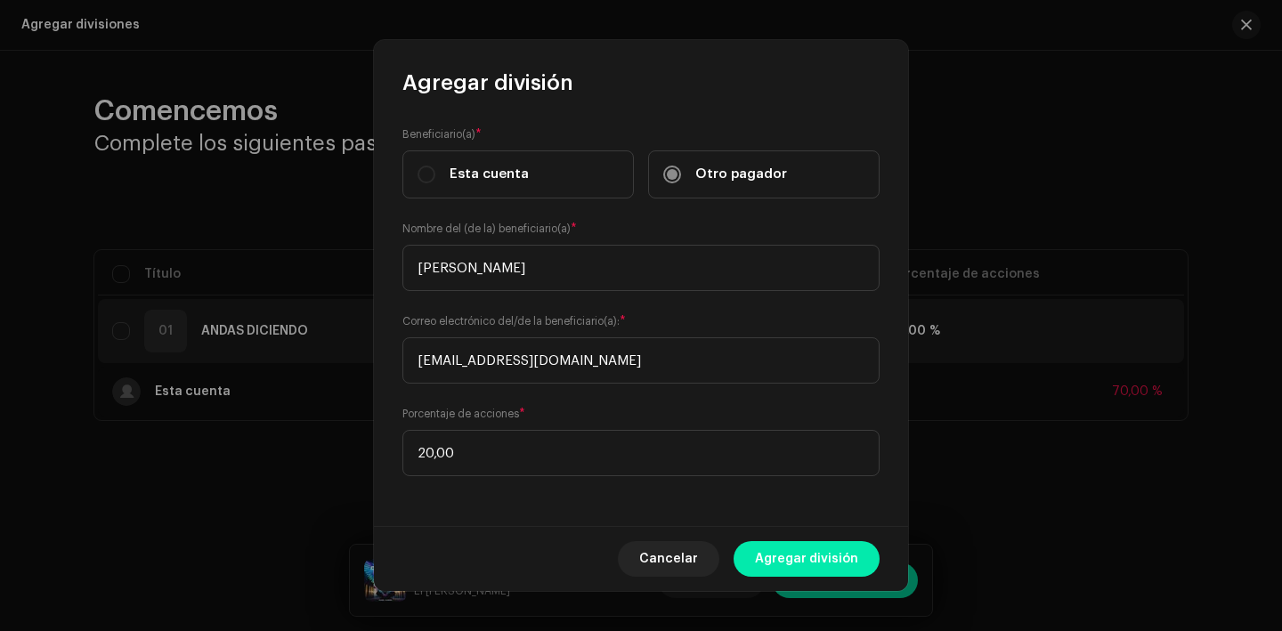
click at [878, 557] on button "Agregar división" at bounding box center [807, 559] width 146 height 36
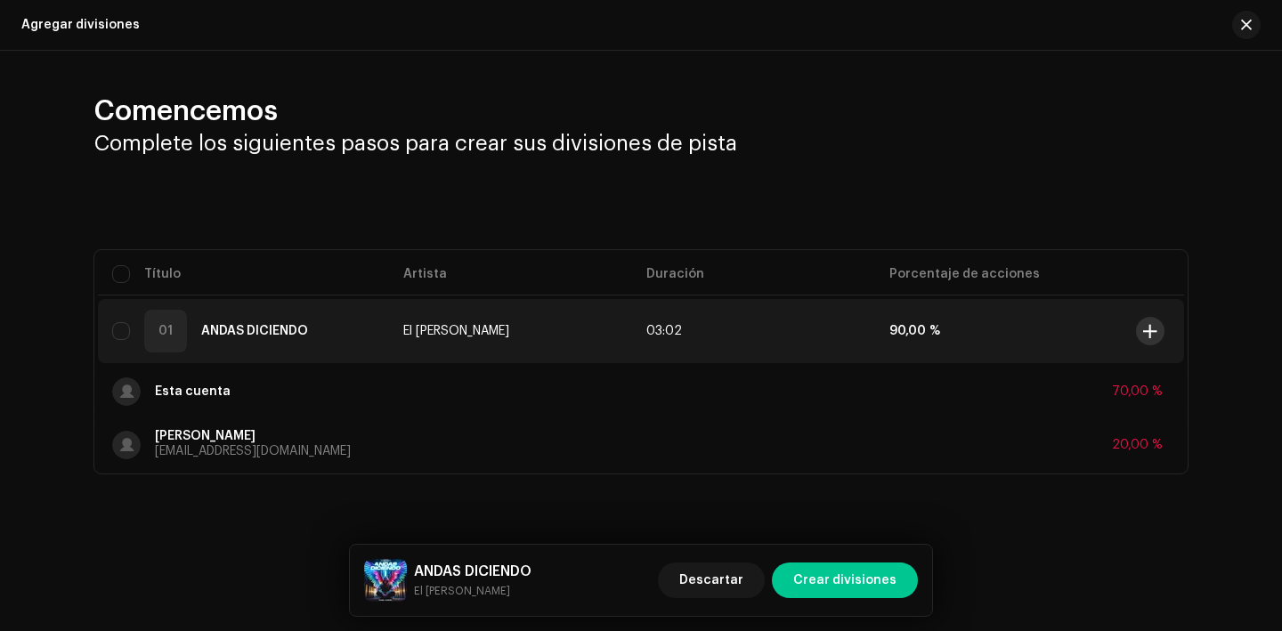
click at [1150, 324] on span at bounding box center [1150, 331] width 13 height 14
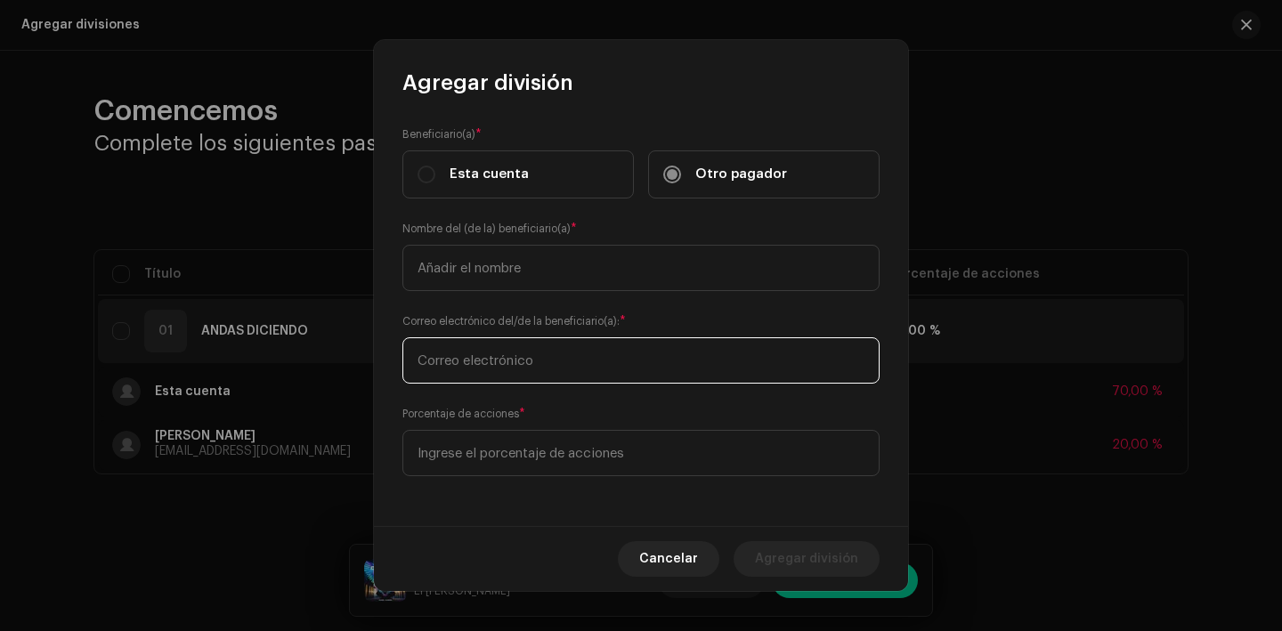
click at [498, 357] on input "text" at bounding box center [641, 361] width 477 height 46
type input "[EMAIL_ADDRESS][DOMAIN_NAME]"
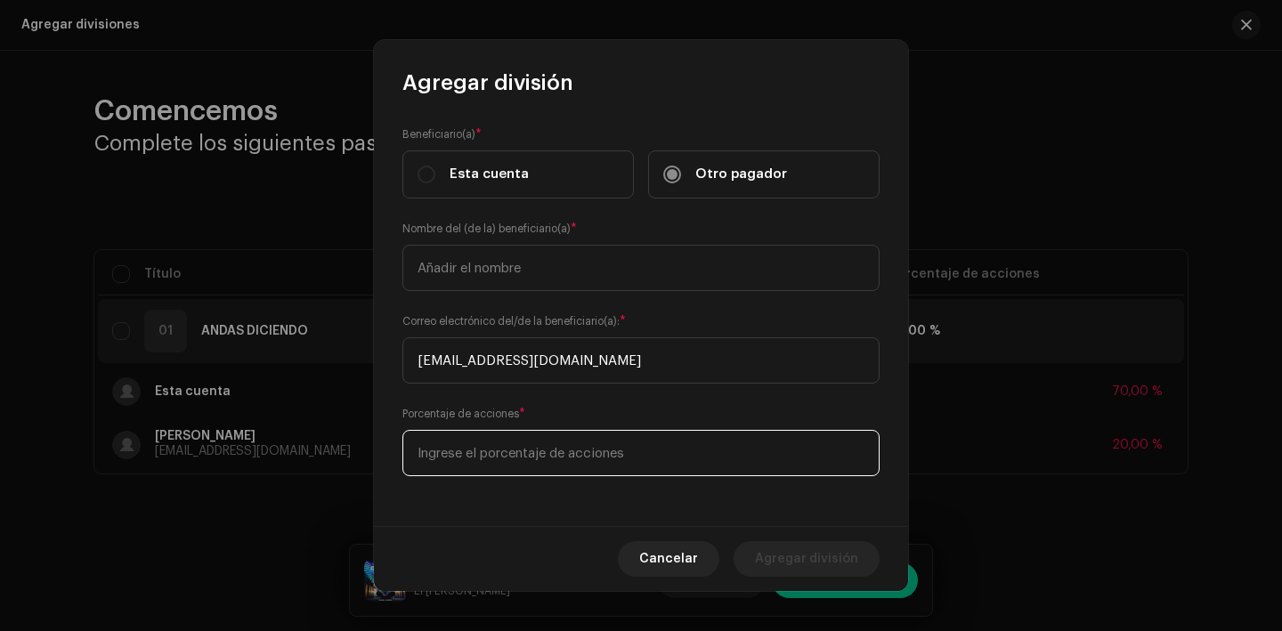
click at [509, 451] on input at bounding box center [641, 453] width 477 height 46
type input "10,00"
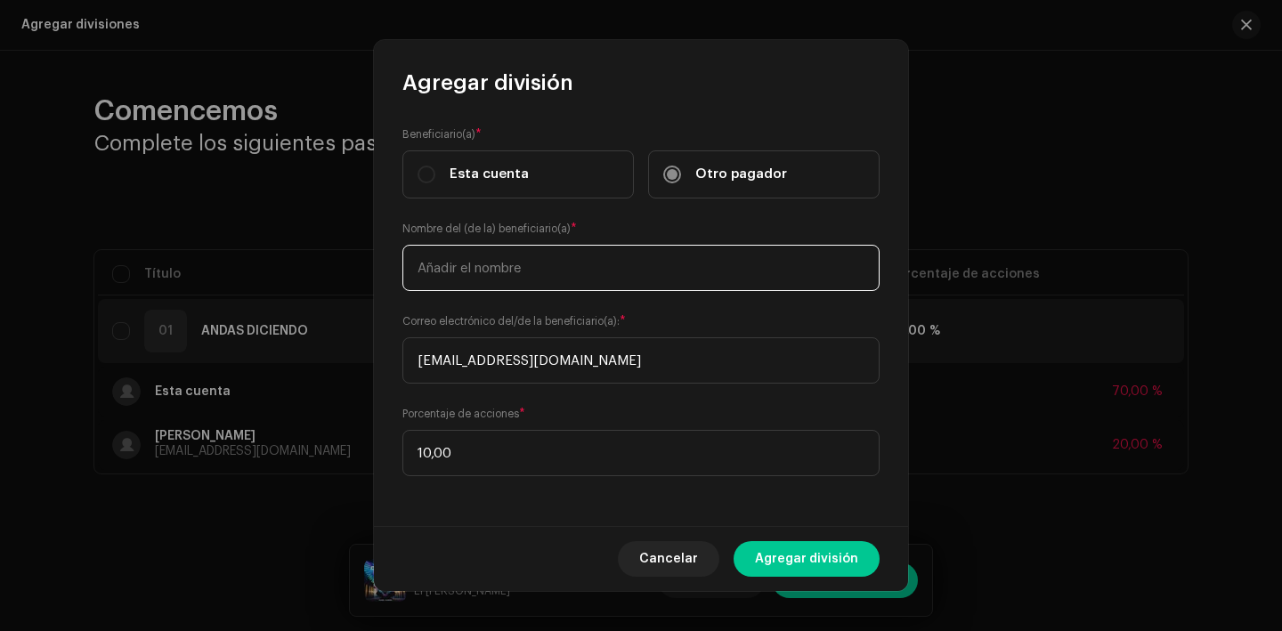
click at [501, 264] on input "text" at bounding box center [641, 268] width 477 height 46
type input "[PERSON_NAME] [PERSON_NAME]"
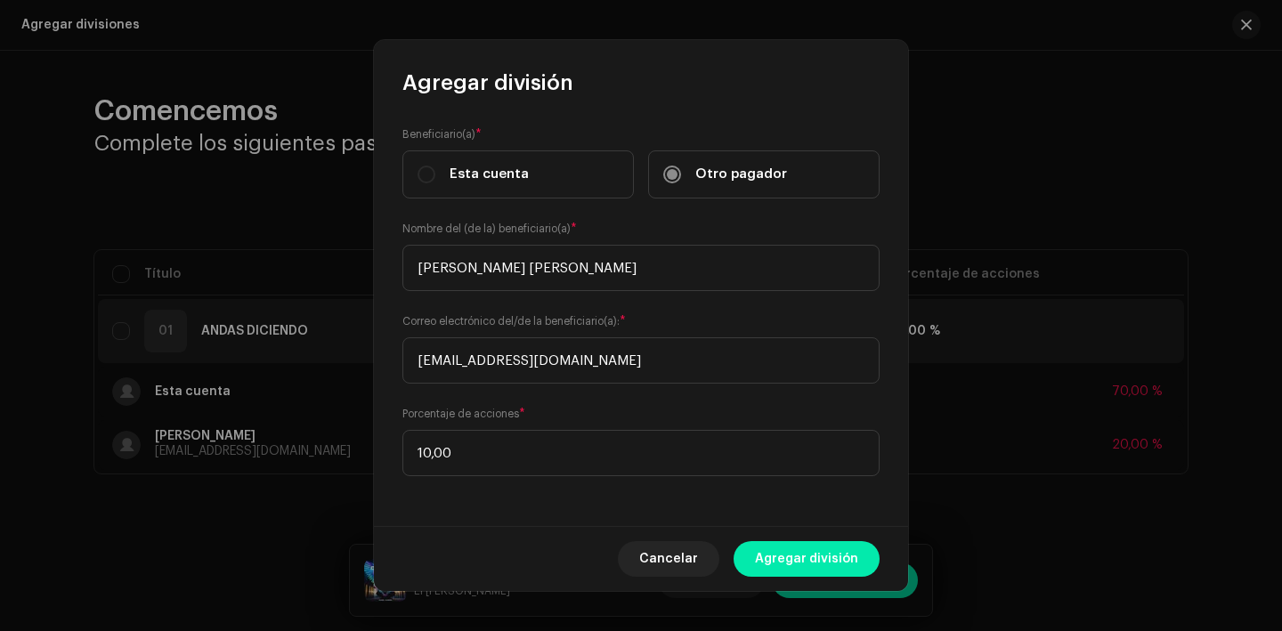
click at [759, 556] on button "Agregar división" at bounding box center [807, 559] width 146 height 36
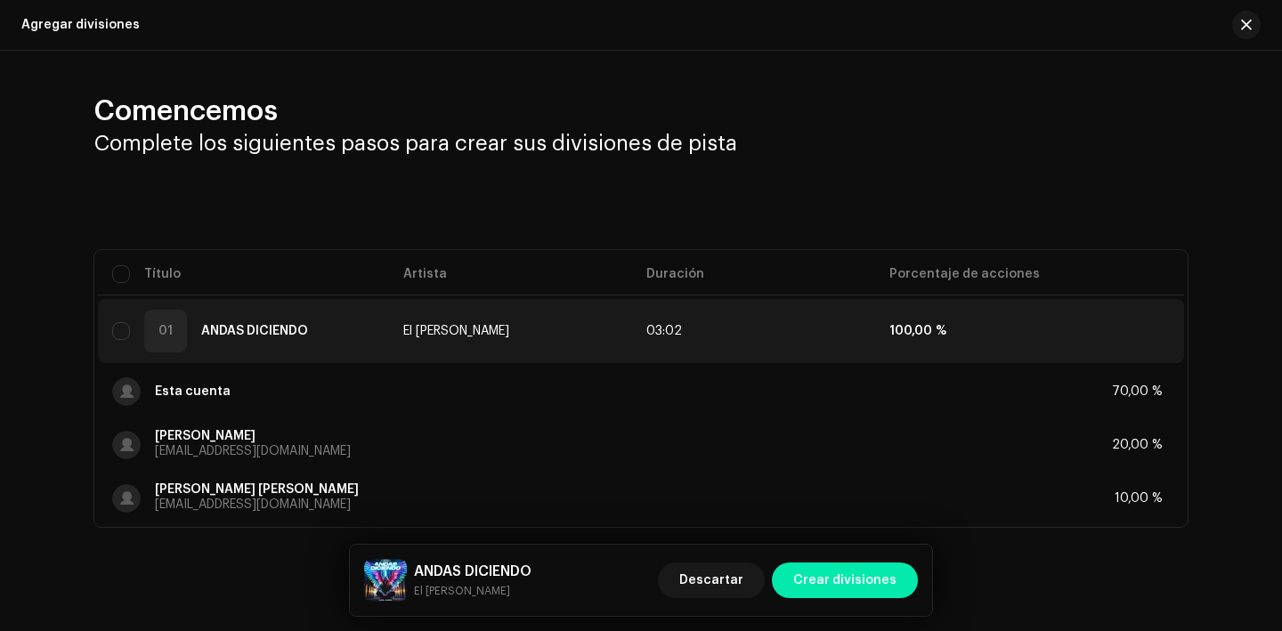
click at [834, 582] on span "Crear divisiones" at bounding box center [845, 581] width 103 height 36
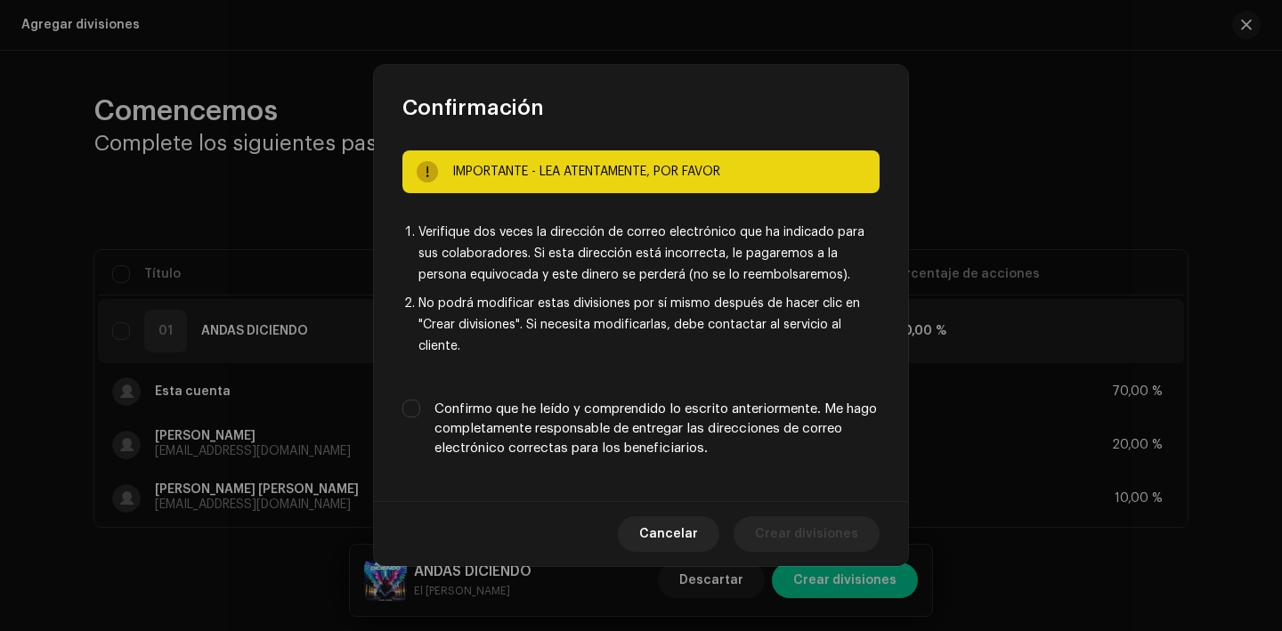
click at [720, 425] on label "Confirmo que he leído y comprendido lo escrito anteriormente. Me hago completam…" at bounding box center [657, 429] width 445 height 59
click at [420, 418] on input "Confirmo que he leído y comprendido lo escrito anteriormente. Me hago completam…" at bounding box center [412, 409] width 18 height 18
checkbox input "true"
click at [814, 533] on span "Crear divisiones" at bounding box center [806, 535] width 103 height 36
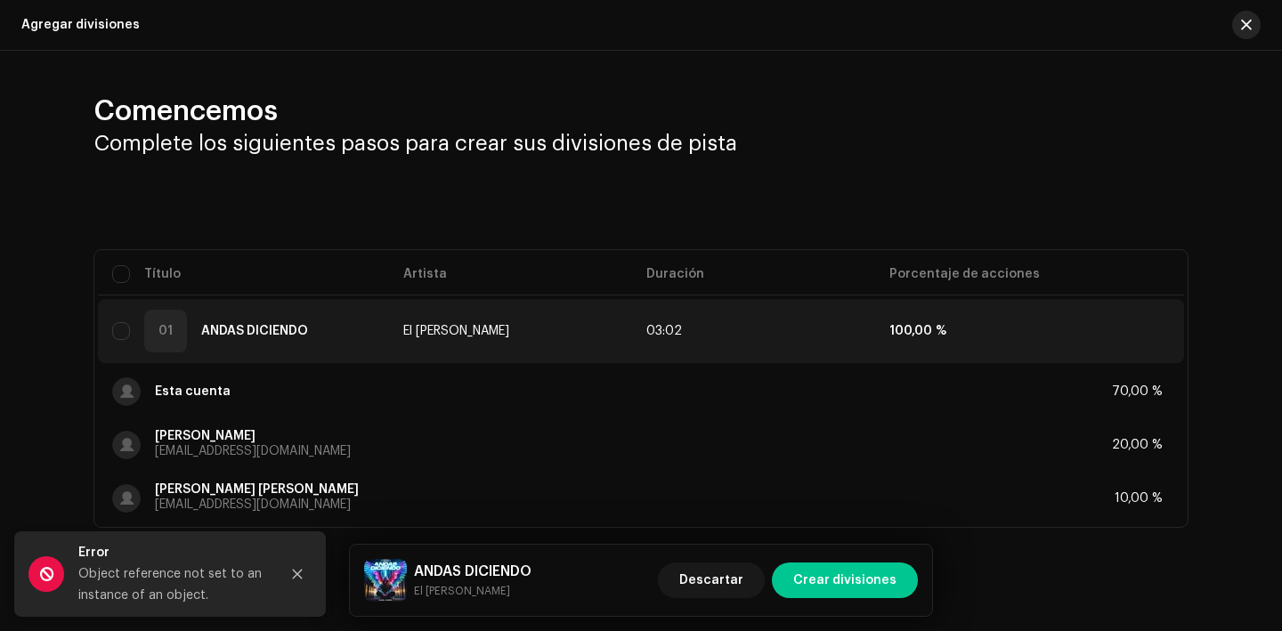
click at [1233, 18] on button "button" at bounding box center [1247, 25] width 28 height 28
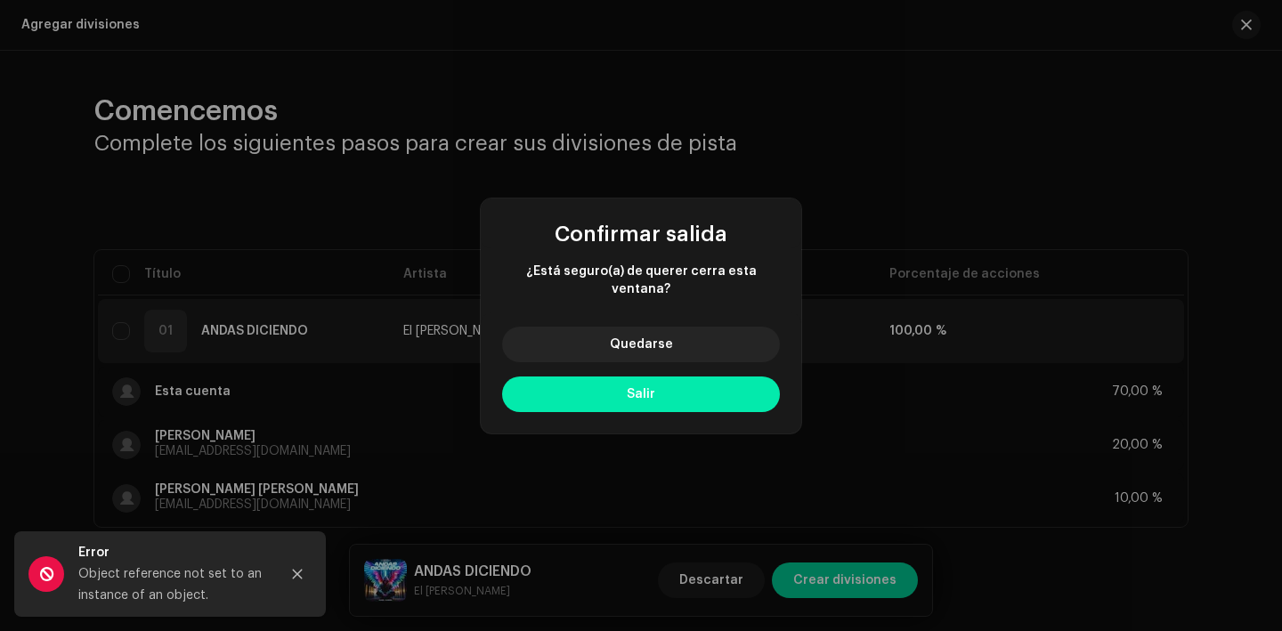
click at [598, 377] on button "Salir" at bounding box center [641, 395] width 278 height 36
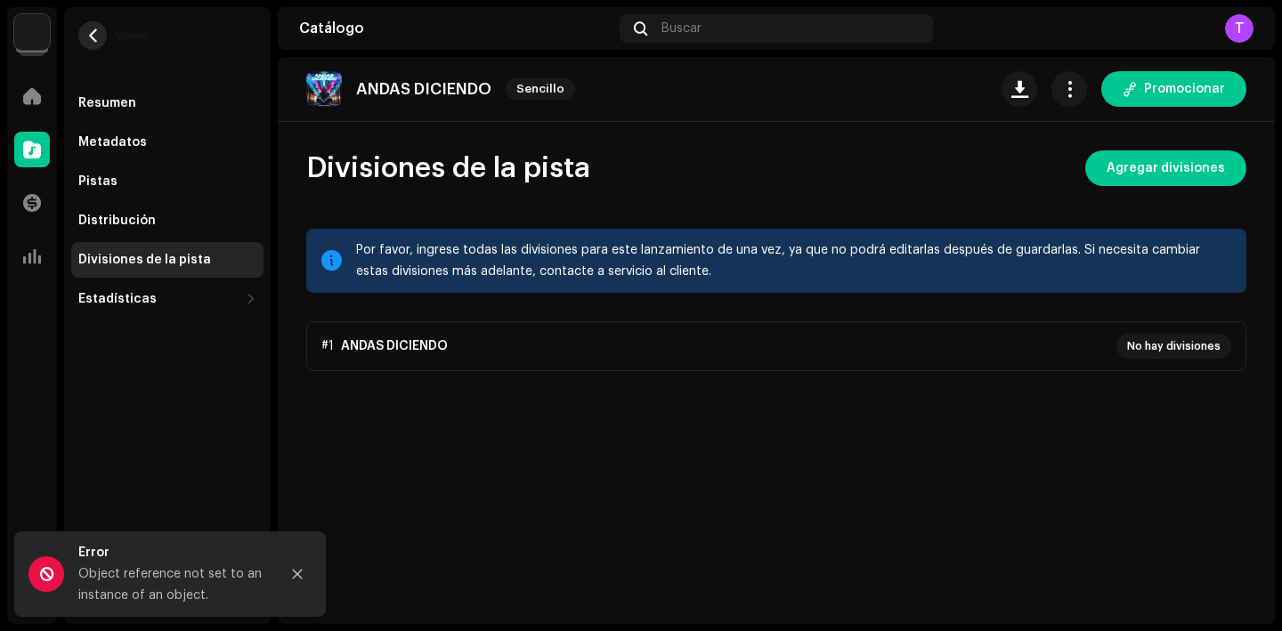
click at [102, 43] on button "button" at bounding box center [92, 35] width 28 height 28
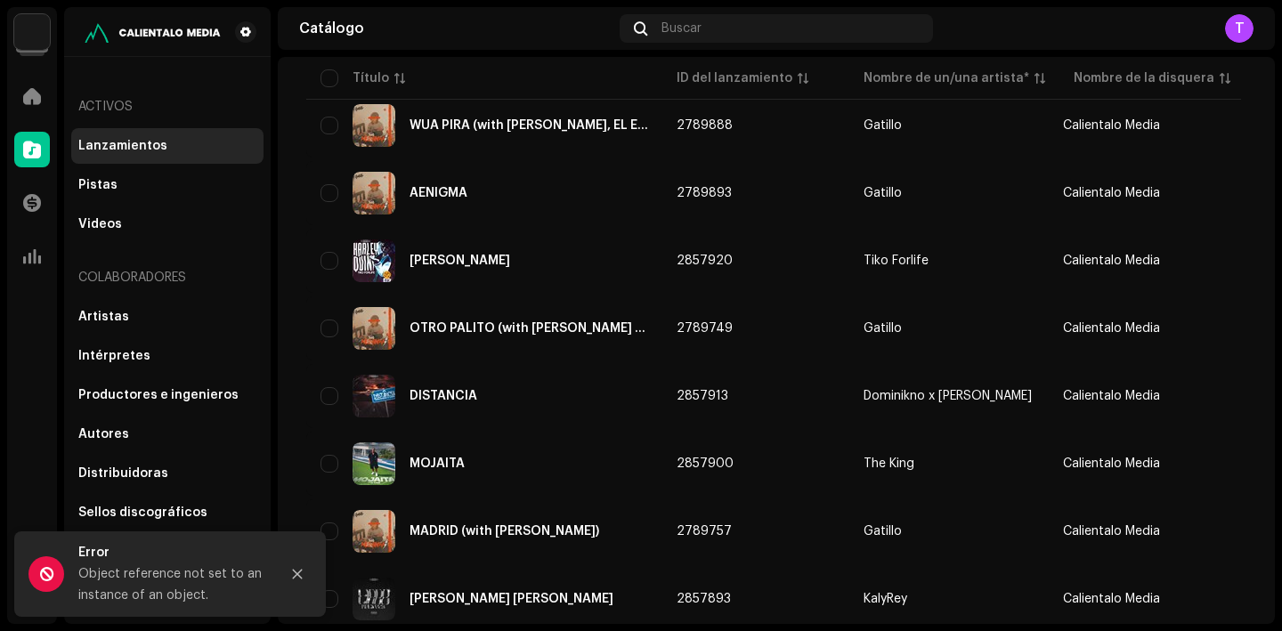
scroll to position [1332, 0]
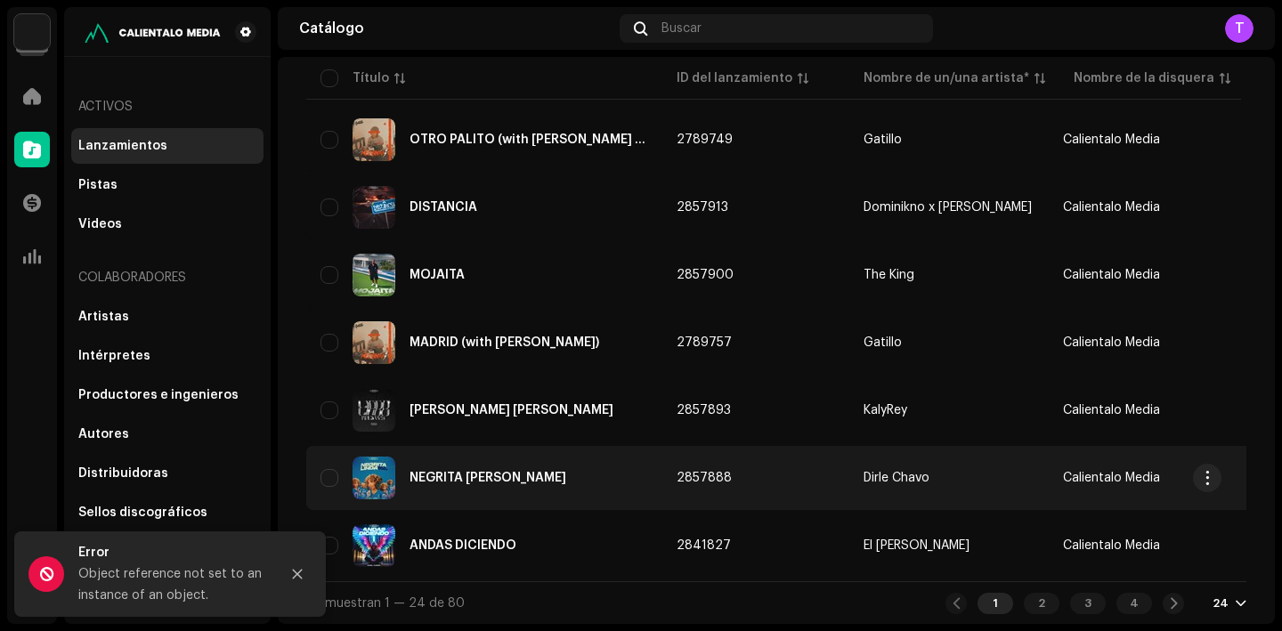
click at [473, 474] on div "NEGRITA [PERSON_NAME]" at bounding box center [488, 478] width 157 height 12
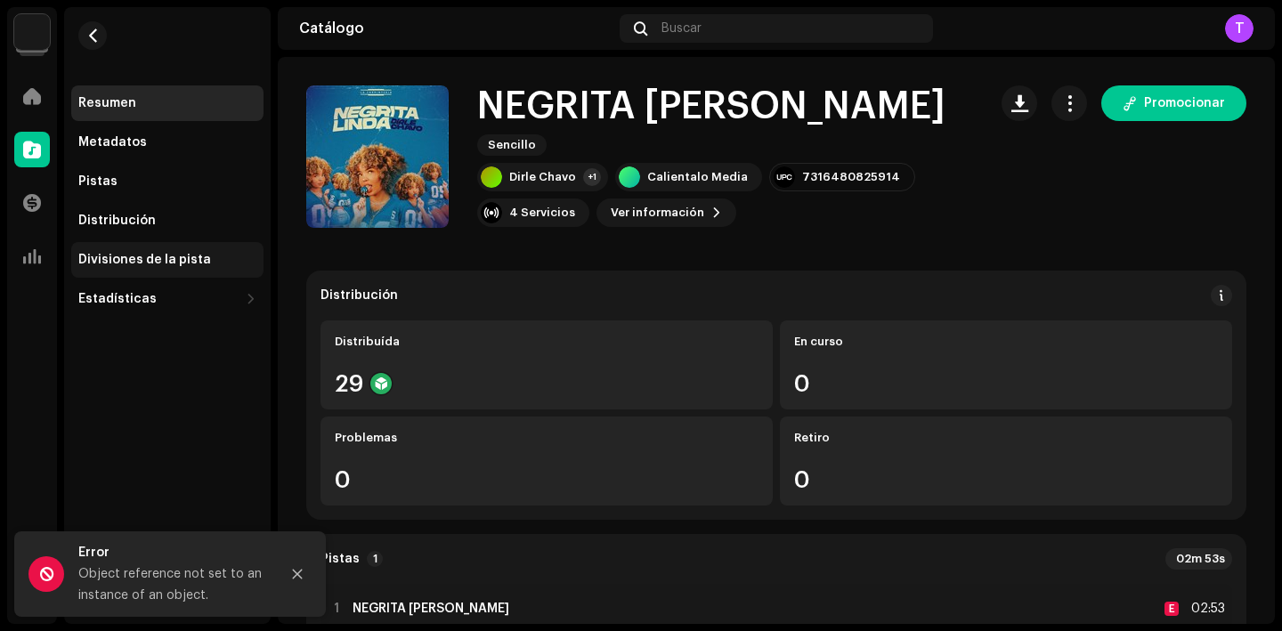
click at [225, 254] on div "Divisiones de la pista" at bounding box center [167, 260] width 178 height 14
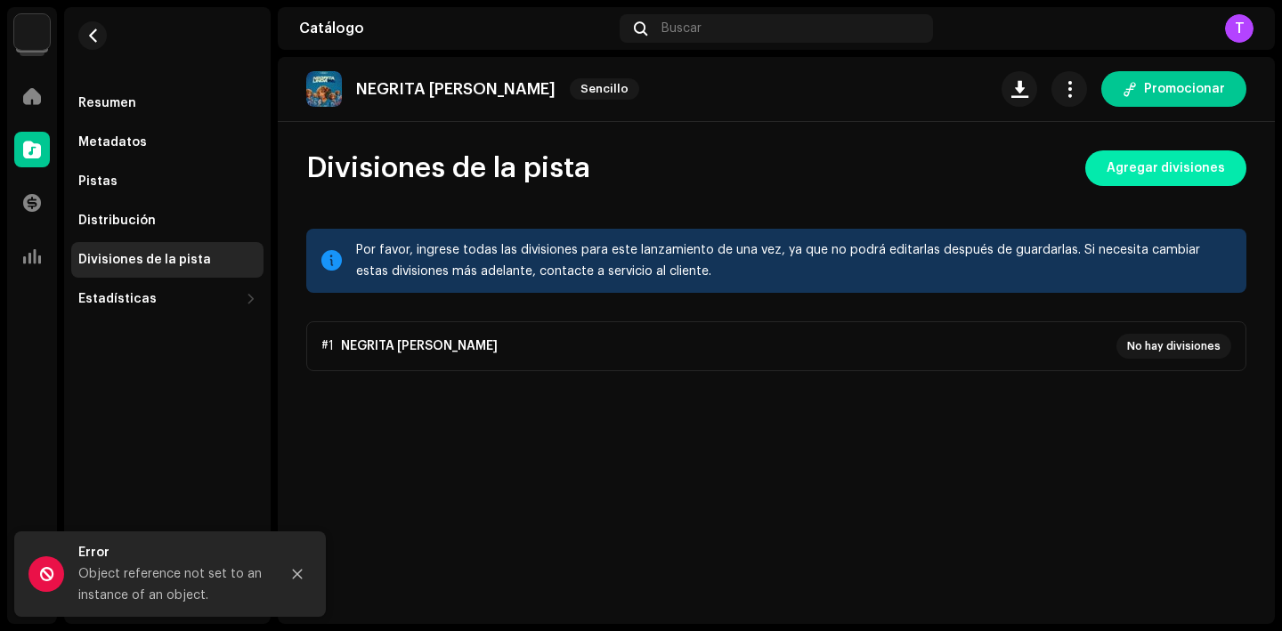
click at [1196, 157] on span "Agregar divisiones" at bounding box center [1166, 169] width 118 height 36
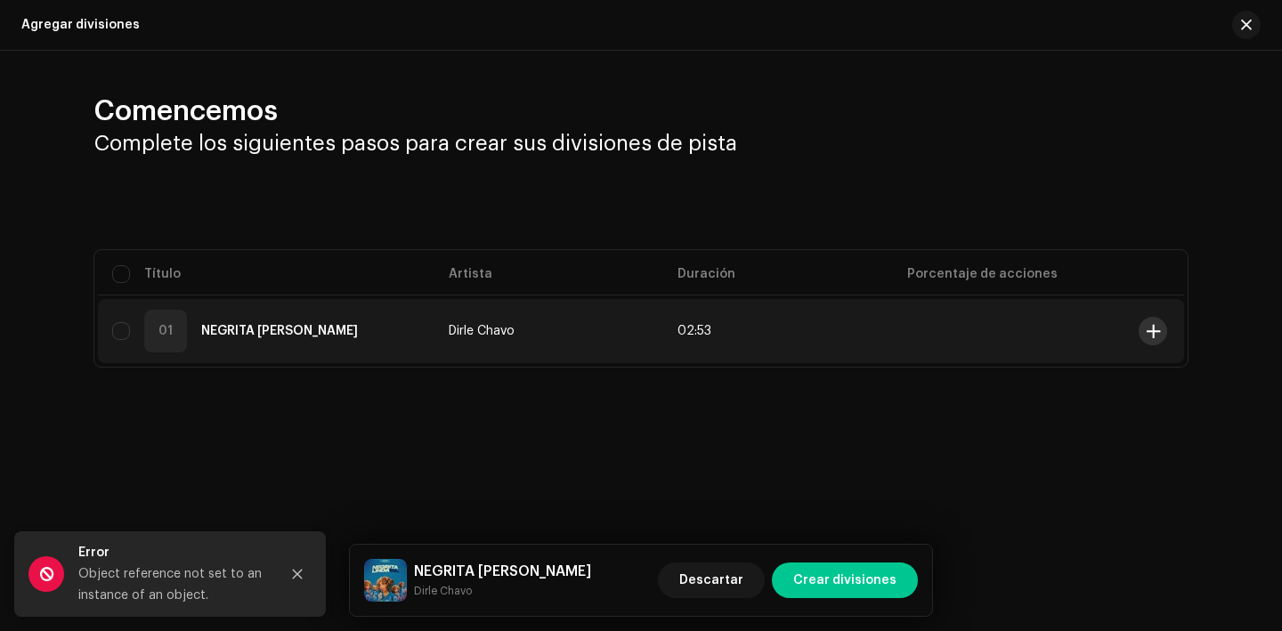
click at [1155, 329] on span at bounding box center [1153, 331] width 13 height 14
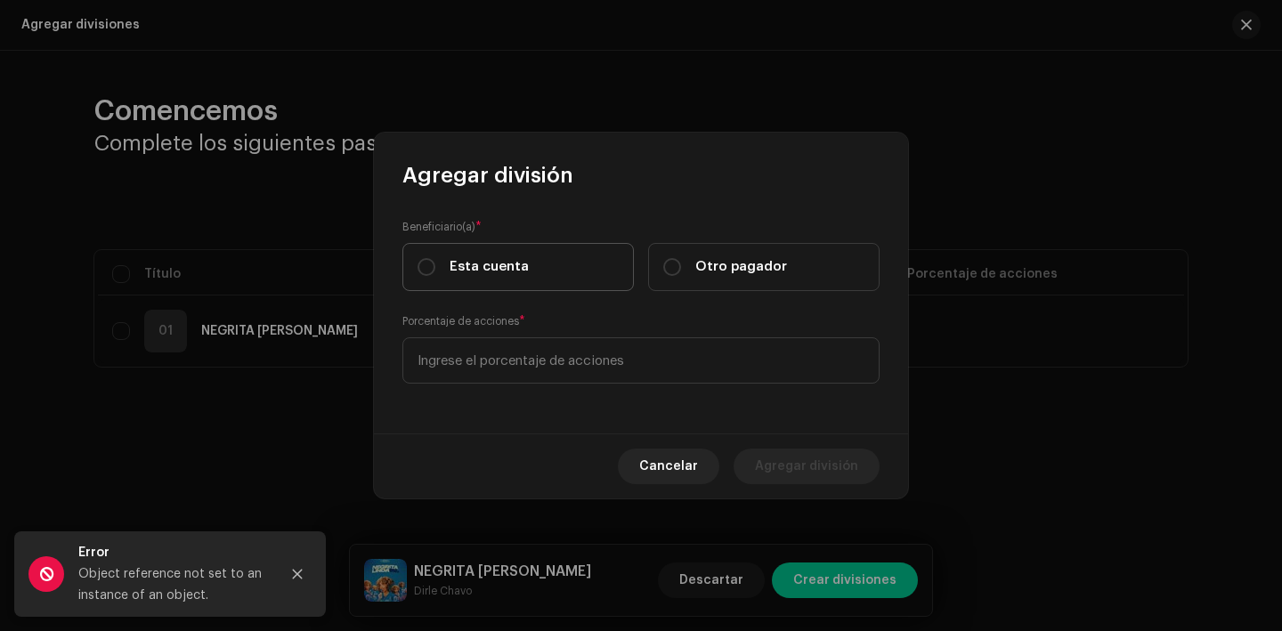
click at [486, 263] on span "Esta cuenta" at bounding box center [489, 267] width 79 height 20
click at [435, 263] on input "Esta cuenta" at bounding box center [427, 267] width 18 height 18
radio input "true"
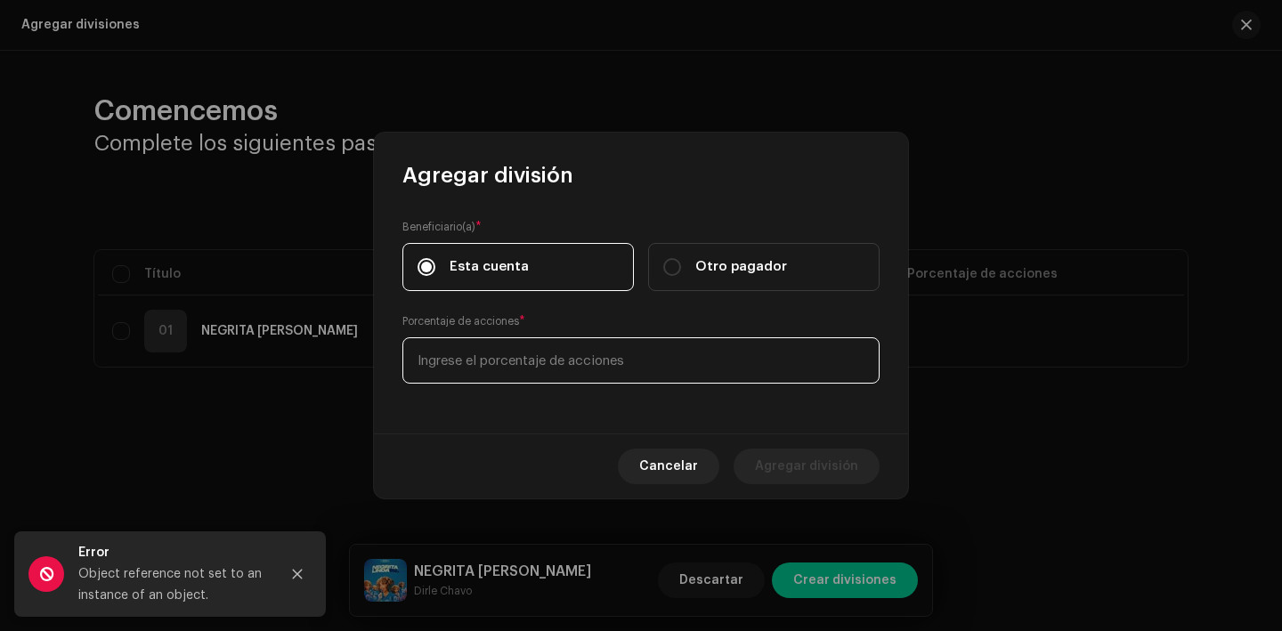
click at [525, 352] on input at bounding box center [641, 361] width 477 height 46
type input "70,00"
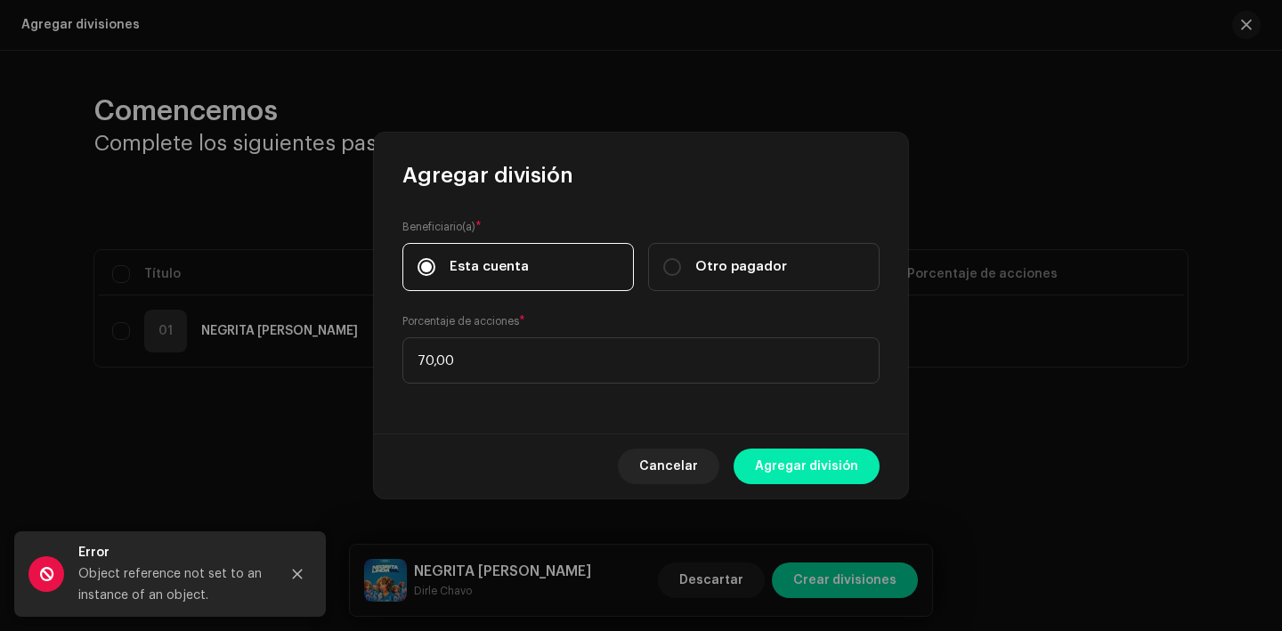
click at [821, 454] on span "Agregar división" at bounding box center [806, 467] width 103 height 36
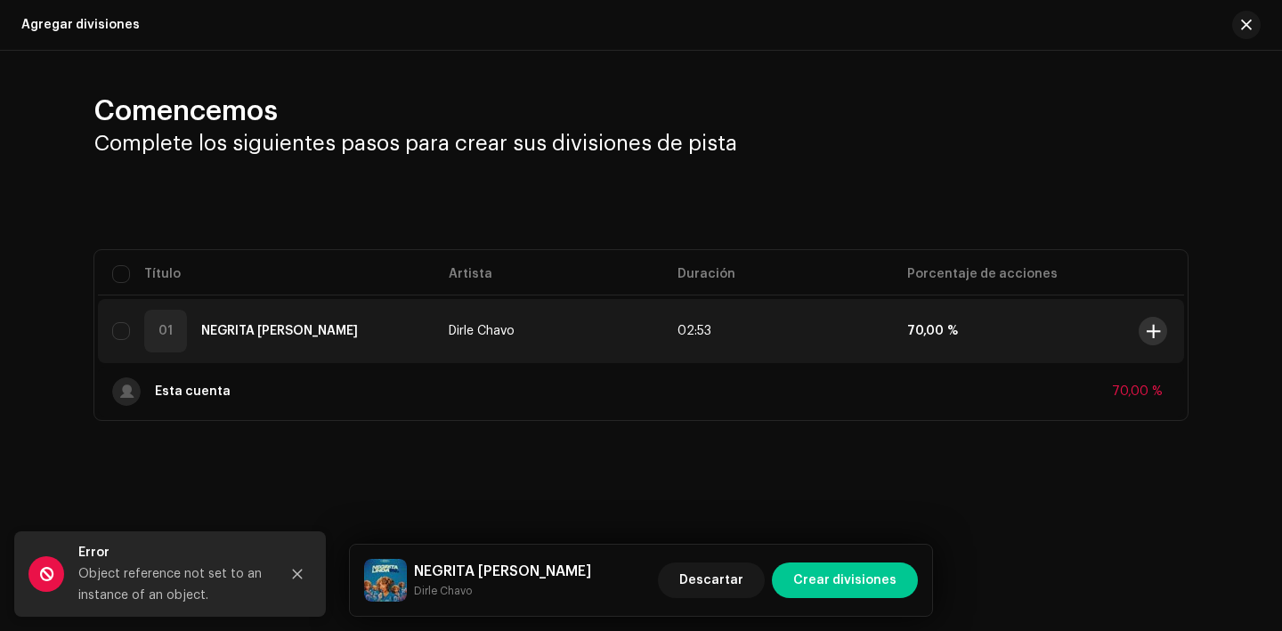
click at [1150, 336] on span at bounding box center [1153, 331] width 13 height 14
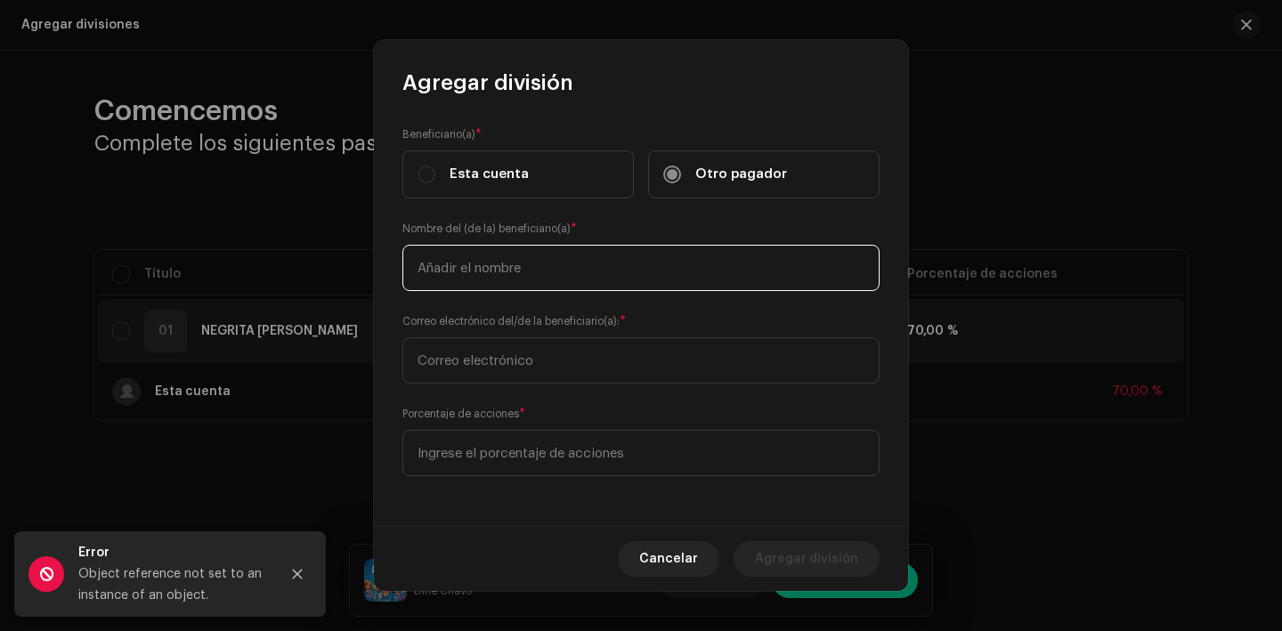
click at [589, 273] on input "text" at bounding box center [641, 268] width 477 height 46
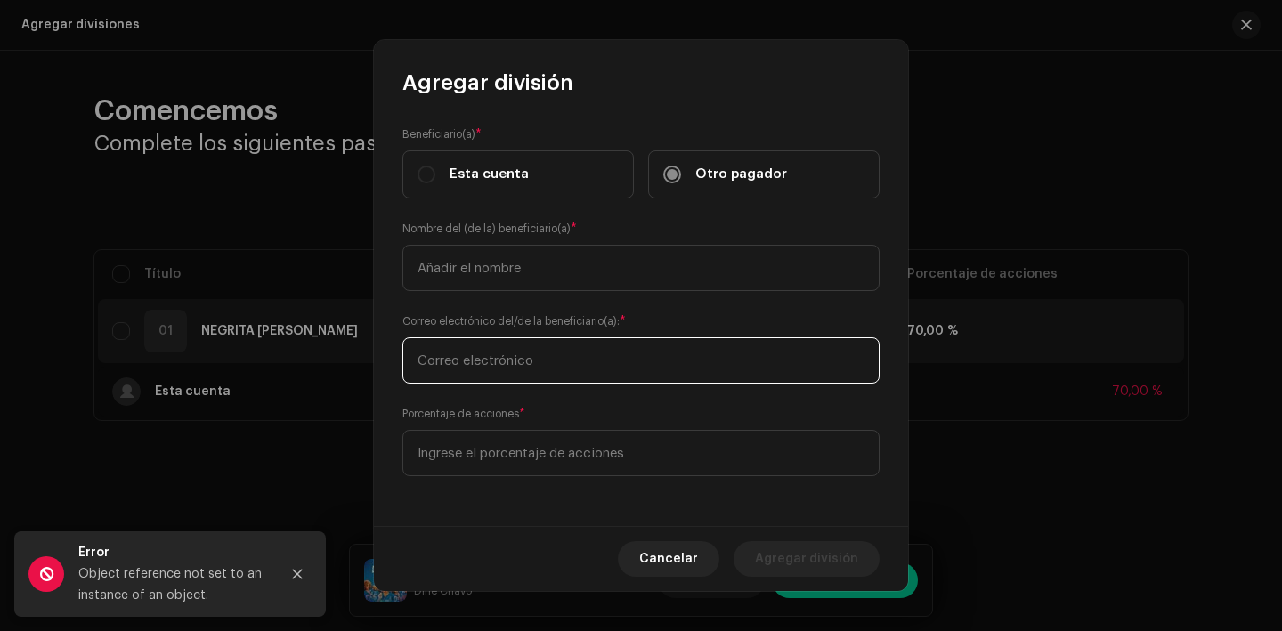
click at [558, 354] on input "text" at bounding box center [641, 361] width 477 height 46
paste input "[EMAIL_ADDRESS][DOMAIN_NAME]"
type input "[EMAIL_ADDRESS][DOMAIN_NAME]"
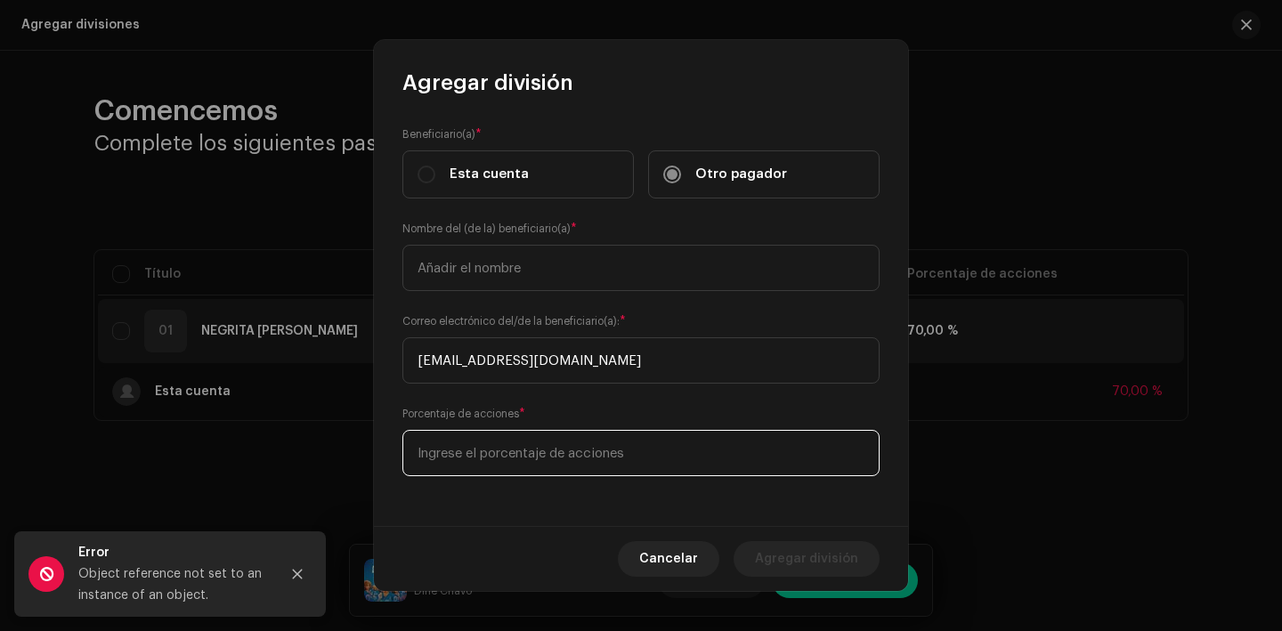
click at [542, 452] on input at bounding box center [641, 453] width 477 height 46
type input "20,00"
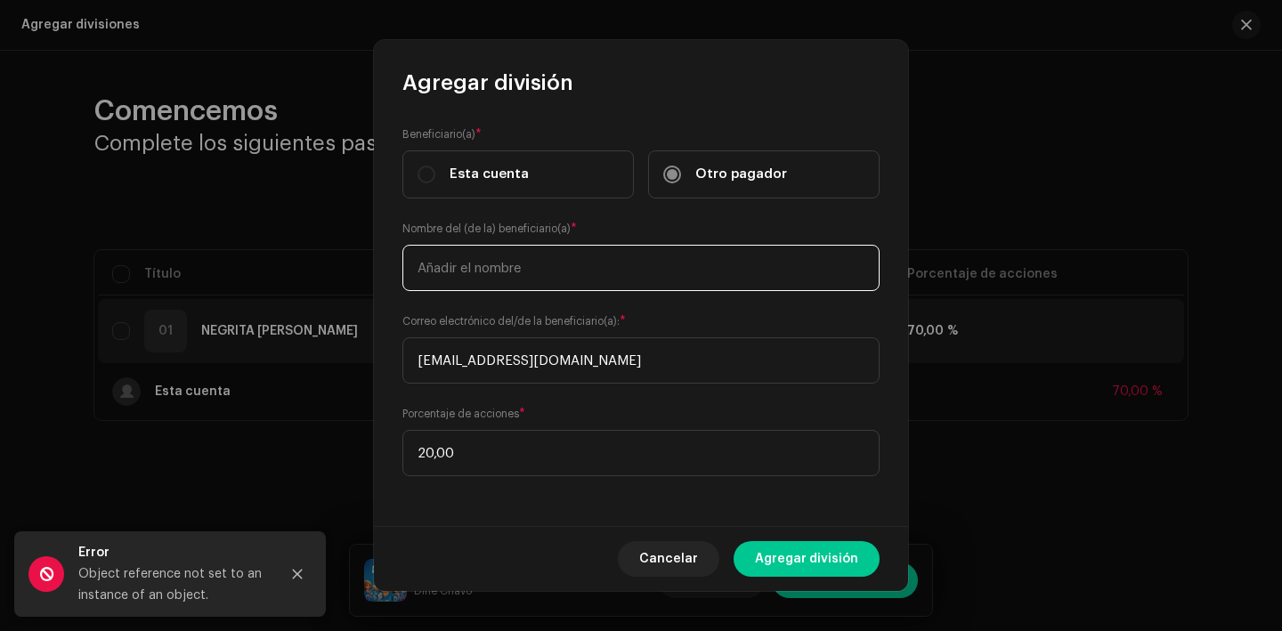
click at [523, 278] on input "text" at bounding box center [641, 268] width 477 height 46
type input "[PERSON_NAME]"
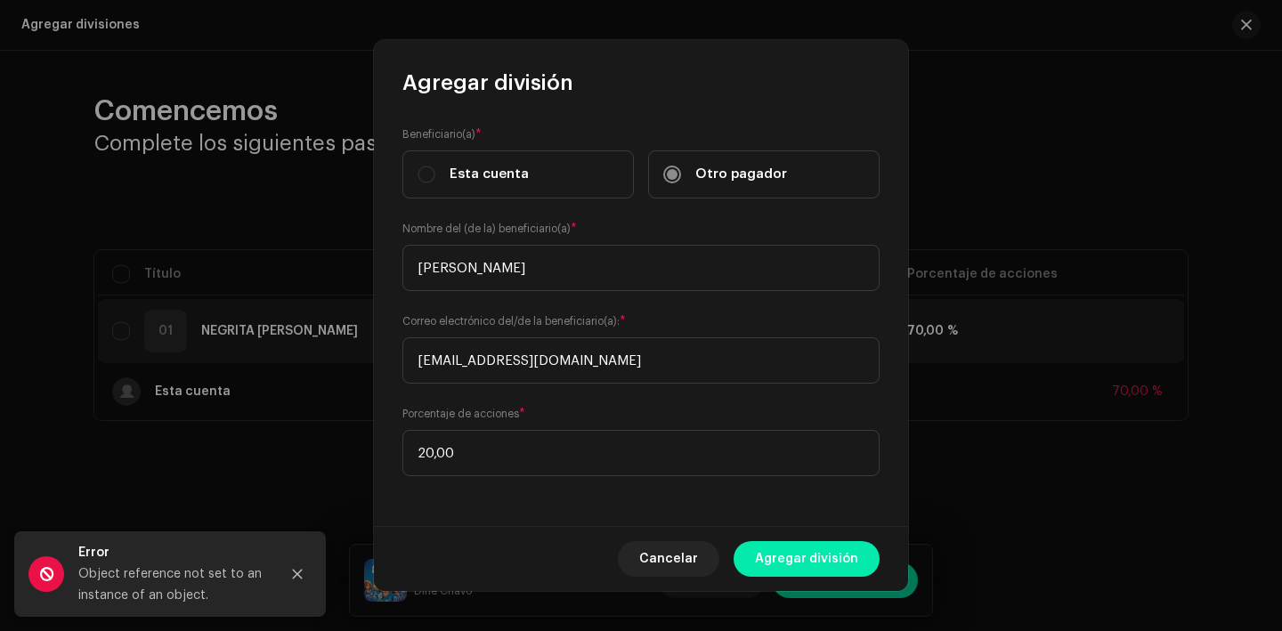
click at [787, 557] on span "Agregar división" at bounding box center [806, 559] width 103 height 36
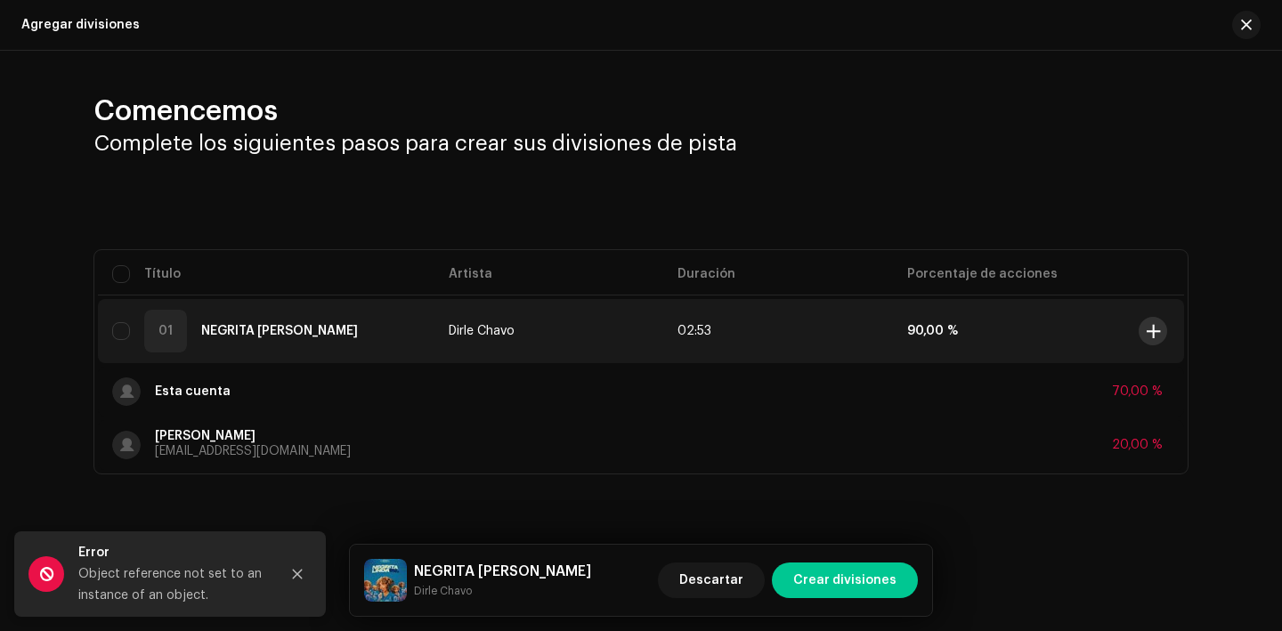
click at [1152, 339] on button at bounding box center [1153, 331] width 28 height 28
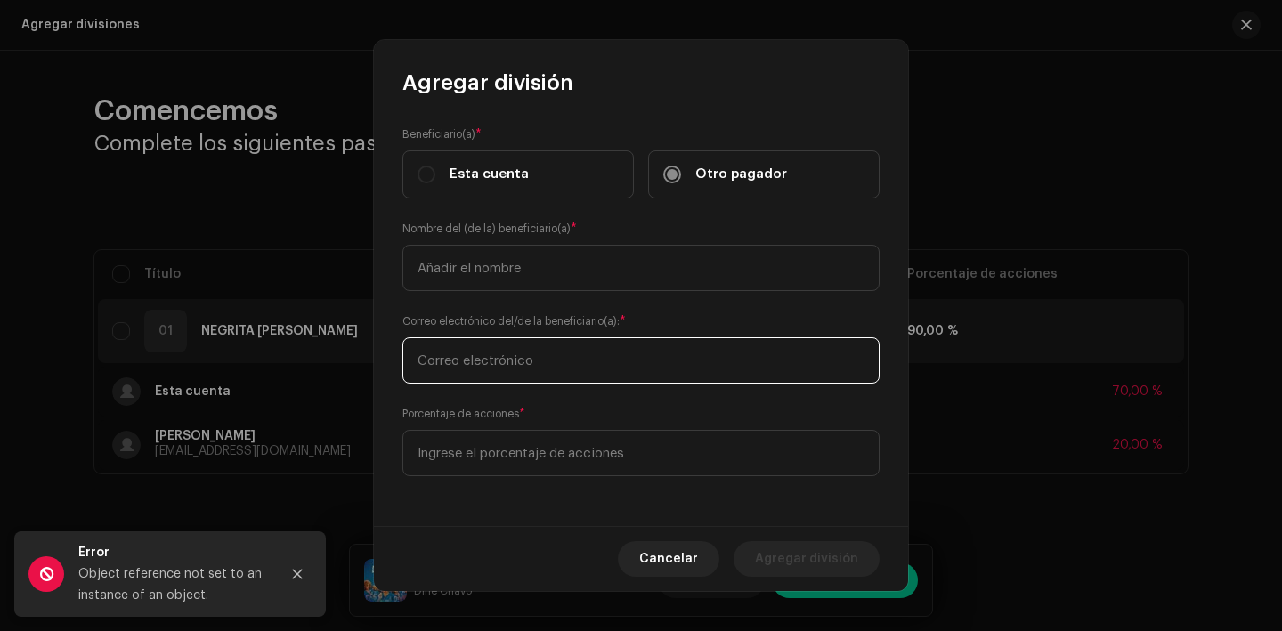
click at [616, 361] on input "text" at bounding box center [641, 361] width 477 height 46
type input "[EMAIL_ADDRESS][DOMAIN_NAME]"
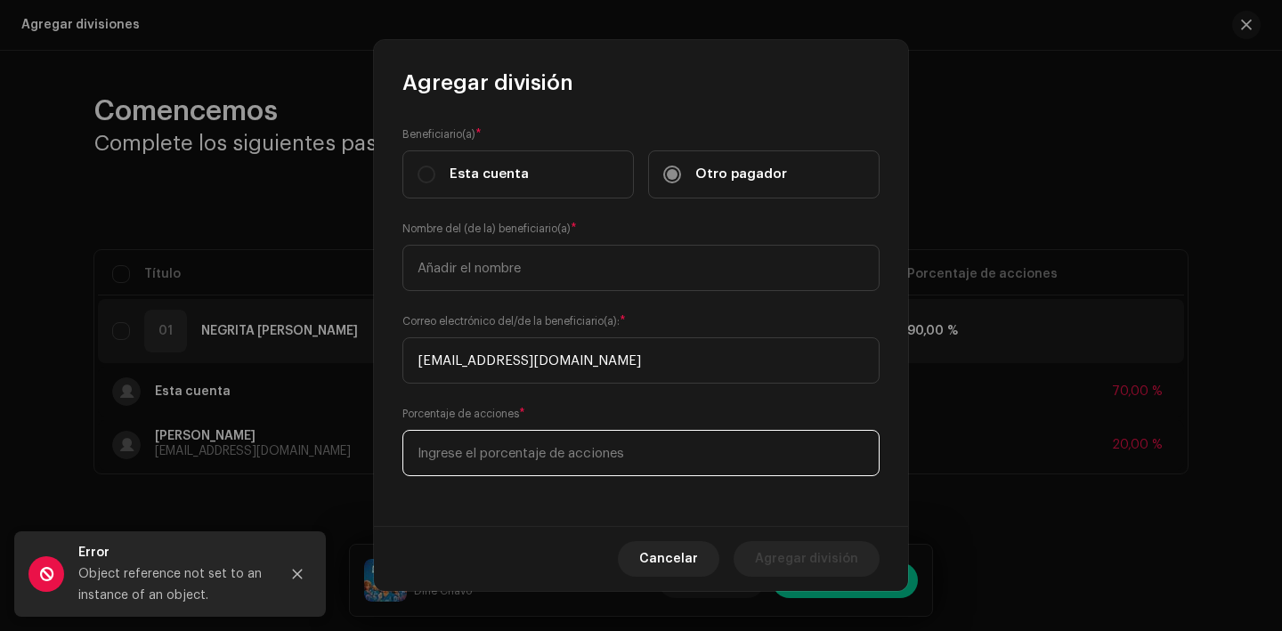
click at [603, 438] on input at bounding box center [641, 453] width 477 height 46
type input "10,00"
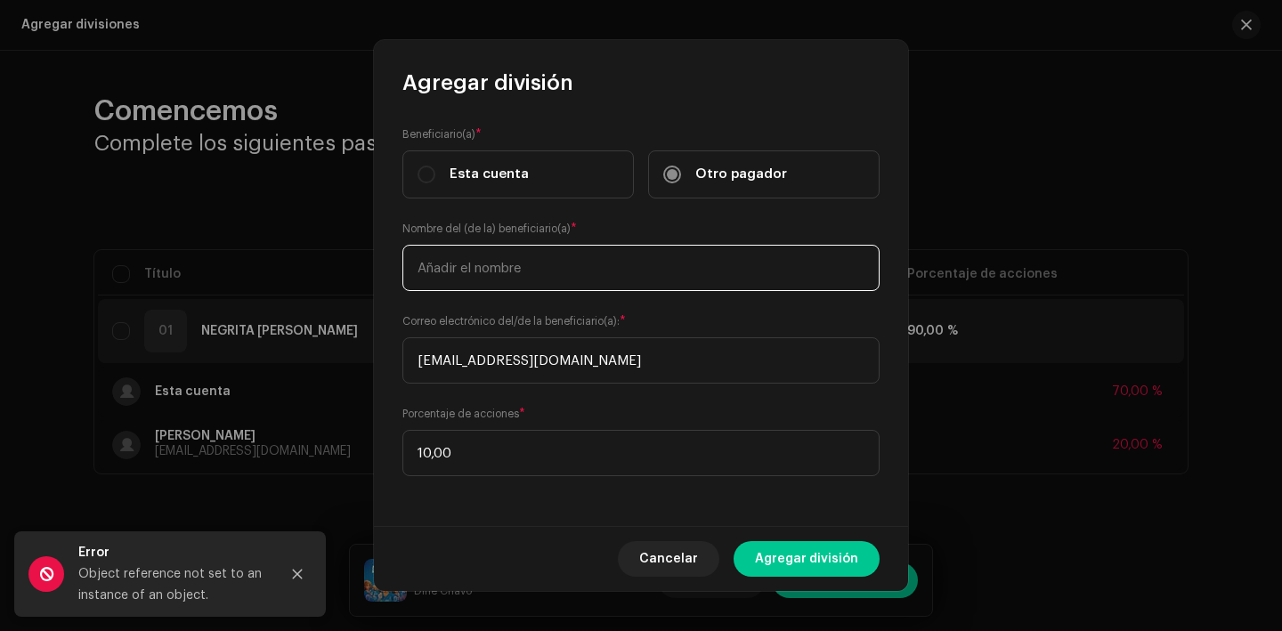
click at [530, 266] on input "text" at bounding box center [641, 268] width 477 height 46
type input "Yarina Gonzalez Andreu"
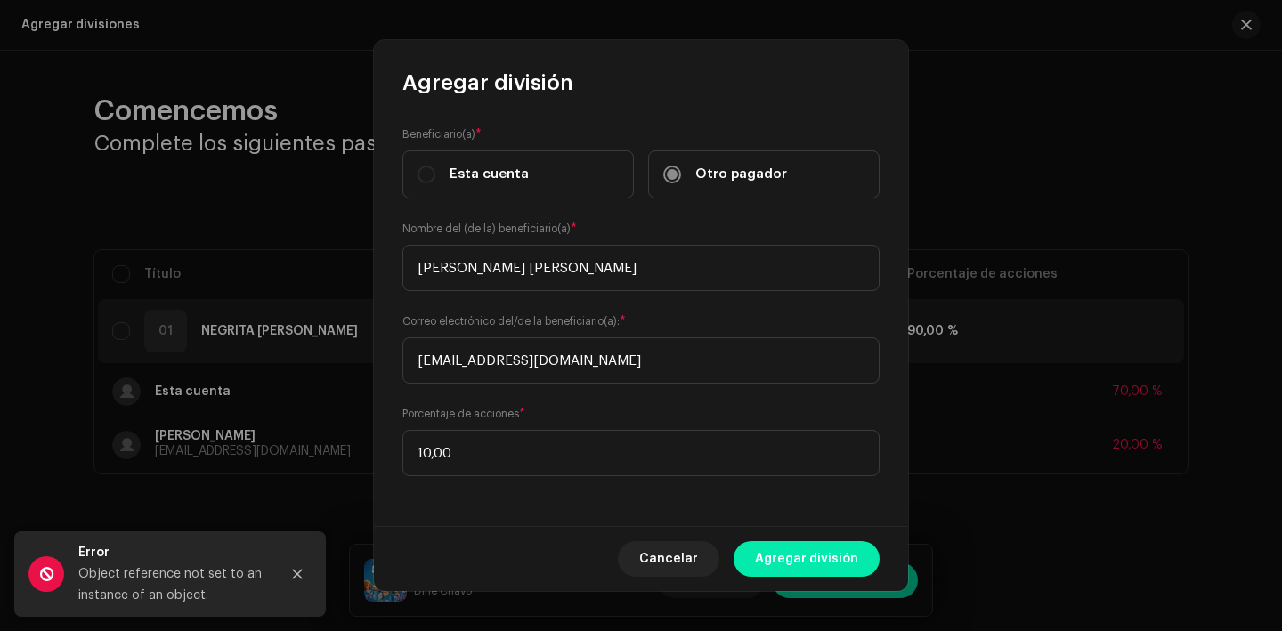
click at [791, 551] on span "Agregar división" at bounding box center [806, 559] width 103 height 36
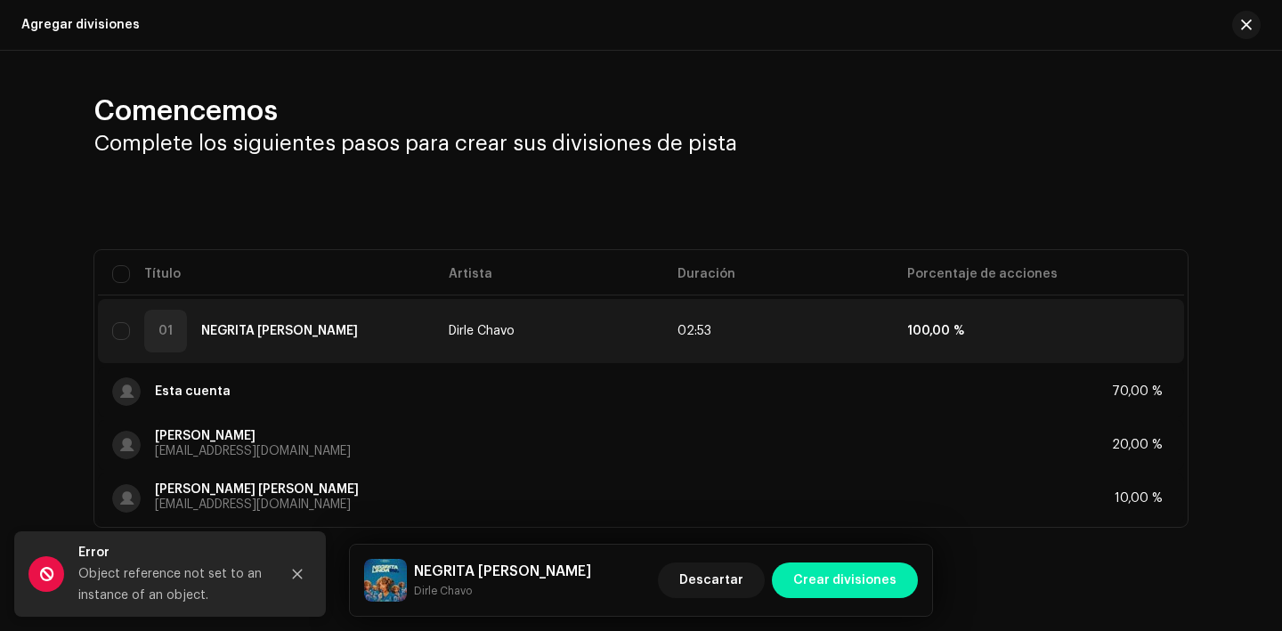
click at [865, 582] on span "Crear divisiones" at bounding box center [845, 581] width 103 height 36
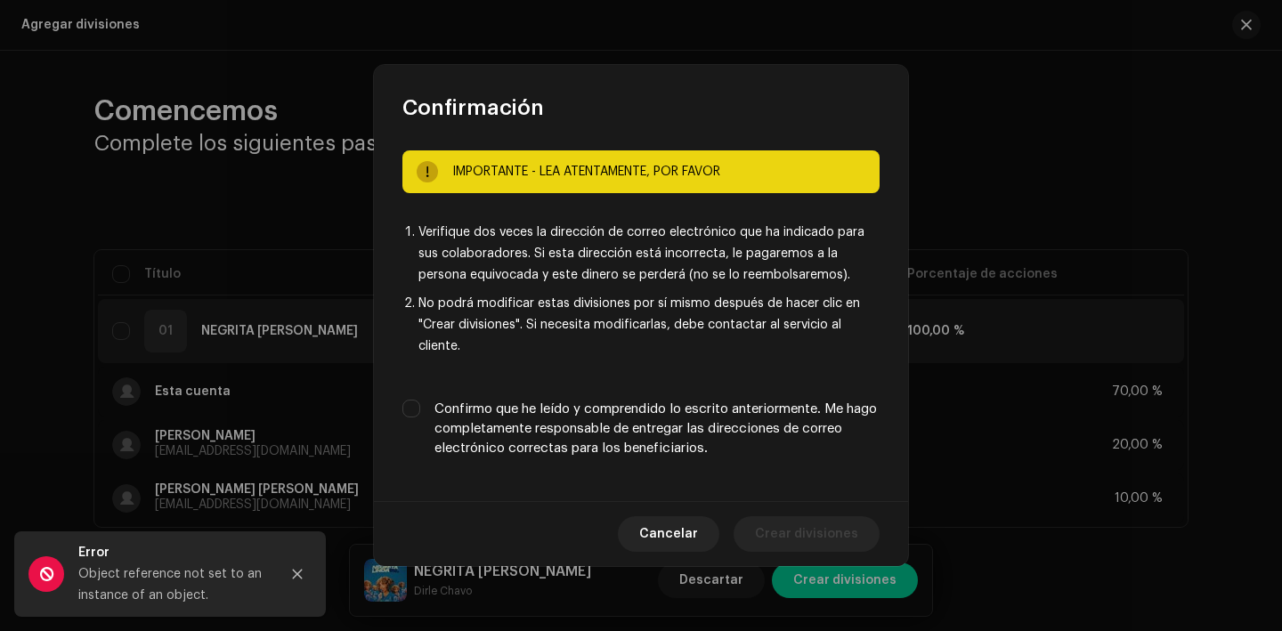
click at [682, 388] on div "IMPORTANTE - LEA ATENTAMENTE, POR FAVOR Verifique dos veces la dirección de cor…" at bounding box center [641, 311] width 534 height 379
click at [693, 414] on label "Confirmo que he leído y comprendido lo escrito anteriormente. Me hago completam…" at bounding box center [657, 429] width 445 height 59
click at [420, 414] on input "Confirmo que he leído y comprendido lo escrito anteriormente. Me hago completam…" at bounding box center [412, 409] width 18 height 18
checkbox input "true"
click at [805, 536] on span "Crear divisiones" at bounding box center [806, 535] width 103 height 36
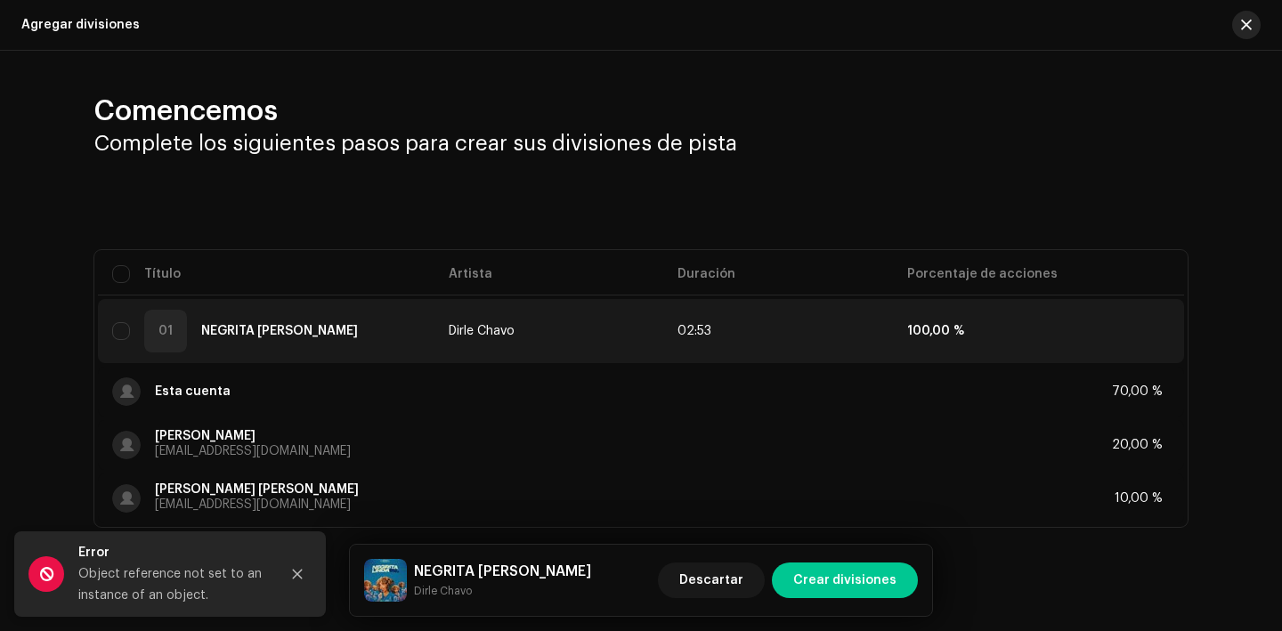
click at [1241, 29] on span "button" at bounding box center [1246, 25] width 11 height 14
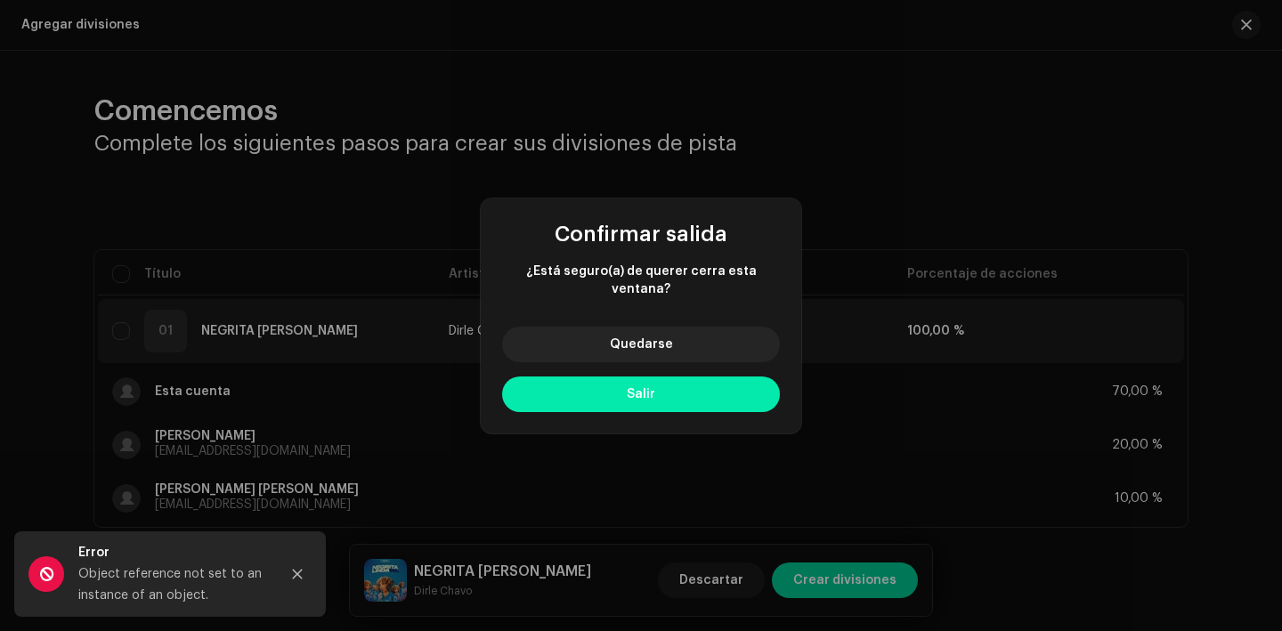
click at [687, 389] on button "Salir" at bounding box center [641, 395] width 278 height 36
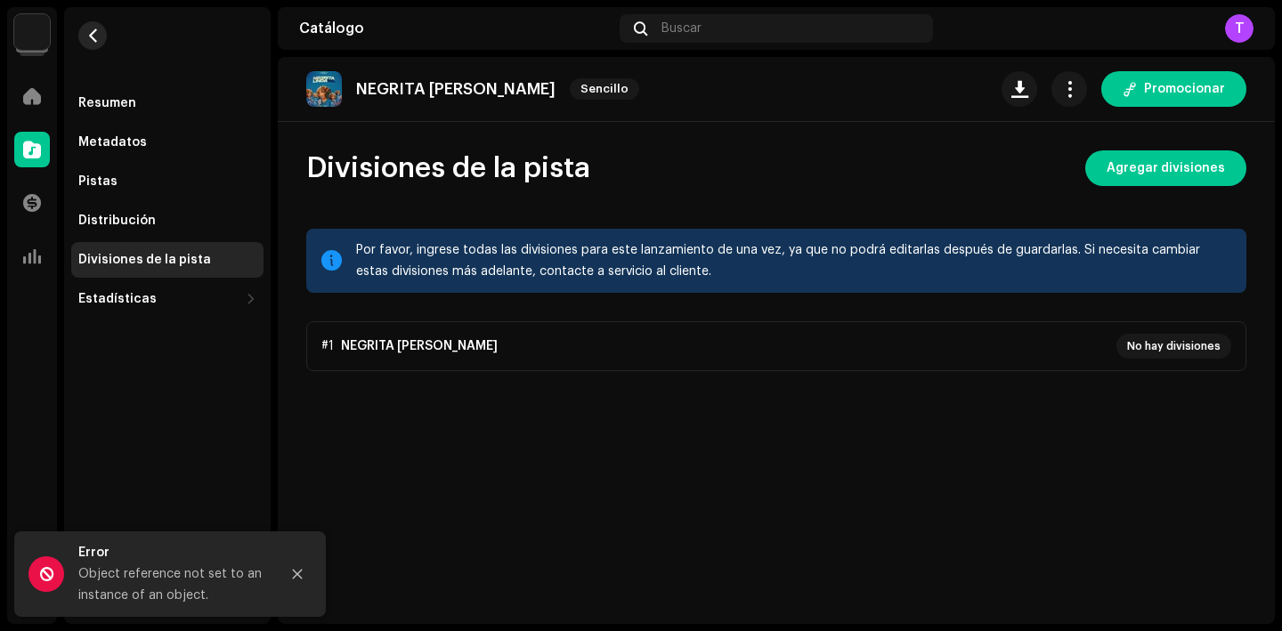
click at [86, 28] on span "button" at bounding box center [92, 35] width 13 height 14
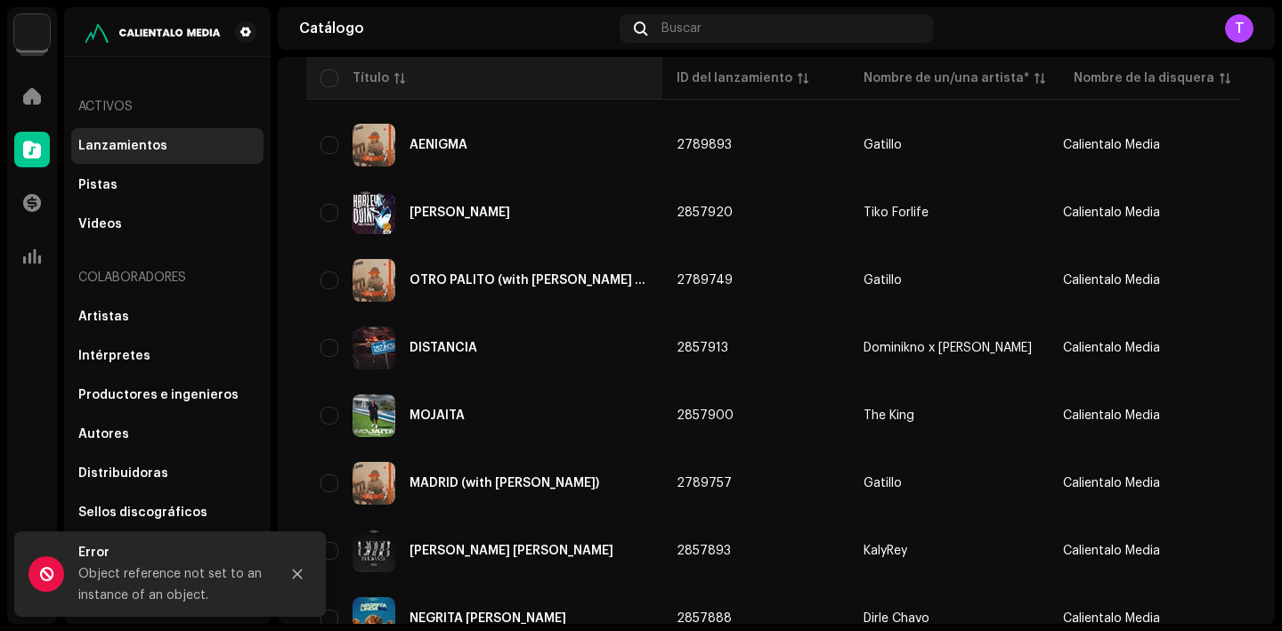
scroll to position [1332, 0]
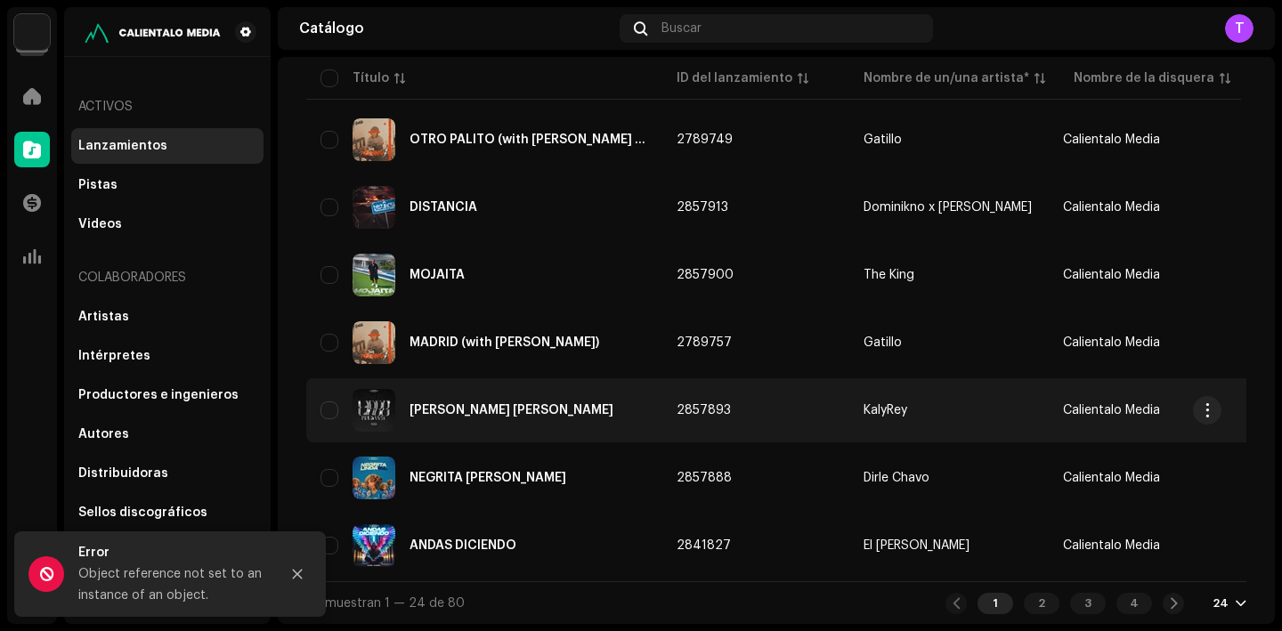
click at [470, 414] on div "LINDO LINDO" at bounding box center [485, 410] width 328 height 43
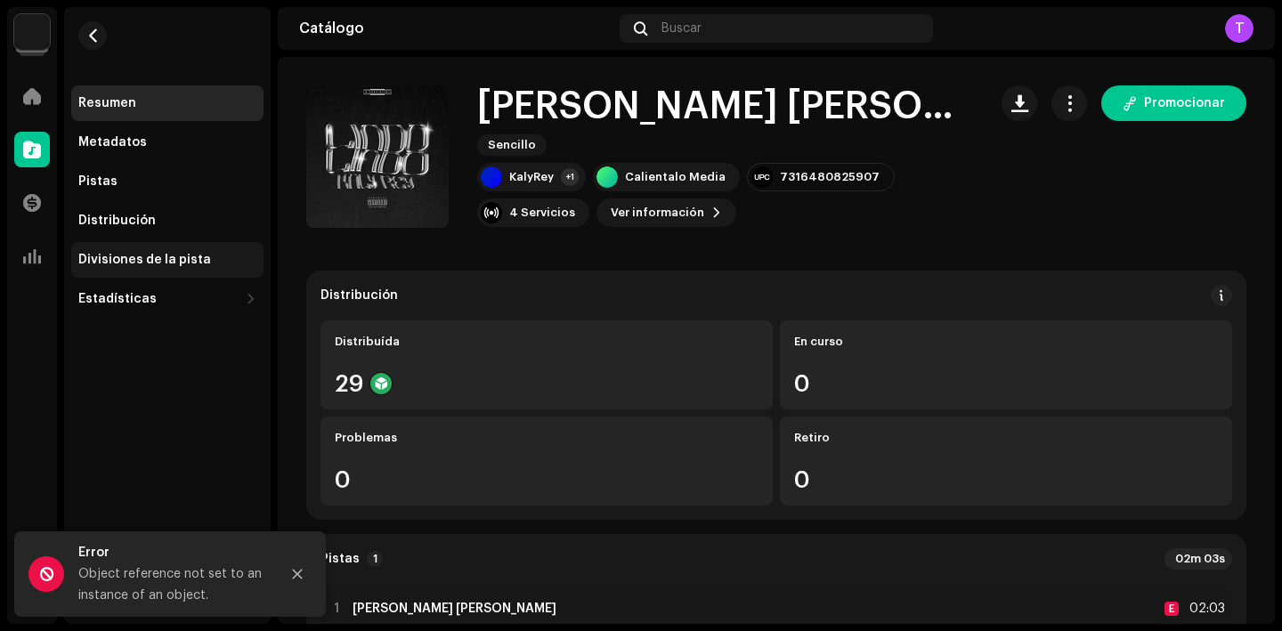
click at [157, 253] on div "Divisiones de la pista" at bounding box center [144, 260] width 133 height 14
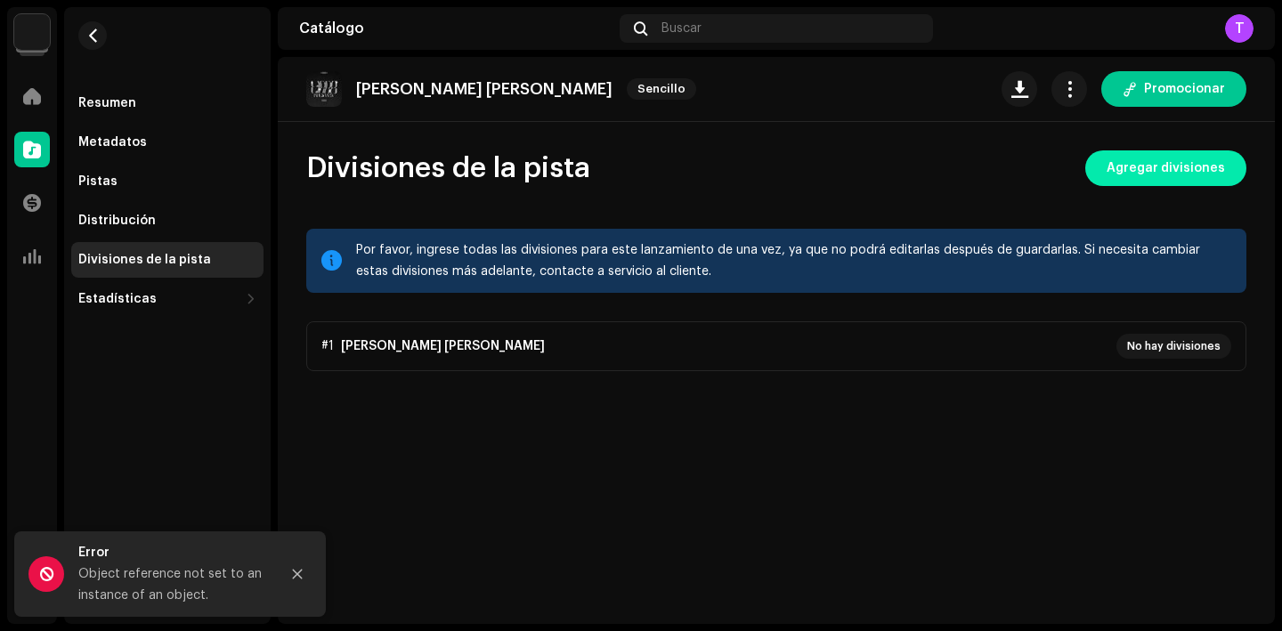
click at [1217, 155] on span "Agregar divisiones" at bounding box center [1166, 169] width 118 height 36
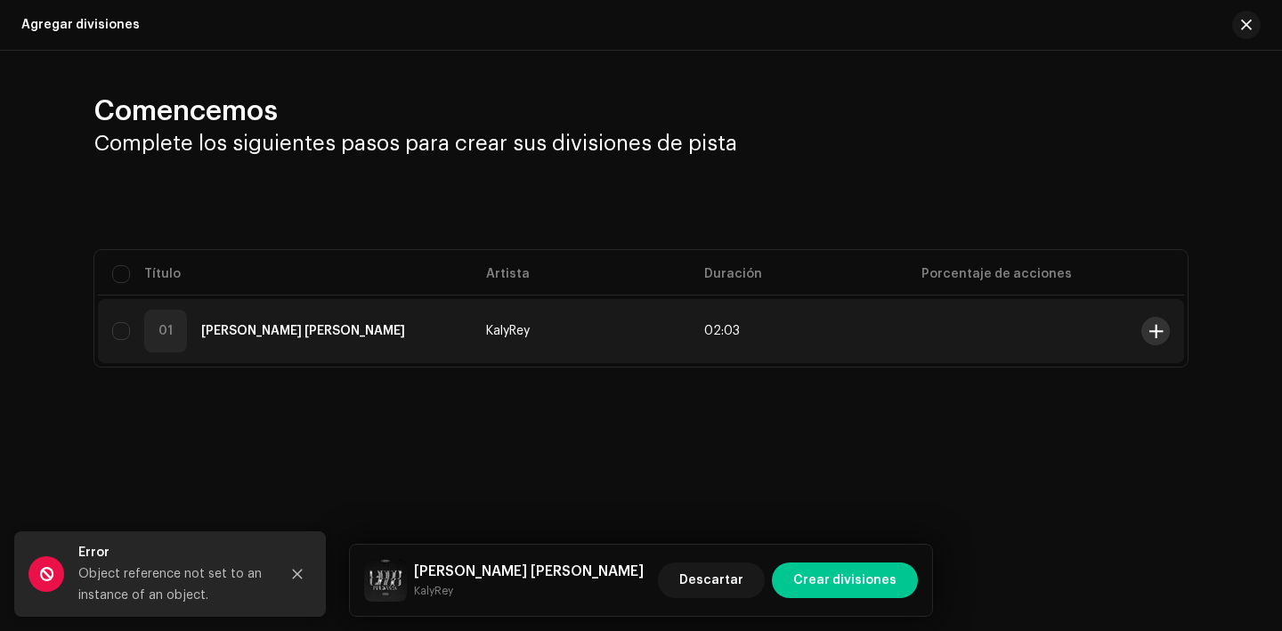
click at [1150, 327] on span at bounding box center [1156, 331] width 13 height 14
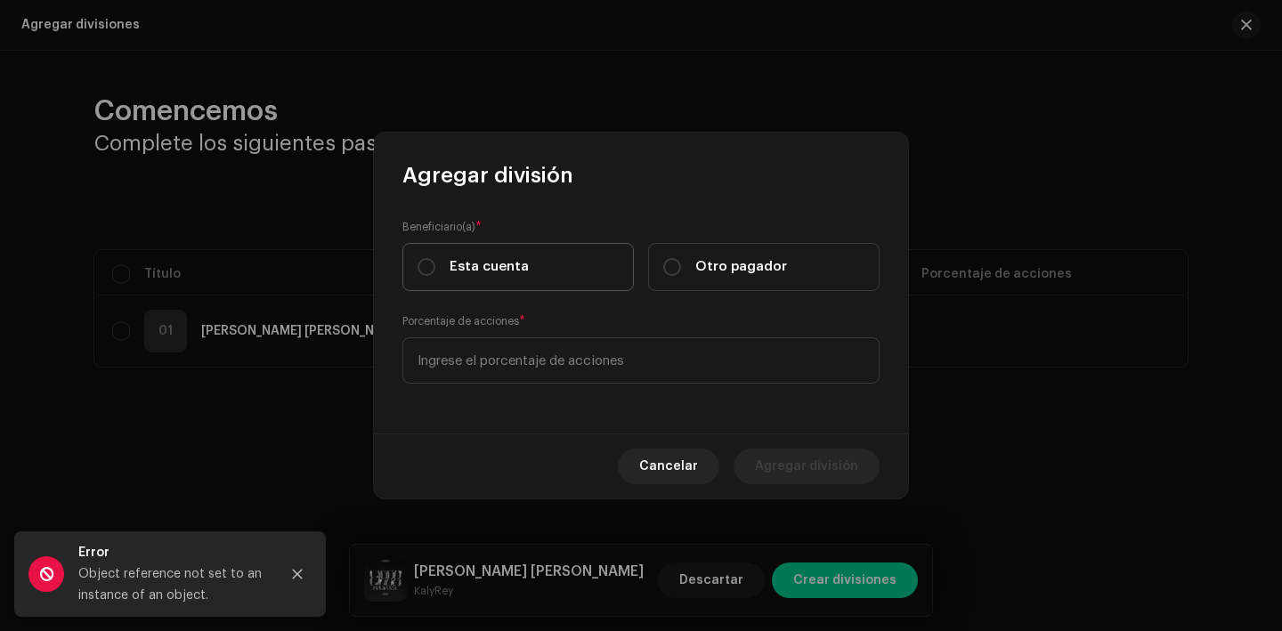
click at [546, 272] on label "Esta cuenta" at bounding box center [519, 267] width 232 height 48
click at [435, 272] on input "Esta cuenta" at bounding box center [427, 267] width 18 height 18
radio input "true"
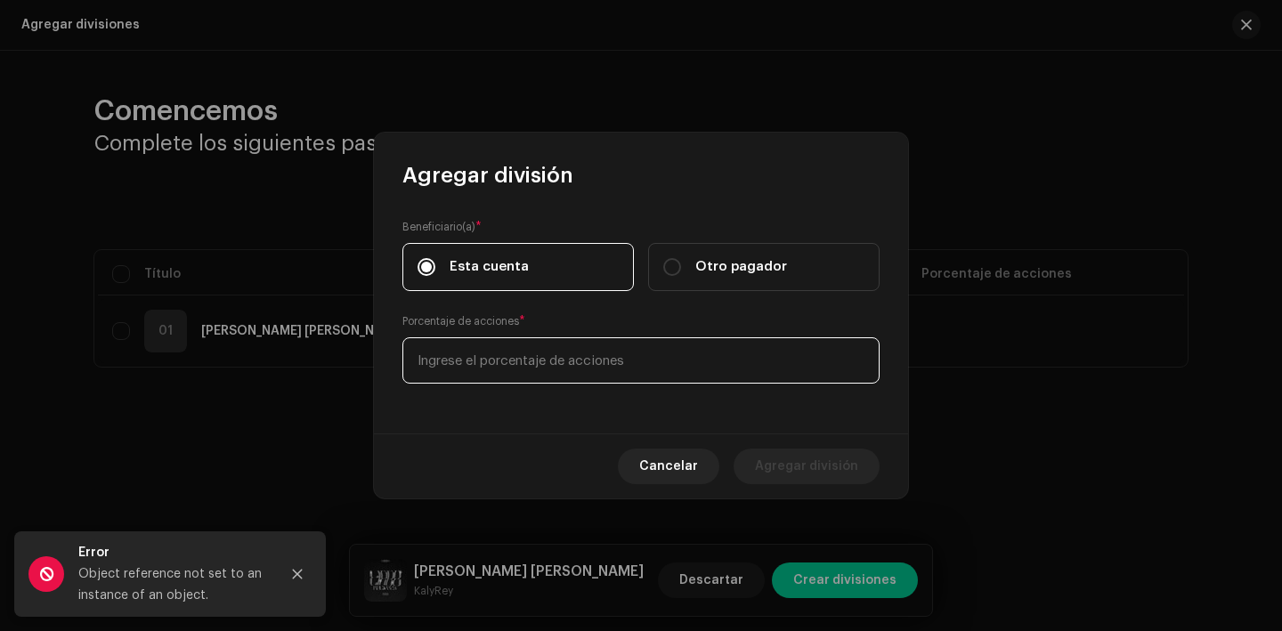
click at [548, 352] on input at bounding box center [641, 361] width 477 height 46
type input "70,00"
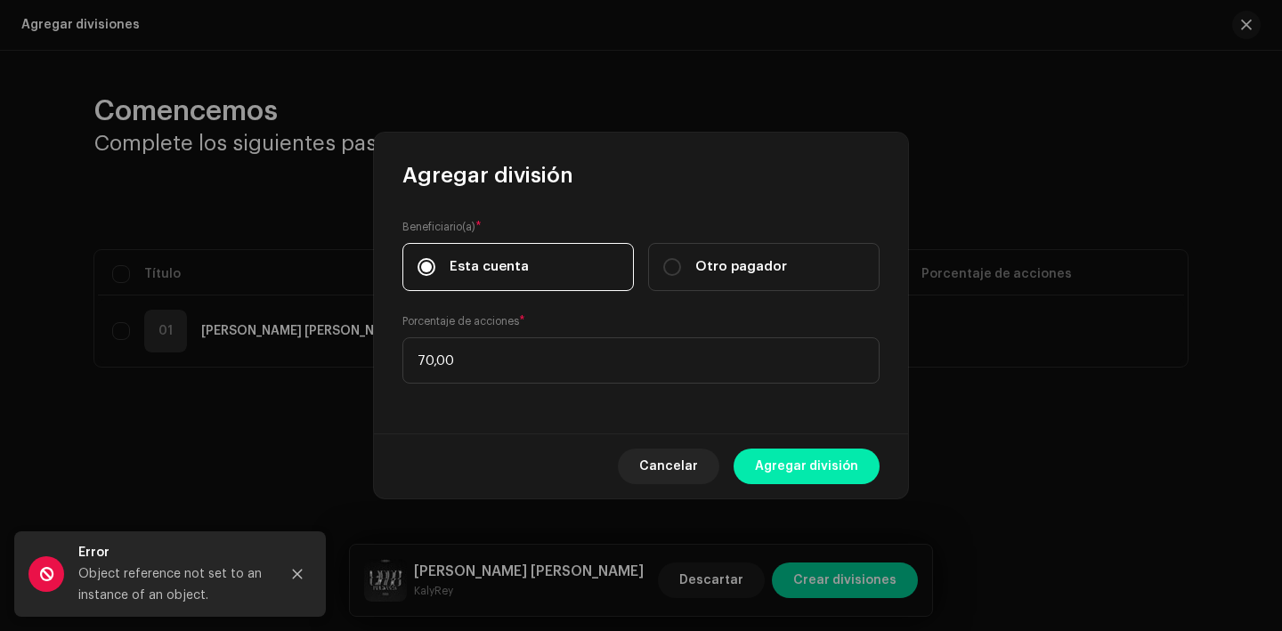
click at [822, 475] on span "Agregar división" at bounding box center [806, 467] width 103 height 36
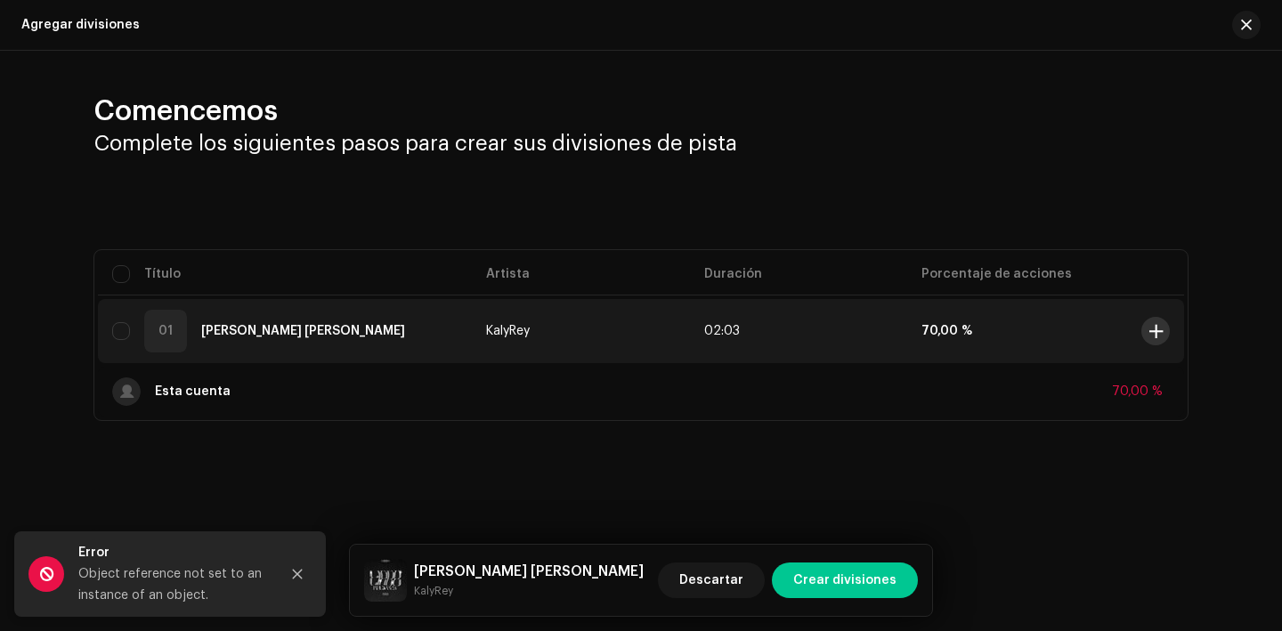
click at [1162, 330] on button at bounding box center [1156, 331] width 28 height 28
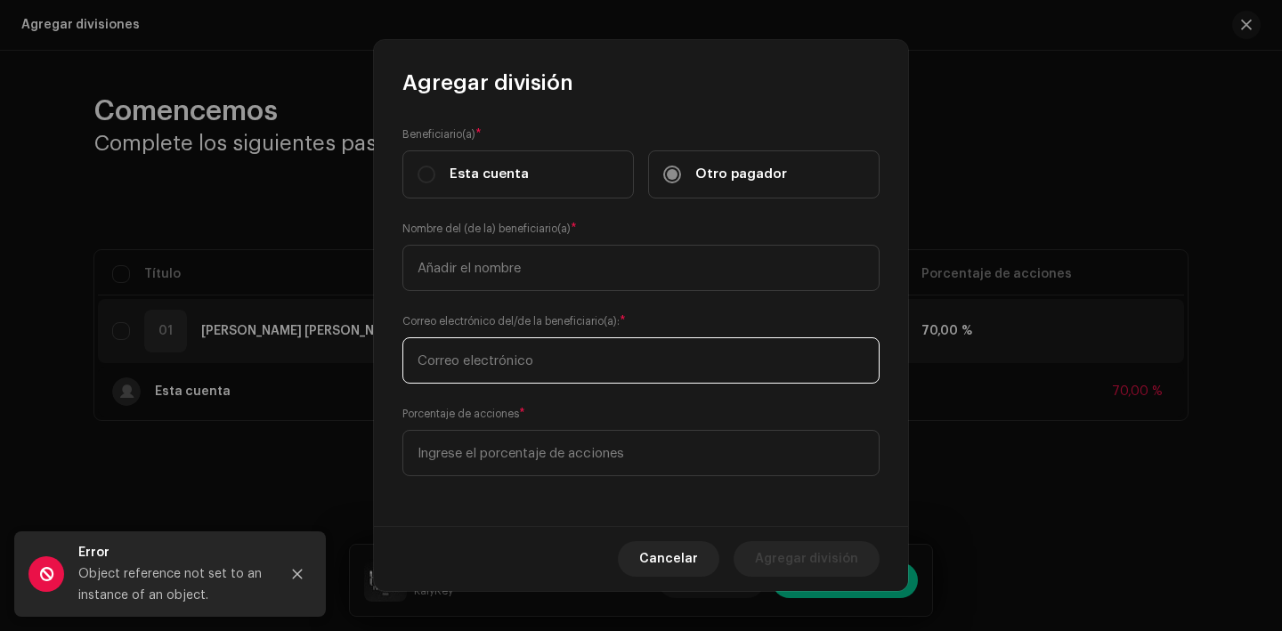
click at [620, 363] on input "text" at bounding box center [641, 361] width 477 height 46
paste input "fmichel1981@gmail.com"
type input "fmichel1981@gmail.com"
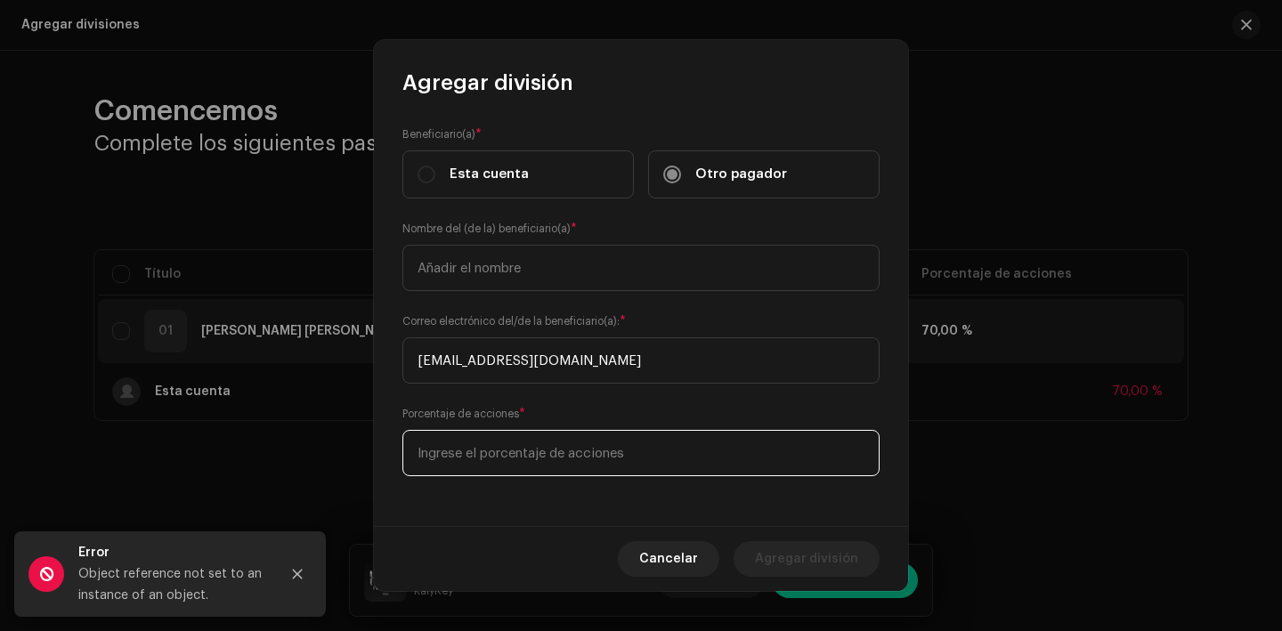
click at [536, 449] on input at bounding box center [641, 453] width 477 height 46
type input "20,00"
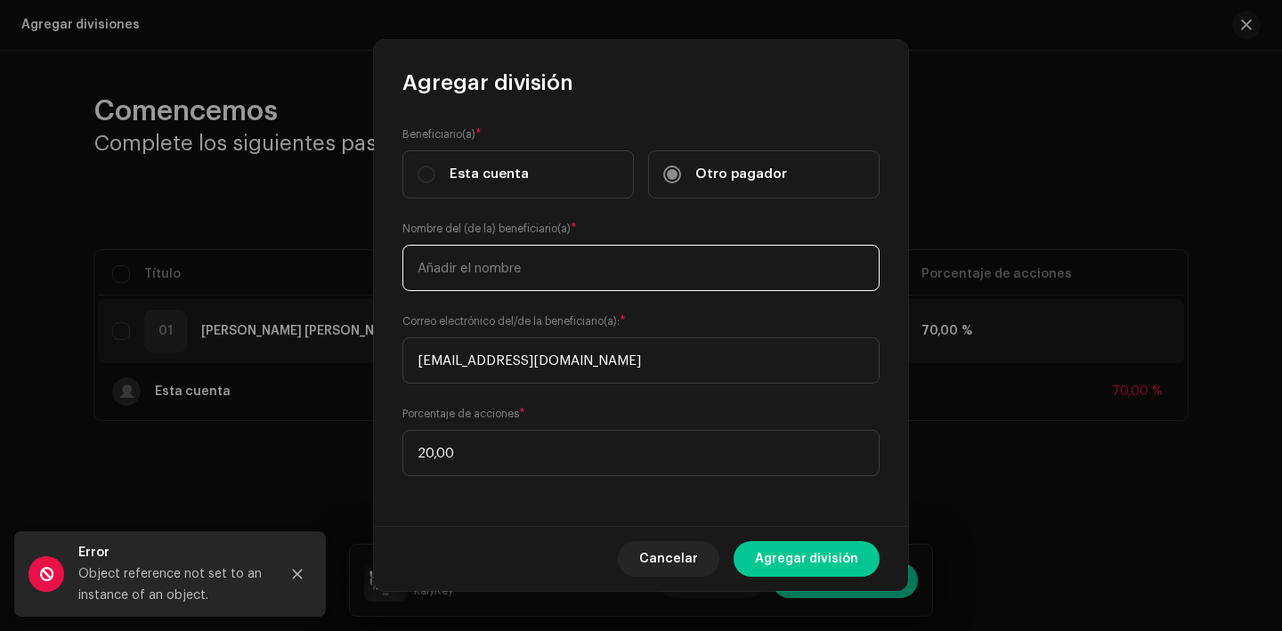
click at [501, 289] on input "text" at bounding box center [641, 268] width 477 height 46
type input "Francisco Michel Liburd Alvarez"
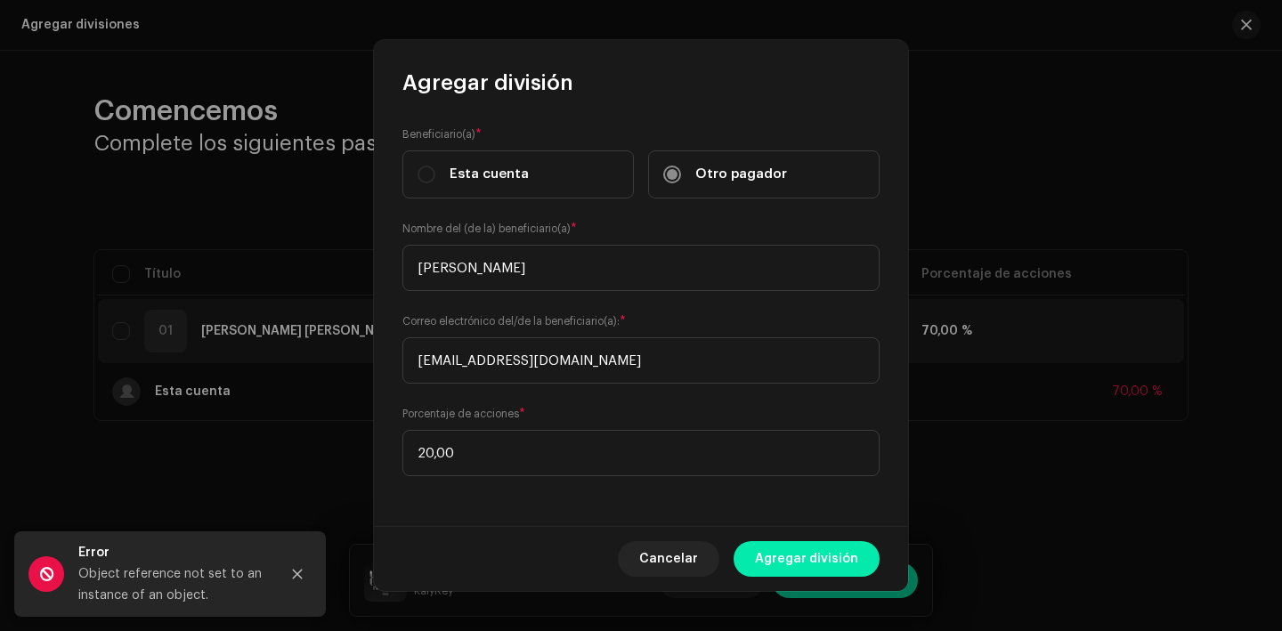
click at [826, 565] on span "Agregar división" at bounding box center [806, 559] width 103 height 36
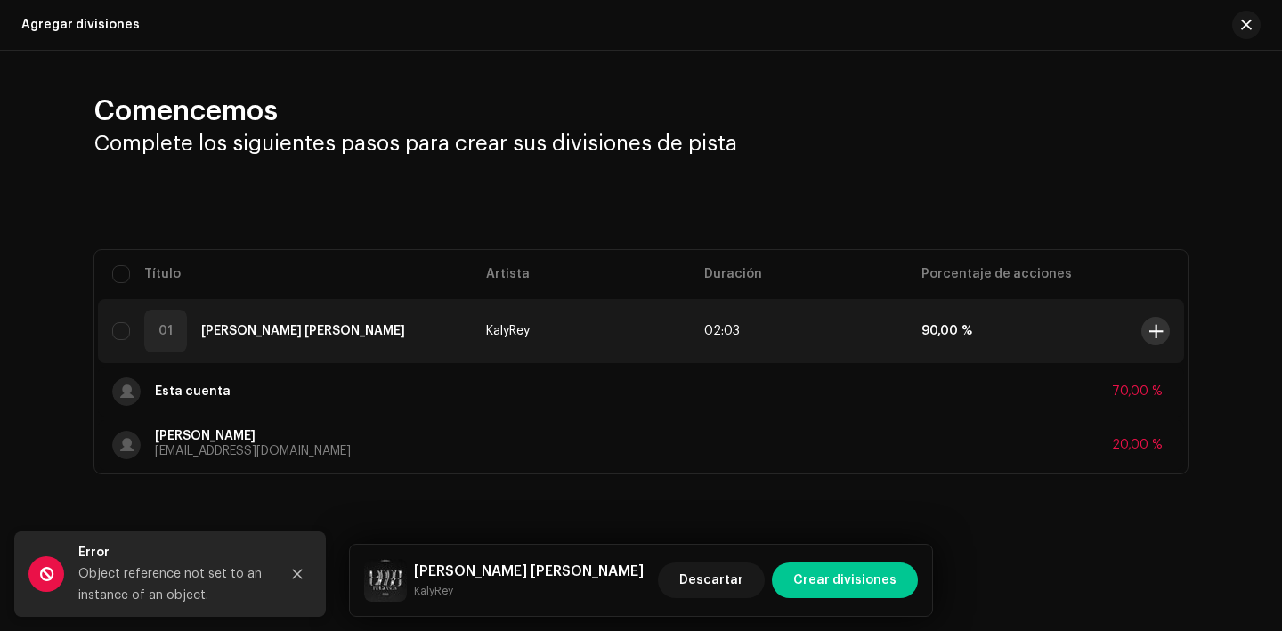
click at [1150, 324] on span at bounding box center [1156, 331] width 13 height 14
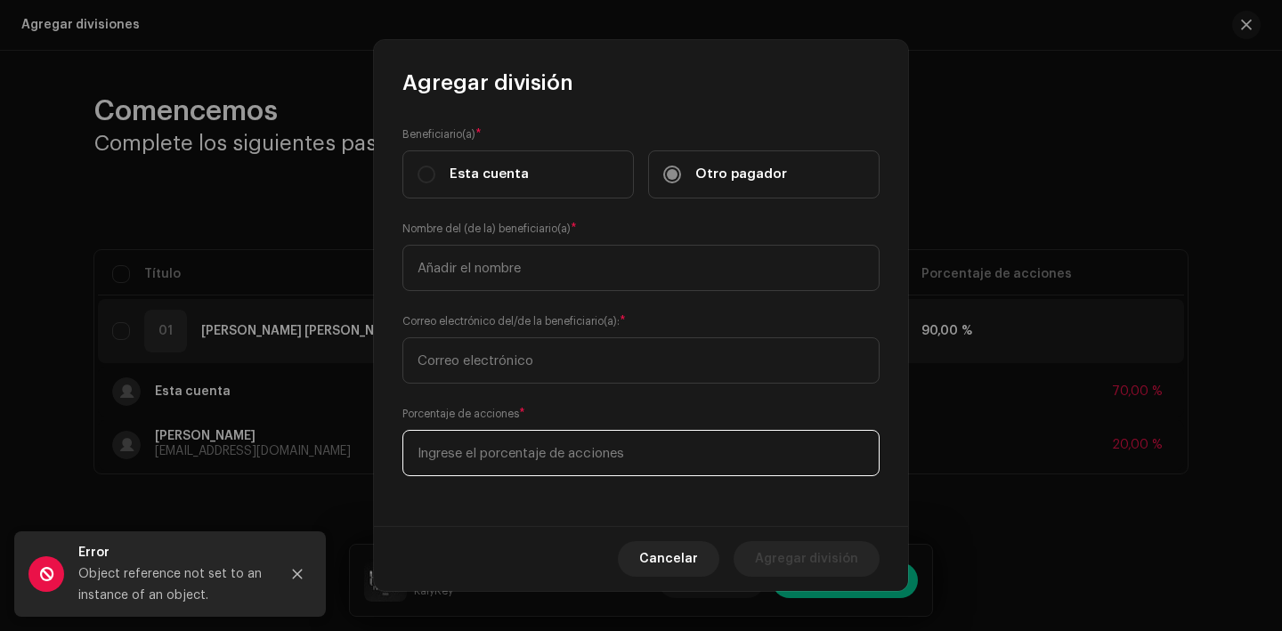
click at [605, 449] on input at bounding box center [641, 453] width 477 height 46
type input "10,00"
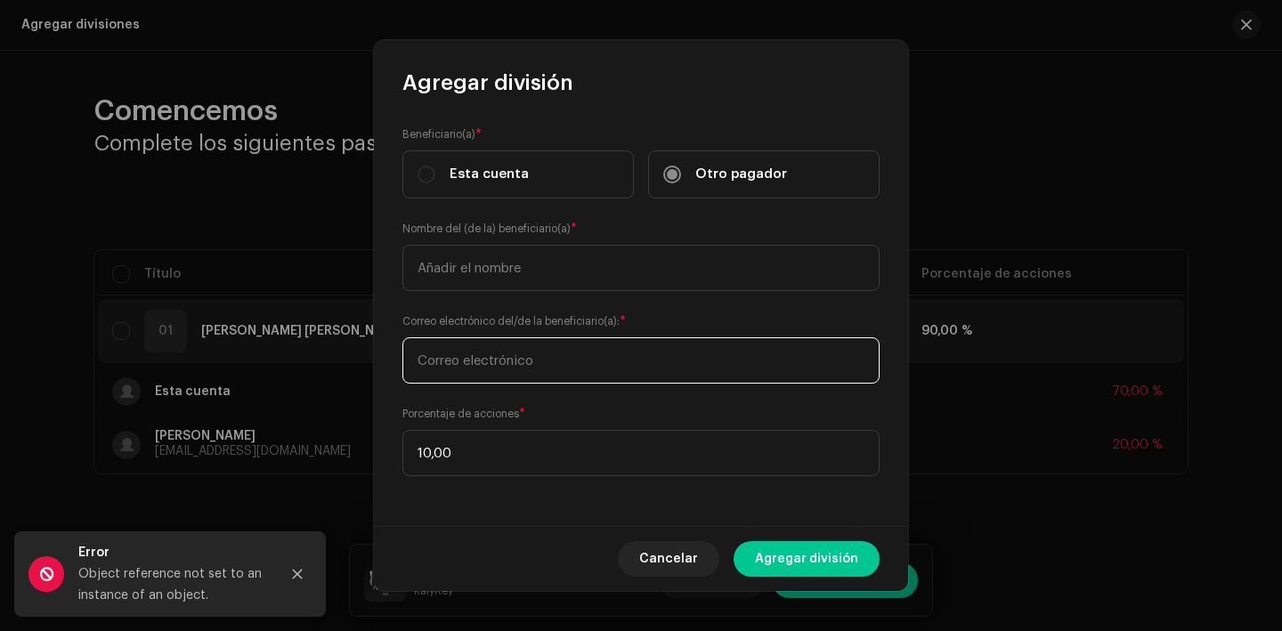
click at [593, 340] on input "text" at bounding box center [641, 361] width 477 height 46
type input "yarinasabe@gmail.com"
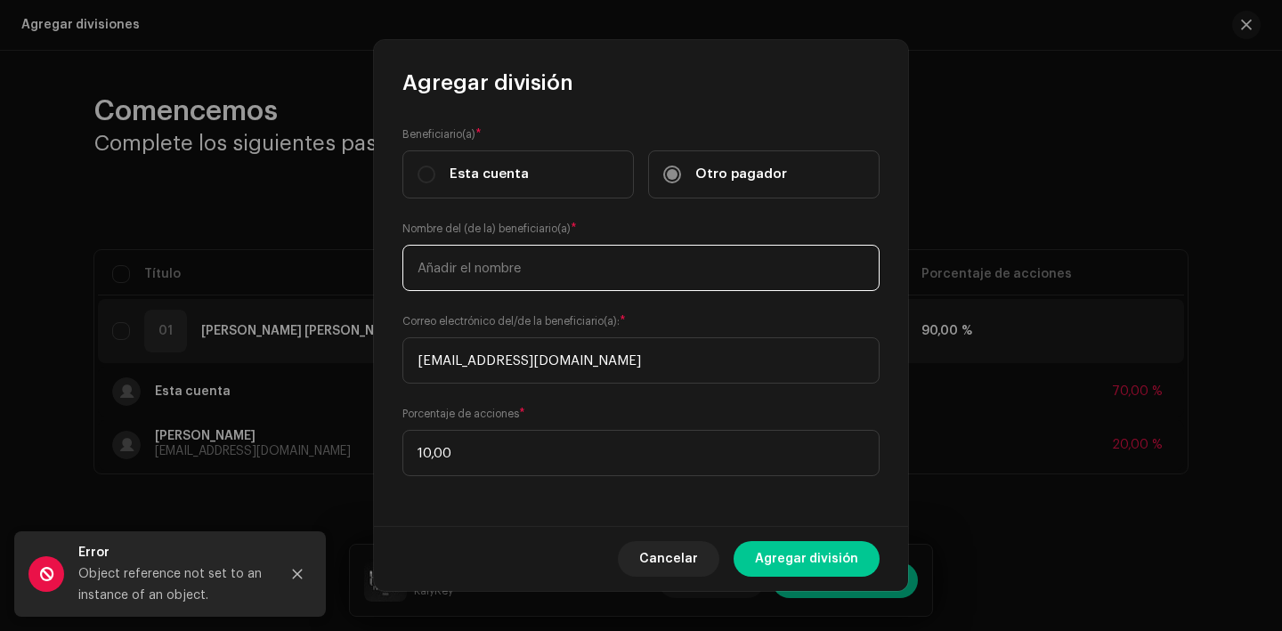
click at [523, 258] on input "text" at bounding box center [641, 268] width 477 height 46
type input "Yarina Gonzalez Andreu"
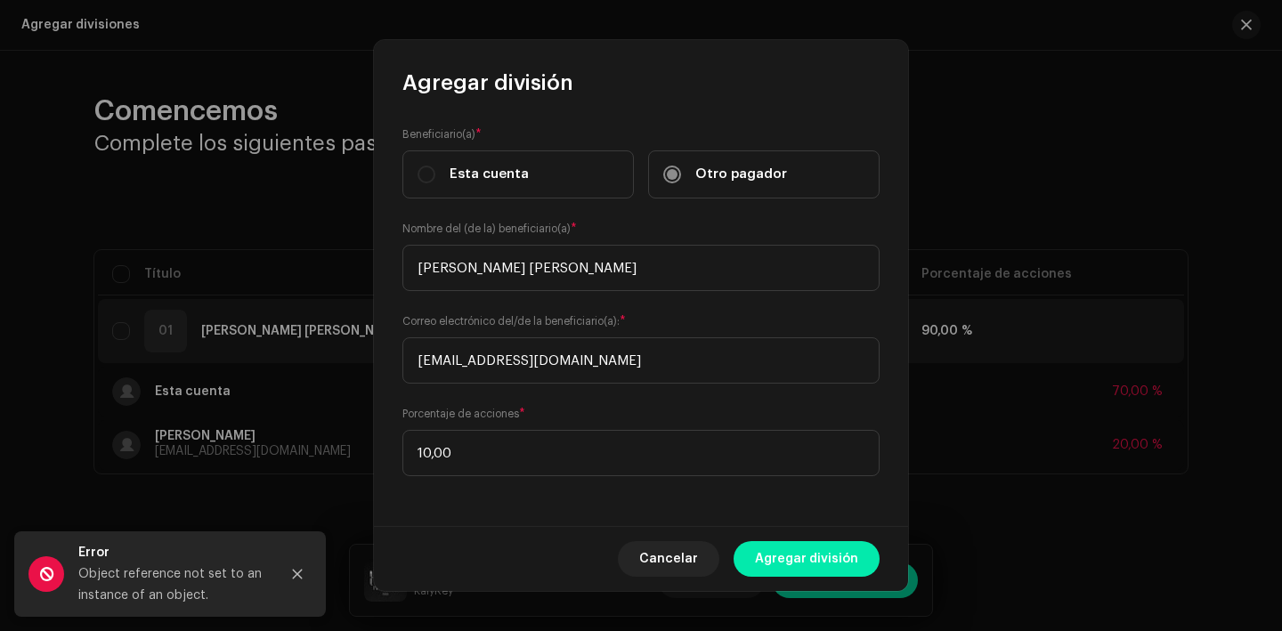
click at [842, 558] on span "Agregar división" at bounding box center [806, 559] width 103 height 36
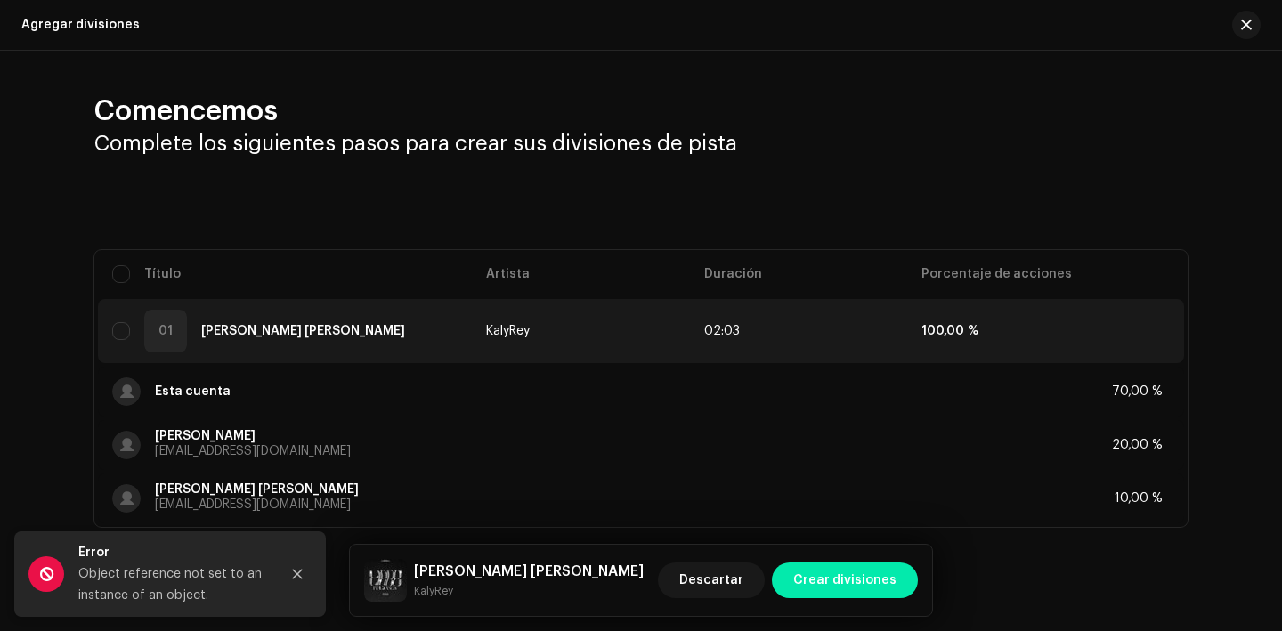
click at [859, 581] on span "Crear divisiones" at bounding box center [845, 581] width 103 height 36
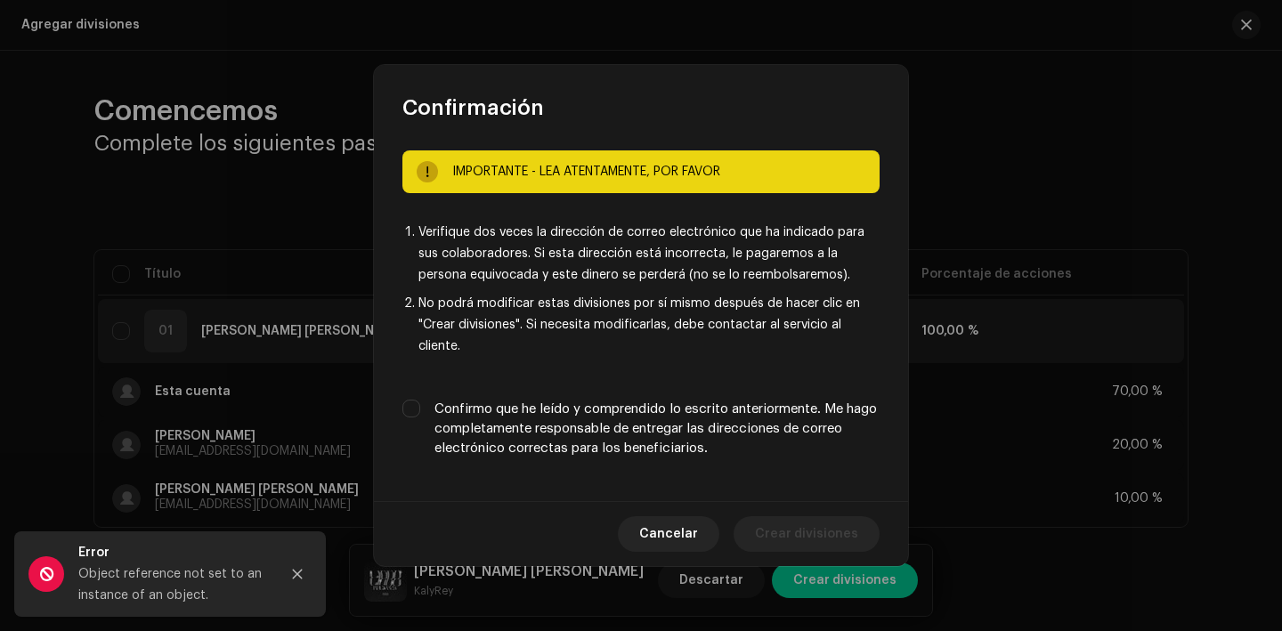
click at [714, 411] on label "Confirmo que he leído y comprendido lo escrito anteriormente. Me hago completam…" at bounding box center [657, 429] width 445 height 59
click at [420, 411] on input "Confirmo que he leído y comprendido lo escrito anteriormente. Me hago completam…" at bounding box center [412, 409] width 18 height 18
checkbox input "true"
click at [836, 551] on span "Crear divisiones" at bounding box center [806, 535] width 103 height 36
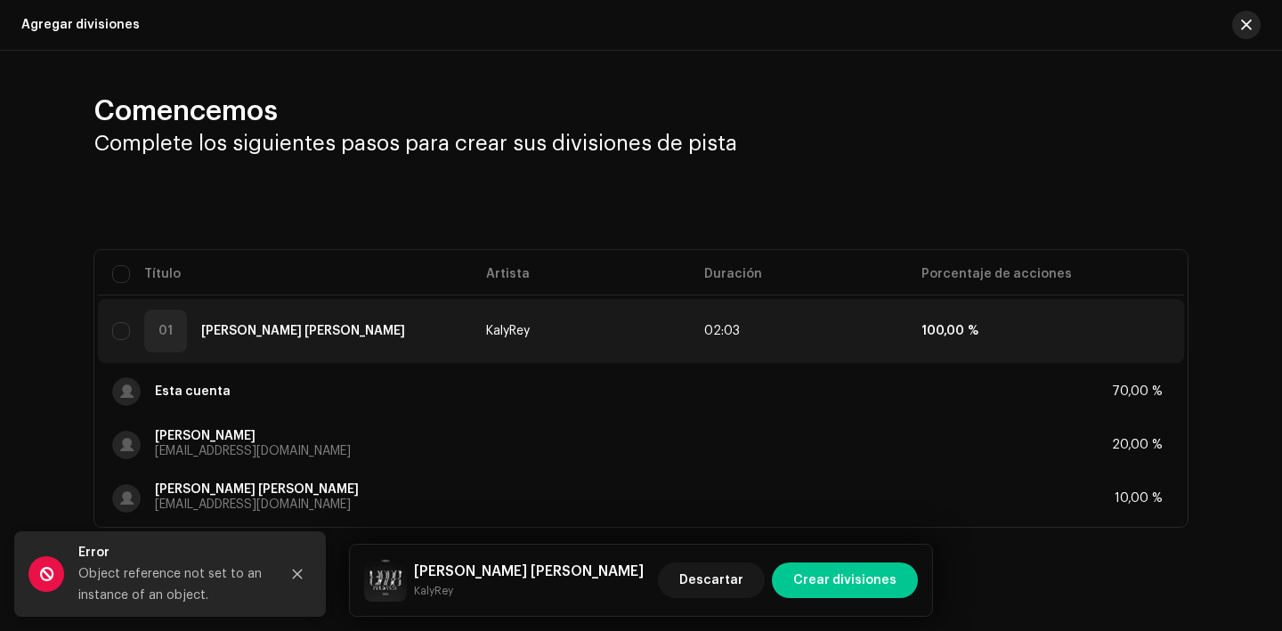
click at [1245, 20] on button "button" at bounding box center [1247, 25] width 28 height 28
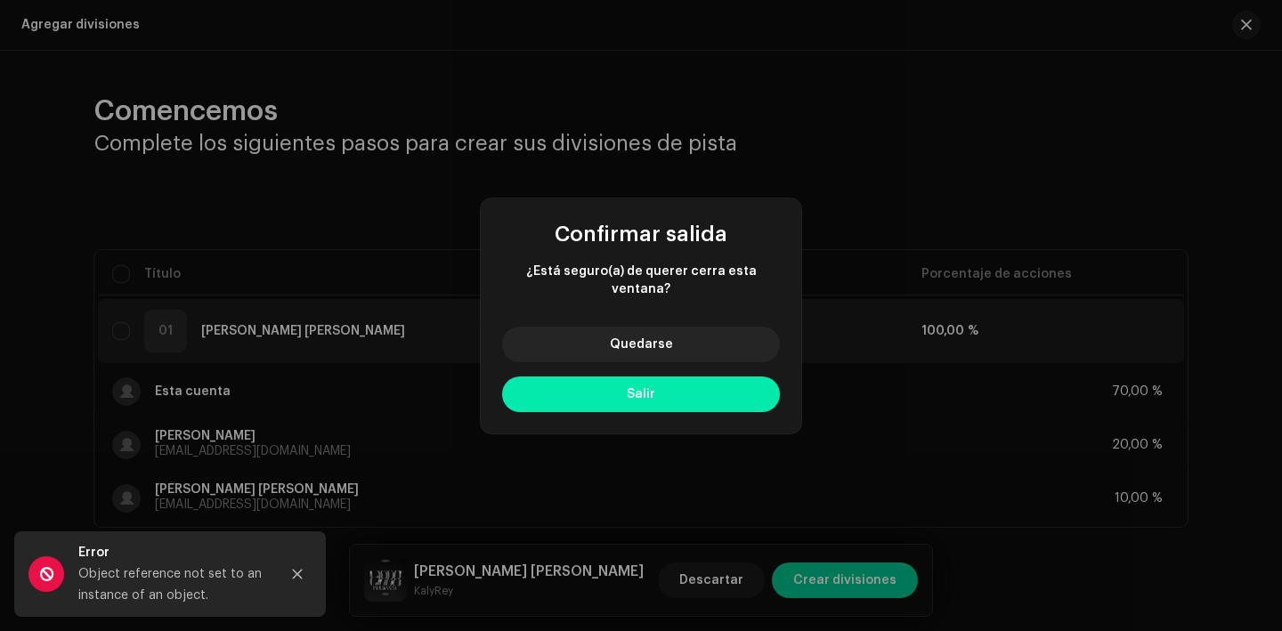
click at [649, 403] on button "Salir" at bounding box center [641, 395] width 278 height 36
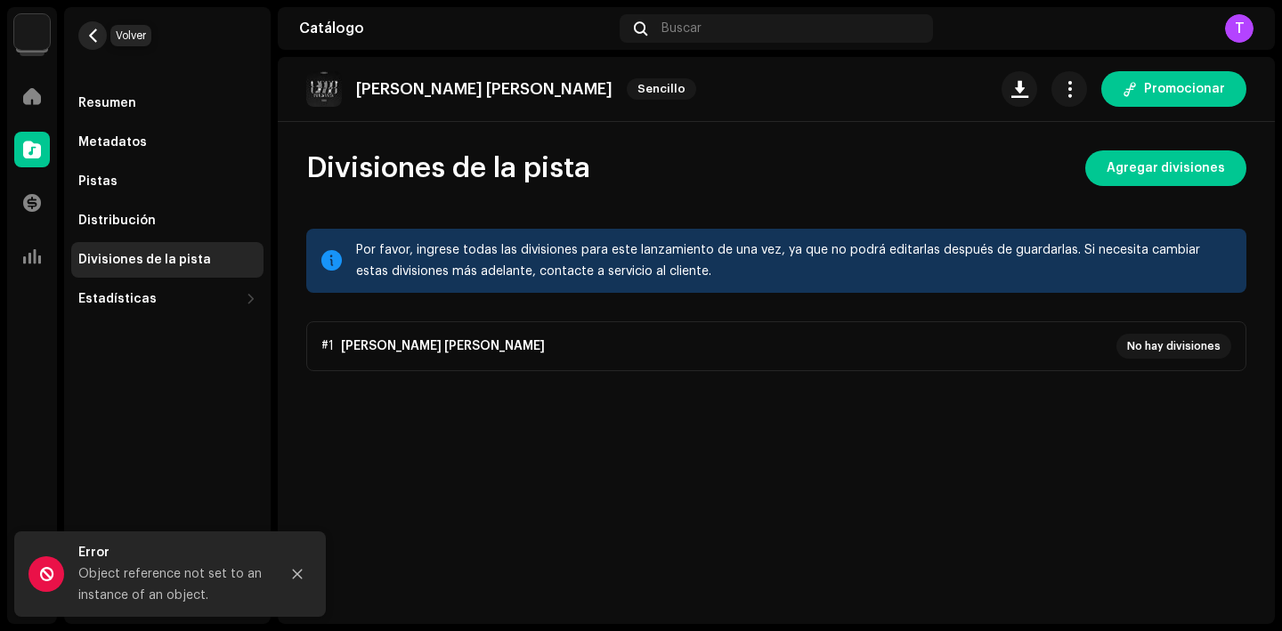
click at [88, 33] on span "button" at bounding box center [92, 35] width 13 height 14
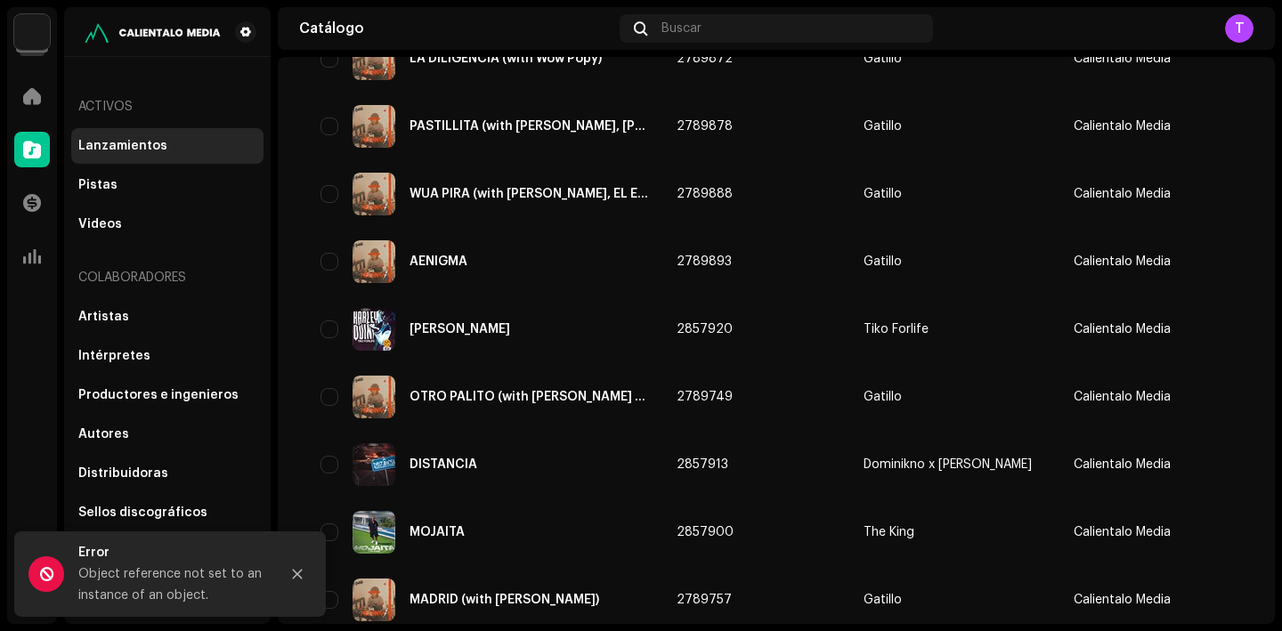
scroll to position [1332, 0]
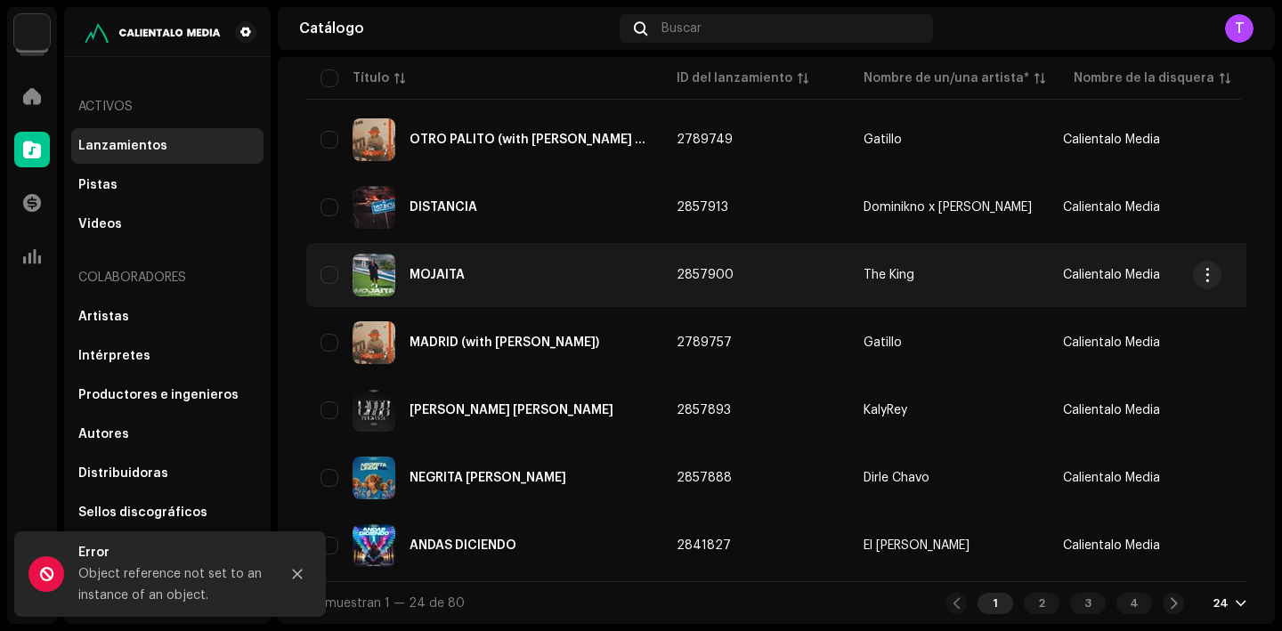
click at [444, 278] on div "MOJAITA" at bounding box center [485, 275] width 328 height 43
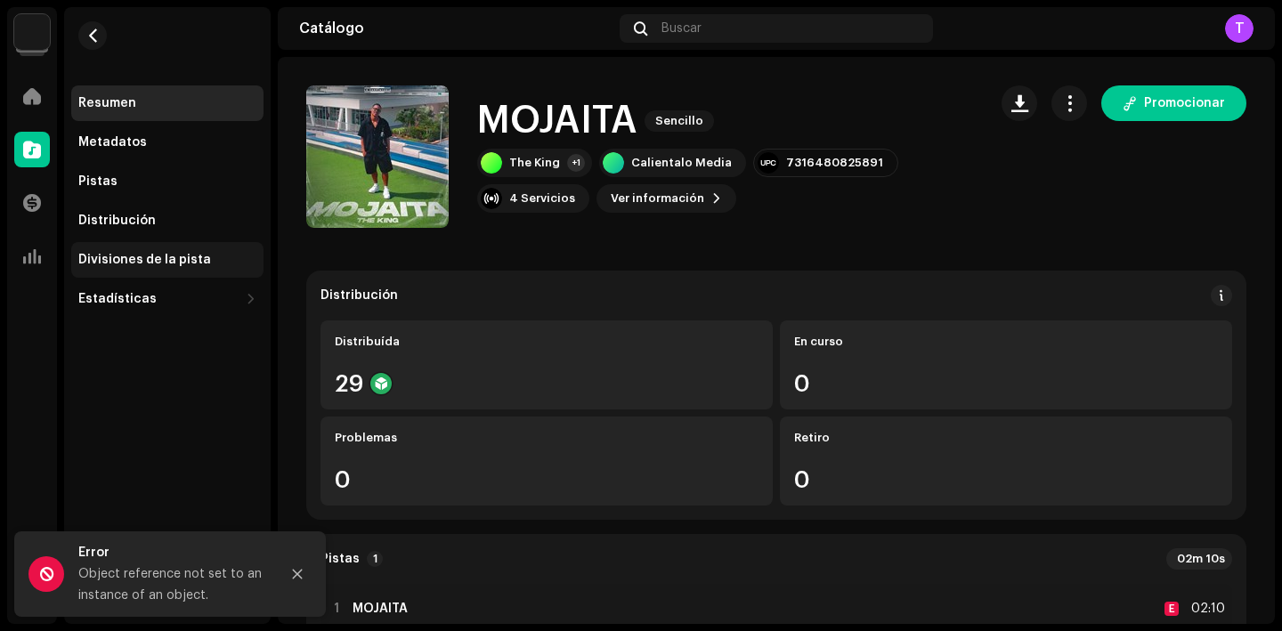
click at [152, 273] on div "Divisiones de la pista" at bounding box center [167, 260] width 192 height 36
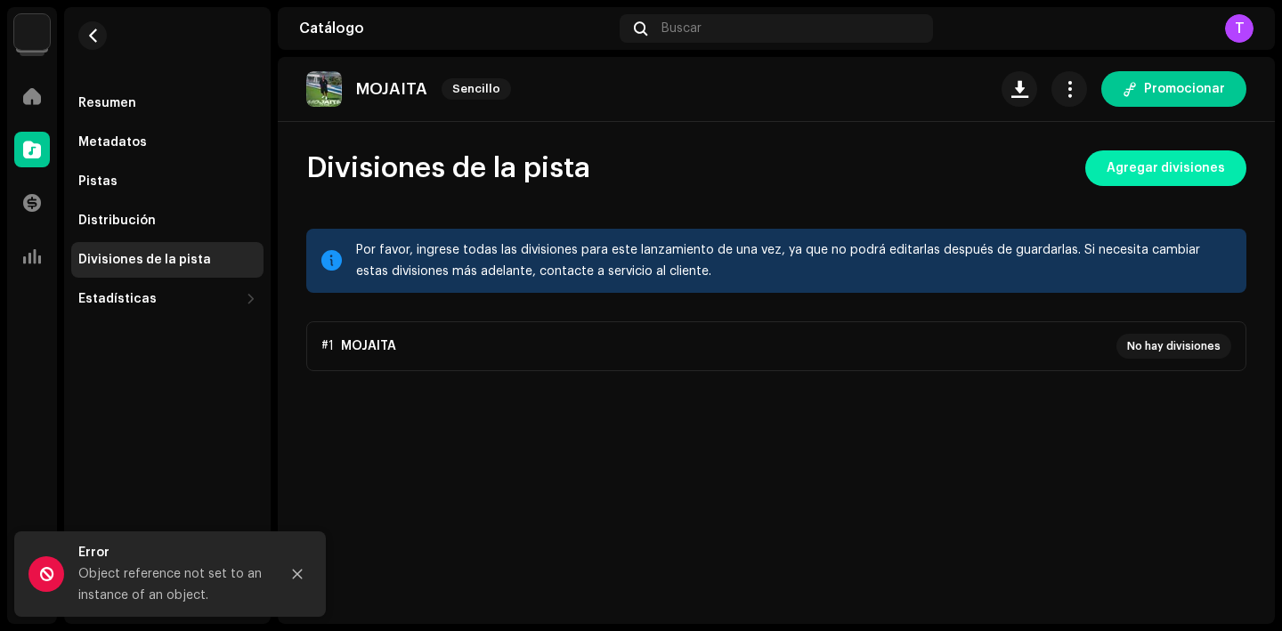
click at [1121, 168] on span "Agregar divisiones" at bounding box center [1166, 169] width 118 height 36
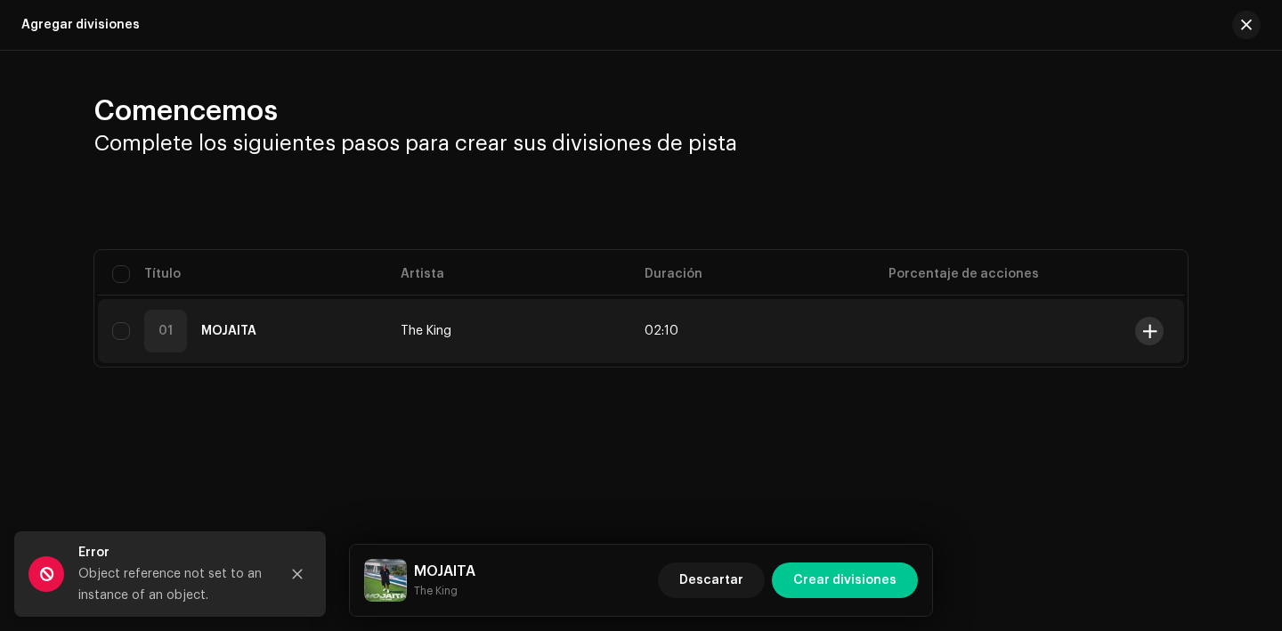
click at [1156, 328] on button at bounding box center [1149, 331] width 28 height 28
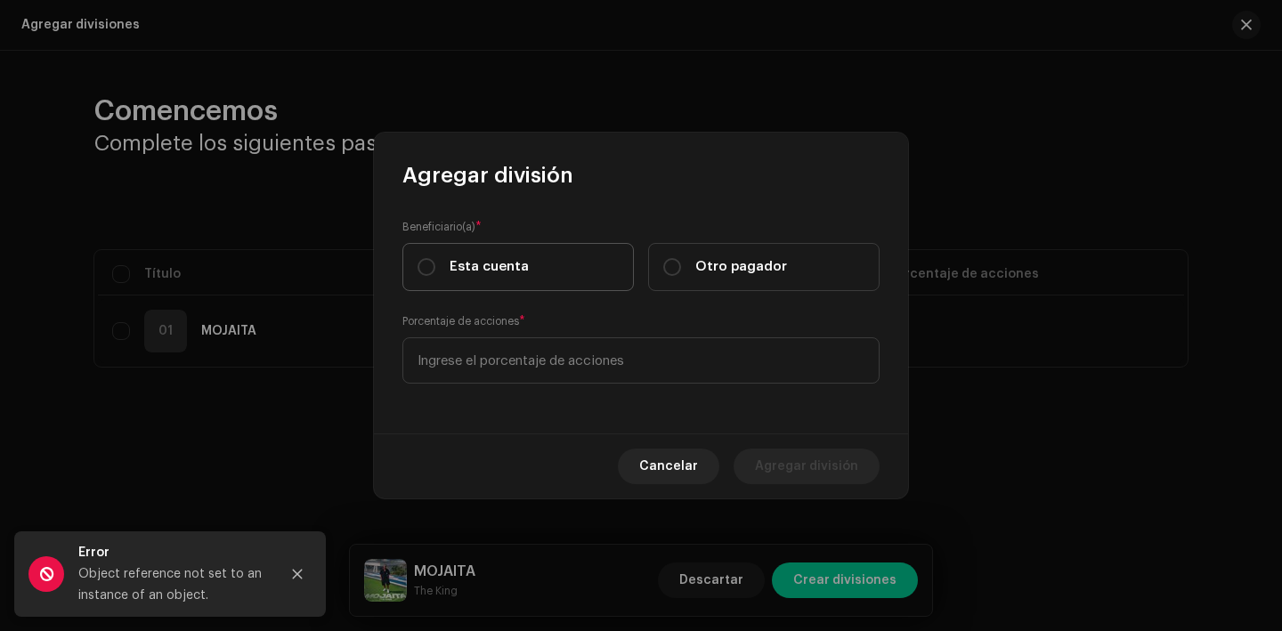
click at [517, 273] on span "Esta cuenta" at bounding box center [489, 267] width 79 height 20
click at [435, 273] on input "Esta cuenta" at bounding box center [427, 267] width 18 height 18
radio input "true"
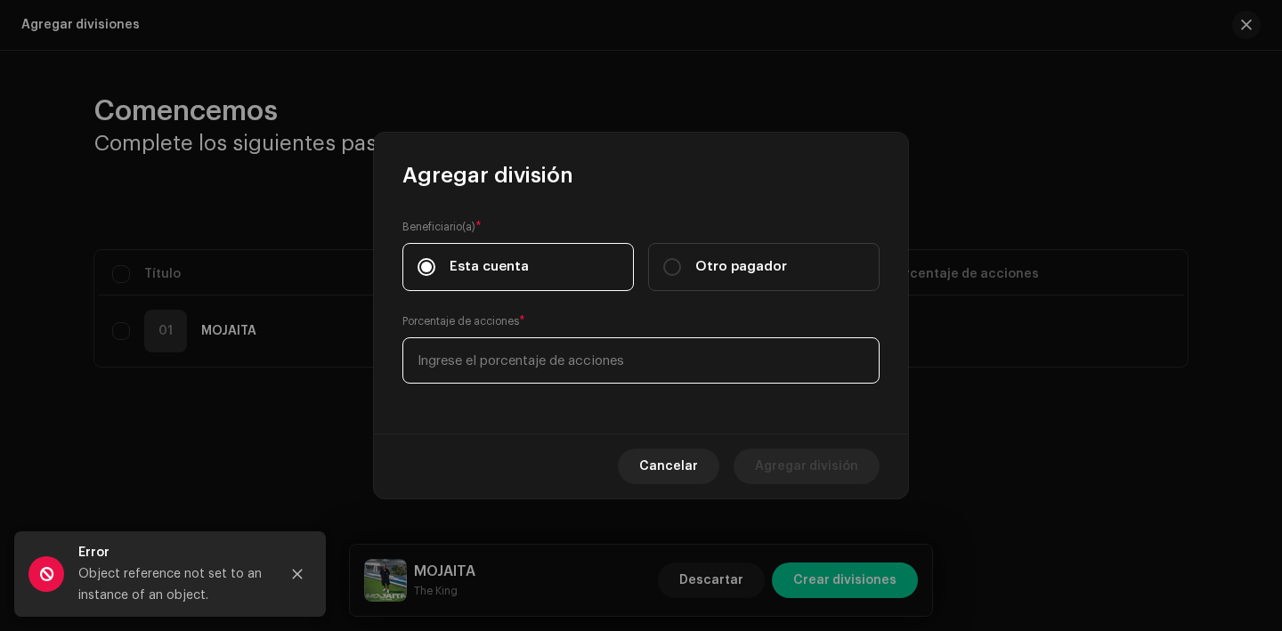
click at [515, 370] on input at bounding box center [641, 361] width 477 height 46
type input "70,00"
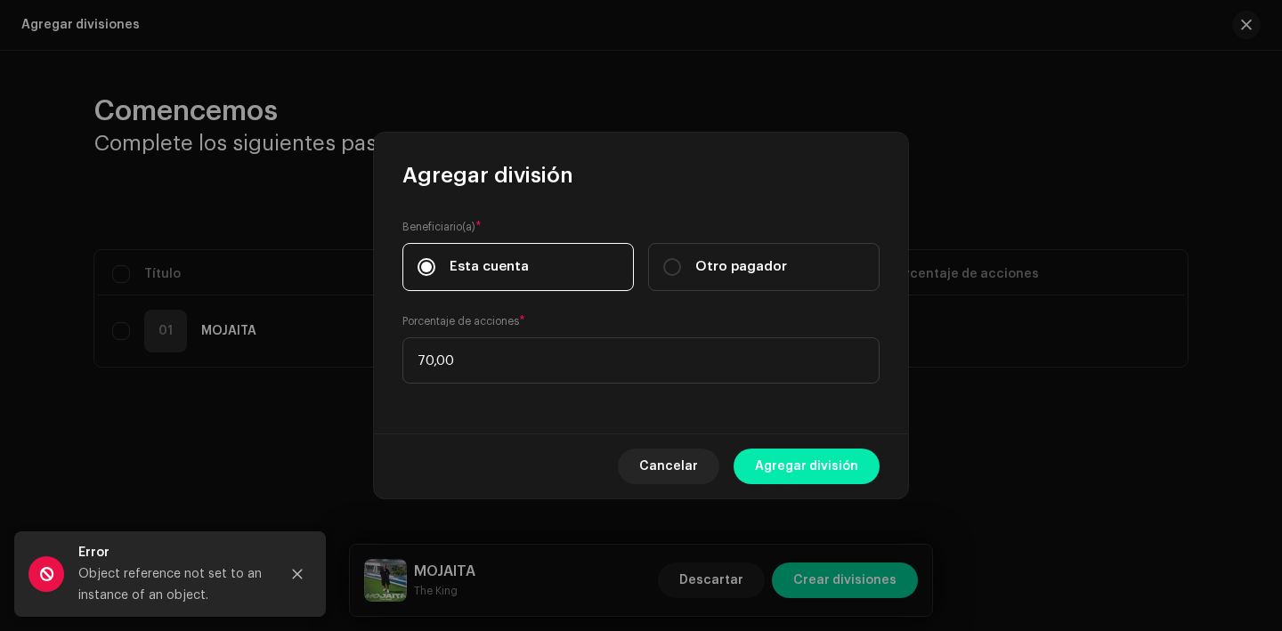
click at [818, 472] on span "Agregar división" at bounding box center [806, 467] width 103 height 36
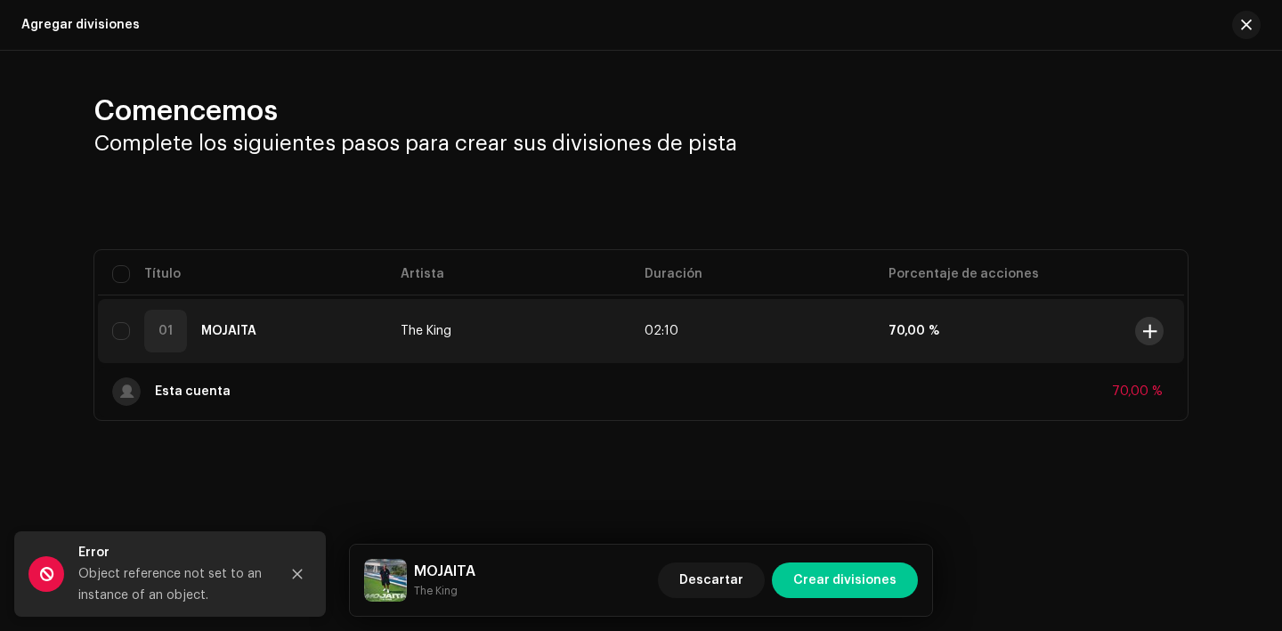
click at [1148, 329] on span at bounding box center [1150, 331] width 13 height 14
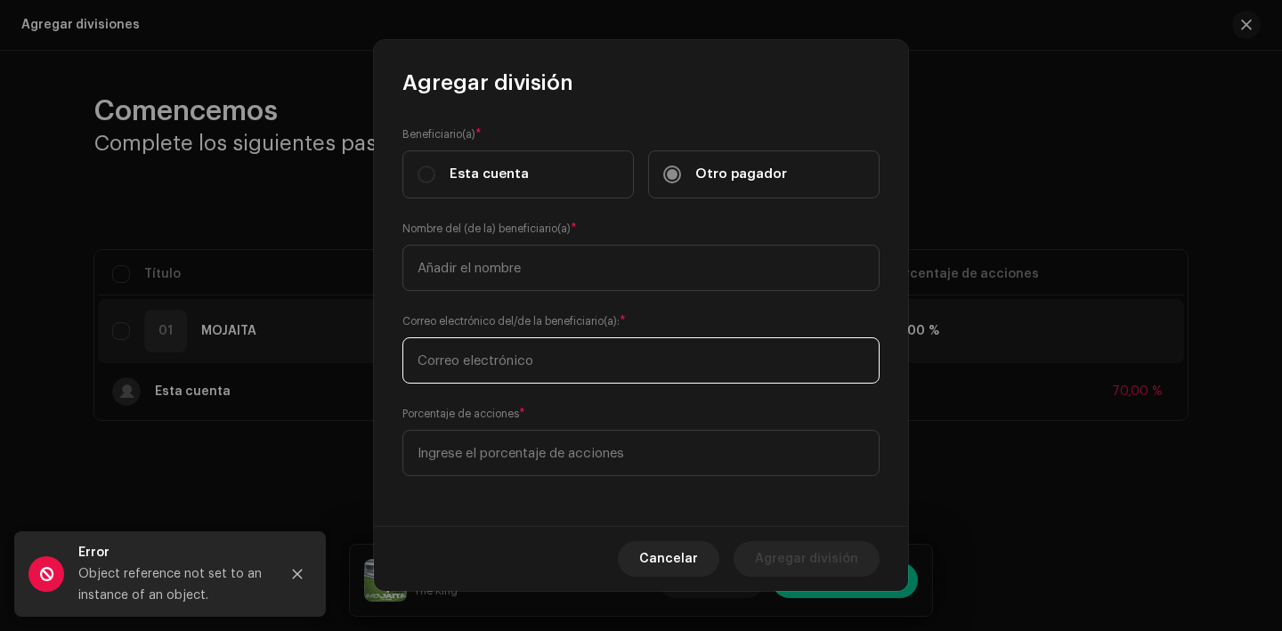
click at [572, 364] on input "text" at bounding box center [641, 361] width 477 height 46
paste input "fmichel1981@gmail.com"
type input "fmichel1981@gmail.com"
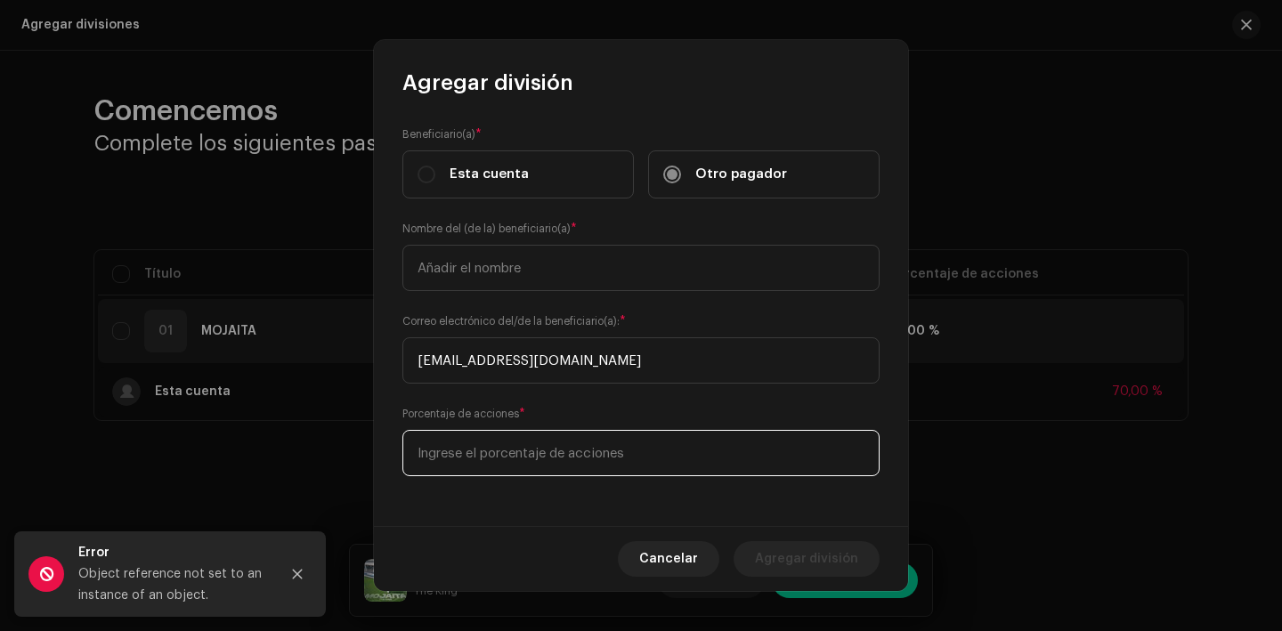
click at [525, 454] on input at bounding box center [641, 453] width 477 height 46
type input "20,00"
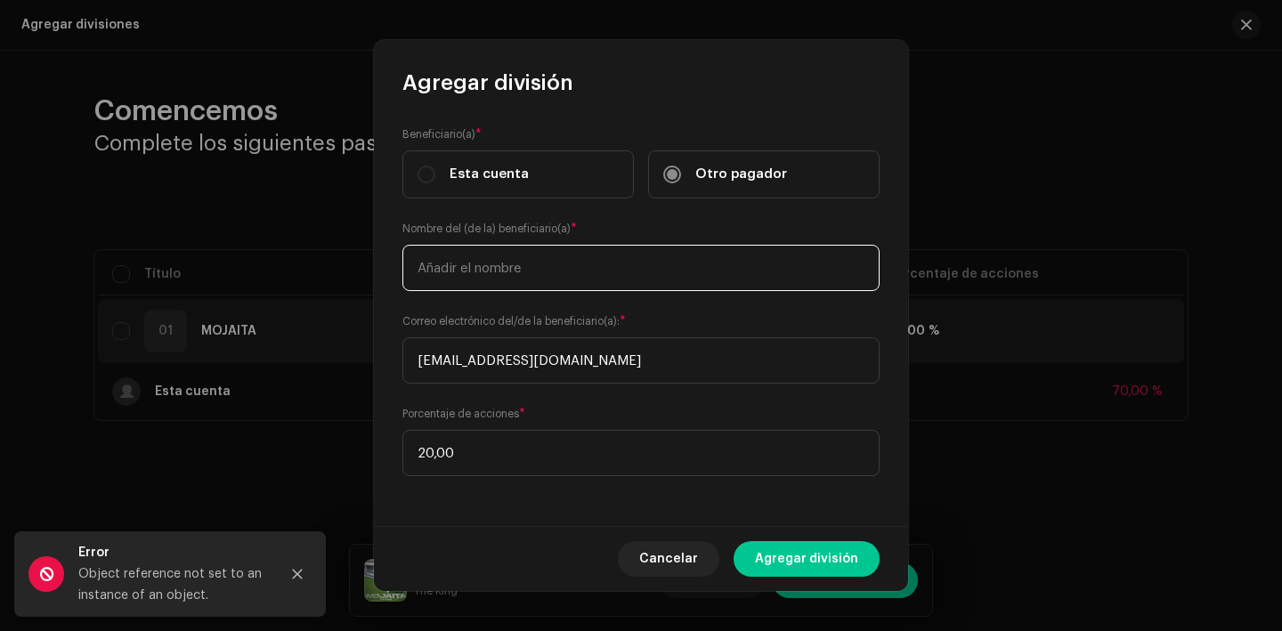
click at [517, 275] on input "text" at bounding box center [641, 268] width 477 height 46
type input "Francisco Michel Liburd Alvarez"
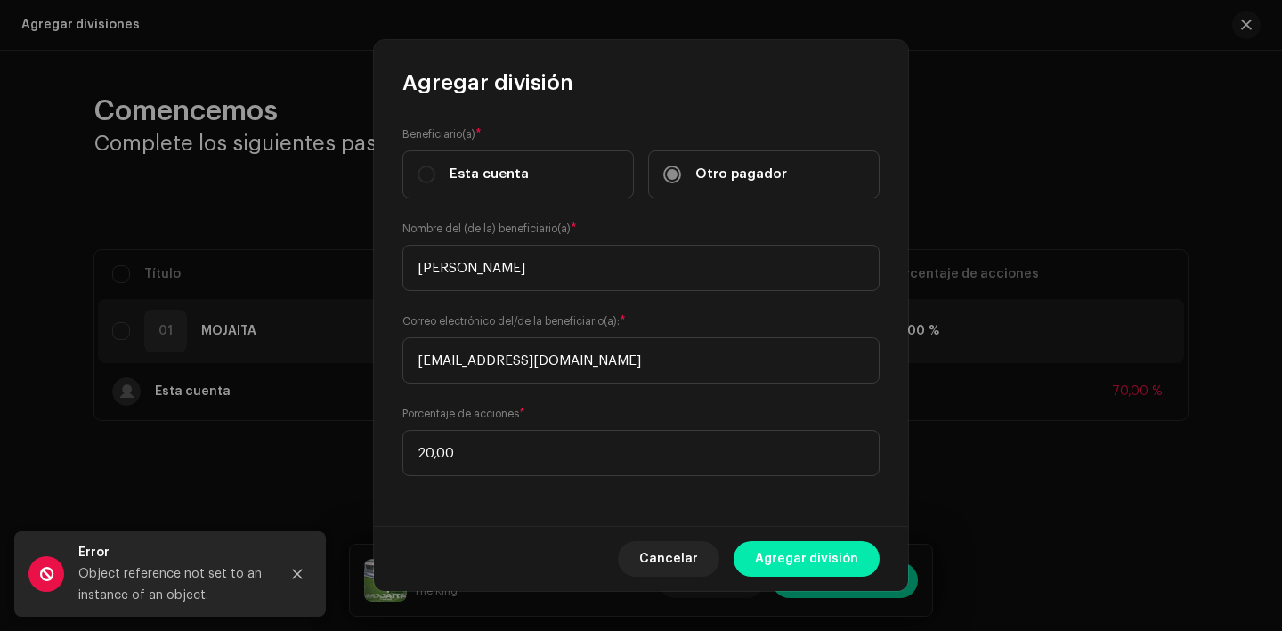
click at [796, 562] on span "Agregar división" at bounding box center [806, 559] width 103 height 36
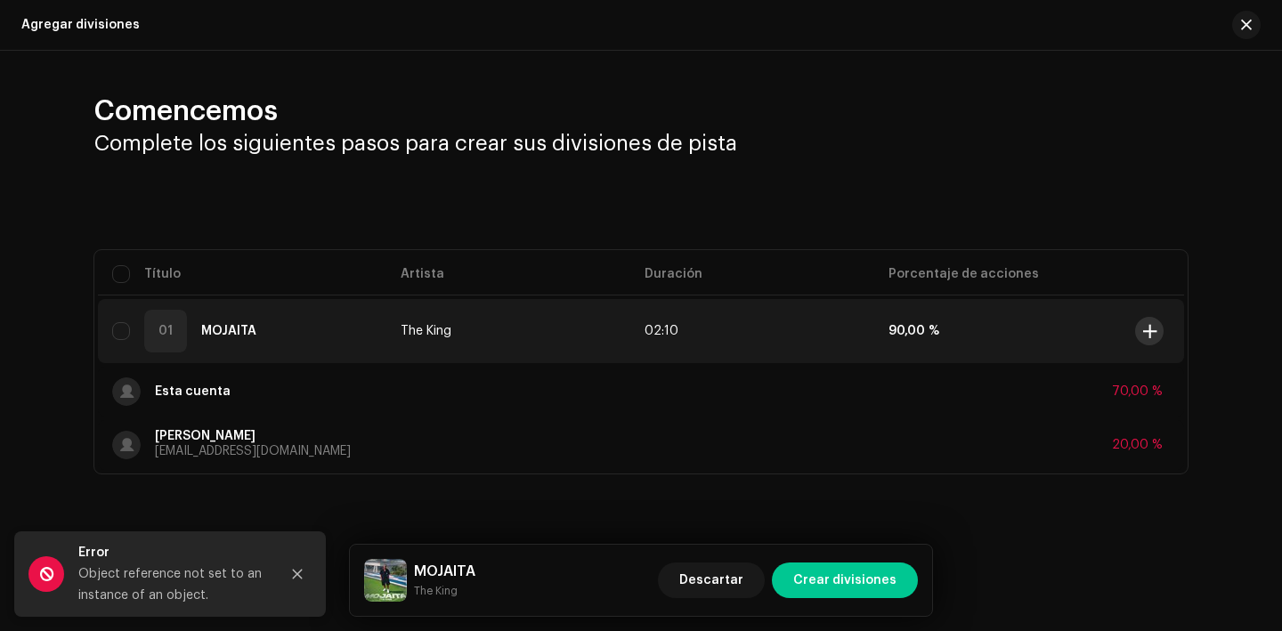
click at [1152, 325] on span at bounding box center [1150, 331] width 13 height 14
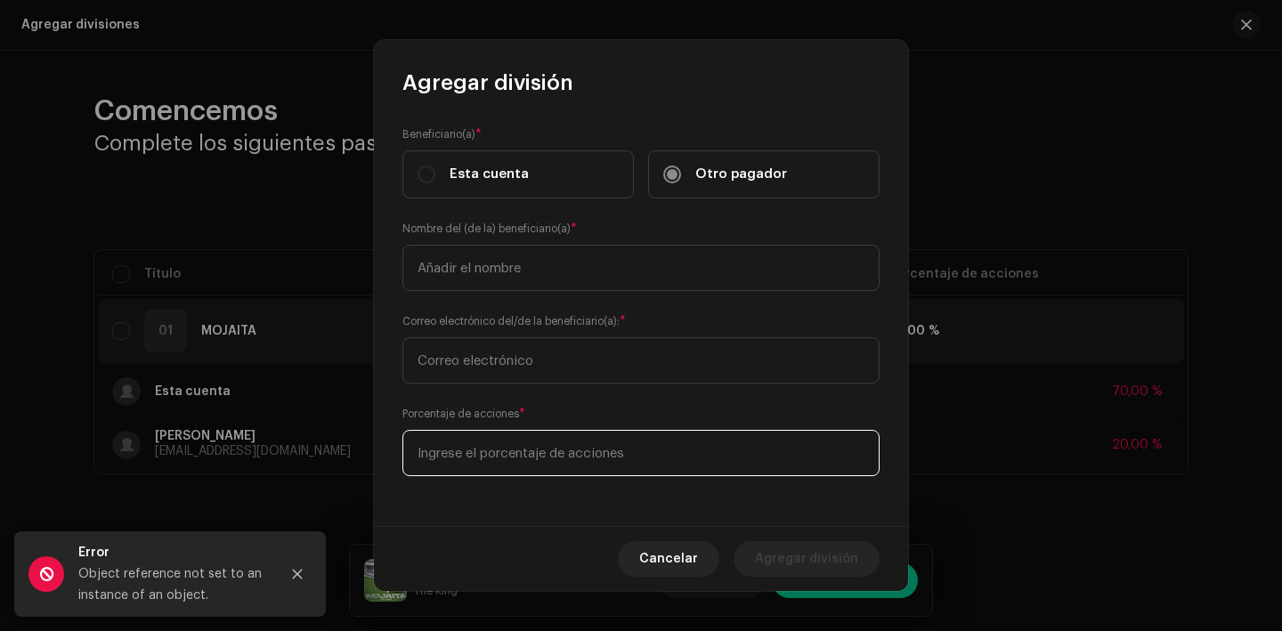
click at [527, 469] on input at bounding box center [641, 453] width 477 height 46
type input "10,00"
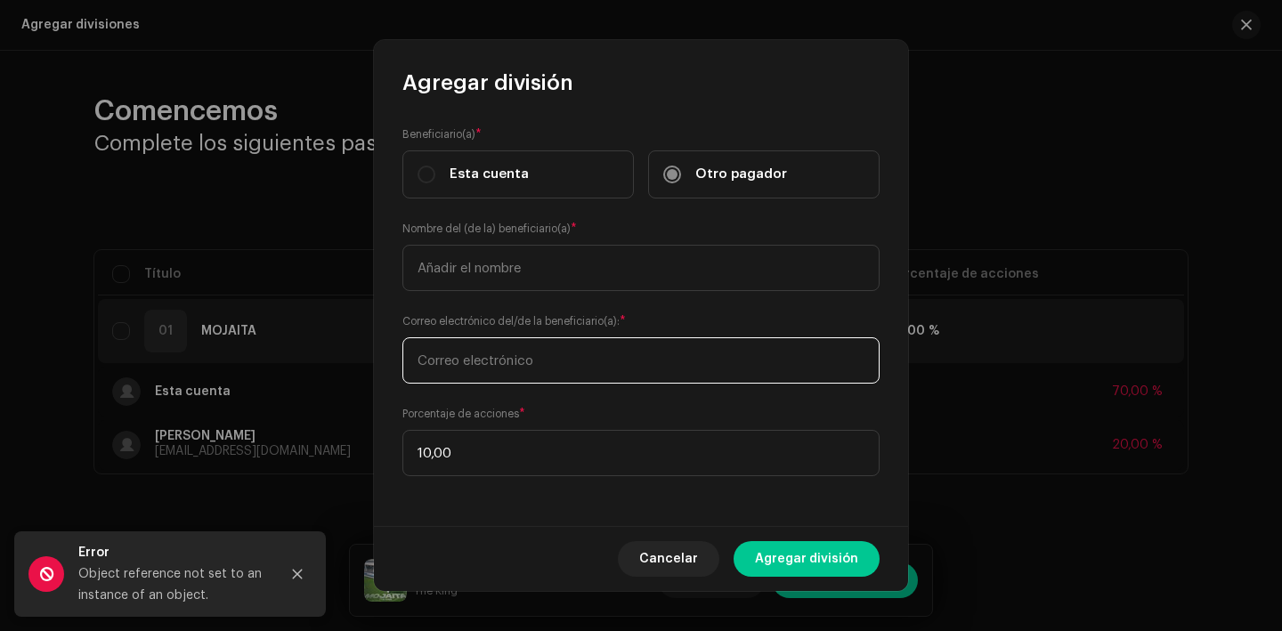
click at [547, 378] on input "text" at bounding box center [641, 361] width 477 height 46
type input "yarinasabe@gmail.com"
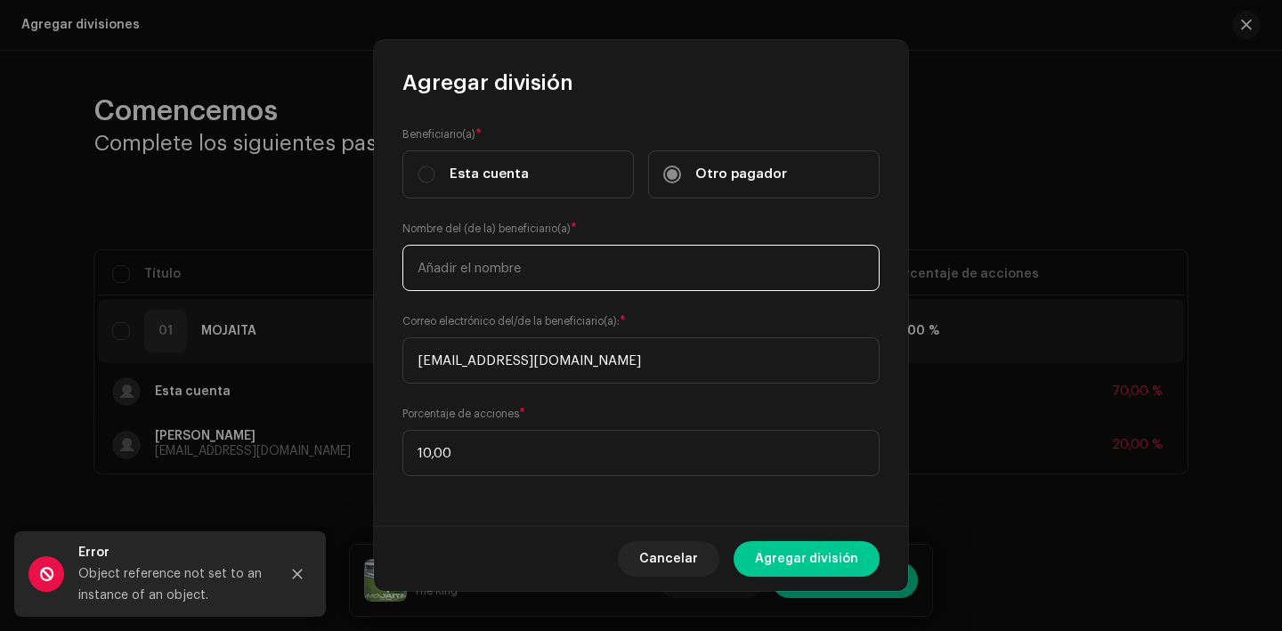
click at [536, 264] on input "text" at bounding box center [641, 268] width 477 height 46
type input "Yarina Gonzalez Andreu"
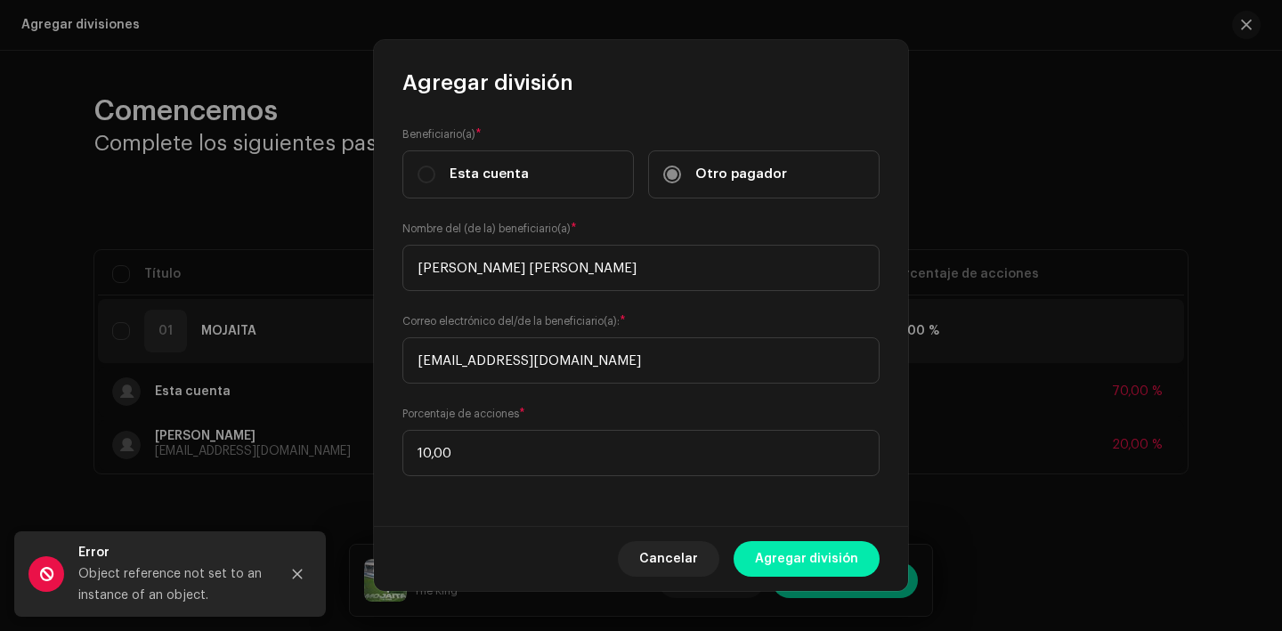
click at [796, 554] on span "Agregar división" at bounding box center [806, 559] width 103 height 36
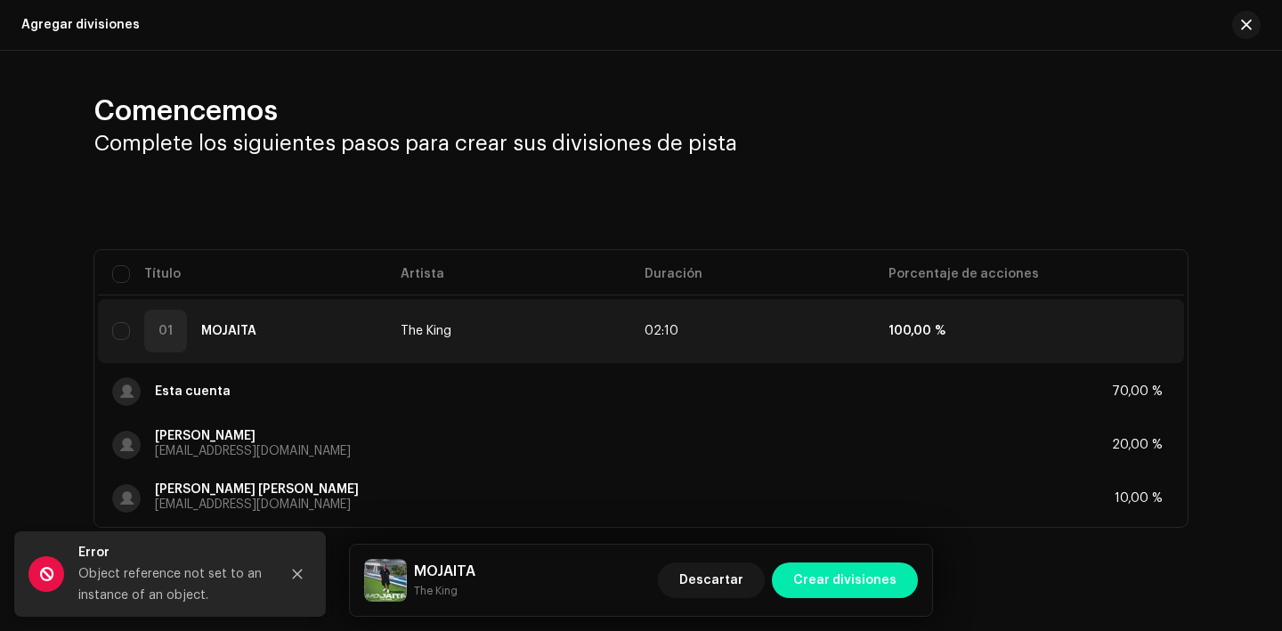
click at [886, 583] on span "Crear divisiones" at bounding box center [845, 581] width 103 height 36
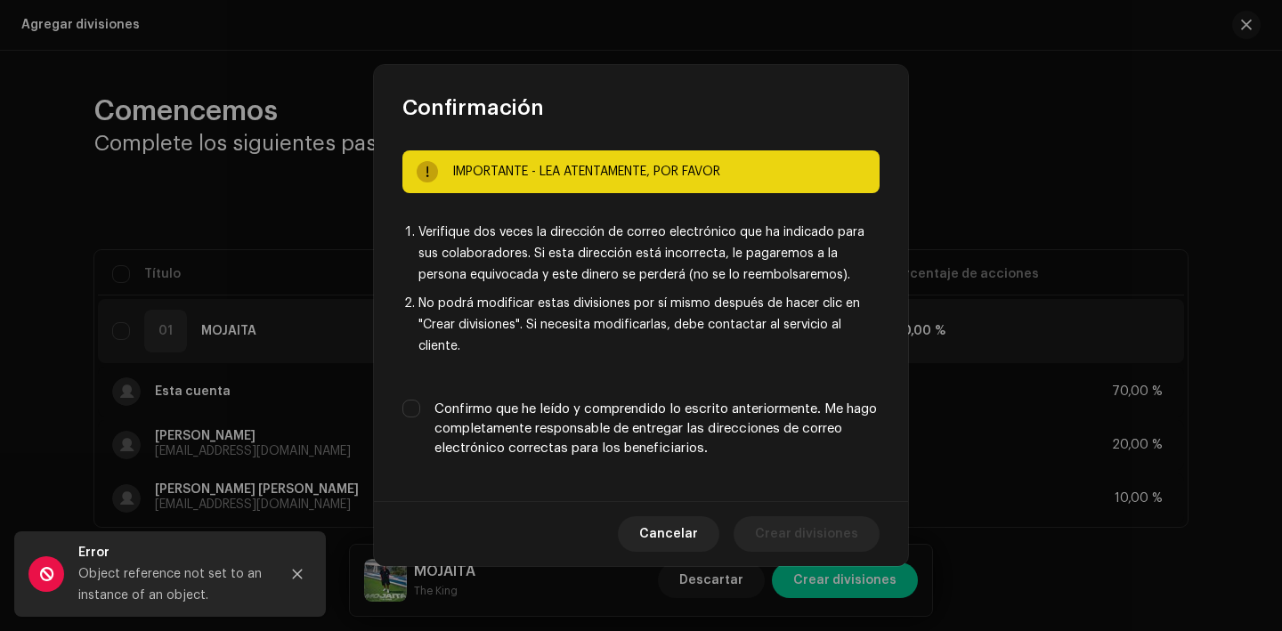
click at [688, 364] on div "IMPORTANTE - LEA ATENTAMENTE, POR FAVOR Verifique dos veces la dirección de cor…" at bounding box center [641, 311] width 534 height 379
click at [688, 417] on label "Confirmo que he leído y comprendido lo escrito anteriormente. Me hago completam…" at bounding box center [657, 429] width 445 height 59
click at [420, 417] on input "Confirmo que he leído y comprendido lo escrito anteriormente. Me hago completam…" at bounding box center [412, 409] width 18 height 18
checkbox input "true"
click at [831, 527] on span "Crear divisiones" at bounding box center [806, 535] width 103 height 36
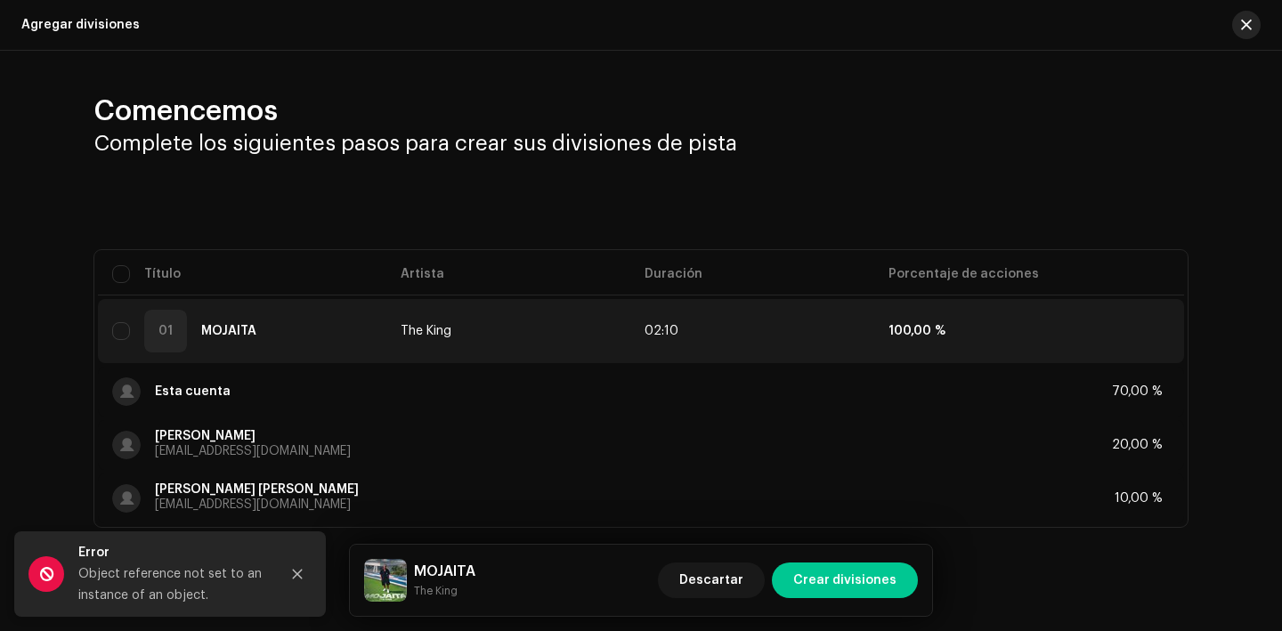
click at [1241, 20] on span "button" at bounding box center [1246, 25] width 11 height 14
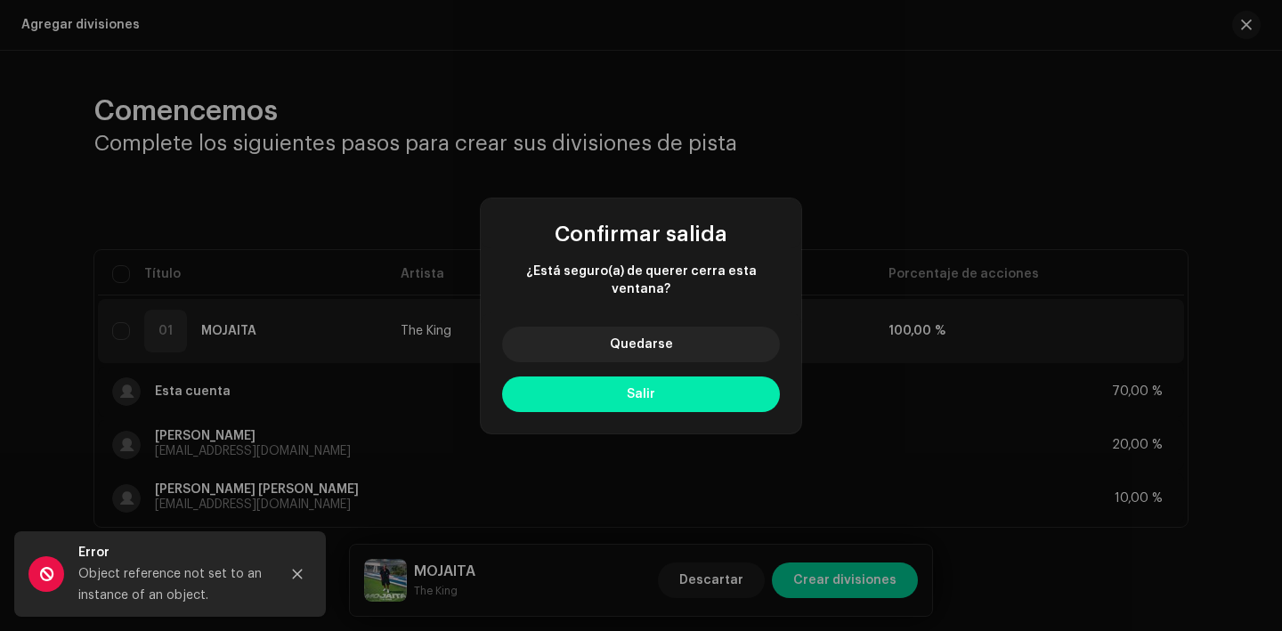
click at [612, 389] on button "Salir" at bounding box center [641, 395] width 278 height 36
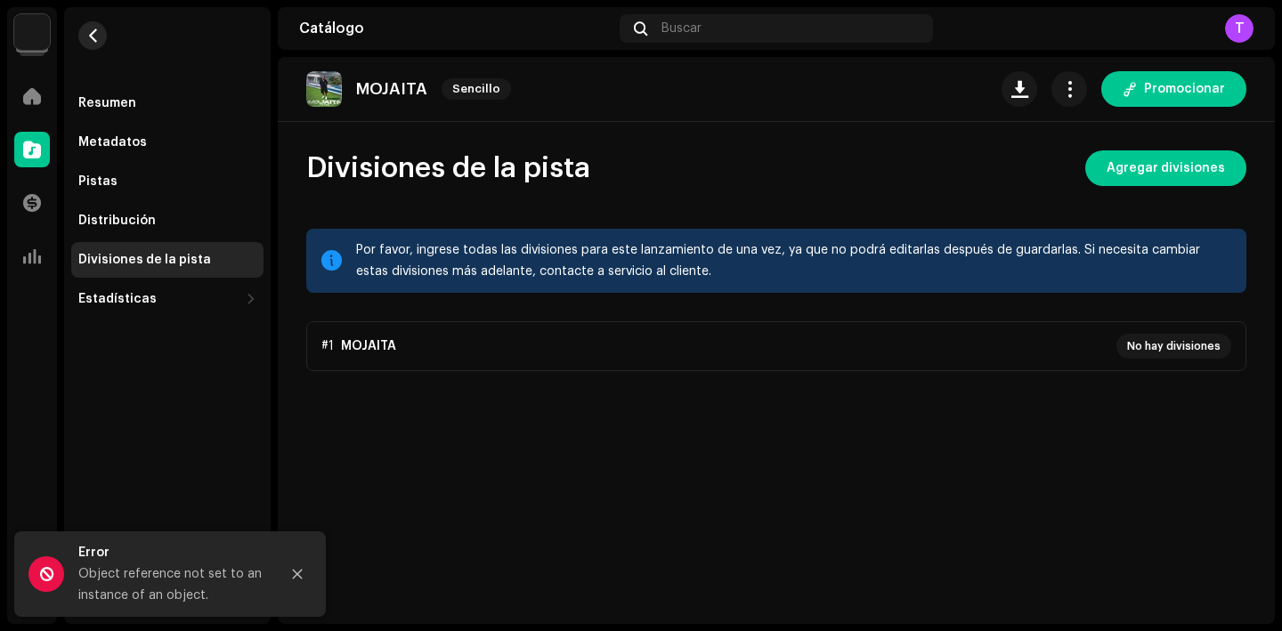
click at [94, 32] on span "button" at bounding box center [92, 35] width 13 height 14
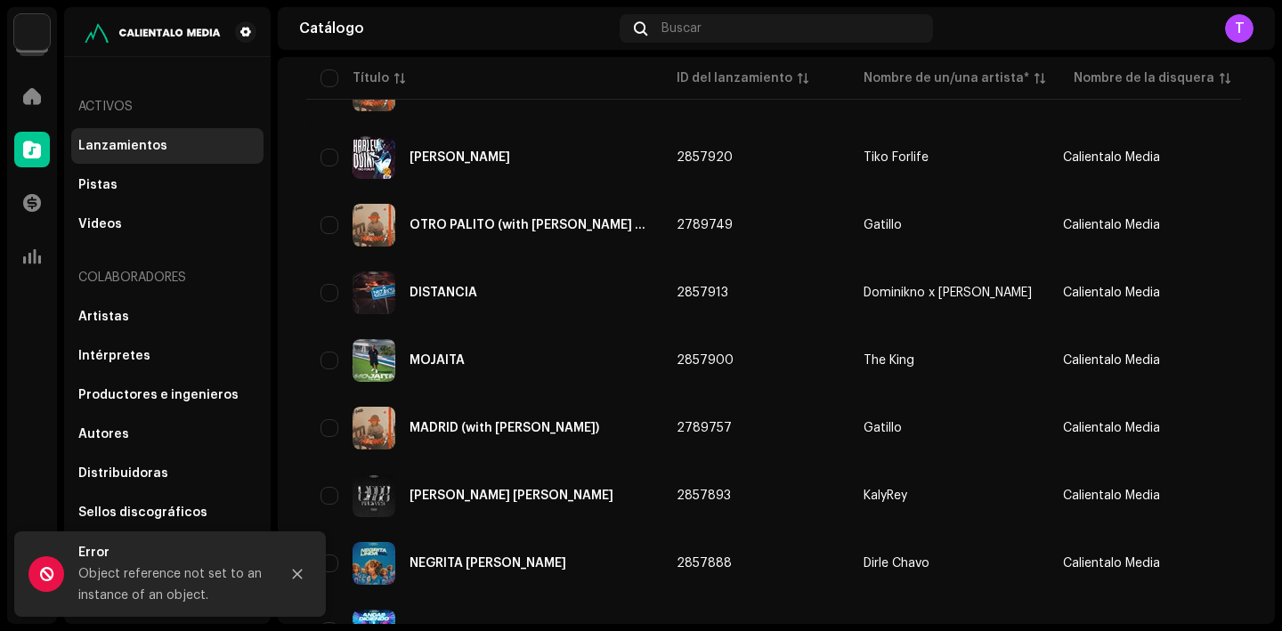
scroll to position [1332, 0]
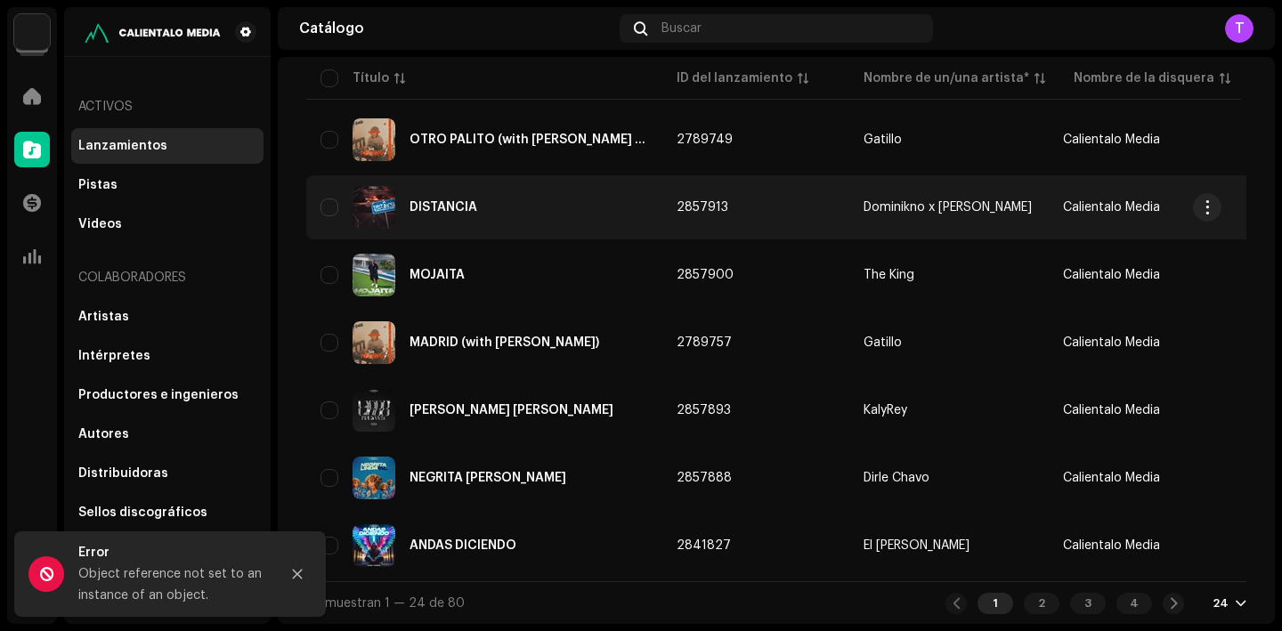
click at [458, 209] on div "DISTANCIA" at bounding box center [485, 207] width 328 height 43
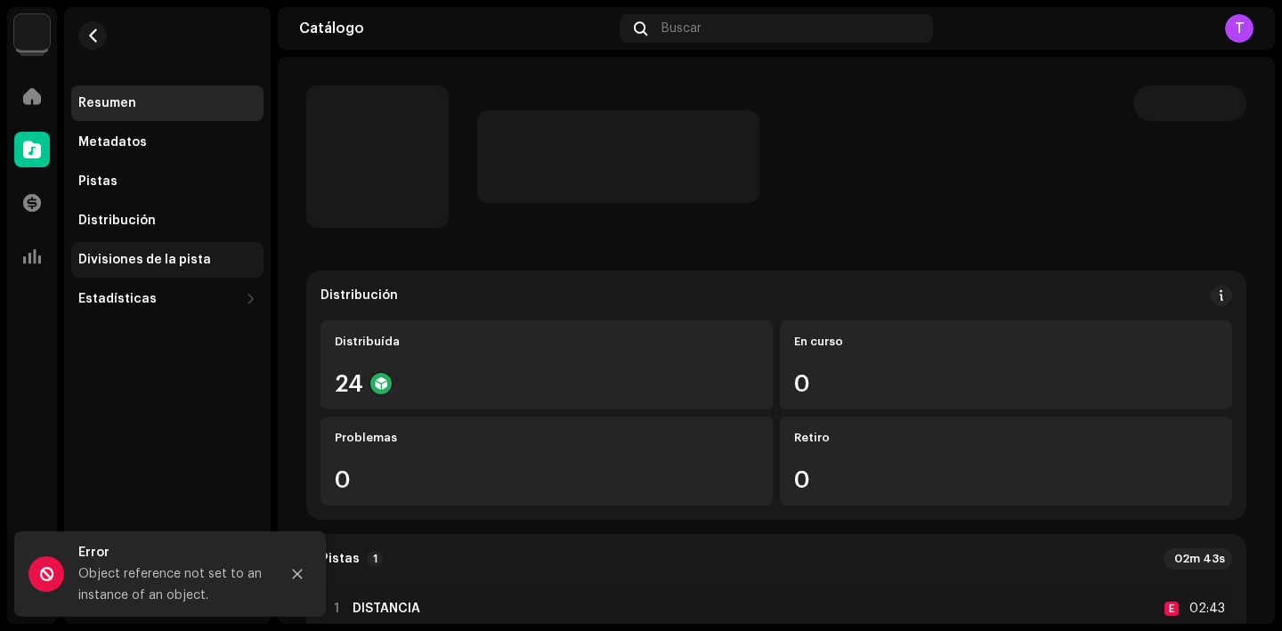
click at [212, 267] on div "Divisiones de la pista" at bounding box center [167, 260] width 192 height 36
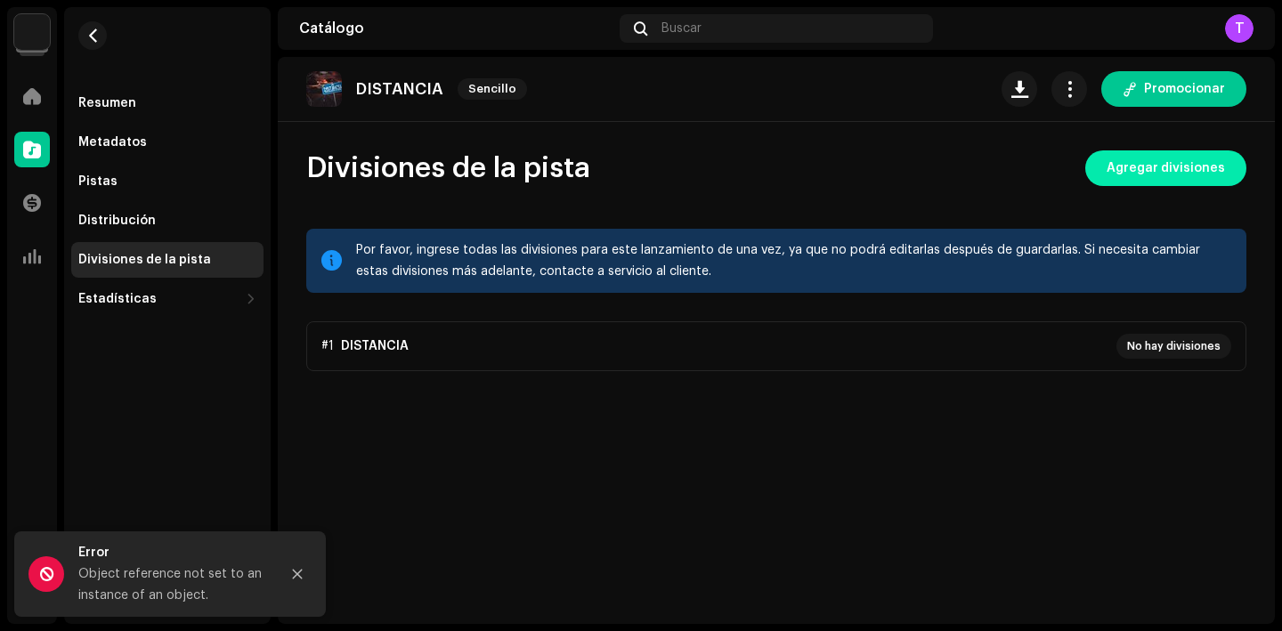
click at [1213, 174] on span "Agregar divisiones" at bounding box center [1166, 169] width 118 height 36
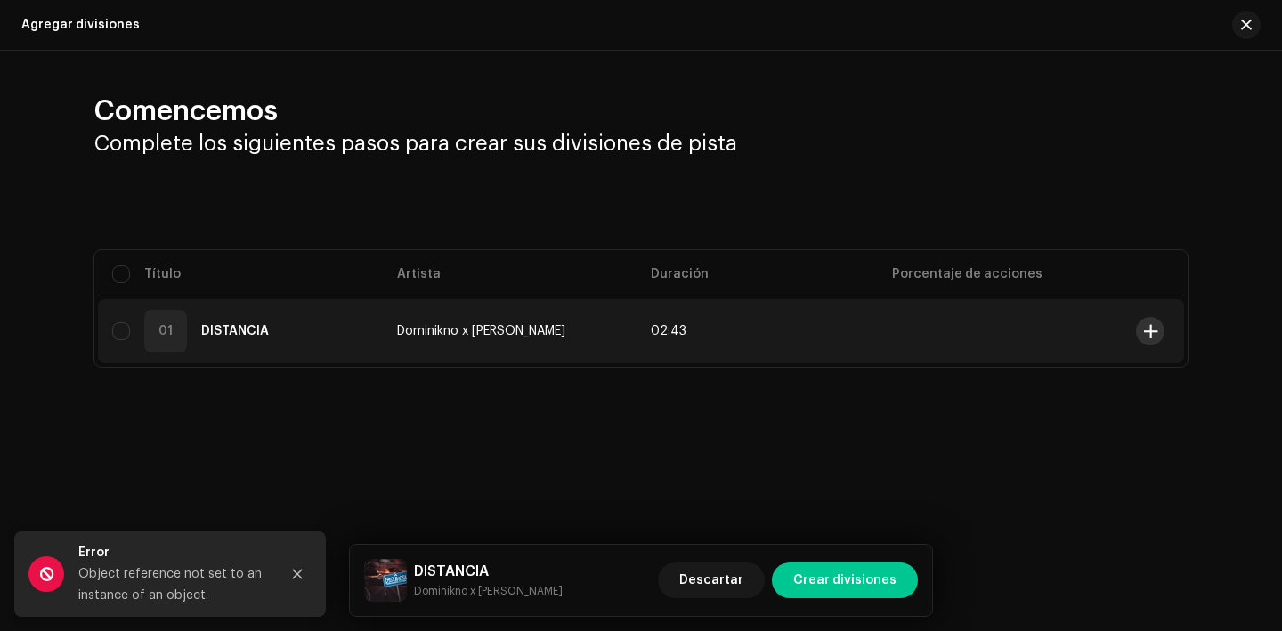
click at [1149, 327] on span at bounding box center [1150, 331] width 13 height 14
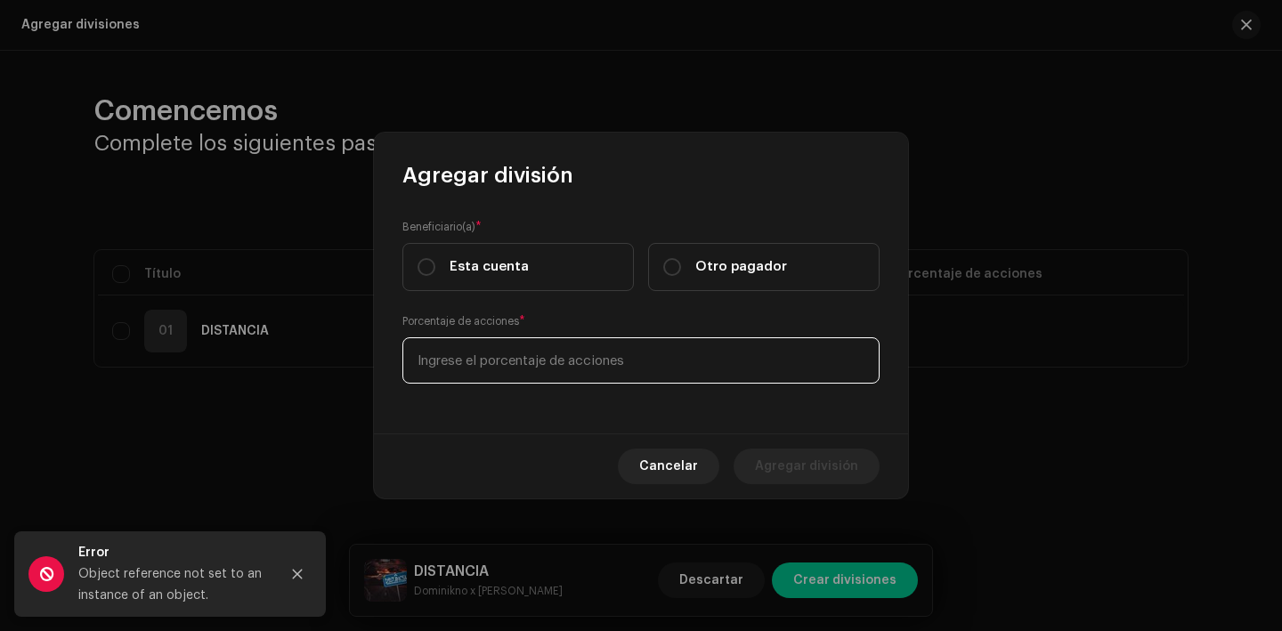
click at [564, 368] on input at bounding box center [641, 361] width 477 height 46
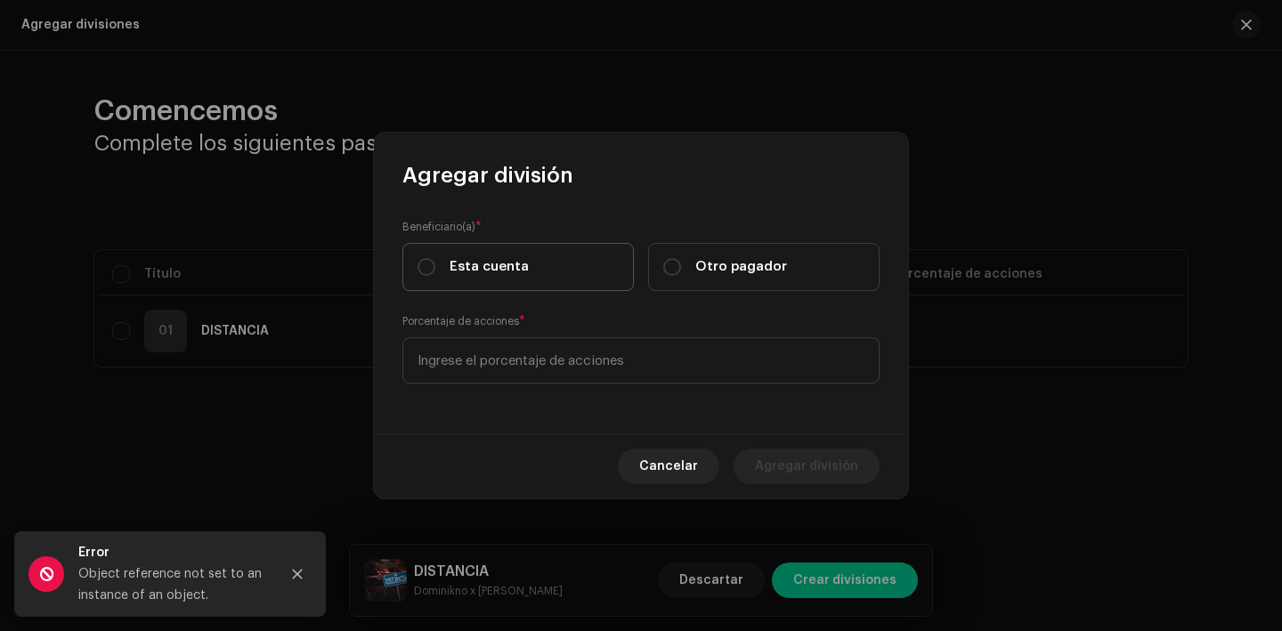
click at [537, 267] on label "Esta cuenta" at bounding box center [519, 267] width 232 height 48
click at [435, 267] on input "Esta cuenta" at bounding box center [427, 267] width 18 height 18
radio input "true"
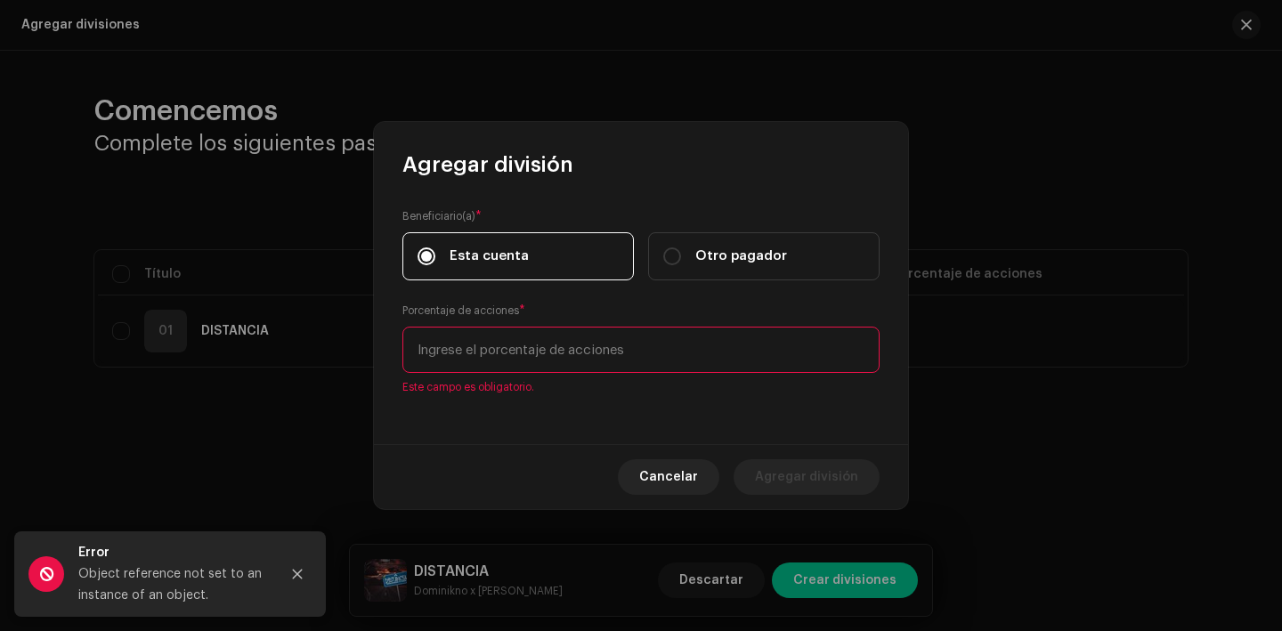
click at [537, 364] on input at bounding box center [641, 350] width 477 height 46
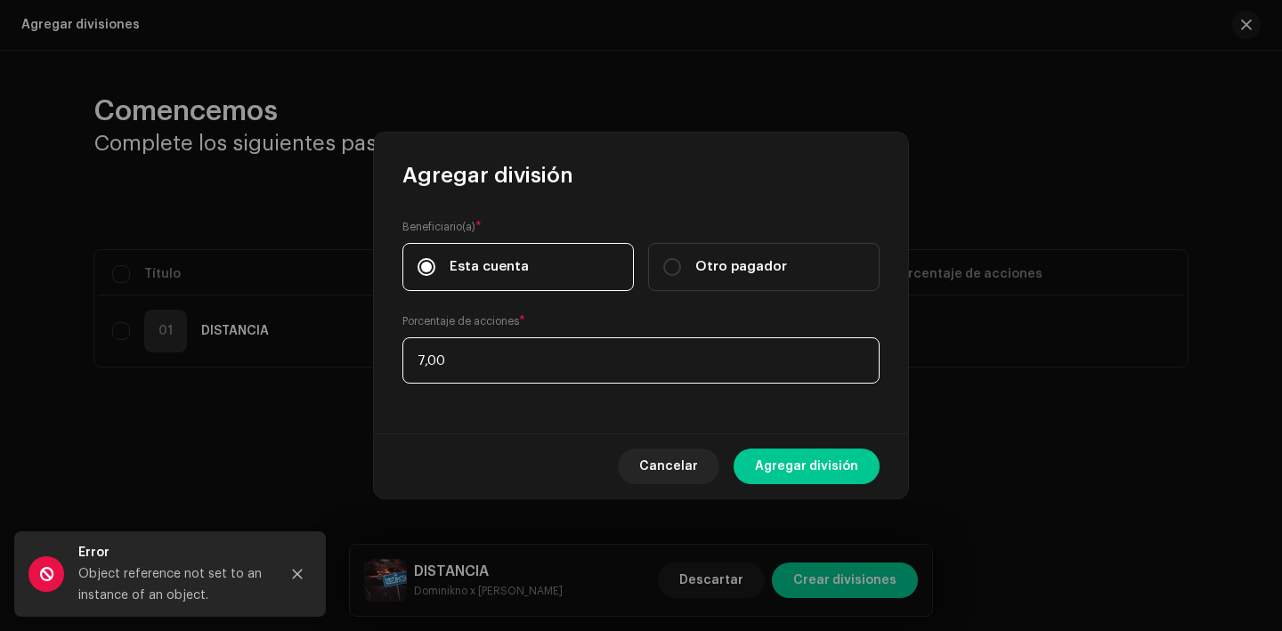
type input "70,00"
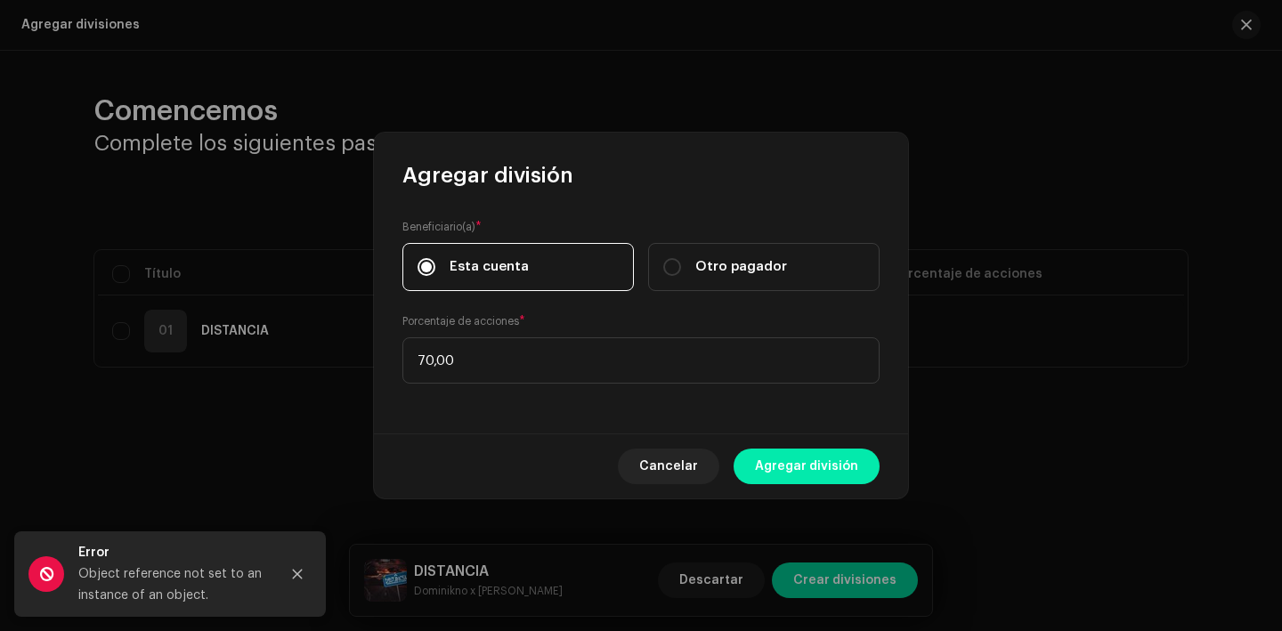
click at [828, 468] on span "Agregar división" at bounding box center [806, 467] width 103 height 36
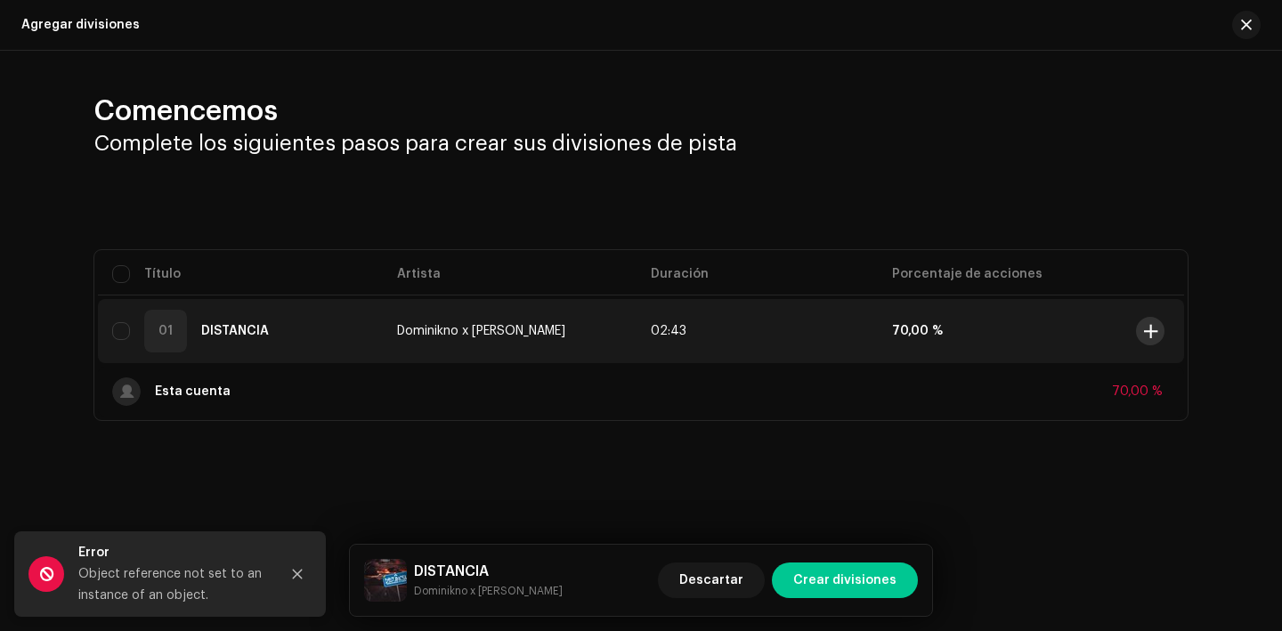
click at [1160, 333] on button at bounding box center [1150, 331] width 28 height 28
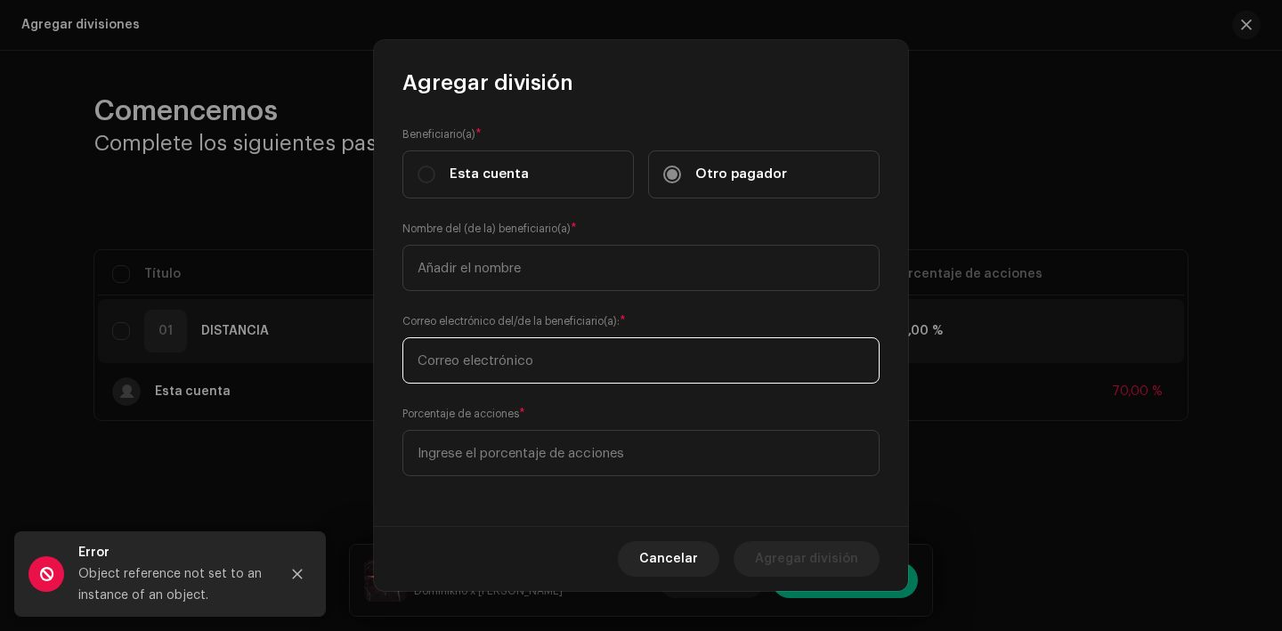
click at [553, 370] on input "text" at bounding box center [641, 361] width 477 height 46
paste input "fmichel1981@gmail.com"
type input "fmichel1981@gmail.com"
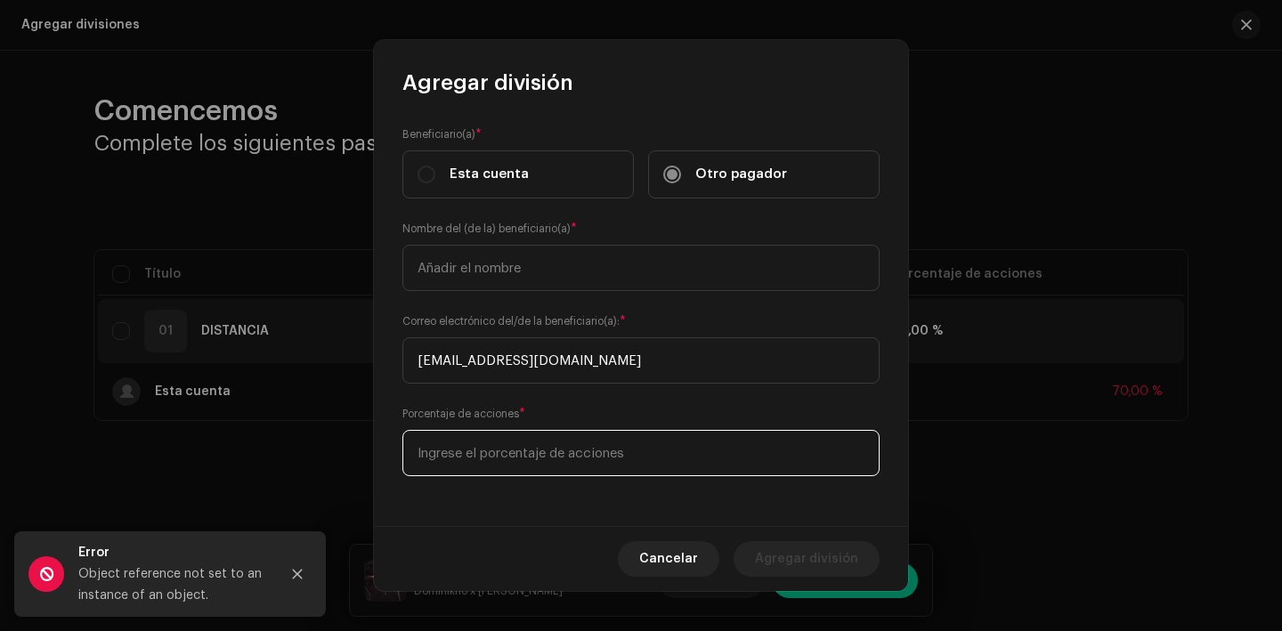
click at [529, 457] on input at bounding box center [641, 453] width 477 height 46
type input "20,00"
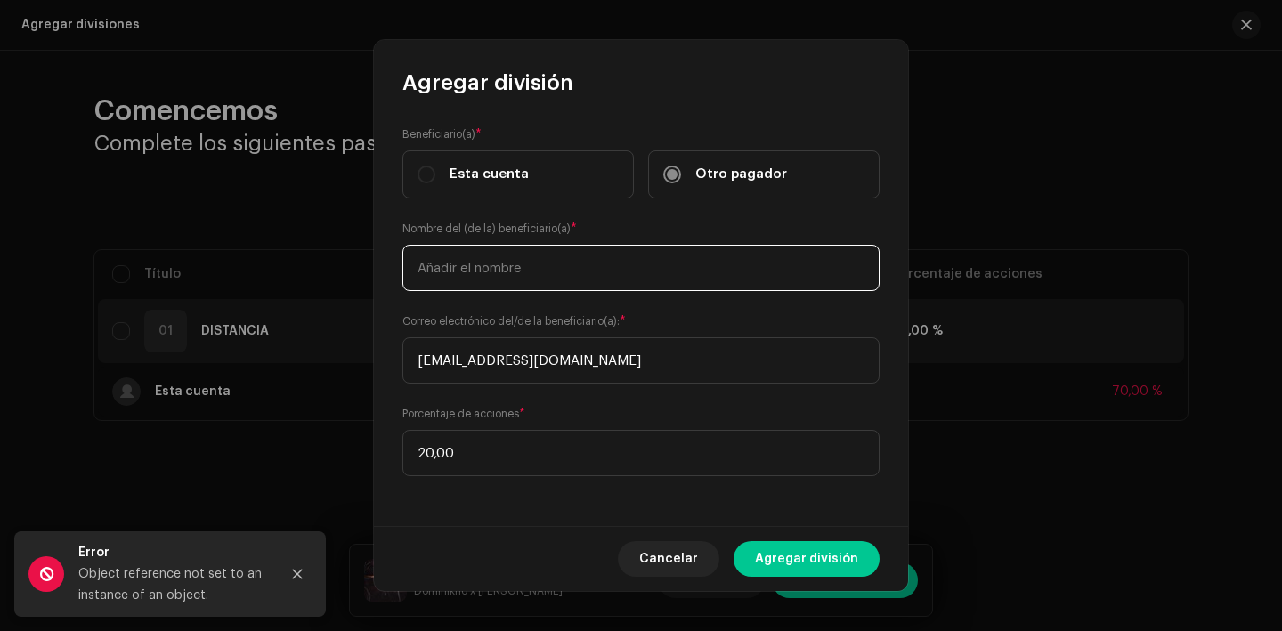
click at [528, 269] on input "text" at bounding box center [641, 268] width 477 height 46
type input "Francisco Michel Liburd Alvarez"
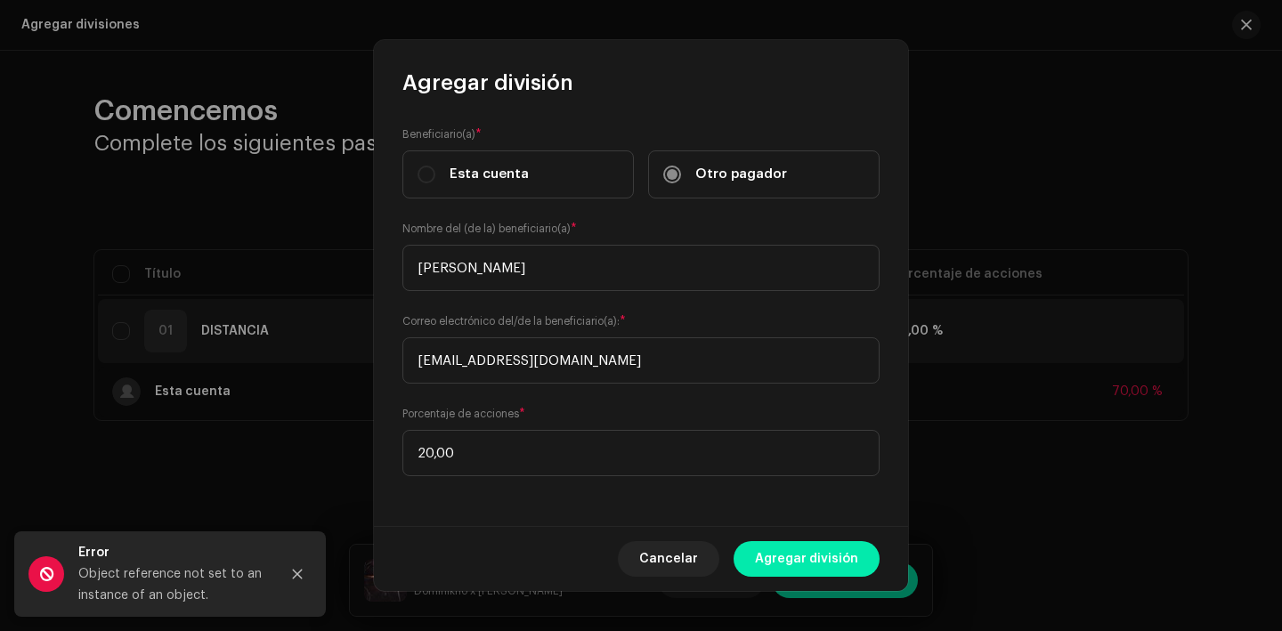
click at [852, 563] on span "Agregar división" at bounding box center [806, 559] width 103 height 36
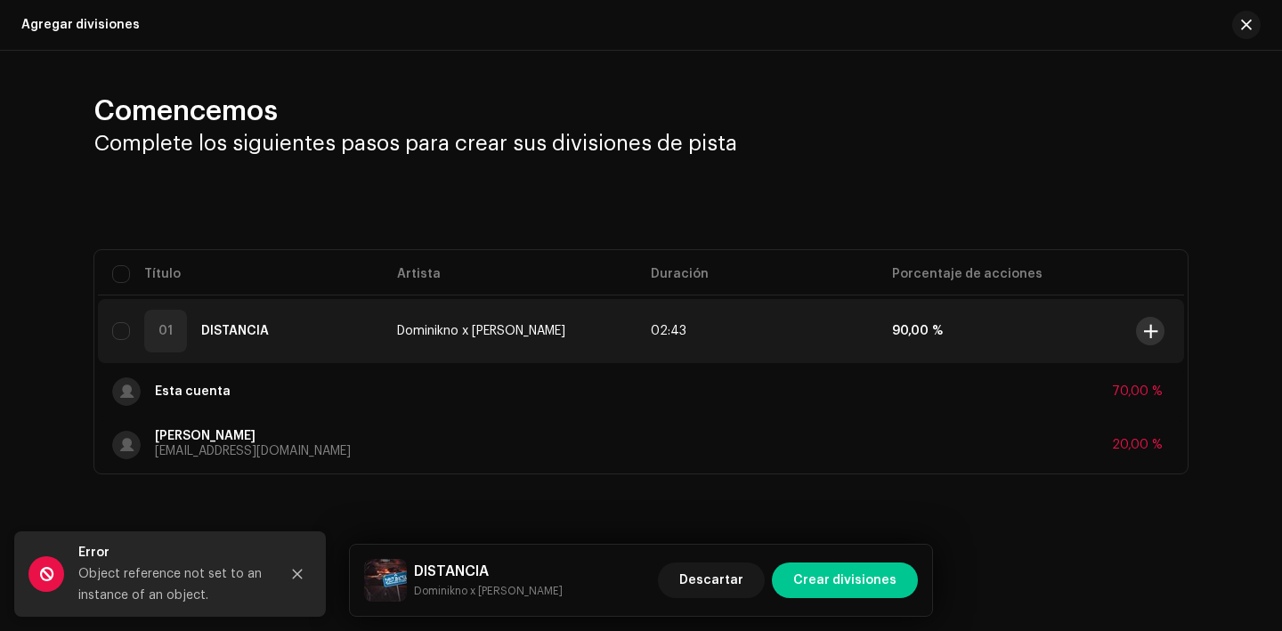
click at [1152, 336] on span at bounding box center [1150, 331] width 13 height 14
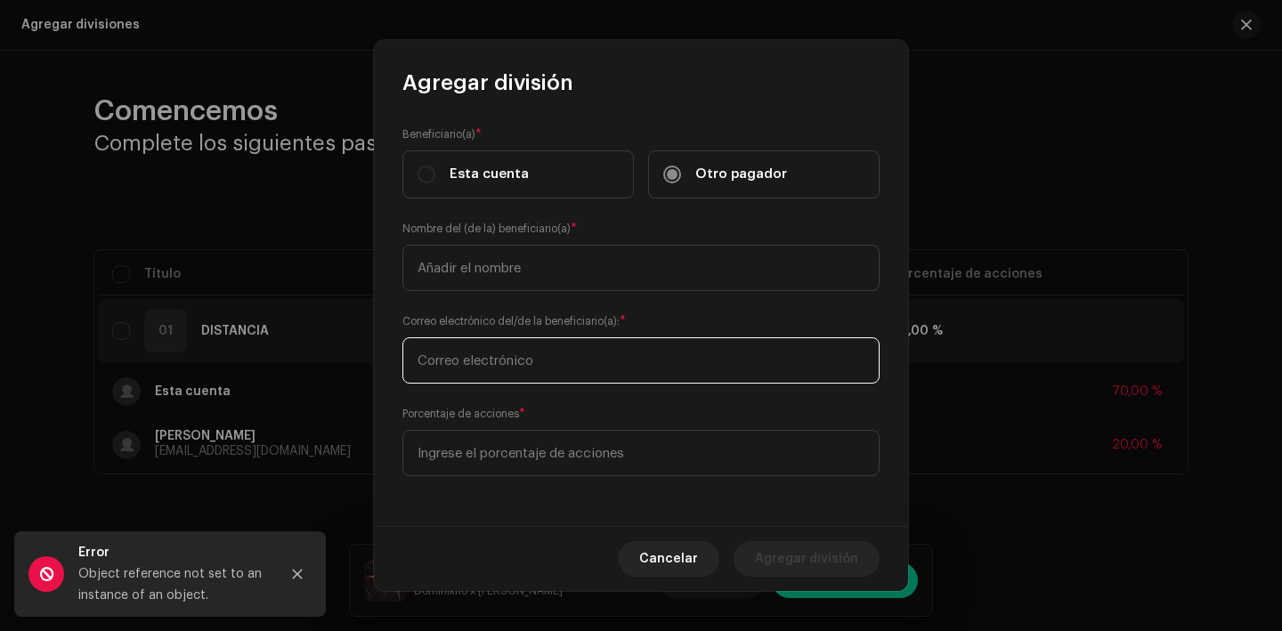
click at [516, 366] on input "text" at bounding box center [641, 361] width 477 height 46
type input "yarinasabe@gmail.com"
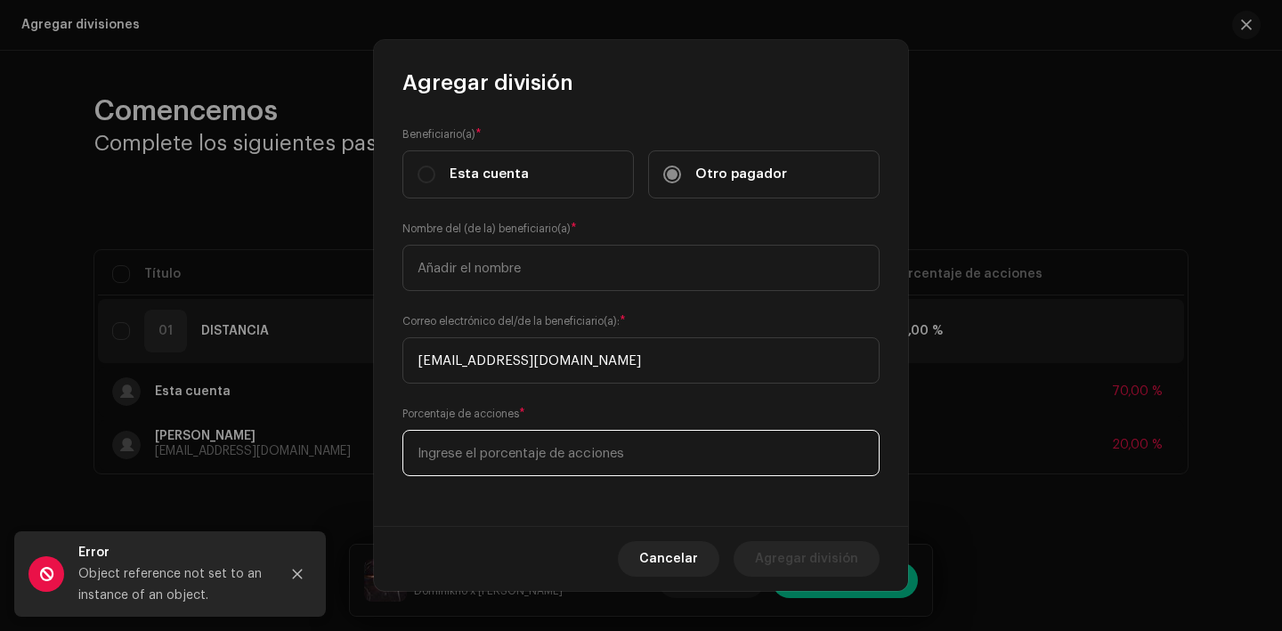
click at [508, 455] on input at bounding box center [641, 453] width 477 height 46
type input "10,00"
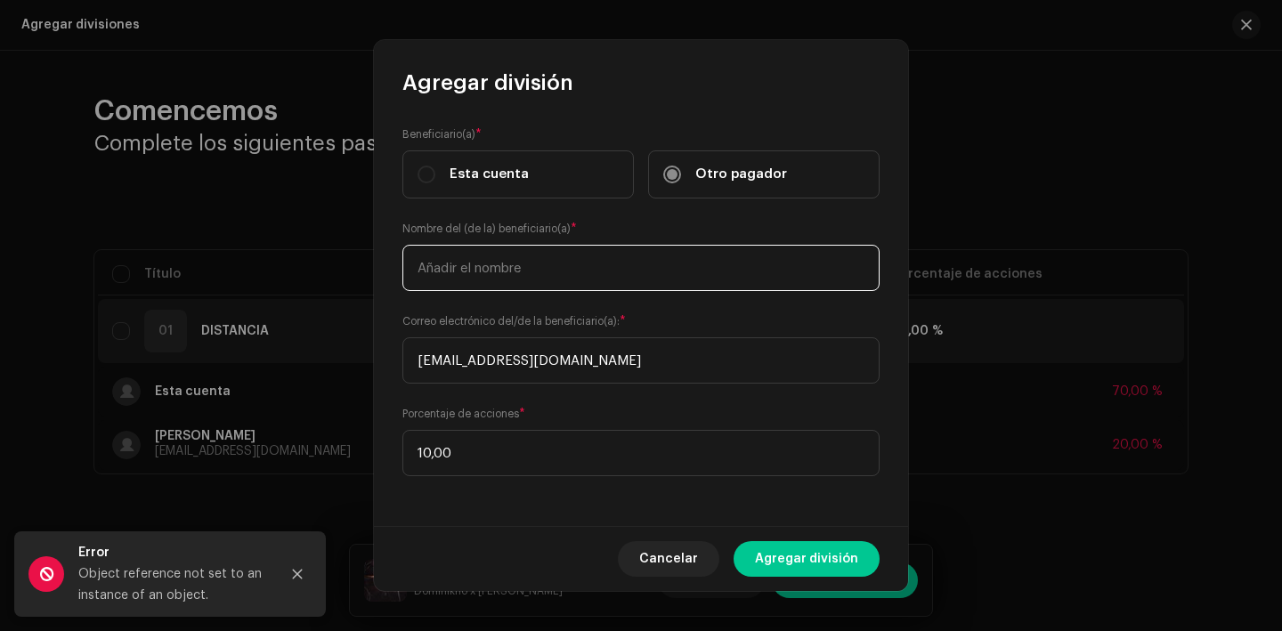
click at [517, 282] on input "text" at bounding box center [641, 268] width 477 height 46
type input "Yarina Gonzalez Andreu"
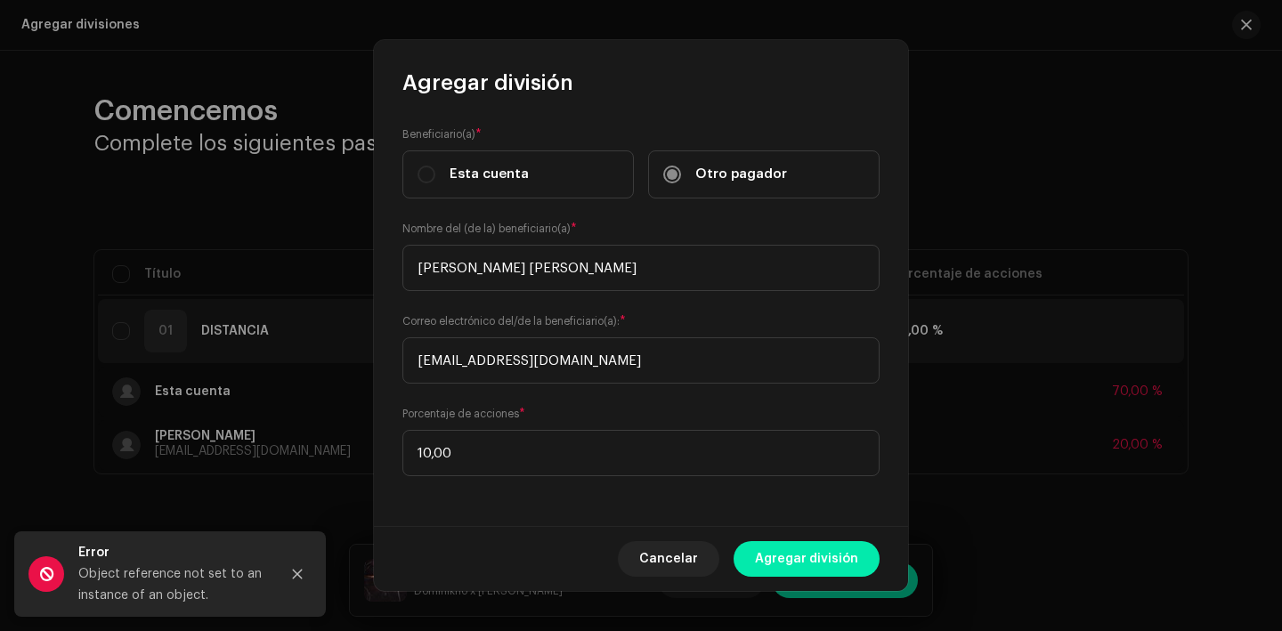
click at [803, 560] on span "Agregar división" at bounding box center [806, 559] width 103 height 36
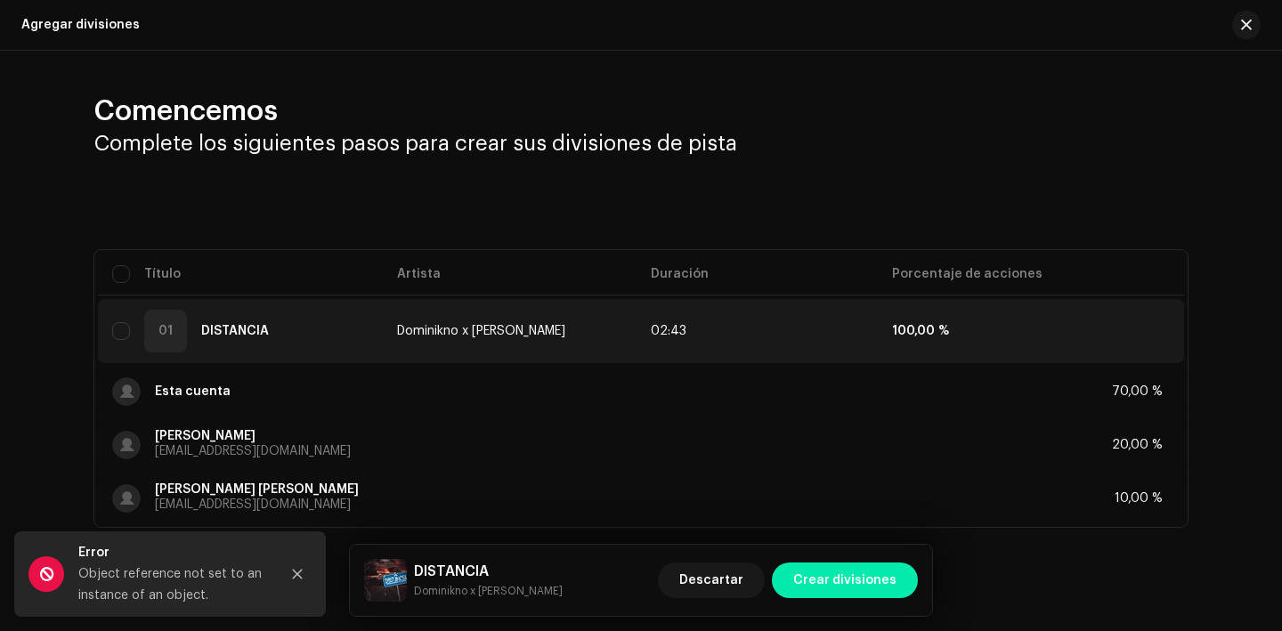
click at [848, 570] on span "Crear divisiones" at bounding box center [845, 581] width 103 height 36
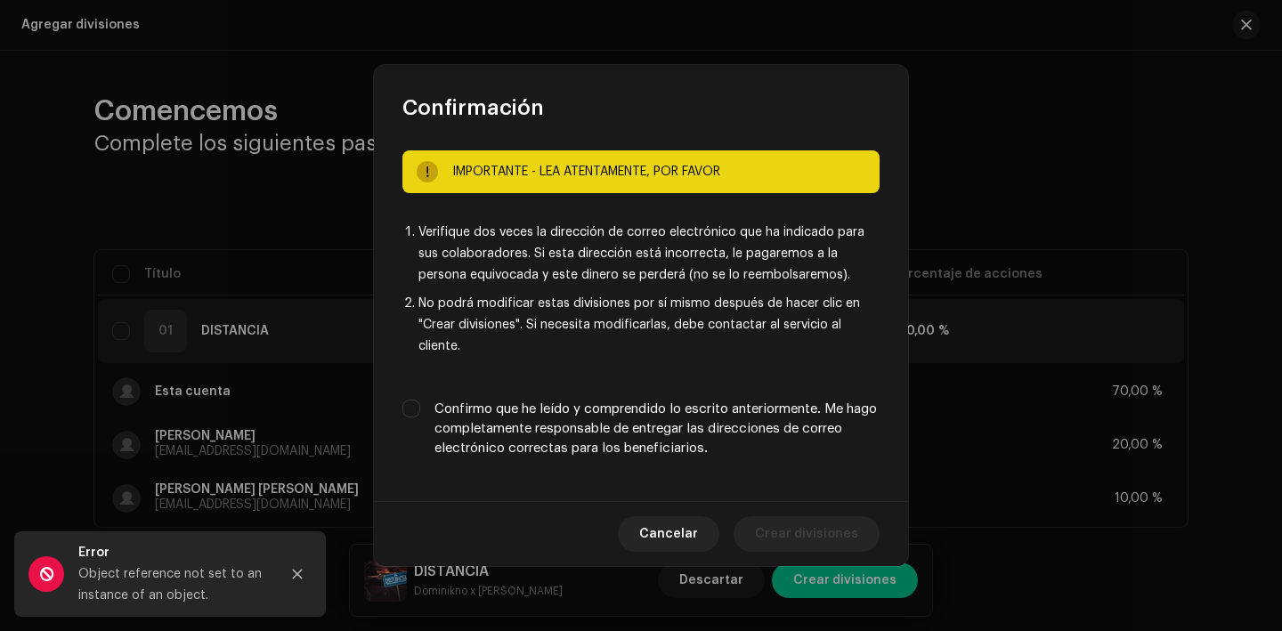
click at [776, 412] on label "Confirmo que he leído y comprendido lo escrito anteriormente. Me hago completam…" at bounding box center [657, 429] width 445 height 59
click at [420, 412] on input "Confirmo que he leído y comprendido lo escrito anteriormente. Me hago completam…" at bounding box center [412, 409] width 18 height 18
checkbox input "true"
click at [850, 535] on span "Crear divisiones" at bounding box center [806, 535] width 103 height 36
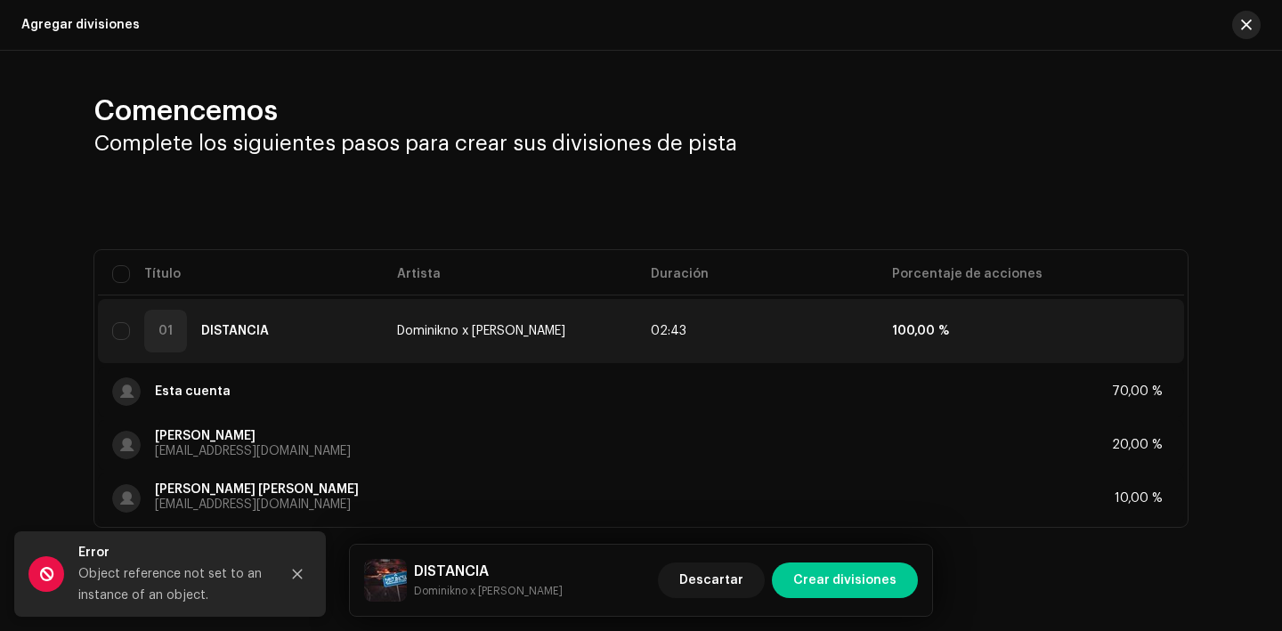
click at [1245, 17] on button "button" at bounding box center [1247, 25] width 28 height 28
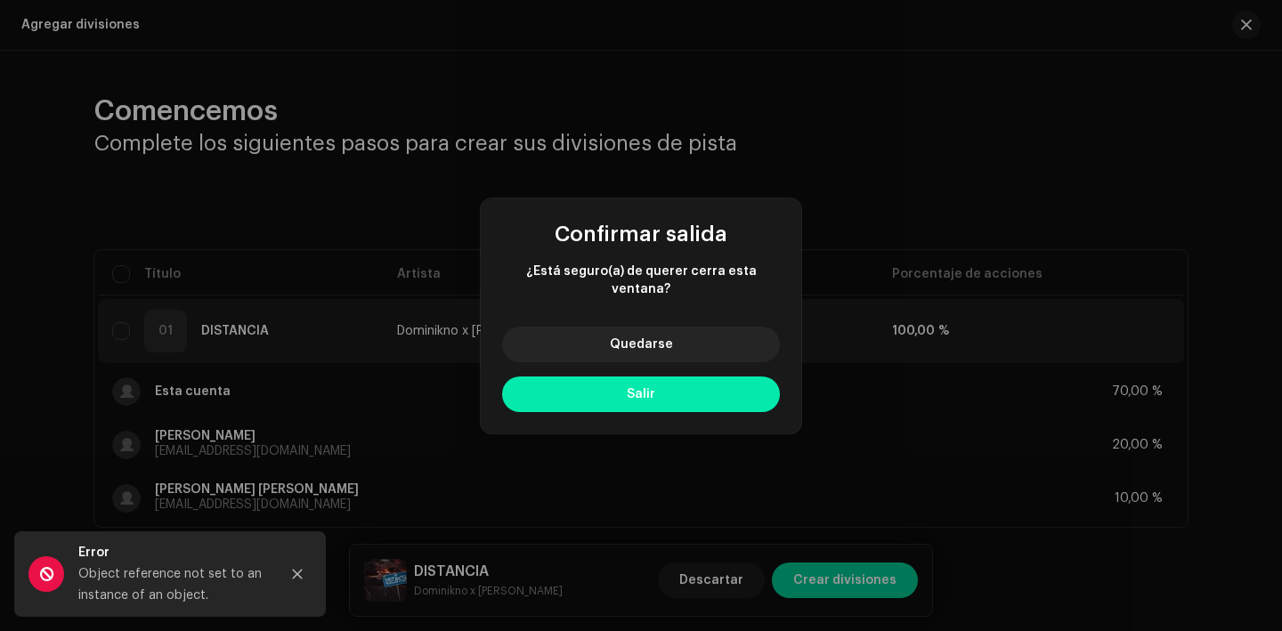
click at [574, 378] on button "Salir" at bounding box center [641, 395] width 278 height 36
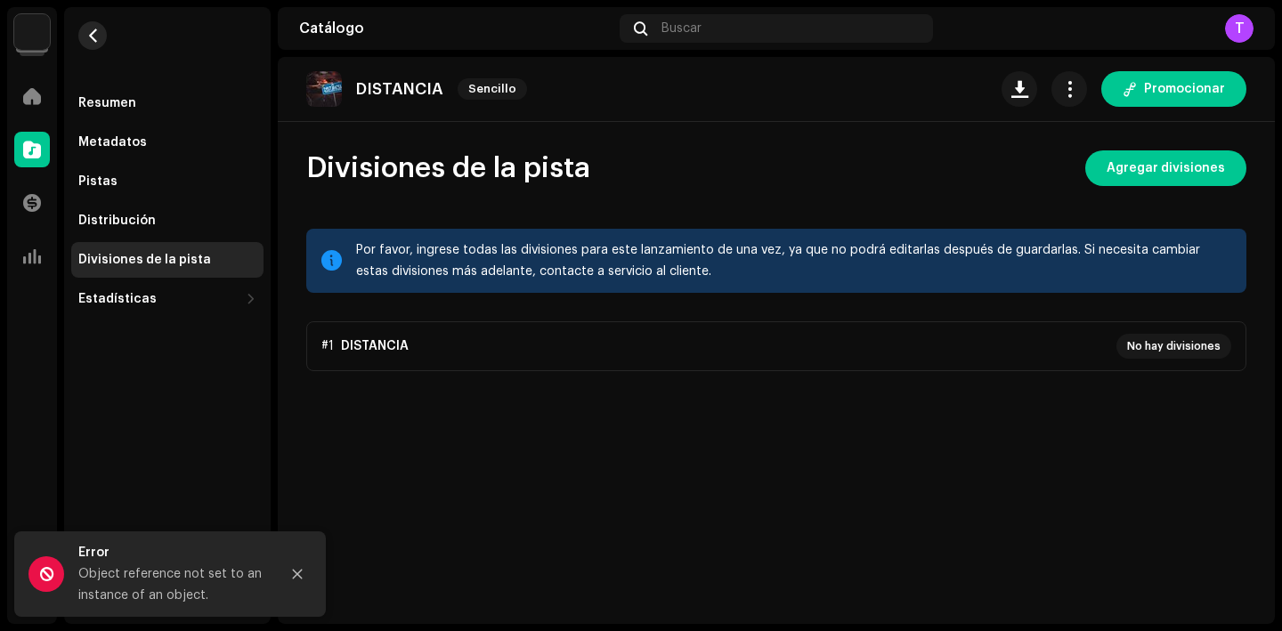
click at [94, 39] on span "button" at bounding box center [92, 35] width 13 height 14
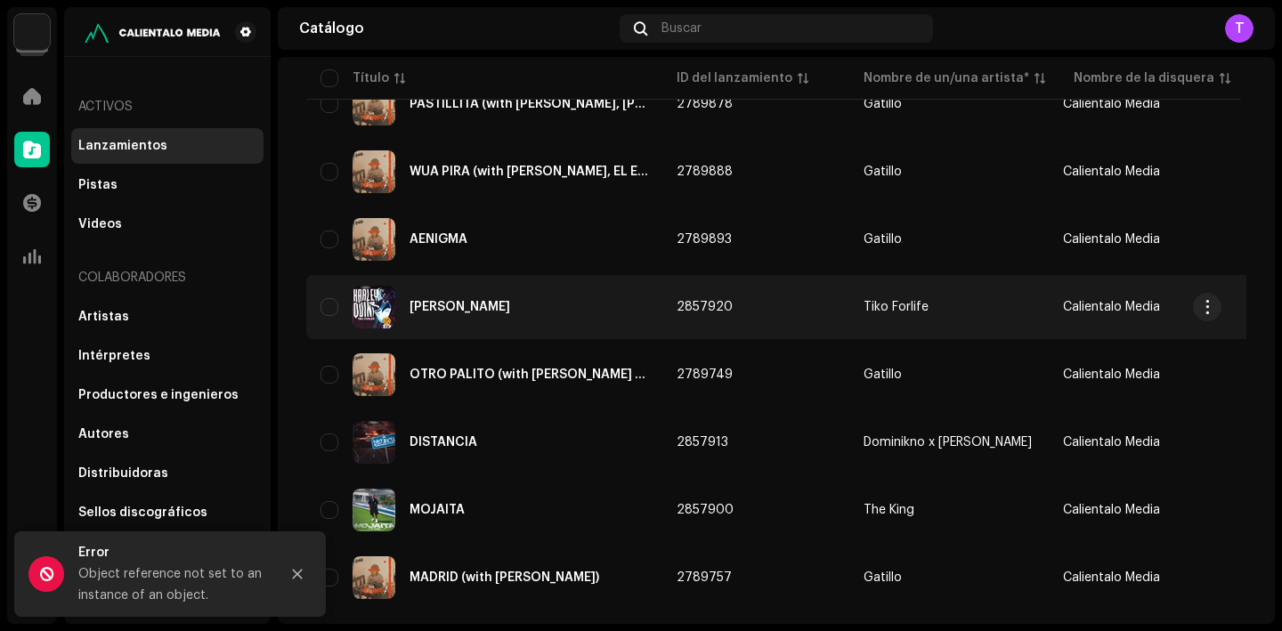
click at [486, 305] on div "HARLEY QUINN" at bounding box center [460, 307] width 101 height 12
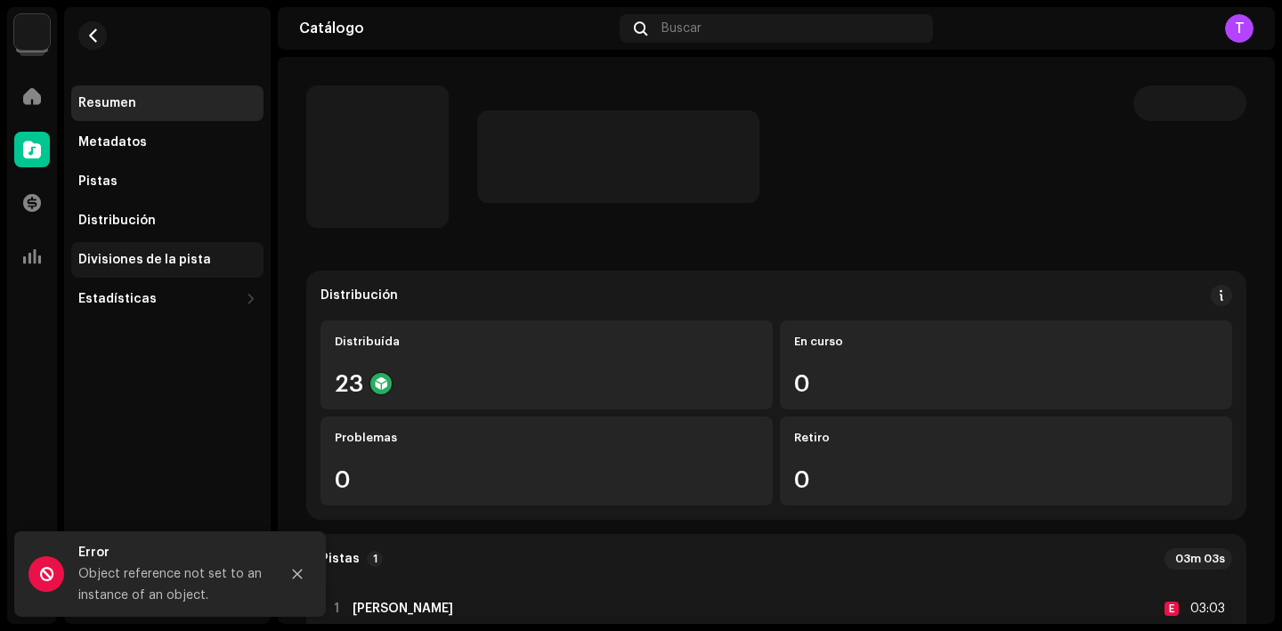
click at [185, 263] on div "Divisiones de la pista" at bounding box center [144, 260] width 133 height 14
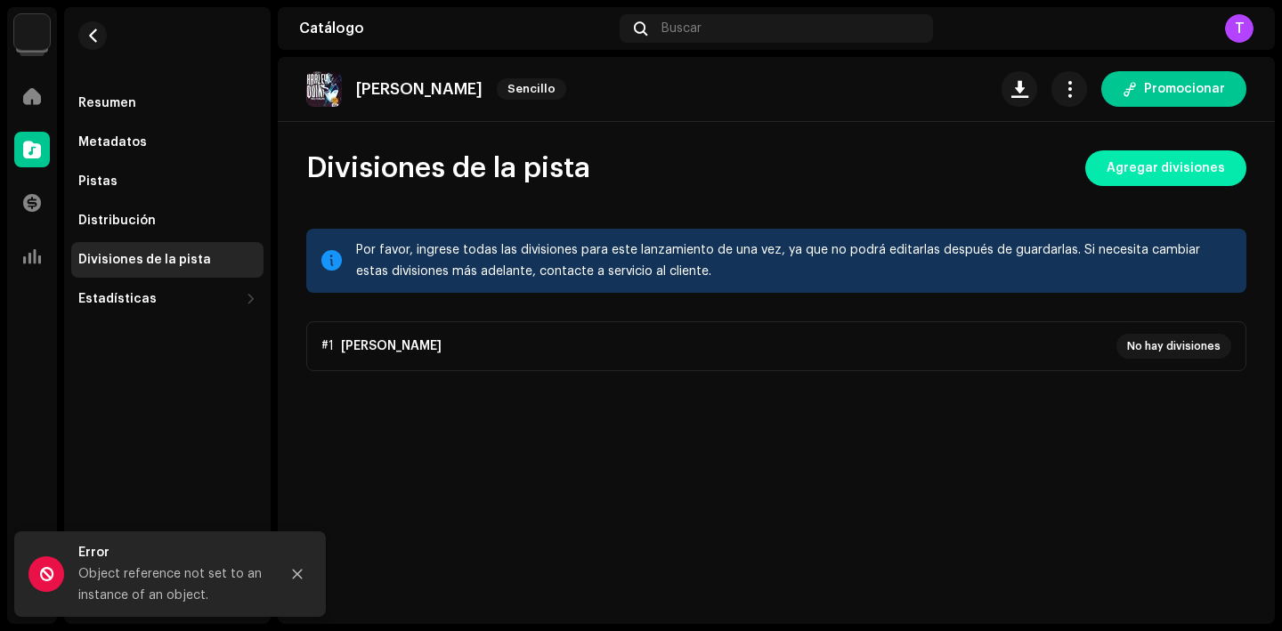
click at [1196, 160] on span "Agregar divisiones" at bounding box center [1166, 169] width 118 height 36
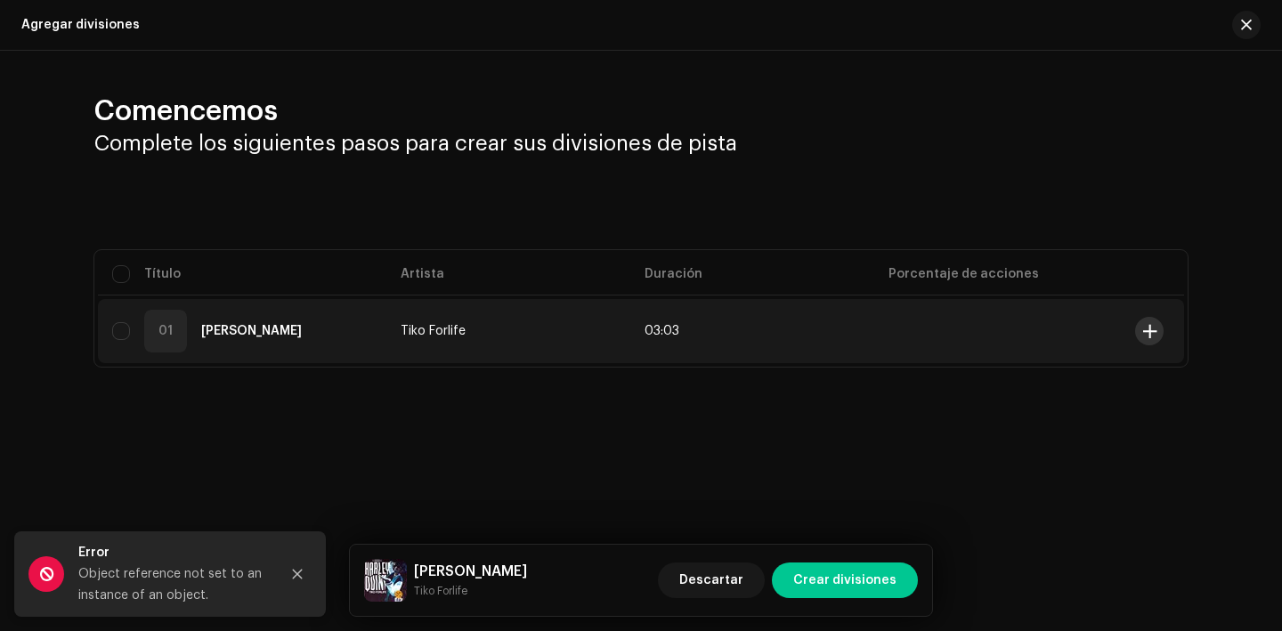
click at [1152, 336] on span at bounding box center [1150, 331] width 13 height 14
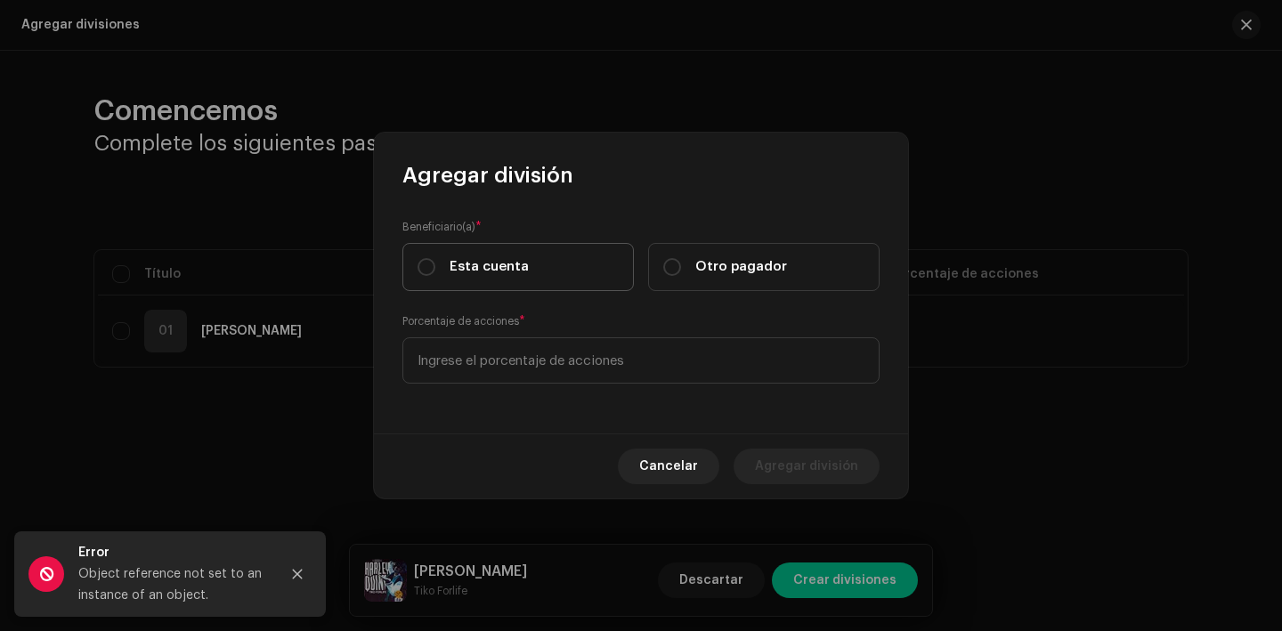
click at [517, 263] on span "Esta cuenta" at bounding box center [489, 267] width 79 height 20
click at [435, 263] on input "Esta cuenta" at bounding box center [427, 267] width 18 height 18
radio input "true"
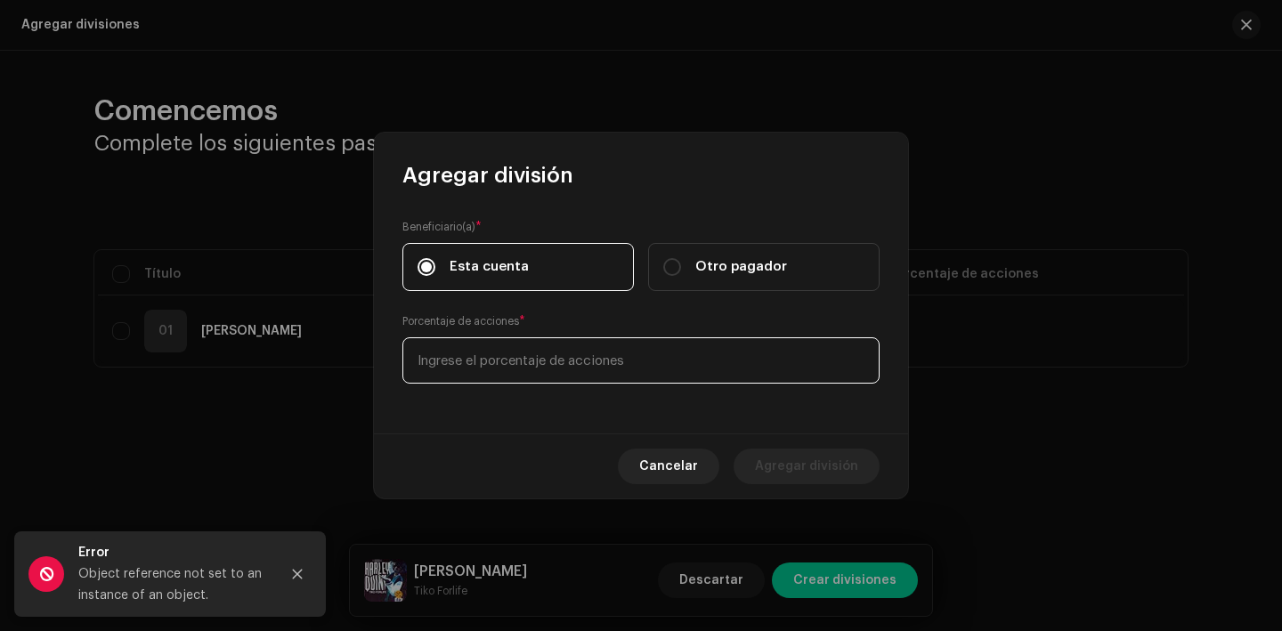
click at [533, 363] on input at bounding box center [641, 361] width 477 height 46
type input "70,00"
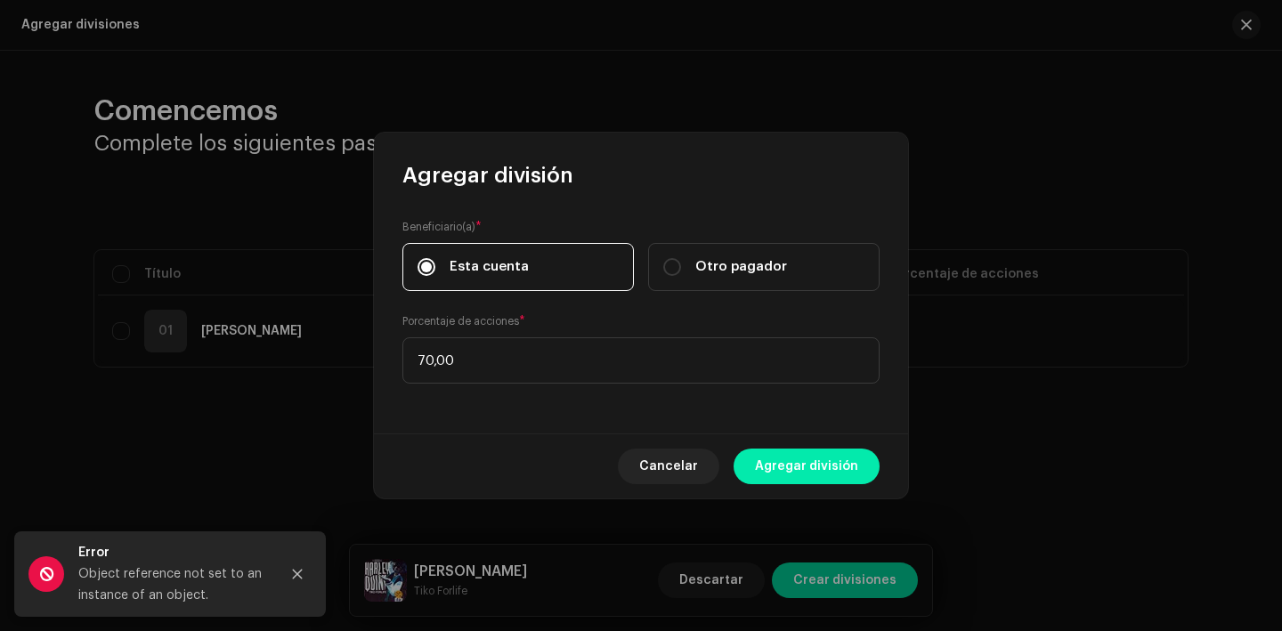
click at [803, 467] on span "Agregar división" at bounding box center [806, 467] width 103 height 36
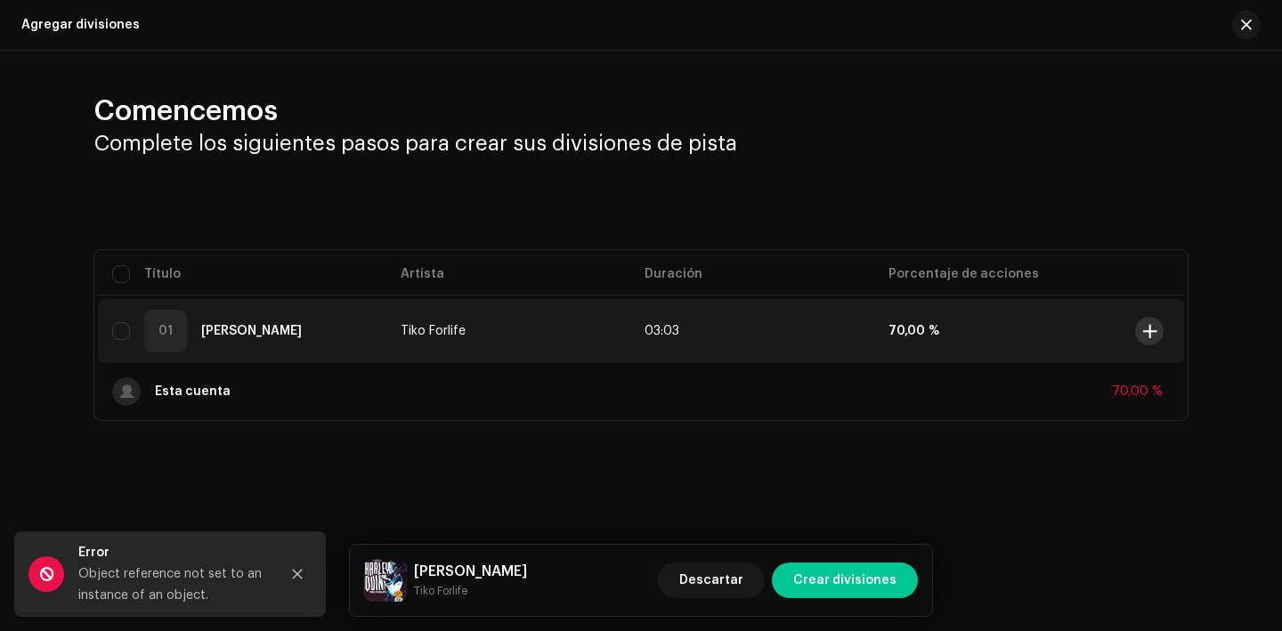
click at [1151, 333] on span at bounding box center [1150, 331] width 13 height 14
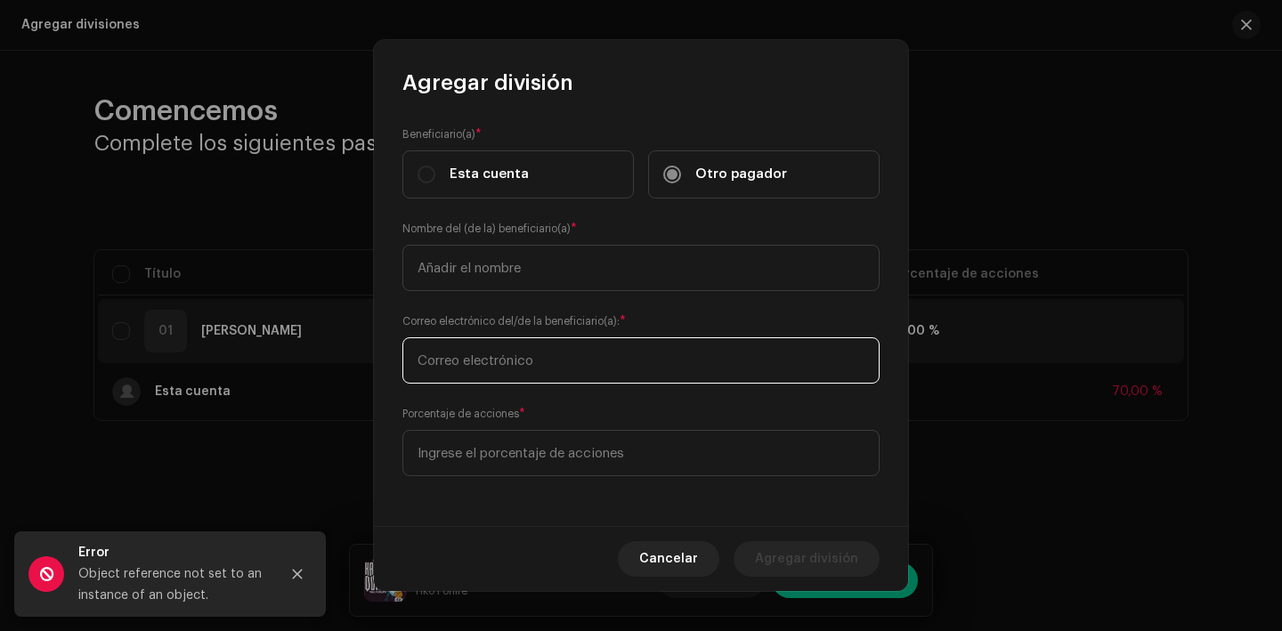
click at [559, 358] on input "text" at bounding box center [641, 361] width 477 height 46
paste input "fmichel1981@gmail.com"
type input "fmichel1981@gmail.com"
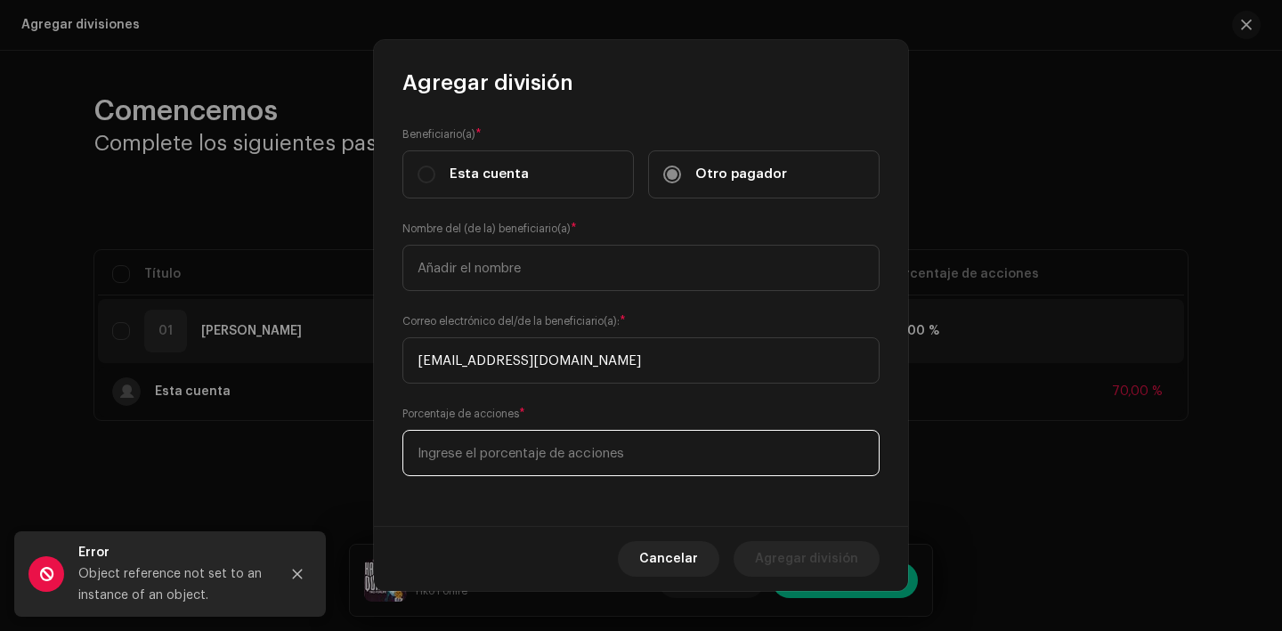
click at [508, 472] on input at bounding box center [641, 453] width 477 height 46
type input "20,00"
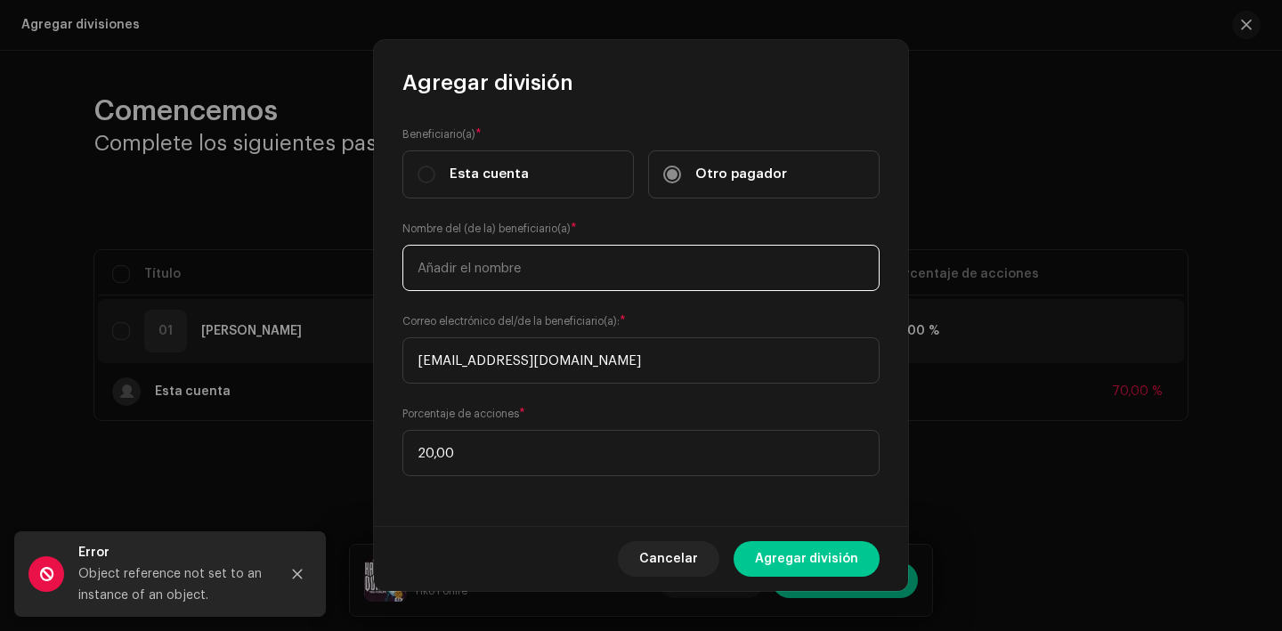
click at [516, 273] on input "text" at bounding box center [641, 268] width 477 height 46
type input "Y"
type input "M"
type input "Francisco Michel Liburd Alvarez"
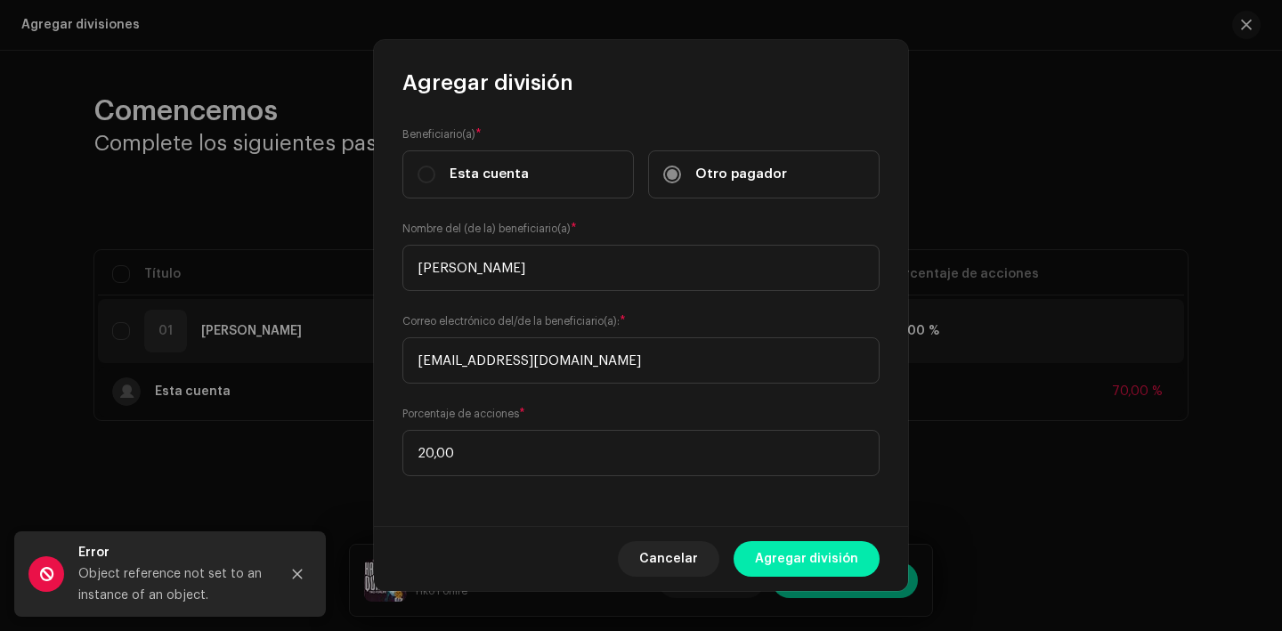
click at [767, 563] on span "Agregar división" at bounding box center [806, 559] width 103 height 36
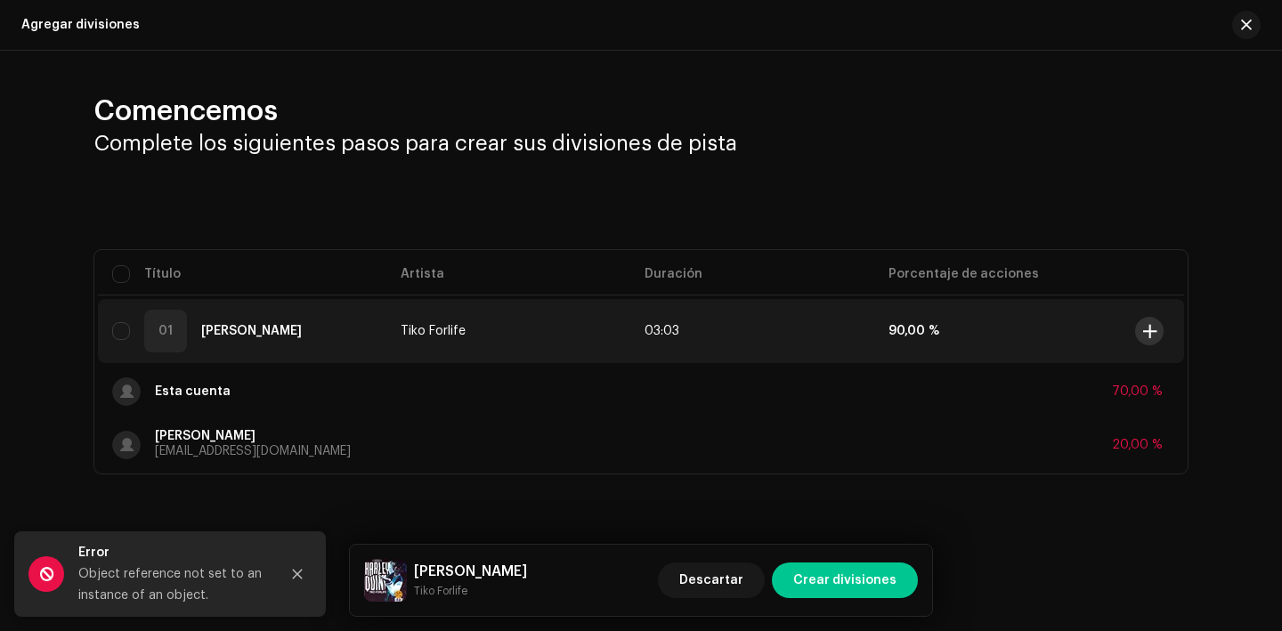
click at [1156, 328] on span at bounding box center [1150, 331] width 13 height 14
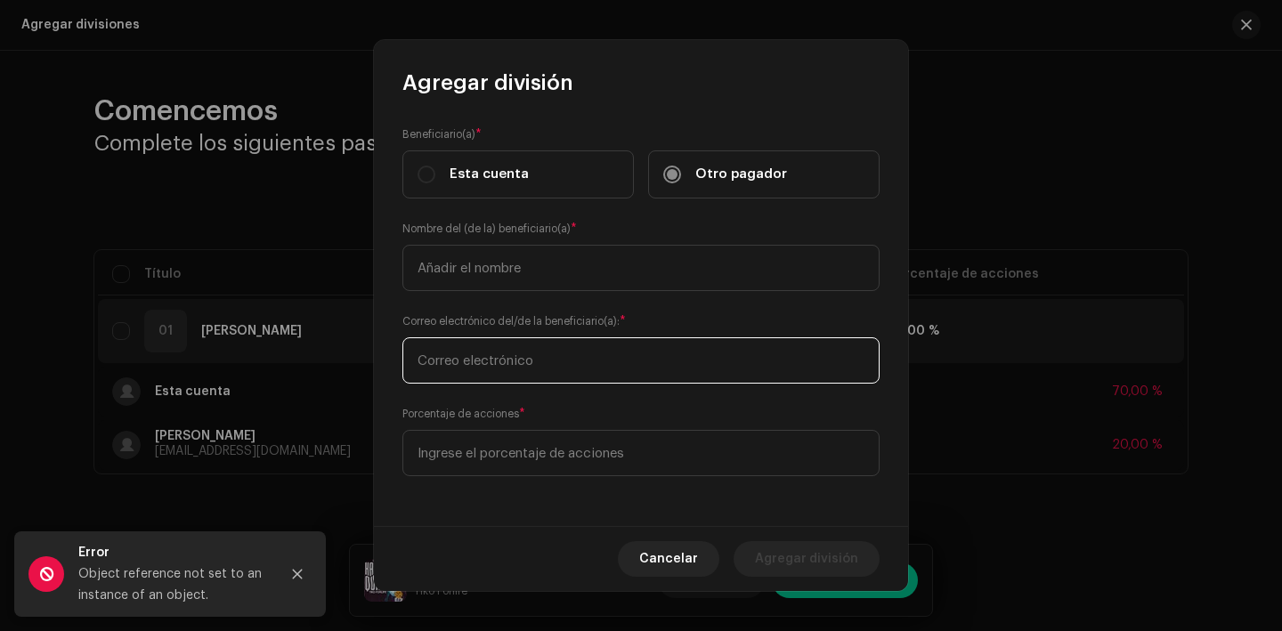
click at [489, 373] on input "text" at bounding box center [641, 361] width 477 height 46
type input "yarinasabe@gmail.com"
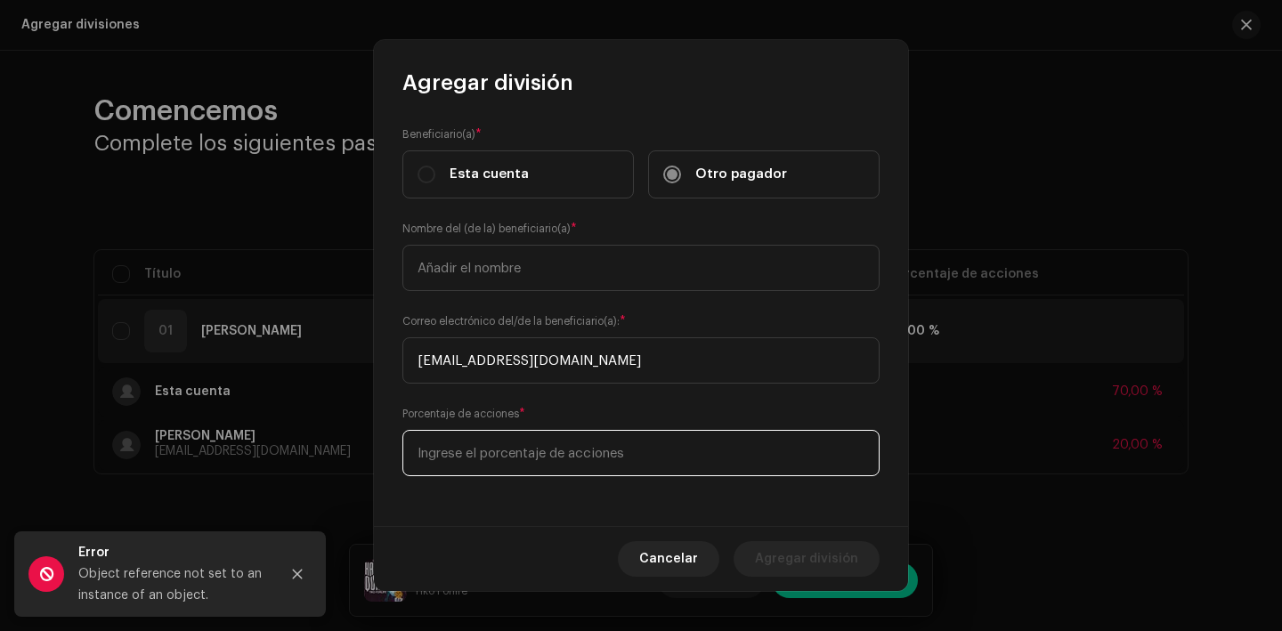
click at [548, 454] on input at bounding box center [641, 453] width 477 height 46
type input "10,00"
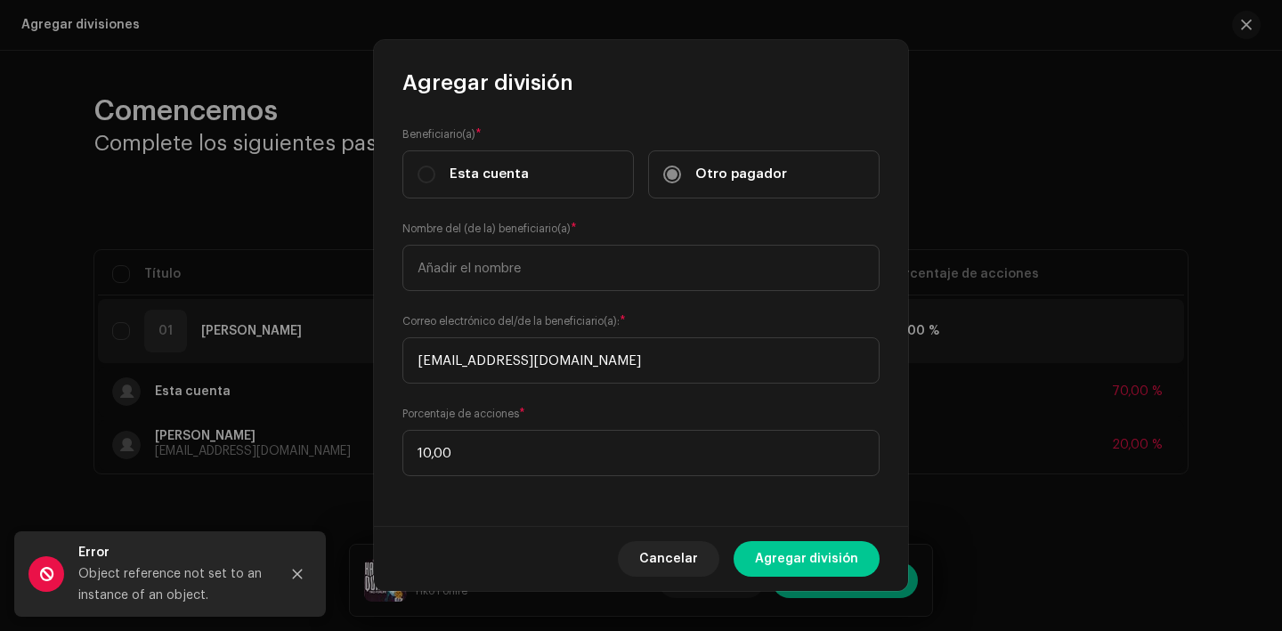
click at [580, 244] on div "Nombre del (de la) beneficiario(a) *" at bounding box center [641, 255] width 477 height 71
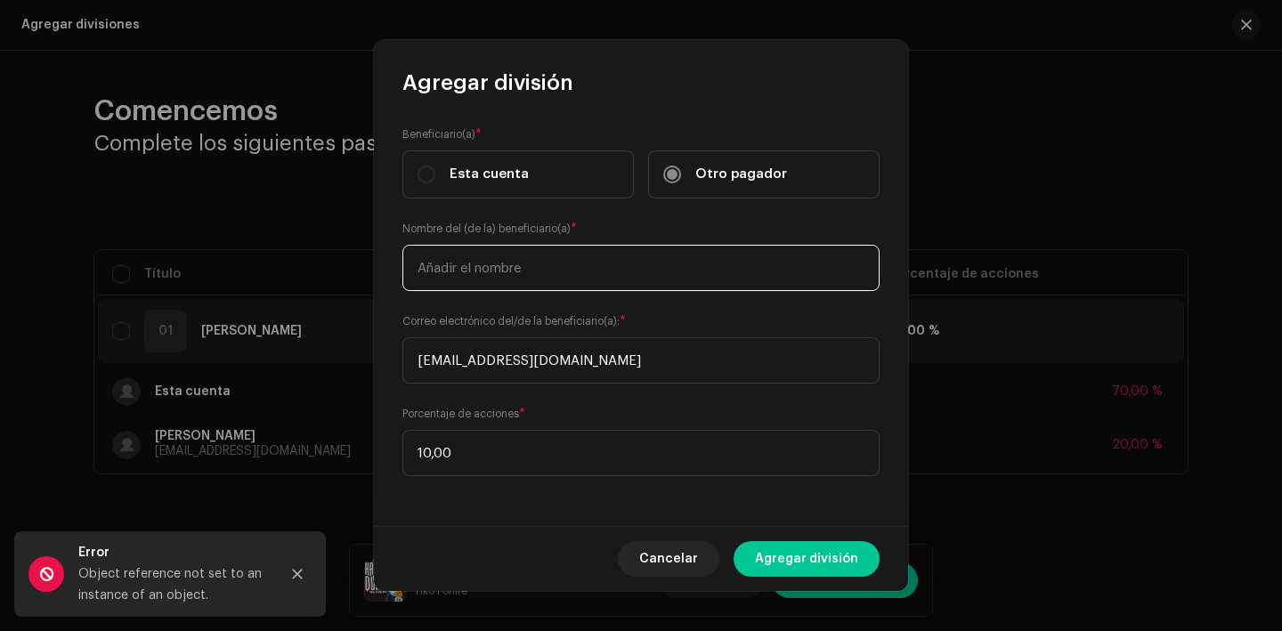
click at [574, 262] on input "text" at bounding box center [641, 268] width 477 height 46
type input "Yarina Gonzalez Andreu"
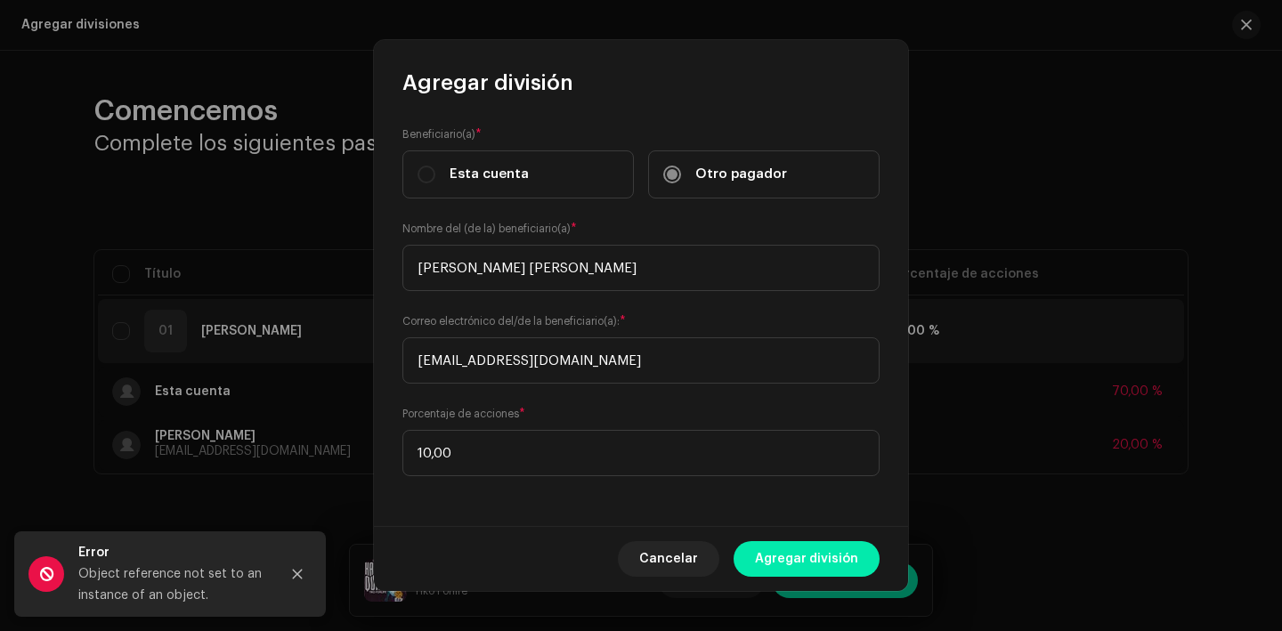
click at [809, 558] on span "Agregar división" at bounding box center [806, 559] width 103 height 36
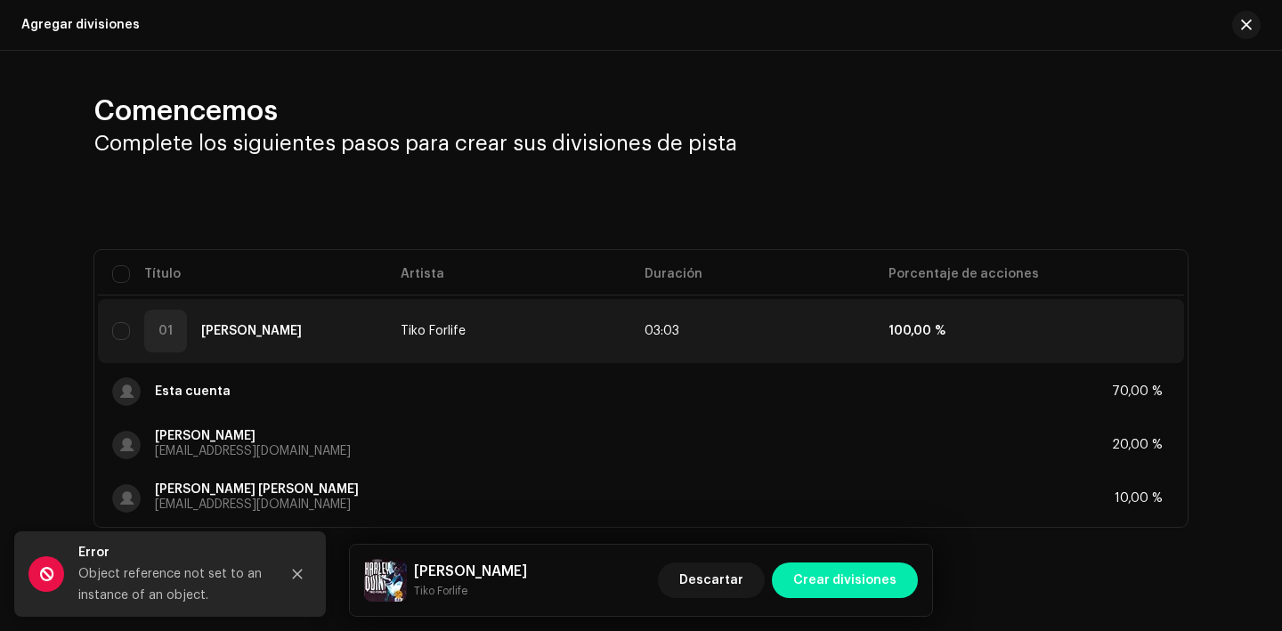
click at [856, 578] on span "Crear divisiones" at bounding box center [845, 581] width 103 height 36
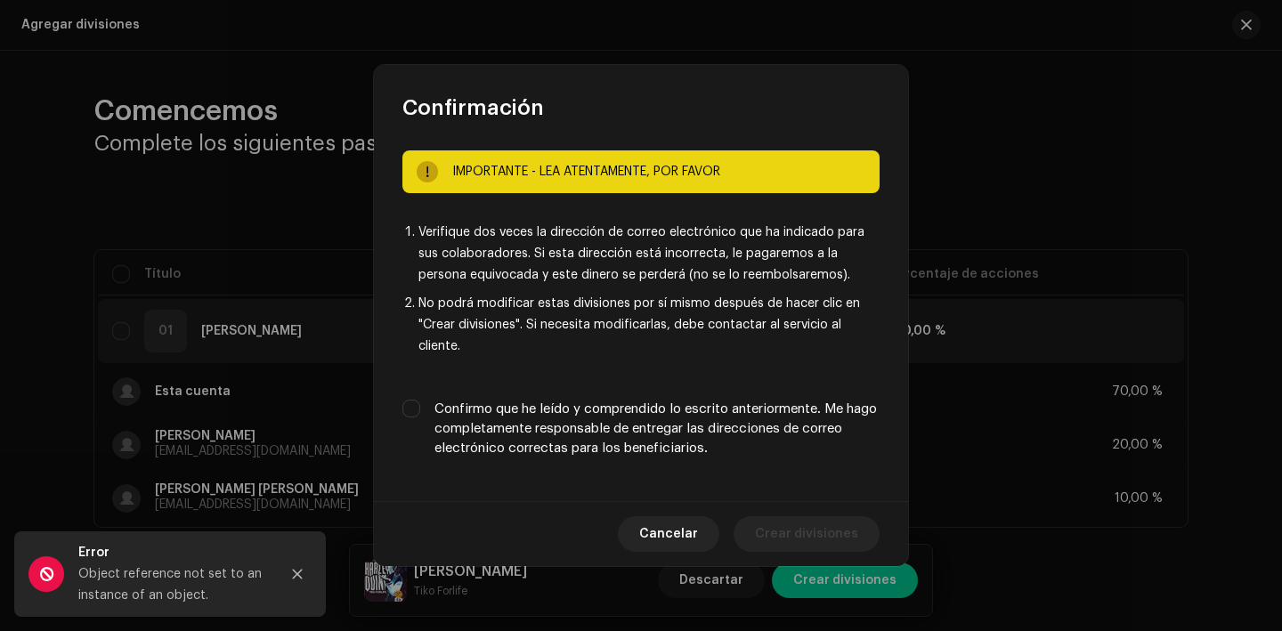
click at [710, 390] on div "IMPORTANTE - LEA ATENTAMENTE, POR FAVOR Verifique dos veces la dirección de cor…" at bounding box center [641, 311] width 534 height 379
click at [716, 427] on label "Confirmo que he leído y comprendido lo escrito anteriormente. Me hago completam…" at bounding box center [657, 429] width 445 height 59
click at [420, 418] on input "Confirmo que he leído y comprendido lo escrito anteriormente. Me hago completam…" at bounding box center [412, 409] width 18 height 18
checkbox input "true"
click at [837, 525] on span "Crear divisiones" at bounding box center [806, 535] width 103 height 36
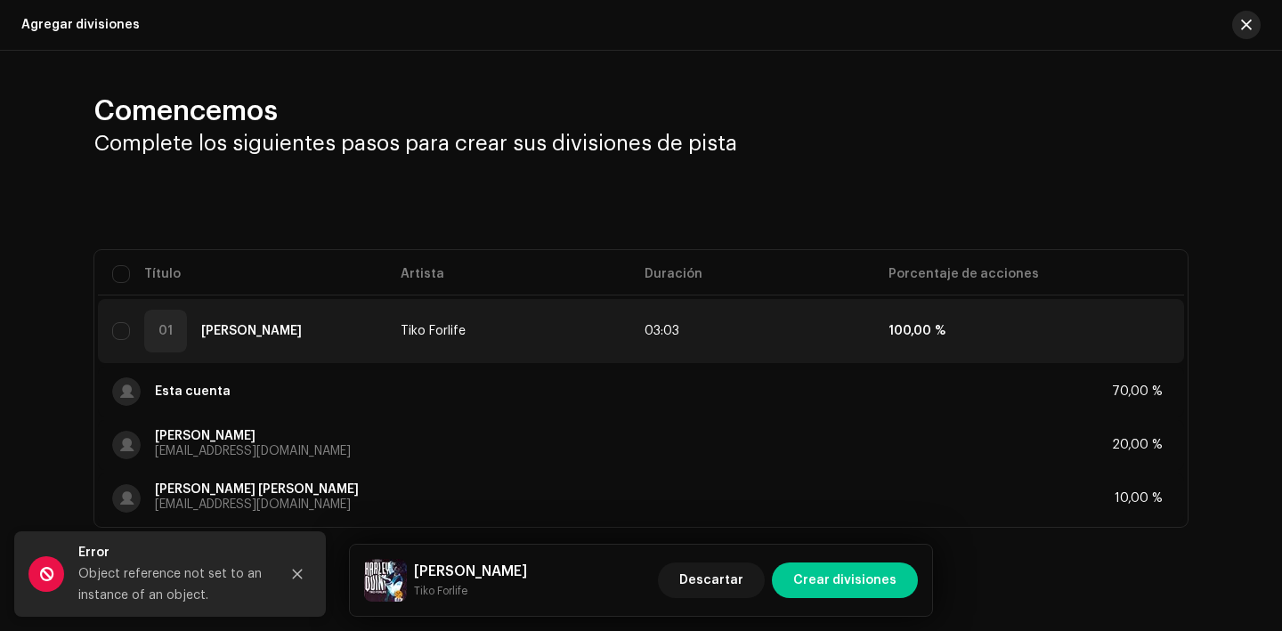
click at [1250, 29] on button "button" at bounding box center [1247, 25] width 28 height 28
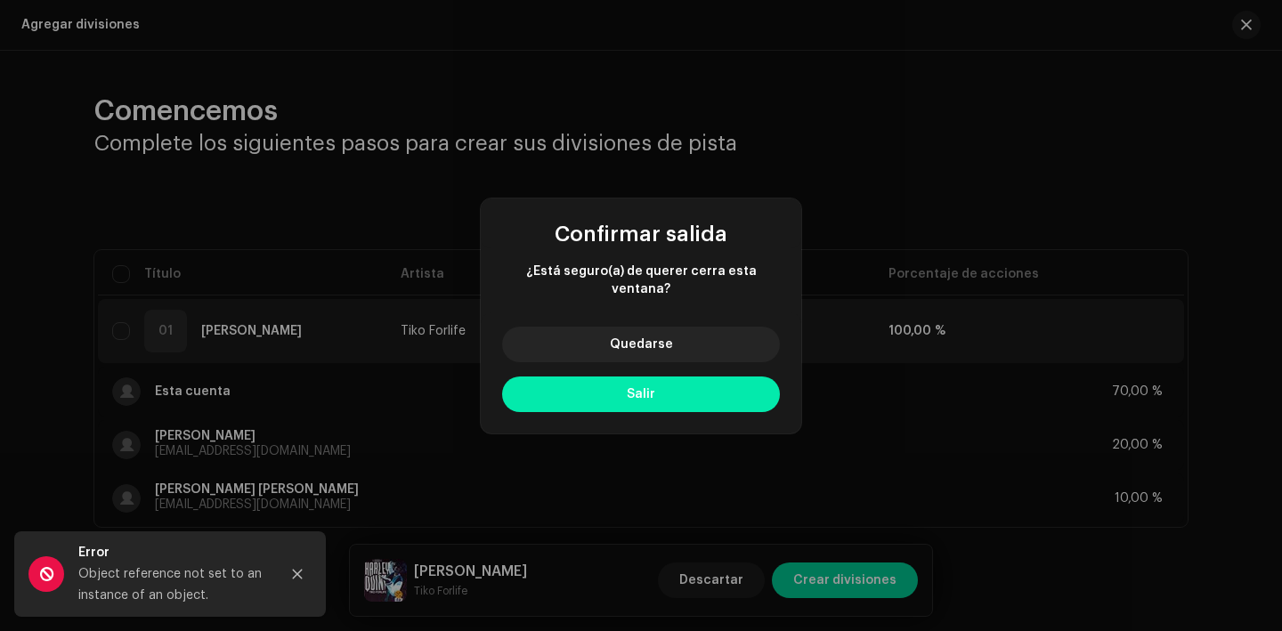
click at [672, 389] on button "Salir" at bounding box center [641, 395] width 278 height 36
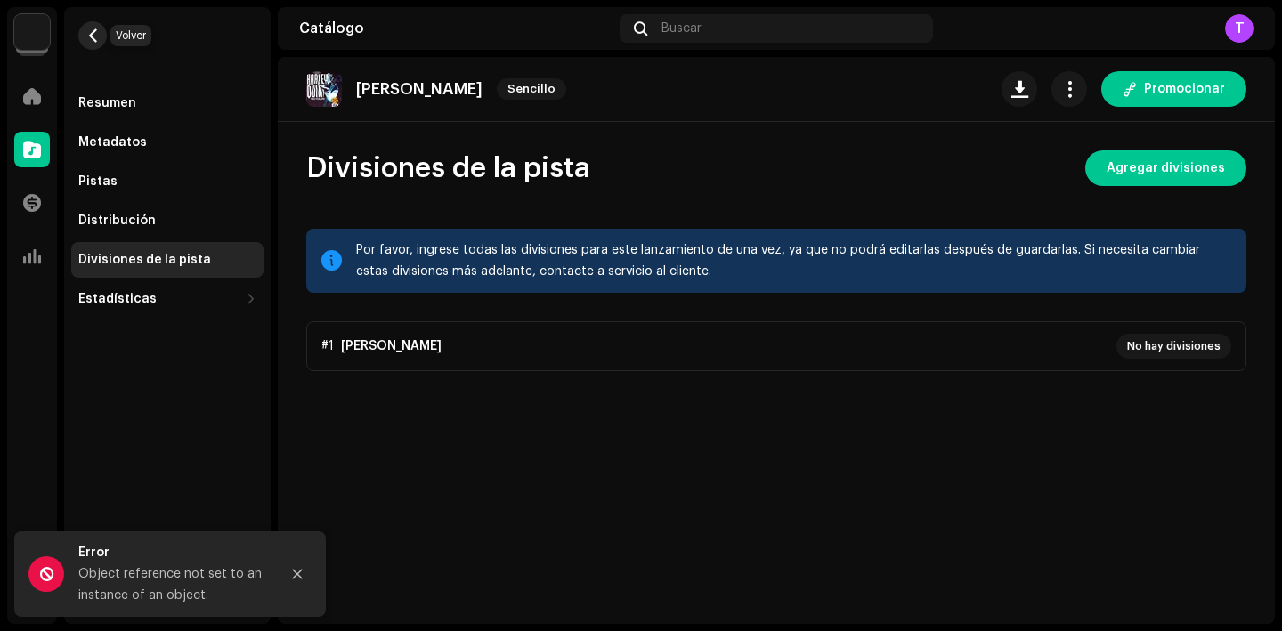
click at [94, 35] on span "button" at bounding box center [92, 35] width 13 height 14
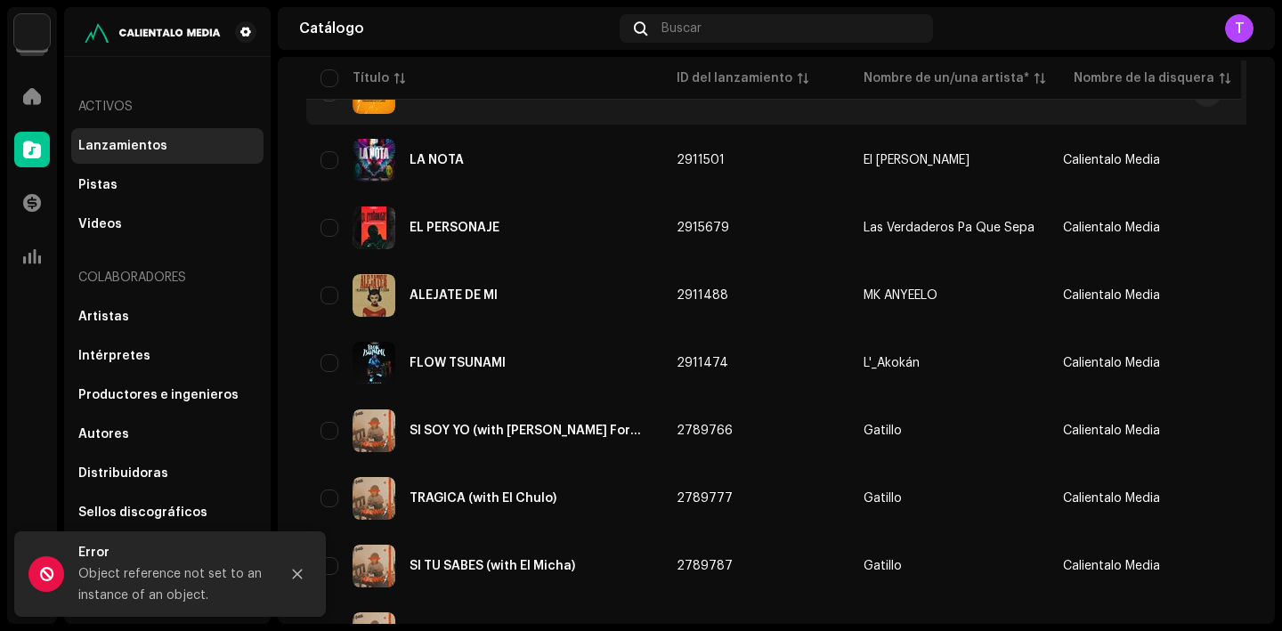
scroll to position [175, 0]
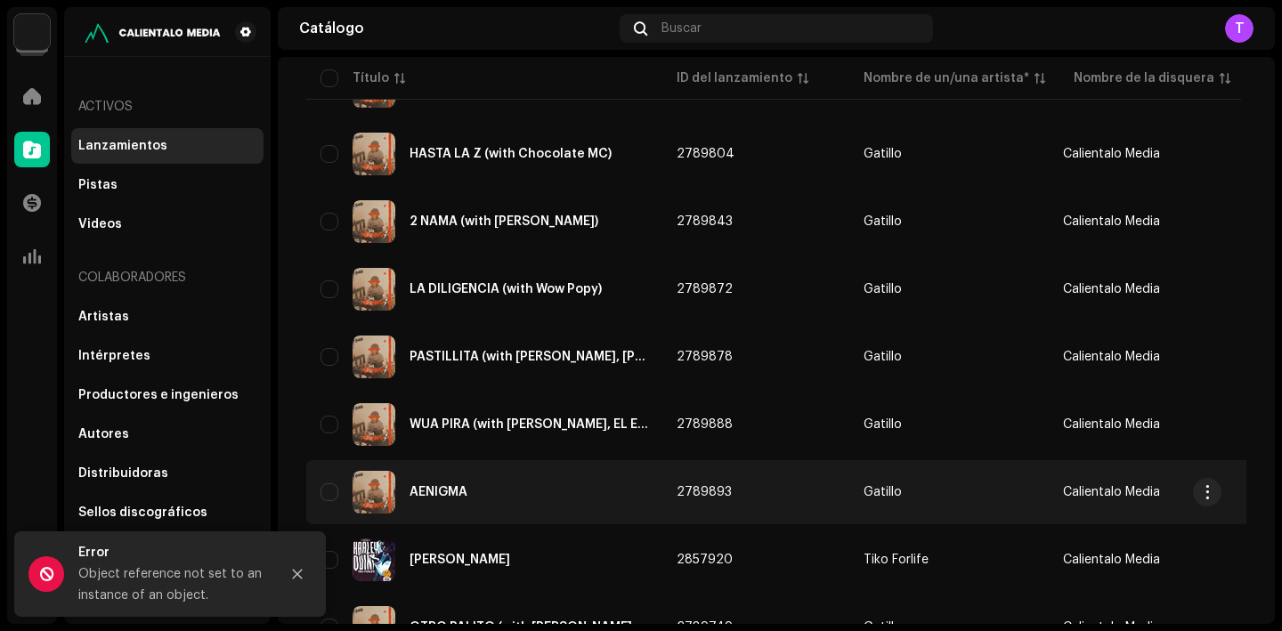
click at [473, 486] on div "AENIGMA" at bounding box center [485, 492] width 328 height 43
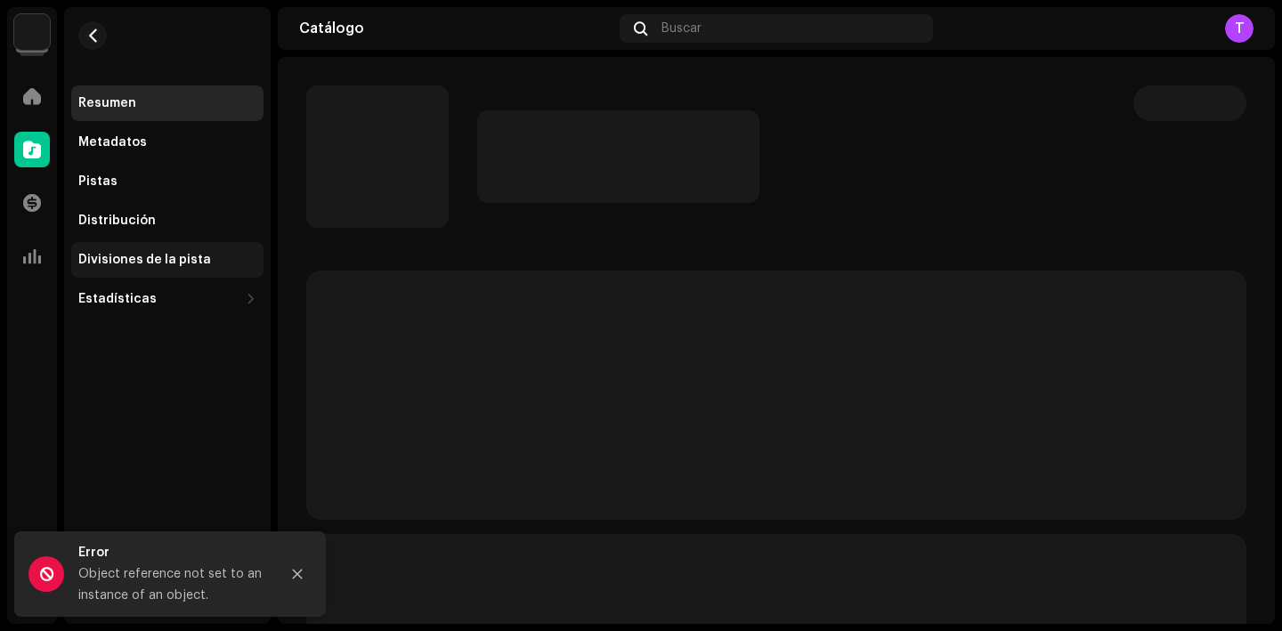
click at [184, 263] on div "Divisiones de la pista" at bounding box center [144, 260] width 133 height 14
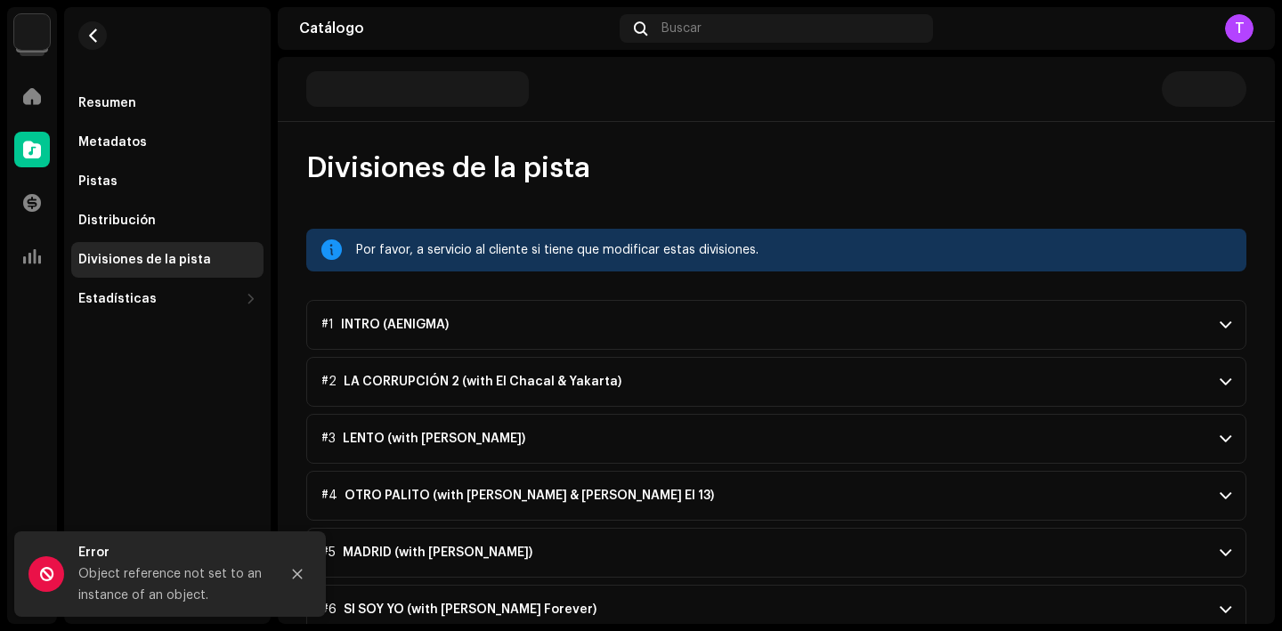
click at [575, 310] on p-accordion-header "#1 INTRO (AENIGMA)" at bounding box center [776, 325] width 940 height 50
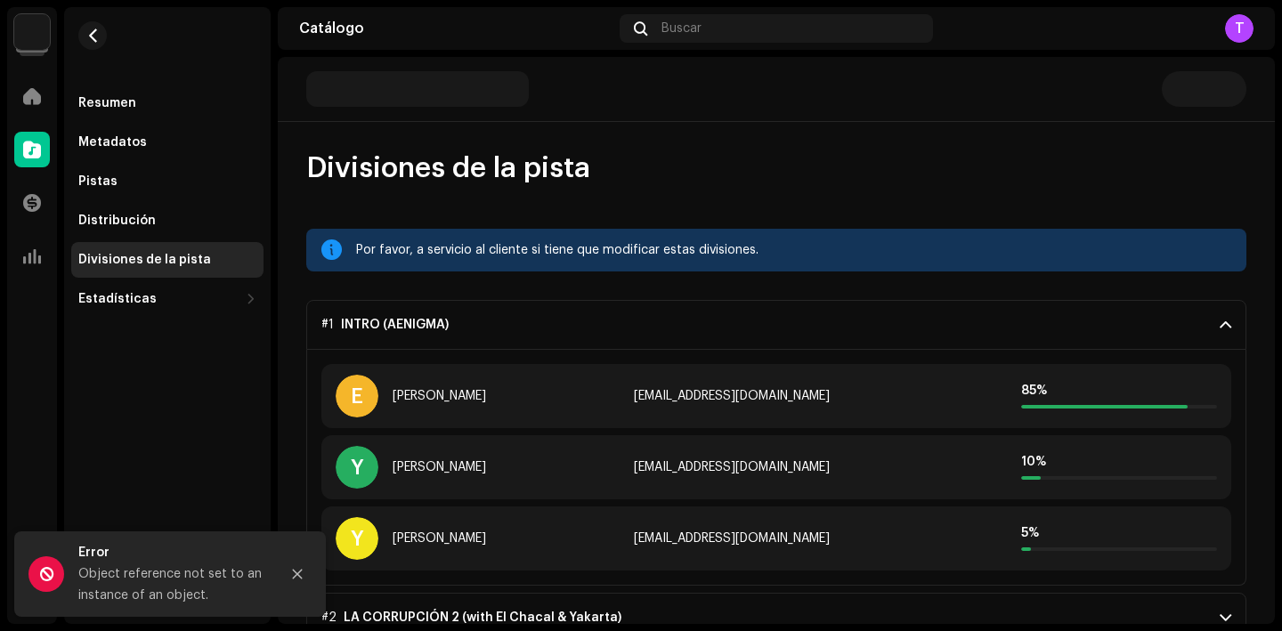
click at [575, 310] on p-accordion-header "#1 INTRO (AENIGMA)" at bounding box center [776, 325] width 940 height 50
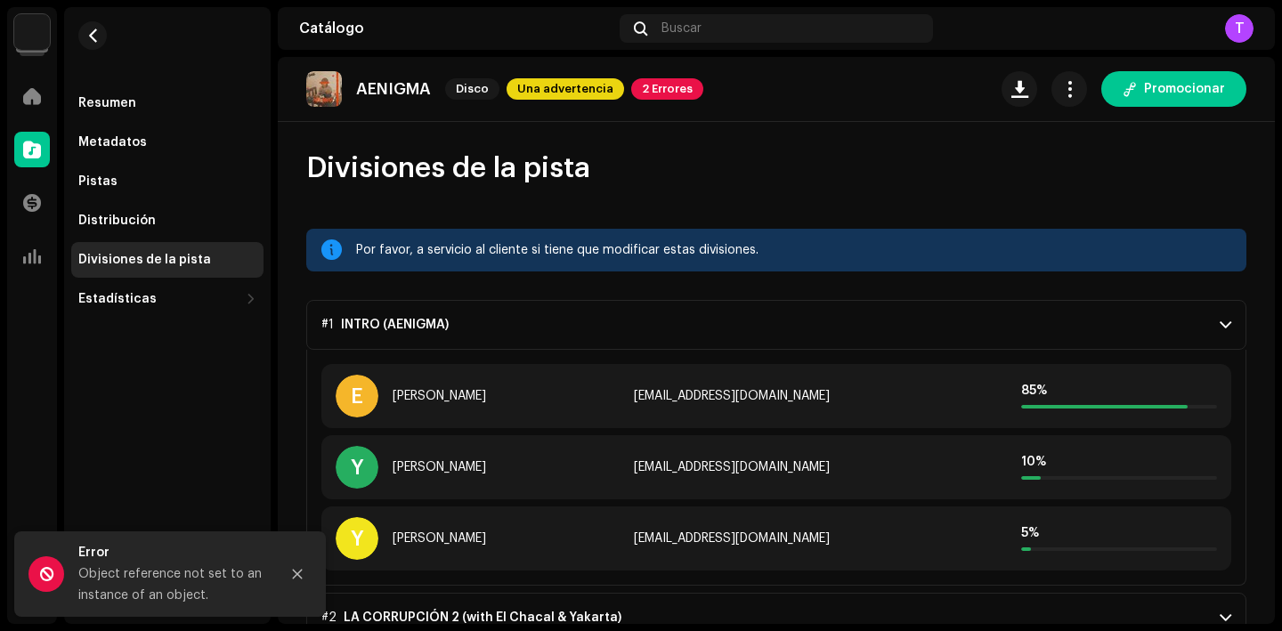
scroll to position [467, 0]
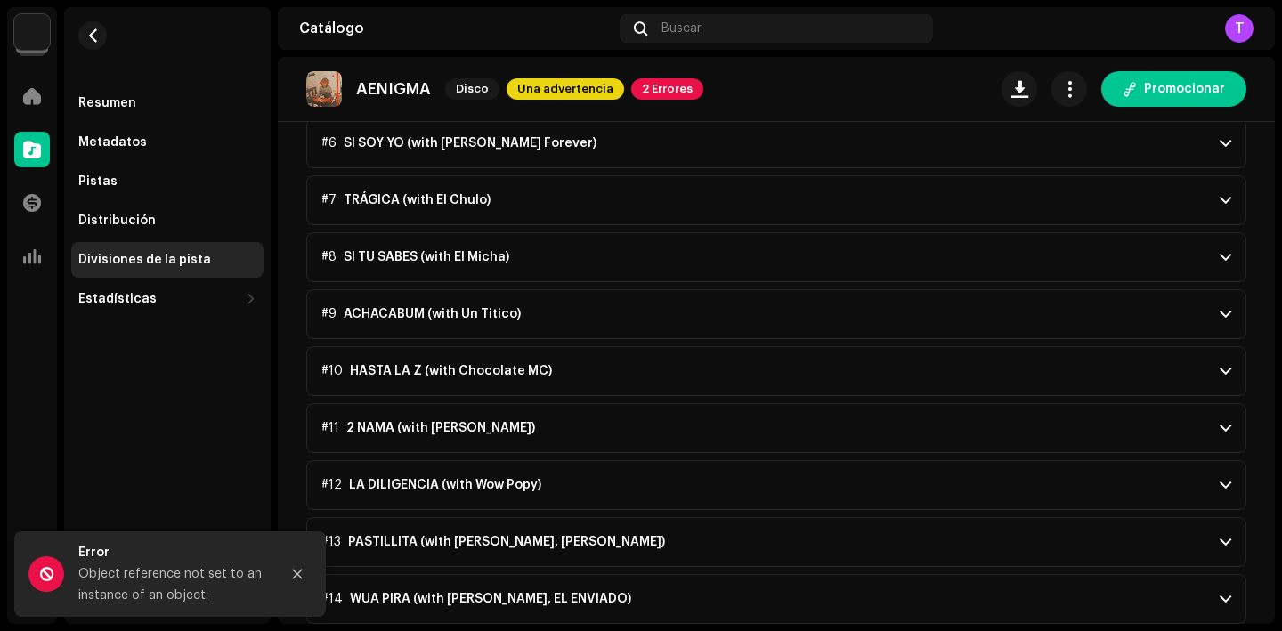
click at [575, 310] on p-accordion-header "#9 ACHACABUM (with Un Titico)" at bounding box center [776, 314] width 940 height 50
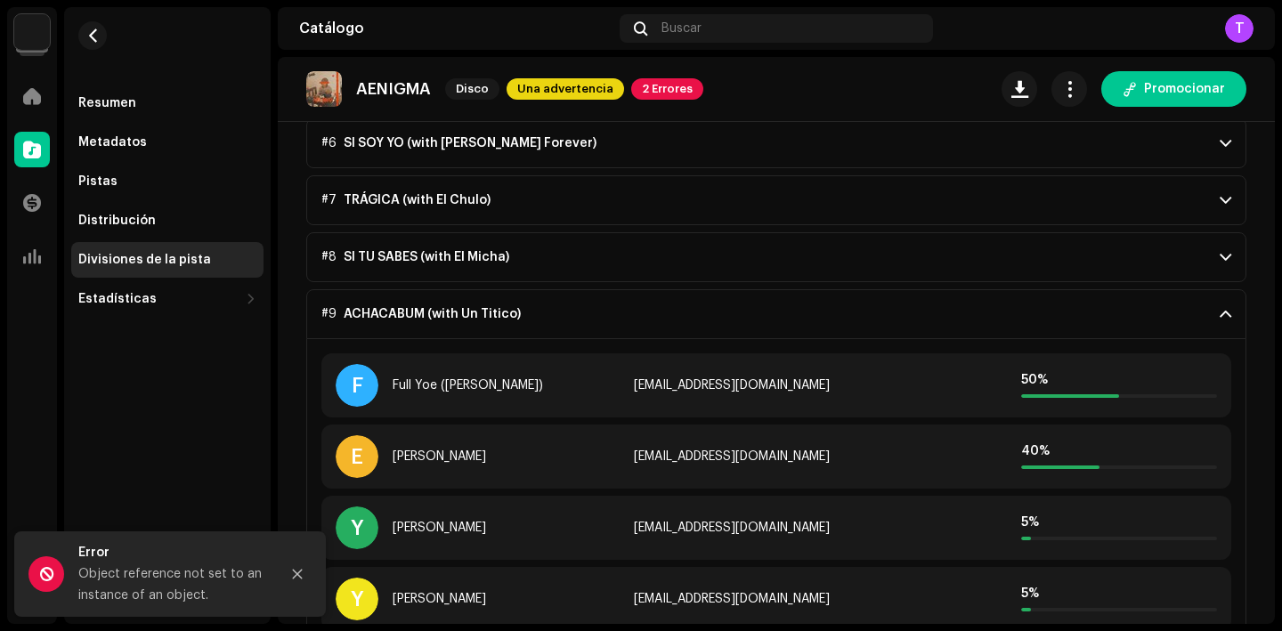
click at [575, 310] on p-accordion-header "#9 ACHACABUM (with Un Titico)" at bounding box center [776, 314] width 940 height 50
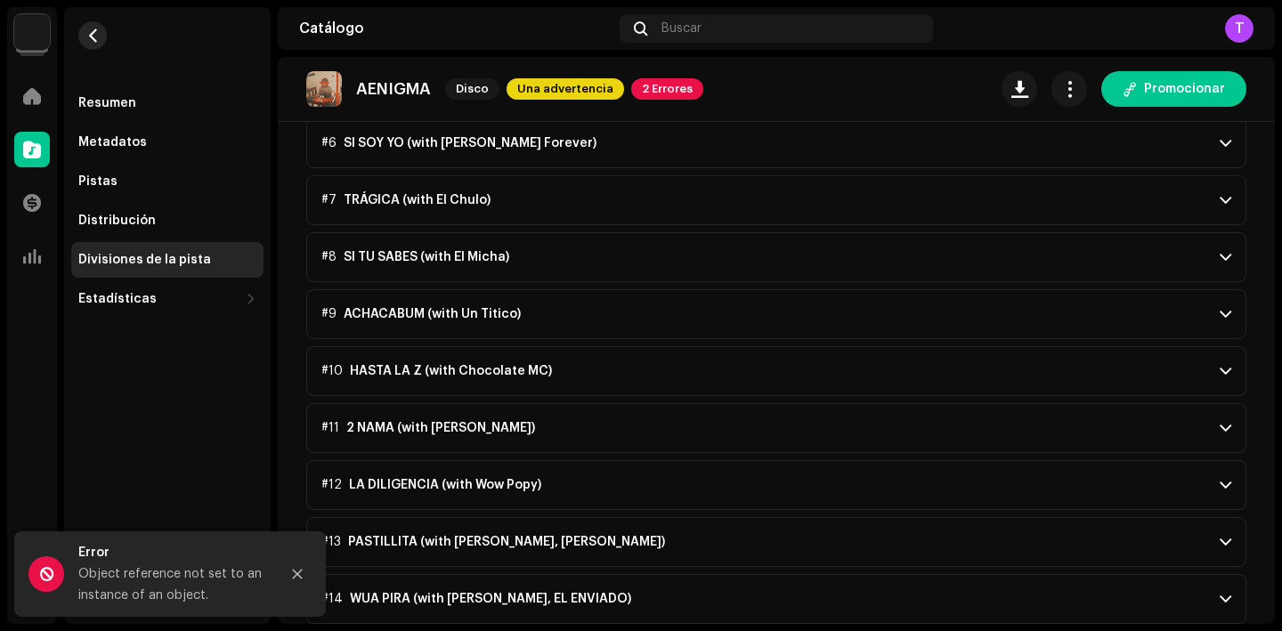
click at [89, 34] on span "button" at bounding box center [92, 35] width 13 height 14
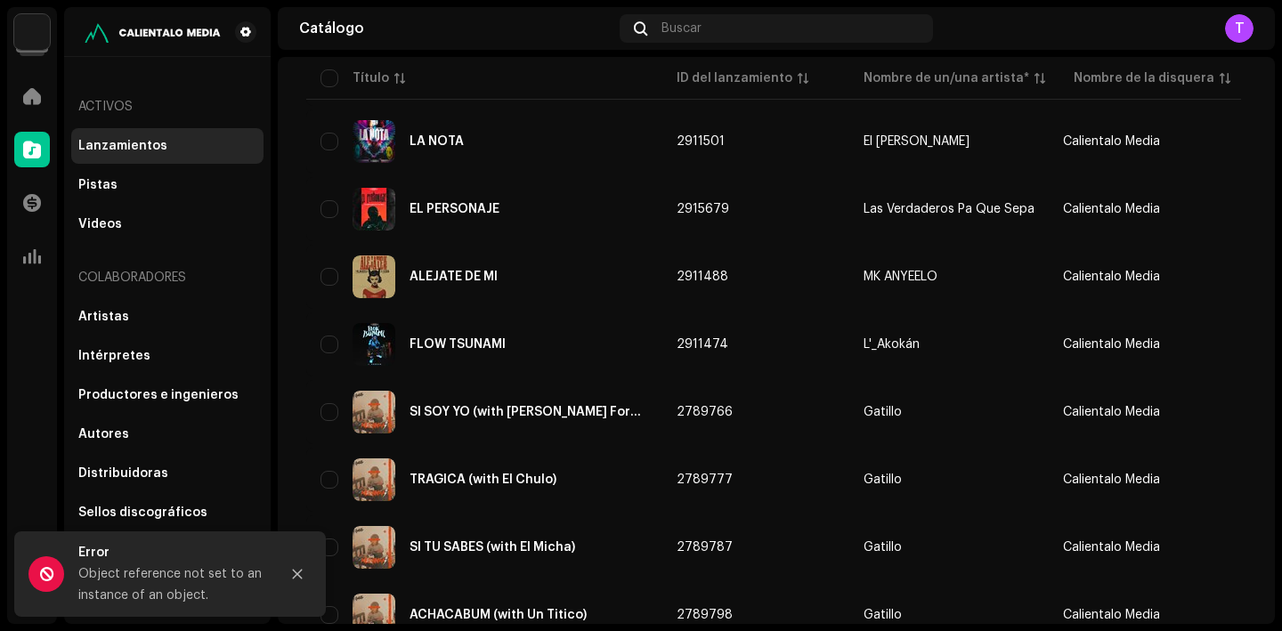
scroll to position [349, 0]
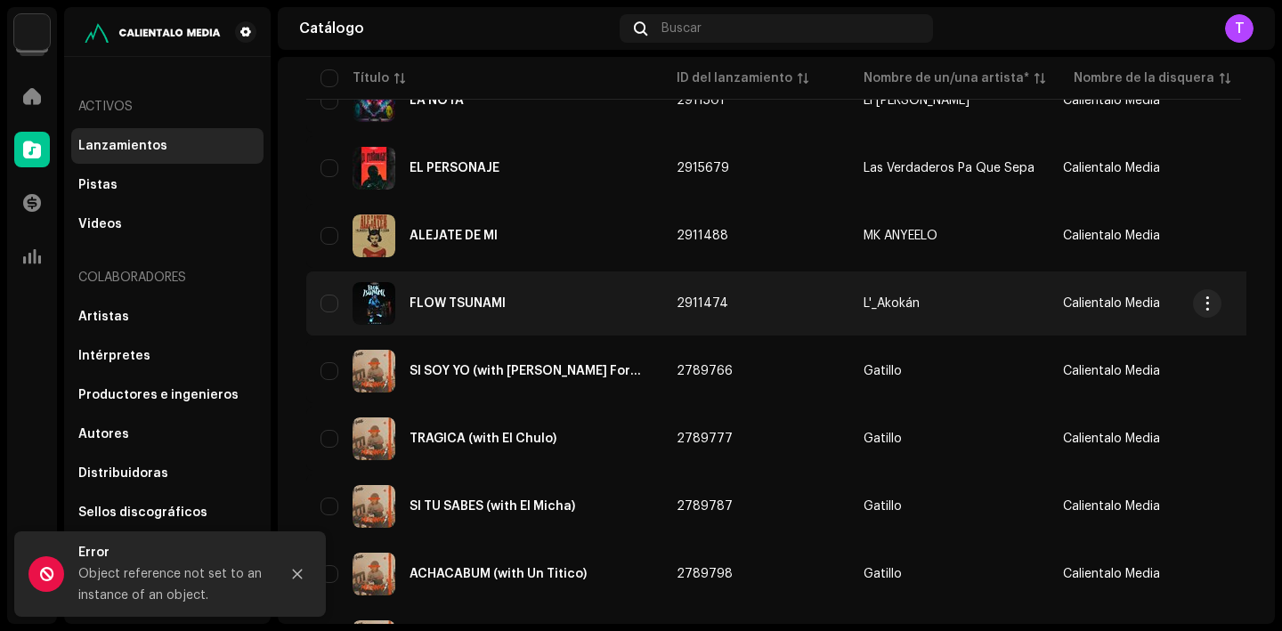
click at [476, 305] on div "FLOW TSUNAMI" at bounding box center [458, 303] width 96 height 12
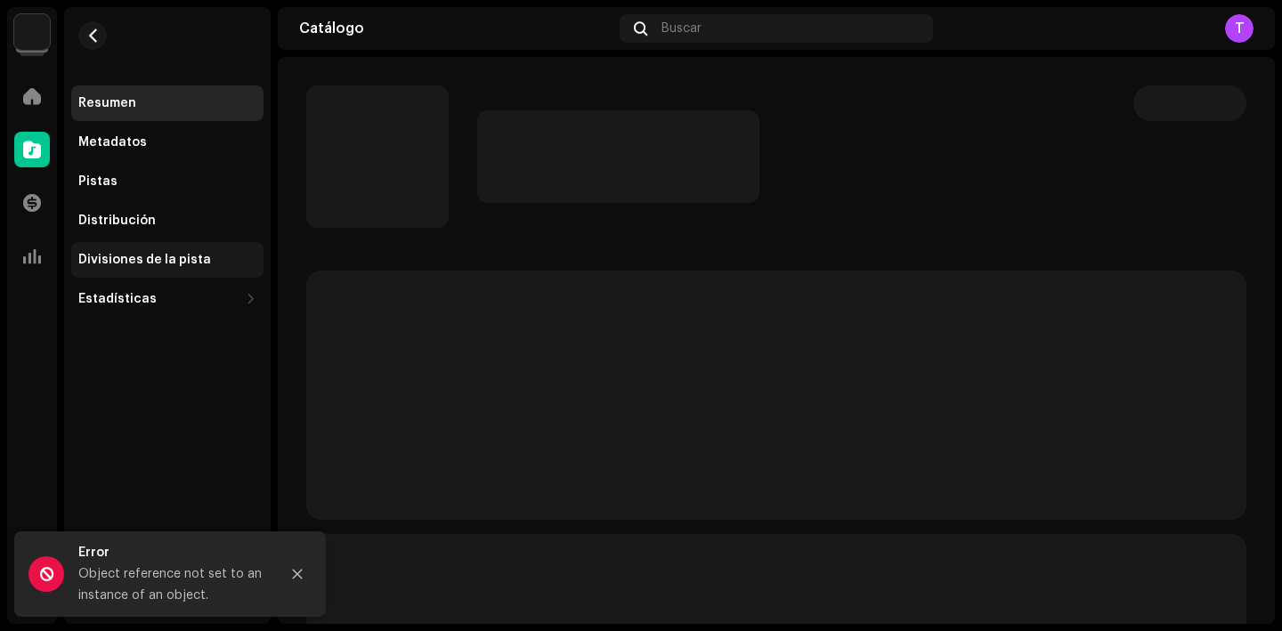
click at [155, 258] on div "Divisiones de la pista" at bounding box center [144, 260] width 133 height 14
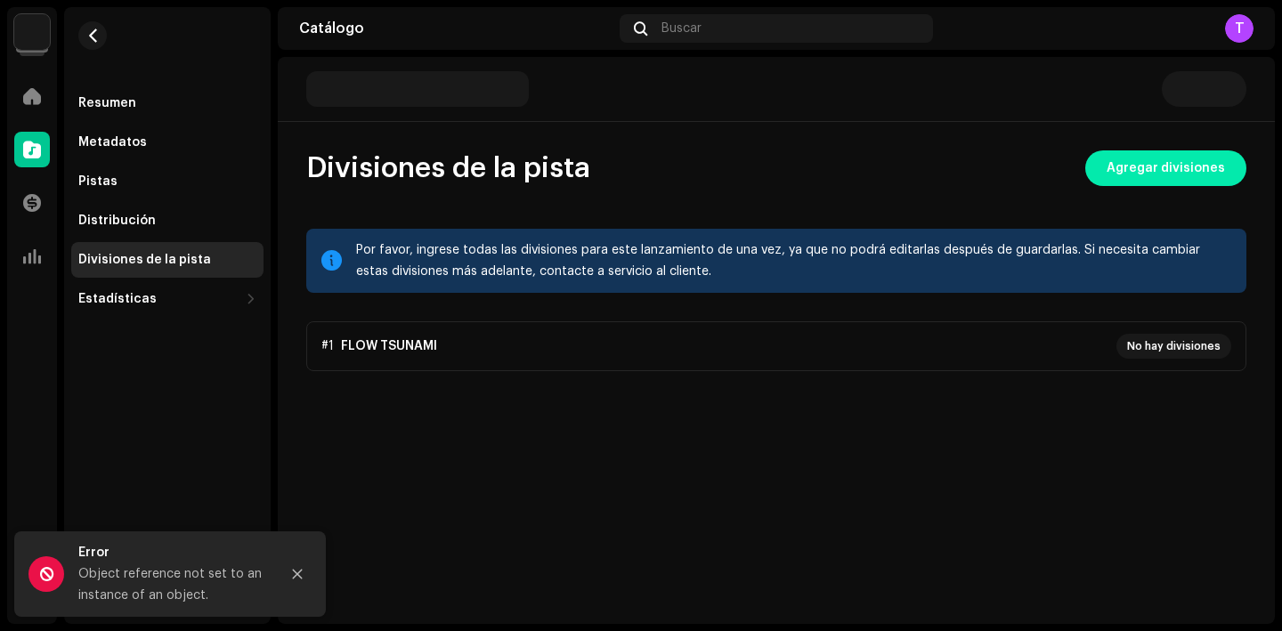
click at [1164, 183] on span "Agregar divisiones" at bounding box center [1166, 169] width 118 height 36
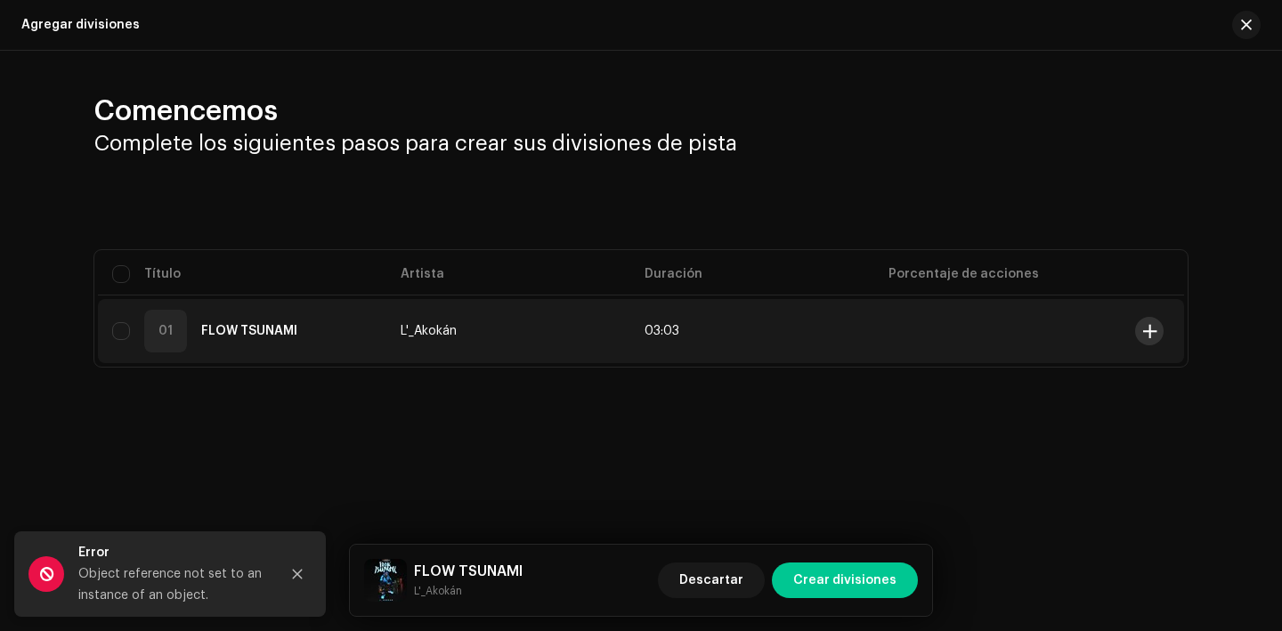
click at [1146, 335] on span at bounding box center [1150, 331] width 13 height 14
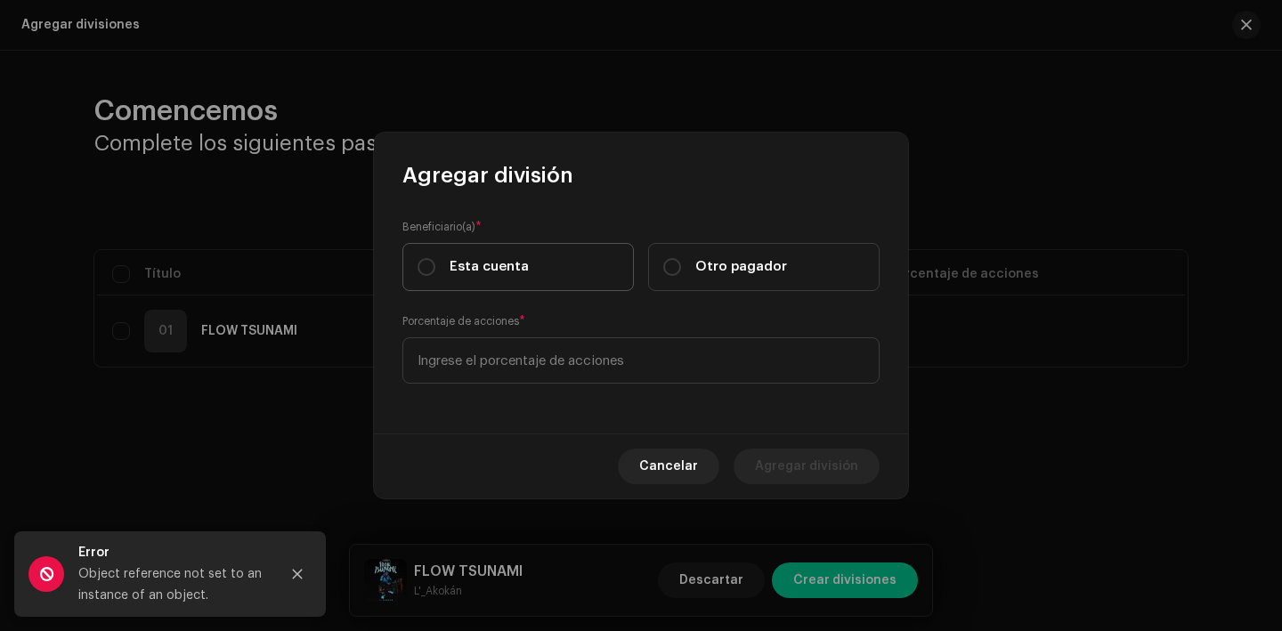
click at [491, 267] on span "Esta cuenta" at bounding box center [489, 267] width 79 height 20
click at [435, 267] on input "Esta cuenta" at bounding box center [427, 267] width 18 height 18
radio input "true"
click at [510, 334] on div "Porcentaje de acciones *" at bounding box center [641, 348] width 477 height 71
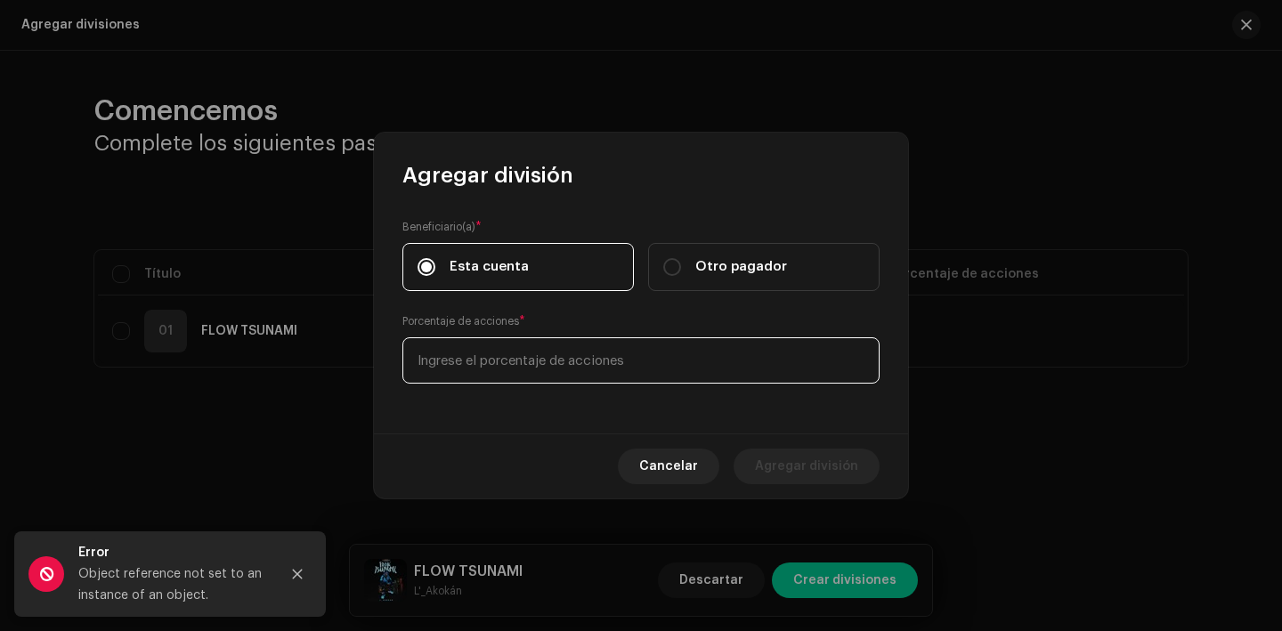
click at [515, 362] on input at bounding box center [641, 361] width 477 height 46
type input "70,00"
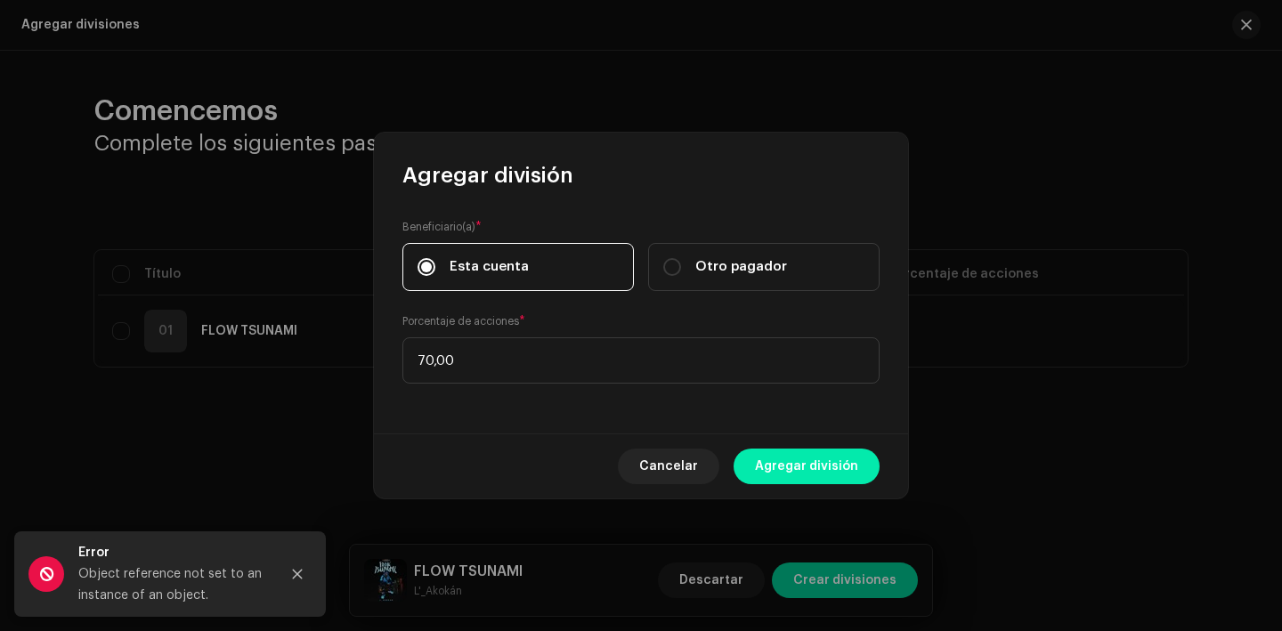
click at [841, 475] on span "Agregar división" at bounding box center [806, 467] width 103 height 36
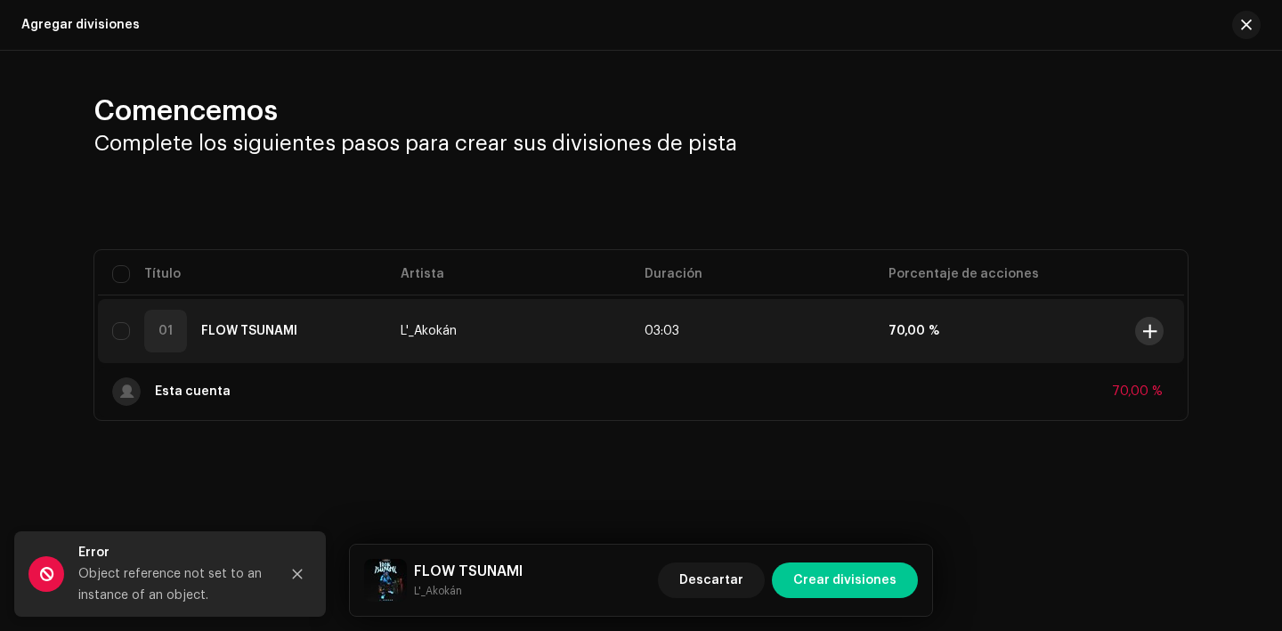
click at [1150, 332] on span at bounding box center [1150, 331] width 13 height 14
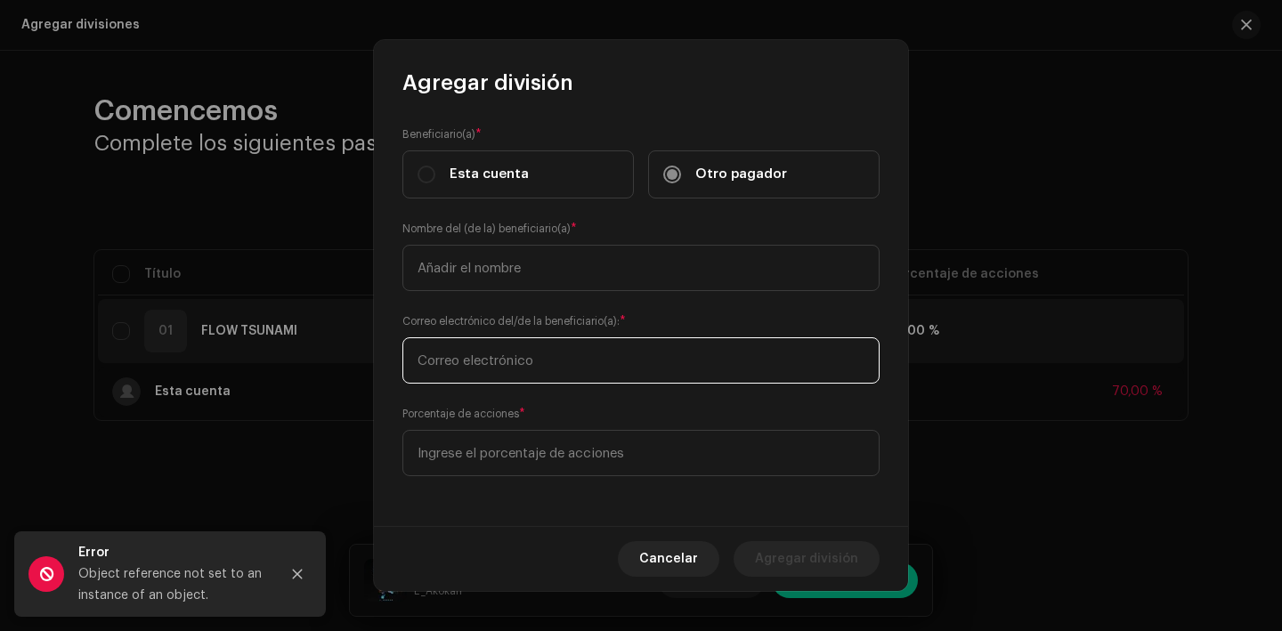
click at [504, 365] on input "text" at bounding box center [641, 361] width 477 height 46
paste input "fmichel1981@gmail.com"
type input "fmichel1981@gmail.com"
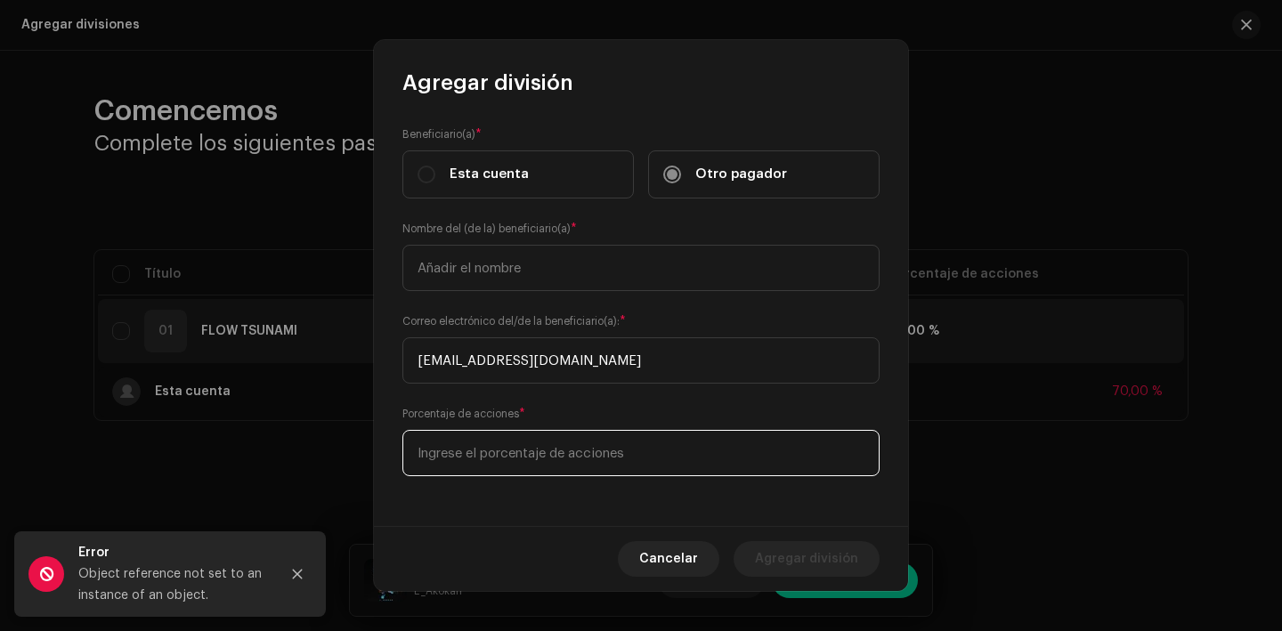
click at [510, 464] on input at bounding box center [641, 453] width 477 height 46
type input "20,00"
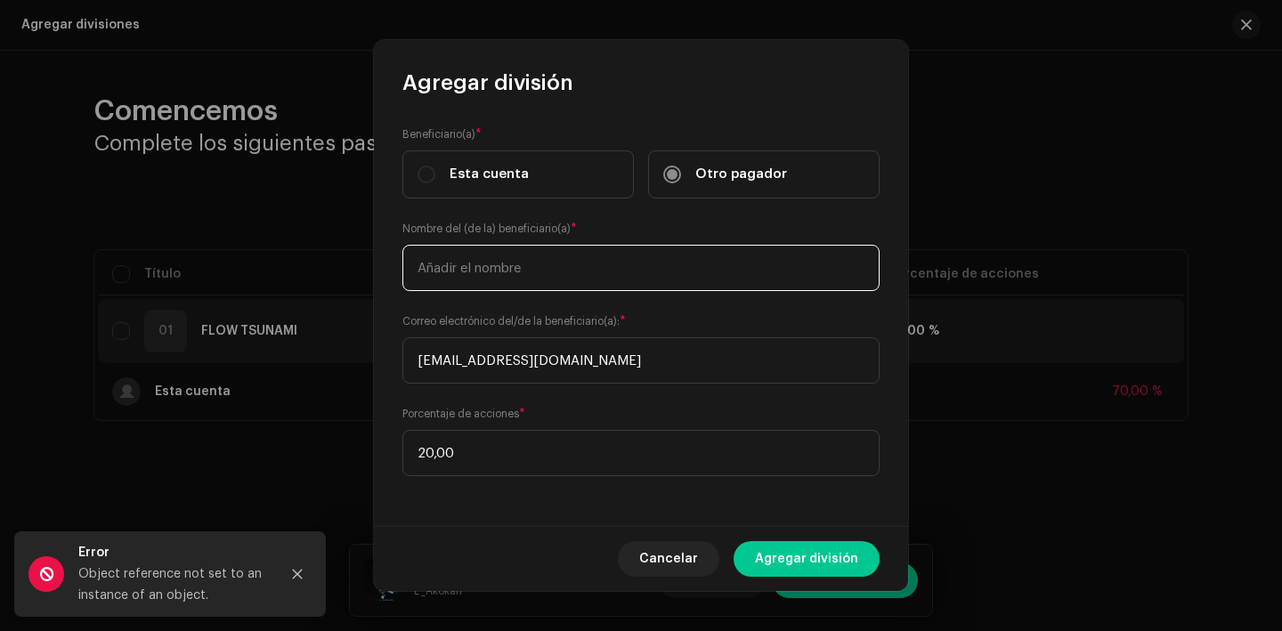
click at [512, 269] on input "text" at bounding box center [641, 268] width 477 height 46
type input "Yarina Gonzalez Andreu"
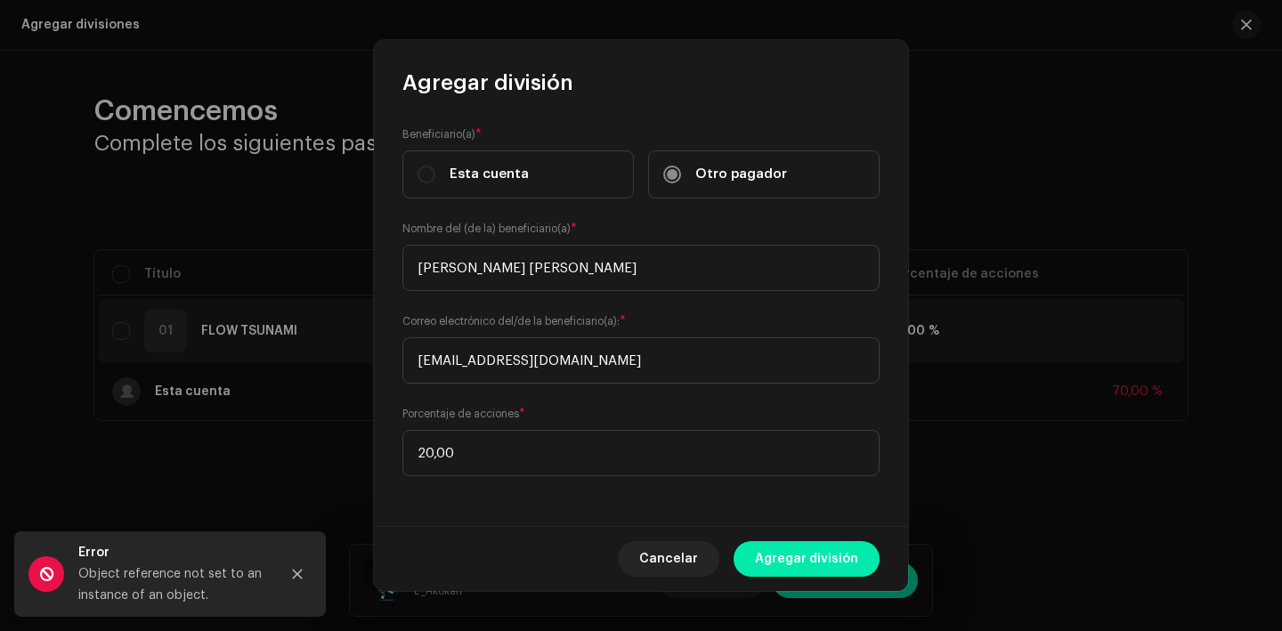
click at [814, 561] on span "Agregar división" at bounding box center [806, 559] width 103 height 36
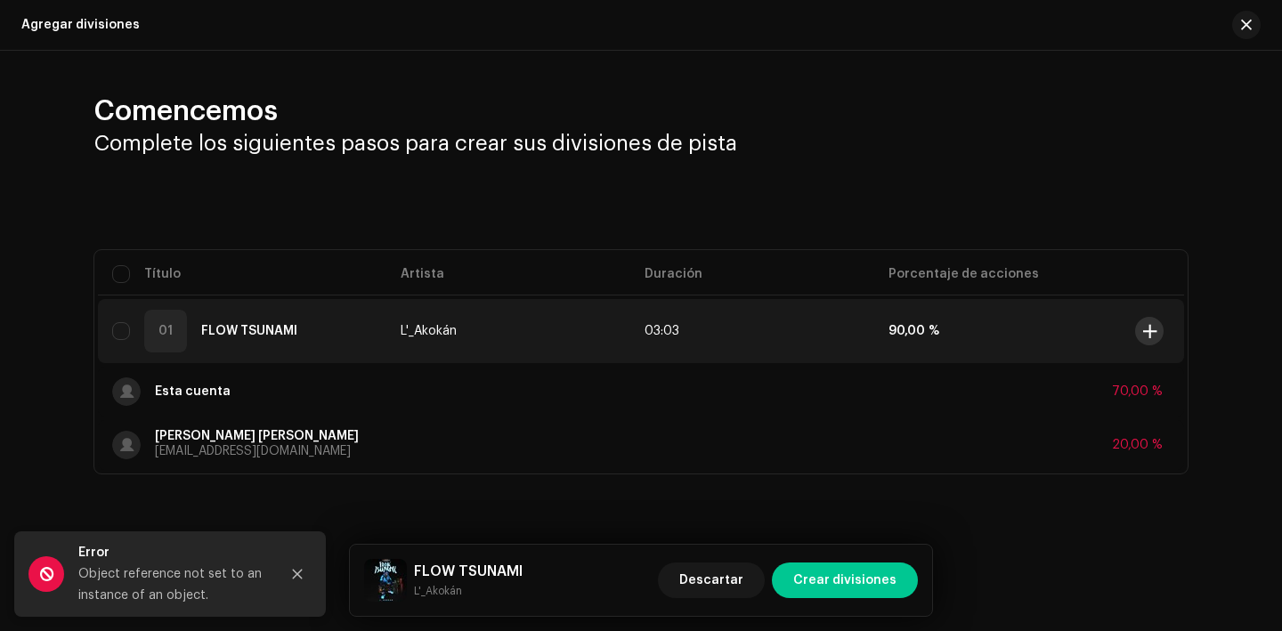
click at [1160, 328] on button at bounding box center [1149, 331] width 28 height 28
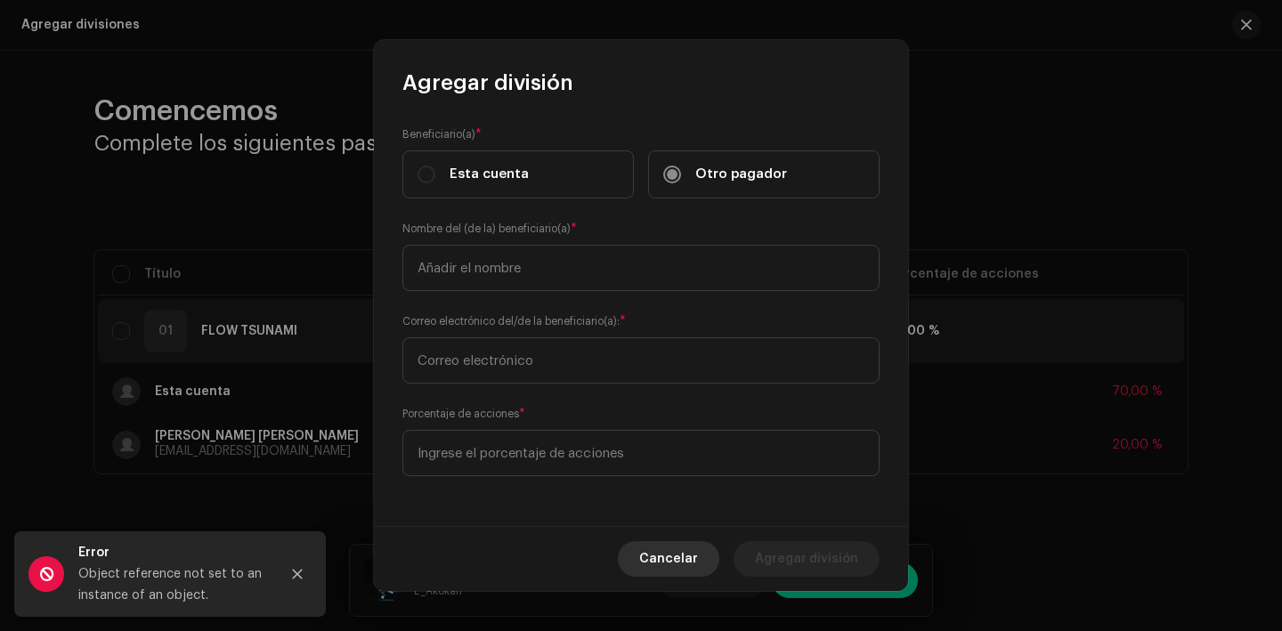
click at [695, 553] on span "Cancelar" at bounding box center [668, 559] width 59 height 36
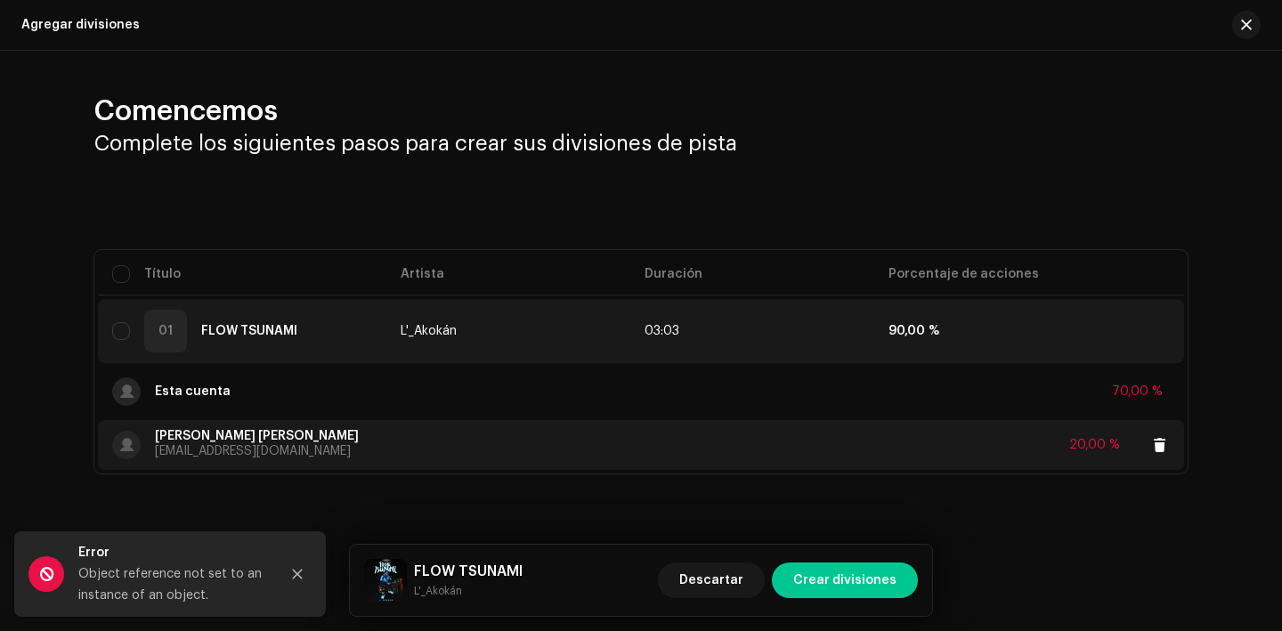
click at [278, 432] on strong "Yarina Gonzalez Andreu" at bounding box center [257, 436] width 204 height 12
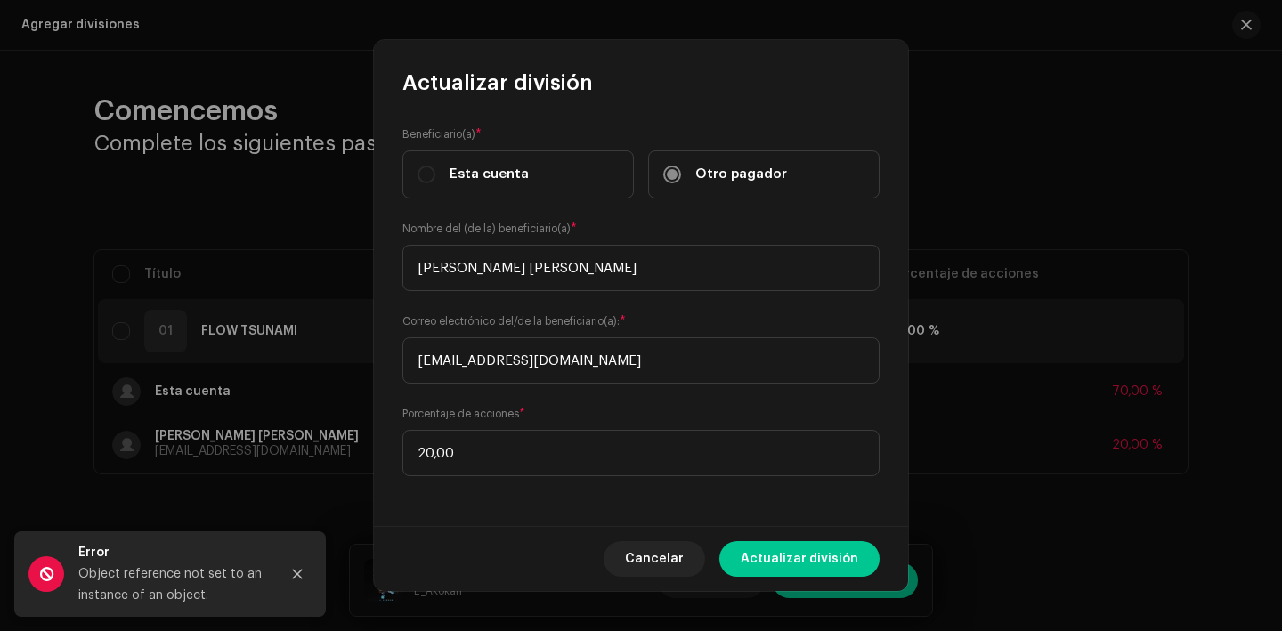
drag, startPoint x: 578, startPoint y: 274, endPoint x: 330, endPoint y: 259, distance: 248.9
click at [330, 259] on div "Actualizar división Beneficiario(a) * Esta cuenta Otro pagador Nombre del (de l…" at bounding box center [641, 315] width 1282 height 631
type input "Francisco Michel Liburd Alvarez"
click at [777, 545] on span "Actualizar división" at bounding box center [800, 559] width 118 height 36
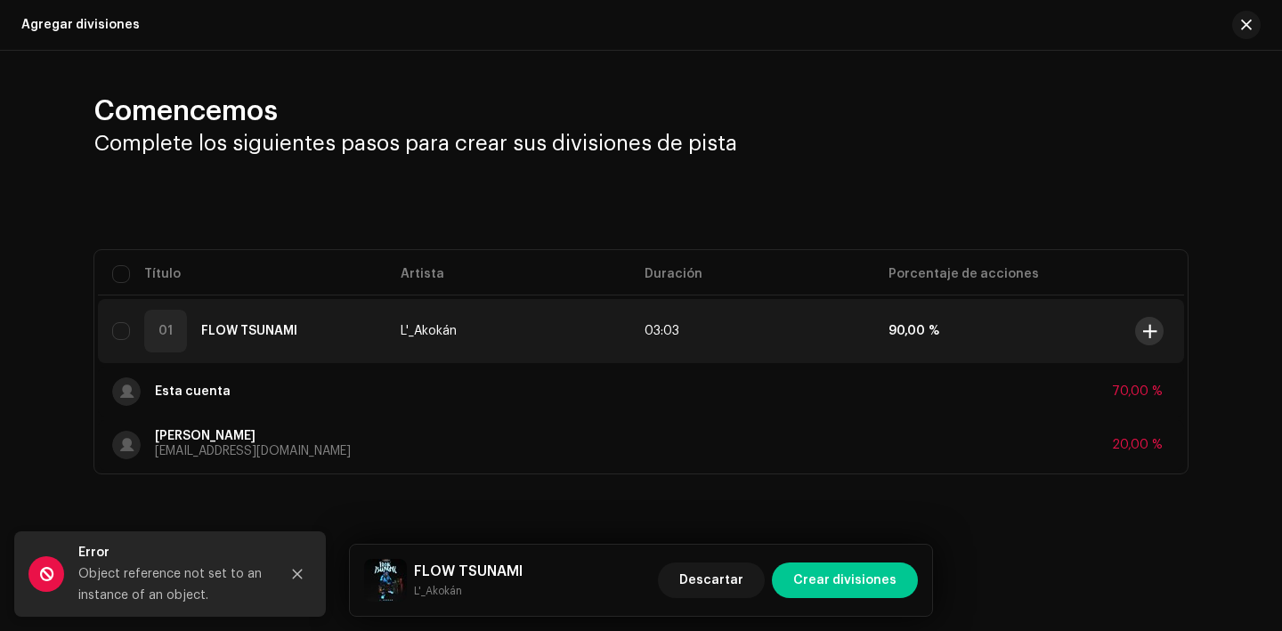
click at [1142, 326] on button at bounding box center [1149, 331] width 28 height 28
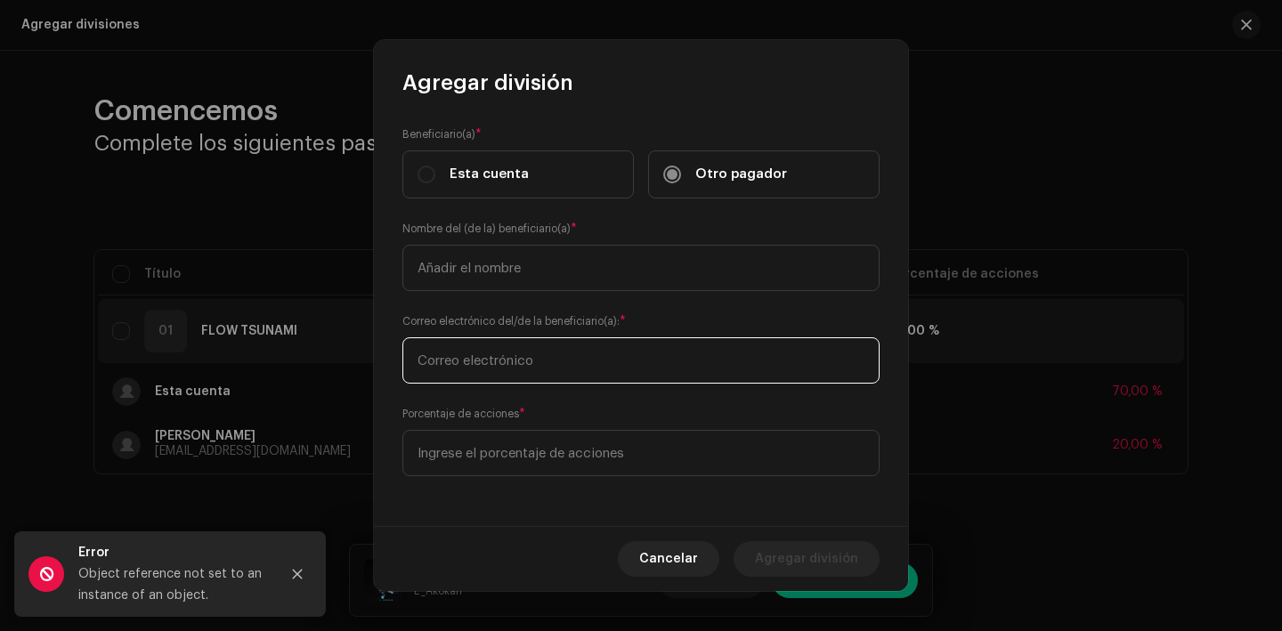
click at [503, 368] on input "text" at bounding box center [641, 361] width 477 height 46
type input "yarinasabe@gmail.com"
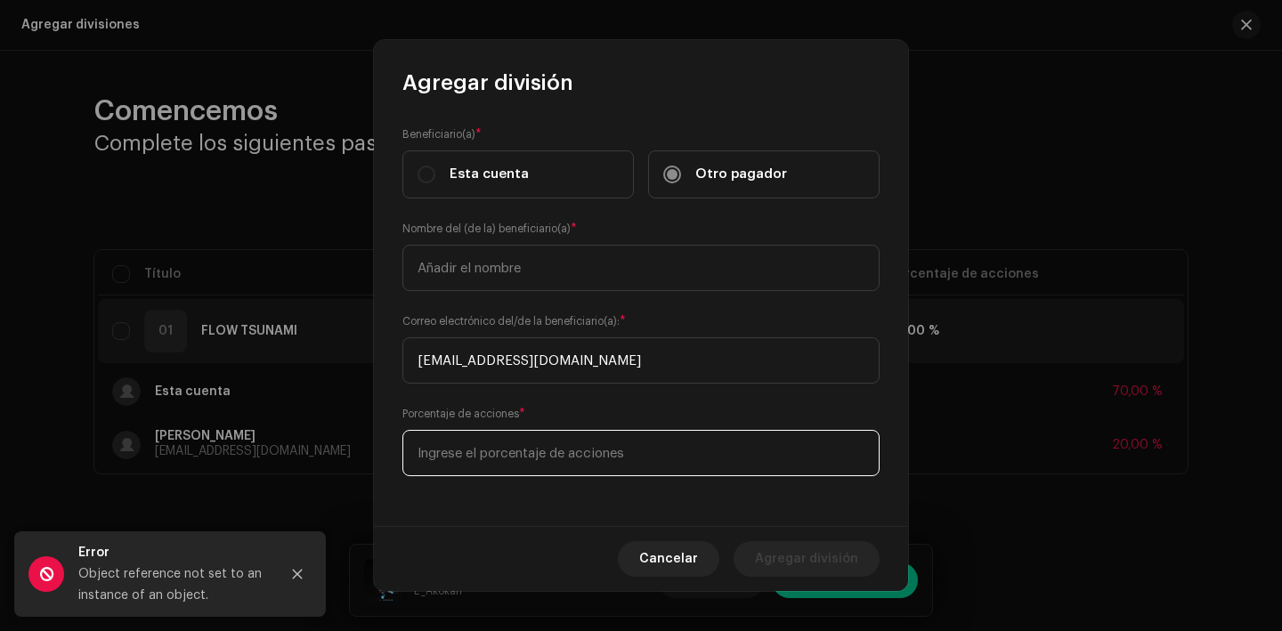
click at [517, 460] on input at bounding box center [641, 453] width 477 height 46
type input "10,00"
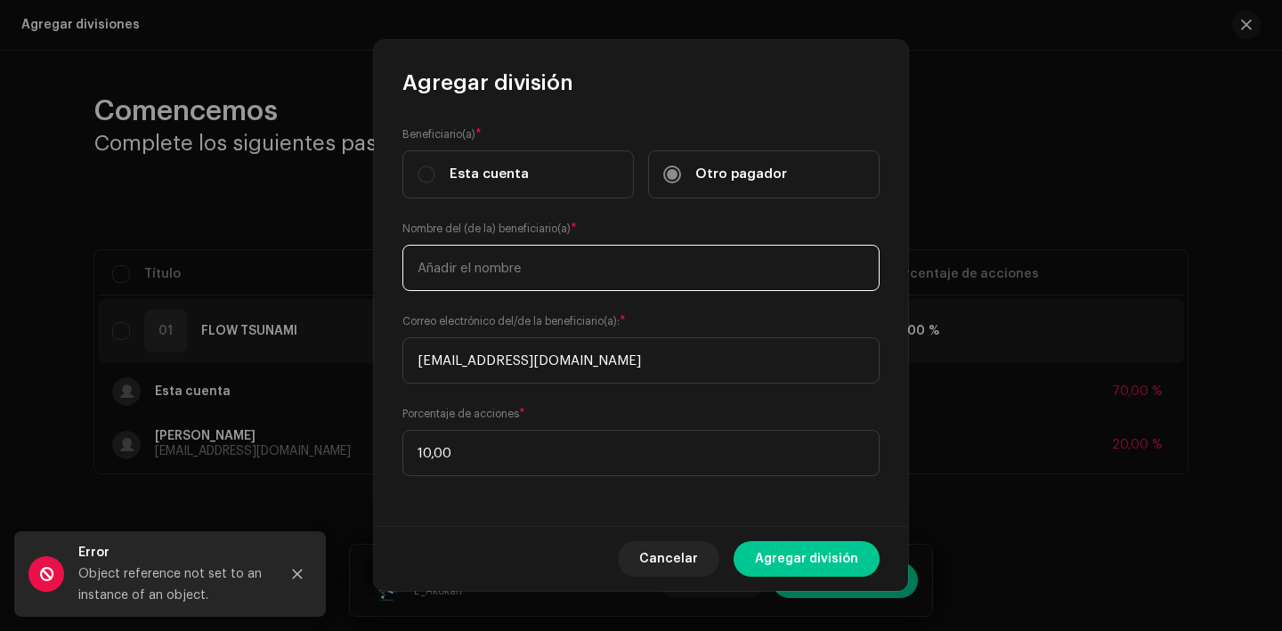
click at [509, 271] on input "text" at bounding box center [641, 268] width 477 height 46
type input "Yarina Gonzalez Andreu"
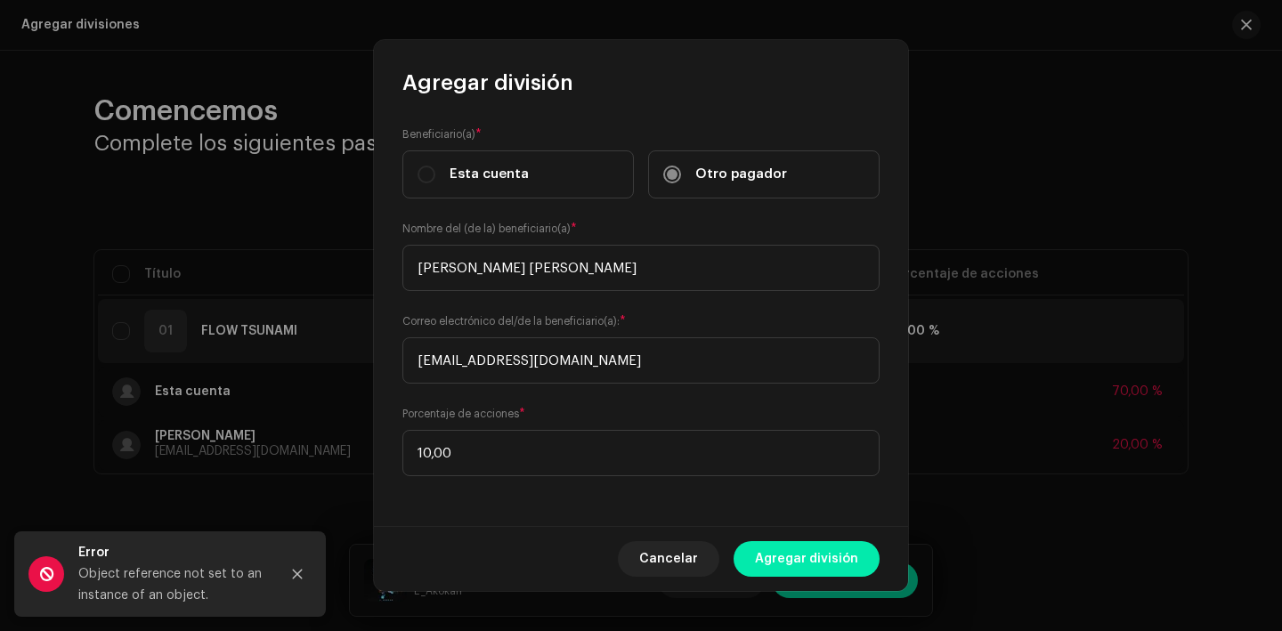
click at [814, 575] on span "Agregar división" at bounding box center [806, 559] width 103 height 36
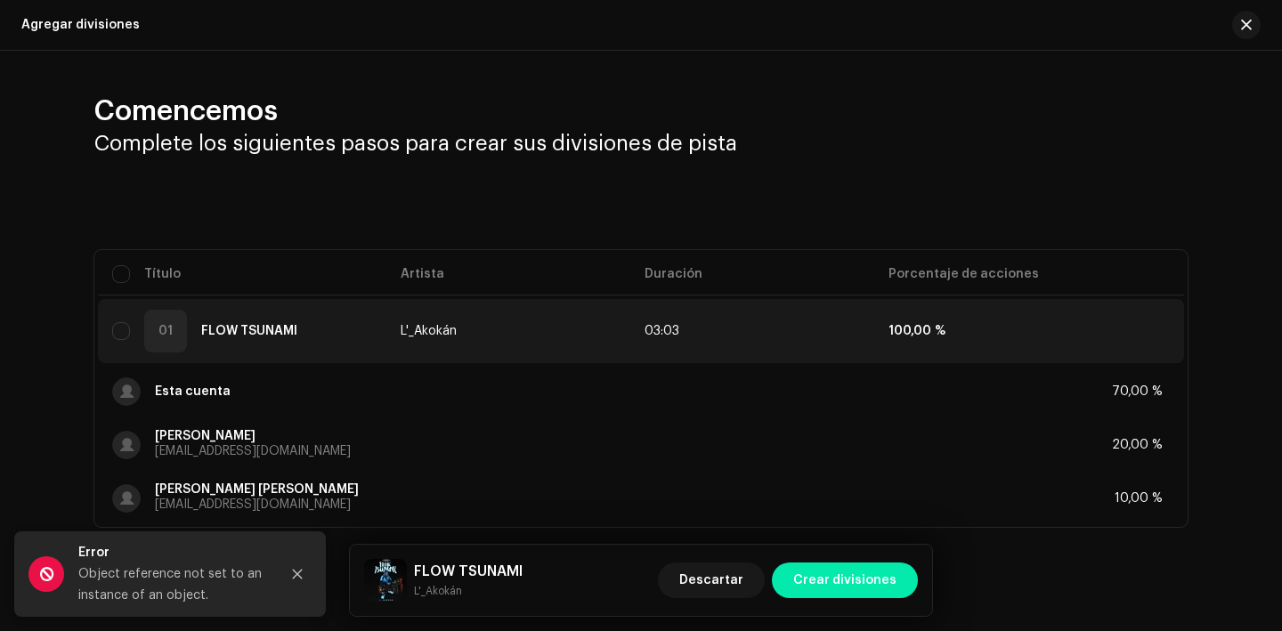
click at [879, 571] on span "Crear divisiones" at bounding box center [845, 581] width 103 height 36
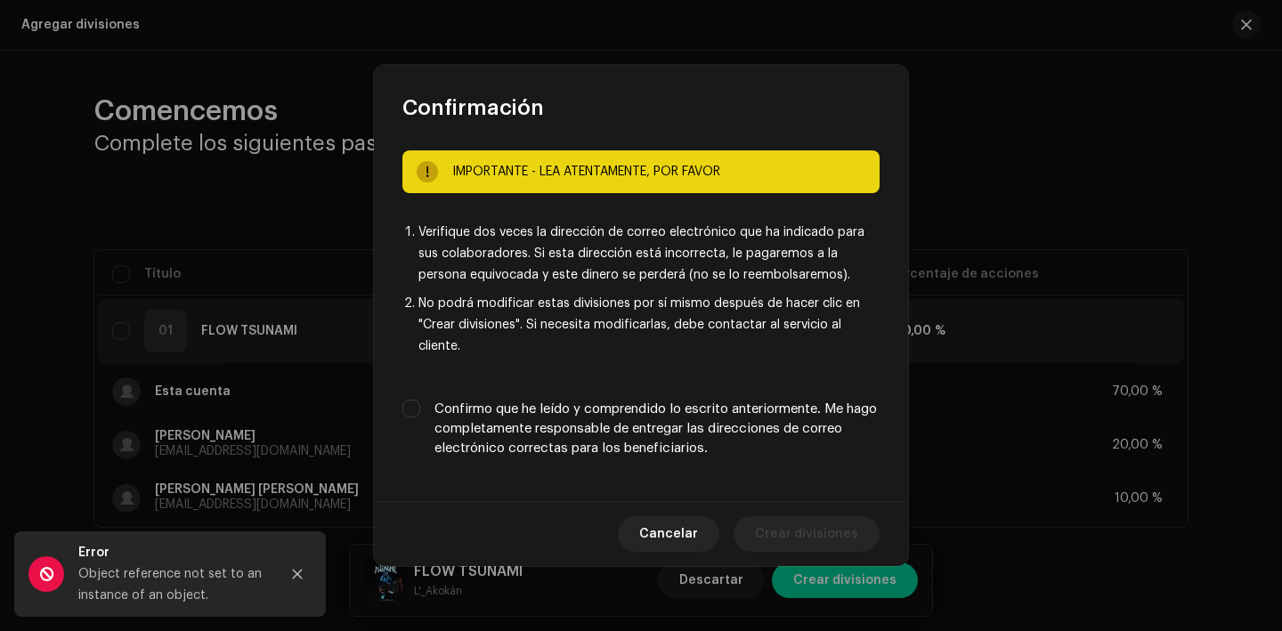
click at [706, 380] on div "IMPORTANTE - LEA ATENTAMENTE, POR FAVOR Verifique dos veces la dirección de cor…" at bounding box center [641, 311] width 534 height 379
click at [706, 419] on label "Confirmo que he leído y comprendido lo escrito anteriormente. Me hago completam…" at bounding box center [657, 429] width 445 height 59
click at [420, 418] on input "Confirmo que he leído y comprendido lo escrito anteriormente. Me hago completam…" at bounding box center [412, 409] width 18 height 18
checkbox input "true"
click at [826, 528] on span "Crear divisiones" at bounding box center [806, 535] width 103 height 36
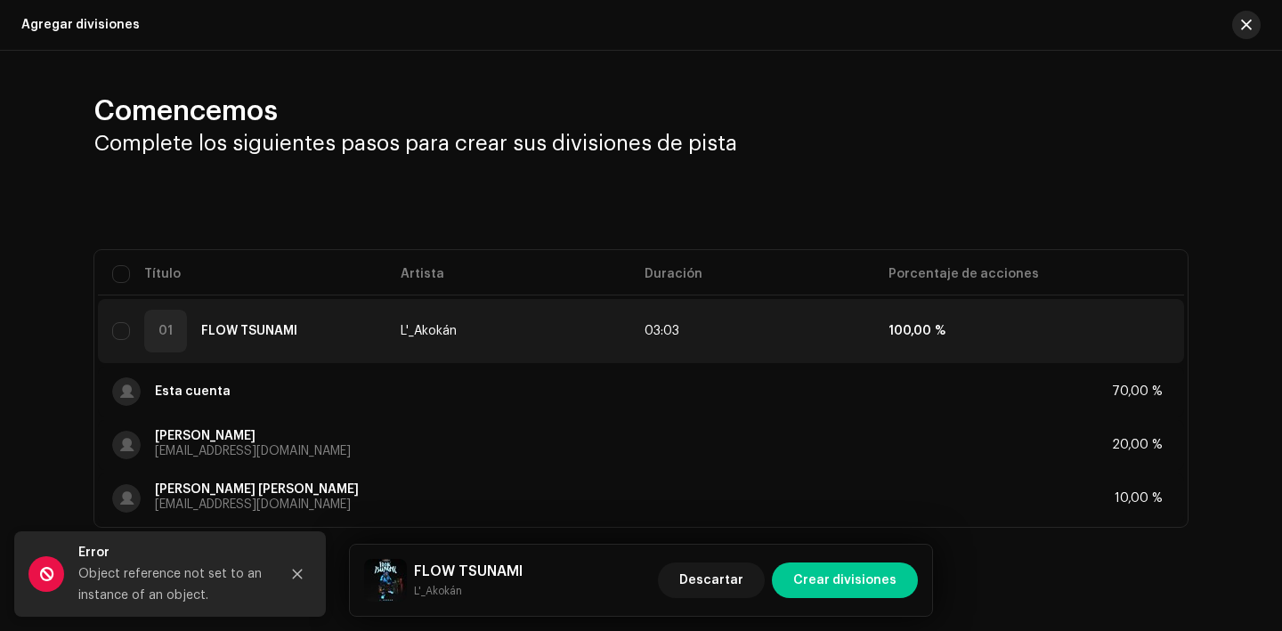
click at [1241, 23] on span "button" at bounding box center [1246, 25] width 11 height 14
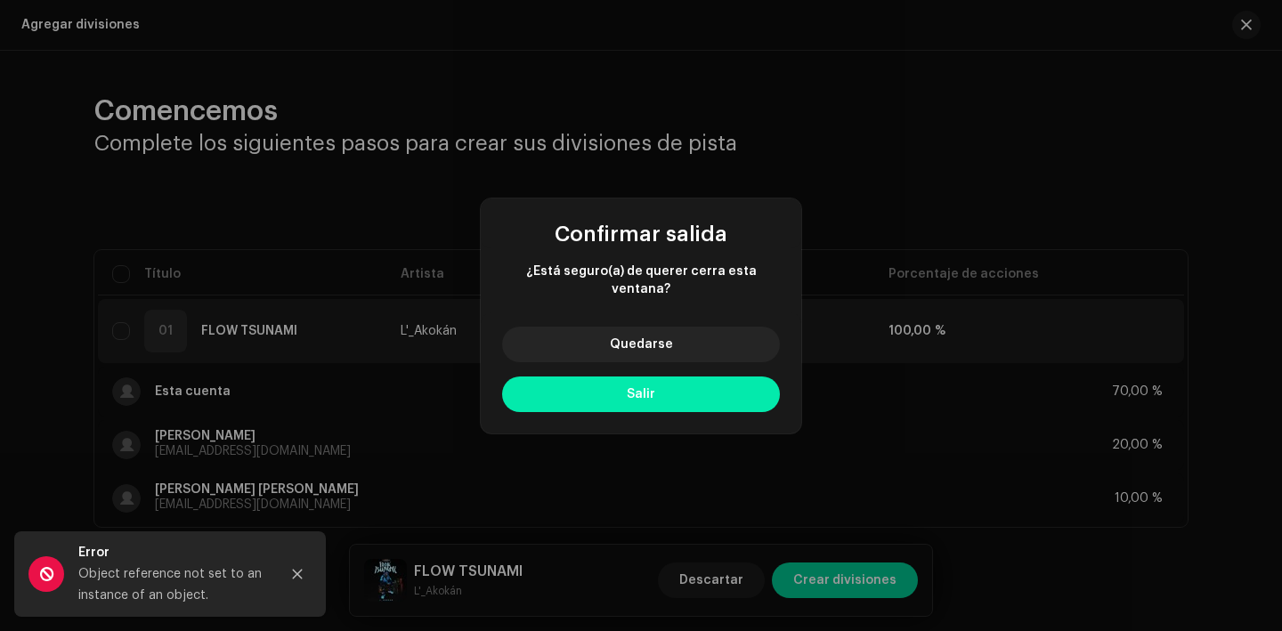
click at [704, 379] on button "Salir" at bounding box center [641, 395] width 278 height 36
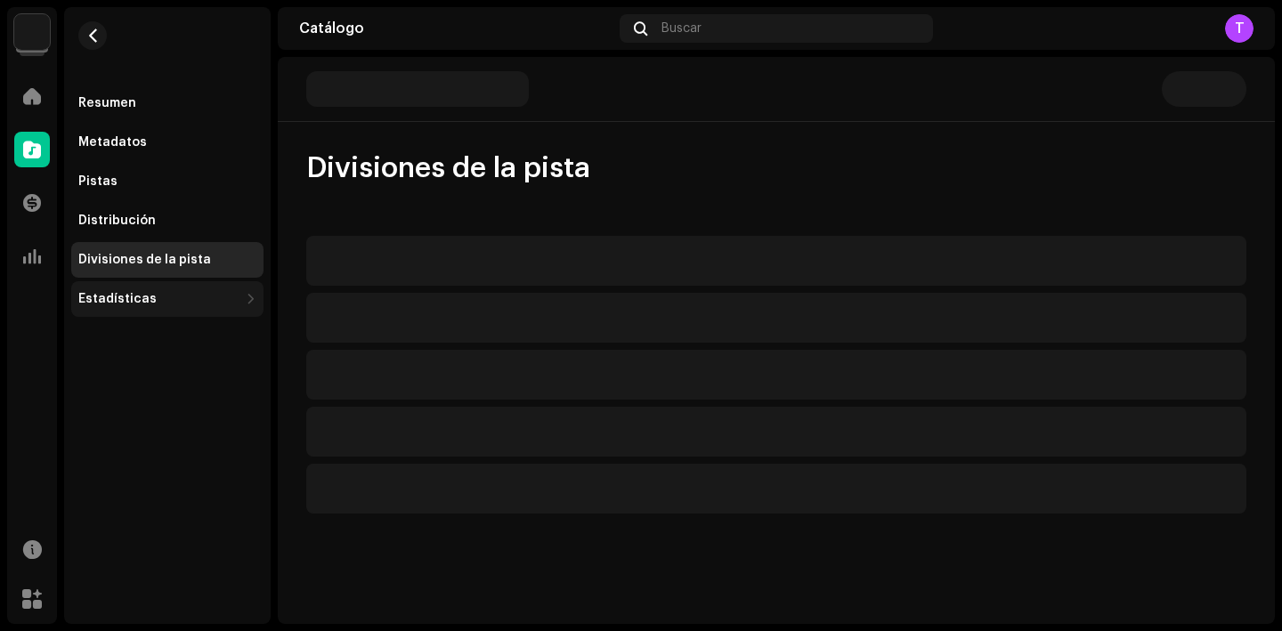
click at [154, 284] on div "Estadísticas" at bounding box center [167, 299] width 192 height 36
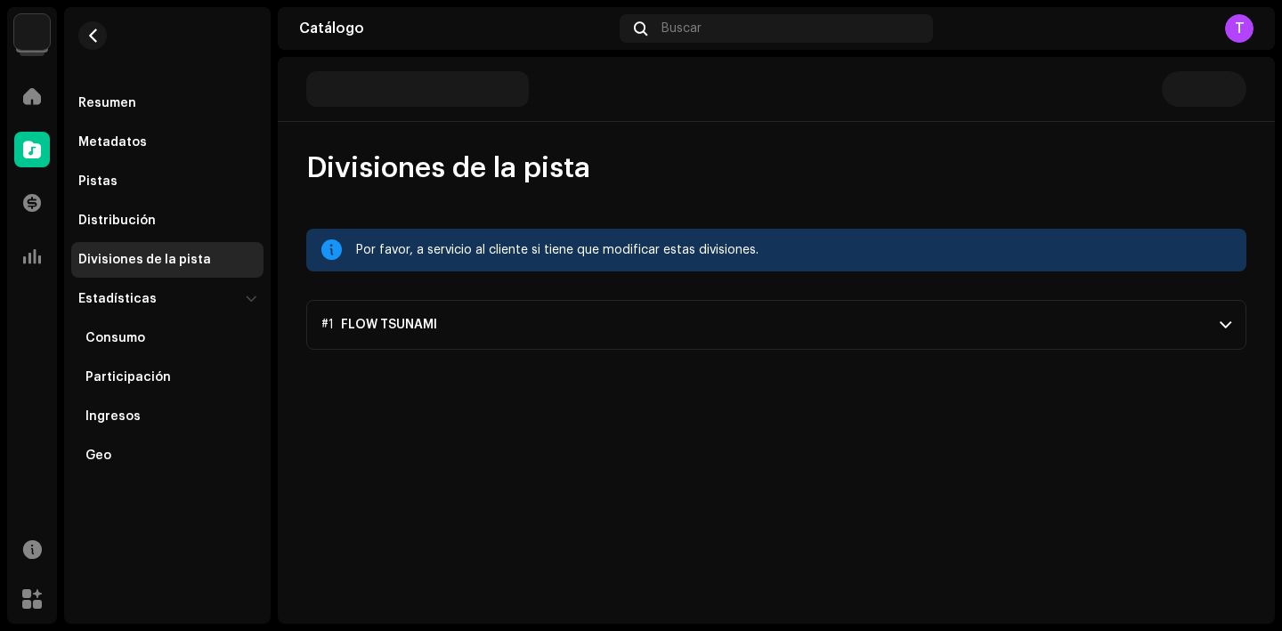
click at [192, 262] on div "Divisiones de la pista" at bounding box center [144, 260] width 133 height 14
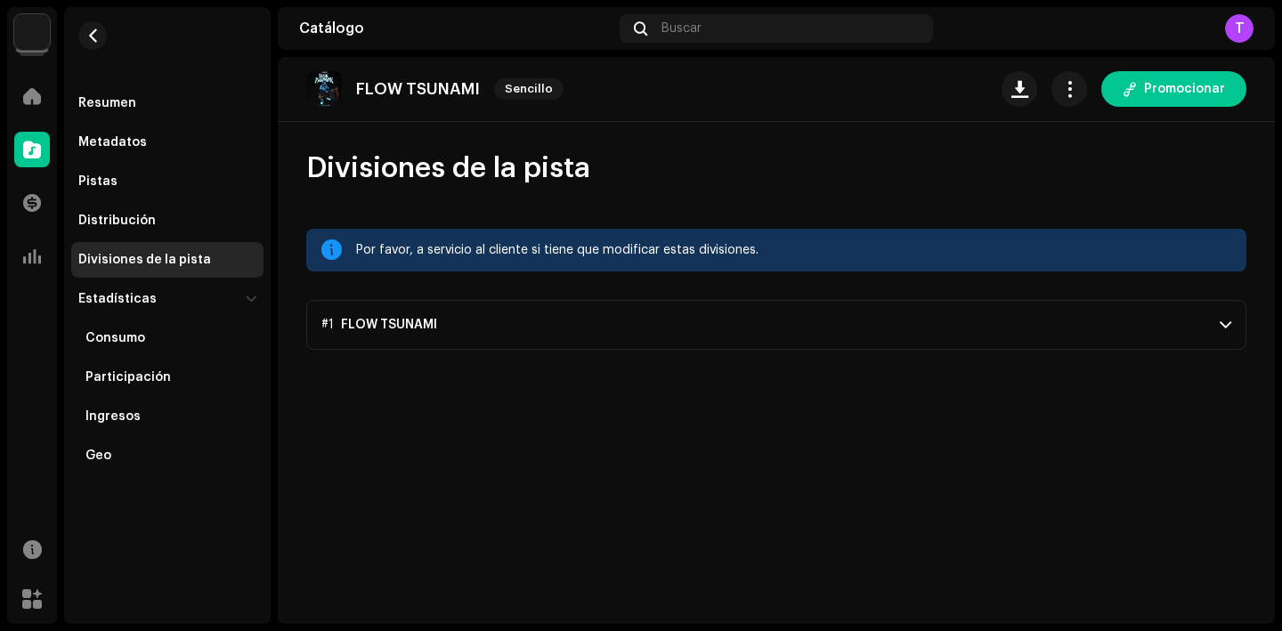
click at [655, 329] on p-accordion-header "#1 FLOW TSUNAMI" at bounding box center [776, 325] width 940 height 50
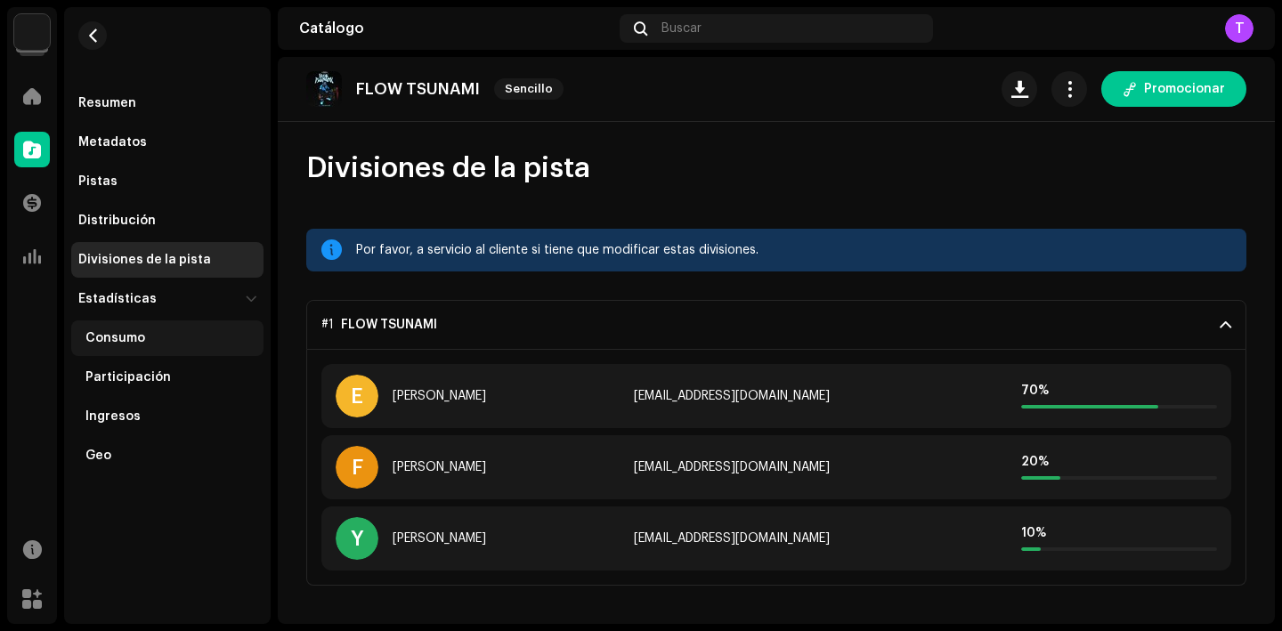
click at [197, 337] on div "Consumo" at bounding box center [170, 338] width 171 height 14
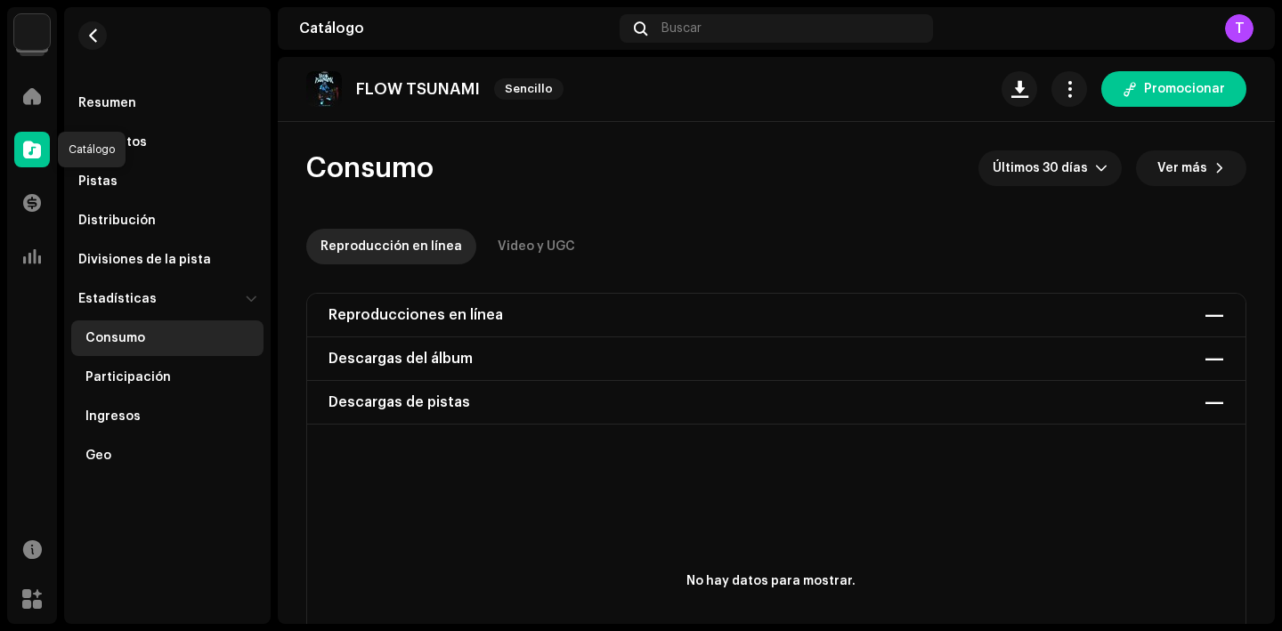
click at [28, 145] on span at bounding box center [32, 149] width 18 height 14
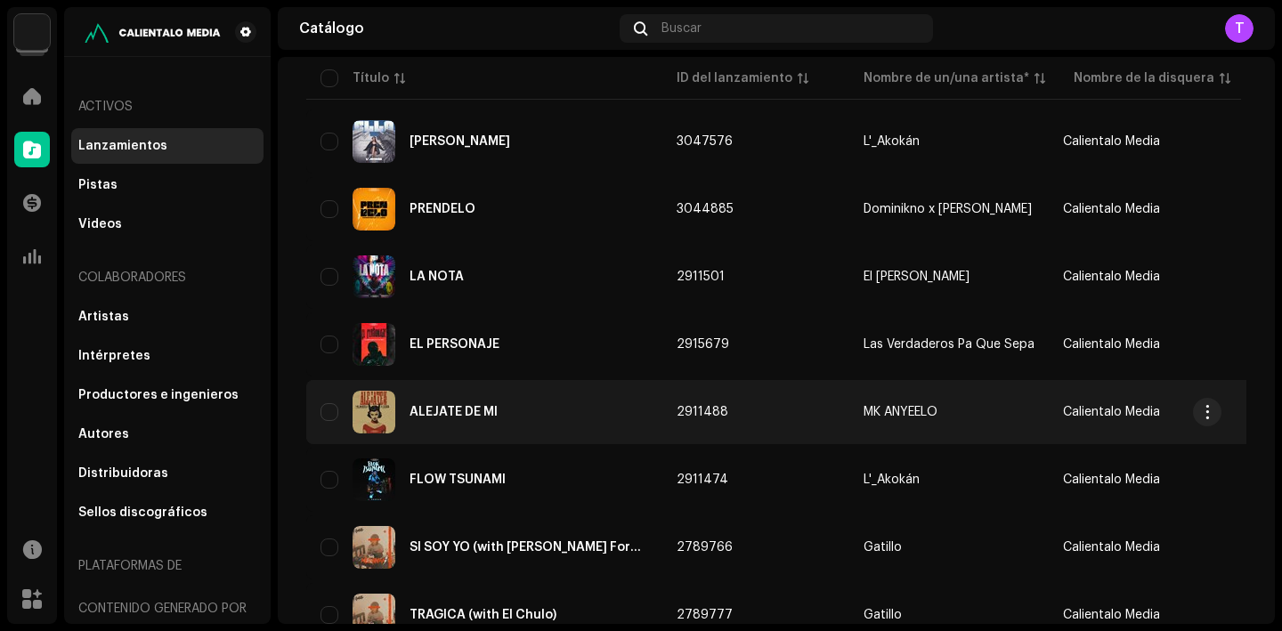
click at [485, 422] on div "ALÉJATE DE MI" at bounding box center [485, 412] width 328 height 43
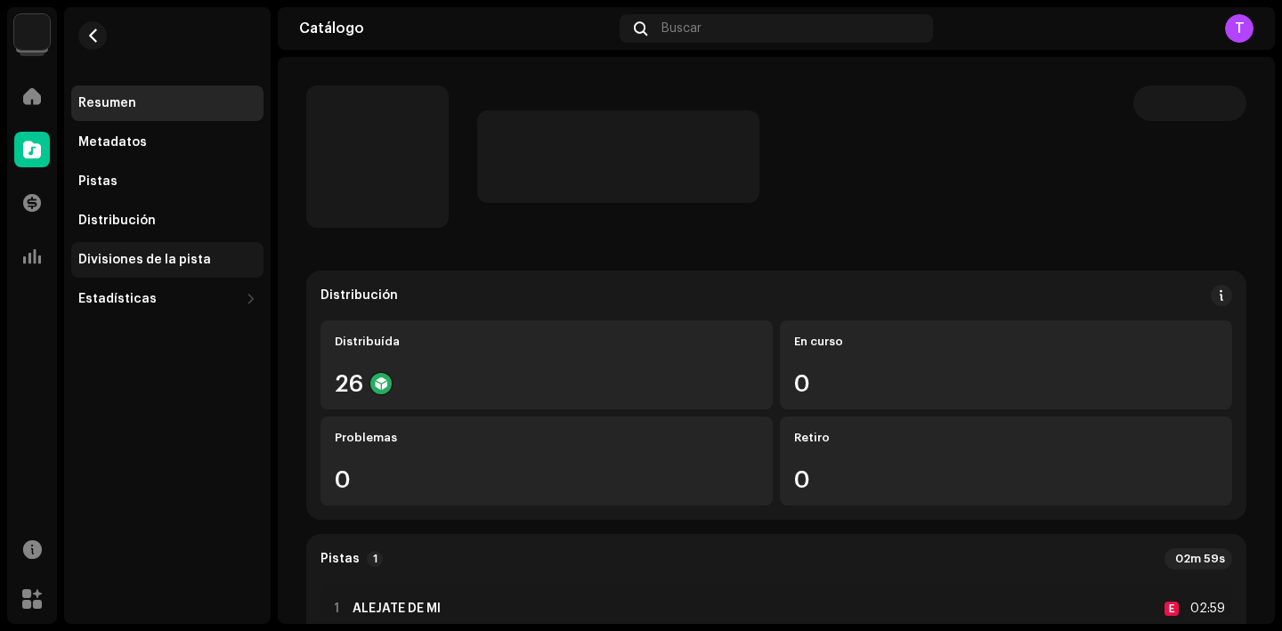
click at [197, 259] on div "Divisiones de la pista" at bounding box center [144, 260] width 133 height 14
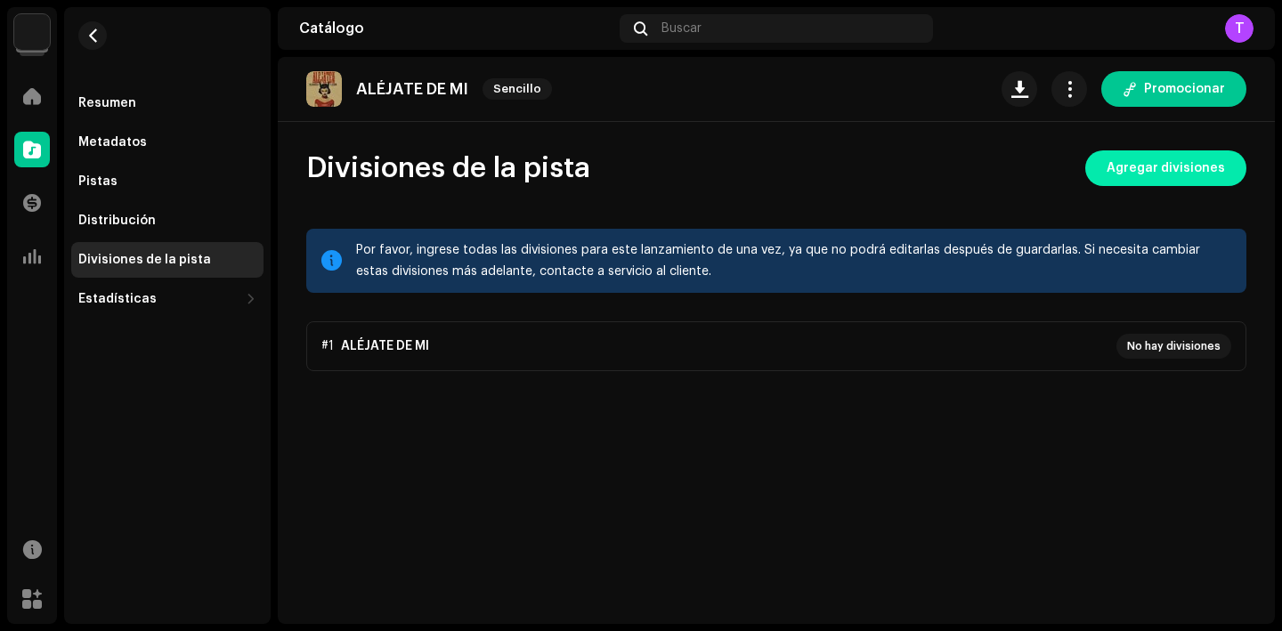
click at [1203, 157] on span "Agregar divisiones" at bounding box center [1166, 169] width 118 height 36
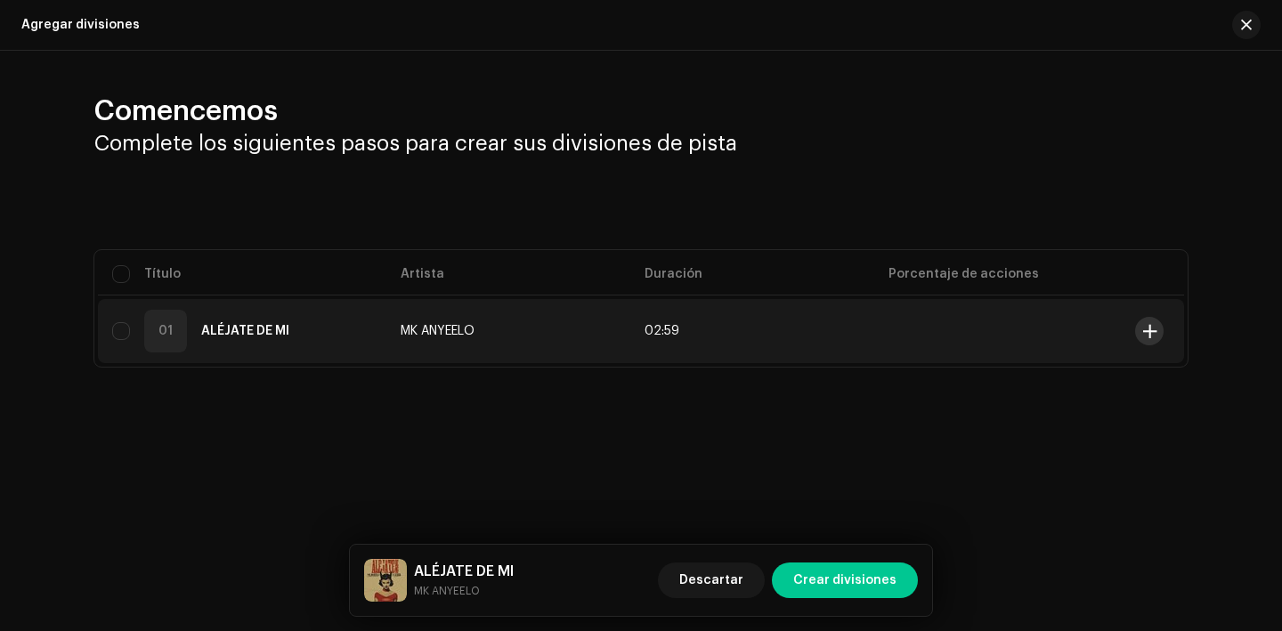
click at [1141, 326] on button at bounding box center [1149, 331] width 28 height 28
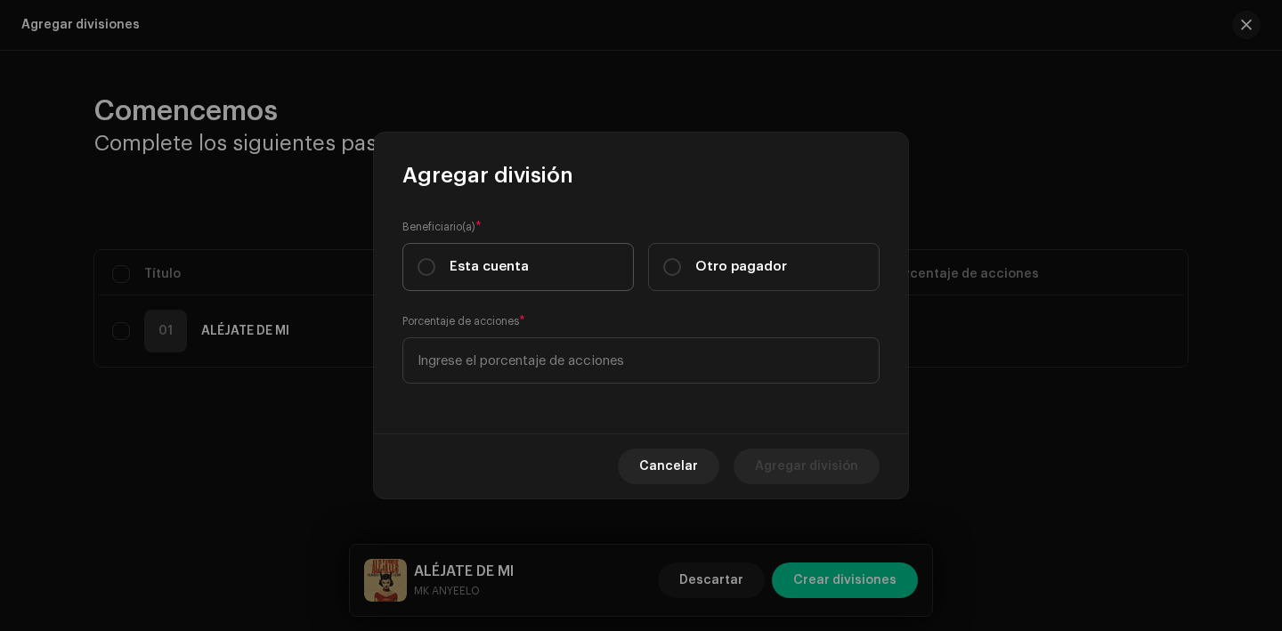
click at [501, 277] on label "Esta cuenta" at bounding box center [519, 267] width 232 height 48
click at [435, 276] on input "Esta cuenta" at bounding box center [427, 267] width 18 height 18
radio input "true"
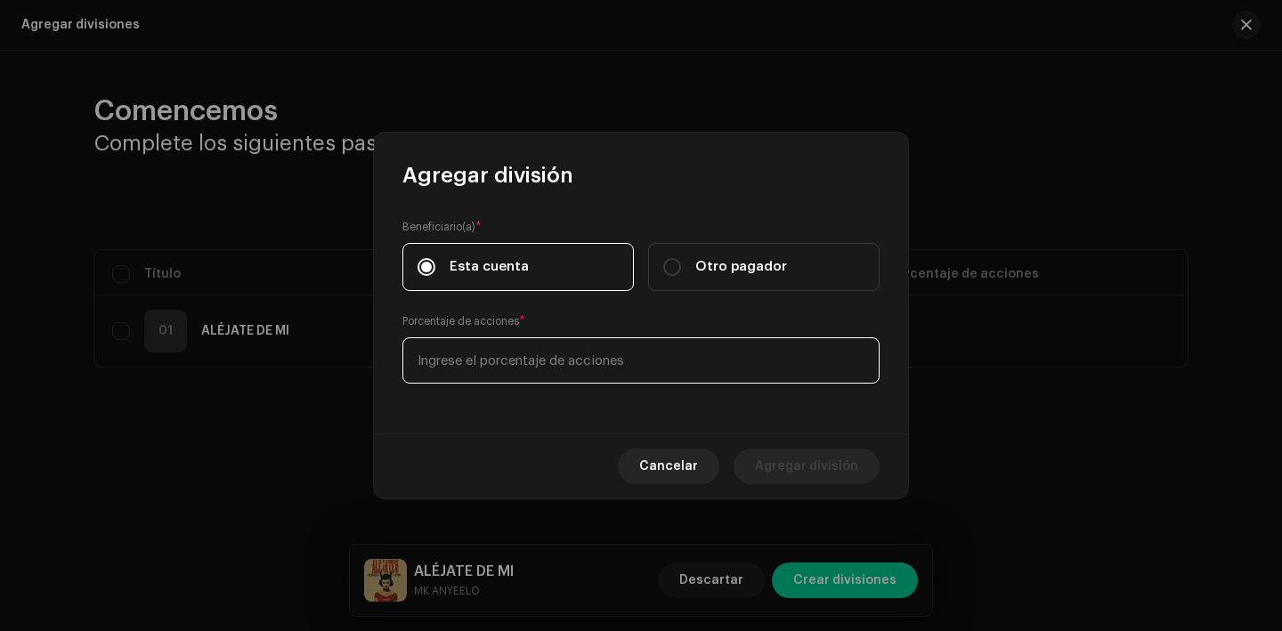
click at [517, 362] on input at bounding box center [641, 361] width 477 height 46
type input "70,00"
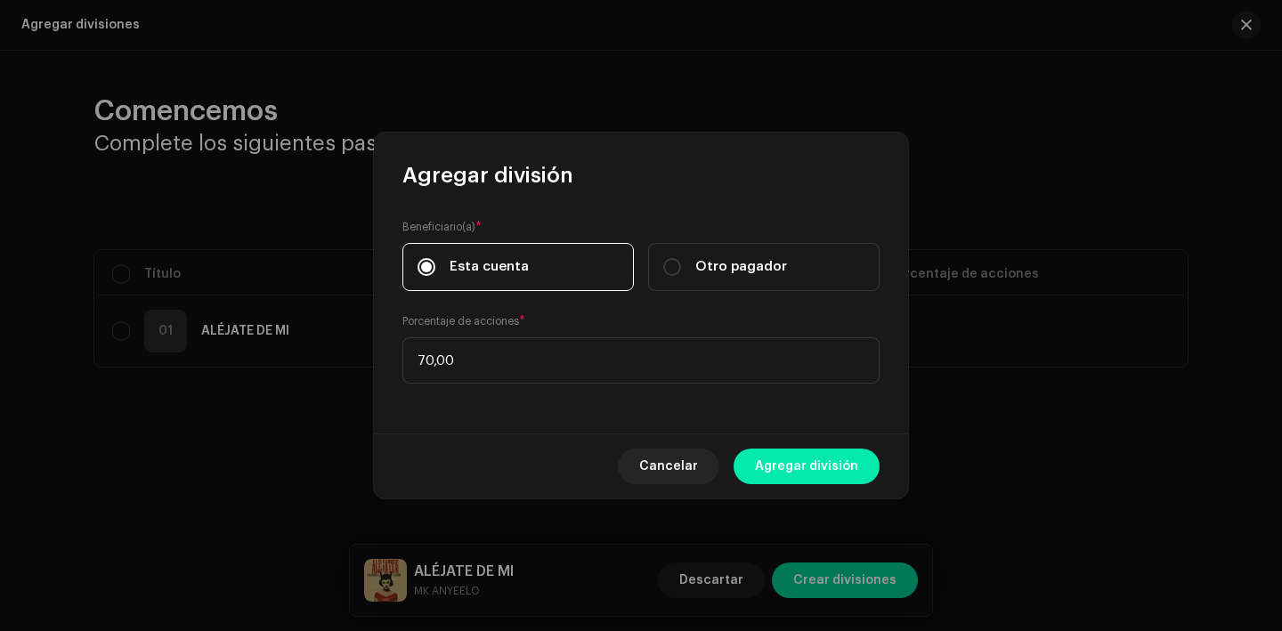
click at [806, 460] on span "Agregar división" at bounding box center [806, 467] width 103 height 36
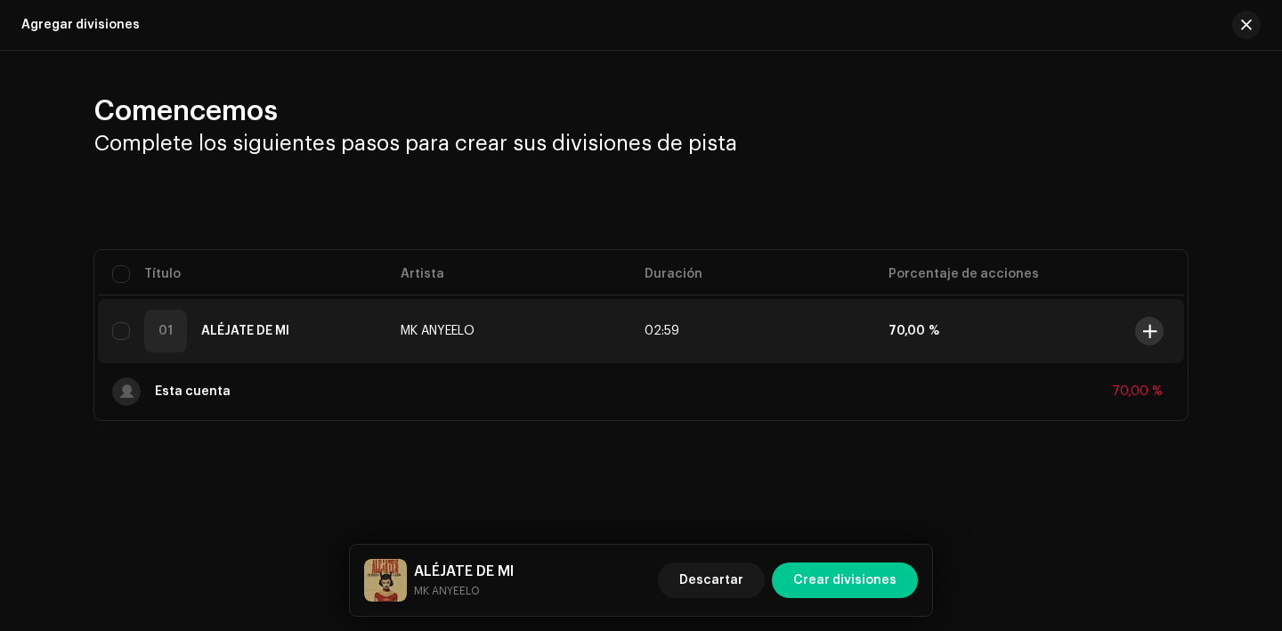
click at [1152, 330] on span at bounding box center [1150, 331] width 13 height 14
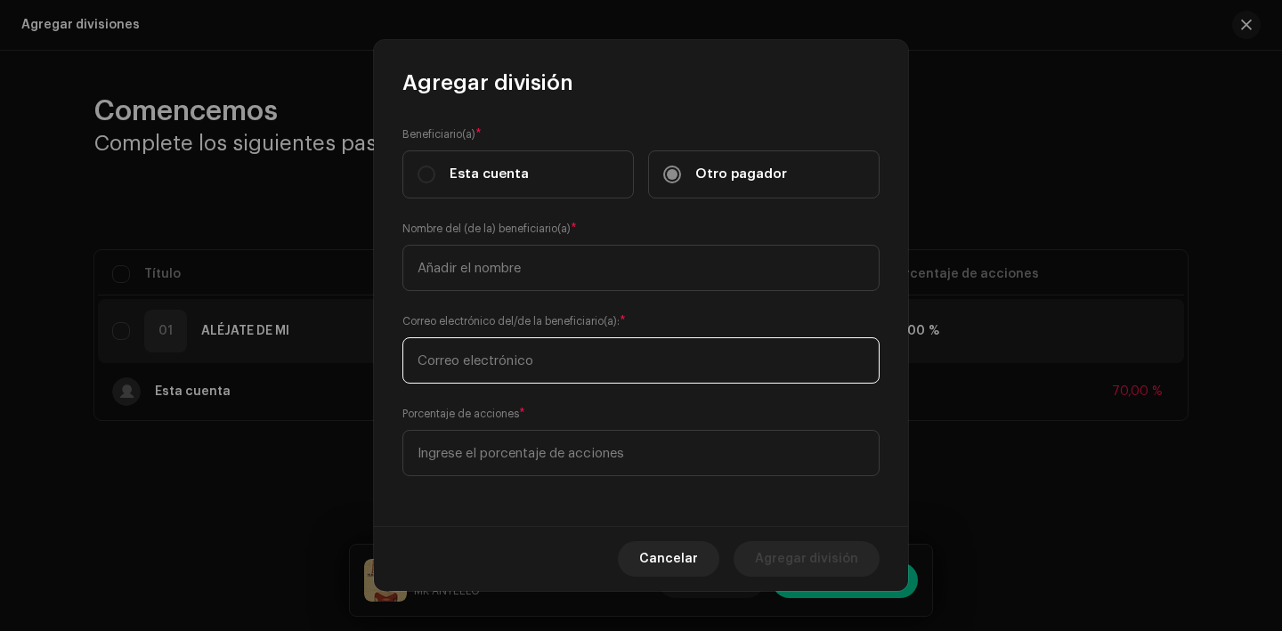
click at [474, 370] on input "text" at bounding box center [641, 361] width 477 height 46
paste input "[EMAIL_ADDRESS][DOMAIN_NAME]"
type input "[EMAIL_ADDRESS][DOMAIN_NAME]"
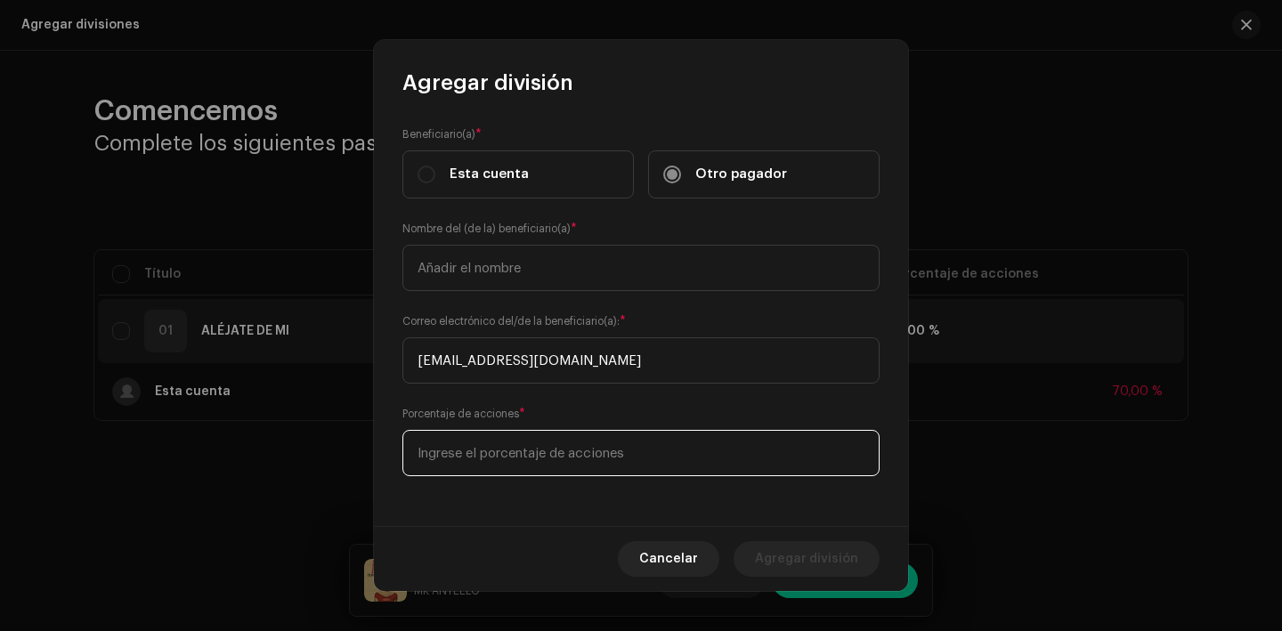
click at [496, 452] on input at bounding box center [641, 453] width 477 height 46
type input "20,00"
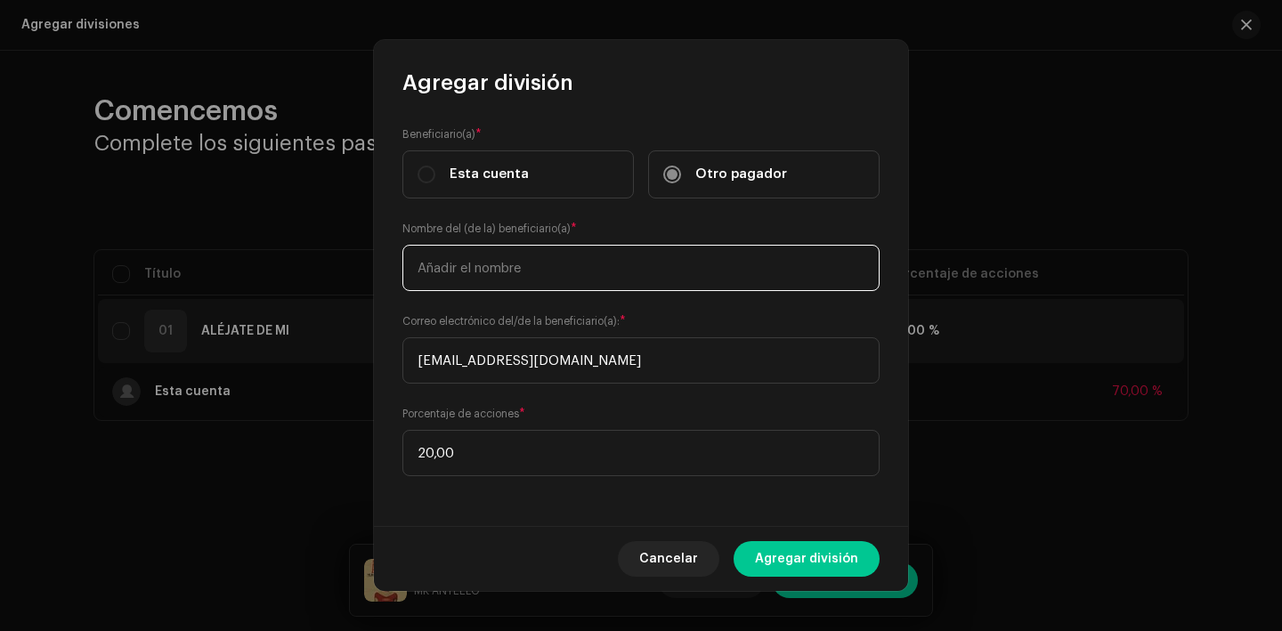
click at [538, 279] on input "text" at bounding box center [641, 268] width 477 height 46
type input "[PERSON_NAME]"
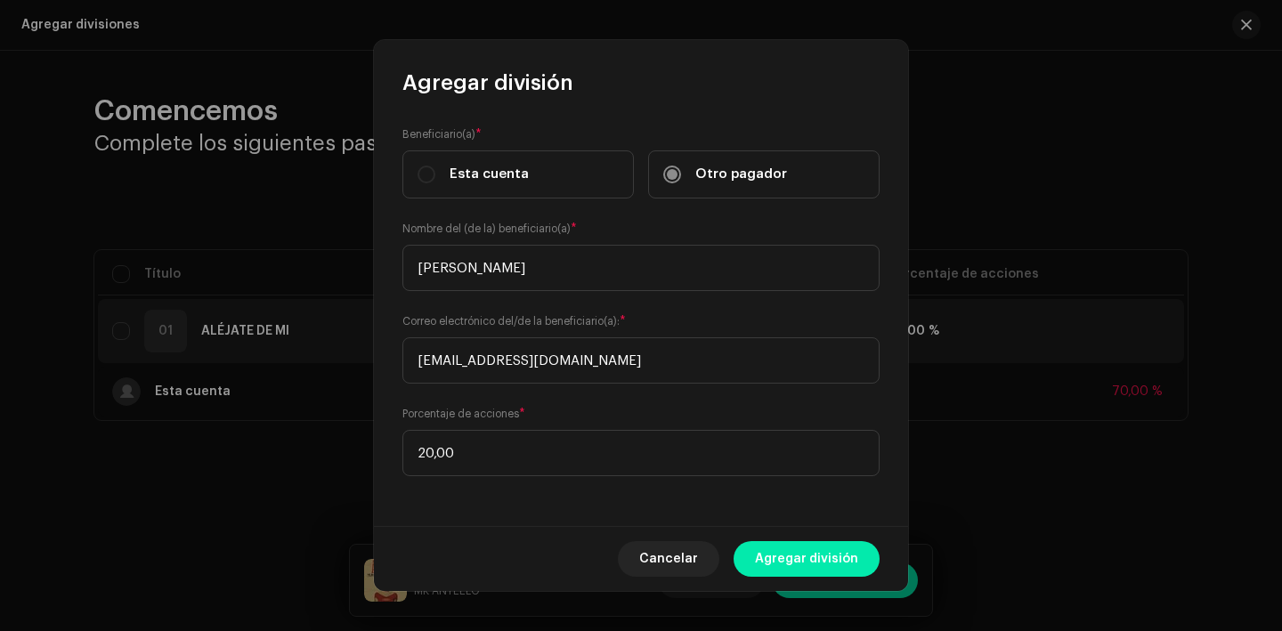
click at [873, 555] on button "Agregar división" at bounding box center [807, 559] width 146 height 36
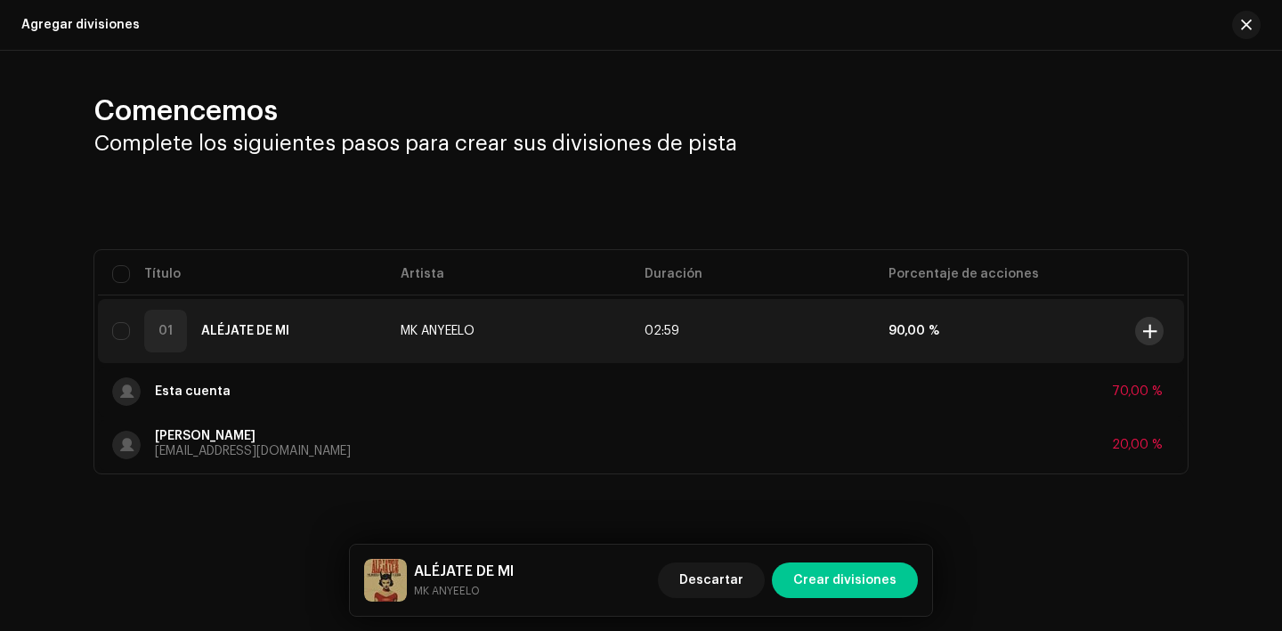
click at [1152, 330] on span at bounding box center [1150, 331] width 13 height 14
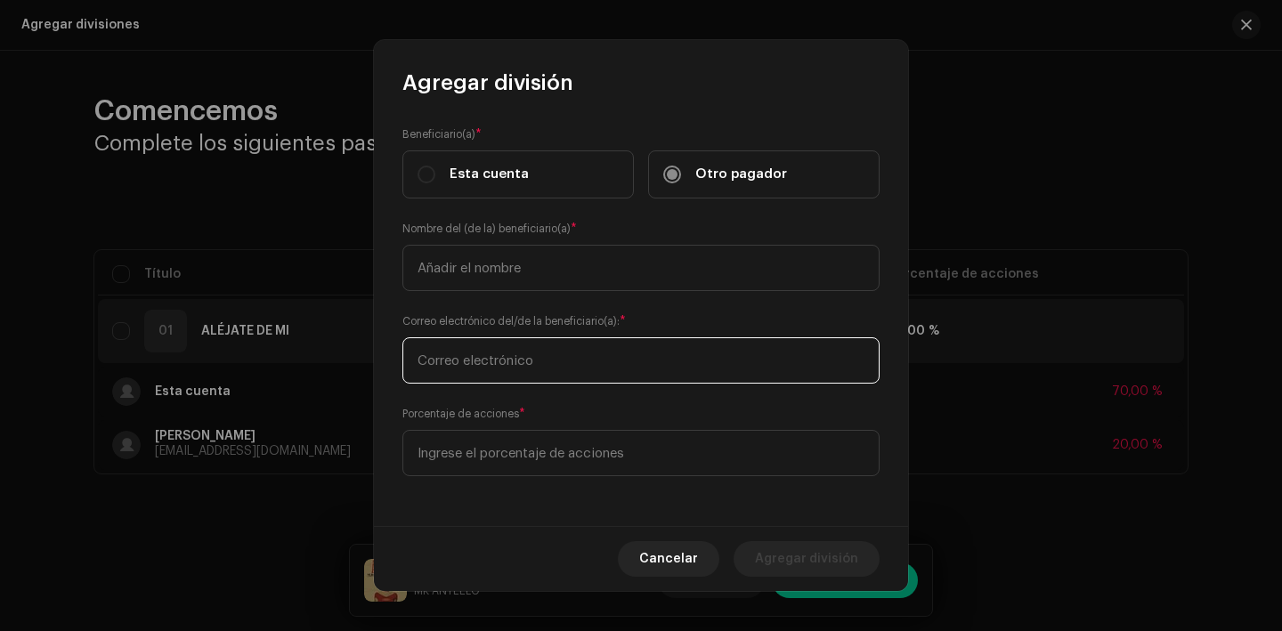
click at [535, 360] on input "text" at bounding box center [641, 361] width 477 height 46
type input "[EMAIL_ADDRESS][DOMAIN_NAME]"
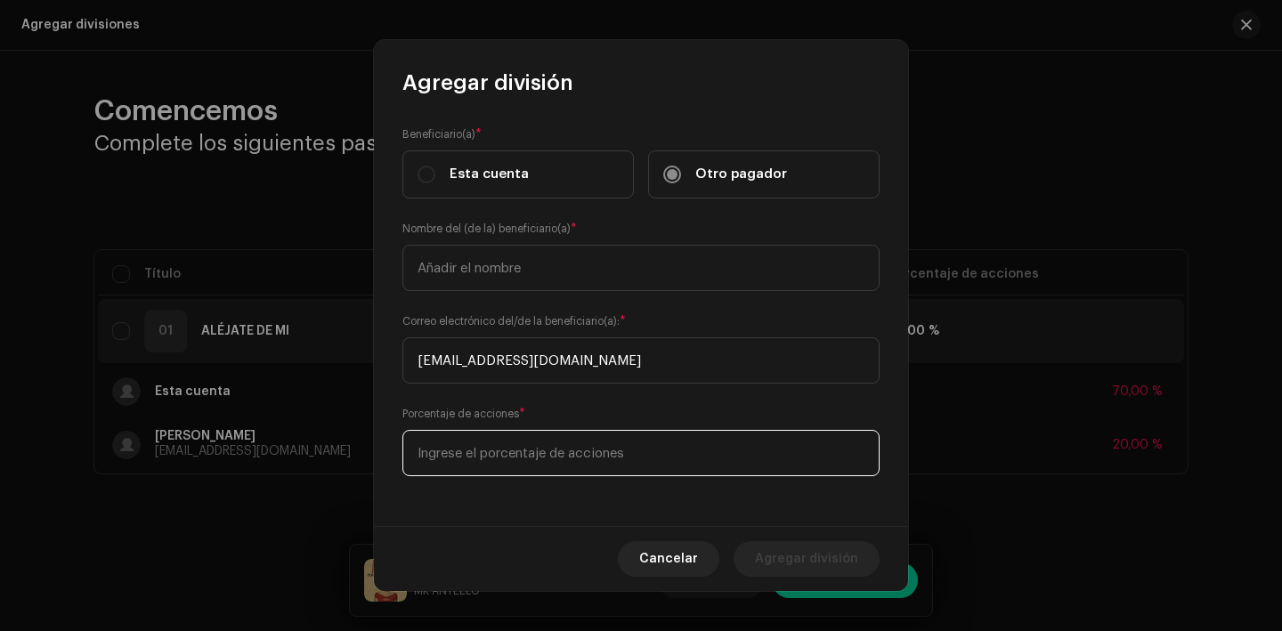
click at [538, 444] on input at bounding box center [641, 453] width 477 height 46
type input "10,00"
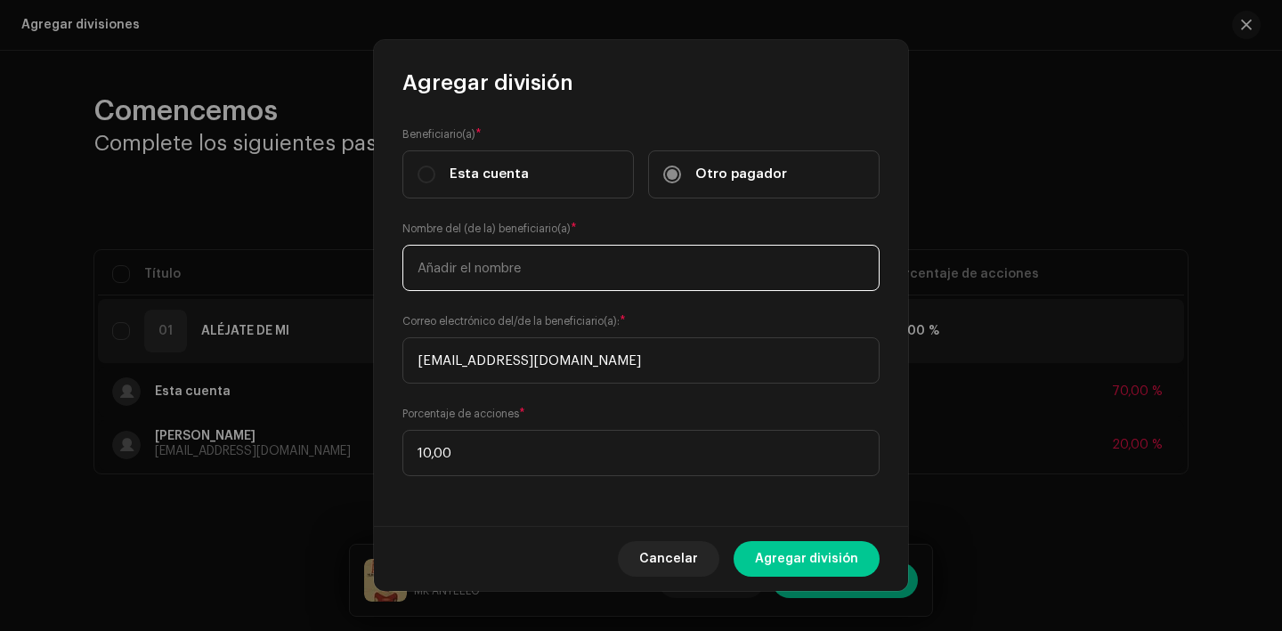
click at [507, 274] on input "text" at bounding box center [641, 268] width 477 height 46
type input "Yarina Gonzalez Andreu"
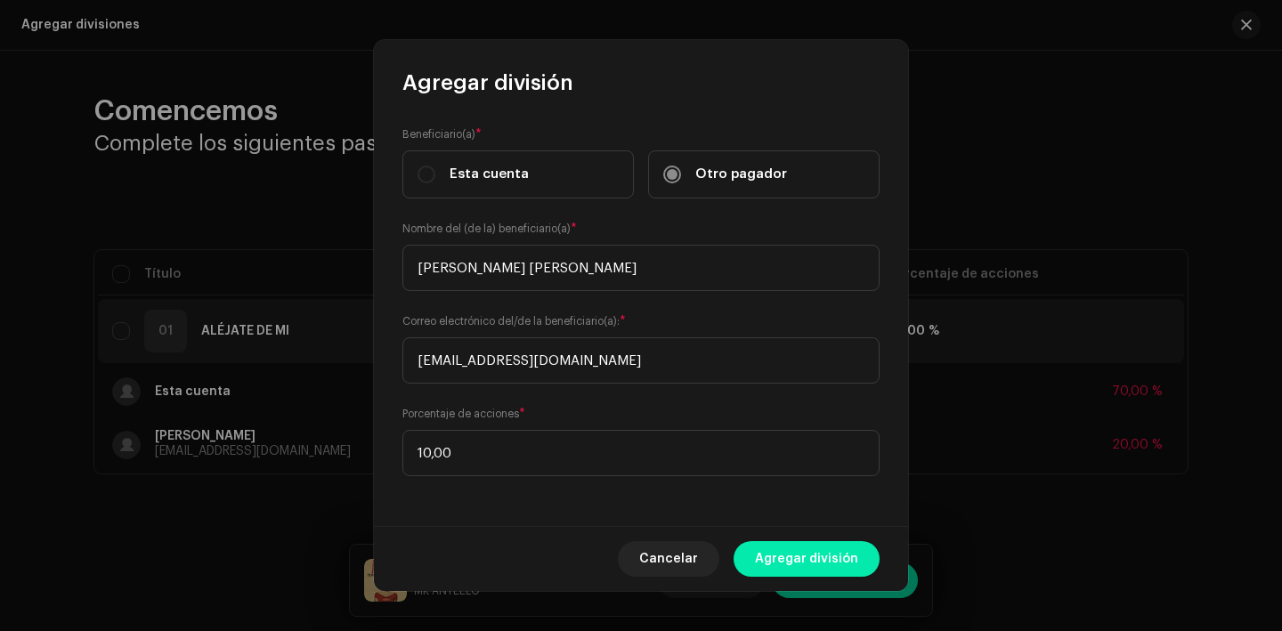
click at [794, 549] on span "Agregar división" at bounding box center [806, 559] width 103 height 36
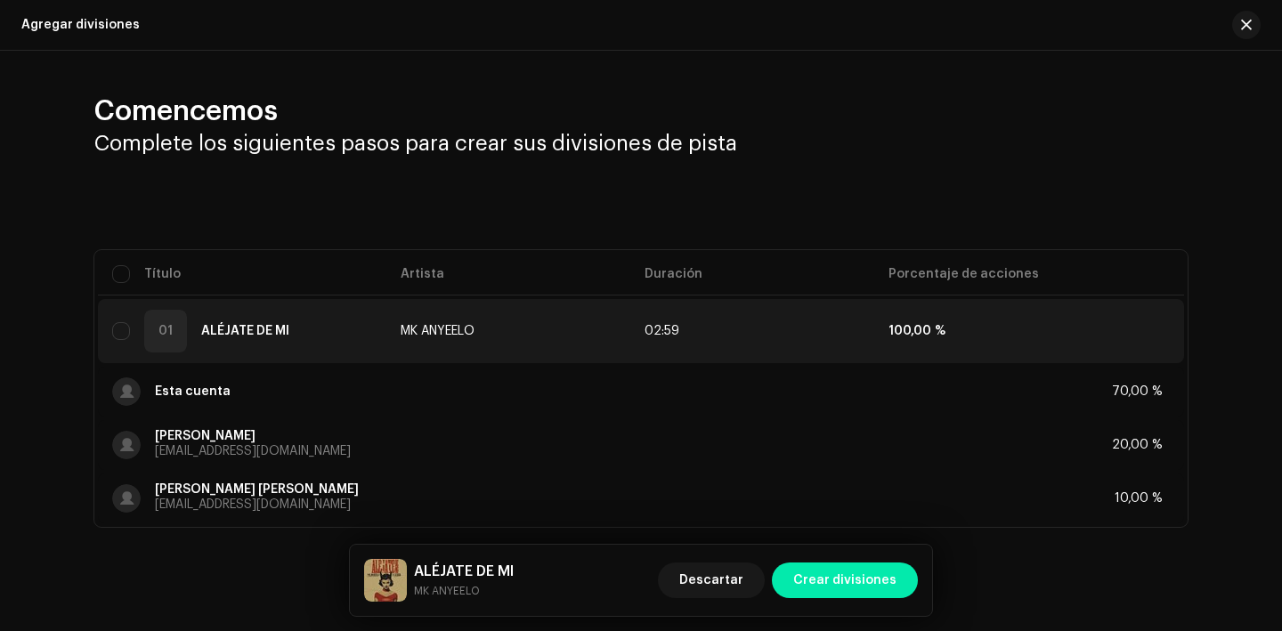
click at [874, 574] on span "Crear divisiones" at bounding box center [845, 581] width 103 height 36
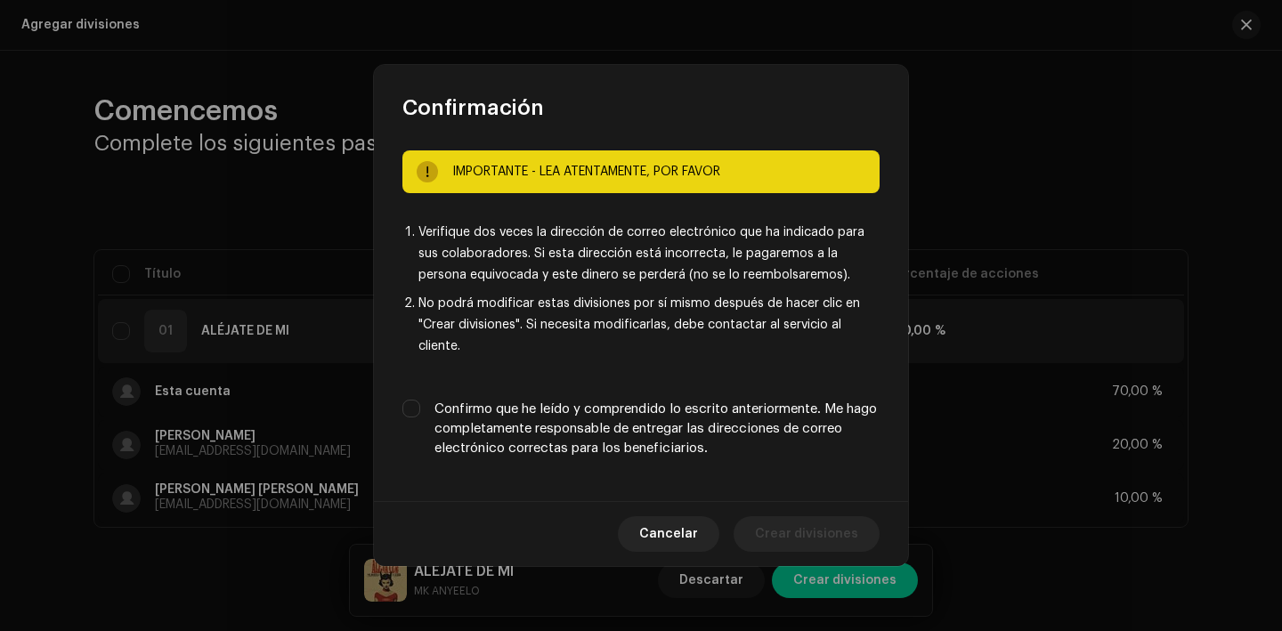
click at [705, 405] on label "Confirmo que he leído y comprendido lo escrito anteriormente. Me hago completam…" at bounding box center [657, 429] width 445 height 59
click at [420, 405] on input "Confirmo que he leído y comprendido lo escrito anteriormente. Me hago completam…" at bounding box center [412, 409] width 18 height 18
checkbox input "true"
click at [824, 534] on span "Crear divisiones" at bounding box center [806, 535] width 103 height 36
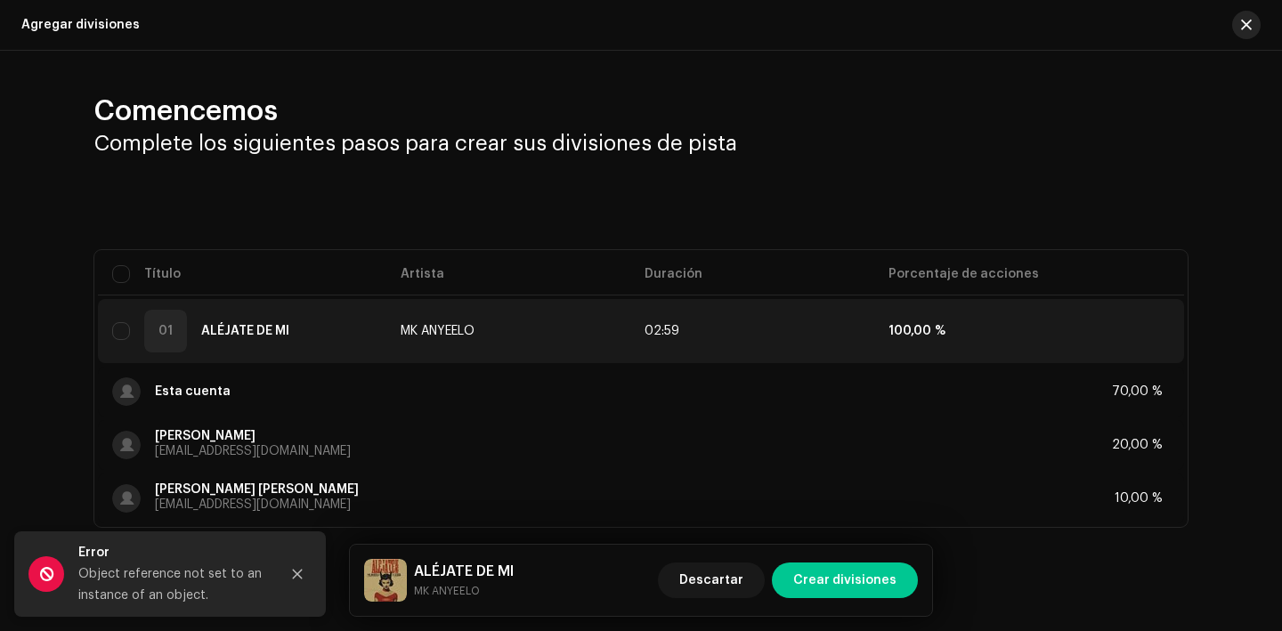
click at [1245, 29] on button "button" at bounding box center [1247, 25] width 28 height 28
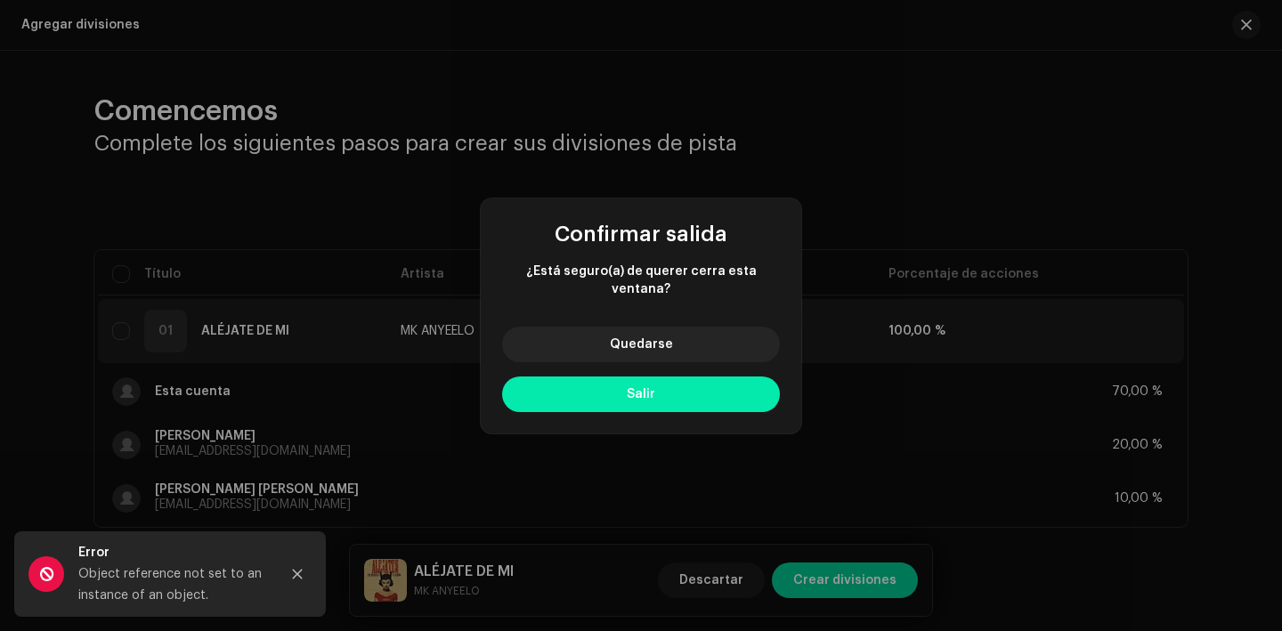
click at [571, 381] on button "Salir" at bounding box center [641, 395] width 278 height 36
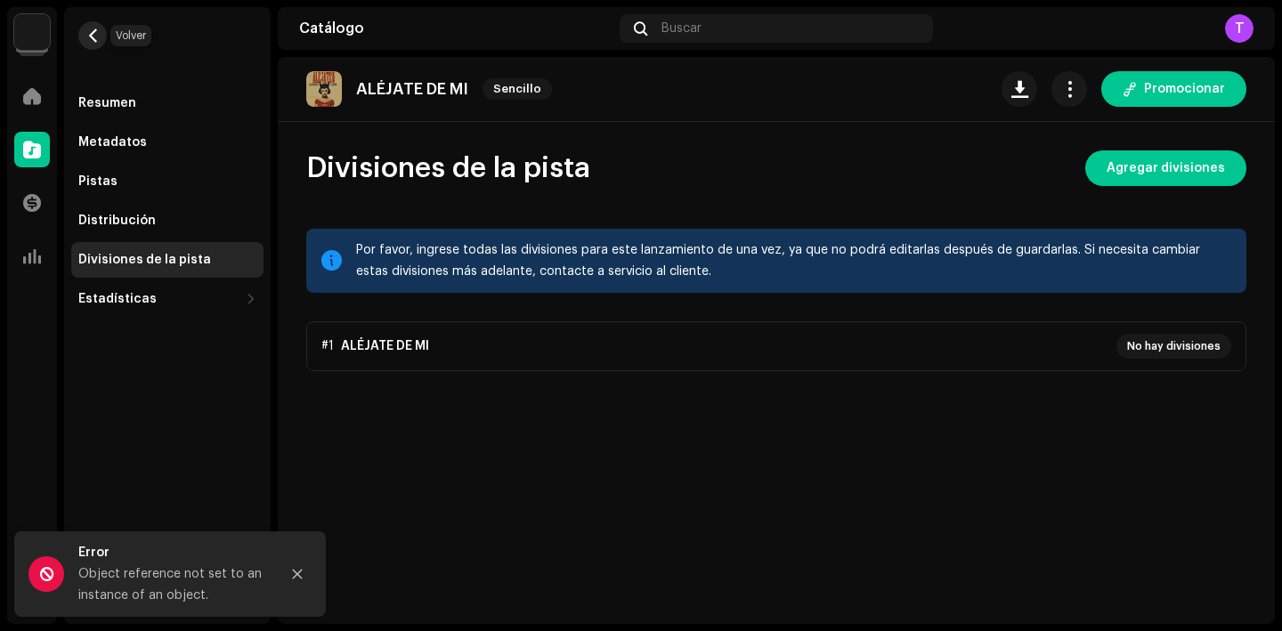
click at [93, 37] on span "button" at bounding box center [92, 35] width 13 height 14
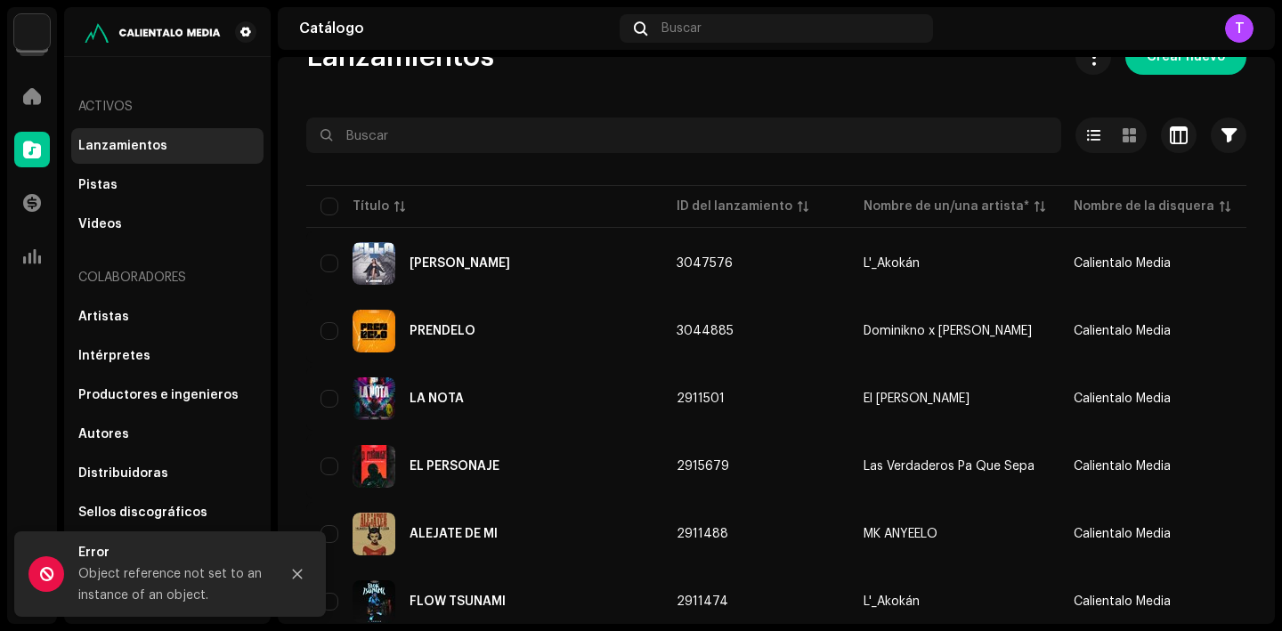
scroll to position [53, 0]
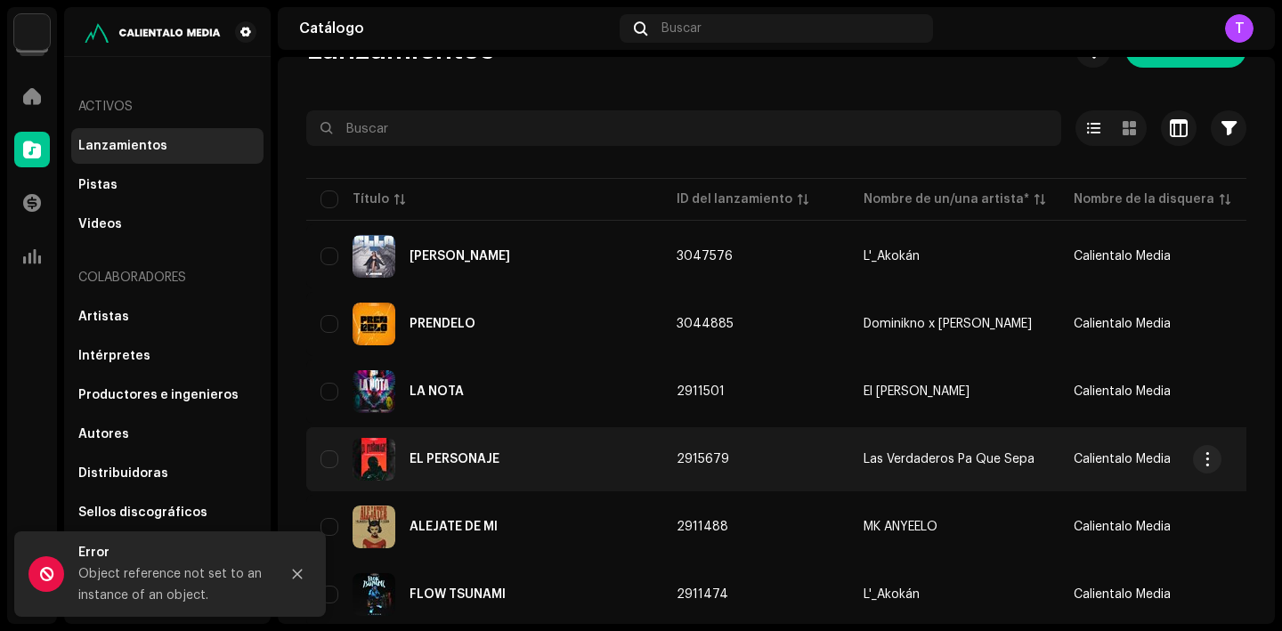
click at [460, 460] on div "EL PERSONAJE" at bounding box center [455, 459] width 90 height 12
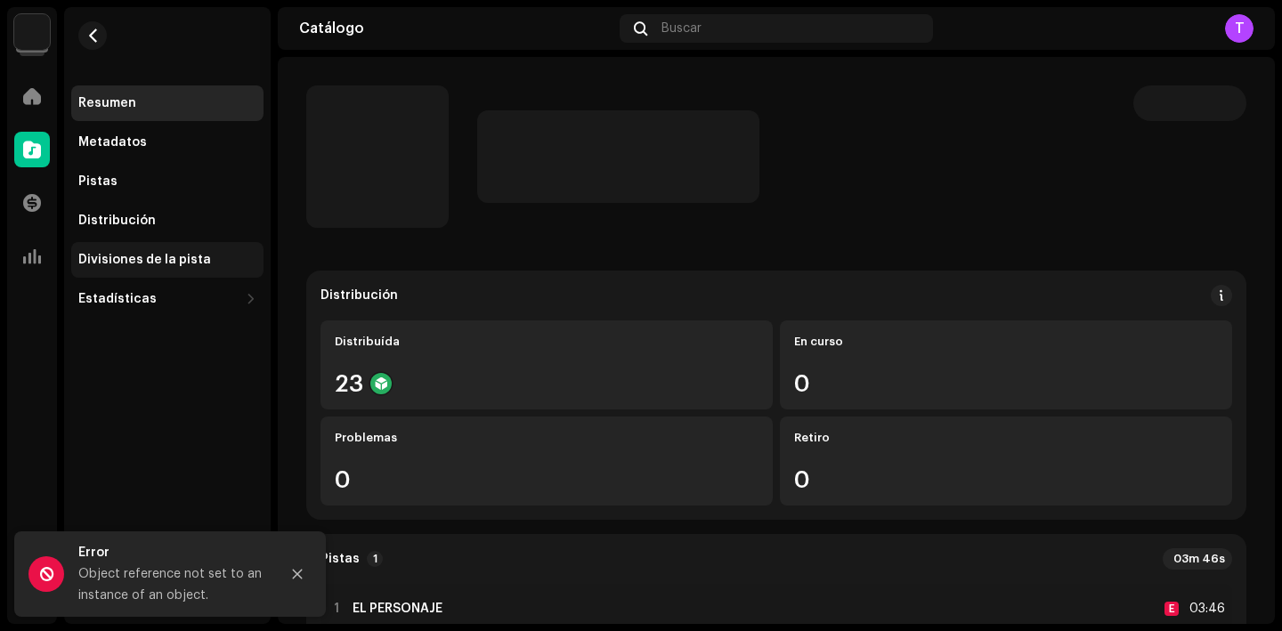
click at [206, 254] on div "Divisiones de la pista" at bounding box center [167, 260] width 178 height 14
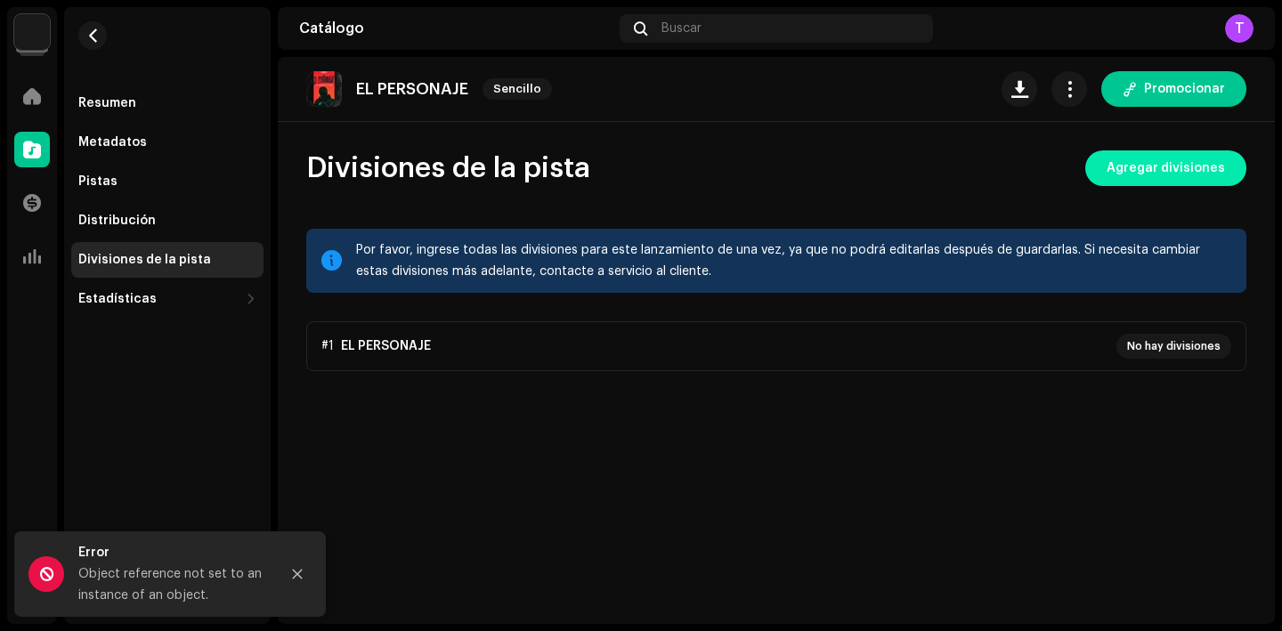
click at [1148, 165] on span "Agregar divisiones" at bounding box center [1166, 169] width 118 height 36
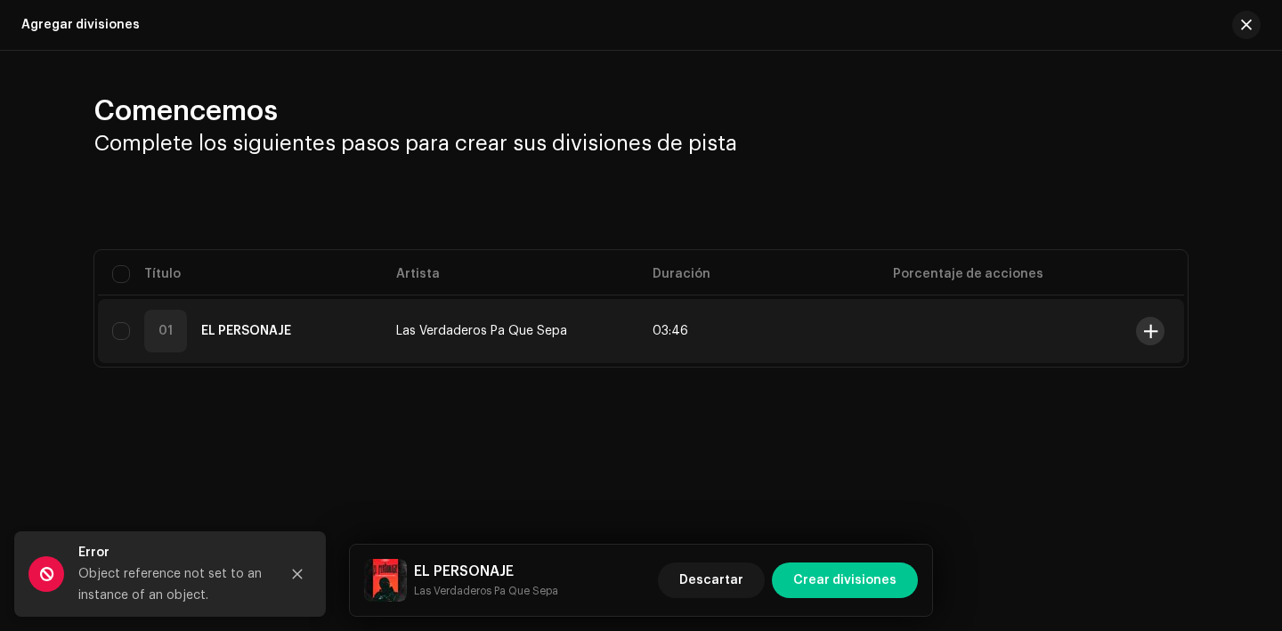
click at [1146, 334] on span at bounding box center [1150, 331] width 13 height 14
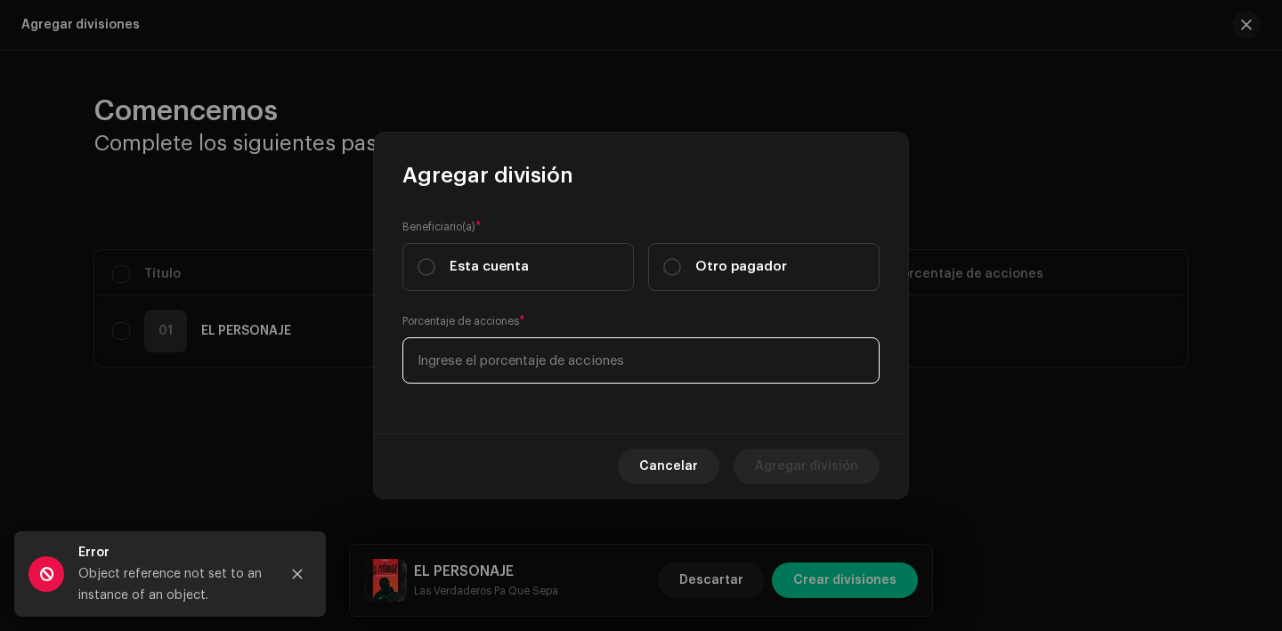
click at [458, 369] on input at bounding box center [641, 361] width 477 height 46
type input "70,00"
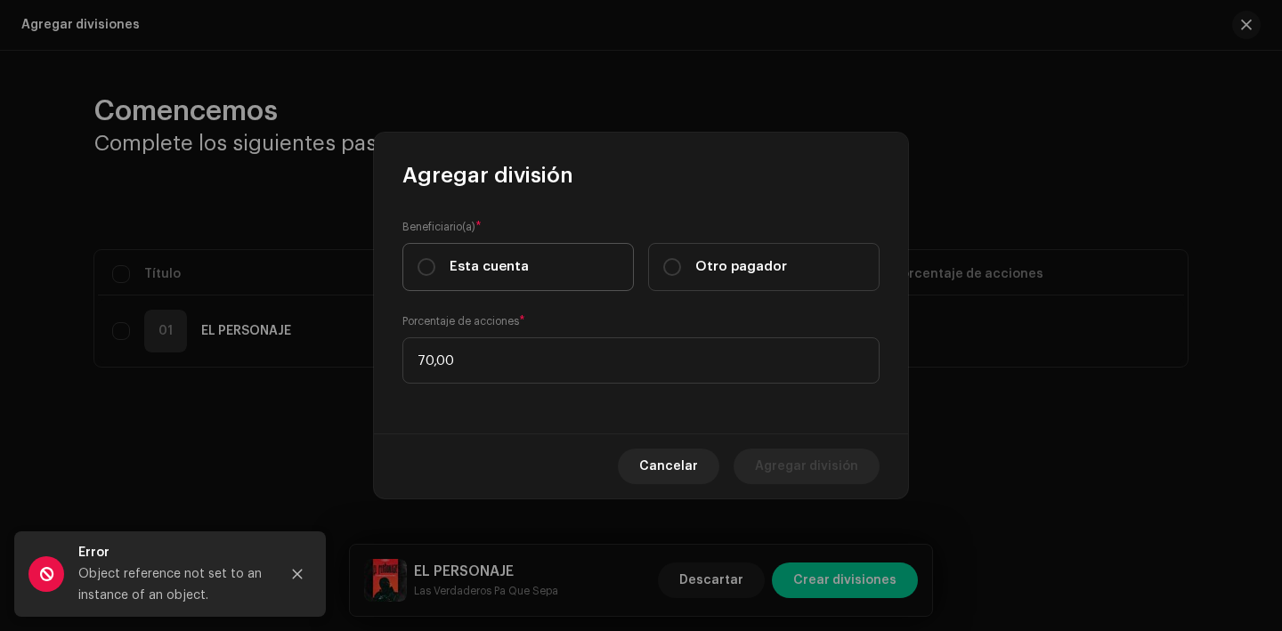
click at [517, 271] on span "Esta cuenta" at bounding box center [489, 267] width 79 height 20
click at [435, 271] on input "Esta cuenta" at bounding box center [427, 267] width 18 height 18
radio input "true"
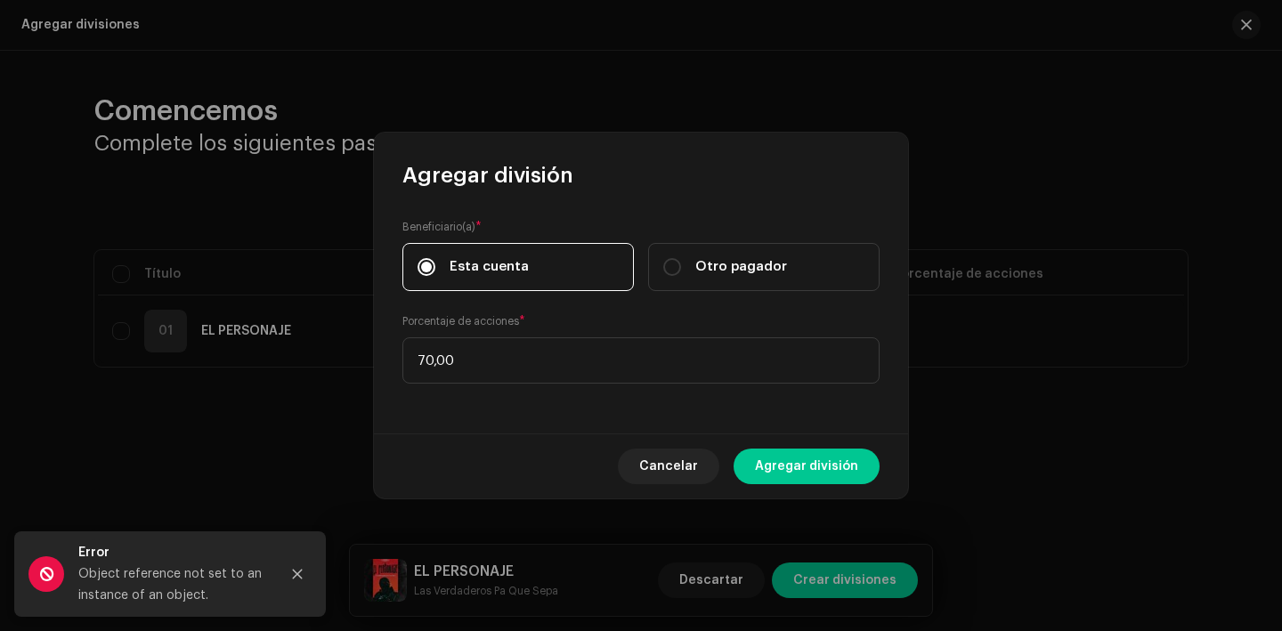
click at [811, 447] on div "Cancelar Agregar división" at bounding box center [641, 466] width 534 height 65
click at [819, 463] on span "Agregar división" at bounding box center [806, 467] width 103 height 36
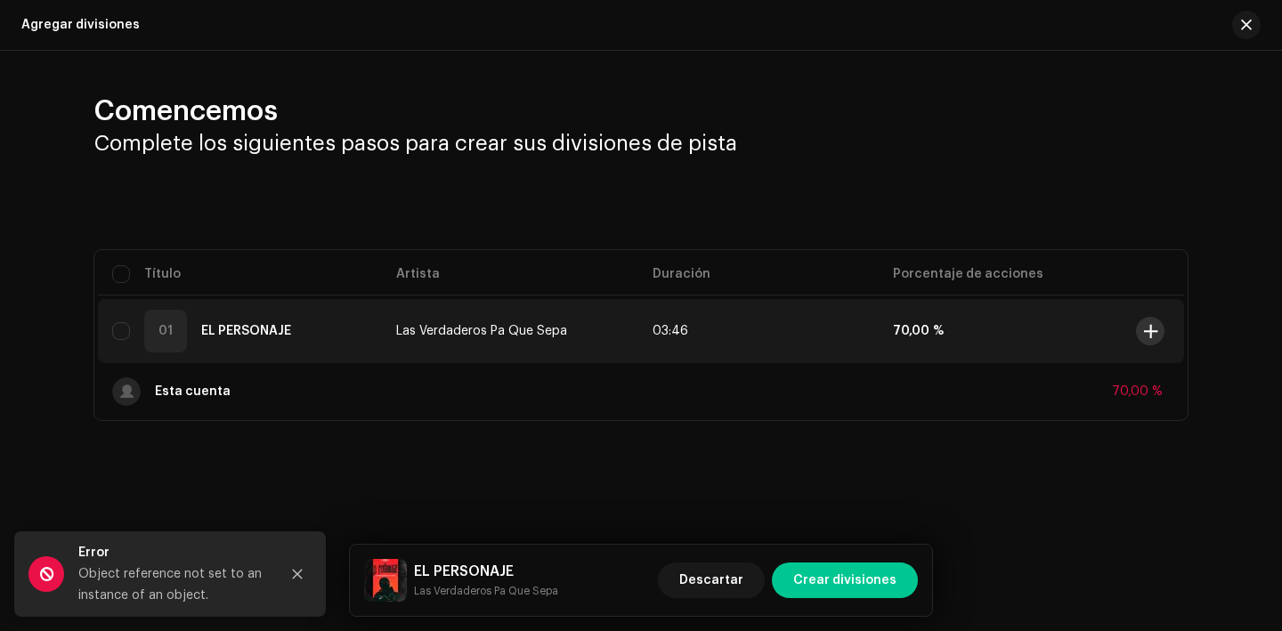
click at [1140, 335] on button at bounding box center [1150, 331] width 28 height 28
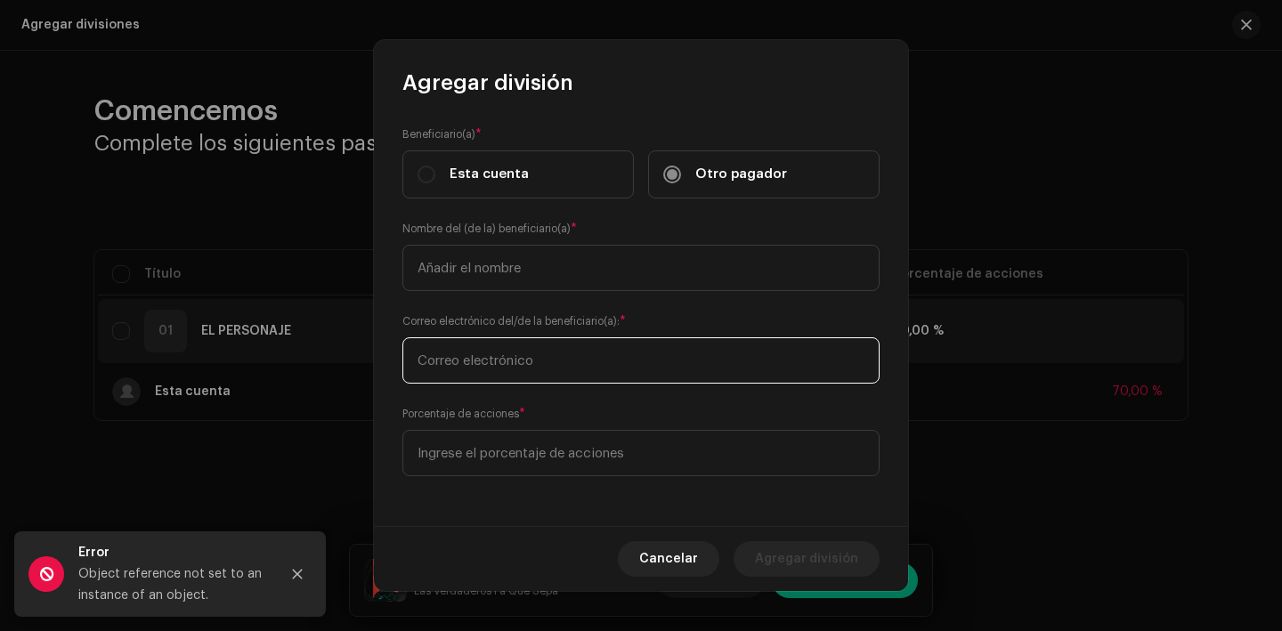
click at [606, 364] on input "text" at bounding box center [641, 361] width 477 height 46
paste input "fmichel1981@gmail.com"
type input "fmichel1981@gmail.com"
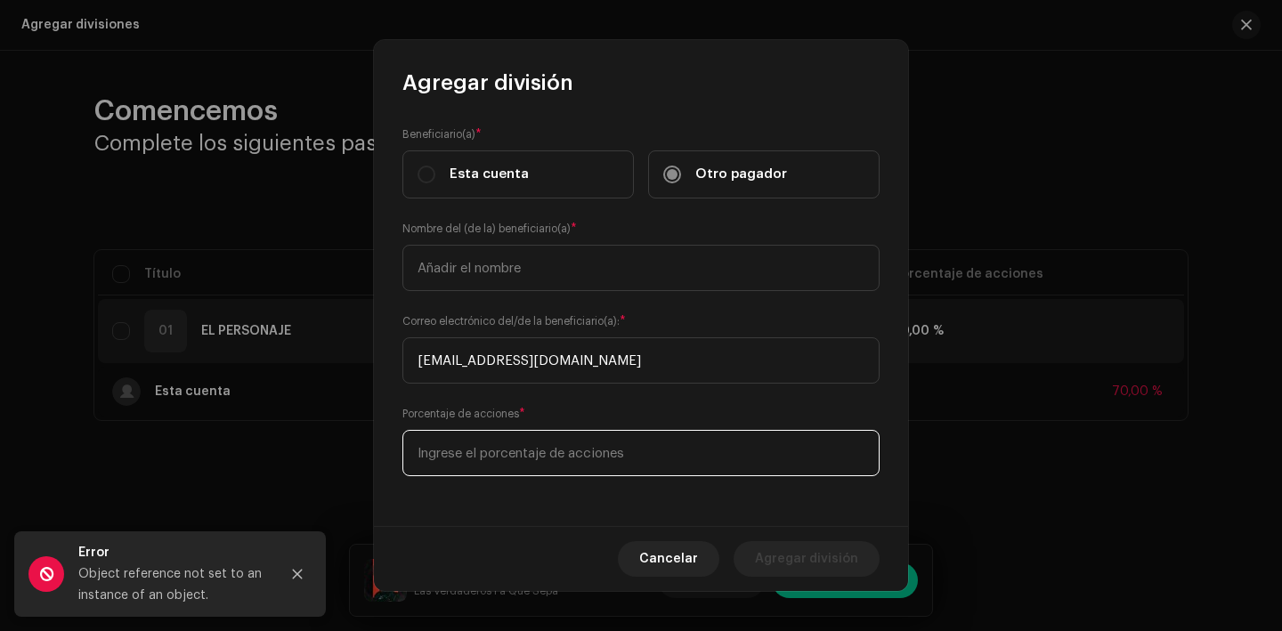
click at [570, 457] on input at bounding box center [641, 453] width 477 height 46
type input "20,00"
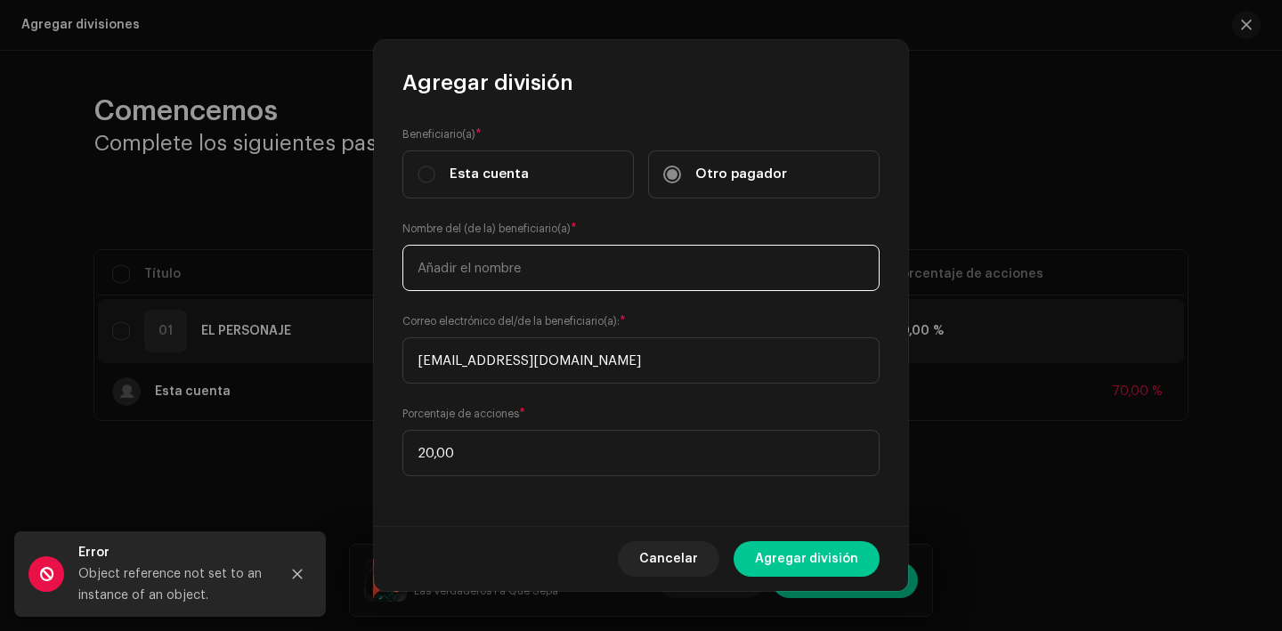
click at [492, 277] on input "text" at bounding box center [641, 268] width 477 height 46
type input "Francisco Michel Liburd Alvarez"
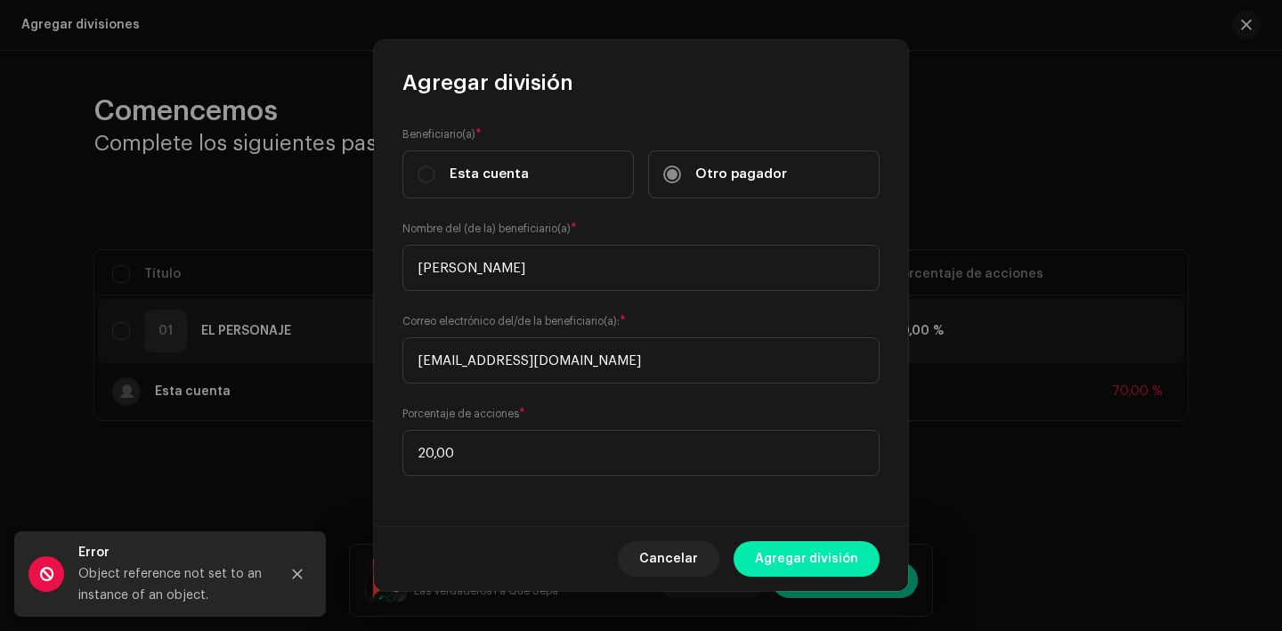
click at [818, 560] on span "Agregar división" at bounding box center [806, 559] width 103 height 36
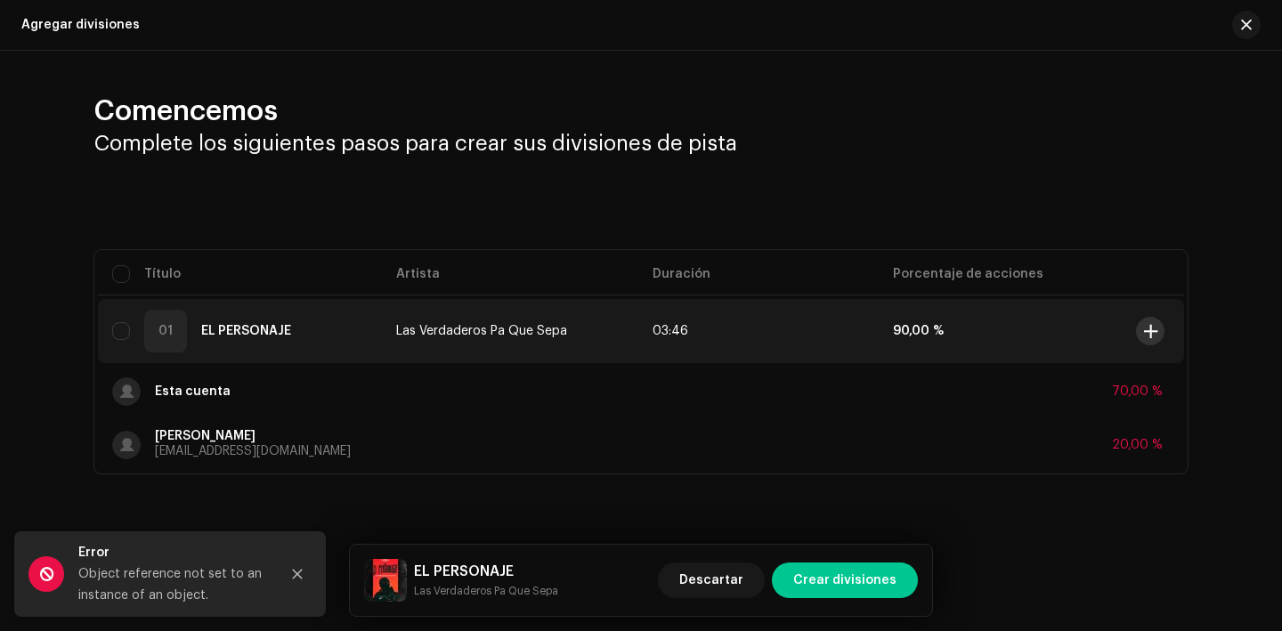
click at [1151, 323] on button at bounding box center [1150, 331] width 28 height 28
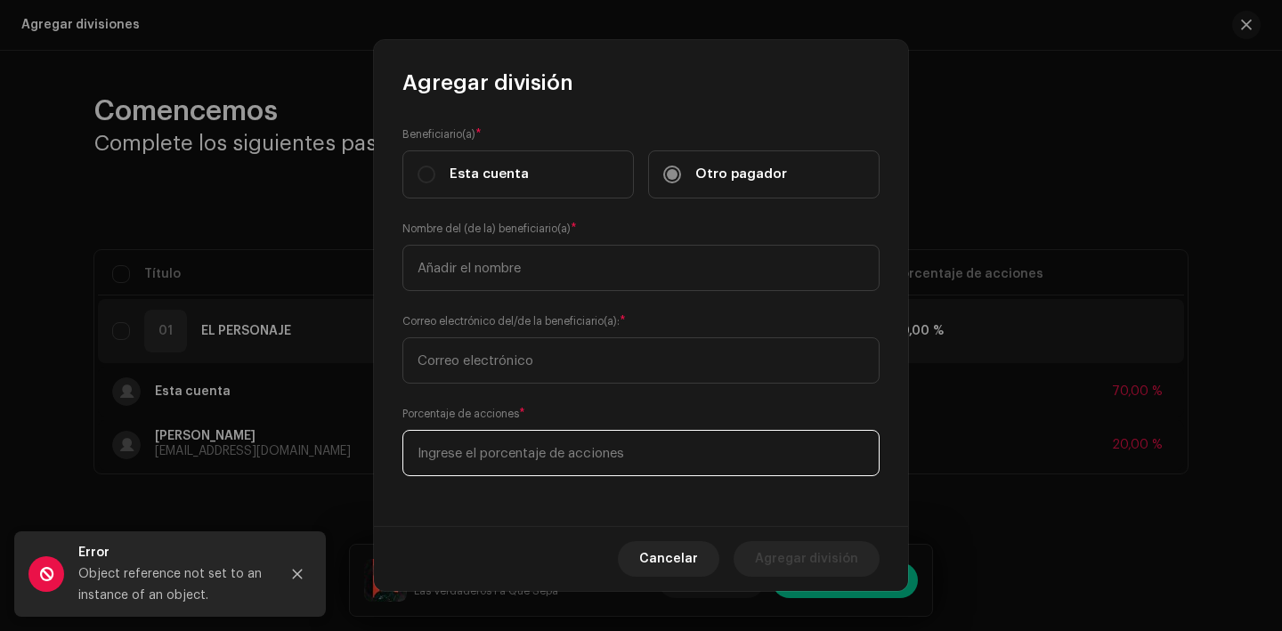
click at [492, 470] on input at bounding box center [641, 453] width 477 height 46
type input "10,00"
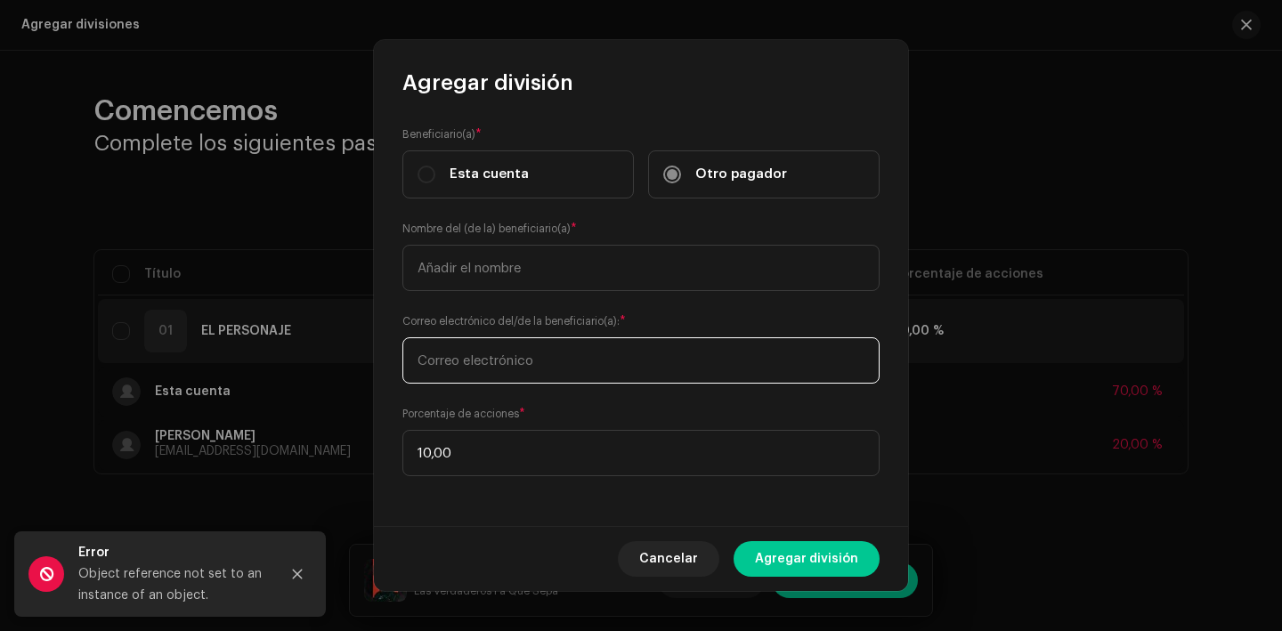
click at [513, 346] on input "text" at bounding box center [641, 361] width 477 height 46
type input "yarinasabe@gmail.com"
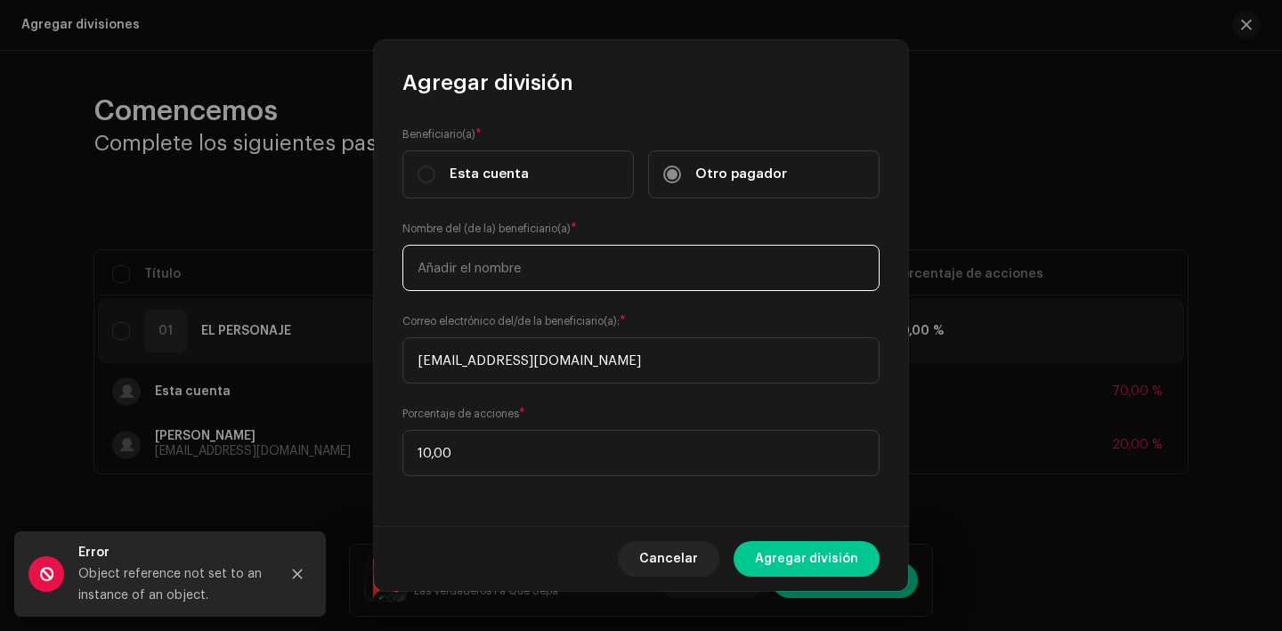
click at [488, 258] on input "text" at bounding box center [641, 268] width 477 height 46
type input "Yarina Gonzalez Andreu"
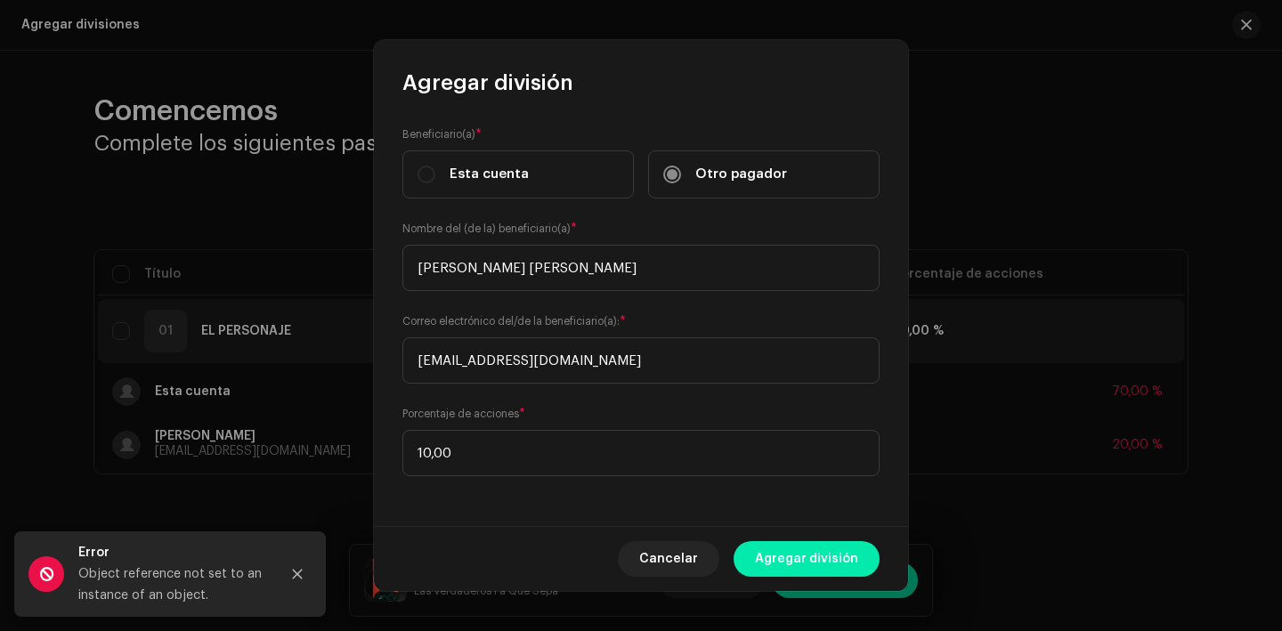
click at [784, 553] on span "Agregar división" at bounding box center [806, 559] width 103 height 36
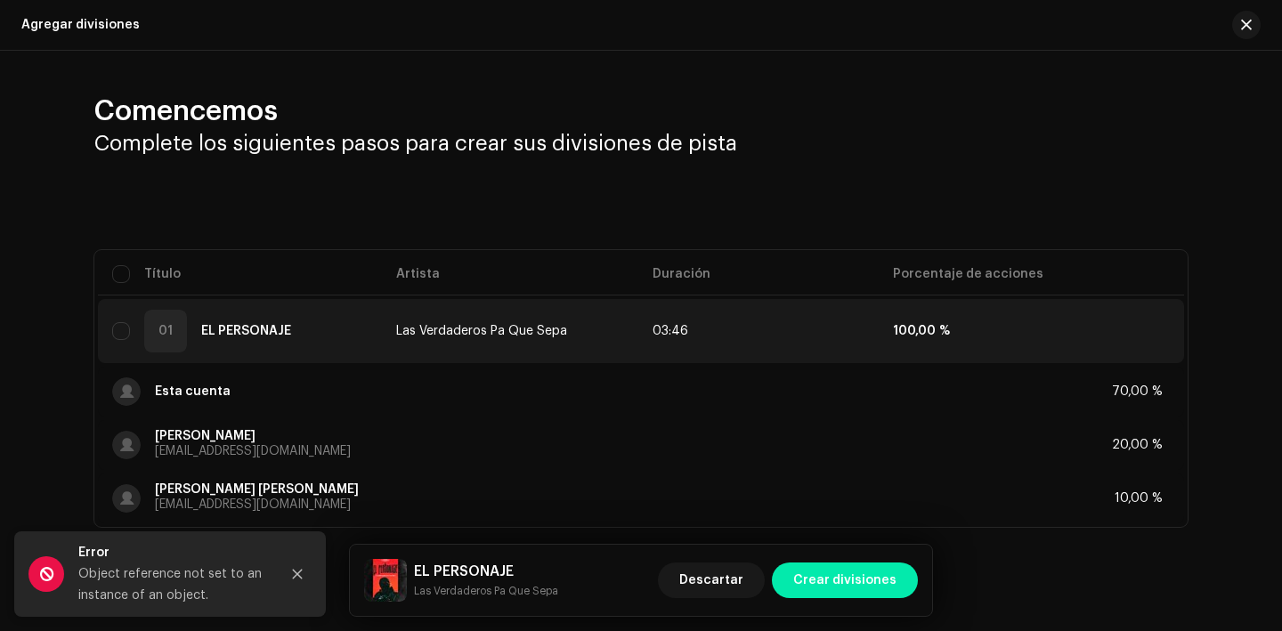
click at [822, 566] on span "Crear divisiones" at bounding box center [845, 581] width 103 height 36
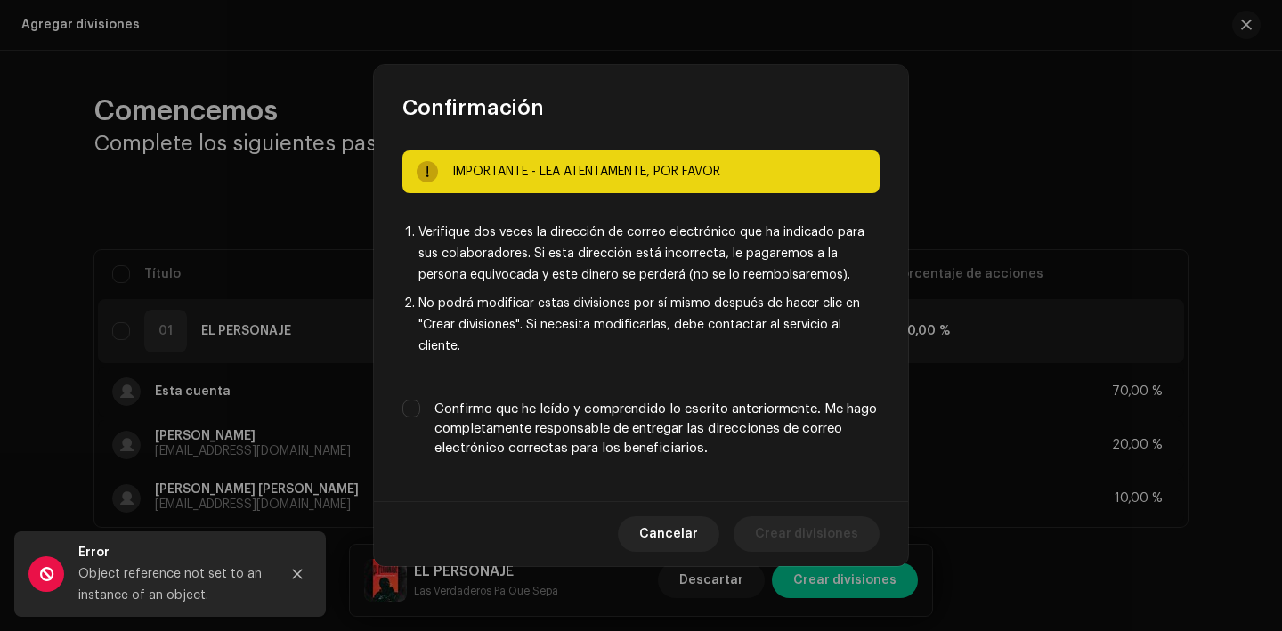
click at [722, 414] on label "Confirmo que he leído y comprendido lo escrito anteriormente. Me hago completam…" at bounding box center [657, 429] width 445 height 59
click at [420, 414] on input "Confirmo que he leído y comprendido lo escrito anteriormente. Me hago completam…" at bounding box center [412, 409] width 18 height 18
checkbox input "true"
click at [819, 537] on span "Crear divisiones" at bounding box center [806, 535] width 103 height 36
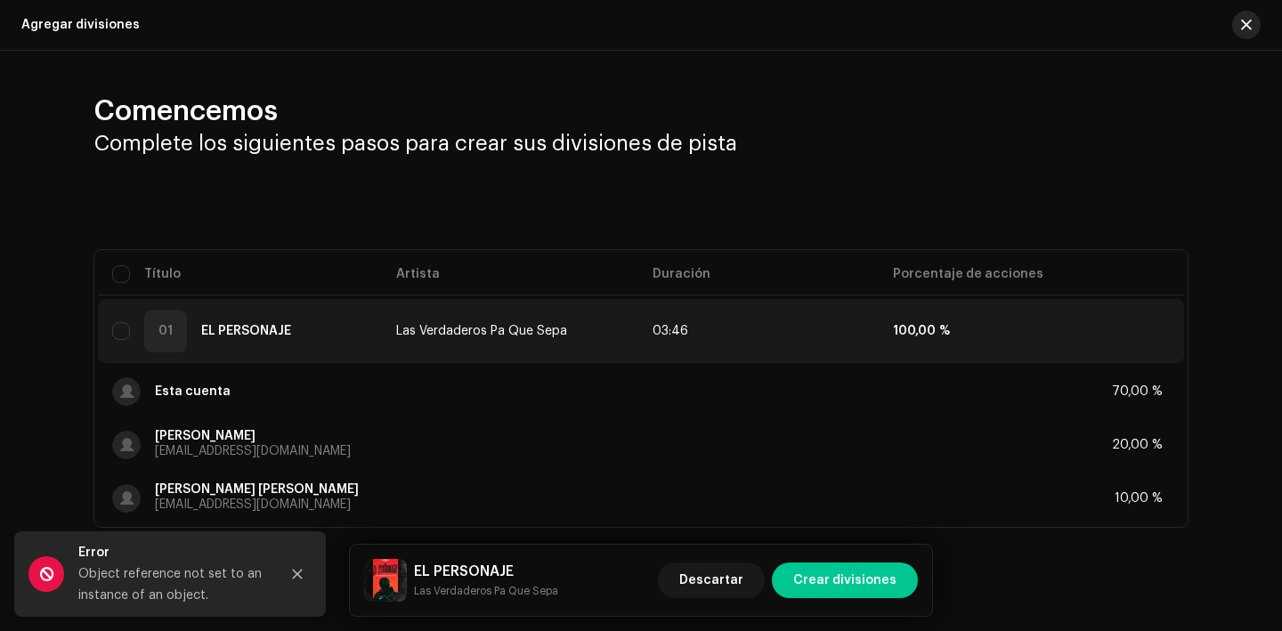
click at [1241, 25] on span "button" at bounding box center [1246, 25] width 11 height 14
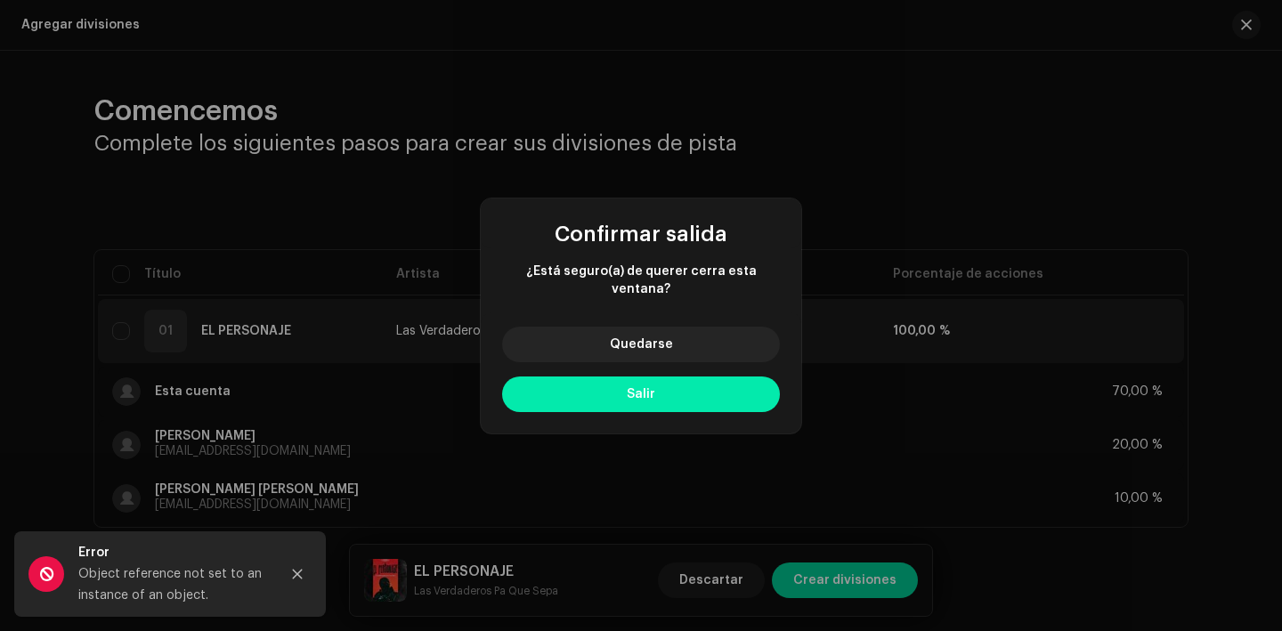
click at [650, 388] on span "Salir" at bounding box center [641, 394] width 28 height 12
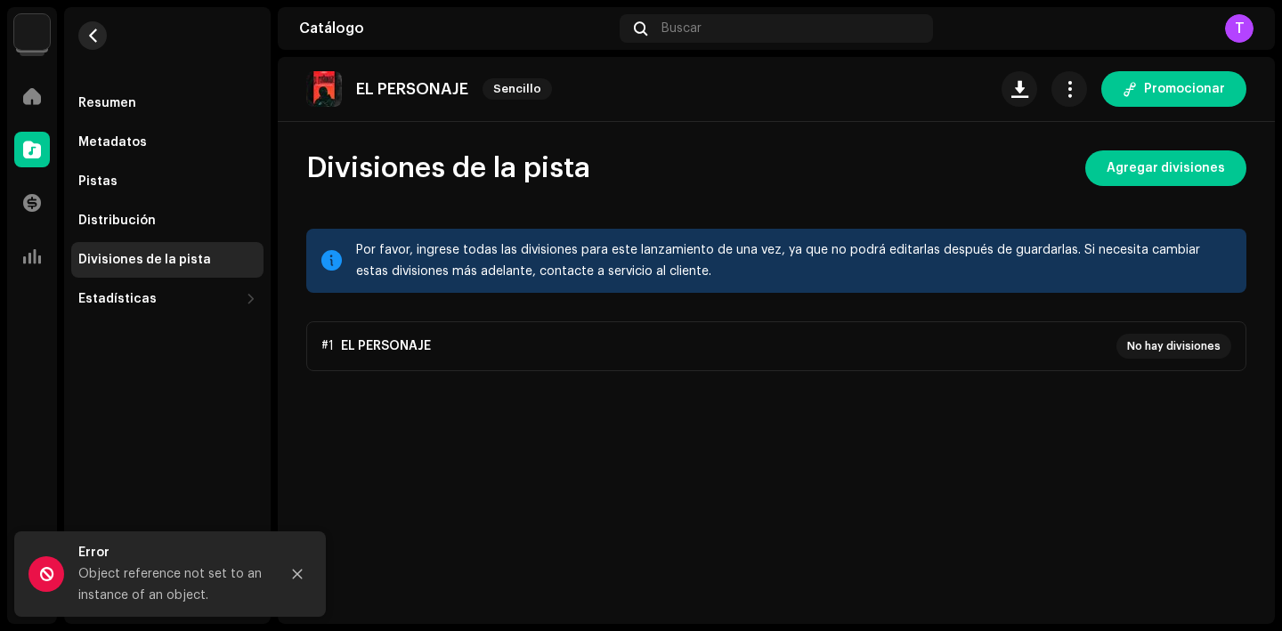
click at [82, 36] on button "button" at bounding box center [92, 35] width 28 height 28
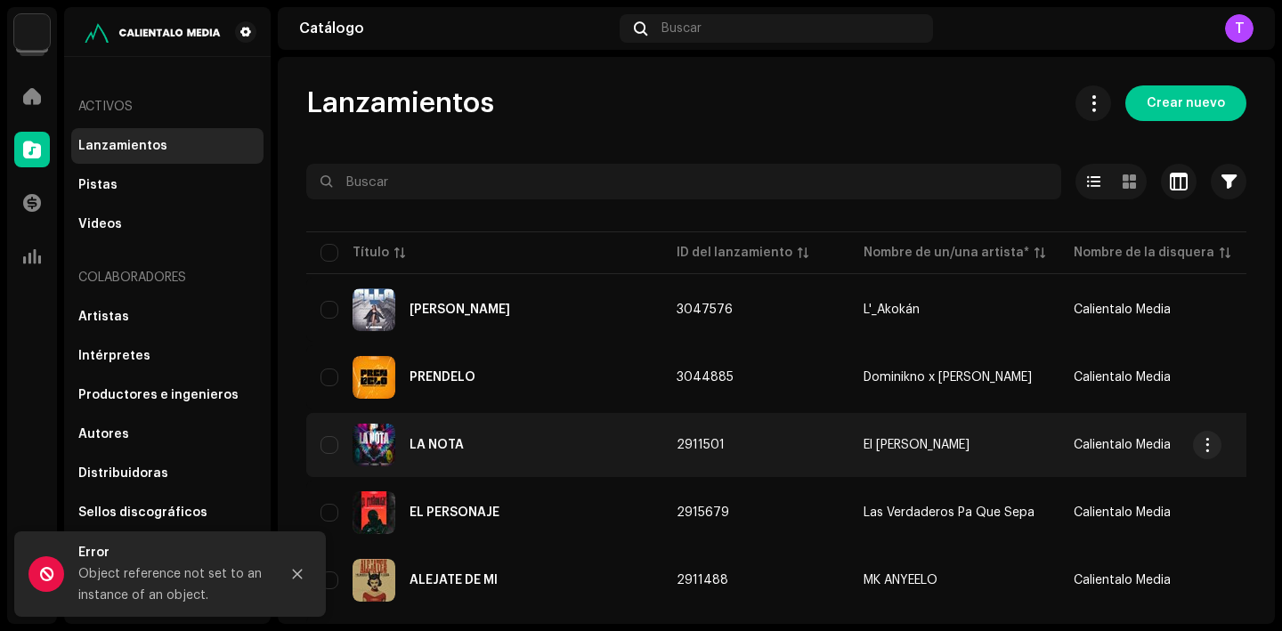
click at [452, 452] on div "LA NOTA" at bounding box center [485, 445] width 328 height 43
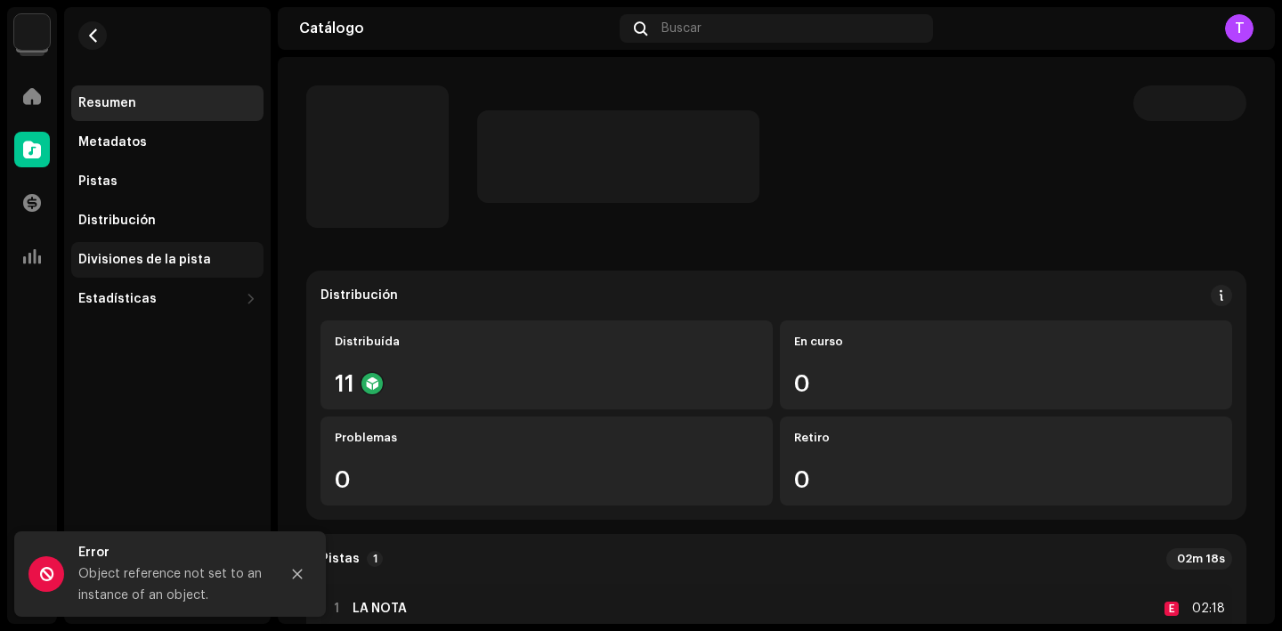
click at [181, 264] on div "Divisiones de la pista" at bounding box center [144, 260] width 133 height 14
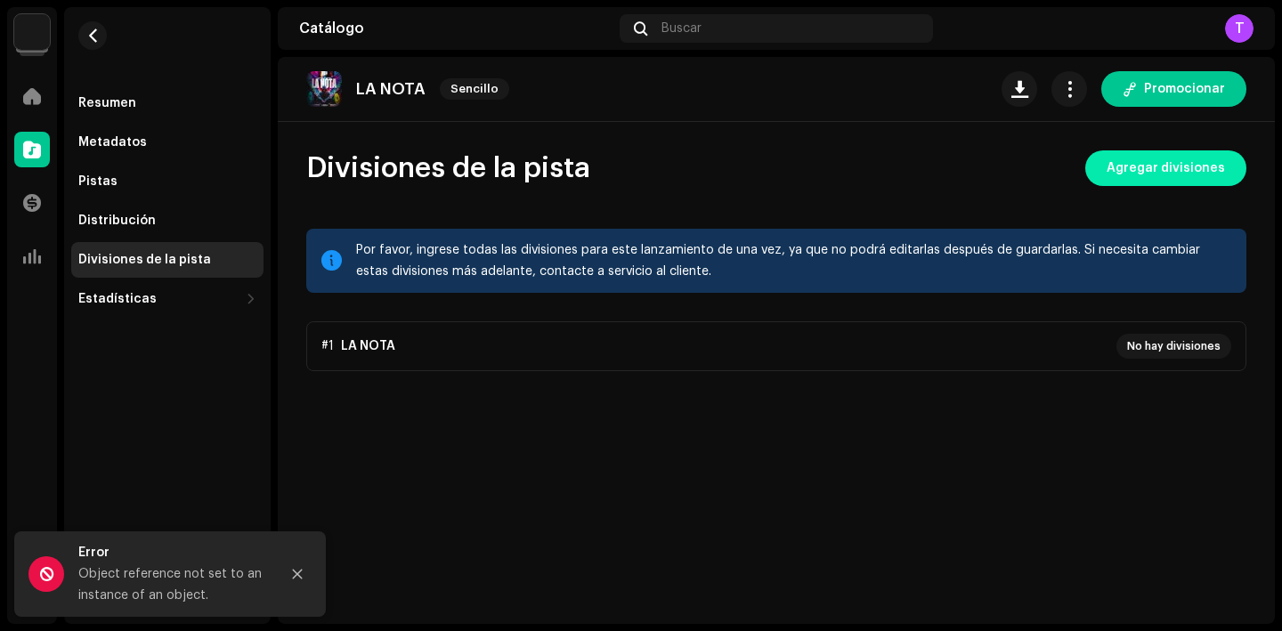
click at [1188, 167] on span "Agregar divisiones" at bounding box center [1166, 169] width 118 height 36
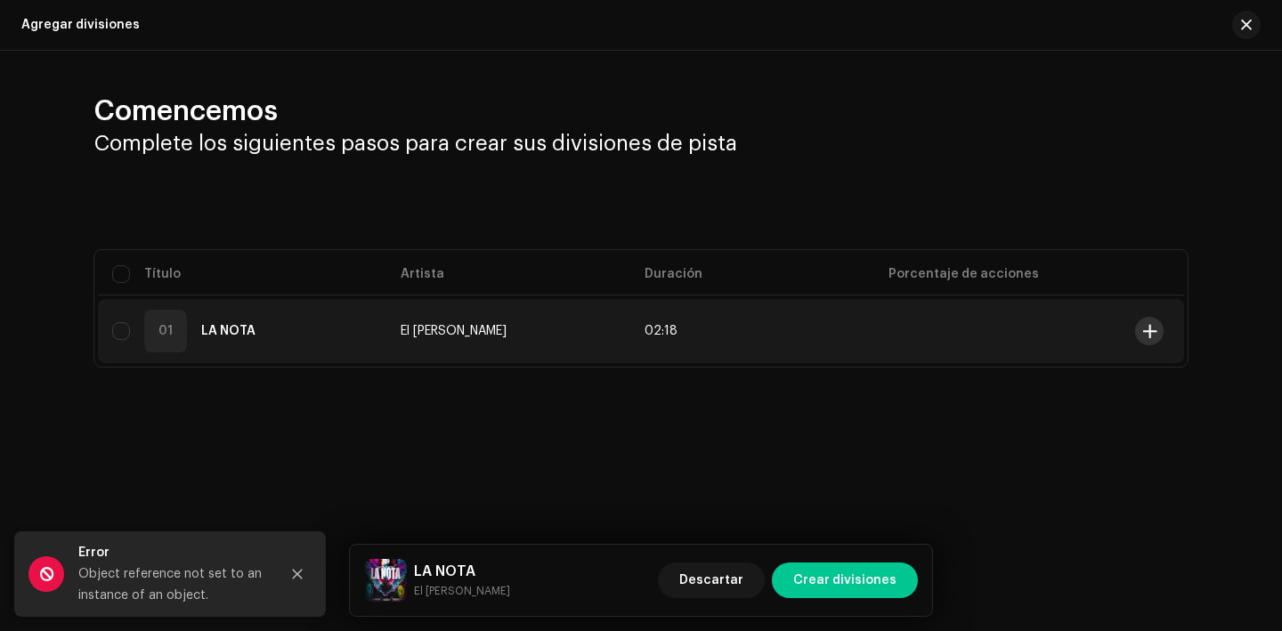
click at [1155, 331] on span at bounding box center [1150, 331] width 13 height 14
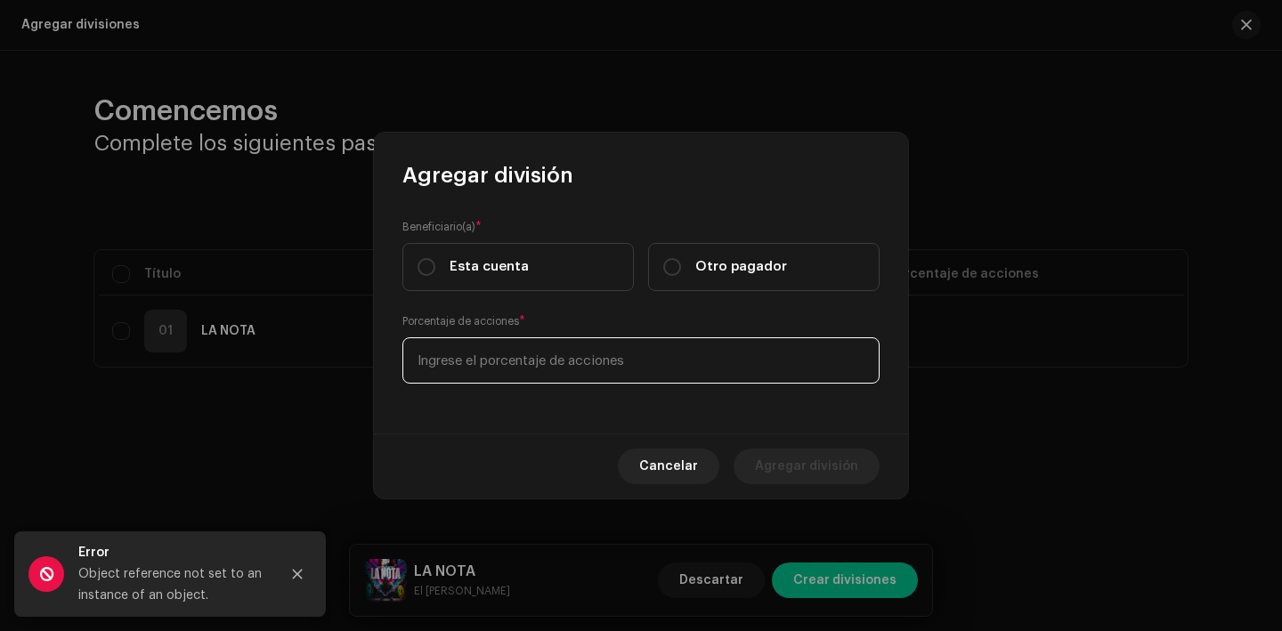
click at [553, 378] on input at bounding box center [641, 361] width 477 height 46
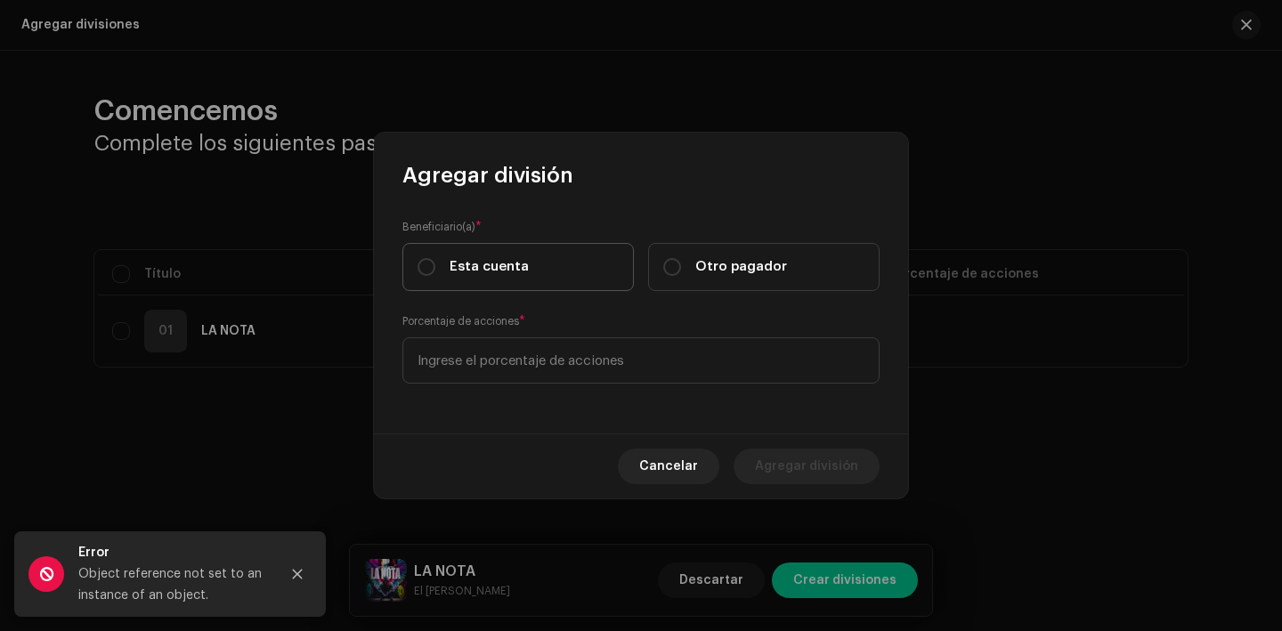
click at [460, 275] on label "Esta cuenta" at bounding box center [519, 267] width 232 height 48
click at [435, 275] on input "Esta cuenta" at bounding box center [427, 267] width 18 height 18
radio input "true"
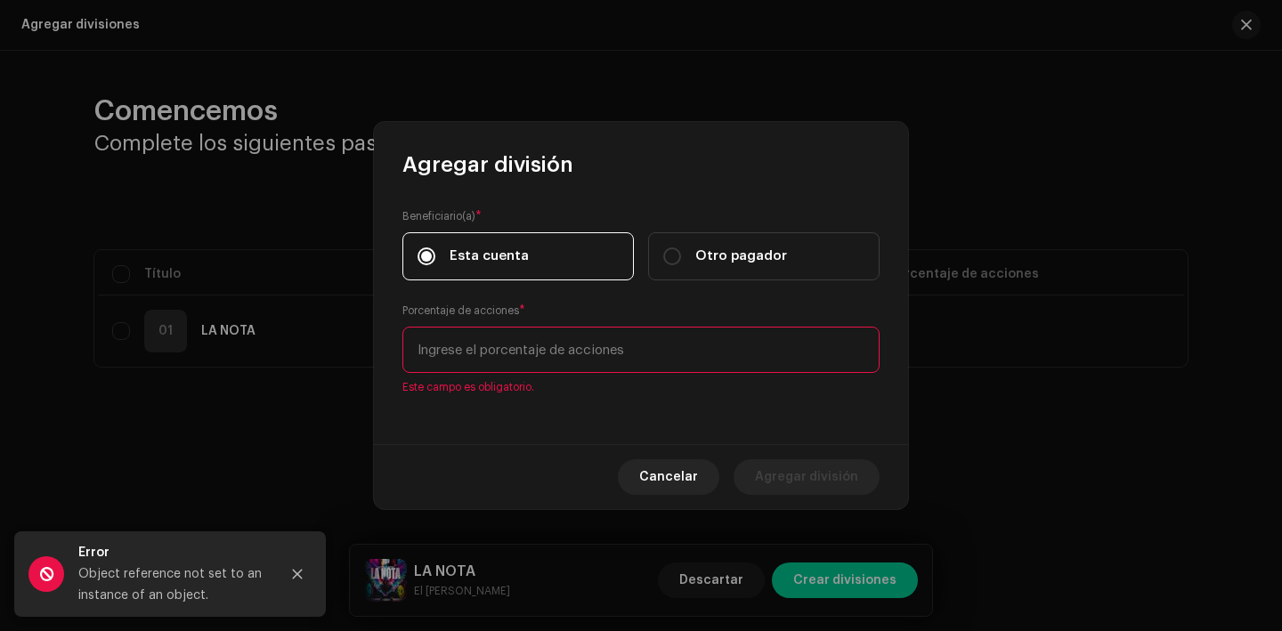
click at [513, 362] on input at bounding box center [641, 350] width 477 height 46
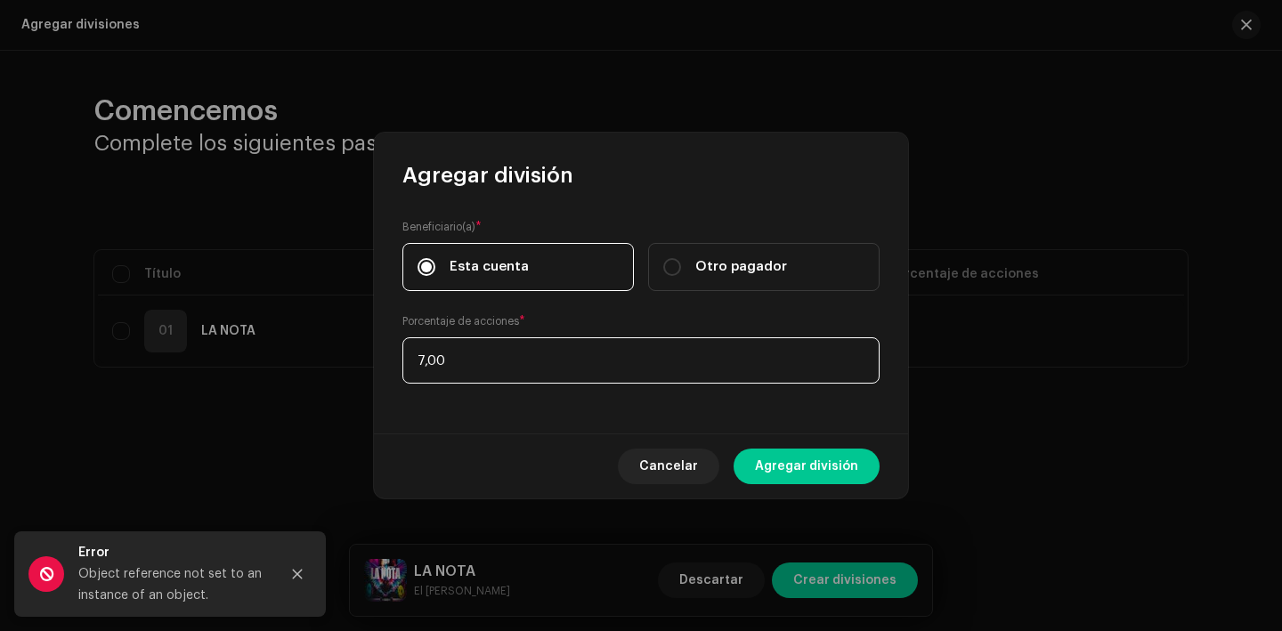
type input "70,00"
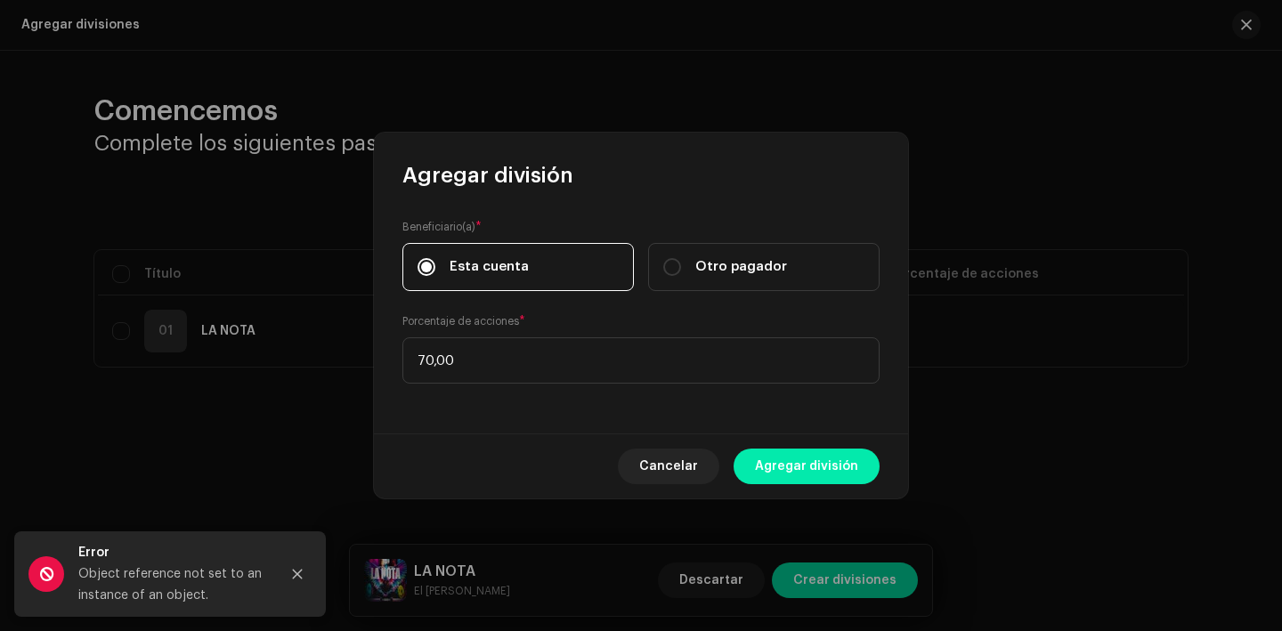
click at [794, 473] on span "Agregar división" at bounding box center [806, 467] width 103 height 36
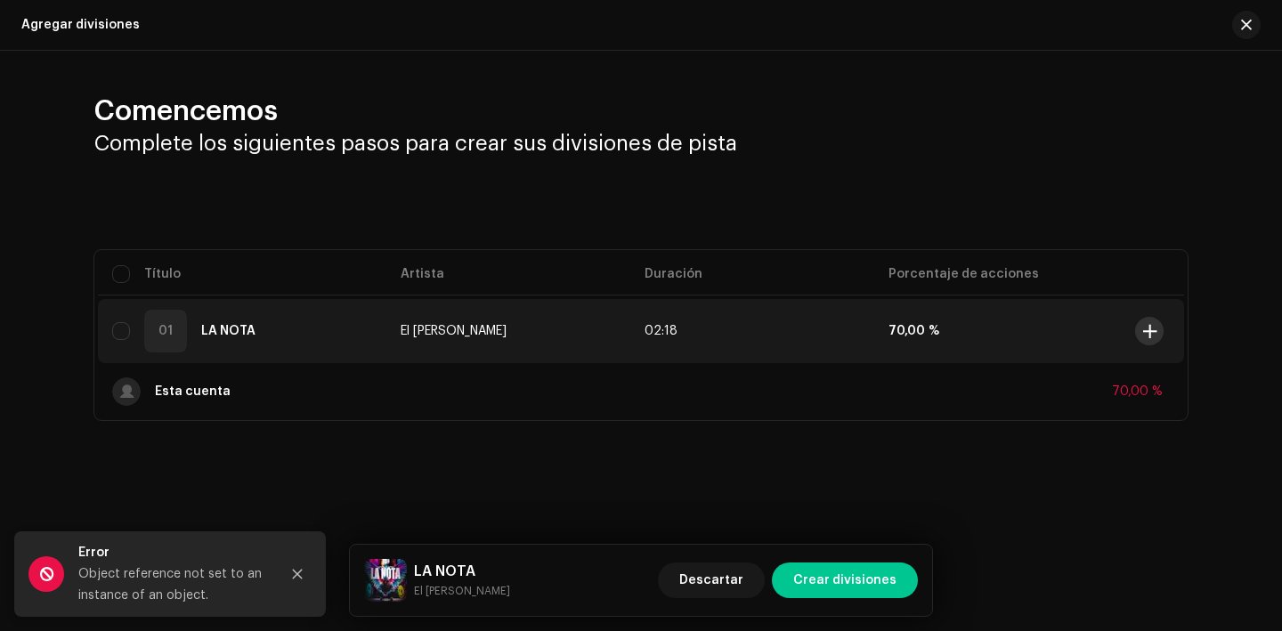
click at [1151, 332] on span at bounding box center [1150, 331] width 13 height 14
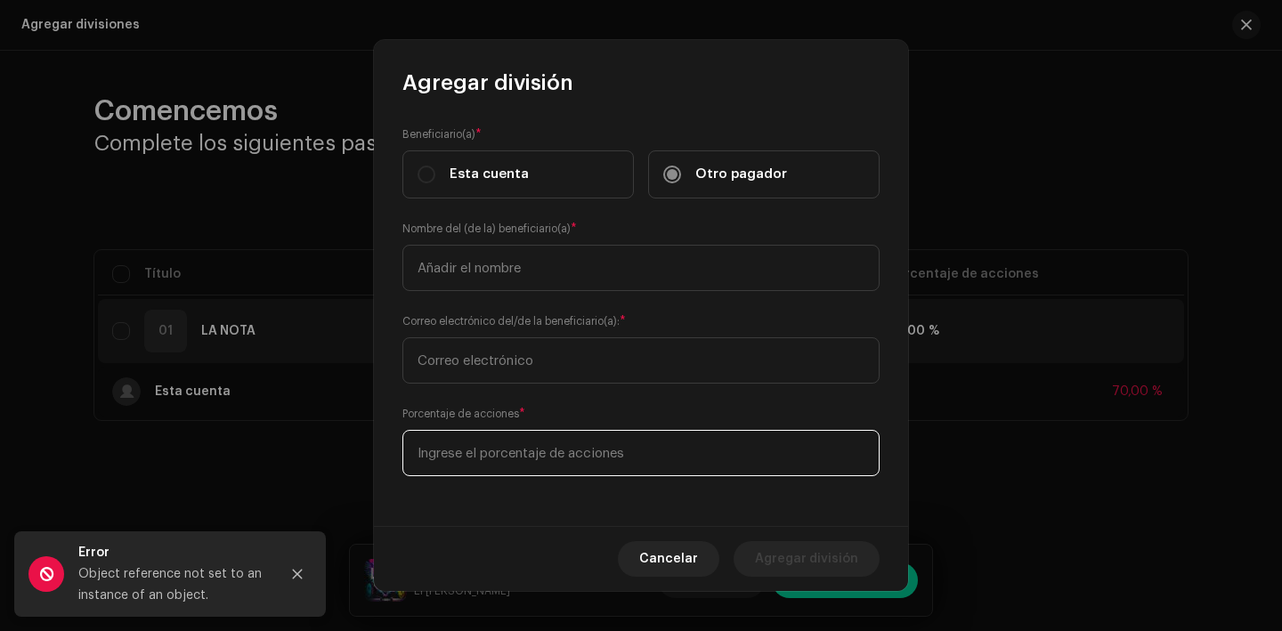
click at [544, 468] on input at bounding box center [641, 453] width 477 height 46
type input "20,00"
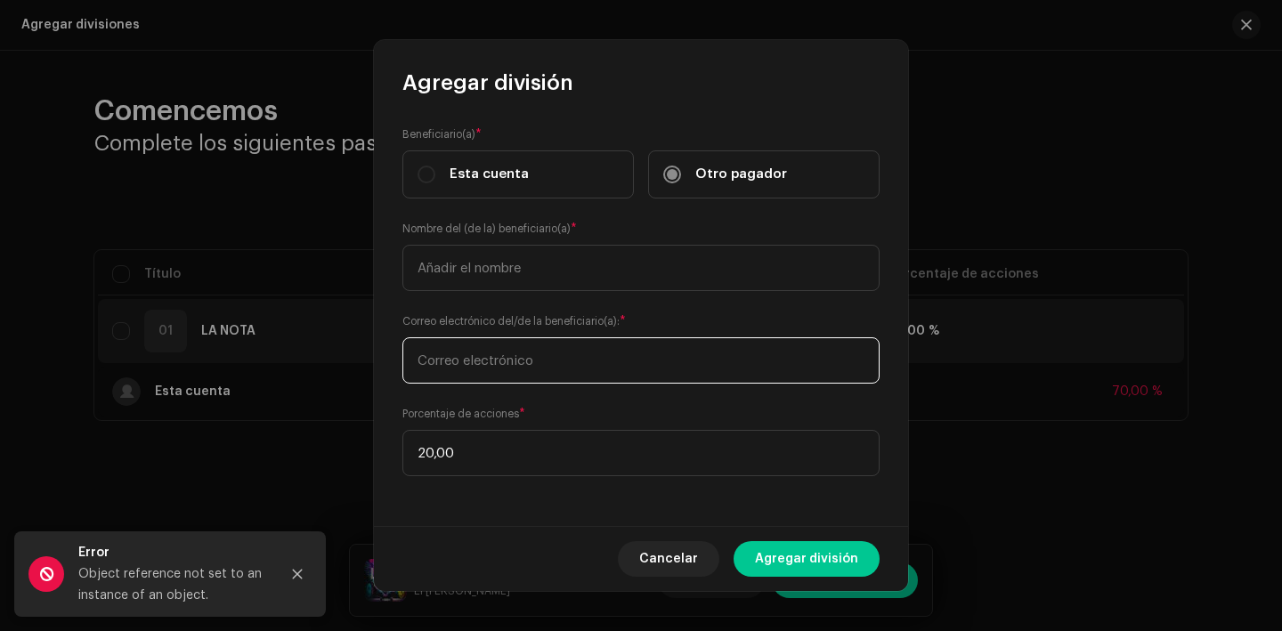
click at [524, 373] on input "text" at bounding box center [641, 361] width 477 height 46
paste input "fmichel1981@gmail.com"
type input "fmichel1981@gmail.com"
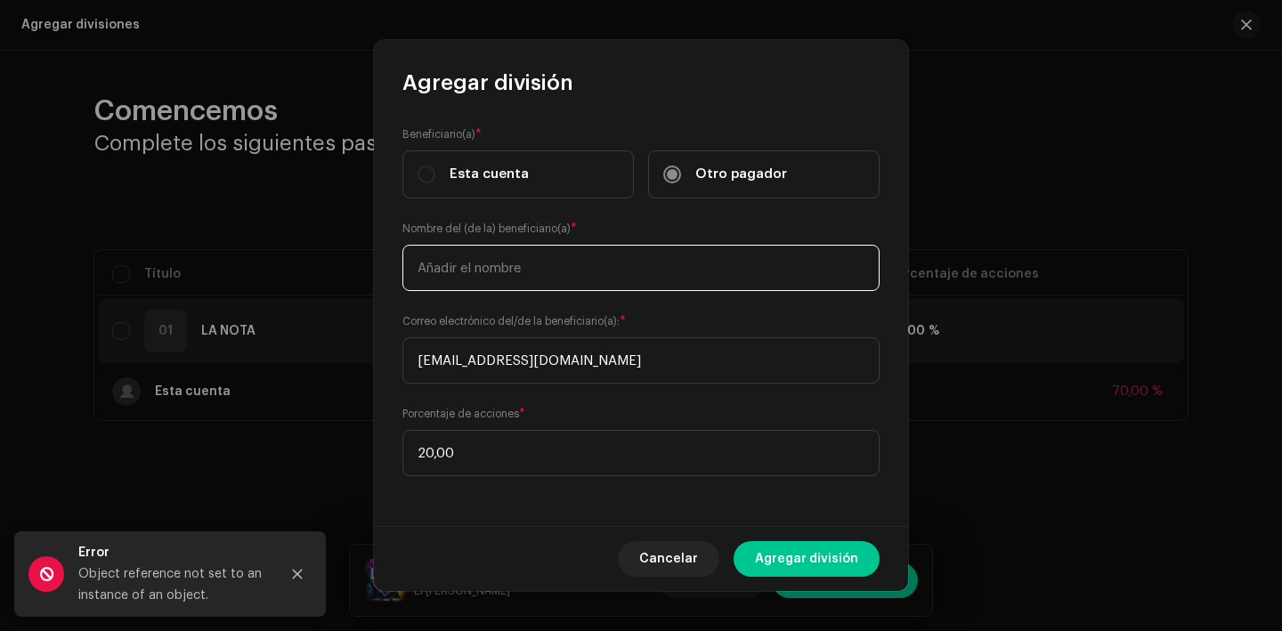
click at [496, 272] on input "text" at bounding box center [641, 268] width 477 height 46
type input "Francisco Michel Liburd Alvarez"
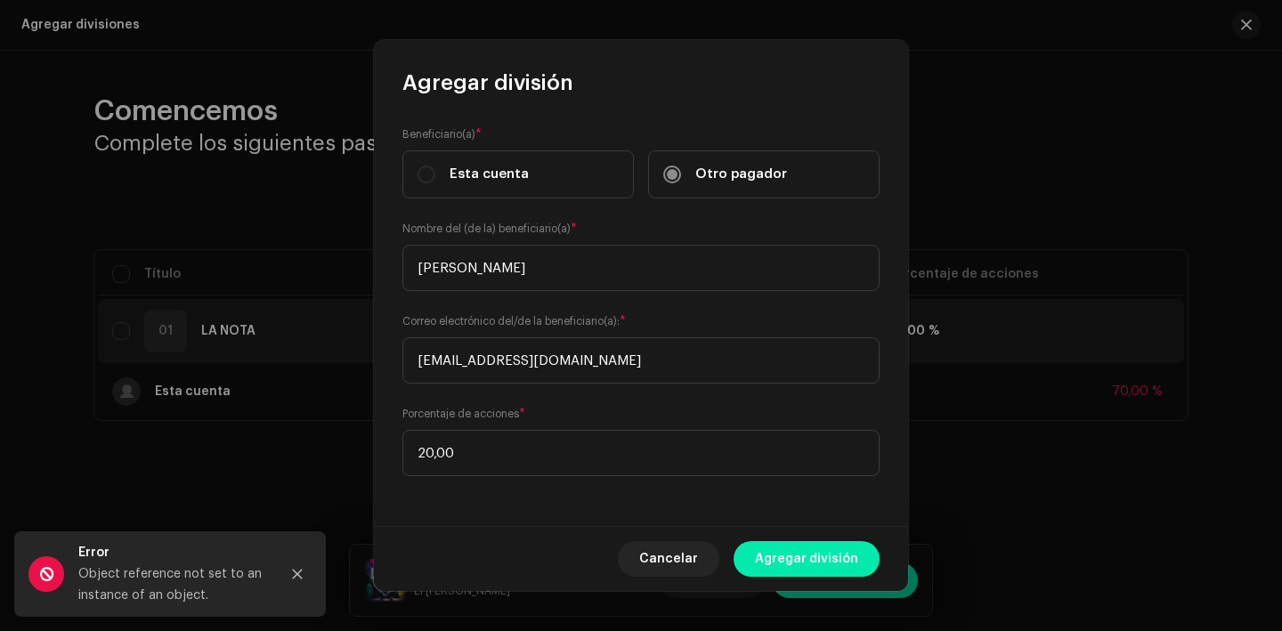
click at [818, 569] on span "Agregar división" at bounding box center [806, 559] width 103 height 36
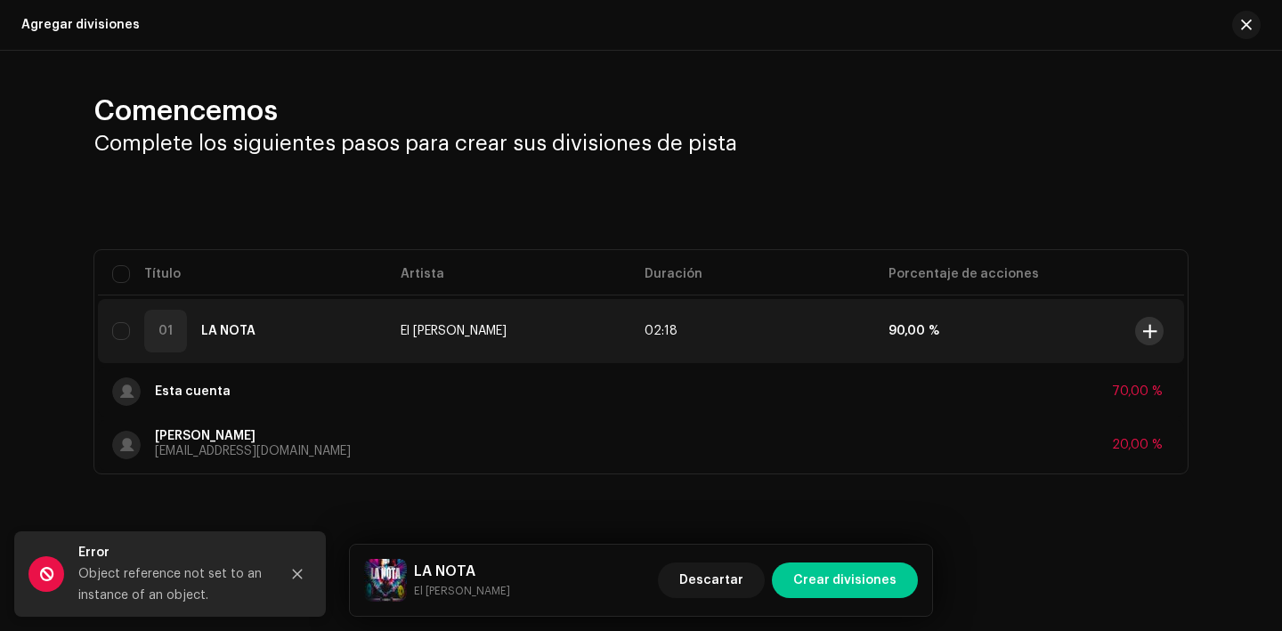
click at [1148, 325] on span at bounding box center [1150, 331] width 13 height 14
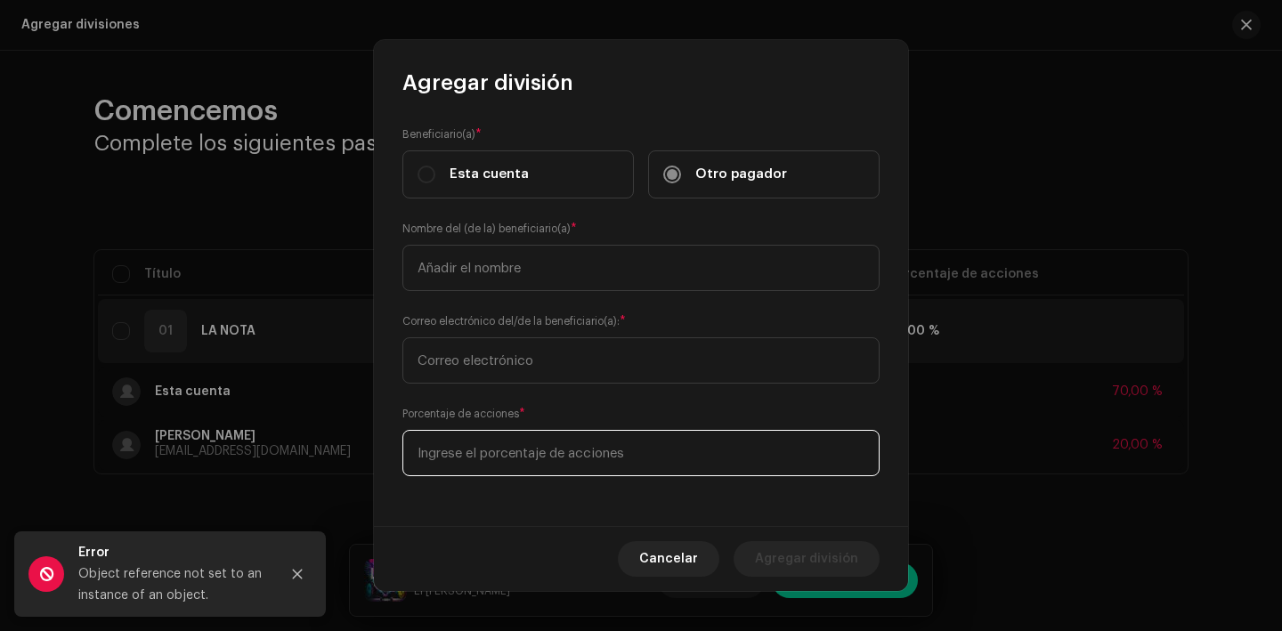
click at [531, 471] on input at bounding box center [641, 453] width 477 height 46
type input "10,00"
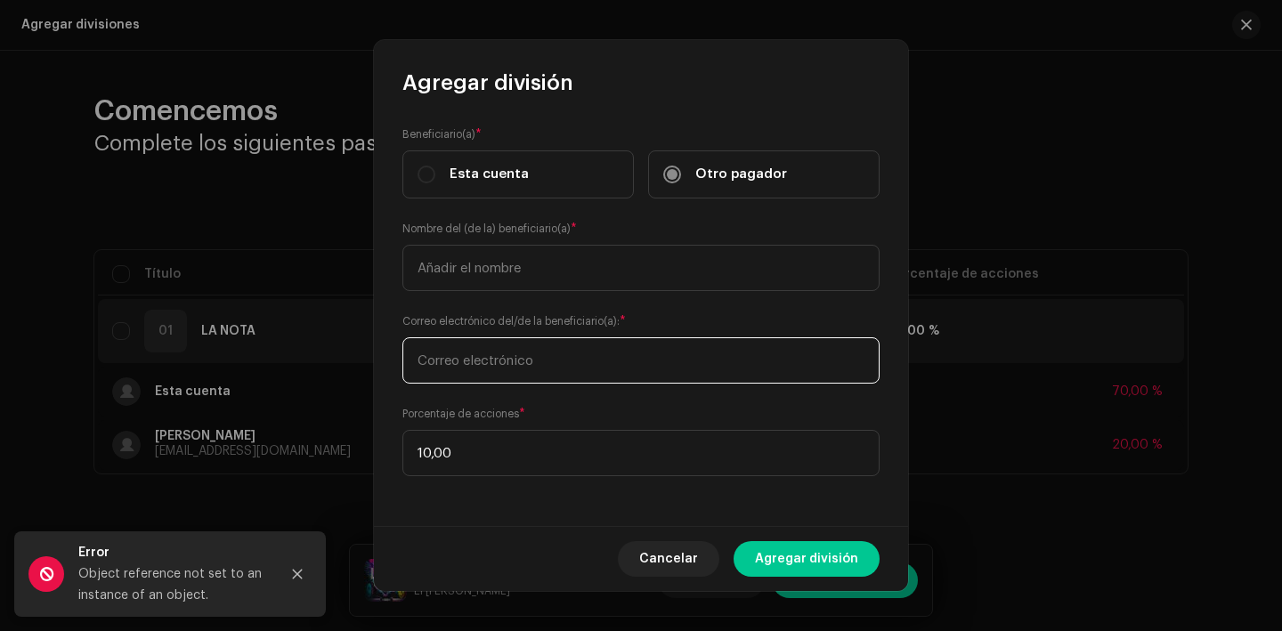
click at [522, 376] on input "text" at bounding box center [641, 361] width 477 height 46
type input "yarinasabe@gmail.com"
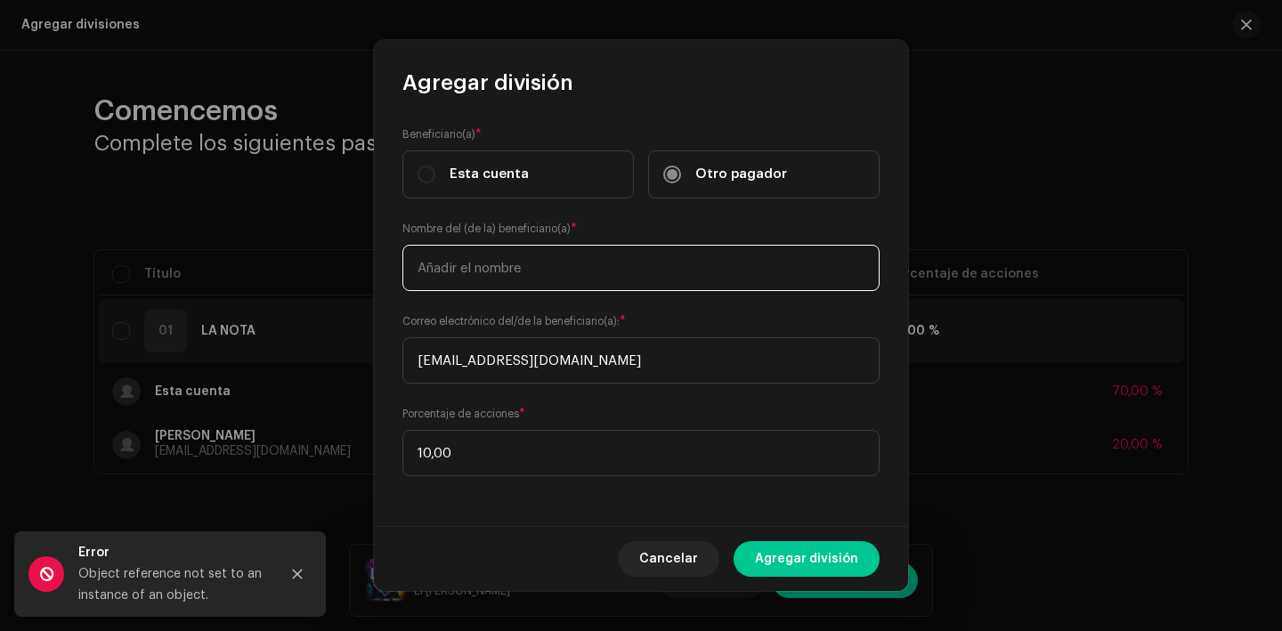
click at [469, 279] on input "text" at bounding box center [641, 268] width 477 height 46
type input "Yarina Gonzalez Andreu"
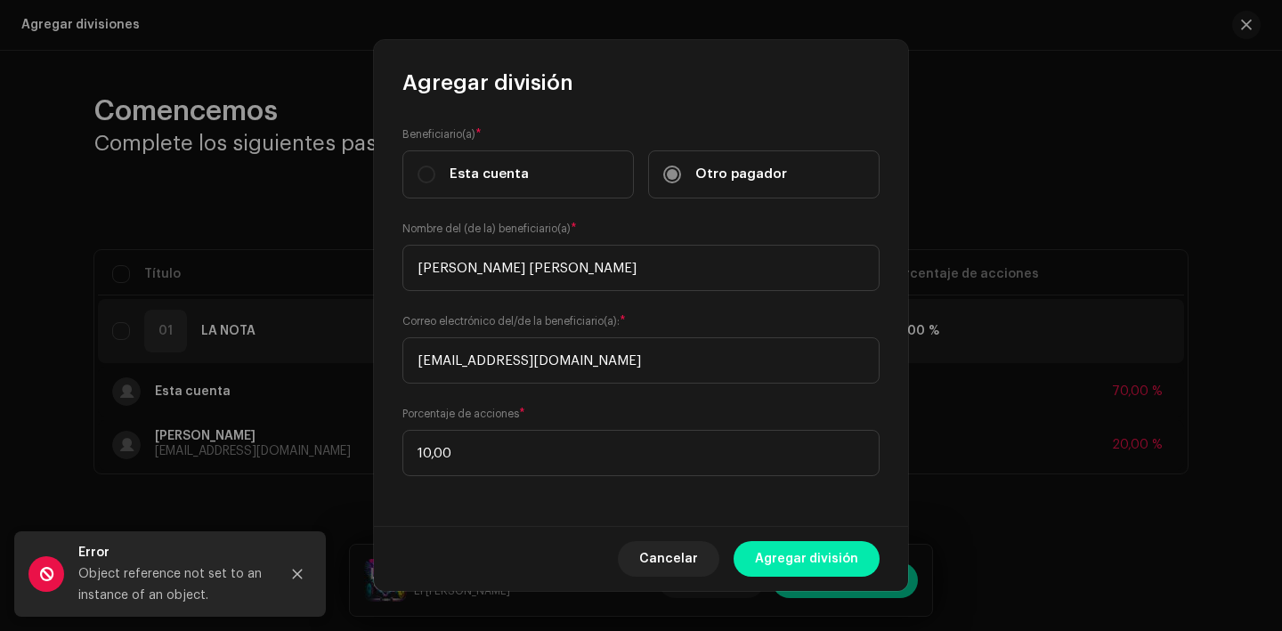
click at [834, 565] on span "Agregar división" at bounding box center [806, 559] width 103 height 36
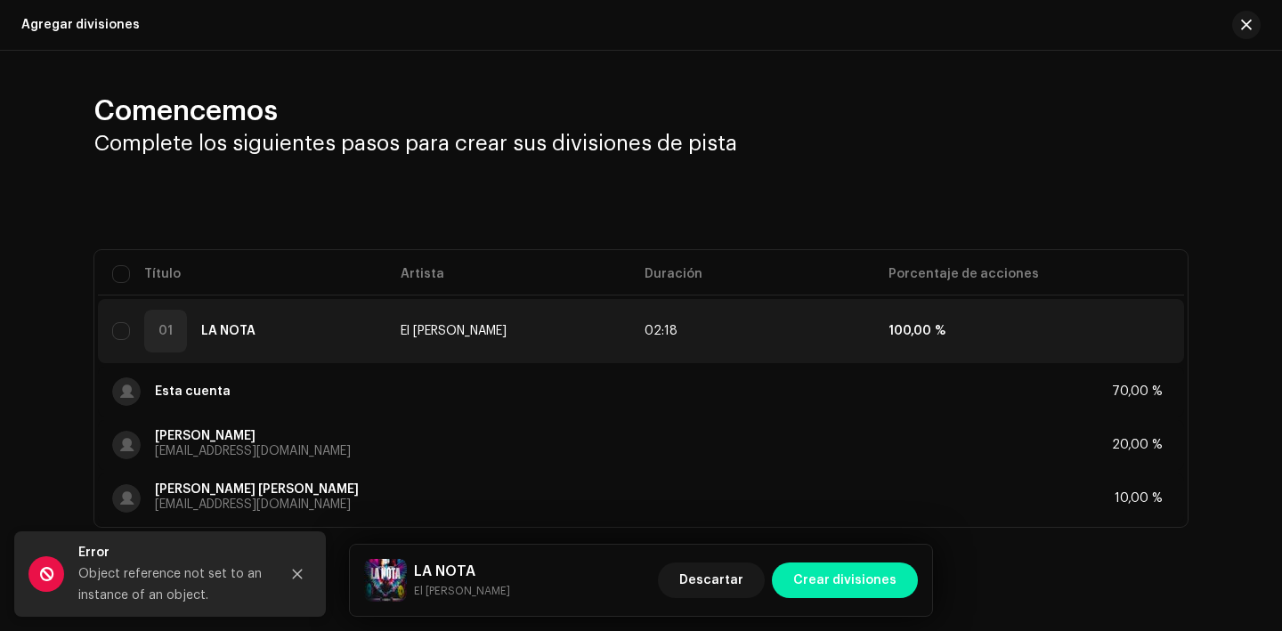
click at [898, 572] on button "Crear divisiones" at bounding box center [845, 581] width 146 height 36
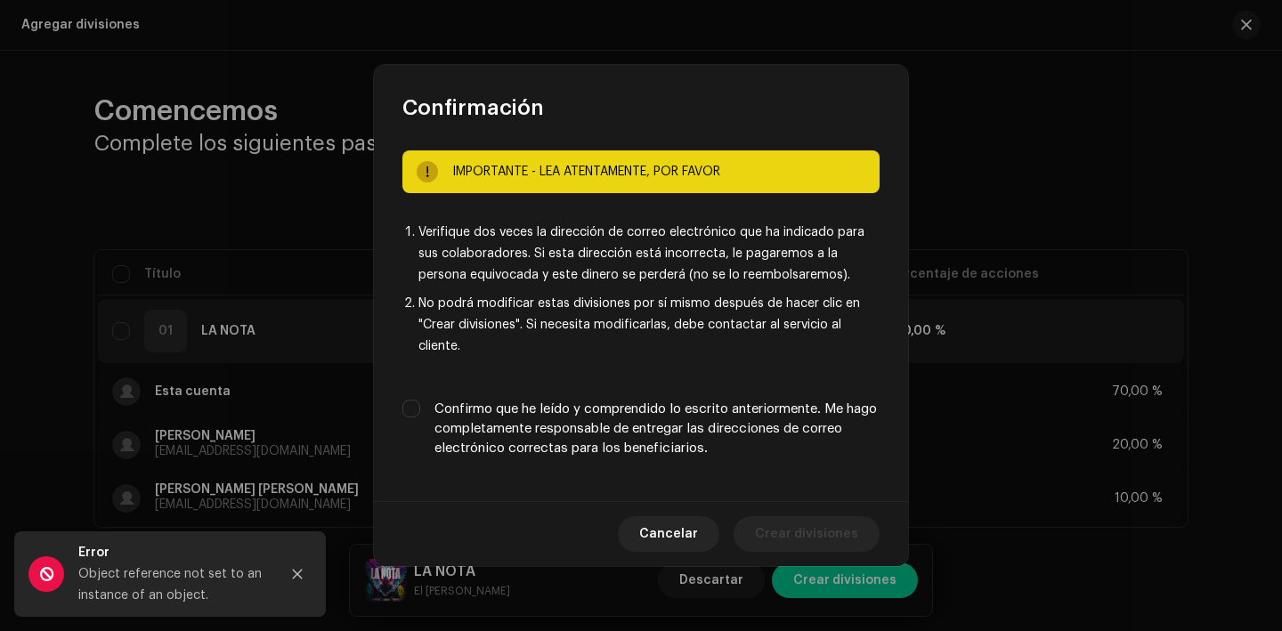
click at [704, 423] on label "Confirmo que he leído y comprendido lo escrito anteriormente. Me hago completam…" at bounding box center [657, 429] width 445 height 59
click at [420, 418] on input "Confirmo que he leído y comprendido lo escrito anteriormente. Me hago completam…" at bounding box center [412, 409] width 18 height 18
checkbox input "true"
click at [777, 505] on div "Cancelar Crear divisiones" at bounding box center [641, 533] width 534 height 65
click at [792, 533] on span "Crear divisiones" at bounding box center [806, 535] width 103 height 36
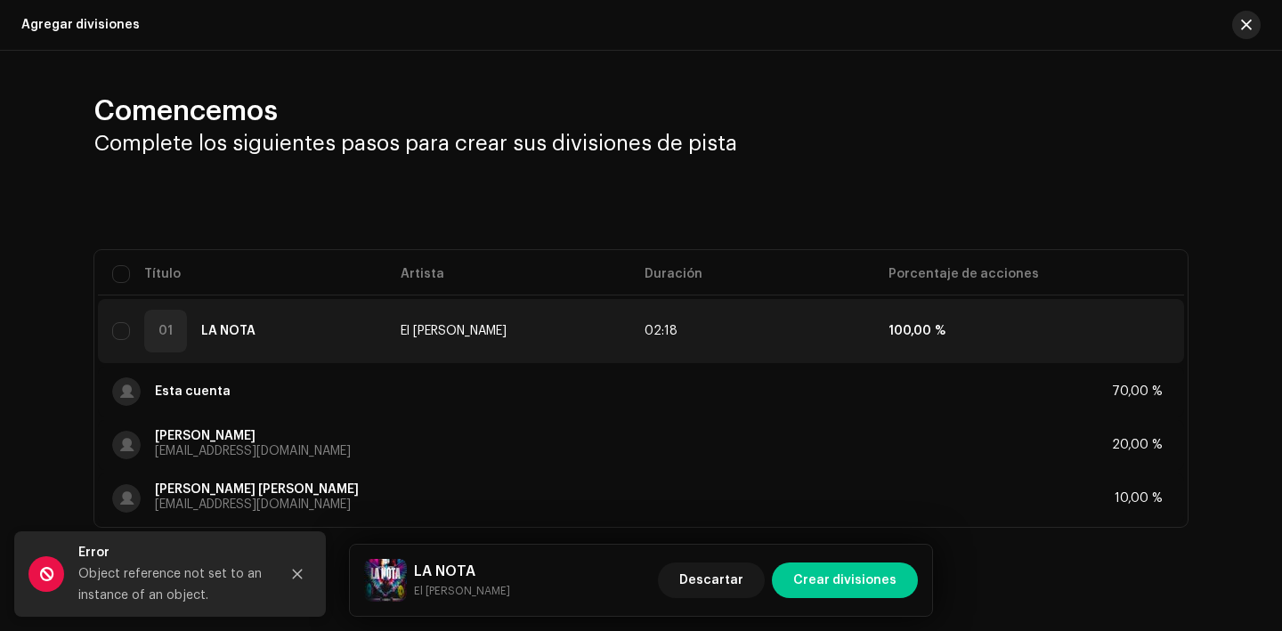
click at [1250, 28] on button "button" at bounding box center [1247, 25] width 28 height 28
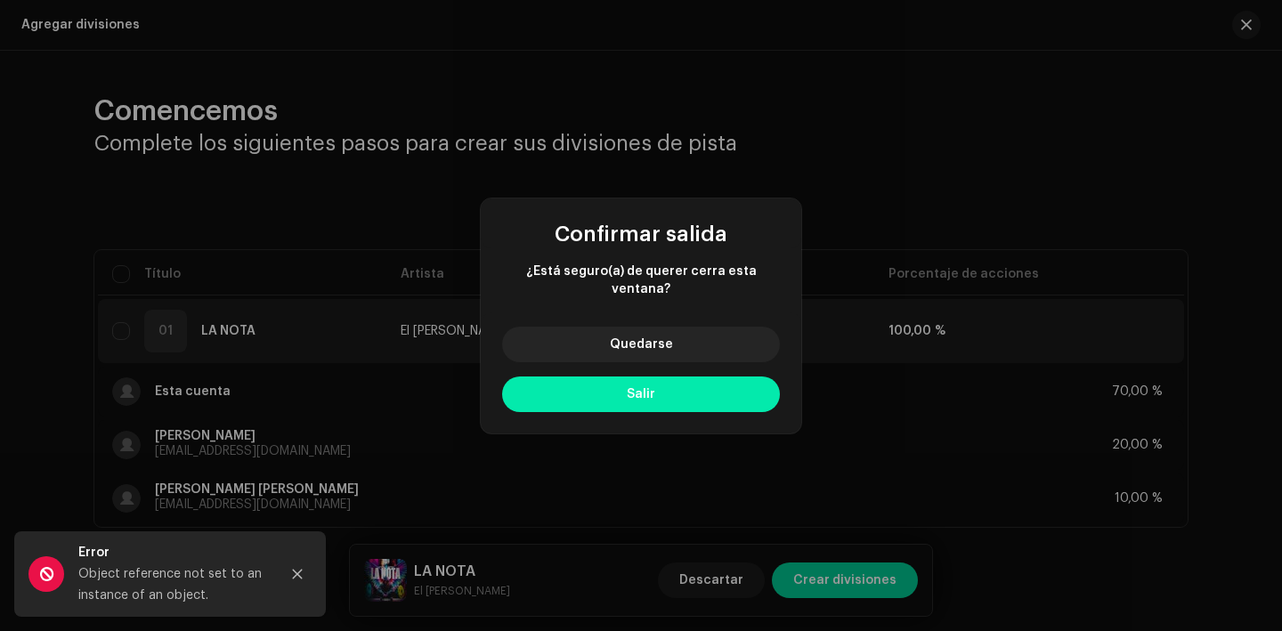
click at [632, 388] on span "Salir" at bounding box center [641, 394] width 28 height 12
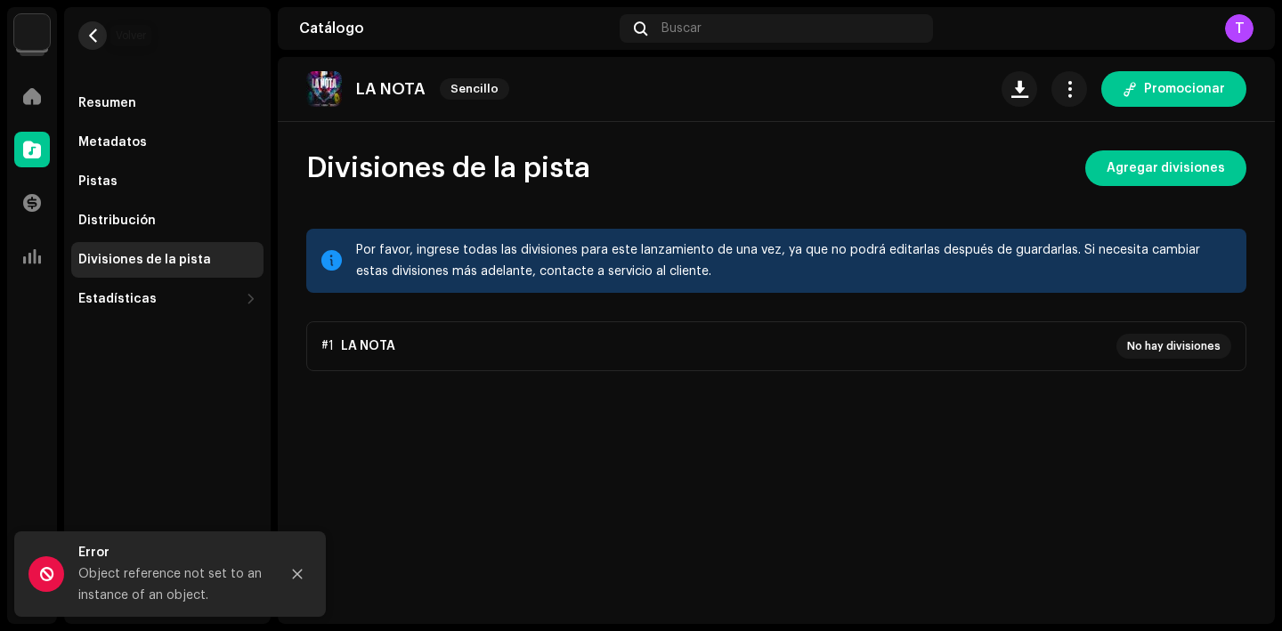
click at [95, 40] on span "button" at bounding box center [92, 35] width 13 height 14
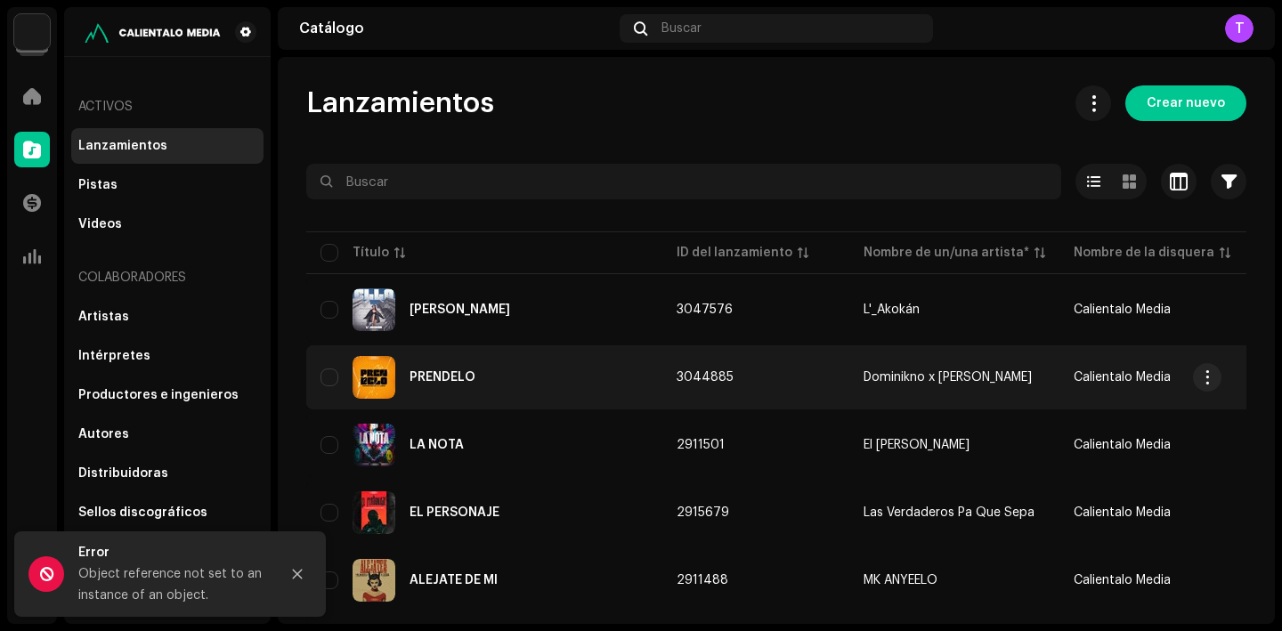
click at [476, 384] on div "PRÉNDELO" at bounding box center [485, 377] width 328 height 43
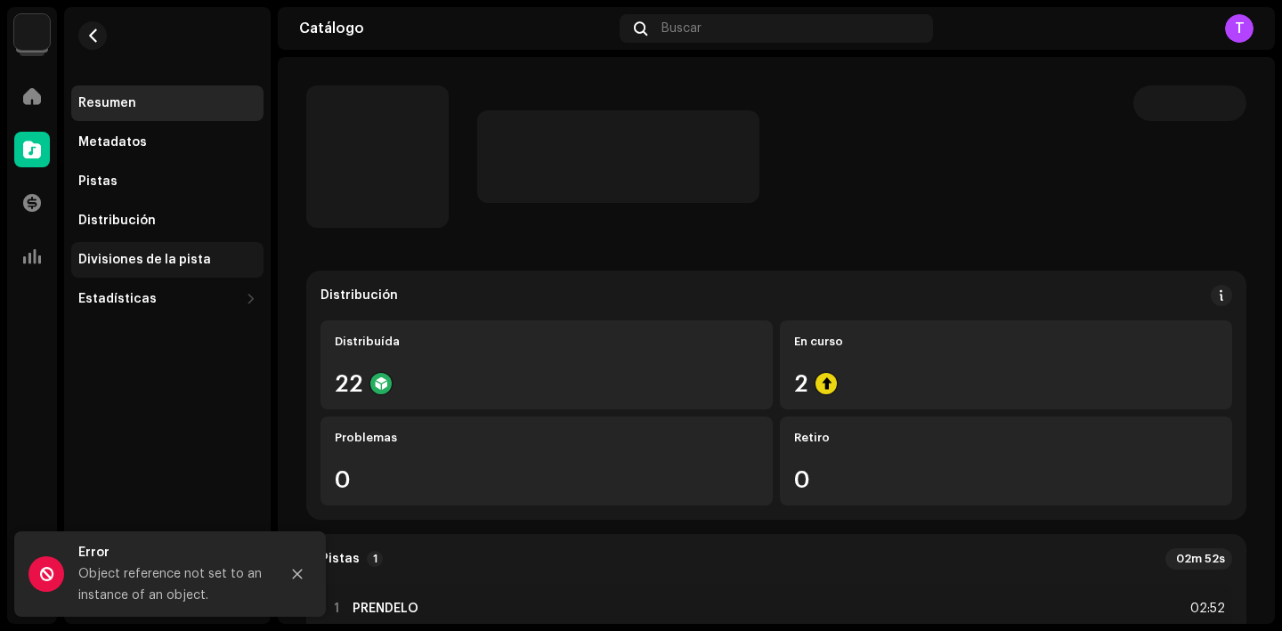
click at [154, 247] on div "Divisiones de la pista" at bounding box center [167, 260] width 192 height 36
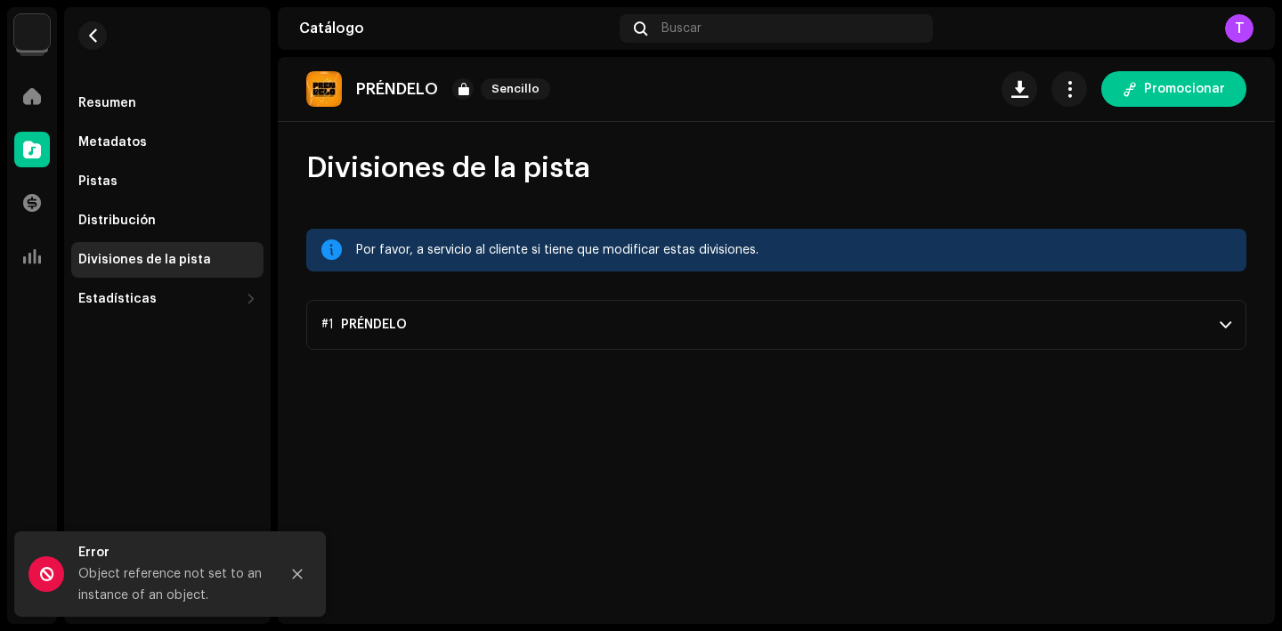
click at [571, 315] on p-accordion-header "#1 PRÉNDELO" at bounding box center [776, 325] width 940 height 50
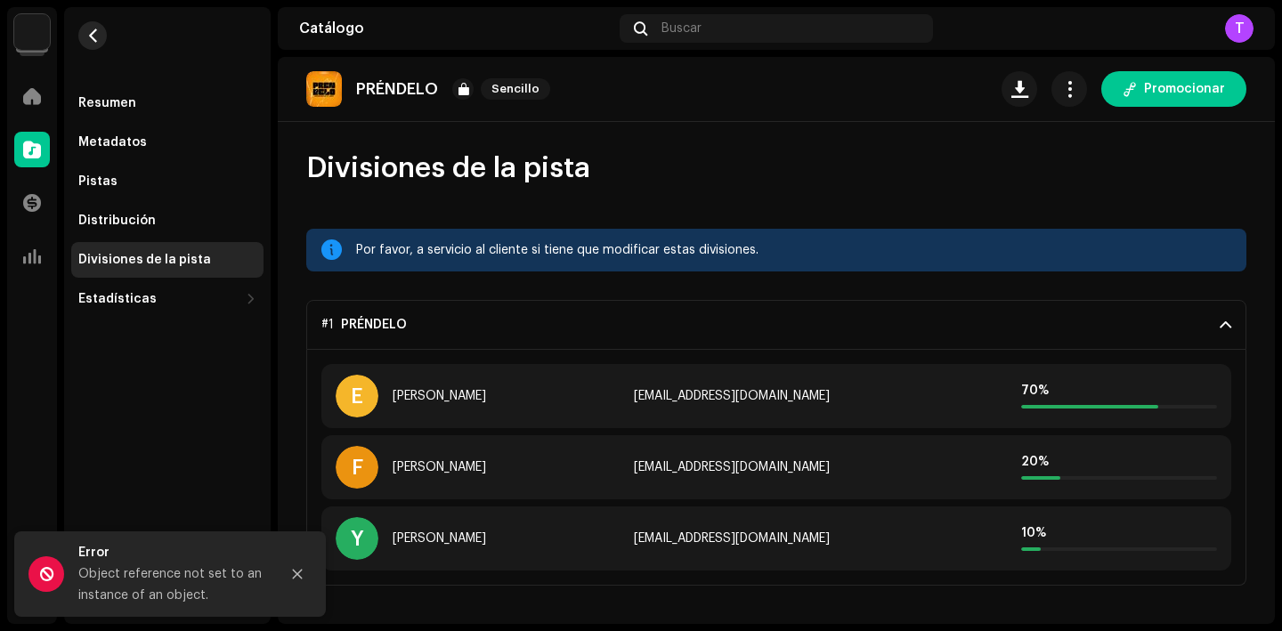
click at [98, 32] on span "button" at bounding box center [92, 35] width 13 height 14
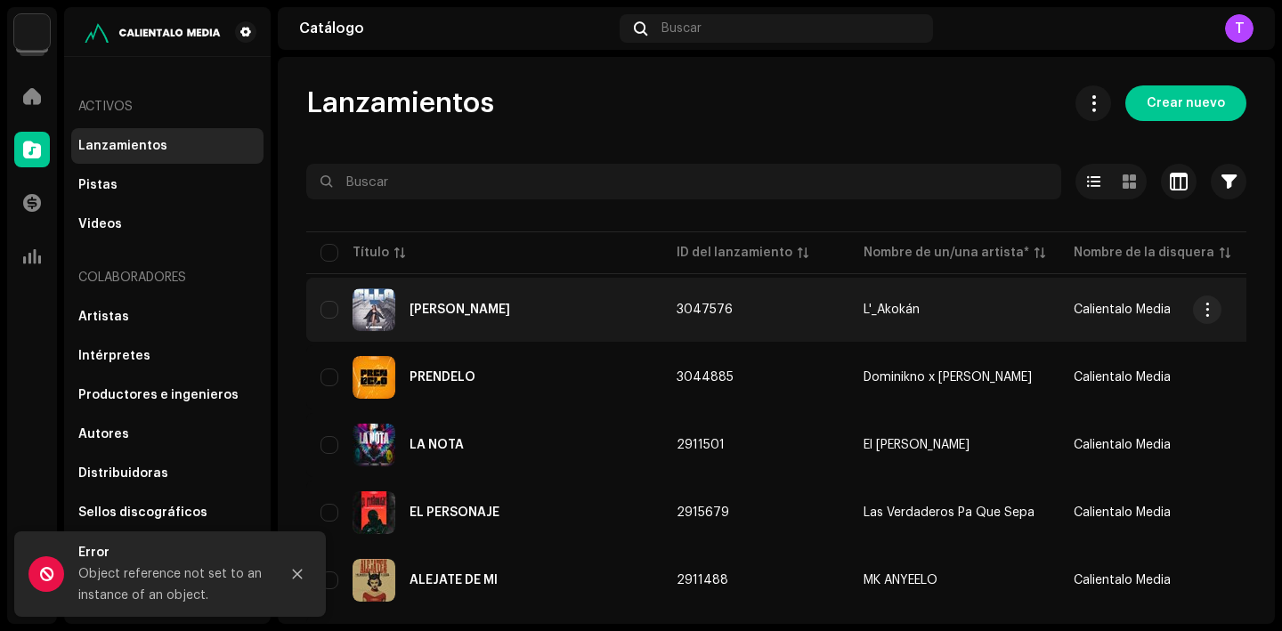
click at [425, 309] on div "ELLA" at bounding box center [460, 310] width 101 height 12
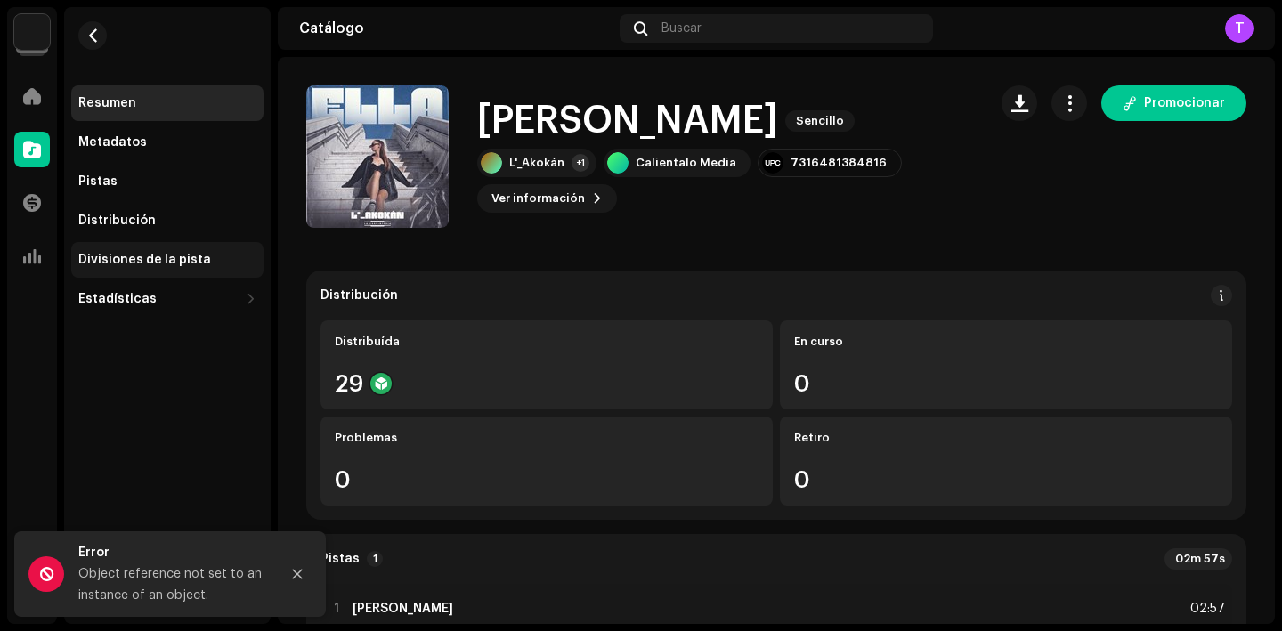
click at [181, 263] on div "Divisiones de la pista" at bounding box center [144, 260] width 133 height 14
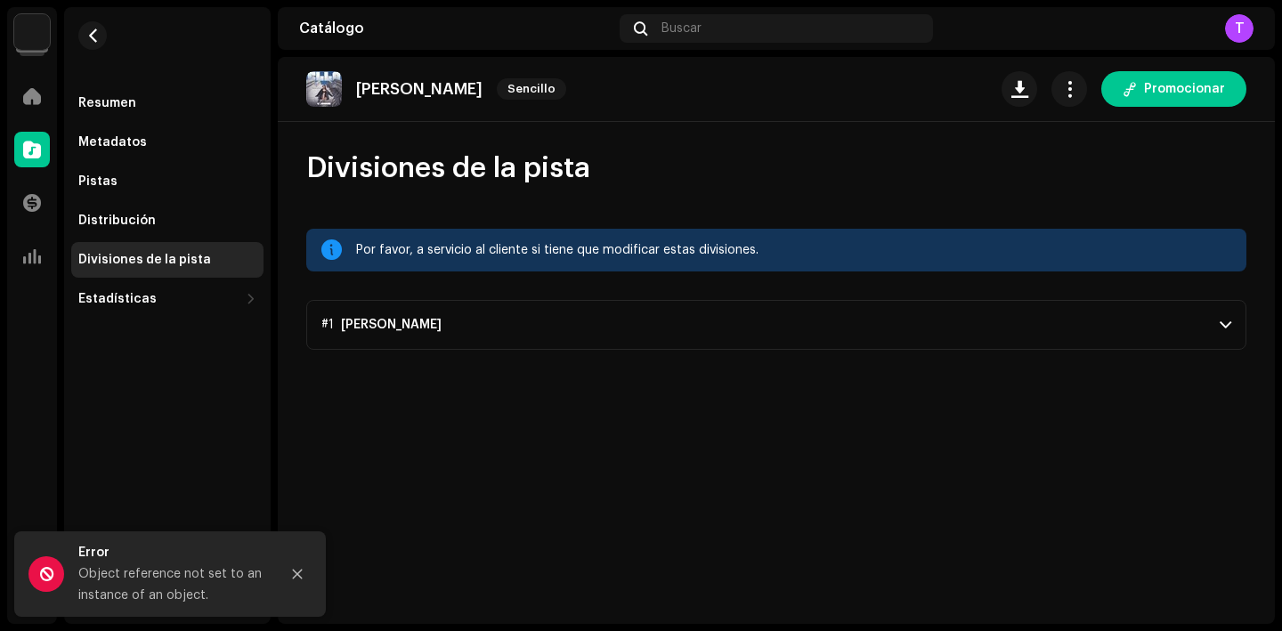
click at [771, 310] on p-accordion-header "#1 ELLA" at bounding box center [776, 325] width 940 height 50
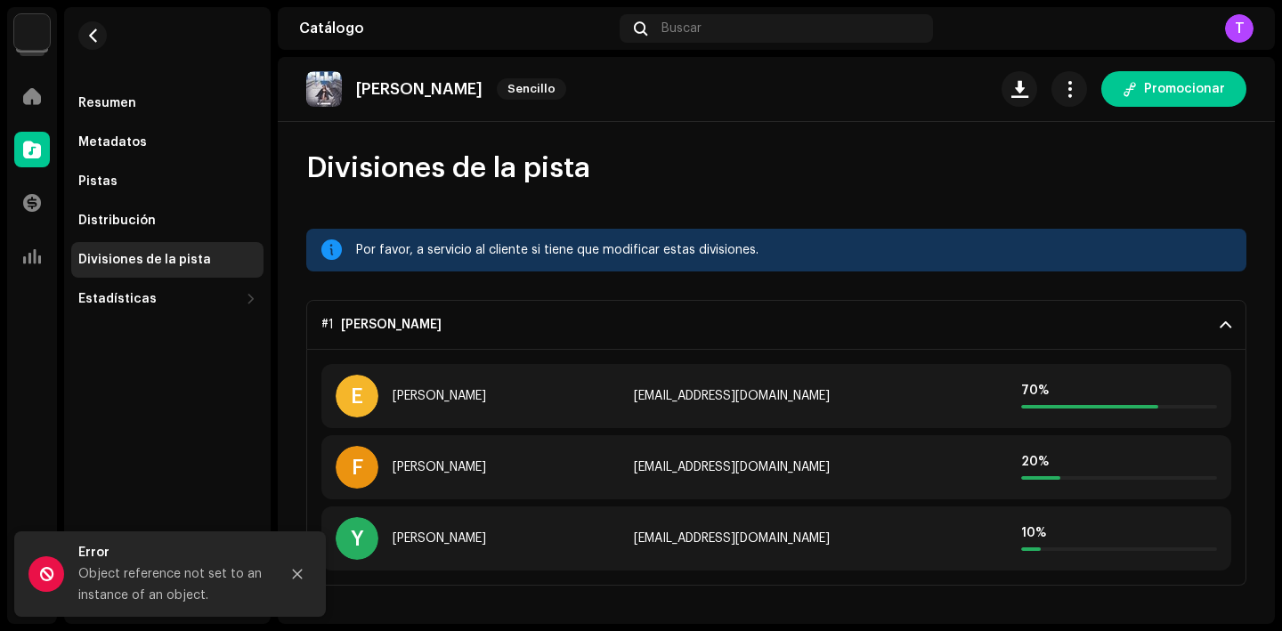
click at [25, 43] on img at bounding box center [32, 32] width 36 height 36
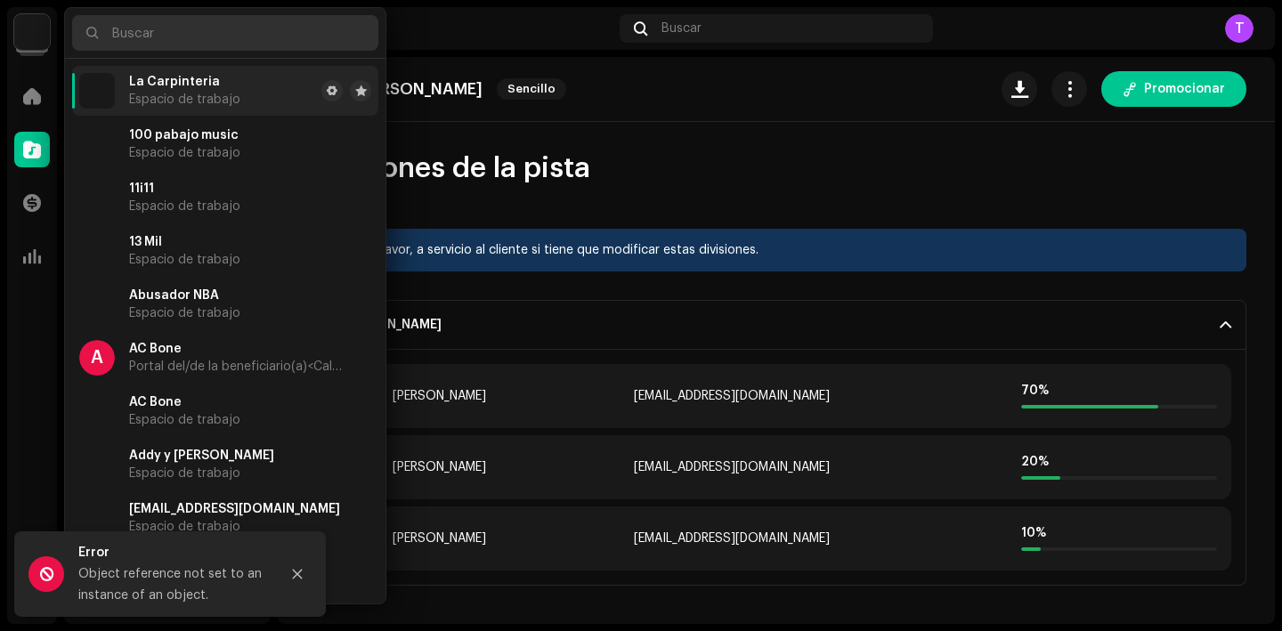
click at [206, 20] on input "text" at bounding box center [225, 33] width 306 height 36
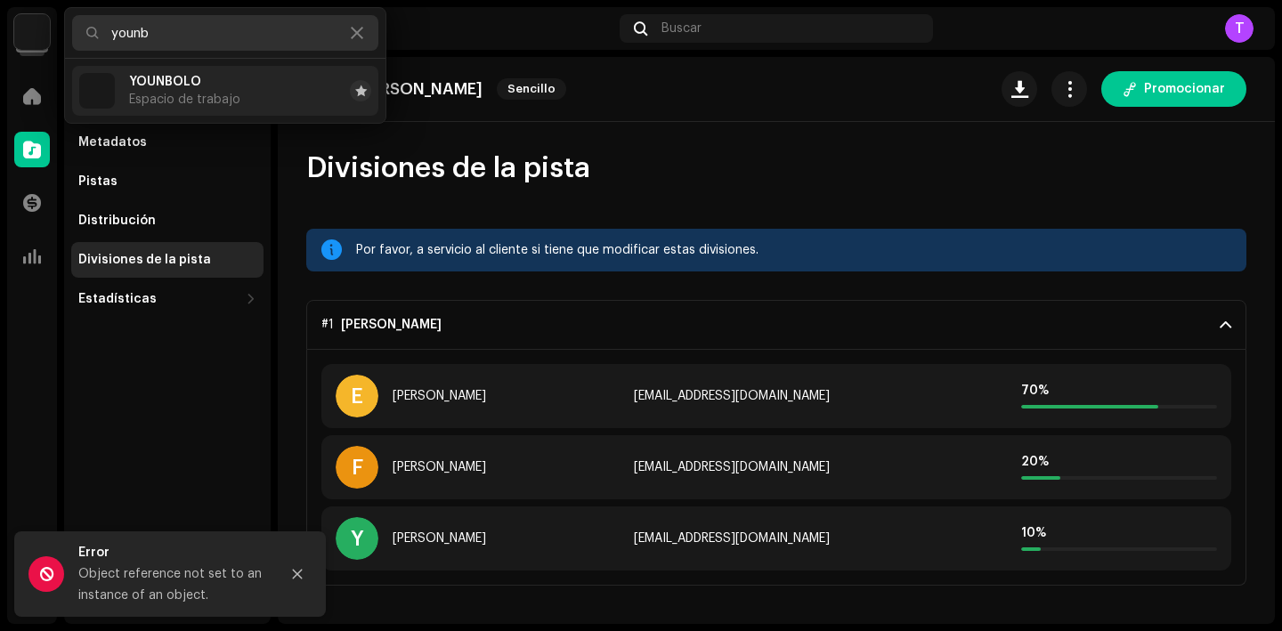
type input "younb"
click at [209, 93] on span "Espacio de trabajo" at bounding box center [184, 100] width 111 height 14
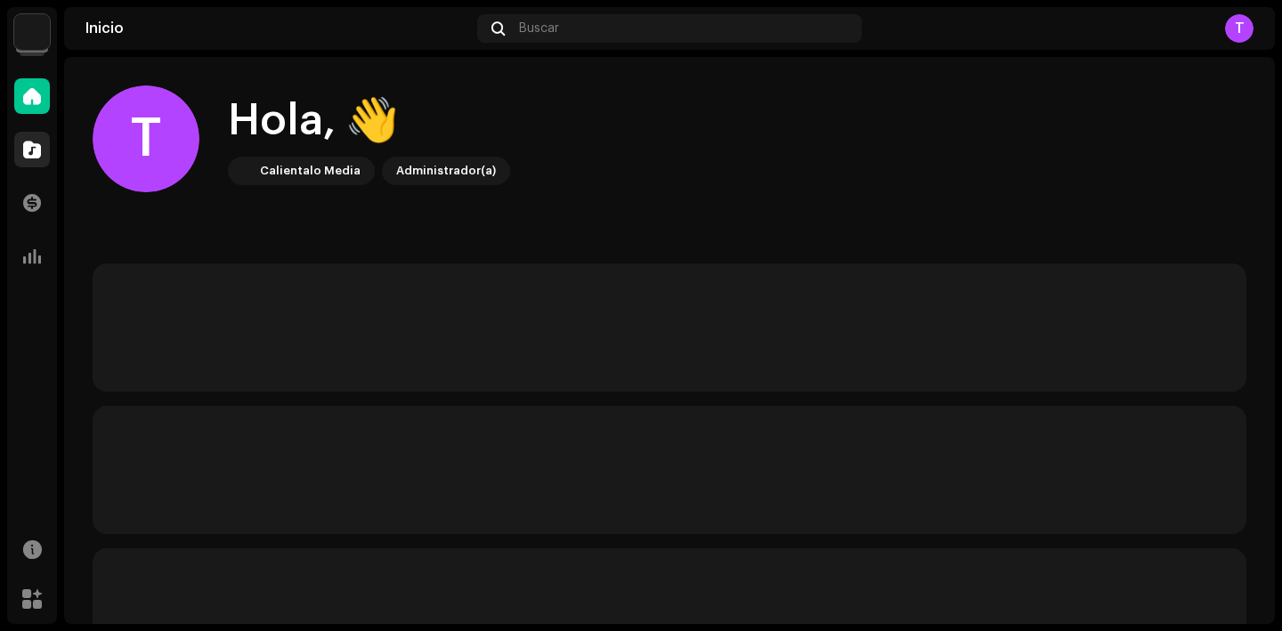
click at [43, 155] on div at bounding box center [32, 150] width 36 height 36
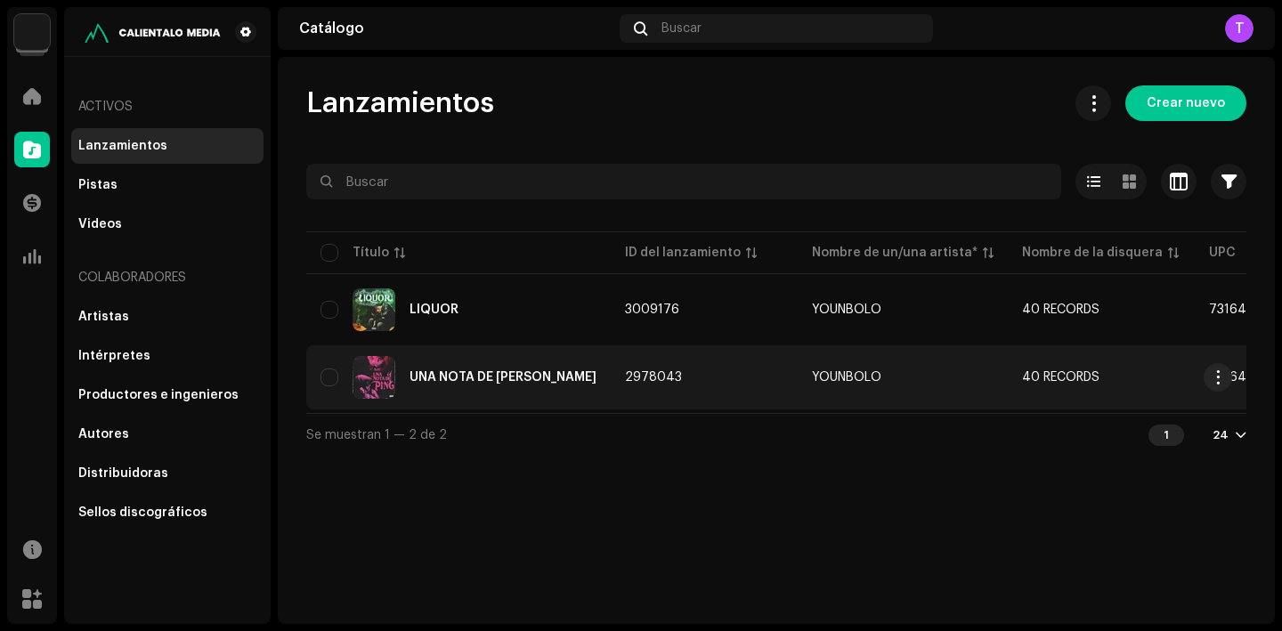
click at [459, 360] on div "UNA NOTA DE [PERSON_NAME]" at bounding box center [459, 377] width 276 height 43
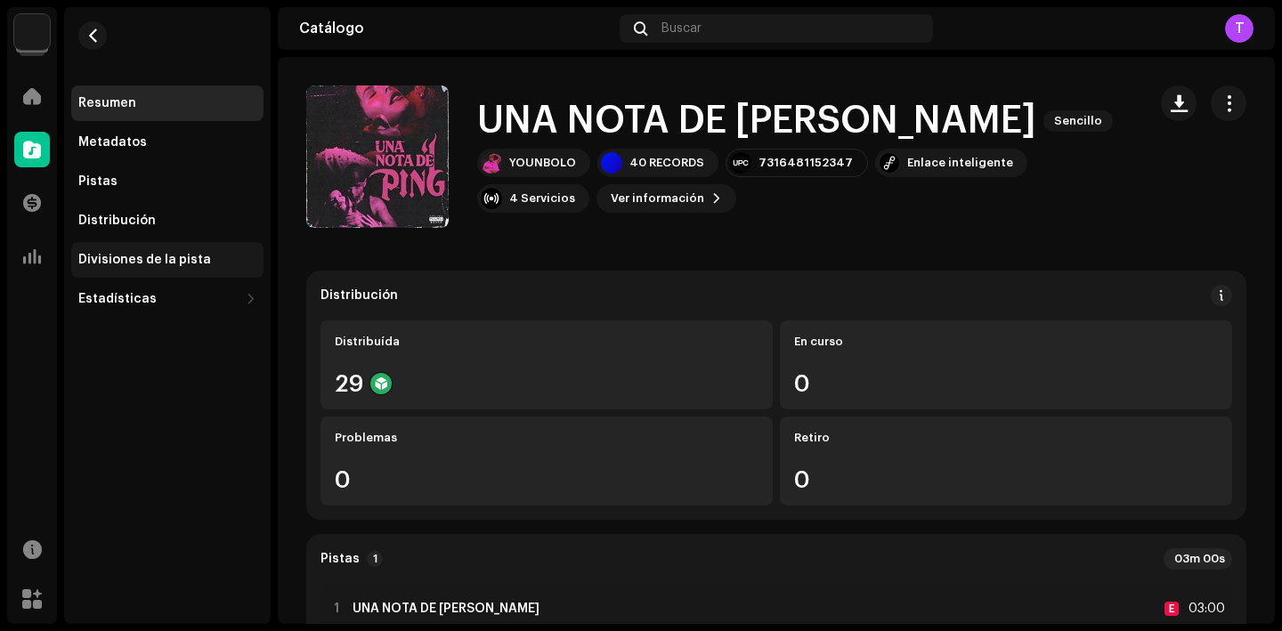
click at [216, 256] on div "Divisiones de la pista" at bounding box center [167, 260] width 178 height 14
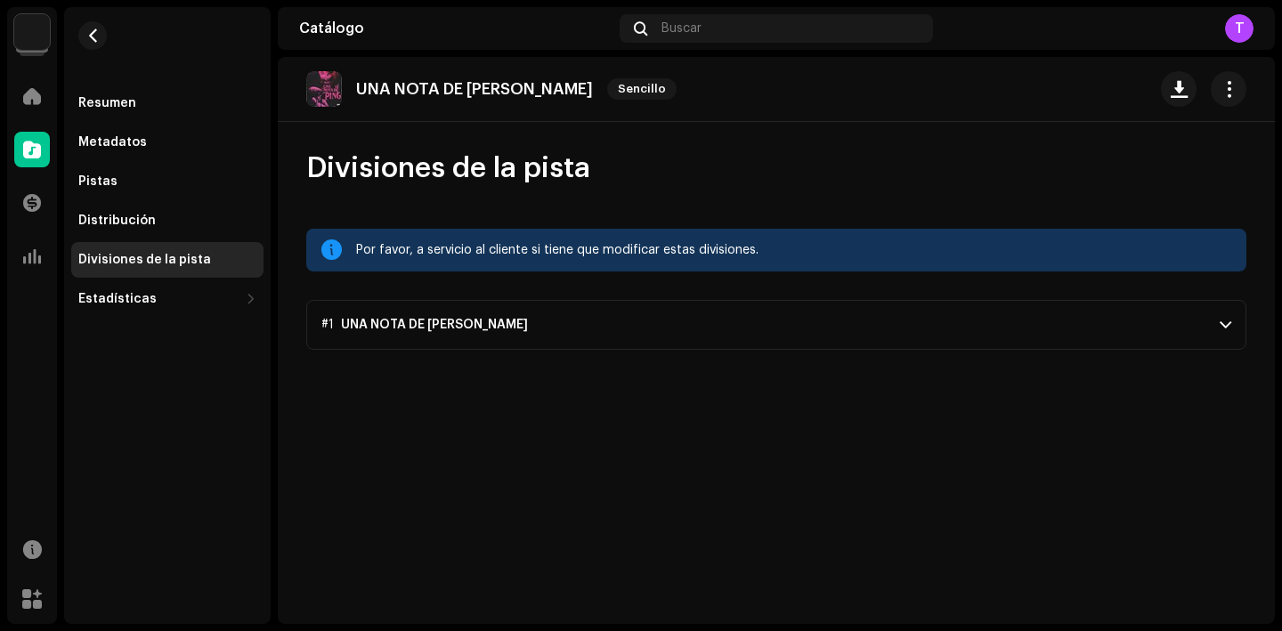
click at [615, 331] on p-accordion-header "#1 UNA NOTA DE PING" at bounding box center [776, 325] width 940 height 50
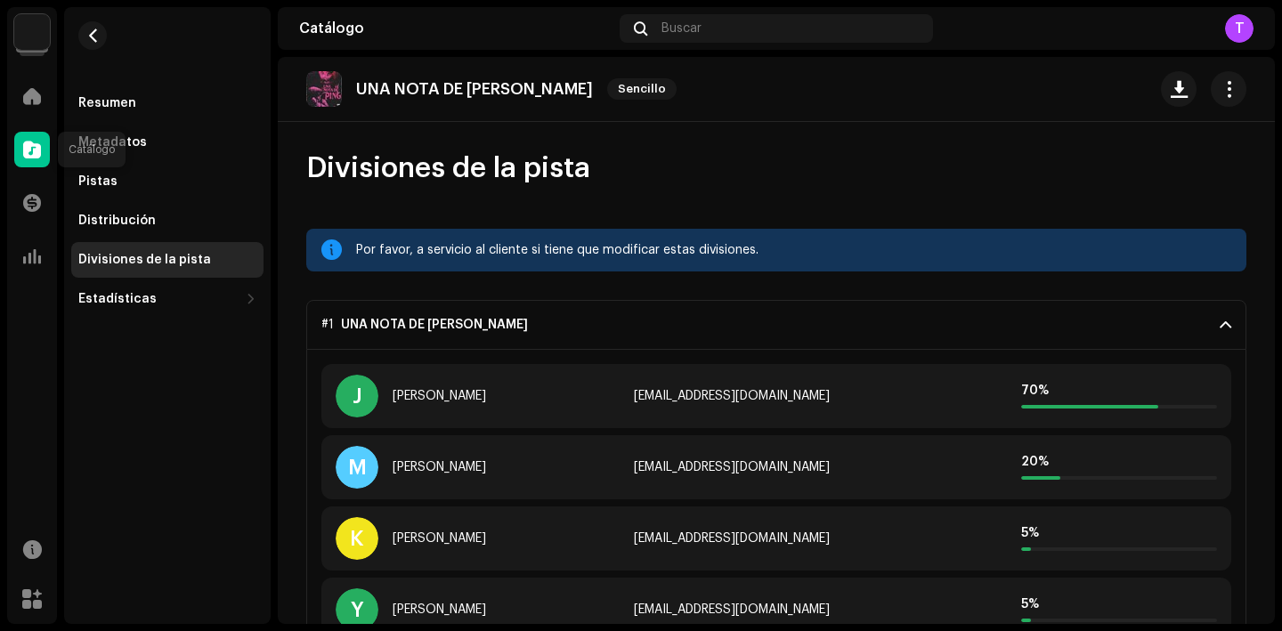
click at [32, 151] on span at bounding box center [32, 149] width 18 height 14
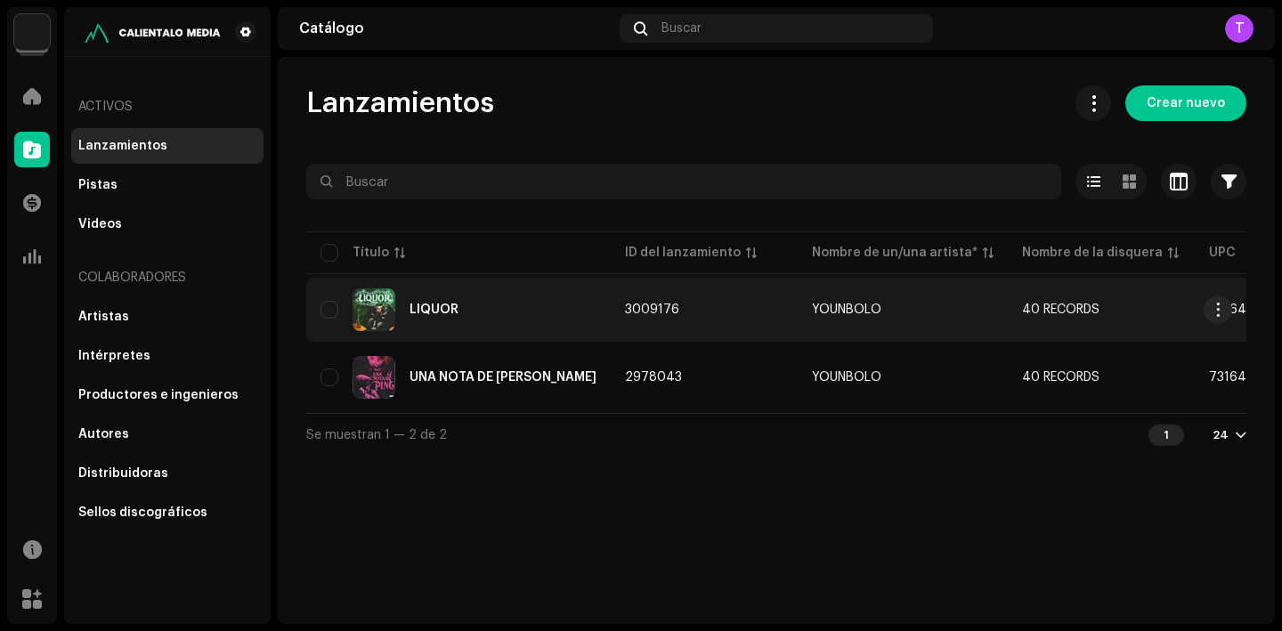
click at [429, 303] on div "LIQUOR" at bounding box center [459, 310] width 276 height 43
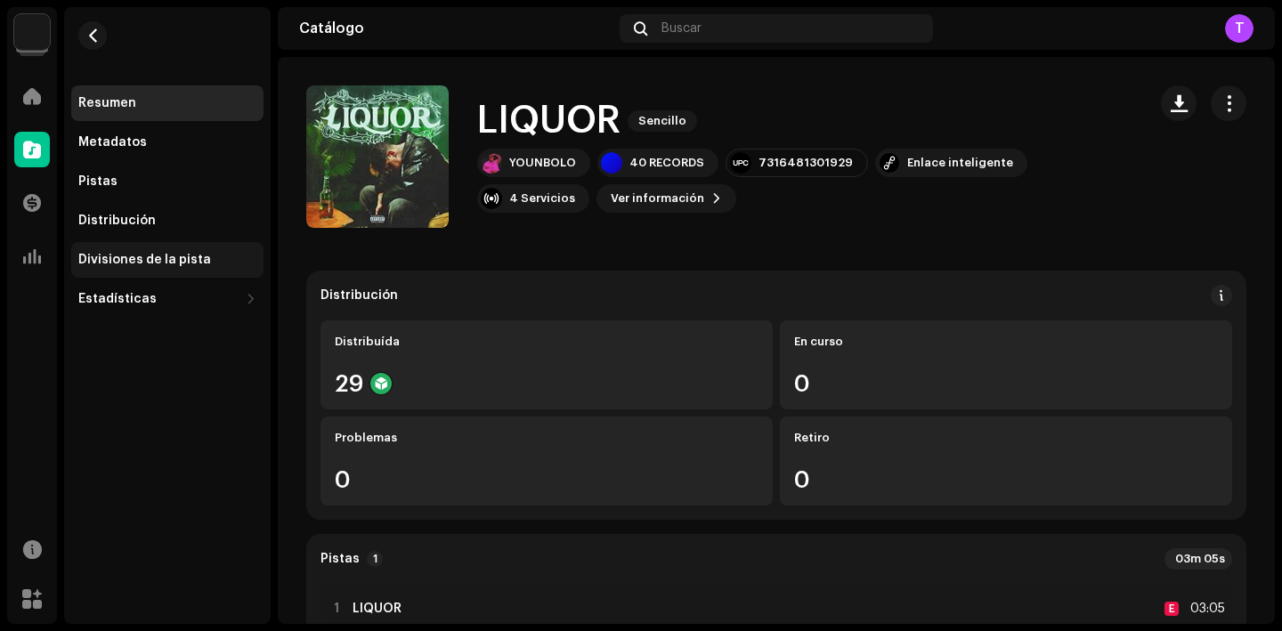
click at [205, 247] on div "Divisiones de la pista" at bounding box center [167, 260] width 192 height 36
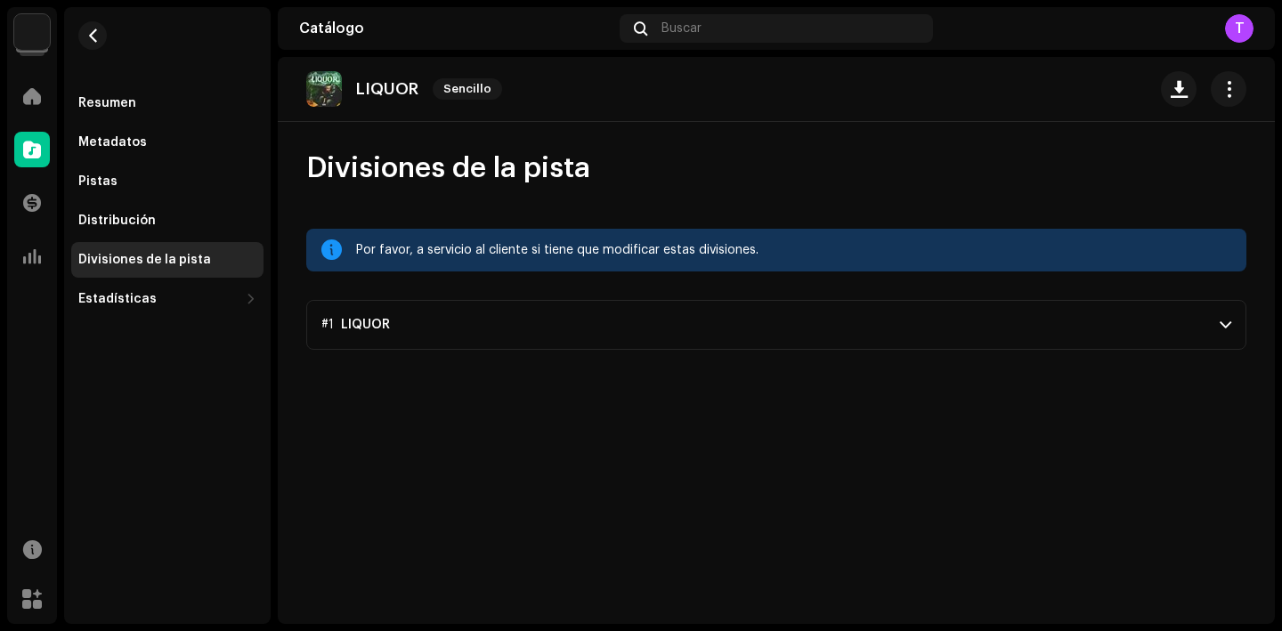
click at [468, 338] on p-accordion-header "#1 LIQUOR" at bounding box center [776, 325] width 940 height 50
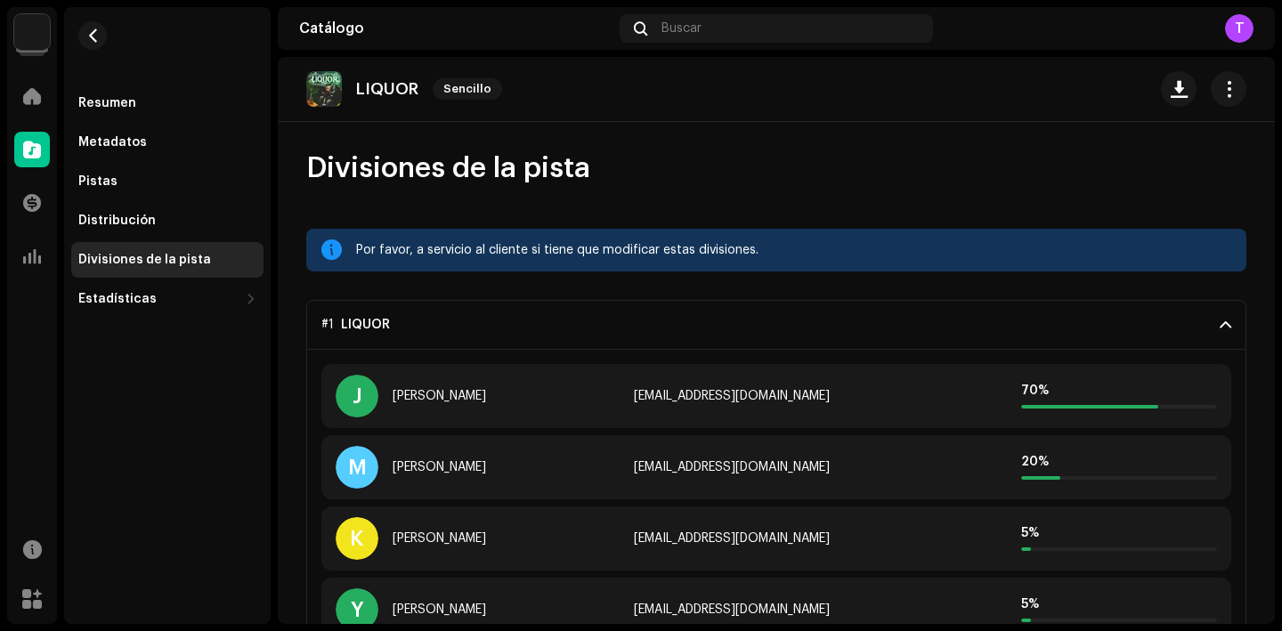
click at [32, 24] on img at bounding box center [32, 32] width 36 height 36
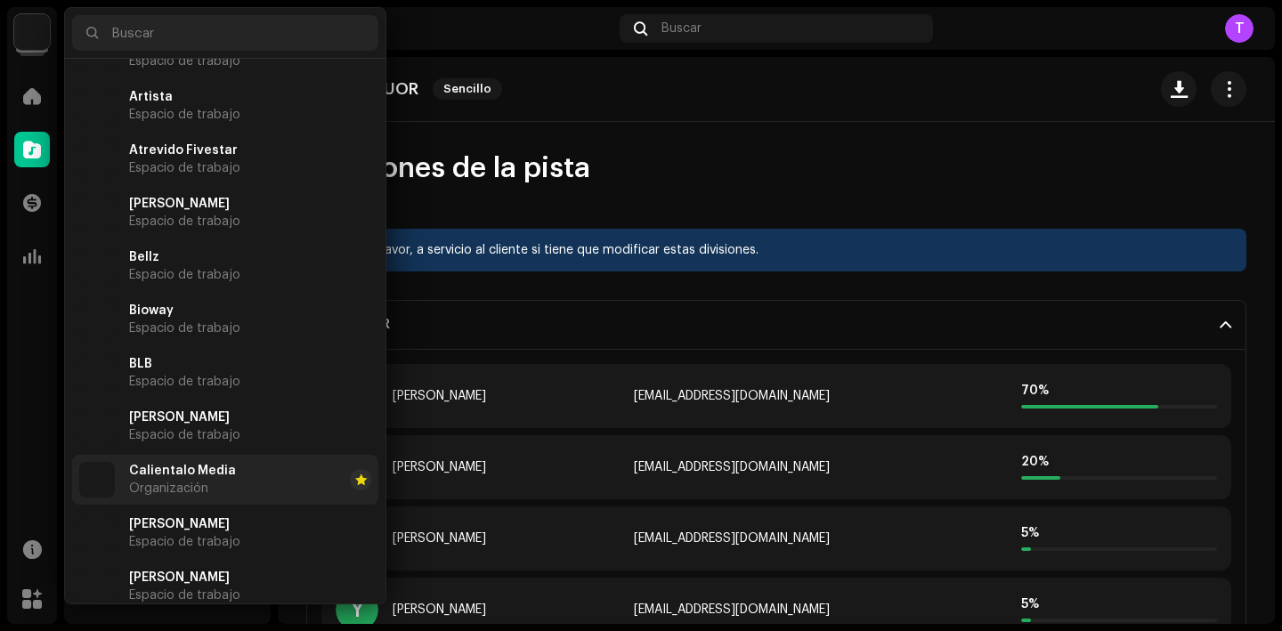
scroll to position [1052, 0]
click at [256, 477] on li "Calientalo Media Organización" at bounding box center [225, 482] width 306 height 50
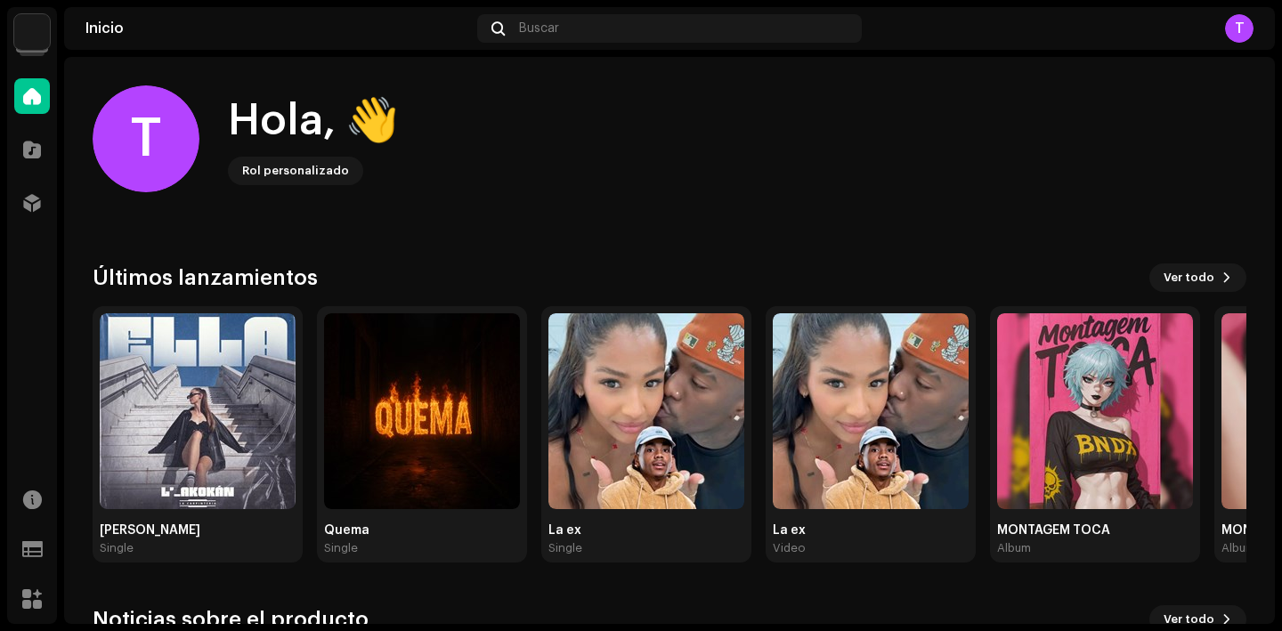
click at [34, 37] on img at bounding box center [32, 32] width 36 height 36
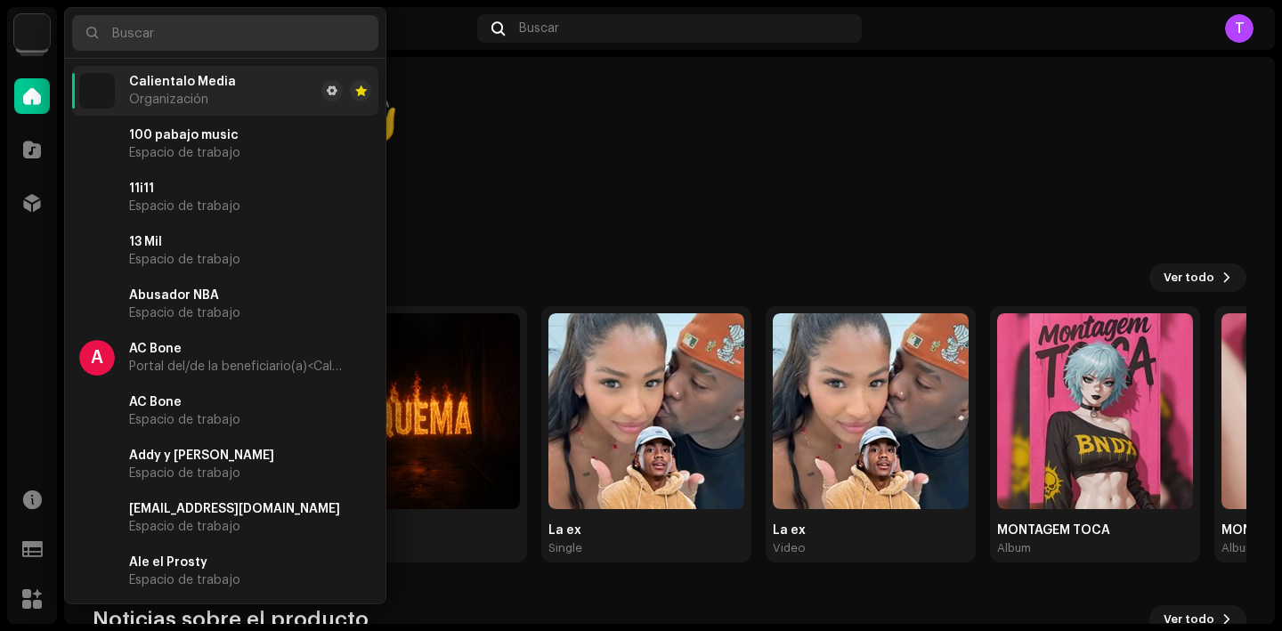
click at [159, 33] on input "text" at bounding box center [225, 33] width 306 height 36
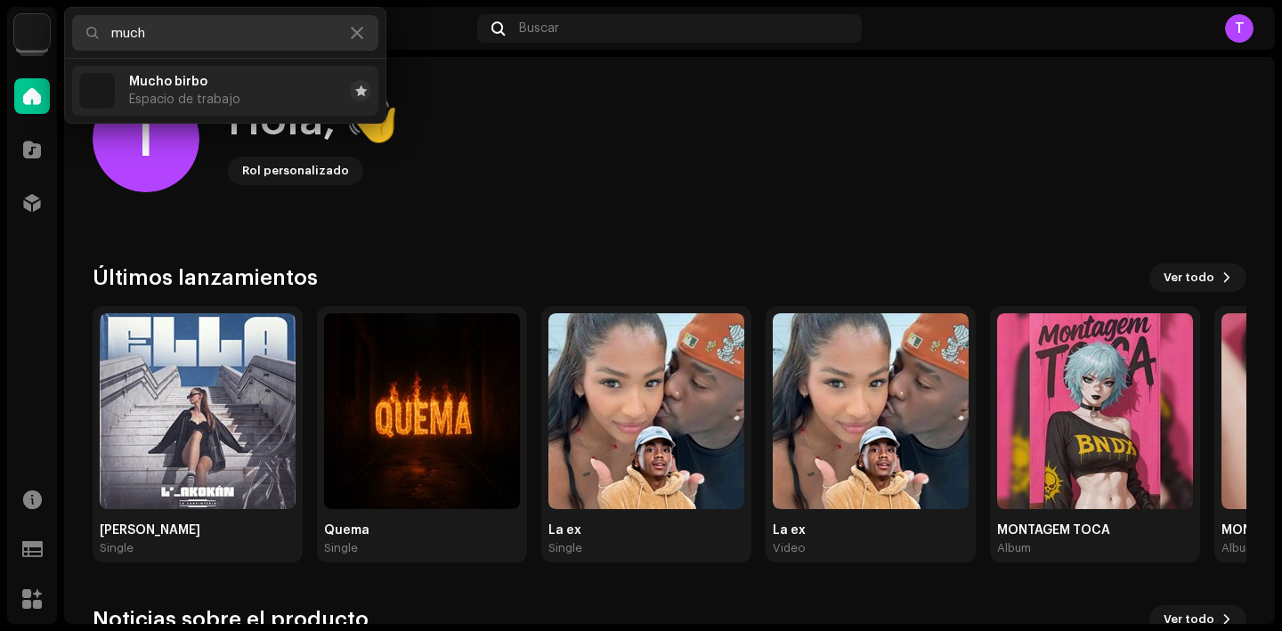
type input "much"
click at [189, 92] on div "Mucho birbo Espacio de trabajo" at bounding box center [184, 91] width 111 height 32
